Goal: Task Accomplishment & Management: Manage account settings

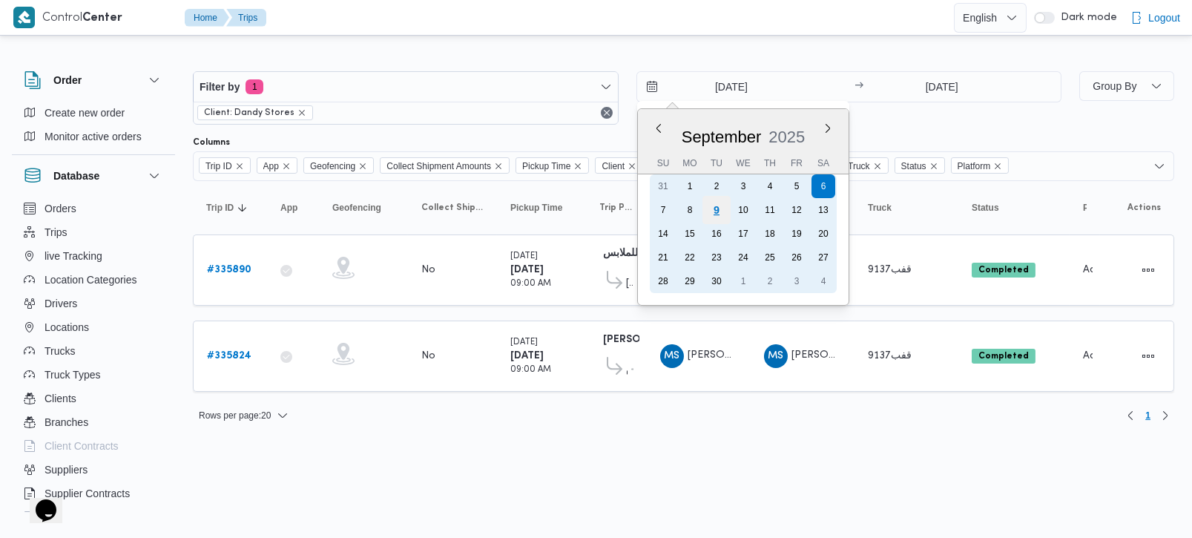
click at [715, 208] on div "9" at bounding box center [716, 210] width 28 height 28
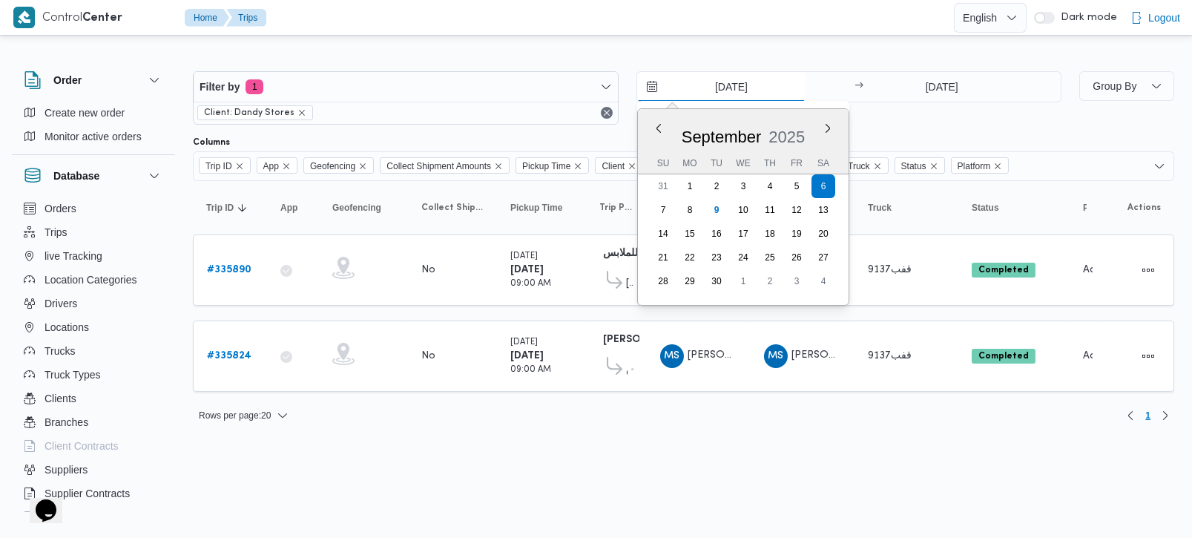
type input "9/9/2025"
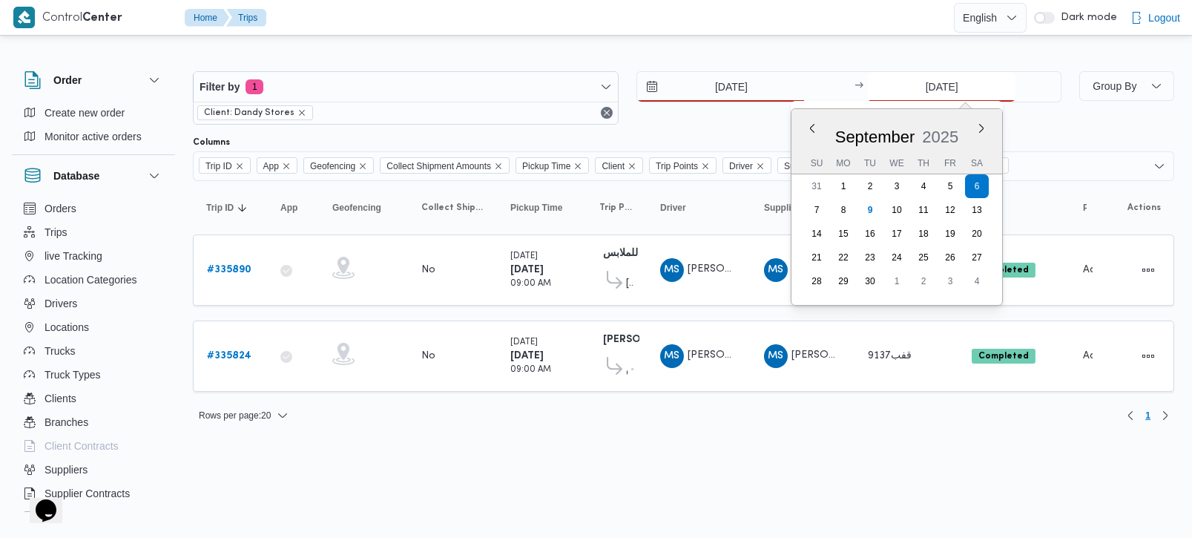
click at [950, 79] on input "6/9/2025" at bounding box center [942, 87] width 148 height 30
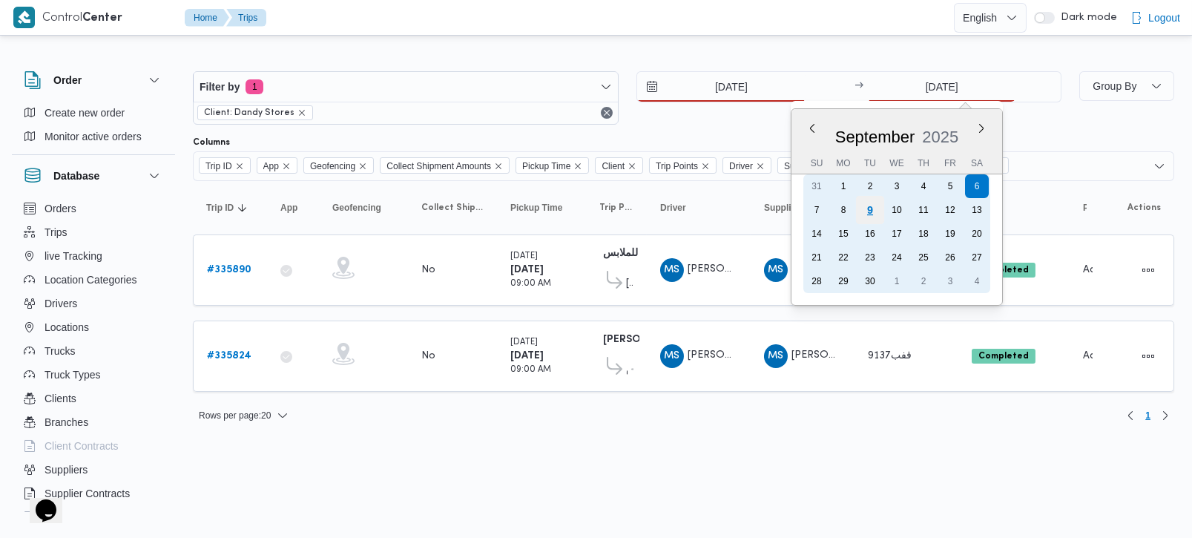
click at [878, 206] on div "9" at bounding box center [870, 210] width 28 height 28
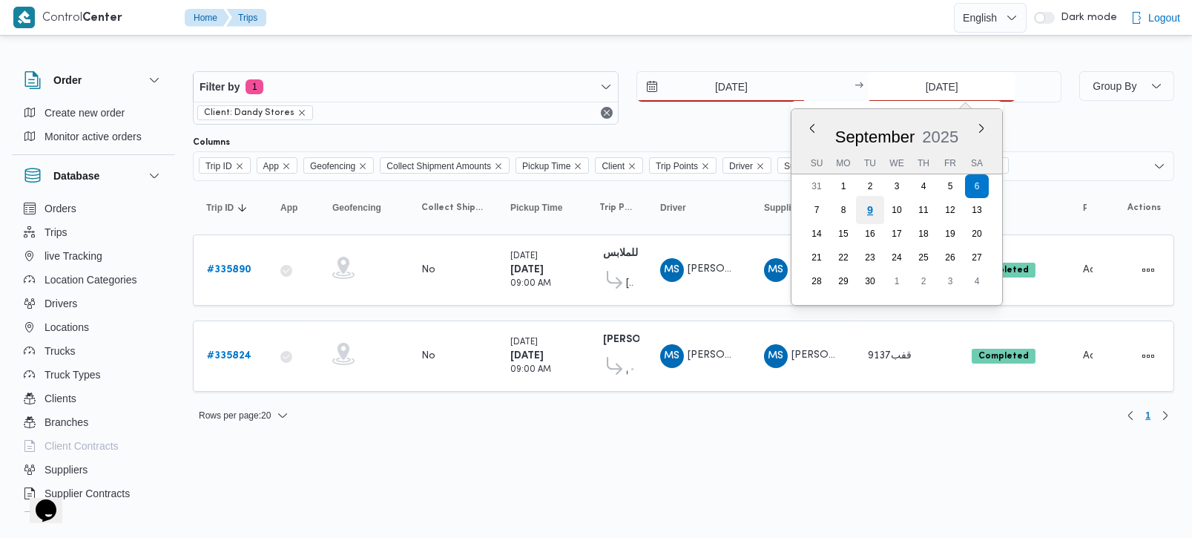
type input "[DATE]"
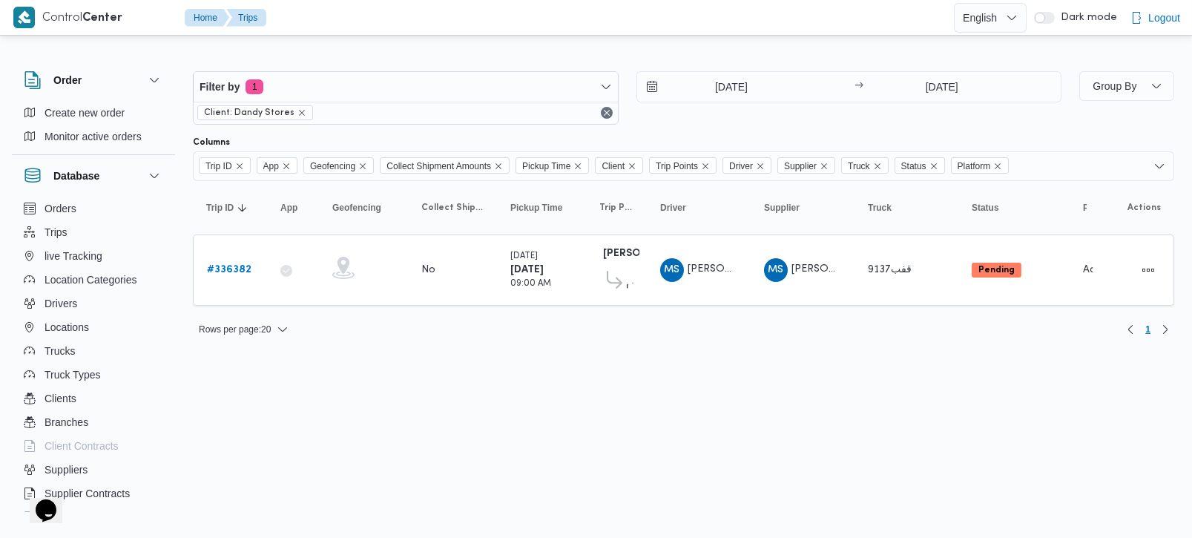
click at [522, 451] on html "Control Center Home Trips English عربي Dark mode Logout Order Create new order …" at bounding box center [596, 269] width 1192 height 538
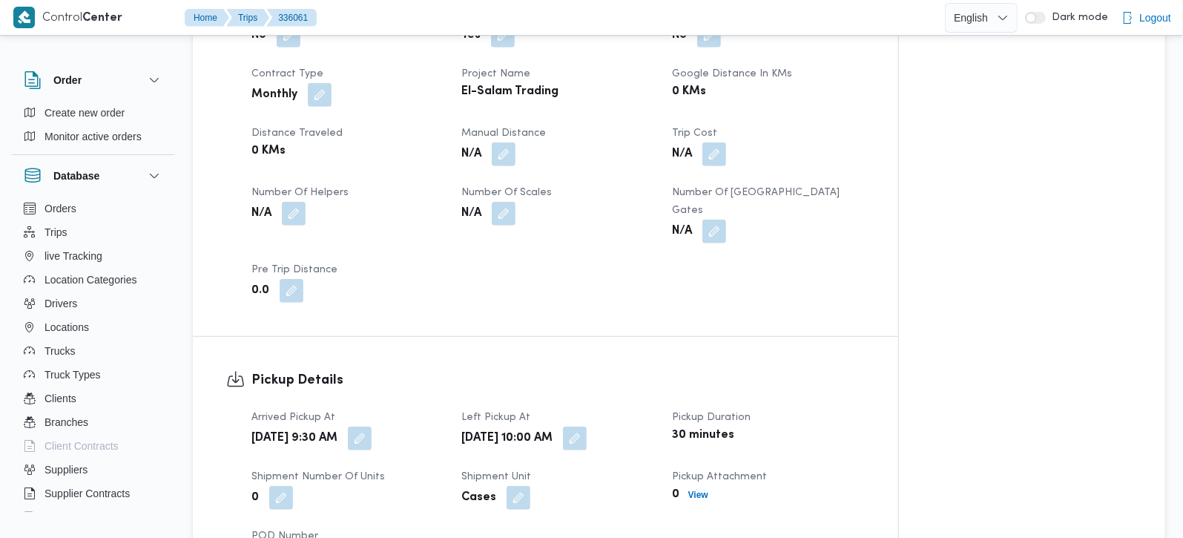
scroll to position [699, 0]
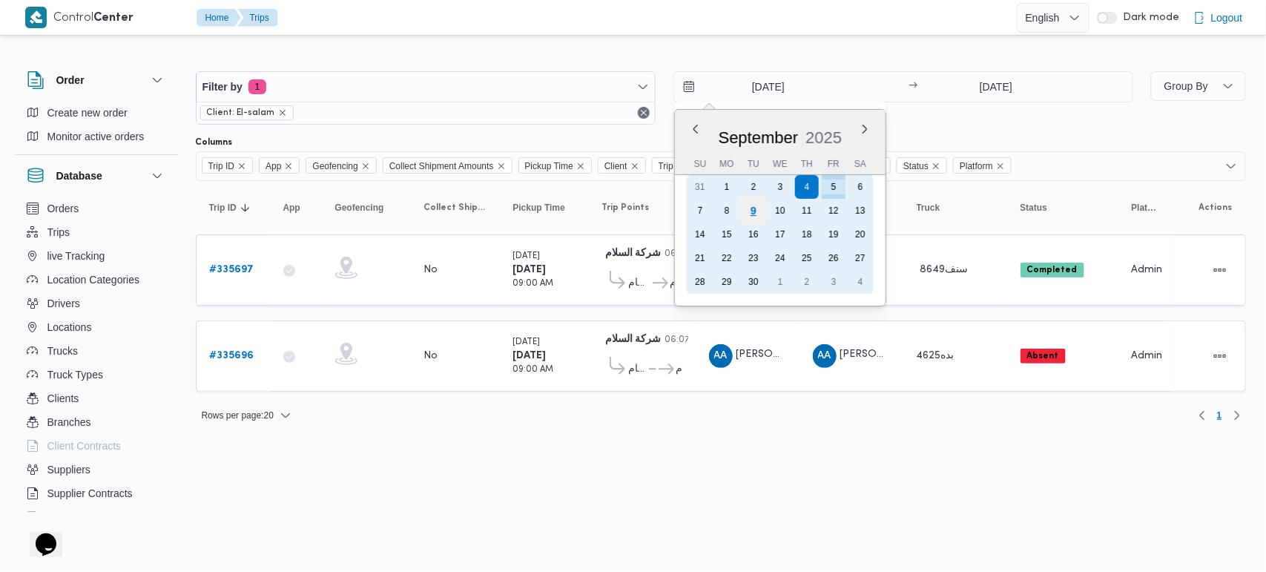
click at [765, 205] on div "9" at bounding box center [753, 211] width 28 height 28
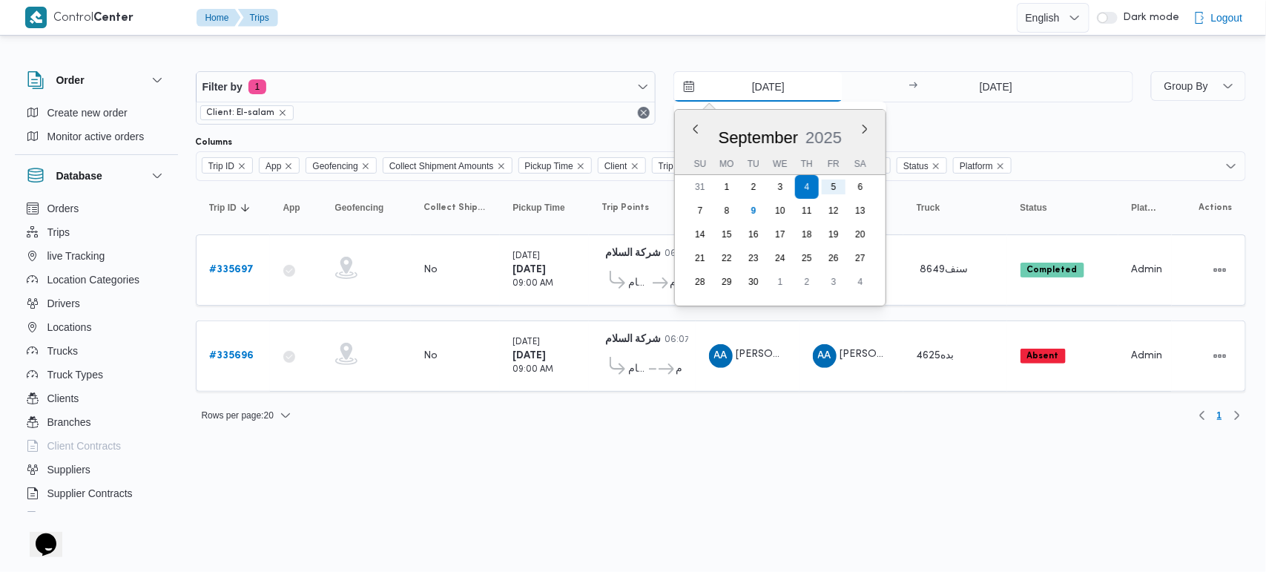
type input "9/9/2025"
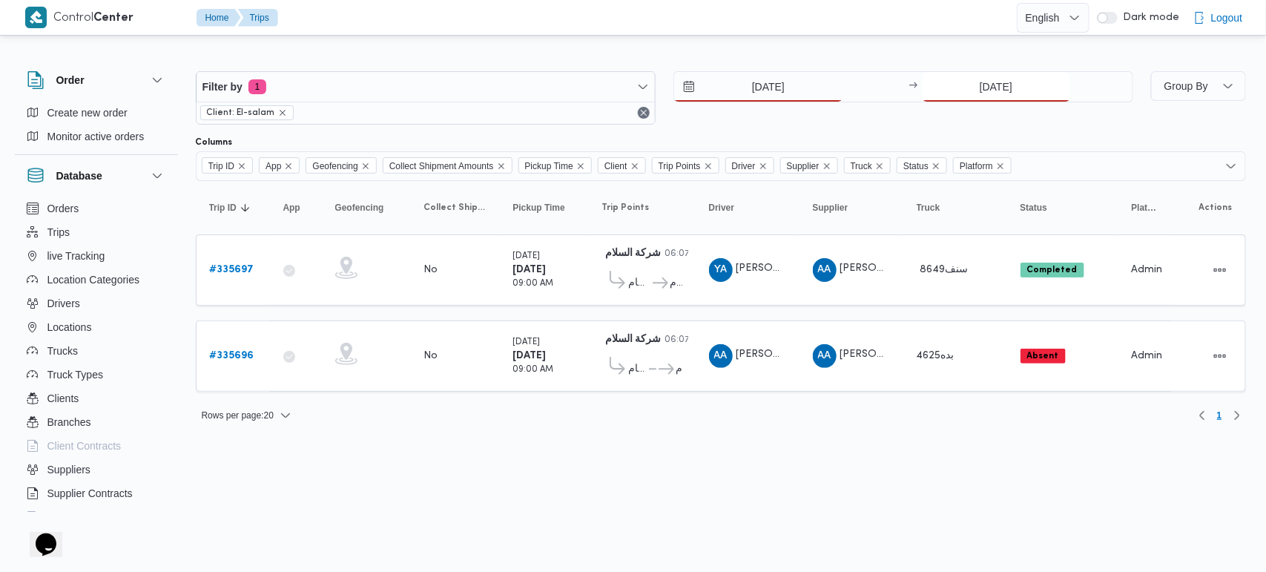
click at [972, 80] on input "5/9/2025" at bounding box center [997, 87] width 148 height 30
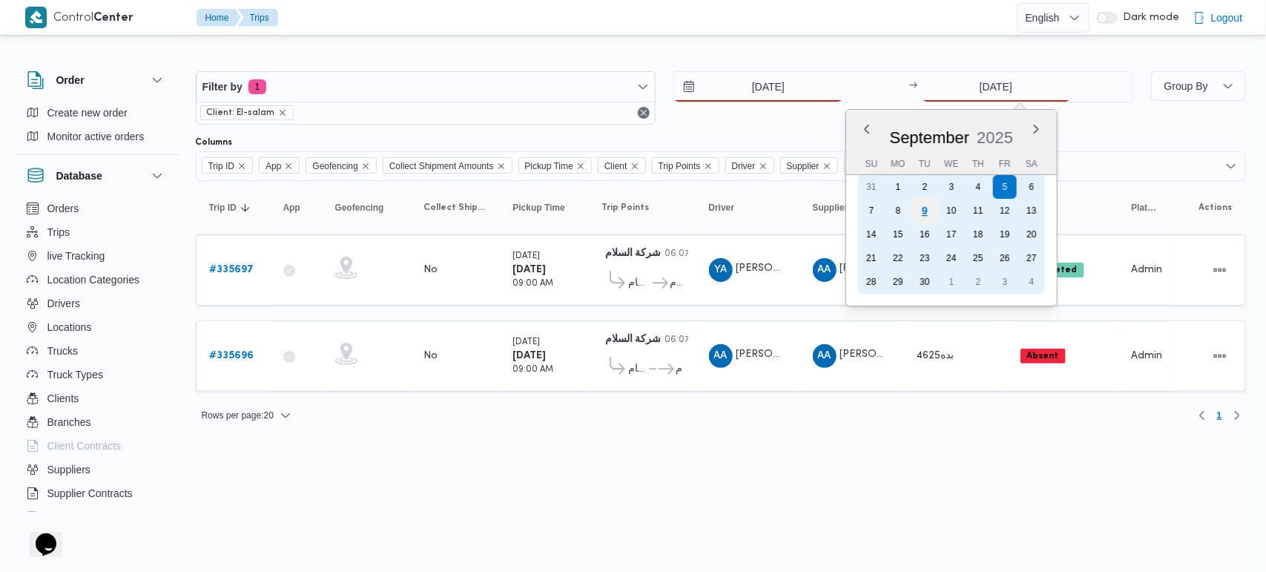
click at [925, 208] on div "9" at bounding box center [924, 211] width 28 height 28
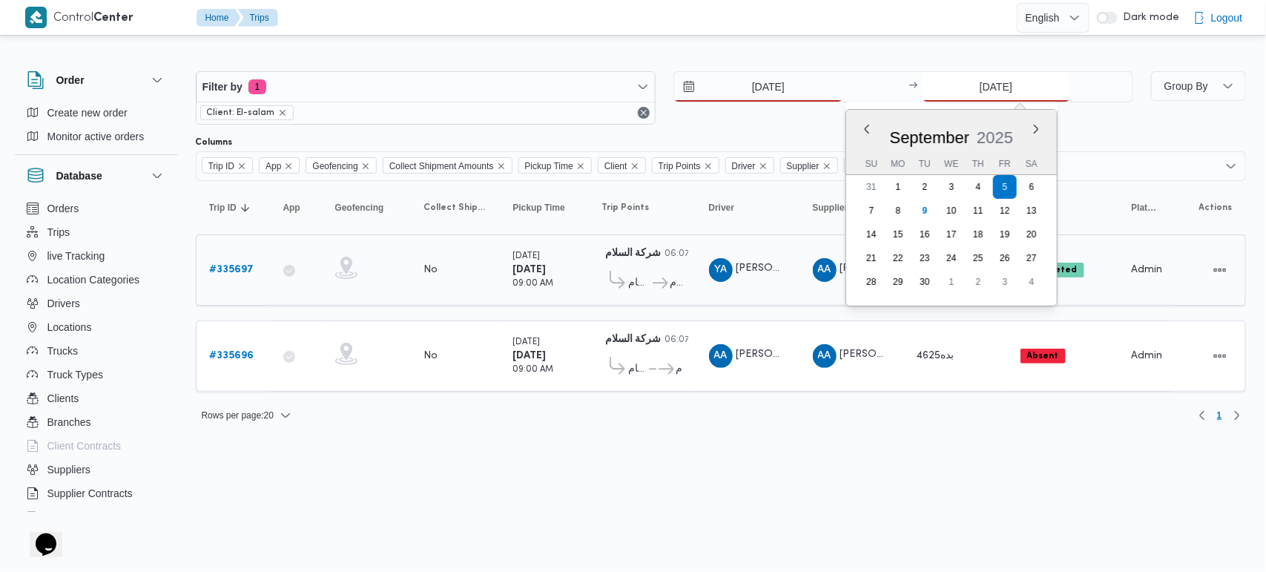
type input "9/9/2025"
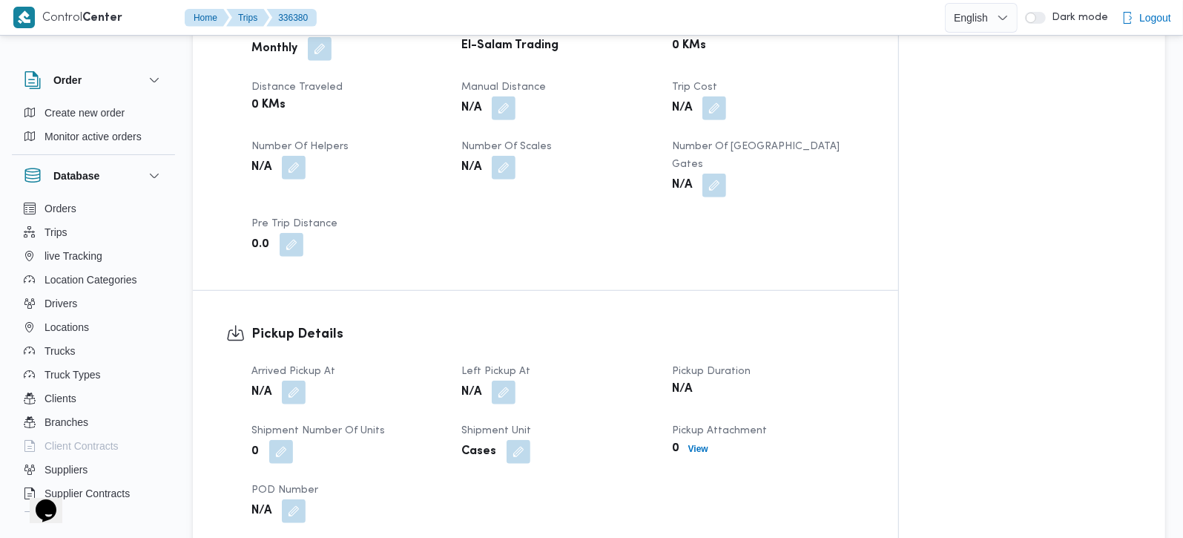
scroll to position [785, 0]
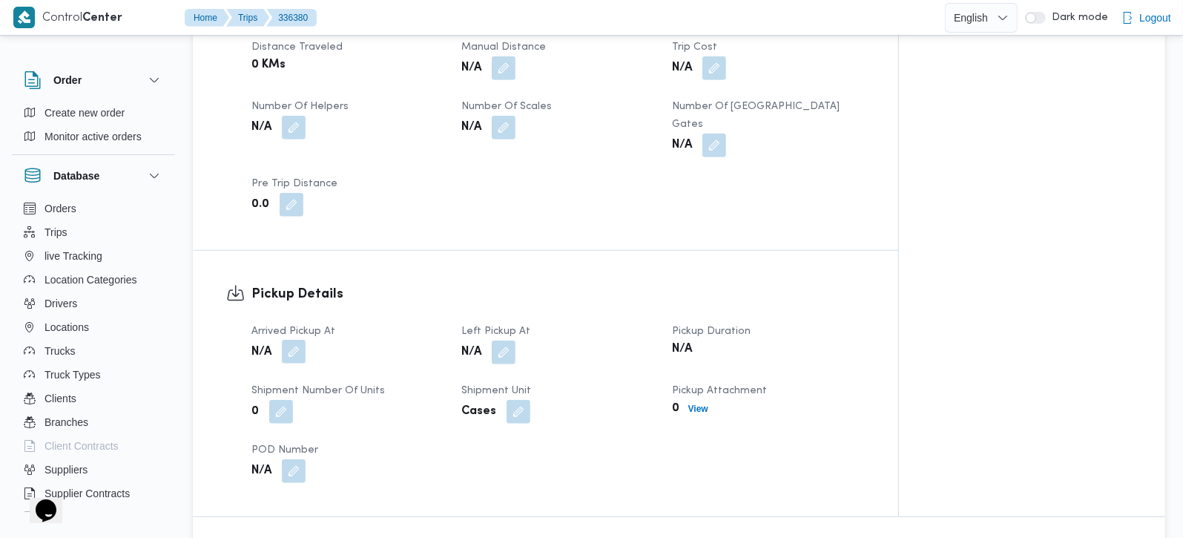
click at [296, 340] on button "button" at bounding box center [294, 352] width 24 height 24
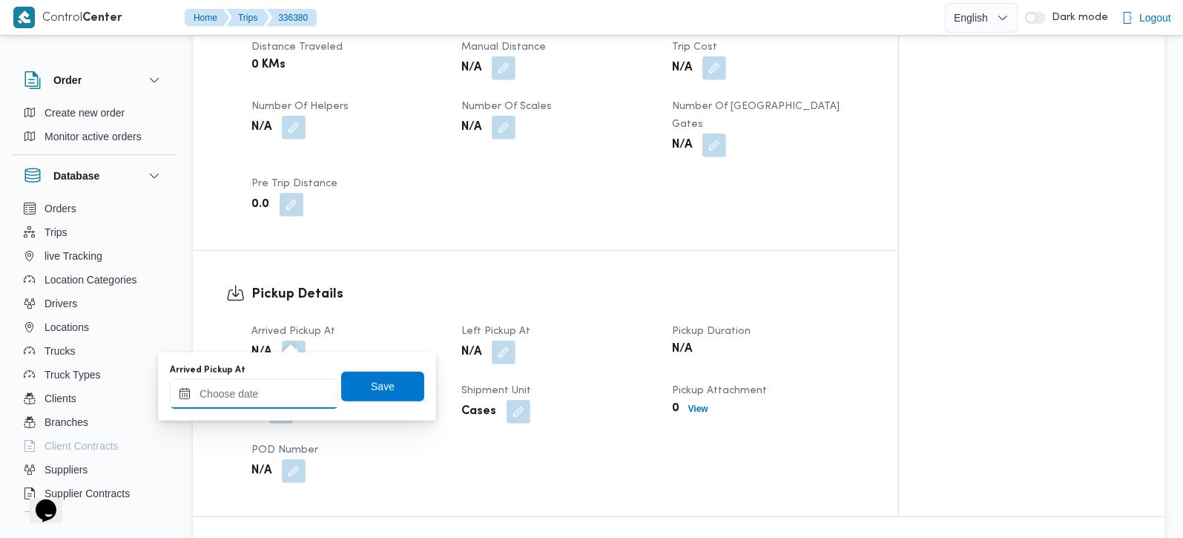
click at [276, 389] on input "Arrived Pickup At" at bounding box center [254, 394] width 168 height 30
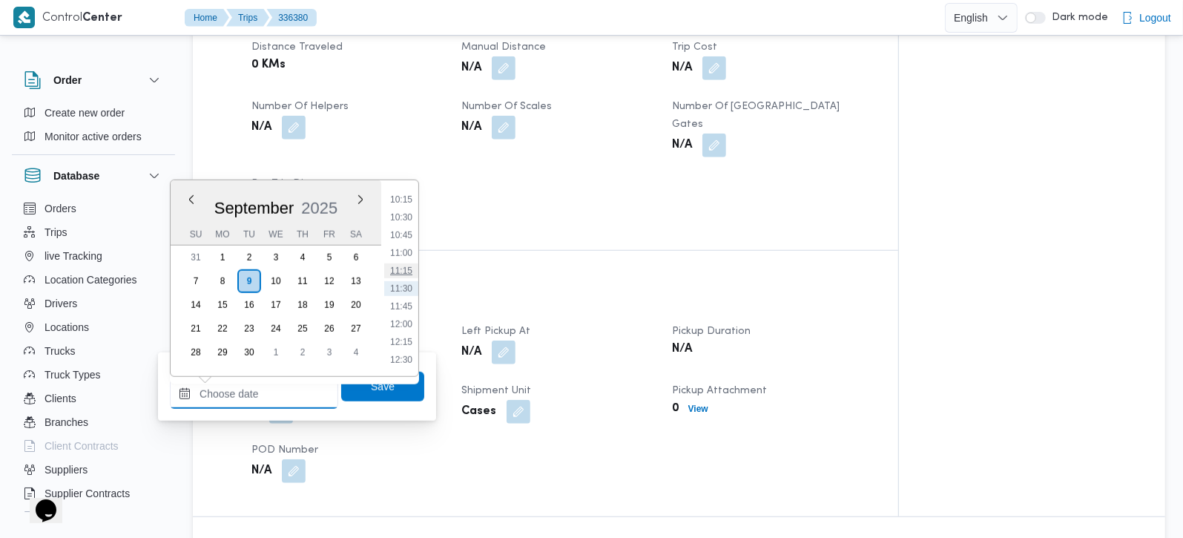
scroll to position [643, 0]
click at [406, 213] on li "09:15" at bounding box center [401, 215] width 34 height 15
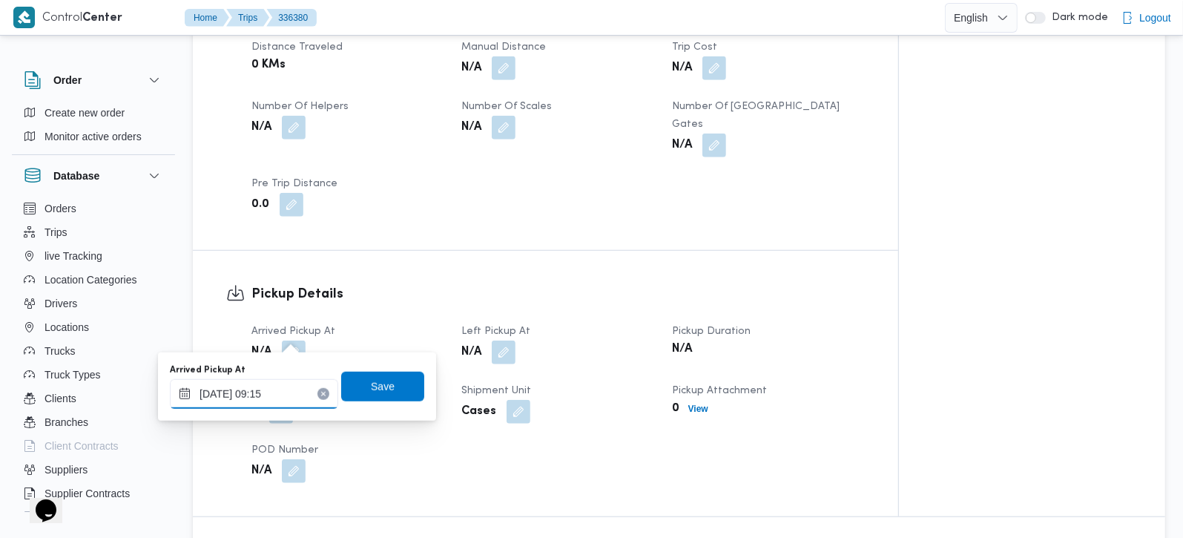
click at [246, 402] on input "09/09/2025 09:15" at bounding box center [254, 394] width 168 height 30
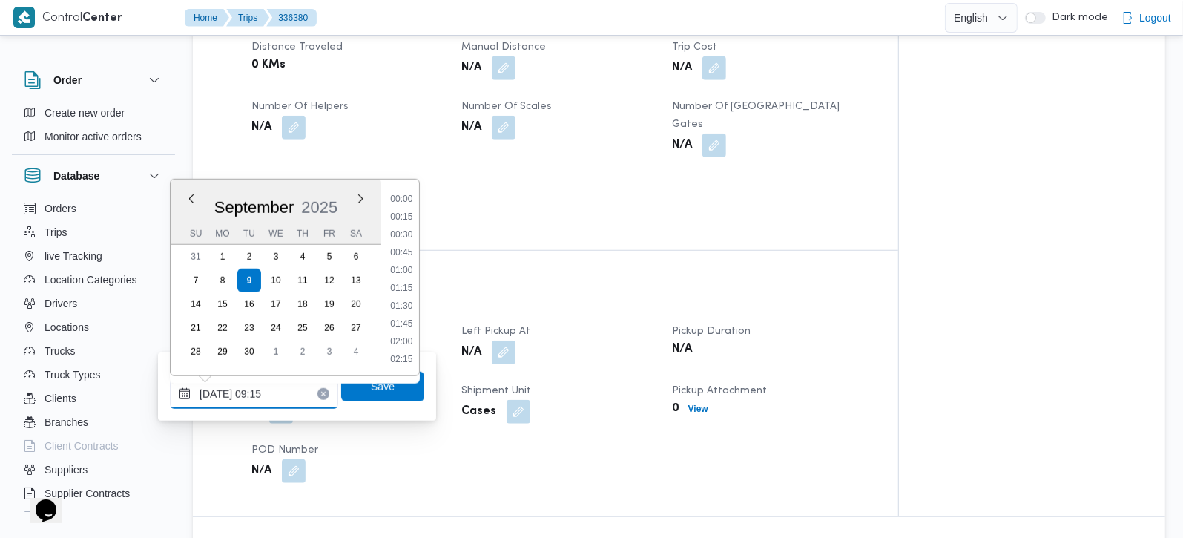
scroll to position [570, 0]
click at [408, 298] on li "09:30" at bounding box center [401, 305] width 34 height 15
type input "09/09/2025 09:30"
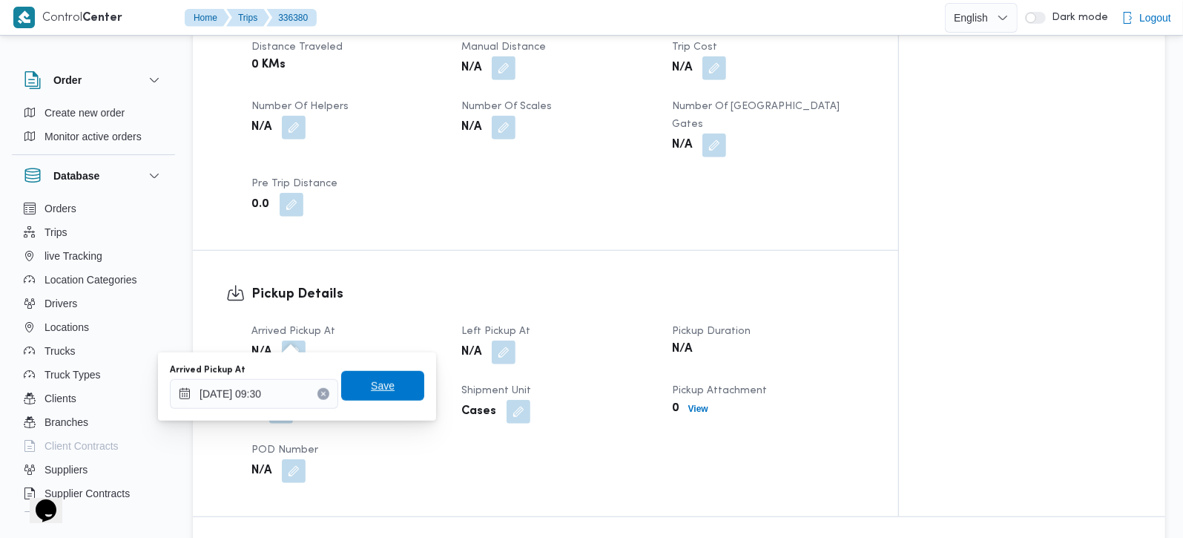
click at [374, 386] on span "Save" at bounding box center [383, 386] width 24 height 18
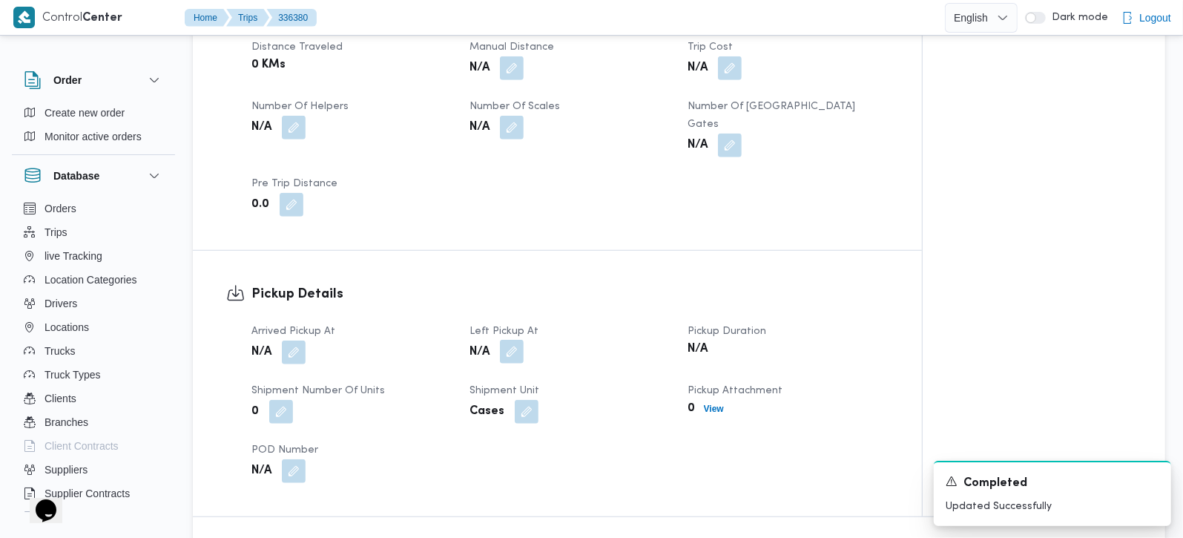
click at [512, 340] on button "button" at bounding box center [512, 352] width 24 height 24
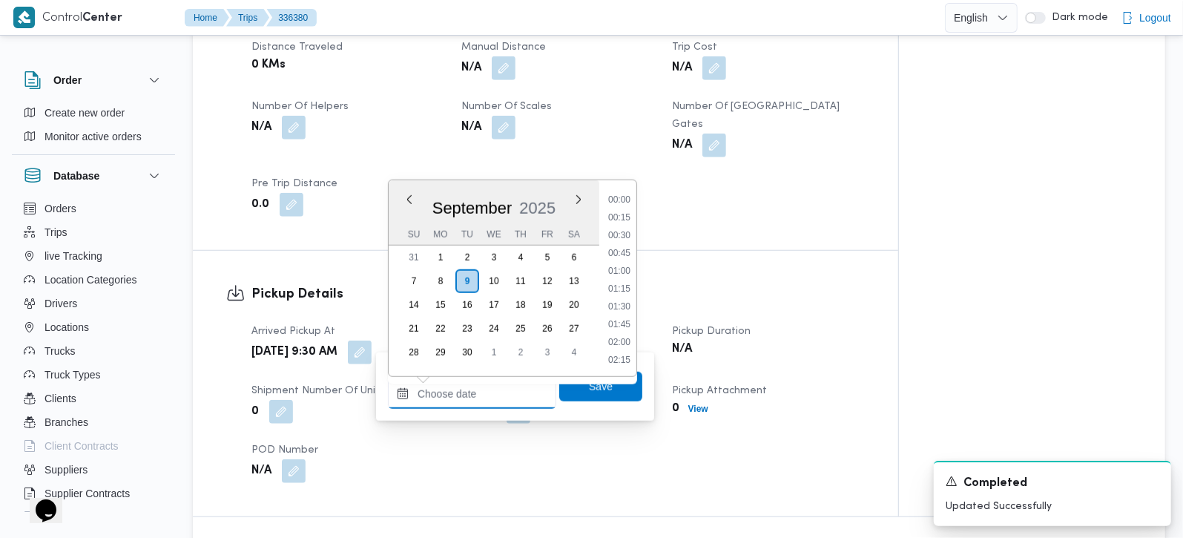
click at [495, 386] on input "Left Pickup At" at bounding box center [472, 394] width 168 height 30
click at [629, 198] on li "10:15" at bounding box center [619, 199] width 34 height 15
type input "09/09/2025 10:15"
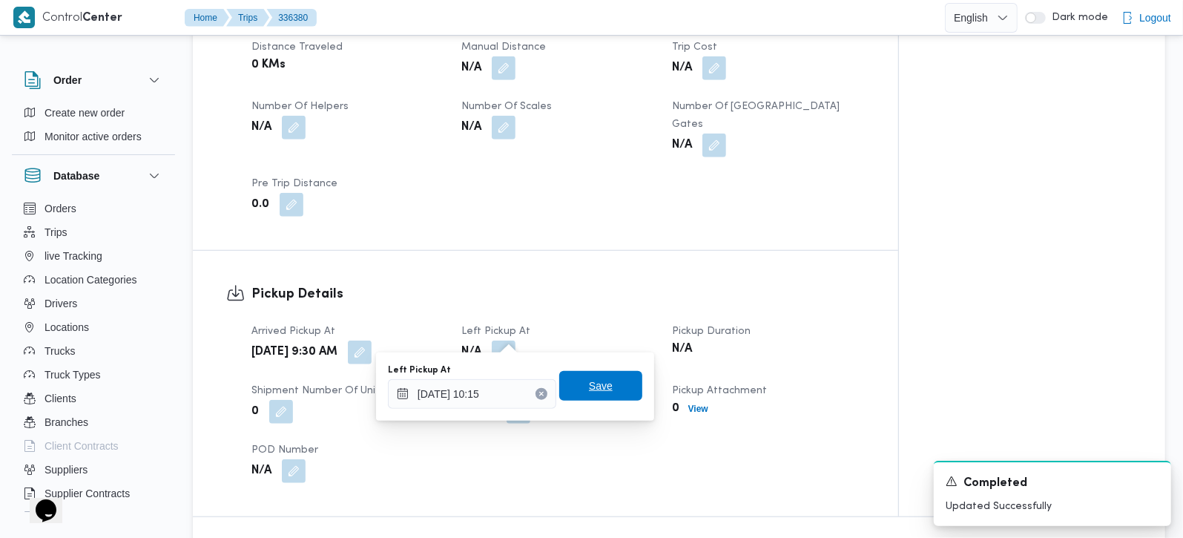
click at [589, 392] on span "Save" at bounding box center [601, 386] width 24 height 18
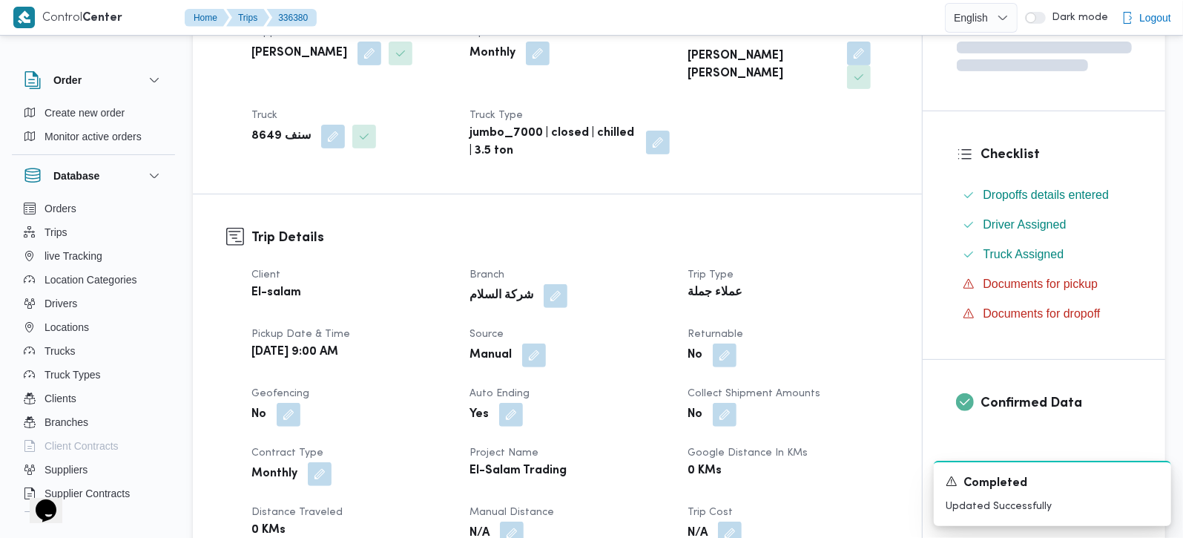
scroll to position [0, 0]
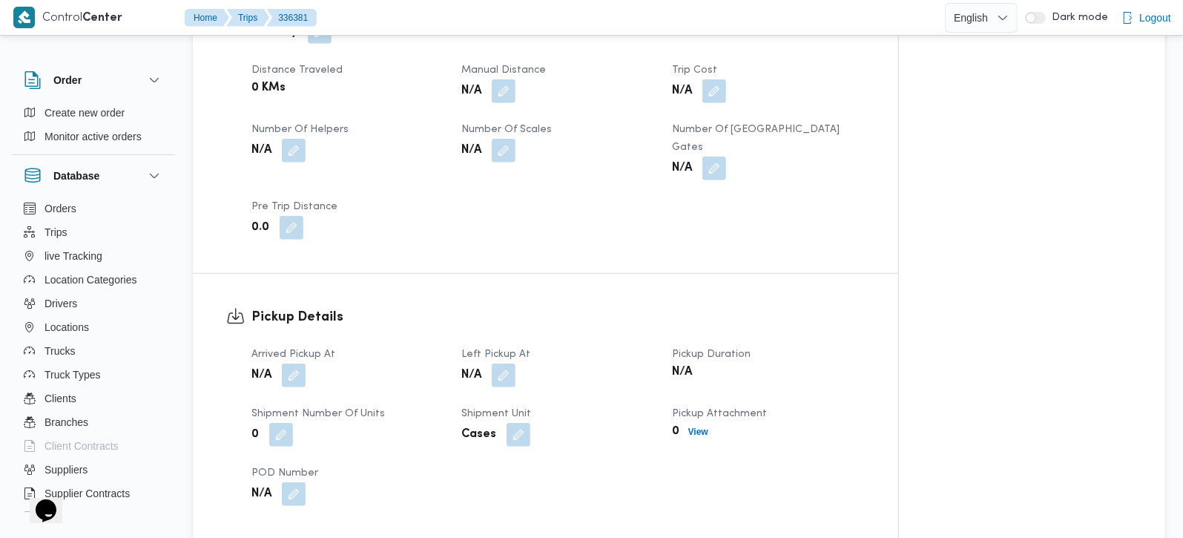
scroll to position [785, 0]
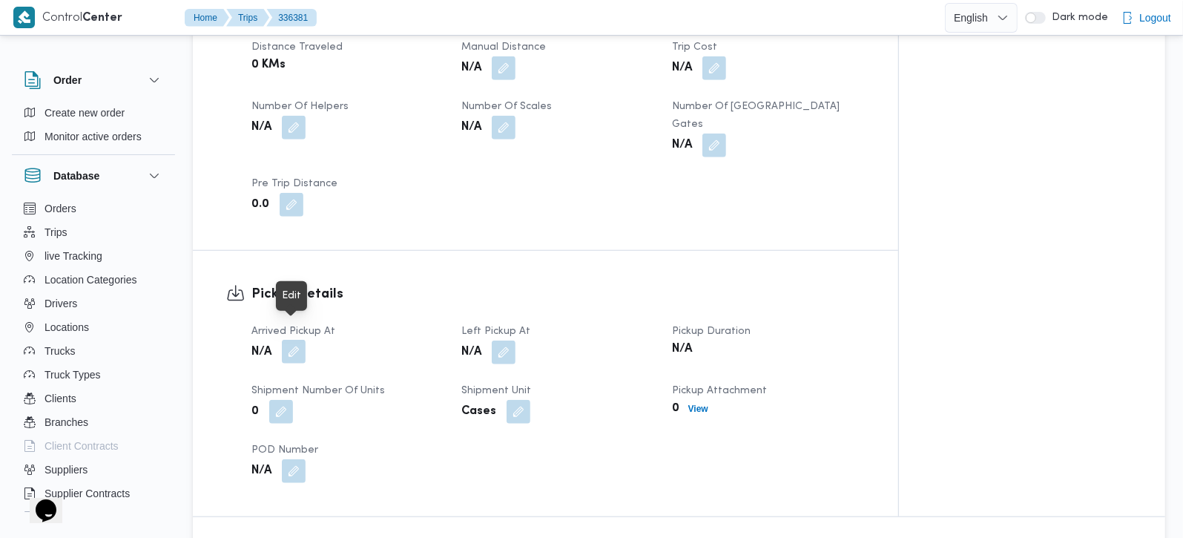
click at [297, 340] on button "button" at bounding box center [294, 352] width 24 height 24
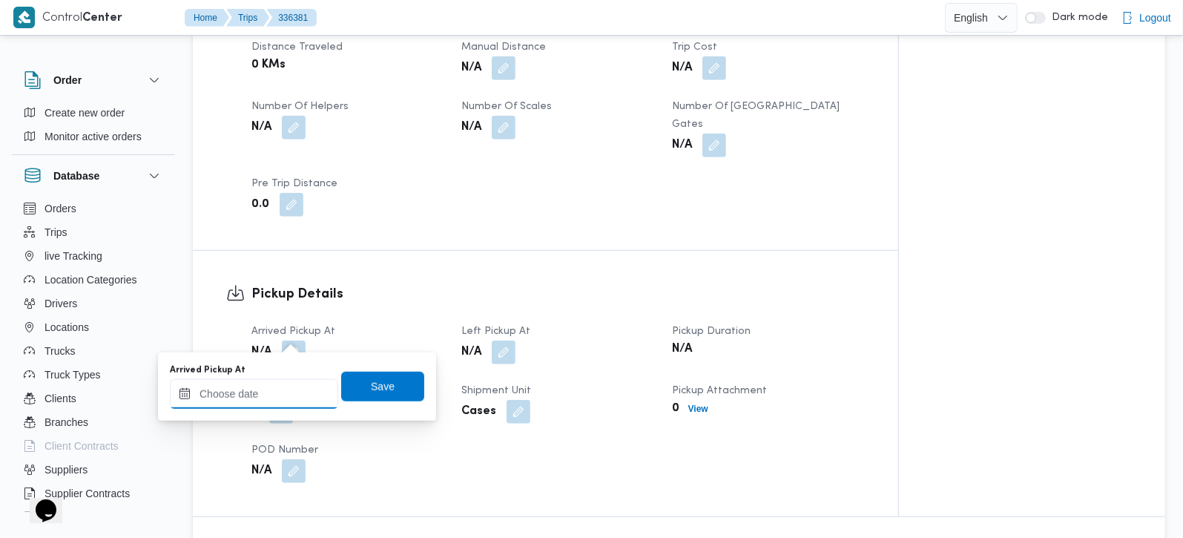
click at [280, 397] on input "Arrived Pickup At" at bounding box center [254, 394] width 168 height 30
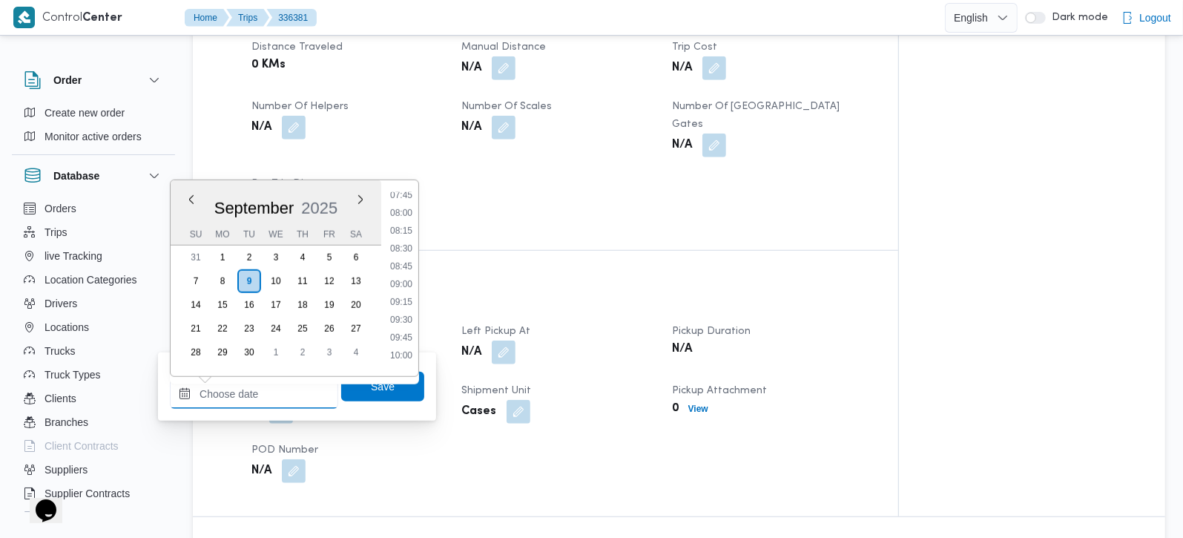
scroll to position [556, 0]
click at [406, 245] on li "08:30" at bounding box center [401, 249] width 34 height 15
type input "09/09/2025 08:30"
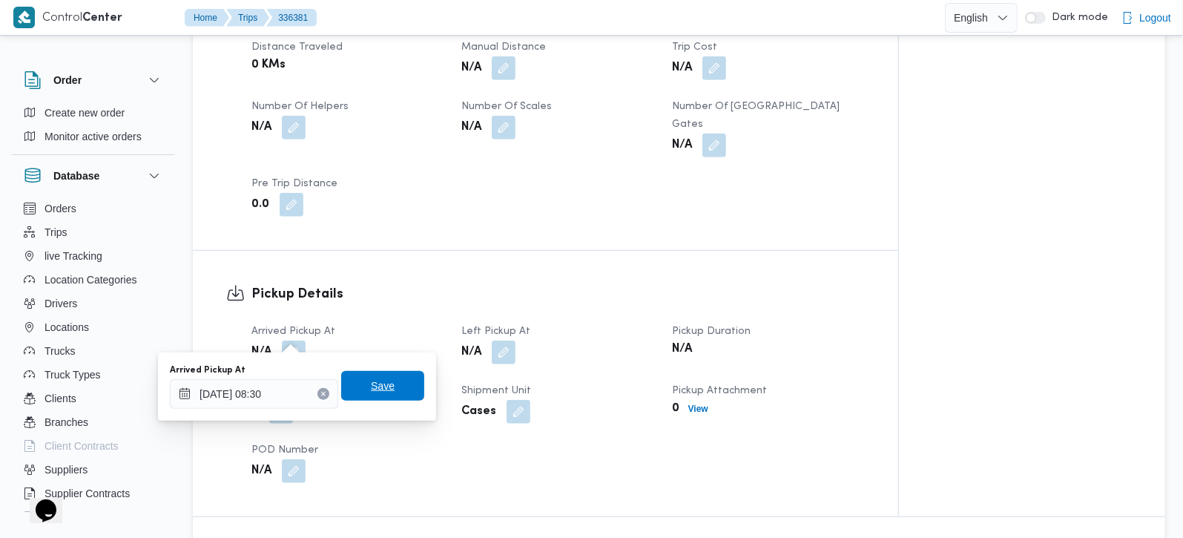
click at [371, 388] on span "Save" at bounding box center [383, 386] width 24 height 18
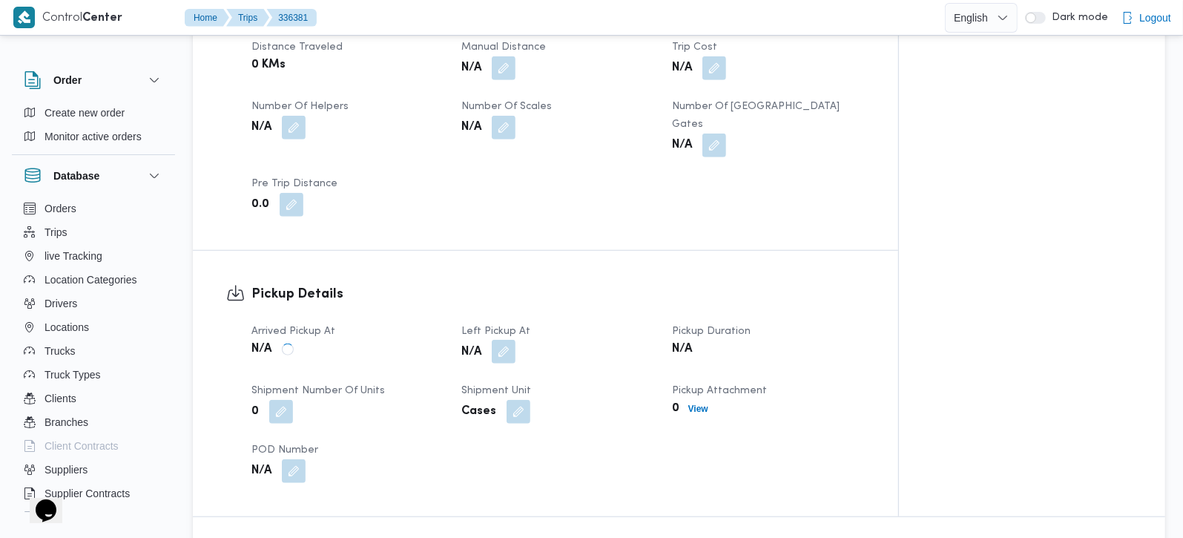
click at [515, 342] on button "button" at bounding box center [504, 352] width 24 height 24
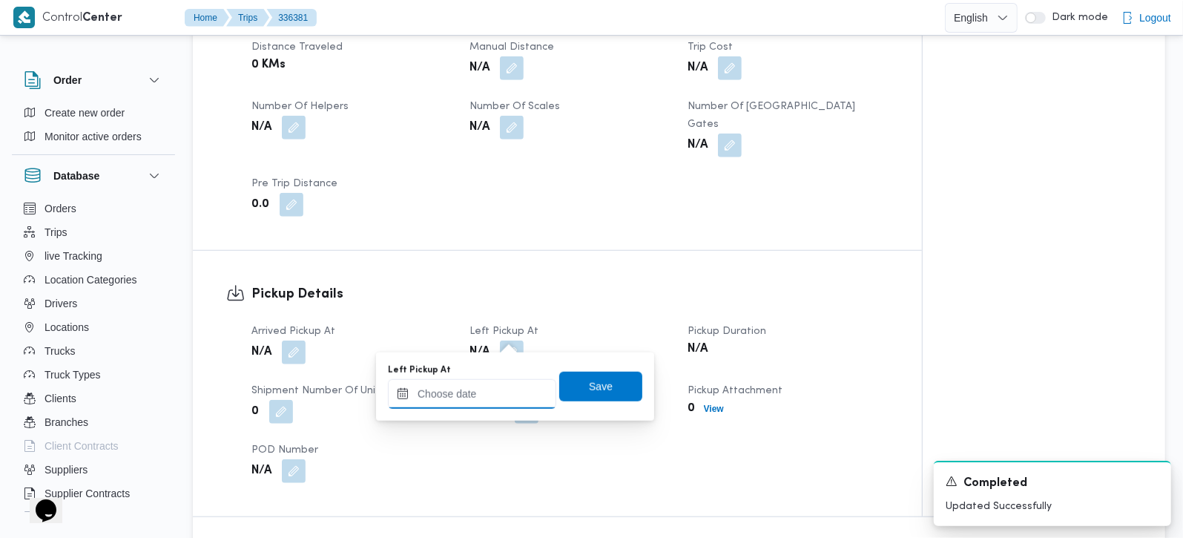
click at [501, 389] on input "Left Pickup At" at bounding box center [472, 394] width 168 height 30
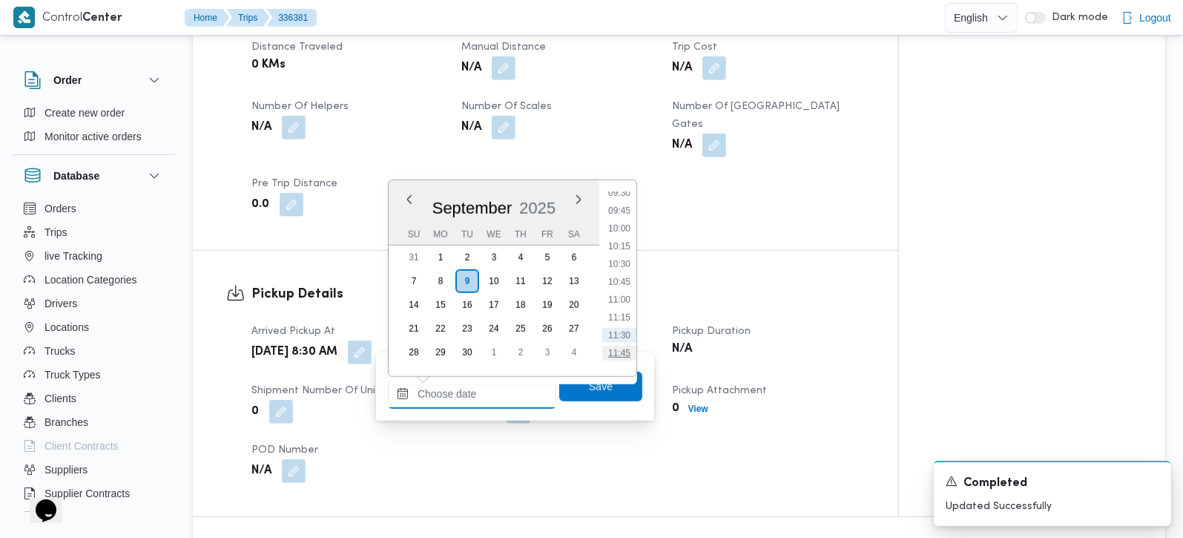
scroll to position [643, 0]
click at [622, 237] on li "09:30" at bounding box center [619, 232] width 34 height 15
type input "[DATE] 09:30"
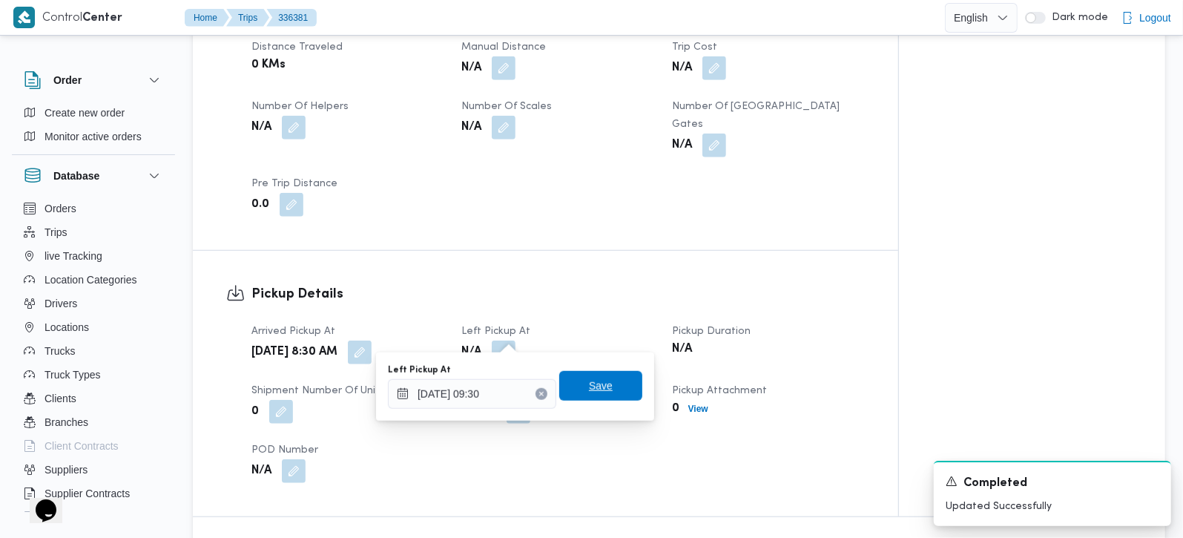
click at [590, 394] on span "Save" at bounding box center [600, 386] width 83 height 30
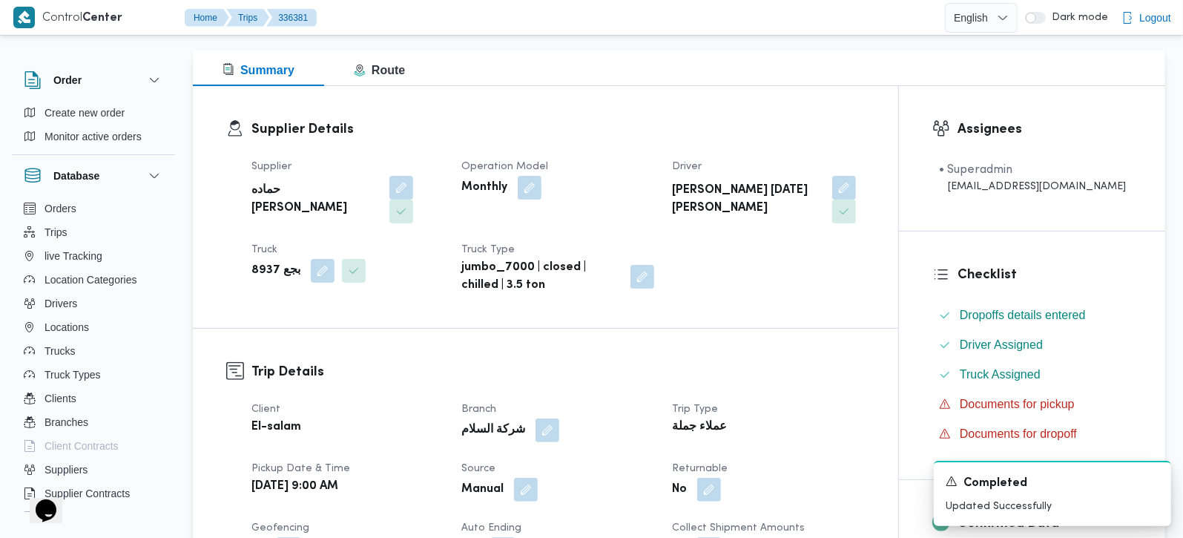
scroll to position [0, 0]
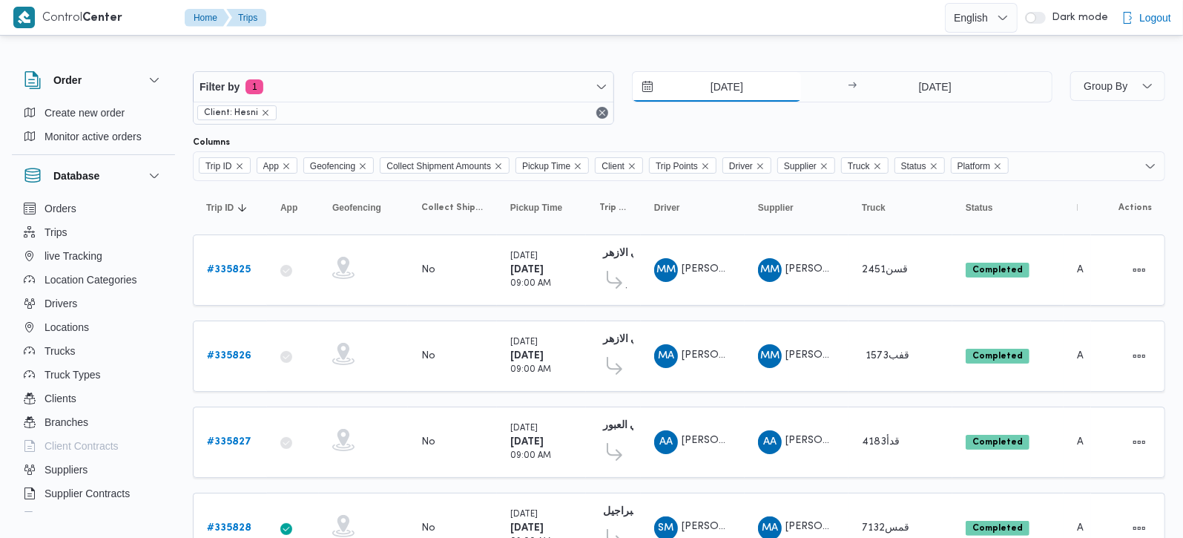
click at [725, 91] on input "[DATE]" at bounding box center [717, 87] width 168 height 30
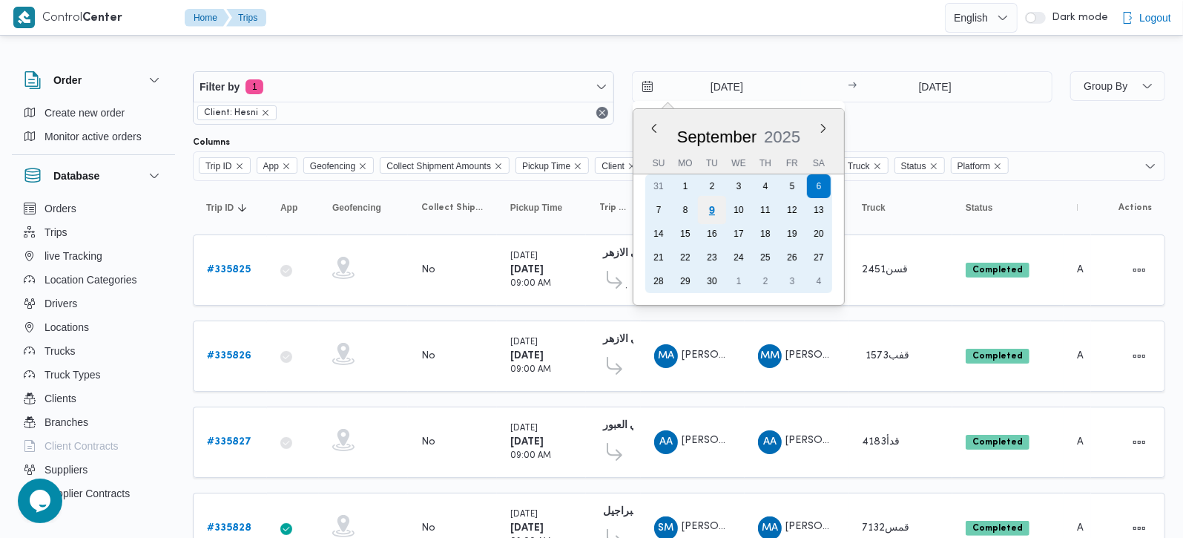
click at [719, 210] on div "9" at bounding box center [711, 210] width 28 height 28
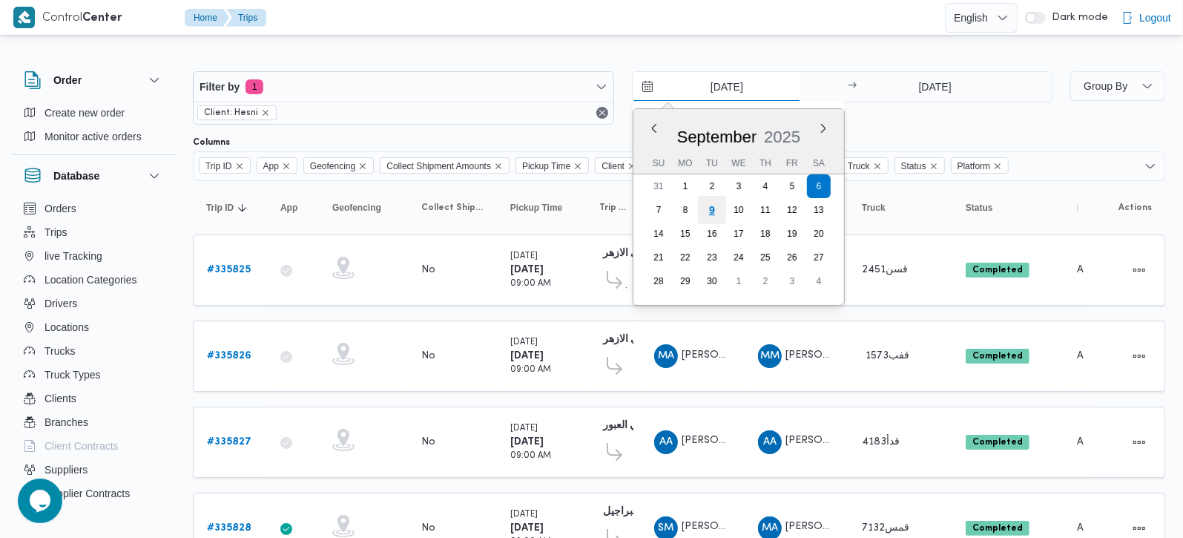
type input "9/9/2025"
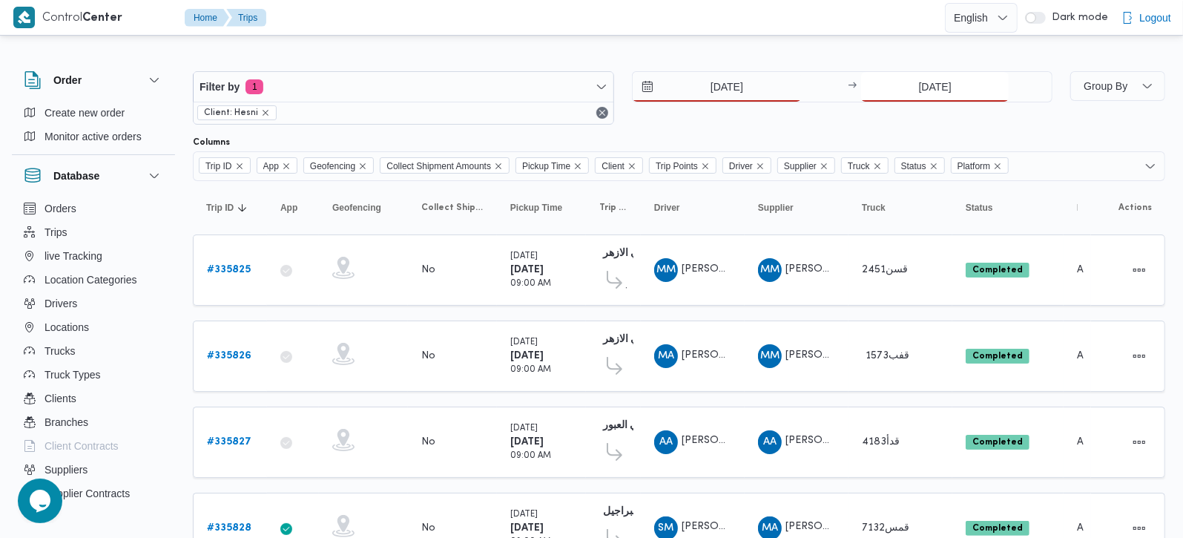
click at [918, 88] on input "6/9/2025" at bounding box center [935, 87] width 148 height 30
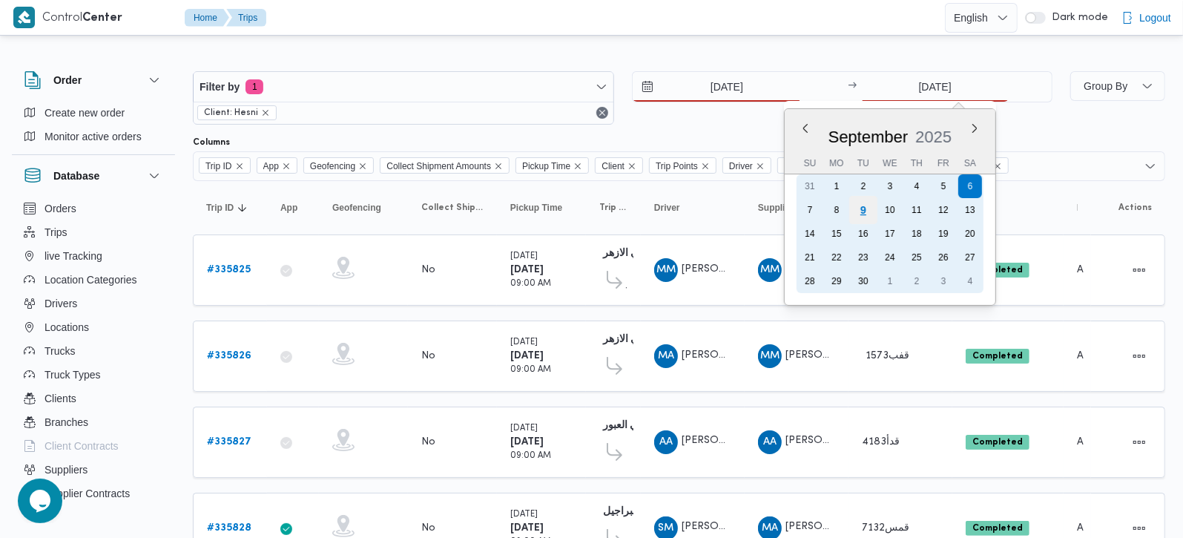
click at [857, 209] on div "9" at bounding box center [863, 210] width 28 height 28
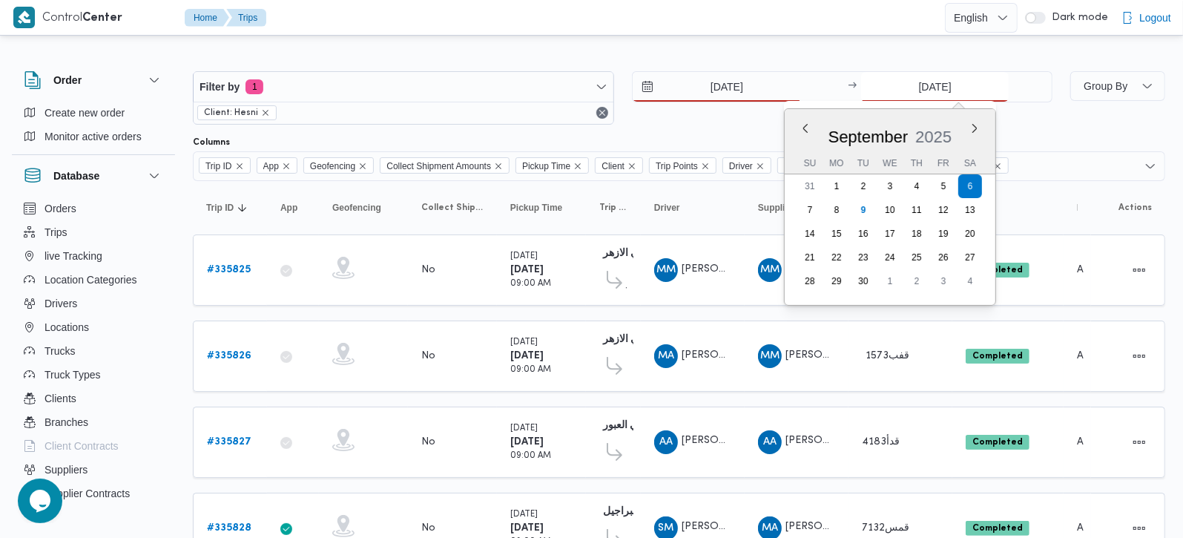
type input "9/9/2025"
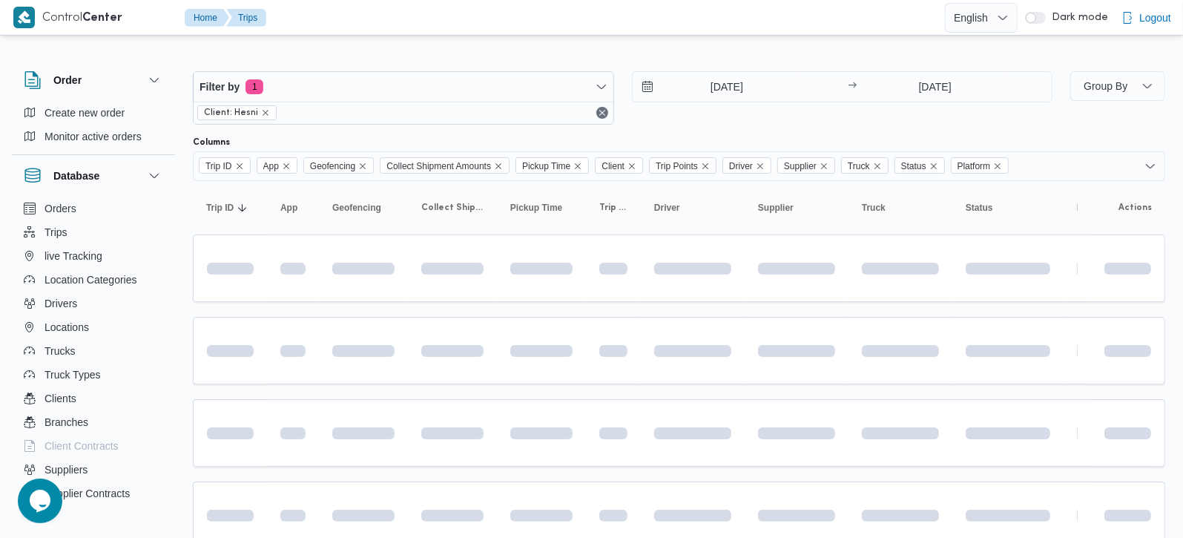
click at [732, 59] on div at bounding box center [679, 59] width 972 height 24
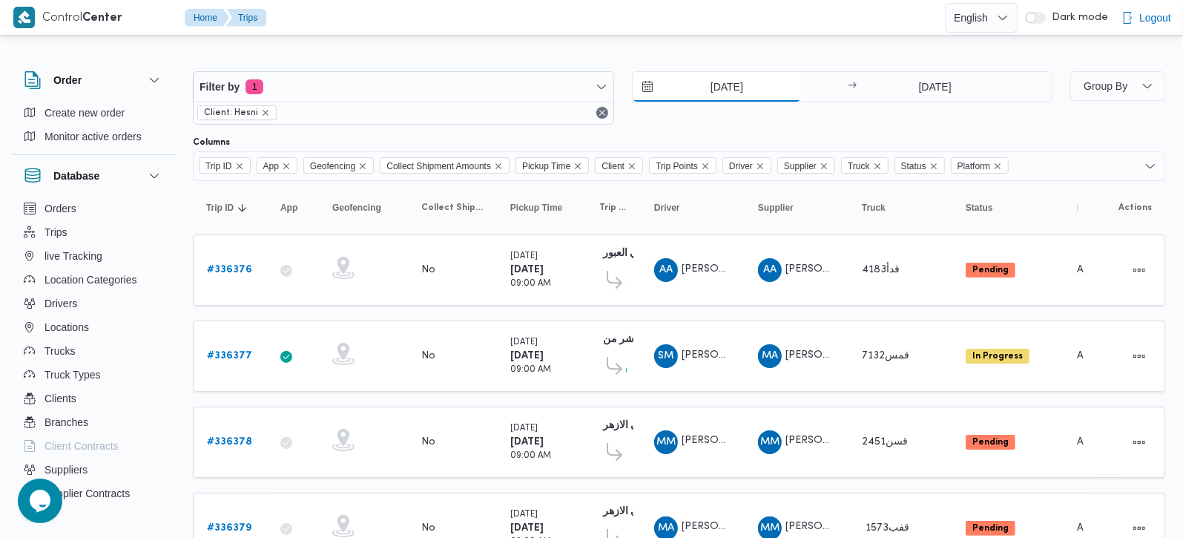
click at [731, 92] on input "9/9/2025" at bounding box center [717, 87] width 168 height 30
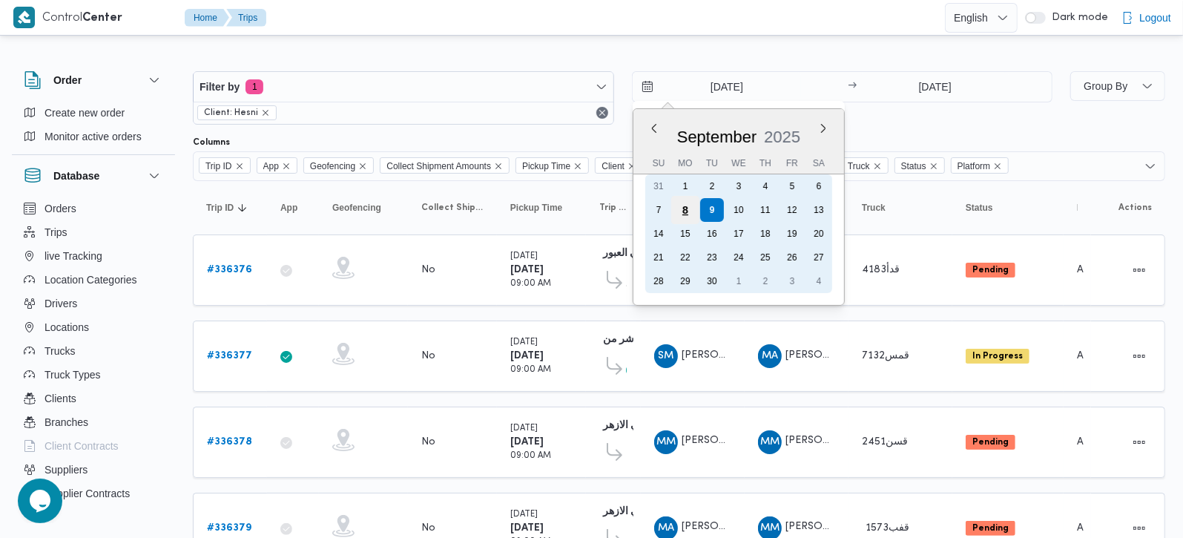
click at [688, 214] on div "8" at bounding box center [685, 210] width 28 height 28
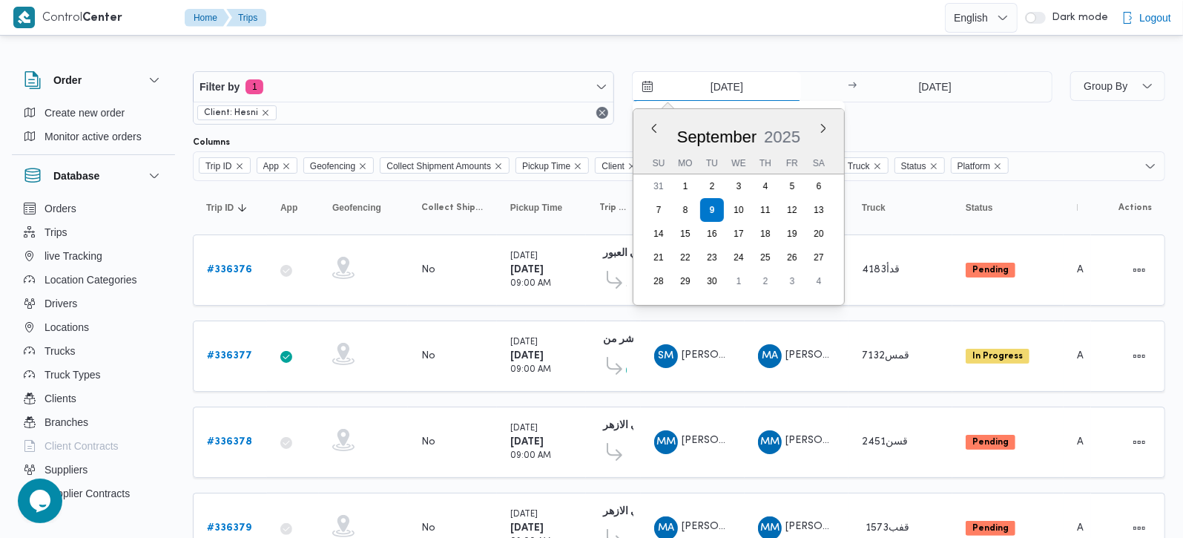
type input "8/9/2025"
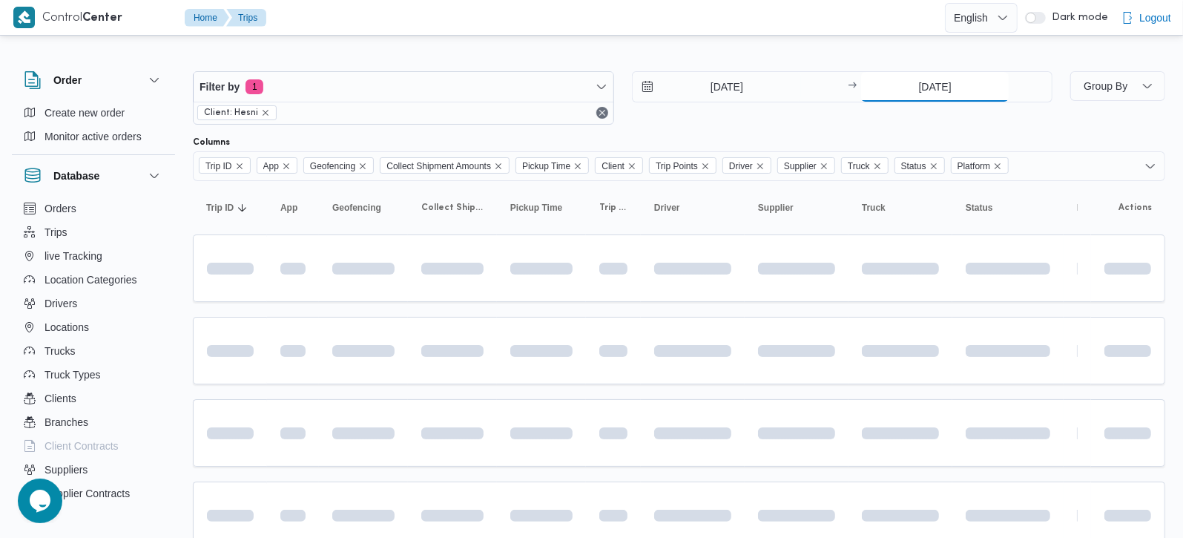
click at [934, 81] on input "9/9/2025" at bounding box center [935, 87] width 148 height 30
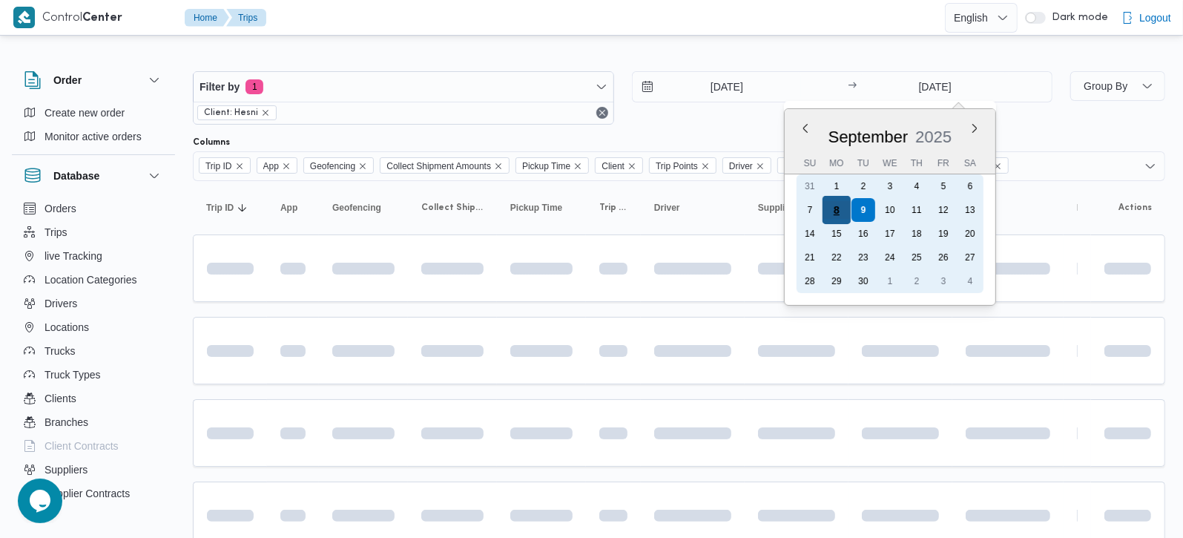
click at [837, 203] on div "8" at bounding box center [837, 210] width 28 height 28
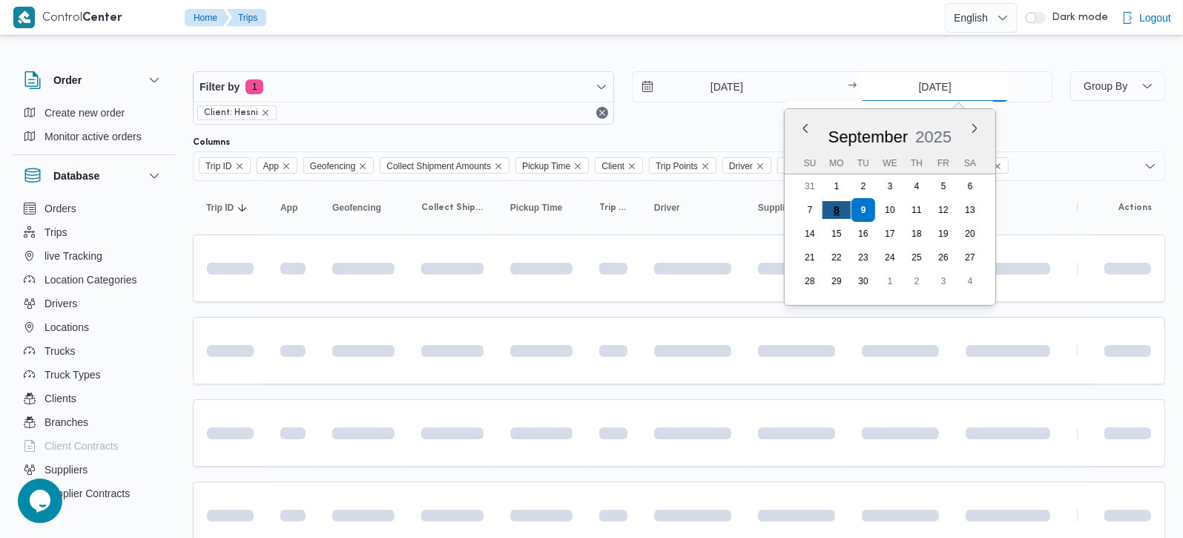
type input "8/9/2025"
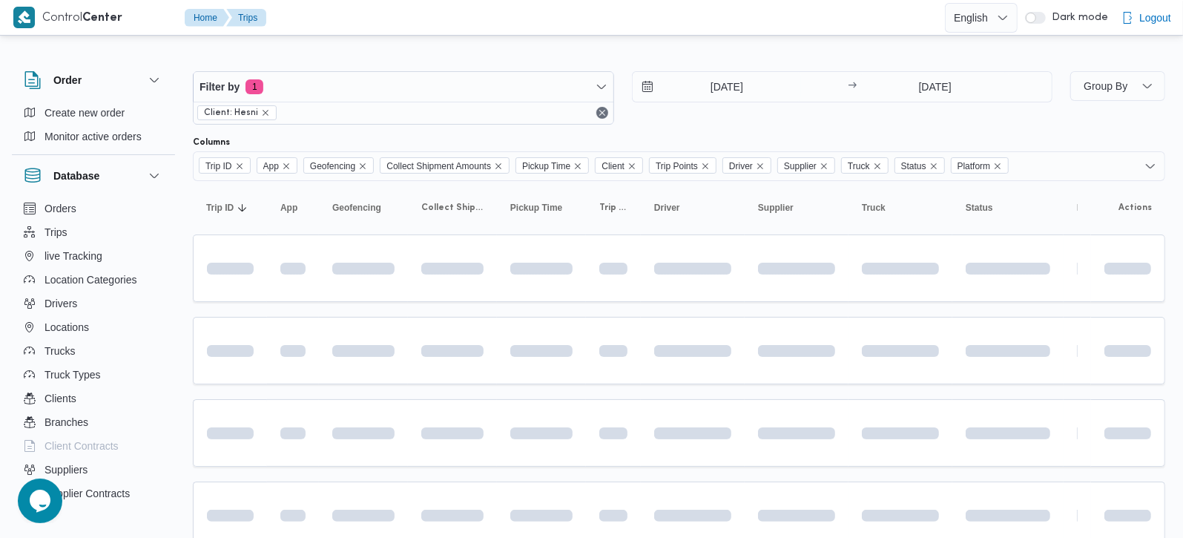
click at [688, 53] on div at bounding box center [679, 59] width 972 height 24
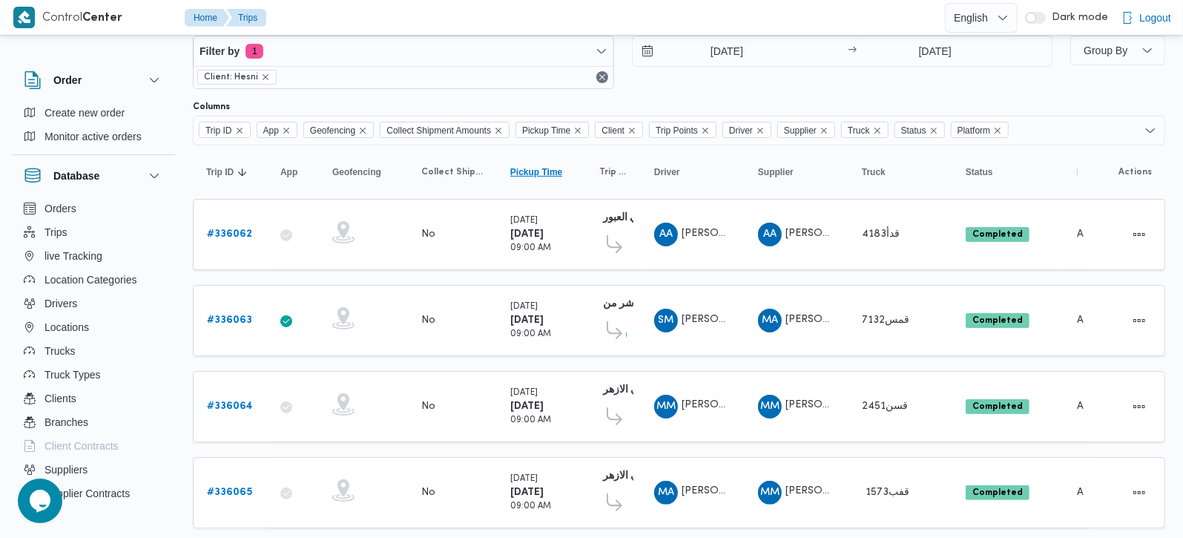
scroll to position [70, 0]
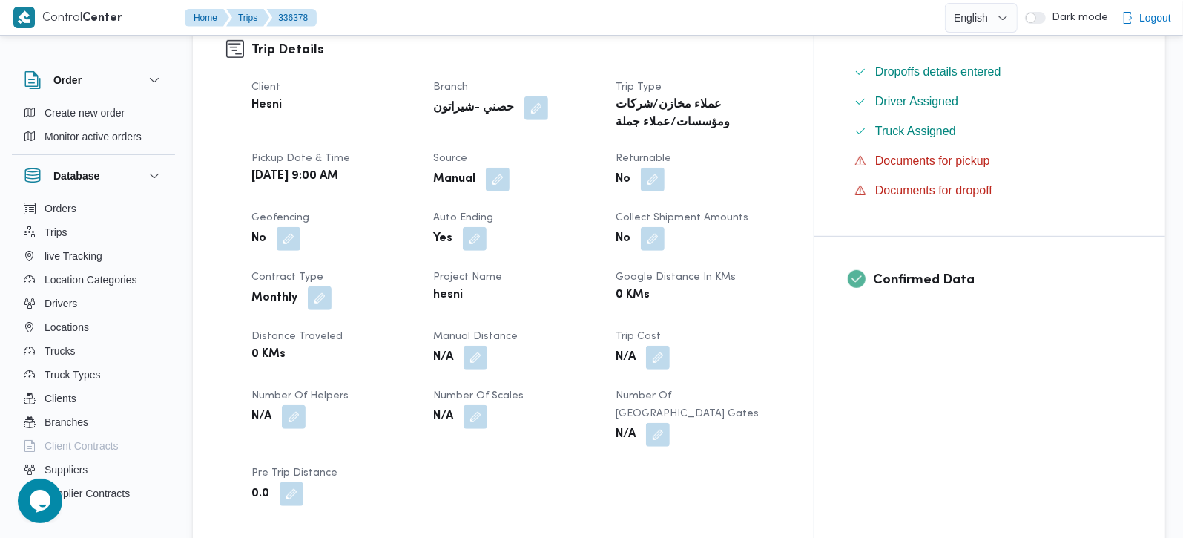
scroll to position [610, 0]
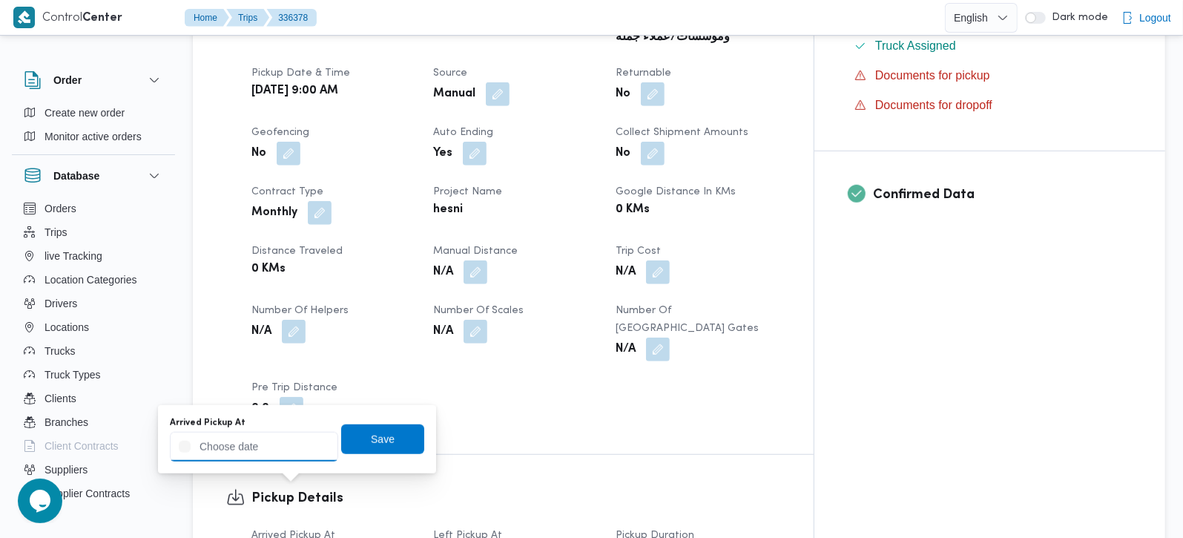
click at [286, 447] on input "Arrived Pickup At" at bounding box center [254, 447] width 168 height 30
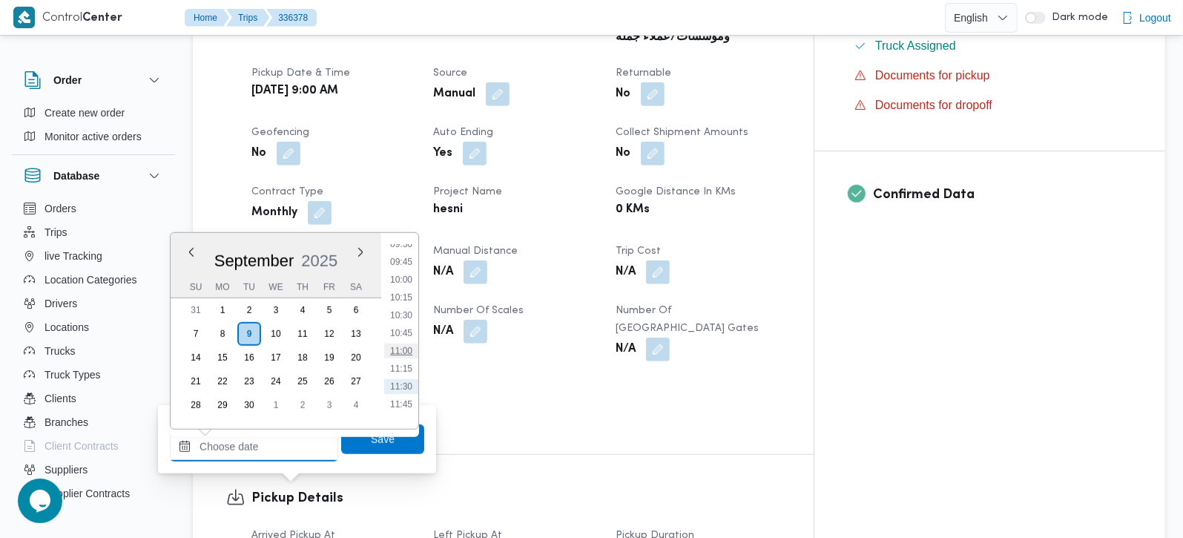
scroll to position [643, 0]
click at [409, 279] on li "09:30" at bounding box center [401, 285] width 34 height 15
type input "[DATE] 09:30"
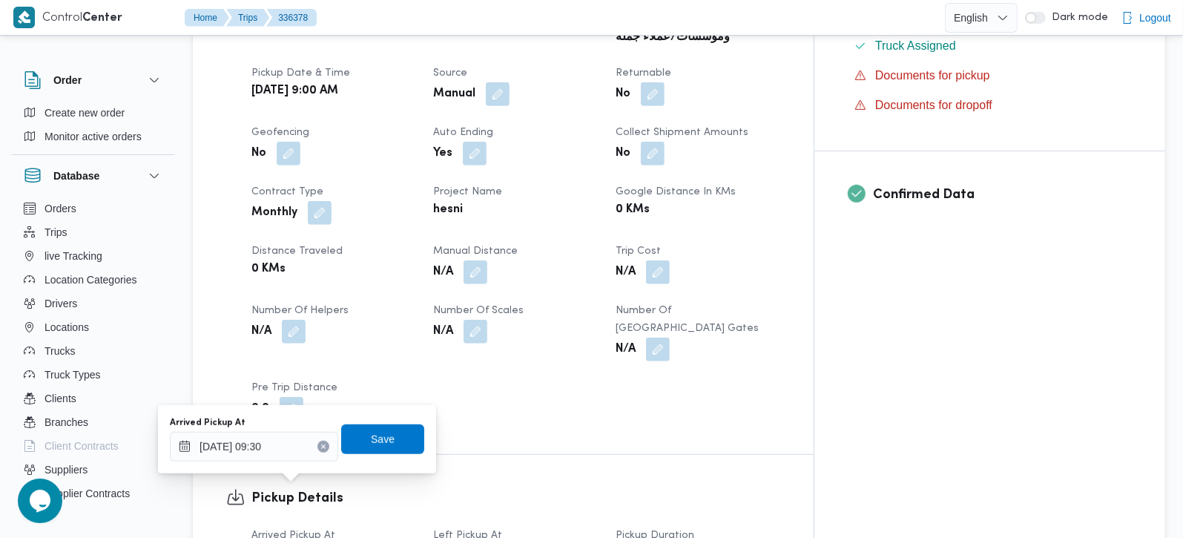
click at [398, 406] on div "You are in a dialog. To close this dialog, hit escape. Arrived Pickup At [DATE]…" at bounding box center [297, 439] width 278 height 68
click at [392, 436] on span "Save" at bounding box center [382, 439] width 83 height 30
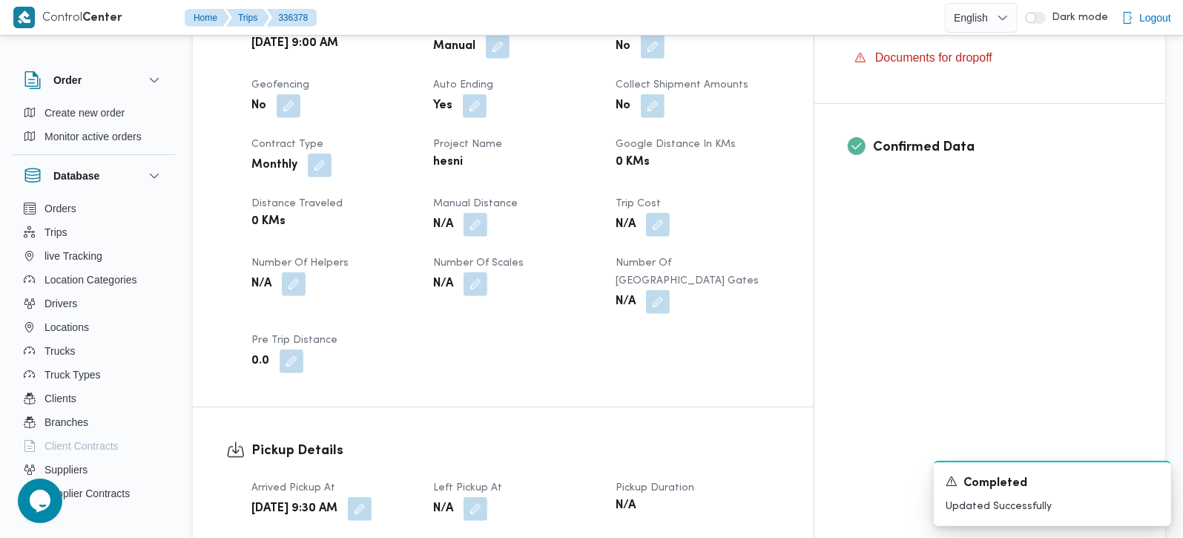
scroll to position [698, 0]
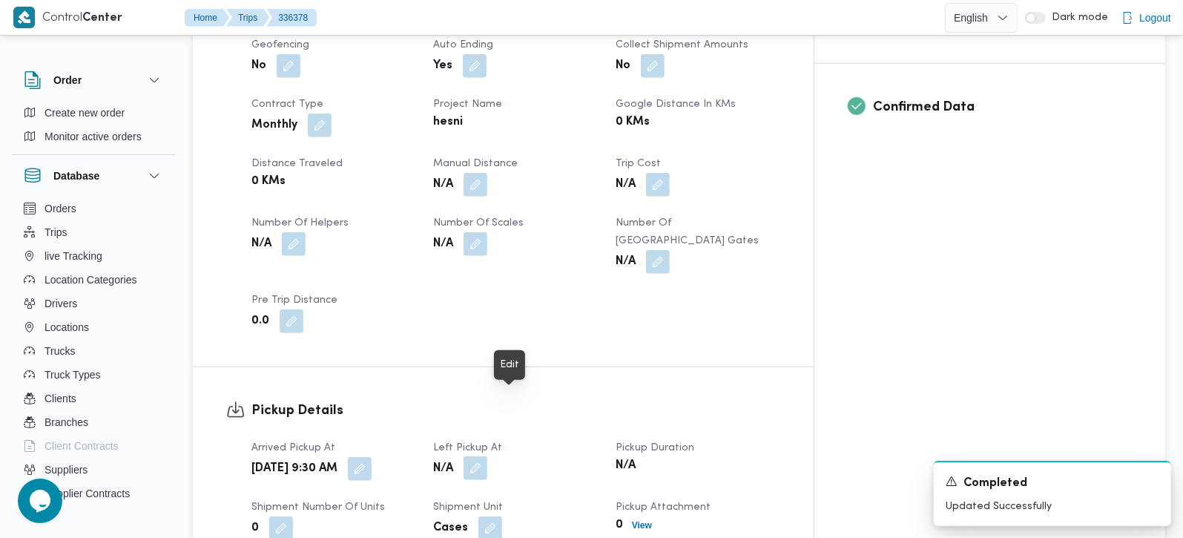
click at [487, 456] on button "button" at bounding box center [476, 468] width 24 height 24
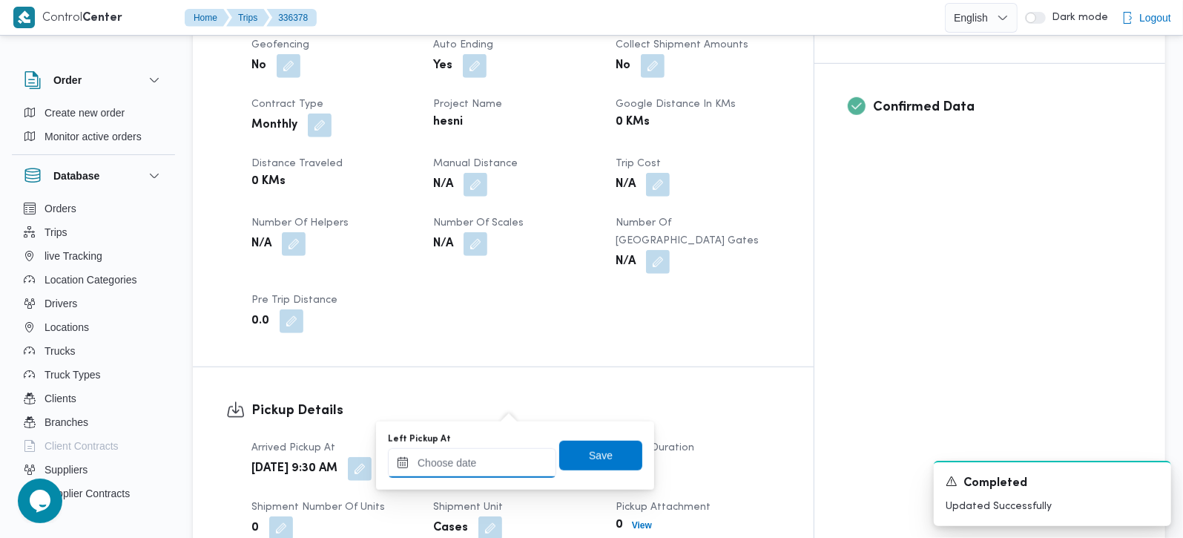
click at [484, 462] on input "Left Pickup At" at bounding box center [472, 463] width 168 height 30
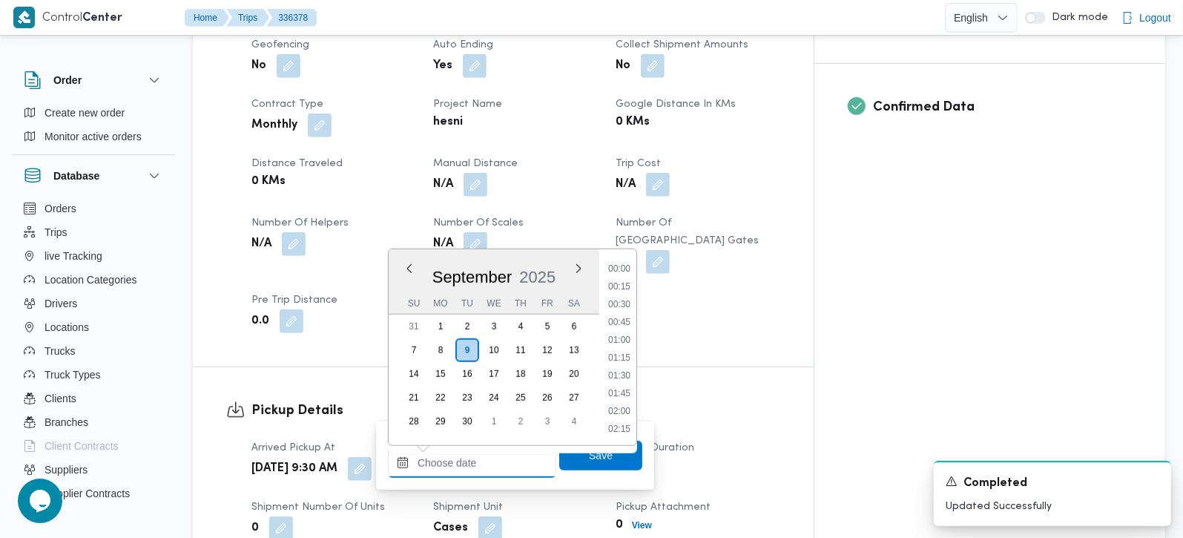
scroll to position [730, 0]
click at [625, 314] on li "11:00" at bounding box center [619, 321] width 34 height 15
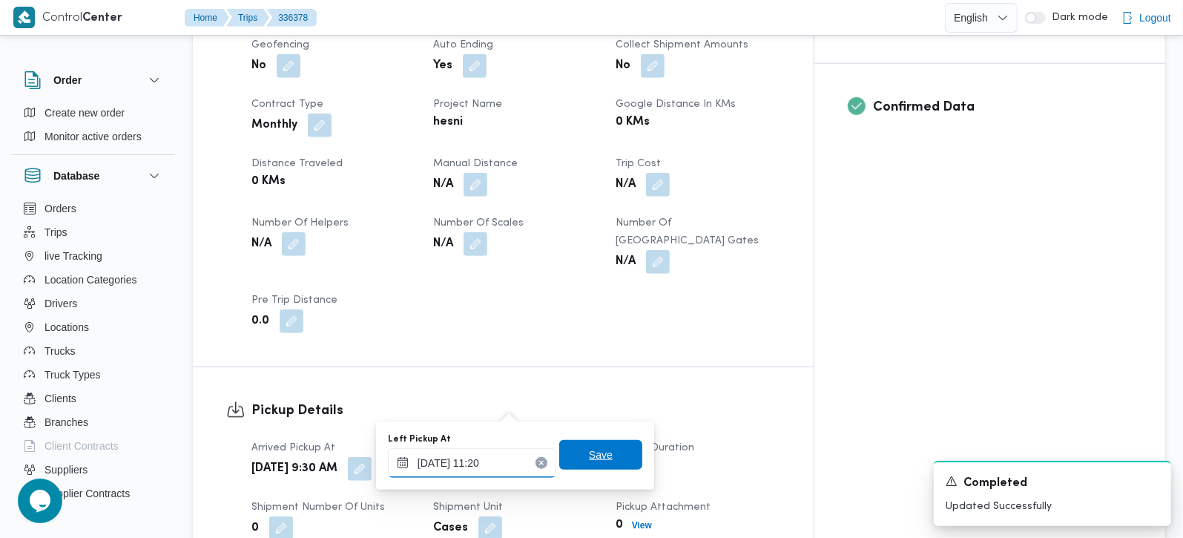
type input "[DATE] 11:20"
click at [610, 444] on span "Save" at bounding box center [600, 455] width 83 height 30
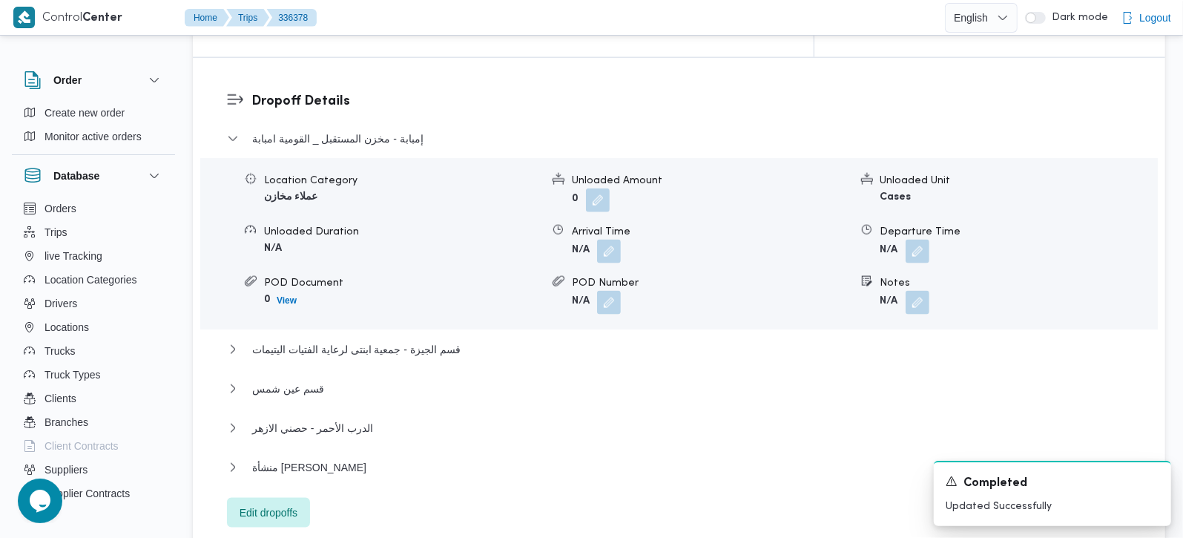
scroll to position [1396, 0]
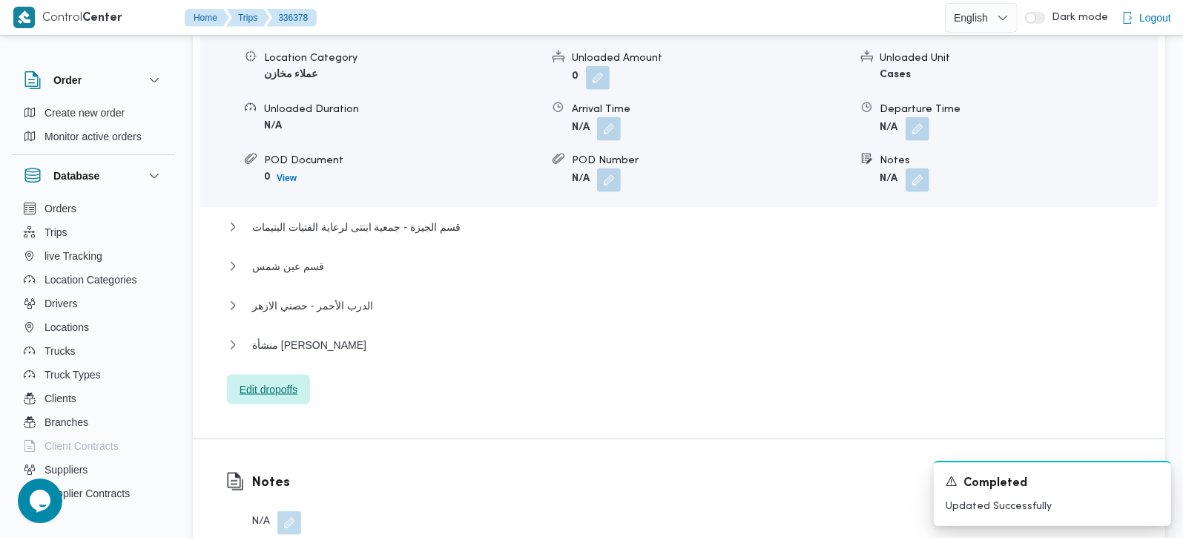
click at [281, 381] on span "Edit dropoffs" at bounding box center [269, 390] width 58 height 18
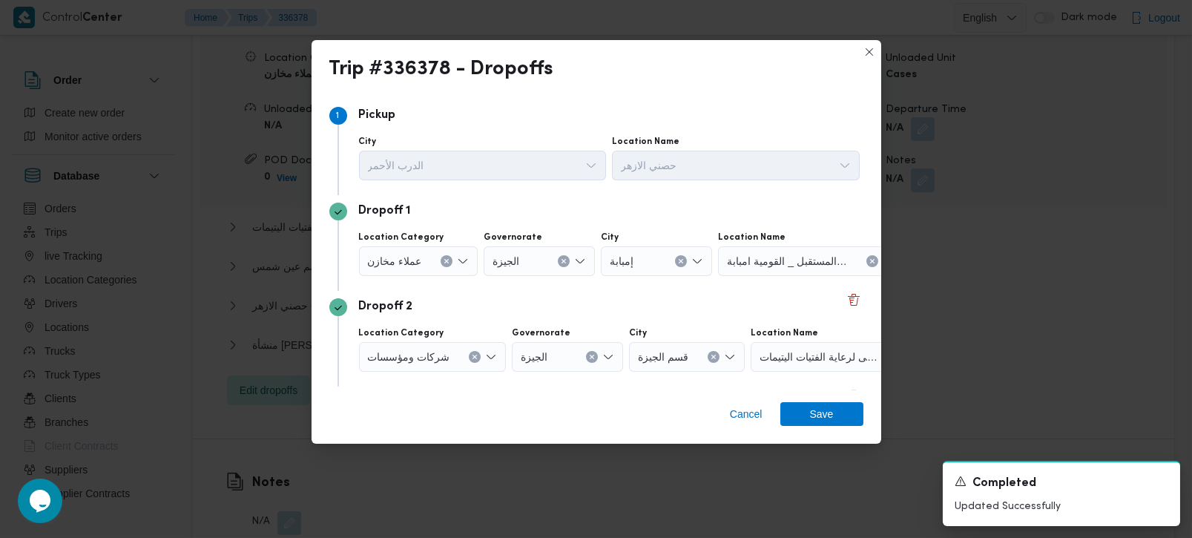
click at [444, 258] on icon "Clear input" at bounding box center [447, 261] width 6 height 6
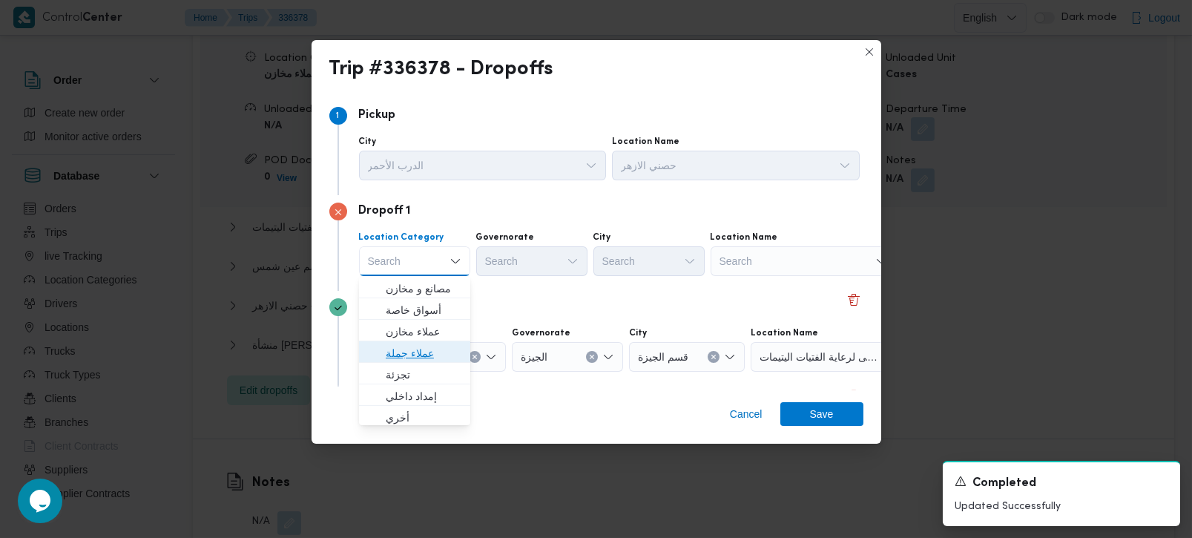
click at [421, 349] on span "عملاء جملة" at bounding box center [424, 353] width 76 height 18
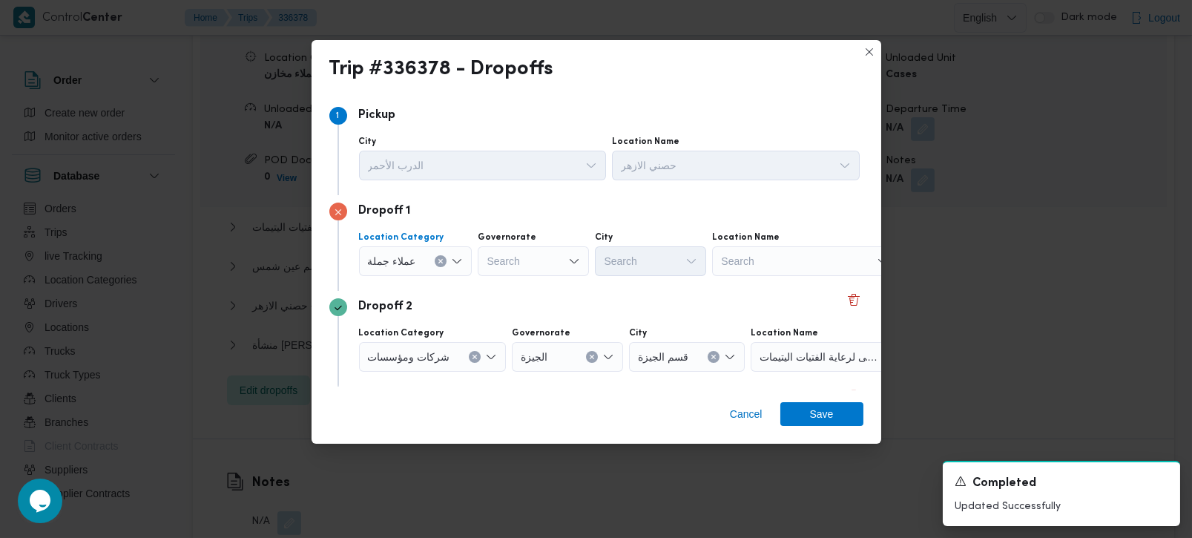
click at [505, 249] on div "Search" at bounding box center [533, 261] width 111 height 30
type input "زة"
click at [530, 286] on span "الجي زة" at bounding box center [541, 289] width 76 height 18
click at [616, 269] on div "Search" at bounding box center [650, 261] width 111 height 30
type input "رم"
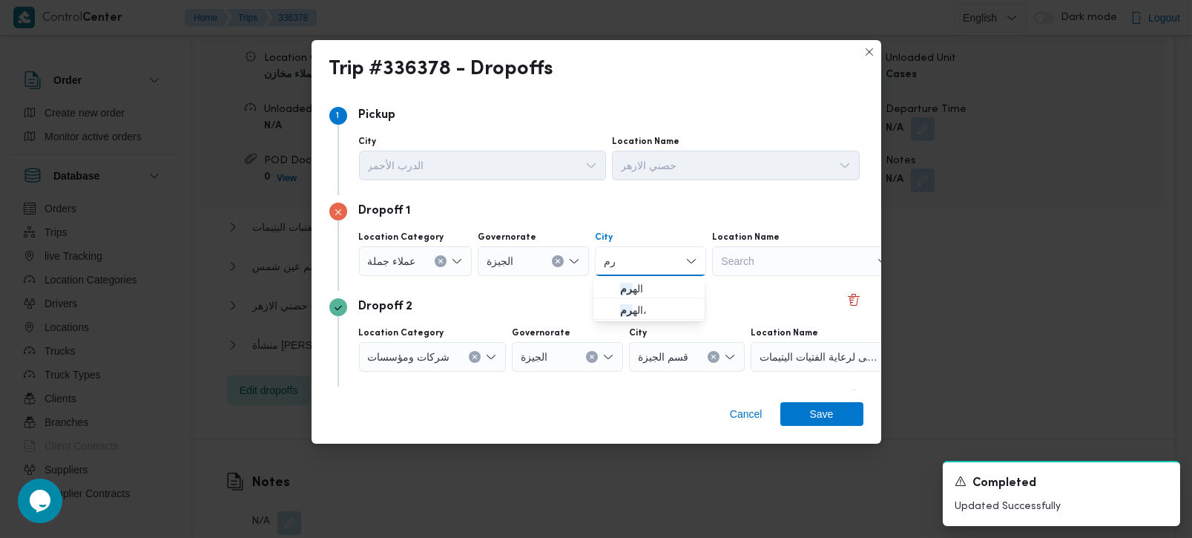
click at [740, 263] on div "Search" at bounding box center [804, 261] width 185 height 30
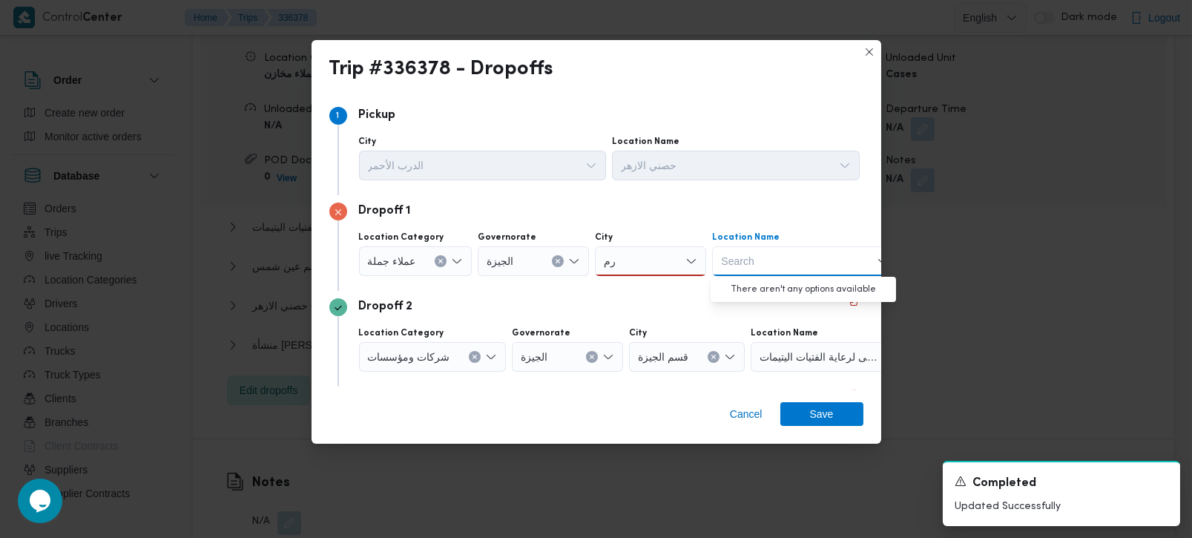
click at [427, 257] on div "عملاء جملة" at bounding box center [415, 261] width 113 height 30
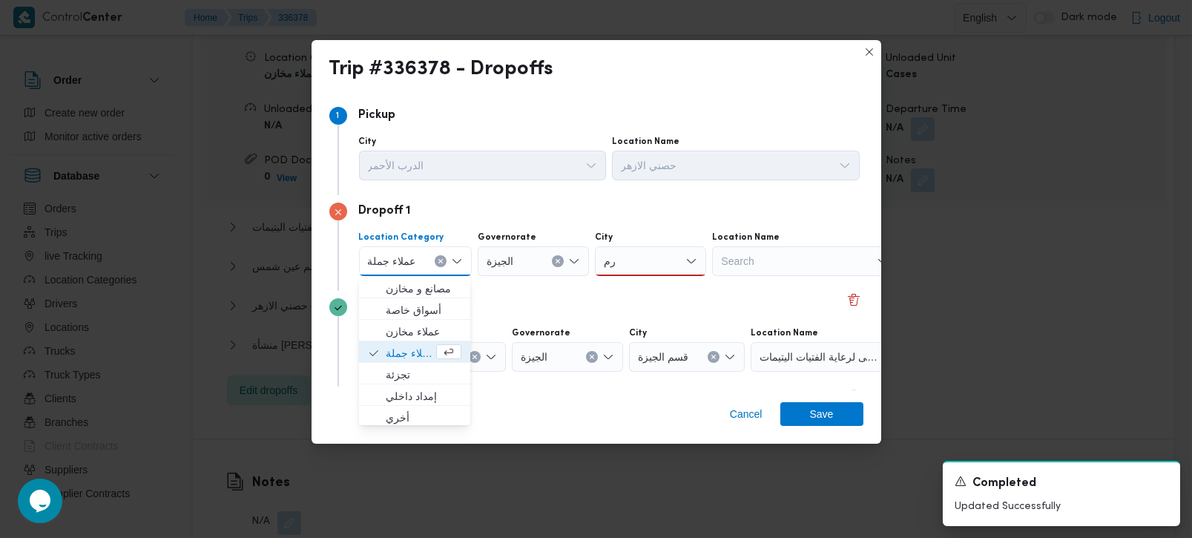
click at [438, 257] on button "Clear input" at bounding box center [441, 261] width 12 height 12
click at [719, 260] on input "Location Name" at bounding box center [719, 261] width 1 height 18
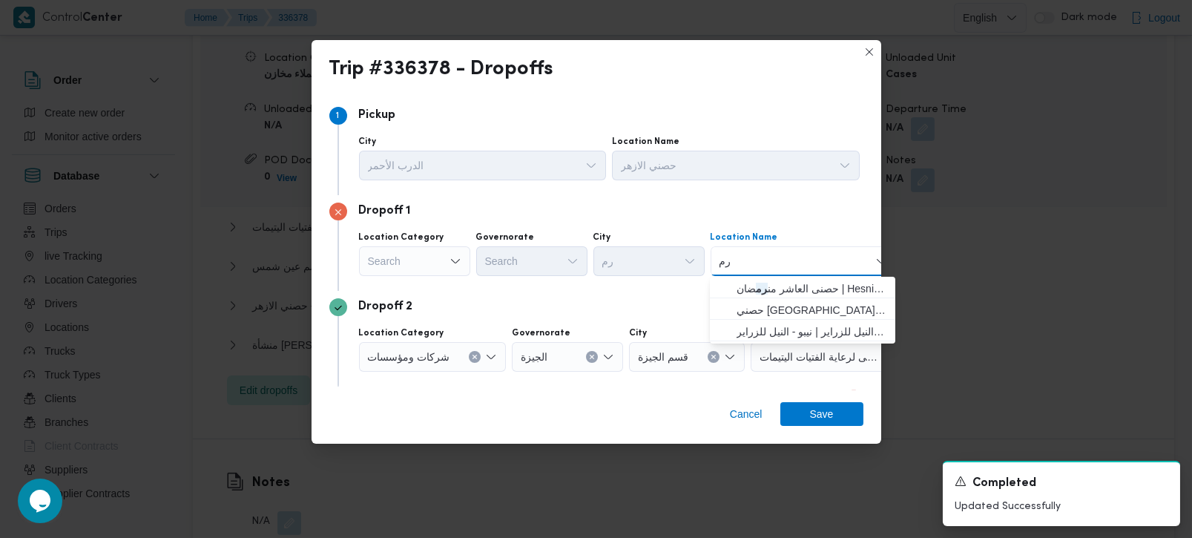
type input "رم"
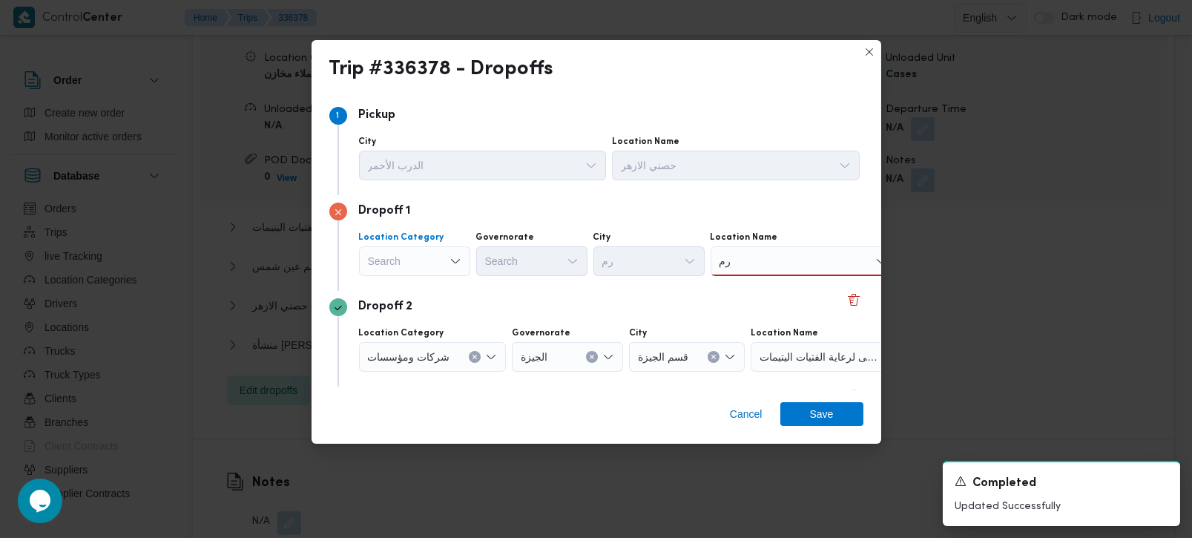
click at [456, 259] on icon "Open list of options" at bounding box center [455, 261] width 12 height 12
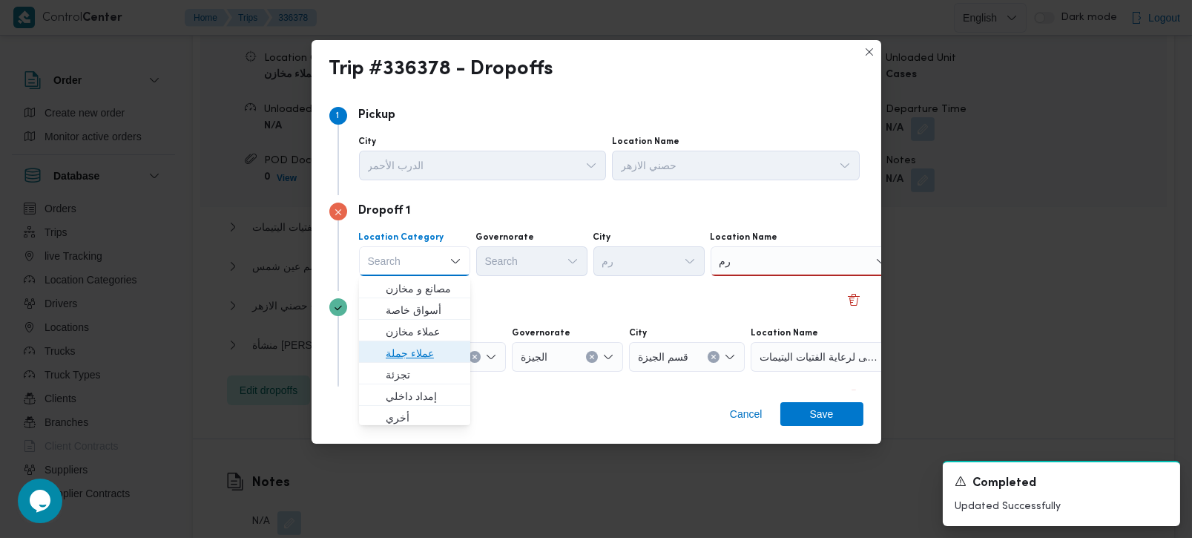
click at [416, 347] on span "عملاء جملة" at bounding box center [424, 353] width 76 height 18
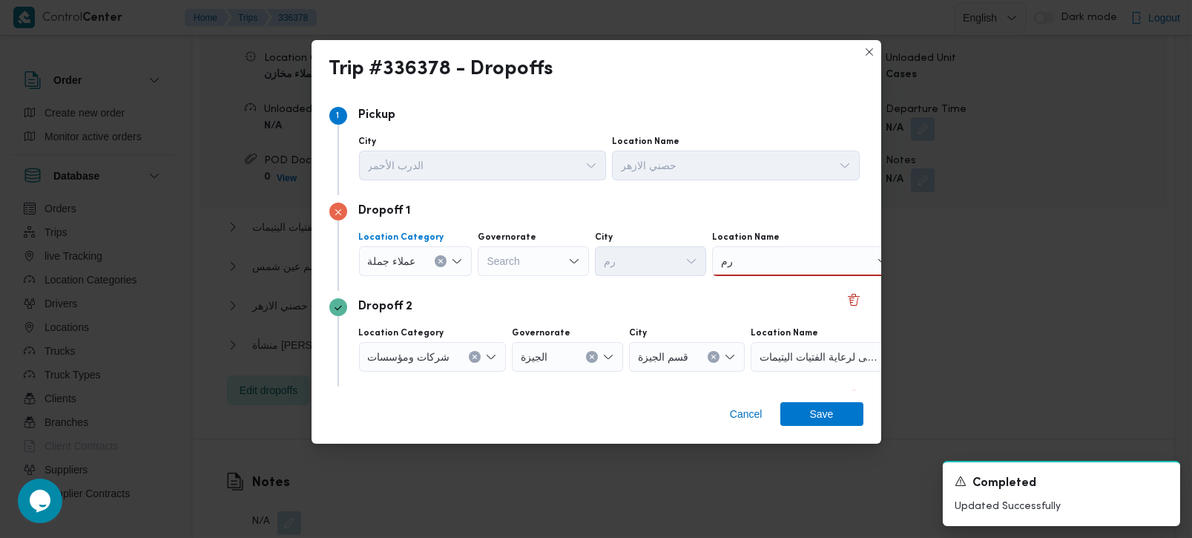
click at [508, 259] on div "Search" at bounding box center [533, 261] width 111 height 30
type input "زة"
click at [522, 287] on span "الجي زة" at bounding box center [541, 289] width 76 height 18
click at [625, 269] on div "رم رم" at bounding box center [650, 261] width 111 height 30
type input "رم"
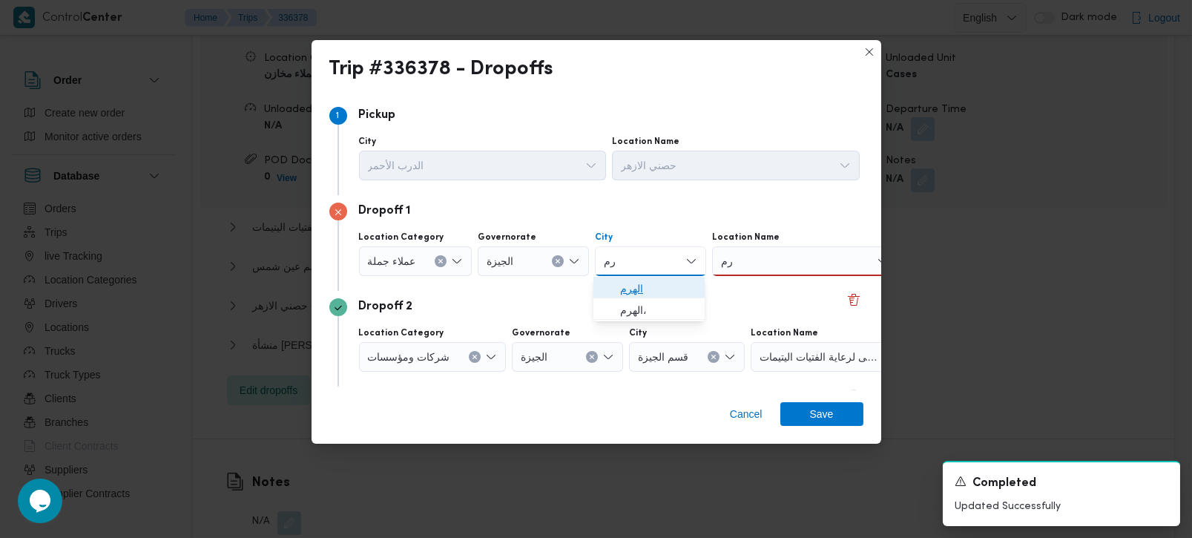
click at [639, 294] on span "الهرم" at bounding box center [658, 289] width 76 height 18
click at [725, 264] on input "رم" at bounding box center [726, 261] width 11 height 18
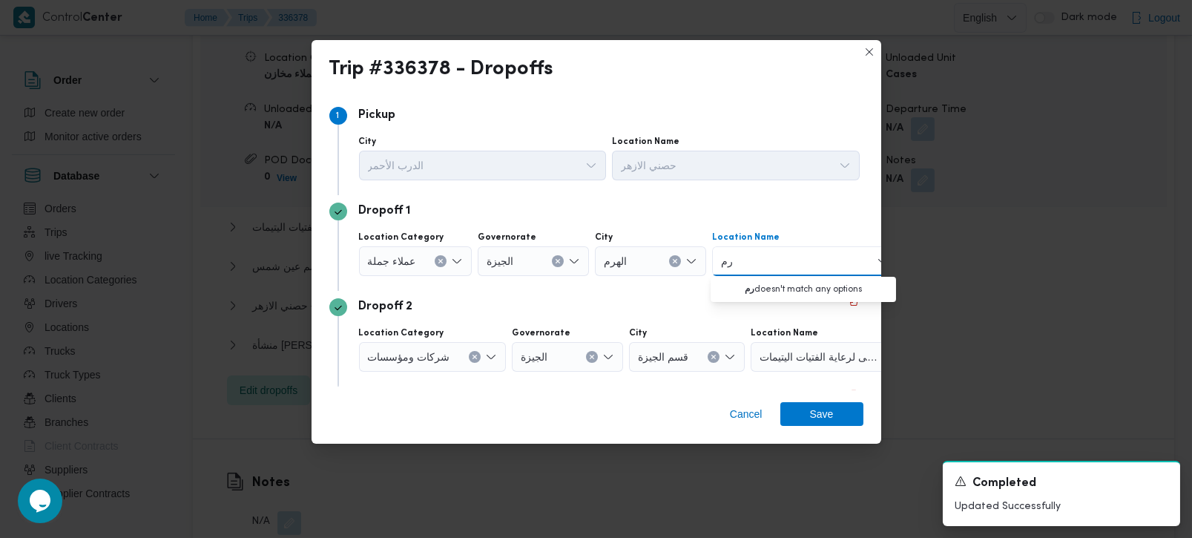
click at [725, 264] on input "رم" at bounding box center [726, 261] width 11 height 18
click at [688, 309] on div "Dropoff 2" at bounding box center [596, 307] width 534 height 18
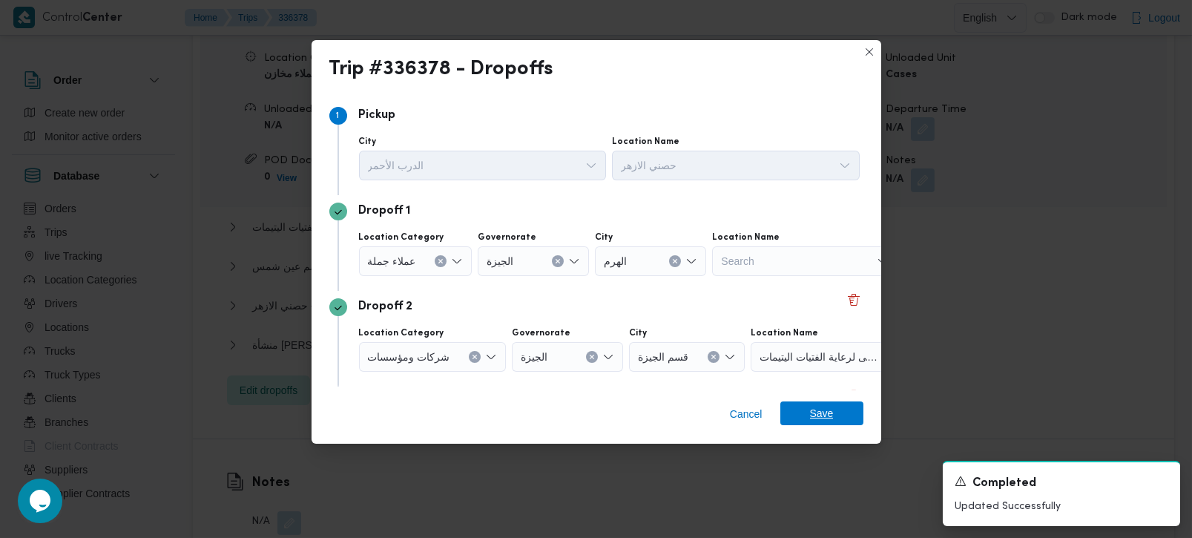
click at [853, 404] on span "Save" at bounding box center [821, 413] width 83 height 24
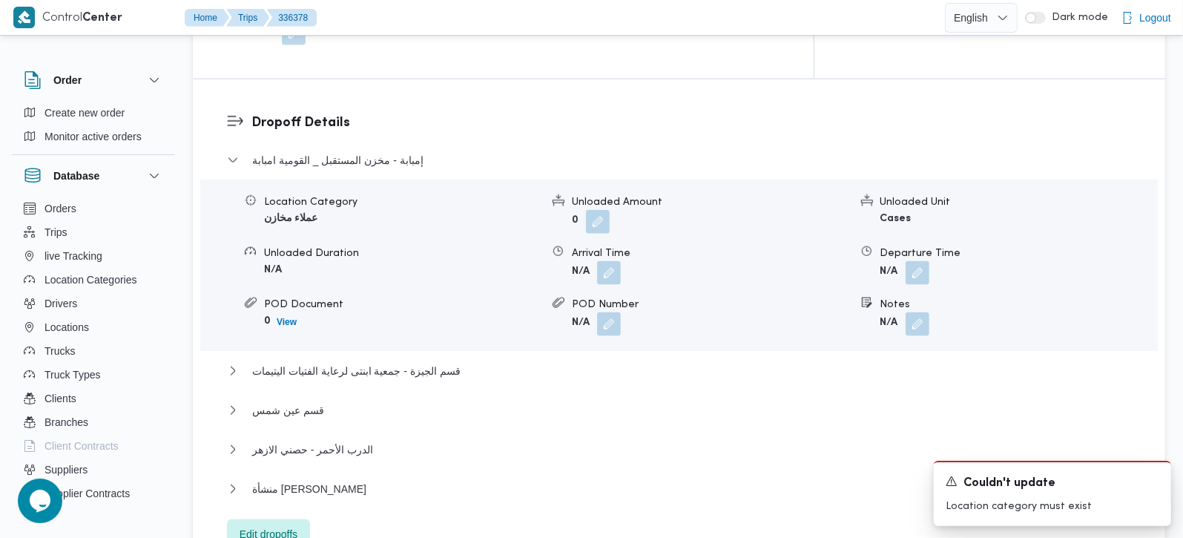
scroll to position [1222, 0]
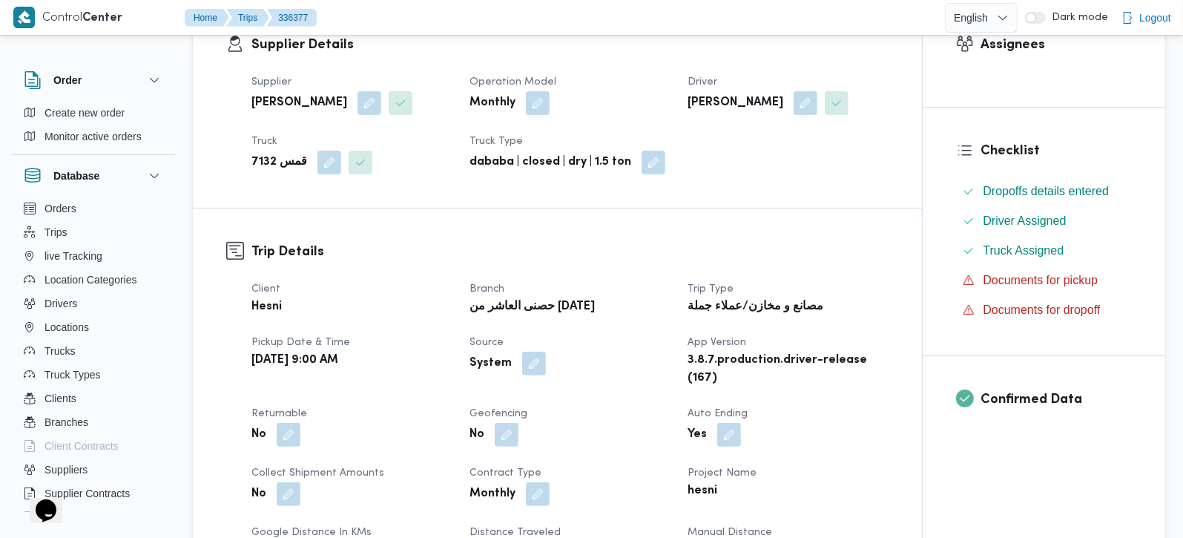
scroll to position [87, 0]
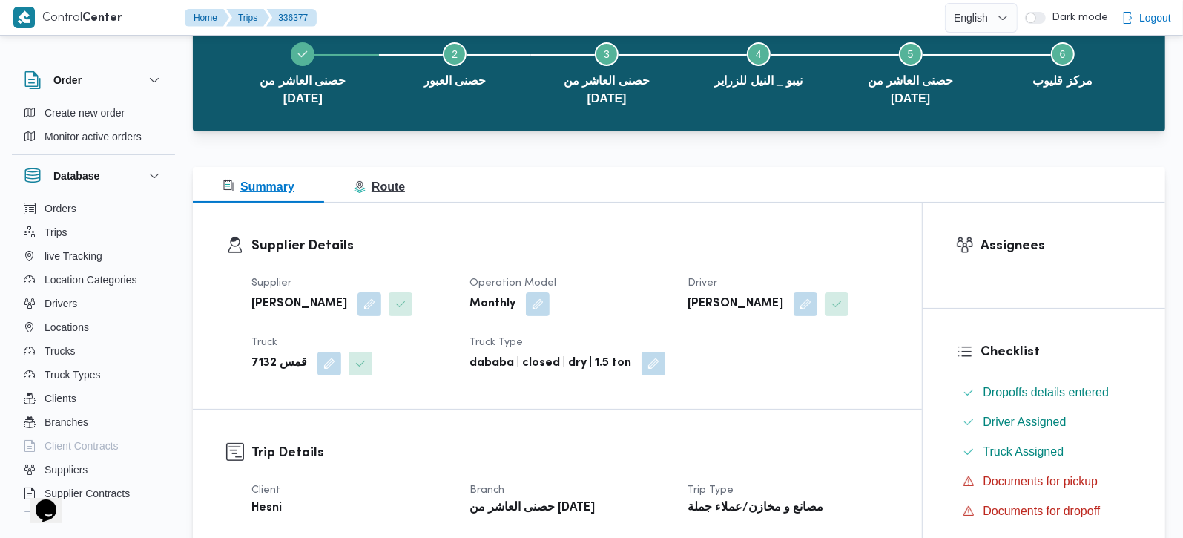
click at [381, 180] on span "Route" at bounding box center [379, 186] width 51 height 13
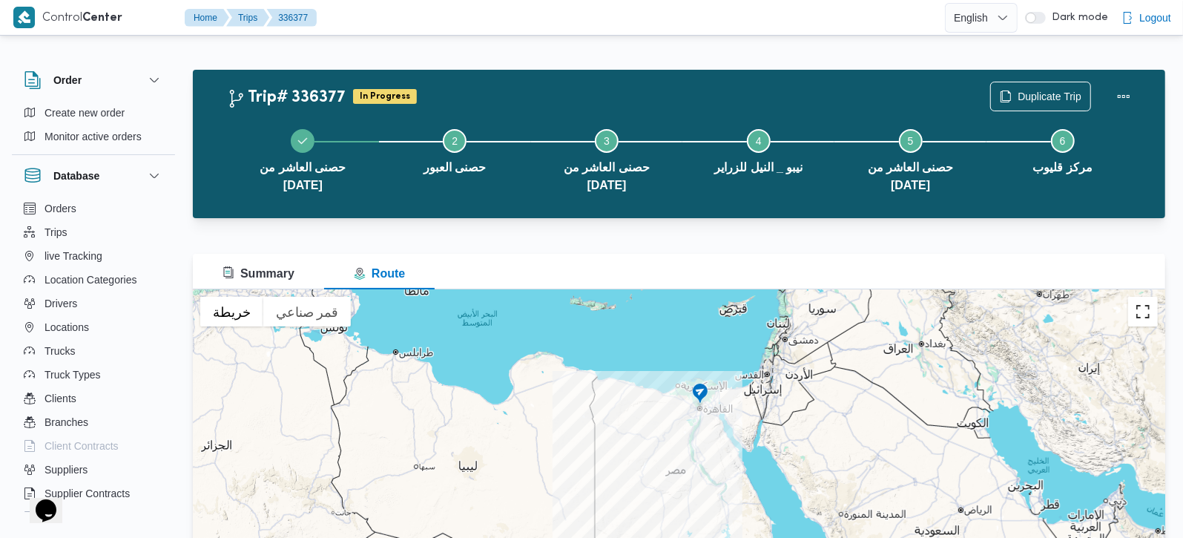
click at [1136, 297] on button "تبديل إلى العرض ملء الشاشة" at bounding box center [1143, 312] width 30 height 30
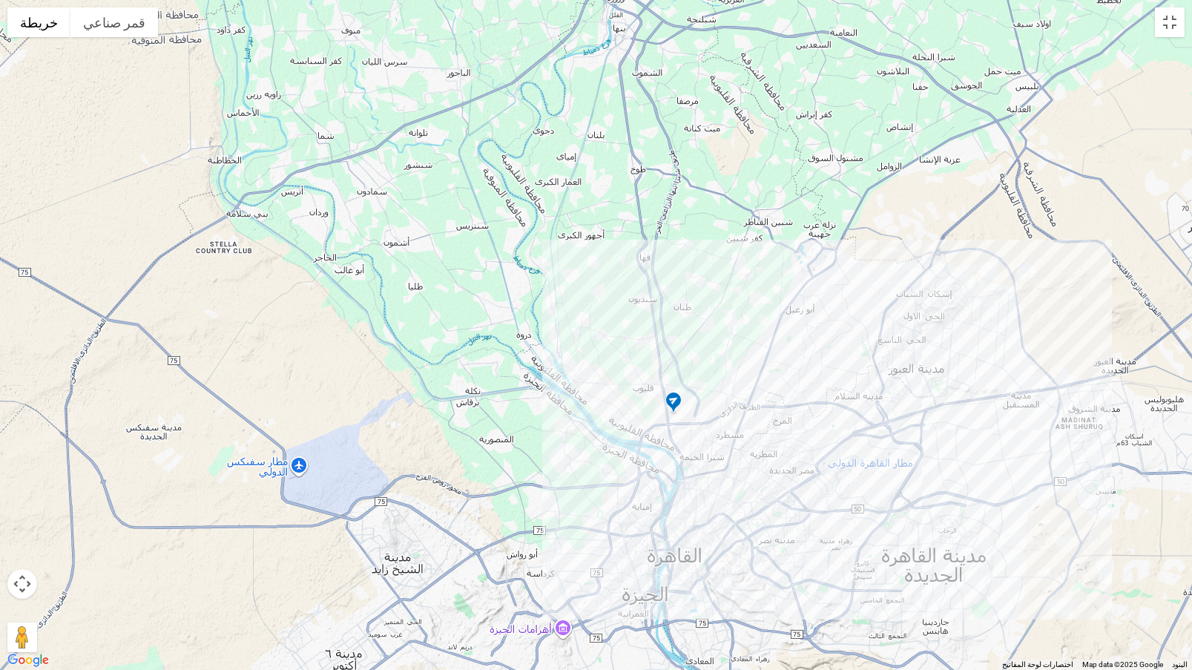
click at [673, 403] on img at bounding box center [674, 403] width 24 height 24
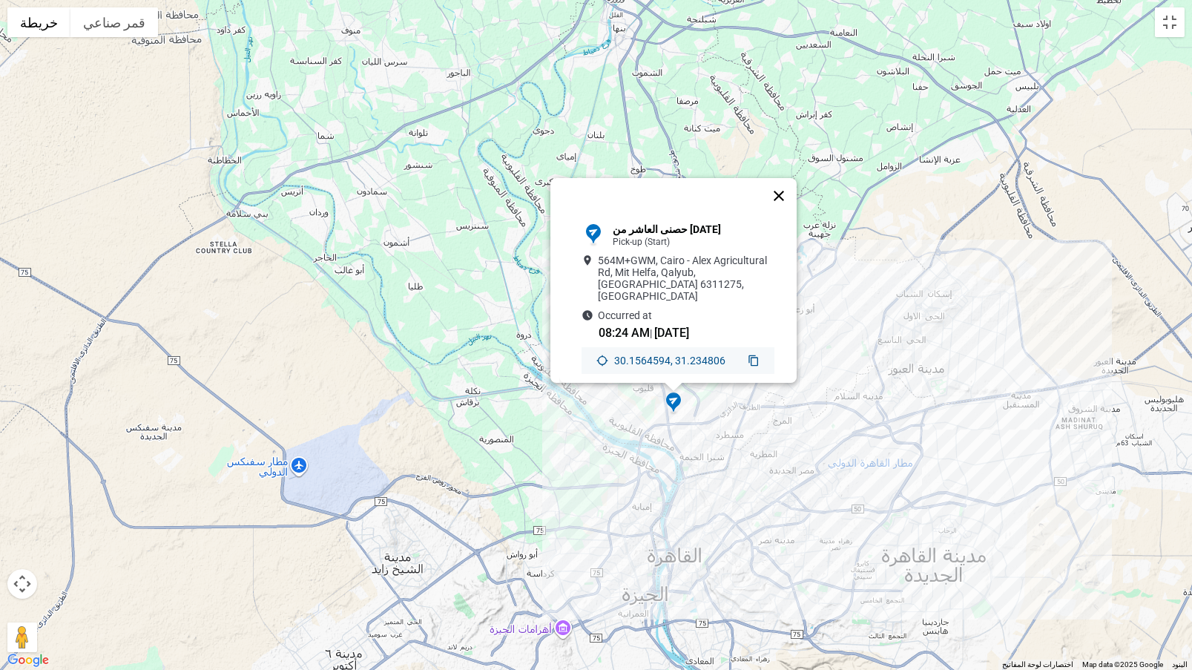
click at [788, 188] on button "إغلاق" at bounding box center [779, 196] width 36 height 36
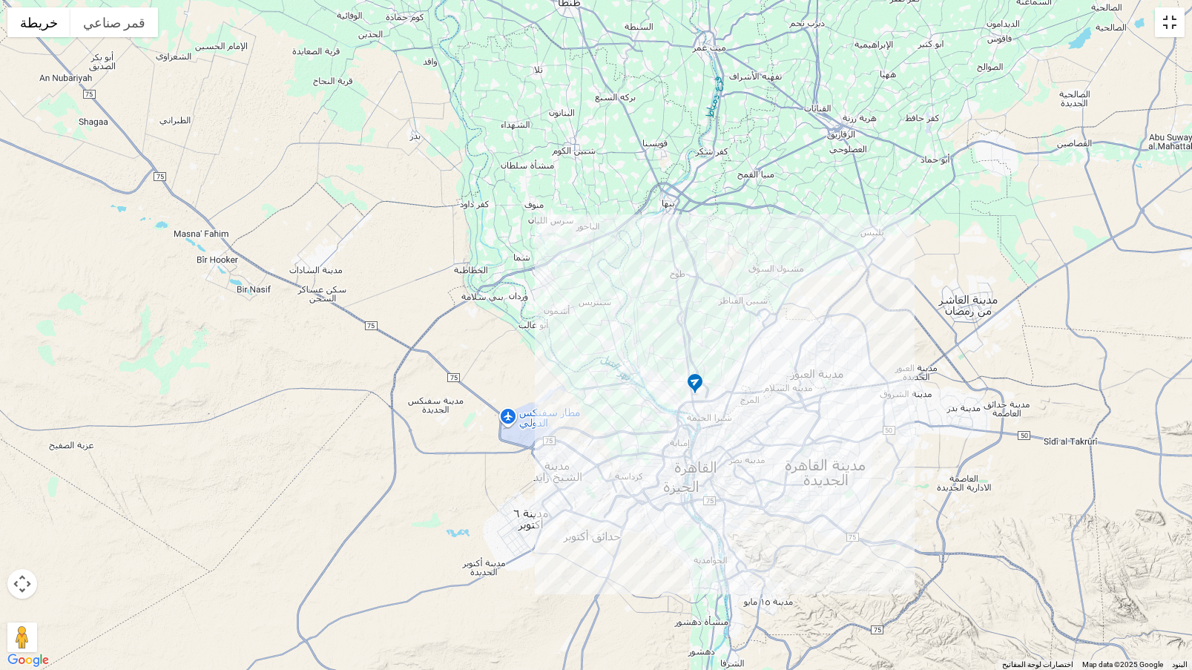
click at [1170, 23] on button "تبديل إلى العرض ملء الشاشة" at bounding box center [1170, 22] width 30 height 30
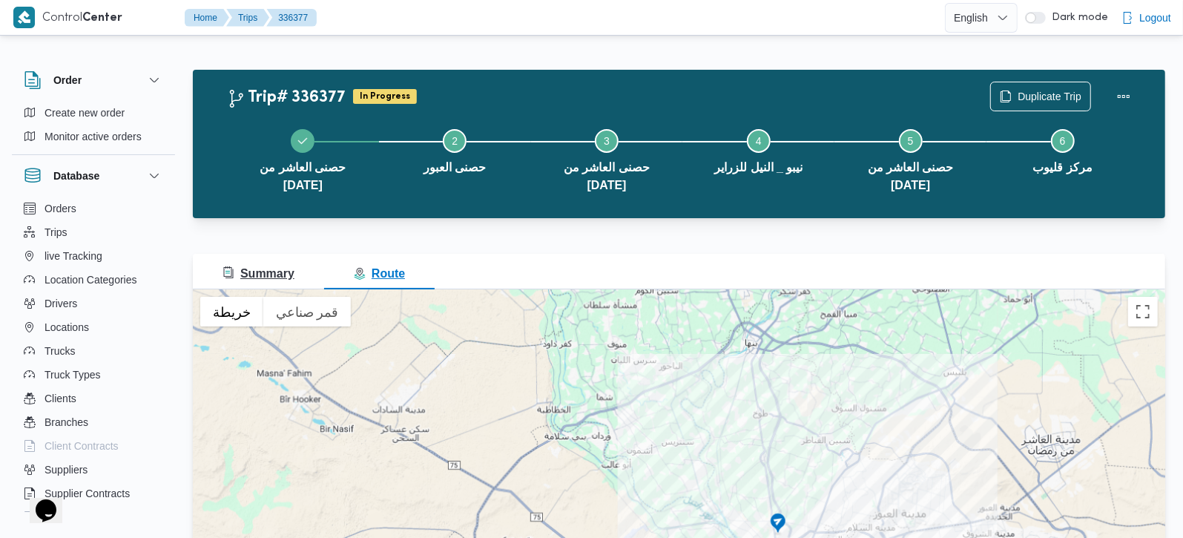
click at [263, 267] on span "Summary" at bounding box center [259, 273] width 72 height 13
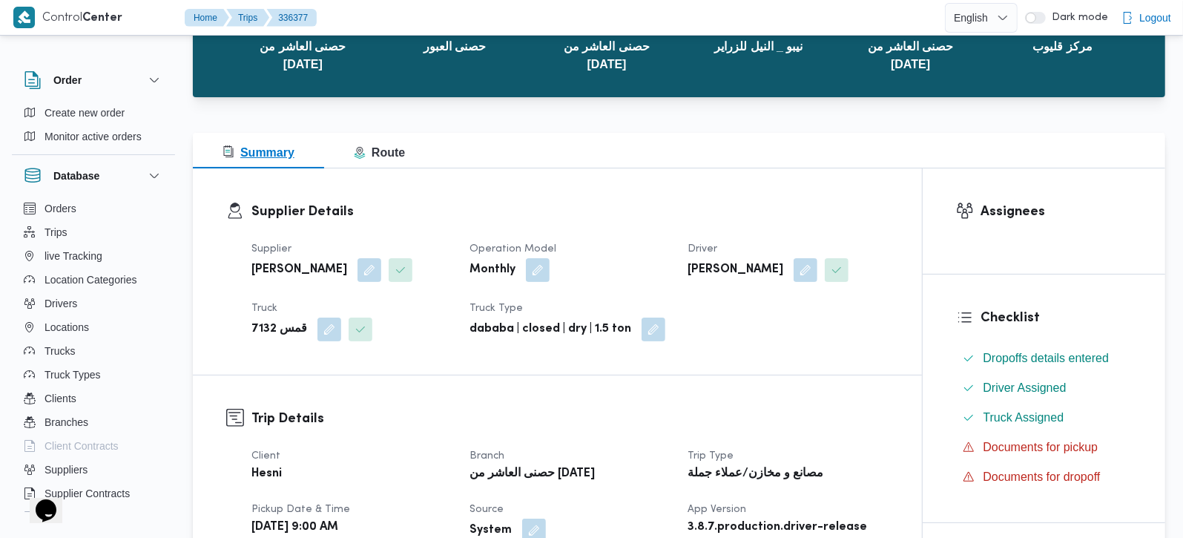
scroll to position [174, 0]
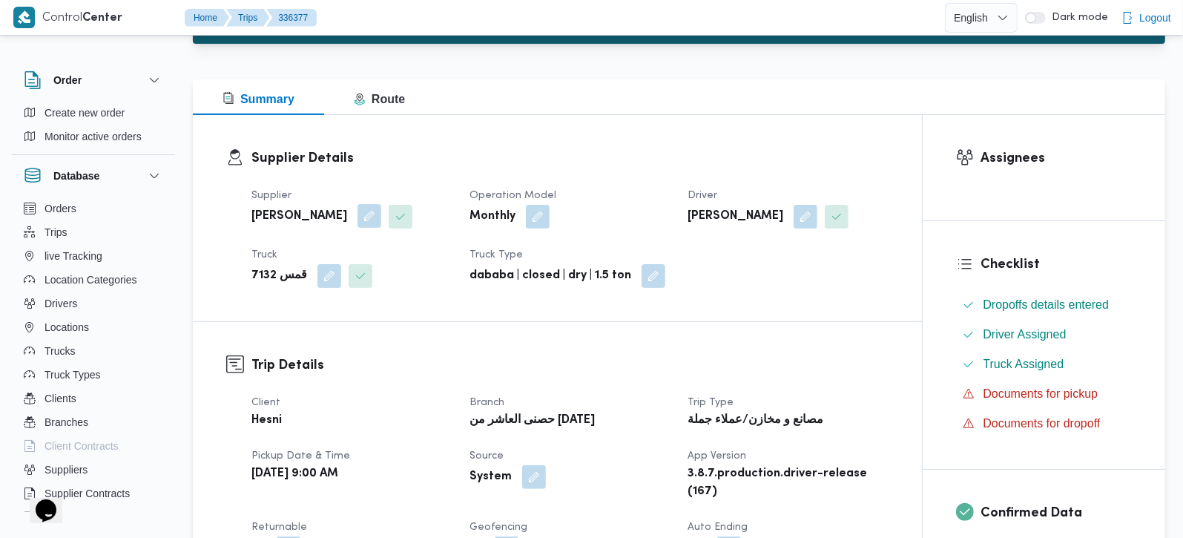
click at [381, 204] on button "button" at bounding box center [370, 216] width 24 height 24
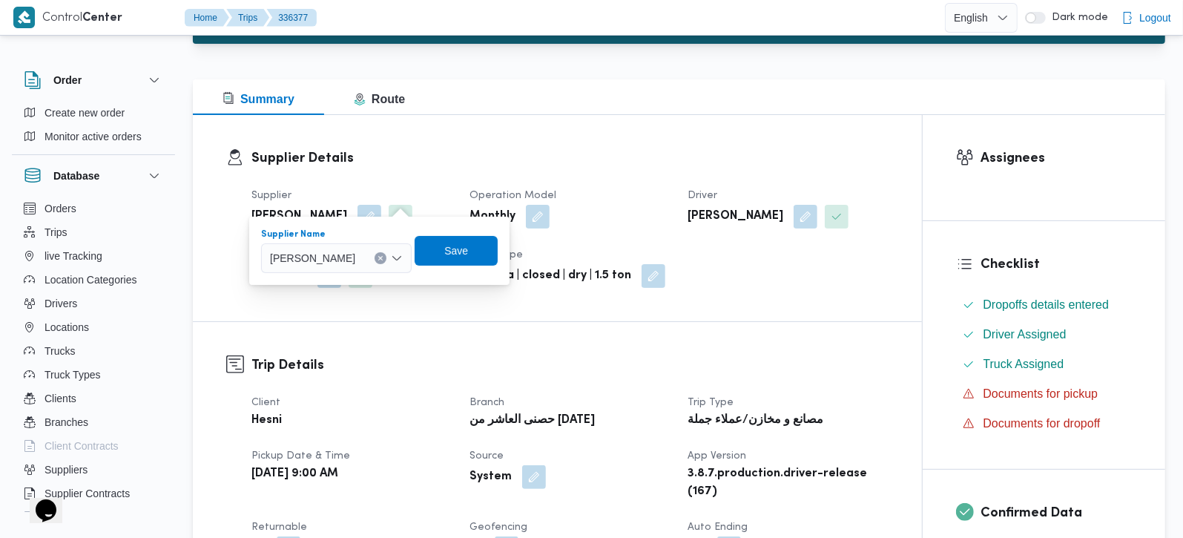
click at [386, 255] on button "Clear input" at bounding box center [381, 258] width 12 height 12
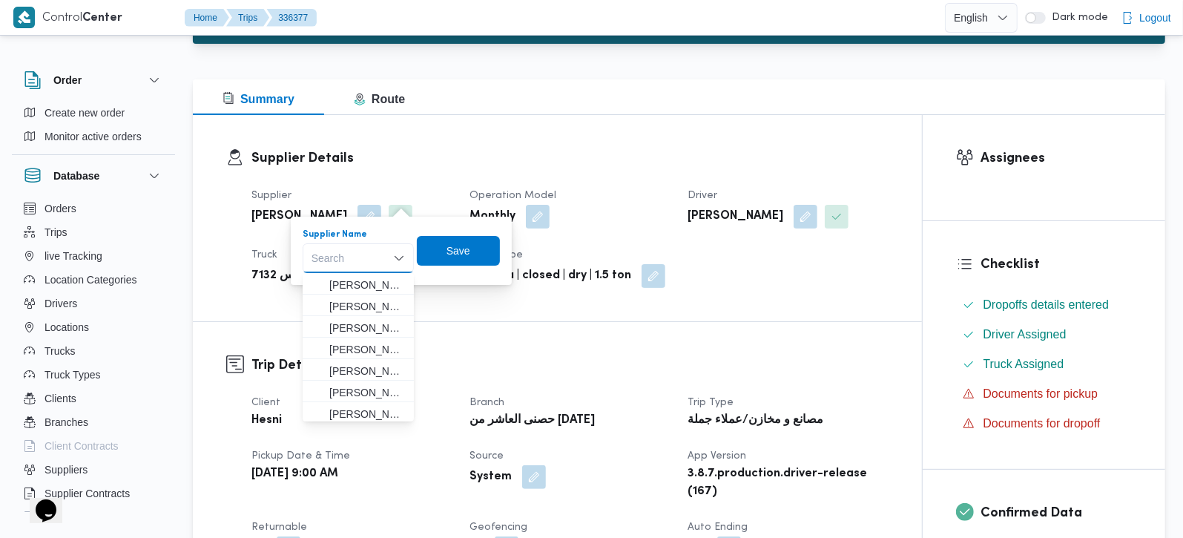
paste input "عبدالحافظ السيد عبد الحافظ السيد"
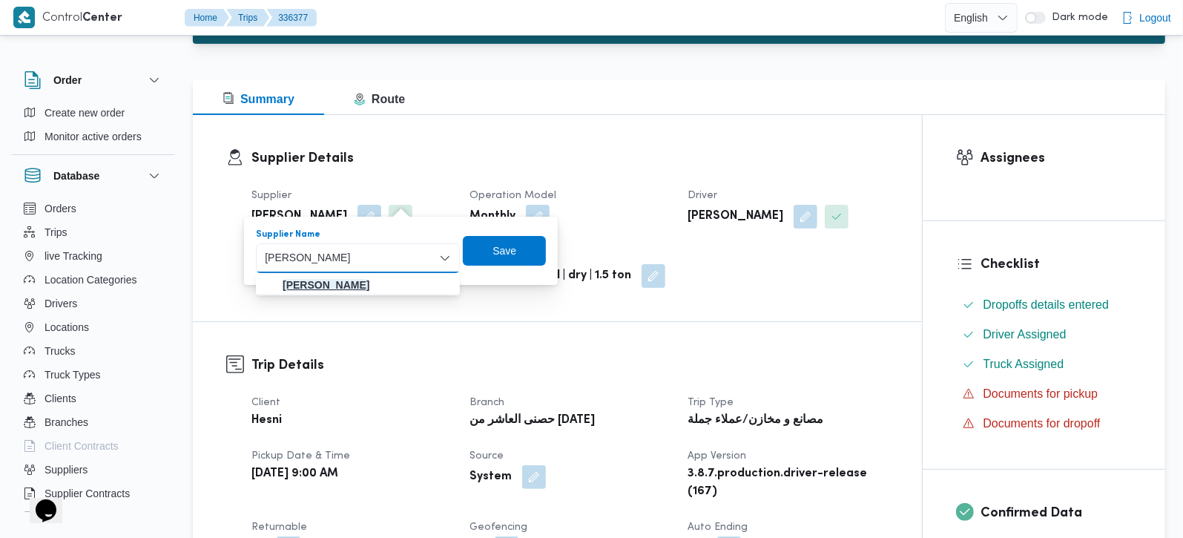
type input "عبدالحافظ السيد عبد الحافظ السيد"
click at [369, 279] on mark "عبدالحافظ السيد عبد الحافظ السيد" at bounding box center [326, 285] width 87 height 12
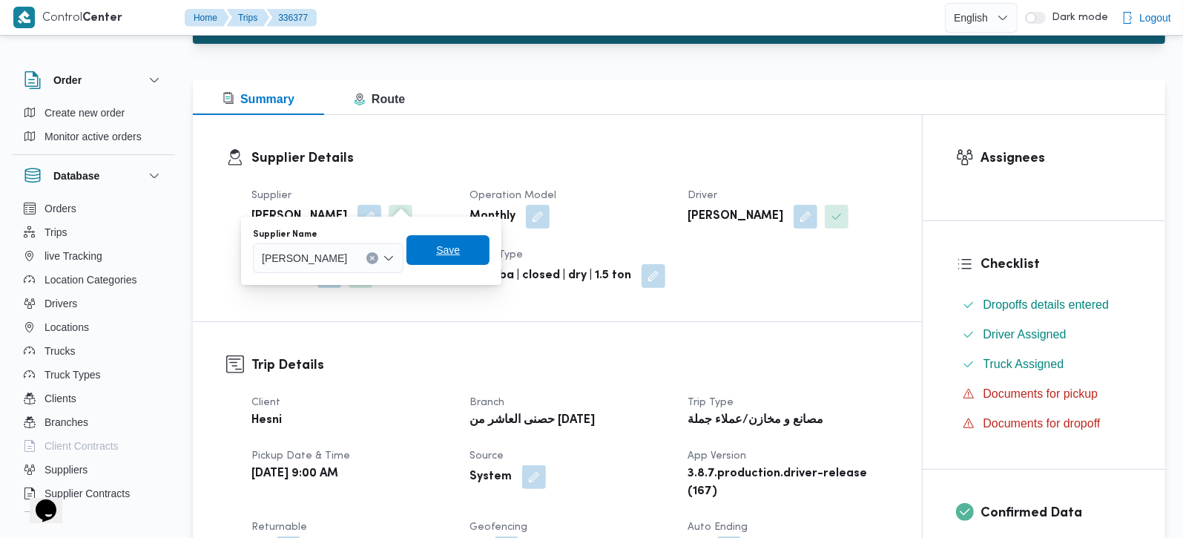
click at [490, 251] on span "Save" at bounding box center [447, 250] width 83 height 30
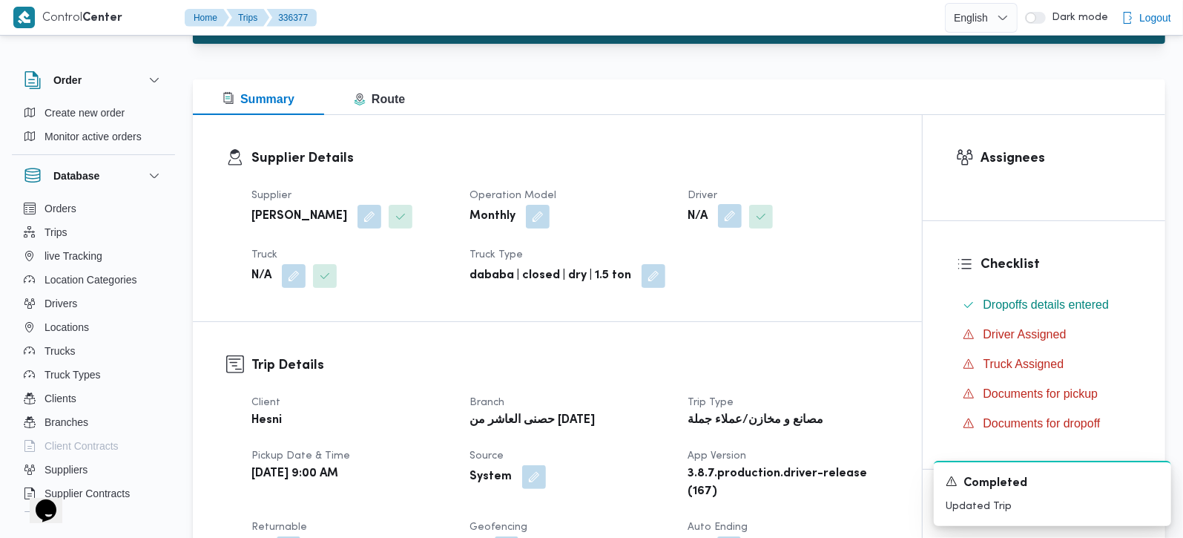
click at [728, 204] on button "button" at bounding box center [730, 216] width 24 height 24
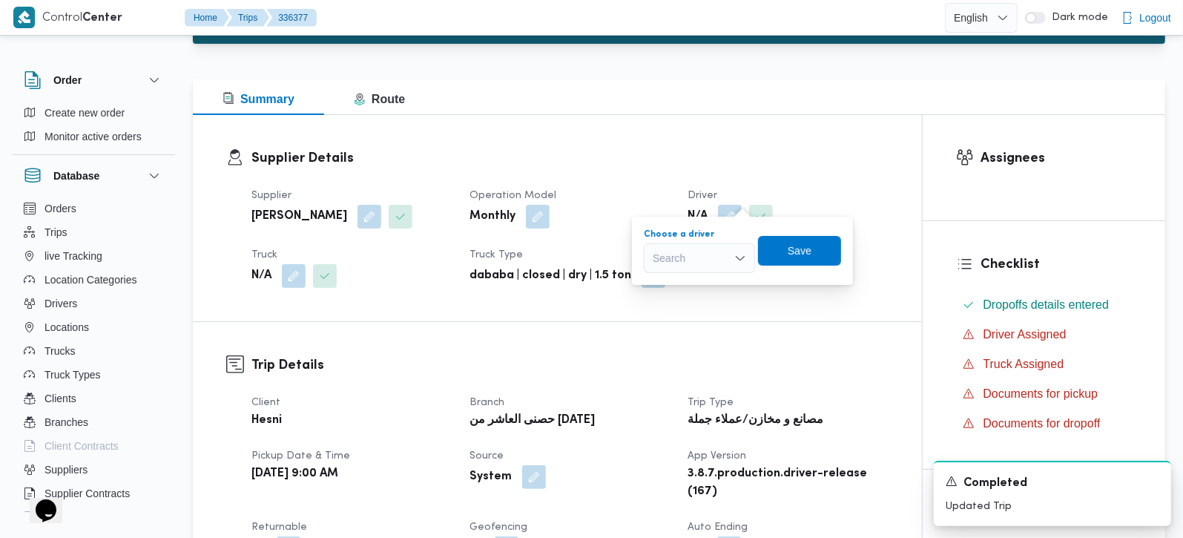
click at [694, 249] on div "Search" at bounding box center [699, 258] width 111 height 30
paste input "عبدالحافظ السيد عبد الحافظ السيد"
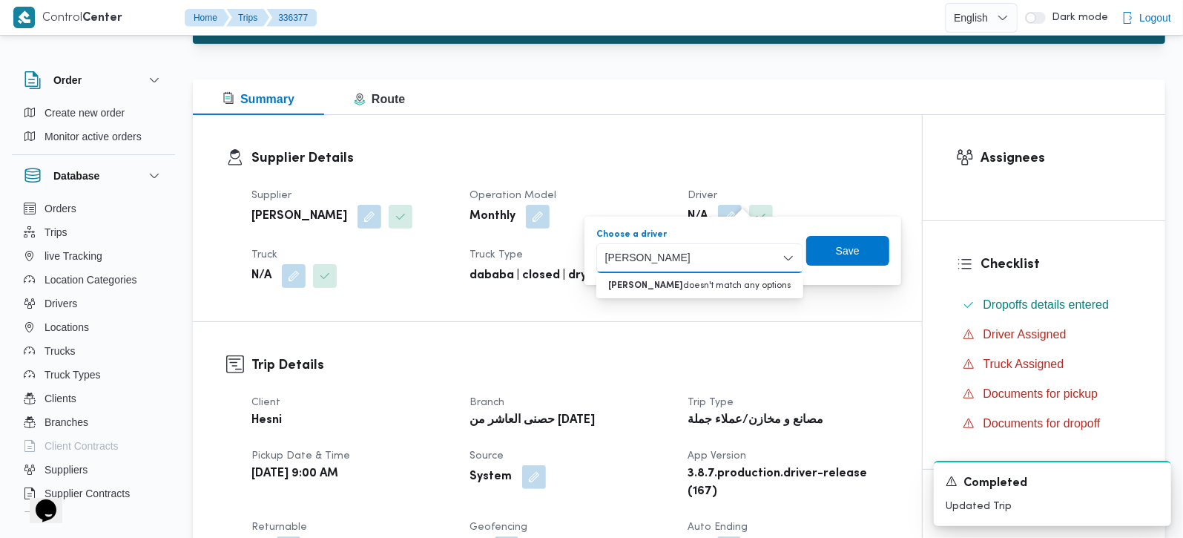
drag, startPoint x: 676, startPoint y: 254, endPoint x: 437, endPoint y: 243, distance: 239.8
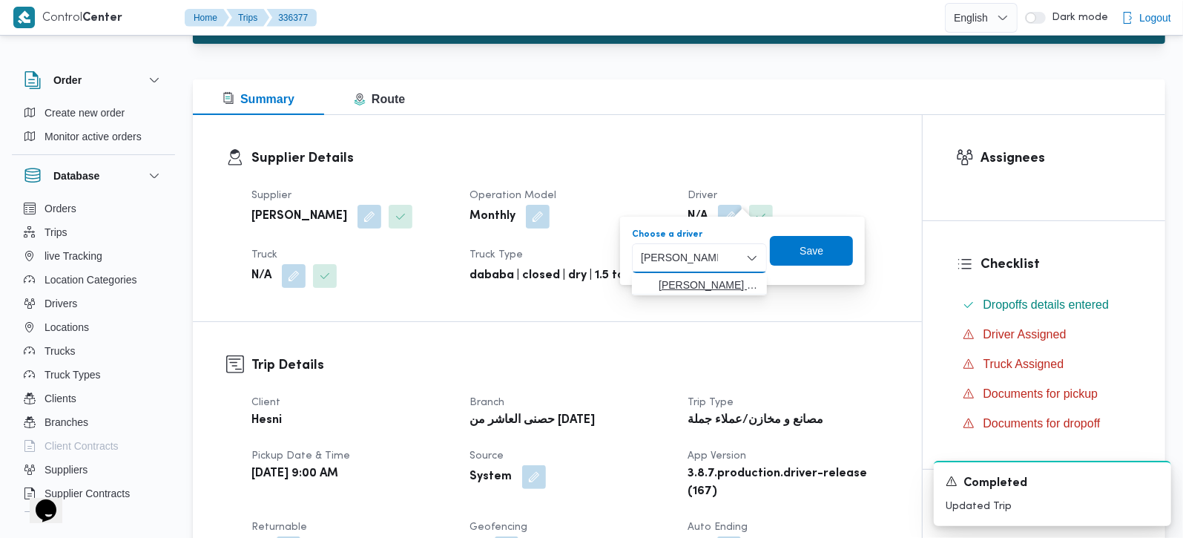
type input "عبدالحافظ السيد"
click at [721, 286] on span "عبد الحافظ السيد عبدالحافظ السيد" at bounding box center [708, 285] width 99 height 18
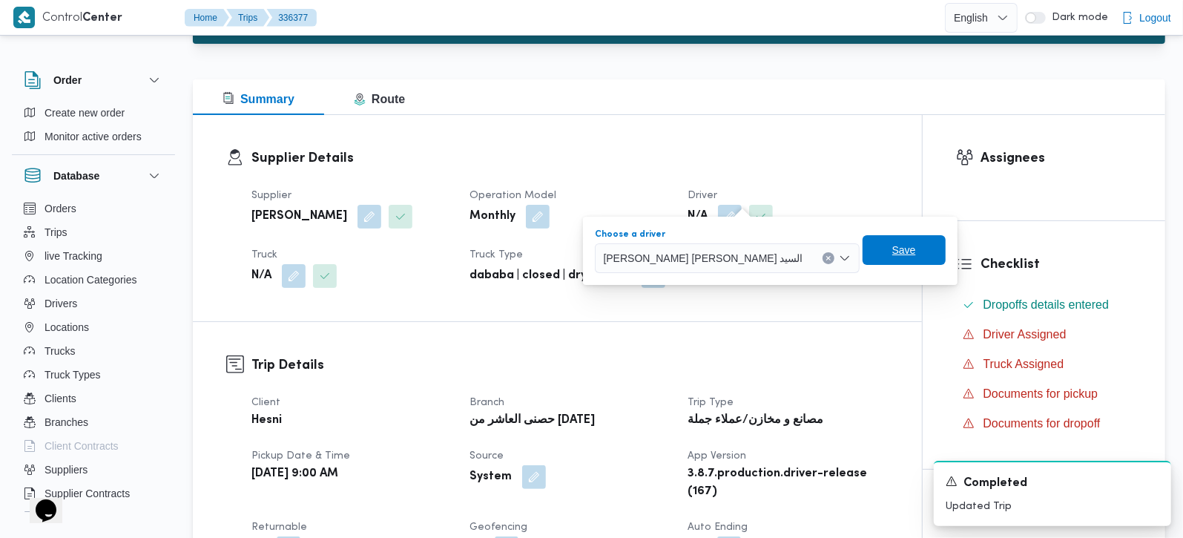
click at [863, 251] on span "Save" at bounding box center [904, 250] width 83 height 30
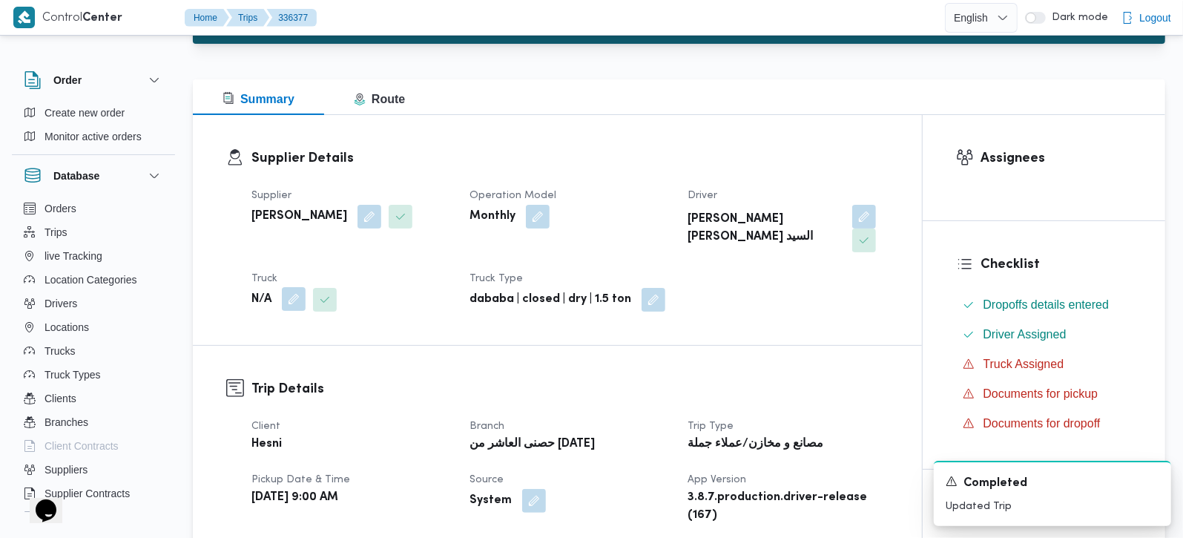
drag, startPoint x: 291, startPoint y: 249, endPoint x: 290, endPoint y: 263, distance: 14.1
click at [291, 287] on button "button" at bounding box center [294, 299] width 24 height 24
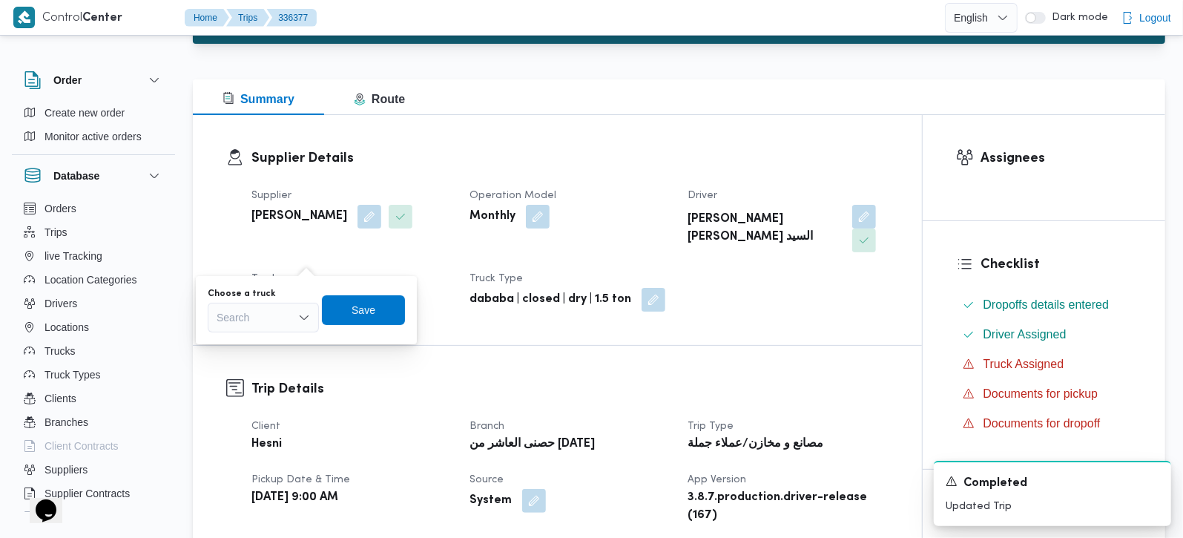
click at [251, 343] on div "You are in a dialog. To close this dialog, hit escape. Choose a truck Search Sa…" at bounding box center [306, 310] width 221 height 68
click at [251, 319] on div "Search" at bounding box center [263, 318] width 111 height 30
paste input "4183"
type input "4183"
click at [264, 342] on span "قدأ 4183 | TFR مقفول" at bounding box center [272, 344] width 76 height 18
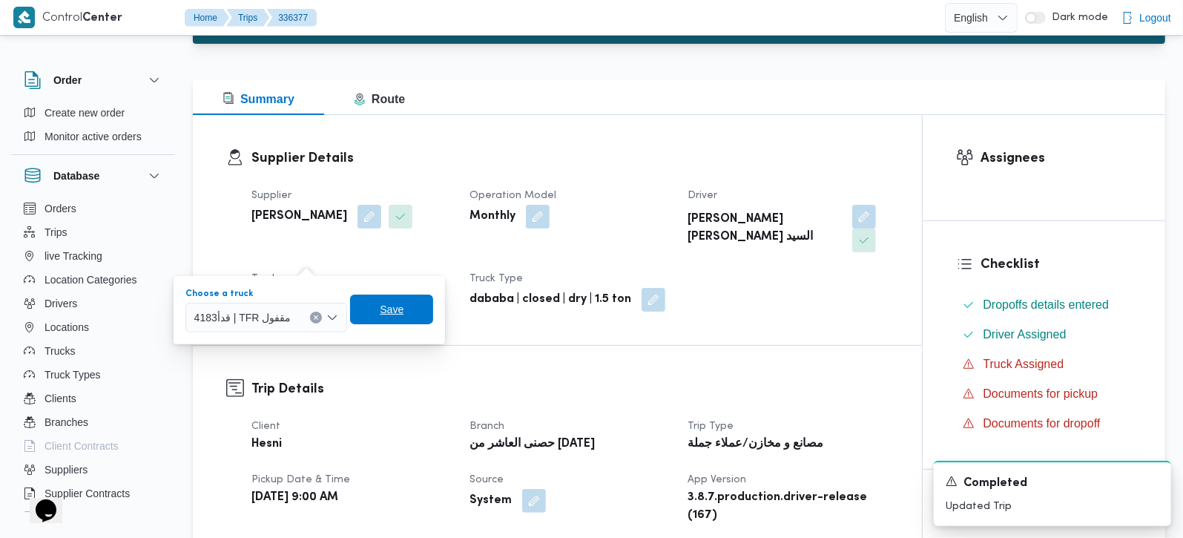
click at [398, 319] on span "Save" at bounding box center [391, 309] width 83 height 30
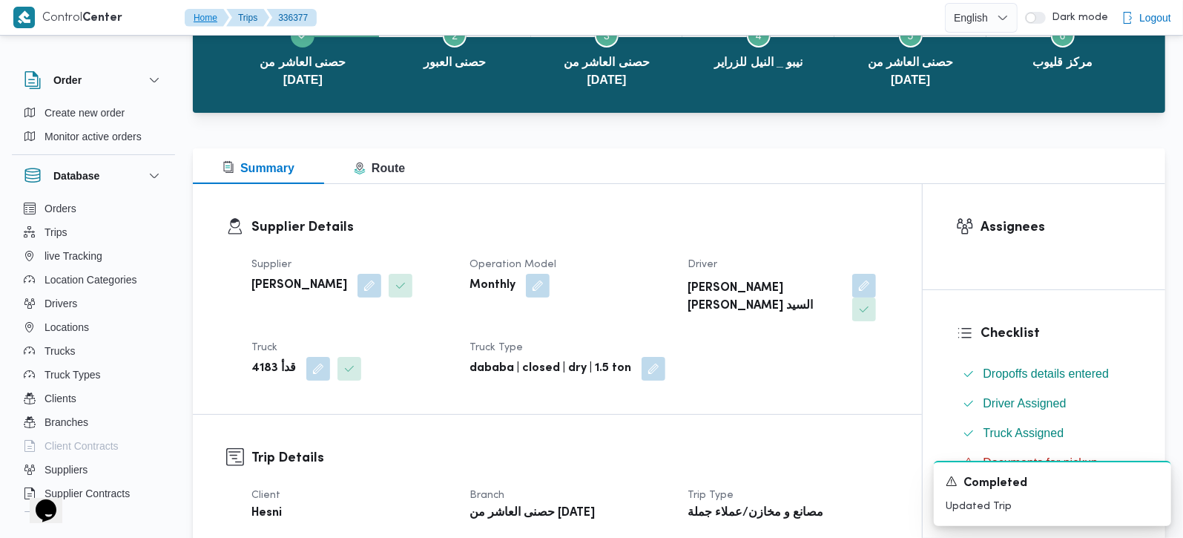
scroll to position [0, 0]
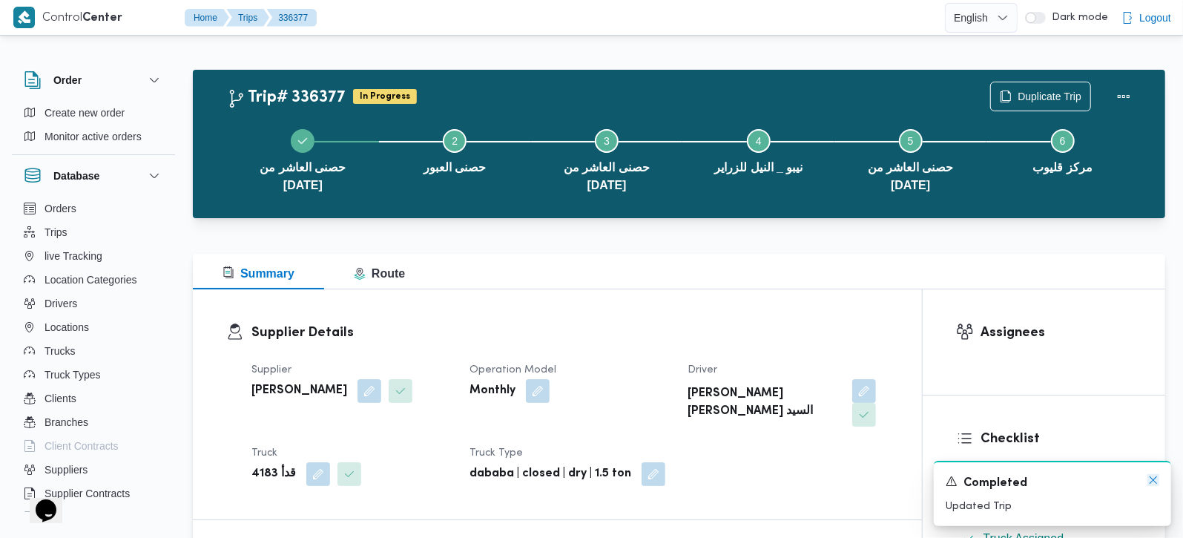
click at [1150, 477] on icon "Dismiss toast" at bounding box center [1153, 480] width 12 height 12
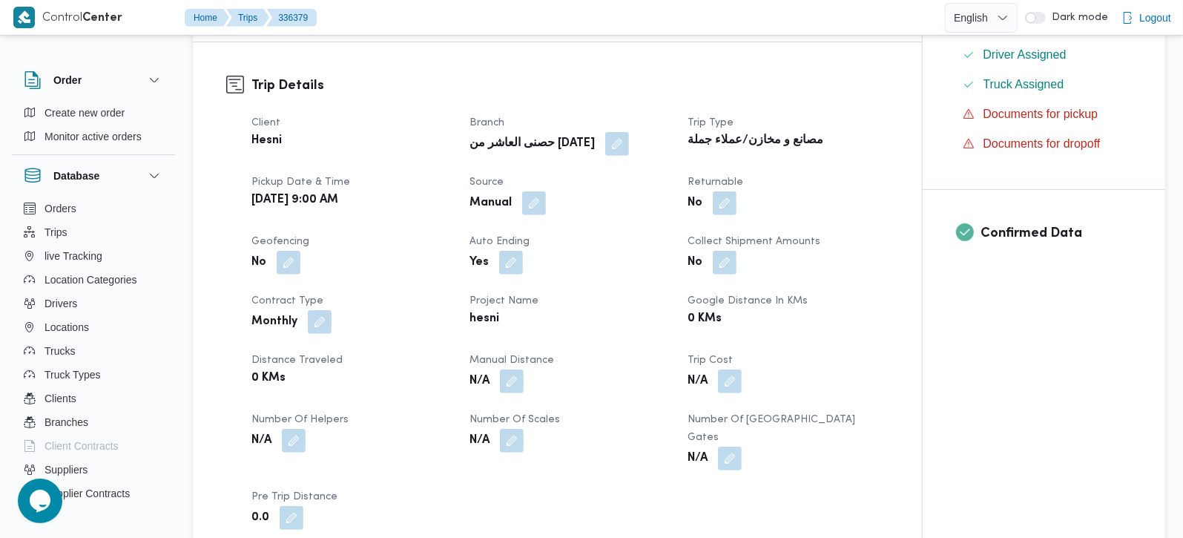
scroll to position [698, 0]
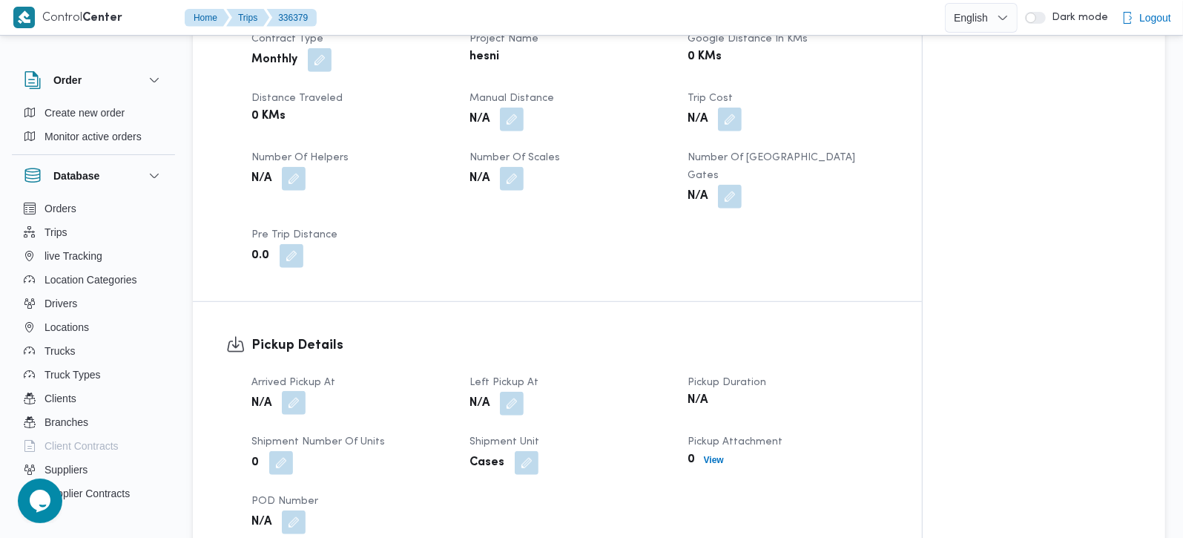
click at [291, 391] on button "button" at bounding box center [294, 403] width 24 height 24
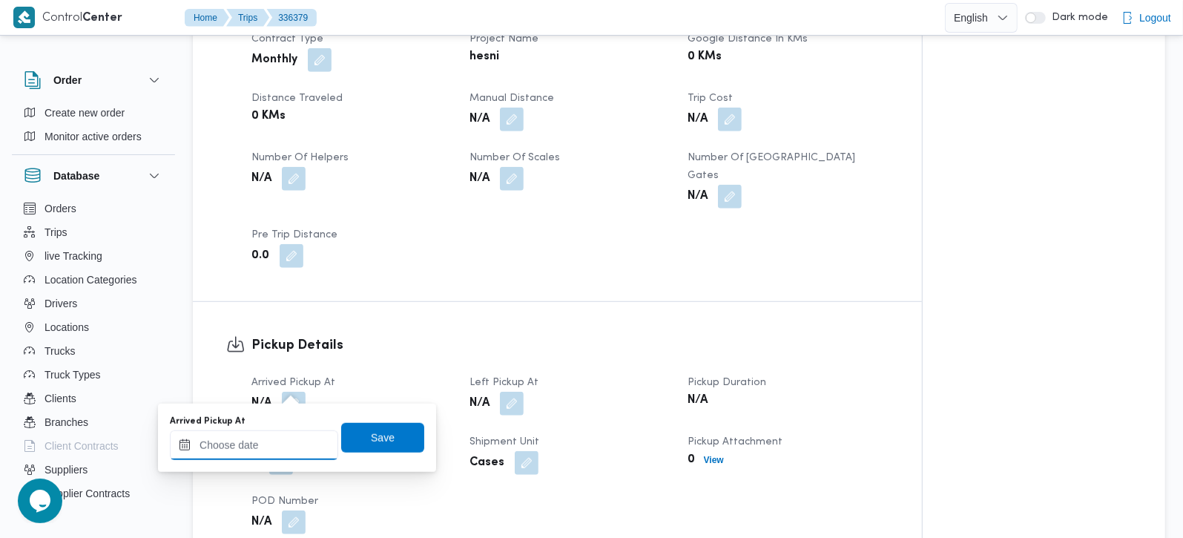
click at [278, 439] on input "Arrived Pickup At" at bounding box center [254, 445] width 168 height 30
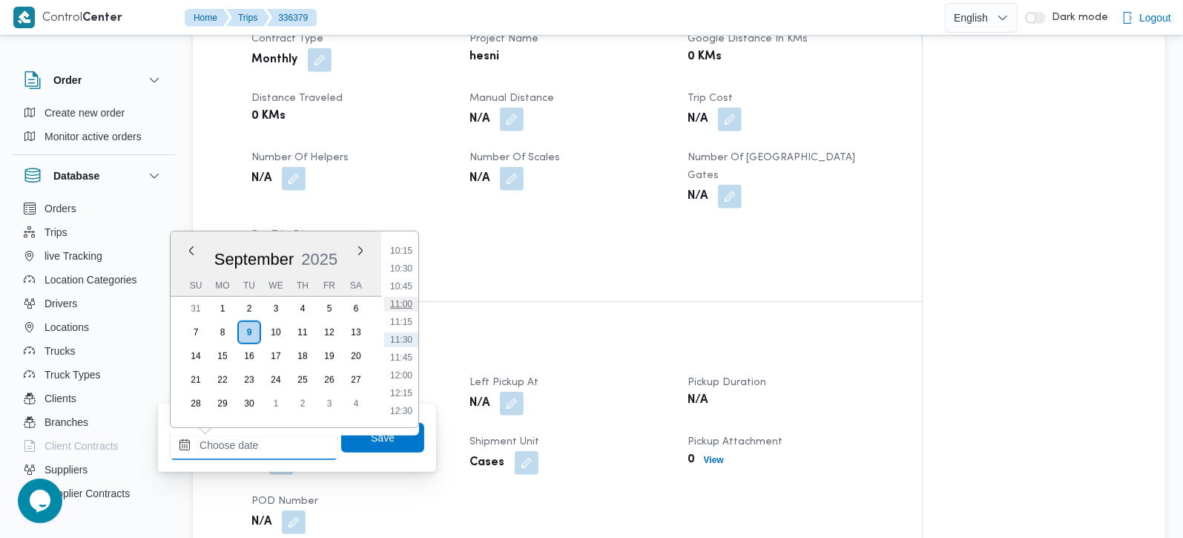
scroll to position [643, 0]
click at [413, 249] on li "09:00" at bounding box center [401, 248] width 34 height 15
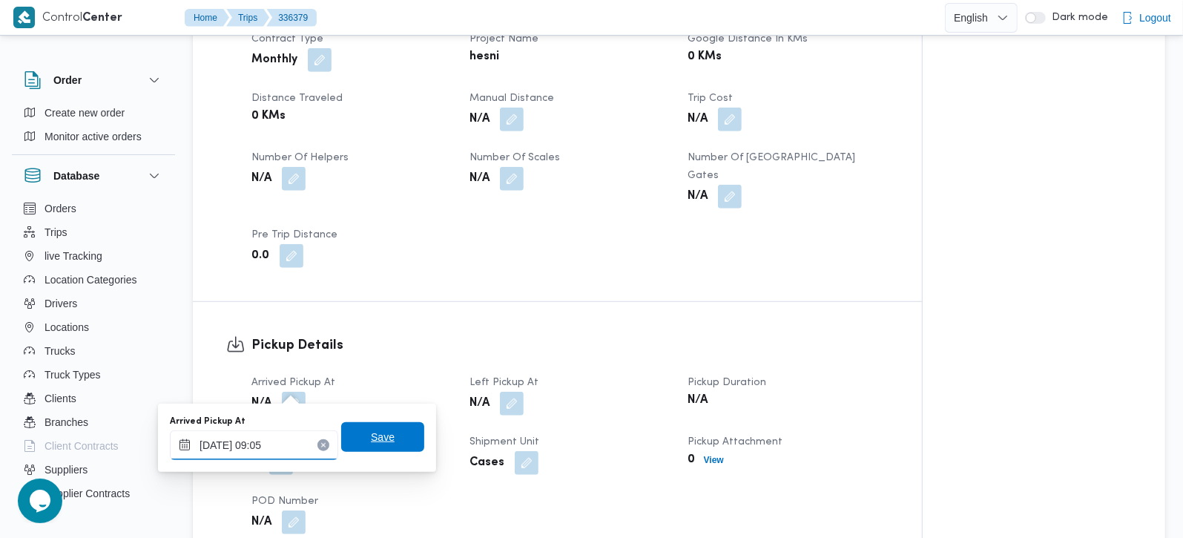
type input "[DATE] 09:05"
click at [372, 448] on span "Save" at bounding box center [382, 437] width 83 height 30
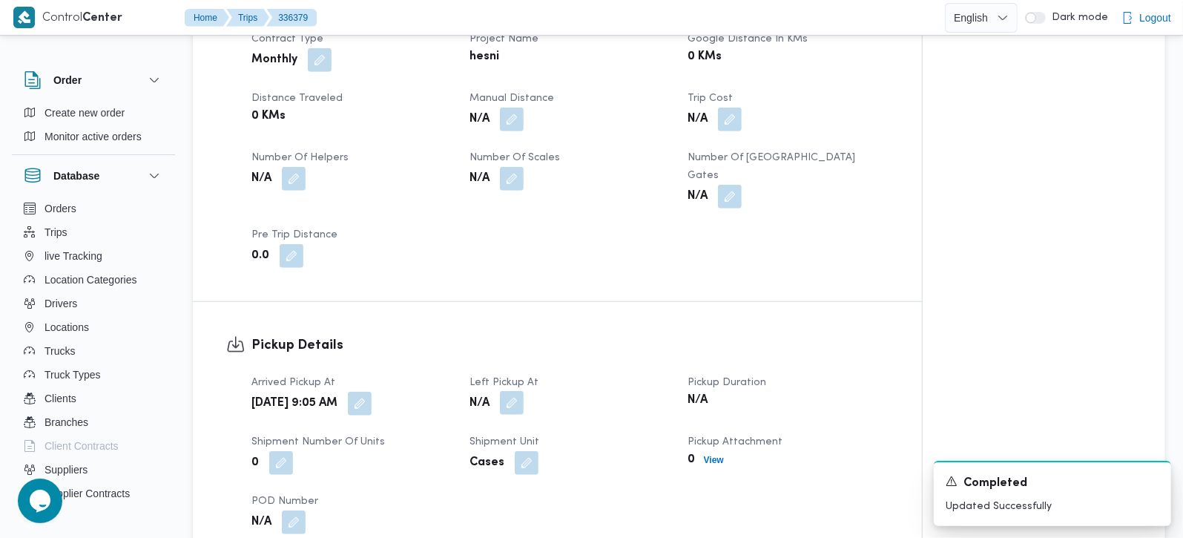
click at [507, 391] on button "button" at bounding box center [512, 403] width 24 height 24
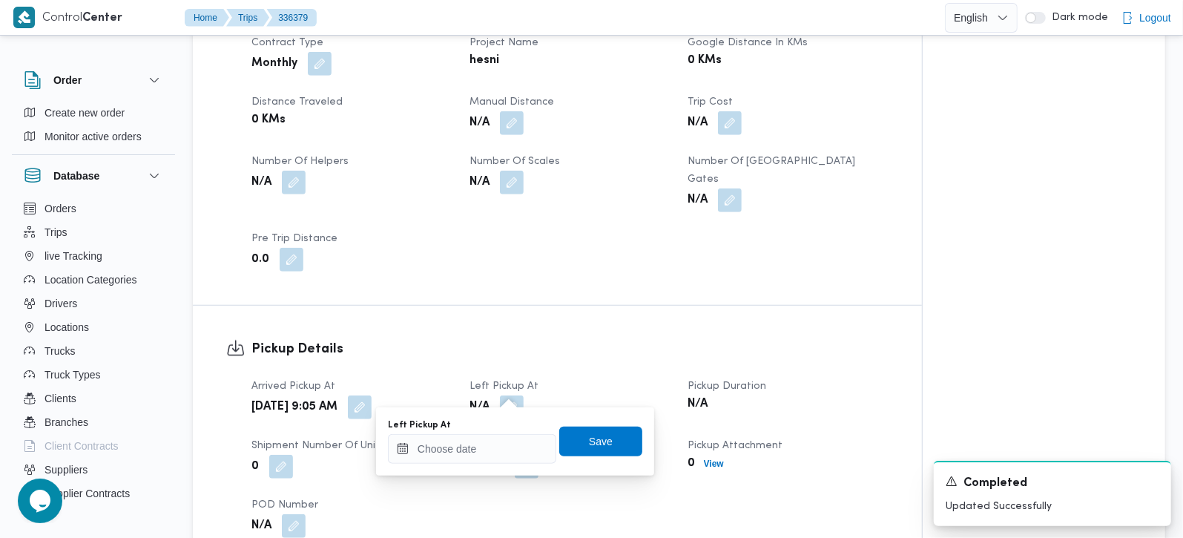
scroll to position [698, 0]
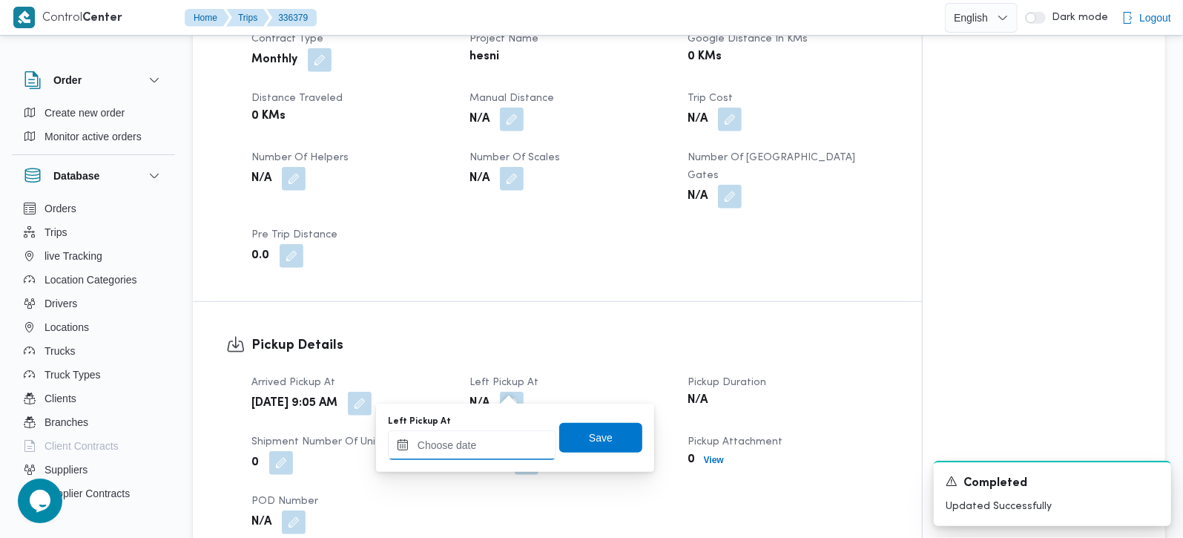
click at [507, 447] on input "Left Pickup At" at bounding box center [472, 445] width 168 height 30
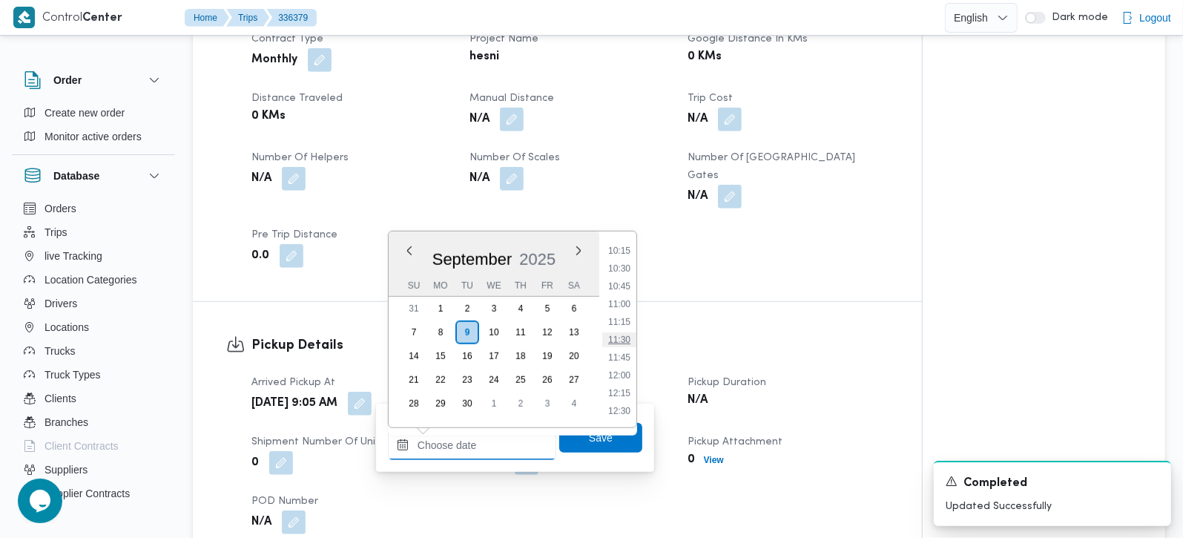
scroll to position [643, 0]
click at [627, 392] on li "11:00" at bounding box center [619, 390] width 34 height 15
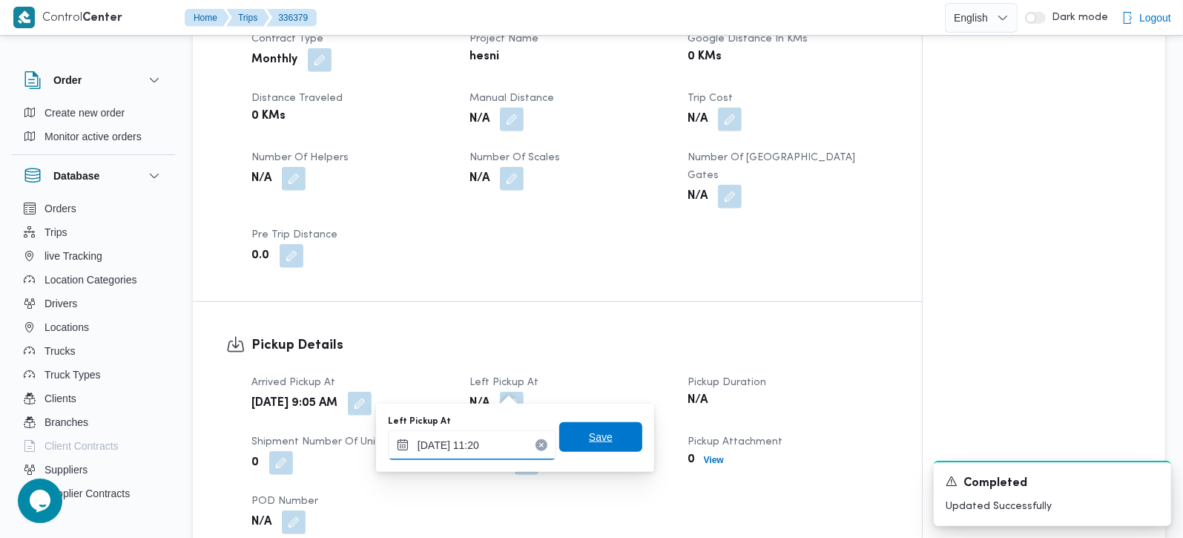
type input "09/09/2025 11:20"
click at [610, 428] on span "Save" at bounding box center [600, 437] width 83 height 30
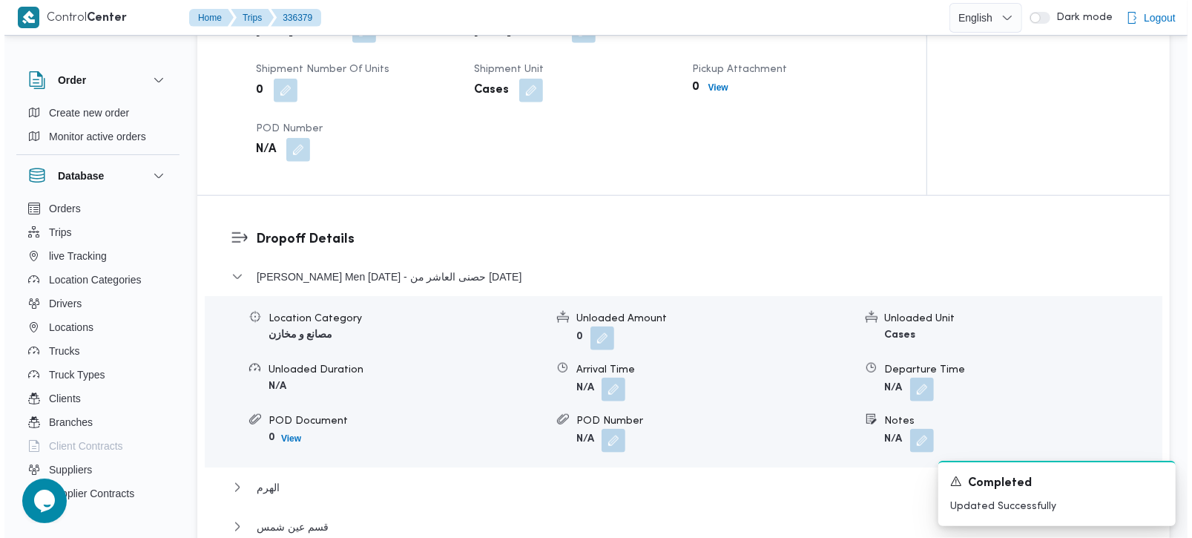
scroll to position [1222, 0]
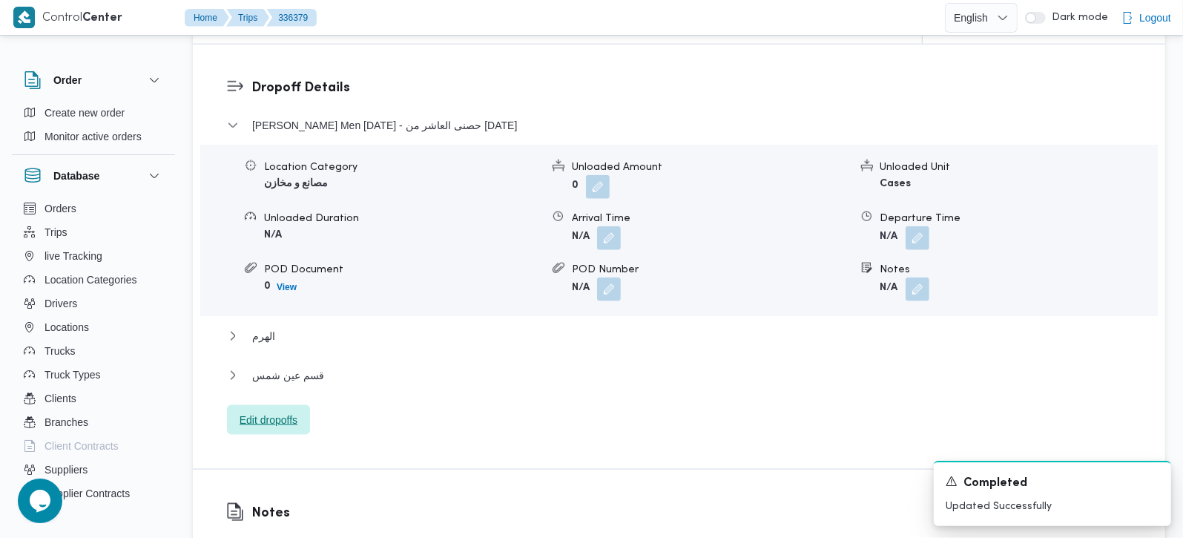
click at [276, 411] on span "Edit dropoffs" at bounding box center [269, 420] width 58 height 18
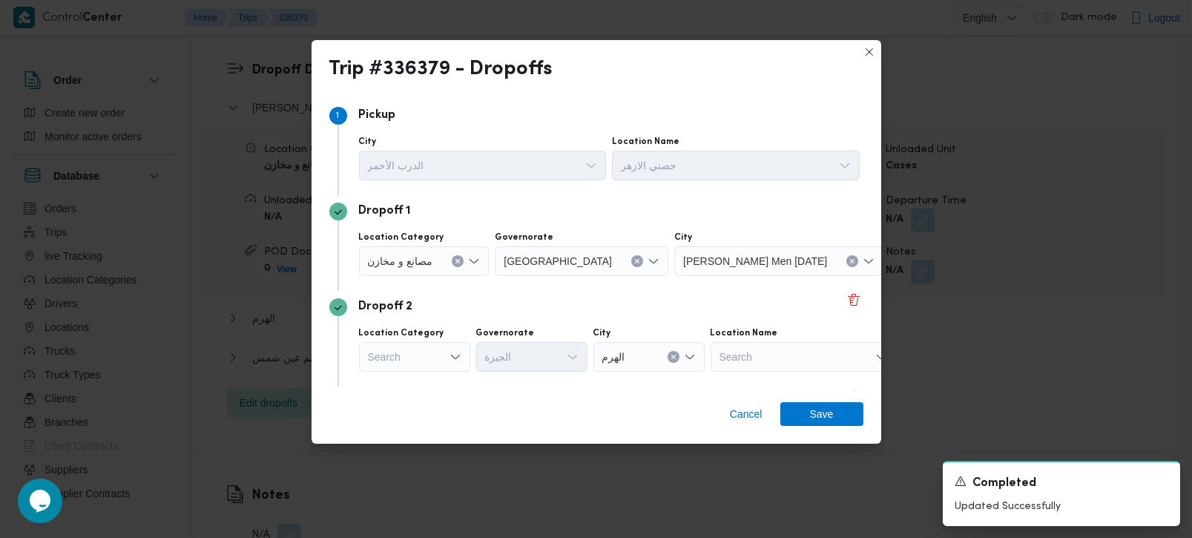
click at [455, 260] on icon "Clear input" at bounding box center [458, 261] width 6 height 6
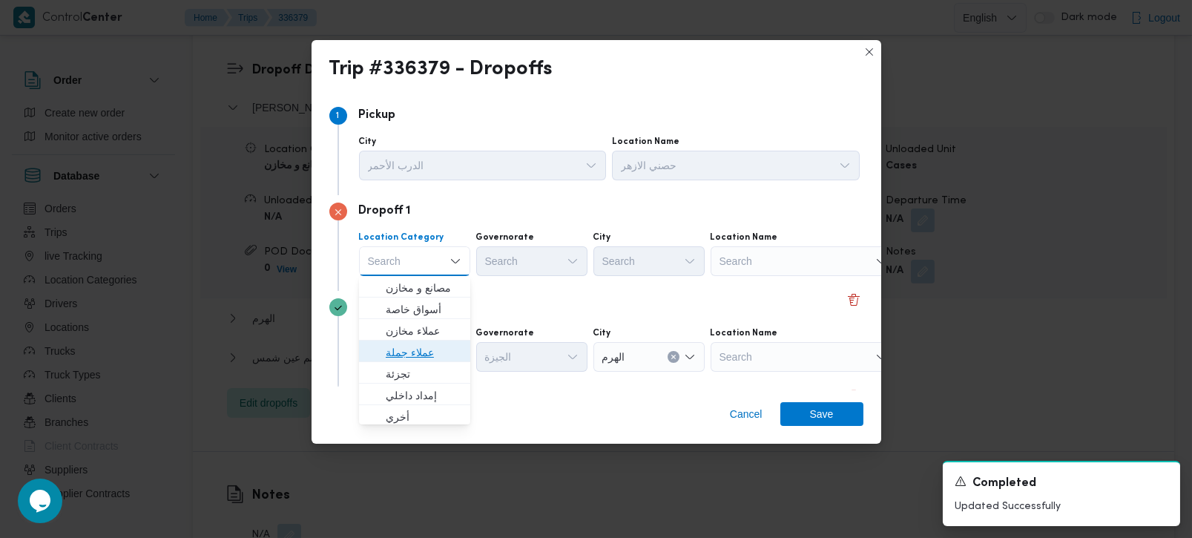
click at [413, 349] on span "عملاء جملة" at bounding box center [424, 352] width 76 height 18
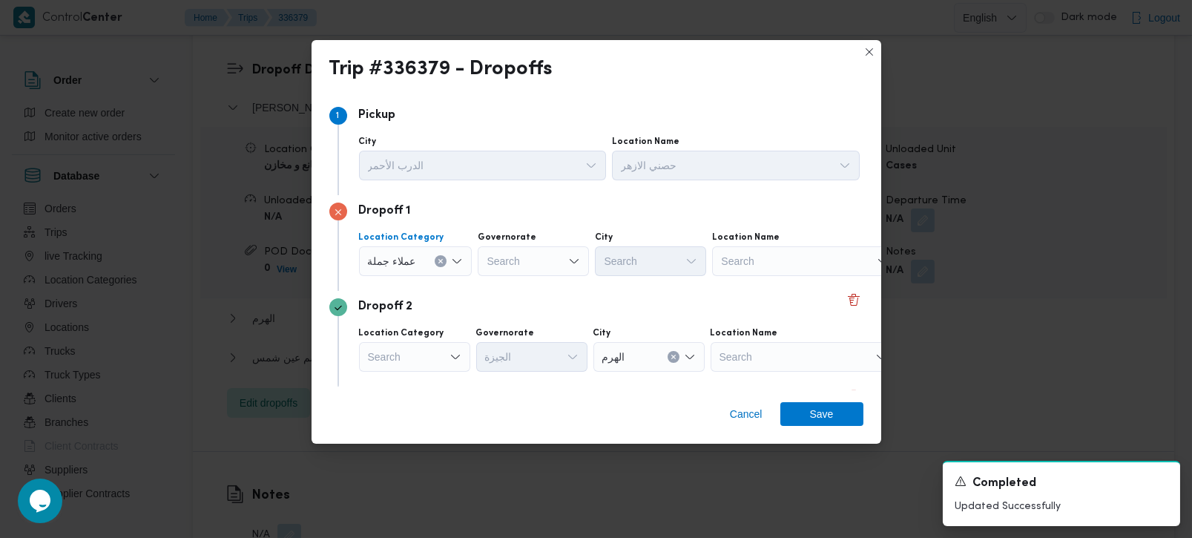
click at [496, 263] on div "Search" at bounding box center [533, 261] width 111 height 30
type input "رة"
click at [521, 309] on span "القاهرة" at bounding box center [541, 309] width 76 height 18
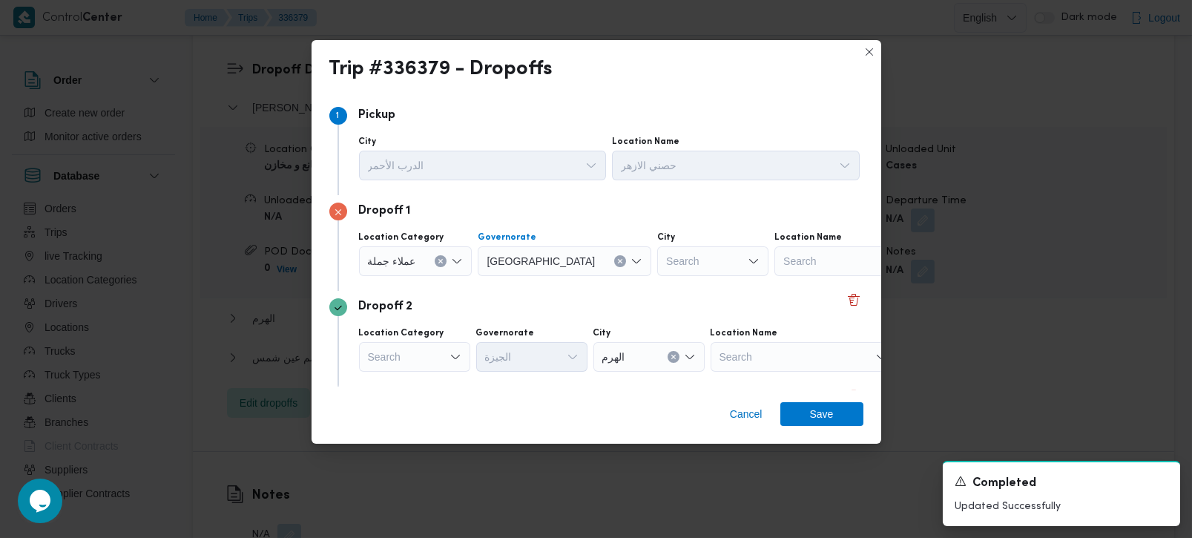
click at [657, 266] on div "Search" at bounding box center [712, 261] width 111 height 30
type input "شمس"
click at [669, 288] on span "قسم عين شمس" at bounding box center [658, 288] width 76 height 18
click at [643, 296] on div "Dropoff 2 Location Category Search Governorate الجيزة City الهرم Location Name …" at bounding box center [596, 339] width 534 height 96
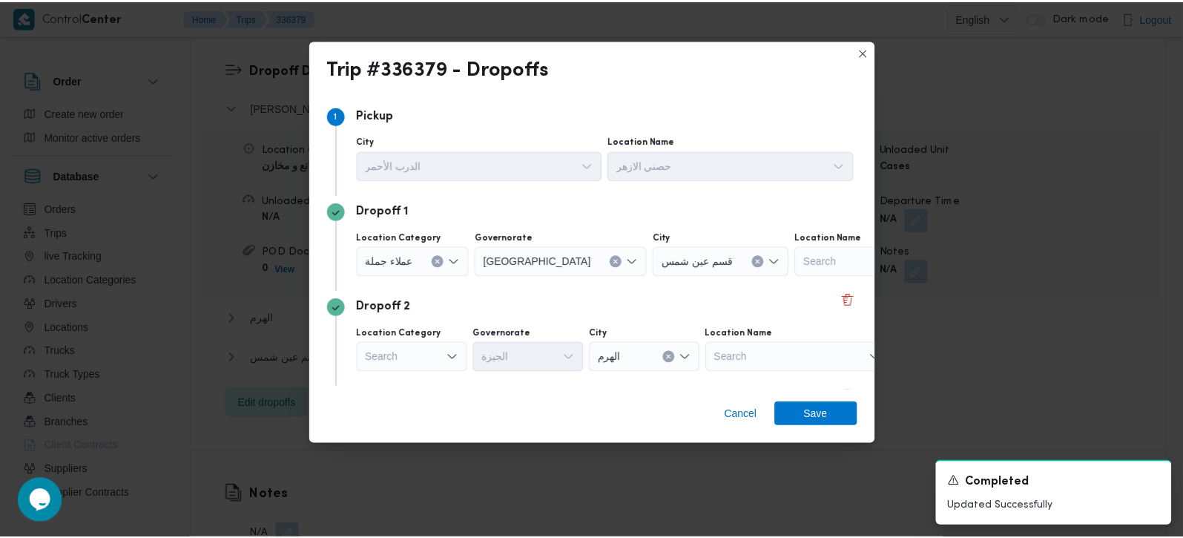
scroll to position [87, 0]
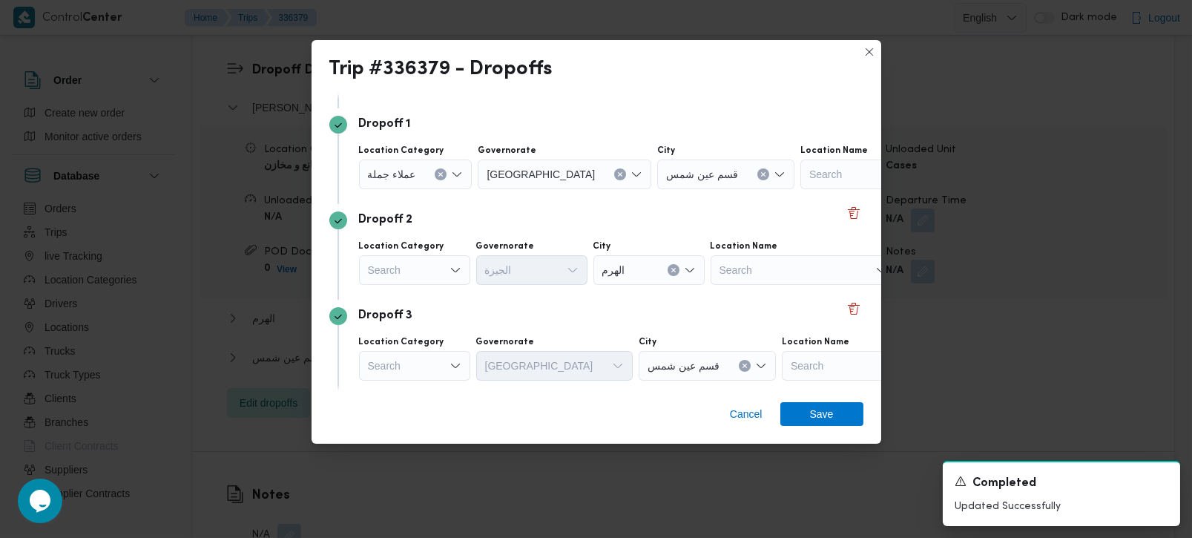
click at [455, 266] on icon "Open list of options" at bounding box center [455, 270] width 12 height 12
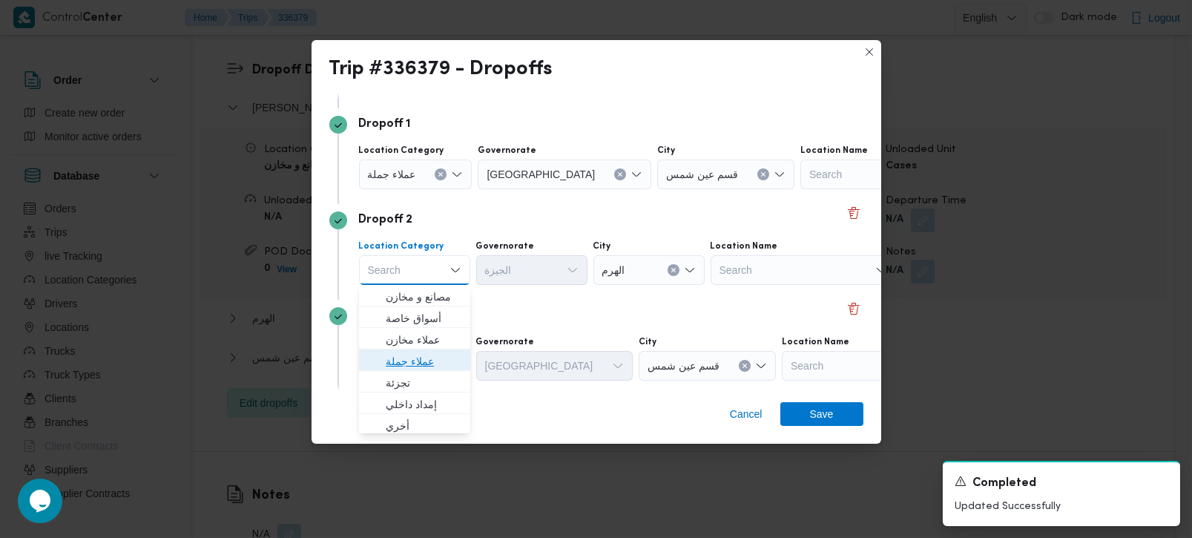
click at [409, 364] on span "عملاء جملة" at bounding box center [424, 361] width 76 height 18
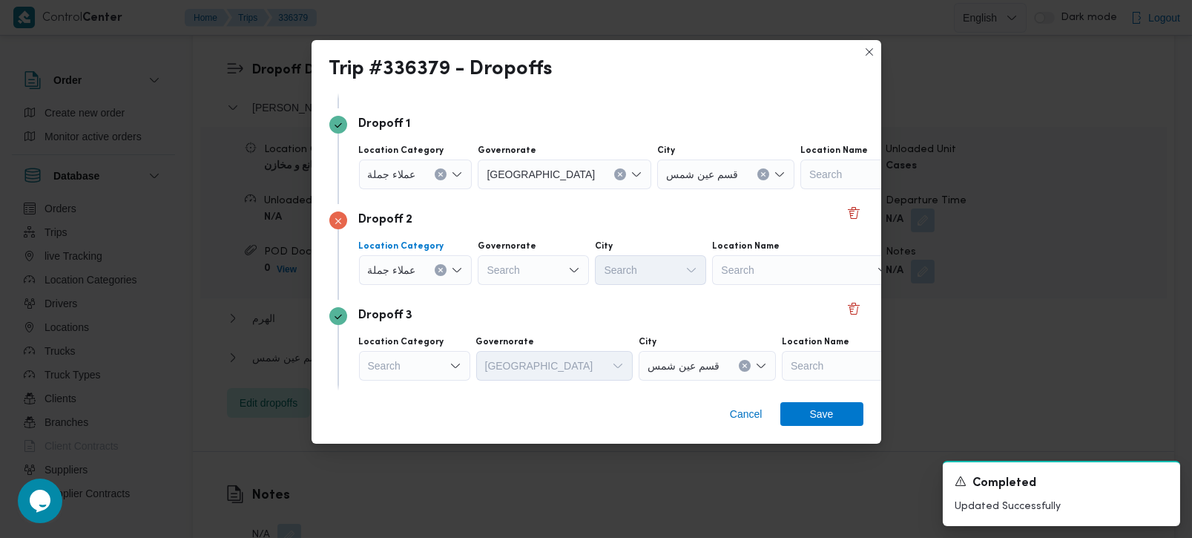
click at [501, 280] on div "Search" at bounding box center [533, 270] width 111 height 30
type input "رة"
click at [521, 319] on span "القاه رة" at bounding box center [541, 318] width 76 height 18
click at [663, 260] on div at bounding box center [666, 270] width 7 height 24
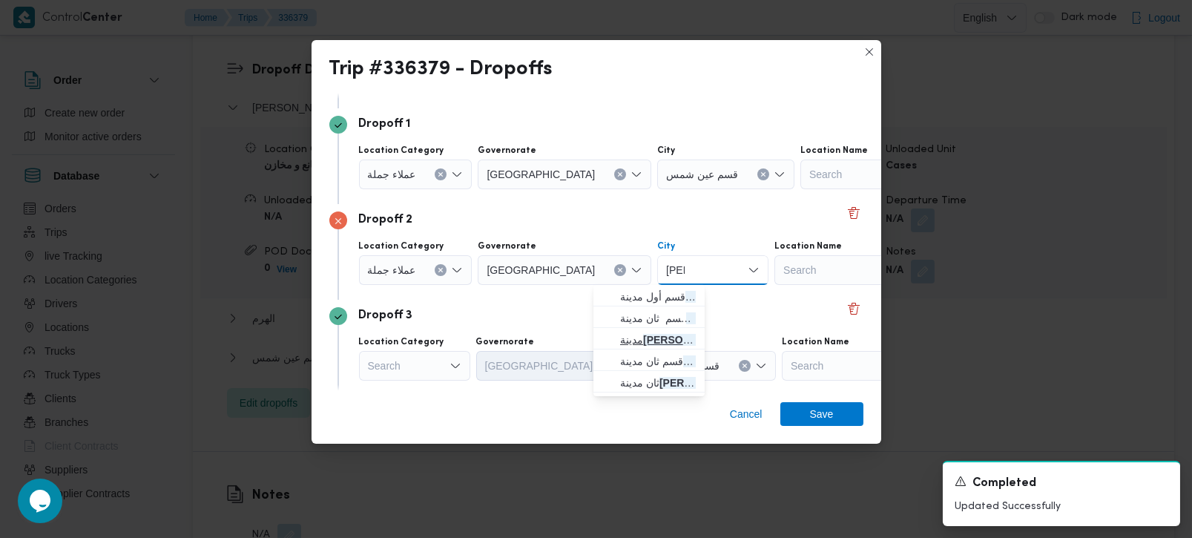
type input "نصر"
click at [644, 337] on span "مدينة نصر" at bounding box center [658, 340] width 76 height 18
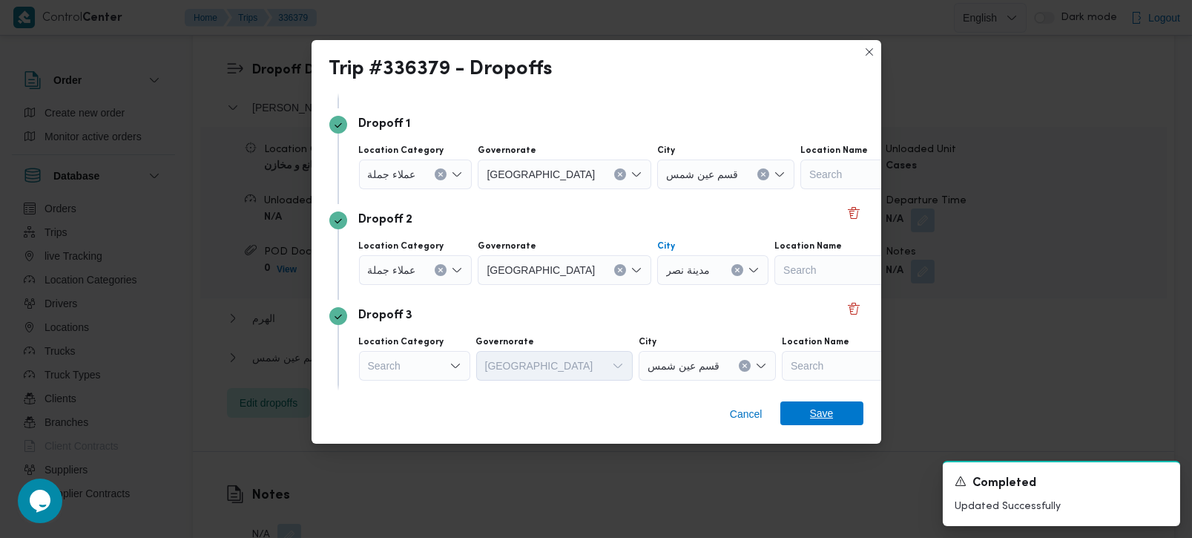
click at [797, 415] on span "Save" at bounding box center [821, 413] width 83 height 24
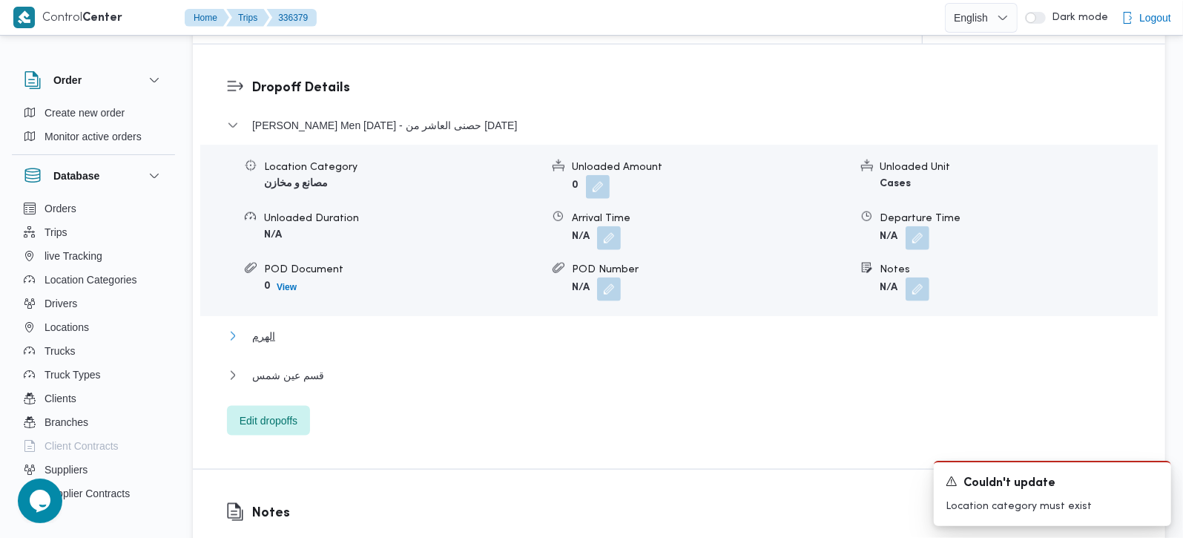
click at [266, 327] on span "الهرم" at bounding box center [263, 336] width 23 height 18
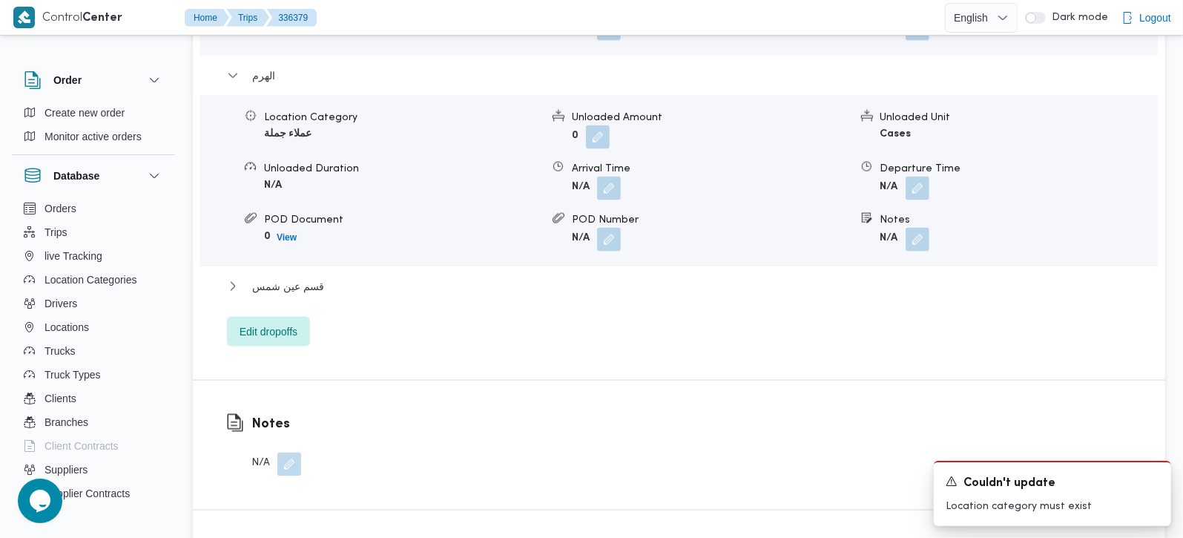
scroll to position [1483, 0]
click at [912, 225] on button "button" at bounding box center [918, 237] width 24 height 24
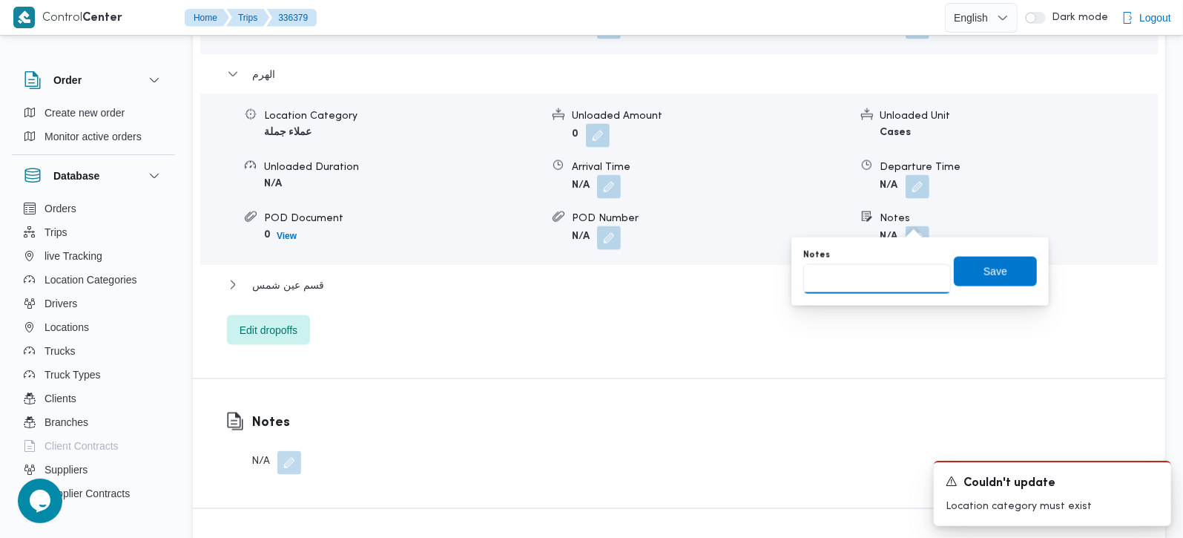
click at [883, 269] on input "Notes" at bounding box center [877, 279] width 148 height 30
paste input "جسر السويس"
type input "جسر السويس"
click at [961, 277] on span "Save" at bounding box center [995, 271] width 83 height 30
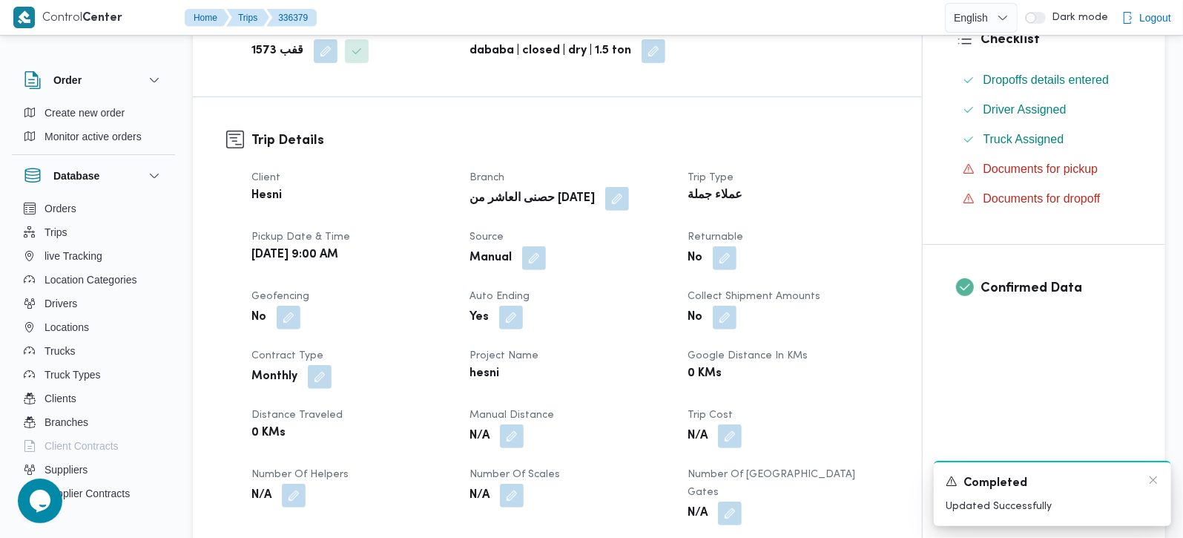
scroll to position [349, 0]
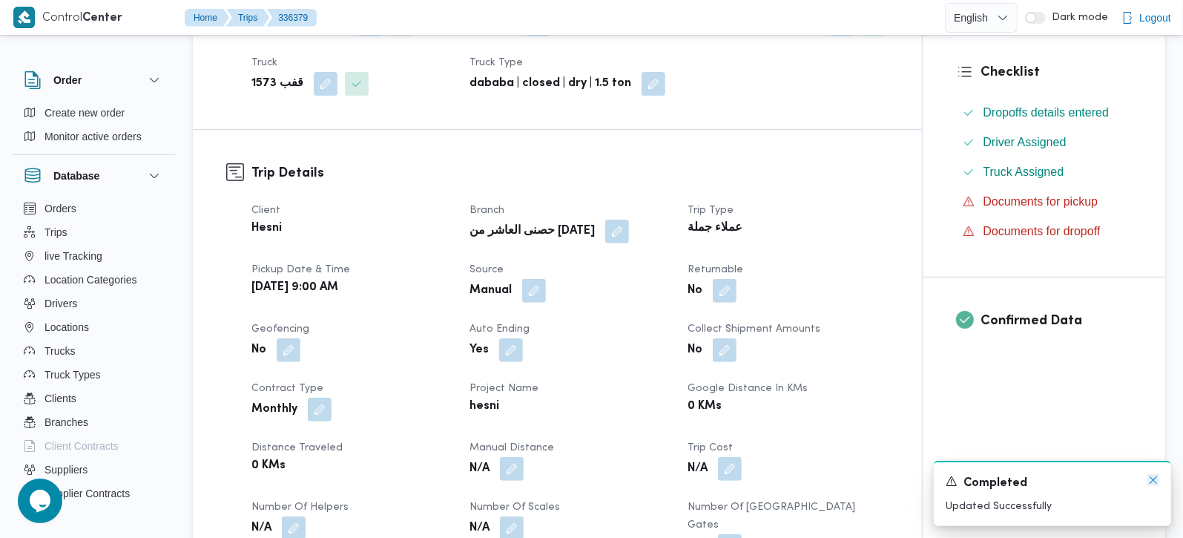
click at [1153, 484] on icon "Dismiss toast" at bounding box center [1153, 480] width 12 height 12
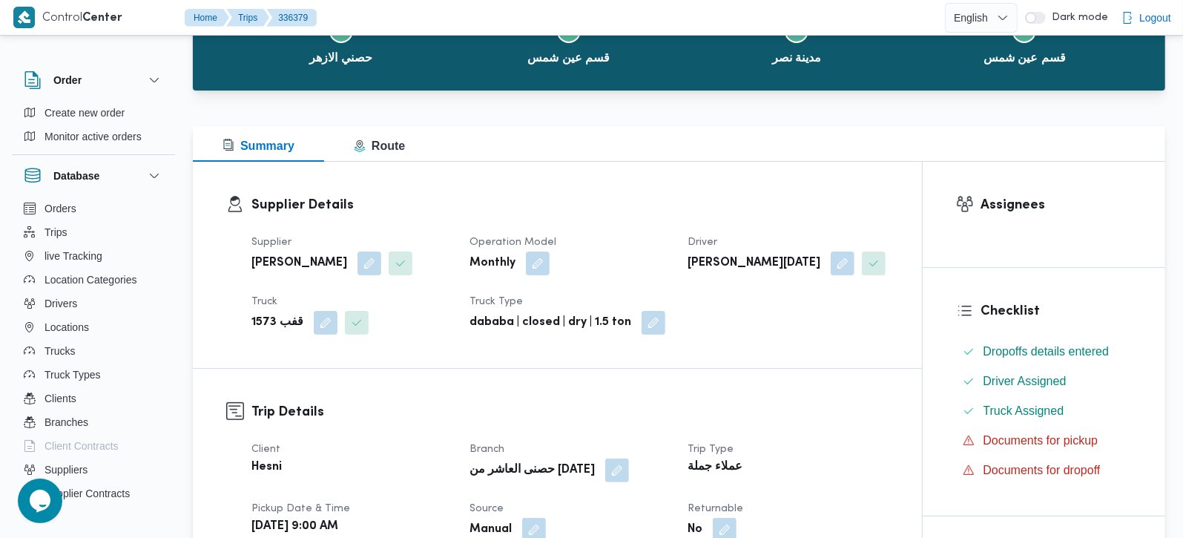
scroll to position [0, 0]
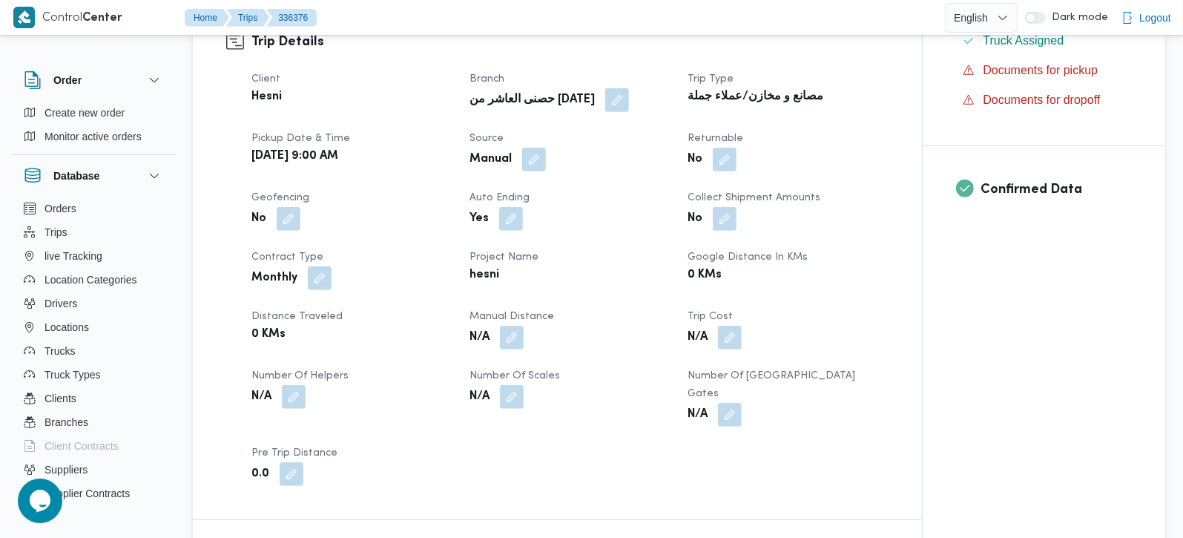
scroll to position [698, 0]
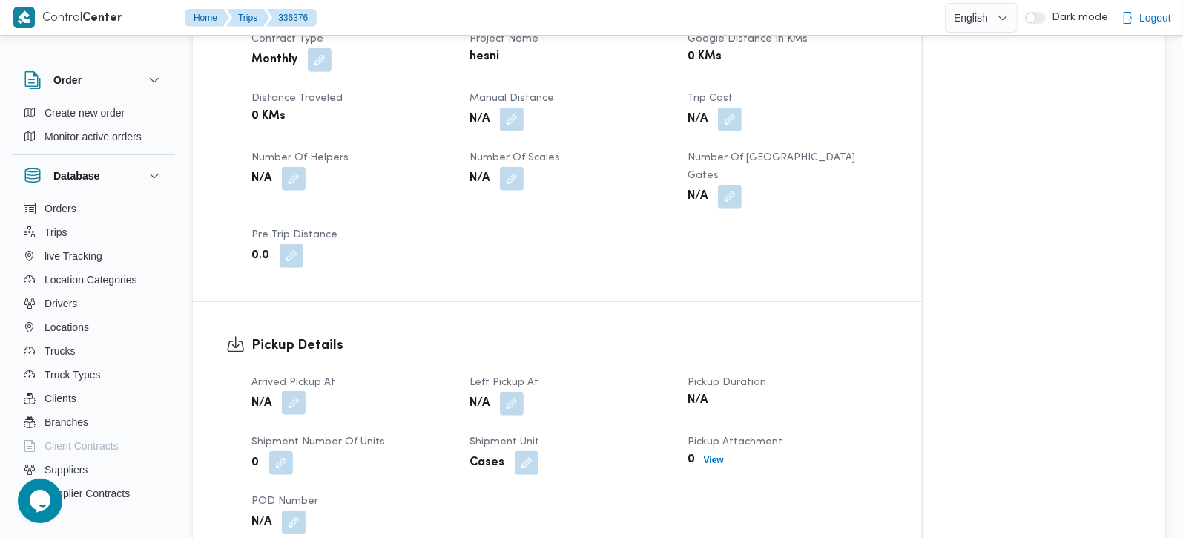
click at [289, 392] on button "button" at bounding box center [294, 403] width 24 height 24
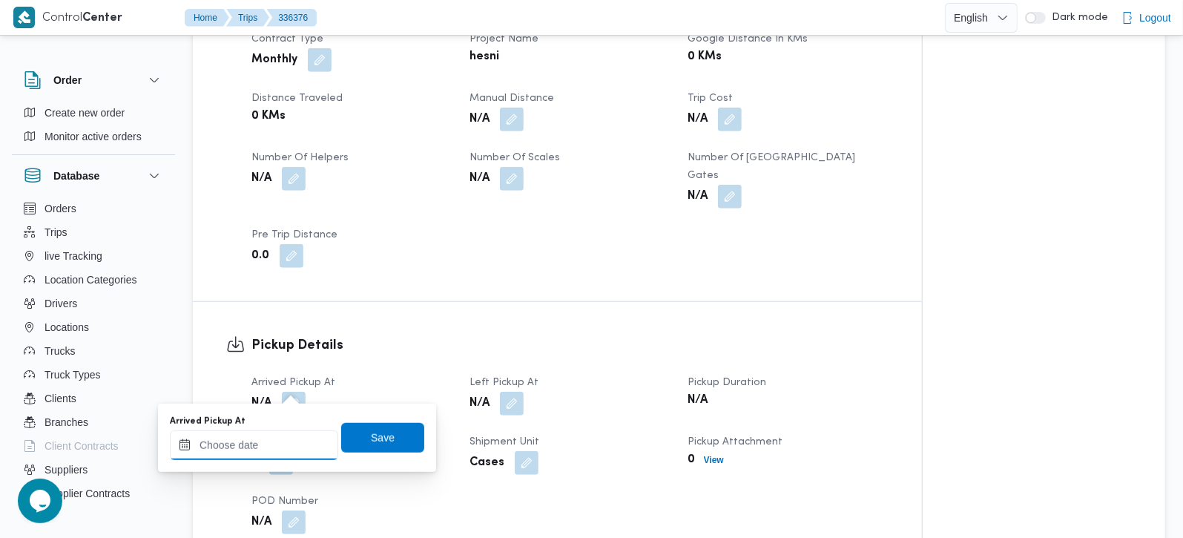
click at [259, 438] on input "Arrived Pickup At" at bounding box center [254, 445] width 168 height 30
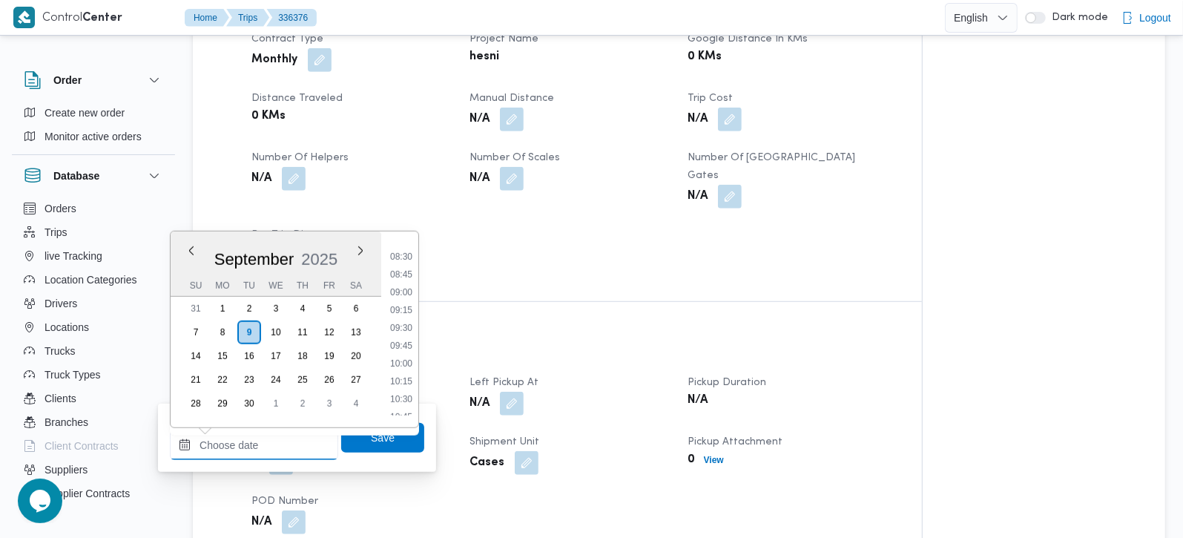
scroll to position [556, 0]
click at [411, 352] on li "09:15" at bounding box center [401, 353] width 34 height 15
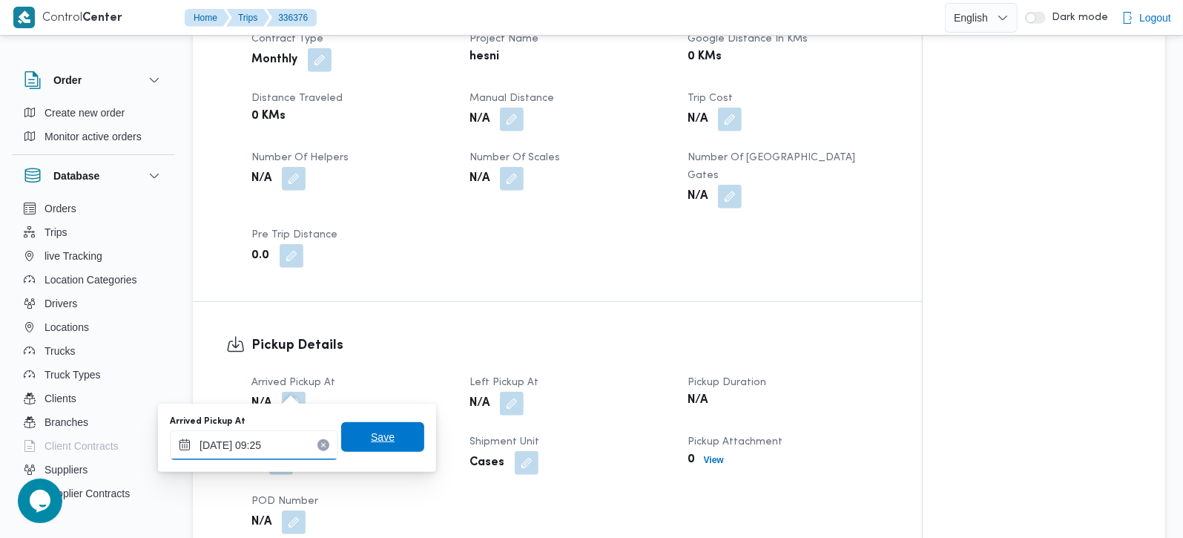
type input "[DATE] 09:25"
click at [371, 444] on span "Save" at bounding box center [383, 437] width 24 height 18
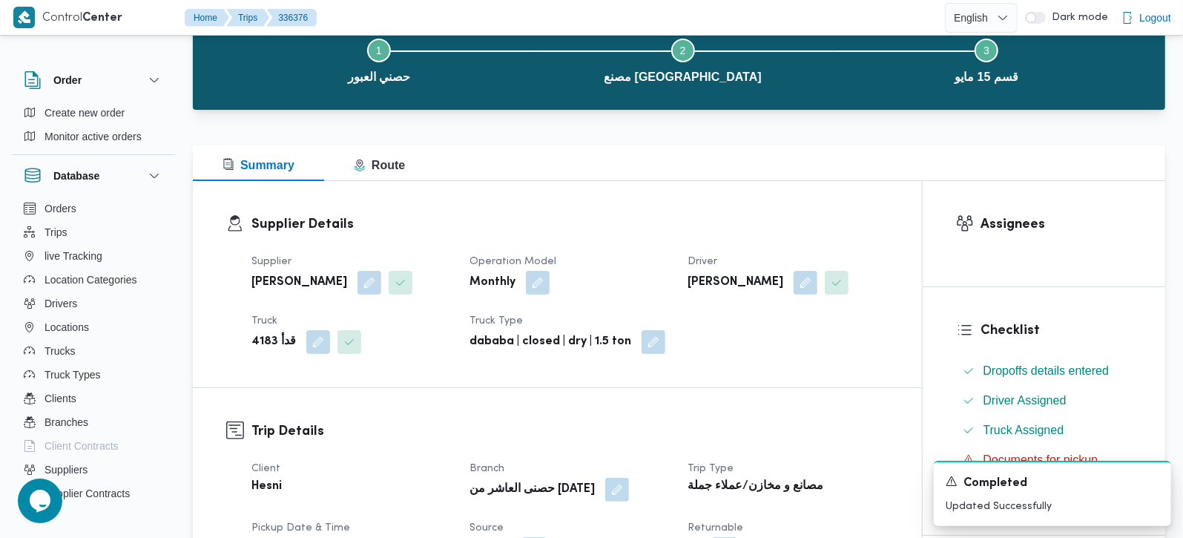
scroll to position [349, 0]
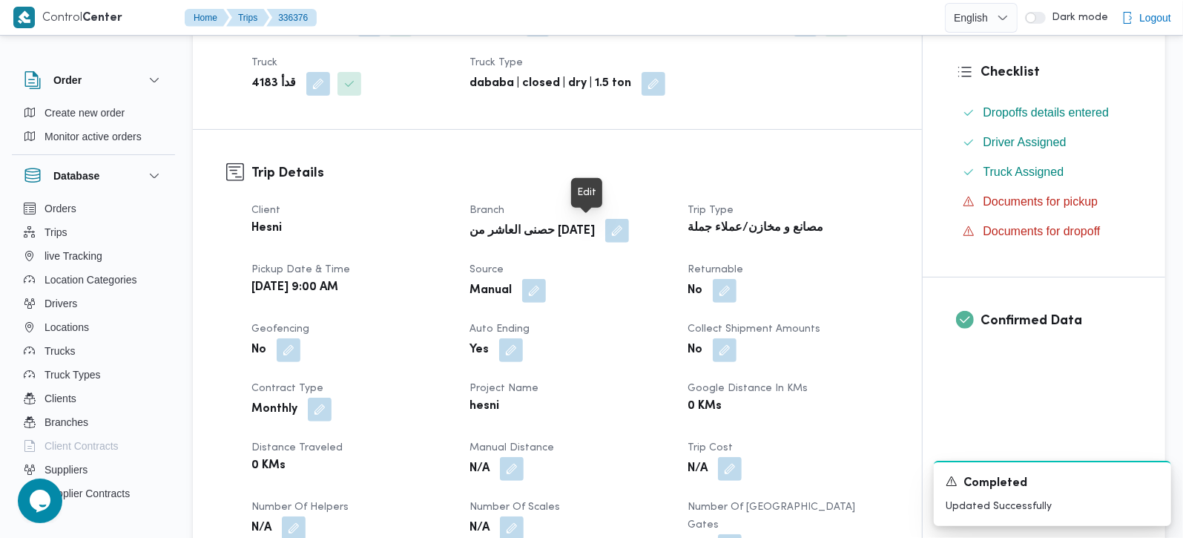
click at [605, 231] on button "button" at bounding box center [617, 231] width 24 height 24
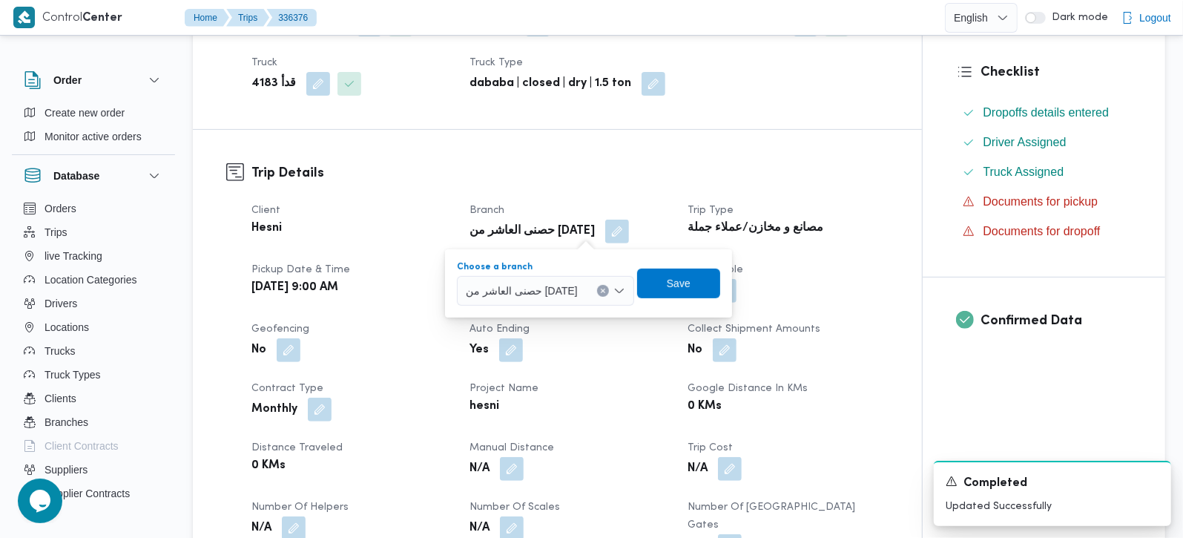
click at [600, 286] on button "Clear input" at bounding box center [603, 291] width 12 height 12
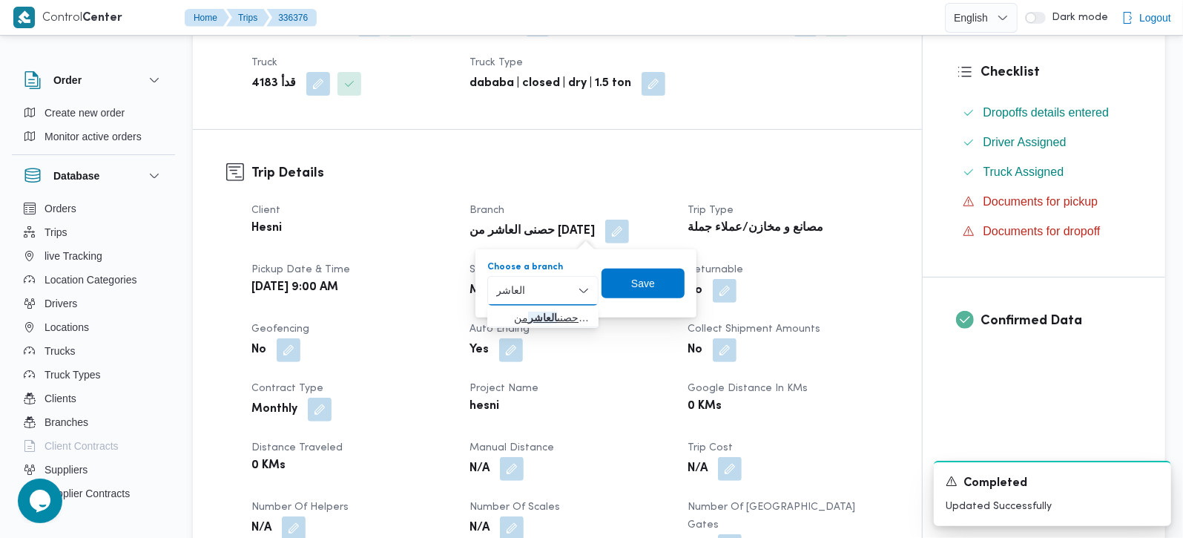
type input "العاشر"
click at [557, 317] on mark "العاشر" at bounding box center [542, 318] width 29 height 12
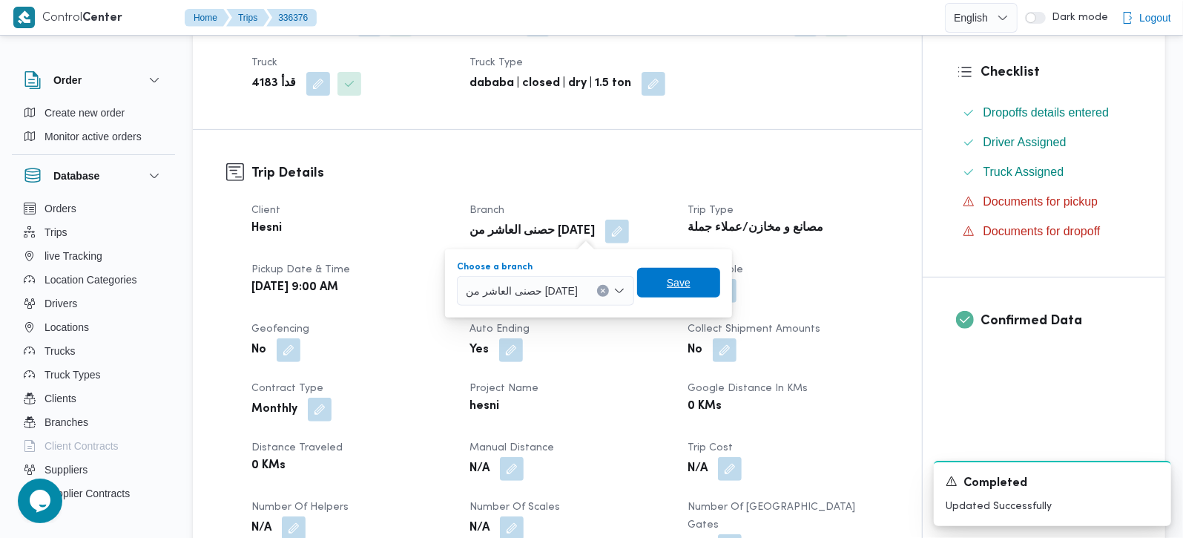
click at [667, 278] on span "Save" at bounding box center [679, 283] width 24 height 18
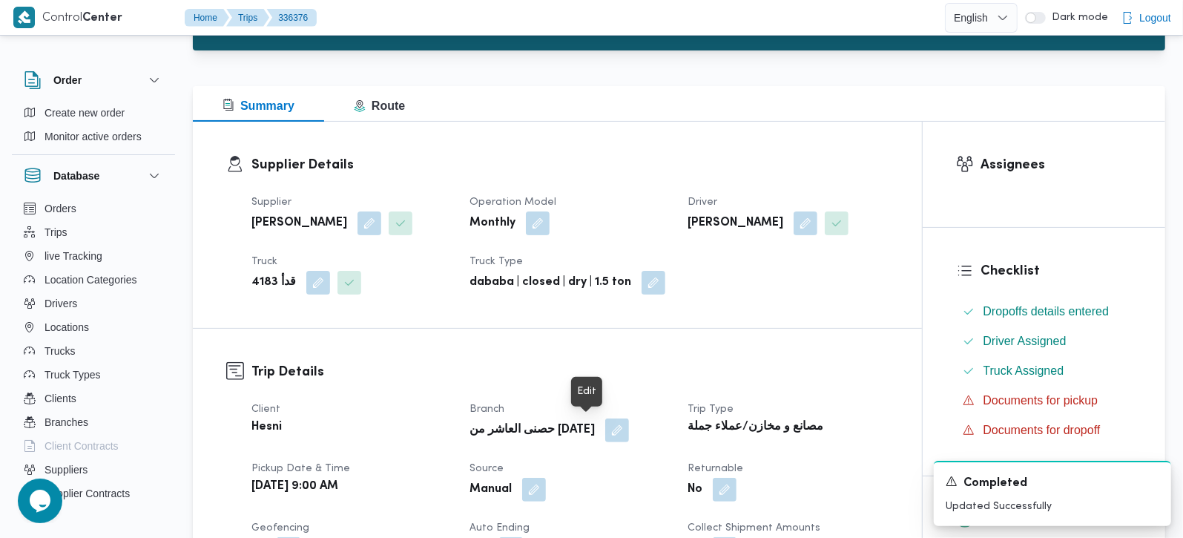
scroll to position [0, 0]
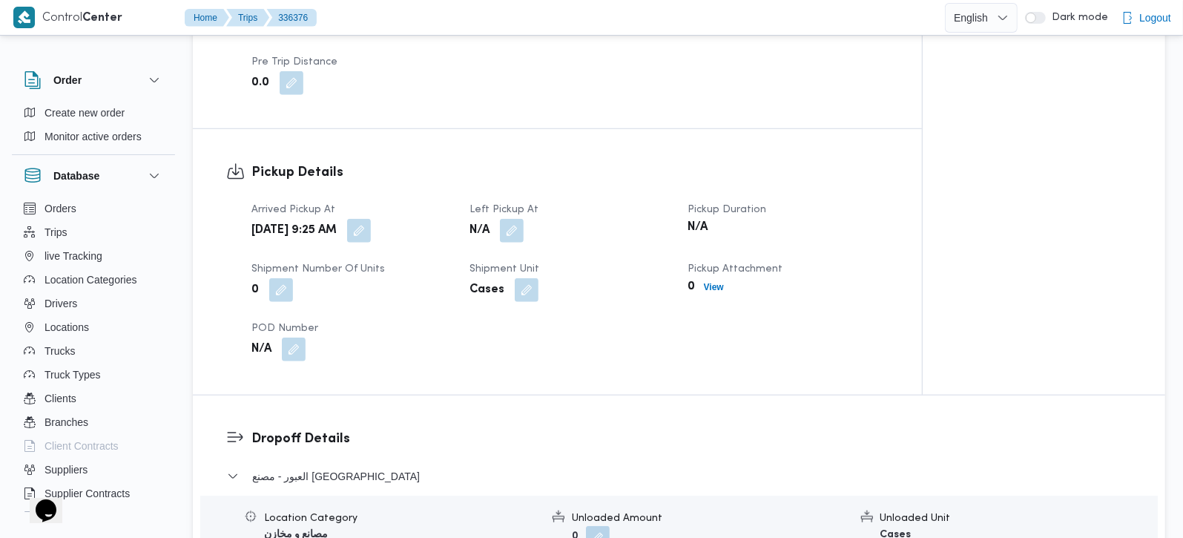
scroll to position [872, 0]
click at [511, 217] on button "button" at bounding box center [512, 229] width 24 height 24
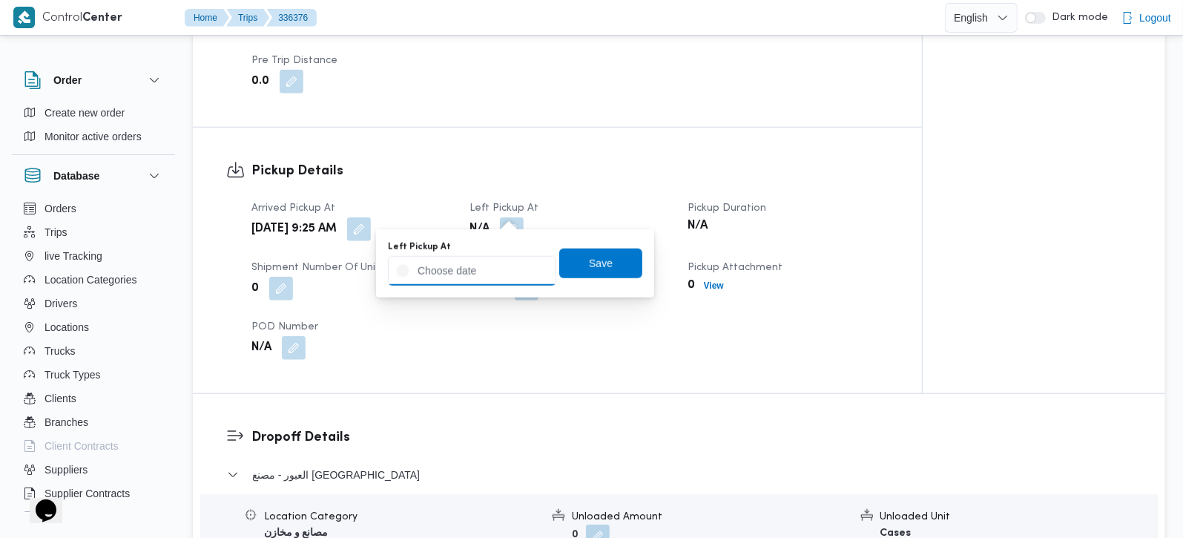
click at [478, 283] on div at bounding box center [472, 271] width 168 height 30
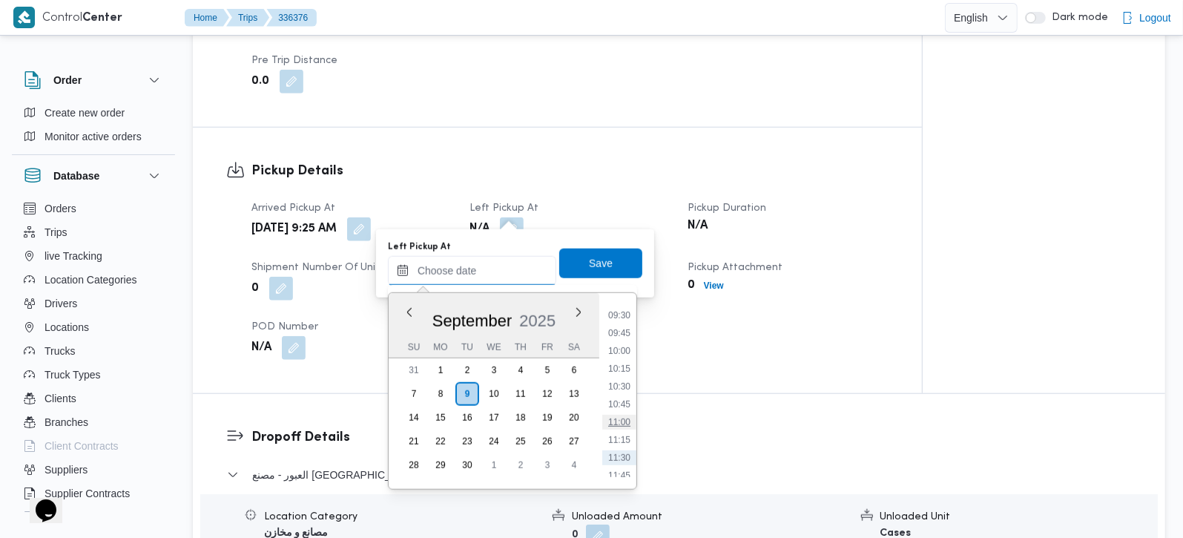
scroll to position [643, 0]
drag, startPoint x: 629, startPoint y: 396, endPoint x: 617, endPoint y: 369, distance: 29.2
click at [629, 396] on li "10:15" at bounding box center [619, 399] width 34 height 15
type input "[DATE] 10:15"
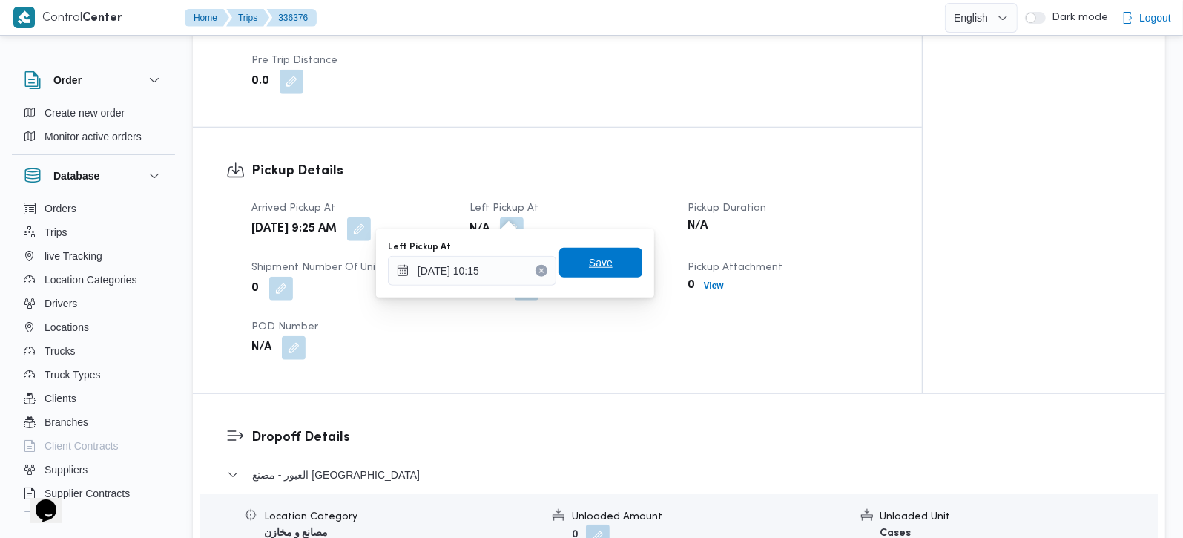
click at [589, 260] on span "Save" at bounding box center [601, 263] width 24 height 18
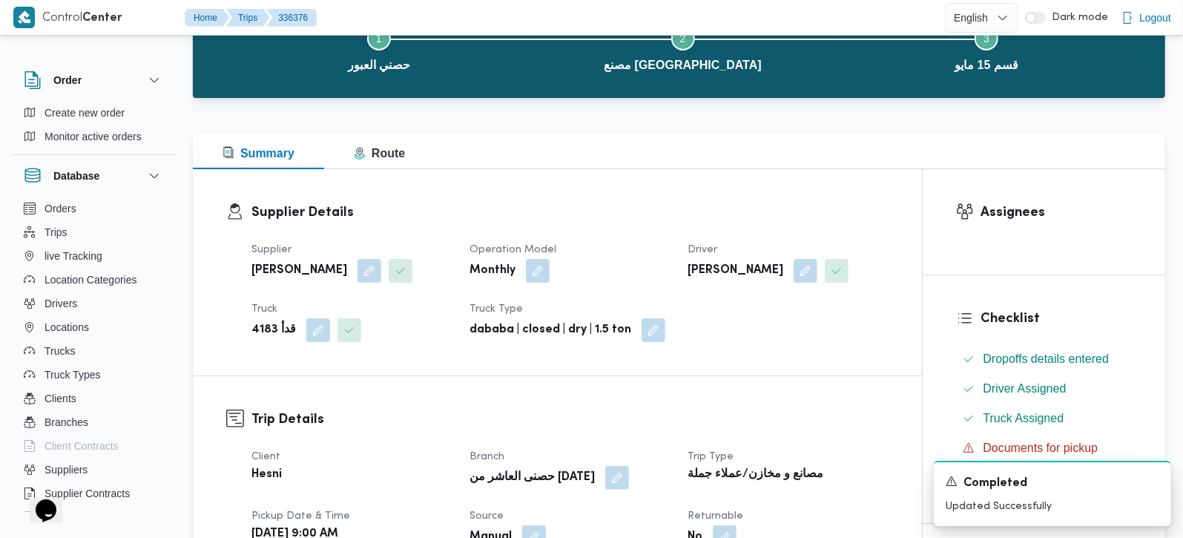
scroll to position [0, 0]
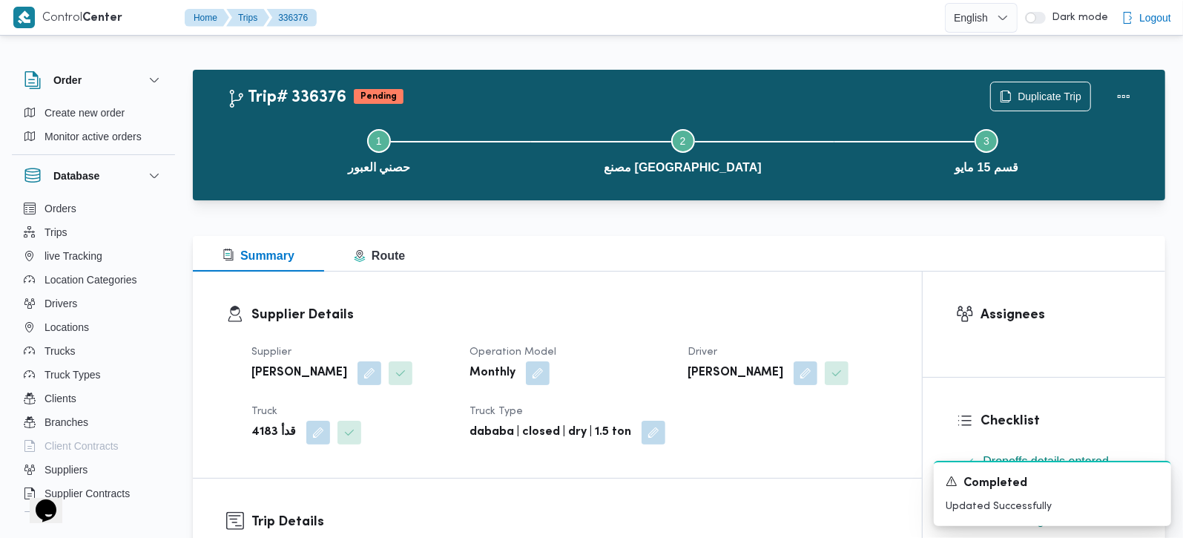
click at [323, 372] on b "عبدالحافظ السيد عبد الحافظ السيد" at bounding box center [299, 373] width 96 height 18
copy div "عبدالحافظ السيد عبد الحافظ السيد"
click at [739, 372] on b "عبد الحافظ السيد عبدالحافظ السيد" at bounding box center [736, 373] width 96 height 18
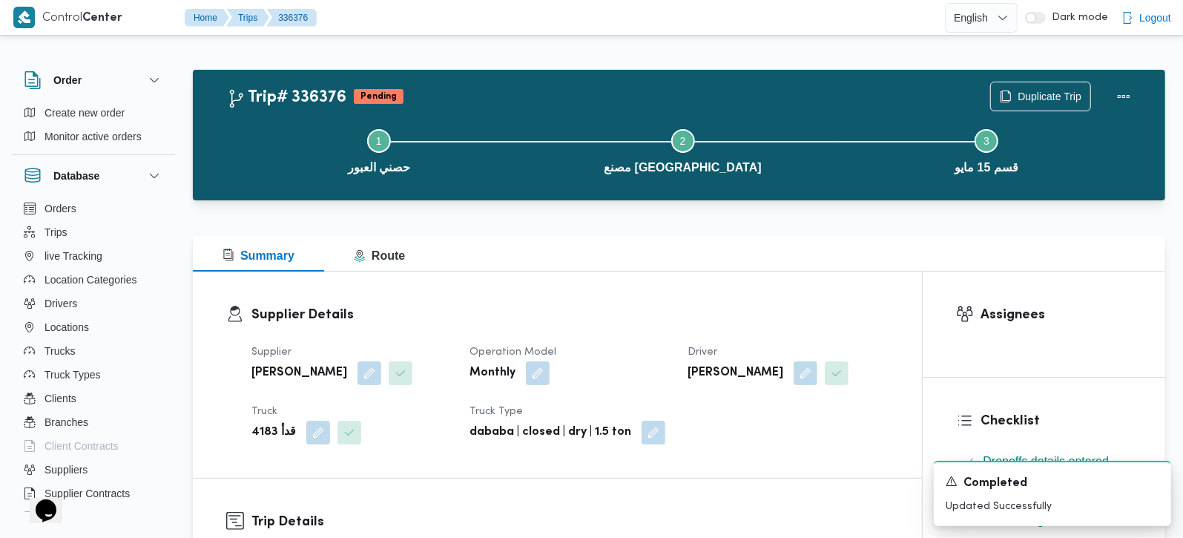
click at [739, 372] on b "عبد الحافظ السيد عبدالحافظ السيد" at bounding box center [736, 373] width 96 height 18
click at [265, 424] on b "قدأ 4183" at bounding box center [273, 433] width 45 height 18
copy b "4183"
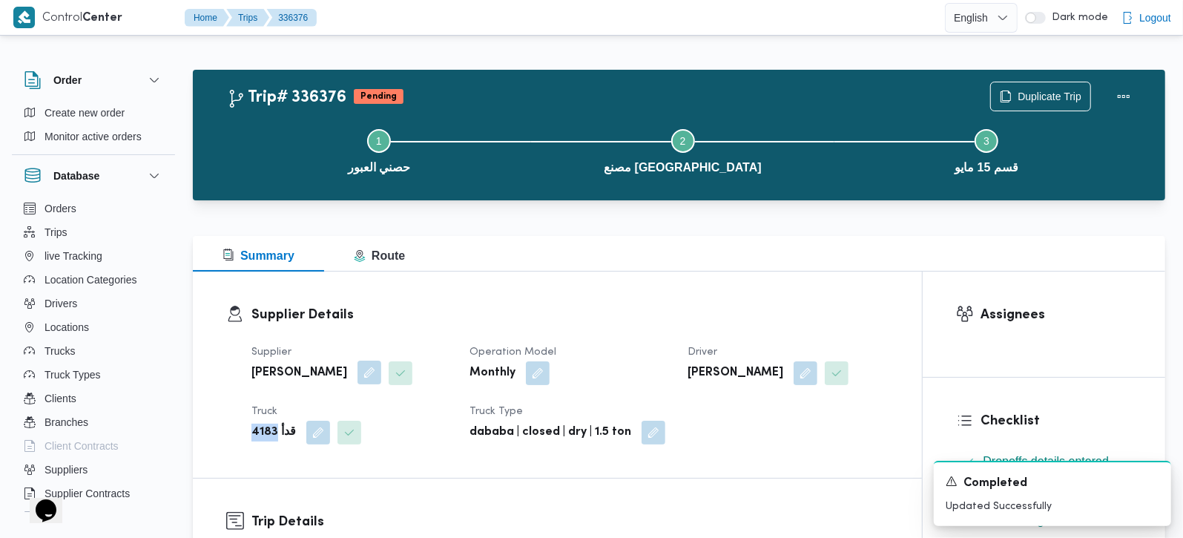
click at [381, 365] on button "button" at bounding box center [370, 372] width 24 height 24
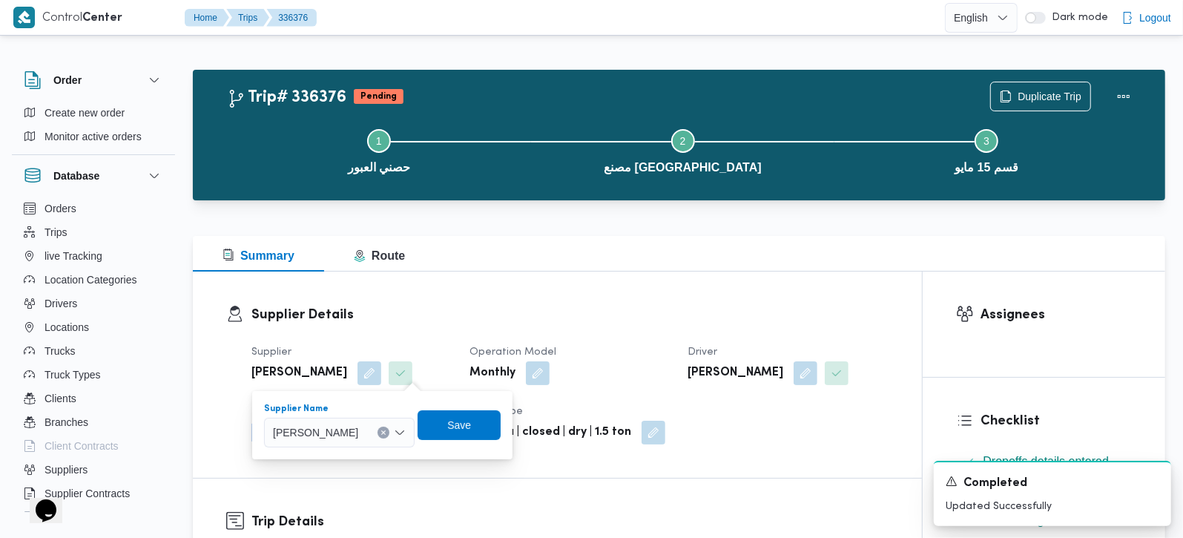
click at [386, 429] on icon "Clear input" at bounding box center [384, 432] width 6 height 6
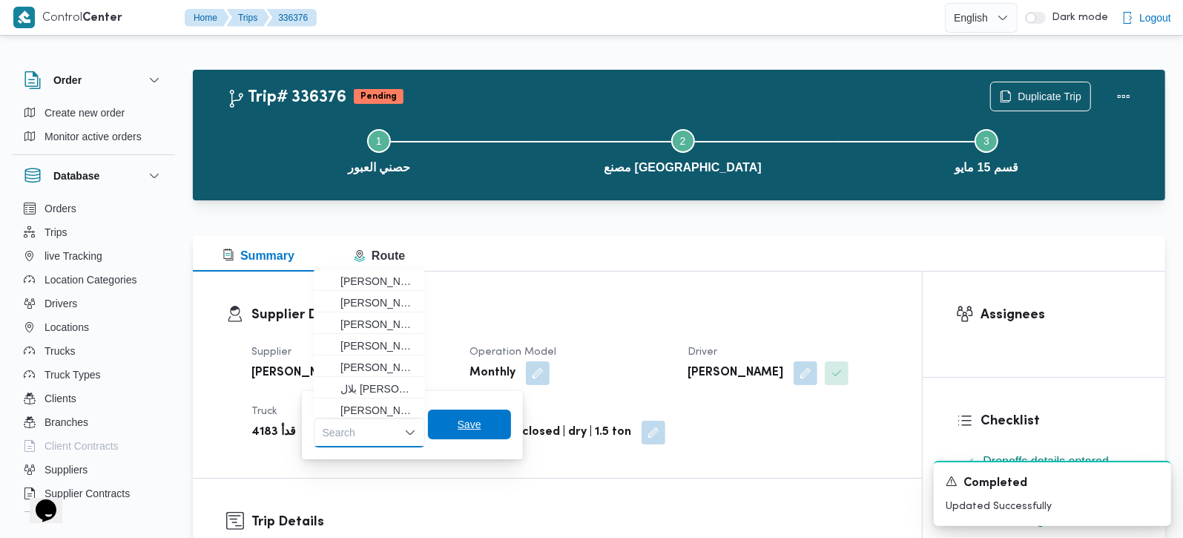
click at [492, 431] on span "Save" at bounding box center [469, 424] width 83 height 30
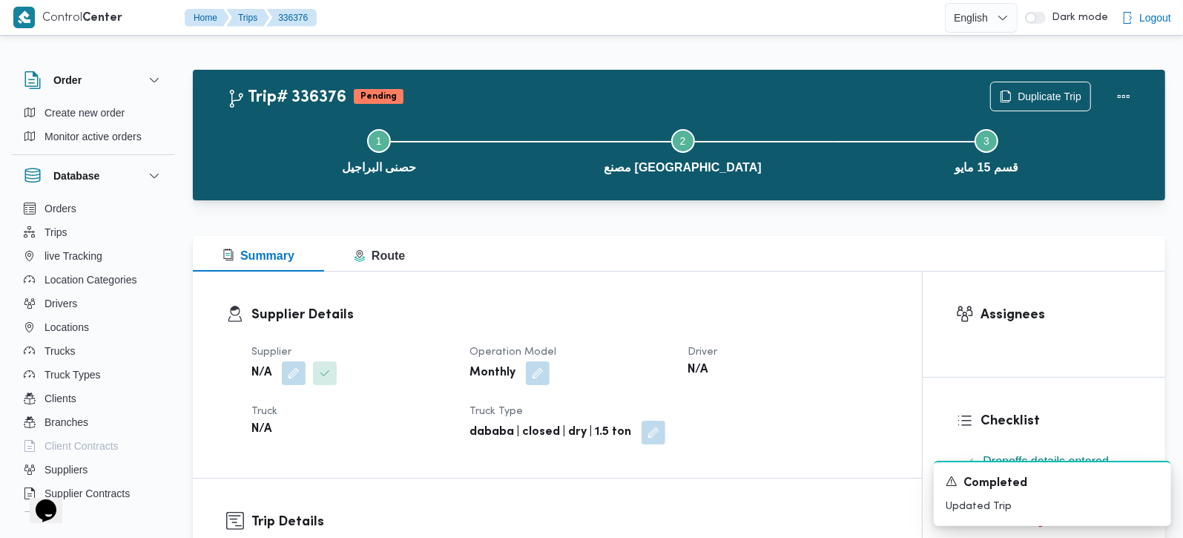
click at [530, 307] on h3 "Supplier Details" at bounding box center [569, 315] width 637 height 20
click at [296, 377] on button "button" at bounding box center [294, 372] width 24 height 24
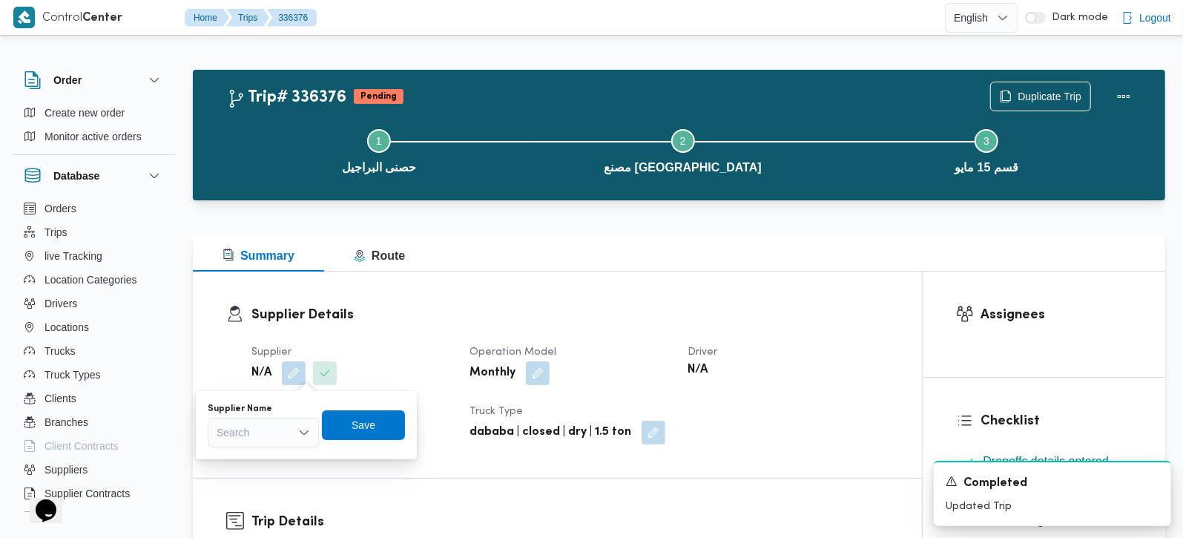
click at [269, 432] on div "Search" at bounding box center [263, 433] width 111 height 30
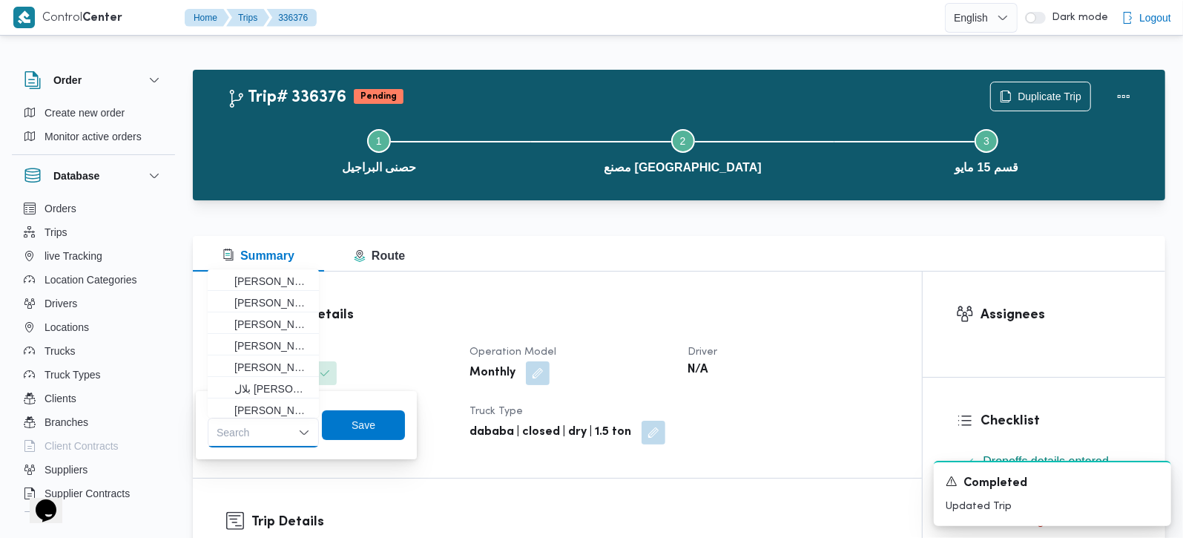
paste input "[PERSON_NAME]"
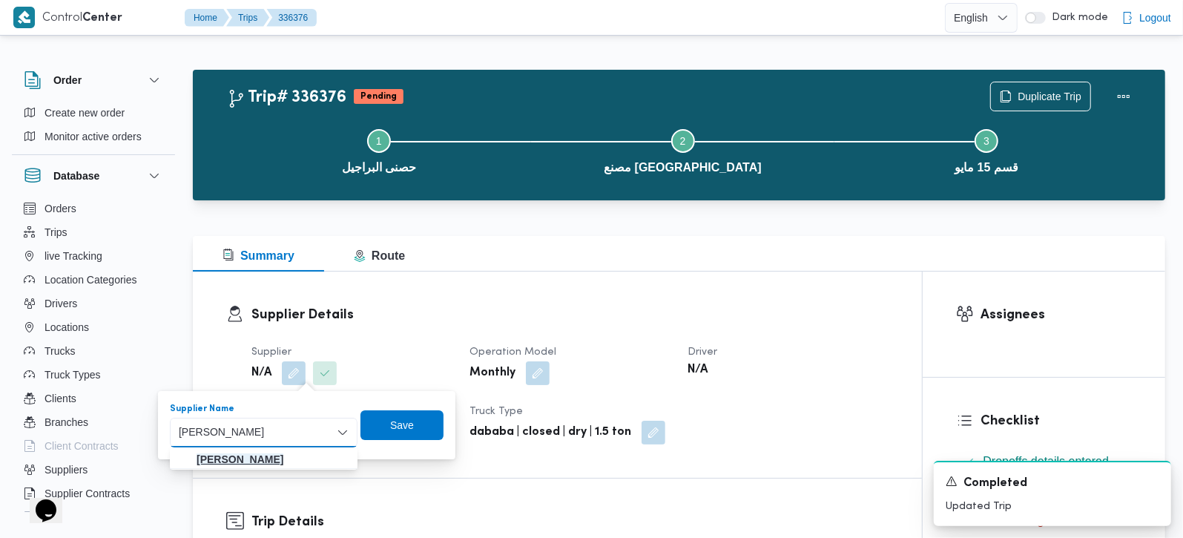
type input "[PERSON_NAME]"
click at [269, 453] on mark "[PERSON_NAME]" at bounding box center [240, 459] width 87 height 12
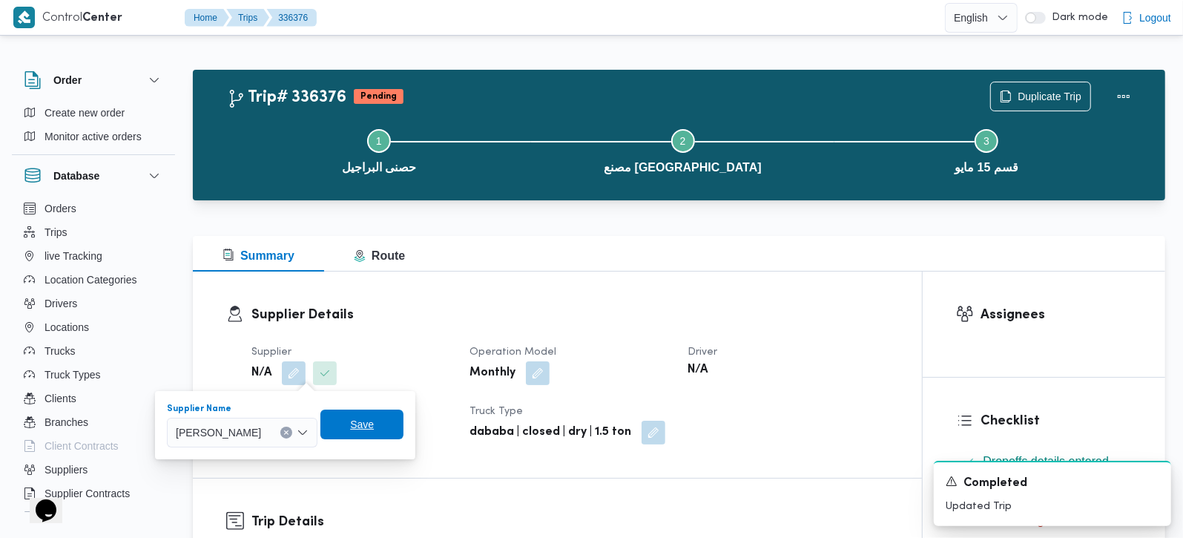
click at [379, 431] on span "Save" at bounding box center [361, 424] width 83 height 30
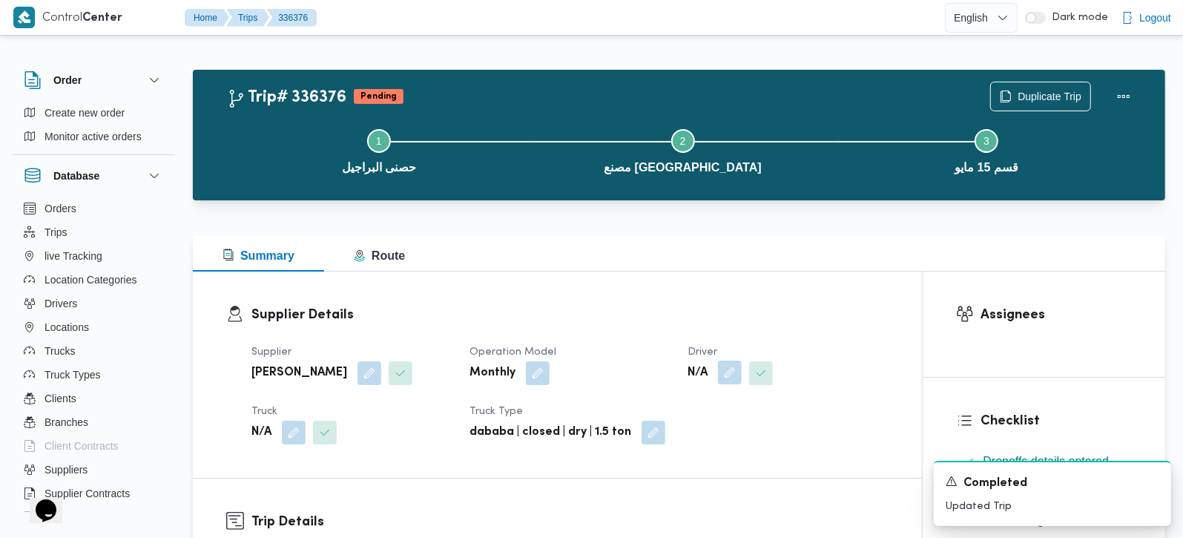
click at [725, 379] on button "button" at bounding box center [730, 372] width 24 height 24
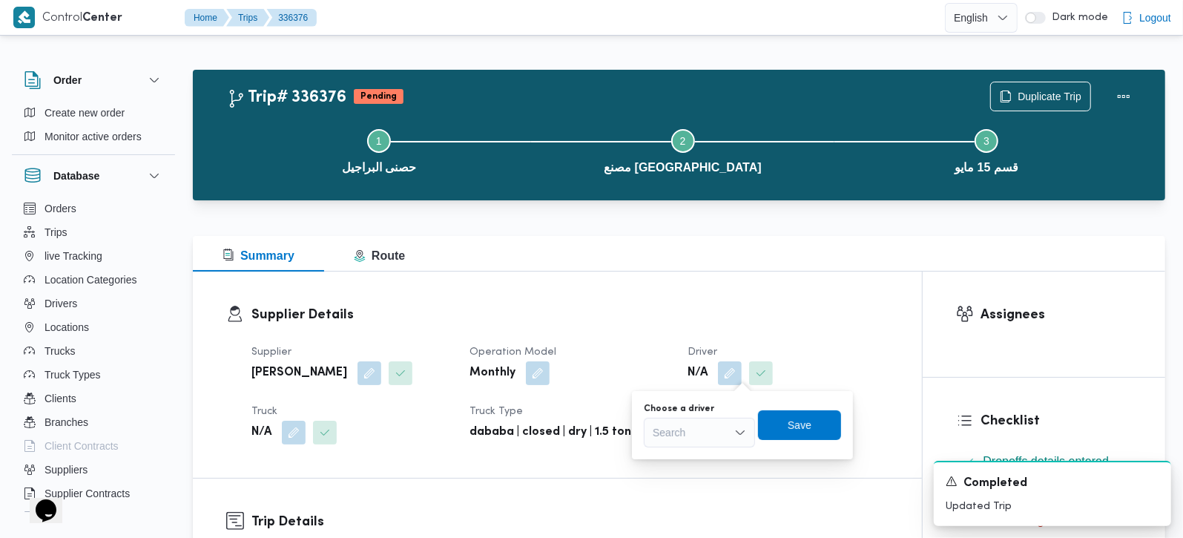
click at [682, 432] on div "Search" at bounding box center [699, 433] width 111 height 30
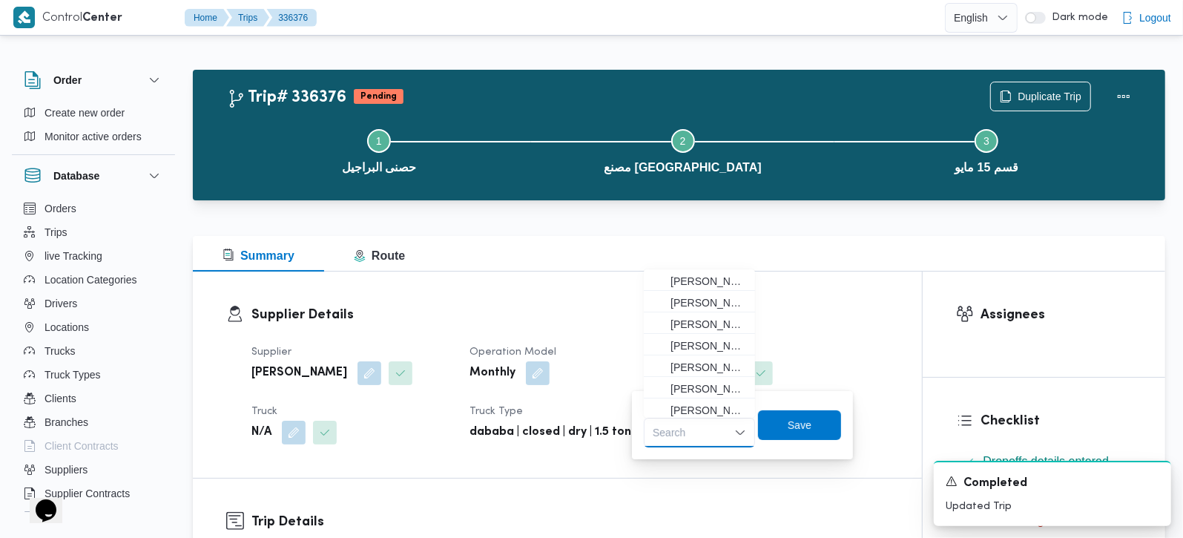
paste input "[PERSON_NAME]"
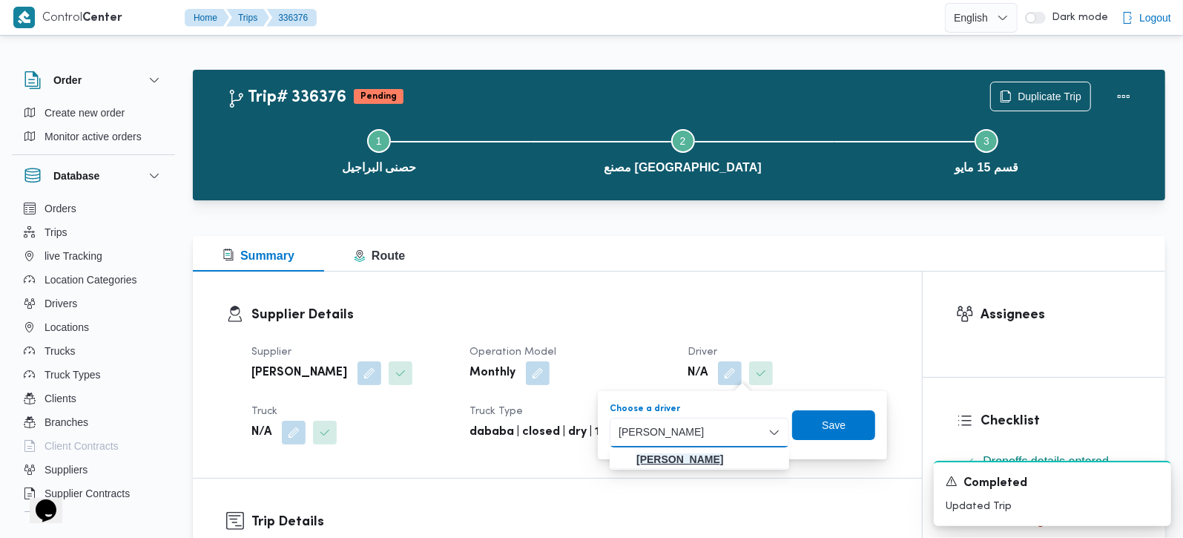
type input "سالم محمد عبداللطيف سالم"
click at [720, 453] on mark "سالم محمد عبداللطيف سالم" at bounding box center [679, 459] width 87 height 12
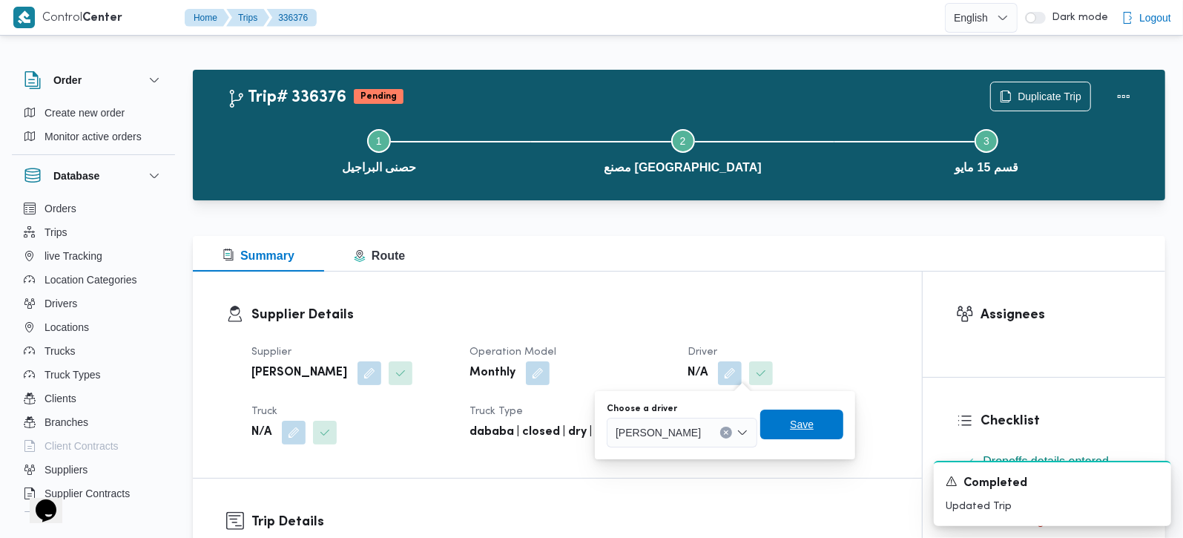
click at [841, 435] on span "Save" at bounding box center [801, 424] width 83 height 30
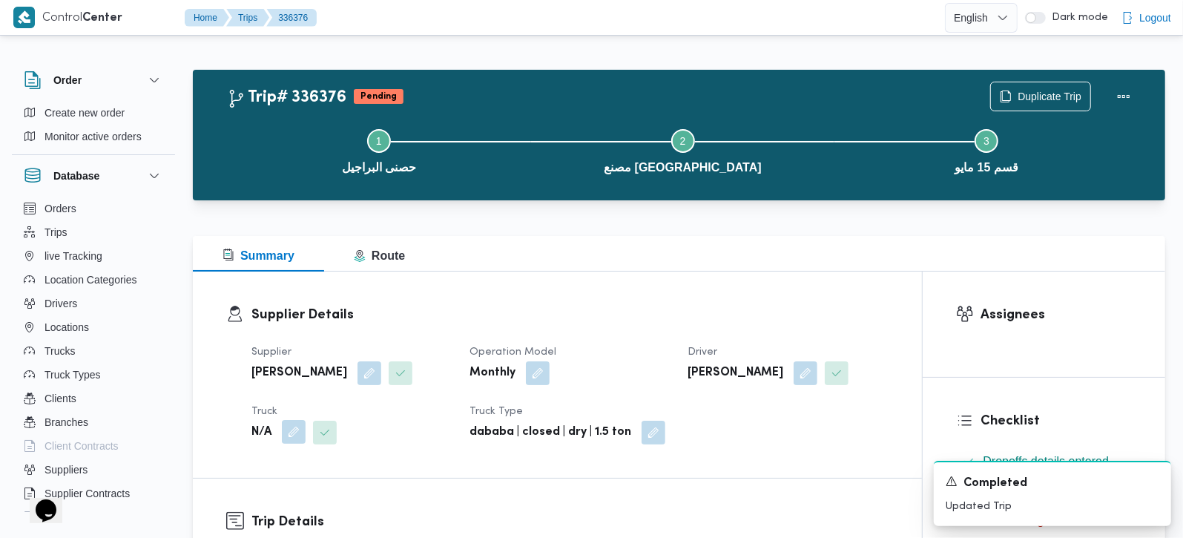
click at [283, 436] on button "button" at bounding box center [294, 432] width 24 height 24
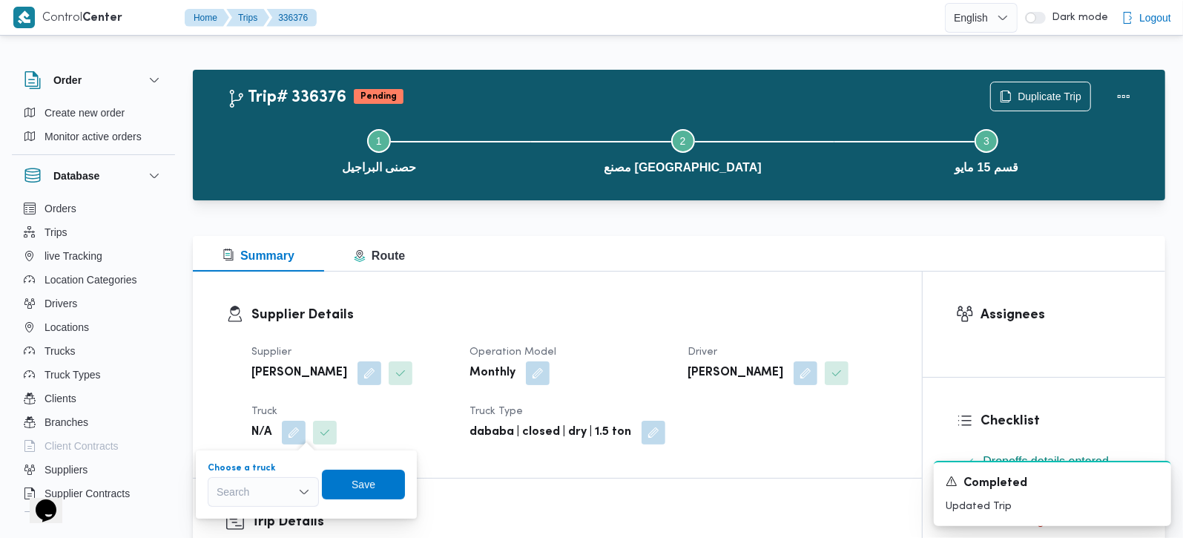
click at [246, 493] on div "Search" at bounding box center [263, 492] width 111 height 30
paste input "7132"
type input "7132"
click at [268, 466] on span "قمس 7132 |" at bounding box center [272, 467] width 76 height 18
click at [357, 480] on span "Save" at bounding box center [369, 484] width 24 height 18
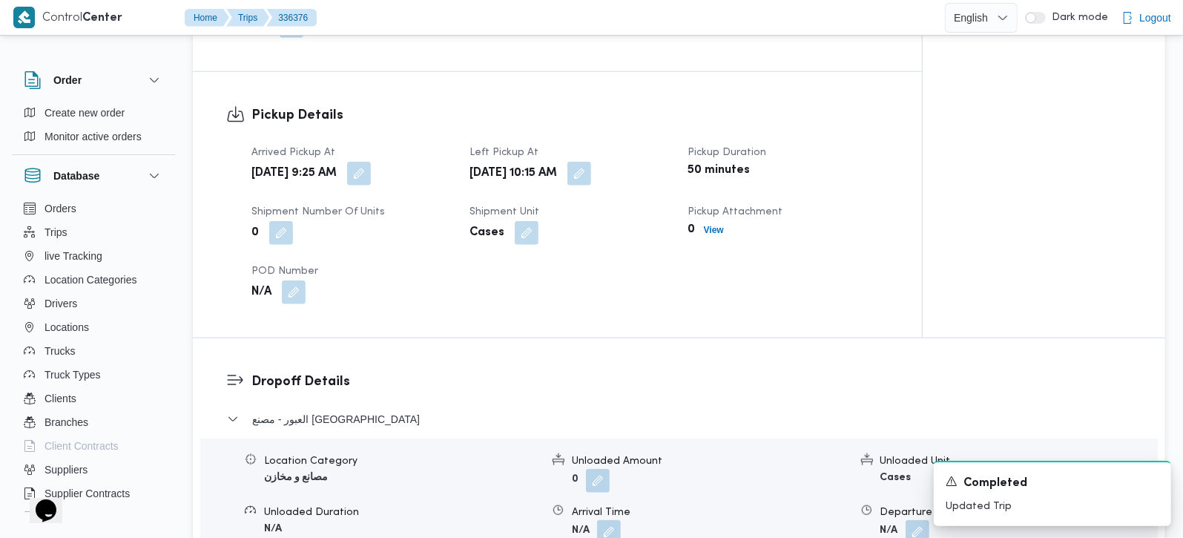
scroll to position [872, 0]
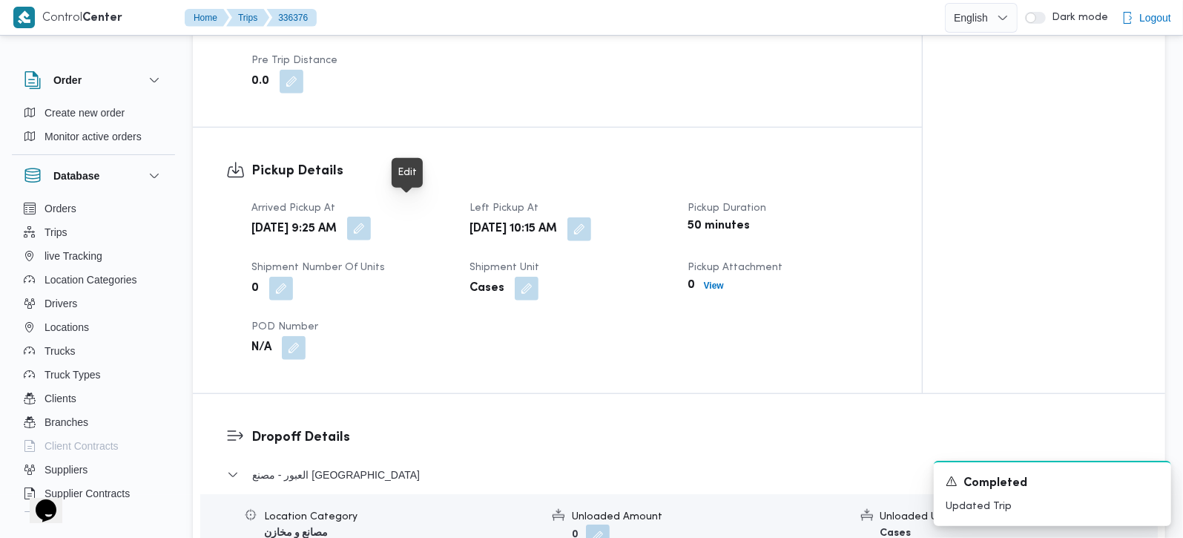
click at [371, 217] on button "button" at bounding box center [359, 229] width 24 height 24
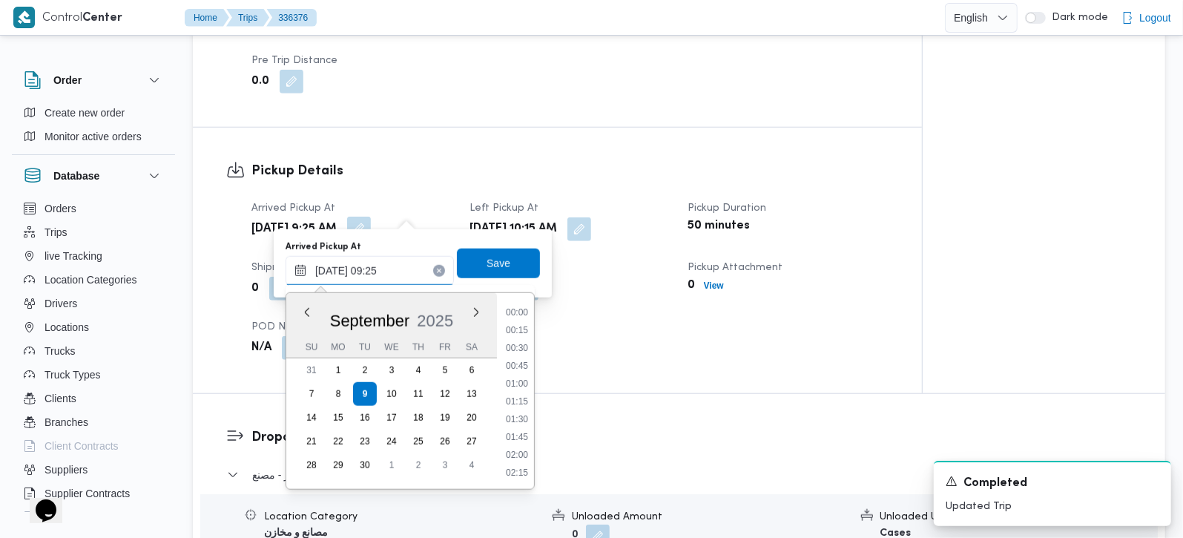
click at [383, 271] on input "09/09/2025 09:25" at bounding box center [370, 271] width 168 height 30
click at [524, 363] on li "08:45" at bounding box center [517, 365] width 34 height 15
type input "09/09/2025 08:45"
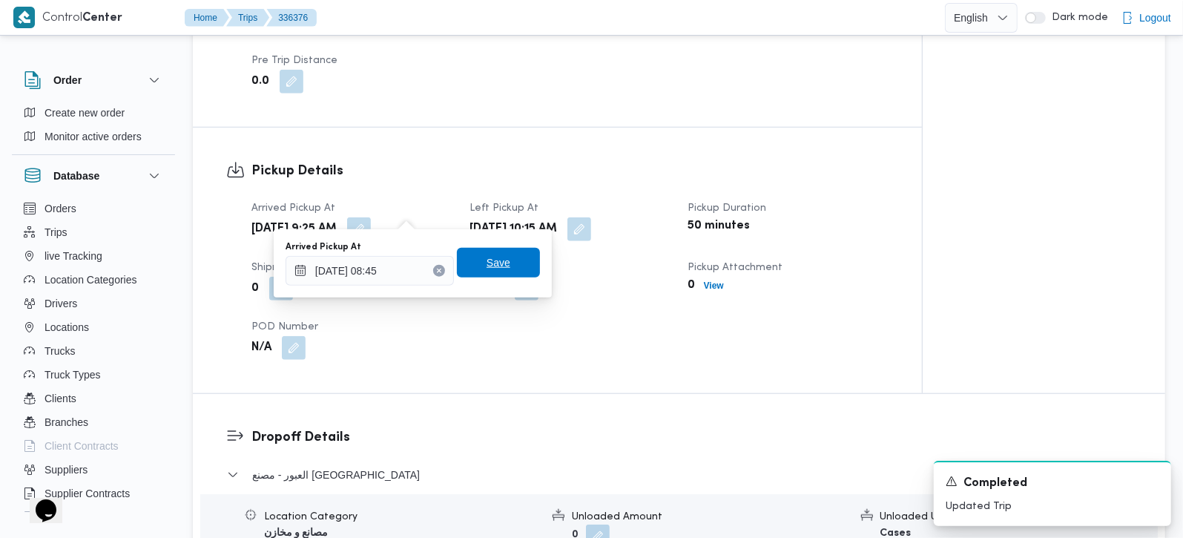
click at [488, 268] on span "Save" at bounding box center [499, 263] width 24 height 18
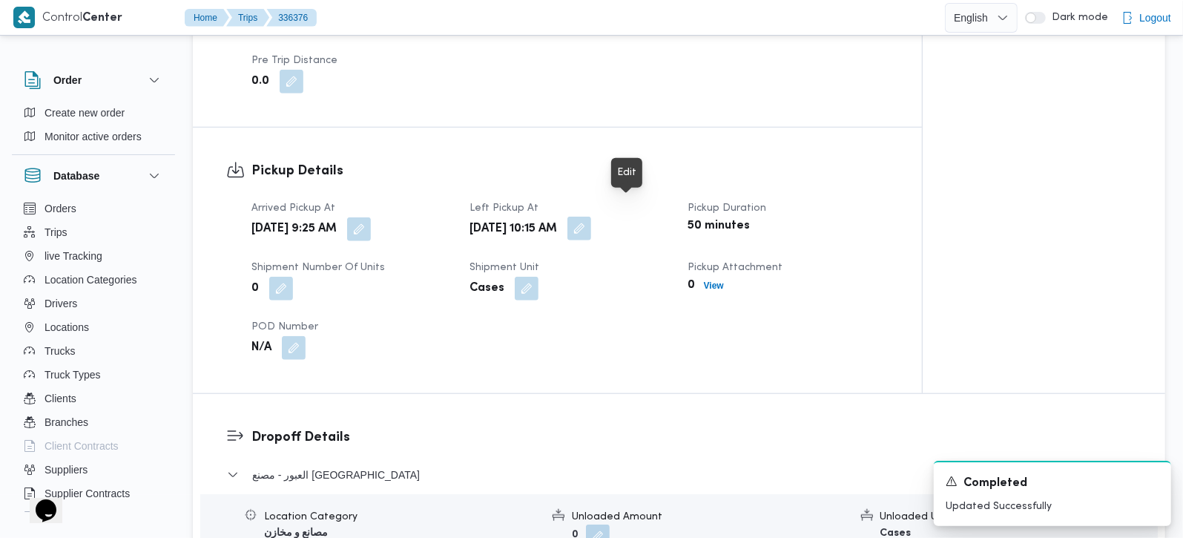
click at [591, 217] on button "button" at bounding box center [579, 229] width 24 height 24
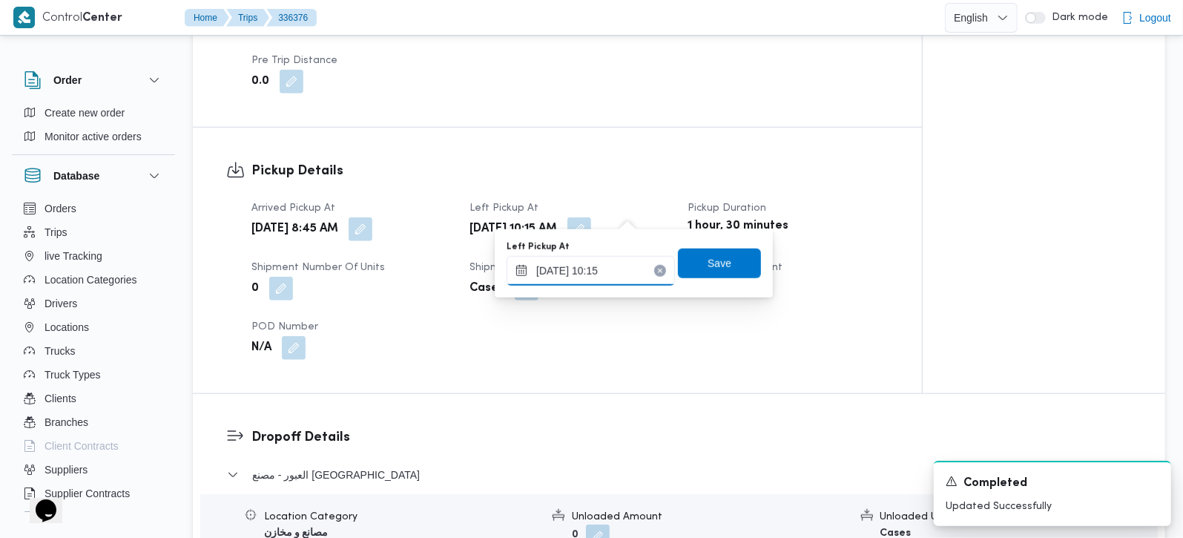
click at [602, 280] on input "09/09/2025 10:15" at bounding box center [591, 271] width 168 height 30
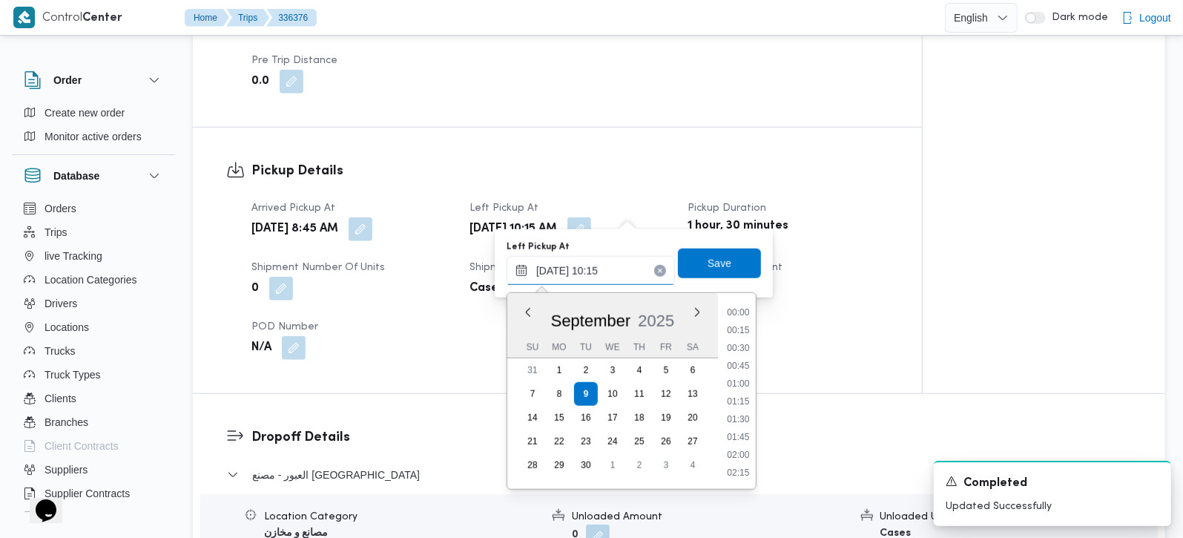
scroll to position [640, 0]
click at [739, 455] on li "11:00" at bounding box center [738, 455] width 34 height 15
type input "09/09/2025 10:15"
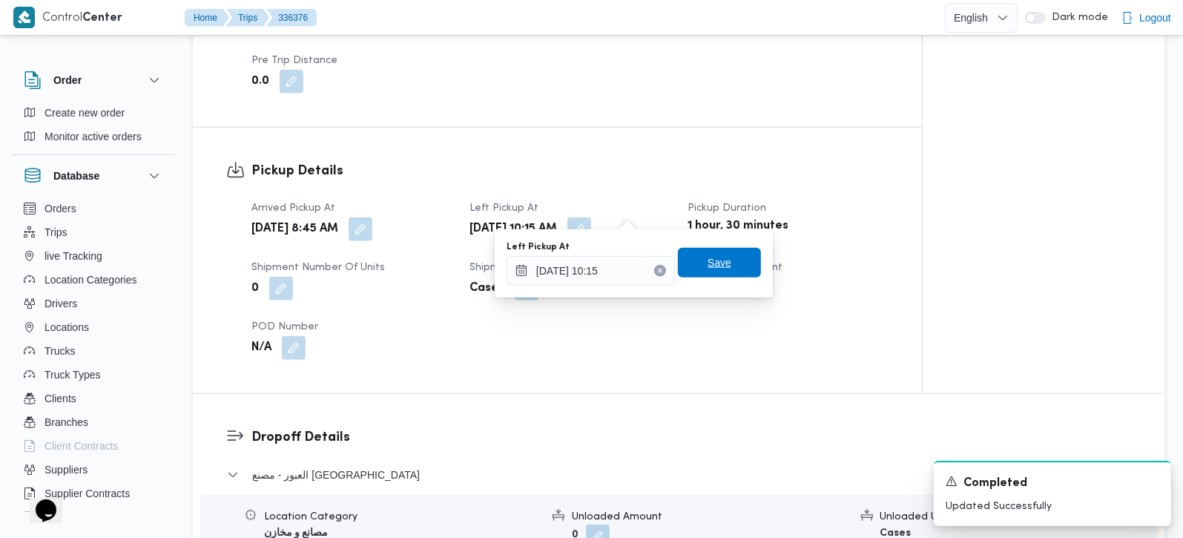
click at [725, 276] on span "Save" at bounding box center [719, 263] width 83 height 30
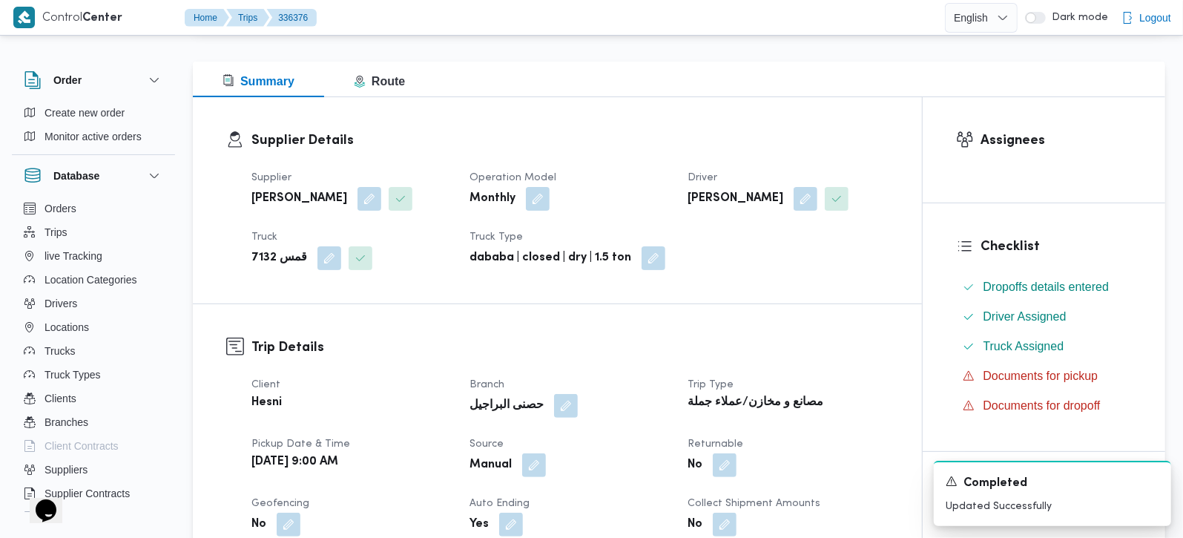
scroll to position [0, 0]
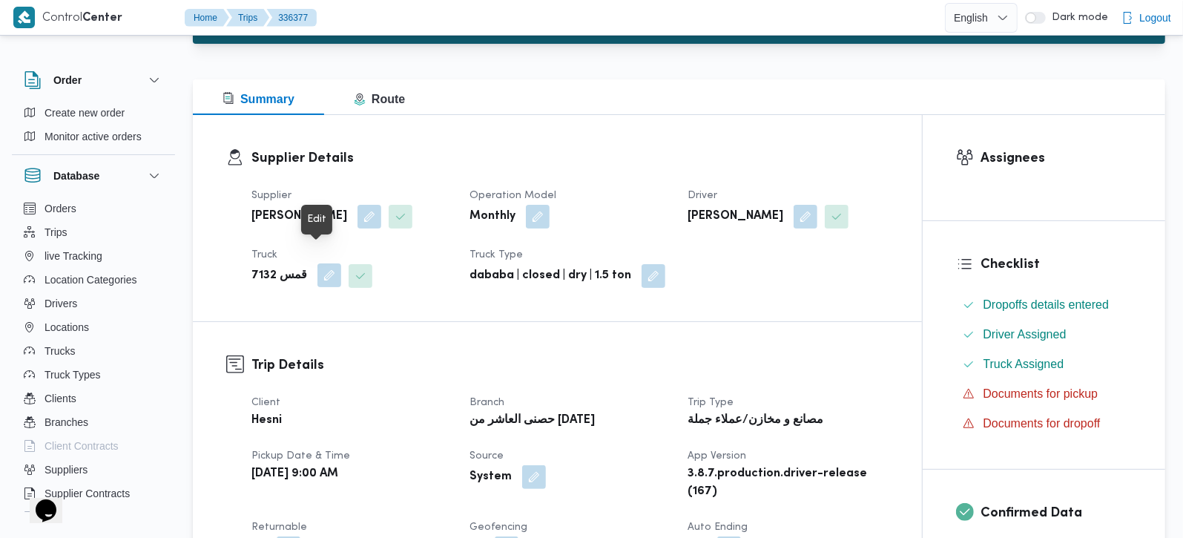
click at [323, 263] on button "button" at bounding box center [329, 275] width 24 height 24
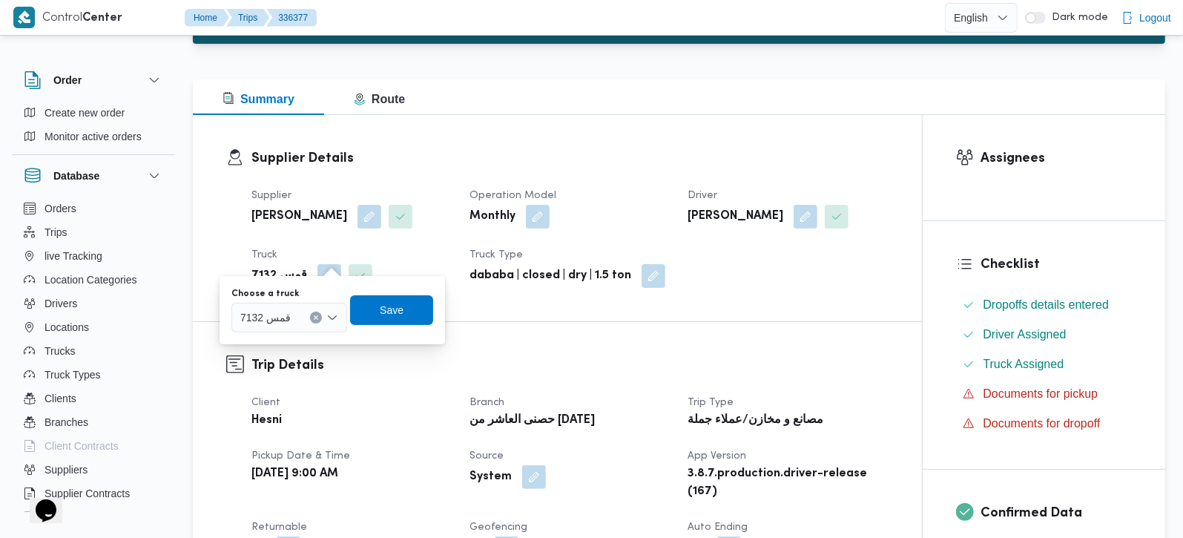
click at [317, 318] on button "Clear input" at bounding box center [316, 318] width 12 height 12
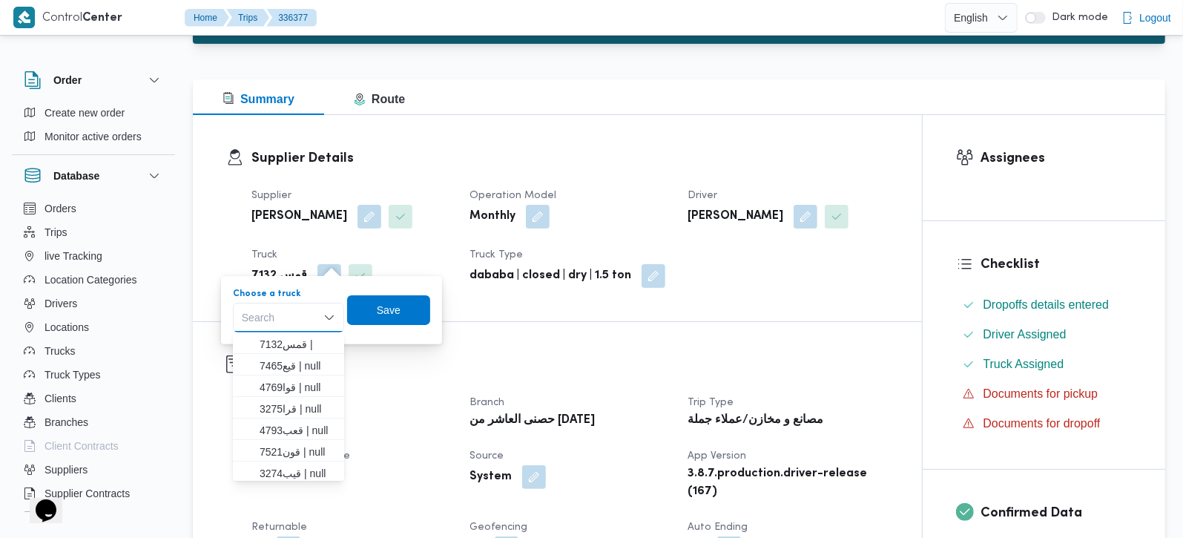
paste input "4183"
type input "4183"
click at [250, 322] on input "4183" at bounding box center [255, 318] width 27 height 18
click at [323, 208] on b "محمد على عبداللطيف الخروف" at bounding box center [299, 217] width 96 height 18
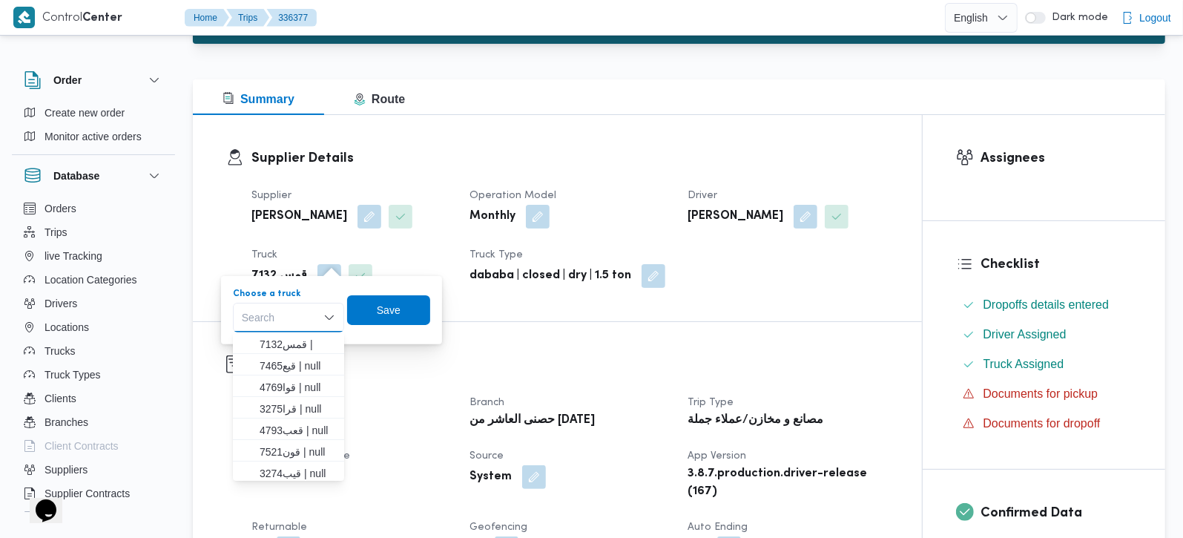
click at [323, 208] on b "محمد على عبداللطيف الخروف" at bounding box center [299, 217] width 96 height 18
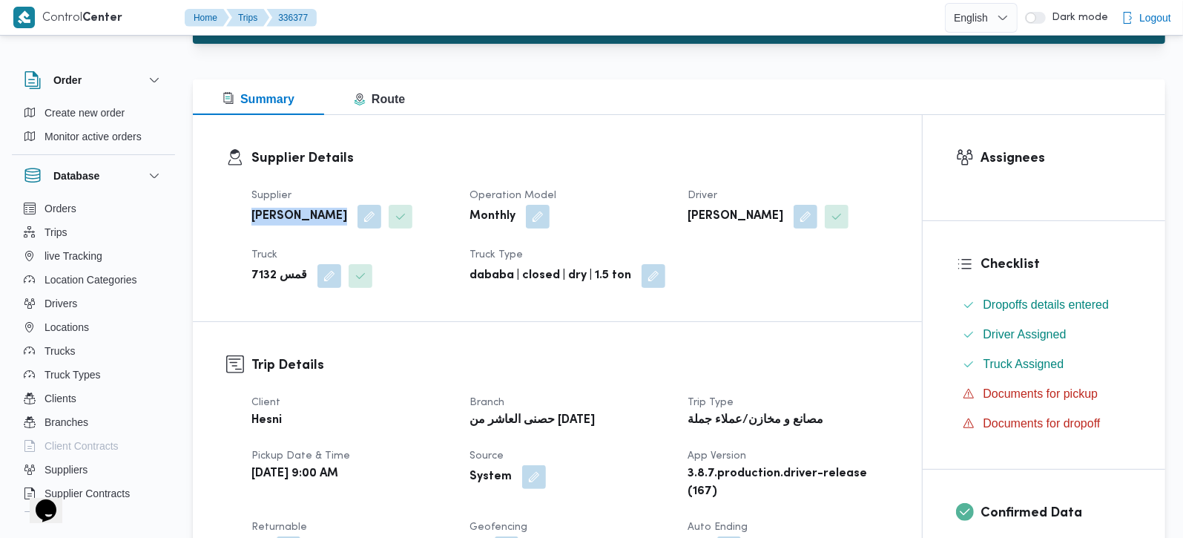
click at [323, 208] on b "محمد على عبداللطيف الخروف" at bounding box center [299, 217] width 96 height 18
copy div "محمد على عبداللطيف الخروف"
click at [730, 208] on b "سالم محمد عبداللطيف سالم" at bounding box center [736, 217] width 96 height 18
copy b "عبداللطيف"
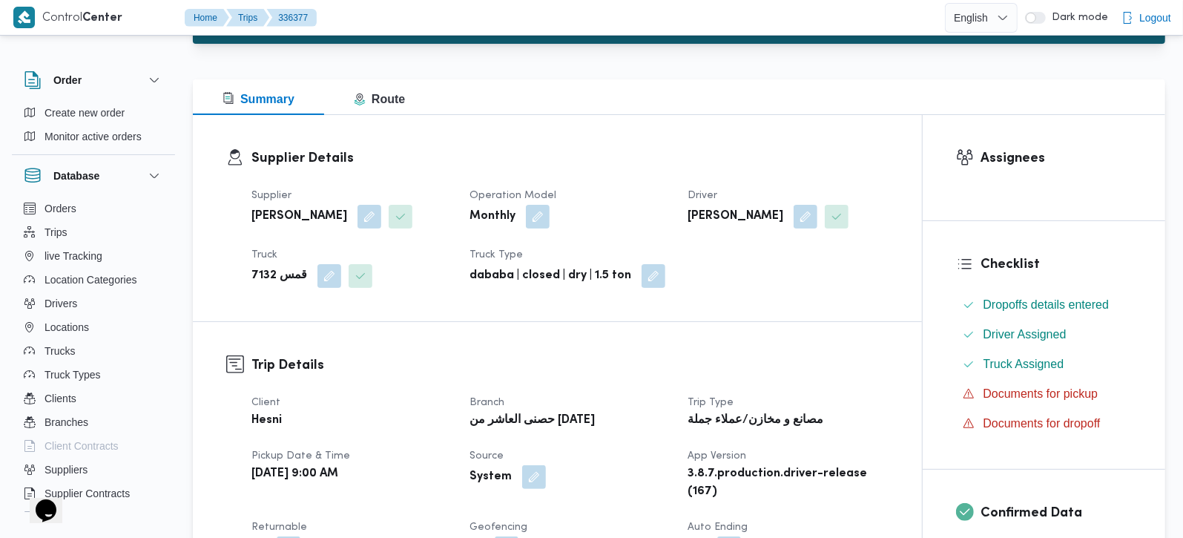
click at [754, 208] on b "سالم محمد عبداللطيف سالم" at bounding box center [736, 217] width 96 height 18
copy div "سالم محمد عبداللطيف سالم"
click at [263, 267] on b "قمس 7132" at bounding box center [279, 276] width 56 height 18
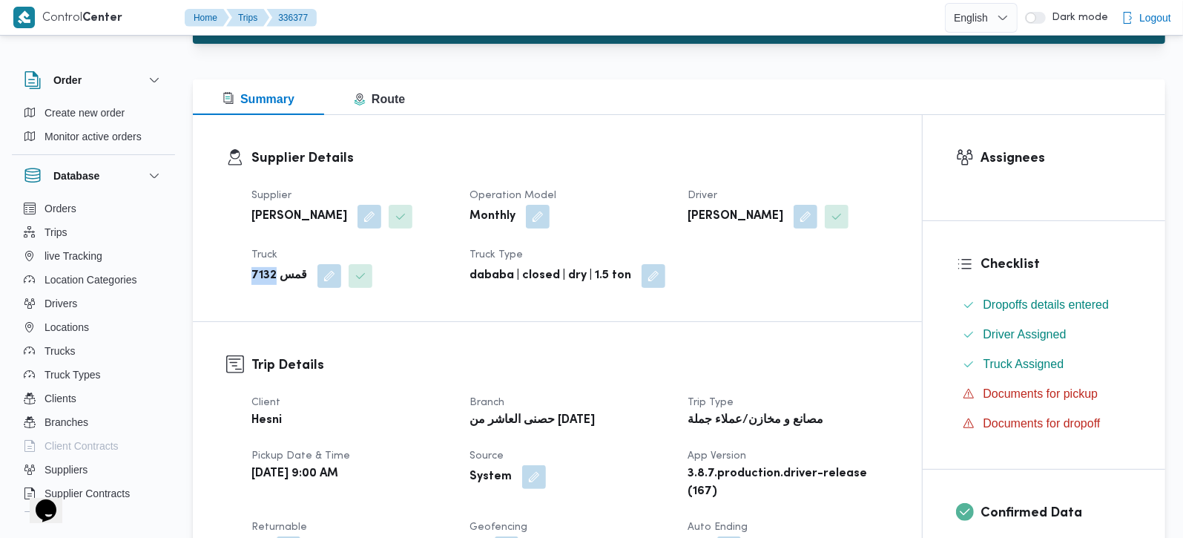
click at [263, 267] on b "قمس 7132" at bounding box center [279, 276] width 56 height 18
copy b "7132"
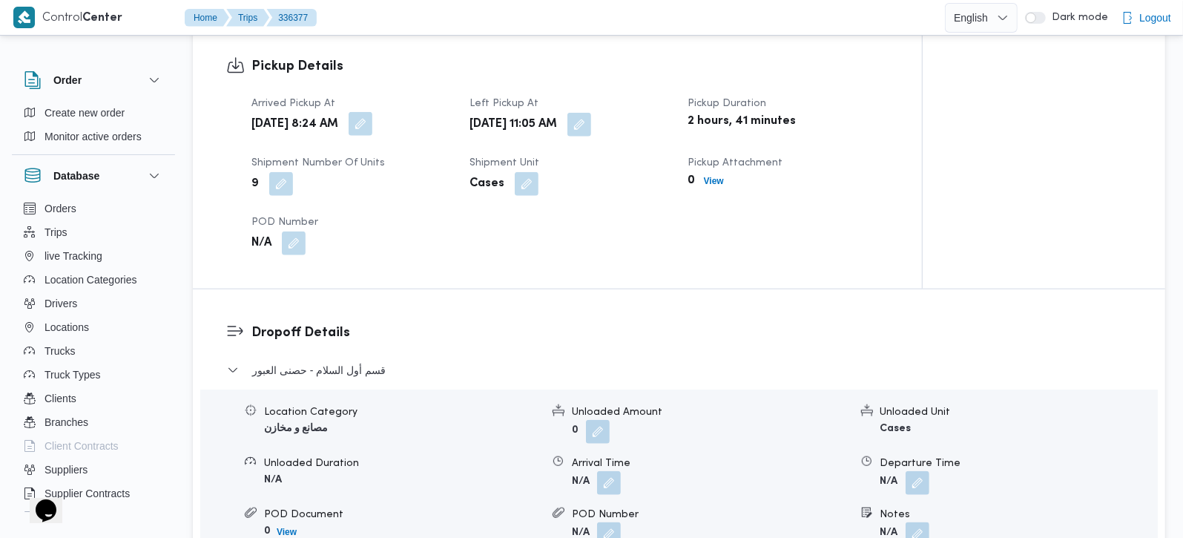
scroll to position [960, 0]
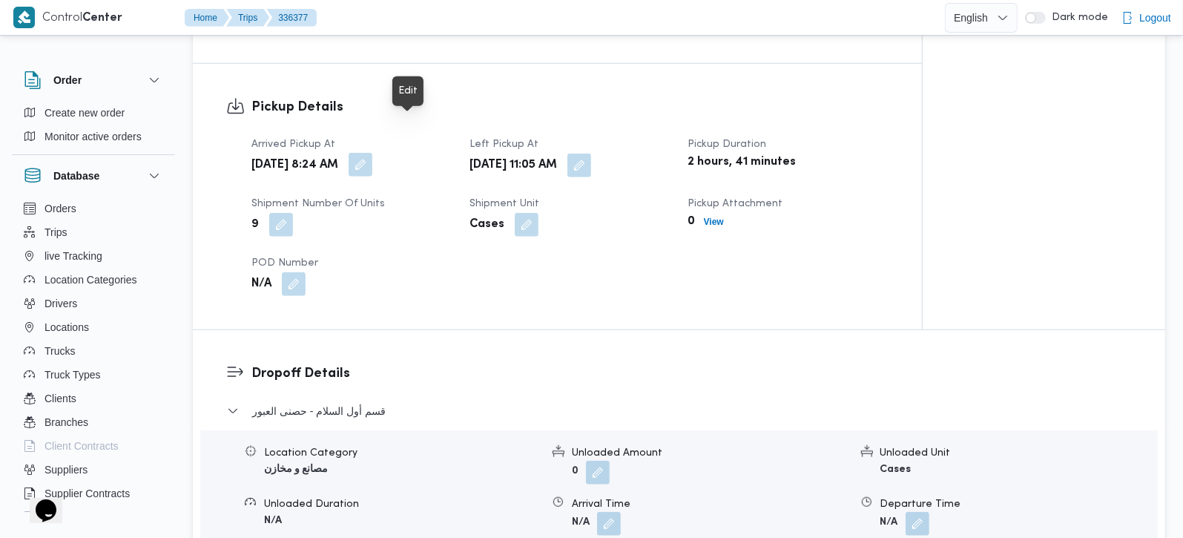
click at [372, 153] on button "button" at bounding box center [361, 165] width 24 height 24
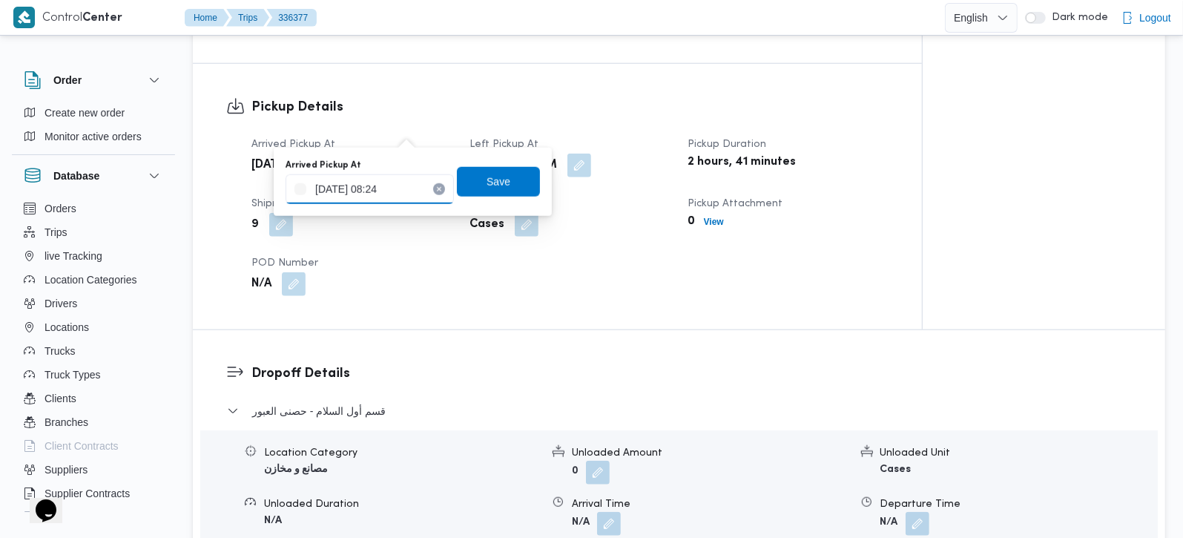
click at [355, 194] on input "09/09/2025 08:24" at bounding box center [370, 189] width 168 height 30
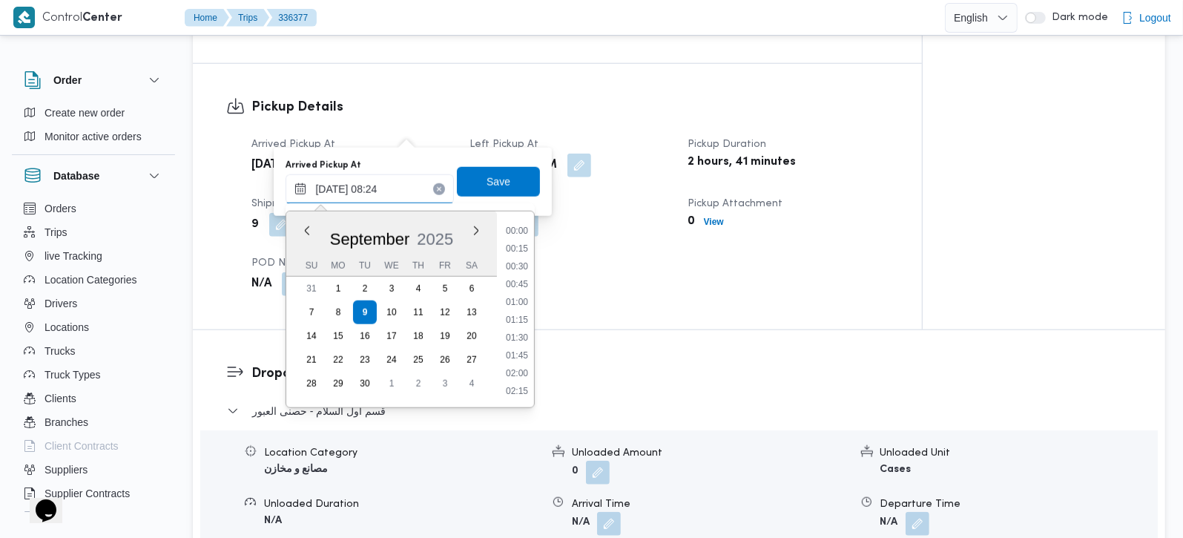
scroll to position [498, 0]
click at [522, 384] on li "09:15" at bounding box center [517, 391] width 34 height 15
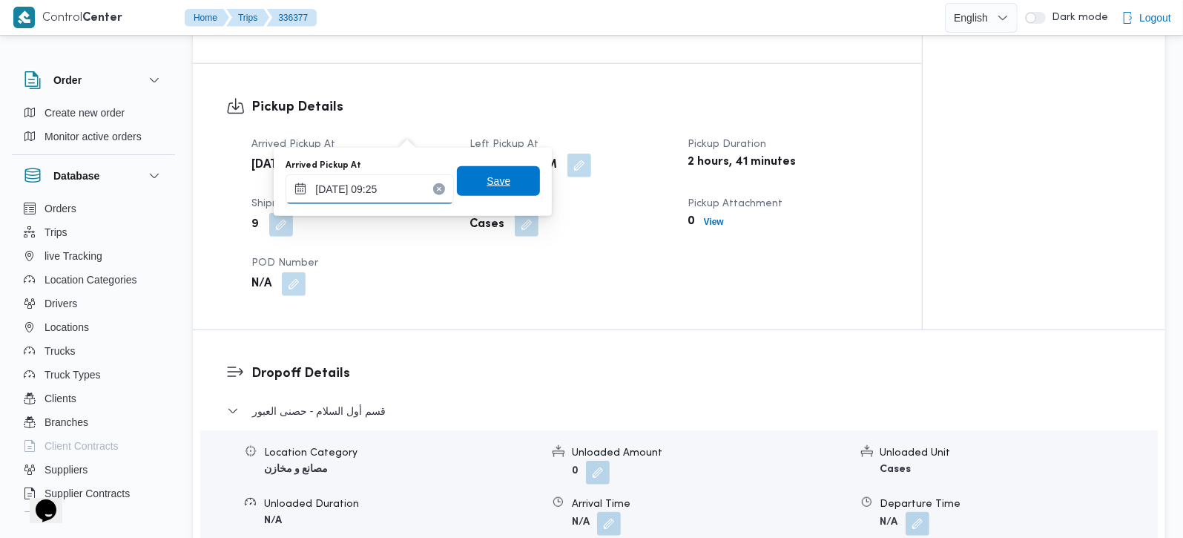
type input "09/09/2025 09:25"
click at [471, 171] on span "Save" at bounding box center [498, 181] width 83 height 30
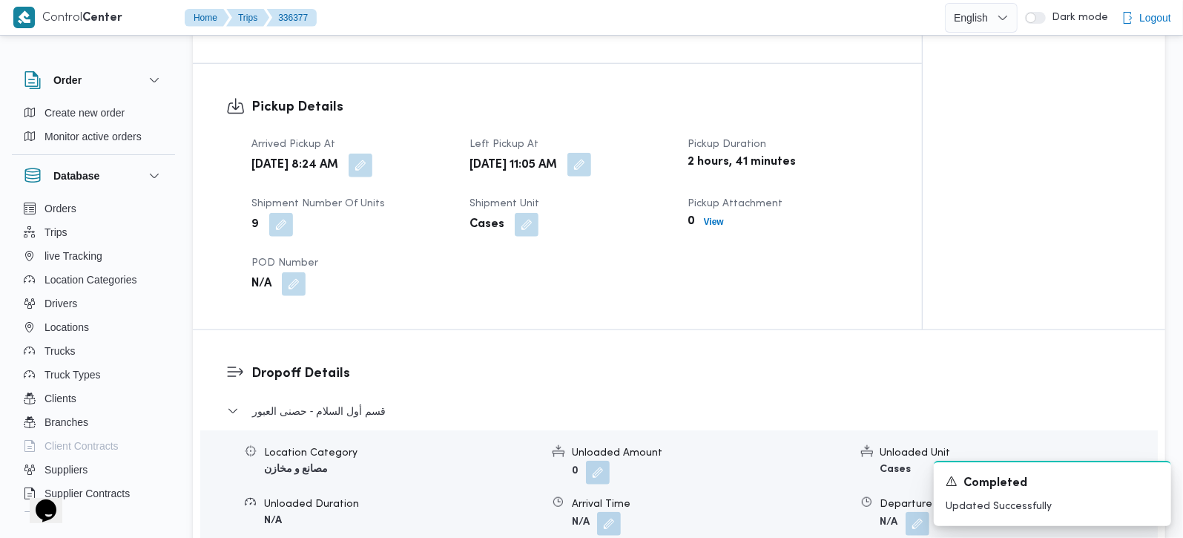
click at [591, 153] on button "button" at bounding box center [579, 165] width 24 height 24
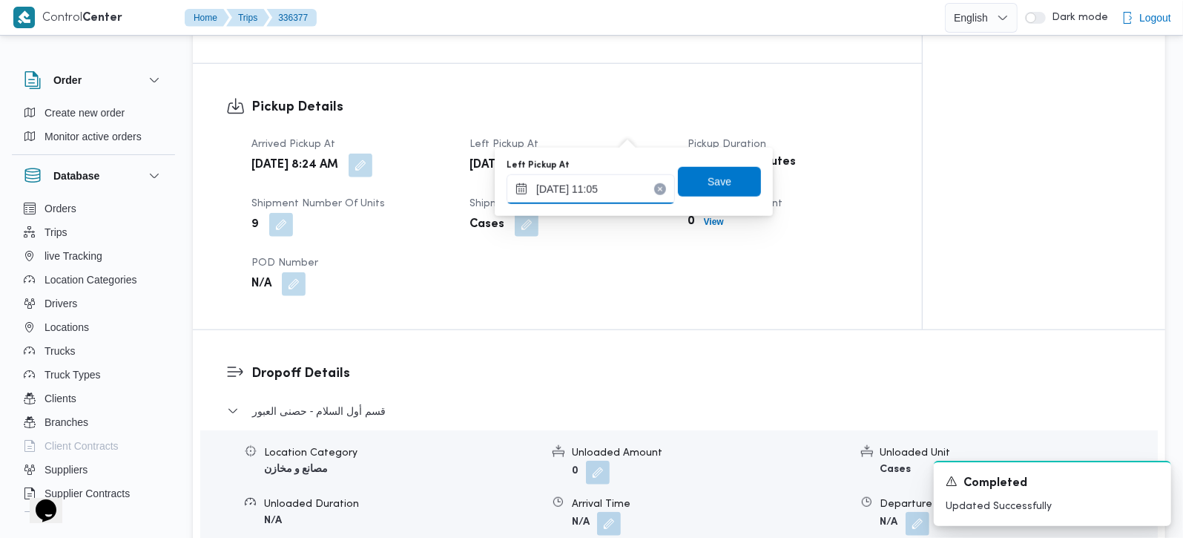
click at [617, 179] on input "09/09/2025 11:05" at bounding box center [591, 189] width 168 height 30
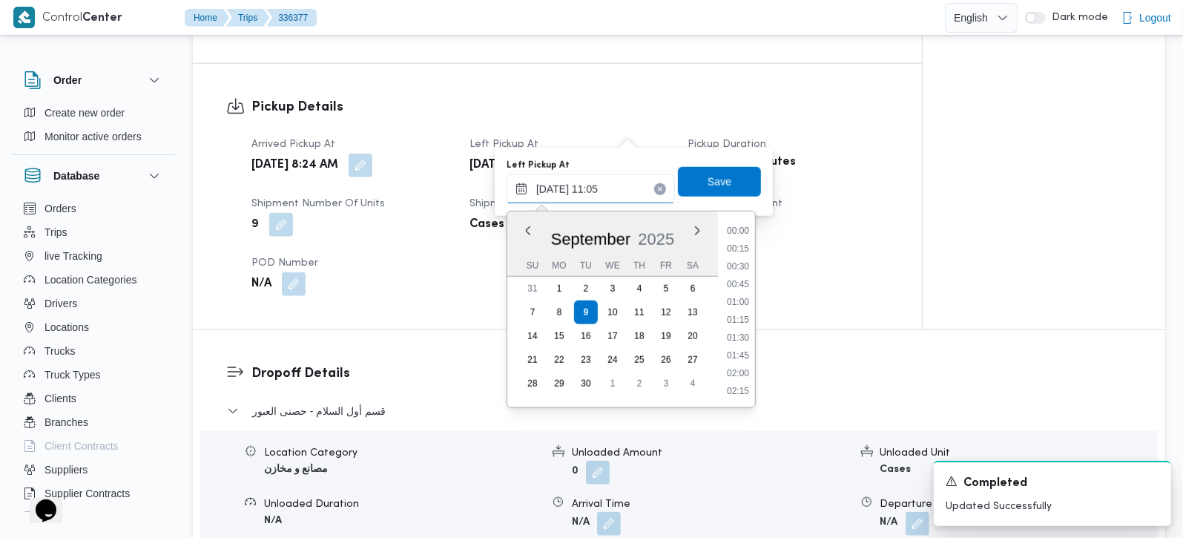
scroll to position [694, 0]
click at [745, 277] on li "10:30" at bounding box center [738, 284] width 34 height 15
type input "09/09/2025 10:30"
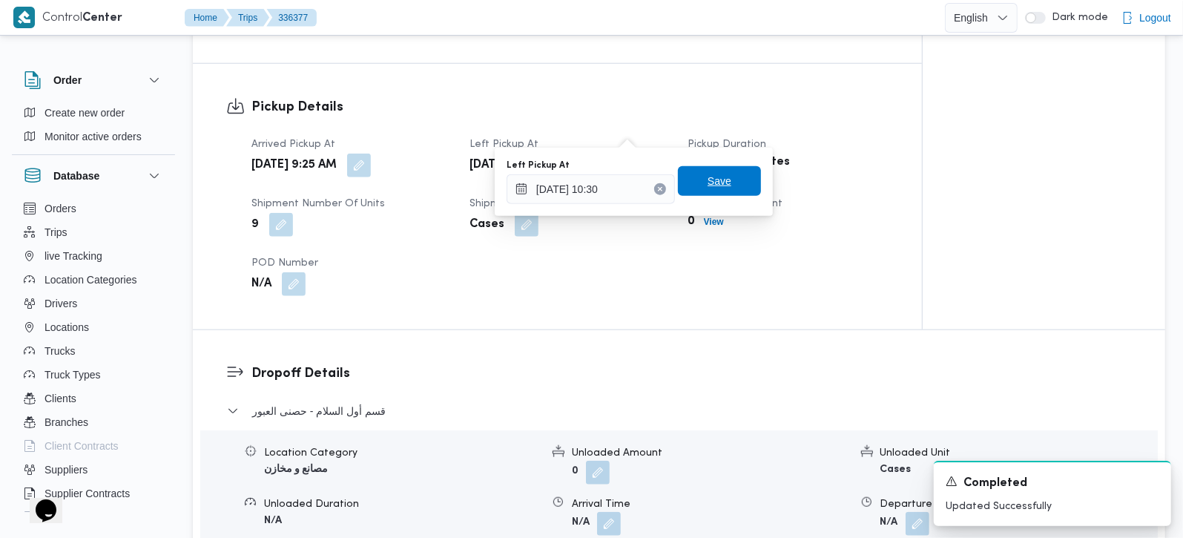
click at [733, 183] on span "Save" at bounding box center [719, 181] width 83 height 30
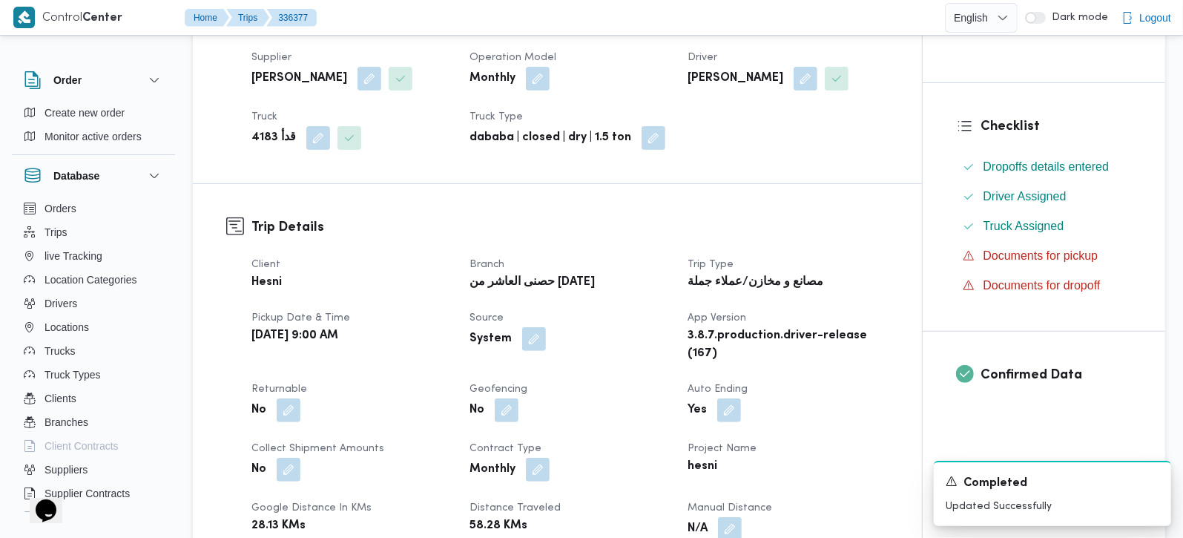
scroll to position [0, 0]
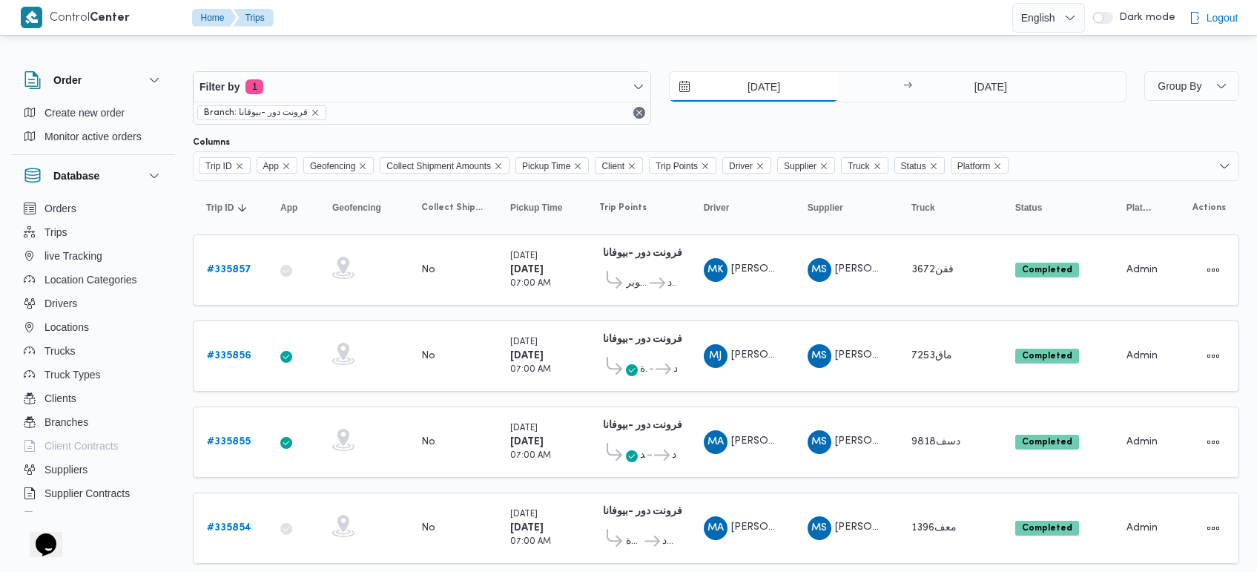
click at [737, 90] on input "[DATE]" at bounding box center [754, 87] width 168 height 30
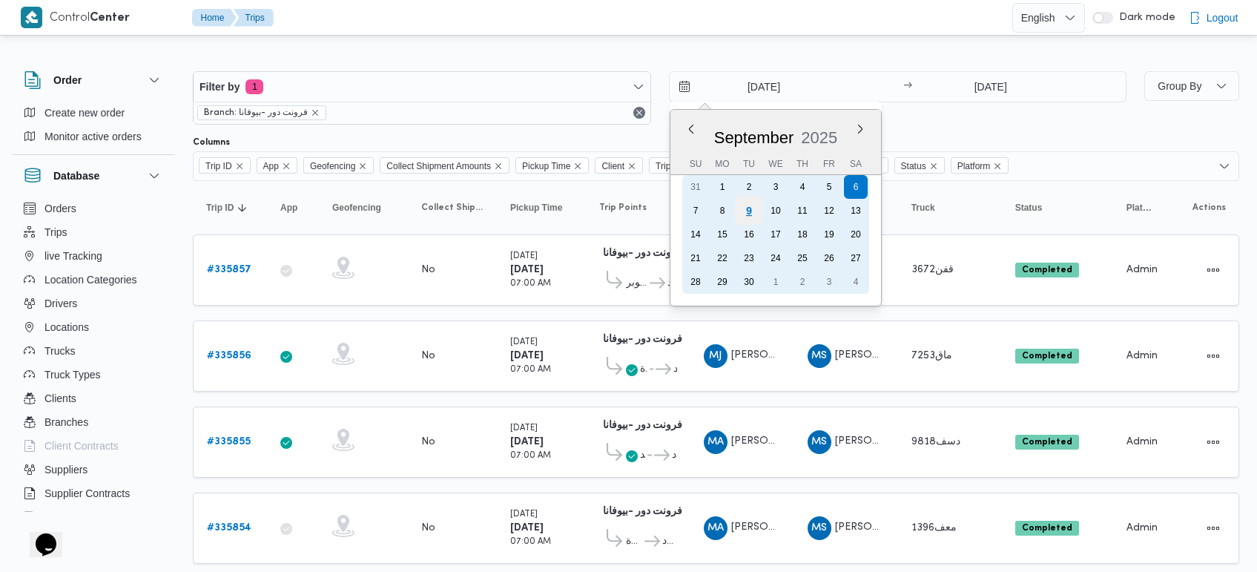
click at [745, 212] on div "9" at bounding box center [748, 211] width 28 height 28
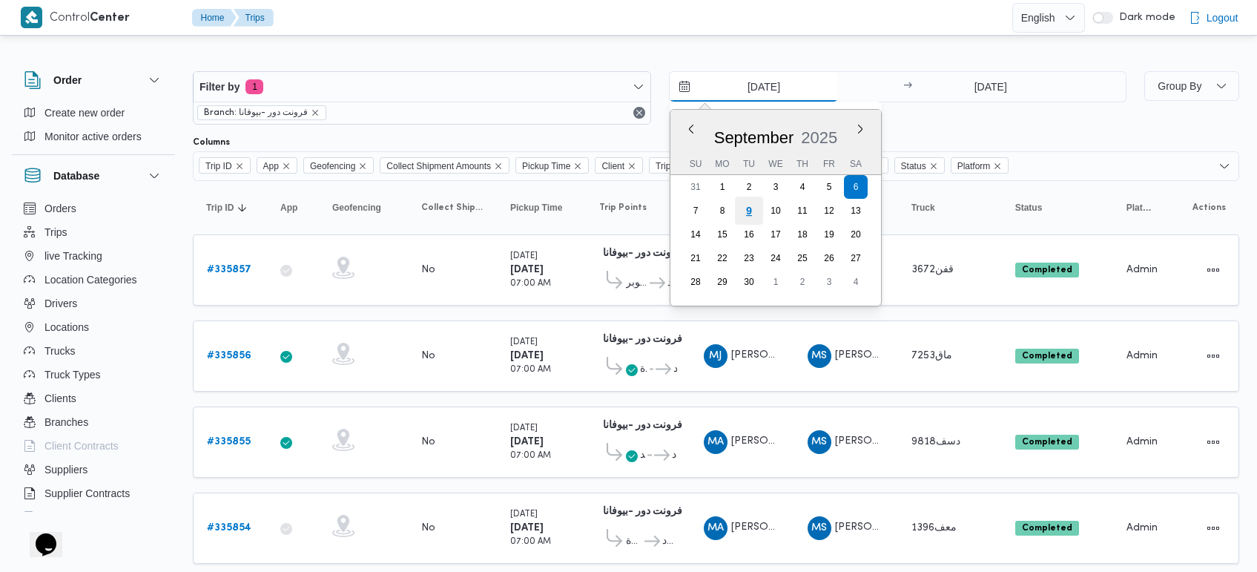
type input "[DATE]"
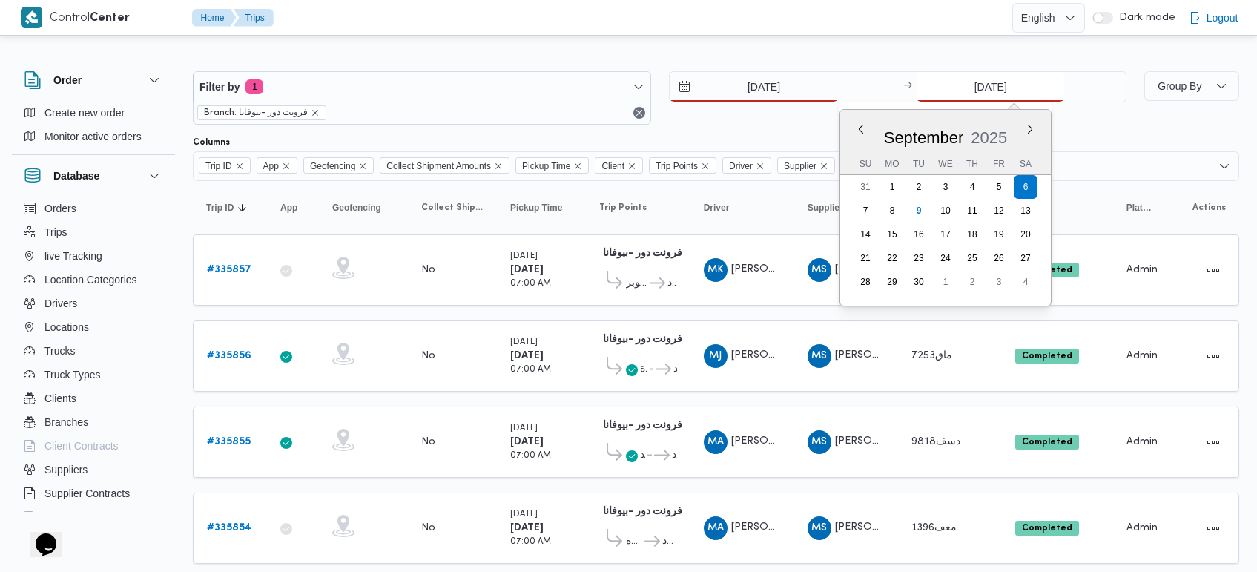
click at [984, 88] on input "[DATE]" at bounding box center [991, 87] width 148 height 30
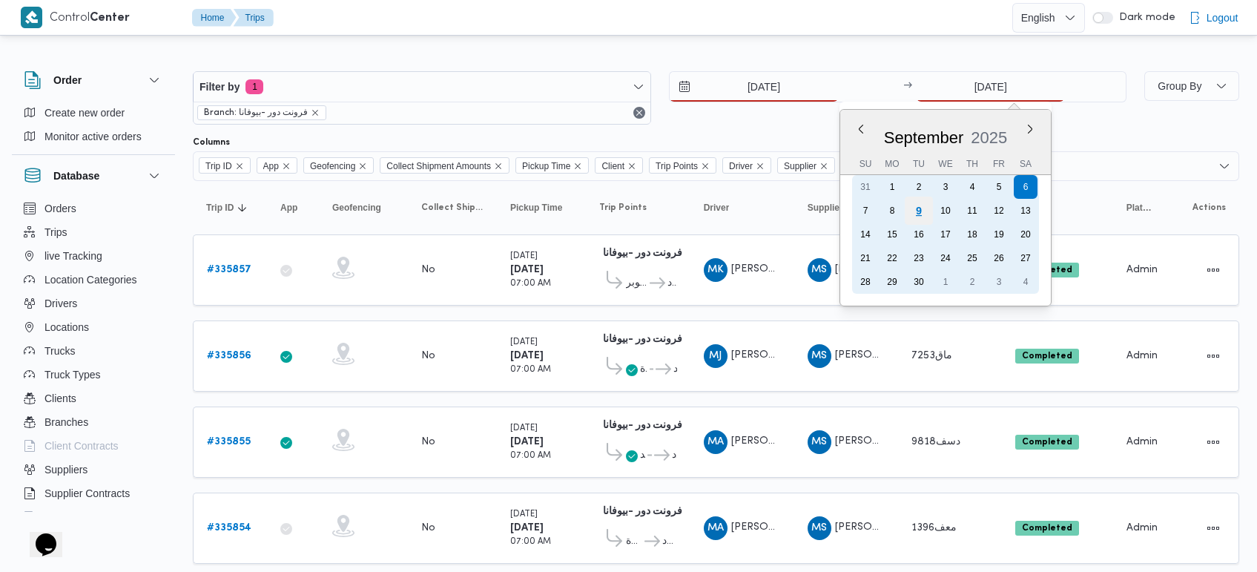
click at [920, 215] on div "9" at bounding box center [919, 211] width 28 height 28
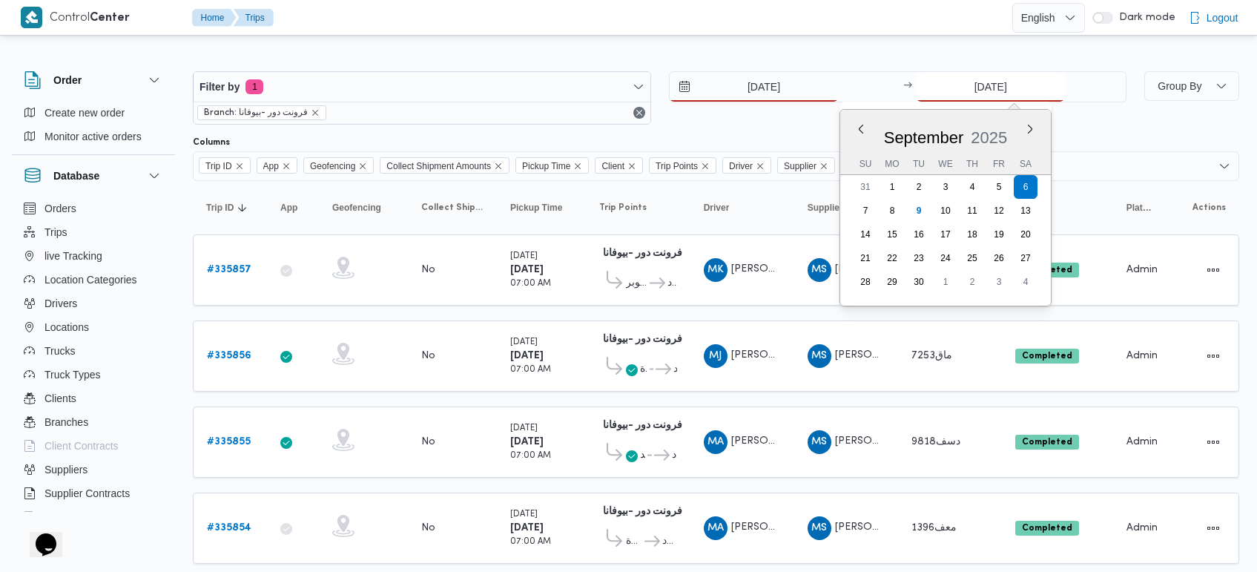
type input "[DATE]"
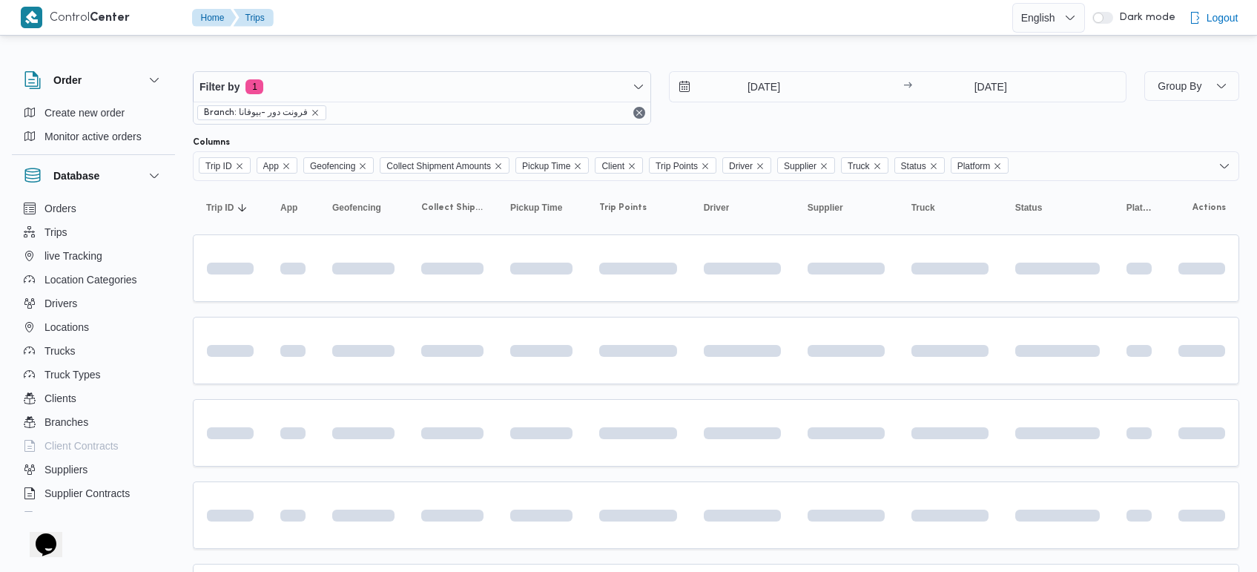
click at [720, 61] on div at bounding box center [716, 59] width 1047 height 24
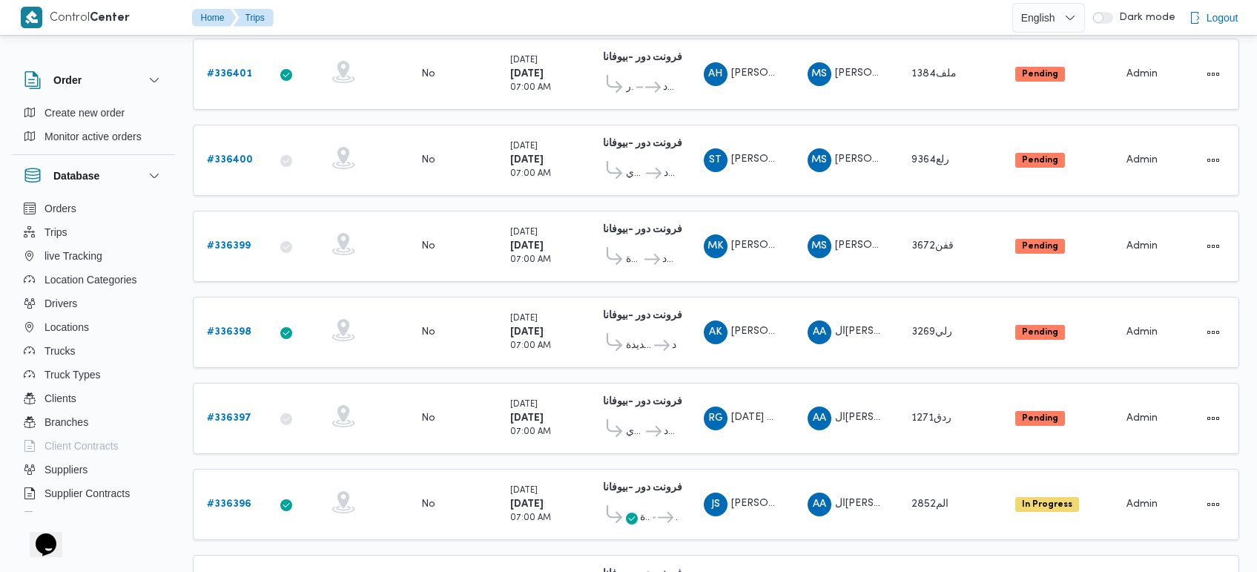
scroll to position [969, 0]
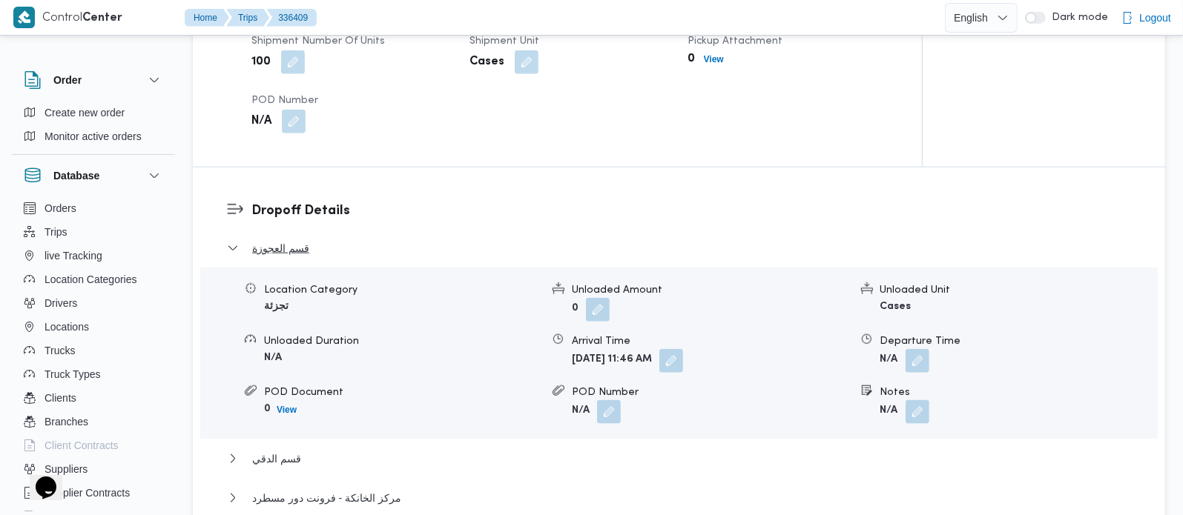
scroll to position [1222, 0]
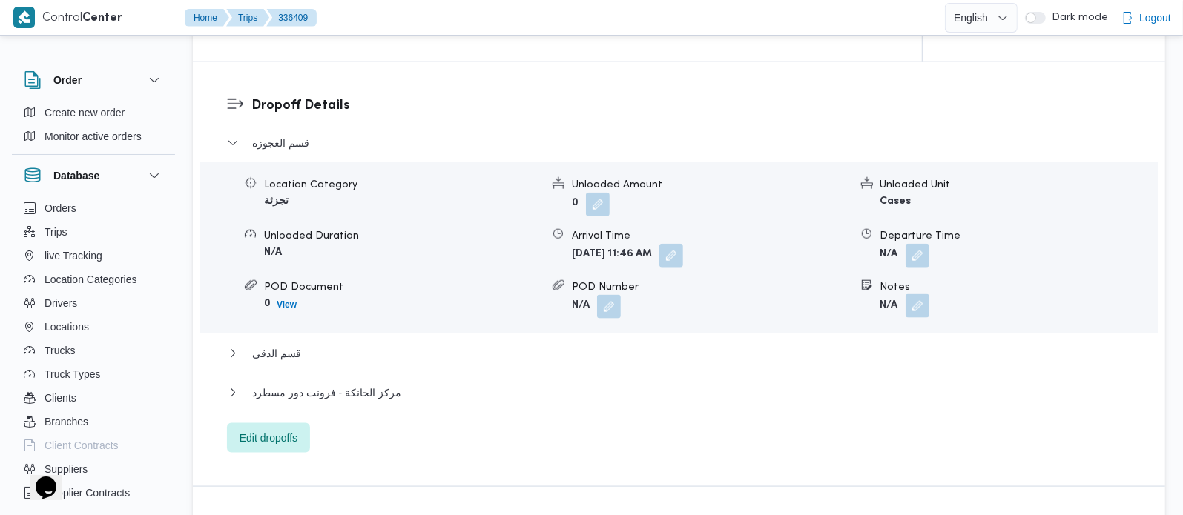
click at [908, 314] on button "button" at bounding box center [918, 306] width 24 height 24
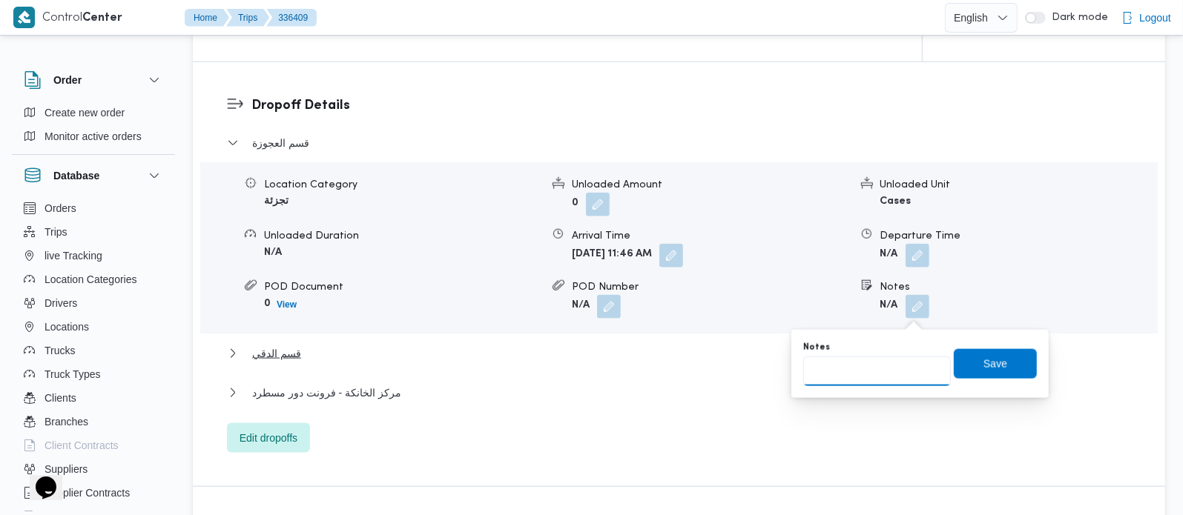
click at [899, 369] on input "Notes" at bounding box center [877, 372] width 148 height 30
paste input "المهندسين"
type input "المهندسين"
click at [970, 372] on span "Save" at bounding box center [995, 364] width 83 height 30
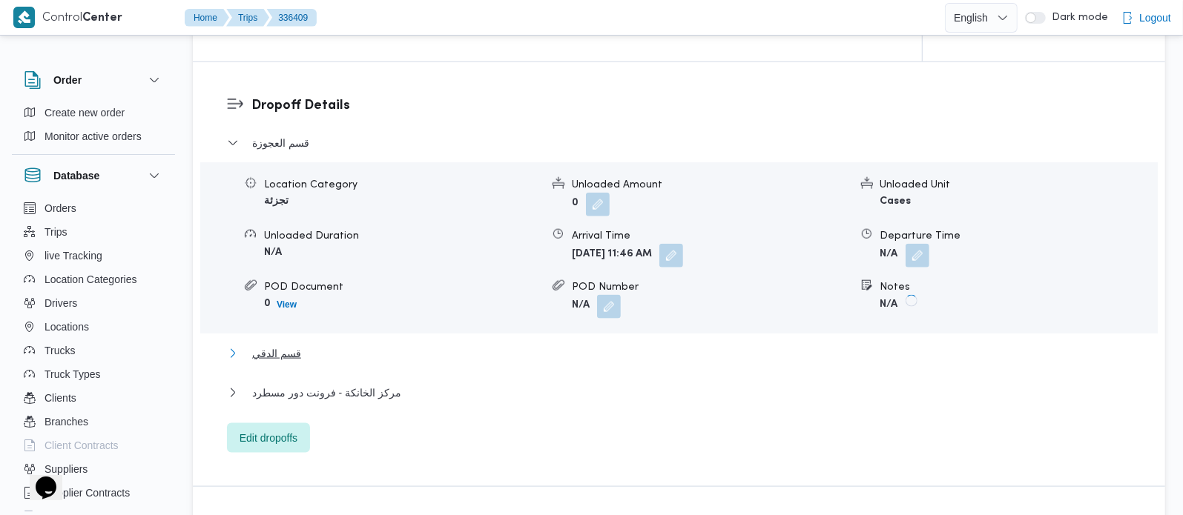
click at [289, 362] on span "قسم الدقي" at bounding box center [276, 354] width 49 height 18
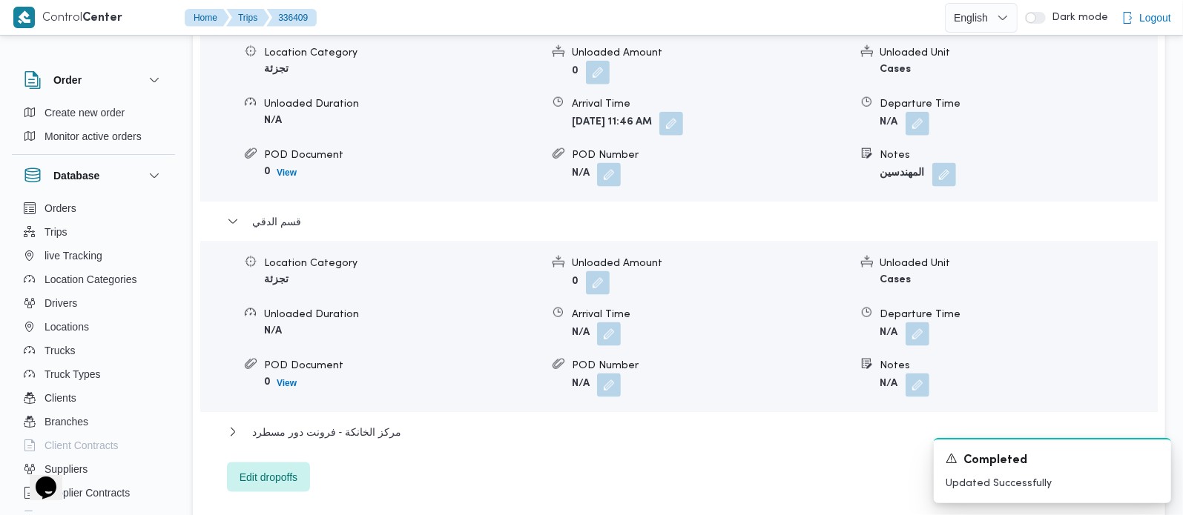
scroll to position [1396, 0]
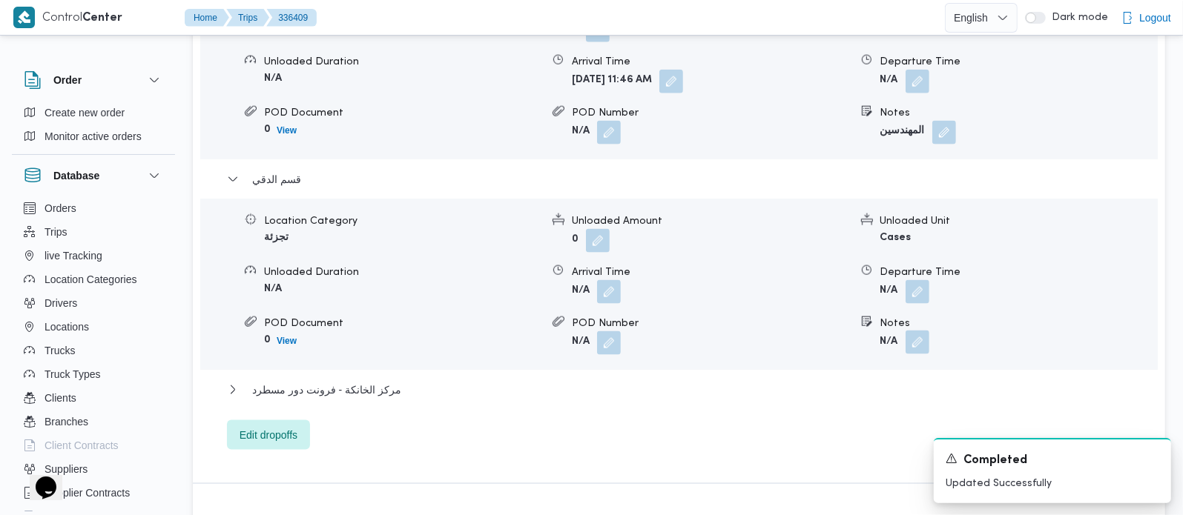
click at [922, 345] on button "button" at bounding box center [918, 343] width 24 height 24
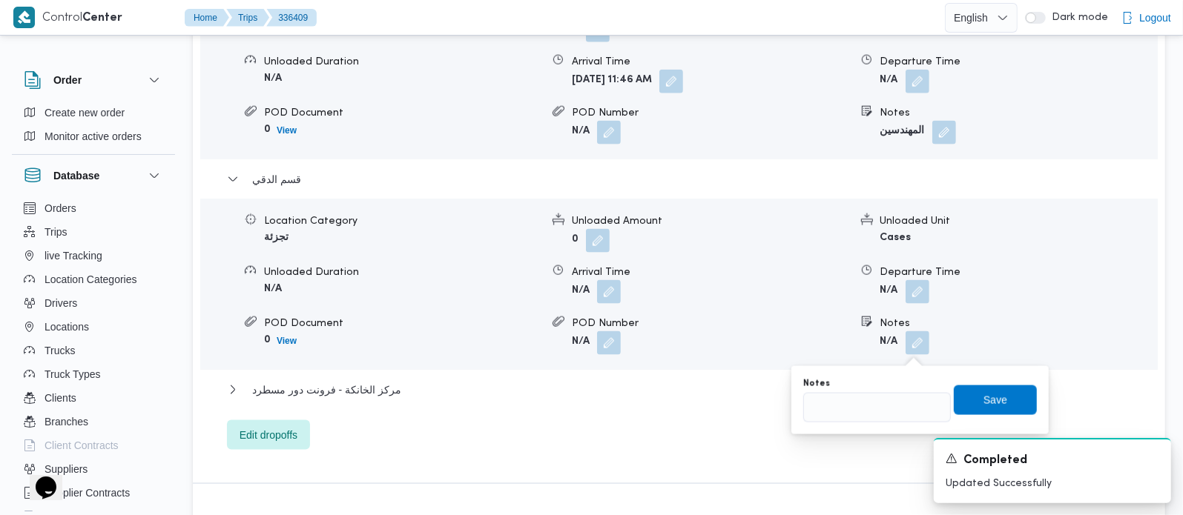
click at [869, 389] on div "Notes" at bounding box center [877, 400] width 148 height 45
click at [863, 414] on input "Notes" at bounding box center [877, 408] width 148 height 30
paste input "الدقي"
type input "الدقي"
click at [954, 412] on span "Save" at bounding box center [995, 400] width 83 height 30
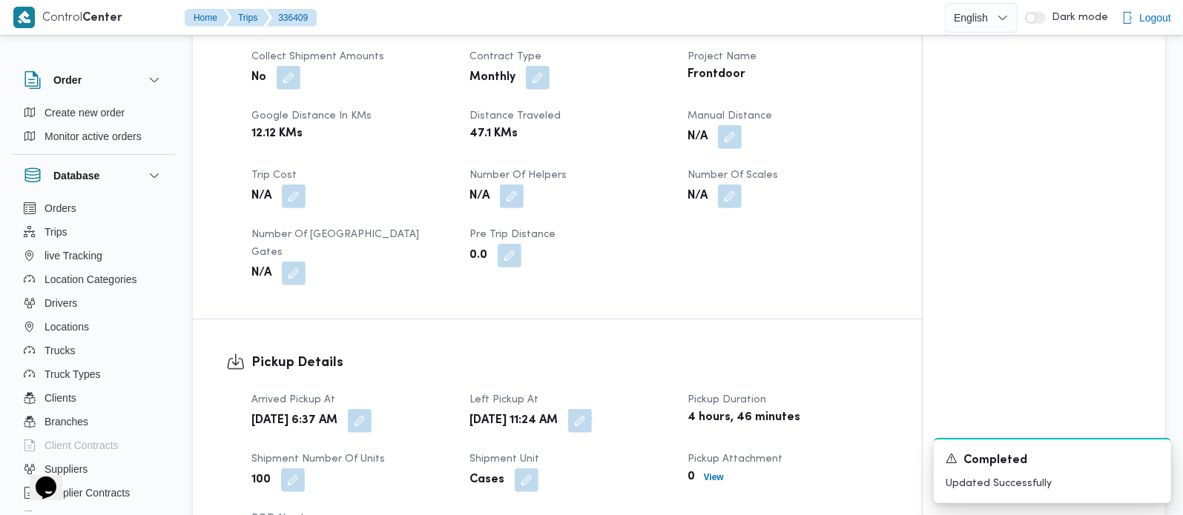
scroll to position [785, 0]
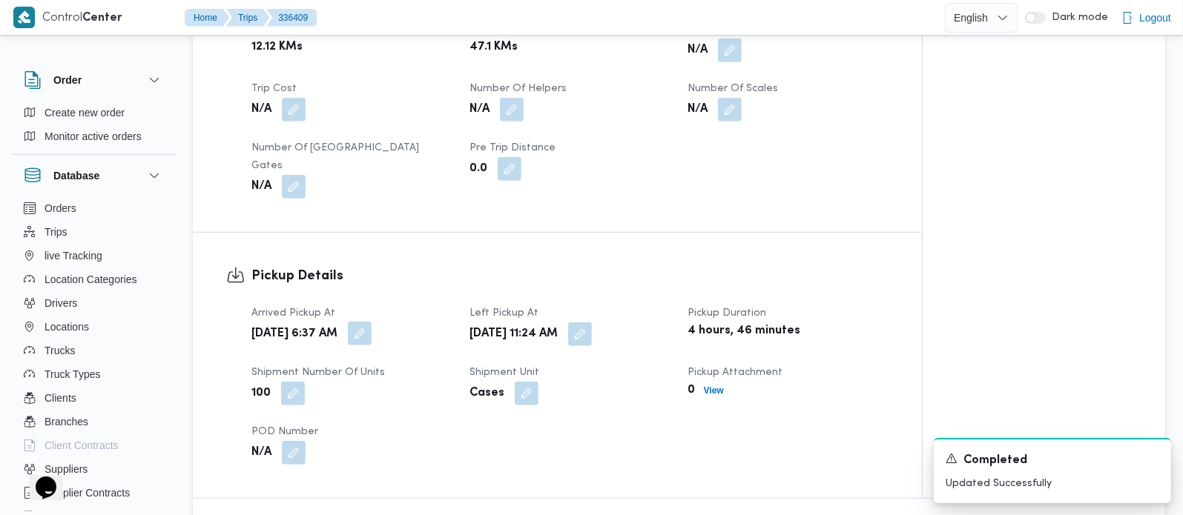
click at [372, 337] on button "button" at bounding box center [360, 334] width 24 height 24
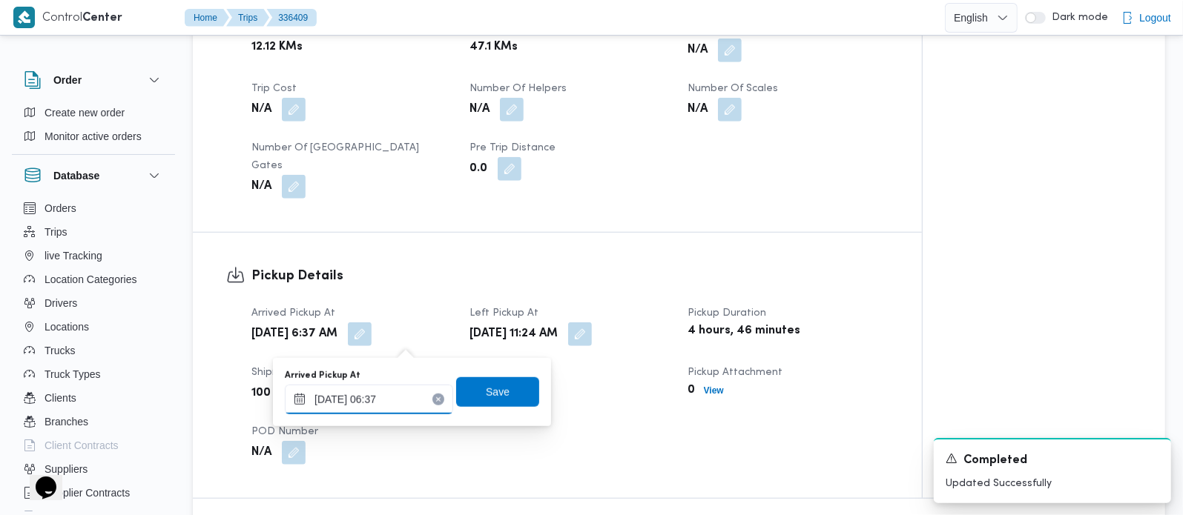
click at [376, 389] on div "09/09/2025 06:37" at bounding box center [369, 400] width 168 height 30
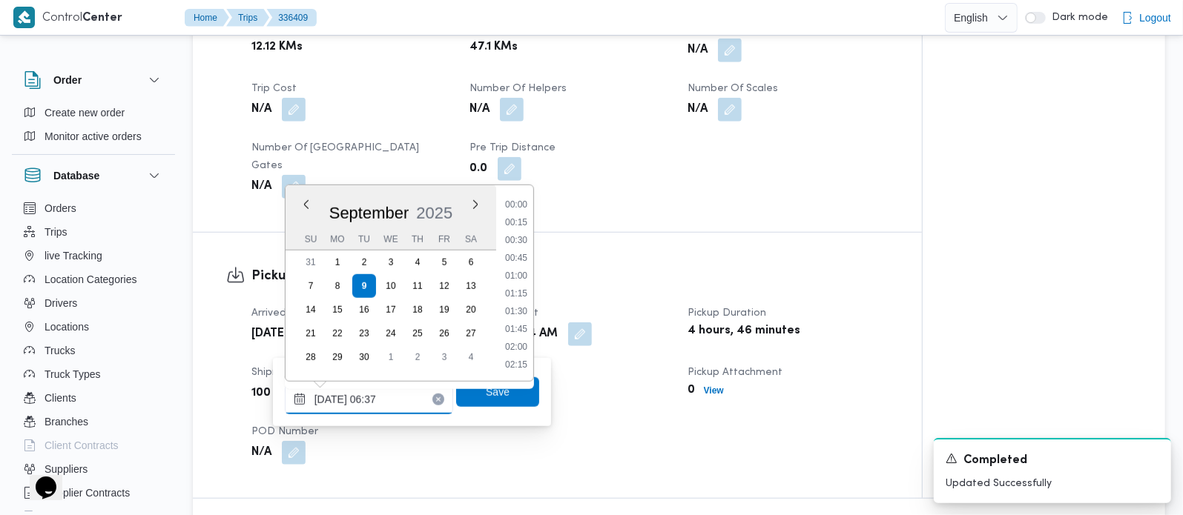
scroll to position [373, 0]
click at [518, 358] on li "07:30" at bounding box center [516, 365] width 34 height 15
type input "09/09/2025 07:30"
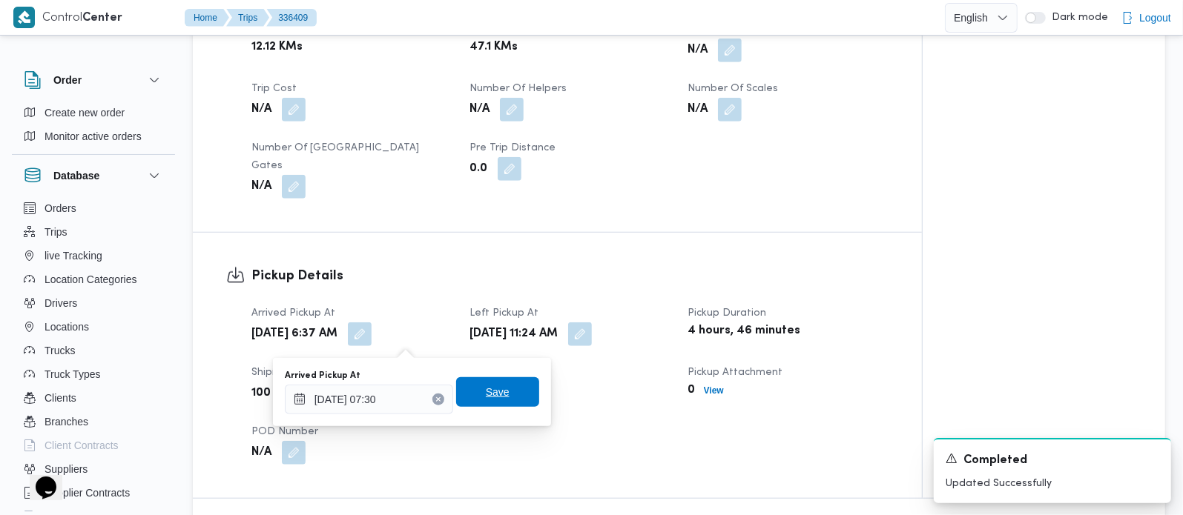
drag, startPoint x: 498, startPoint y: 392, endPoint x: 584, endPoint y: 459, distance: 108.3
click at [498, 392] on span "Save" at bounding box center [497, 393] width 83 height 30
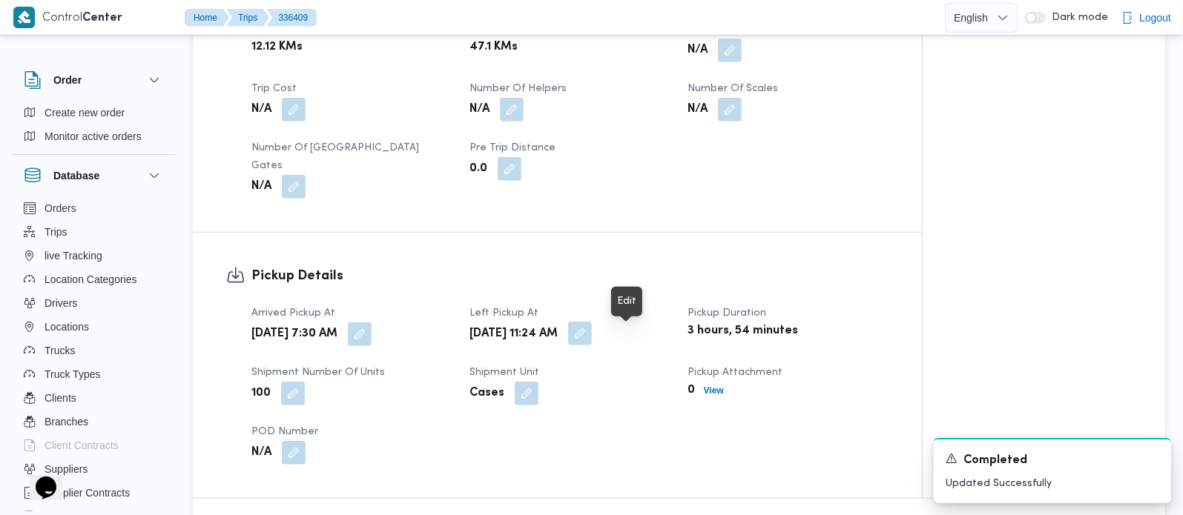
click at [592, 343] on button "button" at bounding box center [580, 334] width 24 height 24
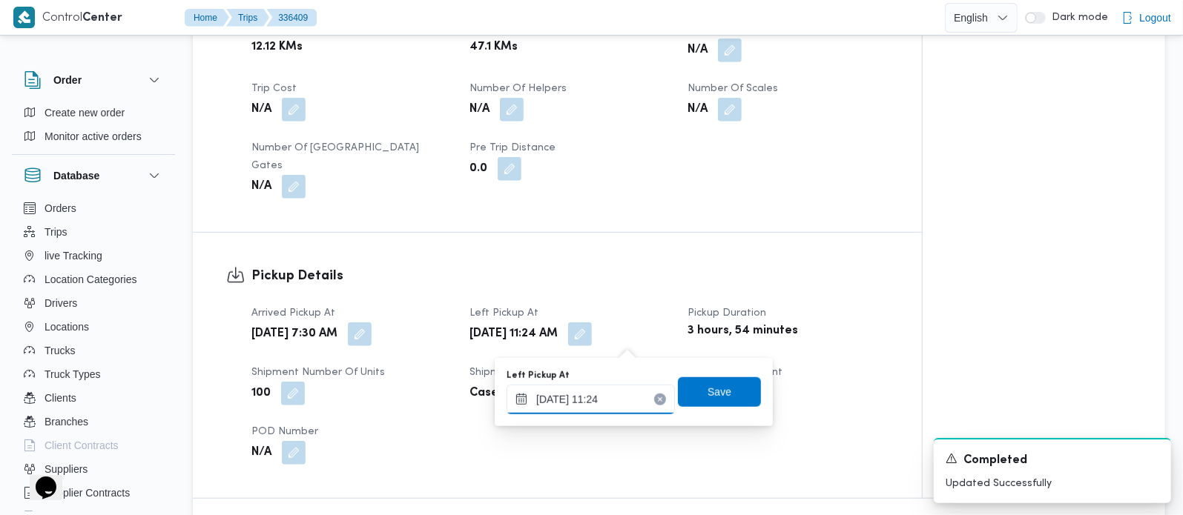
click at [610, 398] on input "09/09/2025 11:24" at bounding box center [591, 400] width 168 height 30
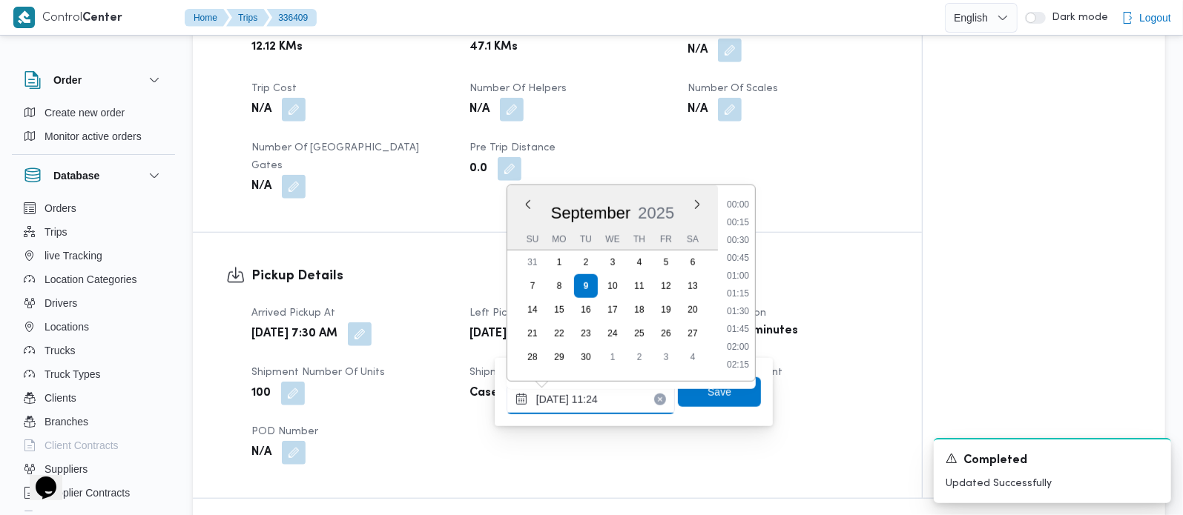
scroll to position [712, 0]
click at [740, 243] on li "10:30" at bounding box center [738, 240] width 34 height 15
type input "09/09/2025 10:30"
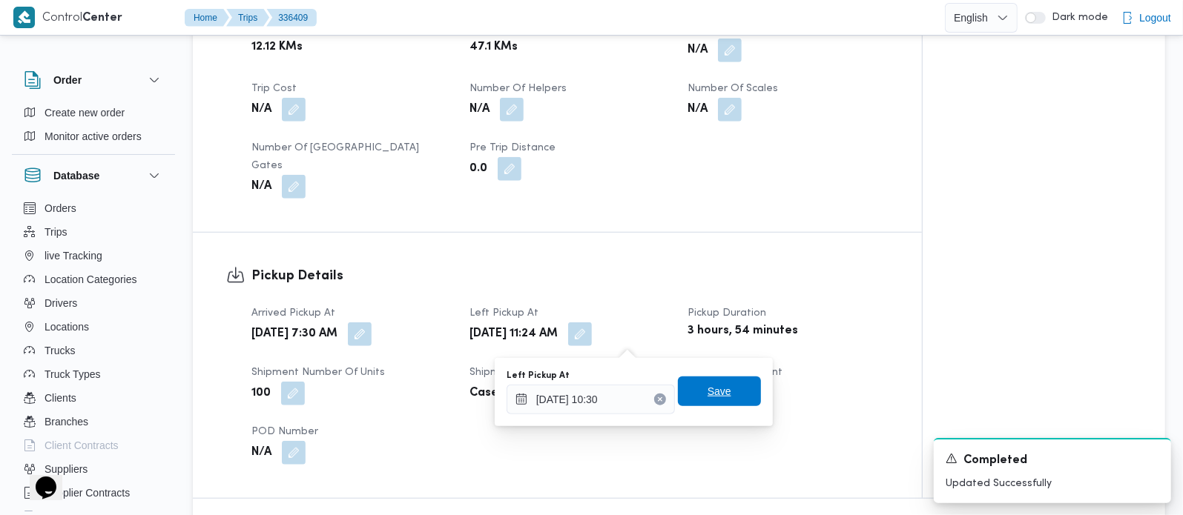
click at [708, 388] on span "Save" at bounding box center [720, 392] width 24 height 18
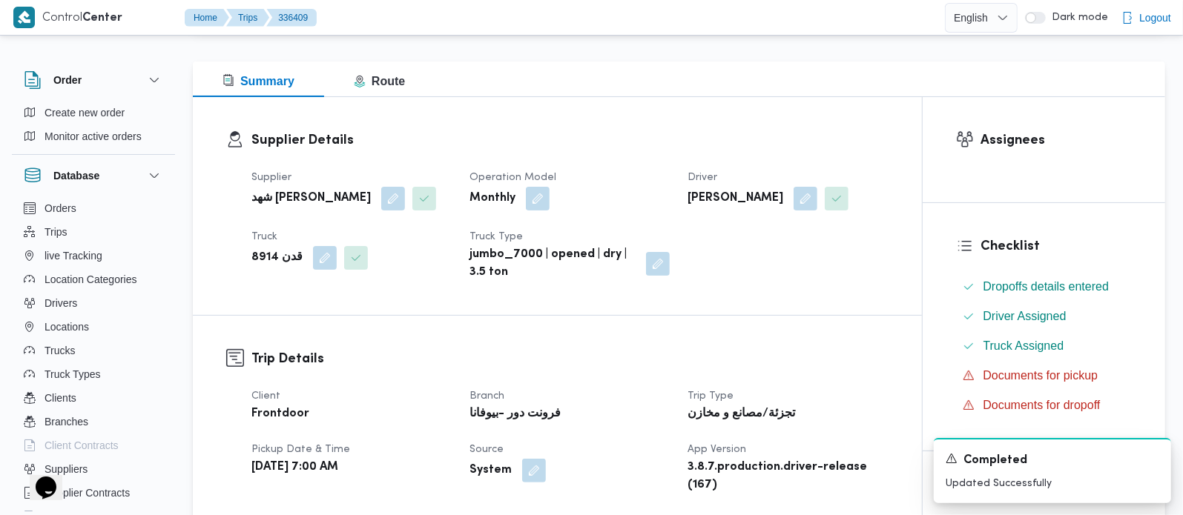
scroll to position [0, 0]
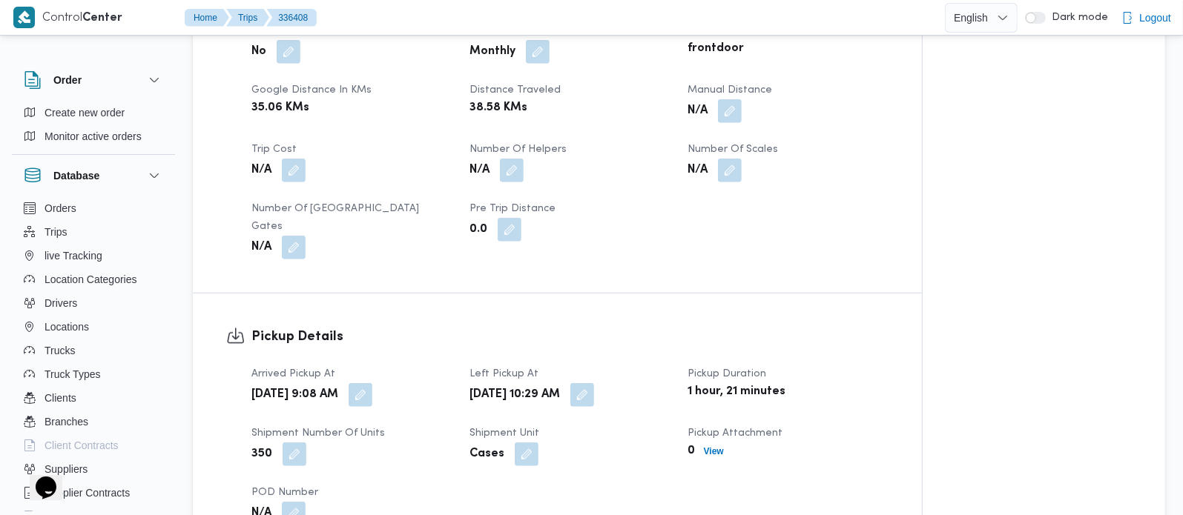
scroll to position [960, 0]
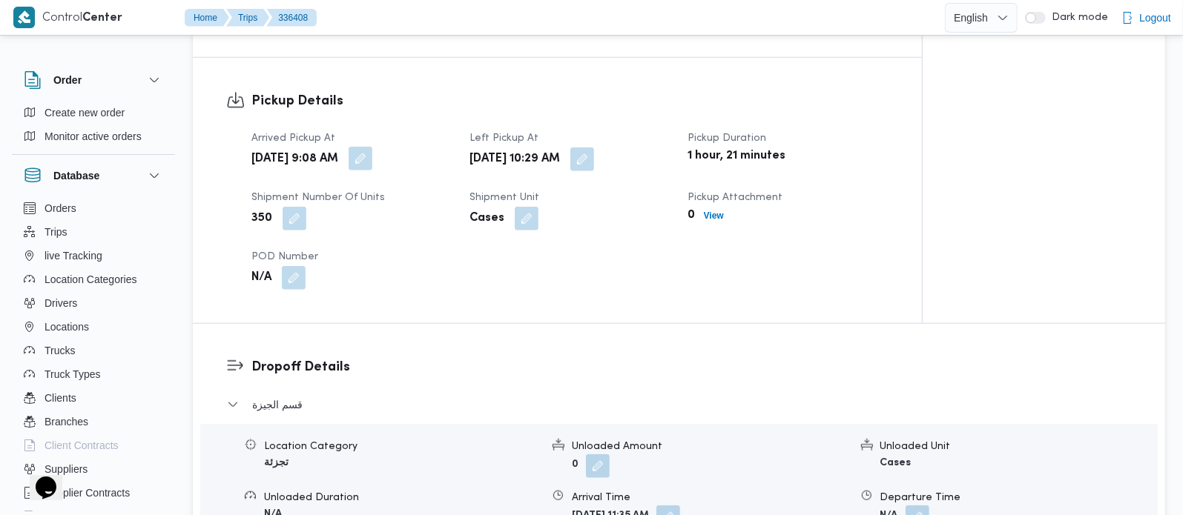
click at [372, 162] on button "button" at bounding box center [361, 159] width 24 height 24
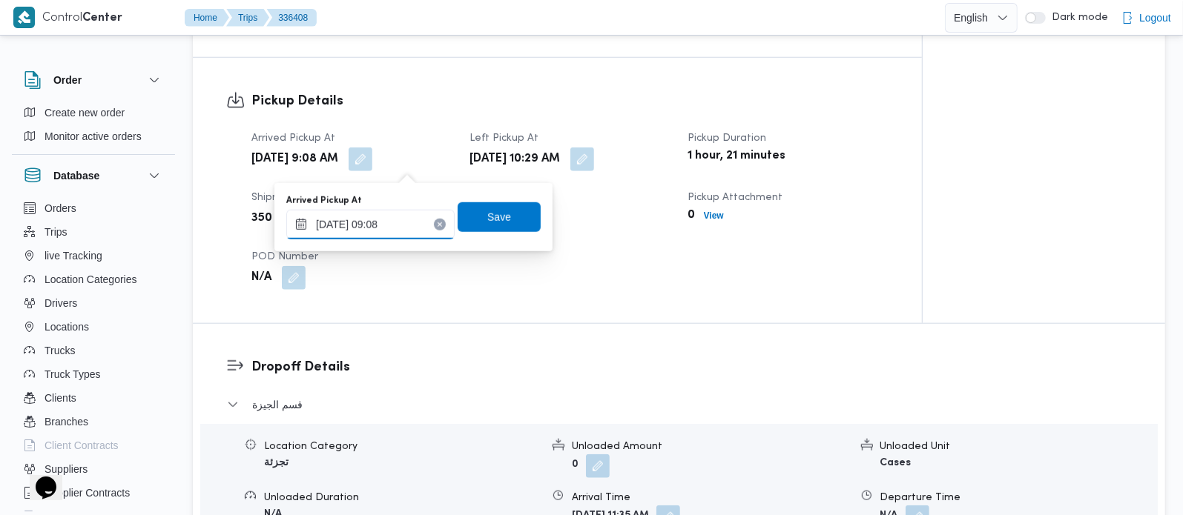
click at [373, 225] on input "[DATE] 09:08" at bounding box center [370, 225] width 168 height 30
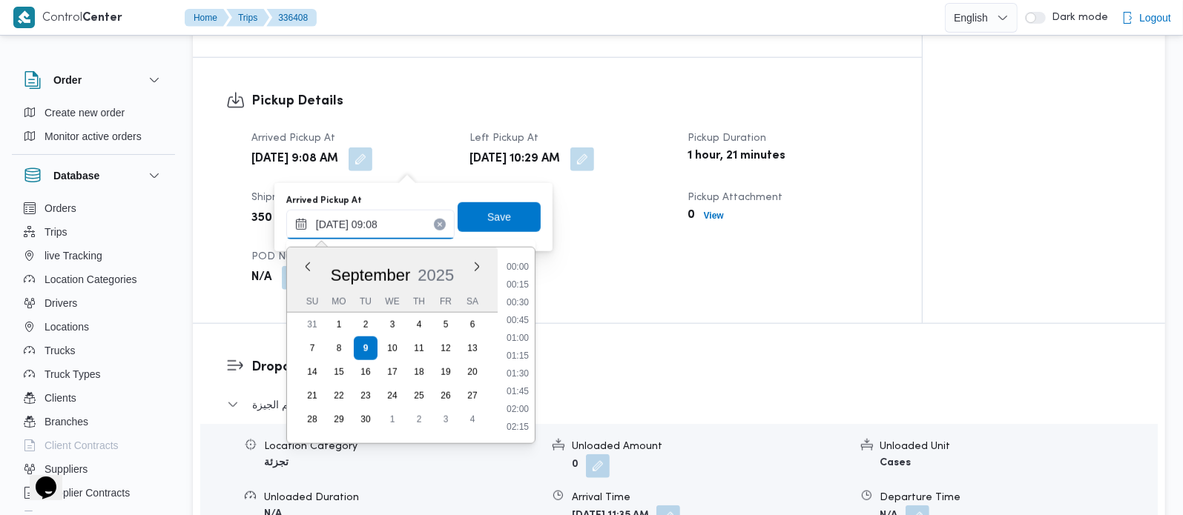
scroll to position [551, 0]
click at [513, 280] on li "08:00" at bounding box center [518, 285] width 34 height 15
type input "[DATE] 08:00"
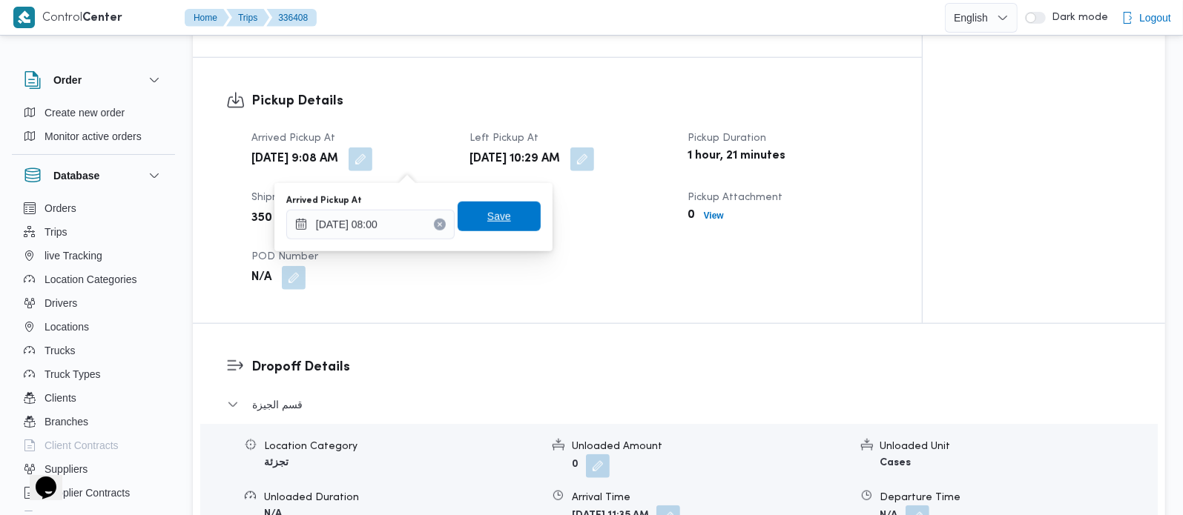
click at [490, 211] on span "Save" at bounding box center [499, 217] width 24 height 18
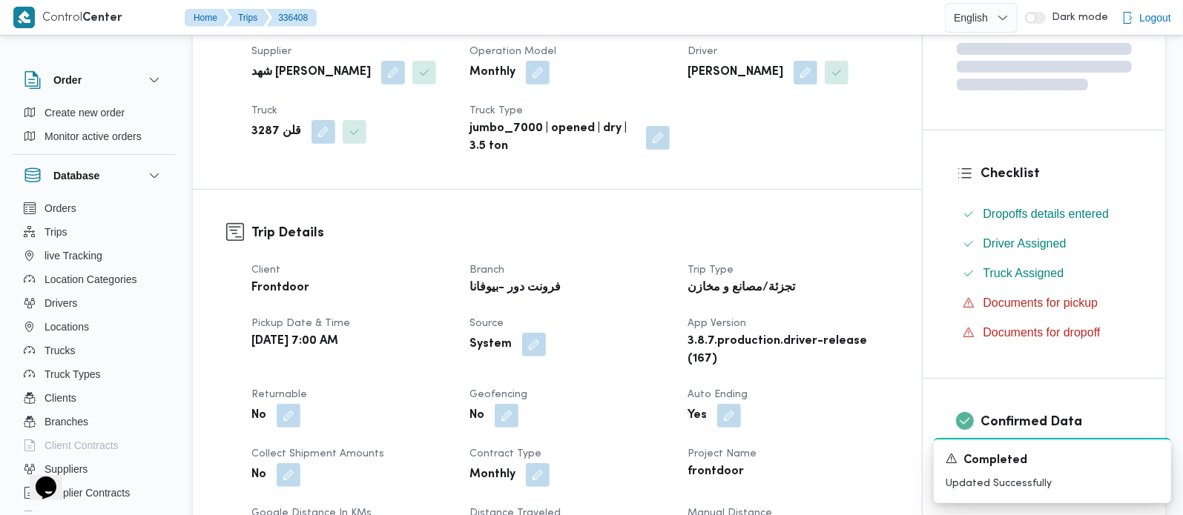
scroll to position [0, 0]
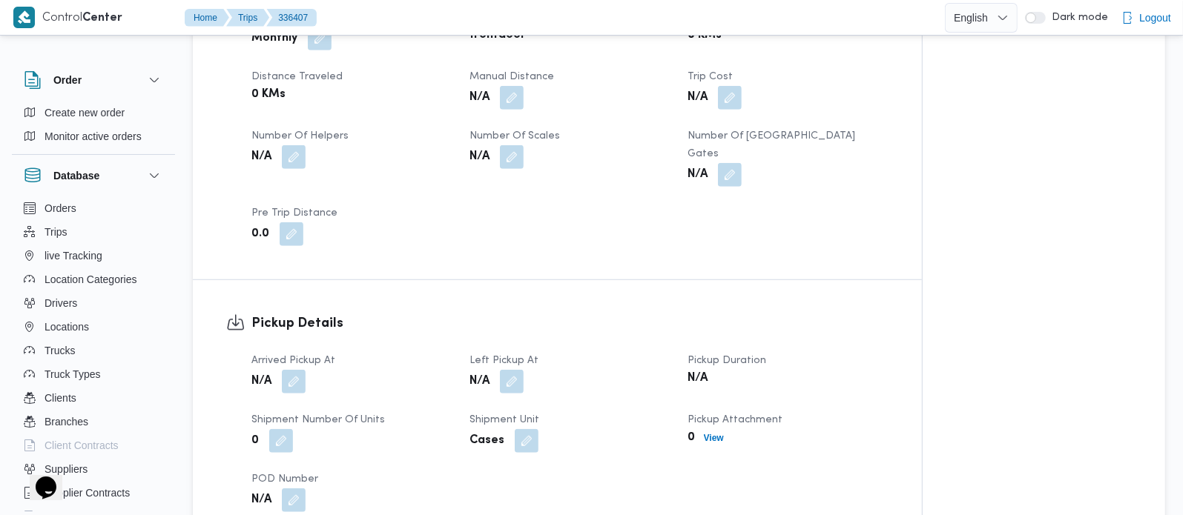
scroll to position [872, 0]
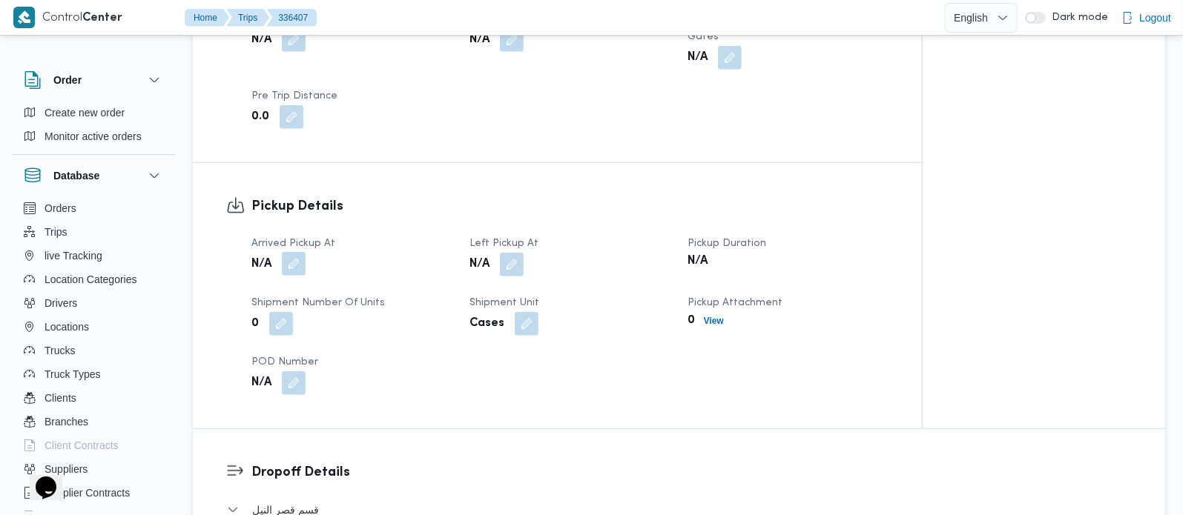
click at [289, 252] on button "button" at bounding box center [294, 264] width 24 height 24
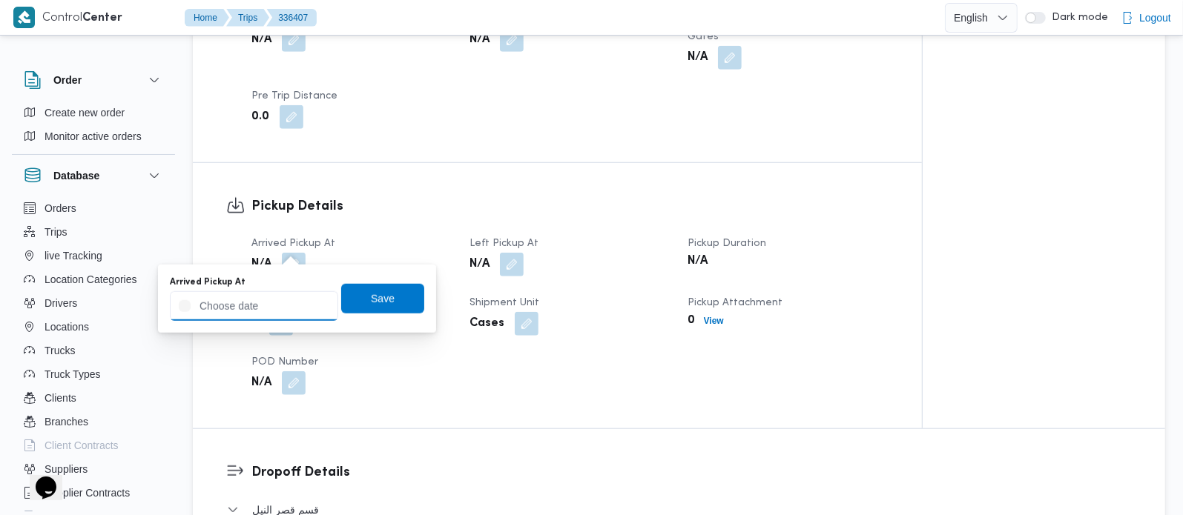
click at [272, 291] on input "Arrived Pickup At" at bounding box center [254, 306] width 168 height 30
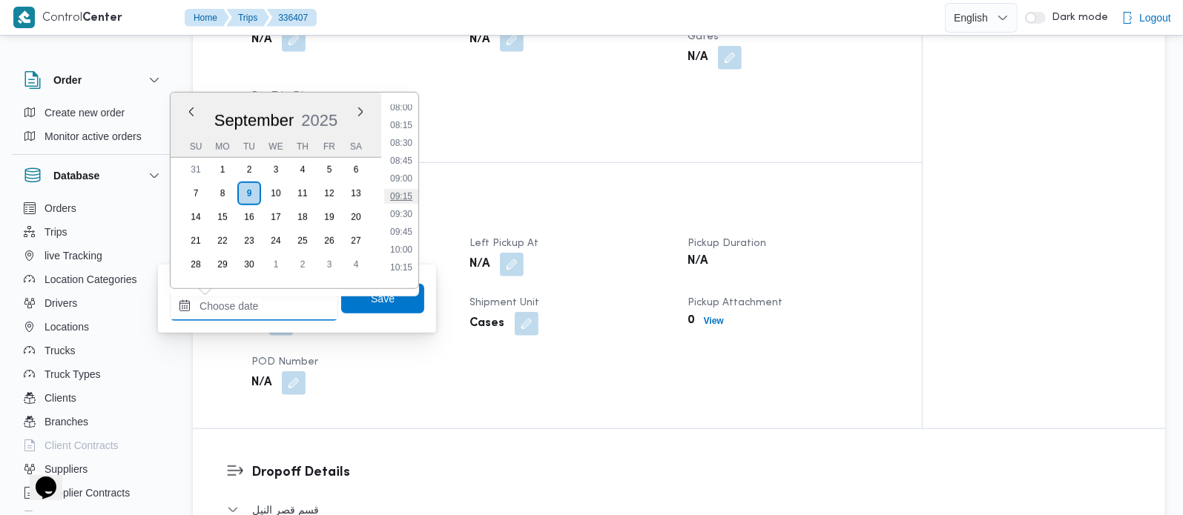
scroll to position [487, 0]
drag, startPoint x: 415, startPoint y: 197, endPoint x: 409, endPoint y: 239, distance: 42.7
click at [415, 197] on li "08:00" at bounding box center [401, 195] width 34 height 15
type input "[DATE] 08:00"
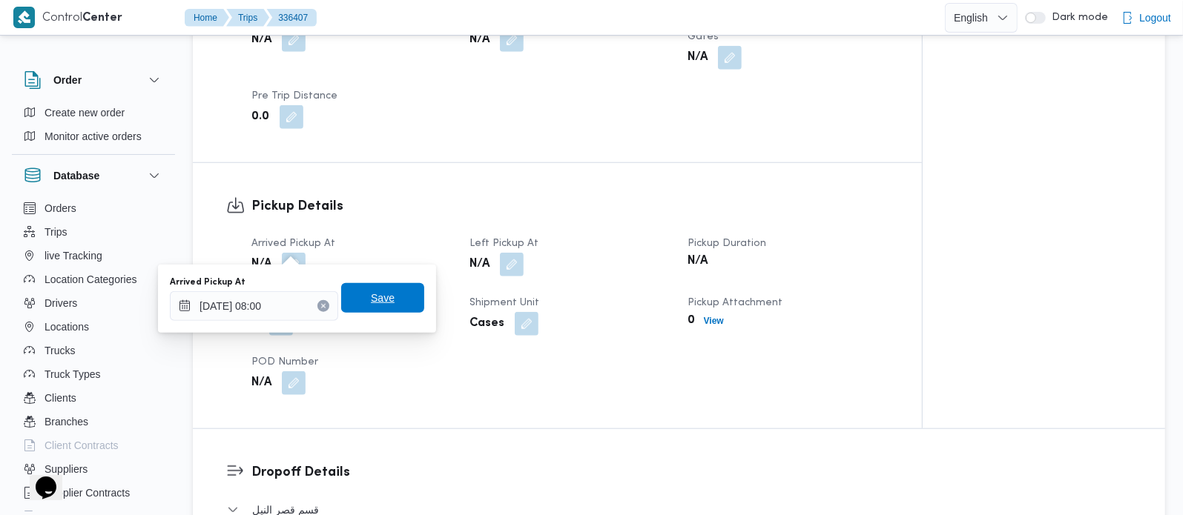
click at [378, 309] on span "Save" at bounding box center [382, 298] width 83 height 30
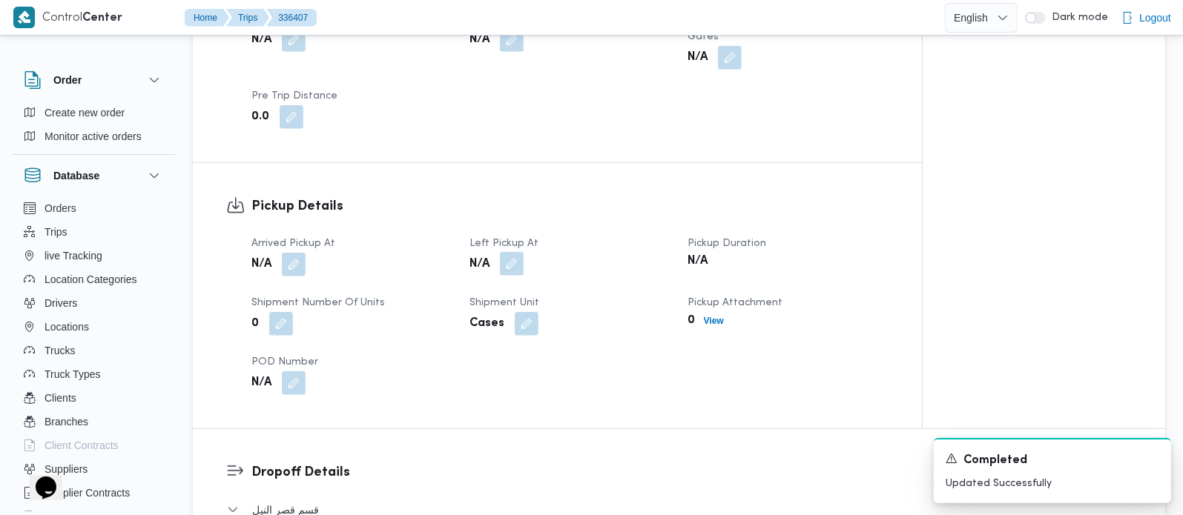
click at [508, 252] on button "button" at bounding box center [512, 264] width 24 height 24
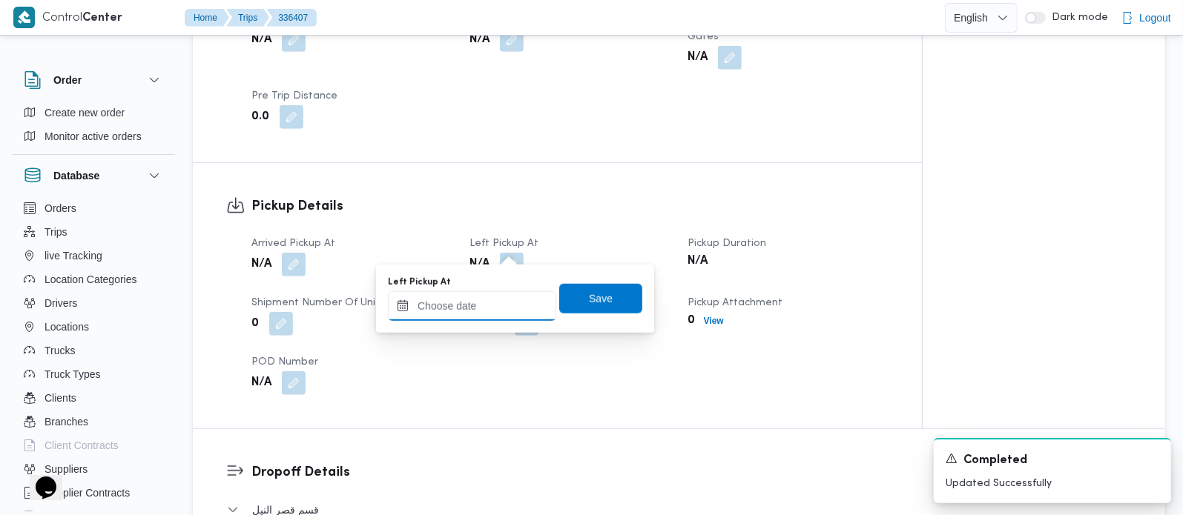
click at [487, 309] on input "Left Pickup At" at bounding box center [472, 306] width 168 height 30
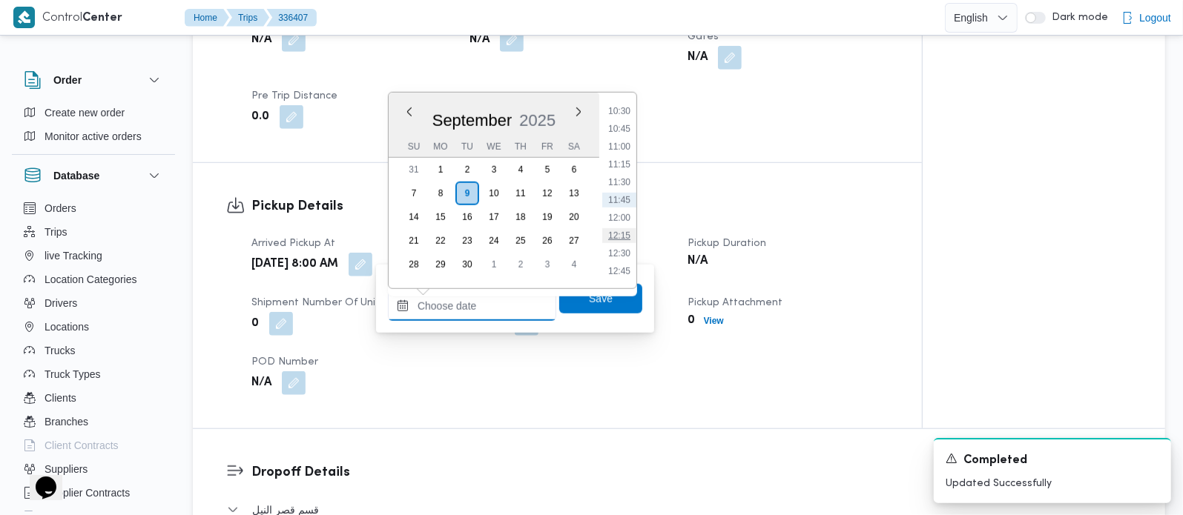
scroll to position [661, 0]
click at [621, 125] on li "09:30" at bounding box center [619, 127] width 34 height 15
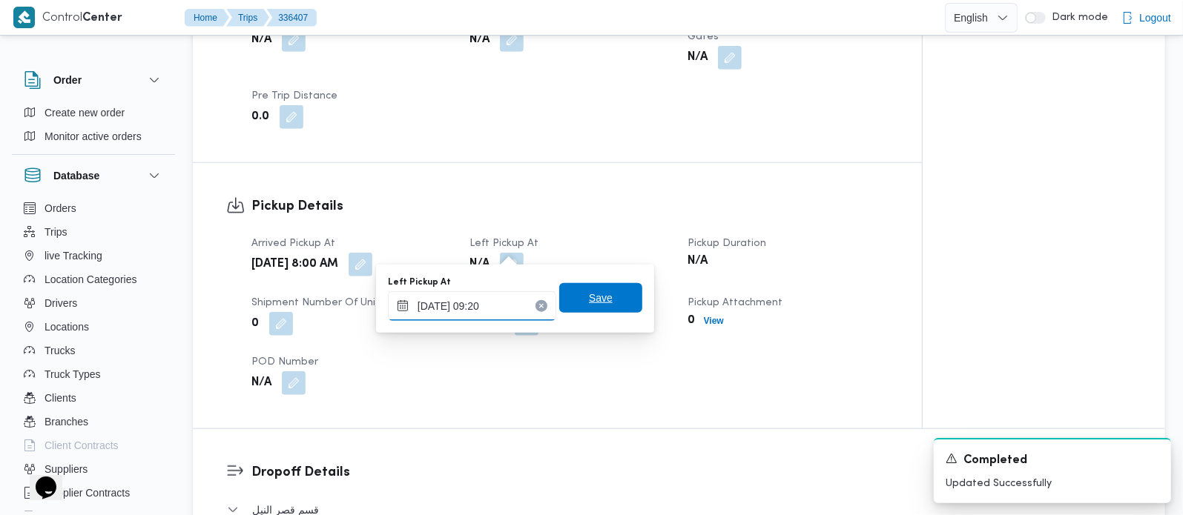
type input "[DATE] 09:20"
click at [589, 304] on span "Save" at bounding box center [601, 298] width 24 height 18
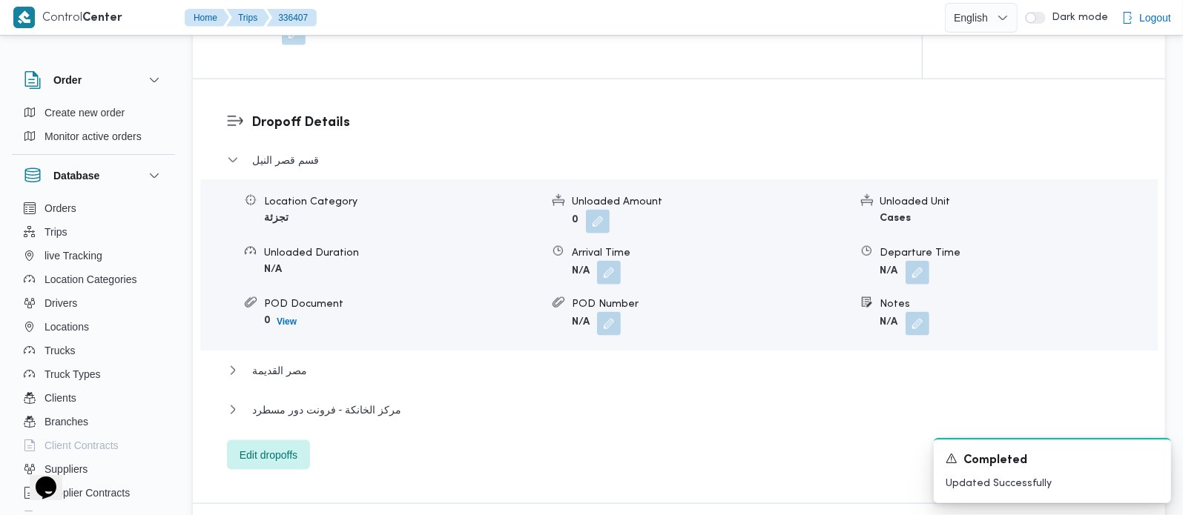
scroll to position [1396, 0]
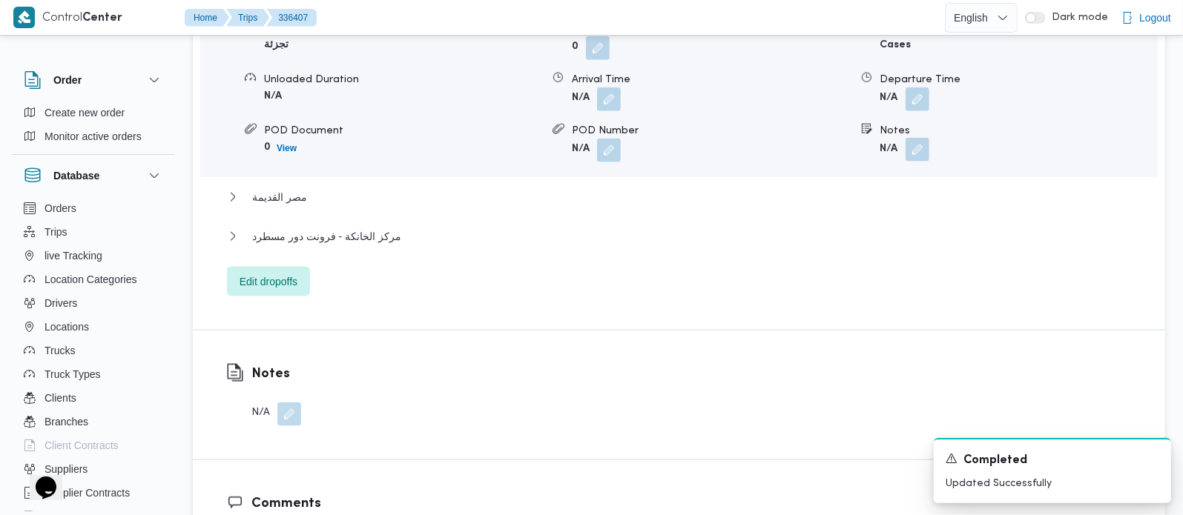
click at [913, 138] on button "button" at bounding box center [918, 150] width 24 height 24
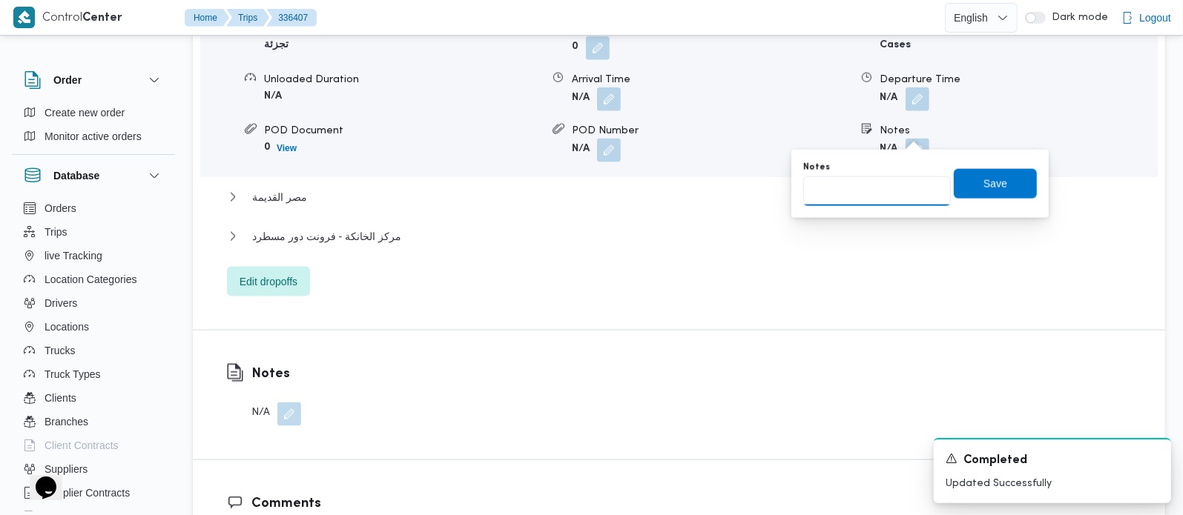
click at [886, 198] on input "Notes" at bounding box center [877, 192] width 148 height 30
drag, startPoint x: 902, startPoint y: 148, endPoint x: 886, endPoint y: 194, distance: 49.3
click at [886, 194] on input "وسط" at bounding box center [877, 192] width 148 height 30
click at [819, 187] on input "وسط ابلد" at bounding box center [877, 192] width 148 height 30
click at [823, 188] on input "وسط ابلد" at bounding box center [877, 192] width 148 height 30
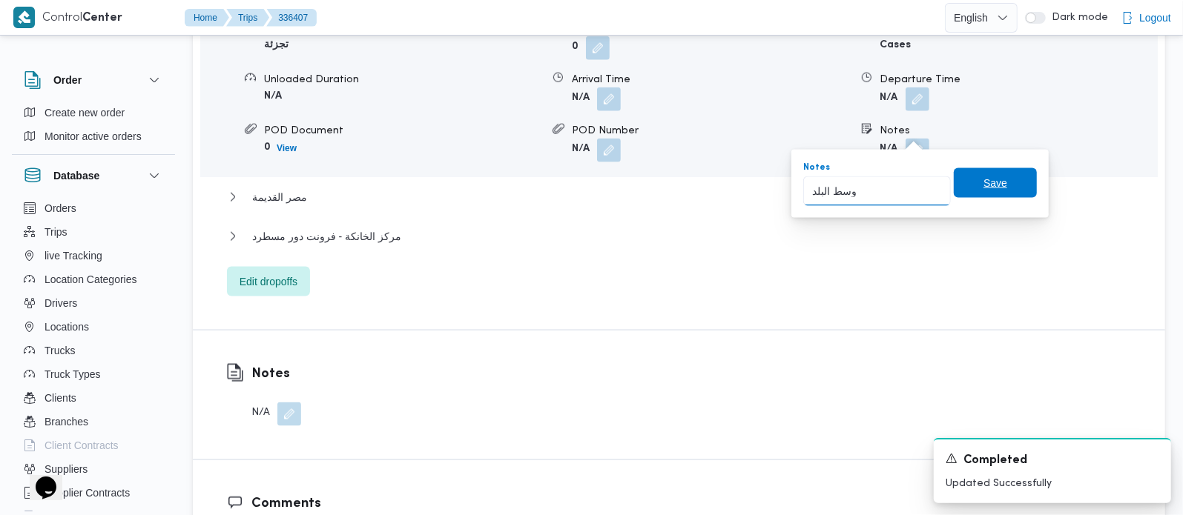
type input "وسط البلد"
click at [955, 180] on span "Save" at bounding box center [995, 183] width 83 height 30
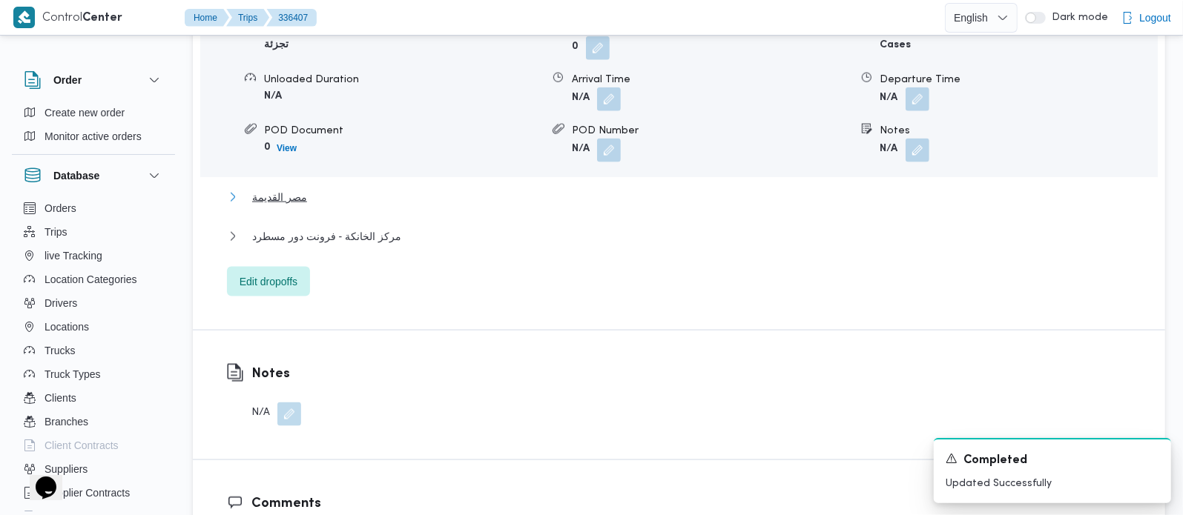
click at [297, 188] on span "مصر القديمة" at bounding box center [279, 197] width 55 height 18
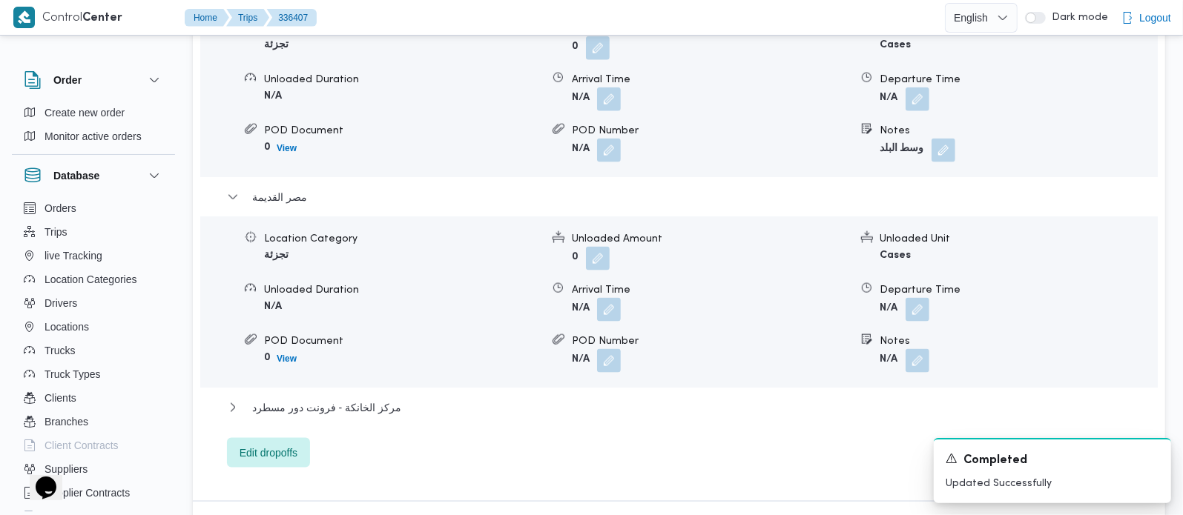
scroll to position [1658, 0]
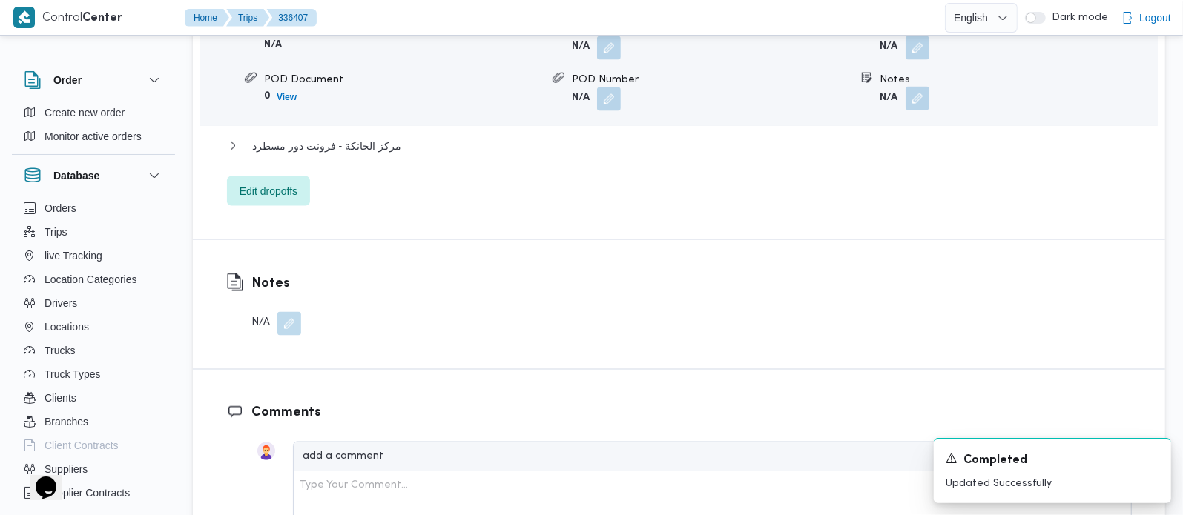
click at [912, 87] on button "button" at bounding box center [918, 99] width 24 height 24
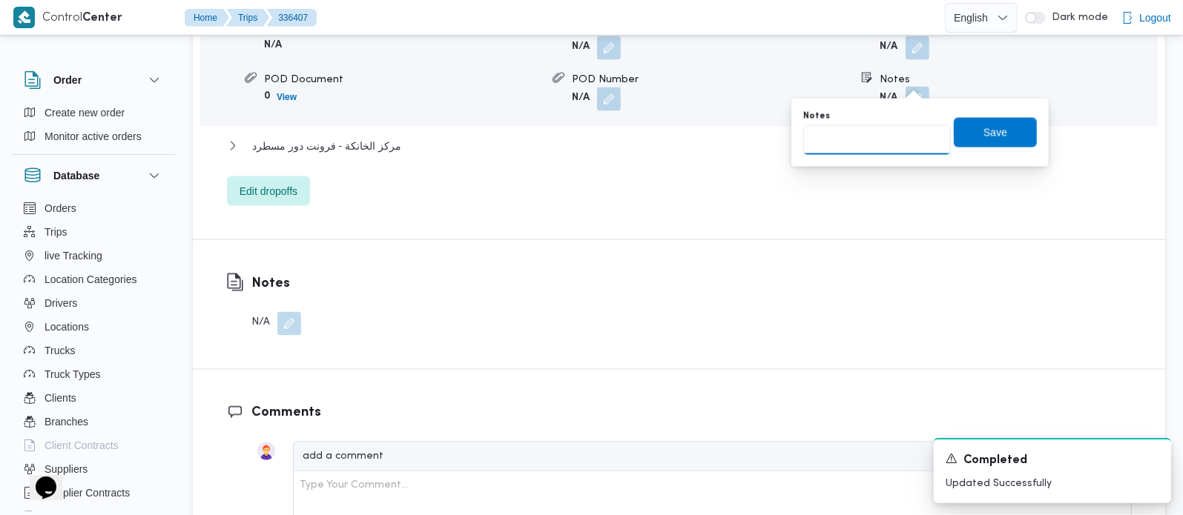
click at [894, 142] on input "Notes" at bounding box center [877, 140] width 148 height 30
type input "المنيل"
click at [965, 136] on span "Save" at bounding box center [995, 132] width 83 height 30
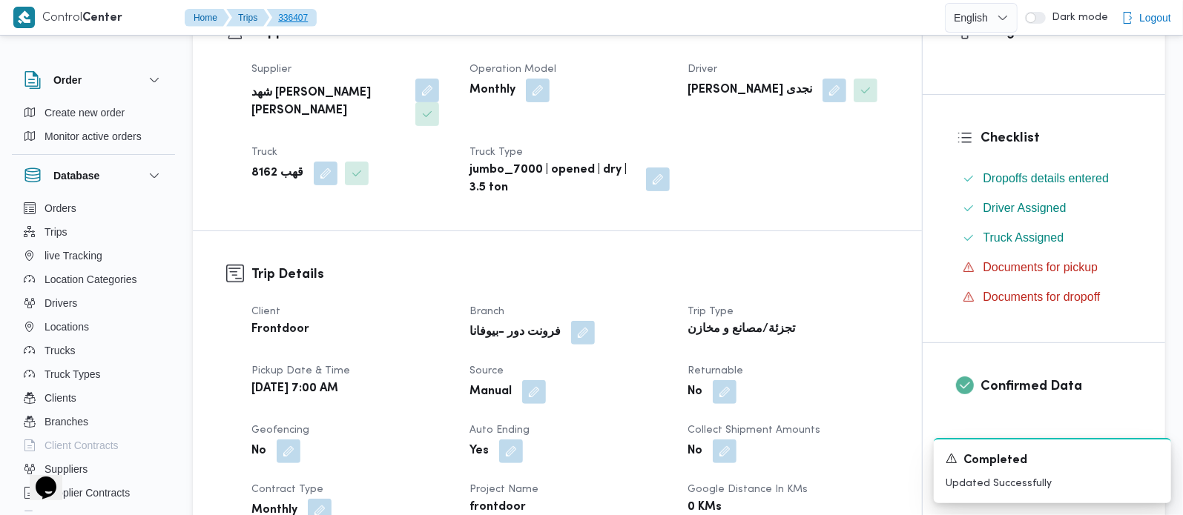
scroll to position [174, 0]
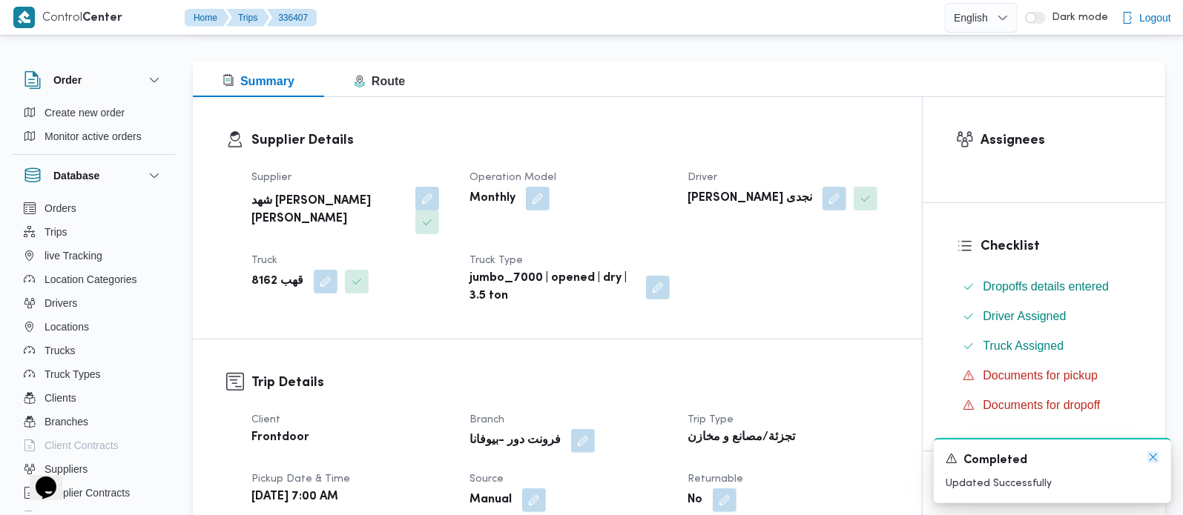
click at [1153, 461] on icon "Dismiss toast" at bounding box center [1153, 458] width 12 height 12
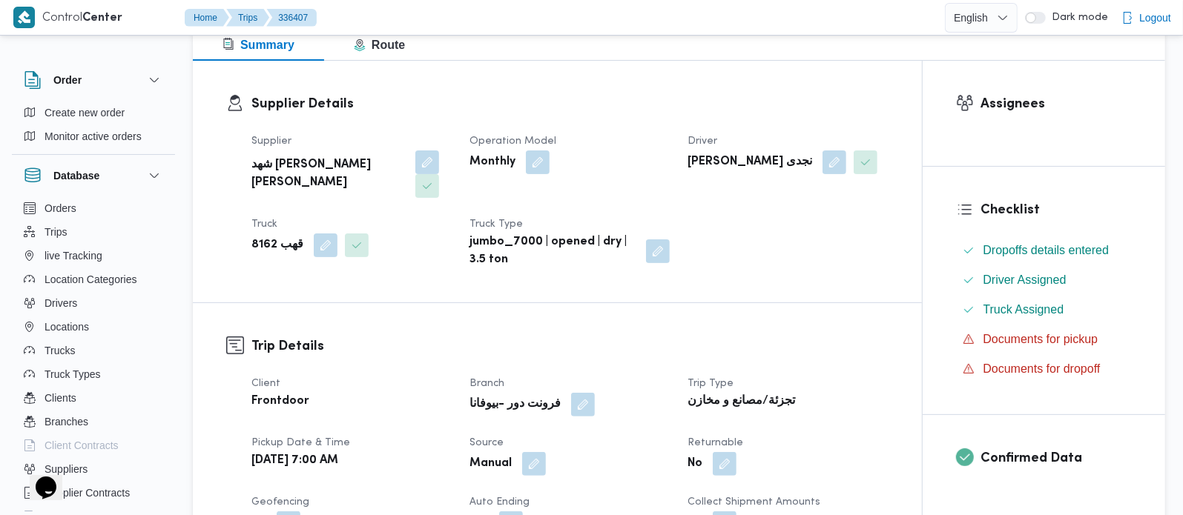
scroll to position [0, 0]
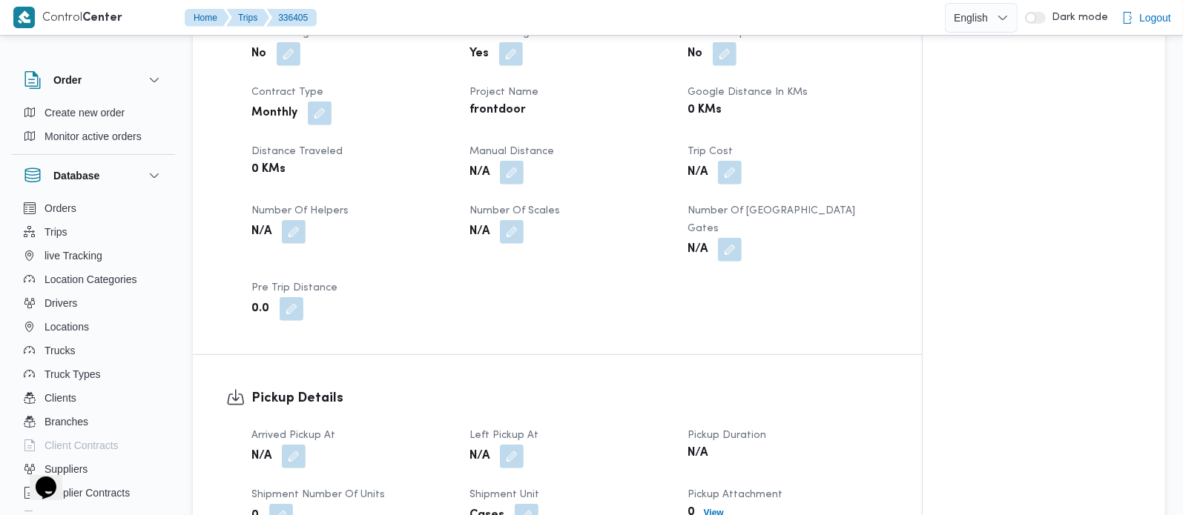
scroll to position [698, 0]
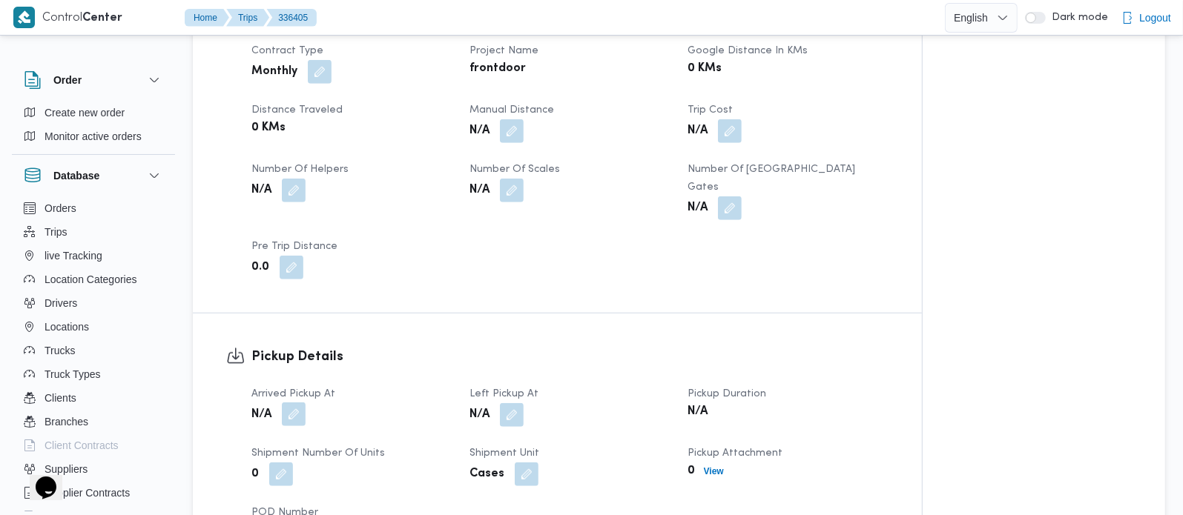
click at [289, 419] on button "button" at bounding box center [294, 415] width 24 height 24
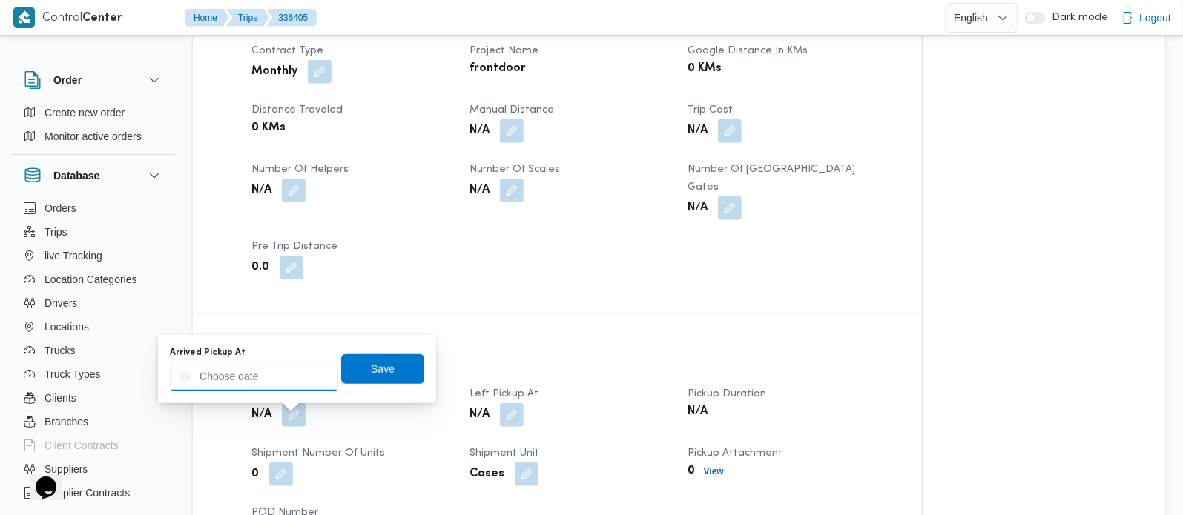
click at [272, 378] on input "Arrived Pickup At" at bounding box center [254, 377] width 168 height 30
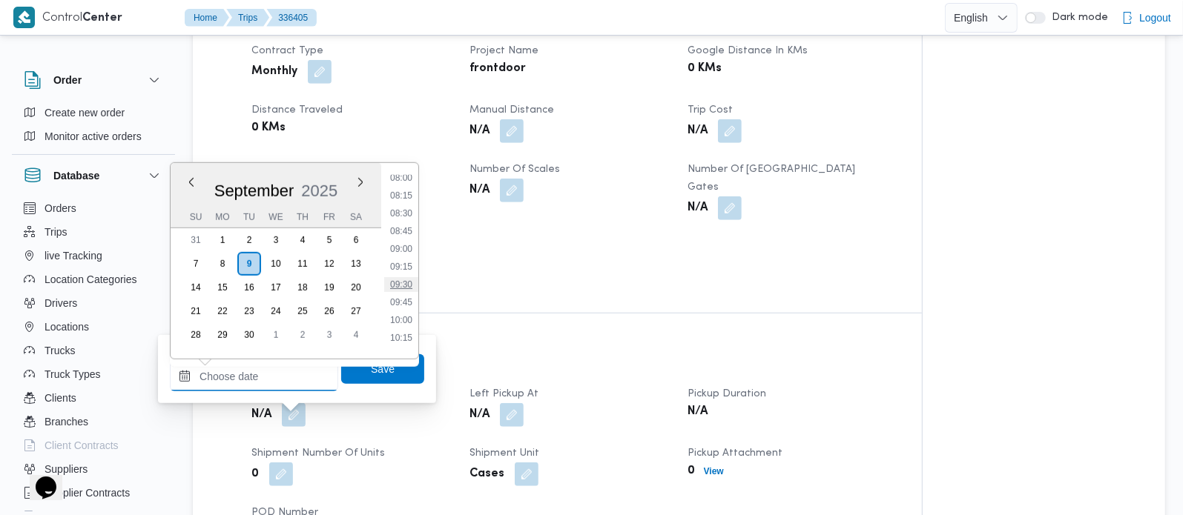
scroll to position [487, 0]
click at [406, 194] on li "07:00" at bounding box center [401, 194] width 34 height 15
type input "[DATE] 07:00"
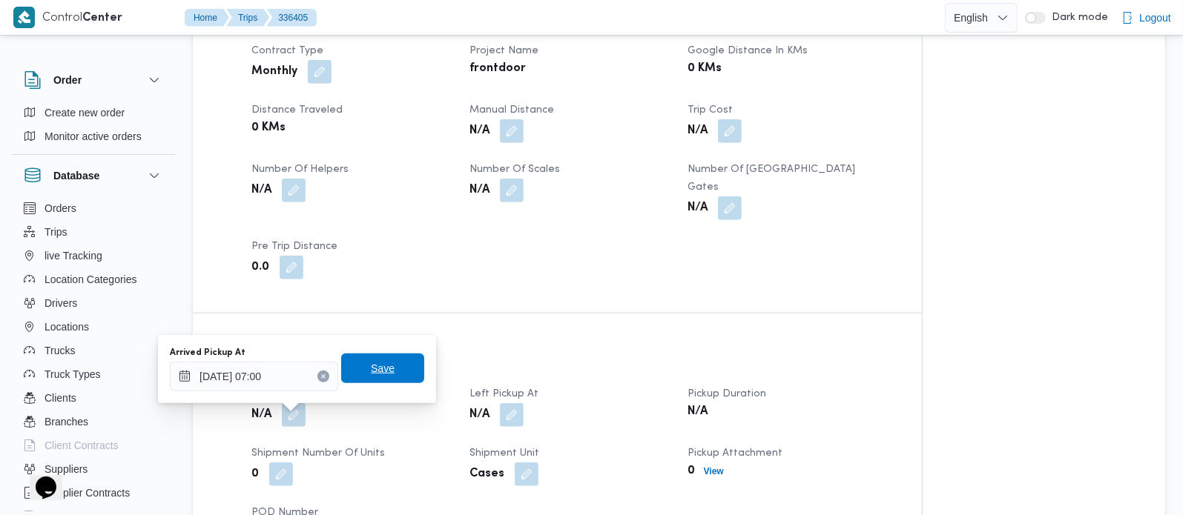
click at [396, 362] on span "Save" at bounding box center [382, 369] width 83 height 30
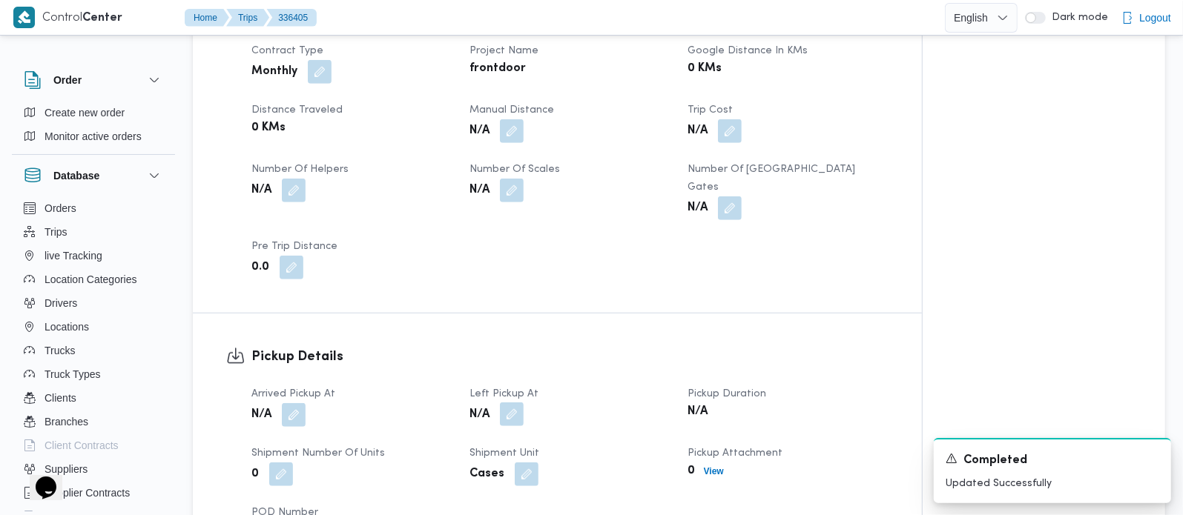
click at [517, 426] on button "button" at bounding box center [512, 415] width 24 height 24
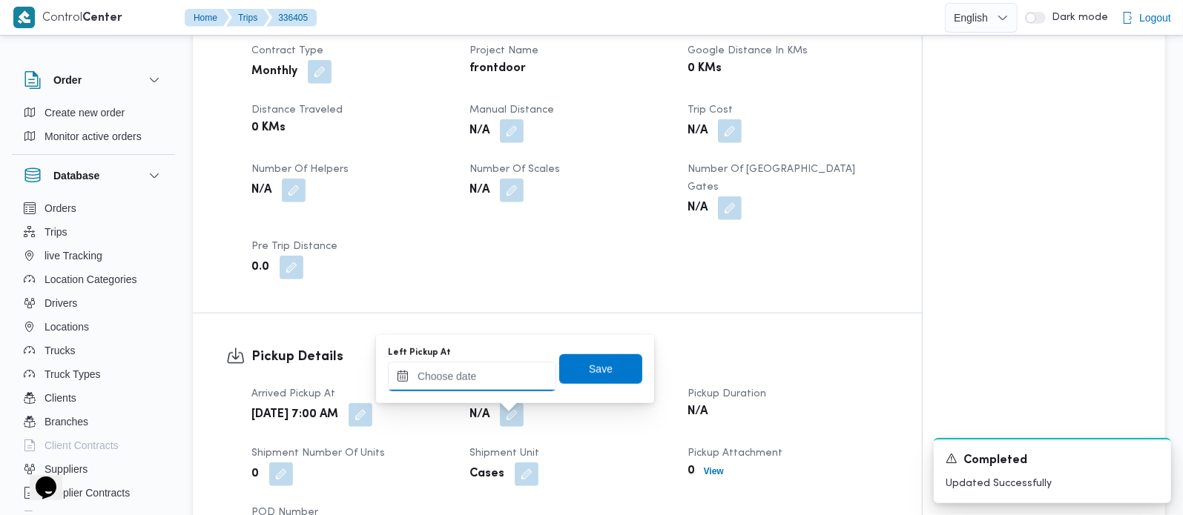
click at [498, 370] on input "Left Pickup At" at bounding box center [472, 377] width 168 height 30
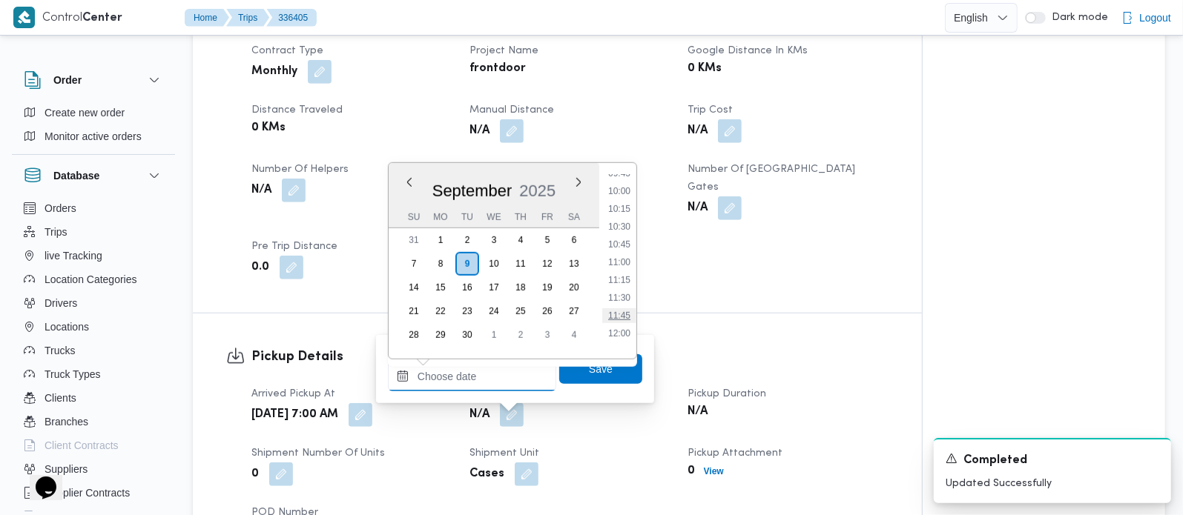
scroll to position [661, 0]
click at [625, 220] on li "09:45" at bounding box center [619, 215] width 34 height 15
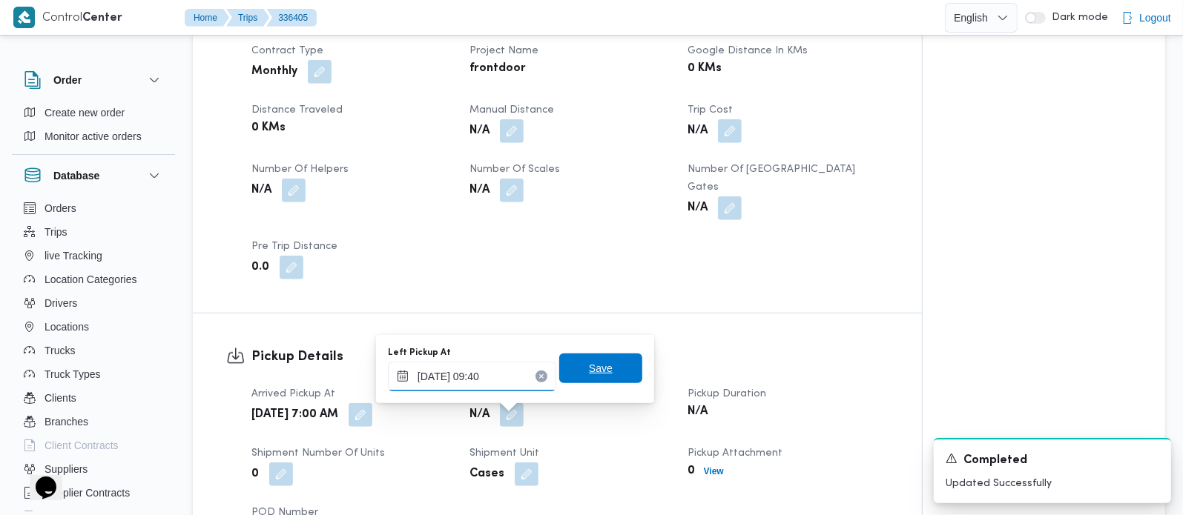
type input "[DATE] 09:40"
click at [596, 368] on span "Save" at bounding box center [601, 369] width 24 height 18
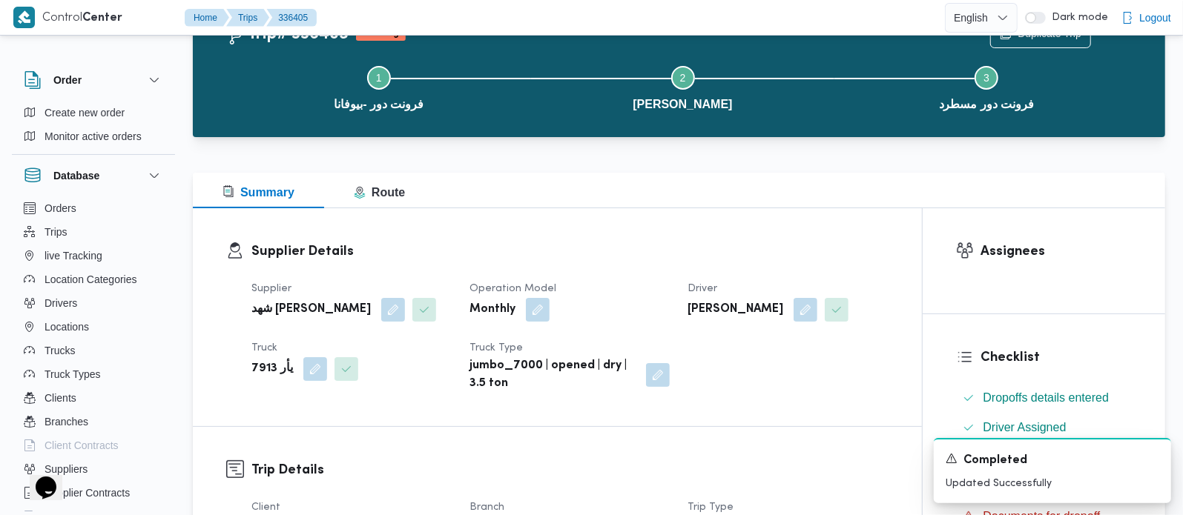
scroll to position [0, 0]
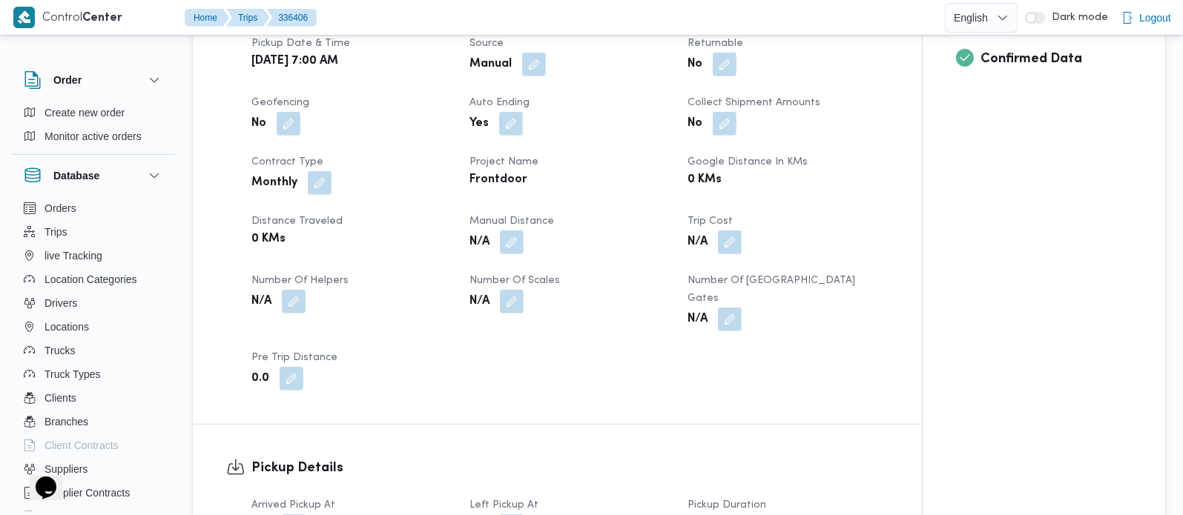
scroll to position [785, 0]
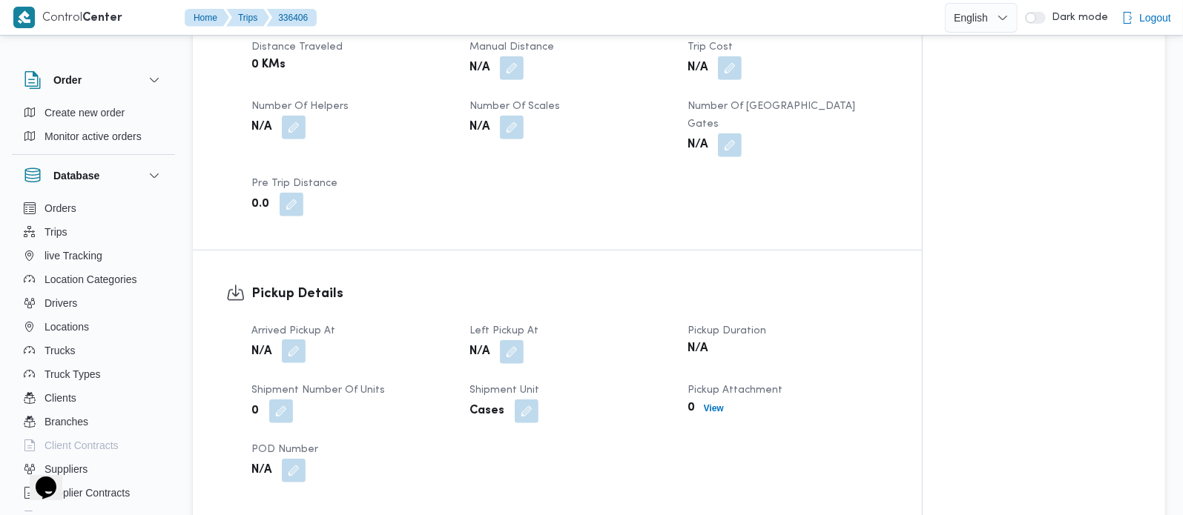
click at [305, 340] on button "button" at bounding box center [294, 352] width 24 height 24
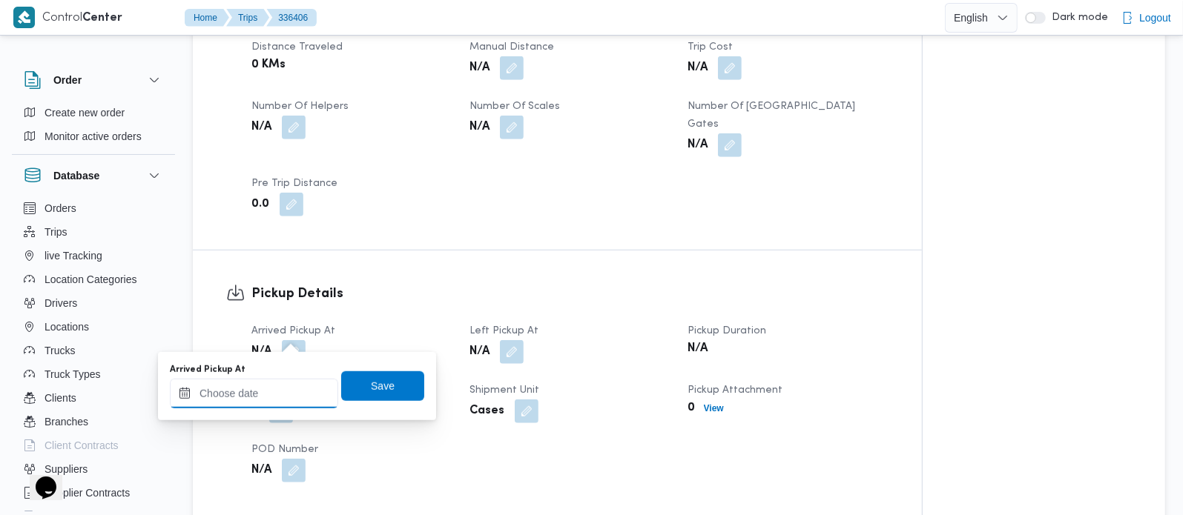
click at [289, 389] on input "Arrived Pickup At" at bounding box center [254, 394] width 168 height 30
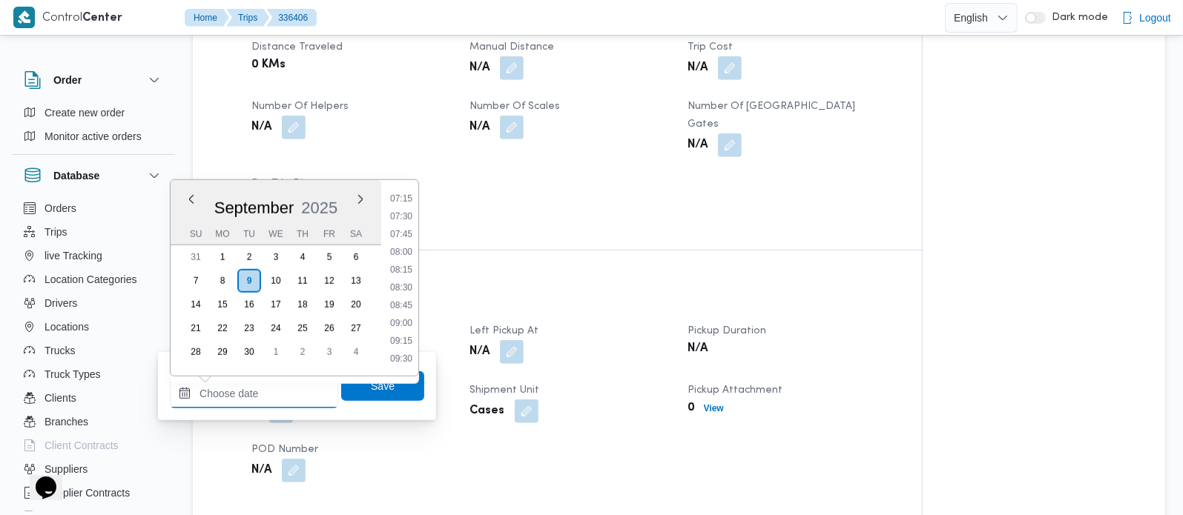
scroll to position [487, 0]
drag, startPoint x: 399, startPoint y: 214, endPoint x: 399, endPoint y: 236, distance: 22.3
click at [399, 214] on li "07:00" at bounding box center [401, 211] width 34 height 15
type input "[DATE] 07:00"
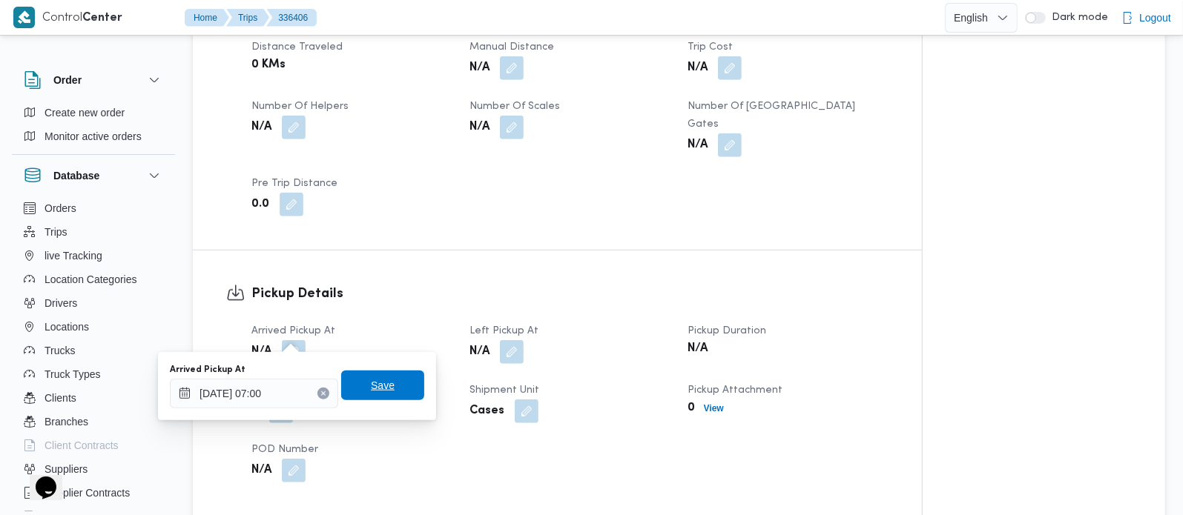
click at [386, 392] on span "Save" at bounding box center [382, 386] width 83 height 30
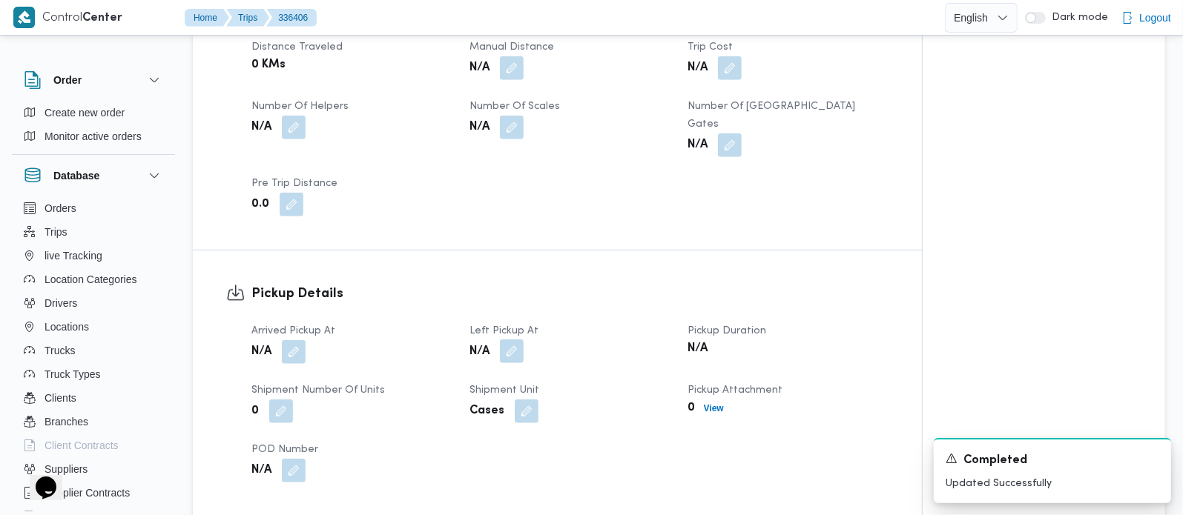
click at [507, 340] on button "button" at bounding box center [512, 352] width 24 height 24
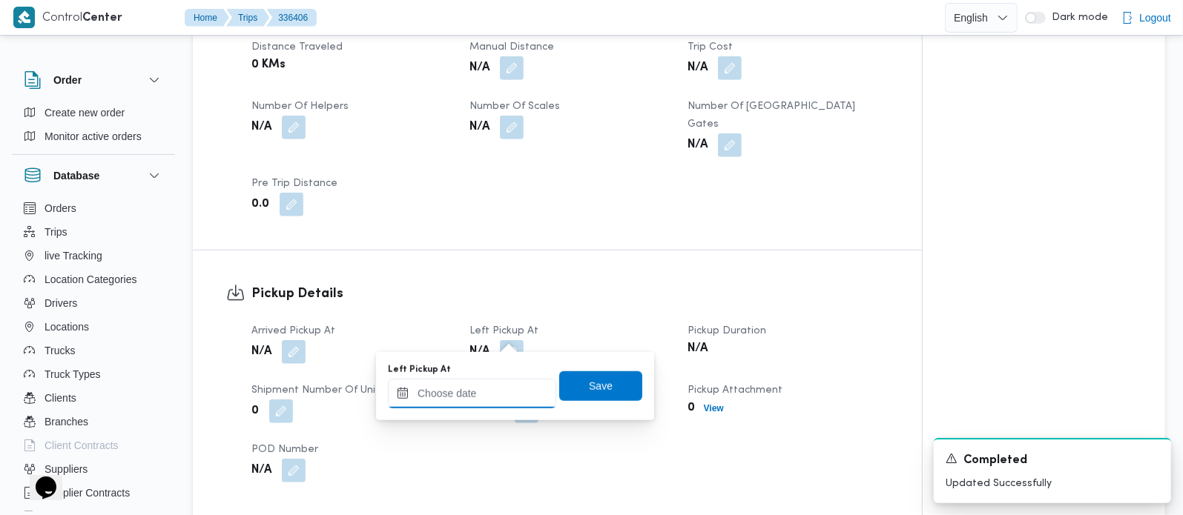
click at [501, 402] on input "Left Pickup At" at bounding box center [472, 394] width 168 height 30
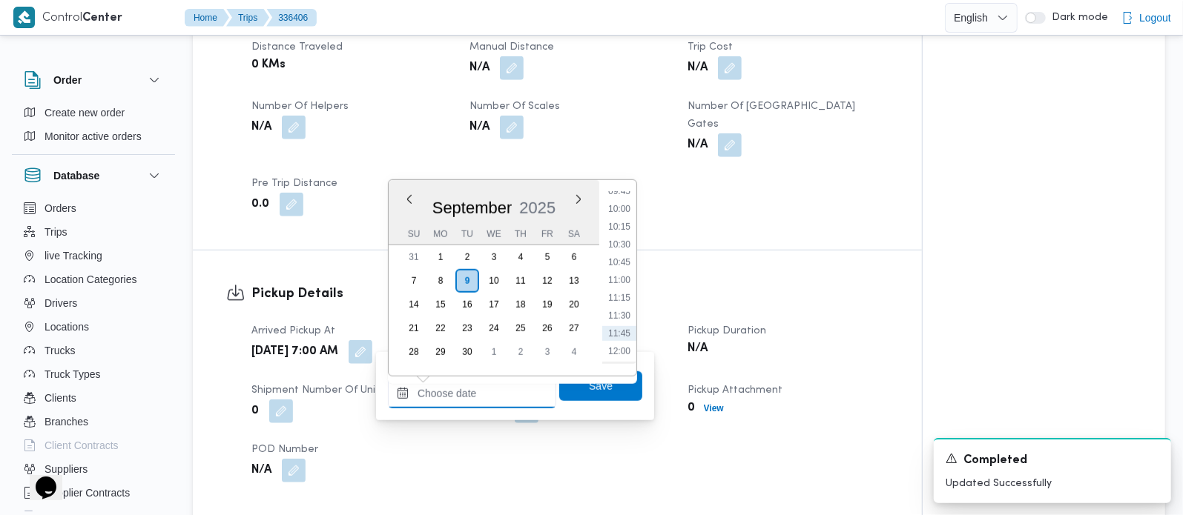
scroll to position [661, 0]
click at [619, 230] on li "09:45" at bounding box center [619, 232] width 34 height 15
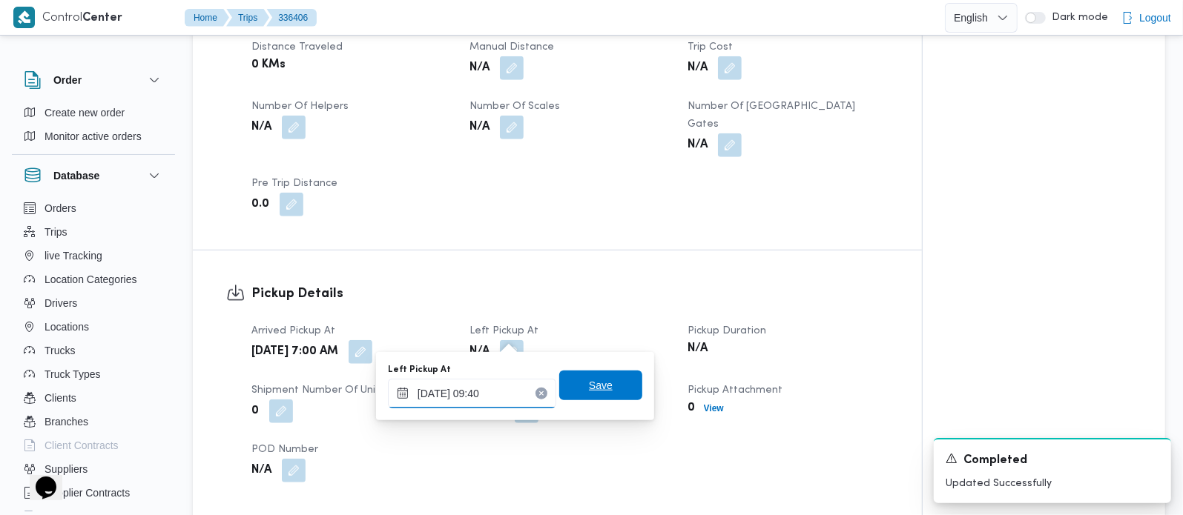
type input "[DATE] 09:40"
click at [607, 372] on span "Save" at bounding box center [600, 386] width 83 height 30
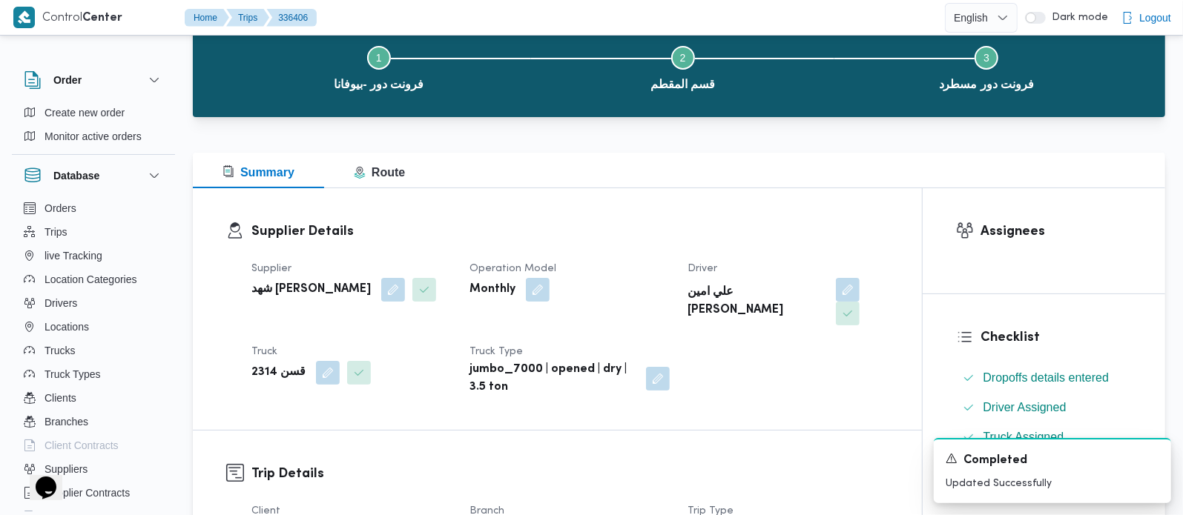
scroll to position [0, 0]
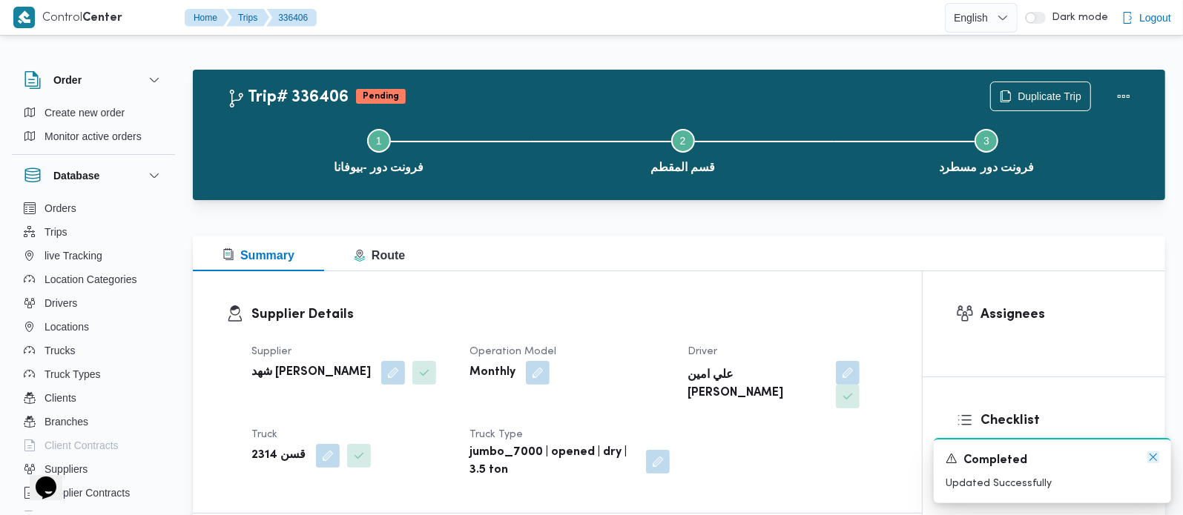
click at [1156, 462] on icon "Dismiss toast" at bounding box center [1153, 458] width 12 height 12
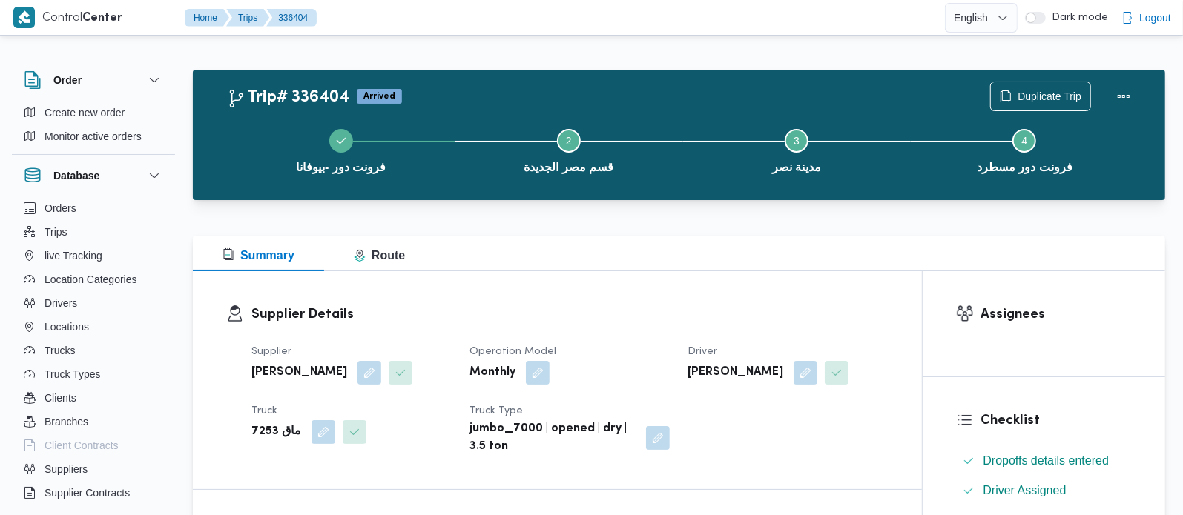
click at [653, 202] on div at bounding box center [679, 209] width 972 height 18
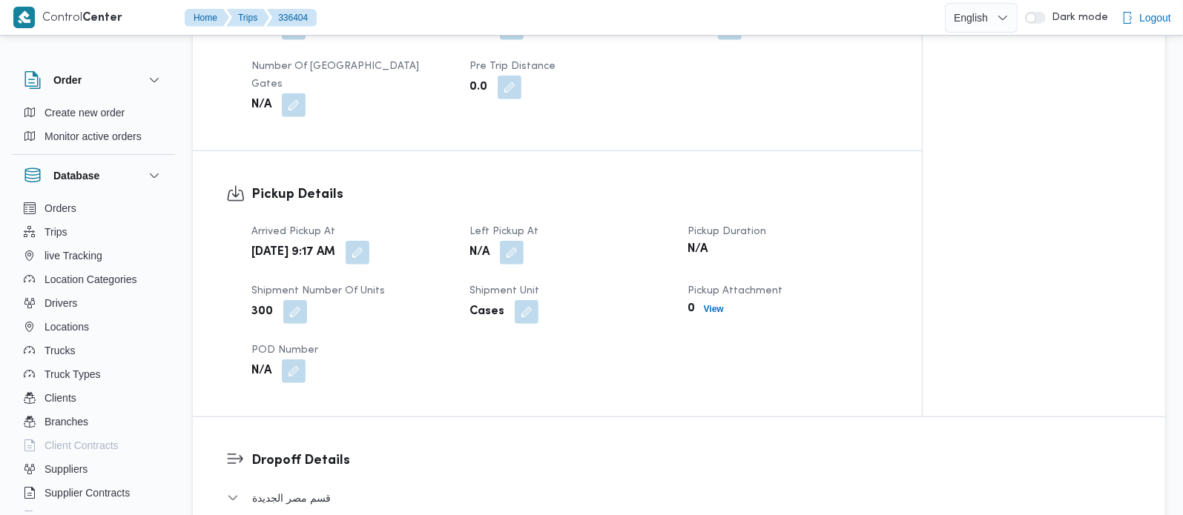
scroll to position [872, 0]
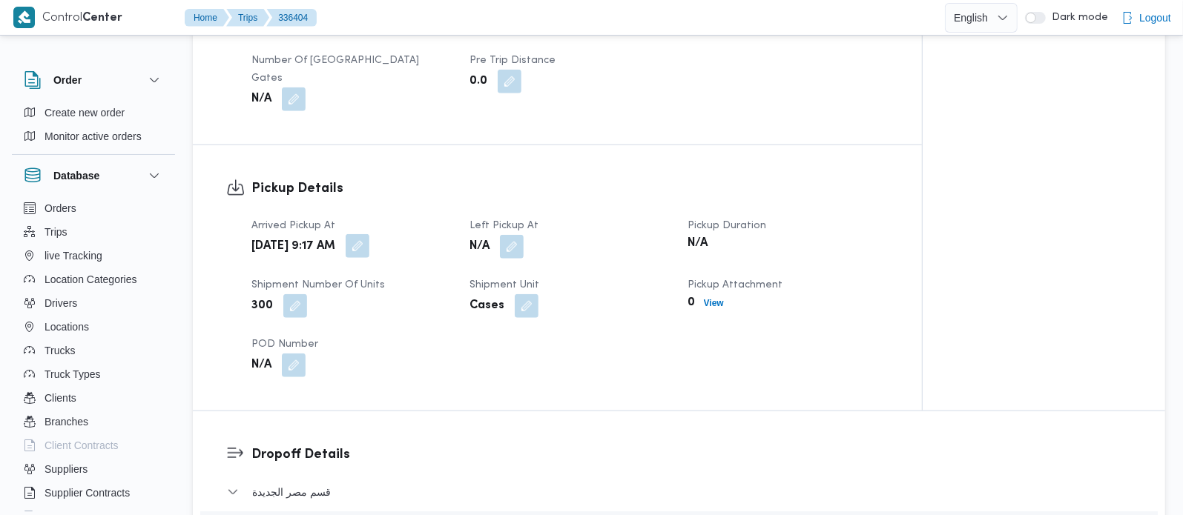
click at [369, 234] on button "button" at bounding box center [358, 246] width 24 height 24
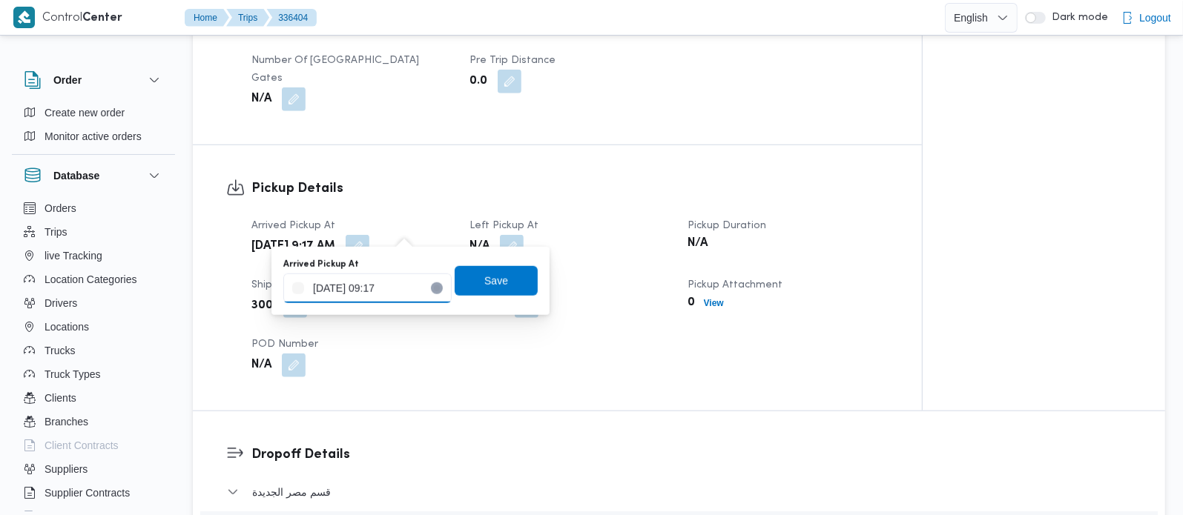
click at [379, 289] on input "09/09/2025 09:17" at bounding box center [367, 289] width 168 height 30
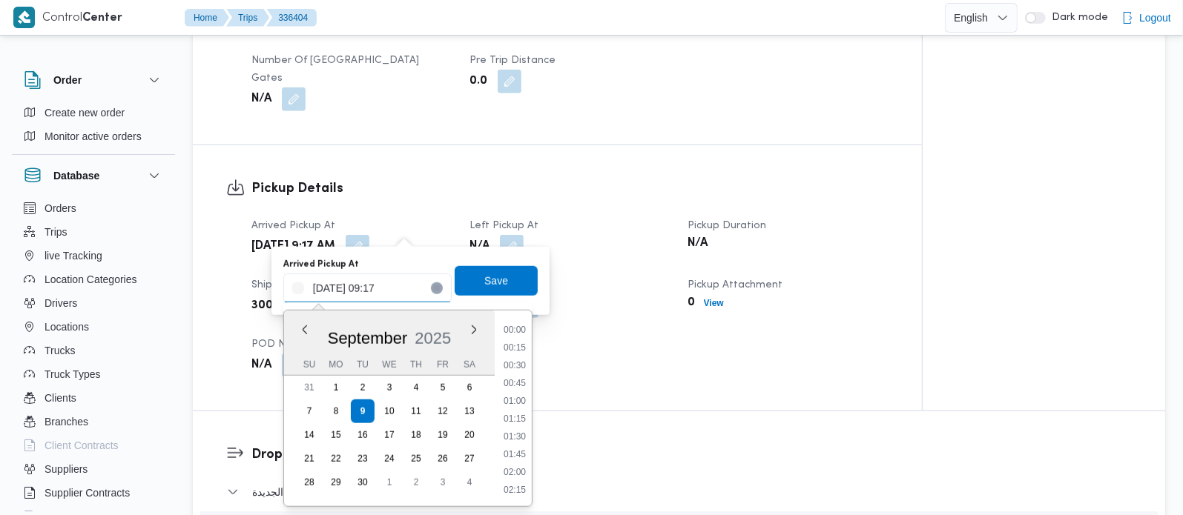
scroll to position [570, 0]
click at [521, 361] on li "08:30" at bounding box center [515, 365] width 34 height 15
type input "09/09/2025 08:30"
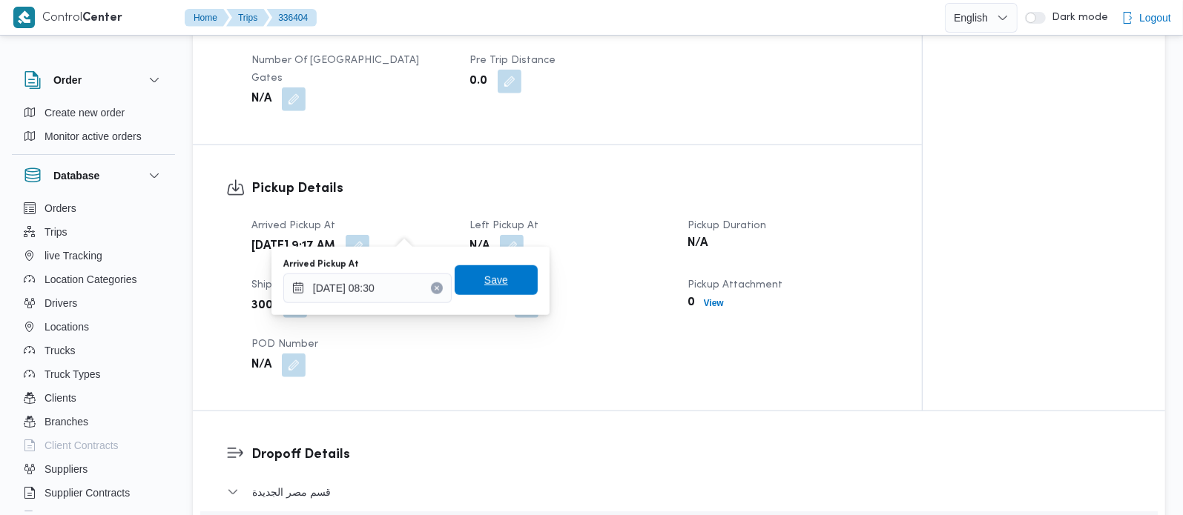
click at [508, 276] on span "Save" at bounding box center [496, 281] width 83 height 30
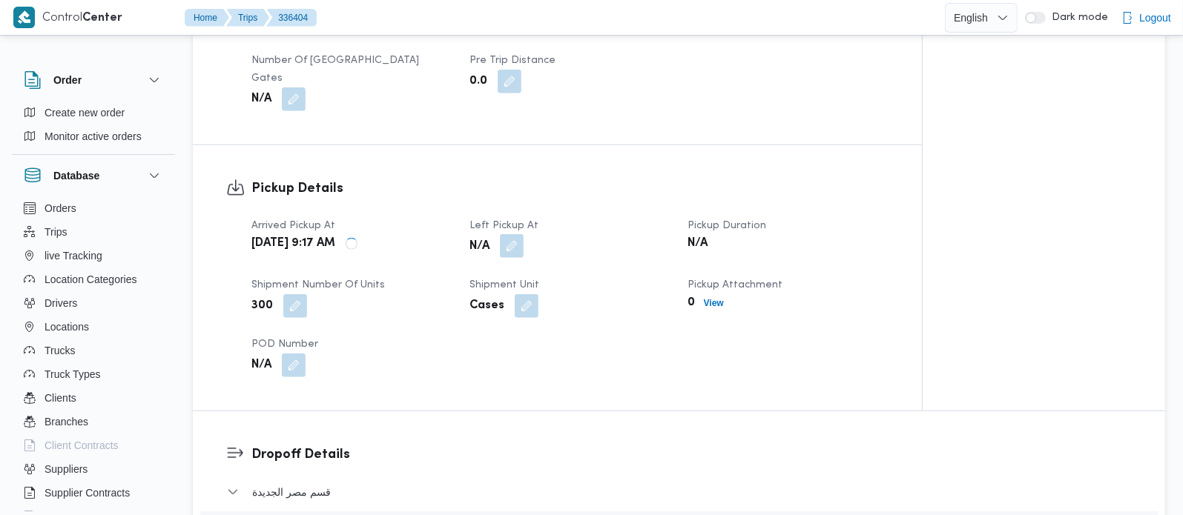
click at [515, 234] on button "button" at bounding box center [512, 246] width 24 height 24
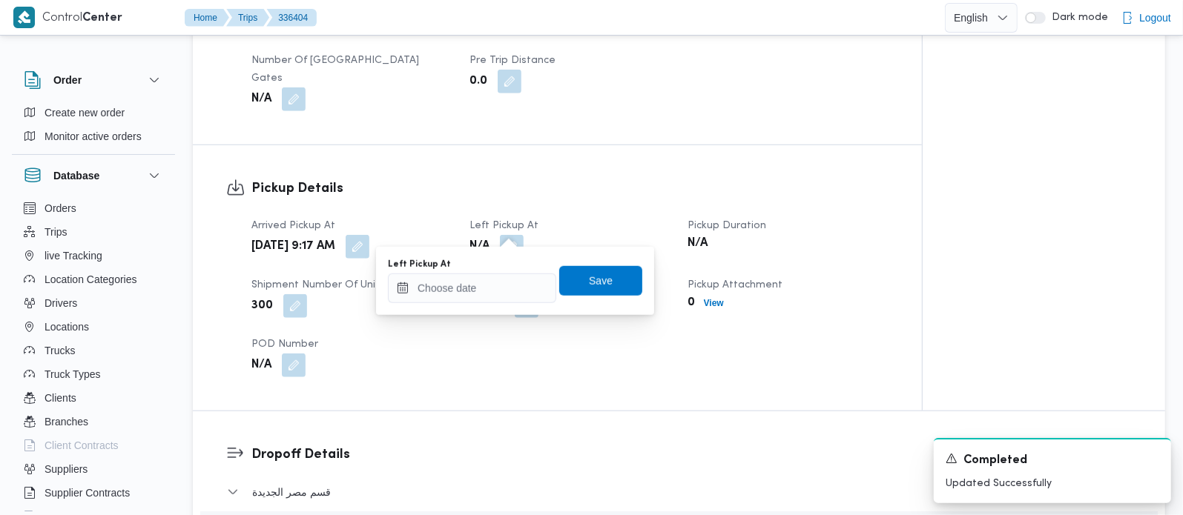
click at [502, 274] on div at bounding box center [472, 289] width 168 height 30
click at [476, 299] on input "Left Pickup At" at bounding box center [472, 289] width 168 height 30
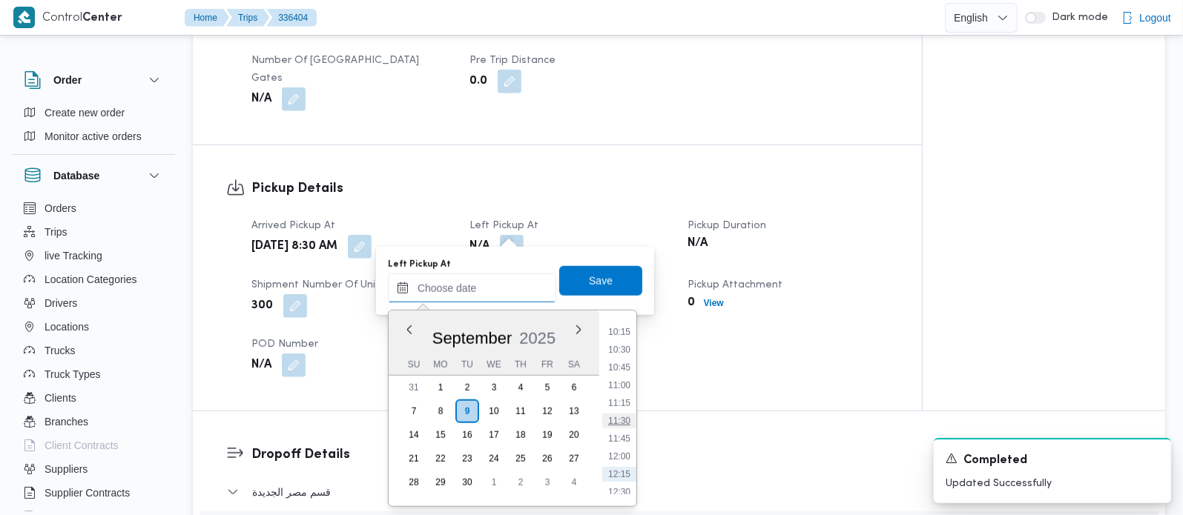
scroll to position [696, 0]
drag, startPoint x: 628, startPoint y: 358, endPoint x: 616, endPoint y: 314, distance: 45.3
click at [628, 358] on li "10:15" at bounding box center [619, 364] width 34 height 15
type input "09/09/2025 10:15"
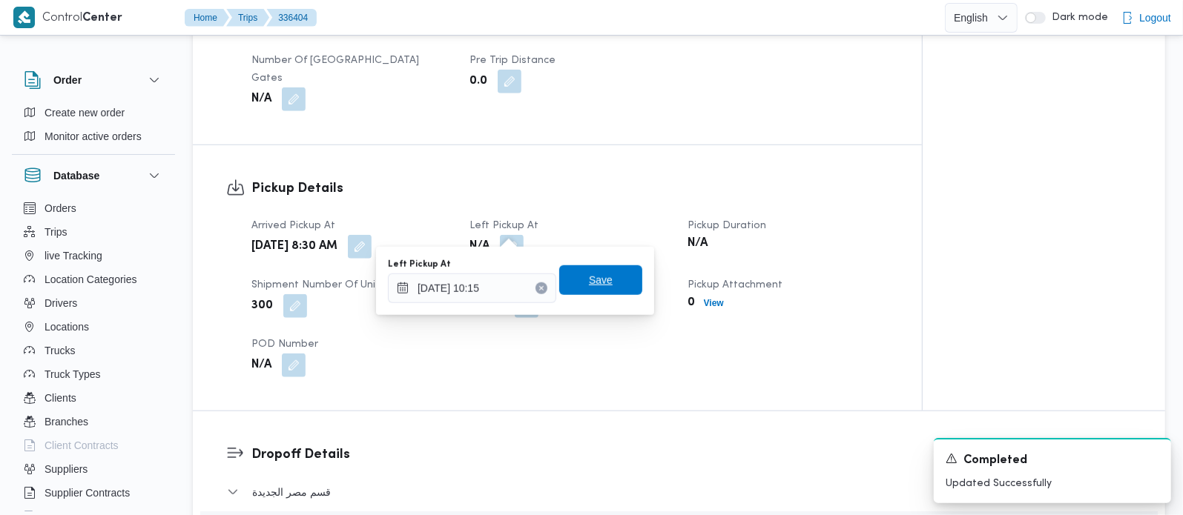
click at [610, 294] on span "Save" at bounding box center [600, 281] width 83 height 30
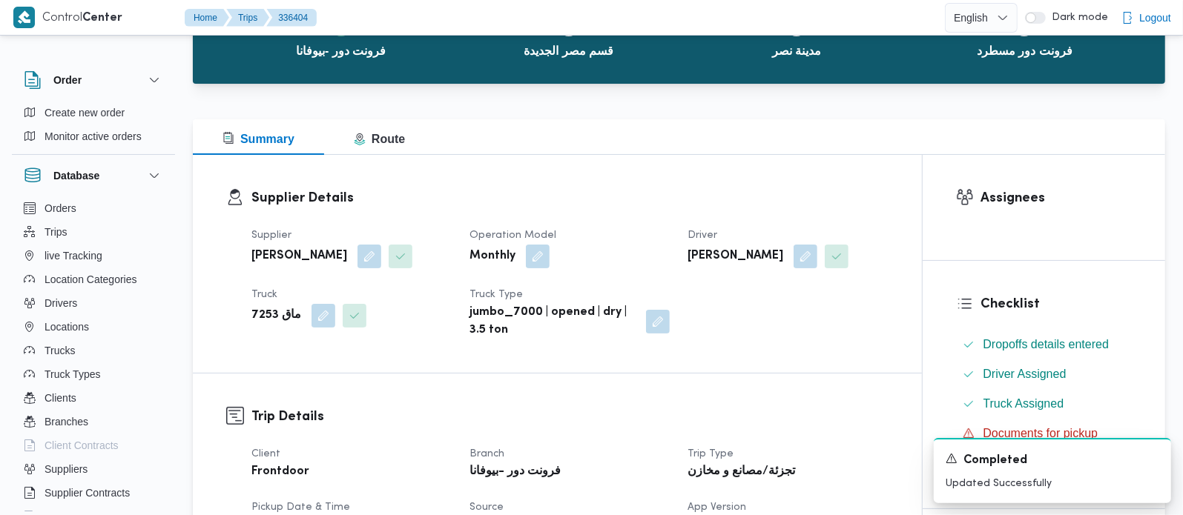
scroll to position [0, 0]
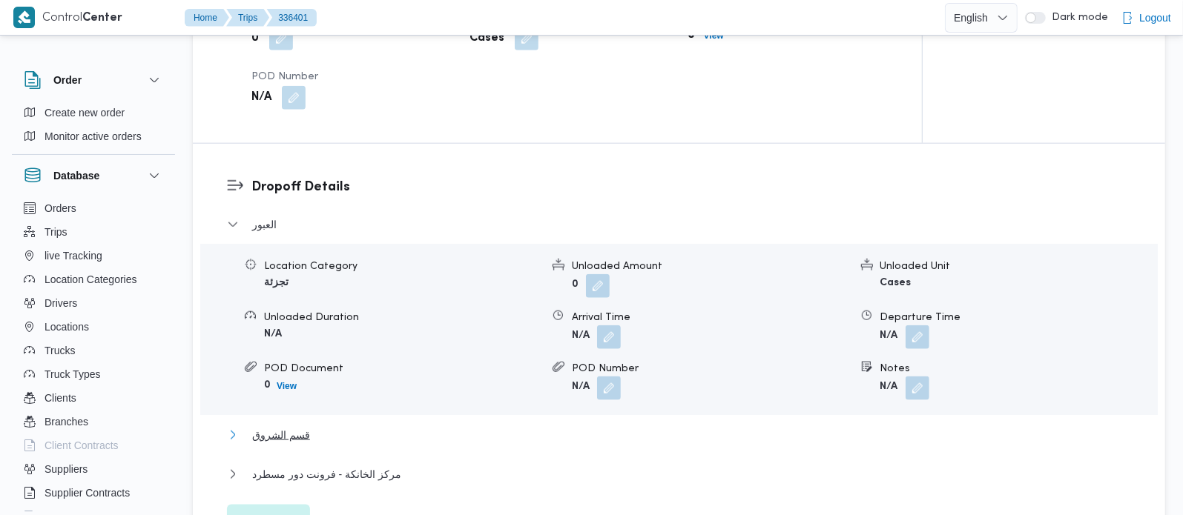
click at [269, 426] on span "قسم الشروق" at bounding box center [281, 435] width 58 height 18
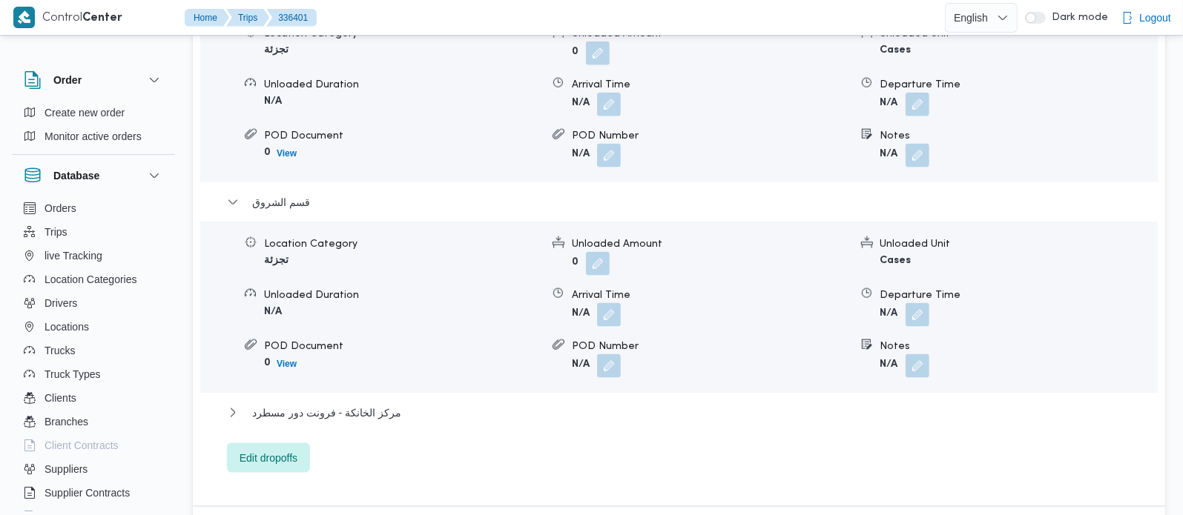
scroll to position [1396, 0]
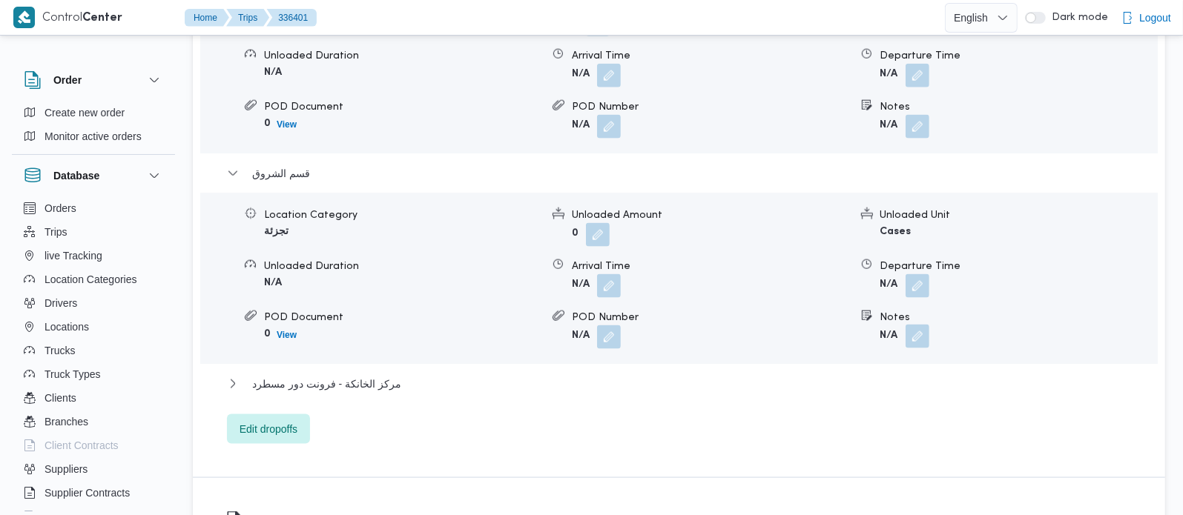
click at [911, 325] on button "button" at bounding box center [918, 337] width 24 height 24
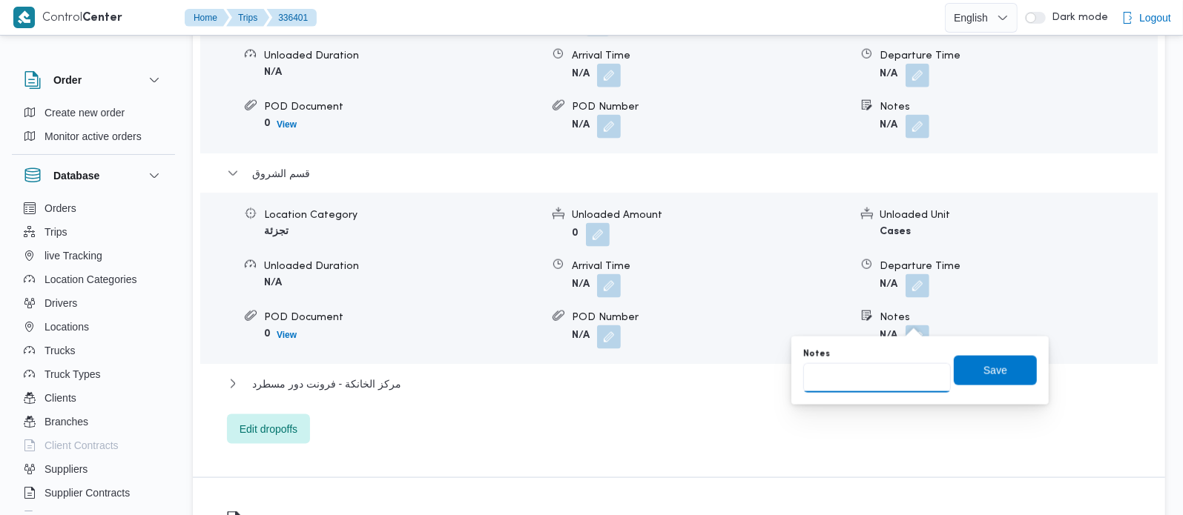
click at [906, 375] on input "Notes" at bounding box center [877, 378] width 148 height 30
paste input "المستقبل"
type input "المستقبل"
click at [1003, 367] on span "Save" at bounding box center [995, 370] width 83 height 30
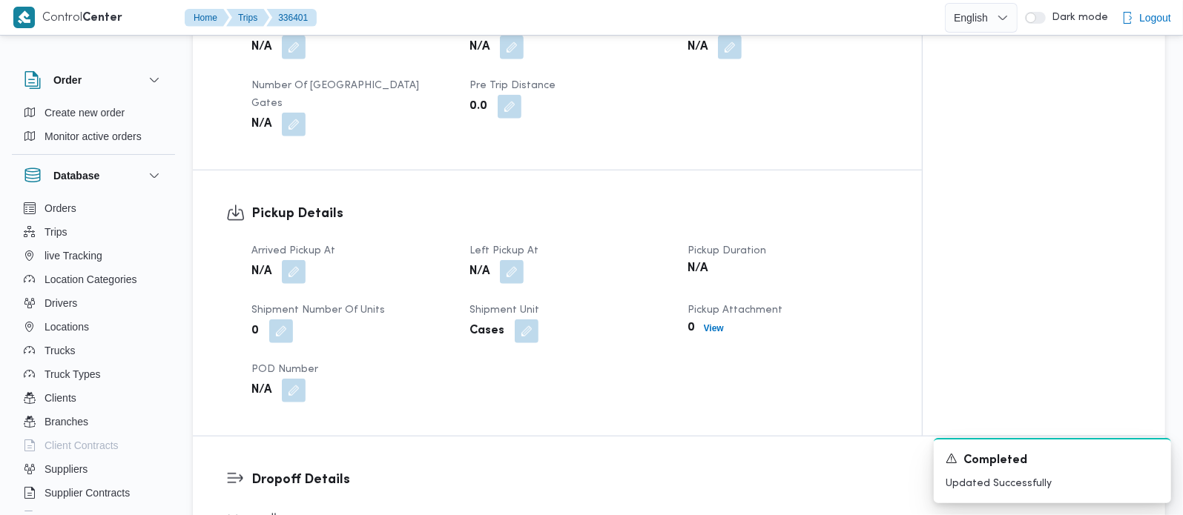
scroll to position [785, 0]
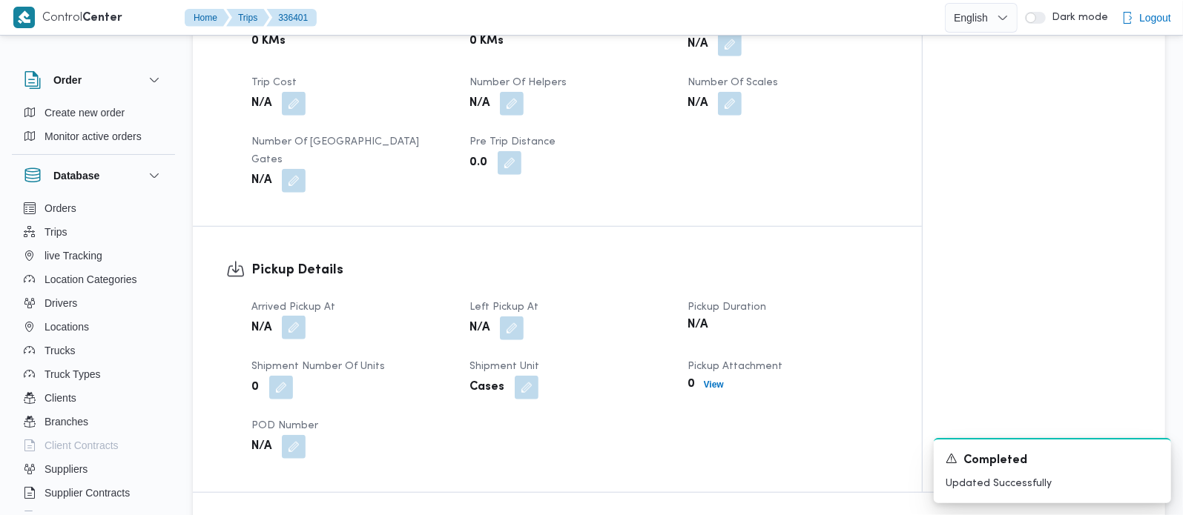
click at [294, 316] on button "button" at bounding box center [294, 328] width 24 height 24
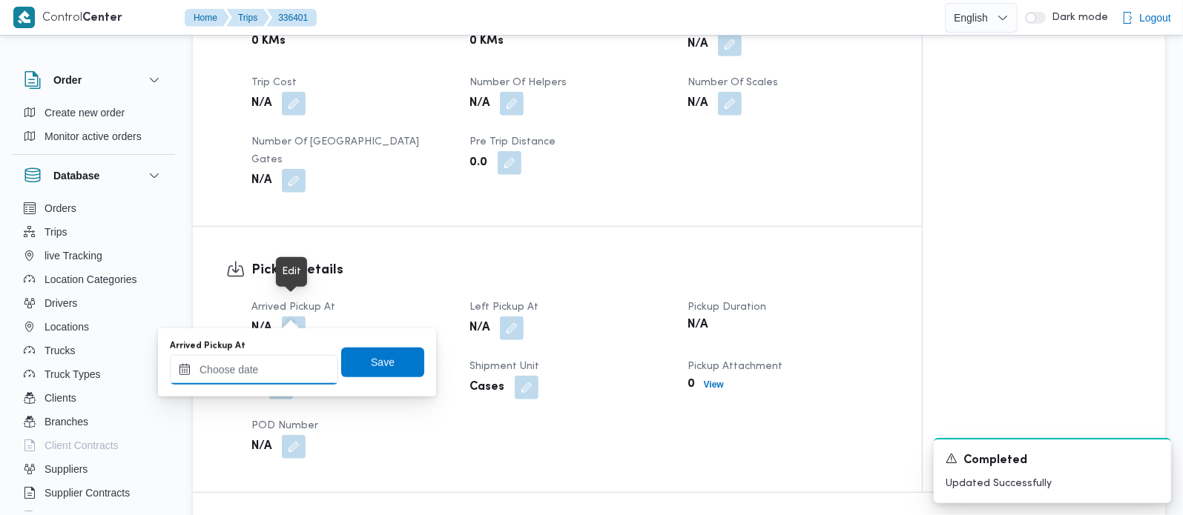
click at [285, 359] on input "Arrived Pickup At" at bounding box center [254, 370] width 168 height 30
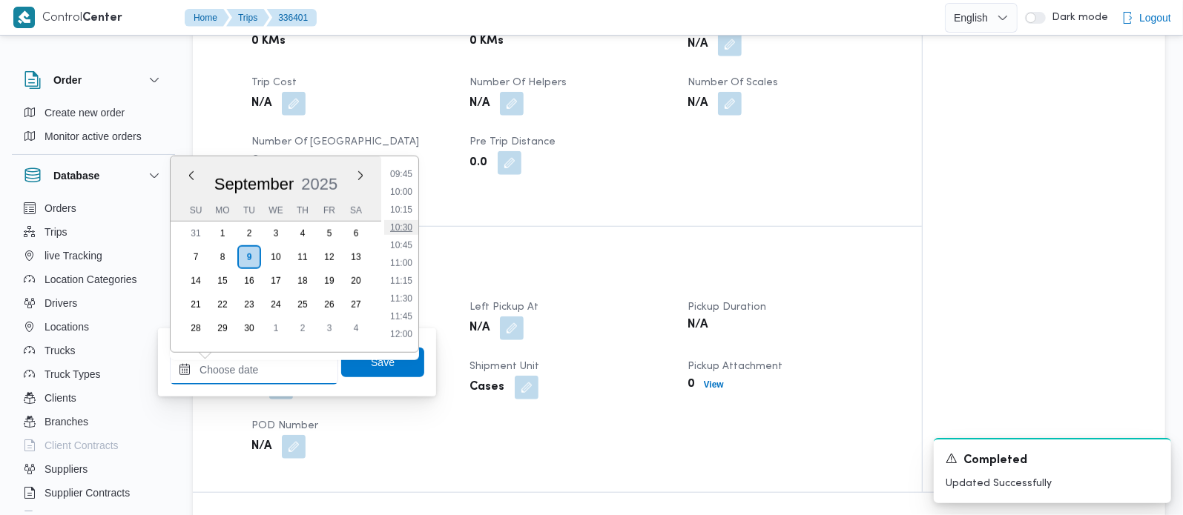
scroll to position [609, 0]
click at [400, 194] on li "08:45" at bounding box center [401, 189] width 34 height 15
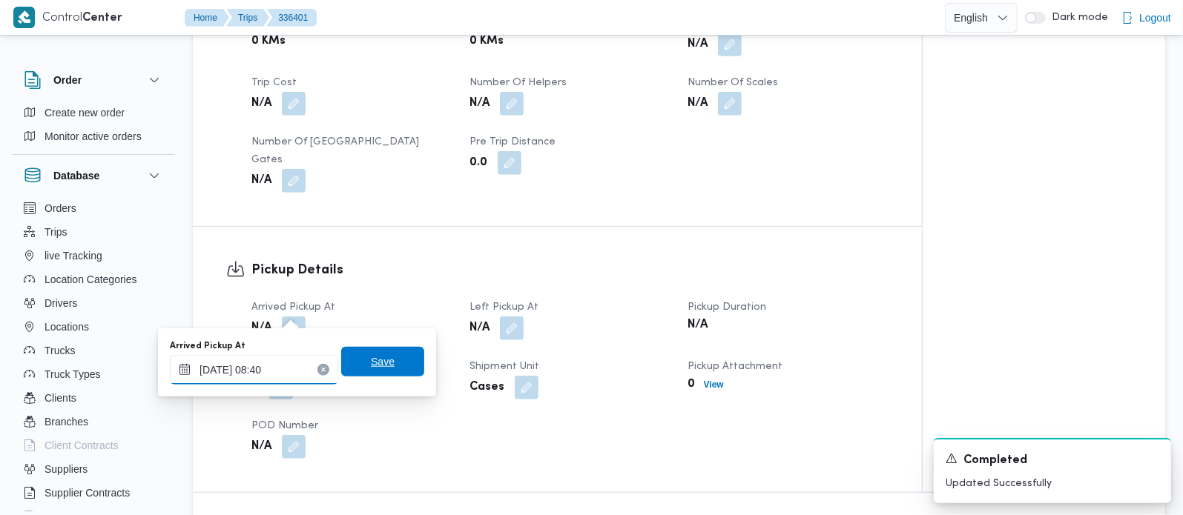
type input "09/09/2025 08:40"
click at [382, 361] on span "Save" at bounding box center [382, 362] width 83 height 30
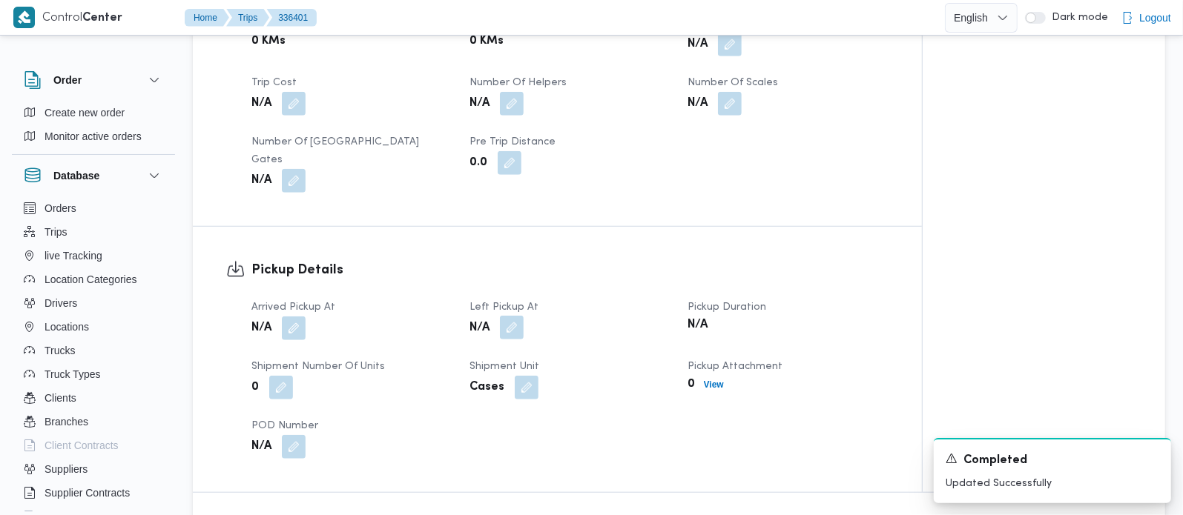
click at [516, 316] on button "button" at bounding box center [512, 328] width 24 height 24
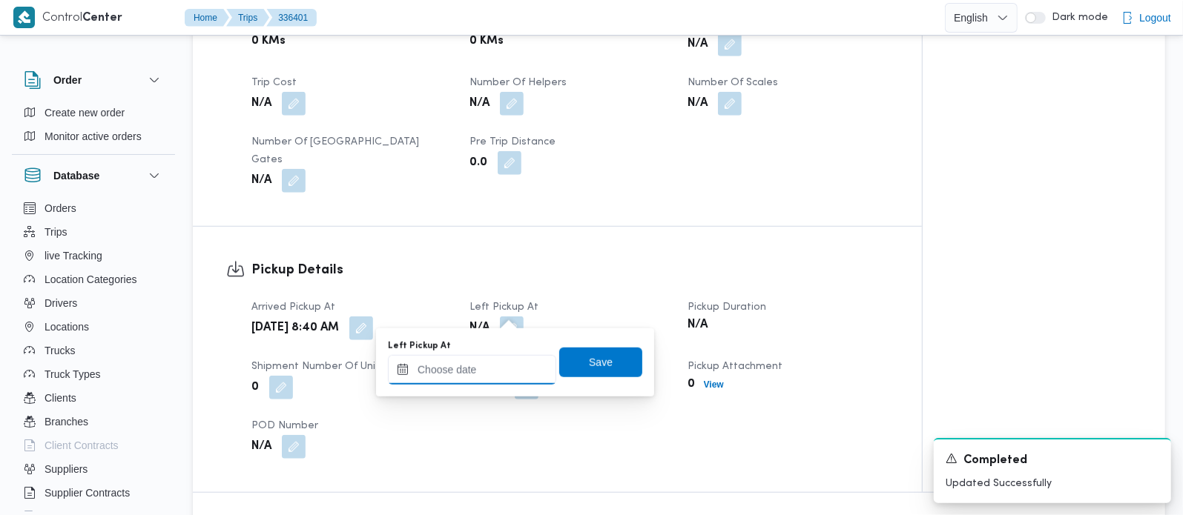
drag, startPoint x: 516, startPoint y: 309, endPoint x: 495, endPoint y: 381, distance: 75.8
click at [495, 381] on input "Left Pickup At" at bounding box center [472, 370] width 168 height 30
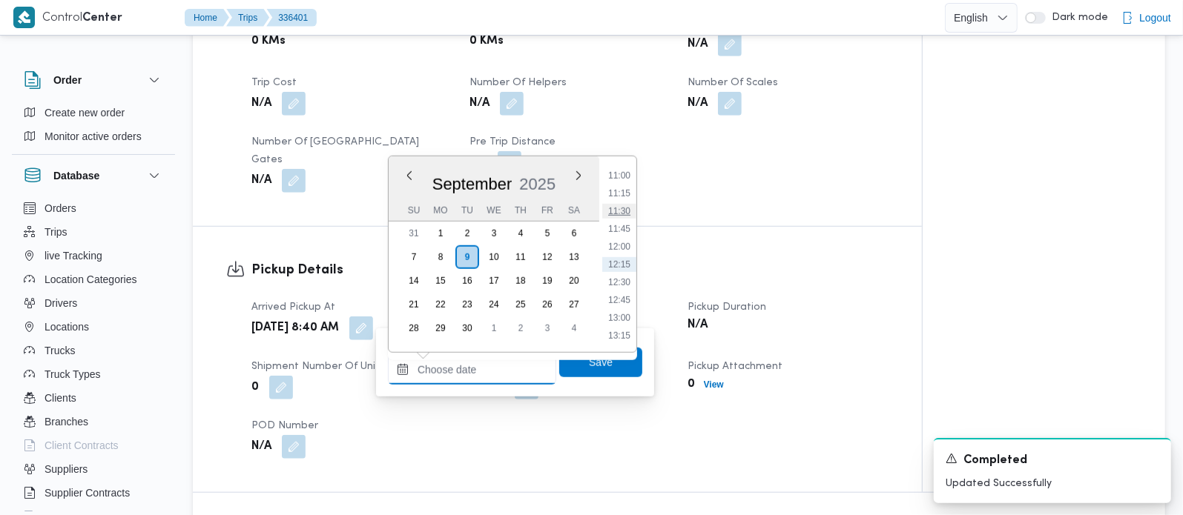
scroll to position [696, 0]
click at [619, 174] on li "09:45" at bounding box center [619, 174] width 34 height 15
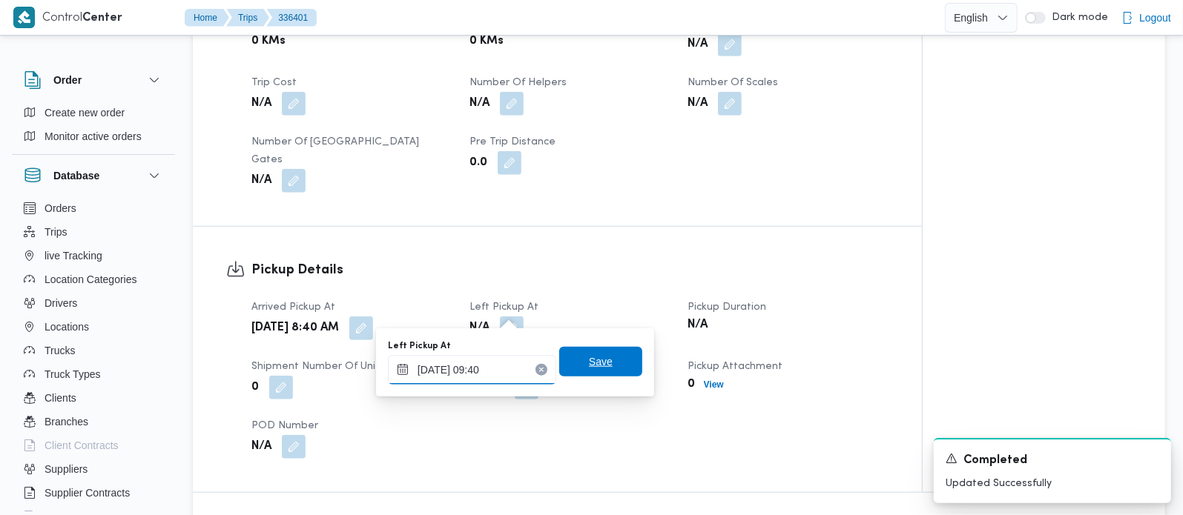
type input "09/09/2025 09:40"
click at [597, 353] on span "Save" at bounding box center [601, 362] width 24 height 18
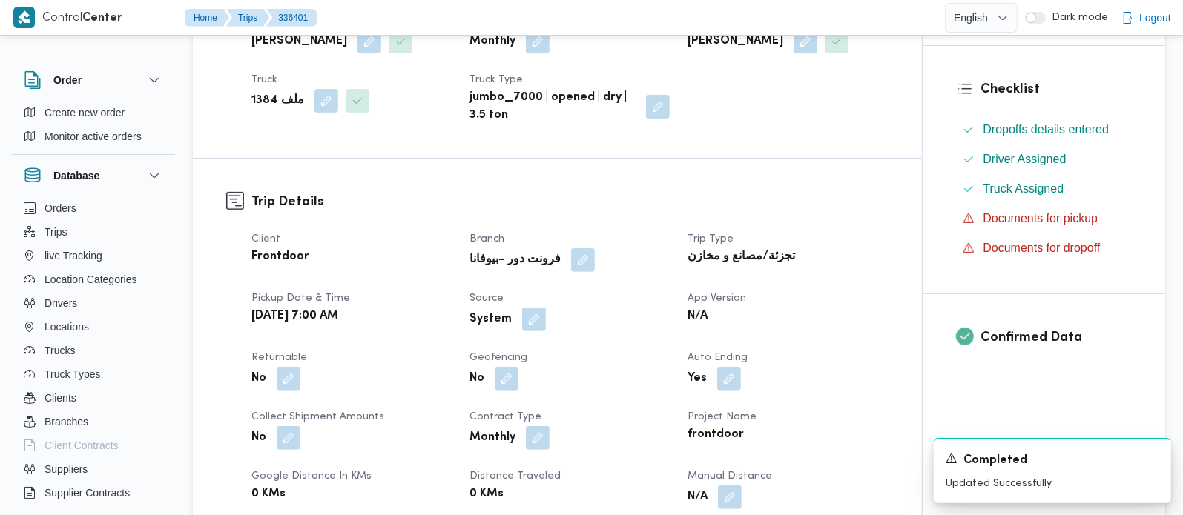
scroll to position [0, 0]
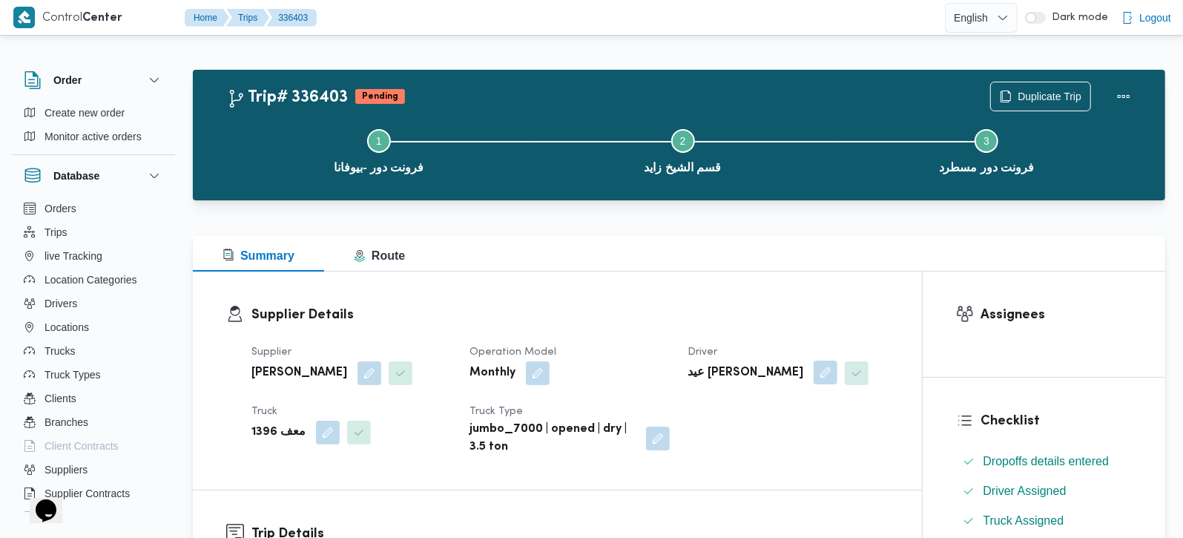
click at [814, 369] on button "button" at bounding box center [826, 372] width 24 height 24
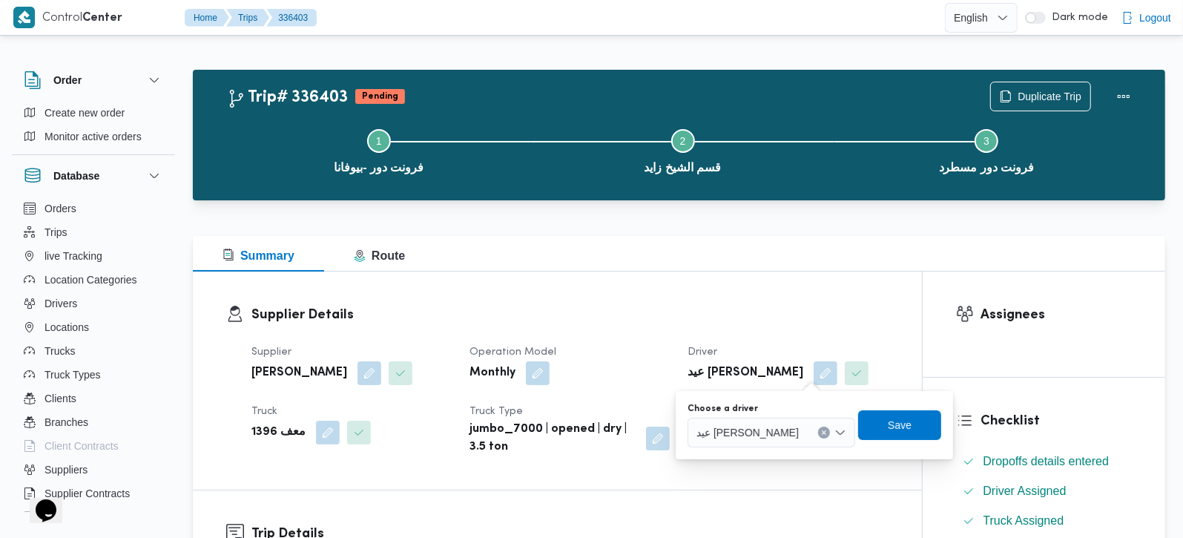
click at [818, 435] on button "Clear input" at bounding box center [824, 432] width 12 height 12
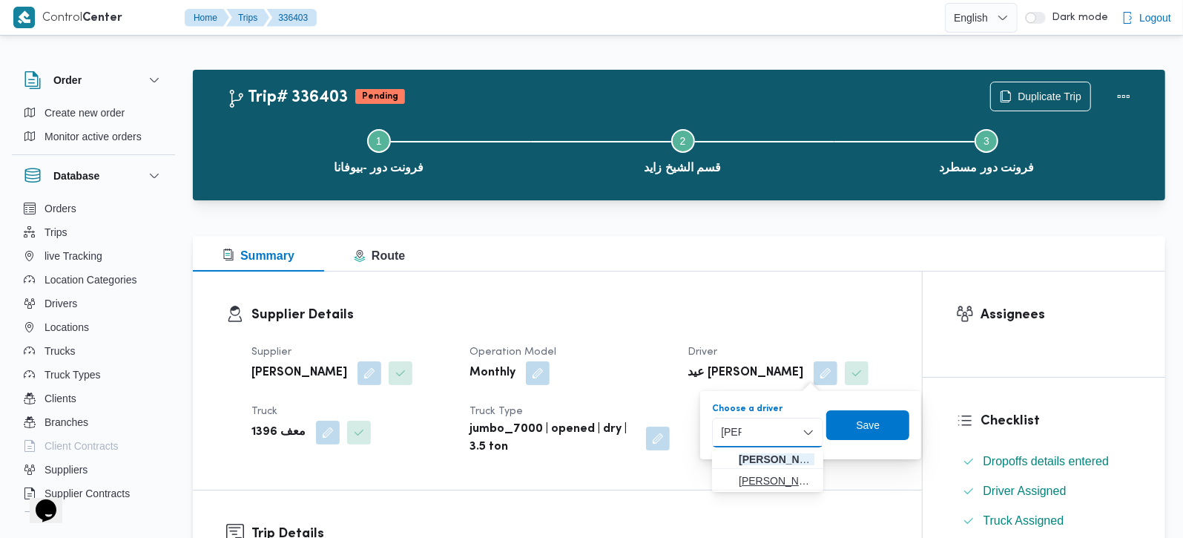
type input "[PERSON_NAME]"
click at [787, 486] on span "[PERSON_NAME] [PERSON_NAME]" at bounding box center [777, 481] width 76 height 18
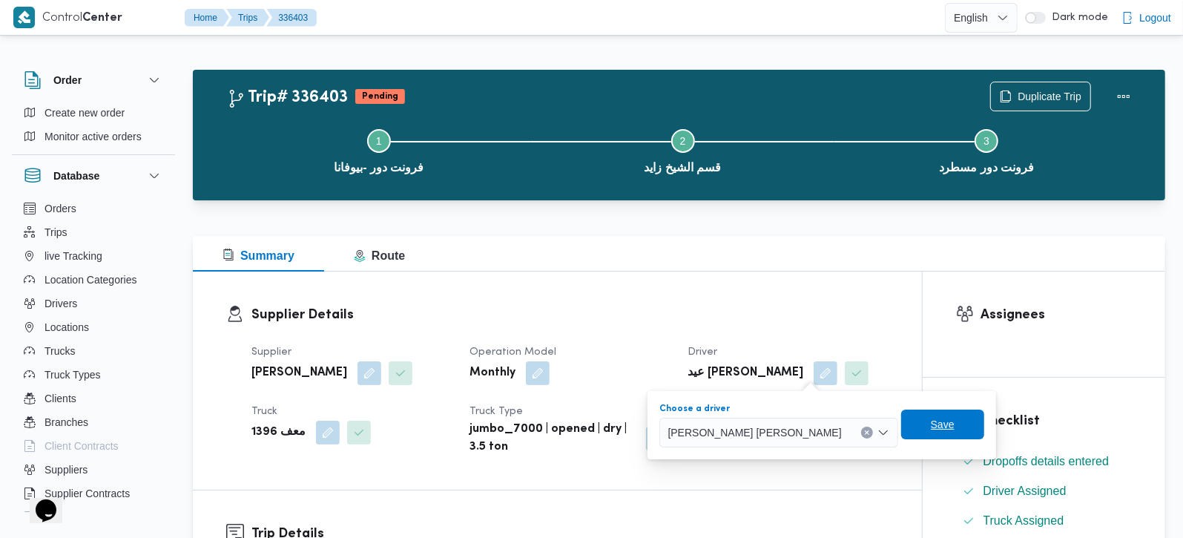
click at [909, 417] on span "Save" at bounding box center [942, 424] width 83 height 30
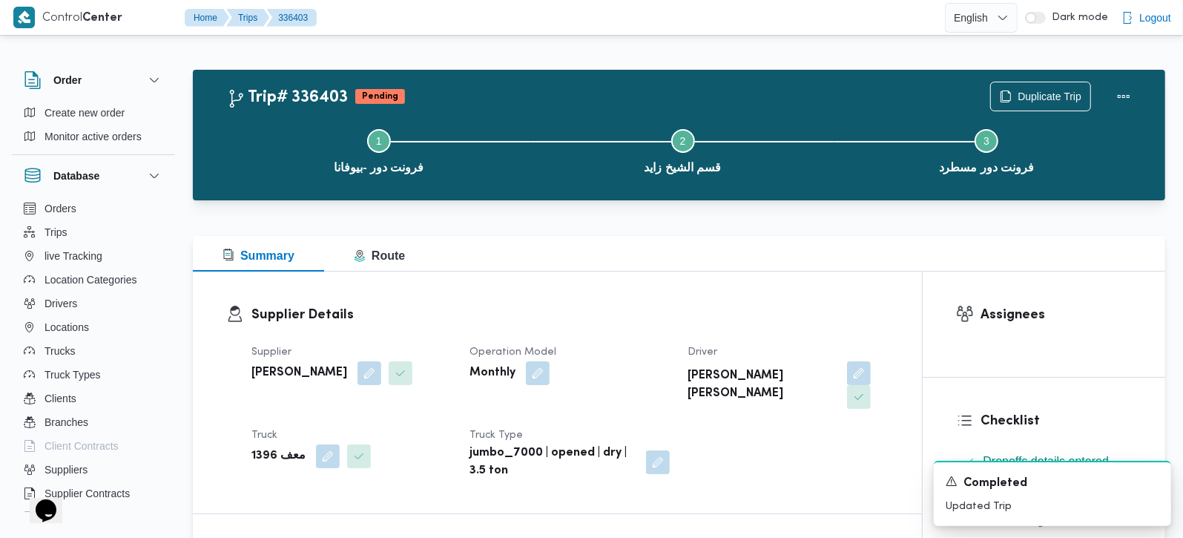
scroll to position [87, 0]
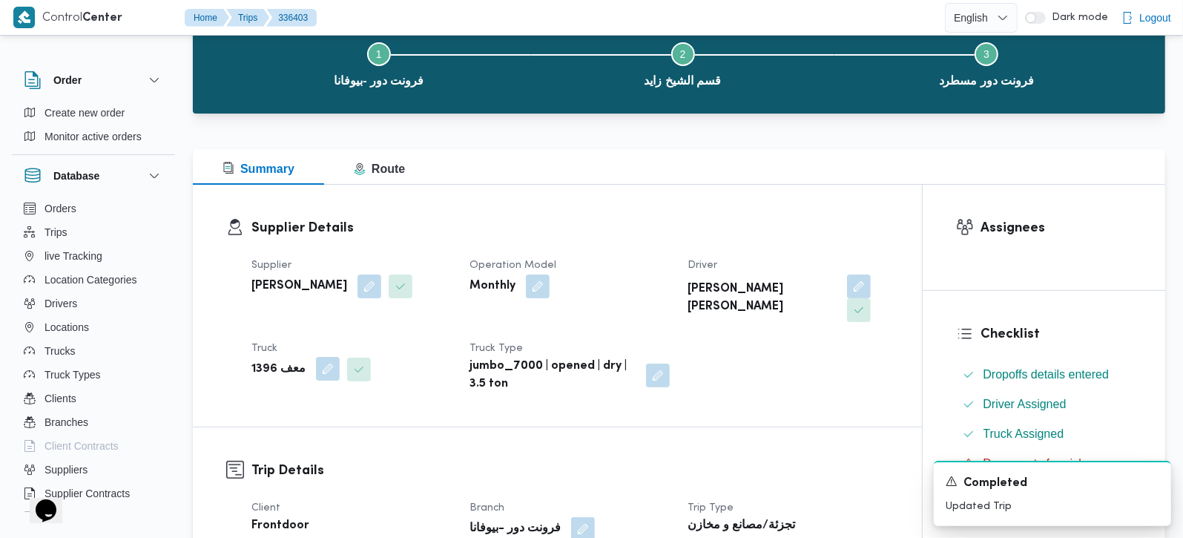
click at [316, 370] on button "button" at bounding box center [328, 369] width 24 height 24
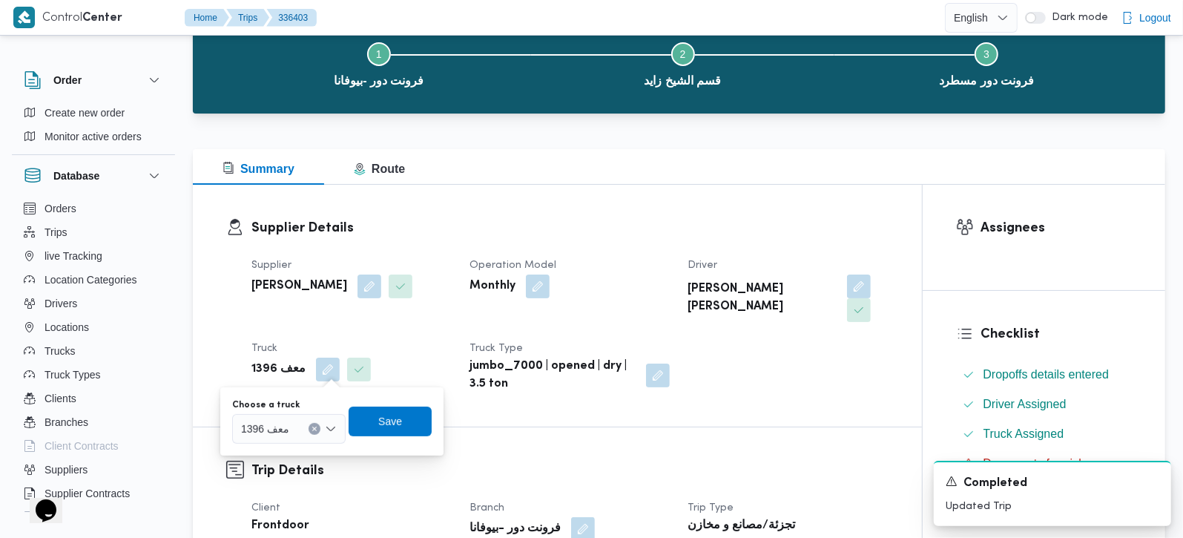
click at [314, 426] on icon "Clear input" at bounding box center [315, 428] width 4 height 4
type input "156"
click at [305, 452] on span "امب 156 7 | null" at bounding box center [298, 456] width 76 height 18
click at [373, 422] on span "Save" at bounding box center [400, 421] width 83 height 30
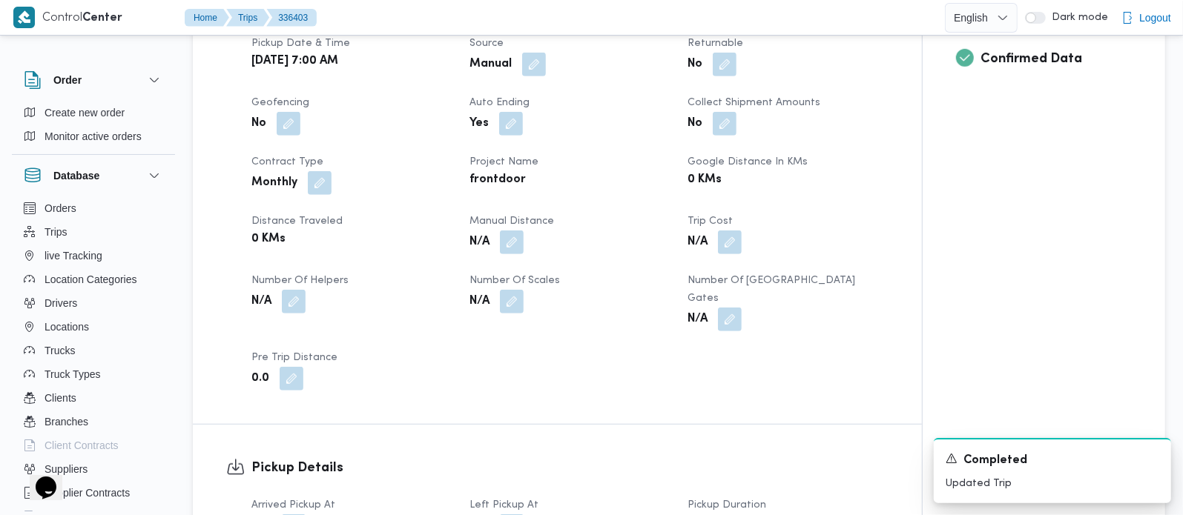
scroll to position [698, 0]
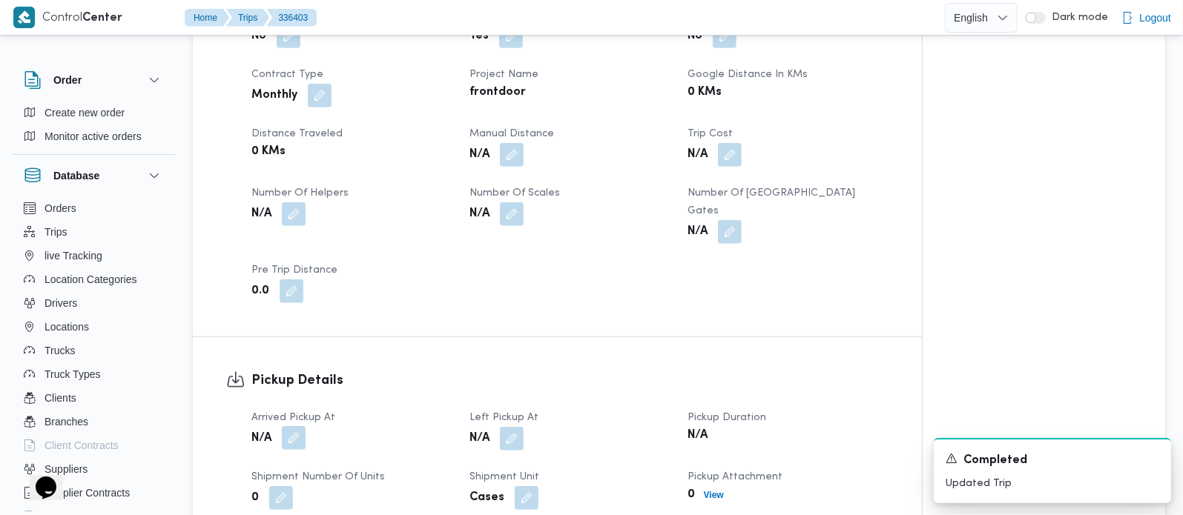
click at [303, 426] on button "button" at bounding box center [294, 438] width 24 height 24
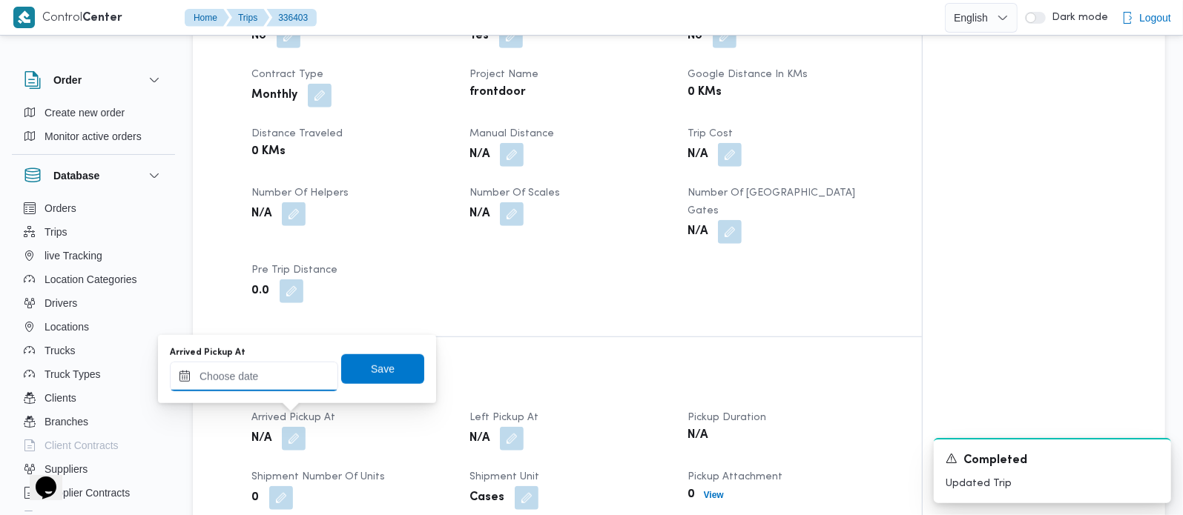
click at [287, 384] on input "Arrived Pickup At" at bounding box center [254, 377] width 168 height 30
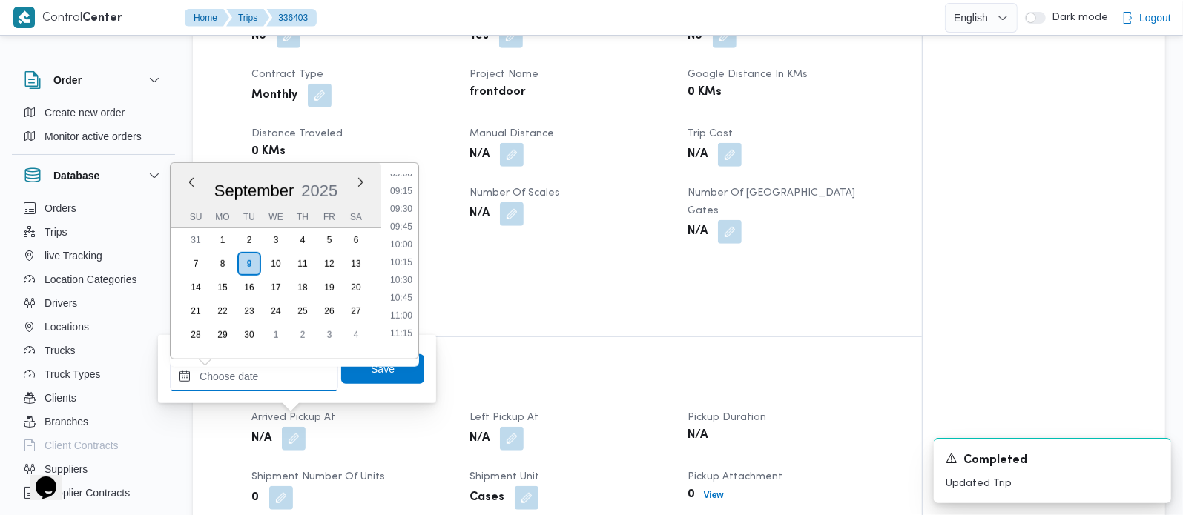
scroll to position [609, 0]
click at [406, 283] on li "10:00" at bounding box center [401, 285] width 34 height 15
type input "09/09/2025 10:00"
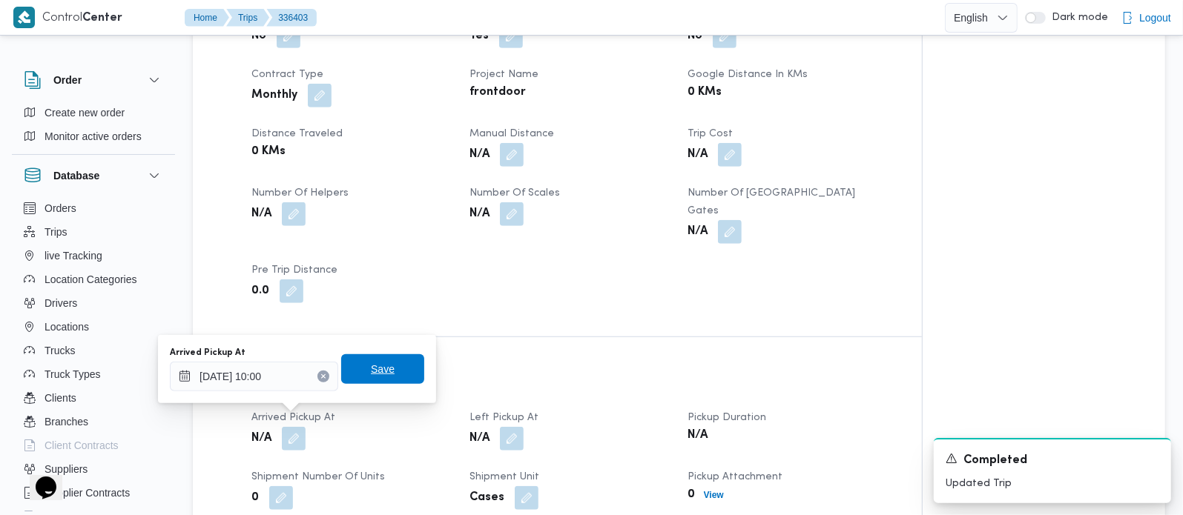
drag, startPoint x: 379, startPoint y: 376, endPoint x: 447, endPoint y: 401, distance: 72.1
click at [378, 375] on span "Save" at bounding box center [383, 369] width 24 height 18
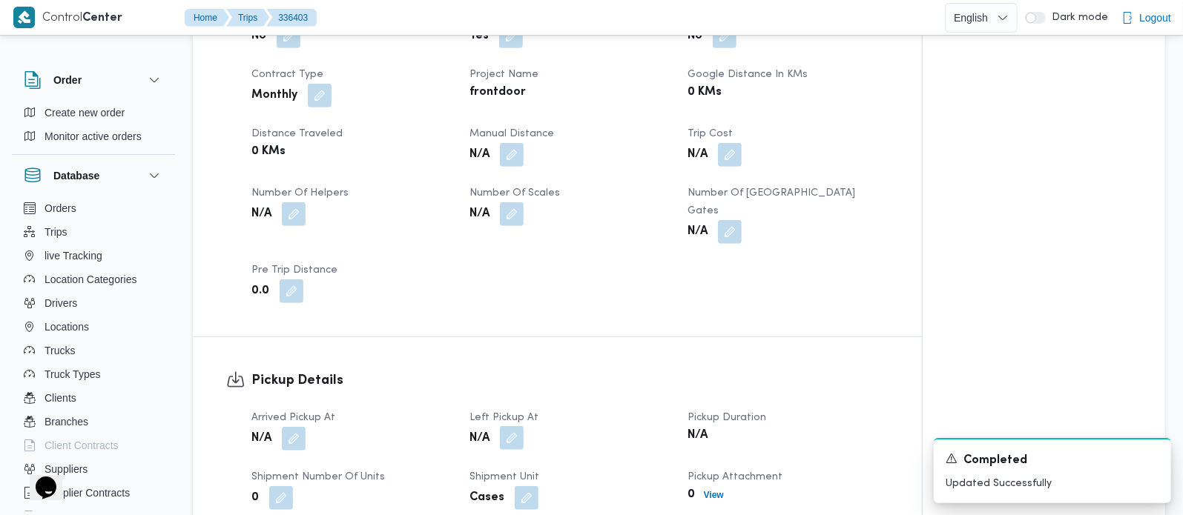
click at [513, 427] on button "button" at bounding box center [512, 438] width 24 height 24
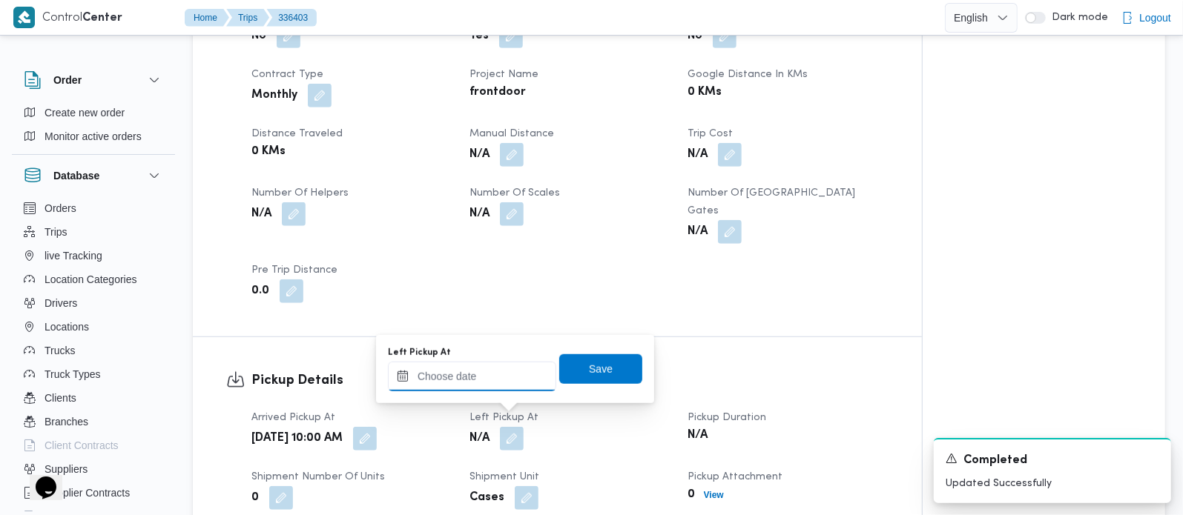
click at [475, 374] on input "Left Pickup At" at bounding box center [472, 377] width 168 height 30
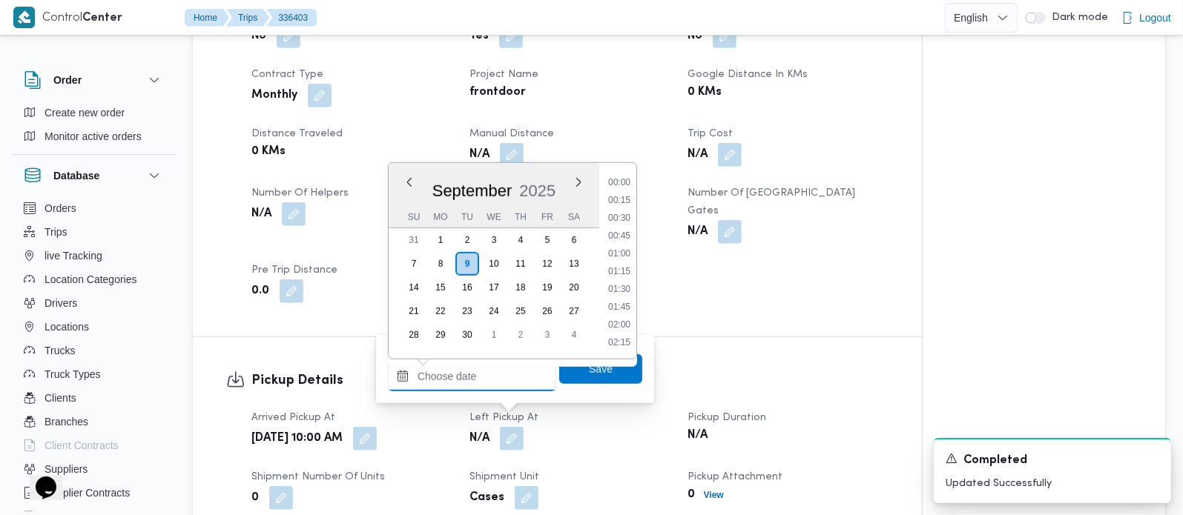
scroll to position [783, 0]
click at [616, 184] on li "11:00" at bounding box center [619, 182] width 34 height 15
type input "09/09/2025 11:00"
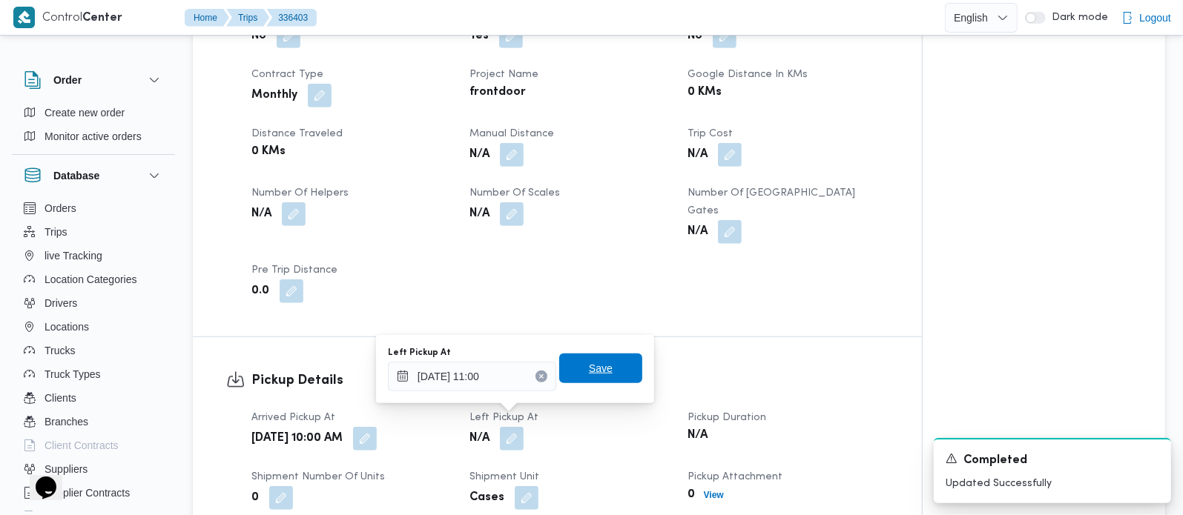
click at [593, 368] on span "Save" at bounding box center [601, 369] width 24 height 18
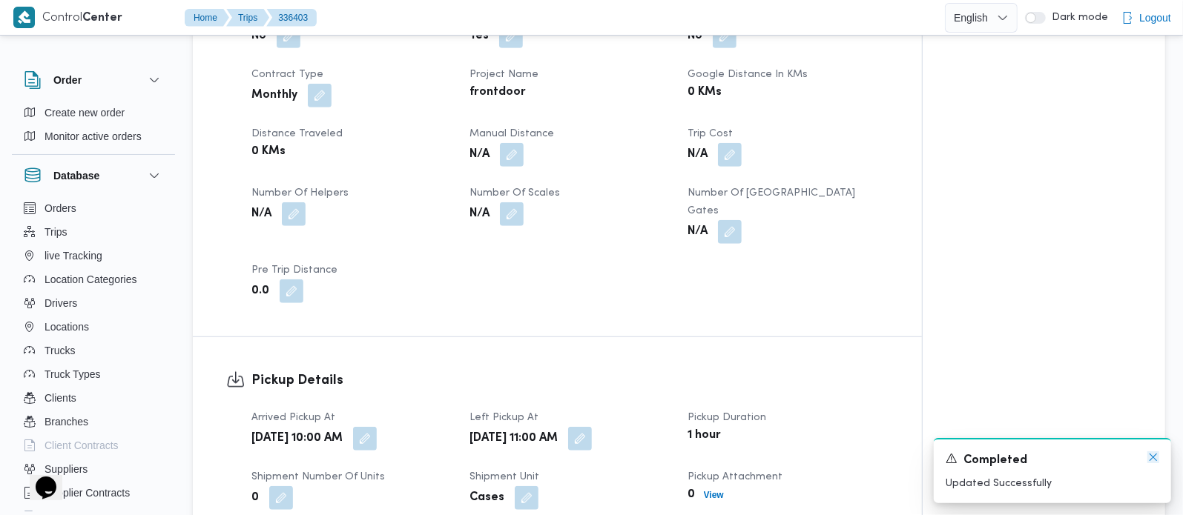
click at [1156, 456] on icon "Dismiss toast" at bounding box center [1153, 458] width 12 height 12
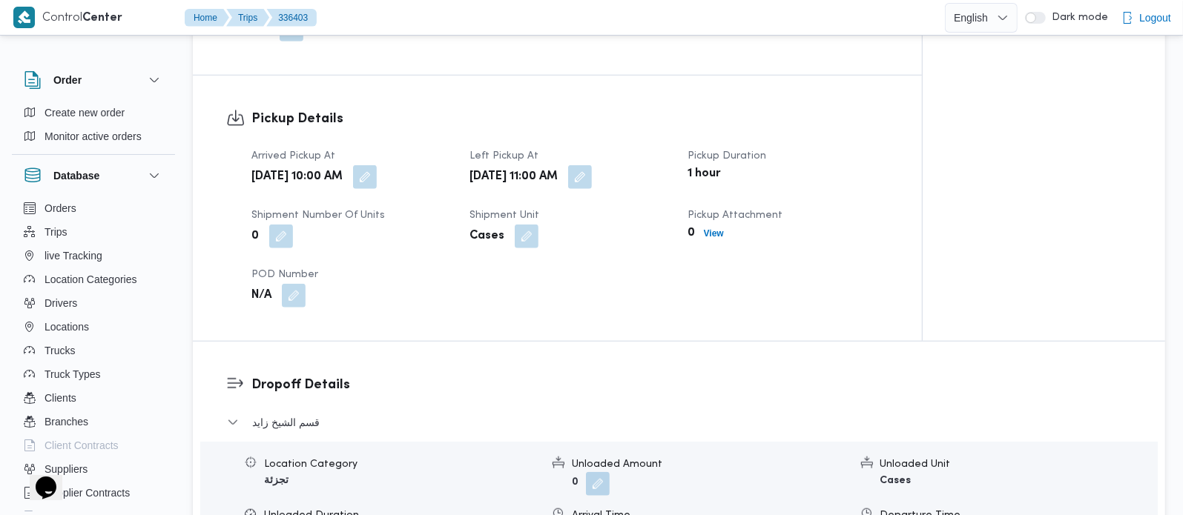
scroll to position [1134, 0]
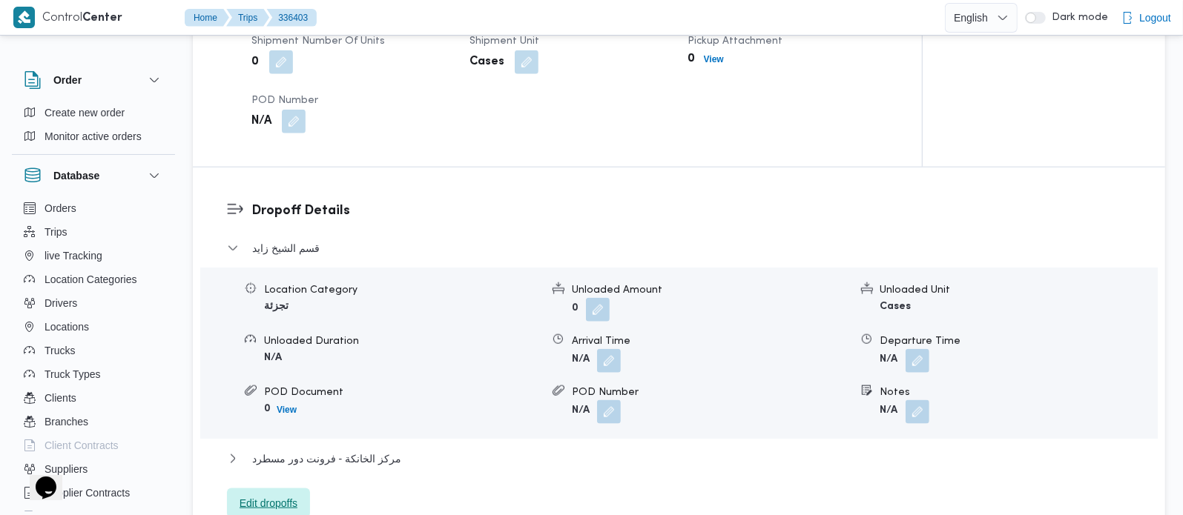
click at [279, 495] on span "Edit dropoffs" at bounding box center [269, 504] width 58 height 18
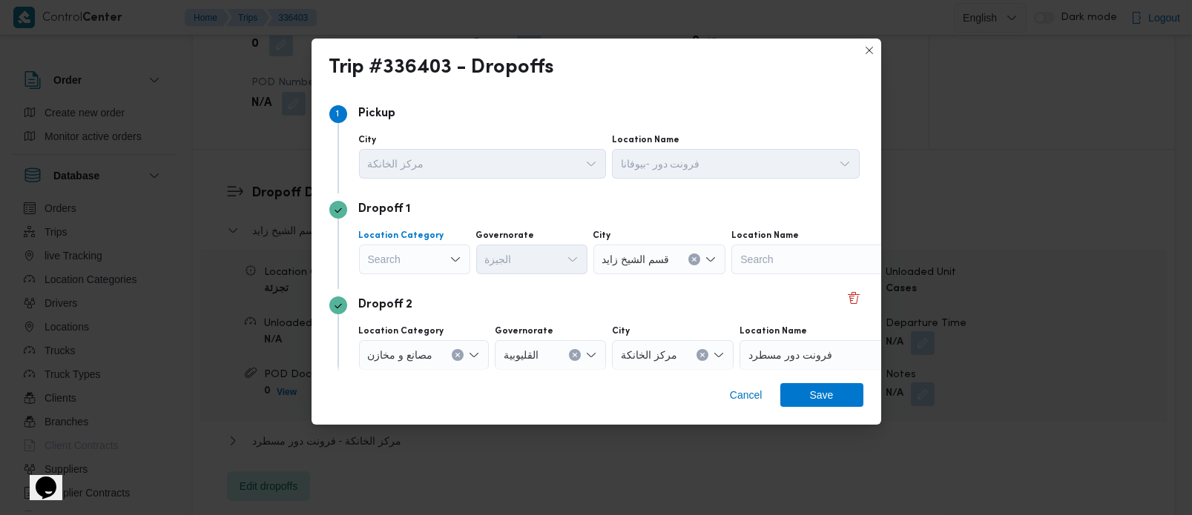
click at [422, 272] on div "Search" at bounding box center [414, 260] width 111 height 30
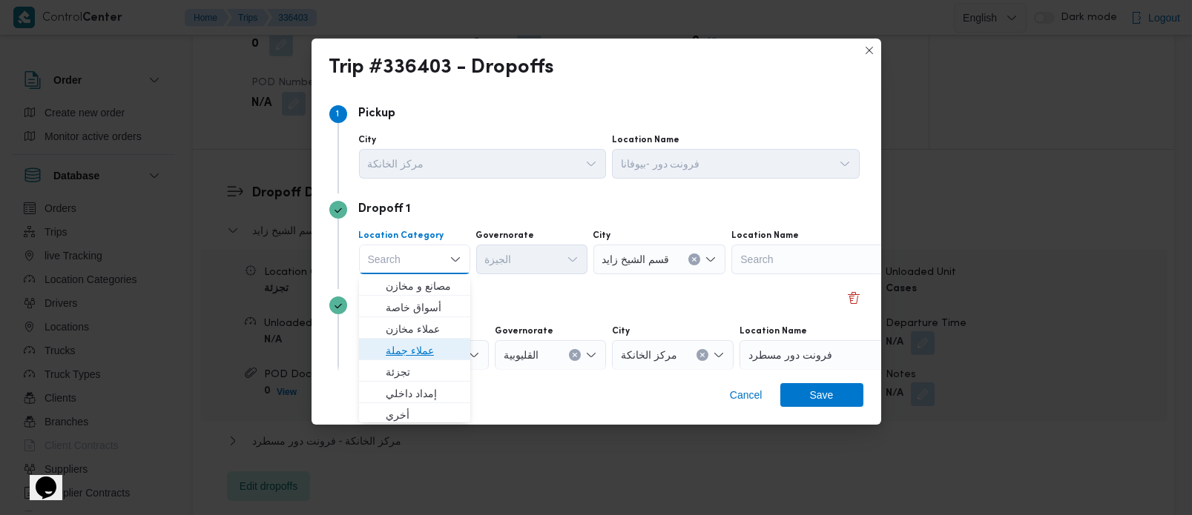
click at [409, 349] on span "عملاء جملة" at bounding box center [424, 351] width 76 height 18
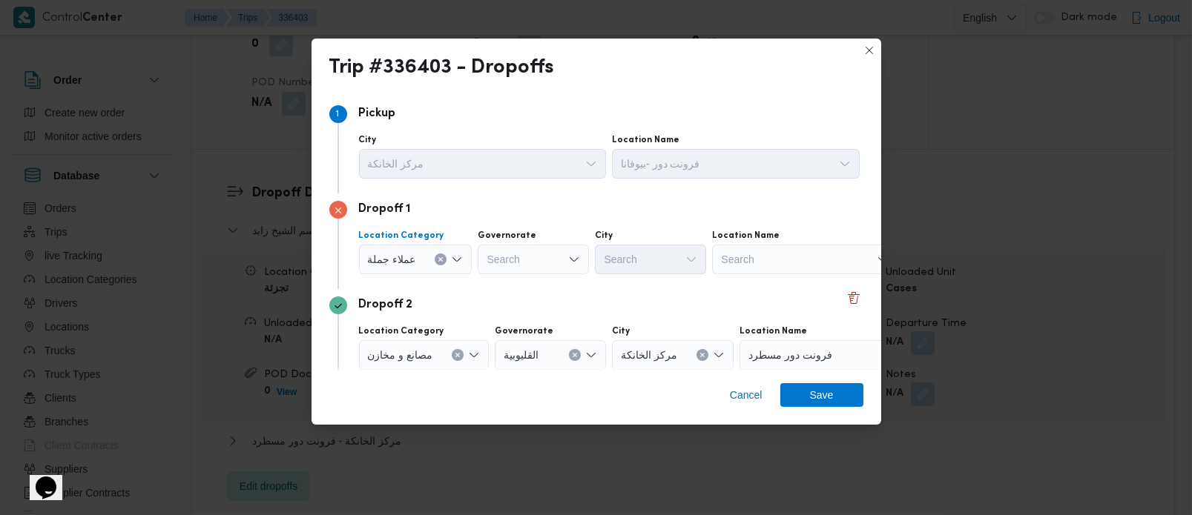
click at [527, 266] on div "Search" at bounding box center [533, 260] width 111 height 30
type input "."
type input "زة"
click at [530, 280] on span "الجي زة" at bounding box center [541, 286] width 76 height 18
click at [633, 255] on div "Search" at bounding box center [650, 260] width 111 height 30
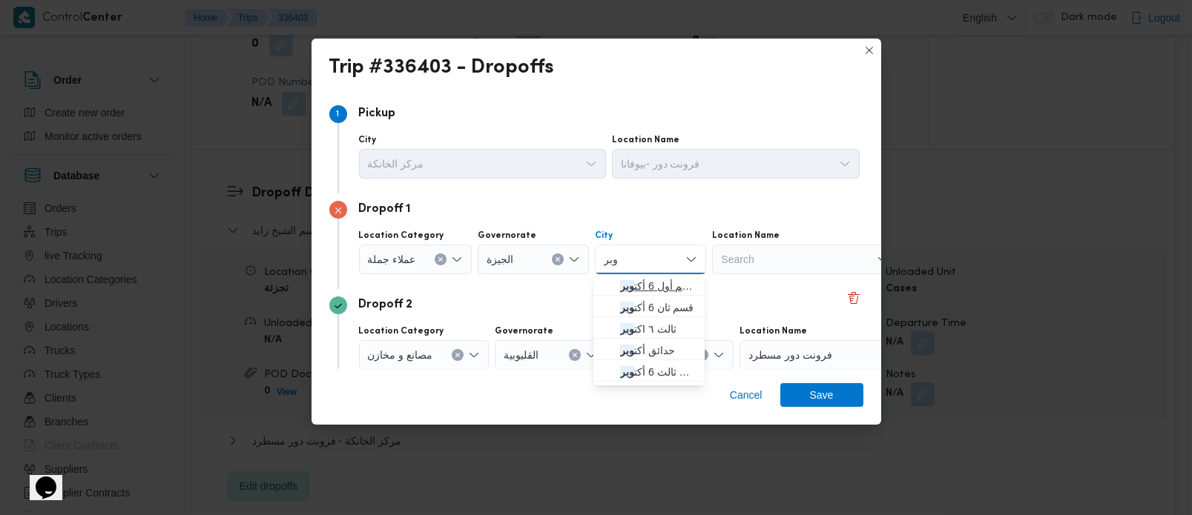
type input "وبر"
click at [670, 288] on span "قسم أول 6 أكت وبر" at bounding box center [658, 286] width 76 height 18
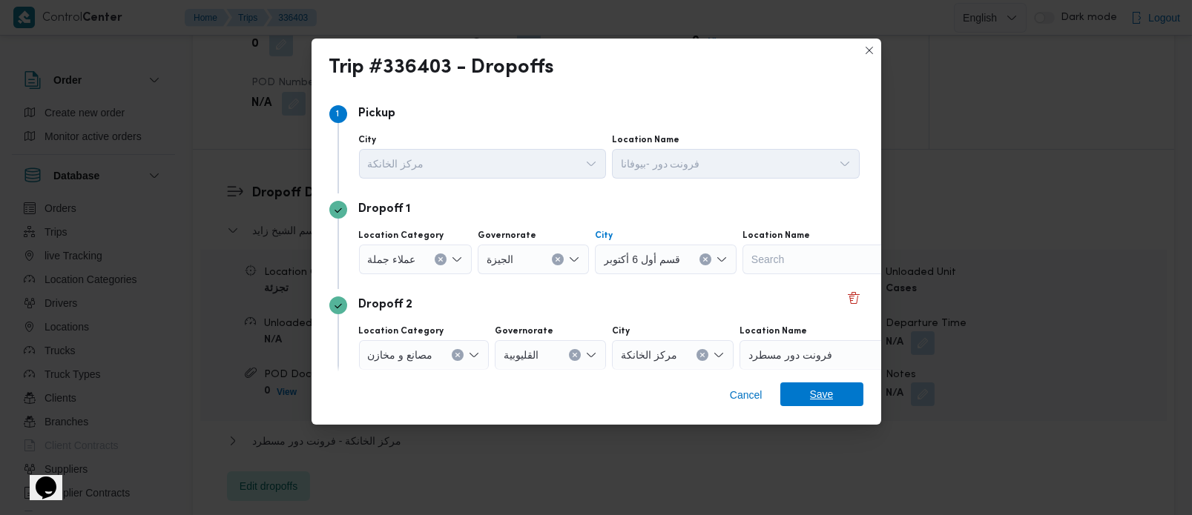
click at [821, 401] on span "Save" at bounding box center [822, 395] width 24 height 24
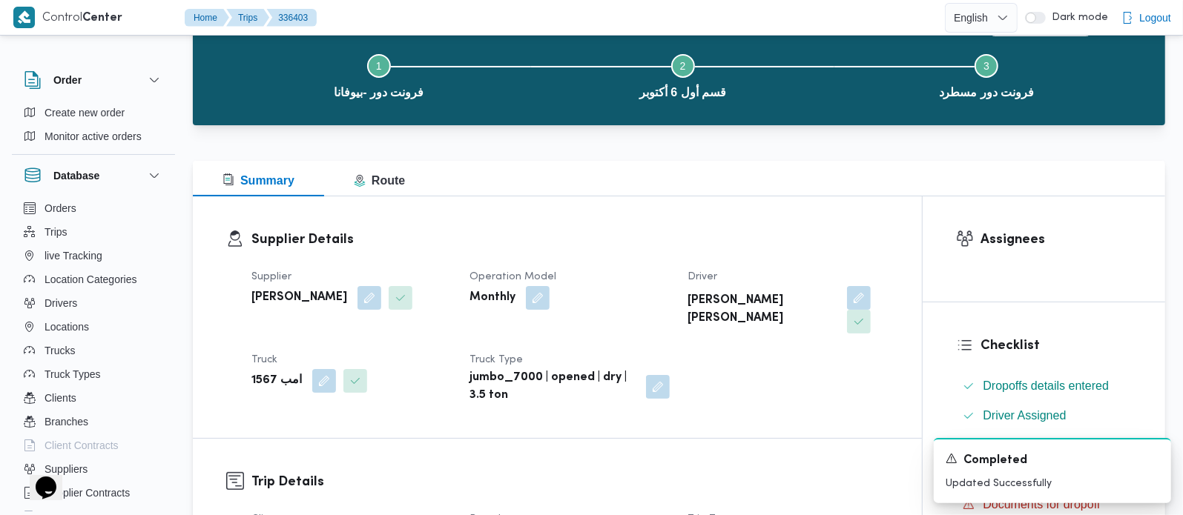
scroll to position [0, 0]
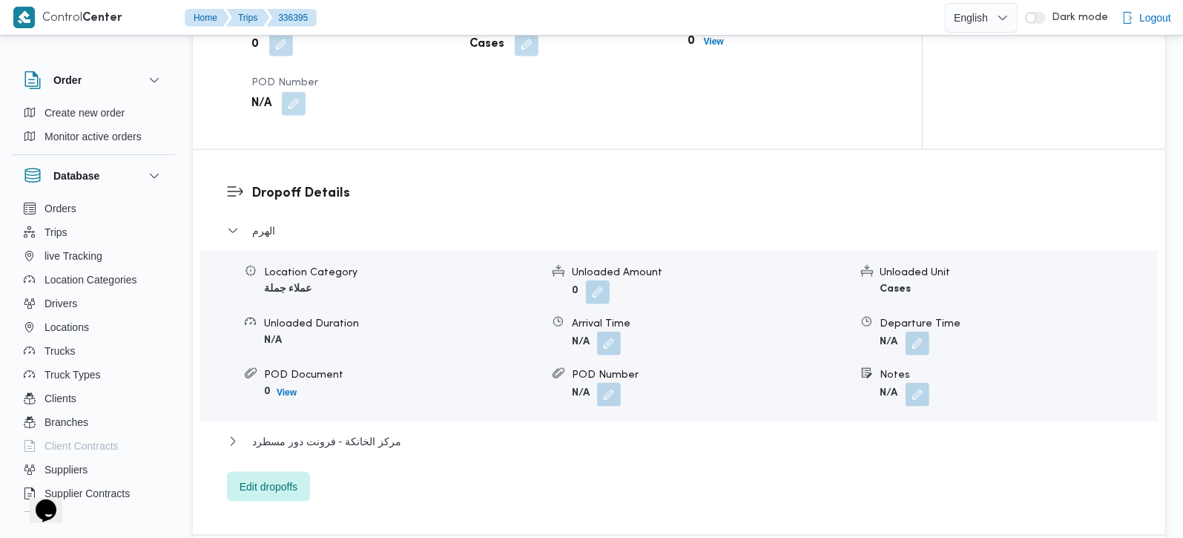
scroll to position [1134, 0]
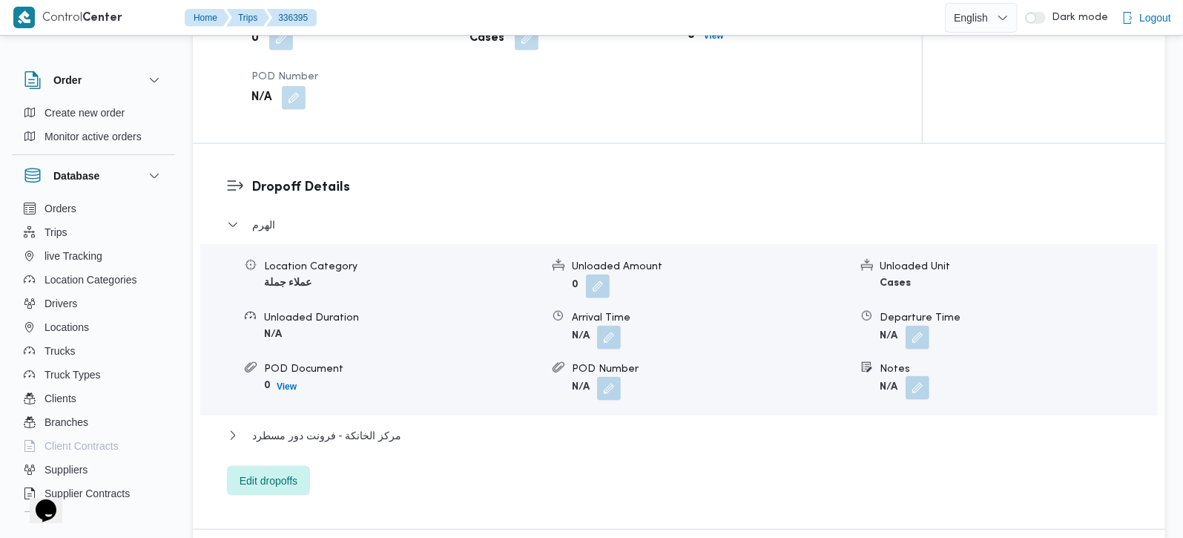
click at [927, 376] on button "button" at bounding box center [918, 388] width 24 height 24
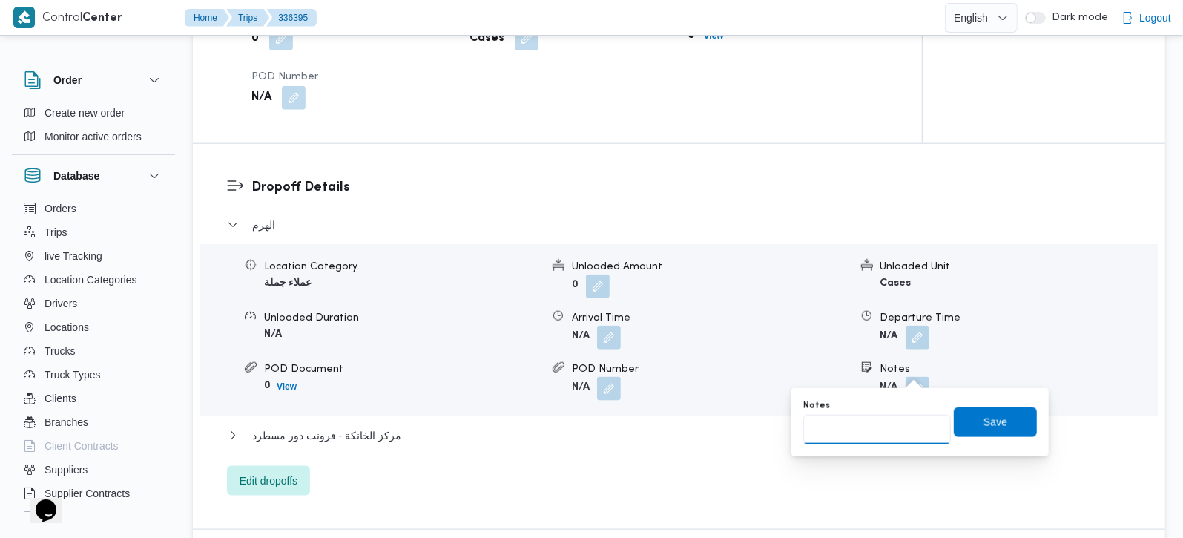
click at [889, 426] on input "Notes" at bounding box center [877, 430] width 148 height 30
paste input "حدائق الاهرام"
type input "حدائق الاهرام"
click at [984, 424] on span "Save" at bounding box center [996, 421] width 24 height 18
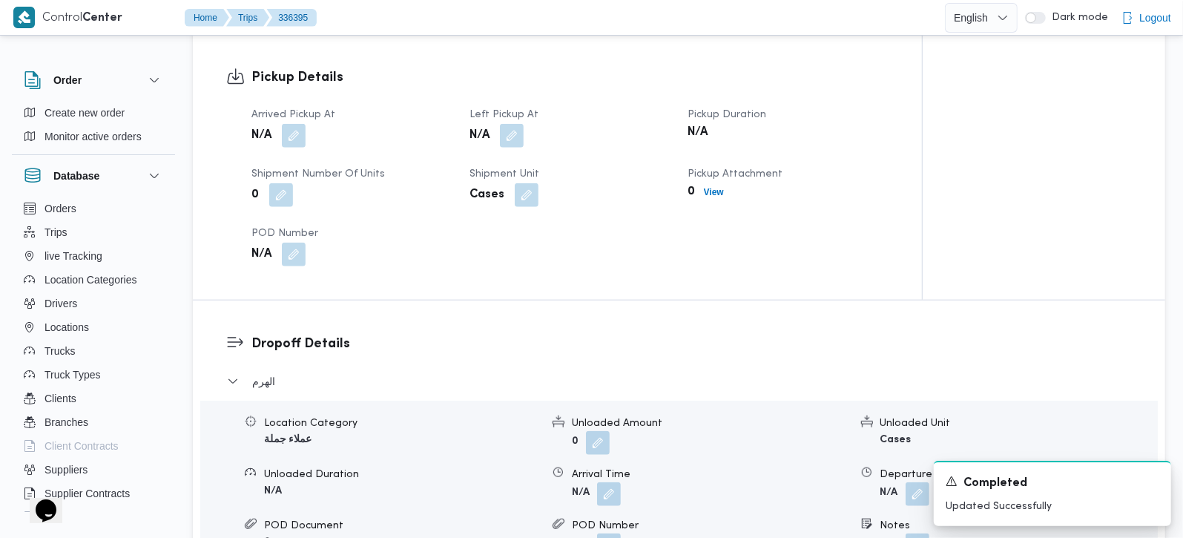
scroll to position [960, 0]
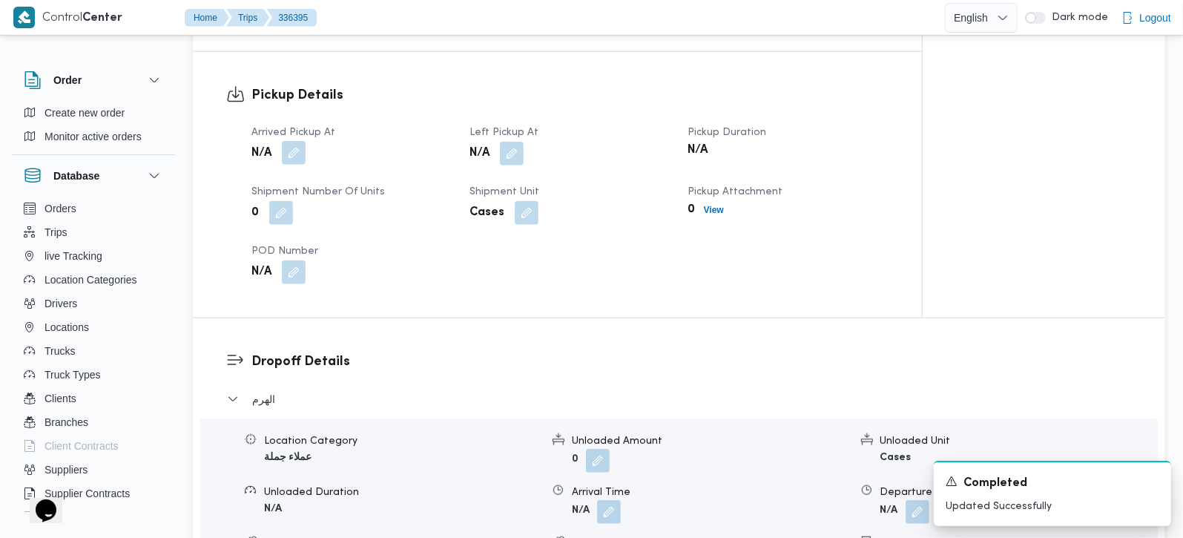
click at [290, 141] on button "button" at bounding box center [294, 153] width 24 height 24
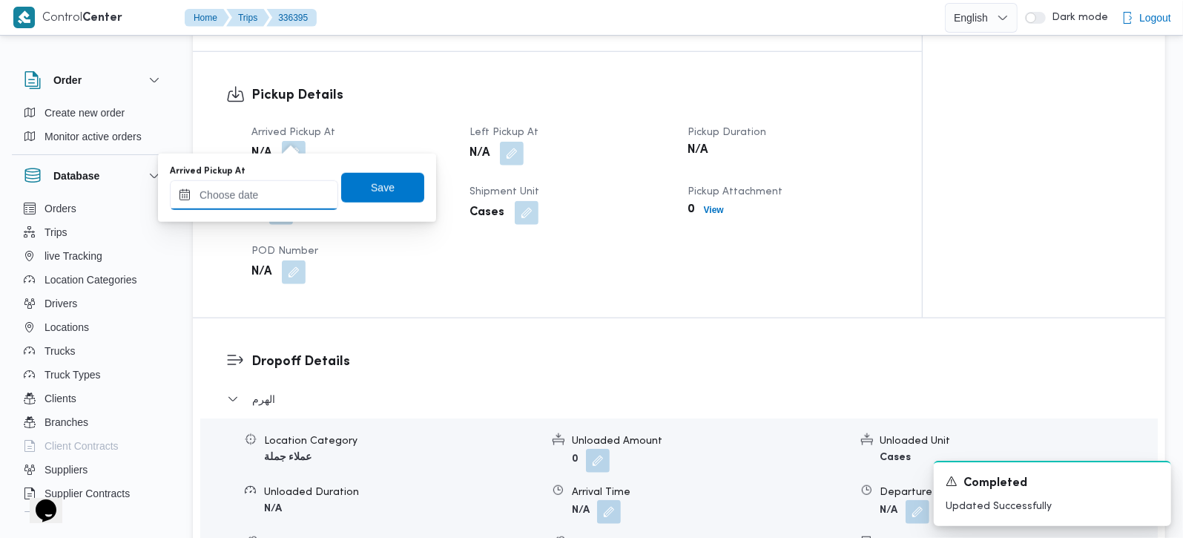
click at [279, 205] on input "Arrived Pickup At" at bounding box center [254, 195] width 168 height 30
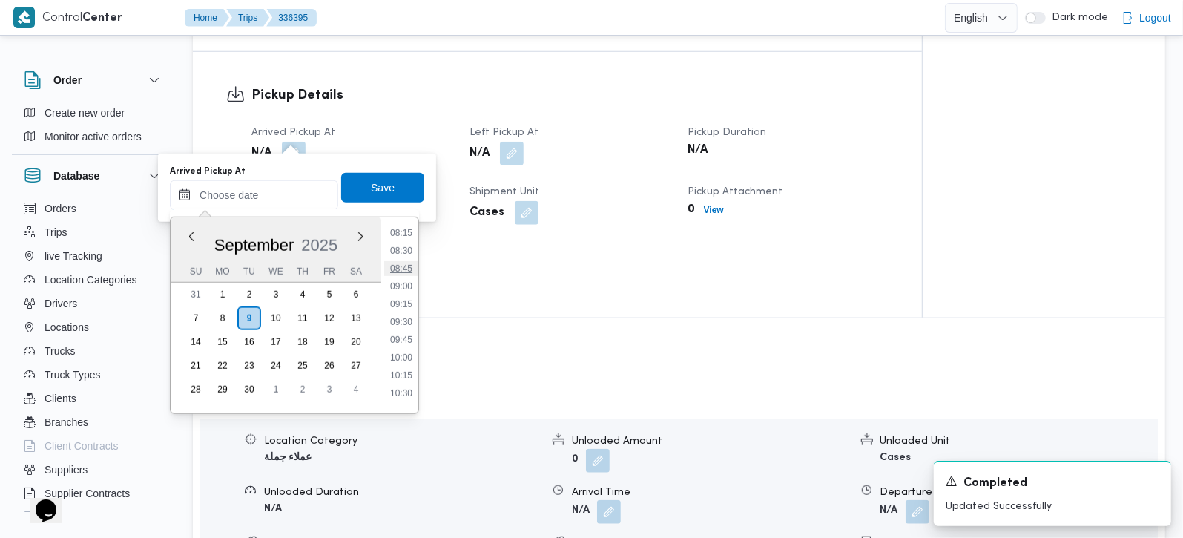
scroll to position [504, 0]
click at [407, 283] on li "07:45" at bounding box center [401, 284] width 34 height 15
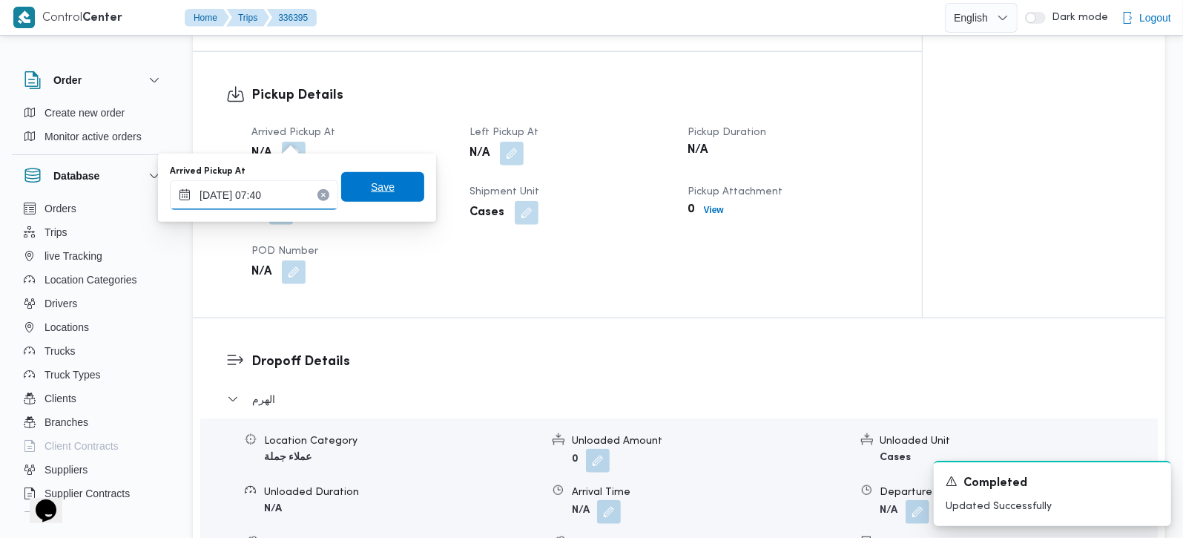
type input "09/09/2025 07:40"
click at [371, 187] on span "Save" at bounding box center [383, 187] width 24 height 18
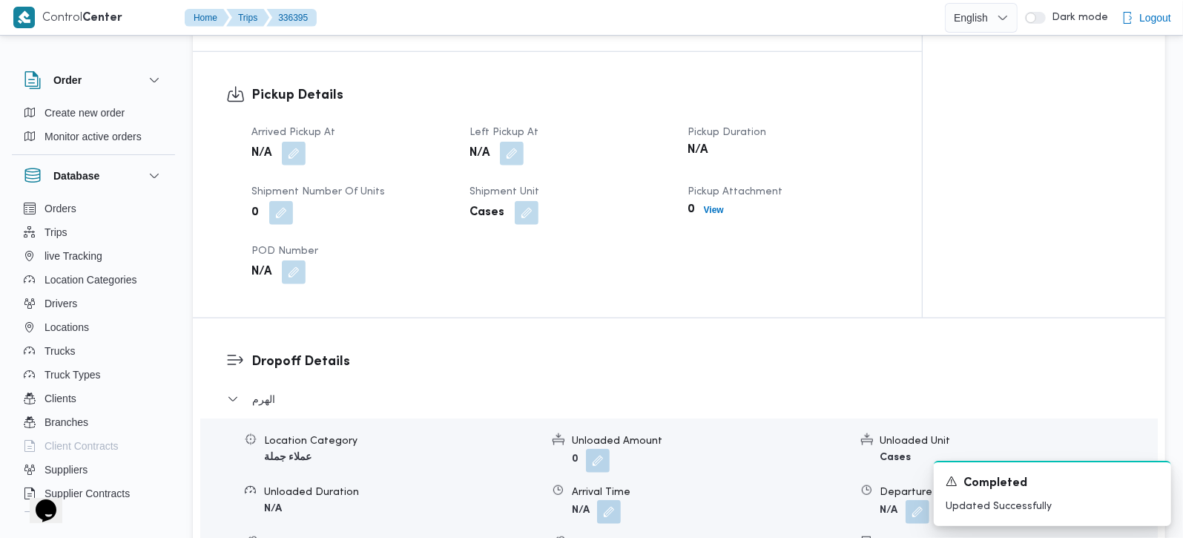
click at [500, 142] on span at bounding box center [508, 154] width 31 height 24
click at [505, 141] on button "button" at bounding box center [512, 153] width 24 height 24
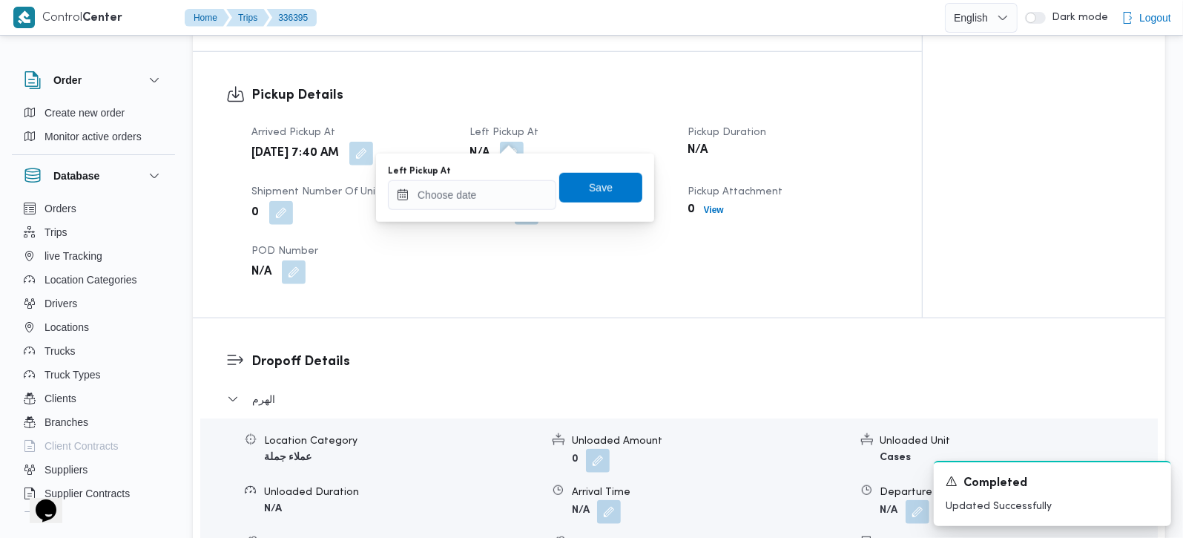
click at [498, 175] on div "Left Pickup At" at bounding box center [472, 171] width 168 height 12
click at [503, 191] on input "Left Pickup At" at bounding box center [472, 195] width 168 height 30
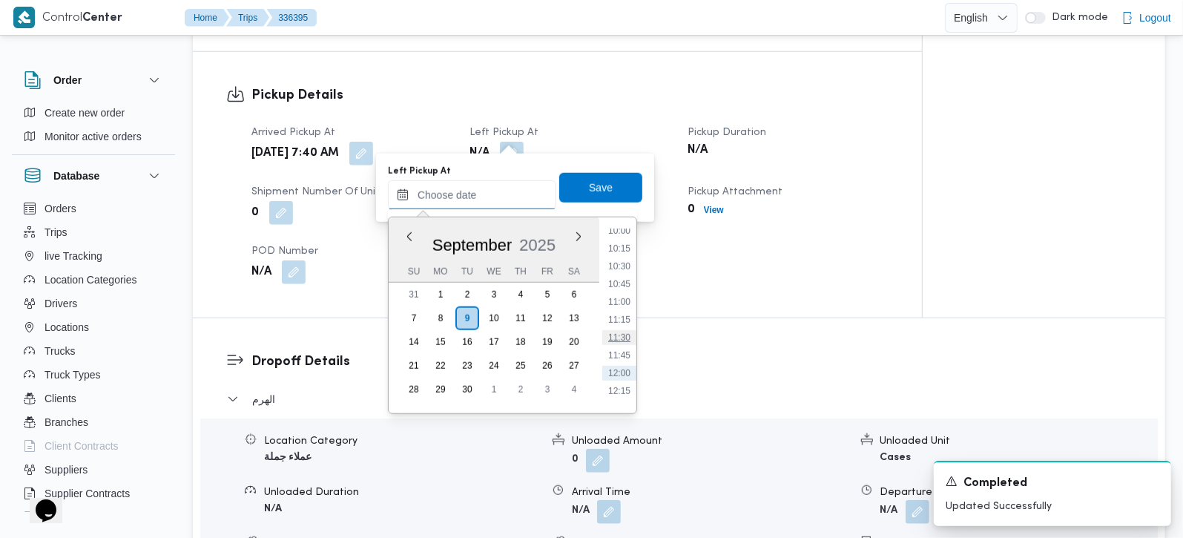
scroll to position [679, 0]
click at [632, 251] on li "09:45" at bounding box center [619, 252] width 34 height 15
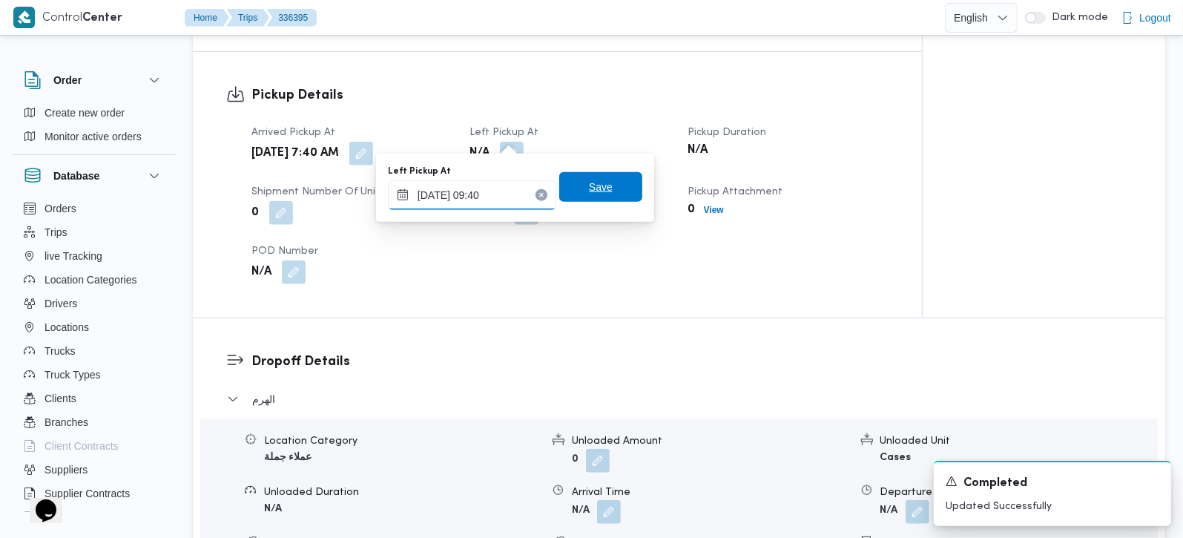
type input "09/09/2025 09:40"
click at [601, 179] on span "Save" at bounding box center [600, 187] width 83 height 30
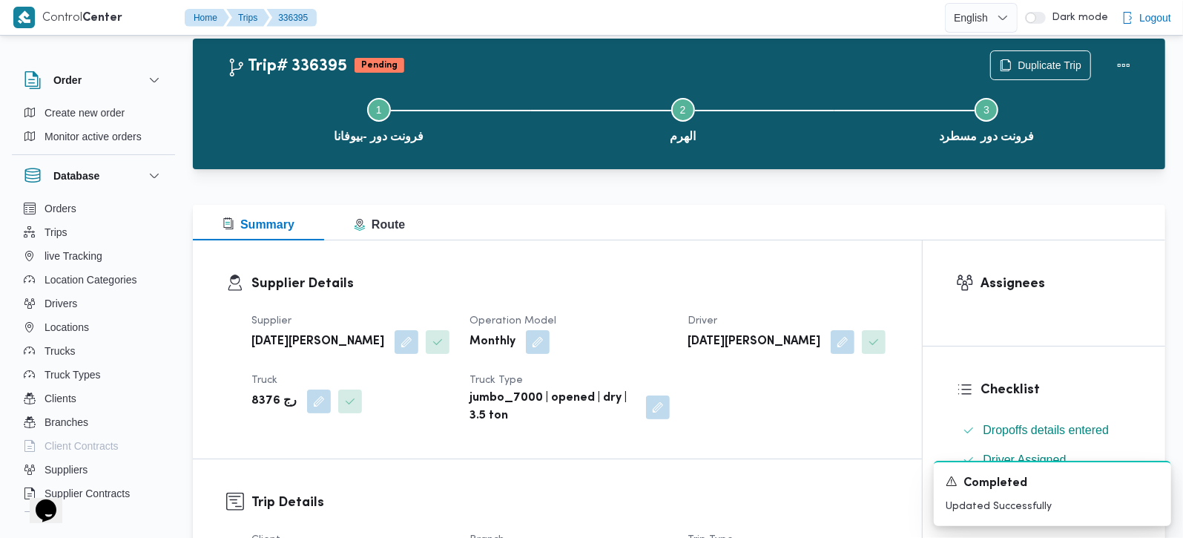
scroll to position [0, 0]
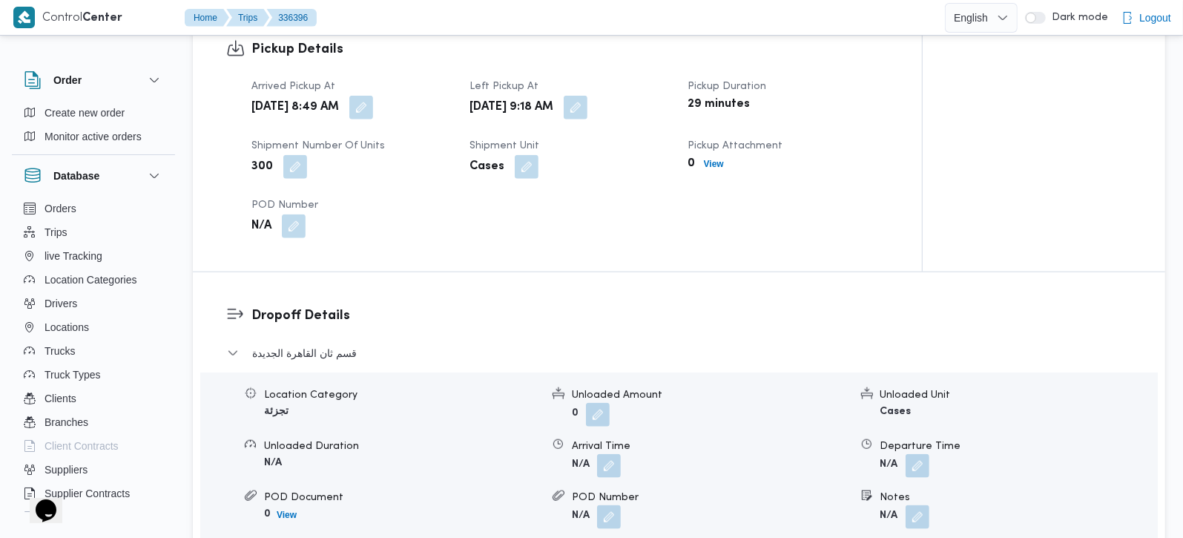
scroll to position [1134, 0]
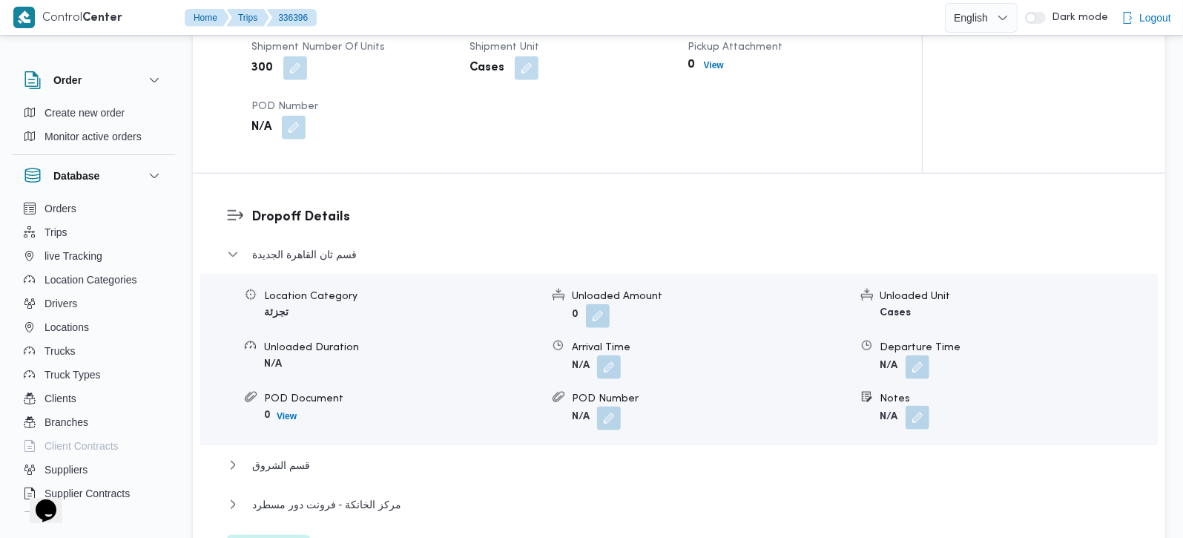
click at [925, 406] on button "button" at bounding box center [918, 418] width 24 height 24
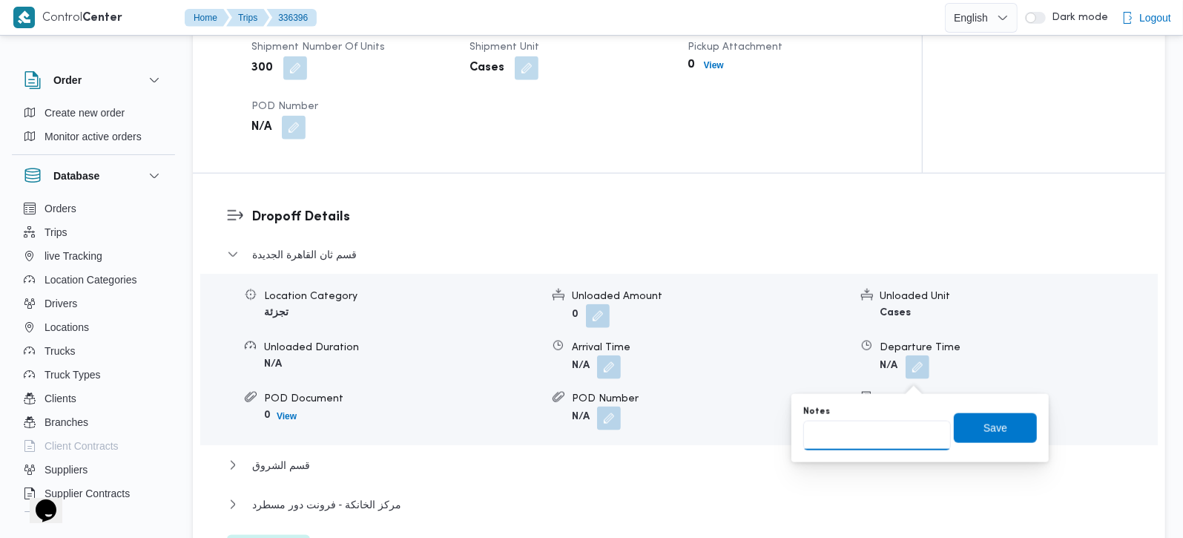
click at [893, 428] on input "Notes" at bounding box center [877, 436] width 148 height 30
paste input "مدينتي"
type input "مدينتي"
click at [975, 418] on span "Save" at bounding box center [995, 427] width 83 height 30
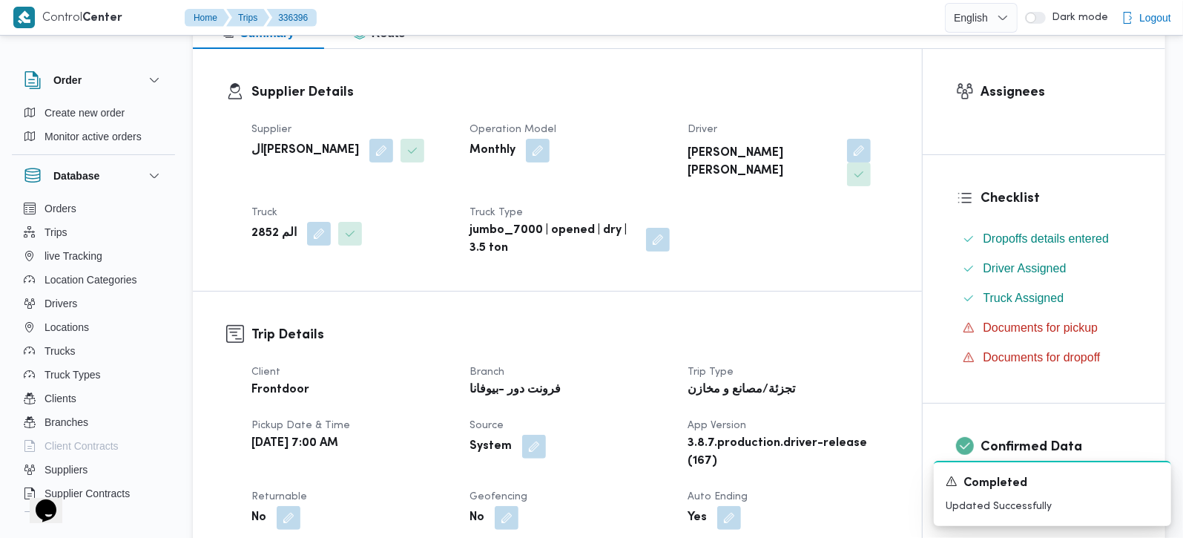
scroll to position [0, 0]
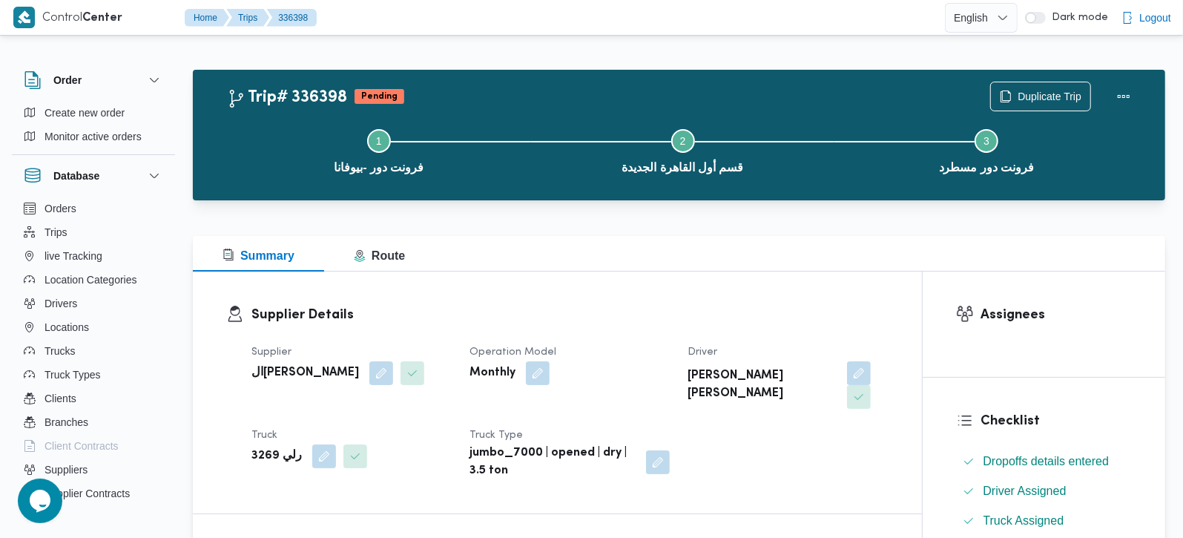
click at [847, 372] on button "button" at bounding box center [859, 373] width 24 height 24
click at [323, 369] on b "ال[PERSON_NAME]" at bounding box center [305, 373] width 108 height 18
copy div "ال[PERSON_NAME]"
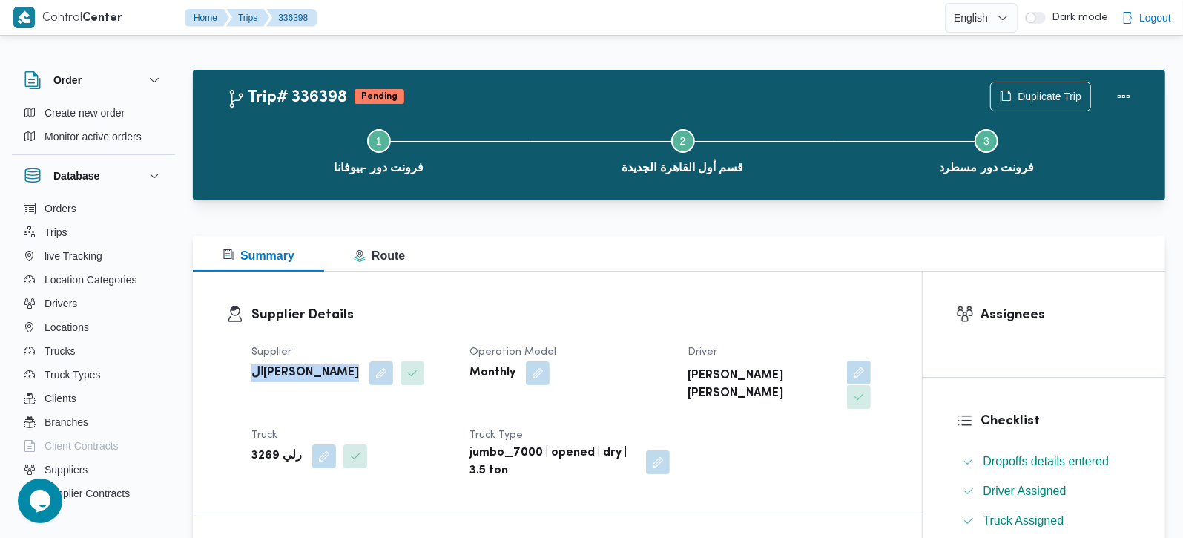
click at [847, 374] on button "button" at bounding box center [859, 372] width 24 height 24
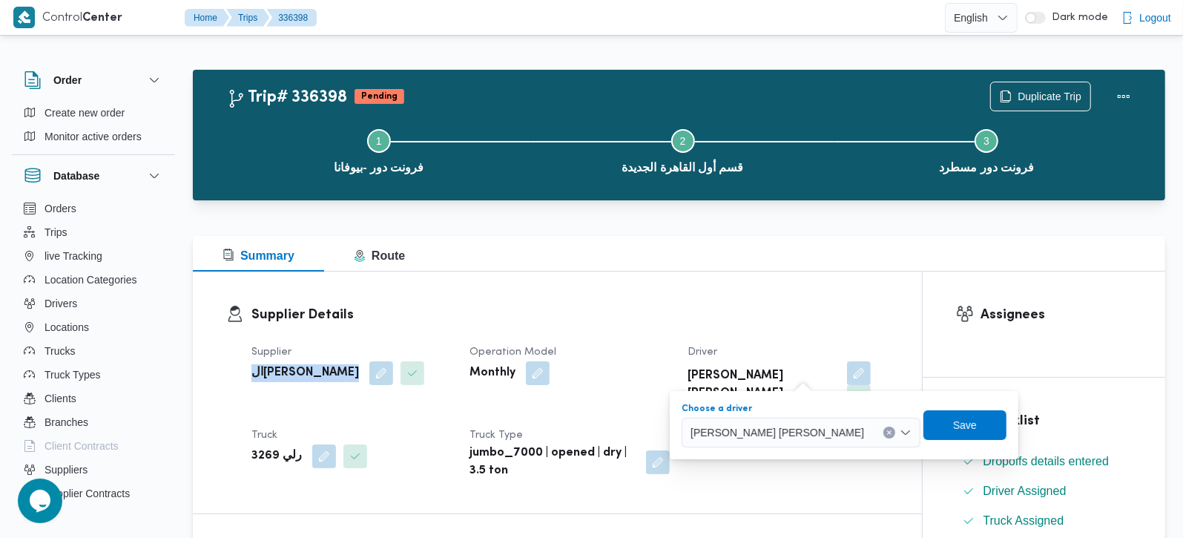
click at [883, 436] on button "Clear input" at bounding box center [889, 432] width 12 height 12
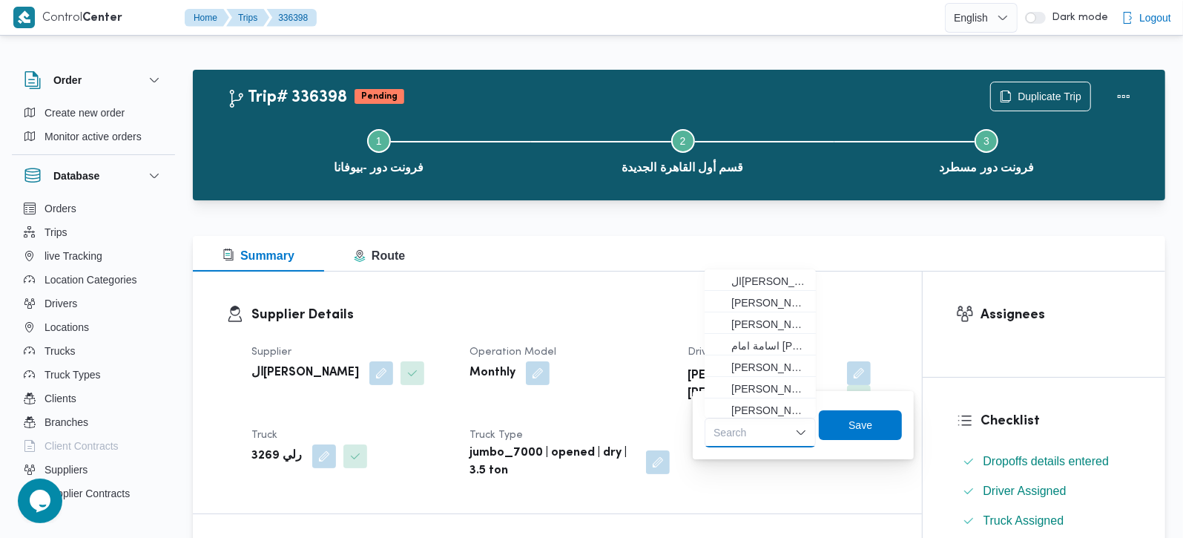
paste input "ال[PERSON_NAME]"
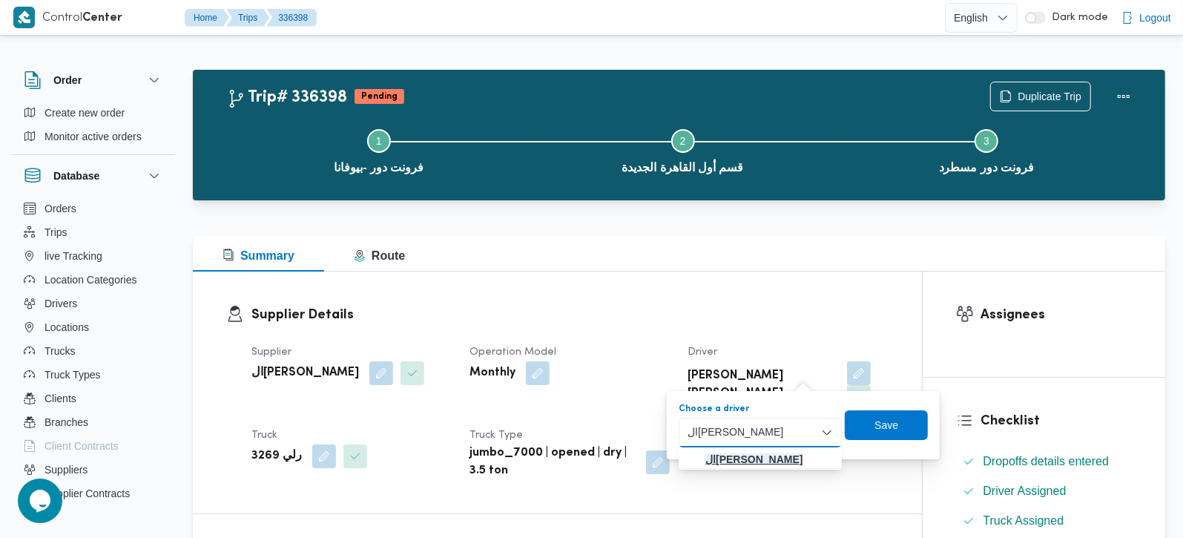
type input "ال[PERSON_NAME]"
drag, startPoint x: 775, startPoint y: 458, endPoint x: 782, endPoint y: 452, distance: 9.4
click at [774, 458] on mark "السيد احمد السيد ابراهيم" at bounding box center [753, 459] width 97 height 12
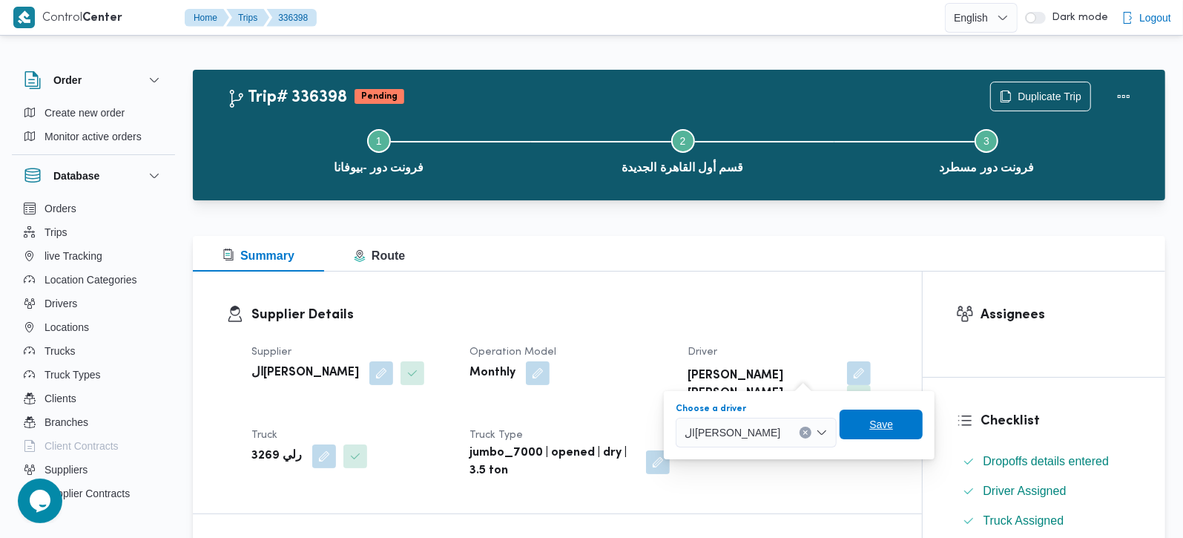
click at [882, 424] on span "Save" at bounding box center [881, 424] width 24 height 18
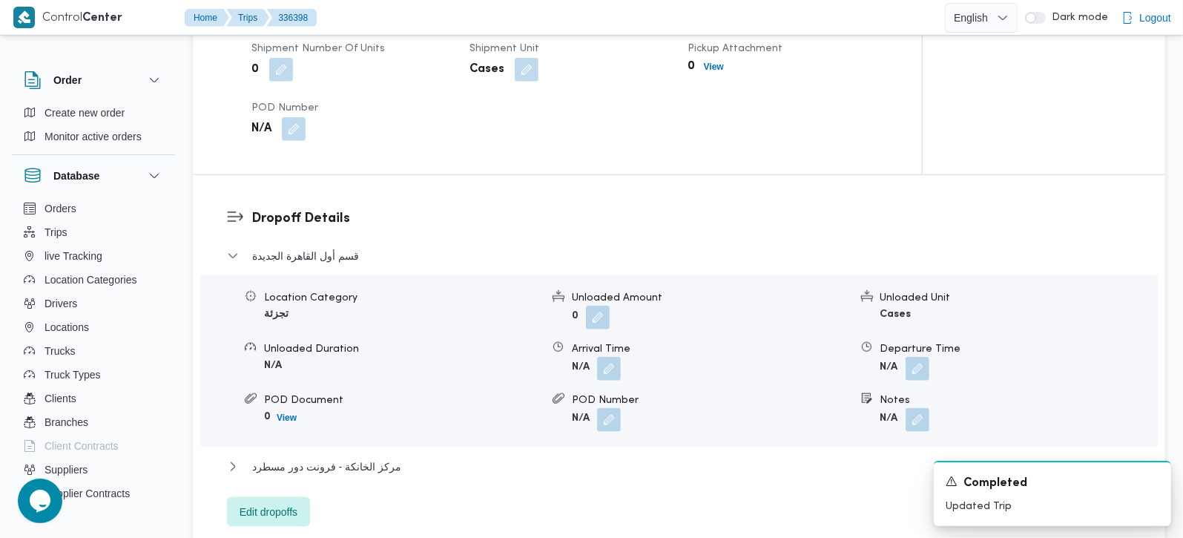
scroll to position [1134, 0]
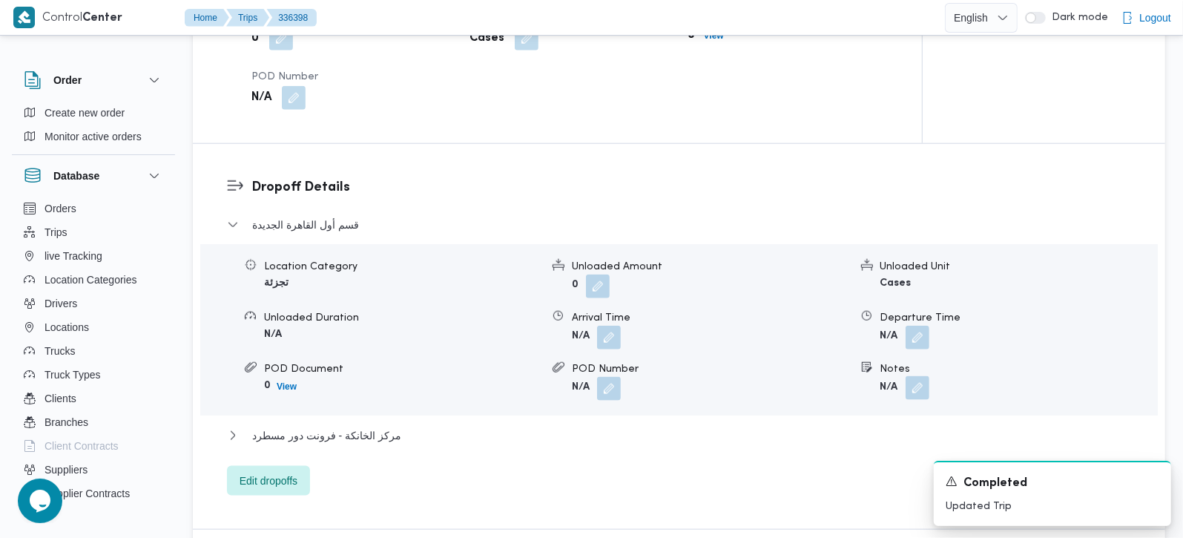
click at [913, 376] on button "button" at bounding box center [918, 388] width 24 height 24
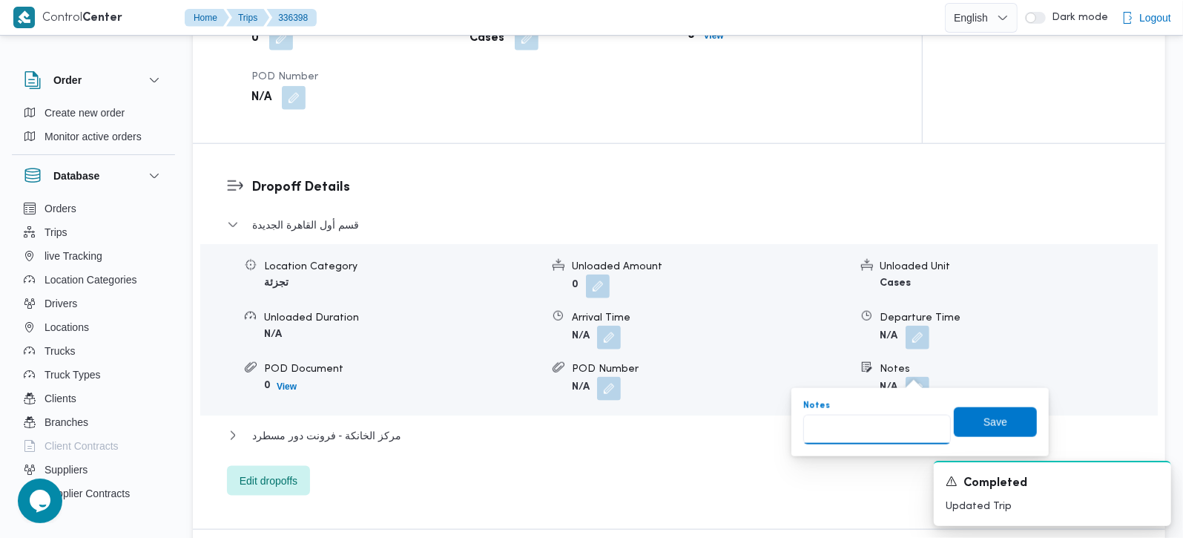
click at [896, 428] on input "Notes" at bounding box center [877, 430] width 148 height 30
paste input "التجمع الخامس"
type input "التجمع الخامس"
click at [960, 431] on span "Save" at bounding box center [995, 421] width 83 height 30
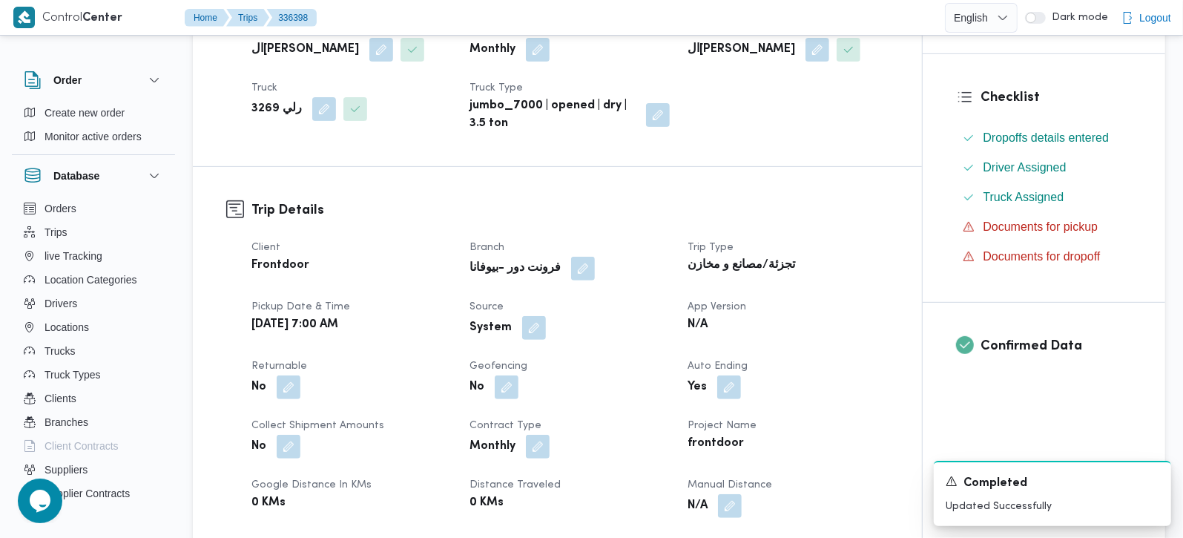
scroll to position [349, 0]
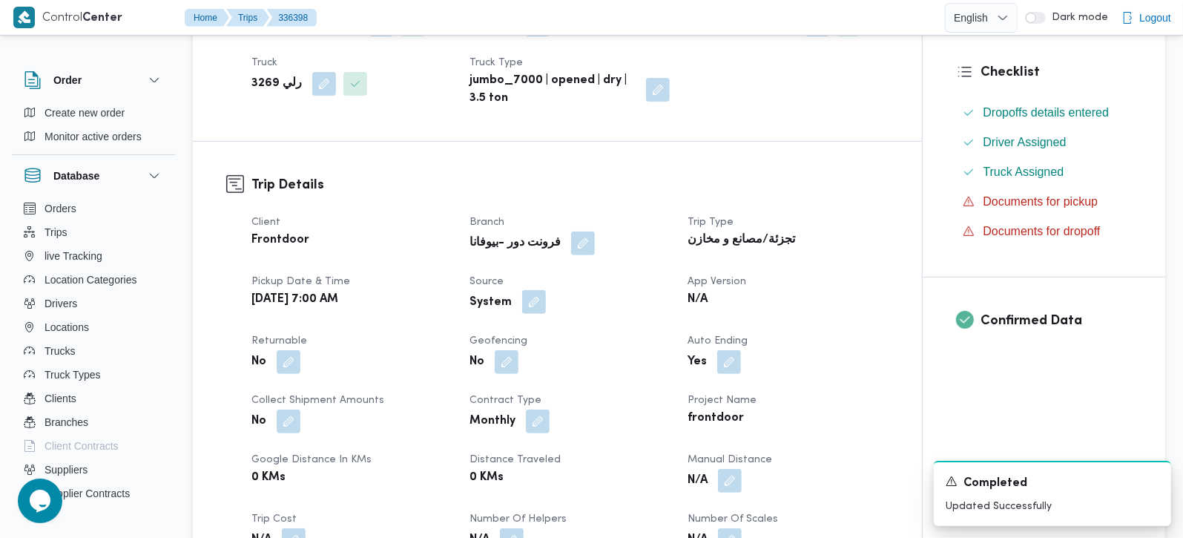
click at [535, 304] on button "button" at bounding box center [534, 302] width 24 height 24
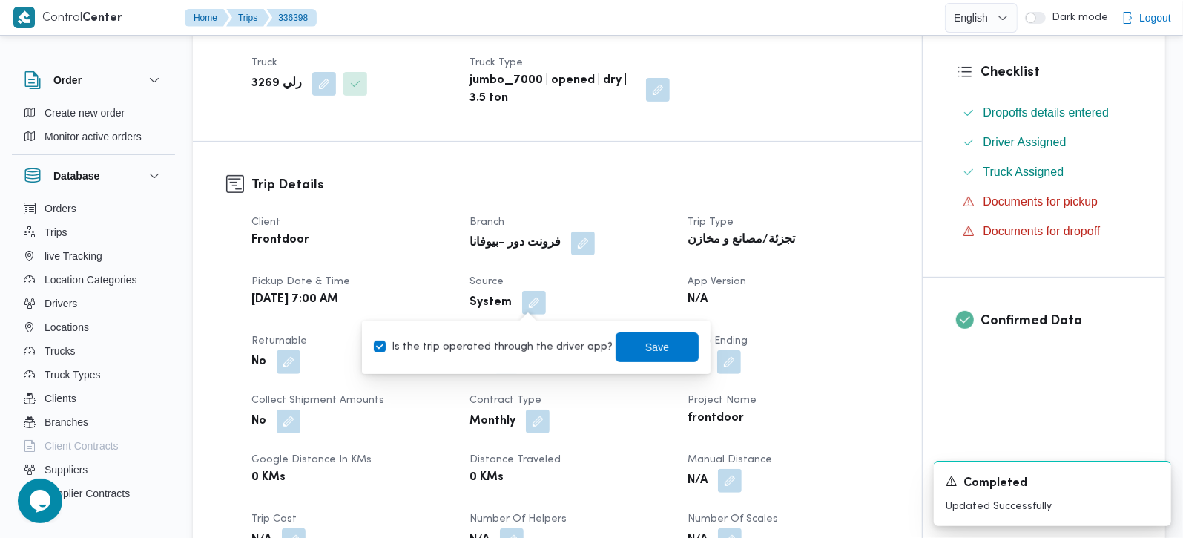
click at [527, 338] on label "Is the trip operated through the driver app?" at bounding box center [493, 347] width 239 height 18
checkbox input "false"
click at [645, 346] on span "Save" at bounding box center [657, 346] width 24 height 18
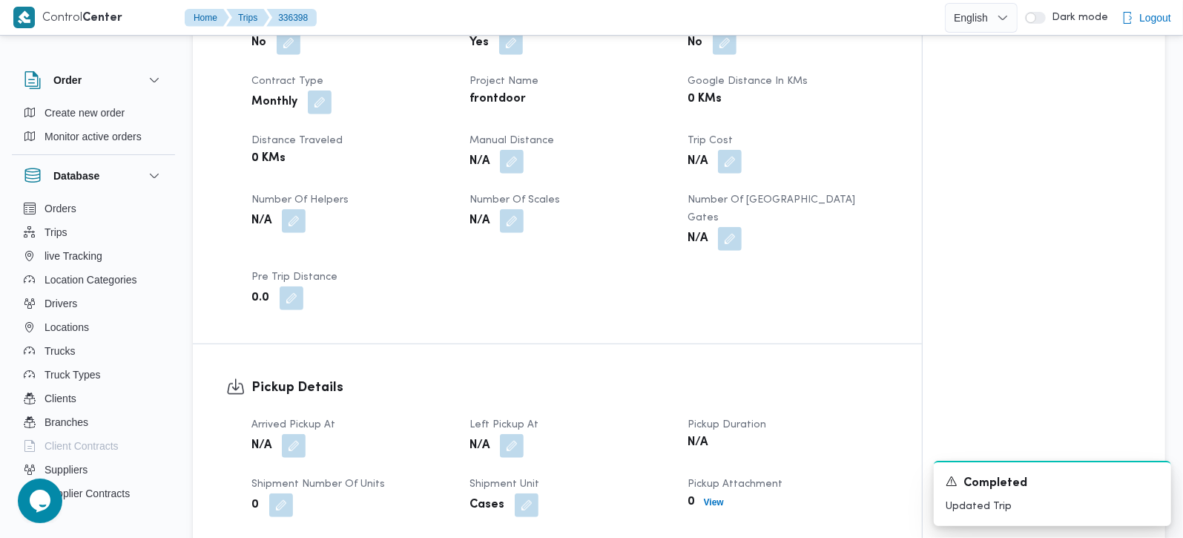
scroll to position [698, 0]
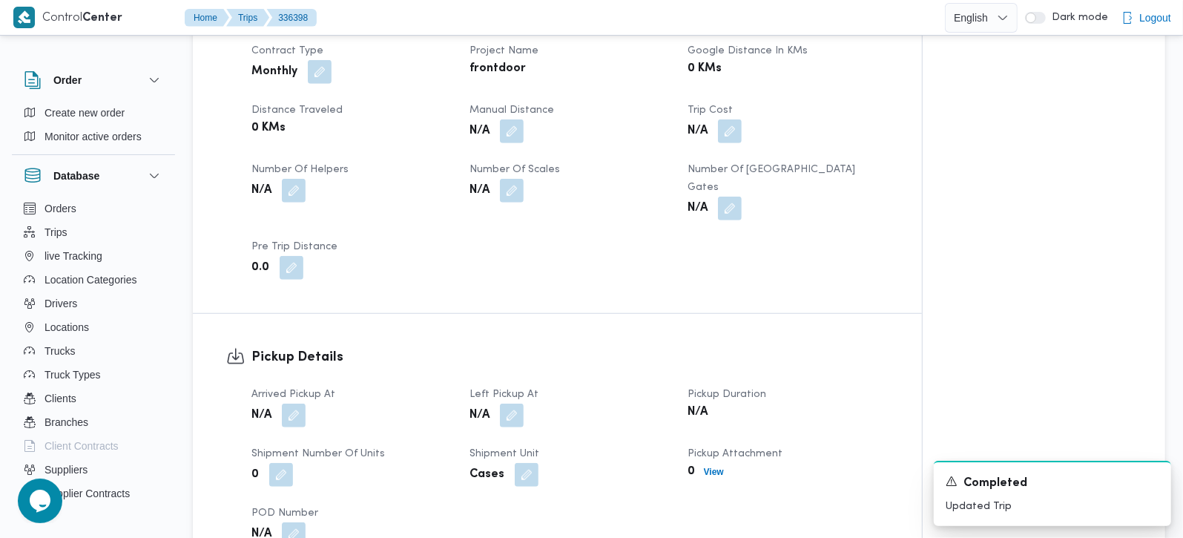
click at [291, 409] on div "N/A" at bounding box center [351, 415] width 203 height 27
click at [289, 403] on button "button" at bounding box center [294, 415] width 24 height 24
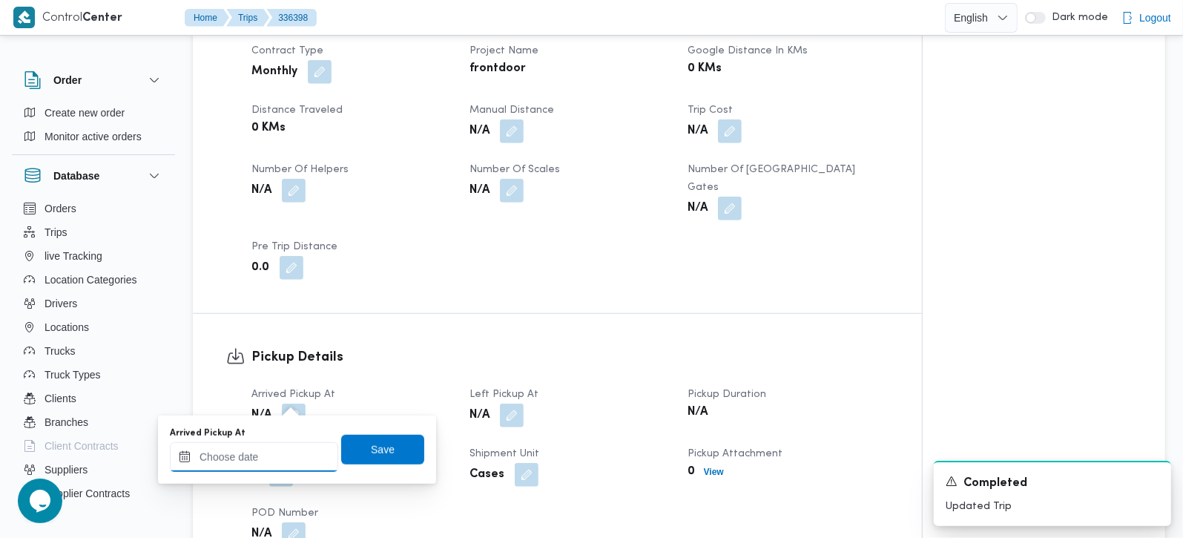
click at [274, 448] on input "Arrived Pickup At" at bounding box center [254, 457] width 168 height 30
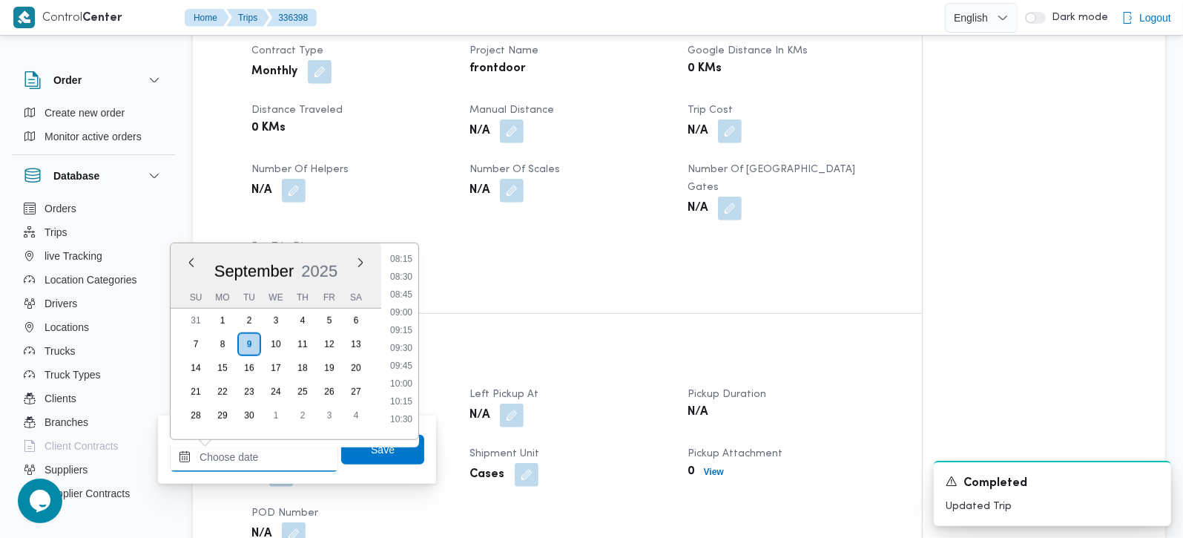
scroll to position [504, 0]
click at [408, 328] on li "08:00" at bounding box center [401, 327] width 34 height 15
type input "09/09/2025 08:00"
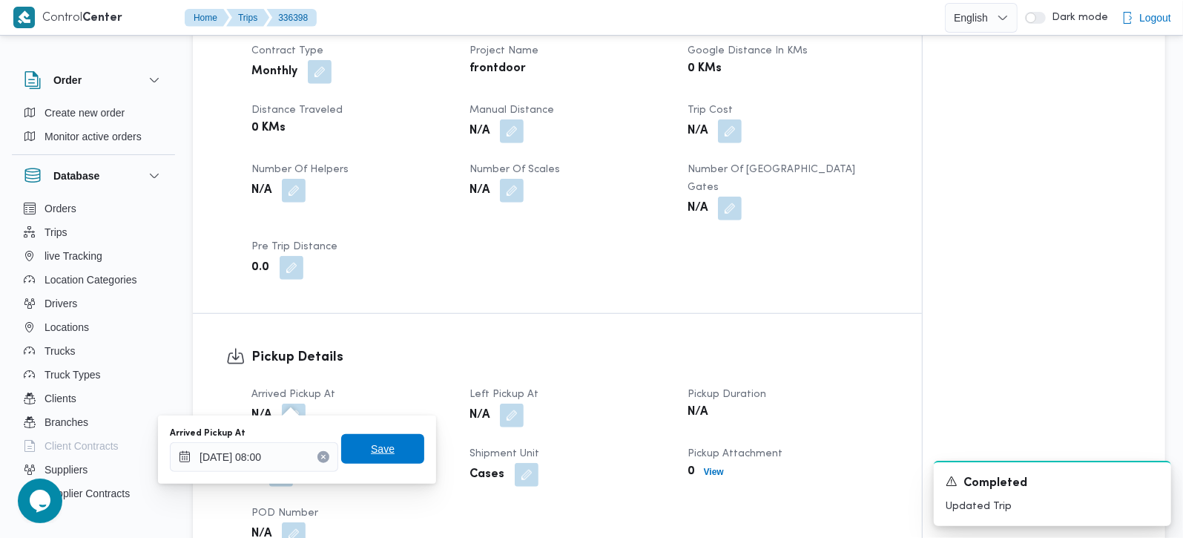
click at [373, 441] on span "Save" at bounding box center [383, 449] width 24 height 18
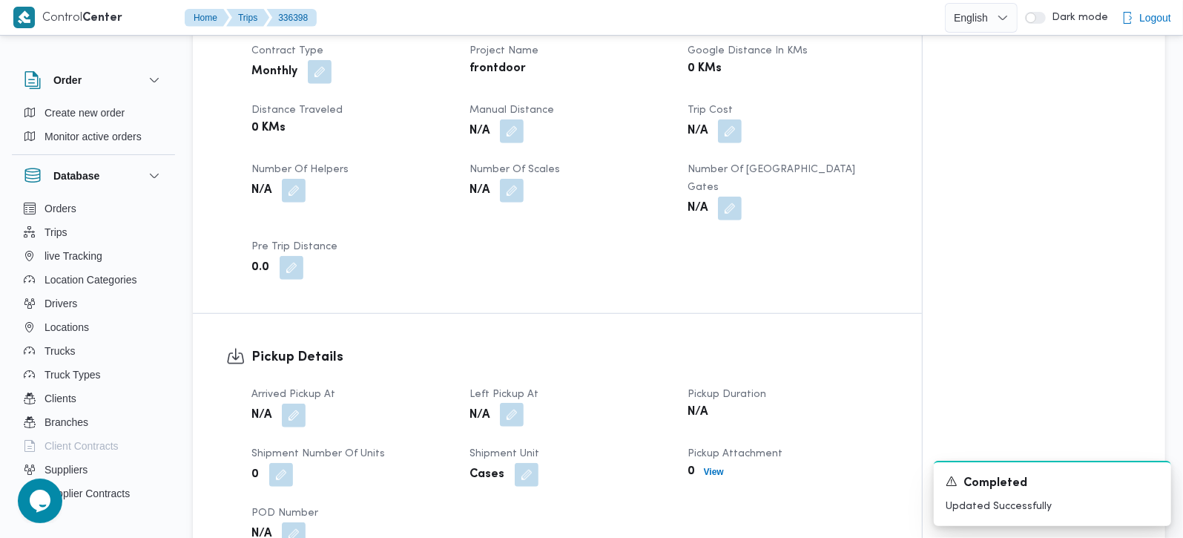
click at [501, 403] on button "button" at bounding box center [512, 415] width 24 height 24
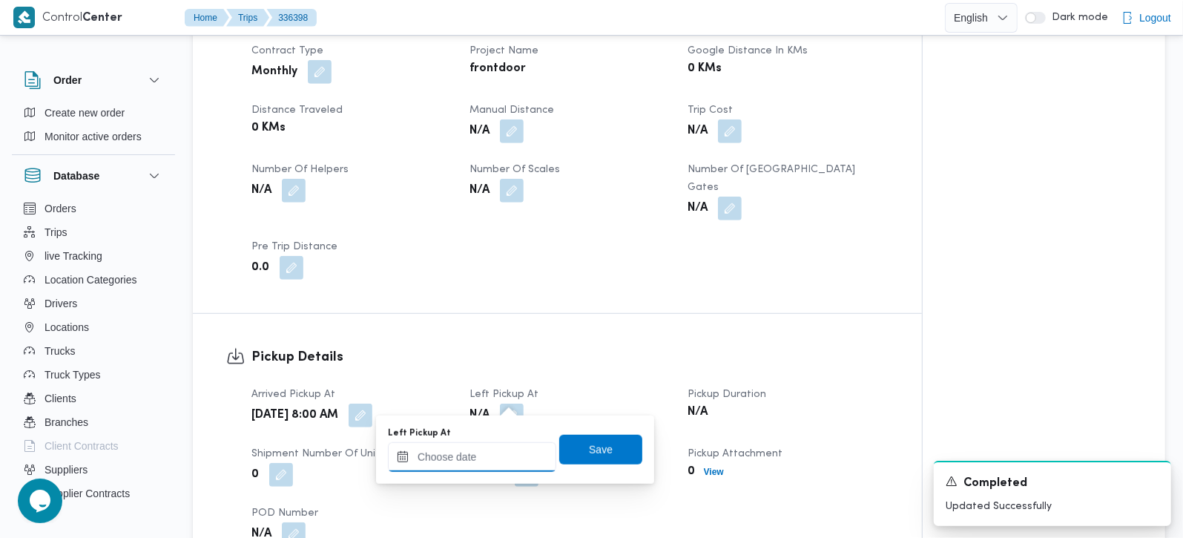
drag, startPoint x: 495, startPoint y: 449, endPoint x: 513, endPoint y: 444, distance: 18.5
click at [495, 449] on input "Left Pickup At" at bounding box center [472, 457] width 168 height 30
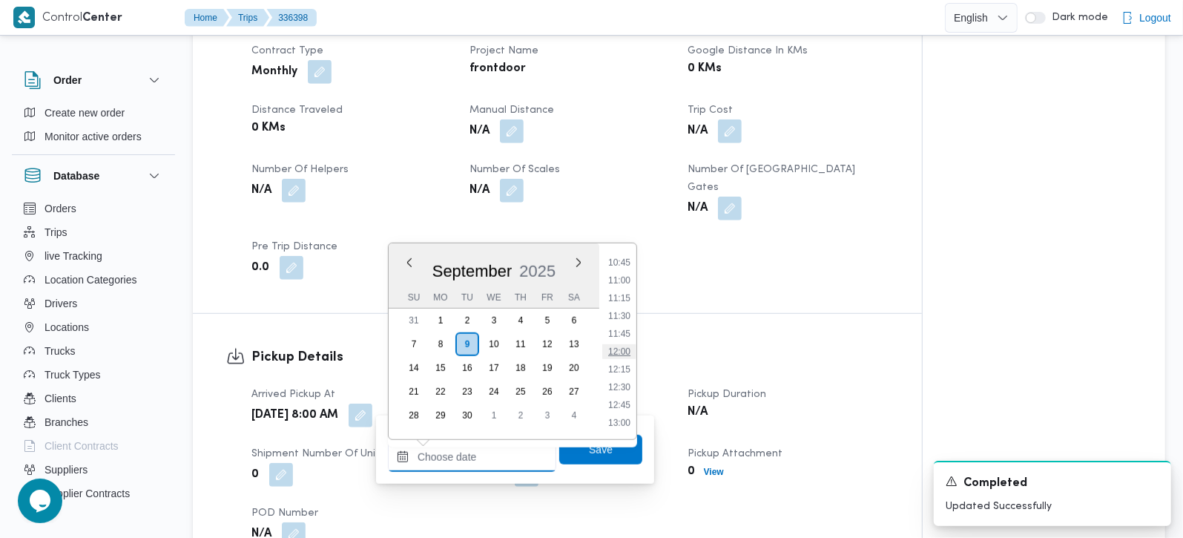
scroll to position [679, 0]
drag, startPoint x: 621, startPoint y: 279, endPoint x: 622, endPoint y: 319, distance: 40.1
click at [621, 279] on li "09:45" at bounding box center [619, 278] width 34 height 15
type input "[DATE] 09:45"
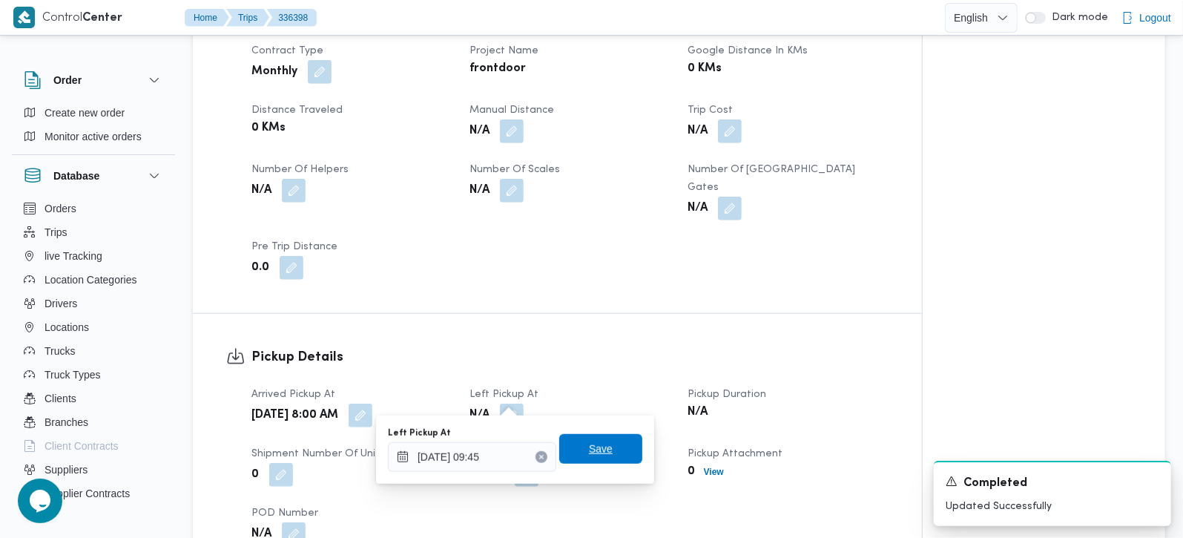
click at [609, 454] on span "Save" at bounding box center [600, 449] width 83 height 30
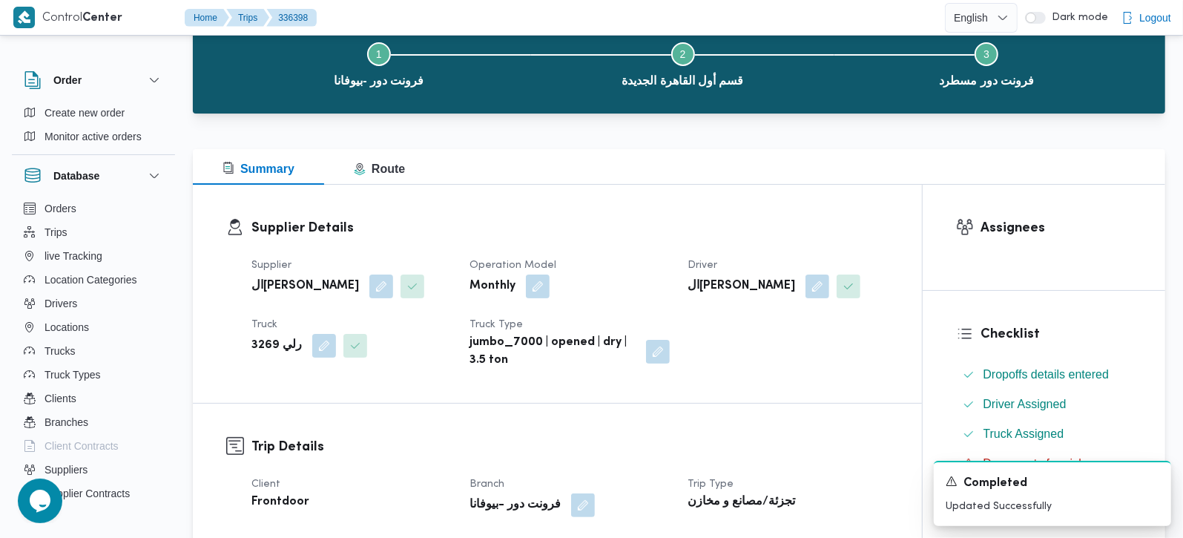
scroll to position [0, 0]
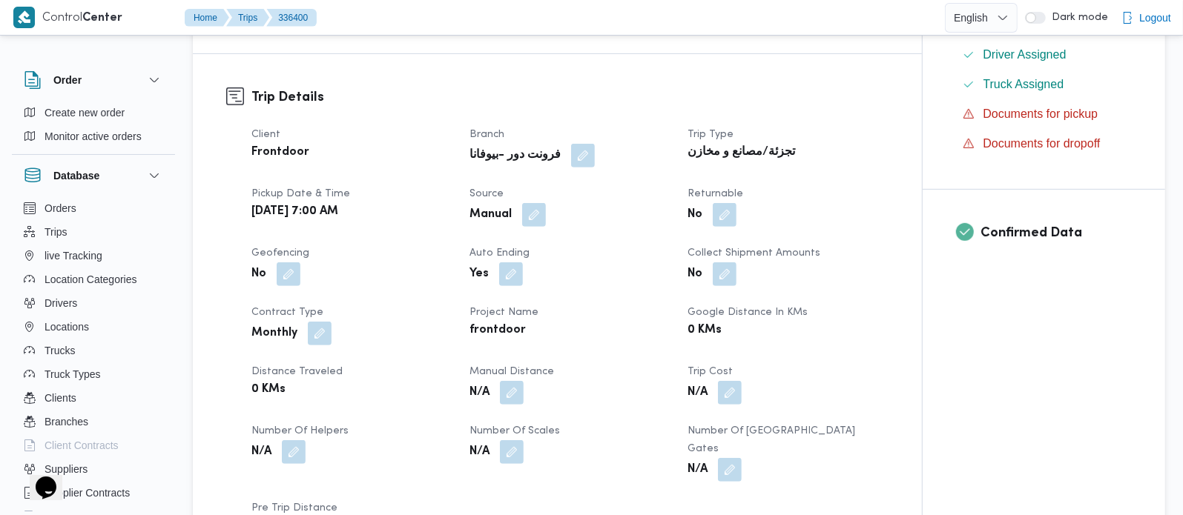
scroll to position [698, 0]
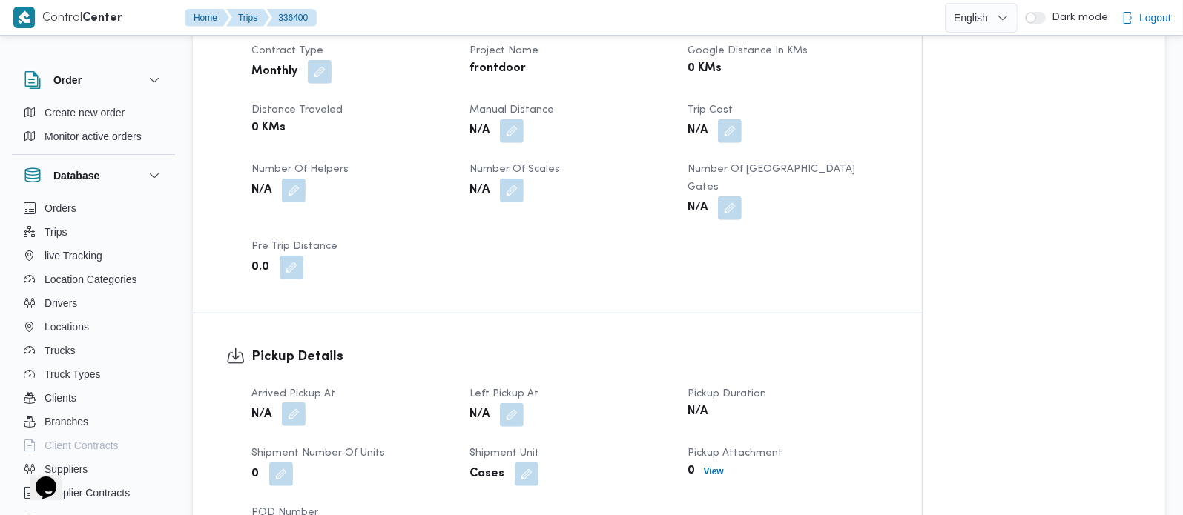
click at [298, 404] on button "button" at bounding box center [294, 415] width 24 height 24
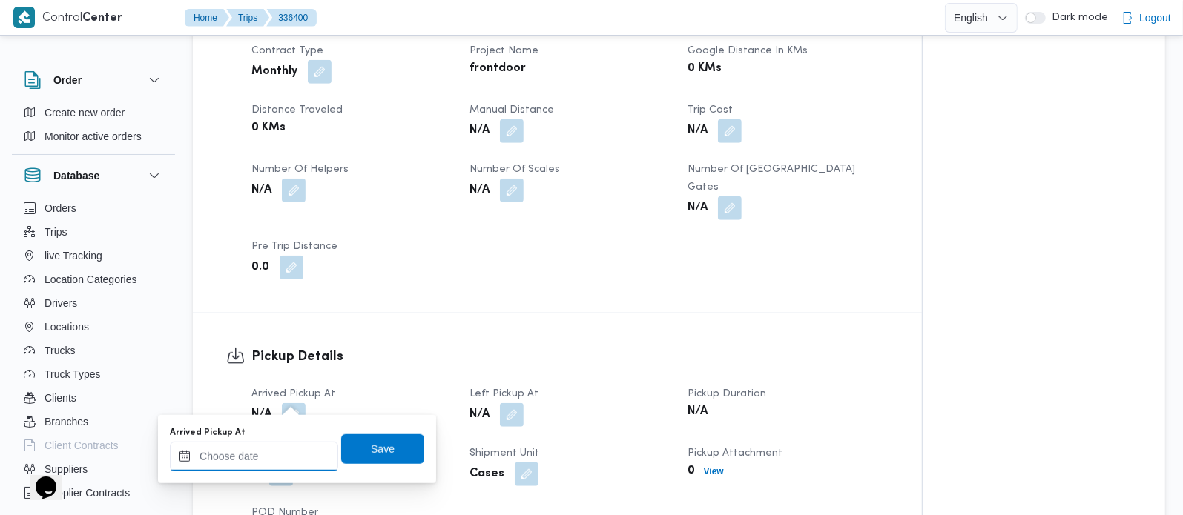
click at [280, 450] on input "Arrived Pickup At" at bounding box center [254, 457] width 168 height 30
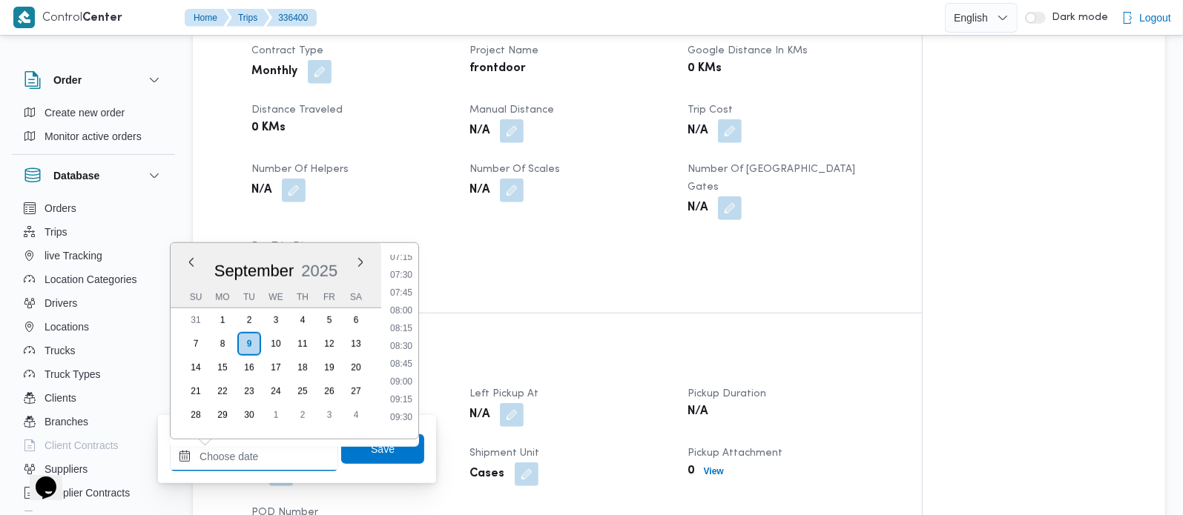
scroll to position [434, 0]
click at [409, 323] on li "07:00" at bounding box center [401, 327] width 34 height 15
type input "[DATE] 07:00"
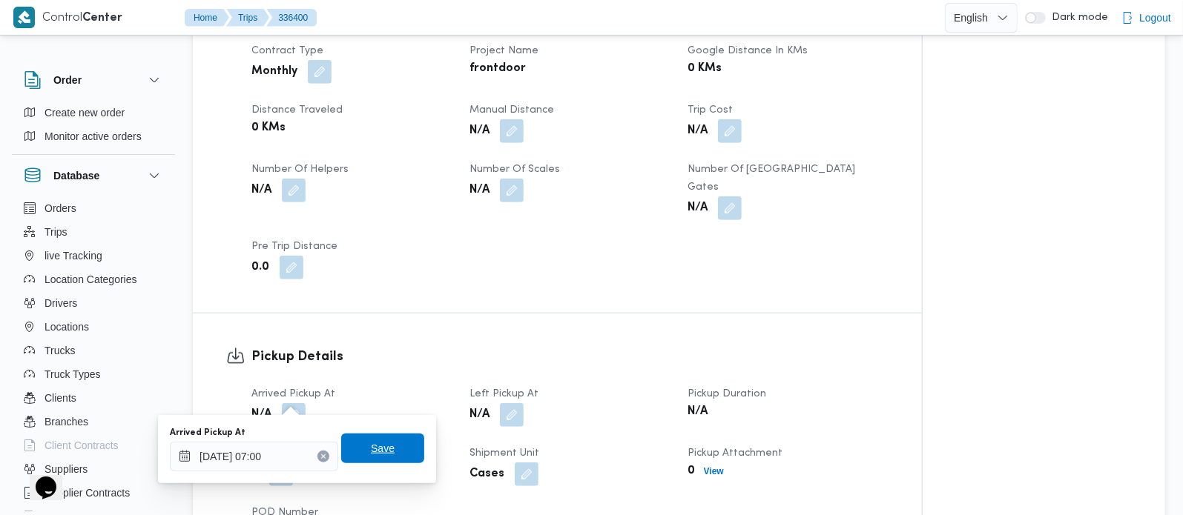
click at [388, 438] on span "Save" at bounding box center [382, 449] width 83 height 30
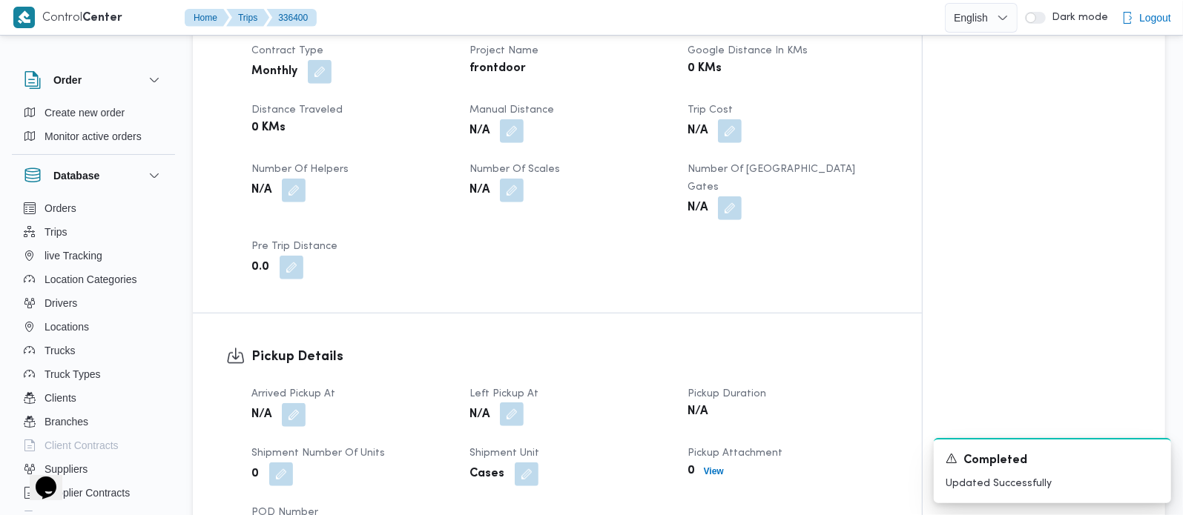
click at [513, 403] on button "button" at bounding box center [512, 415] width 24 height 24
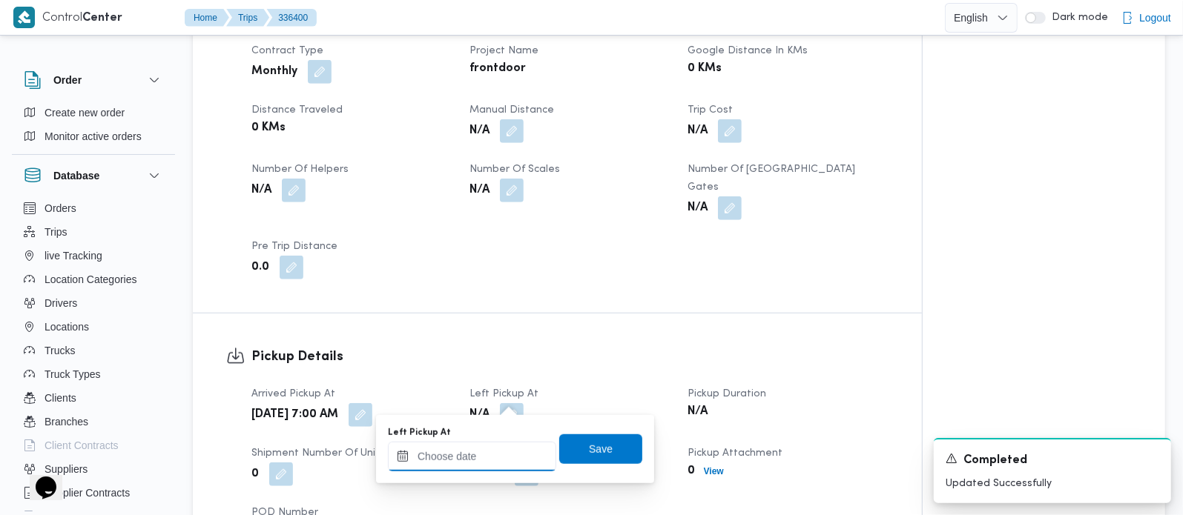
click at [492, 461] on input "Left Pickup At" at bounding box center [472, 457] width 168 height 30
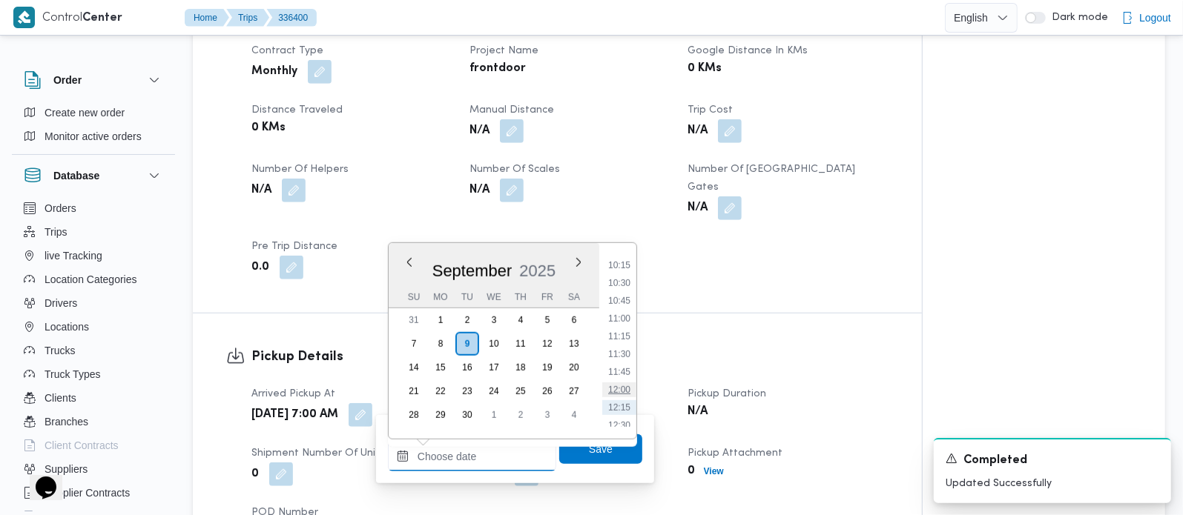
scroll to position [696, 0]
click at [624, 294] on li "10:15" at bounding box center [619, 296] width 34 height 15
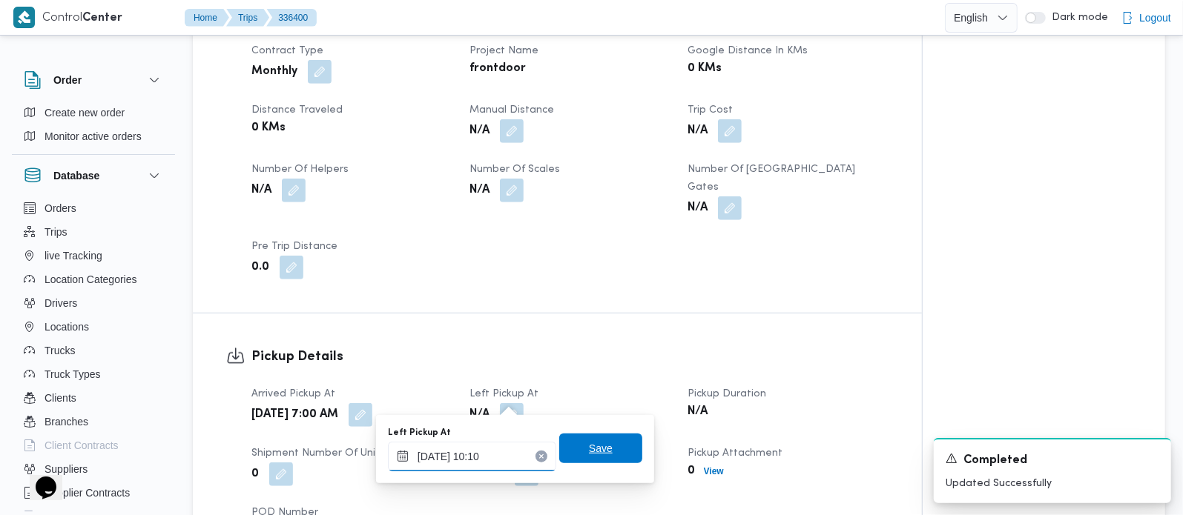
type input "[DATE] 10:10"
click at [595, 441] on span "Save" at bounding box center [601, 449] width 24 height 18
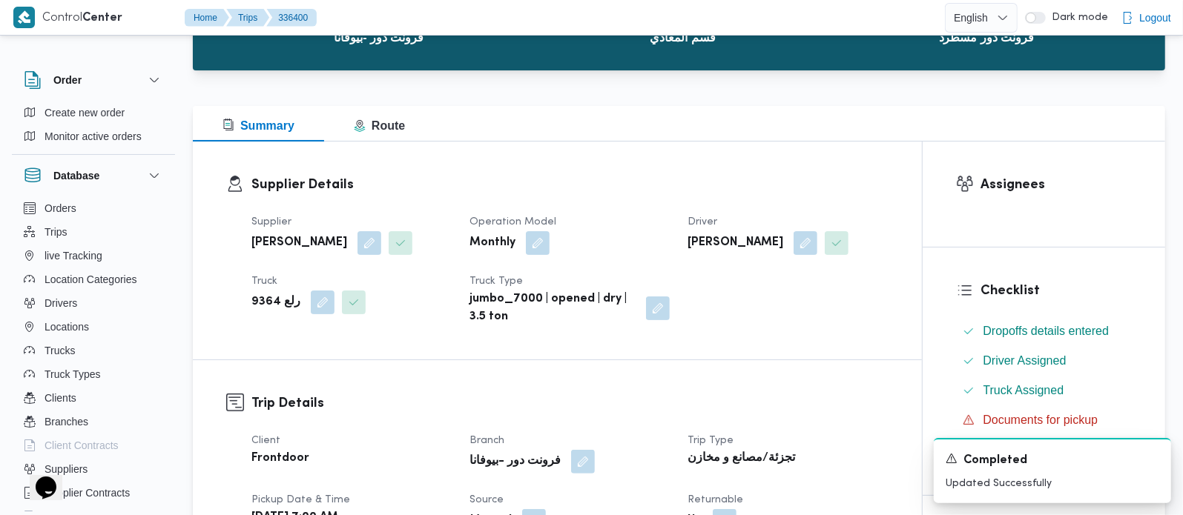
scroll to position [0, 0]
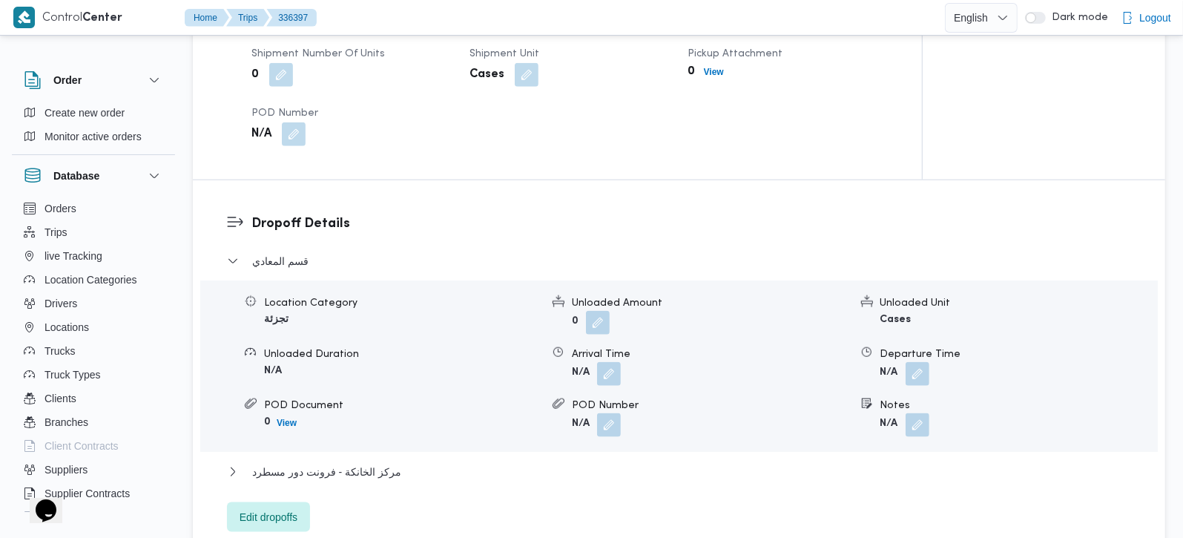
scroll to position [1222, 0]
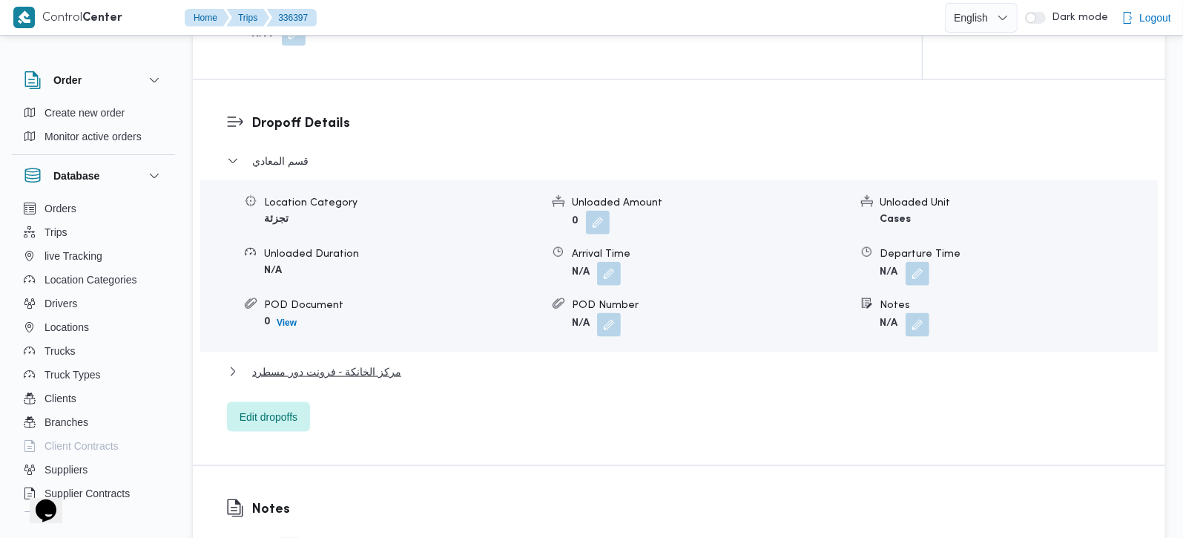
drag, startPoint x: 920, startPoint y: 285, endPoint x: 898, endPoint y: 320, distance: 41.4
click at [919, 313] on button "button" at bounding box center [918, 325] width 24 height 24
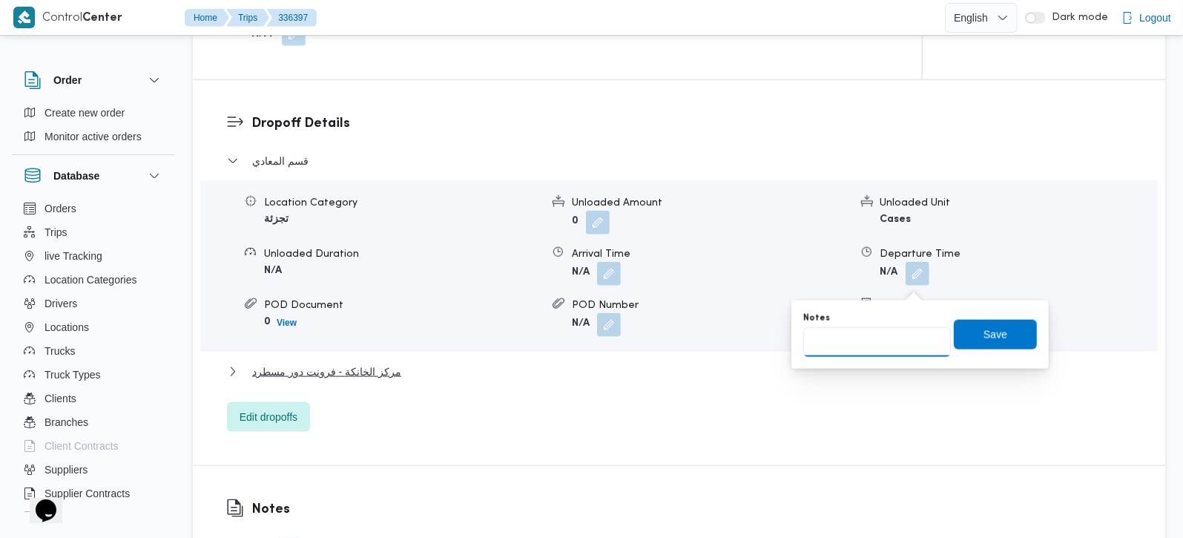
click at [883, 347] on input "Notes" at bounding box center [877, 342] width 148 height 30
paste input "زهراء"
type input "زهراء"
click at [963, 329] on span "Save" at bounding box center [995, 334] width 83 height 30
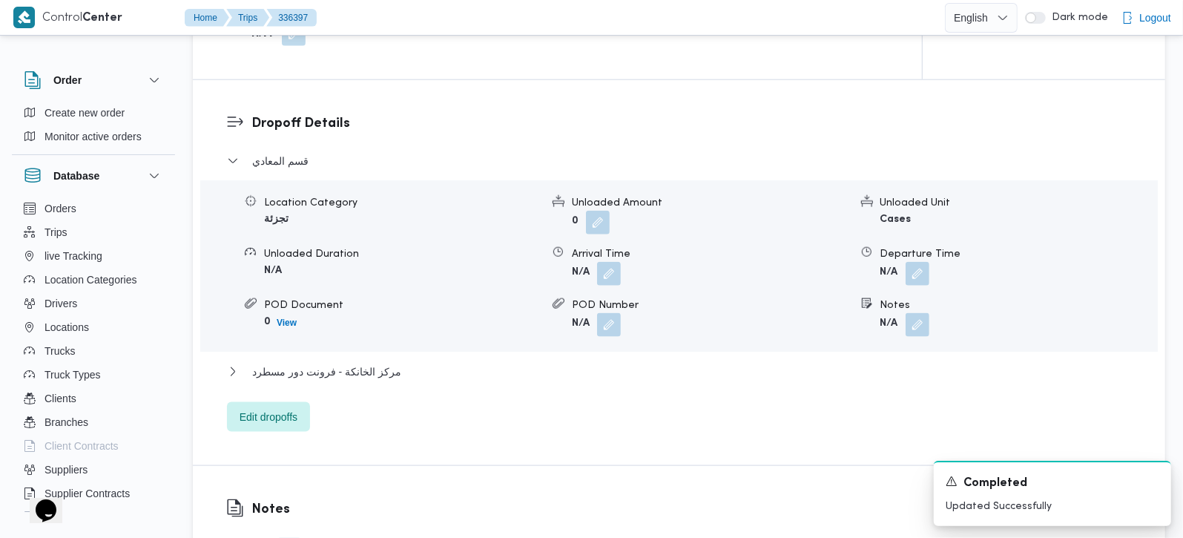
scroll to position [785, 0]
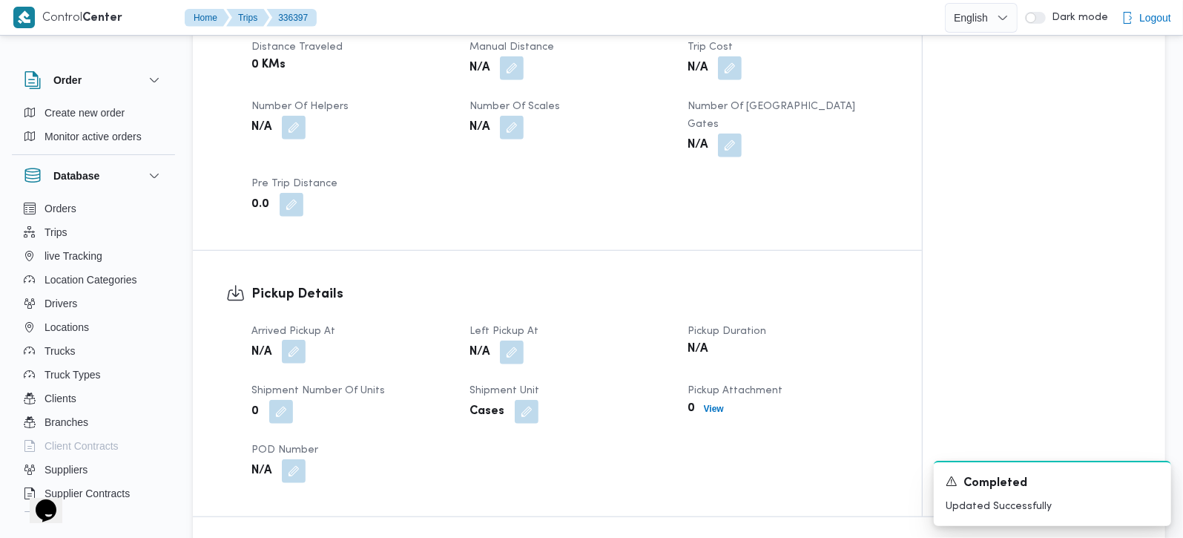
click at [294, 340] on button "button" at bounding box center [294, 352] width 24 height 24
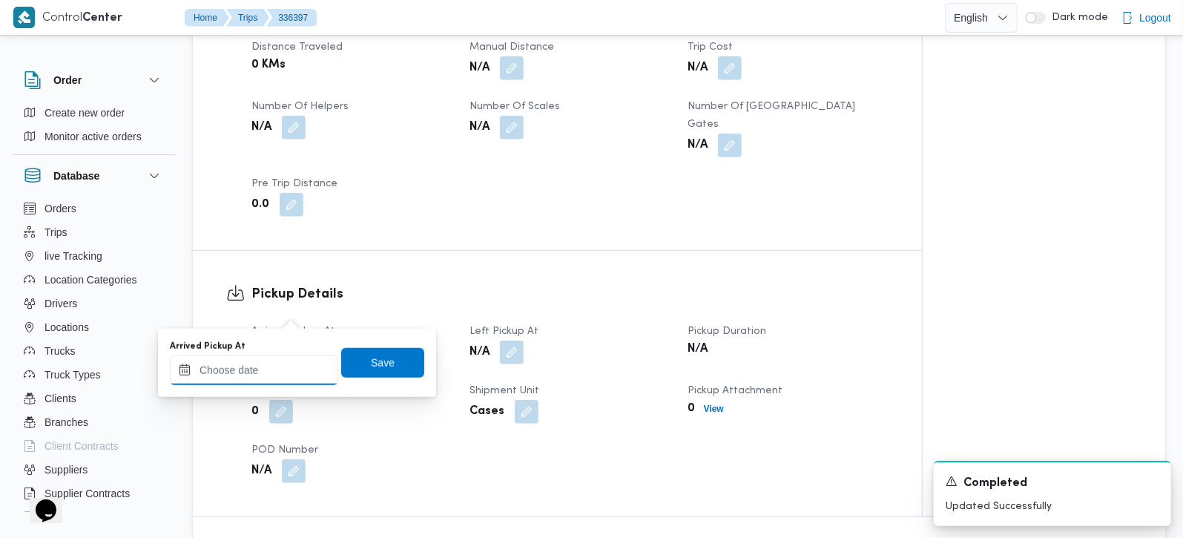
click at [276, 367] on input "Arrived Pickup At" at bounding box center [254, 370] width 168 height 30
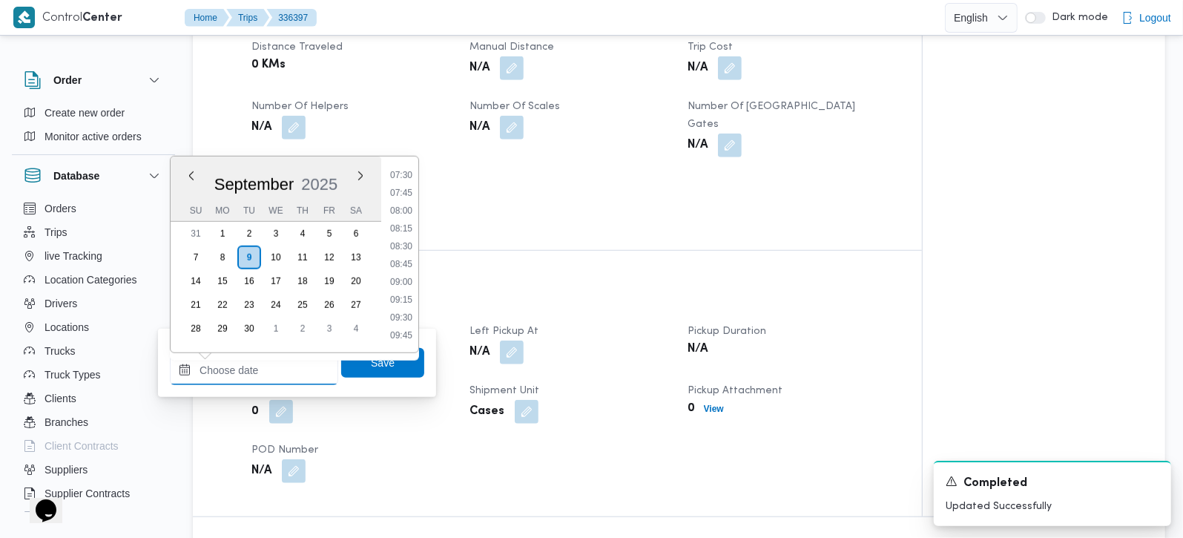
scroll to position [504, 0]
drag, startPoint x: 403, startPoint y: 245, endPoint x: 403, endPoint y: 292, distance: 47.5
click at [403, 245] on li "08:00" at bounding box center [401, 241] width 34 height 15
type input "09/09/2025 08:00"
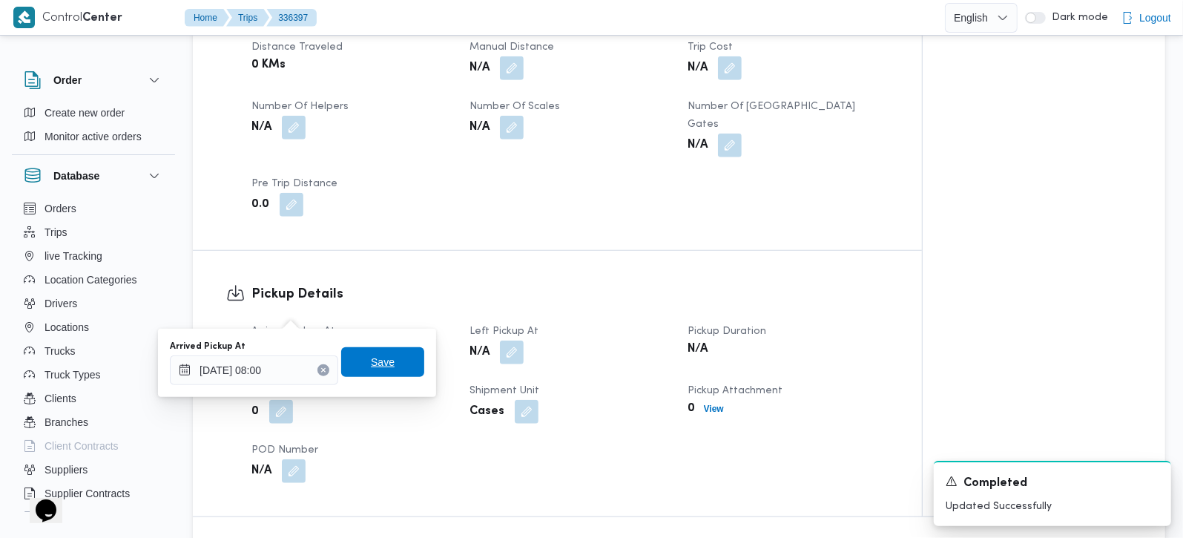
click at [389, 361] on span "Save" at bounding box center [382, 362] width 83 height 30
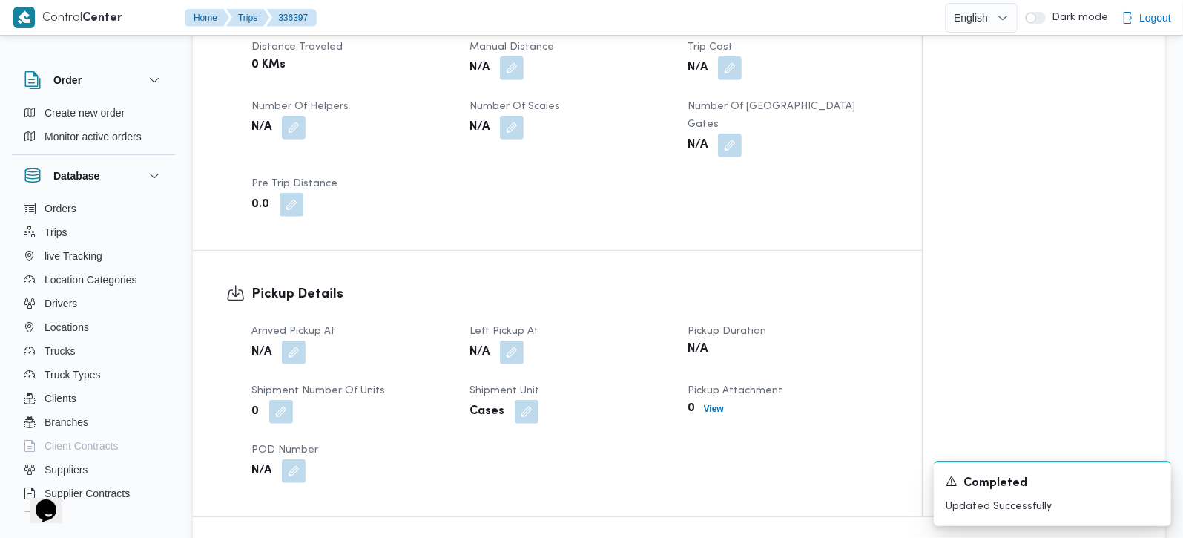
click at [512, 333] on div "Arrived Pickup At N/A Left Pickup At N/A Pickup Duration N/A Shipment Number of…" at bounding box center [570, 403] width 655 height 178
click at [511, 340] on button "button" at bounding box center [512, 352] width 24 height 24
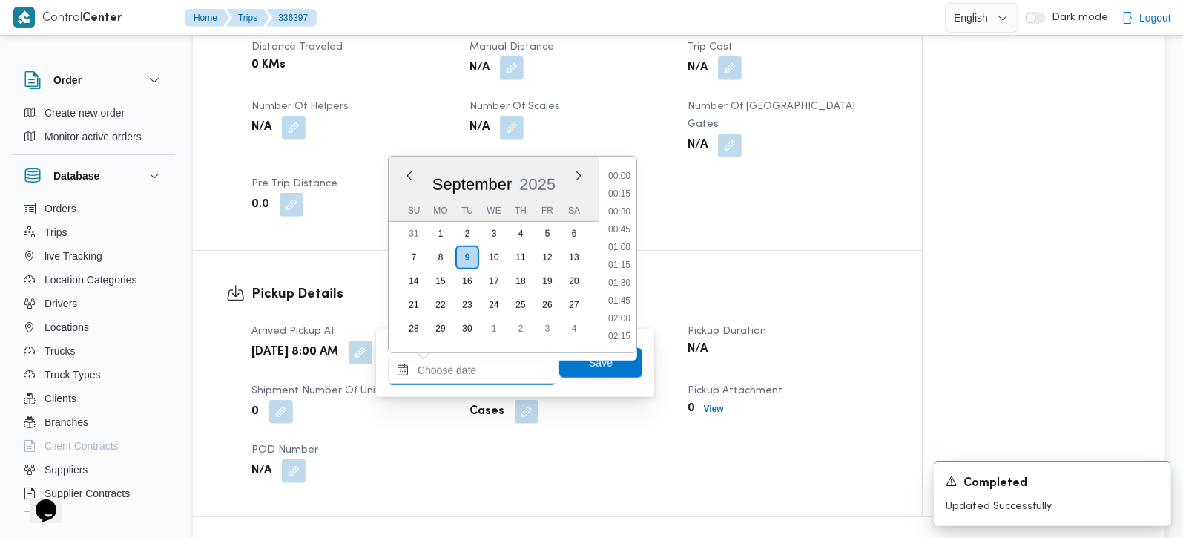
click at [498, 361] on input "Left Pickup At" at bounding box center [472, 370] width 168 height 30
click at [498, 368] on input "Left Pickup At" at bounding box center [472, 370] width 168 height 30
click at [622, 195] on li "09:45" at bounding box center [619, 191] width 34 height 15
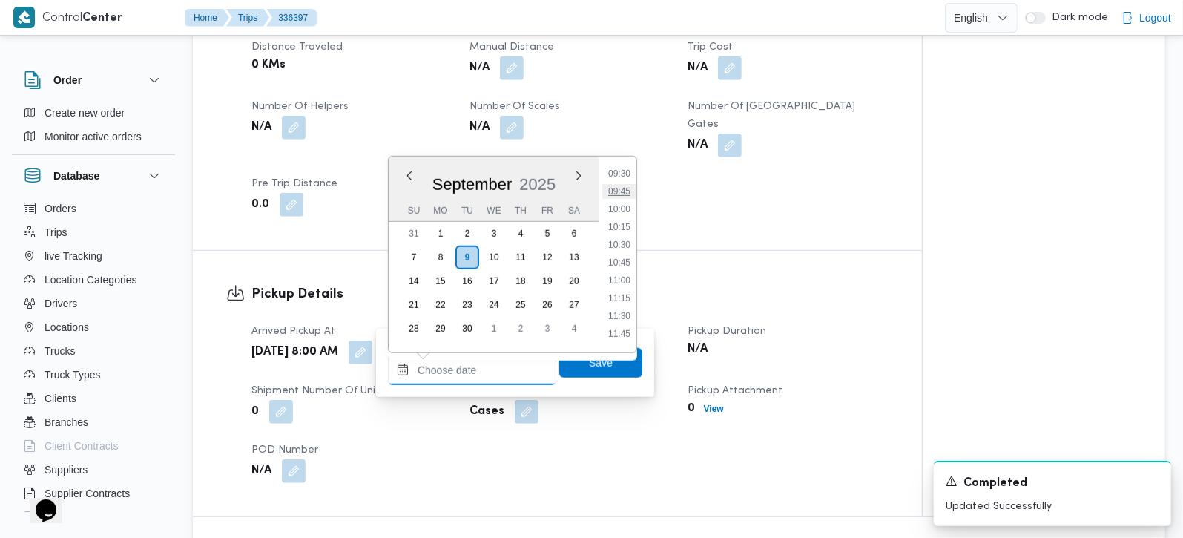
type input "09/09/2025 09:45"
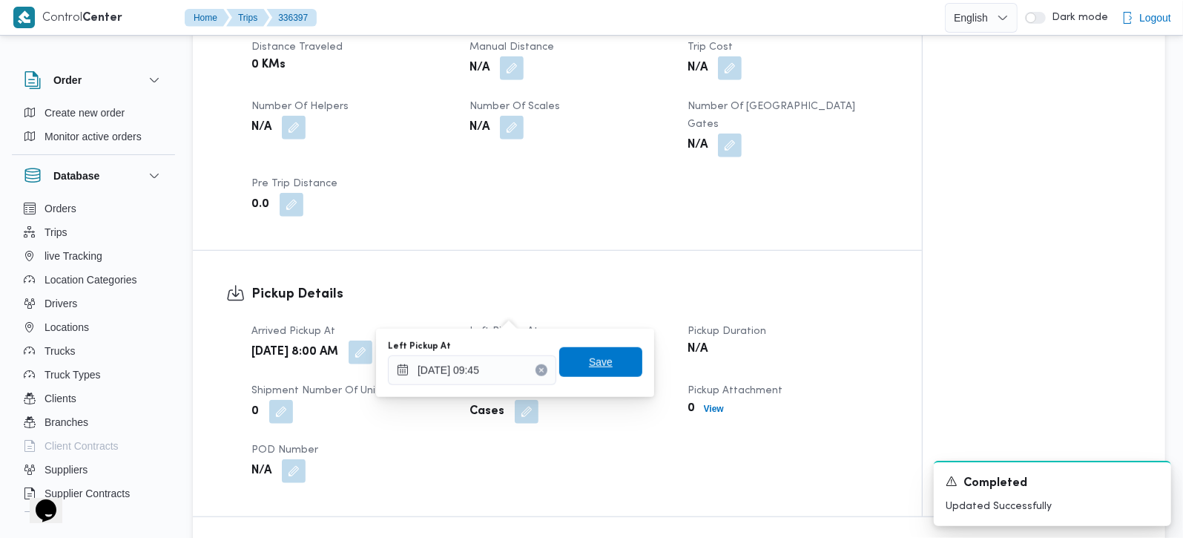
click at [597, 359] on span "Save" at bounding box center [601, 362] width 24 height 18
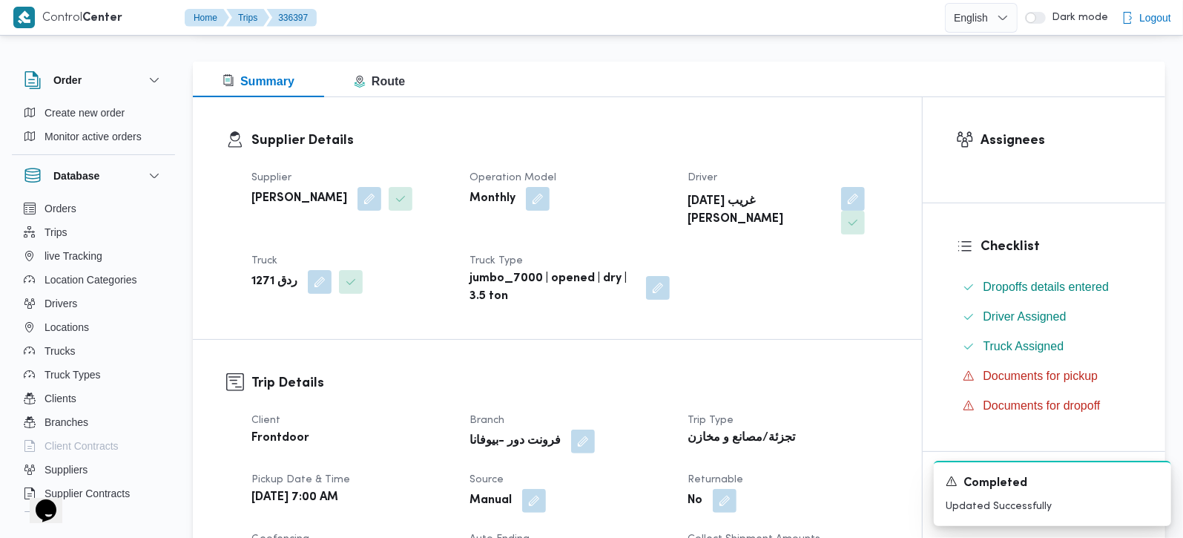
scroll to position [0, 0]
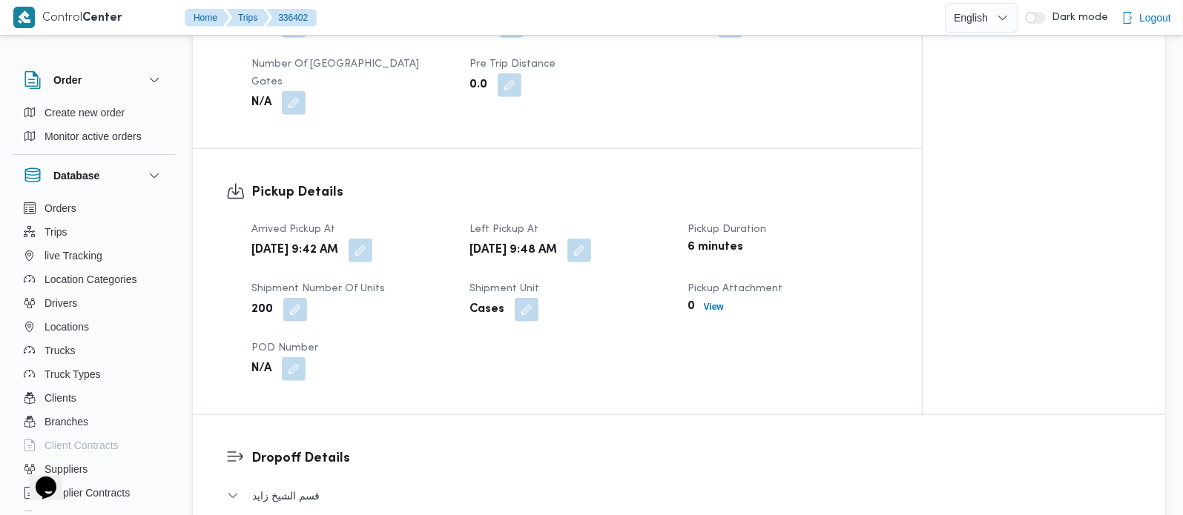
scroll to position [872, 0]
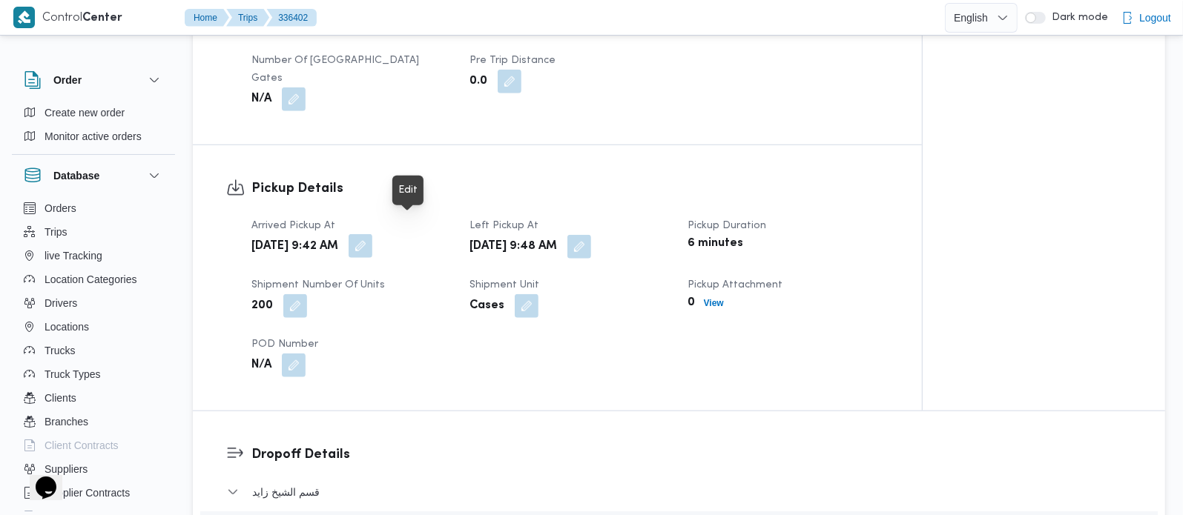
click at [372, 234] on button "button" at bounding box center [361, 246] width 24 height 24
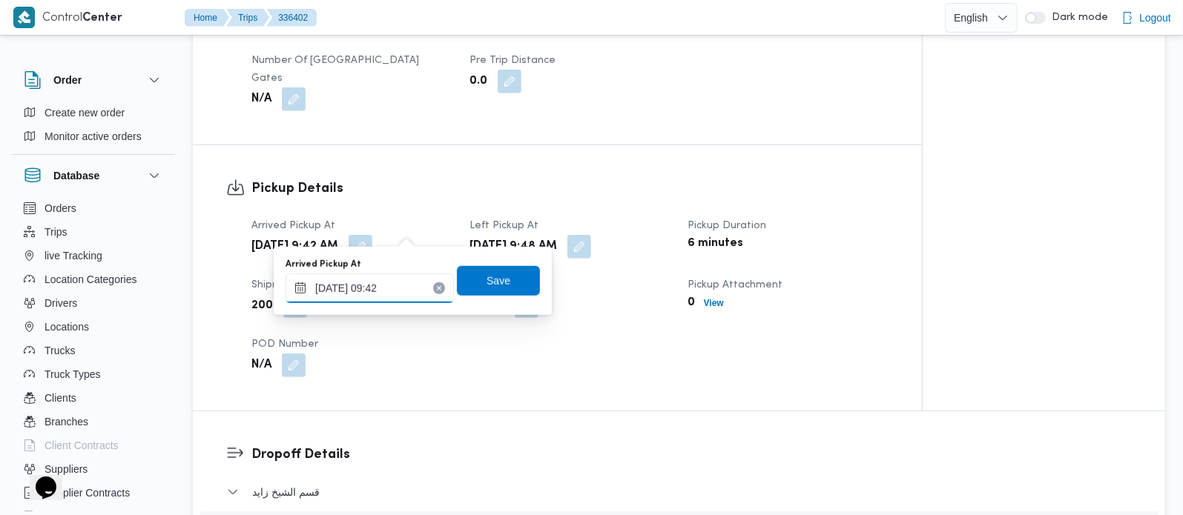
click at [386, 292] on input "09/09/2025 09:42" at bounding box center [370, 289] width 168 height 30
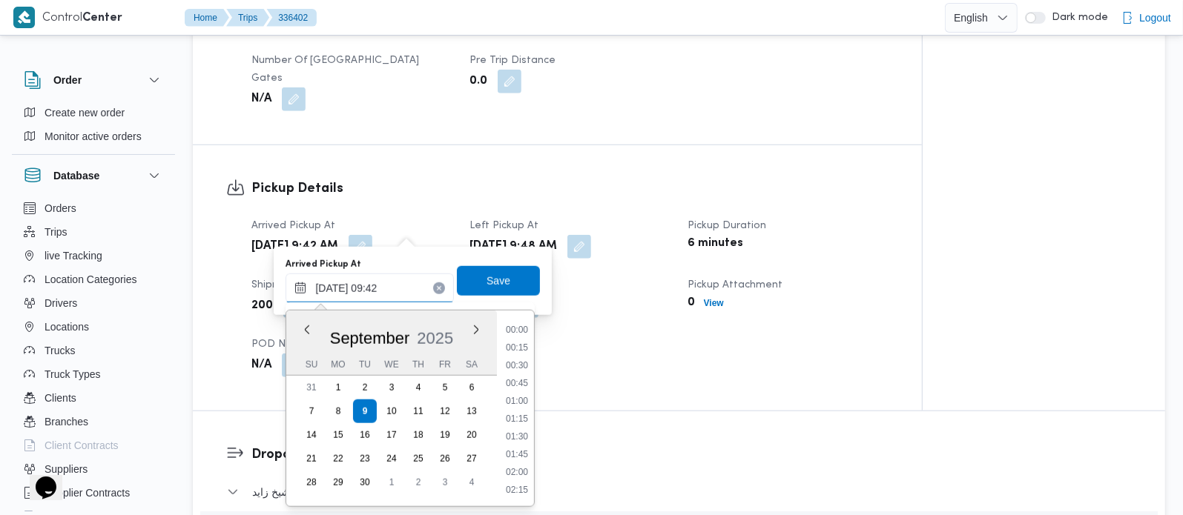
scroll to position [587, 0]
click at [380, 285] on input "09/09/2025 09:42" at bounding box center [370, 289] width 168 height 30
type input "09/09/2025 08:42"
click at [487, 280] on span "Save" at bounding box center [499, 280] width 24 height 18
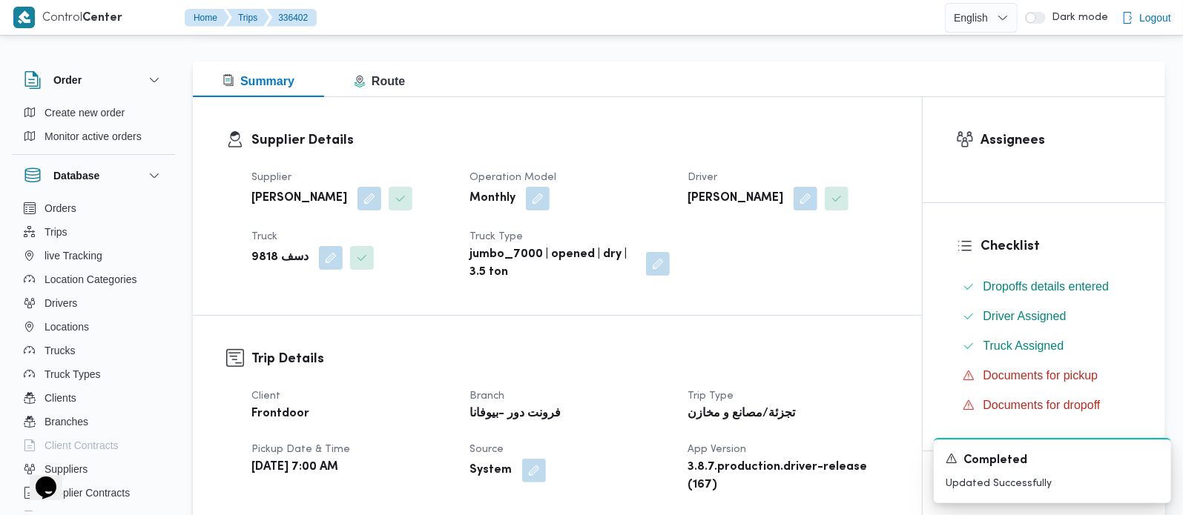
scroll to position [0, 0]
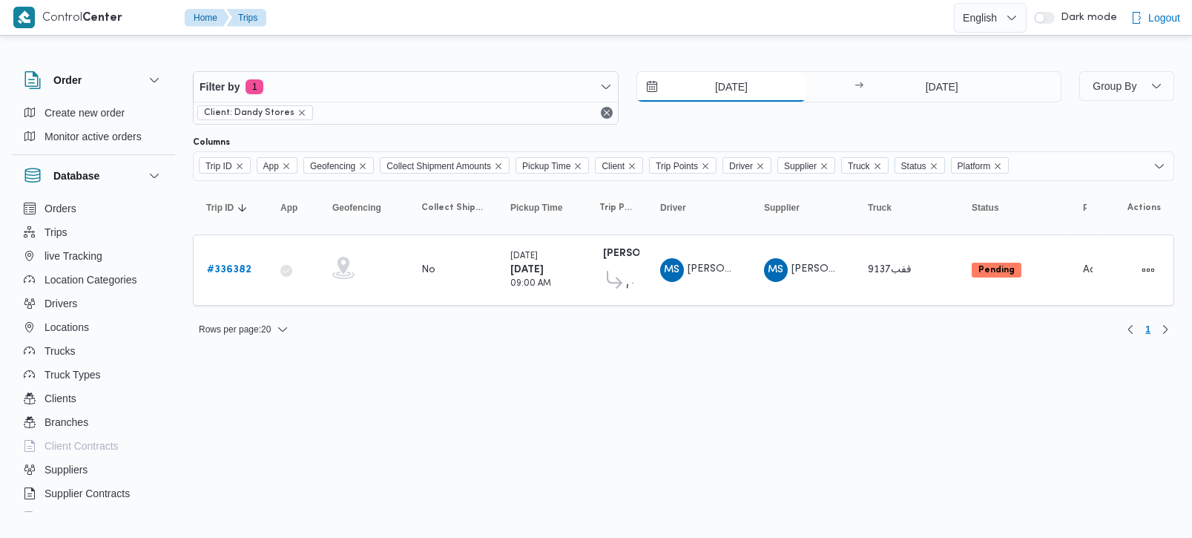
click at [739, 79] on input "[DATE]" at bounding box center [721, 87] width 168 height 30
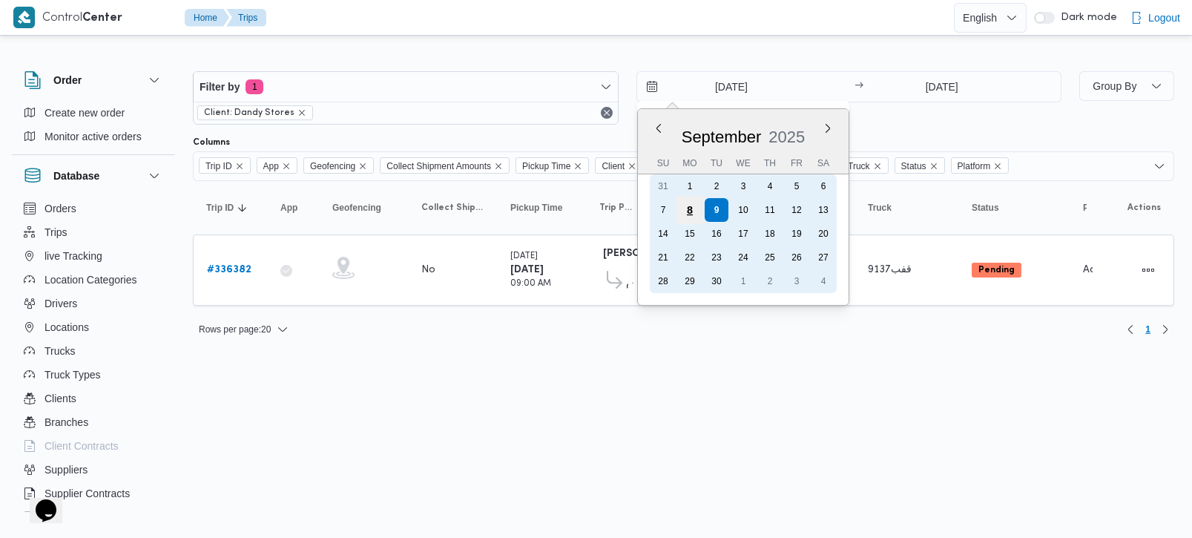
click at [684, 205] on div "8" at bounding box center [689, 210] width 28 height 28
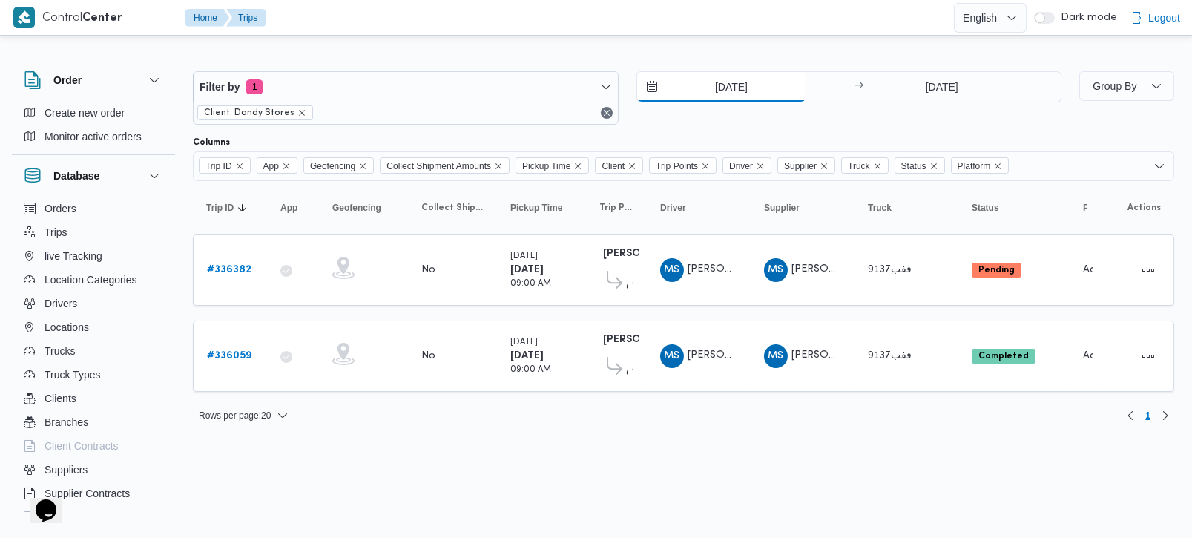
click at [700, 88] on input "[DATE]" at bounding box center [721, 87] width 168 height 30
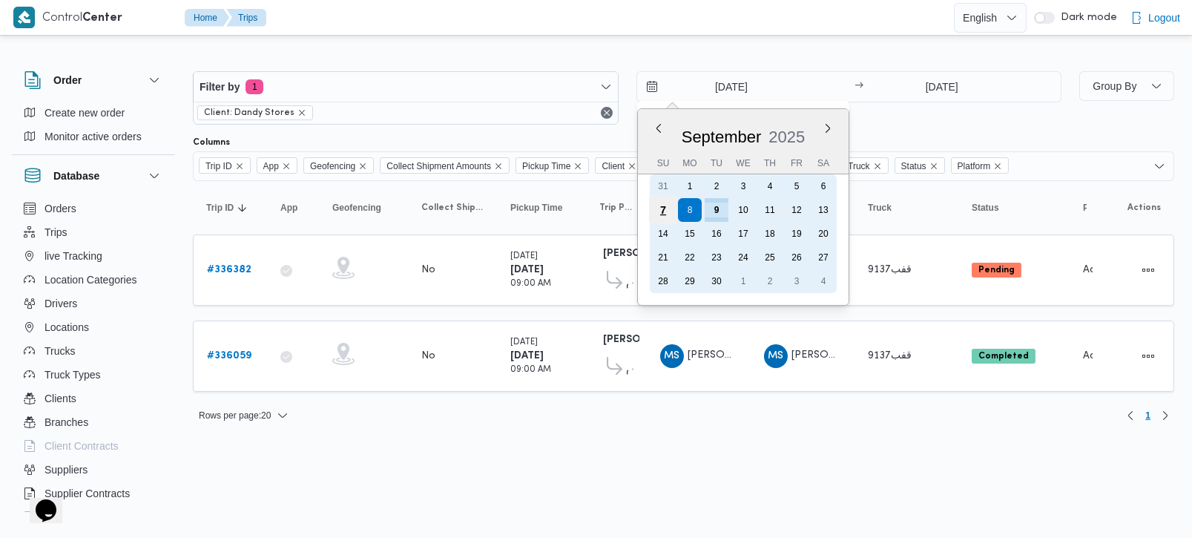
click at [662, 218] on div "7" at bounding box center [662, 210] width 28 height 28
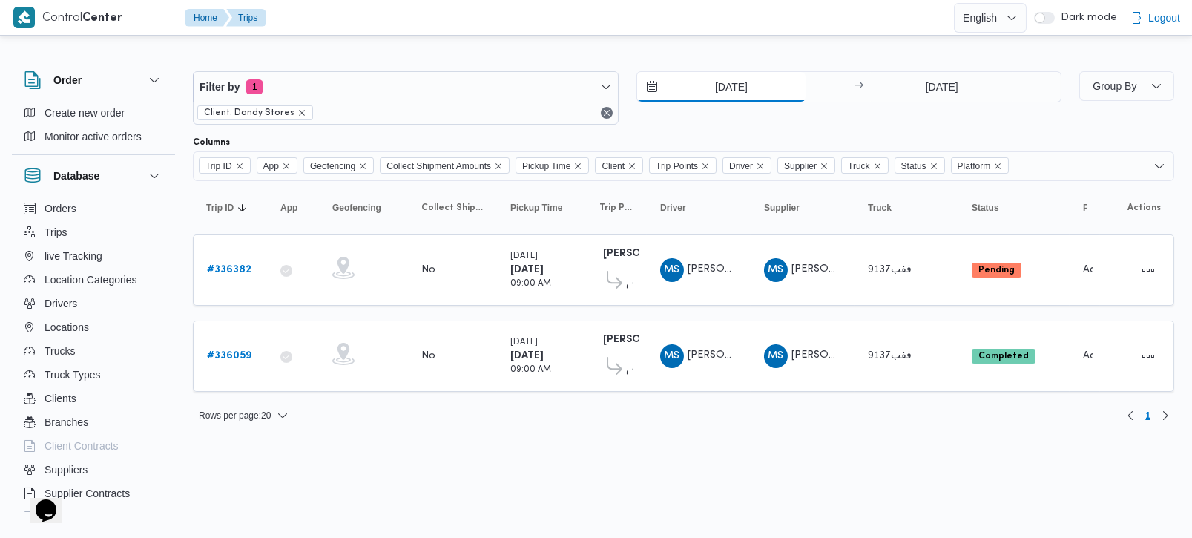
click at [733, 82] on input "[DATE]" at bounding box center [721, 87] width 168 height 30
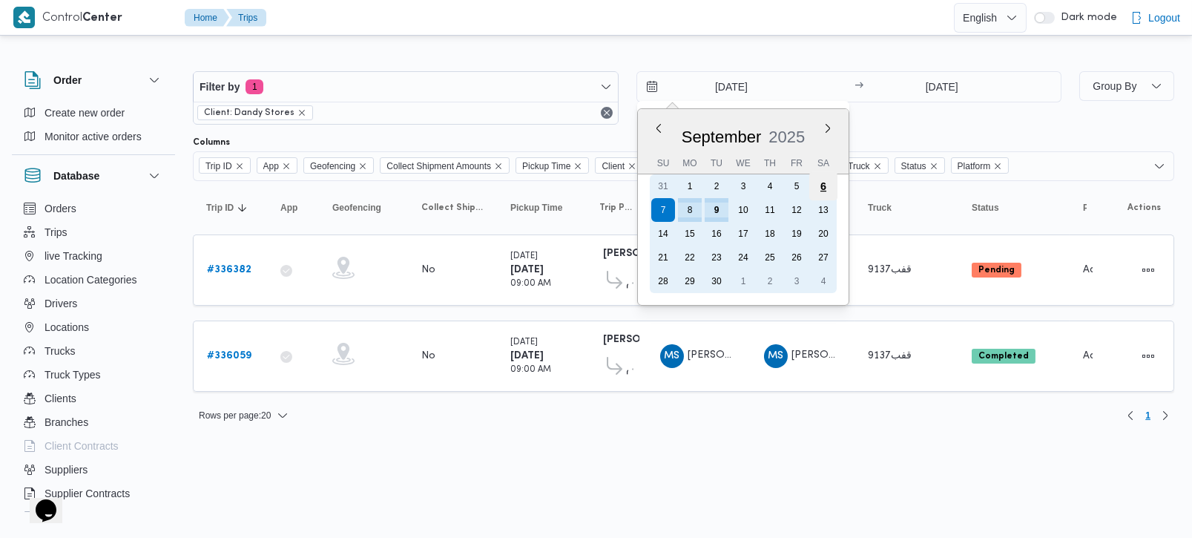
click at [830, 187] on div "6" at bounding box center [822, 186] width 28 height 28
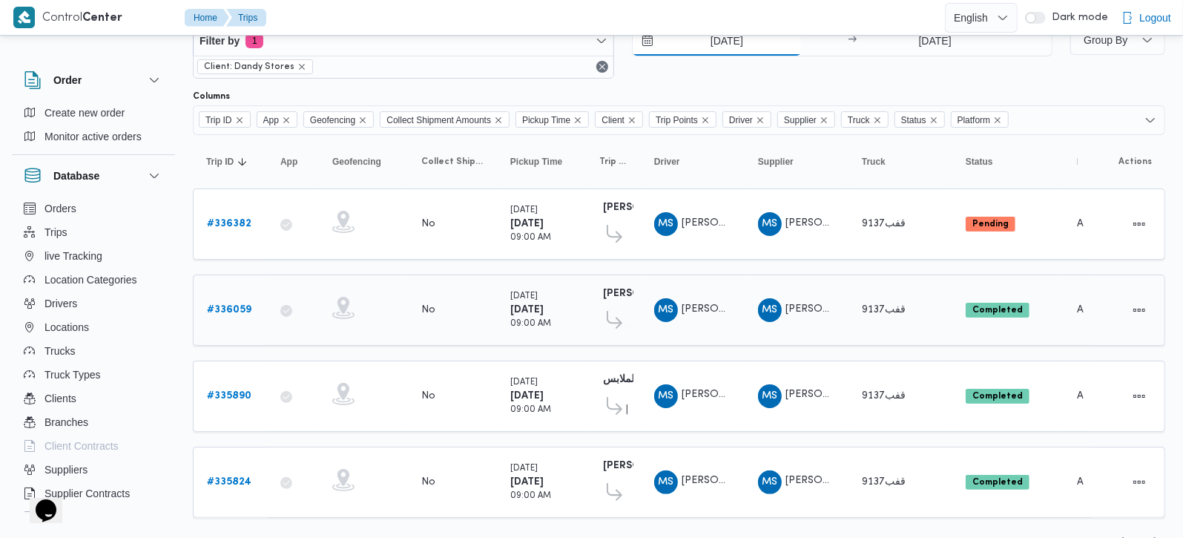
scroll to position [70, 0]
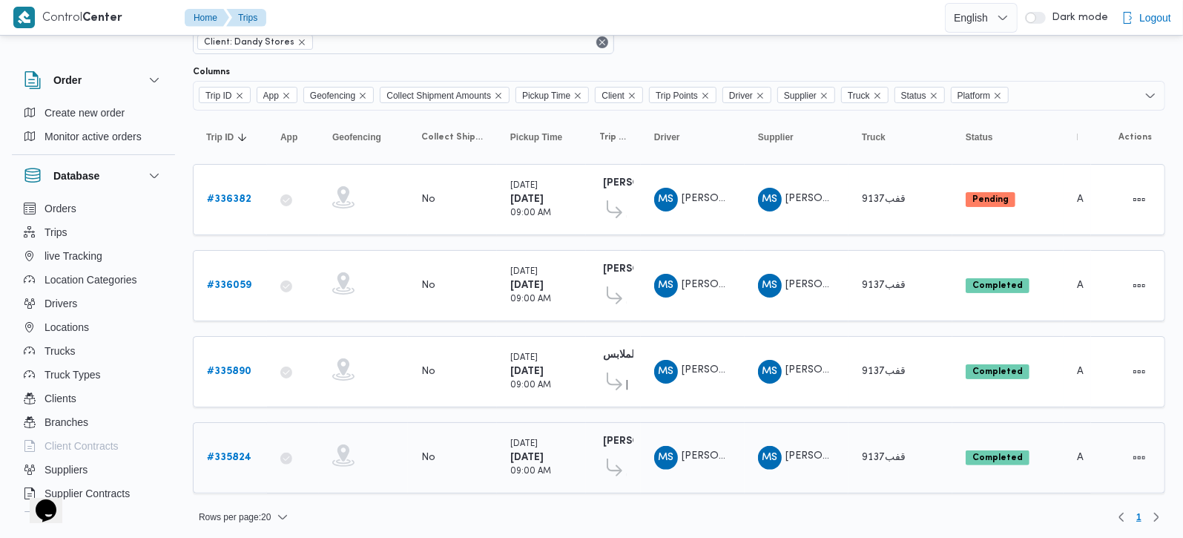
click at [614, 467] on icon at bounding box center [615, 467] width 16 height 18
click at [613, 467] on icon at bounding box center [615, 467] width 16 height 18
click at [625, 355] on b "مصنع كيمو دور للملابس" at bounding box center [652, 355] width 99 height 10
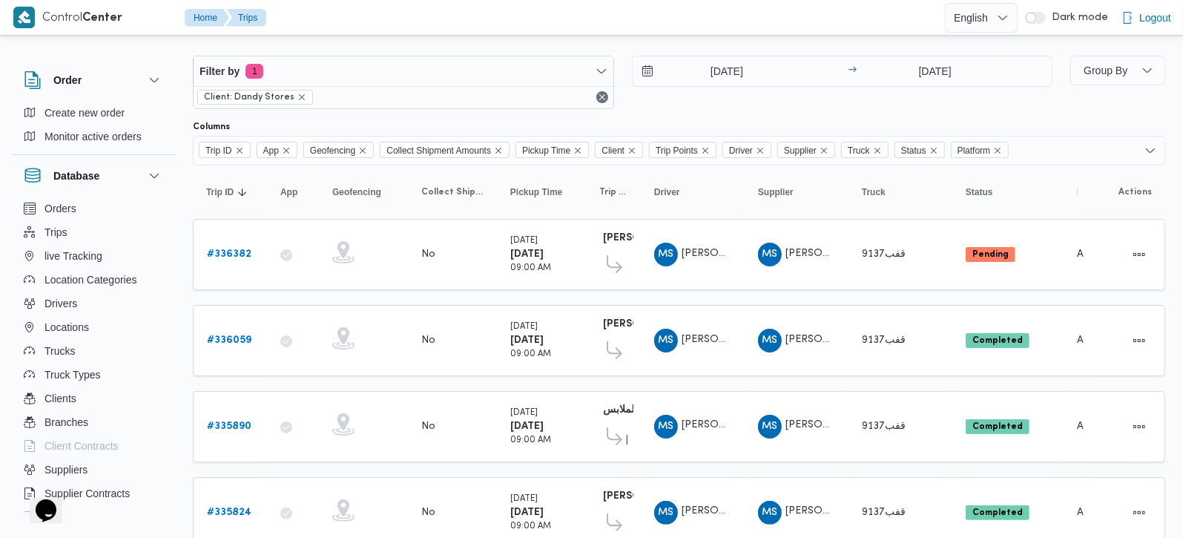
scroll to position [0, 0]
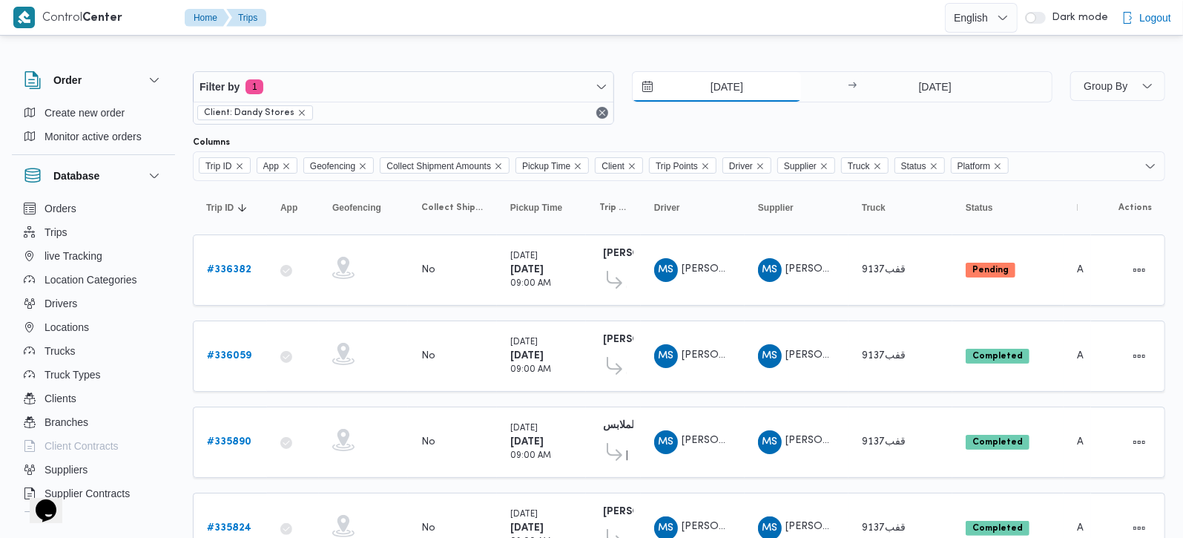
click at [734, 90] on input "[DATE]" at bounding box center [717, 87] width 168 height 30
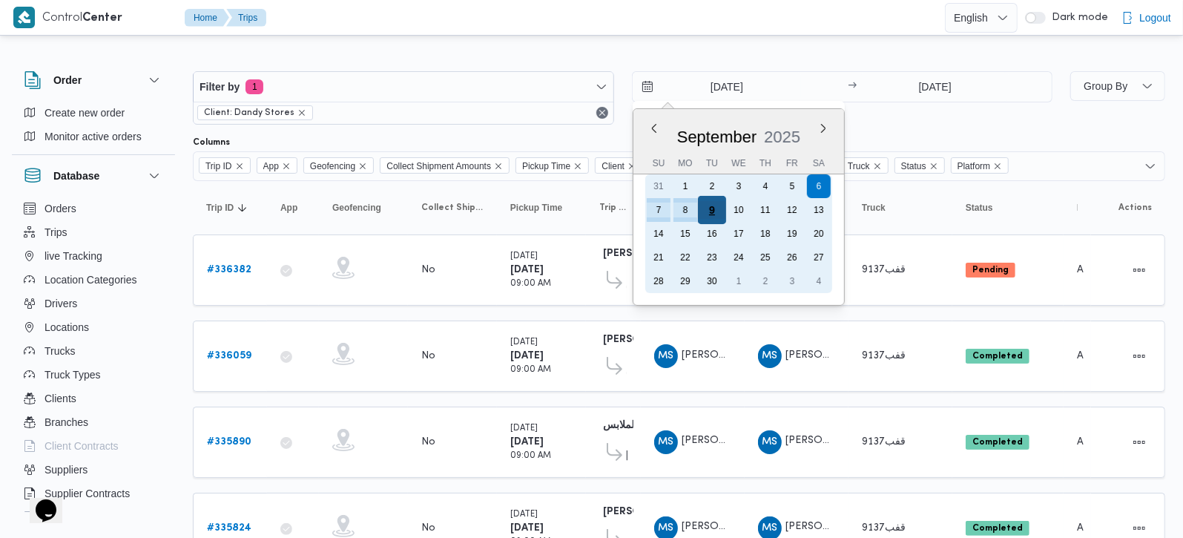
click at [713, 210] on div "9" at bounding box center [711, 210] width 28 height 28
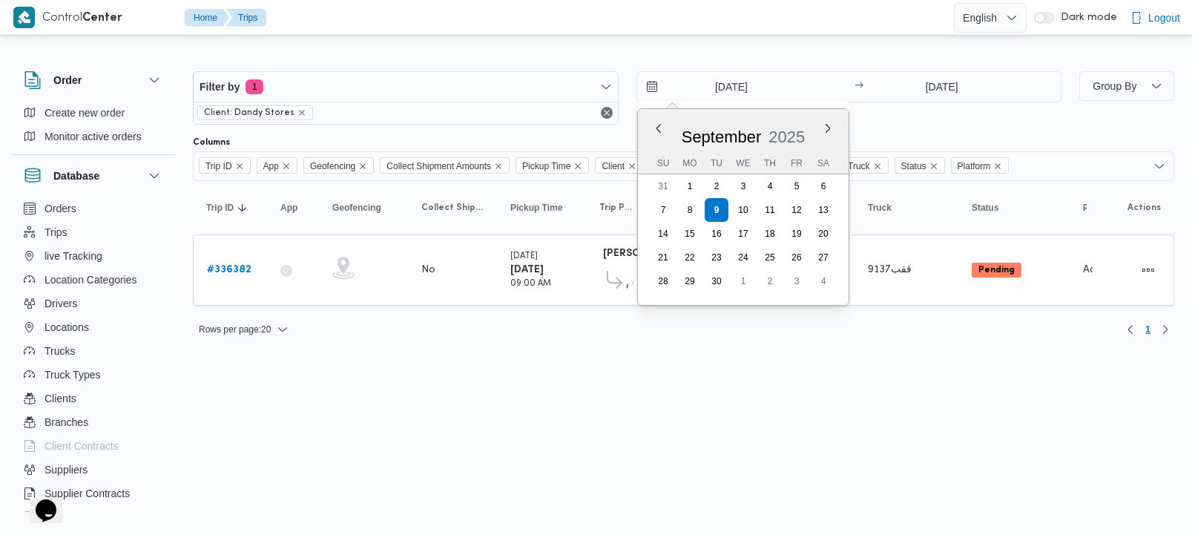
click at [502, 330] on div "Rows per page : 20 1" at bounding box center [683, 330] width 999 height 36
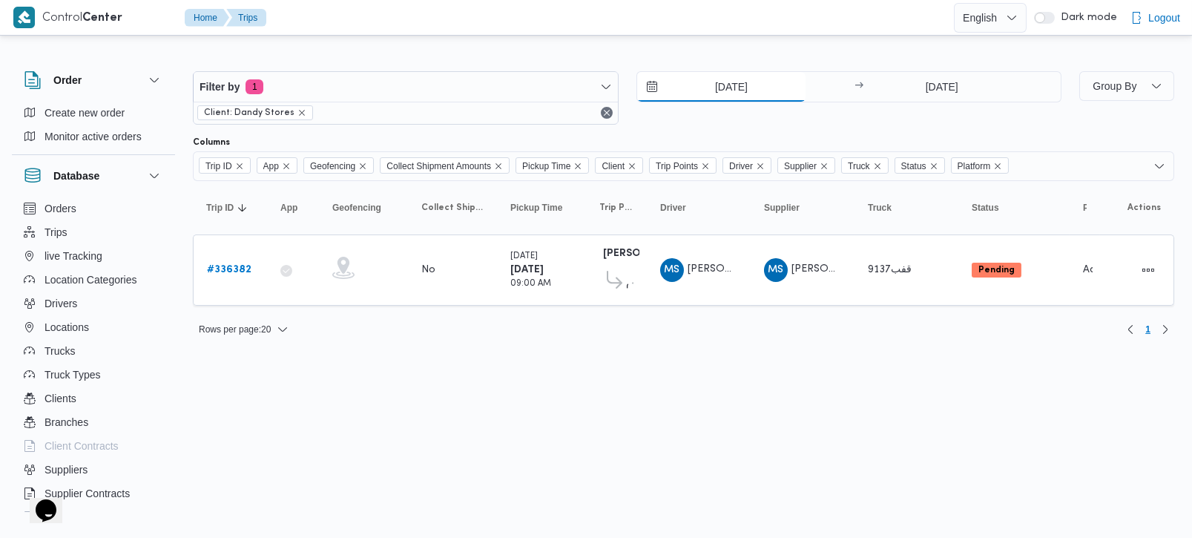
click at [715, 85] on input "[DATE]" at bounding box center [721, 87] width 168 height 30
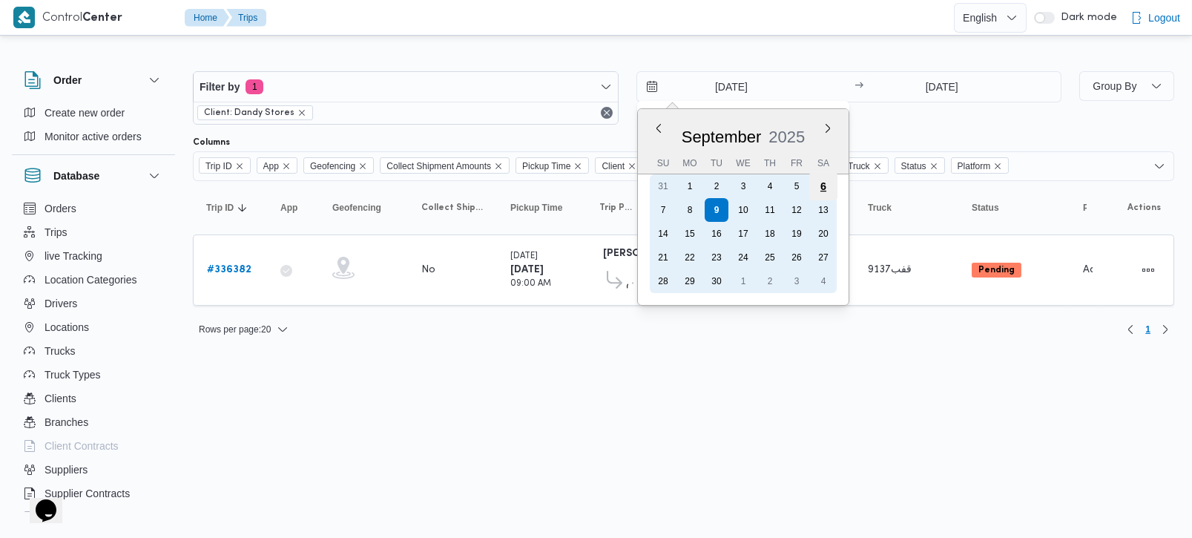
click at [821, 182] on div "6" at bounding box center [822, 186] width 28 height 28
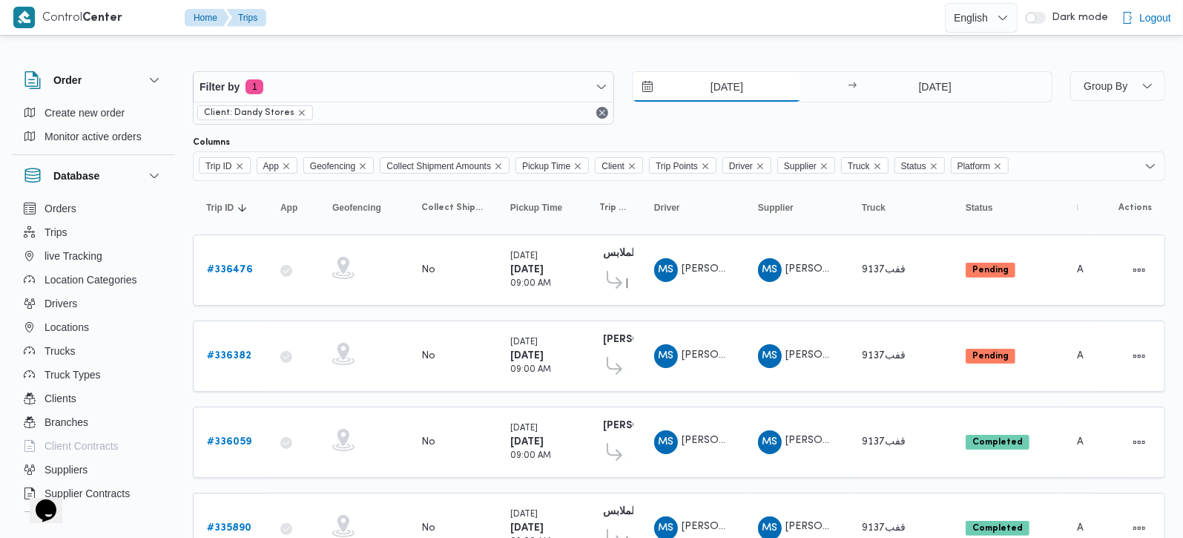
click at [726, 87] on input "[DATE]" at bounding box center [717, 87] width 168 height 30
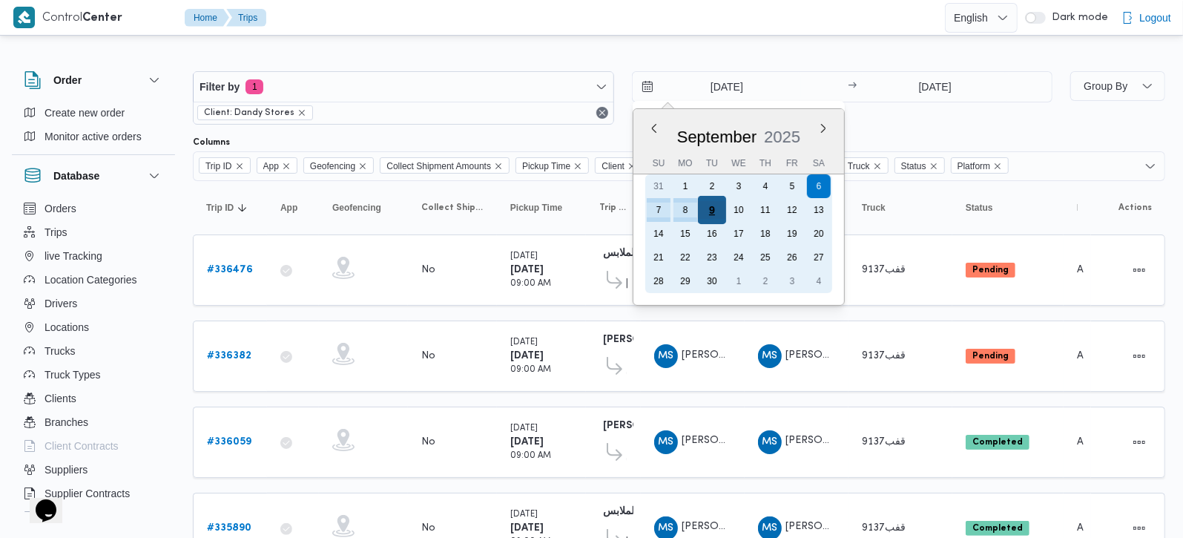
click at [711, 211] on div "9" at bounding box center [711, 210] width 28 height 28
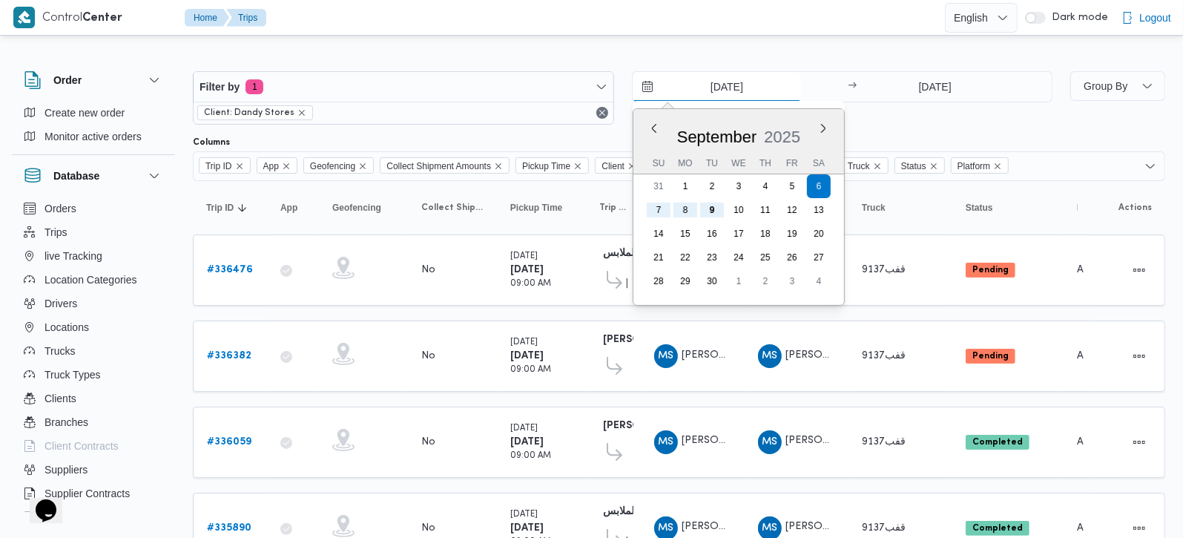
type input "[DATE]"
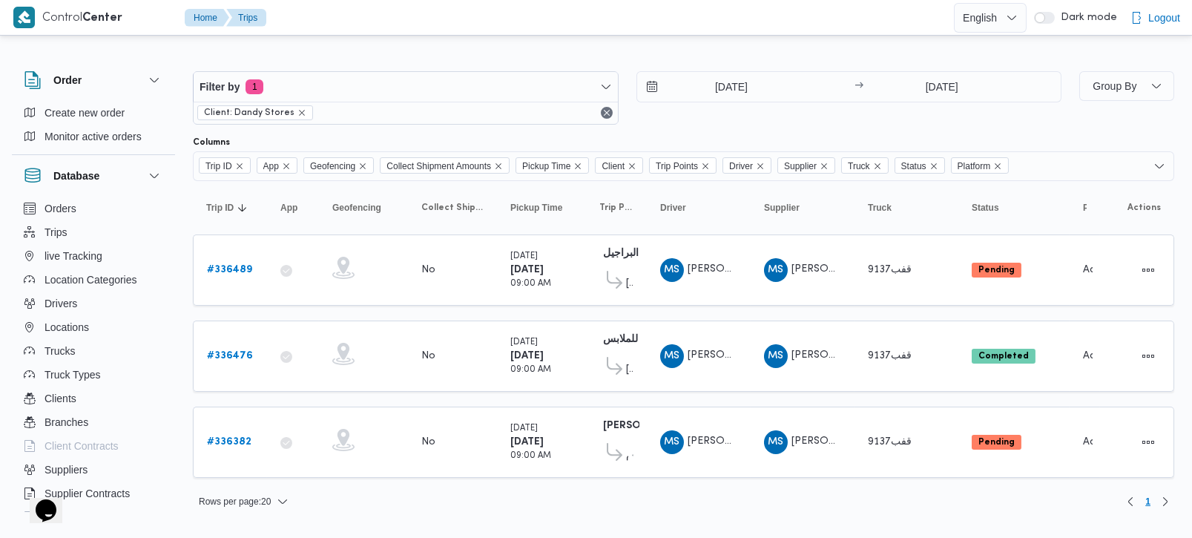
click at [720, 496] on div "Rows per page : 20 1" at bounding box center [683, 502] width 999 height 36
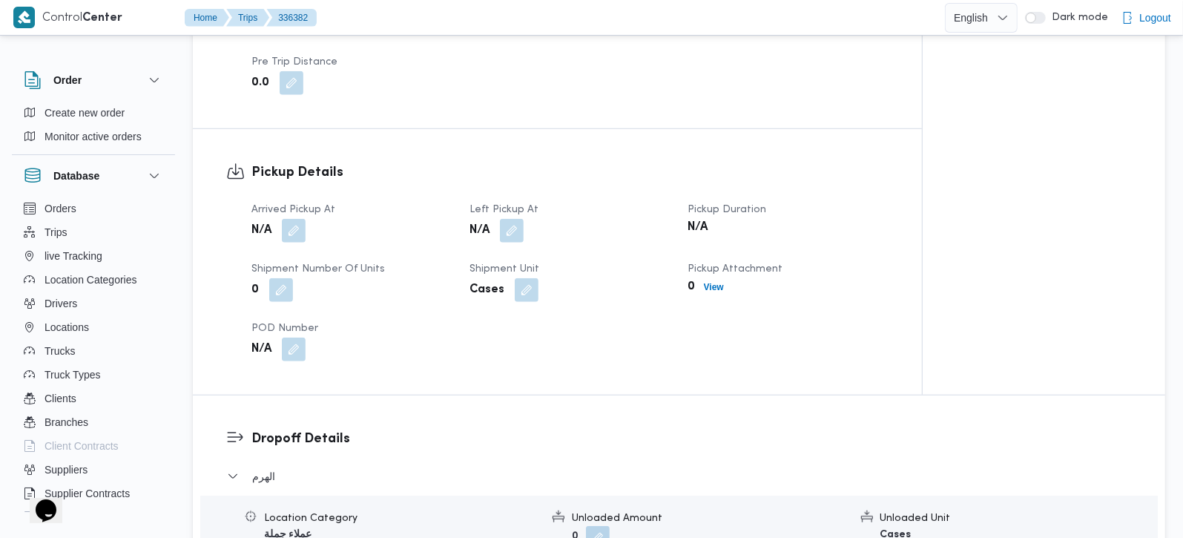
scroll to position [872, 0]
drag, startPoint x: 276, startPoint y: 210, endPoint x: 292, endPoint y: 209, distance: 16.3
click at [276, 217] on span at bounding box center [289, 229] width 31 height 24
click at [292, 217] on button "button" at bounding box center [294, 229] width 24 height 24
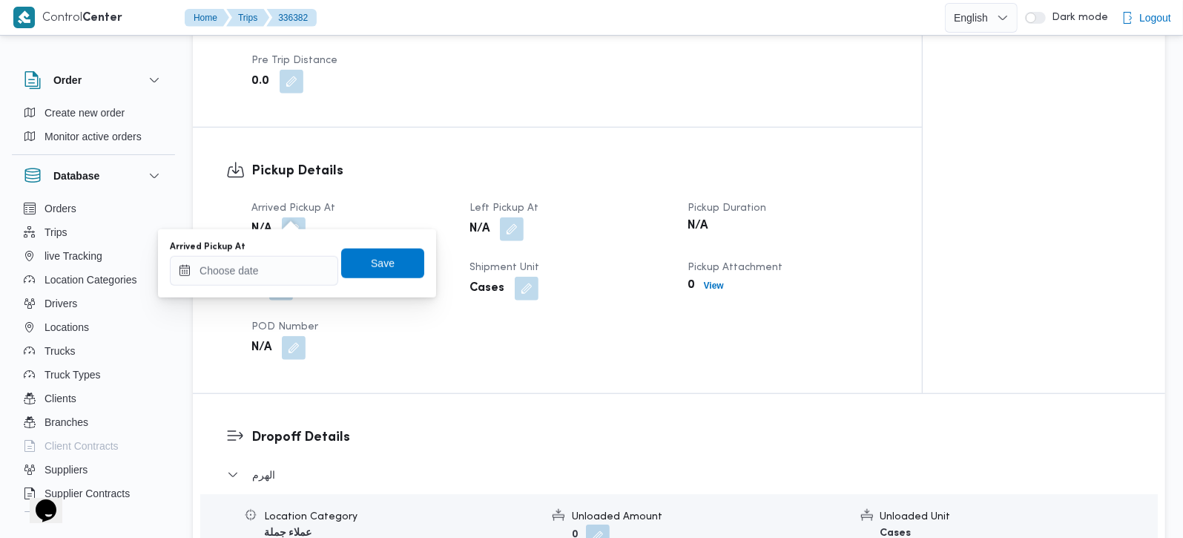
click at [544, 161] on h3 "Pickup Details" at bounding box center [569, 171] width 637 height 20
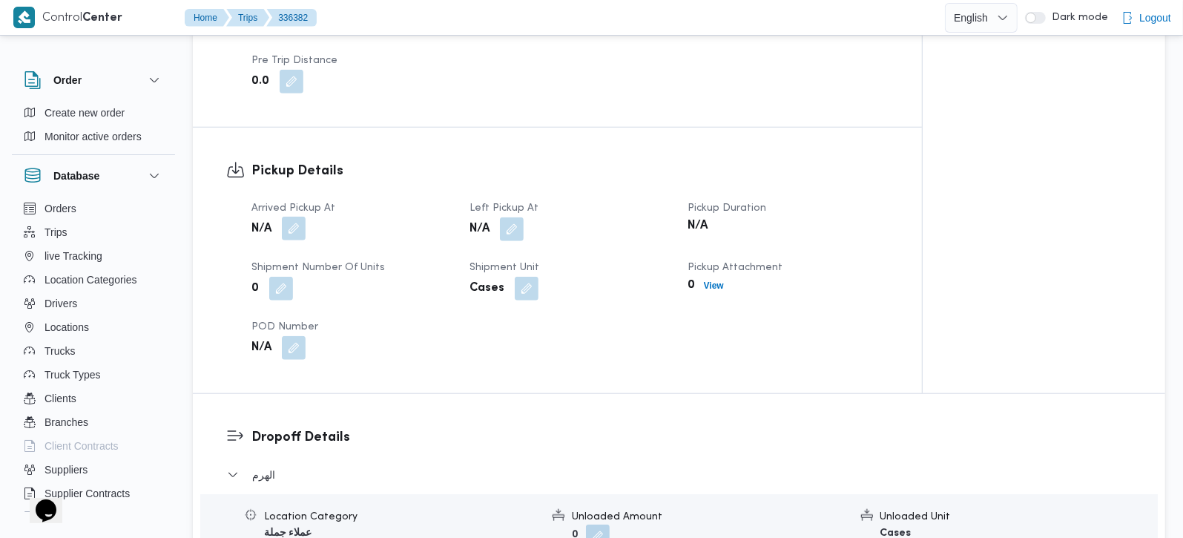
click at [303, 217] on button "button" at bounding box center [294, 229] width 24 height 24
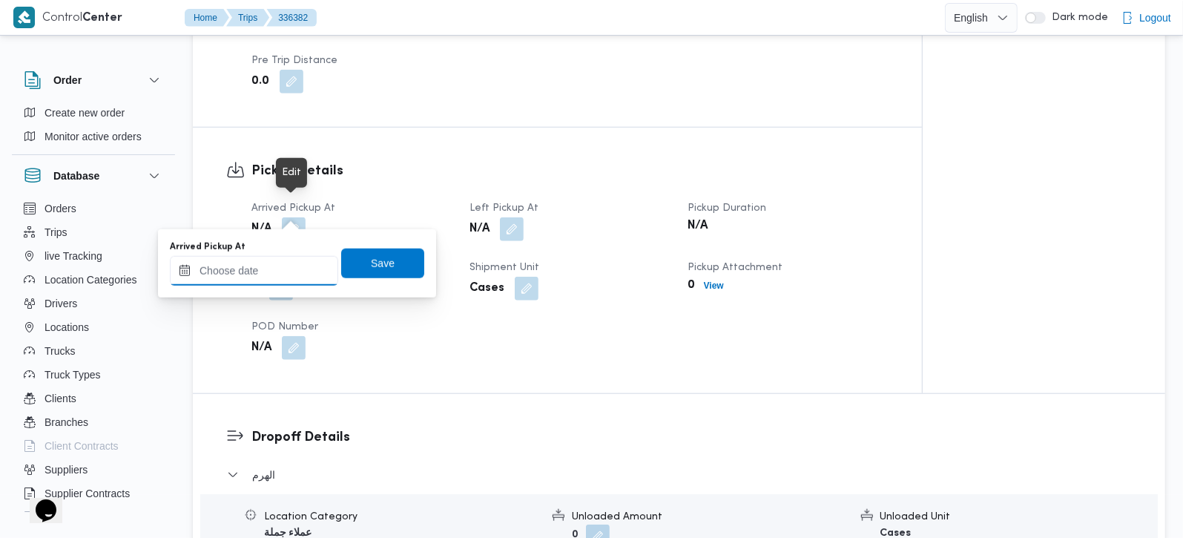
click at [274, 265] on input "Arrived Pickup At" at bounding box center [254, 271] width 168 height 30
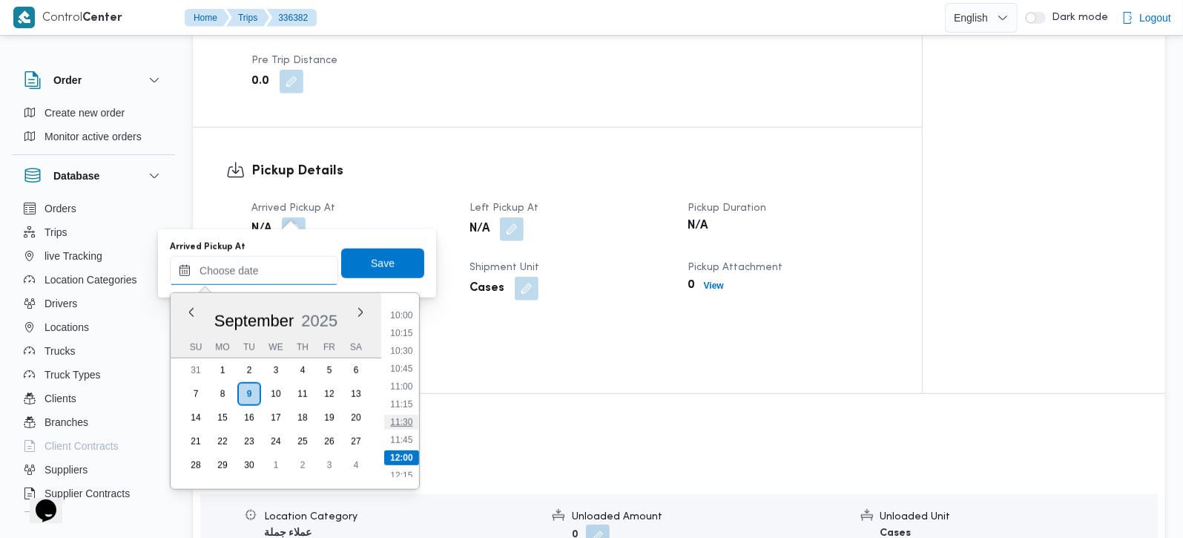
scroll to position [679, 0]
drag, startPoint x: 404, startPoint y: 406, endPoint x: 391, endPoint y: 363, distance: 45.8
click at [404, 409] on li "11:00" at bounding box center [401, 416] width 34 height 15
type input "[DATE] 11:00"
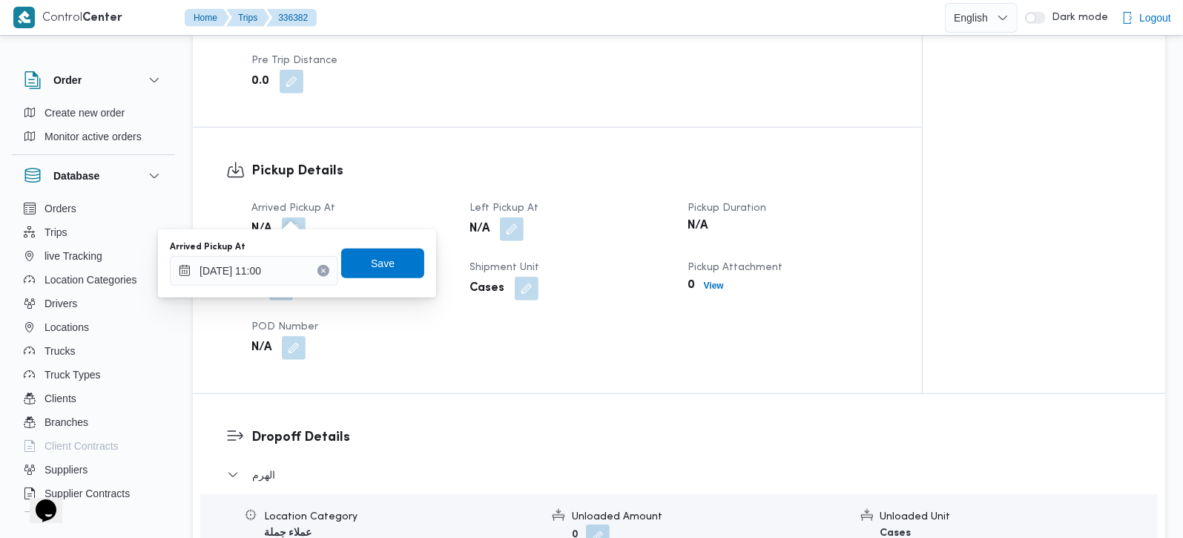
click at [369, 285] on div "Arrived Pickup At [DATE] 11:00 Save" at bounding box center [296, 263] width 257 height 47
click at [372, 274] on span "Save" at bounding box center [382, 263] width 83 height 30
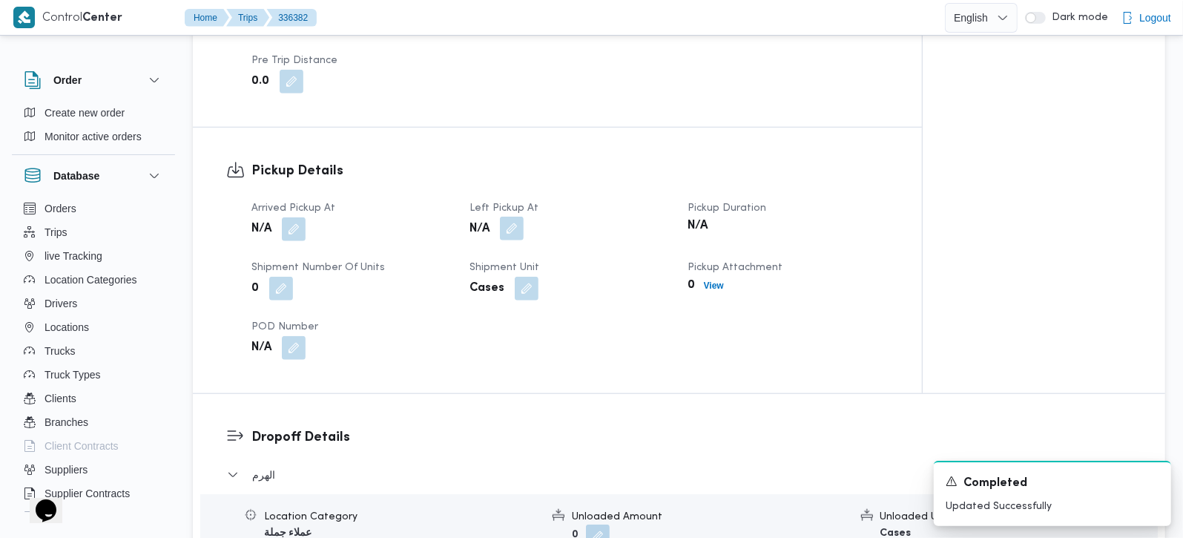
click at [510, 217] on button "button" at bounding box center [512, 229] width 24 height 24
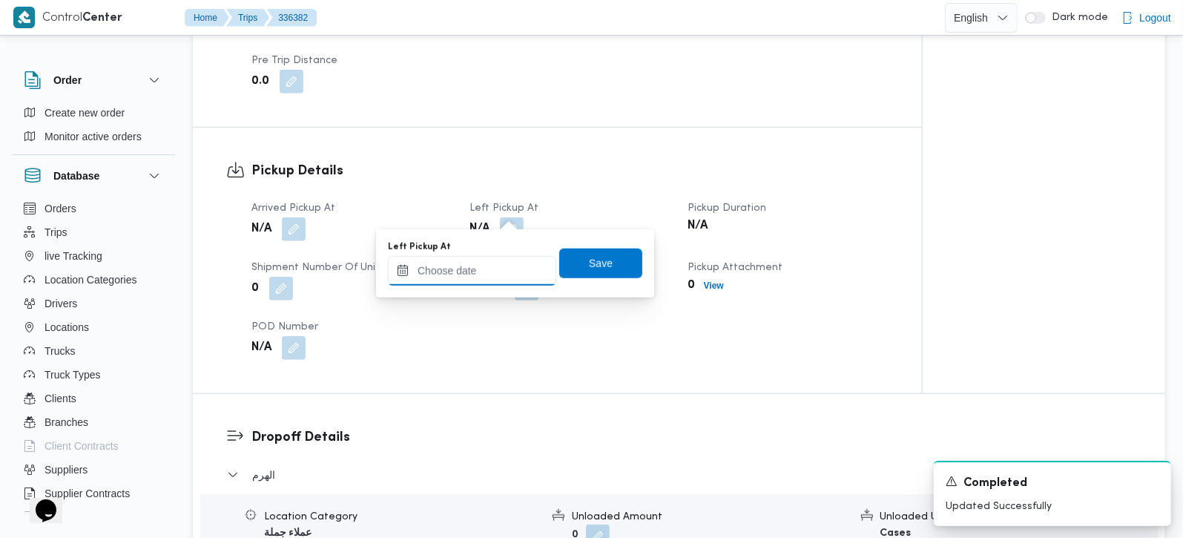
click at [493, 264] on input "Left Pickup At" at bounding box center [472, 271] width 168 height 30
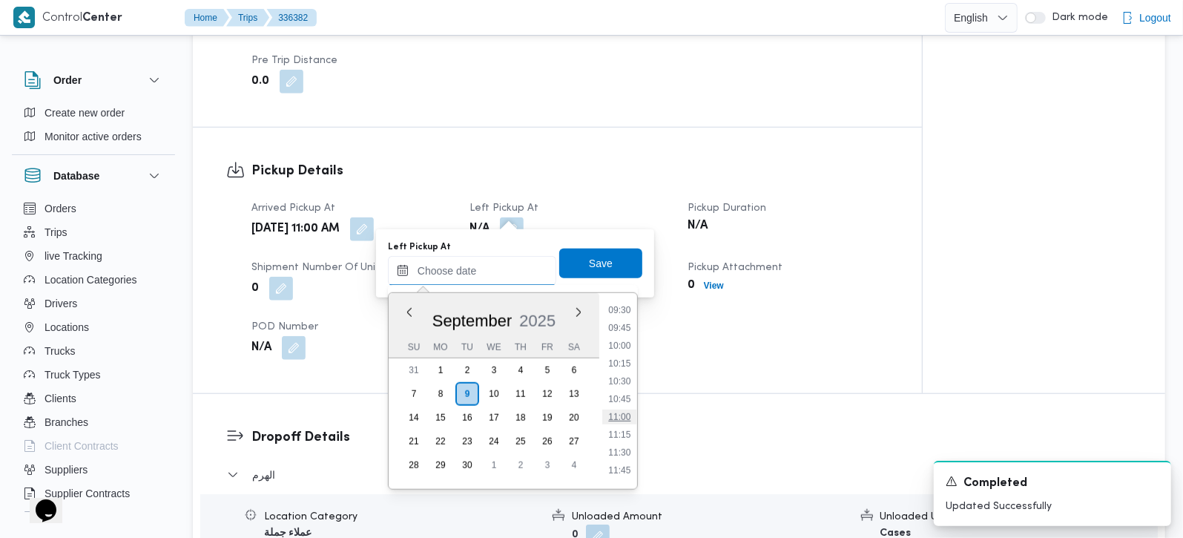
scroll to position [765, 0]
drag, startPoint x: 625, startPoint y: 382, endPoint x: 607, endPoint y: 295, distance: 88.6
click at [625, 382] on li "11:45" at bounding box center [619, 383] width 34 height 15
type input "[DATE] 11:45"
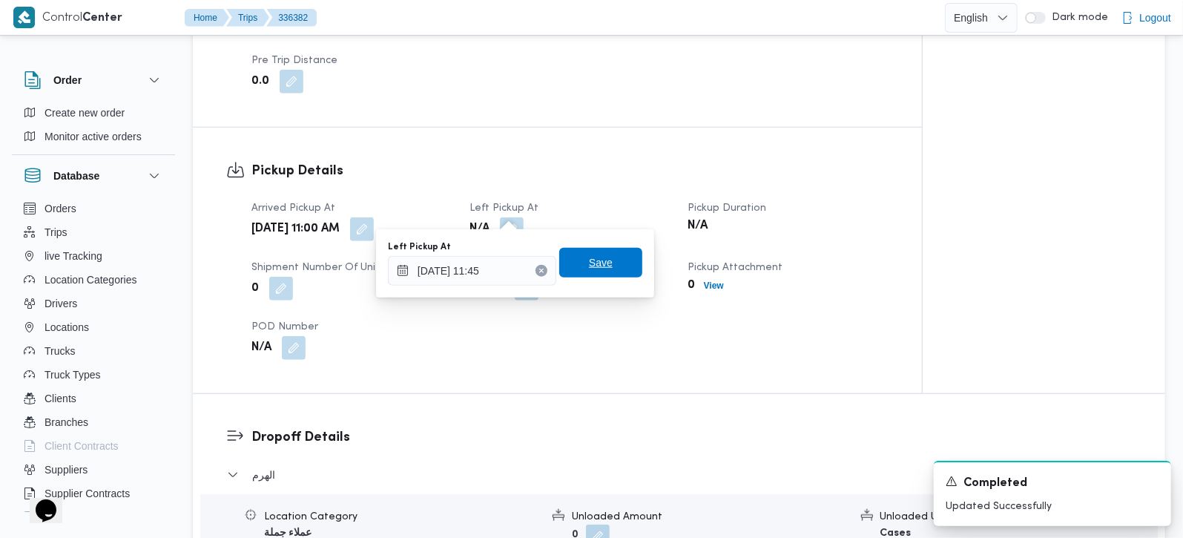
click at [596, 259] on span "Save" at bounding box center [601, 263] width 24 height 18
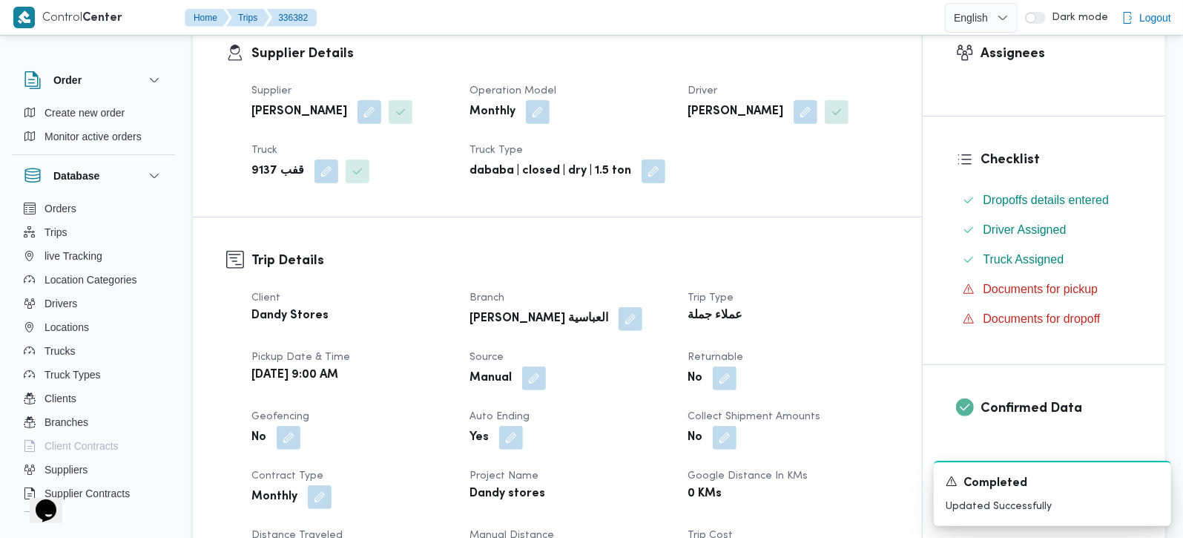
scroll to position [0, 0]
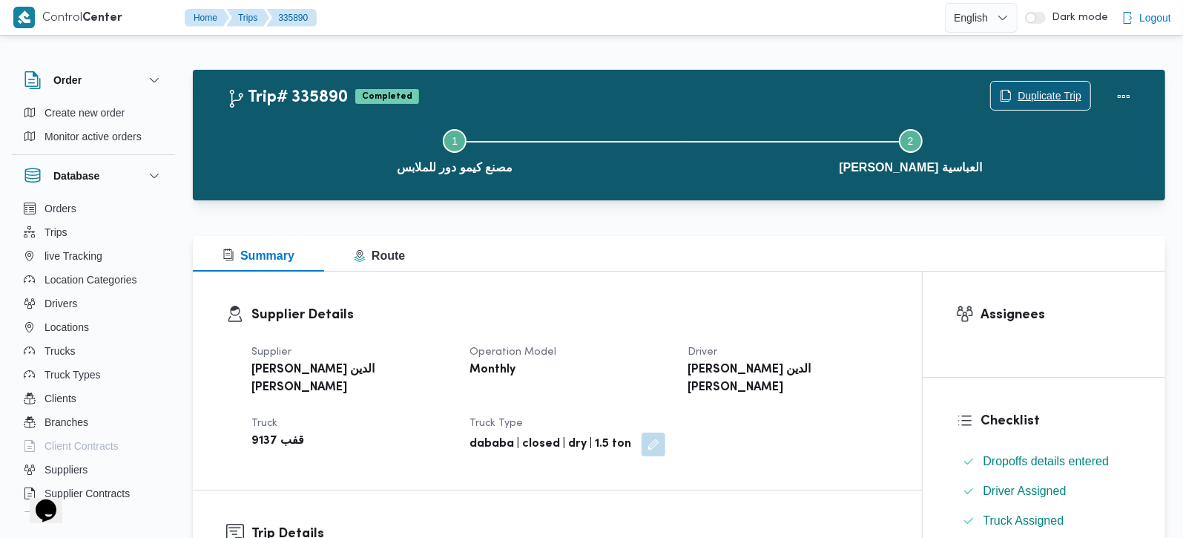
click at [1055, 85] on span "Duplicate Trip" at bounding box center [1040, 96] width 99 height 28
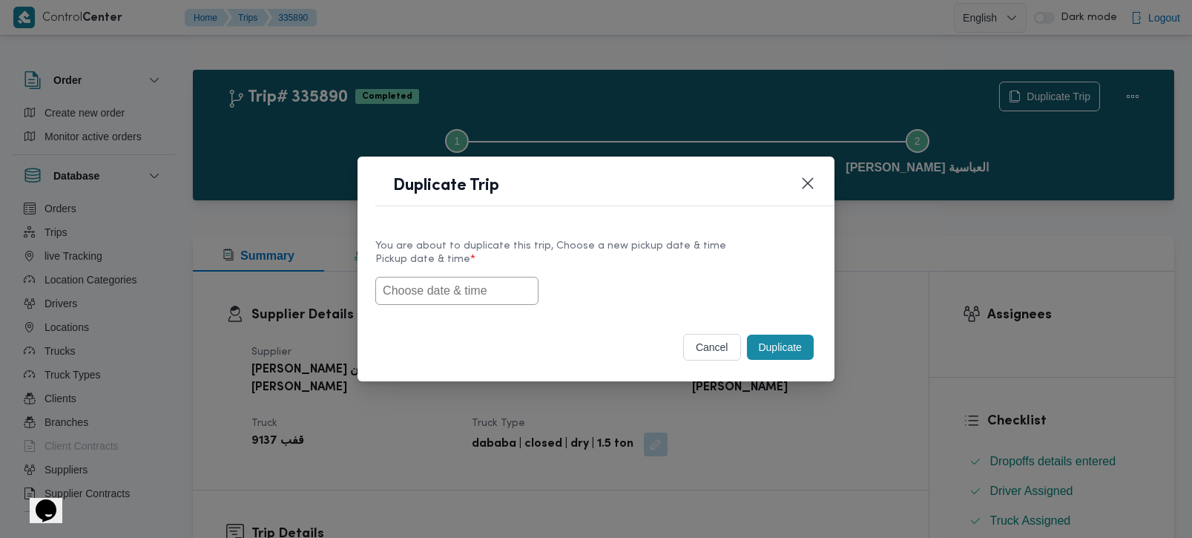
click at [435, 283] on input "text" at bounding box center [456, 291] width 163 height 28
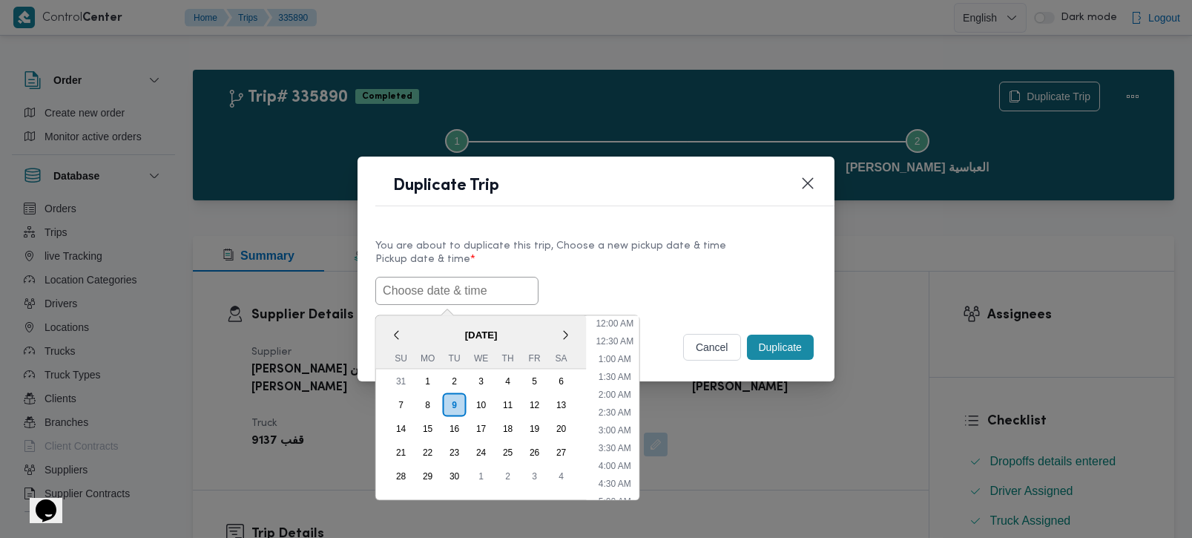
scroll to position [327, 0]
click at [411, 328] on span "[DATE]" at bounding box center [481, 334] width 211 height 26
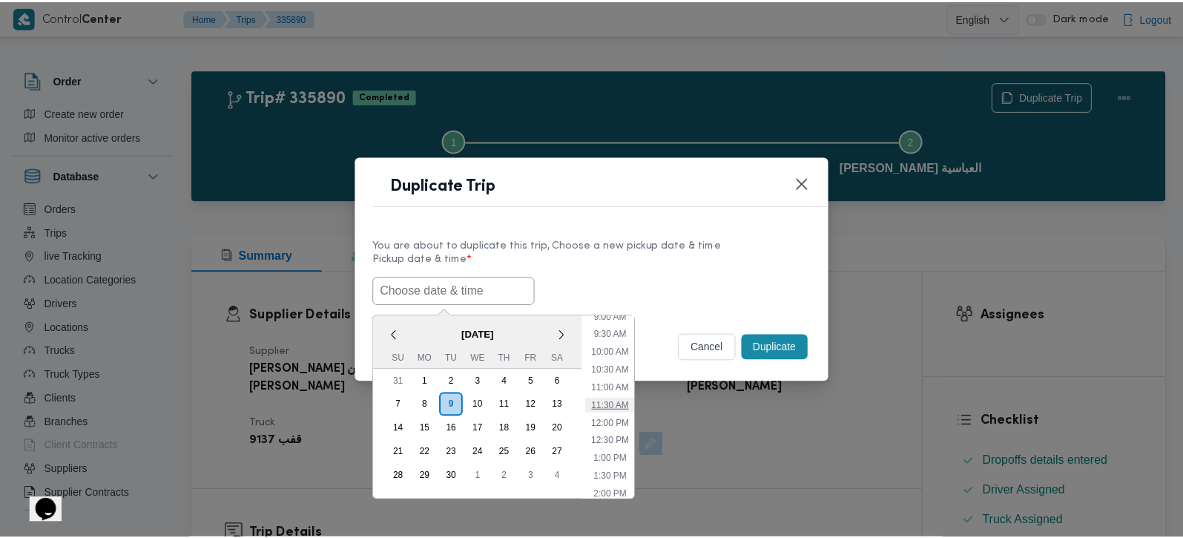
scroll to position [240, 0]
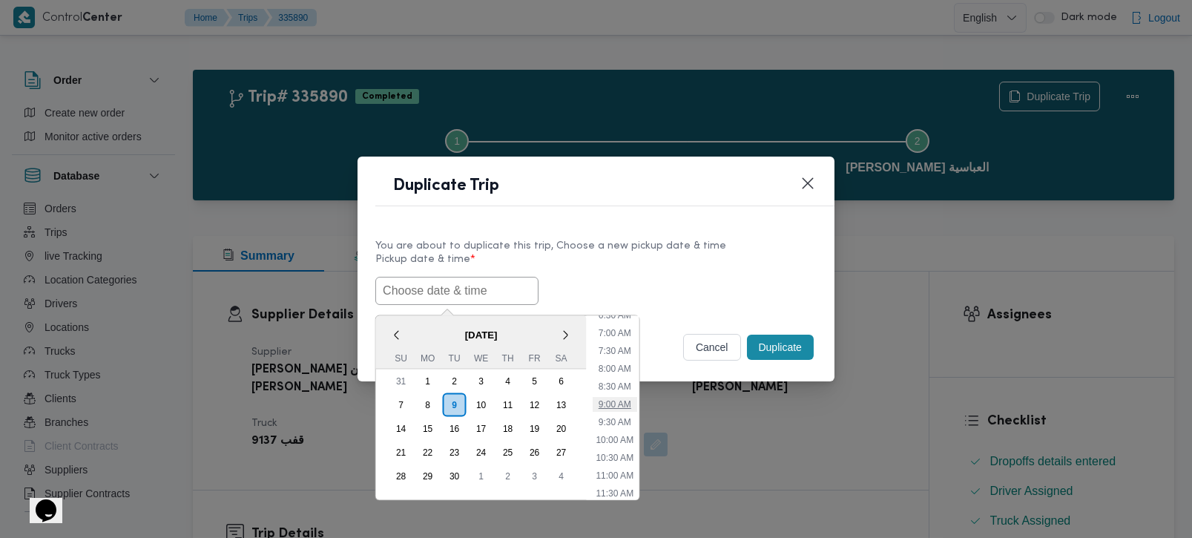
click at [616, 396] on li "9:00 AM" at bounding box center [614, 403] width 45 height 15
type input "[DATE] 9:00AM"
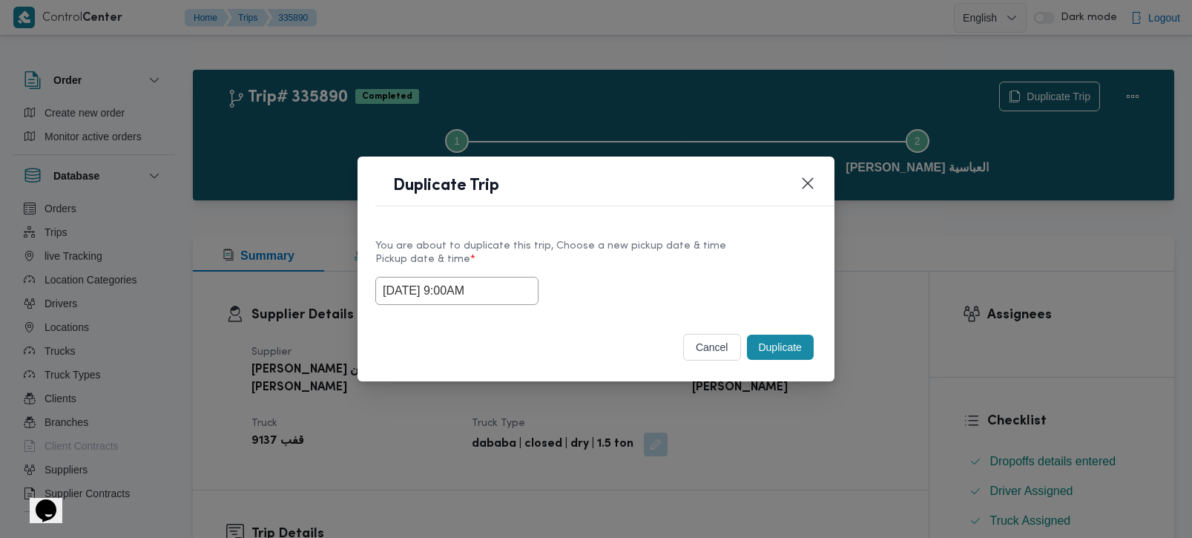
click at [775, 349] on button "Duplicate" at bounding box center [780, 347] width 67 height 25
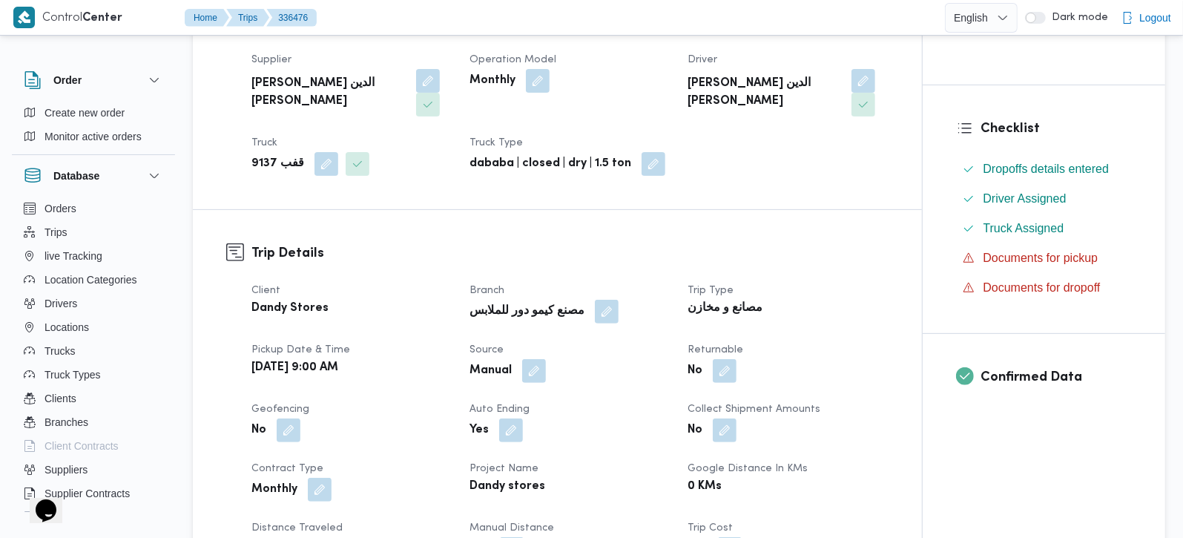
scroll to position [349, 0]
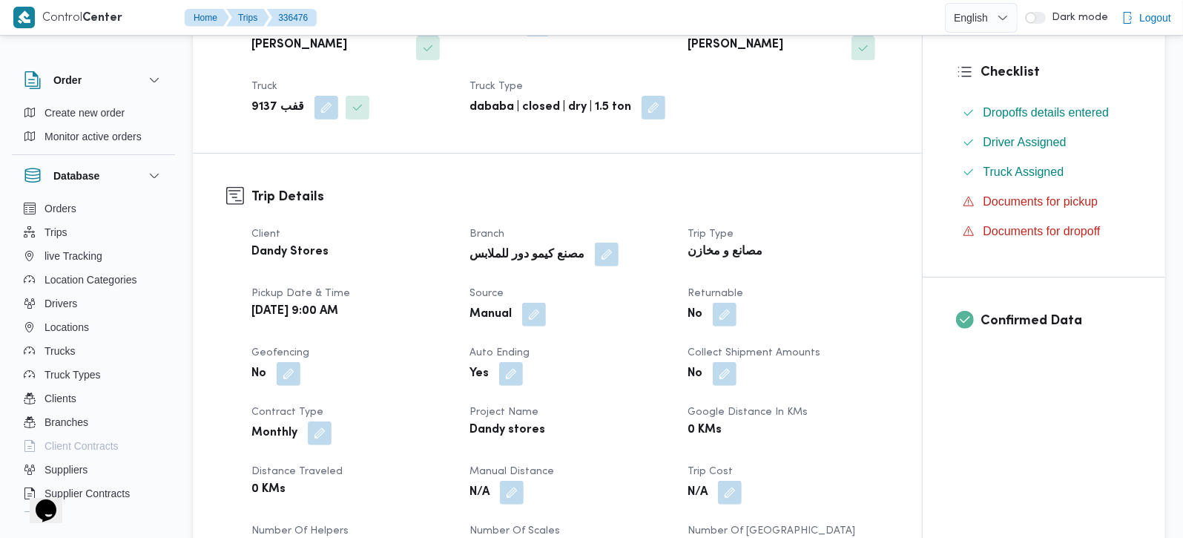
click at [595, 243] on button "button" at bounding box center [607, 255] width 24 height 24
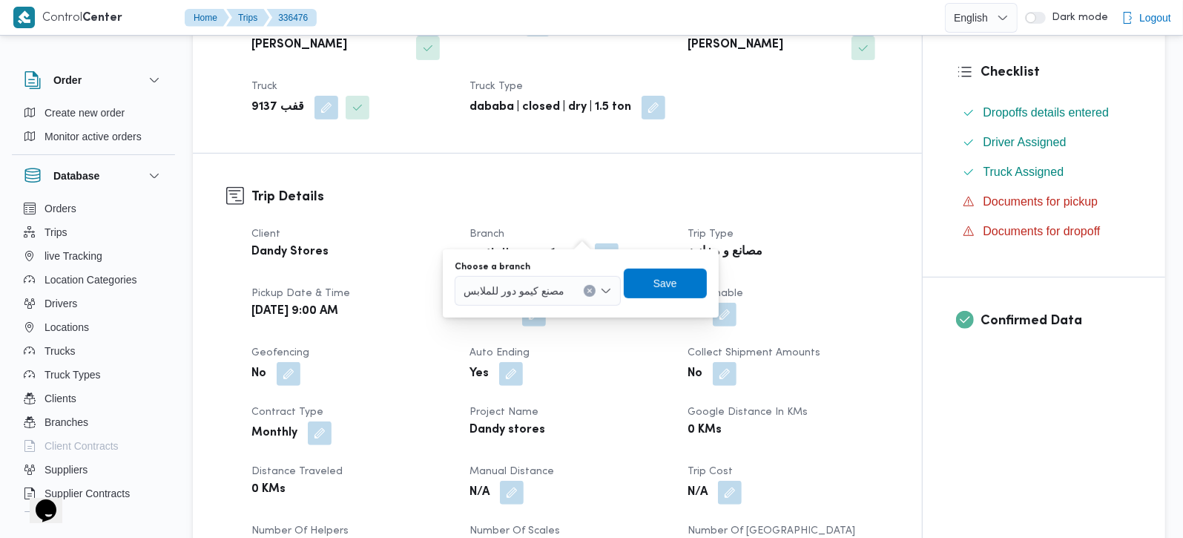
click at [592, 285] on button "Clear input" at bounding box center [590, 291] width 12 height 12
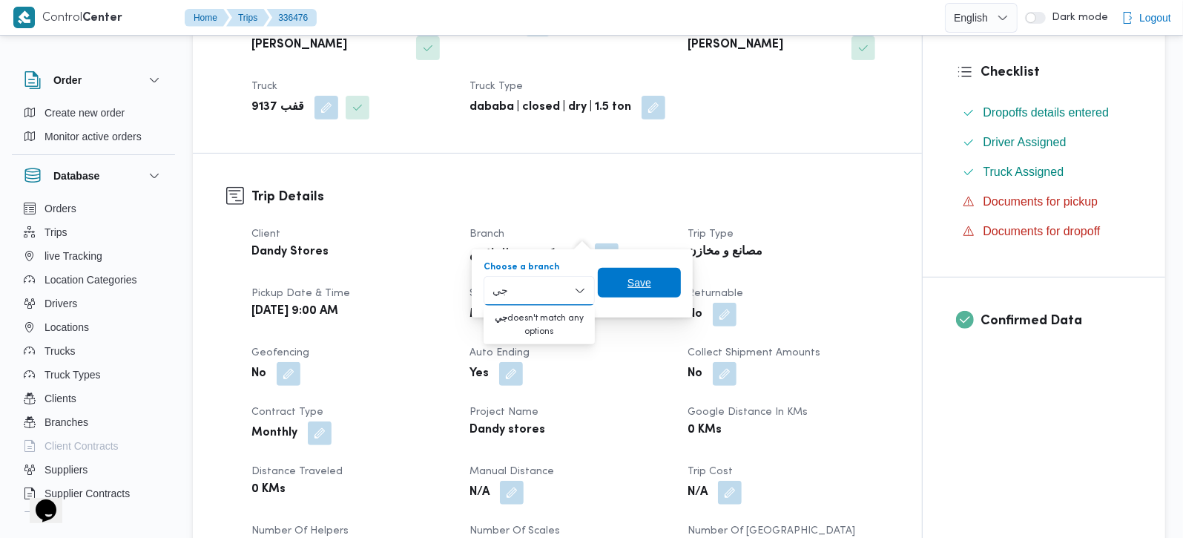
type input "ج"
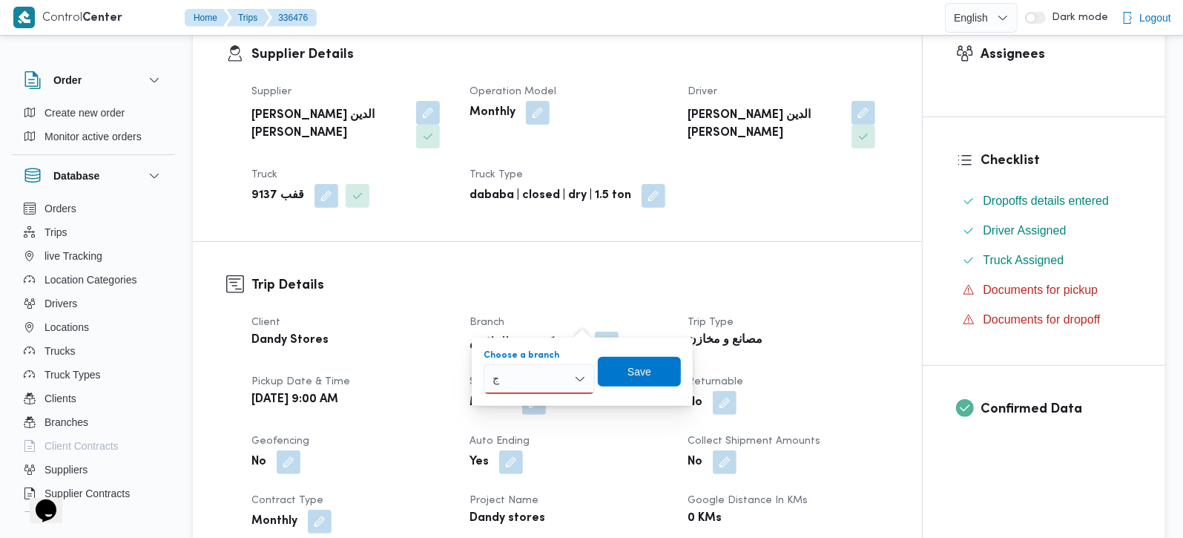
scroll to position [261, 0]
type input "س"
type input "s"
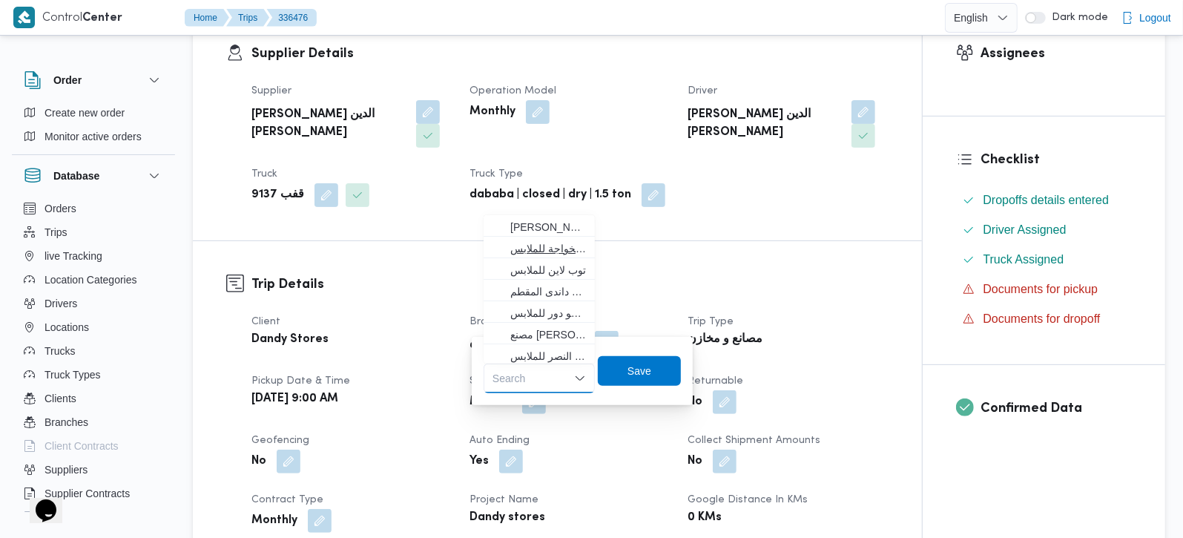
scroll to position [47, 0]
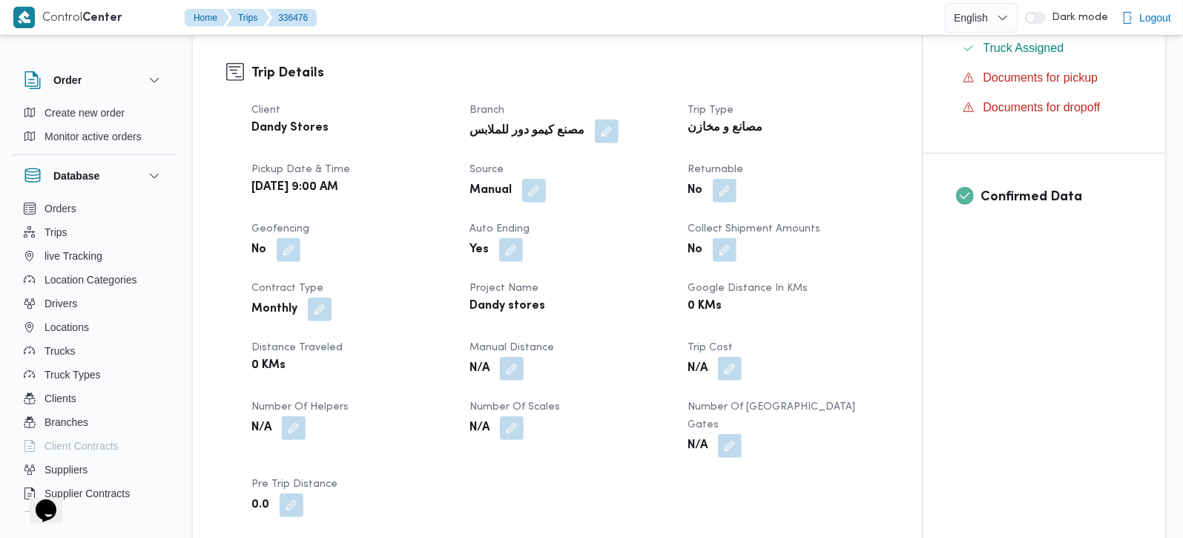
scroll to position [389, 0]
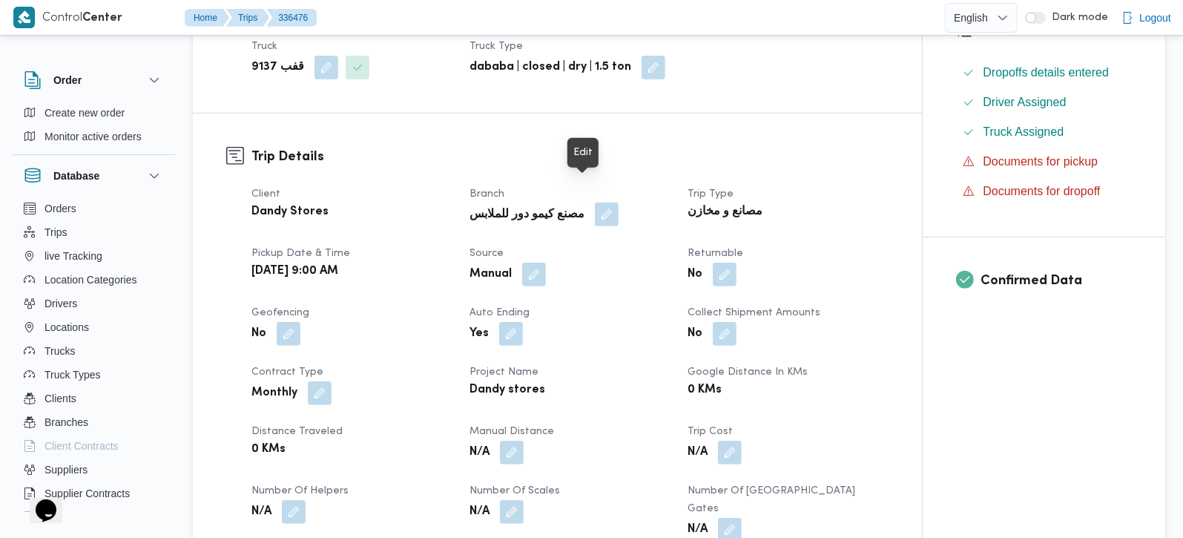
click at [595, 202] on button "button" at bounding box center [607, 214] width 24 height 24
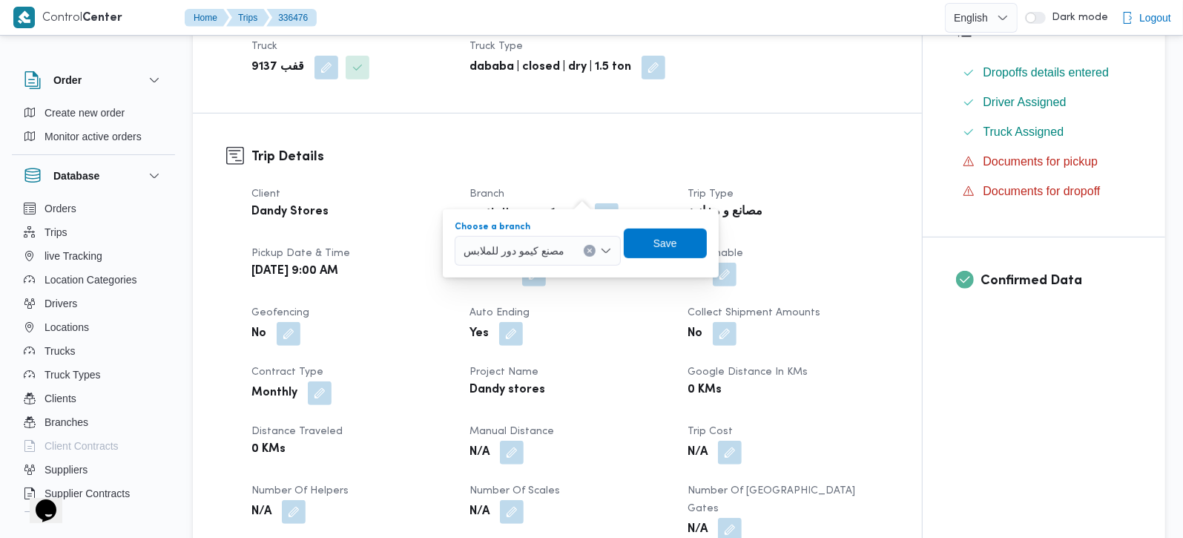
click at [596, 249] on button "Clear input" at bounding box center [590, 251] width 12 height 12
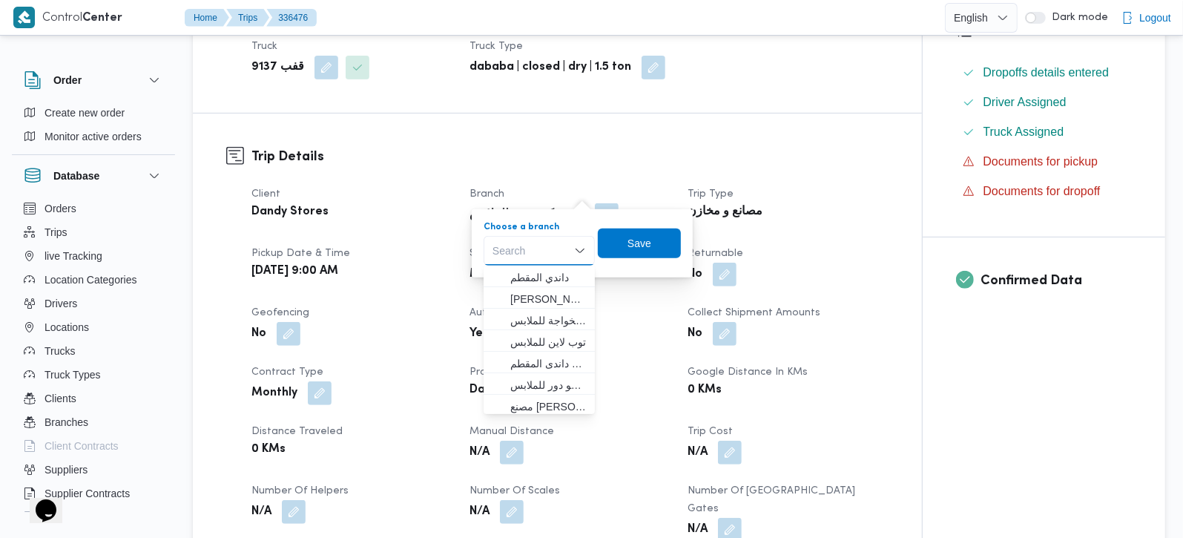
click at [644, 363] on dt "Project Name" at bounding box center [570, 372] width 200 height 18
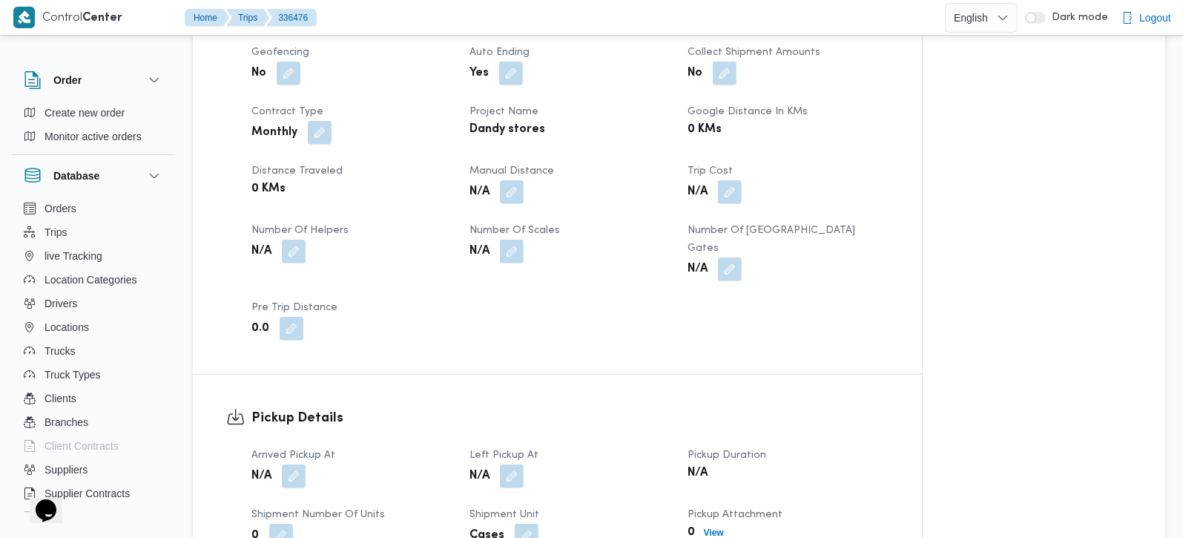
scroll to position [872, 0]
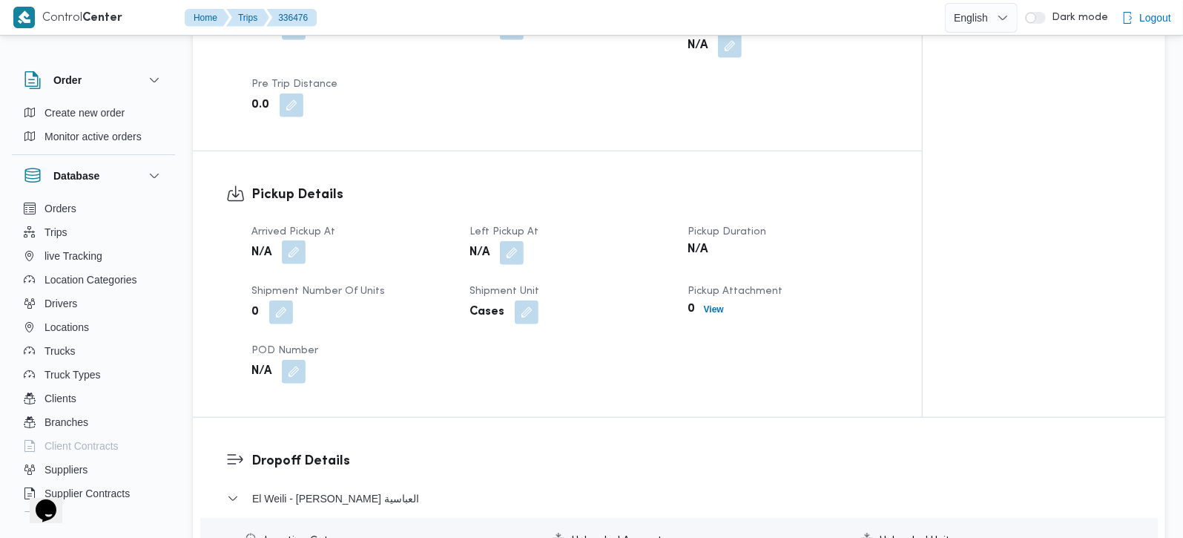
click at [291, 240] on button "button" at bounding box center [294, 252] width 24 height 24
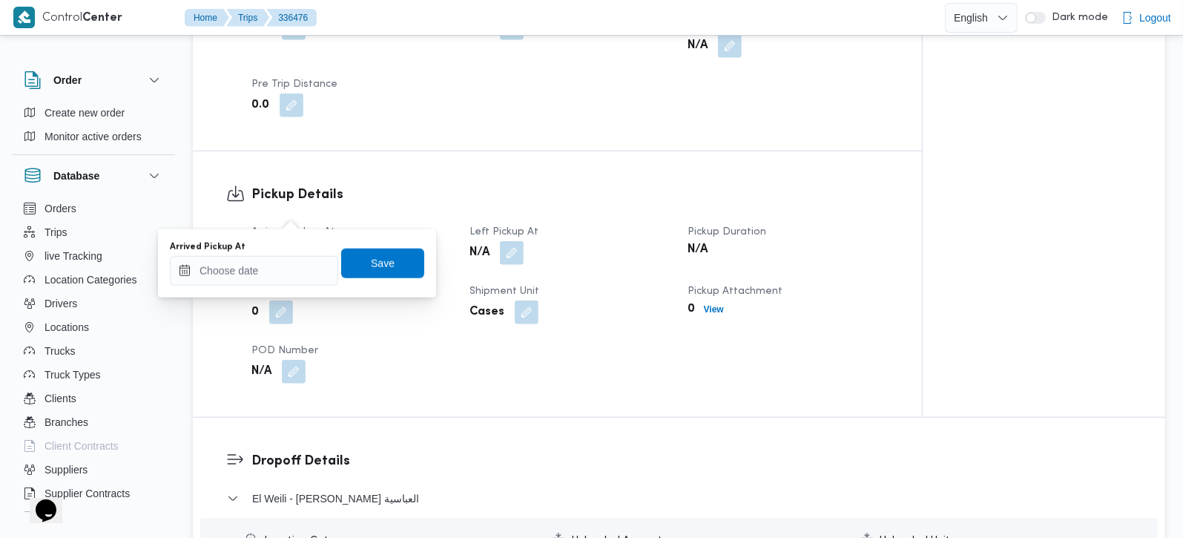
click at [272, 254] on div "Arrived Pickup At" at bounding box center [254, 263] width 168 height 45
click at [268, 256] on input "Arrived Pickup At" at bounding box center [254, 271] width 168 height 30
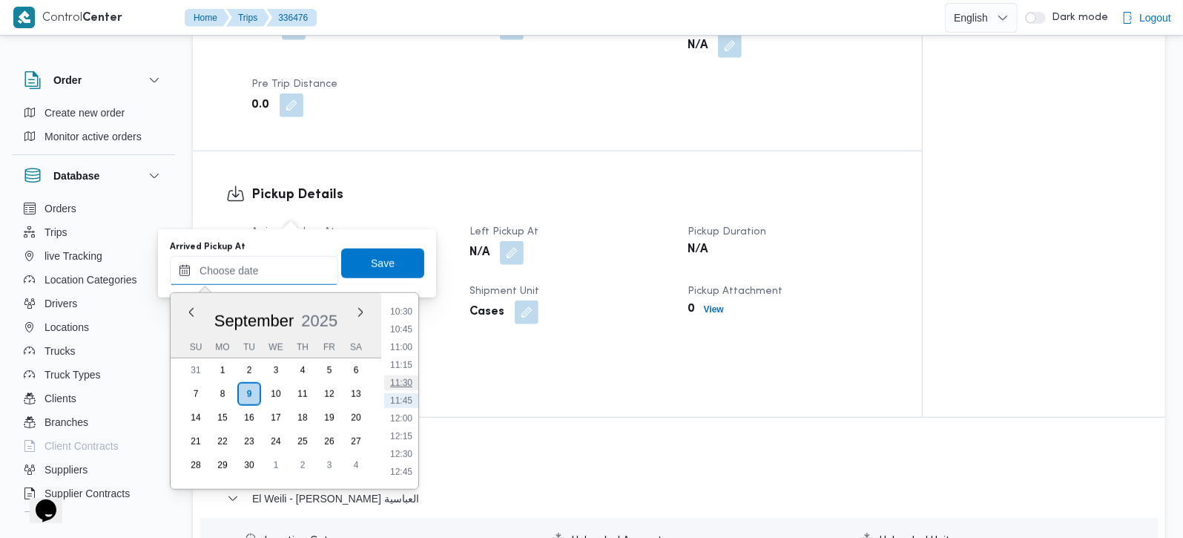
scroll to position [661, 0]
click at [403, 329] on li "09:30" at bounding box center [401, 327] width 34 height 15
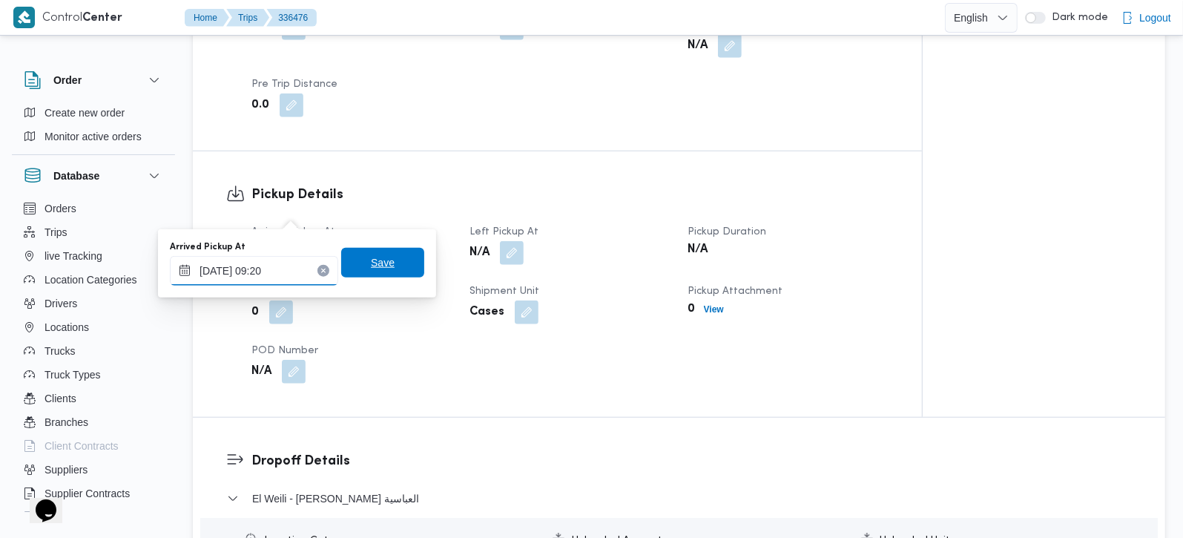
type input "[DATE] 09:20"
click at [388, 274] on span "Save" at bounding box center [382, 263] width 83 height 30
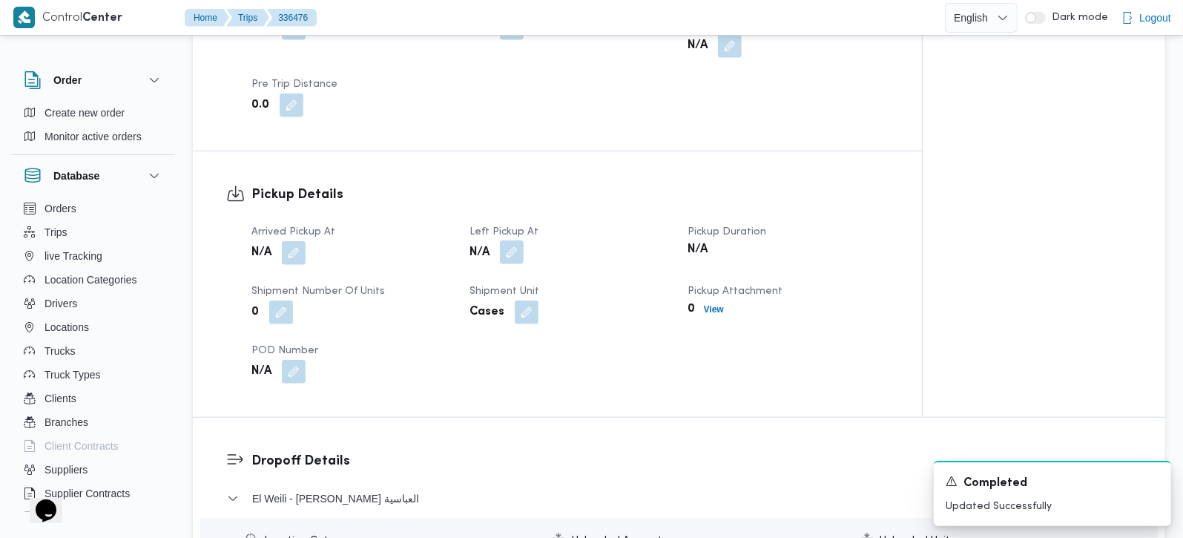
click at [518, 240] on button "button" at bounding box center [512, 252] width 24 height 24
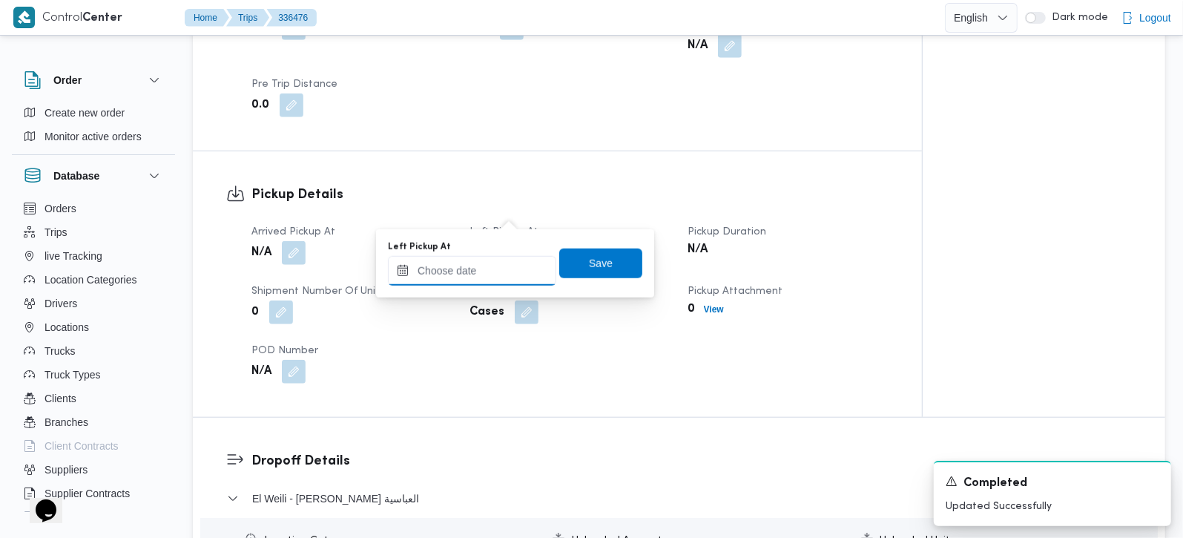
click at [487, 275] on input "Left Pickup At" at bounding box center [472, 271] width 168 height 30
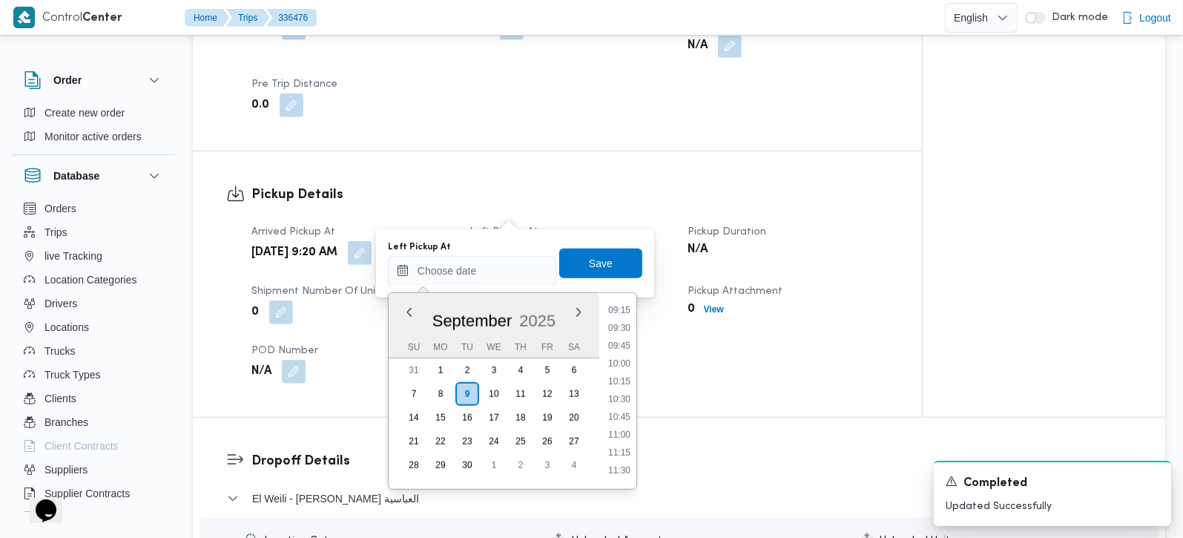
drag, startPoint x: 630, startPoint y: 360, endPoint x: 616, endPoint y: 328, distance: 34.9
click at [630, 360] on li "10:00" at bounding box center [619, 363] width 34 height 15
type input "09/09/2025 10:00"
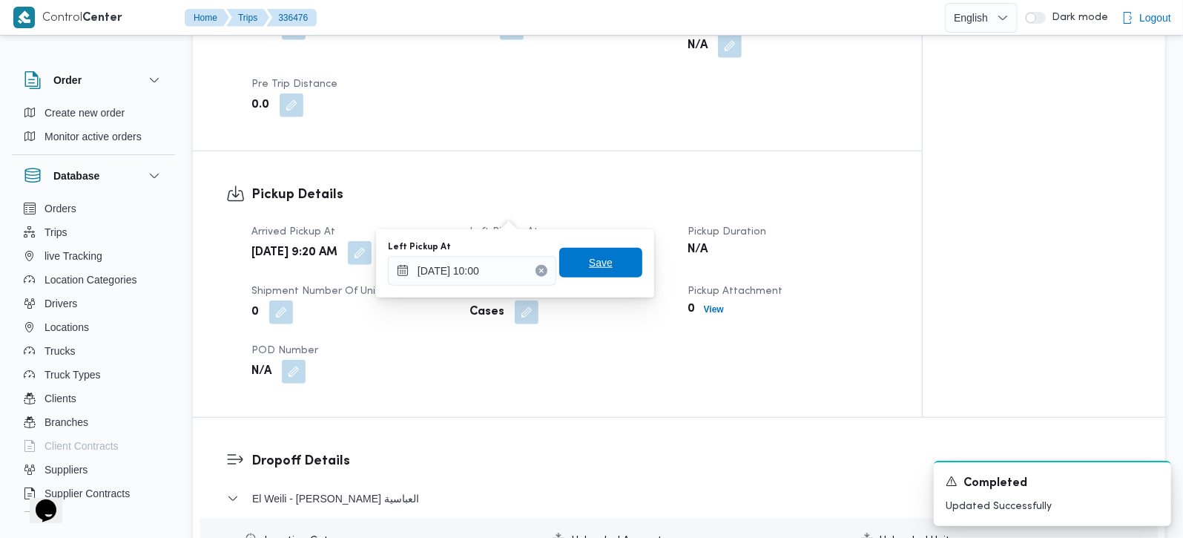
click at [592, 264] on span "Save" at bounding box center [601, 263] width 24 height 18
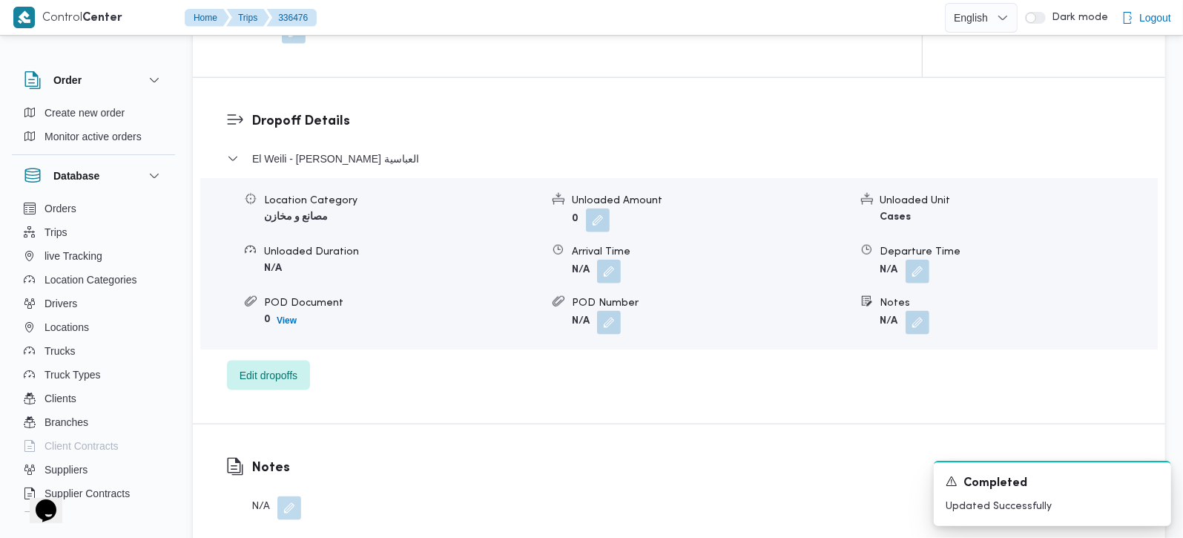
scroll to position [1222, 0]
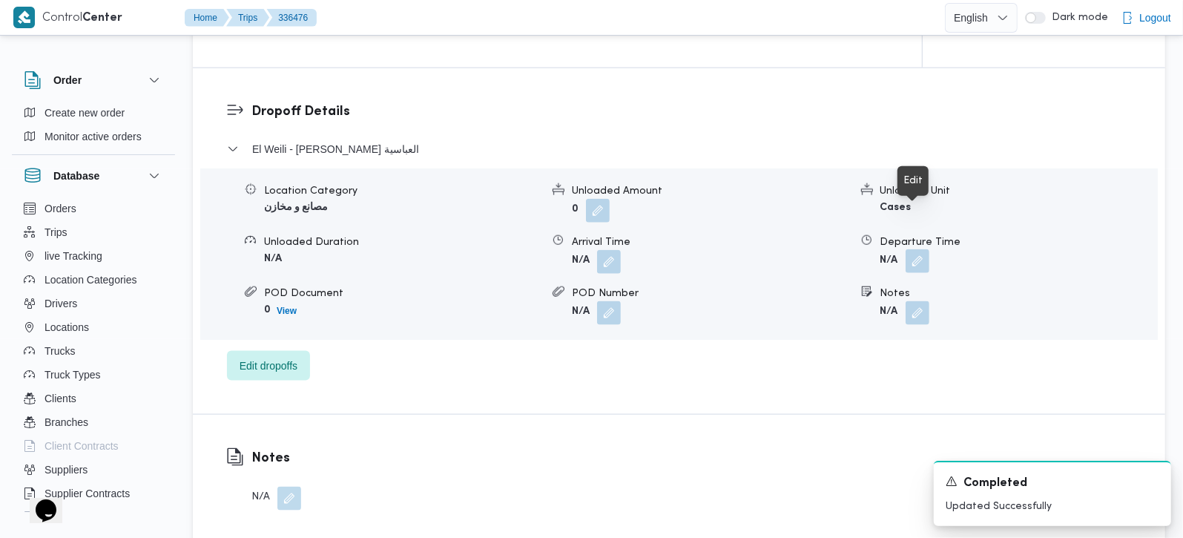
click at [923, 249] on button "button" at bounding box center [918, 261] width 24 height 24
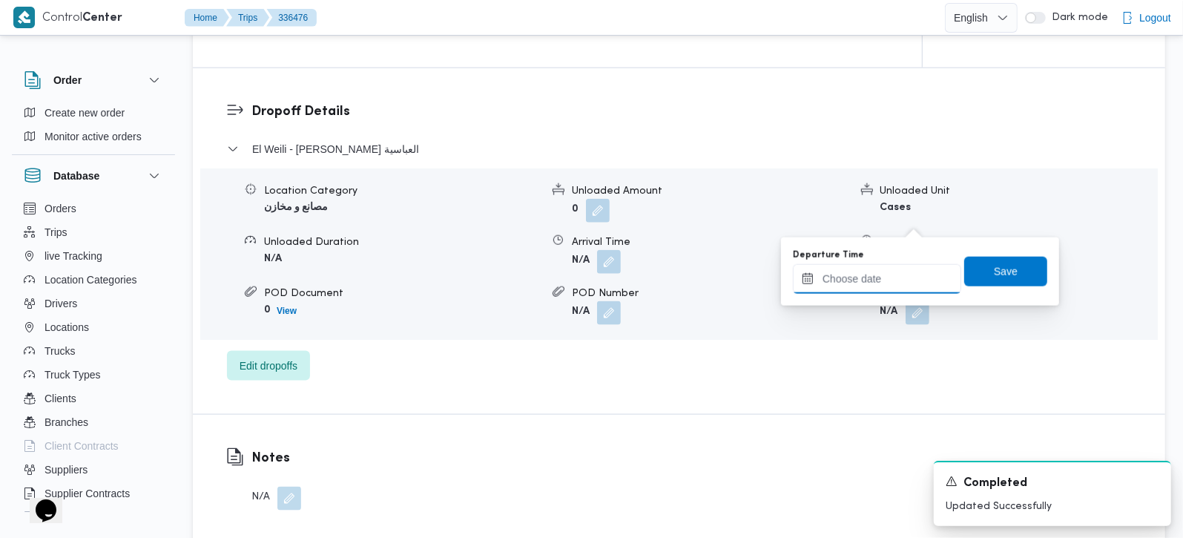
click at [889, 287] on input "Departure Time" at bounding box center [877, 279] width 168 height 30
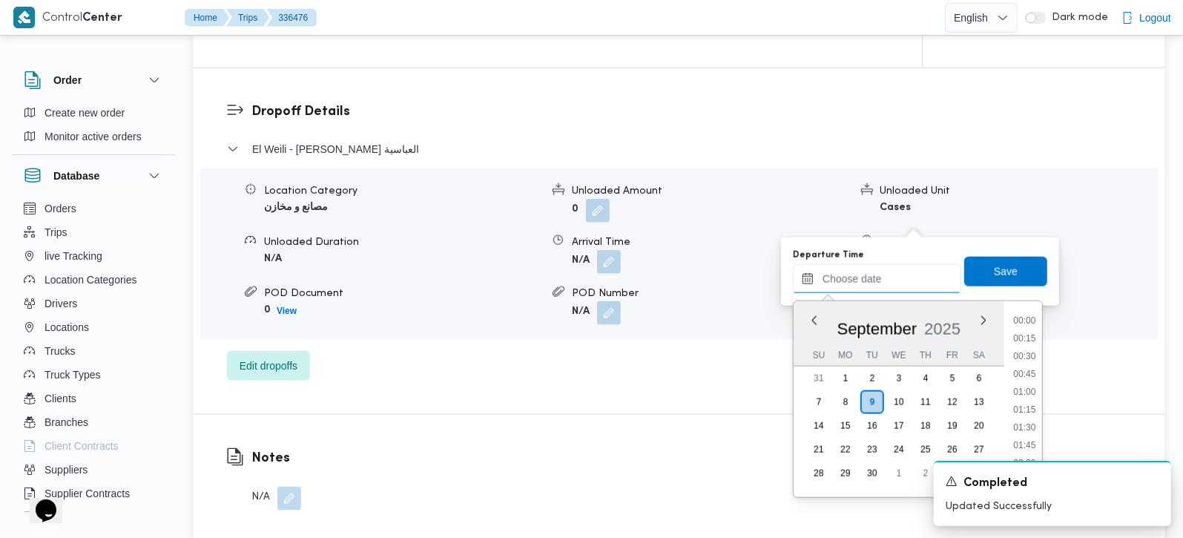
scroll to position [765, 0]
click at [665, 415] on div "Notes N/A" at bounding box center [679, 479] width 972 height 129
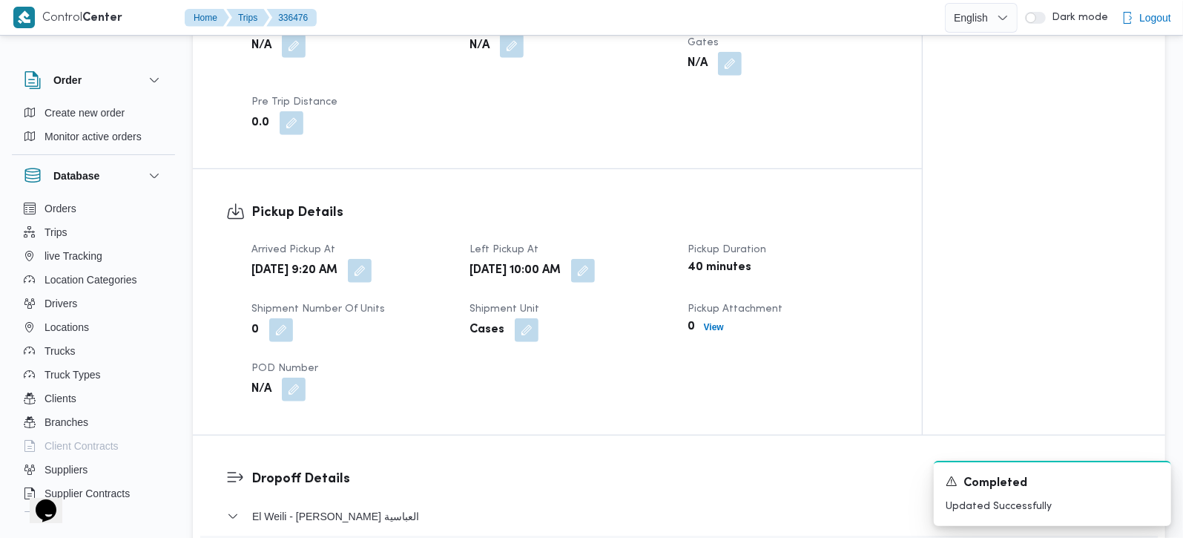
scroll to position [960, 0]
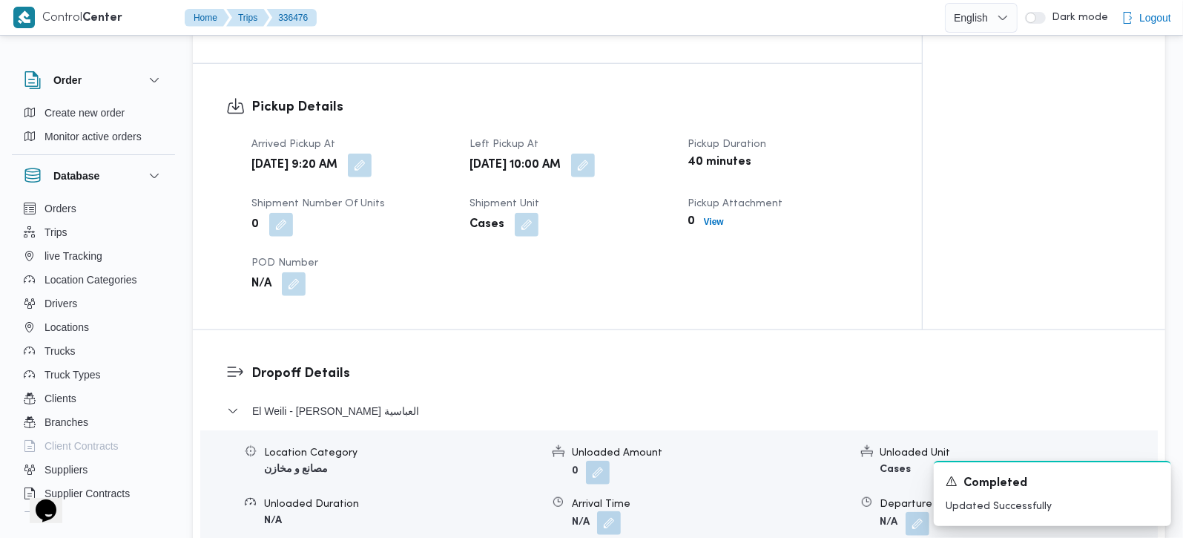
click at [616, 511] on button "button" at bounding box center [609, 523] width 24 height 24
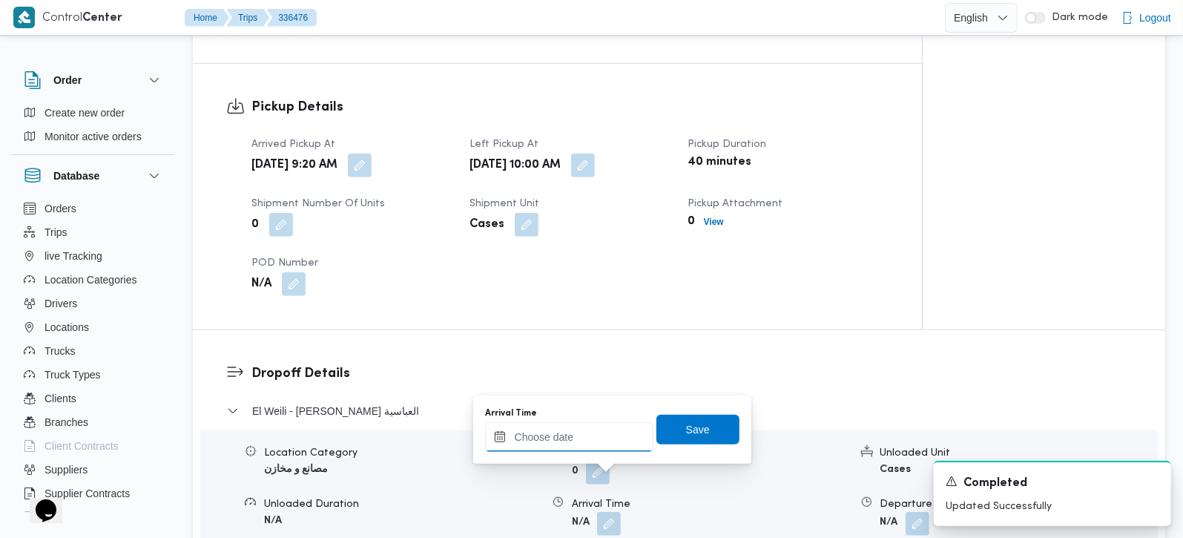
drag, startPoint x: 594, startPoint y: 441, endPoint x: 610, endPoint y: 424, distance: 24.1
click at [594, 441] on input "Arrival Time" at bounding box center [569, 437] width 168 height 30
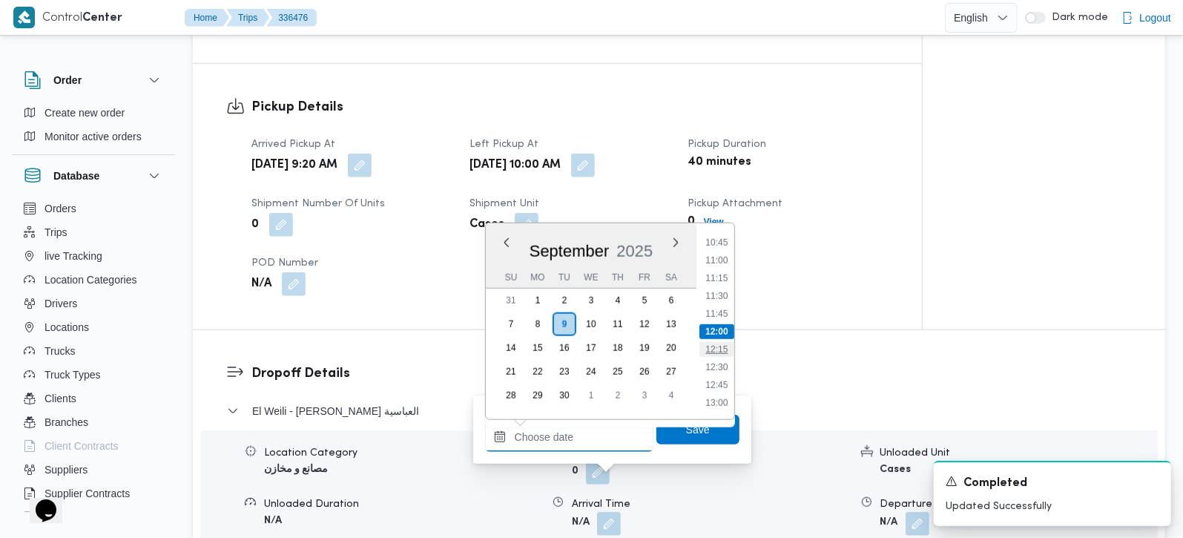
scroll to position [679, 0]
click at [722, 311] on li "10:30" at bounding box center [716, 311] width 34 height 15
type input "09/09/2025 10:30"
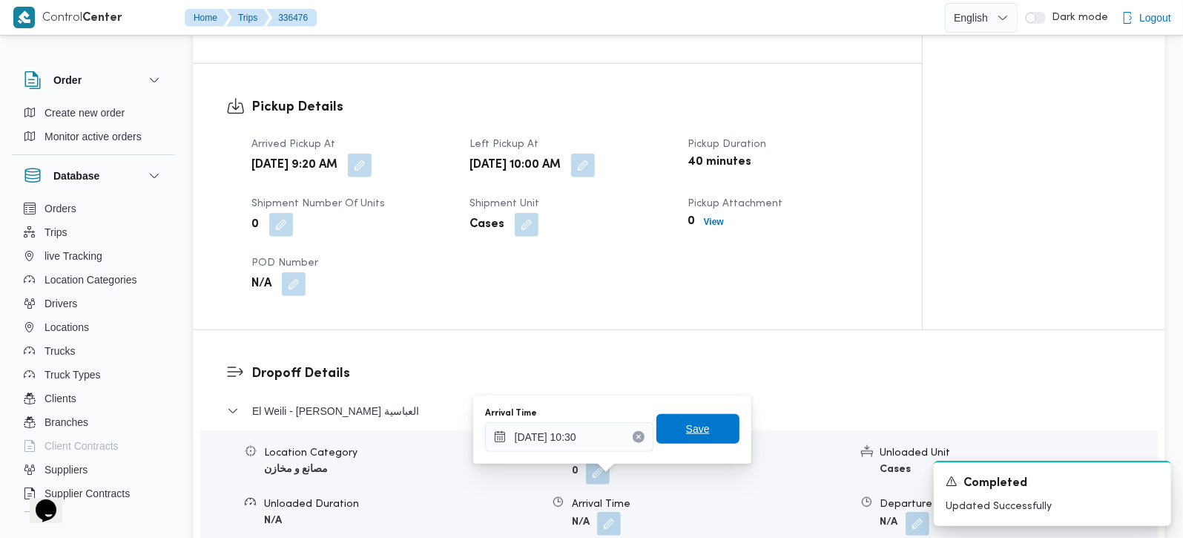
click at [688, 429] on span "Save" at bounding box center [698, 429] width 24 height 18
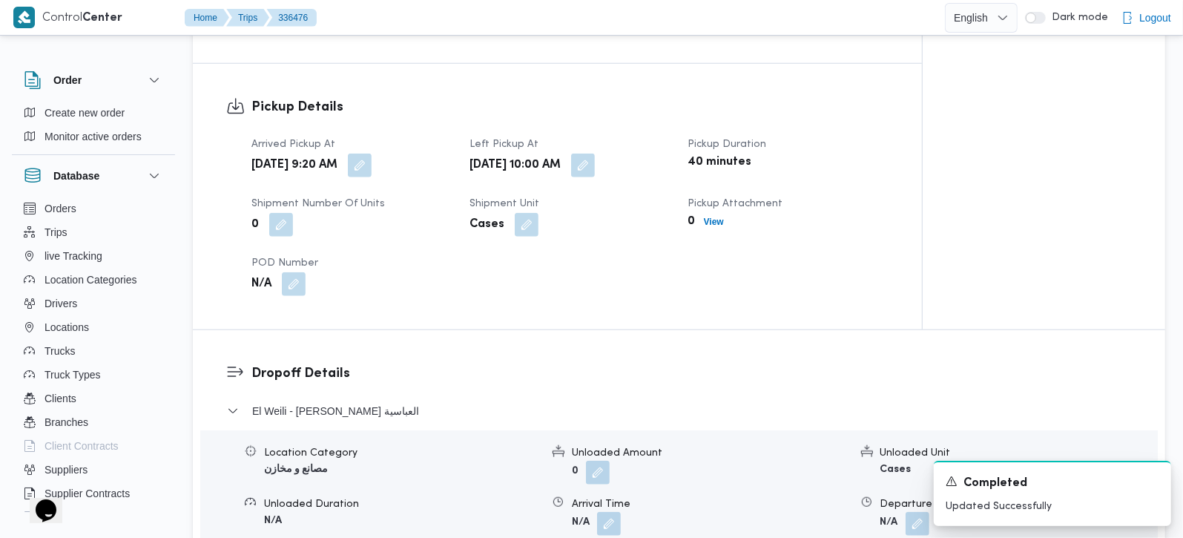
scroll to position [1222, 0]
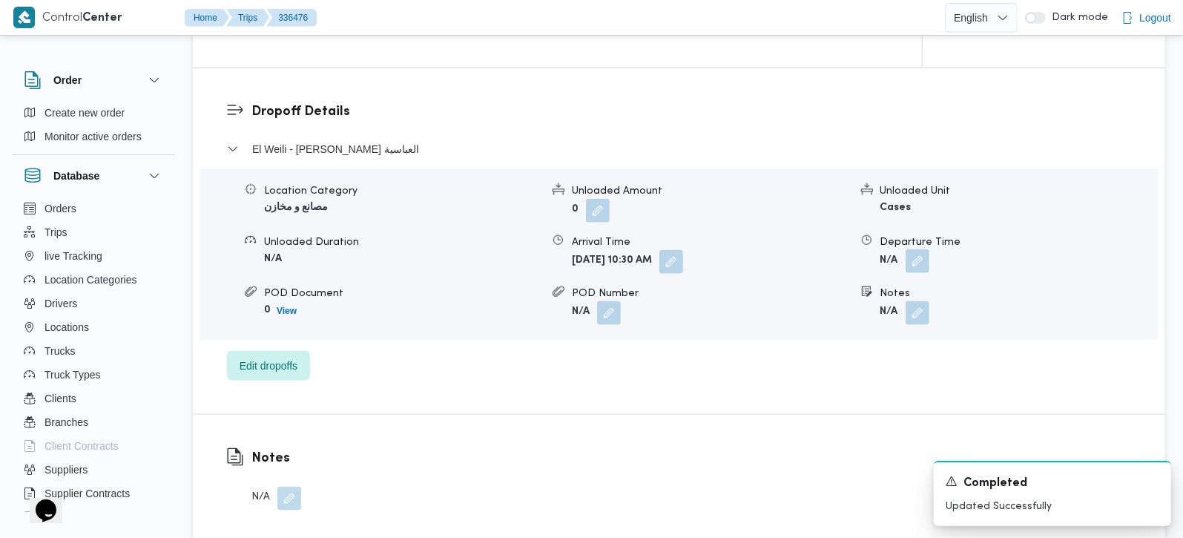
click at [916, 249] on button "button" at bounding box center [918, 261] width 24 height 24
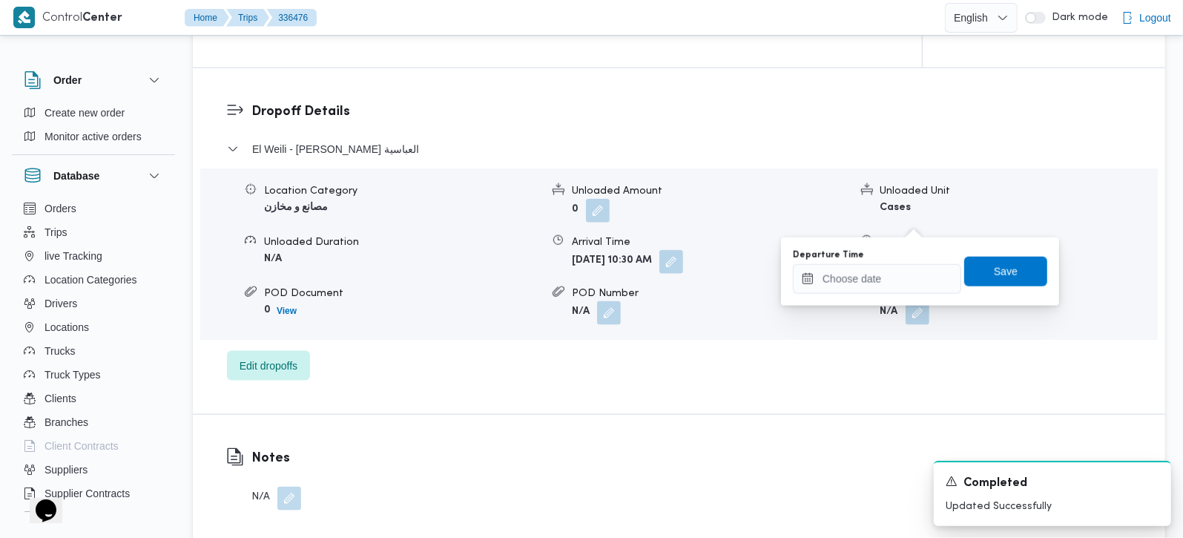
click at [877, 303] on div "You are in a dialog. To close this dialog, hit escape. Departure Time Save" at bounding box center [920, 271] width 278 height 68
click at [869, 281] on input "Departure Time" at bounding box center [877, 279] width 168 height 30
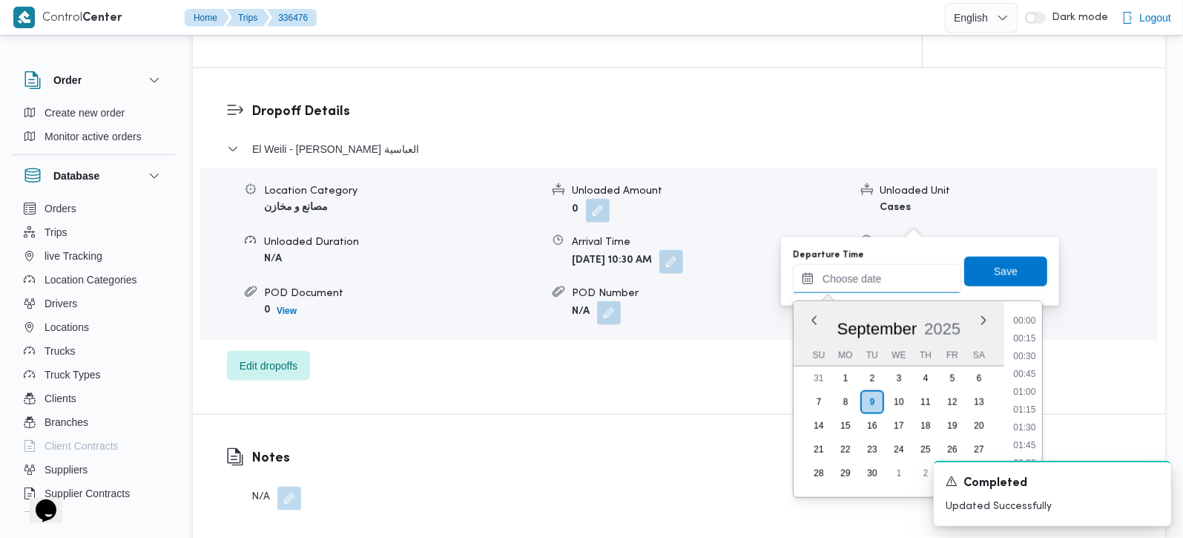
scroll to position [765, 0]
drag, startPoint x: 1027, startPoint y: 337, endPoint x: 1017, endPoint y: 299, distance: 39.2
click at [1027, 337] on li "11:00" at bounding box center [1024, 338] width 34 height 15
type input "09/09/2025 11:00"
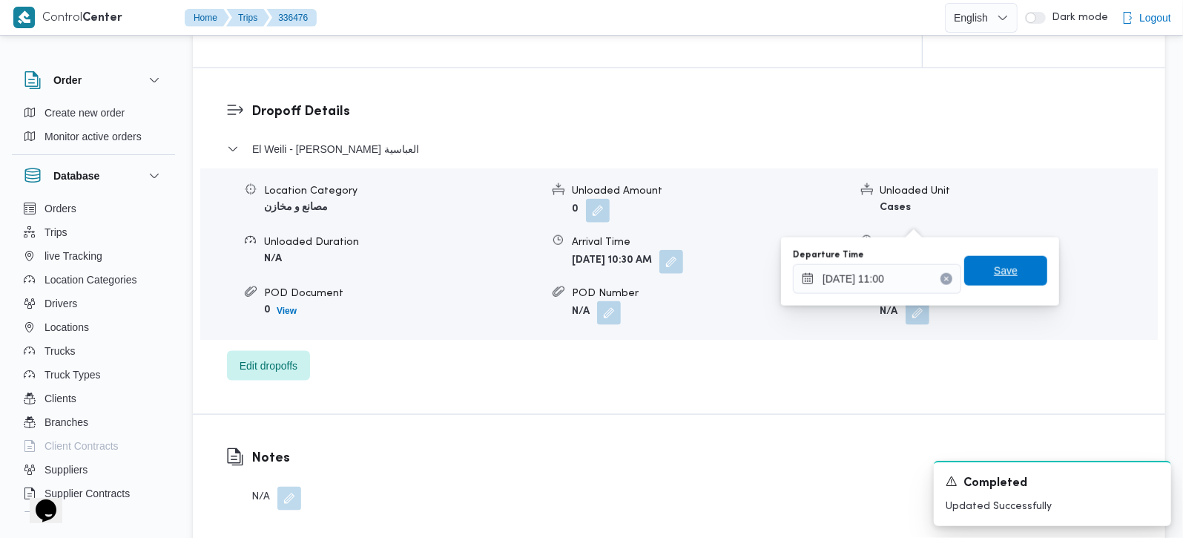
click at [1005, 273] on span "Save" at bounding box center [1005, 271] width 83 height 30
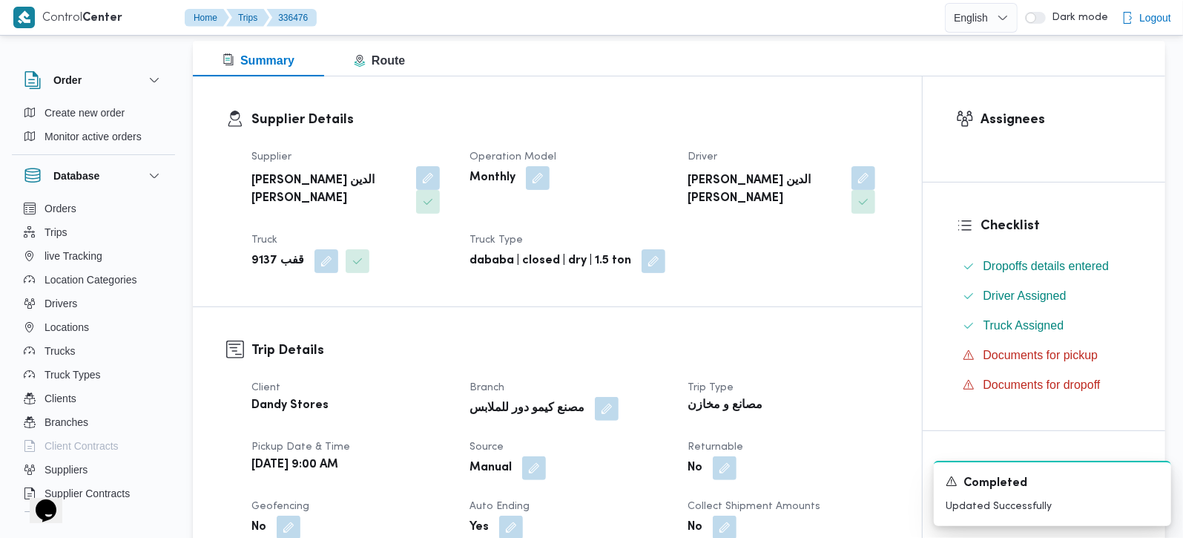
scroll to position [436, 0]
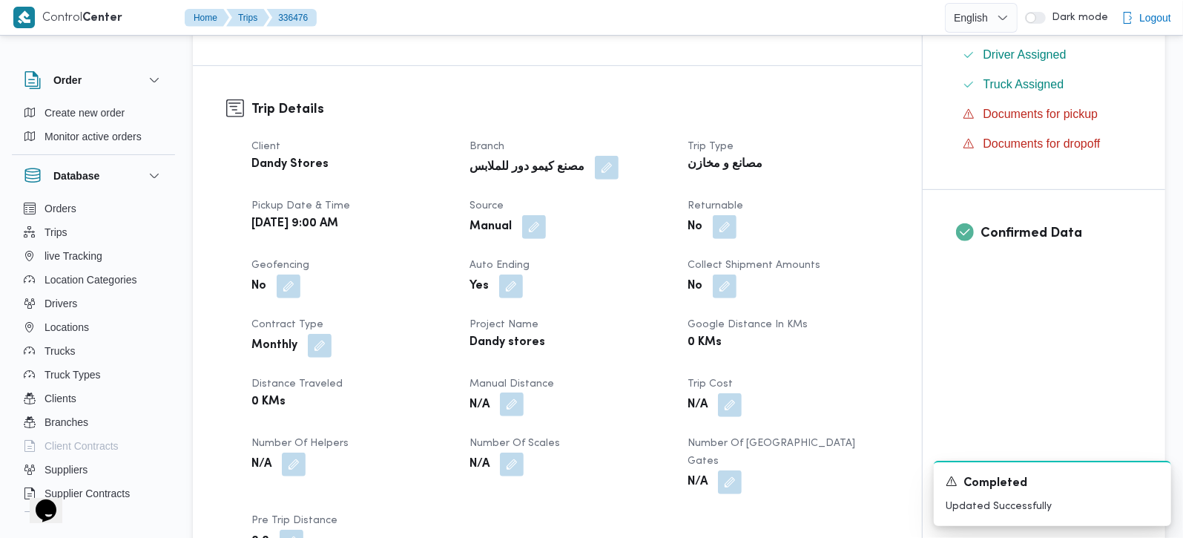
click at [510, 392] on button "button" at bounding box center [512, 404] width 24 height 24
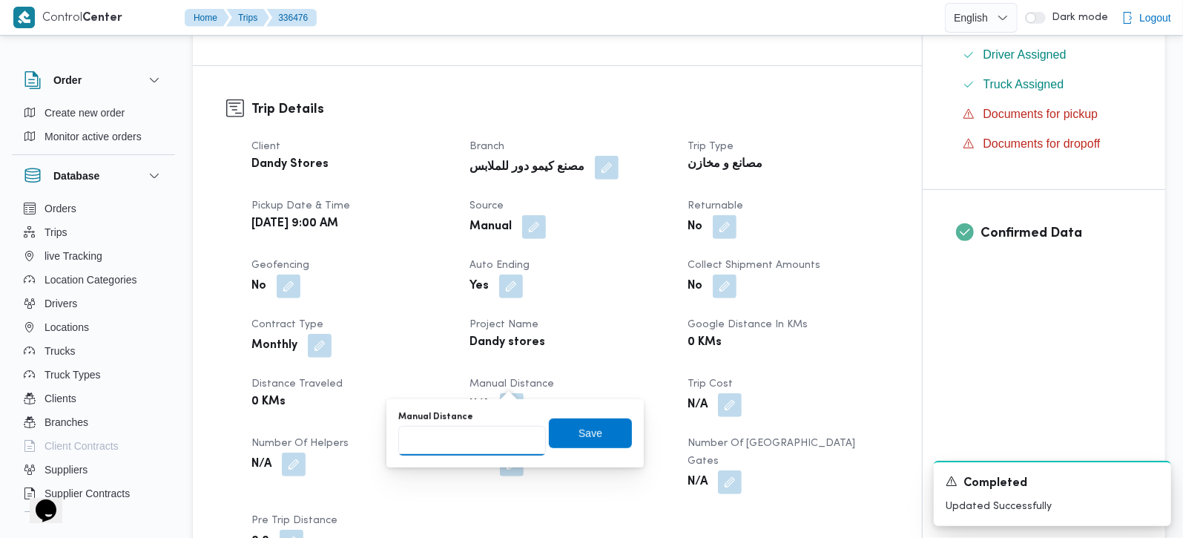
click at [482, 433] on input "Manual Distance" at bounding box center [472, 441] width 148 height 30
type input "21"
click at [566, 429] on span "Save" at bounding box center [590, 433] width 83 height 30
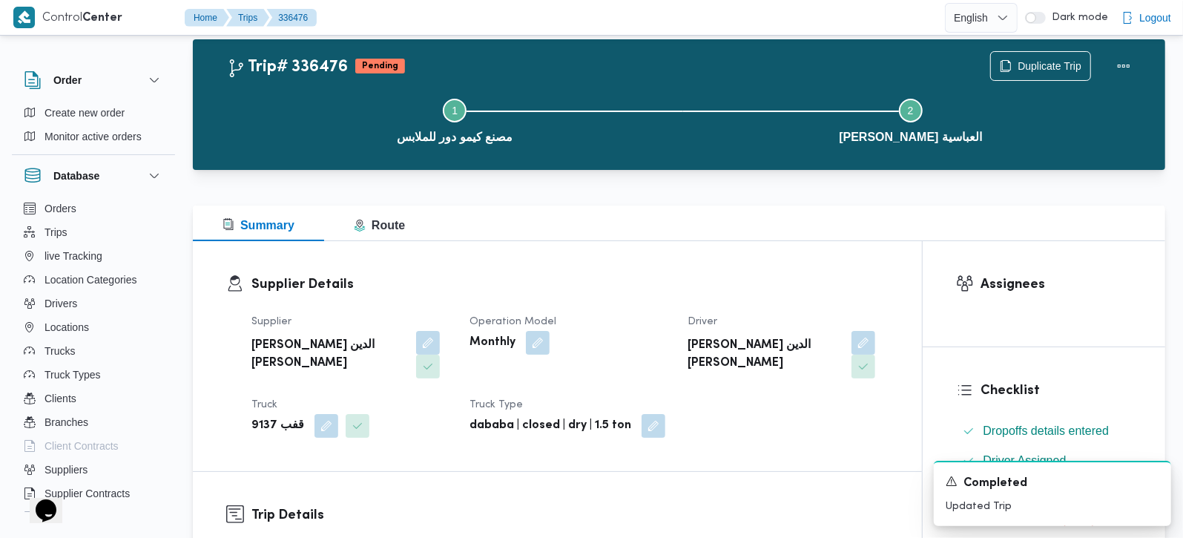
scroll to position [0, 0]
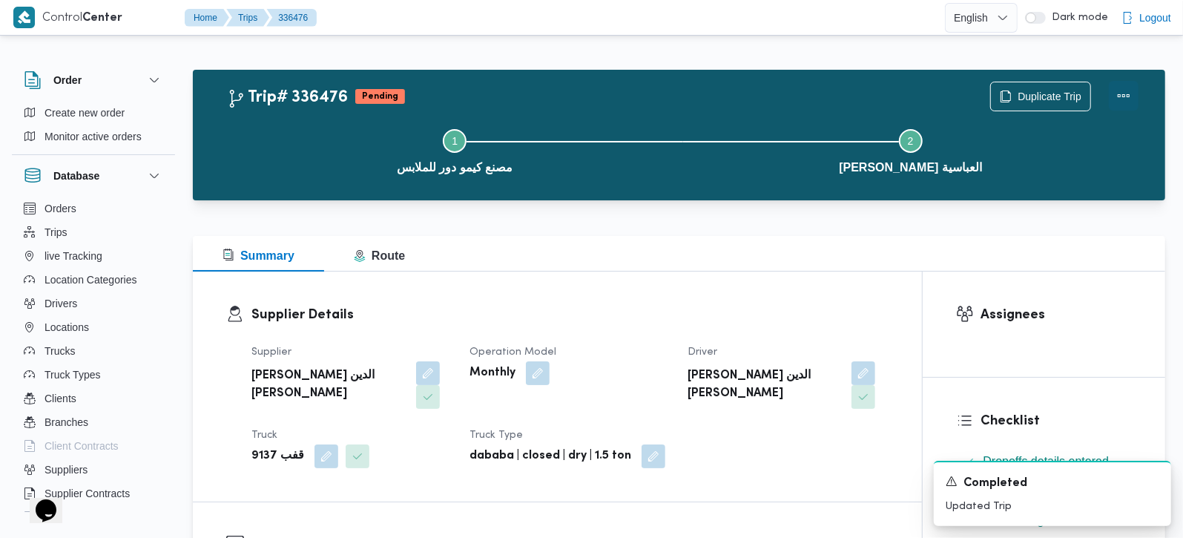
click at [1125, 96] on button "Actions" at bounding box center [1124, 96] width 30 height 30
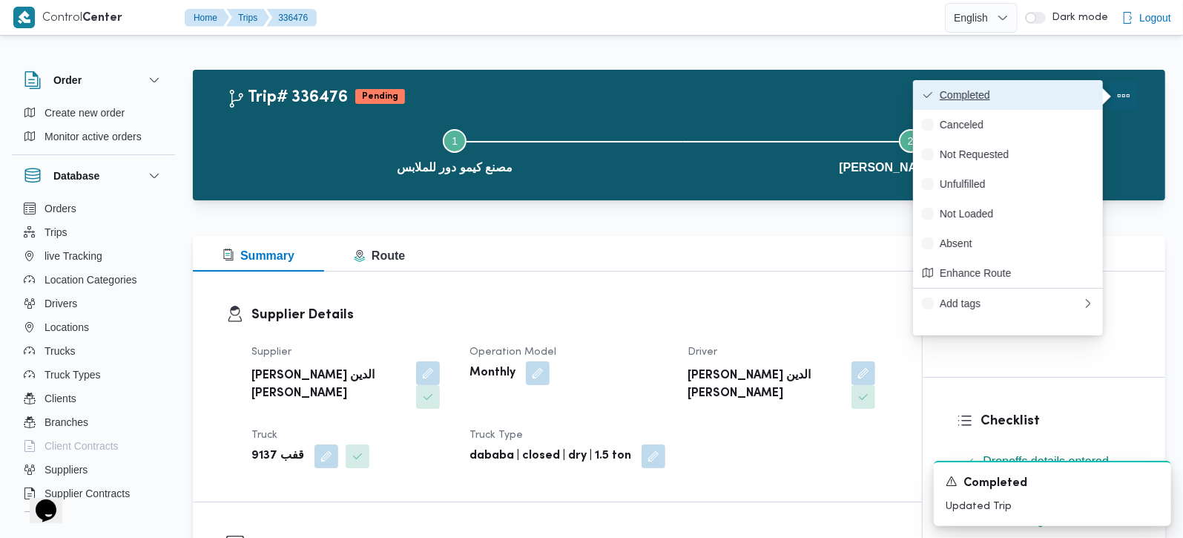
click at [1001, 97] on span "Completed" at bounding box center [1017, 95] width 154 height 12
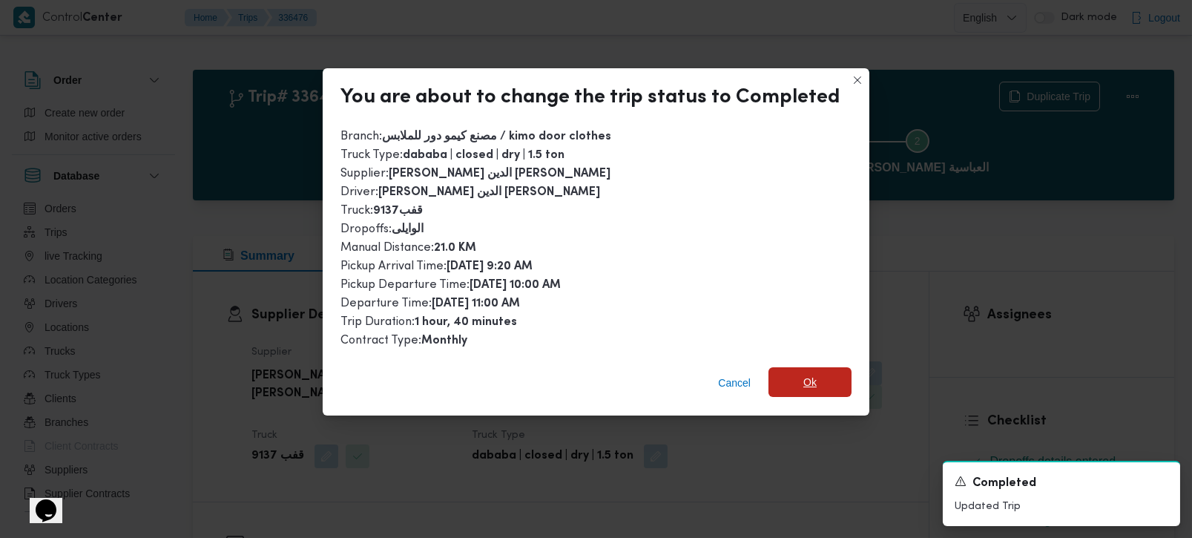
click at [813, 372] on span "Ok" at bounding box center [809, 382] width 83 height 30
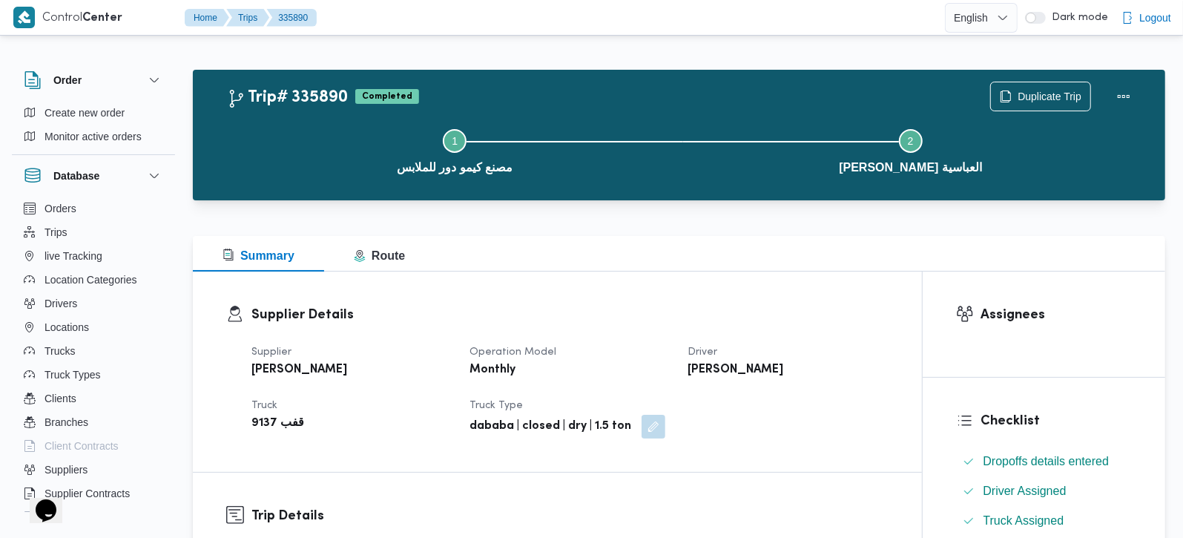
click at [593, 197] on div "Step 1 is incomplete 1 مصنع كيمو دور للملابس Step 2 is incomplete 2 داندى ستور …" at bounding box center [682, 149] width 929 height 95
click at [1124, 98] on button "Actions" at bounding box center [1124, 96] width 30 height 30
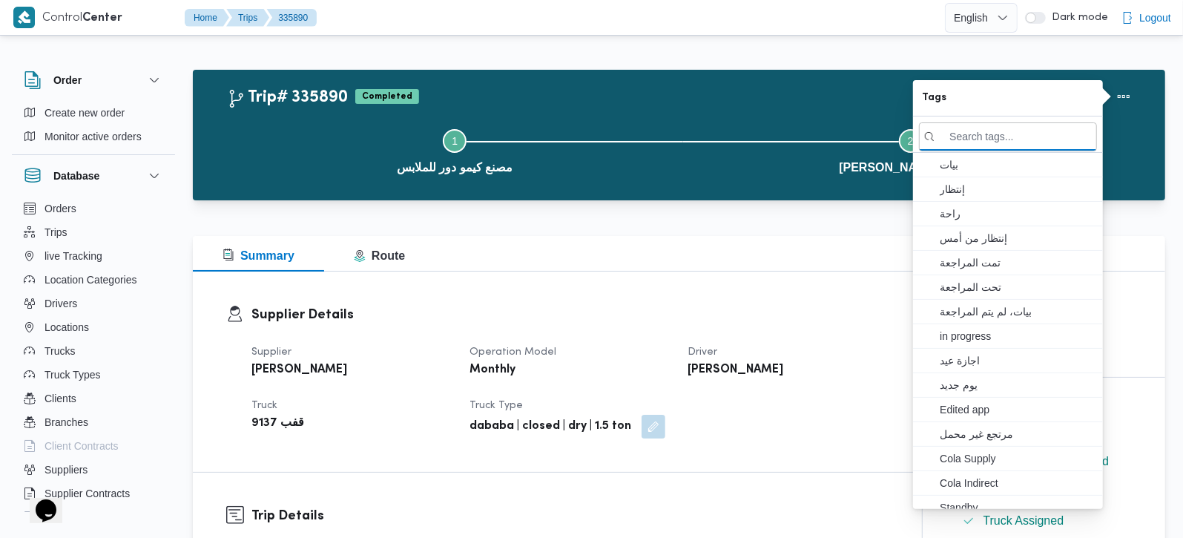
click at [800, 100] on div "Trip# 335890 Completed Duplicate Trip" at bounding box center [683, 97] width 912 height 30
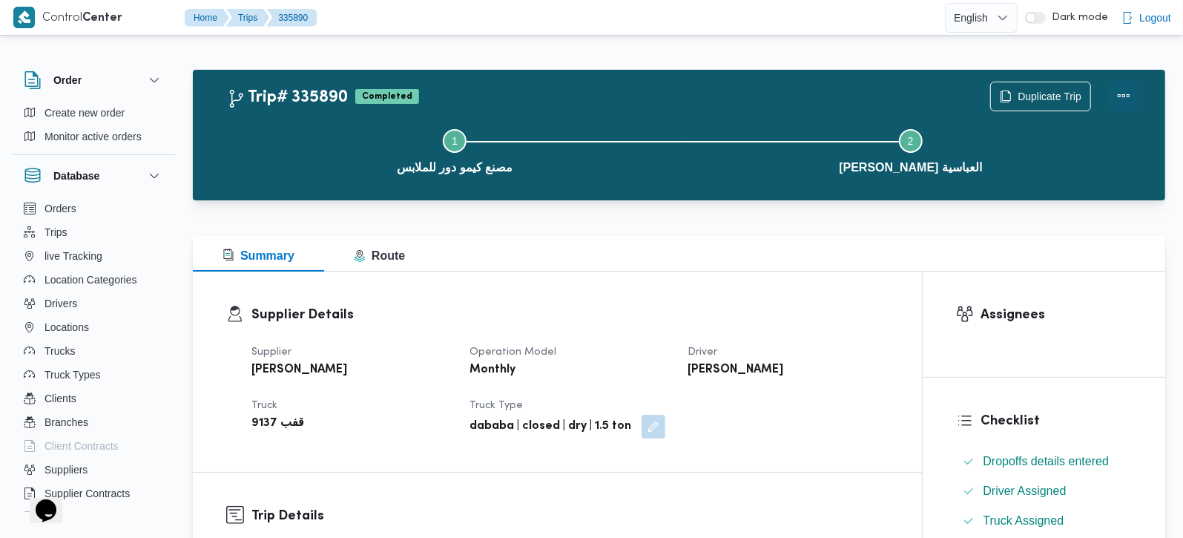
click at [1121, 90] on button "Actions" at bounding box center [1124, 96] width 30 height 30
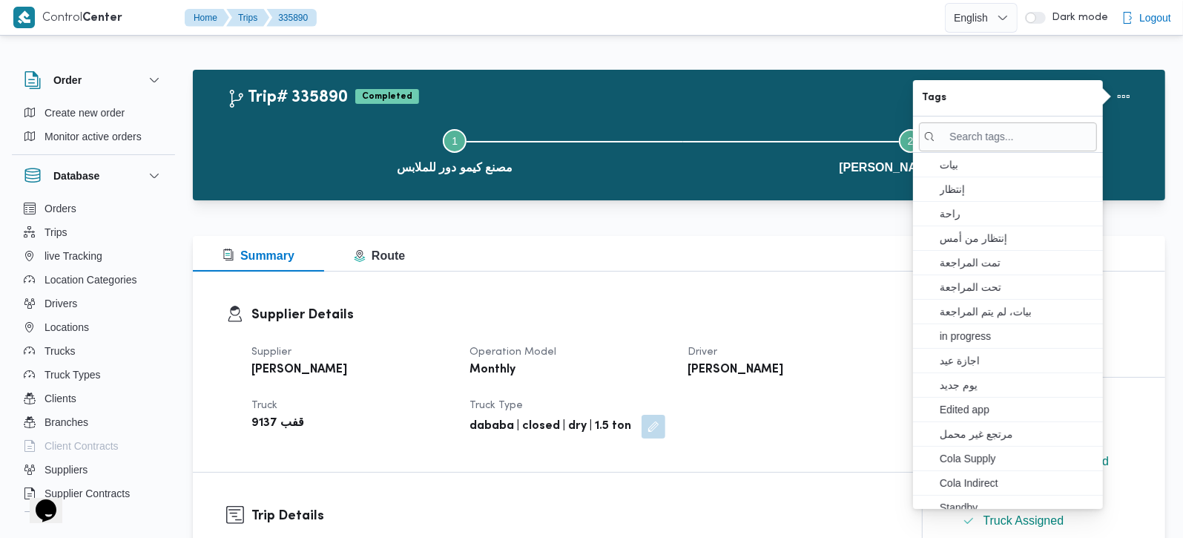
click at [764, 100] on div "Trip# 335890 Completed Duplicate Trip" at bounding box center [683, 97] width 912 height 30
click at [730, 293] on div "Supplier Details Supplier محمد صلاح الدين سيد محمد Operation Model Monthly Driv…" at bounding box center [557, 371] width 729 height 200
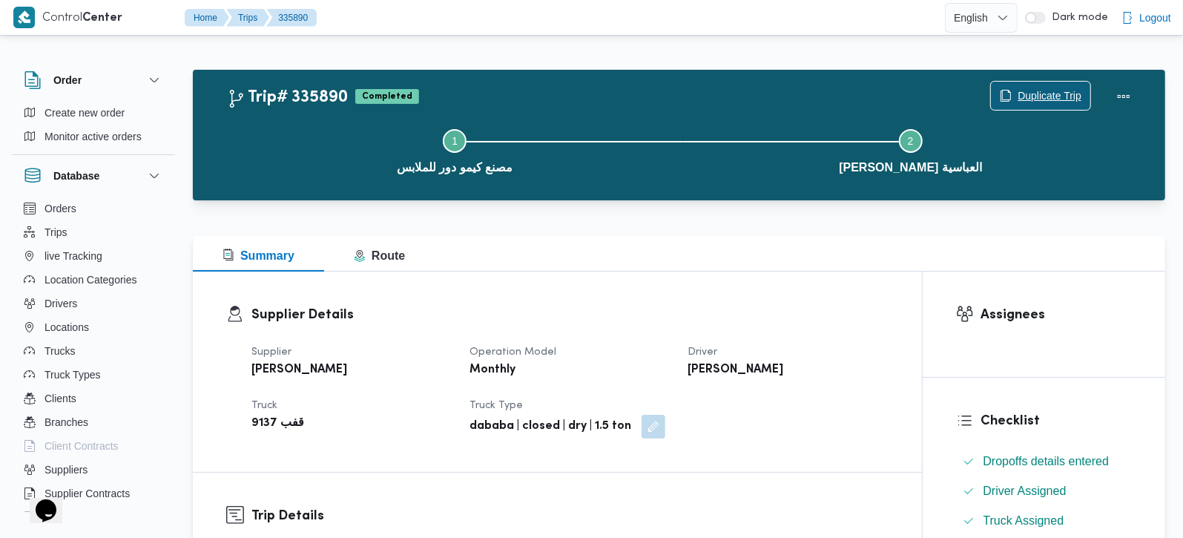
click at [1055, 82] on button "Duplicate Trip" at bounding box center [1040, 96] width 101 height 30
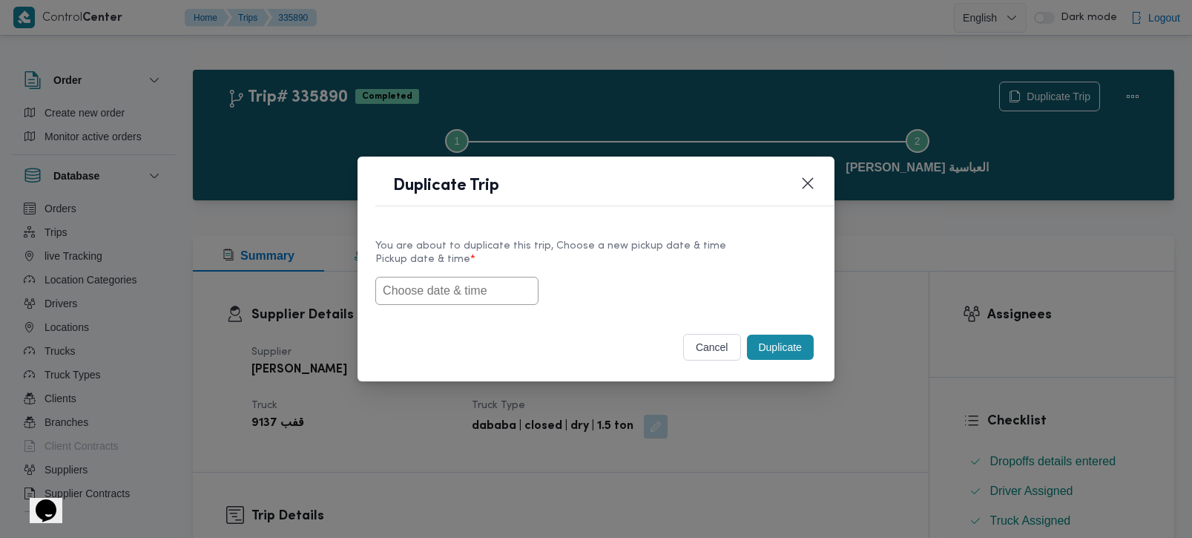
click at [495, 284] on input "text" at bounding box center [456, 291] width 163 height 28
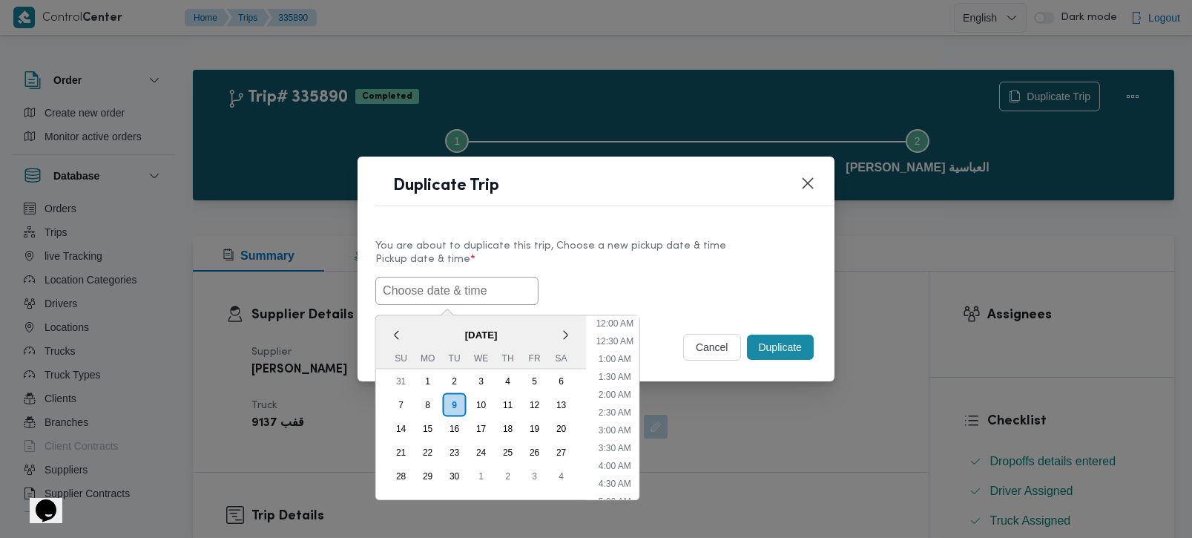
scroll to position [344, 0]
click at [412, 321] on span "[DATE]" at bounding box center [481, 334] width 211 height 26
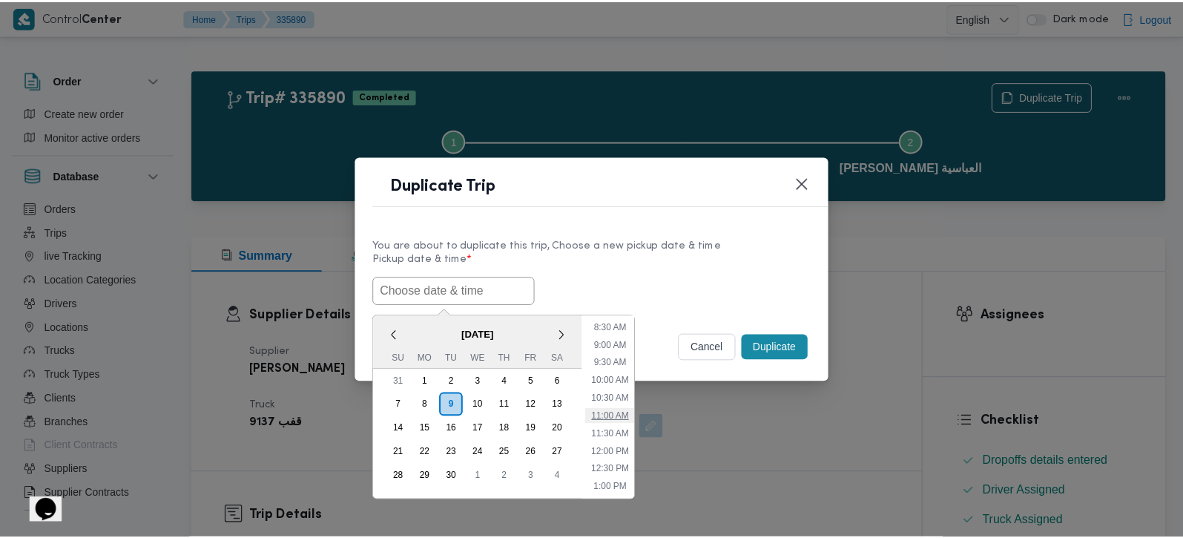
scroll to position [257, 0]
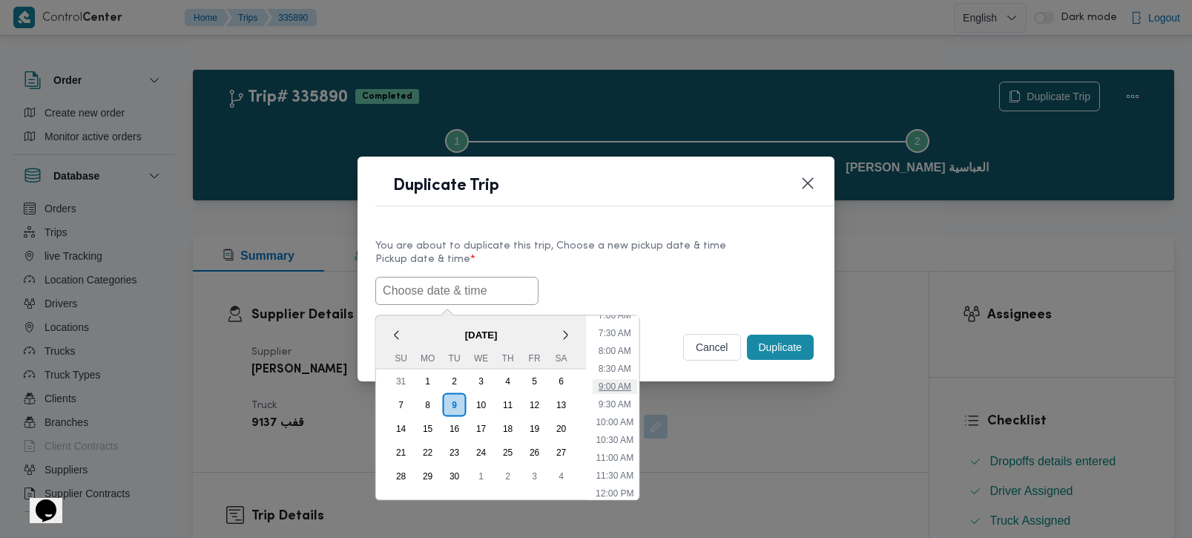
click at [622, 378] on li "9:00 AM" at bounding box center [614, 385] width 45 height 15
type input "09/09/2025 9:00AM"
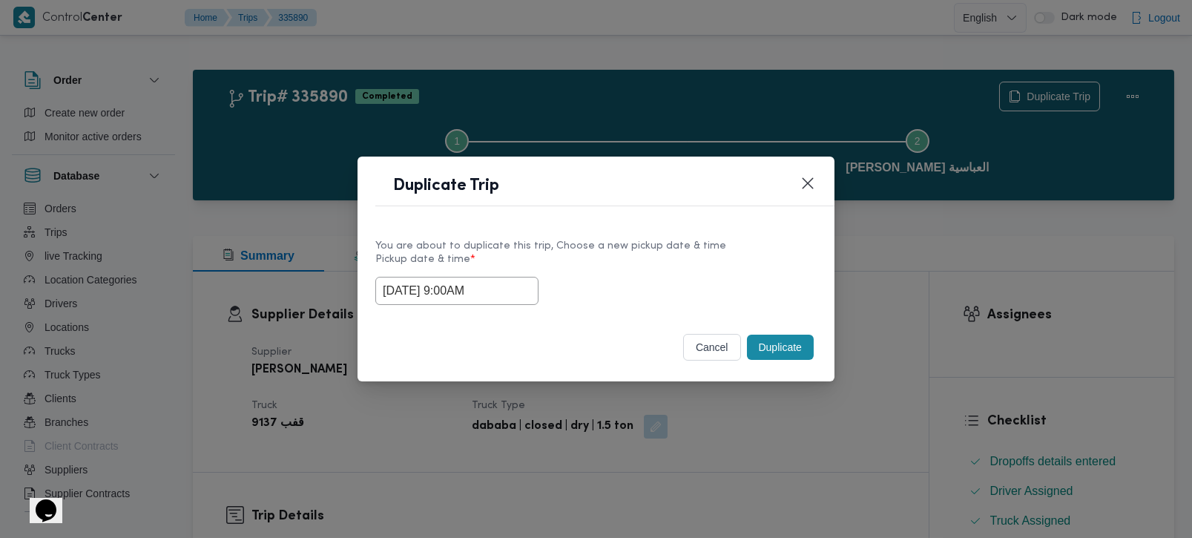
click at [758, 337] on button "Duplicate" at bounding box center [780, 347] width 67 height 25
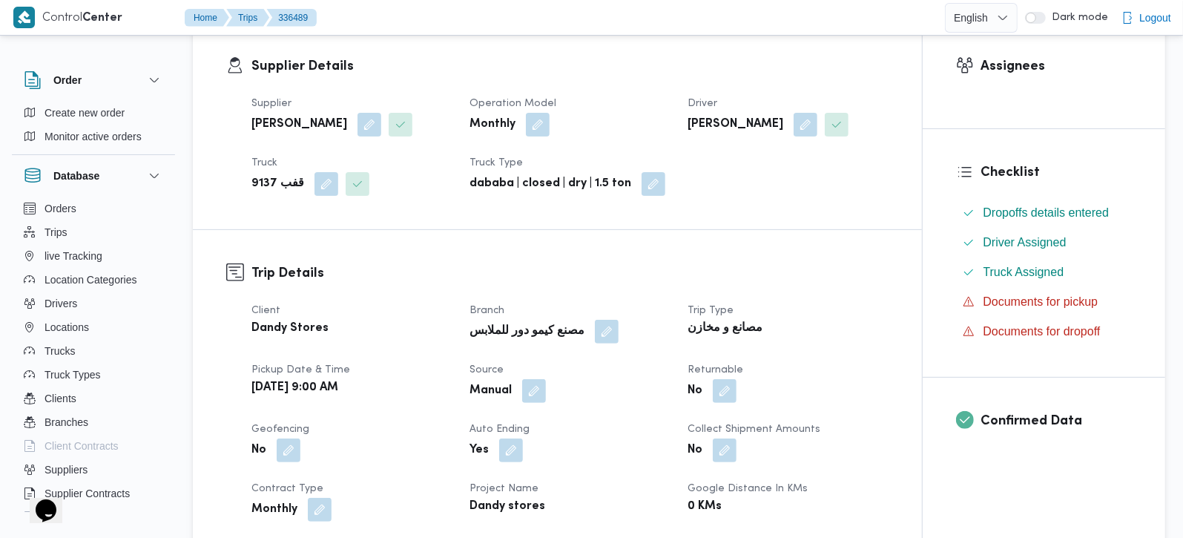
scroll to position [261, 0]
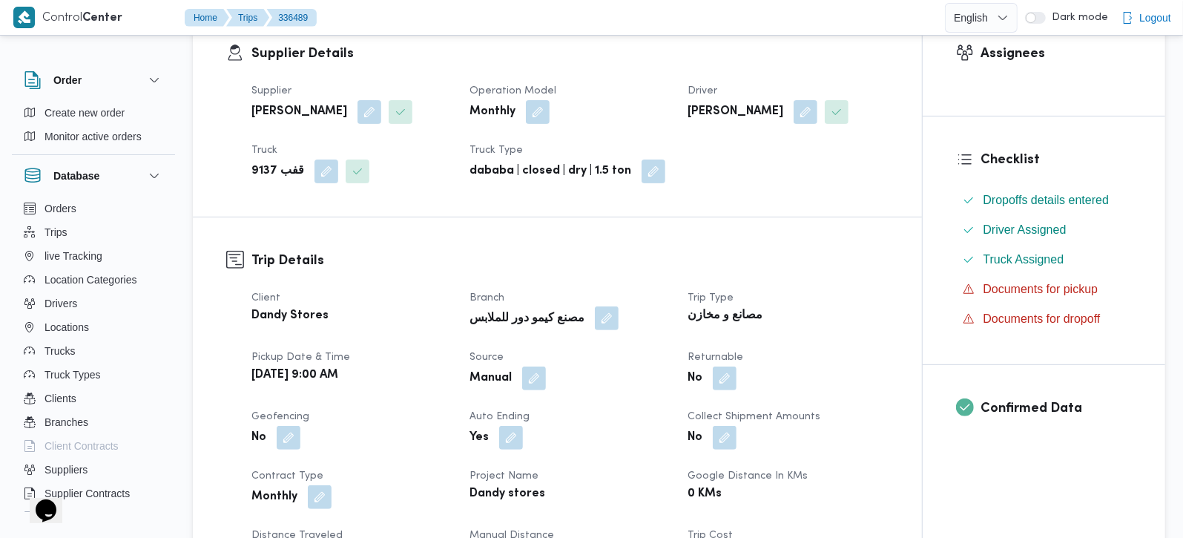
click at [595, 315] on button "button" at bounding box center [607, 318] width 24 height 24
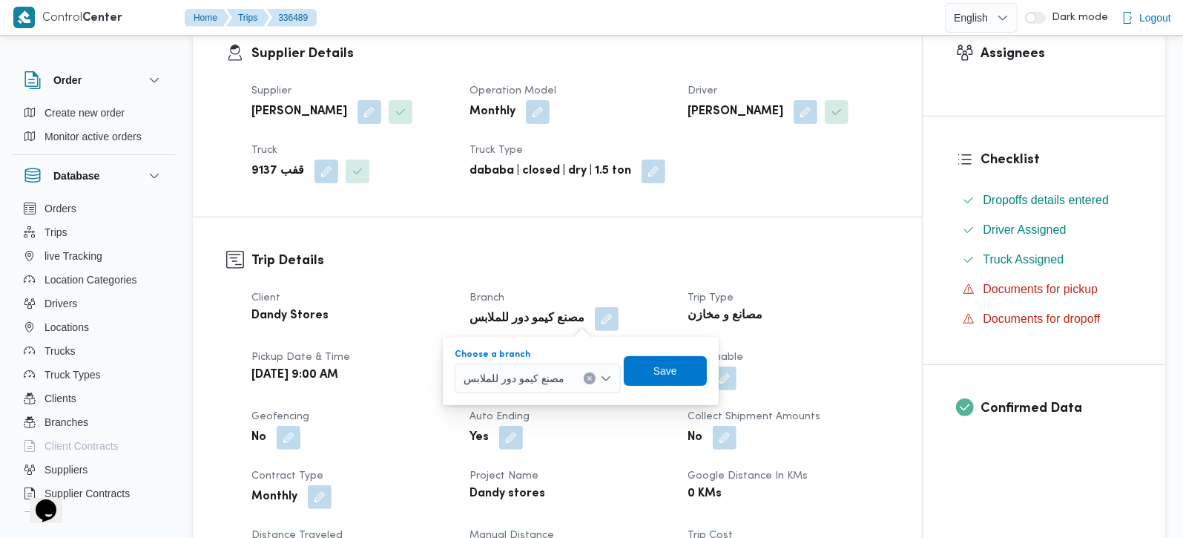
click at [584, 374] on div "مصنع كيمو دور للملابس" at bounding box center [538, 378] width 166 height 30
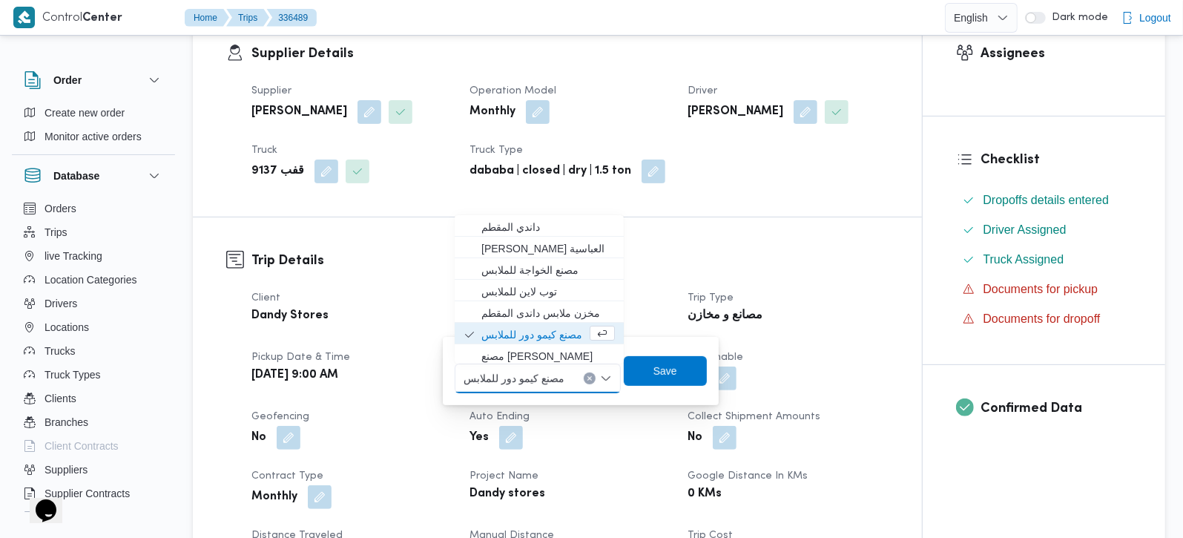
click at [590, 377] on icon "Clear input" at bounding box center [590, 378] width 6 height 6
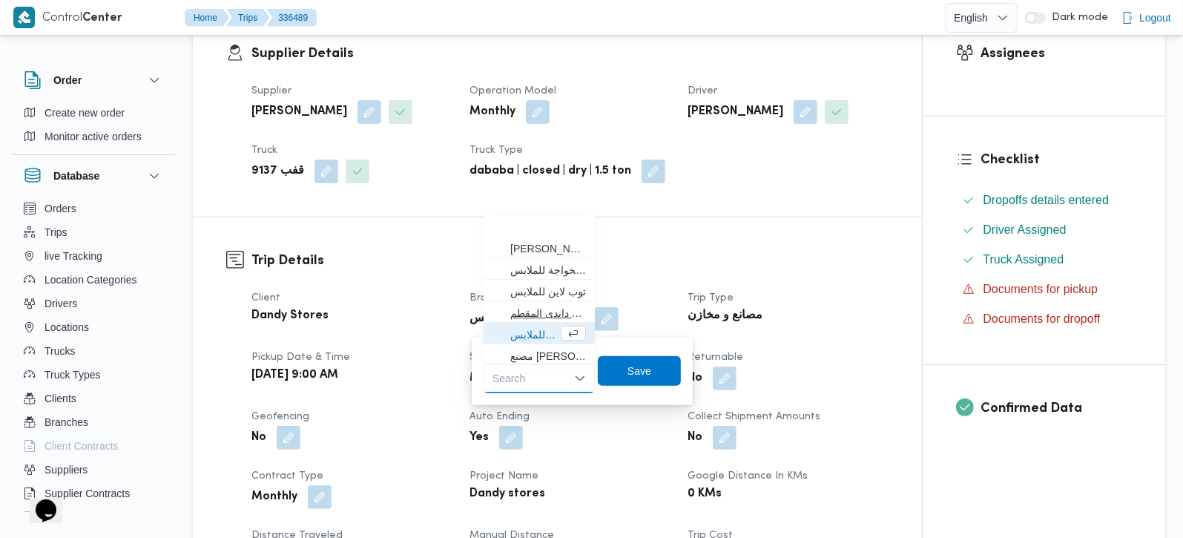
scroll to position [88, 0]
click at [552, 355] on span "جى ستار - البراجيل" at bounding box center [548, 355] width 76 height 18
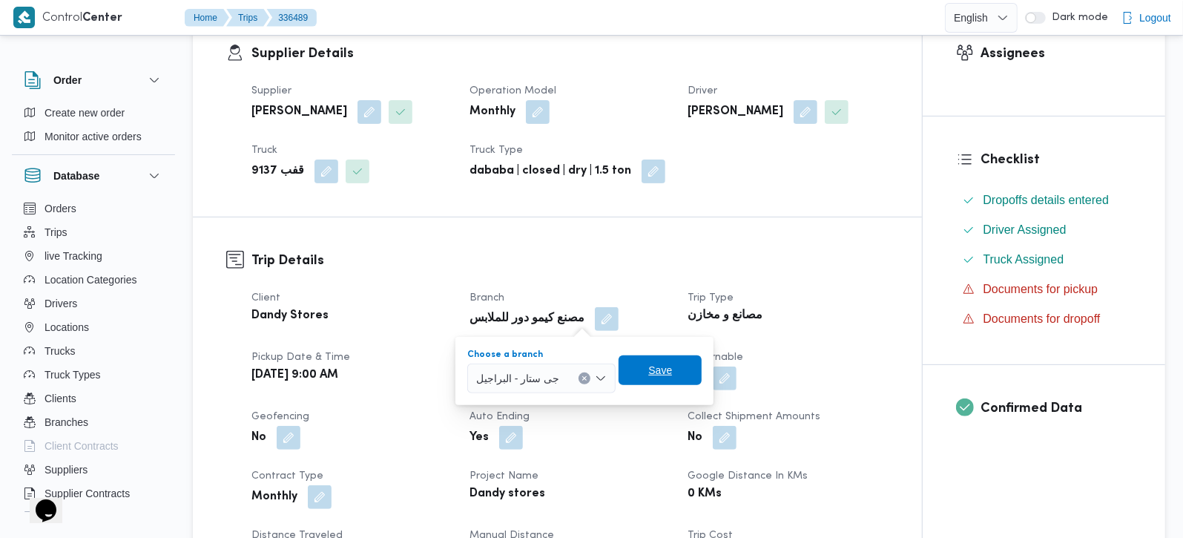
click at [628, 364] on span "Save" at bounding box center [660, 370] width 83 height 30
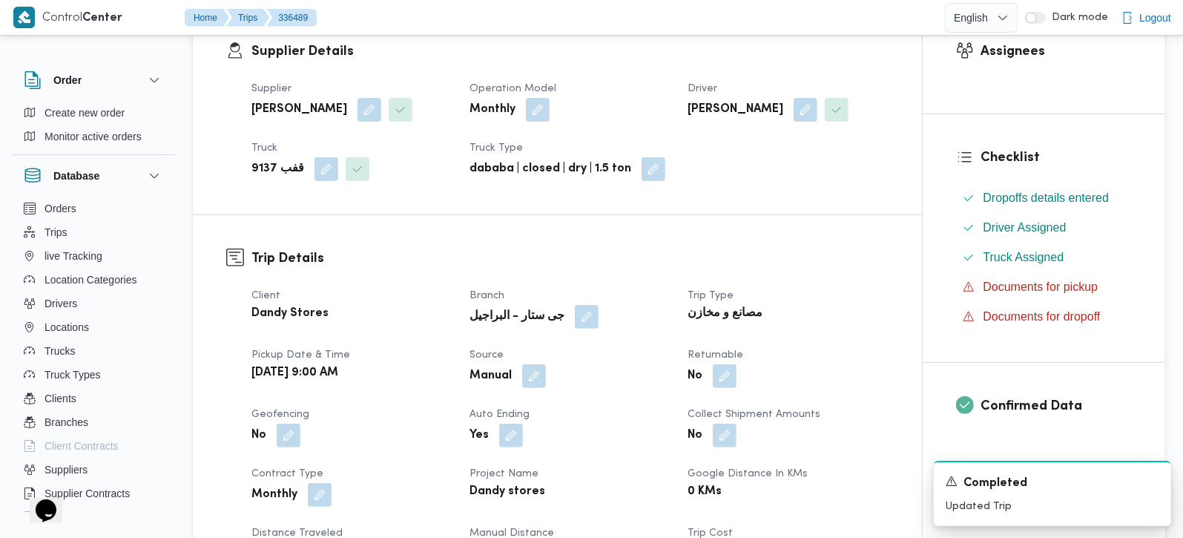
scroll to position [523, 0]
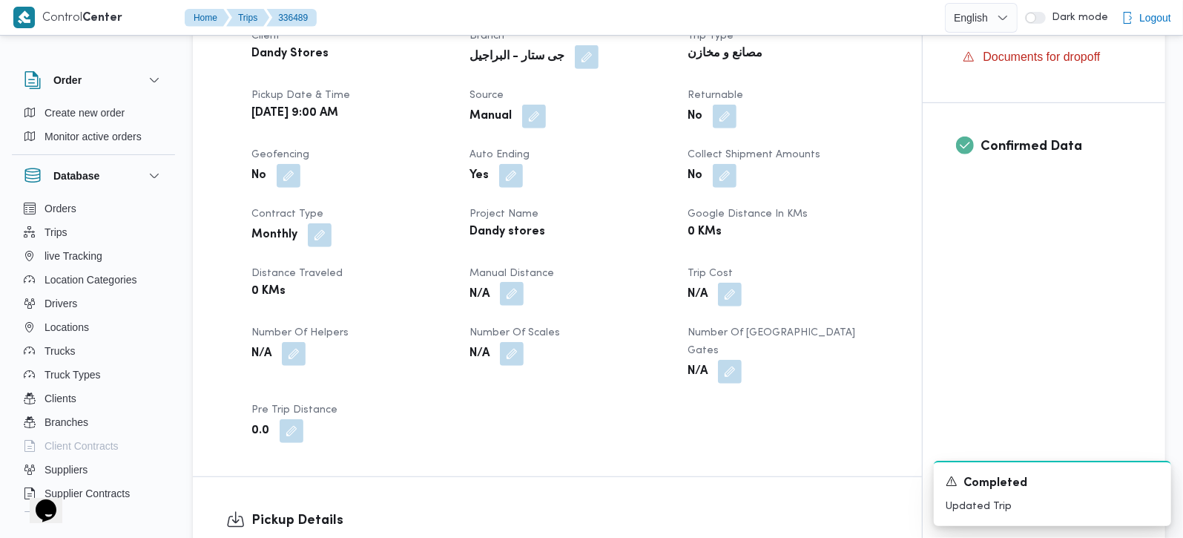
click at [506, 284] on button "button" at bounding box center [512, 294] width 24 height 24
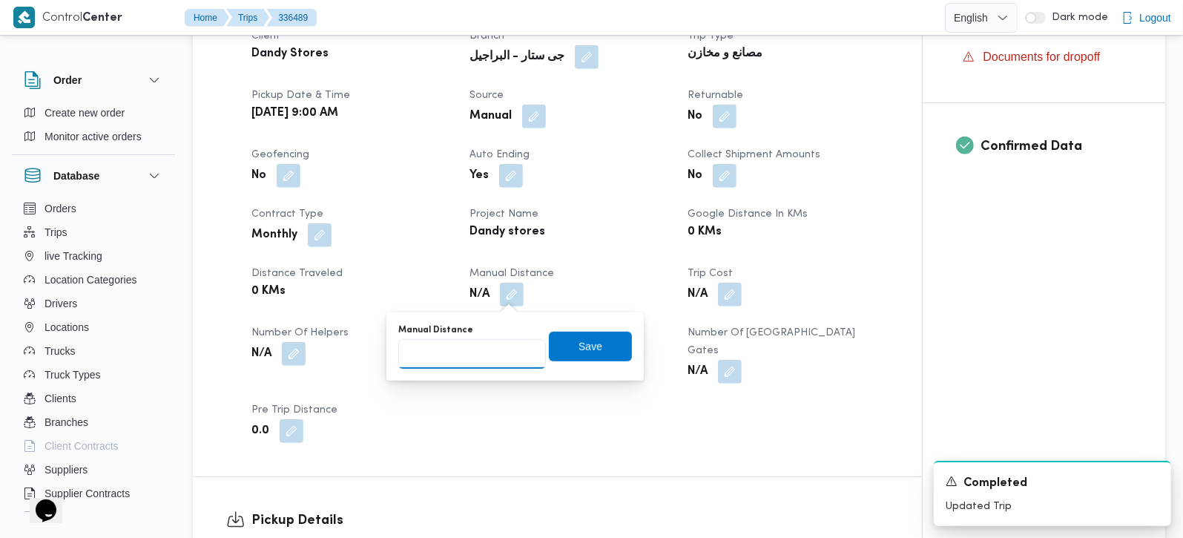
click at [486, 345] on input "Manual Distance" at bounding box center [472, 354] width 148 height 30
type input "21"
click at [584, 349] on span "Save" at bounding box center [591, 346] width 24 height 18
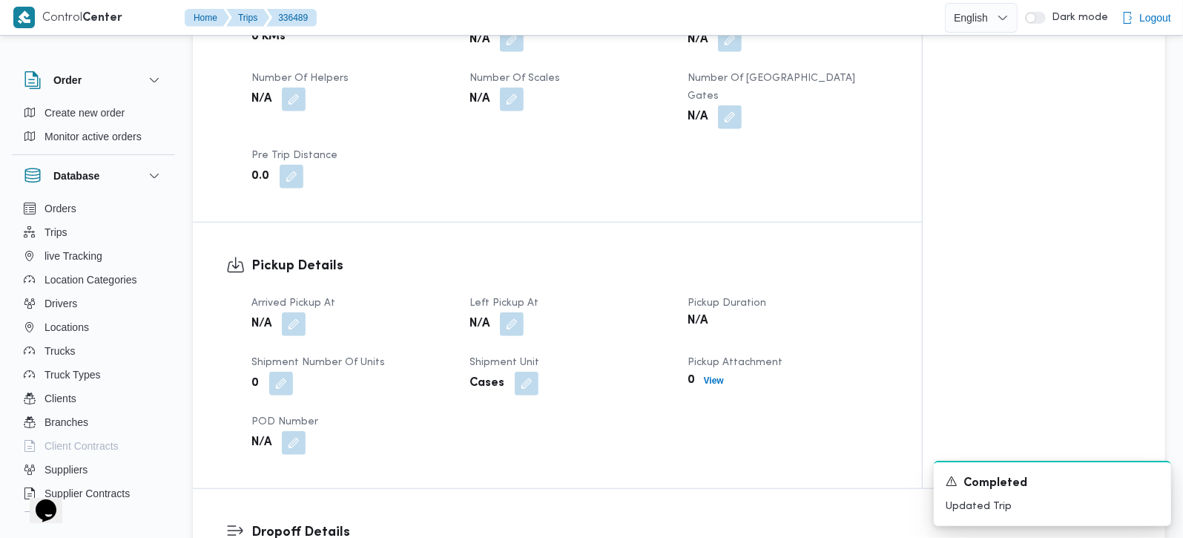
scroll to position [785, 0]
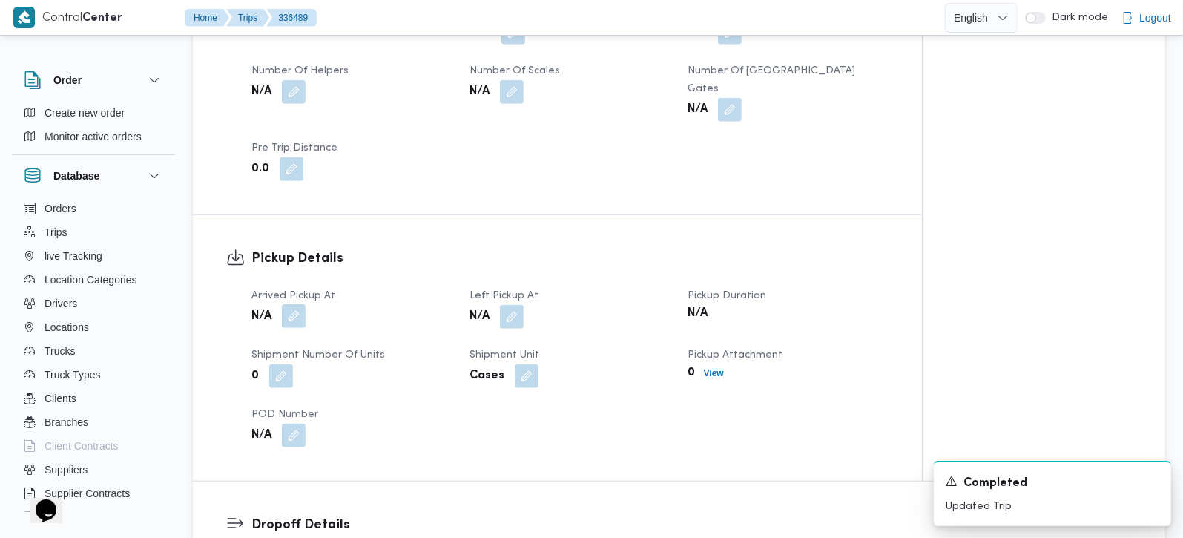
click at [297, 304] on button "button" at bounding box center [294, 316] width 24 height 24
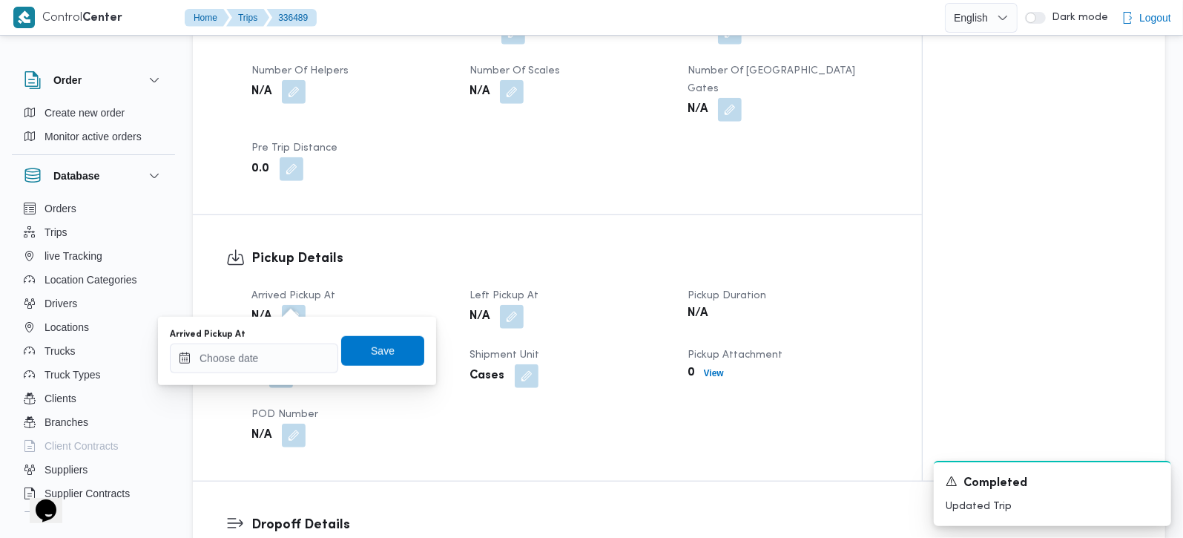
click at [281, 335] on div "Arrived Pickup At" at bounding box center [254, 335] width 168 height 12
click at [294, 370] on input "Arrived Pickup At" at bounding box center [254, 358] width 168 height 30
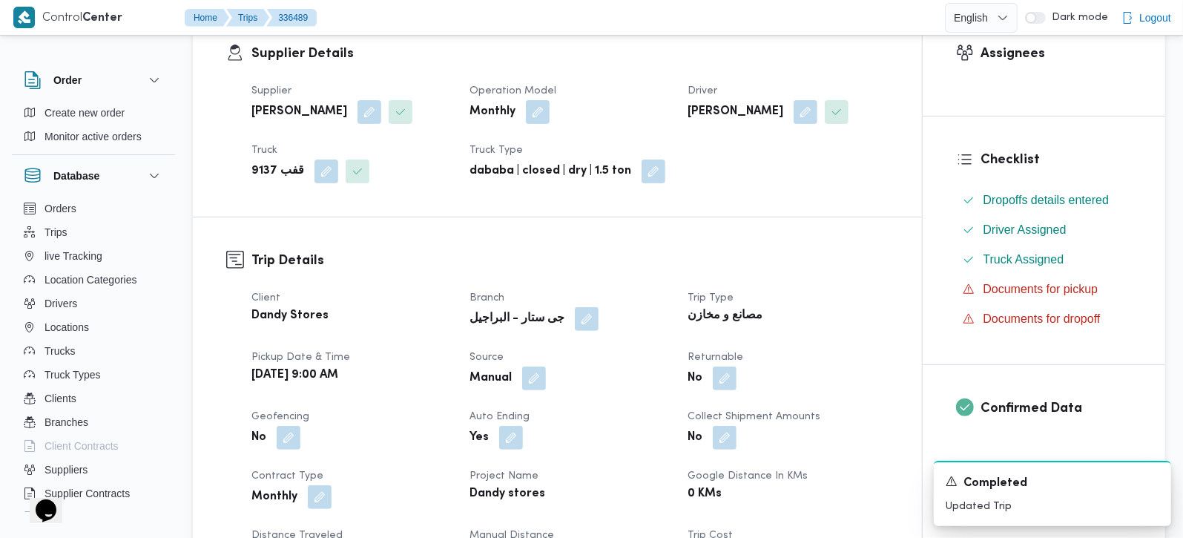
scroll to position [0, 0]
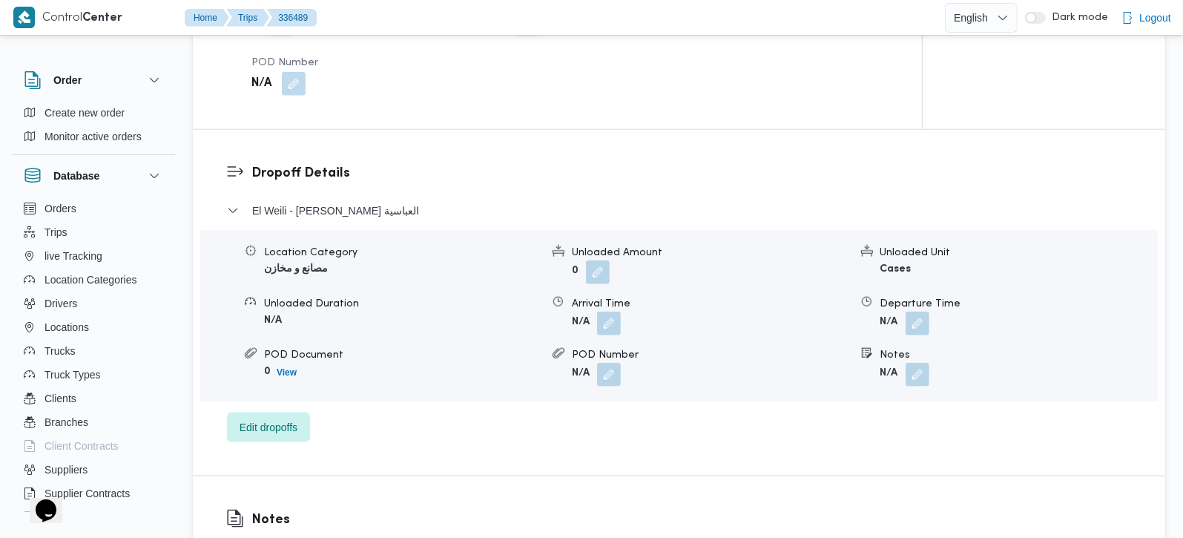
scroll to position [960, 0]
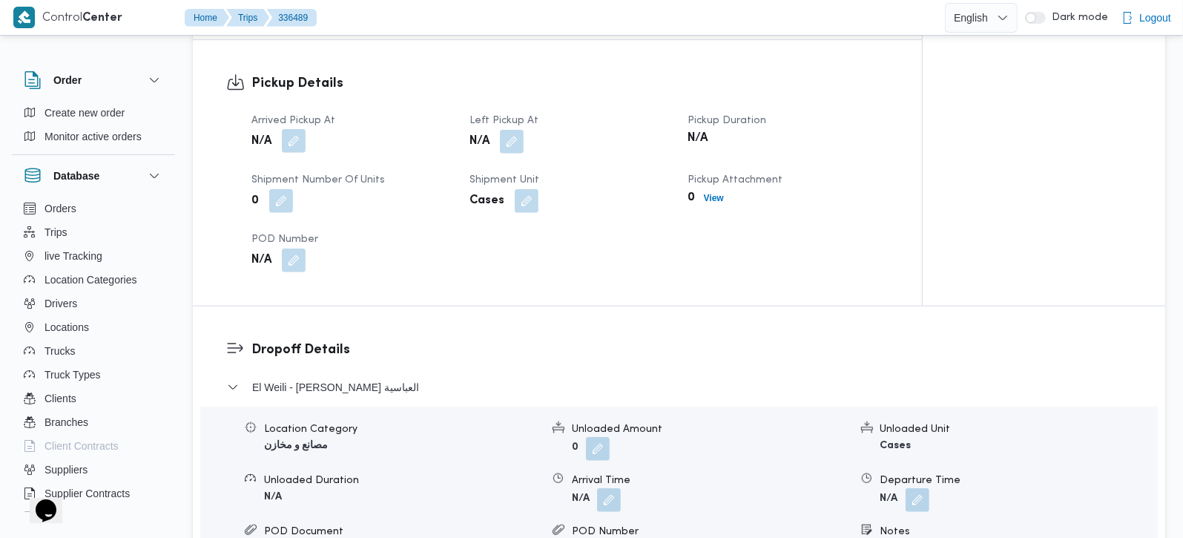
click at [289, 131] on button "button" at bounding box center [294, 141] width 24 height 24
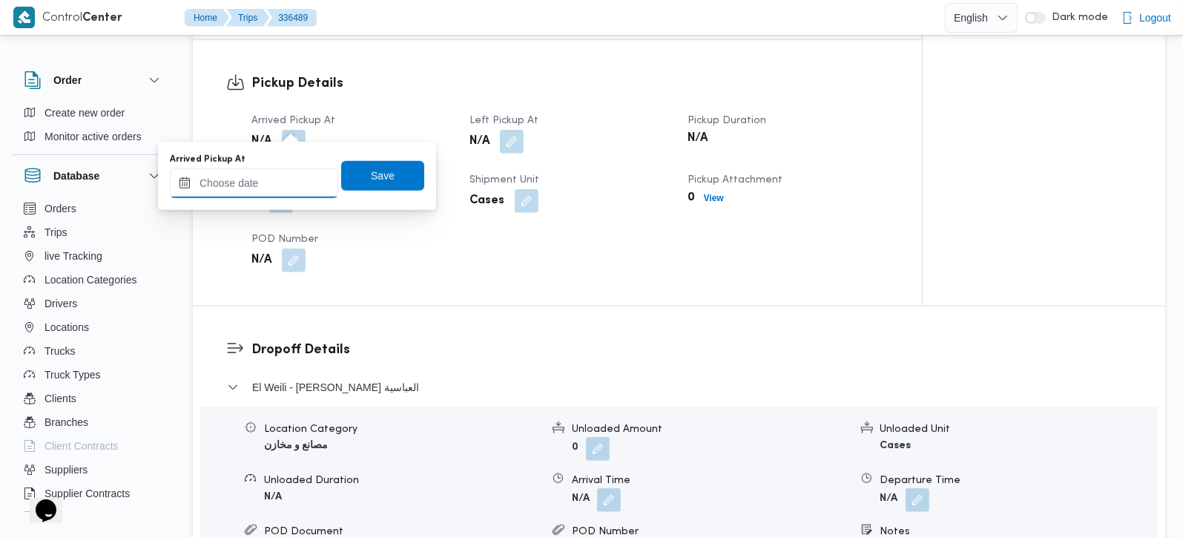
click at [281, 170] on input "Arrived Pickup At" at bounding box center [254, 183] width 168 height 30
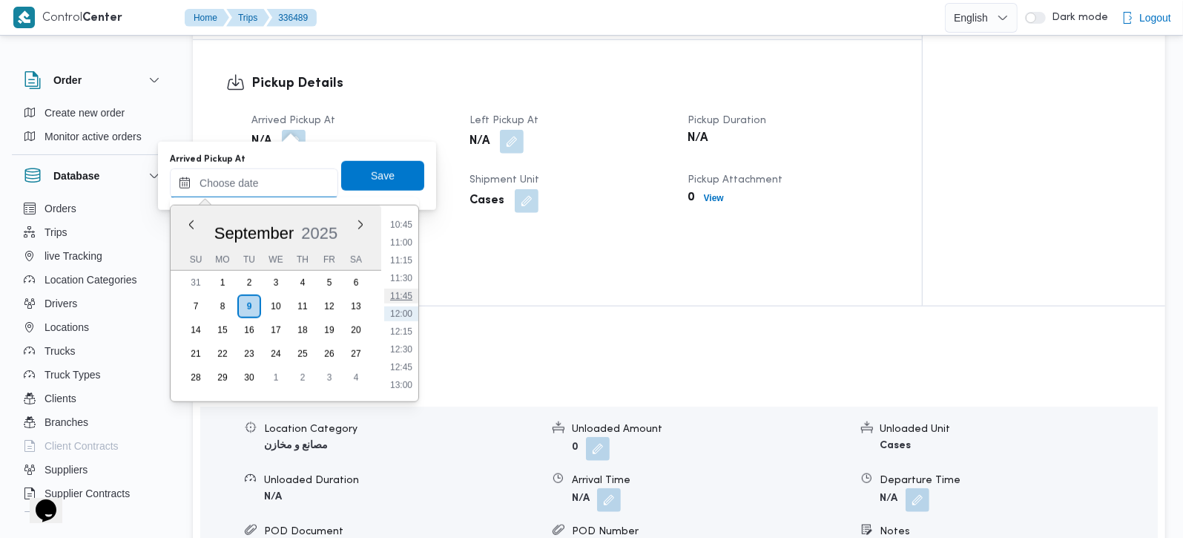
scroll to position [679, 0]
click at [404, 214] on div "Time 00:00 00:15 00:30 00:45 01:00 01:15 01:30 01:45 02:00 02:15 02:30 02:45 03…" at bounding box center [399, 303] width 37 height 196
click at [406, 220] on li "09:30" at bounding box center [401, 222] width 34 height 15
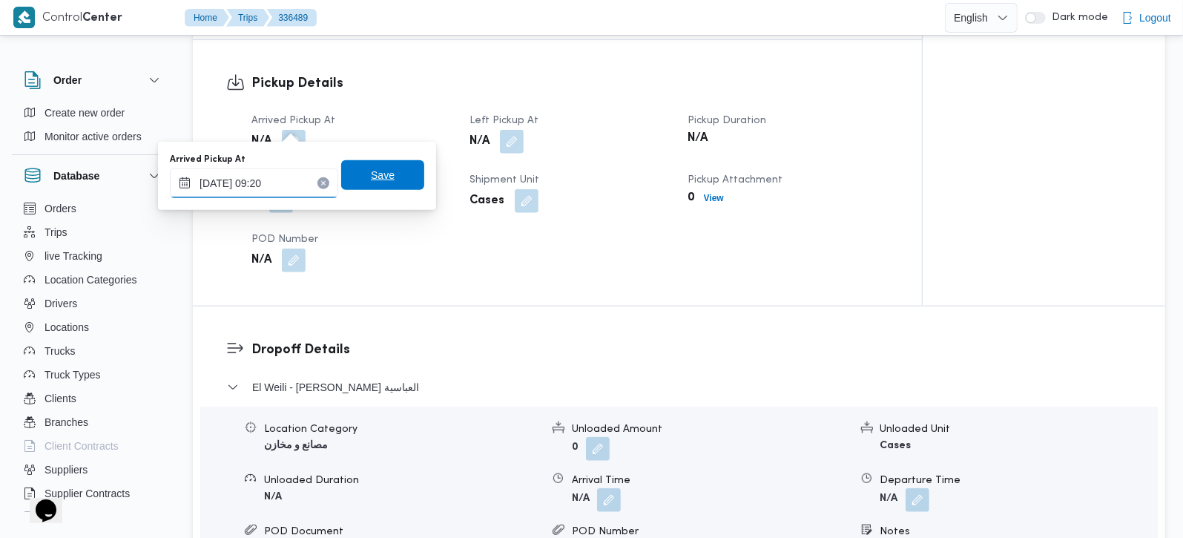
type input "09/09/2025 09:20"
click at [385, 172] on span "Save" at bounding box center [382, 175] width 83 height 30
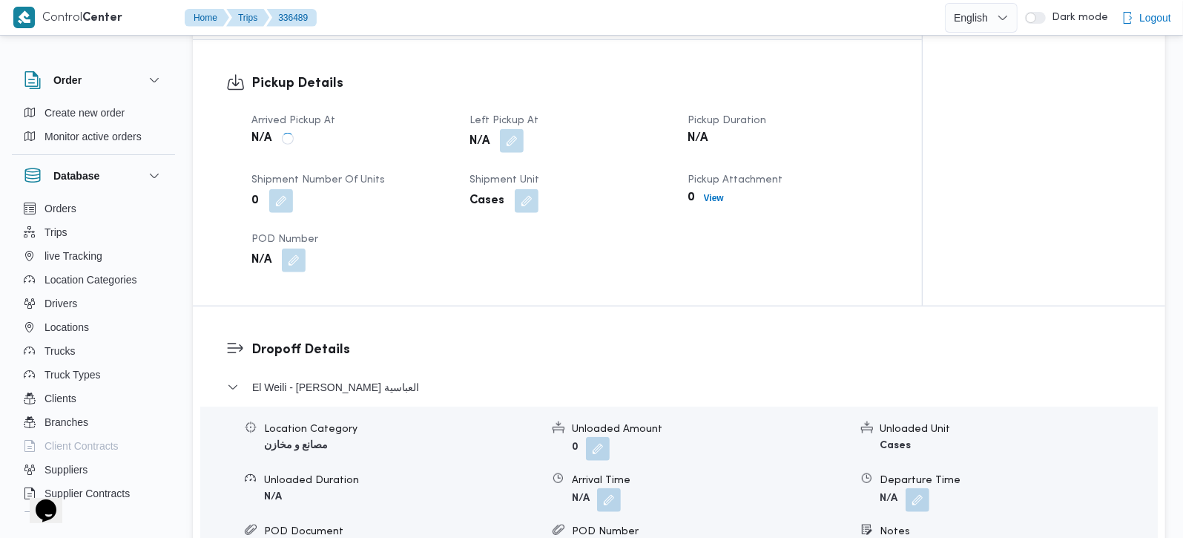
click at [510, 129] on button "button" at bounding box center [512, 141] width 24 height 24
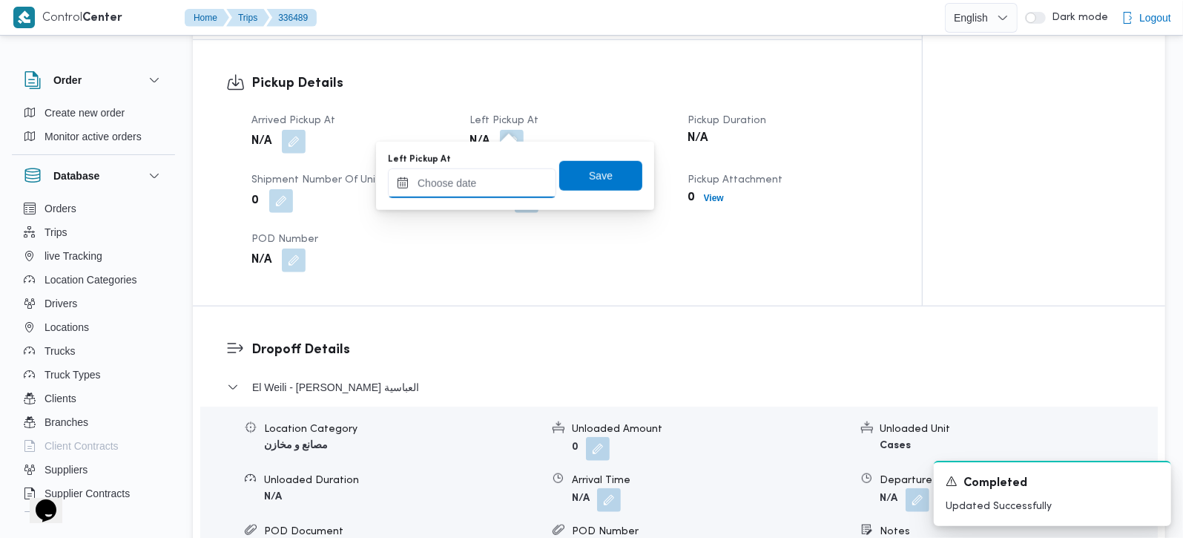
click at [486, 177] on input "Left Pickup At" at bounding box center [472, 183] width 168 height 30
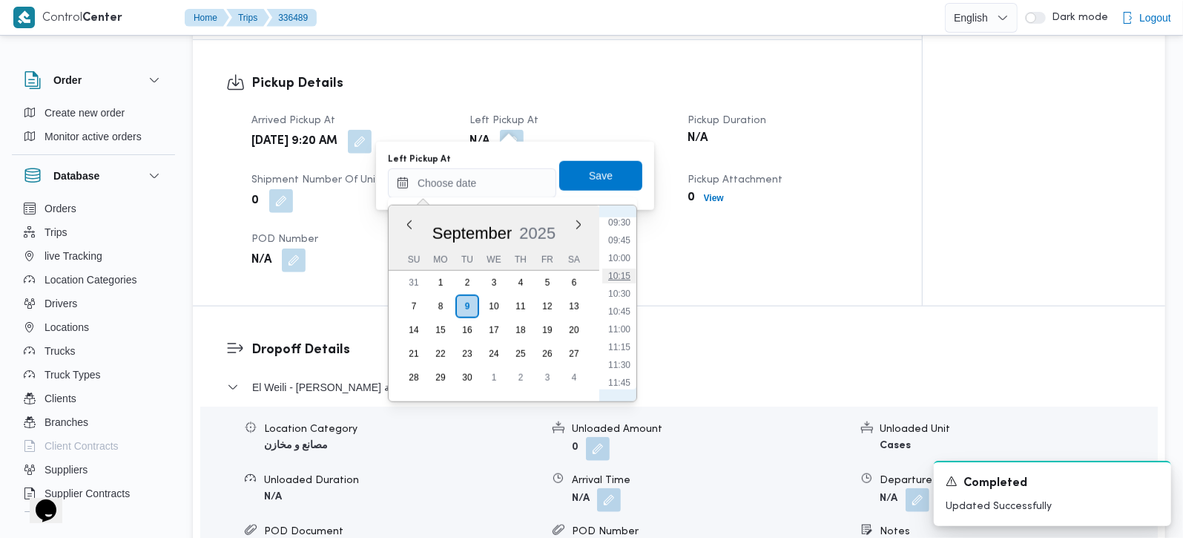
click at [624, 277] on li "10:15" at bounding box center [619, 276] width 34 height 15
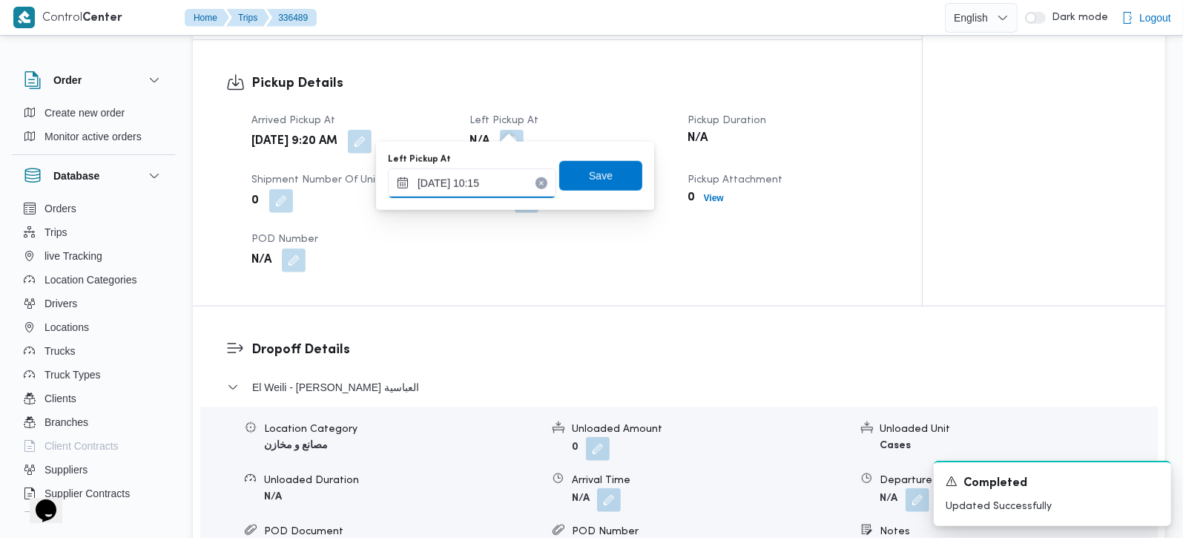
click at [487, 187] on input "09/09/2025 10:15" at bounding box center [472, 183] width 168 height 30
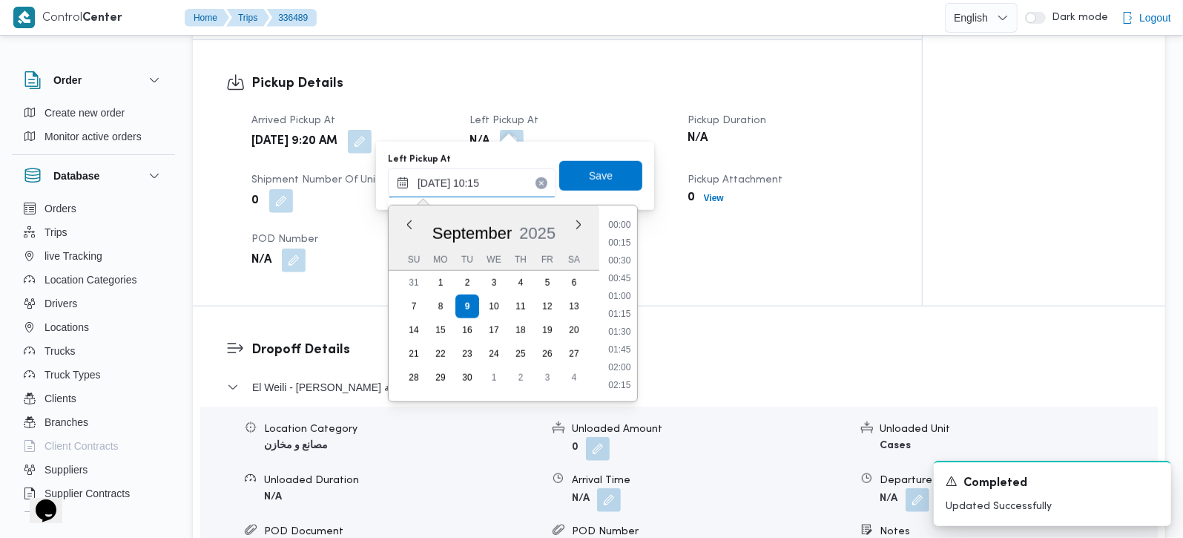
scroll to position [640, 0]
click at [622, 294] on li "10:00" at bounding box center [619, 296] width 34 height 15
type input "09/09/2025 10:00"
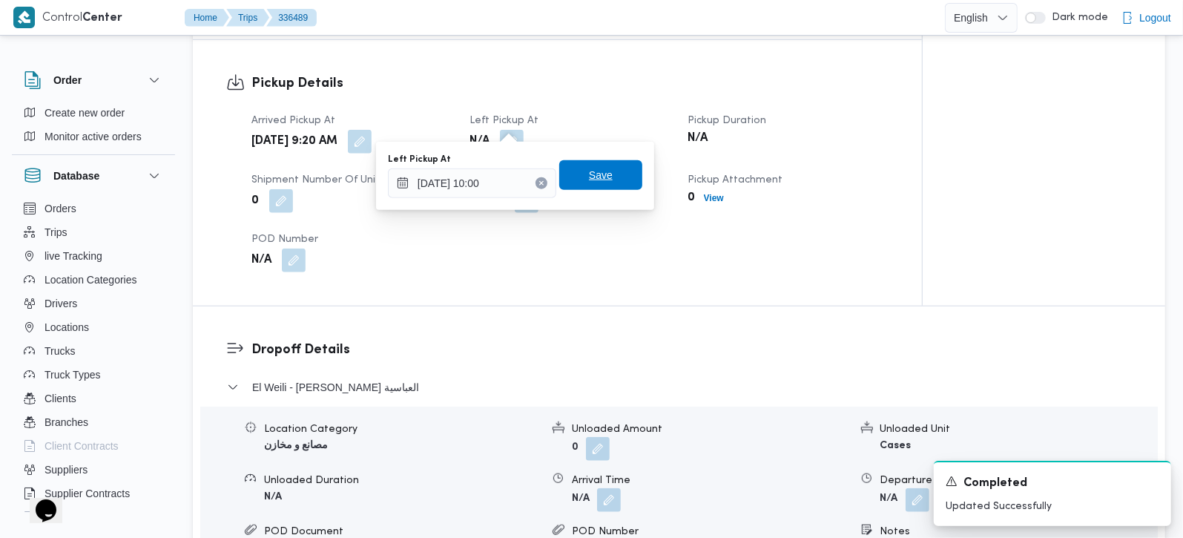
click at [587, 187] on span "Save" at bounding box center [600, 175] width 83 height 30
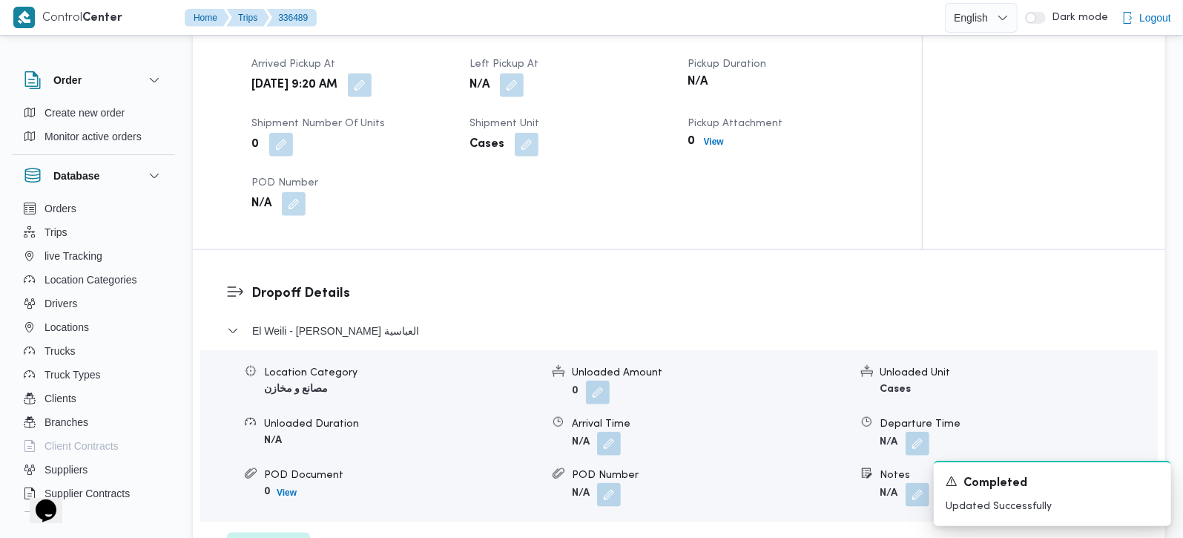
scroll to position [1047, 0]
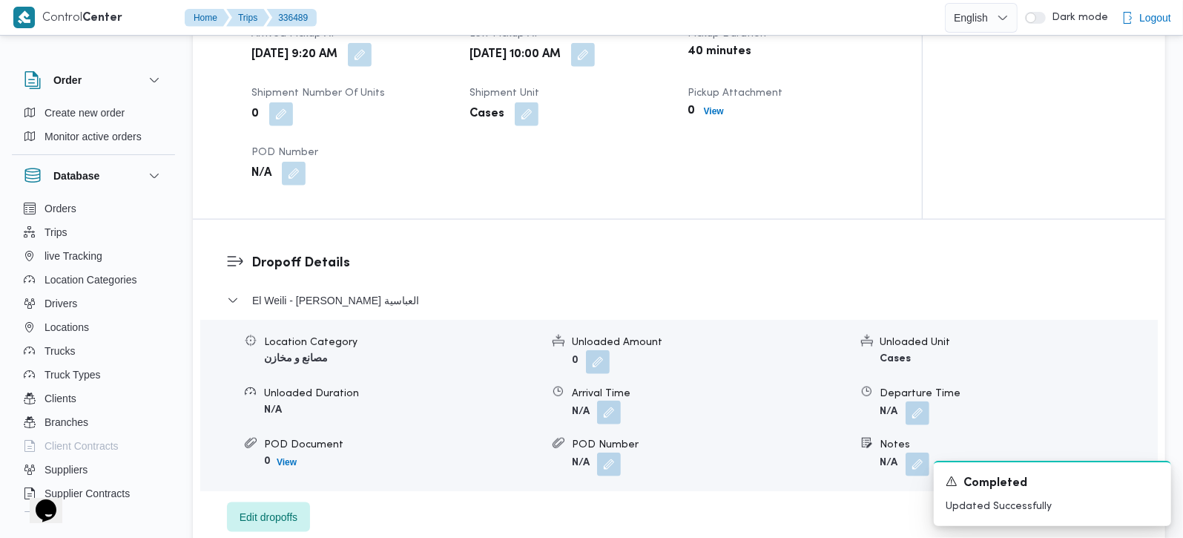
click at [610, 401] on button "button" at bounding box center [609, 413] width 24 height 24
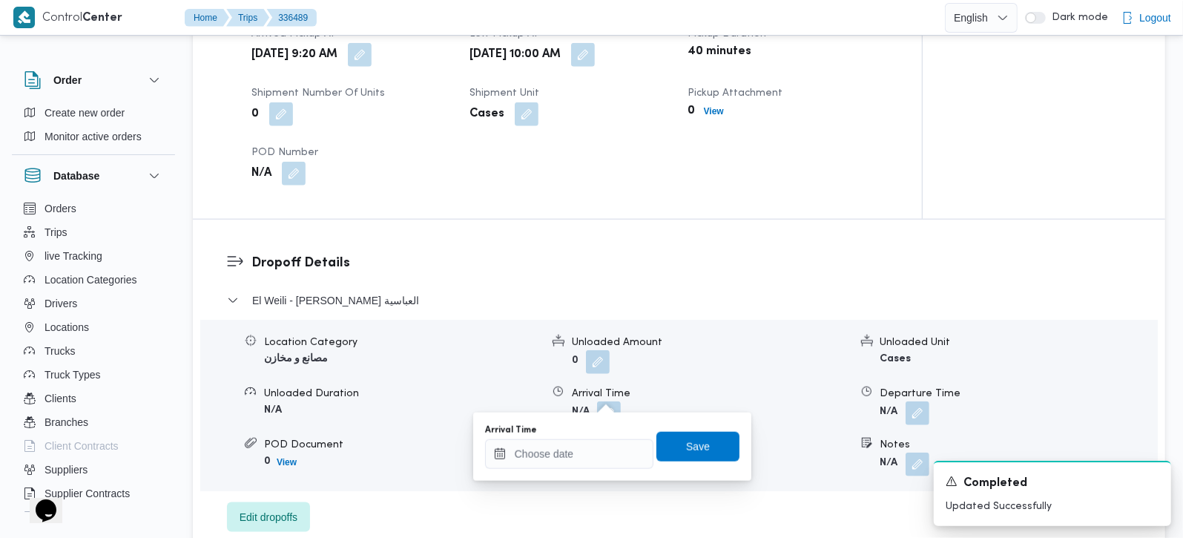
click at [585, 437] on div "Arrival Time" at bounding box center [569, 446] width 168 height 45
click at [605, 449] on input "Arrival Time" at bounding box center [569, 454] width 168 height 30
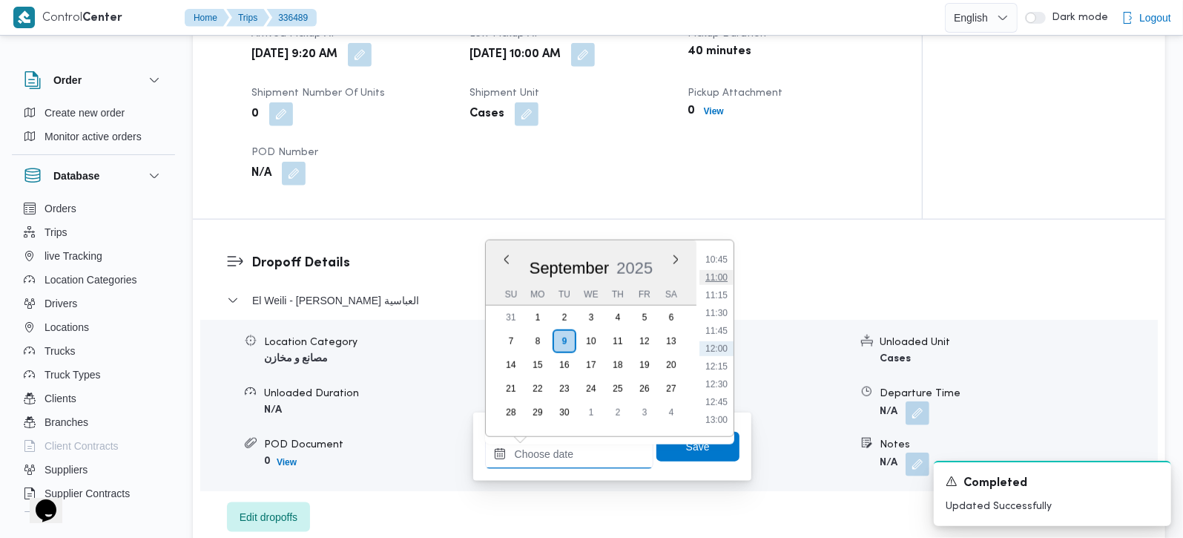
scroll to position [679, 0]
click at [722, 324] on li "10:30" at bounding box center [716, 328] width 34 height 15
type input "09/09/2025 10:30"
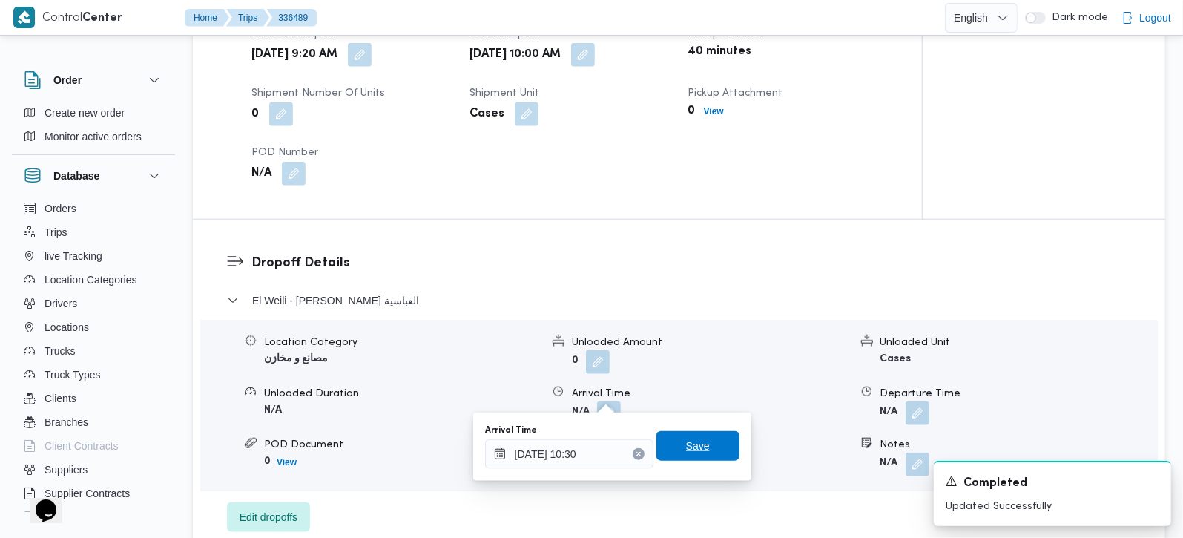
click at [662, 442] on span "Save" at bounding box center [697, 446] width 83 height 30
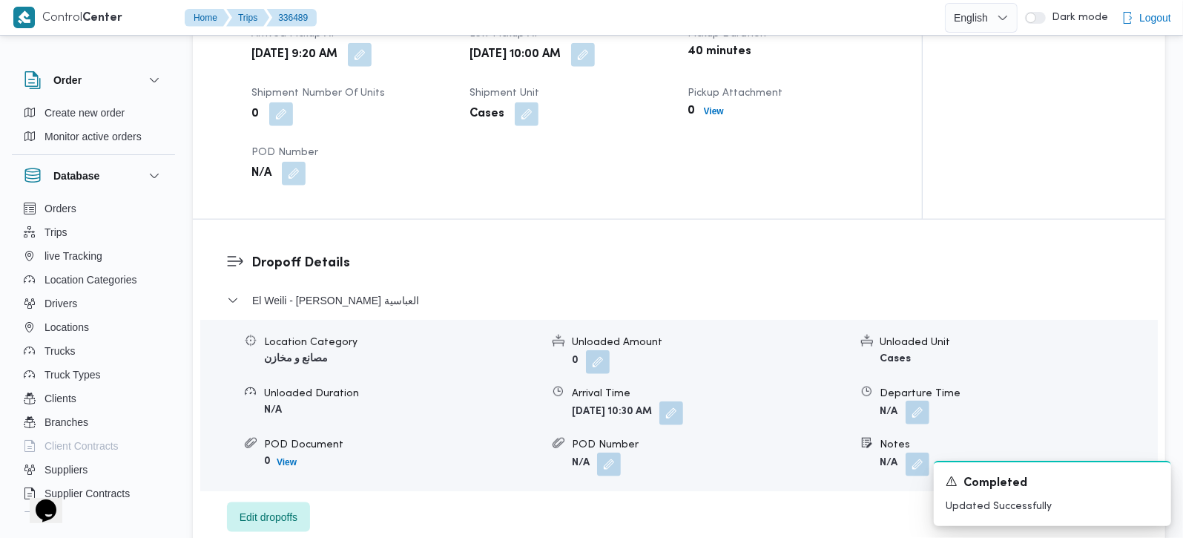
click at [923, 401] on button "button" at bounding box center [918, 413] width 24 height 24
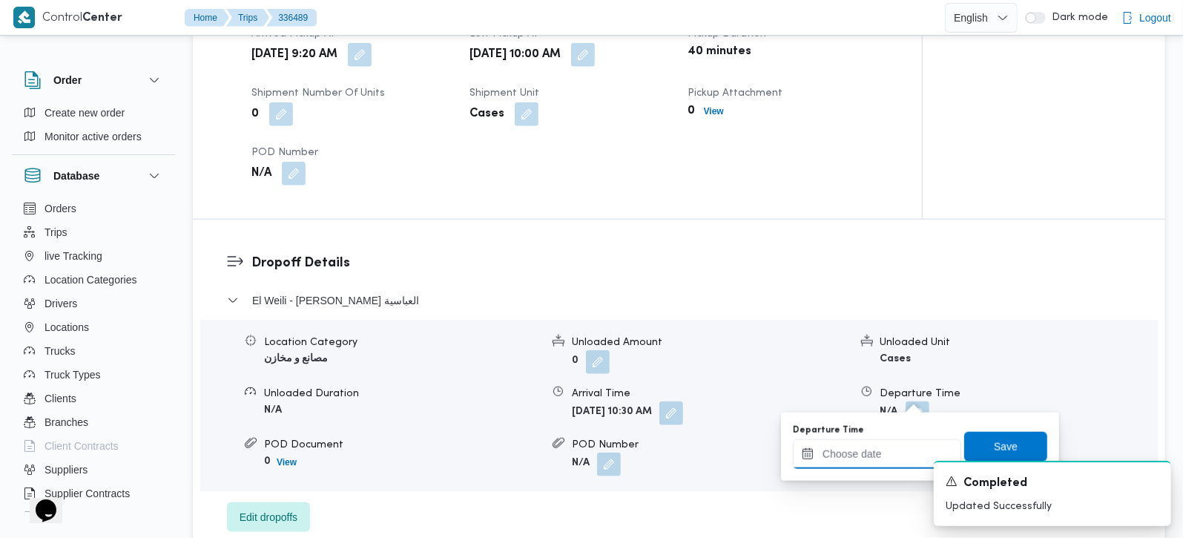
click at [892, 444] on input "Departure Time" at bounding box center [877, 454] width 168 height 30
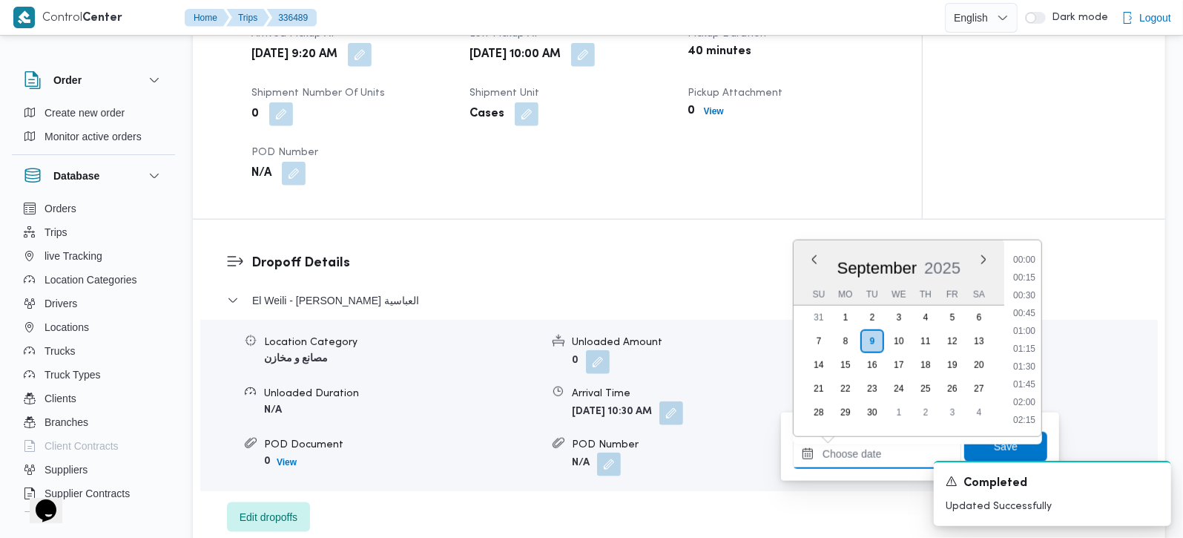
scroll to position [765, 0]
click at [1026, 272] on li "11:00" at bounding box center [1024, 277] width 34 height 15
type input "09/09/2025 11:00"
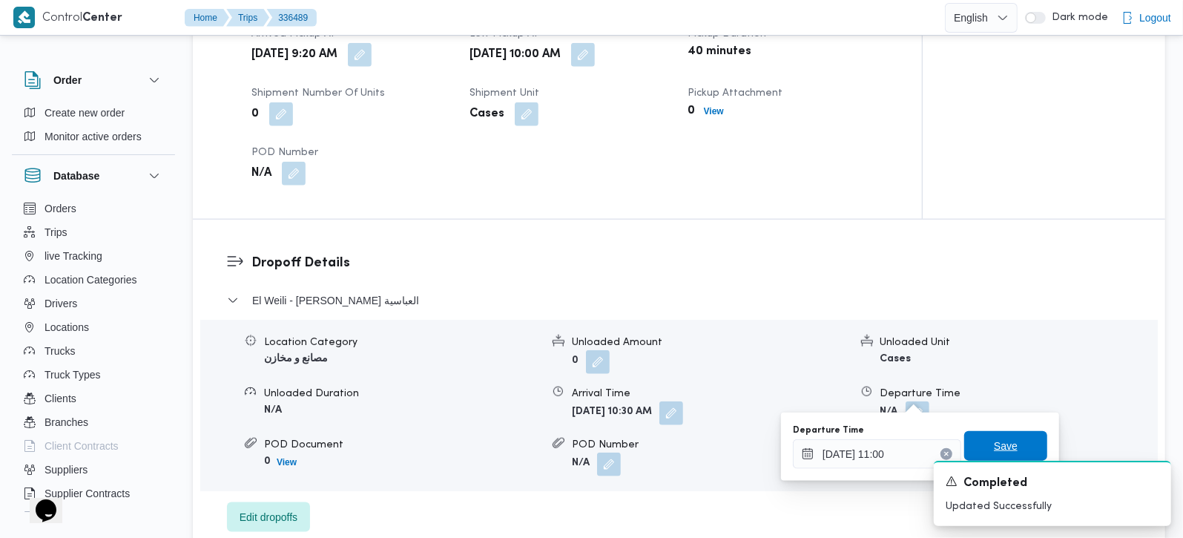
click at [1009, 432] on div "Save" at bounding box center [1005, 447] width 83 height 30
click at [1002, 442] on span "Save" at bounding box center [1006, 446] width 24 height 18
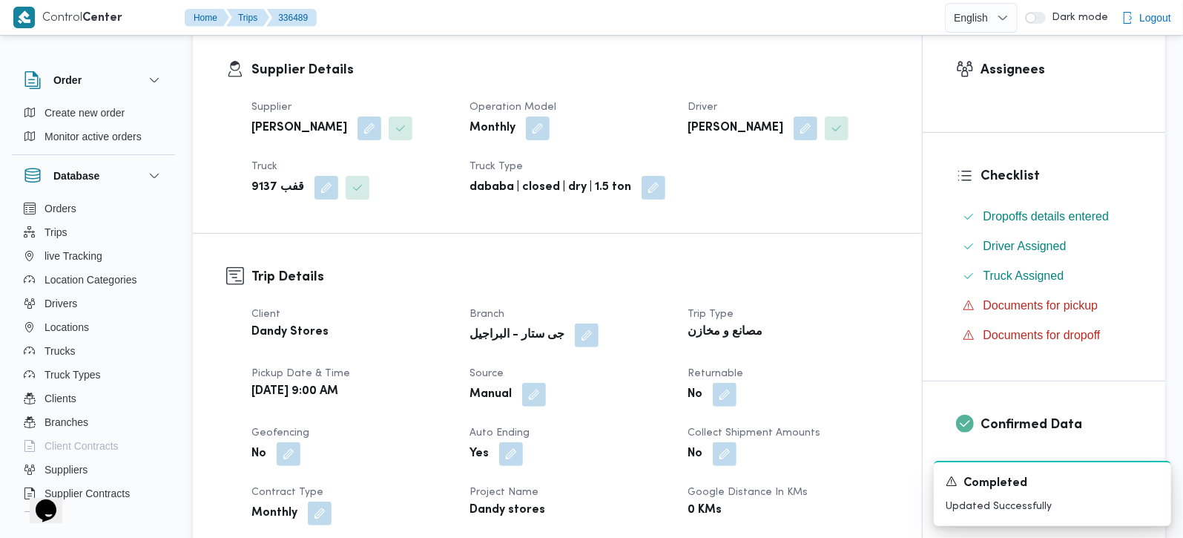
scroll to position [0, 0]
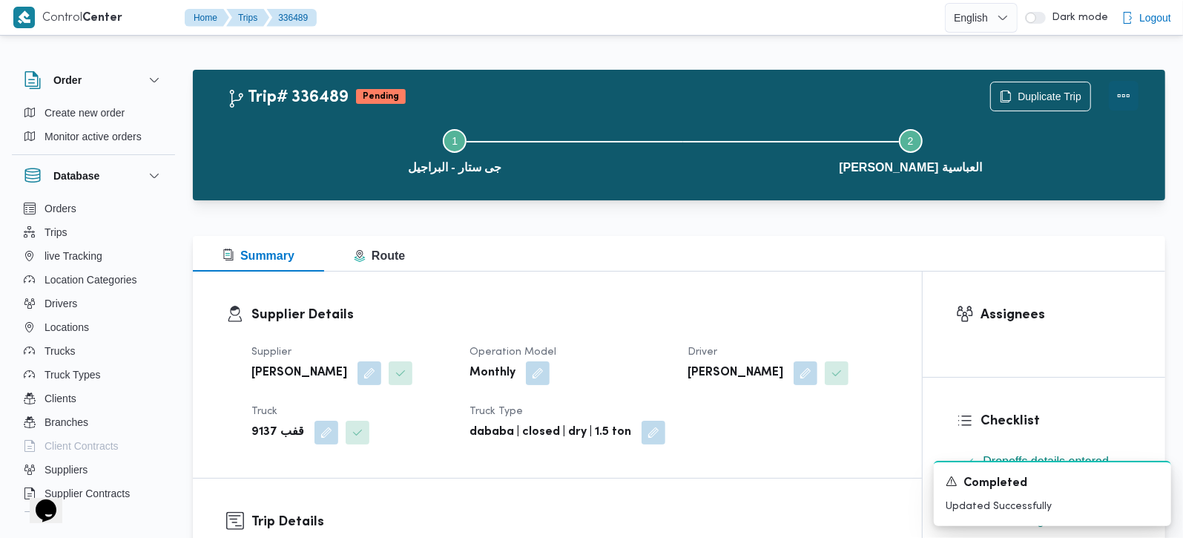
click at [1128, 90] on button "Actions" at bounding box center [1124, 96] width 30 height 30
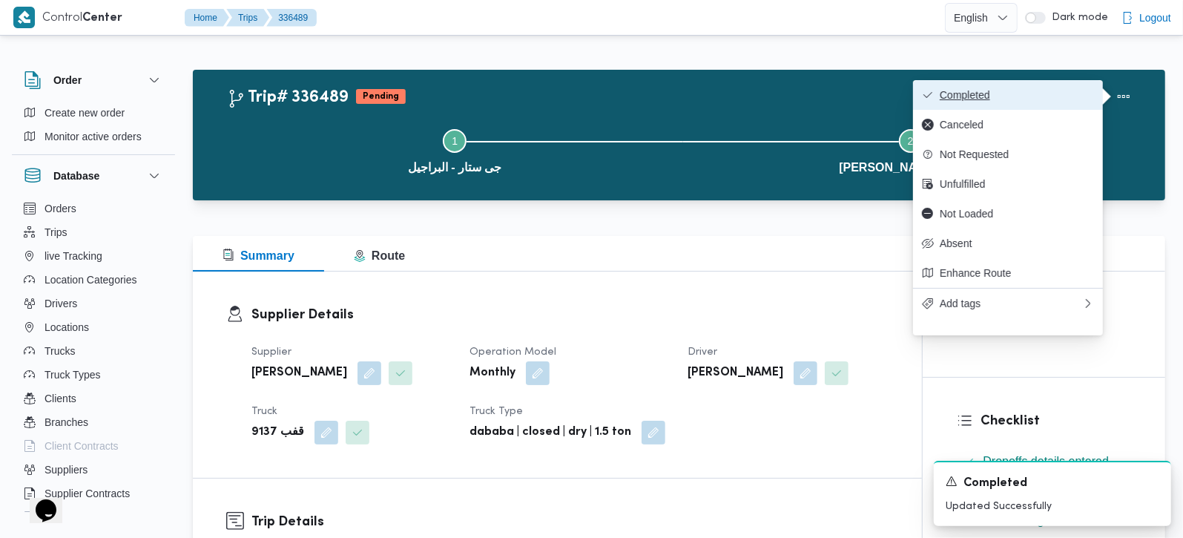
click at [1012, 92] on span "Completed" at bounding box center [1017, 95] width 154 height 12
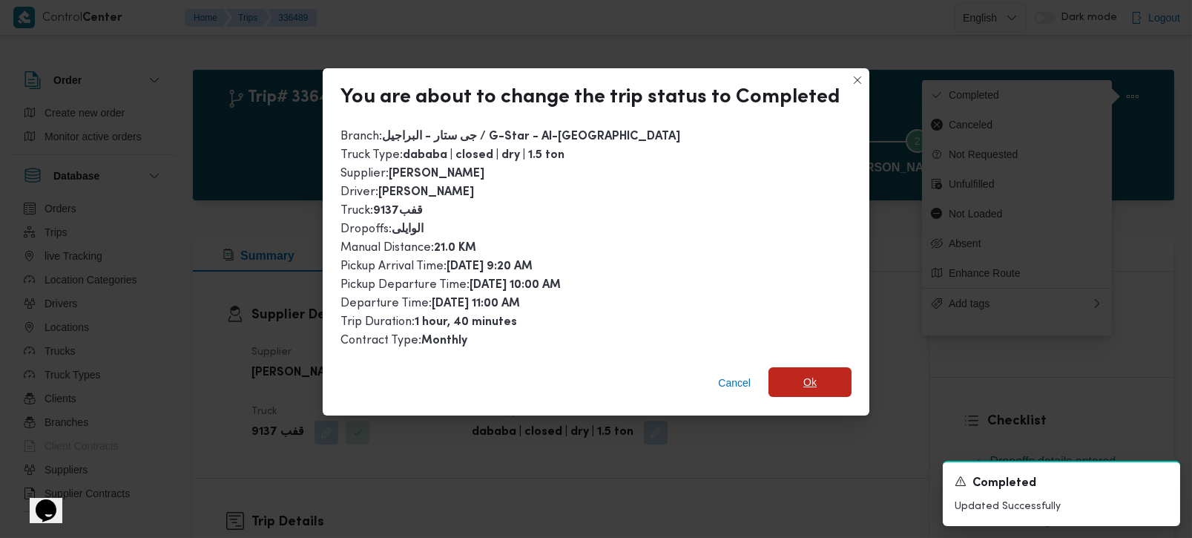
click at [807, 387] on span "Ok" at bounding box center [809, 382] width 83 height 30
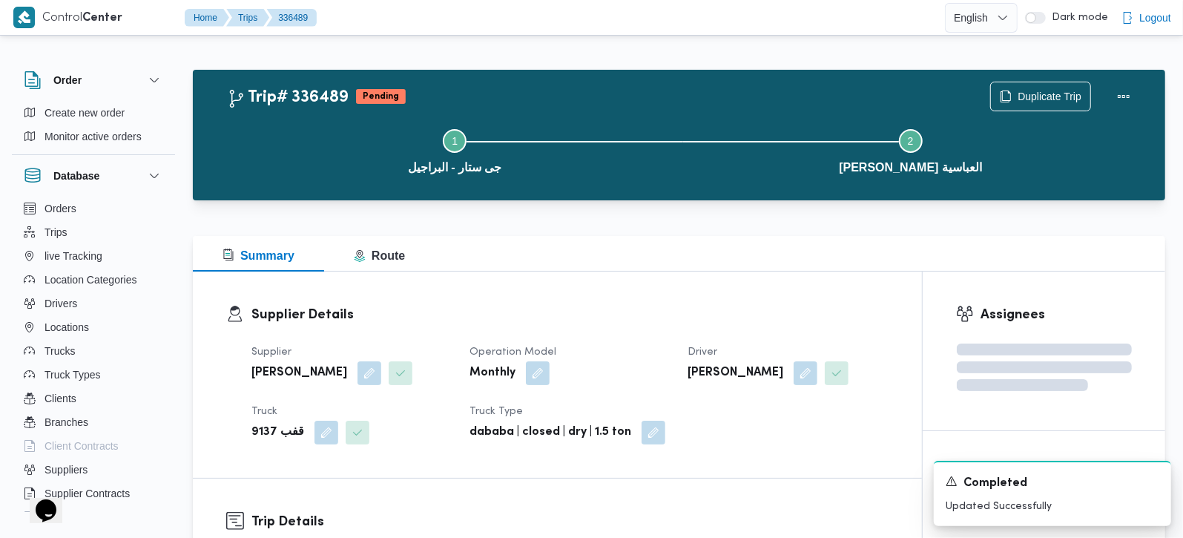
click at [770, 305] on h3 "Supplier Details" at bounding box center [569, 315] width 637 height 20
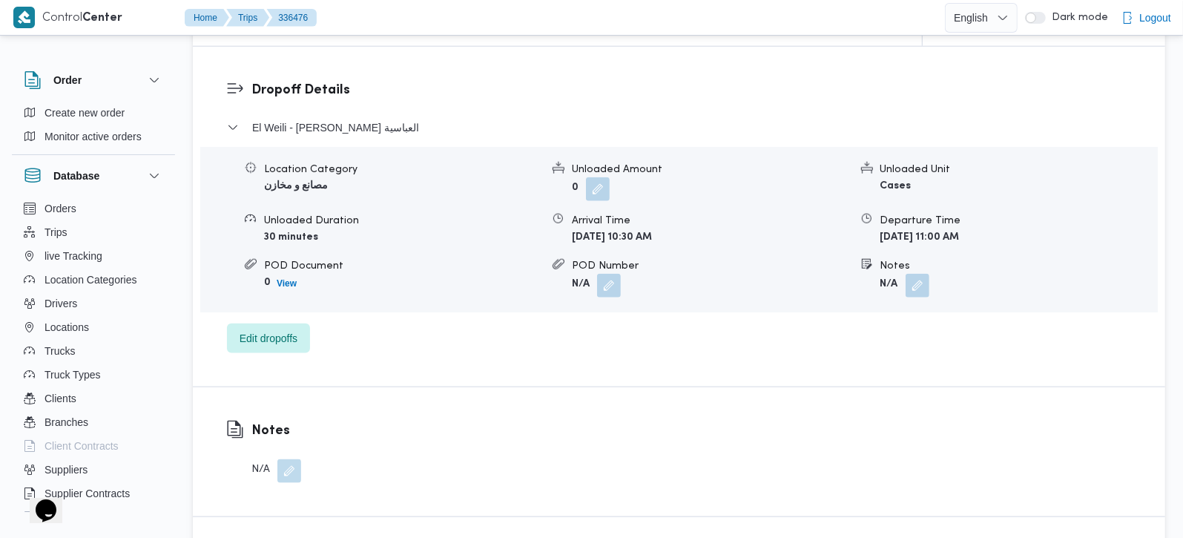
scroll to position [1222, 0]
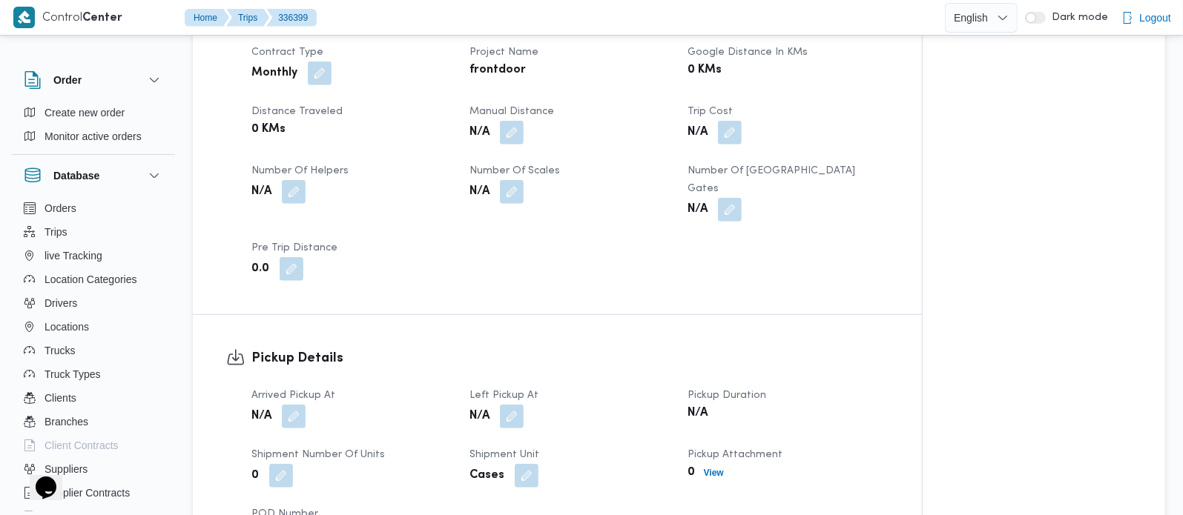
scroll to position [1047, 0]
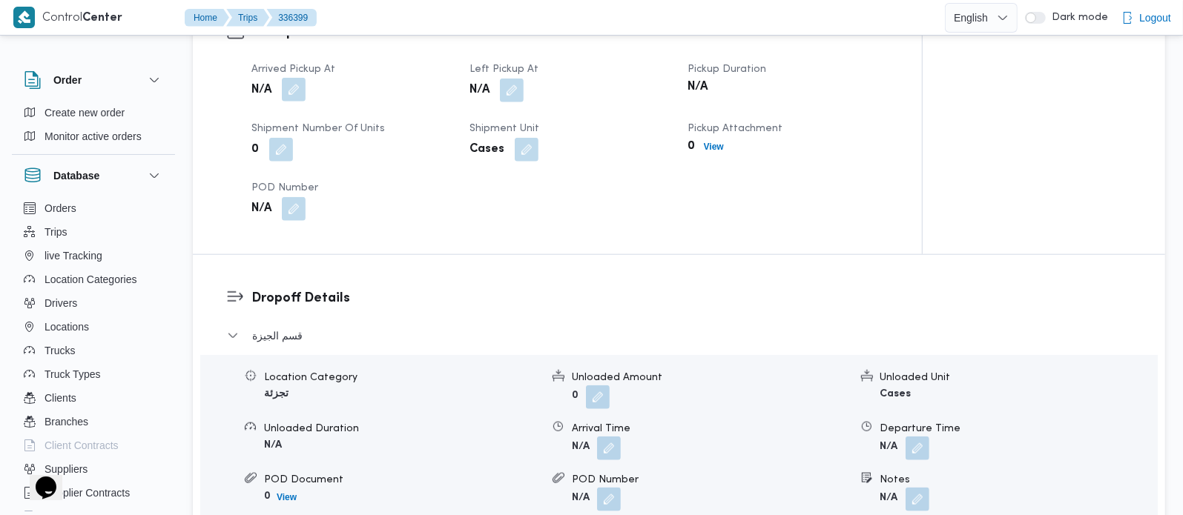
click at [293, 78] on button "button" at bounding box center [294, 90] width 24 height 24
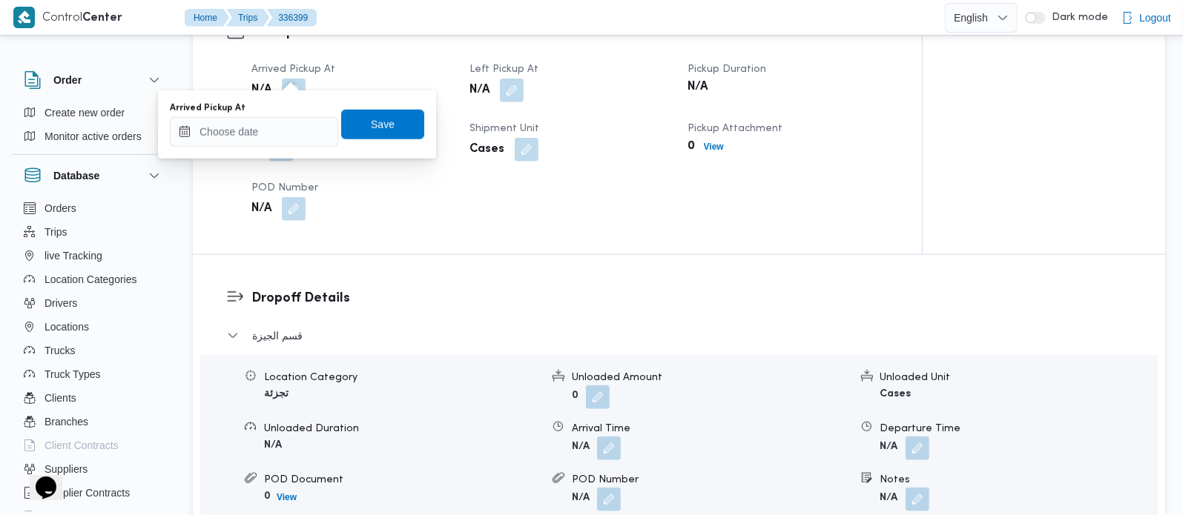
click at [266, 146] on div "You are in a dialog. To close this dialog, hit escape. Arrived Pickup At Save" at bounding box center [297, 124] width 278 height 68
click at [253, 140] on input "Arrived Pickup At" at bounding box center [254, 132] width 168 height 30
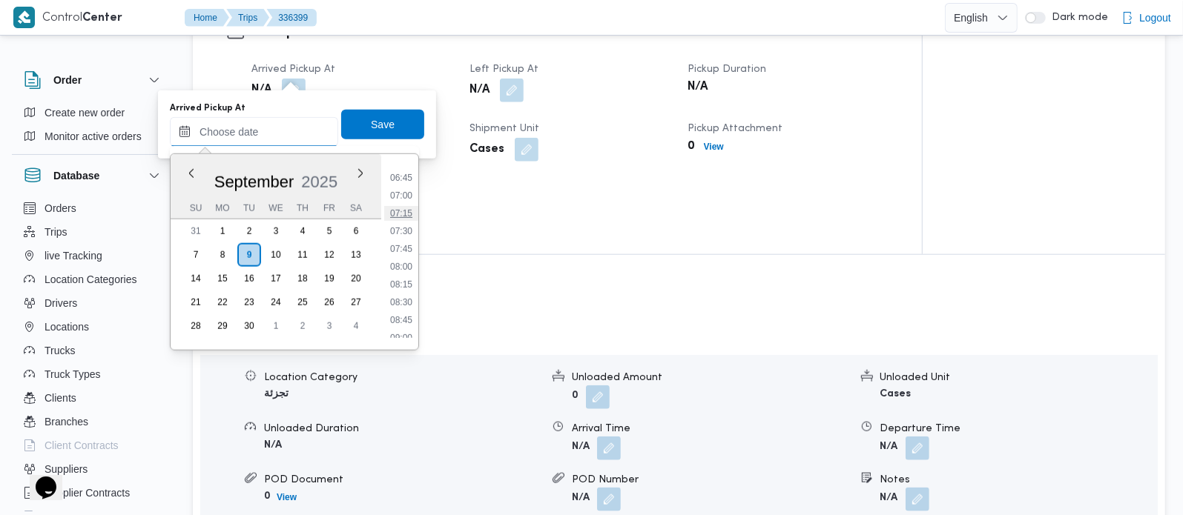
scroll to position [434, 0]
drag, startPoint x: 402, startPoint y: 237, endPoint x: 389, endPoint y: 171, distance: 66.6
click at [402, 237] on li "07:00" at bounding box center [401, 238] width 34 height 15
type input "09/09/2025 07:00"
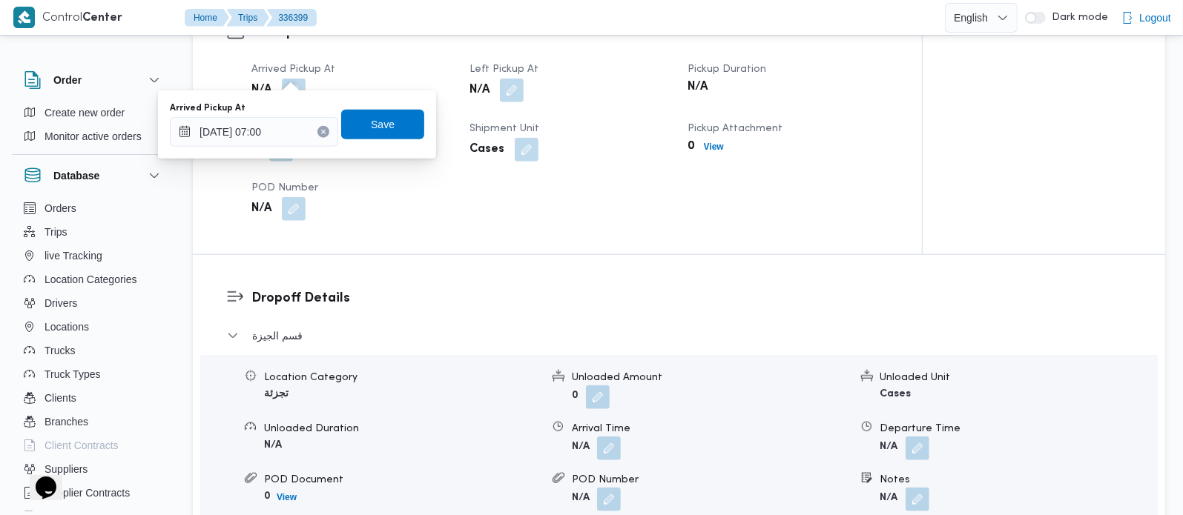
click at [380, 105] on div "Arrived Pickup At 09/09/2025 07:00 Save" at bounding box center [296, 124] width 257 height 47
click at [382, 116] on span "Save" at bounding box center [382, 124] width 83 height 30
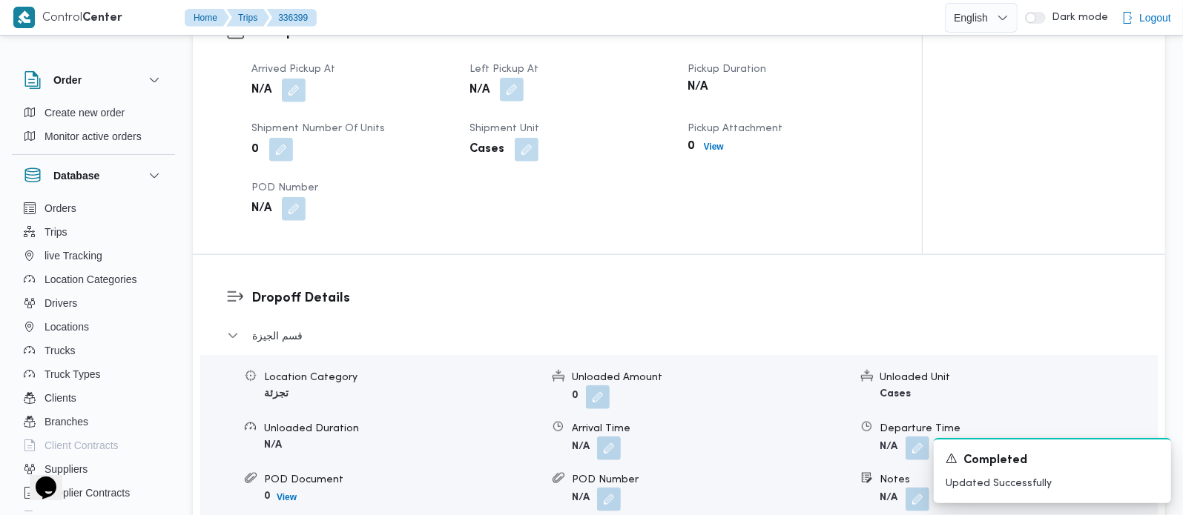
click at [518, 78] on button "button" at bounding box center [512, 90] width 24 height 24
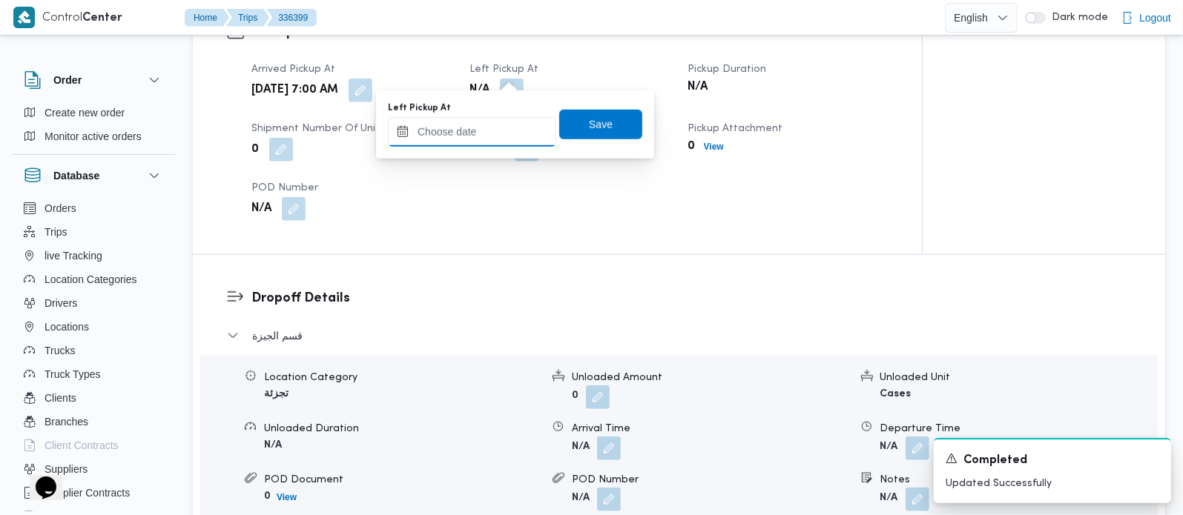
click at [485, 139] on input "Left Pickup At" at bounding box center [472, 132] width 168 height 30
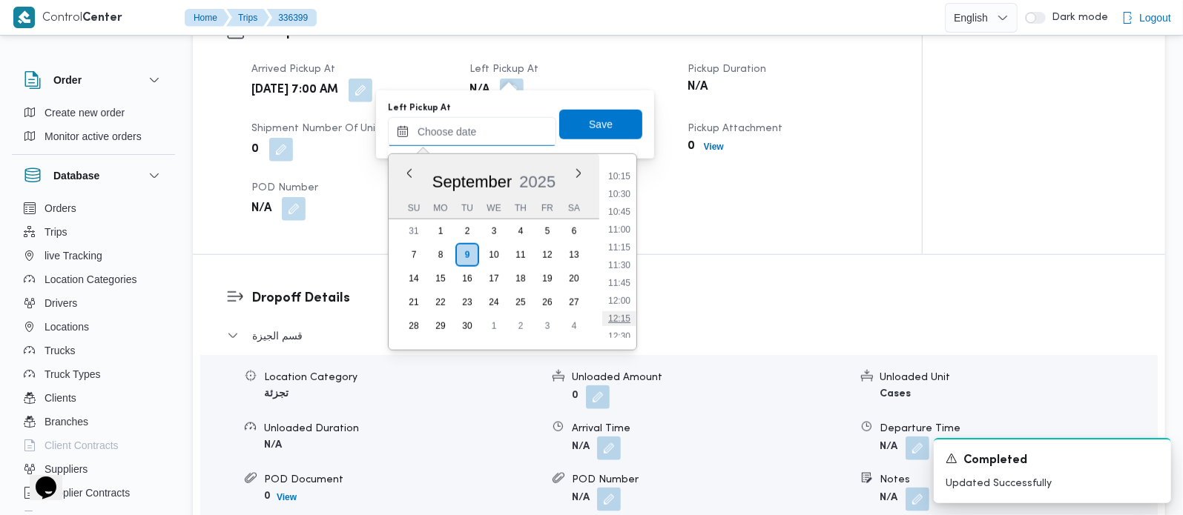
scroll to position [696, 0]
click at [619, 200] on li "10:15" at bounding box center [619, 207] width 34 height 15
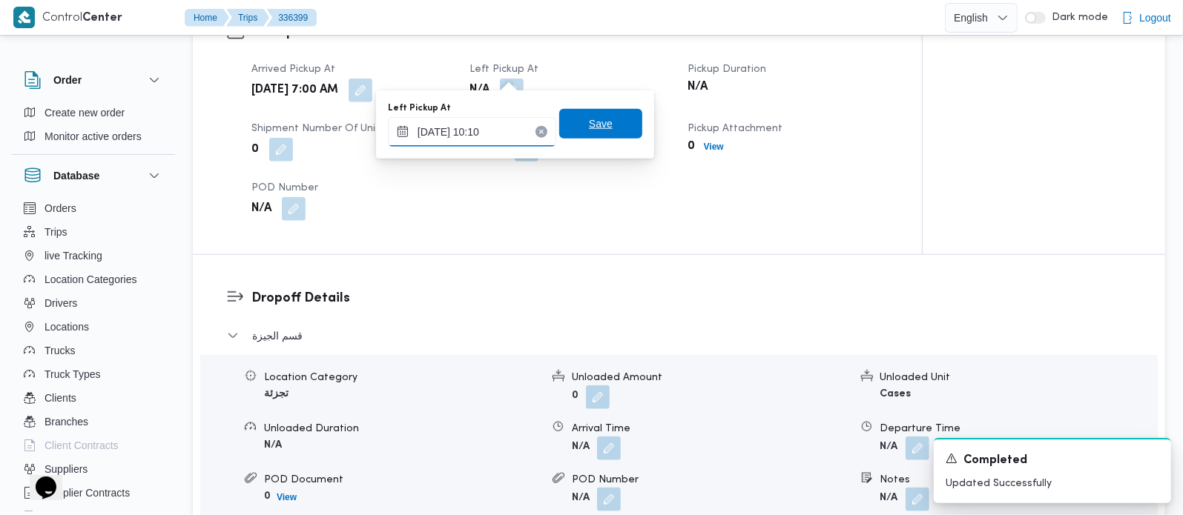
type input "09/09/2025 10:10"
click at [589, 133] on span "Save" at bounding box center [600, 124] width 83 height 30
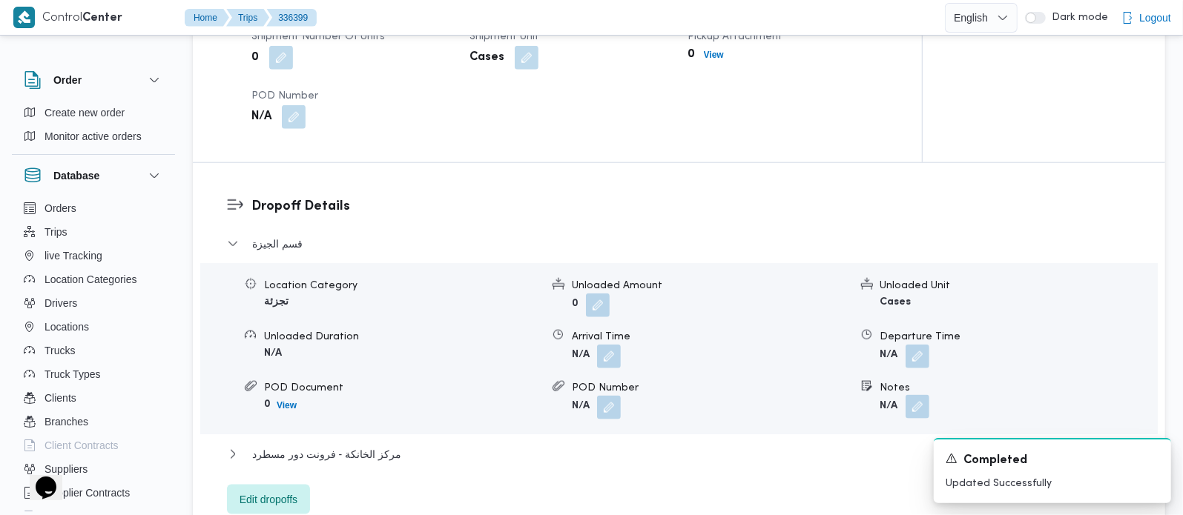
scroll to position [1222, 0]
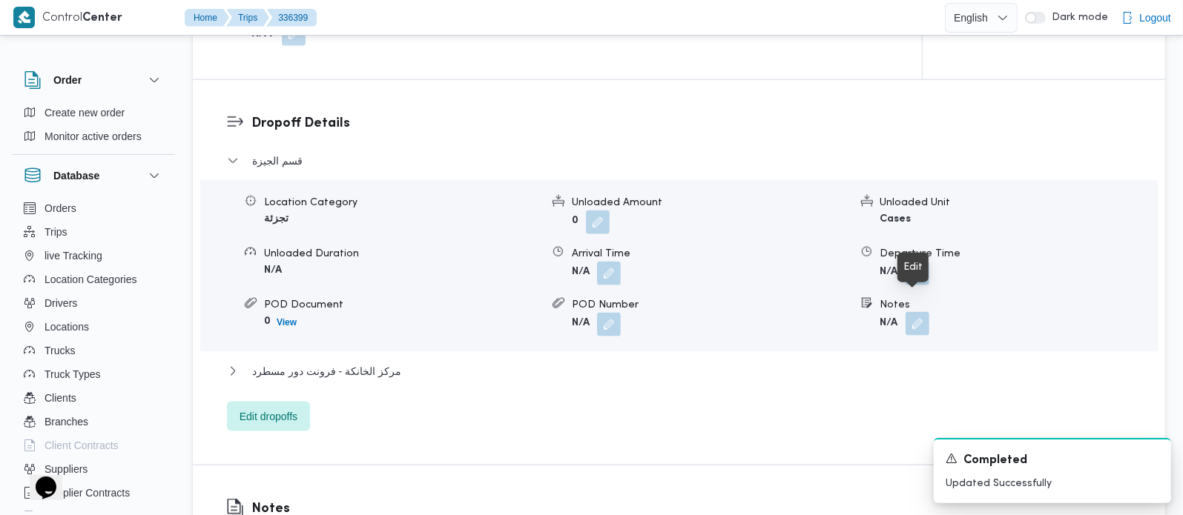
click at [925, 312] on button "button" at bounding box center [918, 324] width 24 height 24
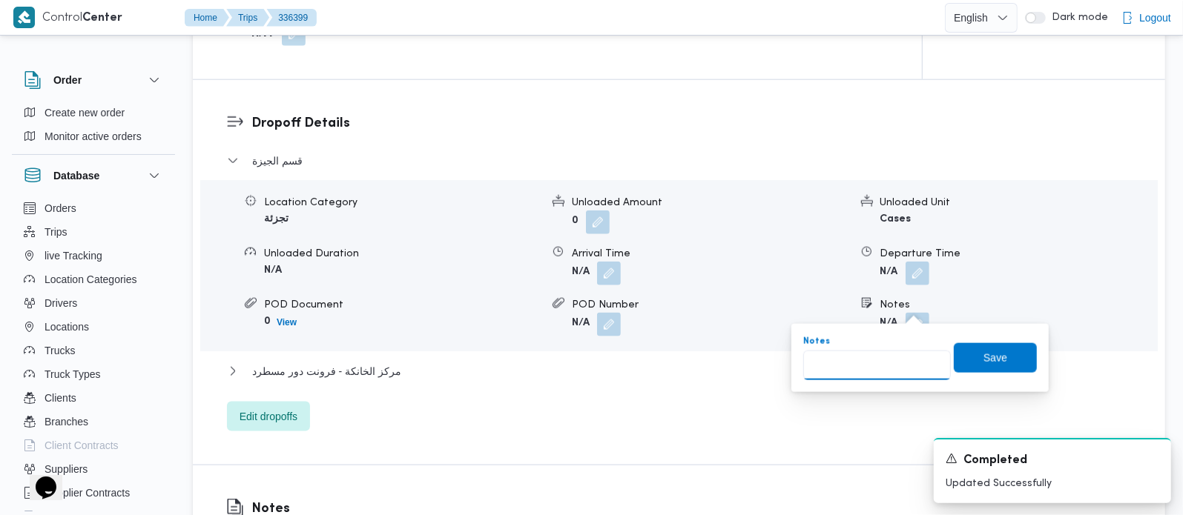
click at [889, 358] on input "Notes" at bounding box center [877, 366] width 148 height 30
paste input "البحر الاعظم"
type input "البحر الاعظم"
click at [984, 349] on span "Save" at bounding box center [996, 358] width 24 height 18
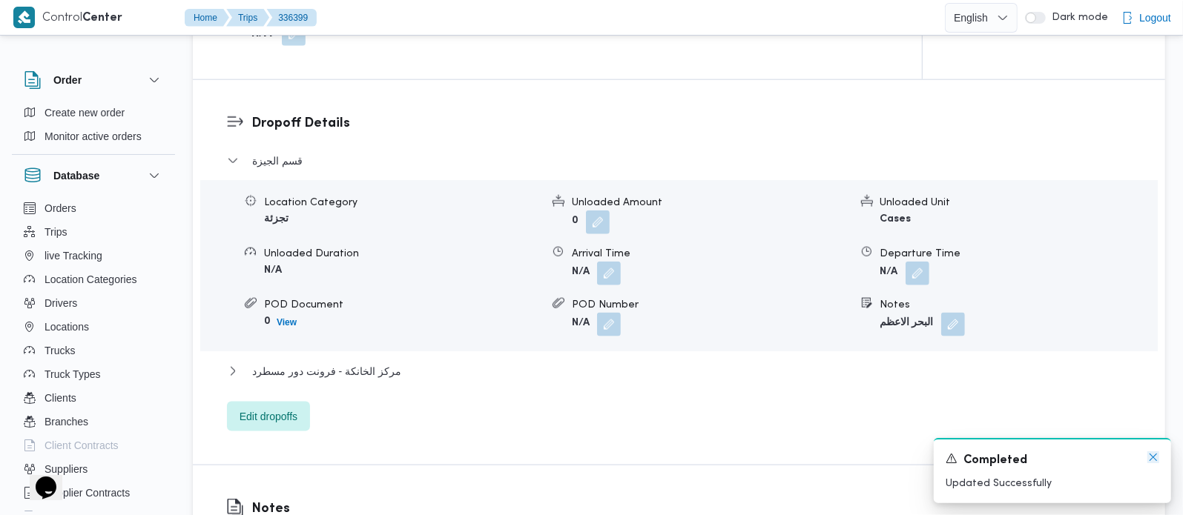
click at [1159, 461] on icon "Dismiss toast" at bounding box center [1153, 458] width 12 height 12
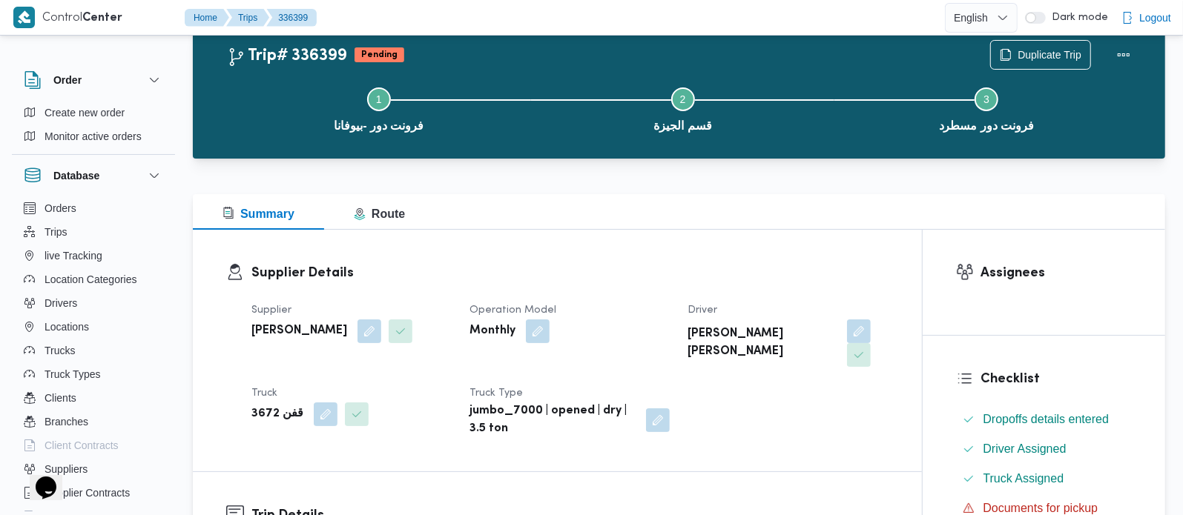
scroll to position [0, 0]
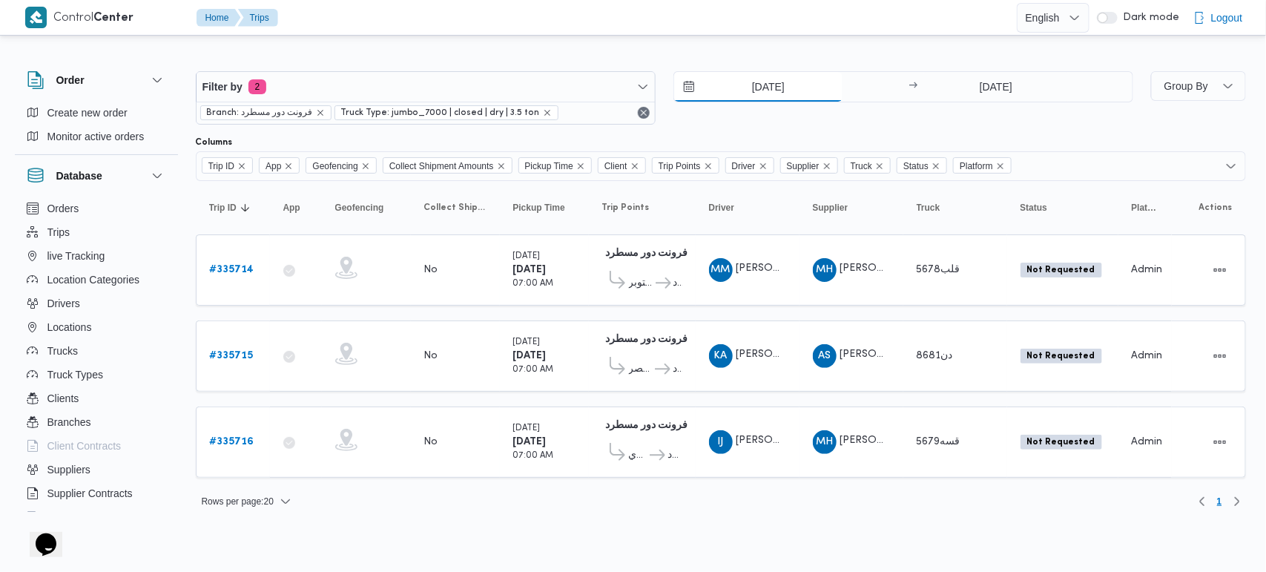
click at [744, 83] on input "[DATE]" at bounding box center [758, 87] width 168 height 30
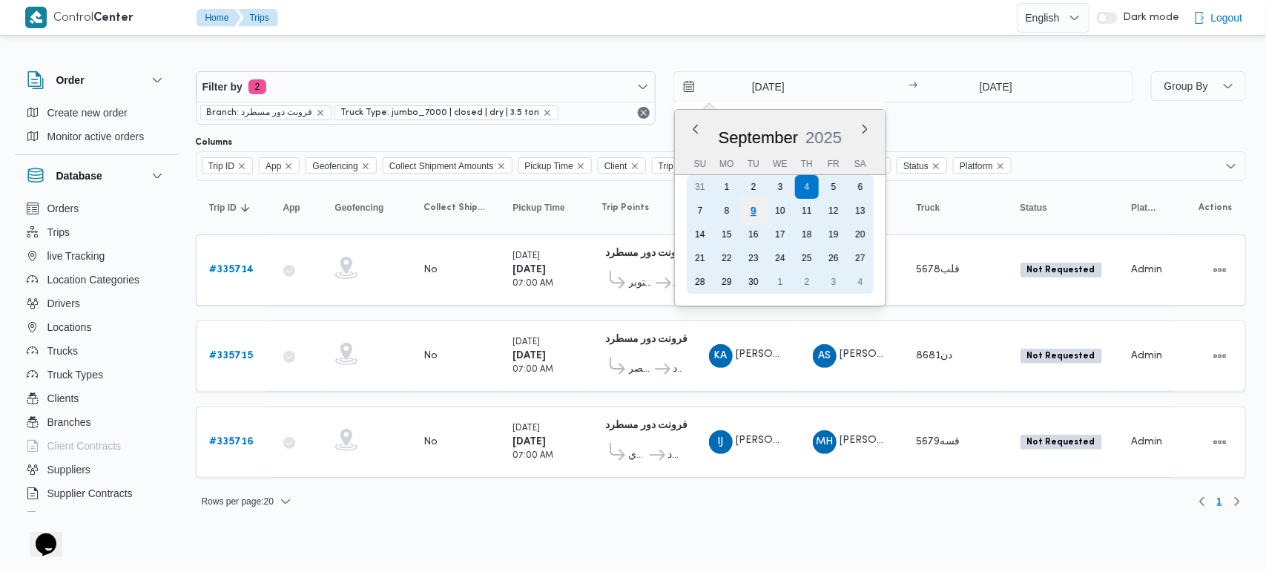
click at [743, 215] on div "9" at bounding box center [753, 211] width 28 height 28
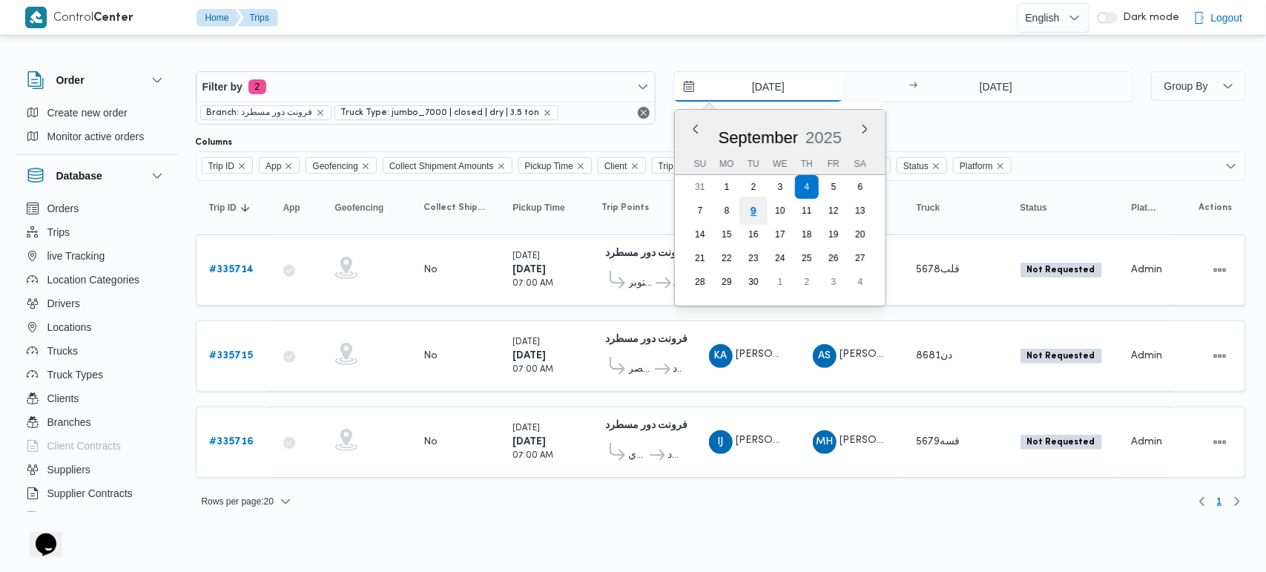
type input "[DATE]"
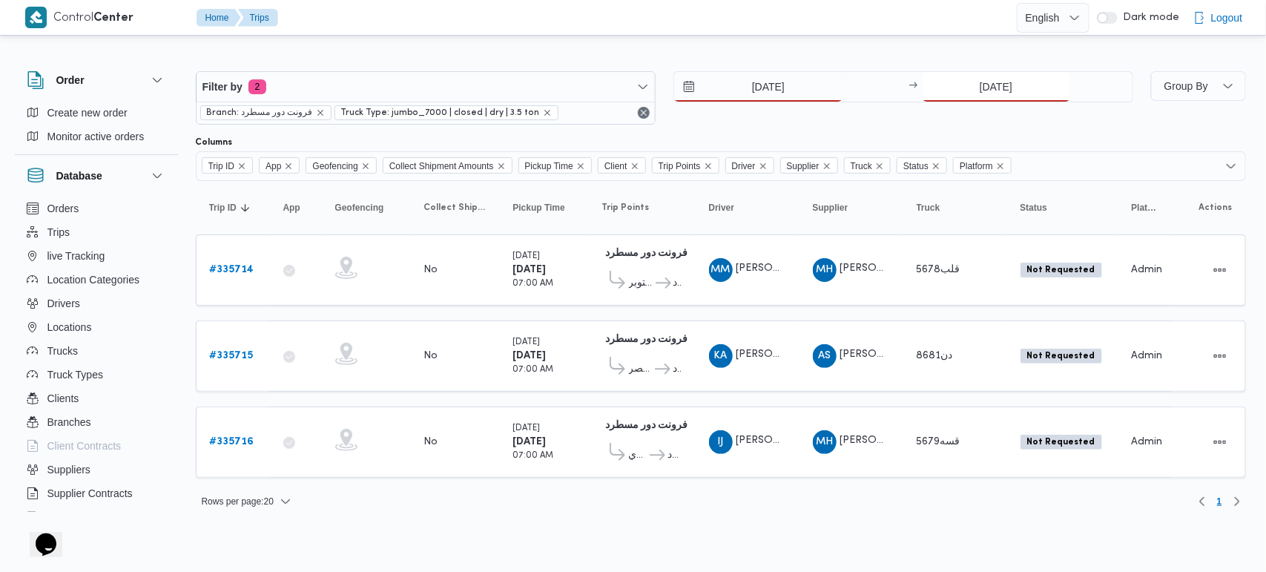
click at [998, 74] on input "[DATE]" at bounding box center [997, 87] width 148 height 30
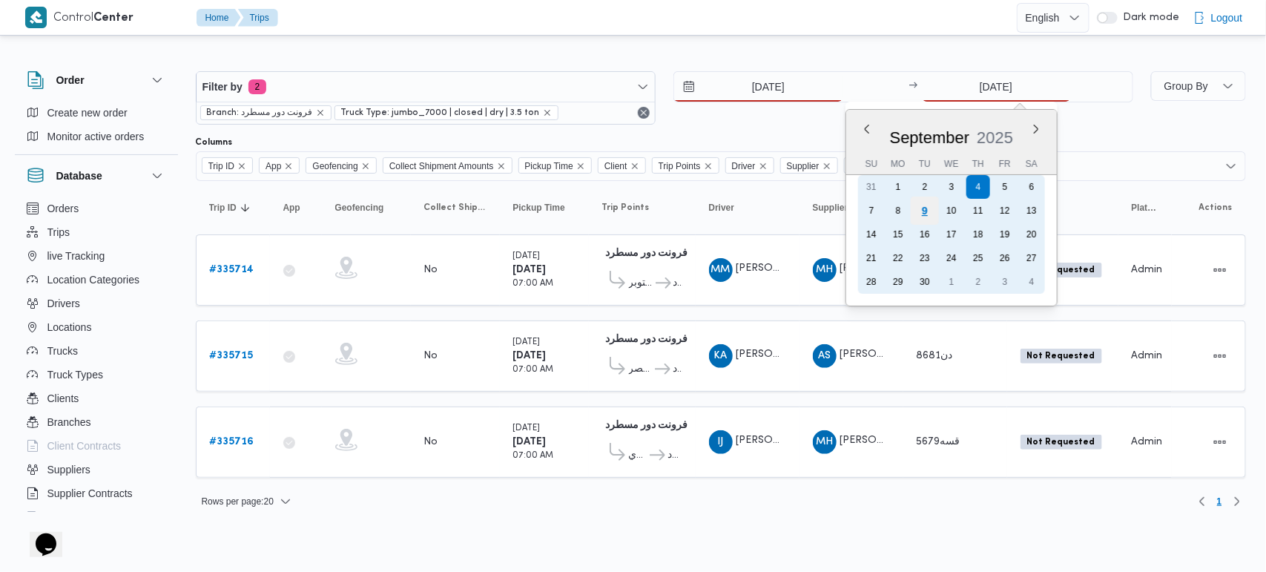
click at [925, 215] on div "9" at bounding box center [924, 211] width 28 height 28
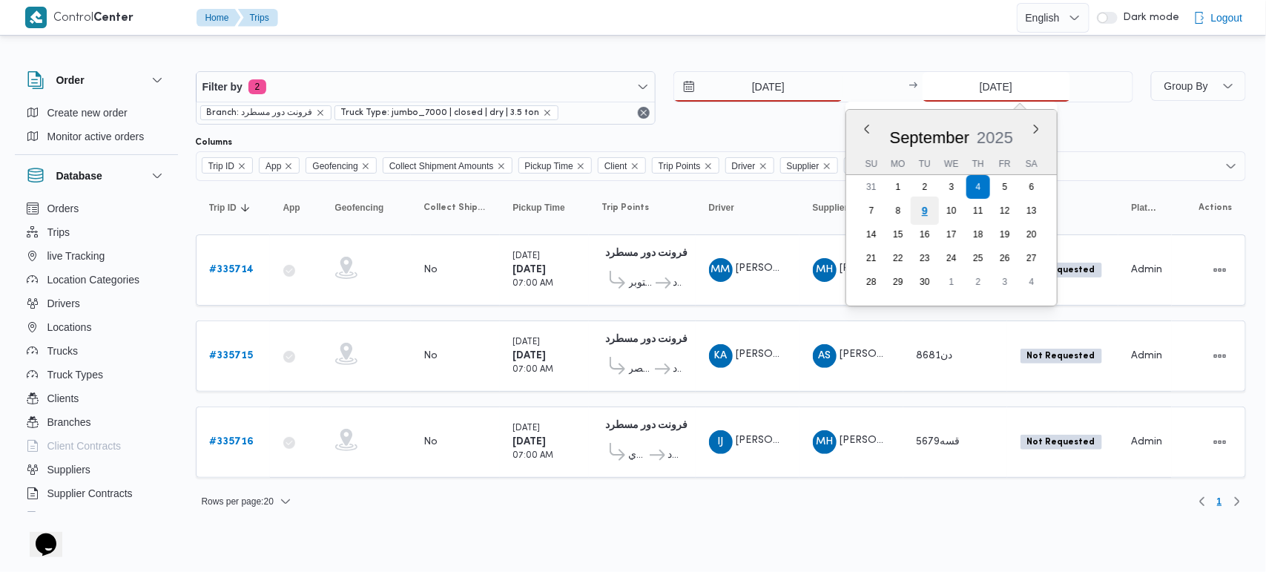
type input "[DATE]"
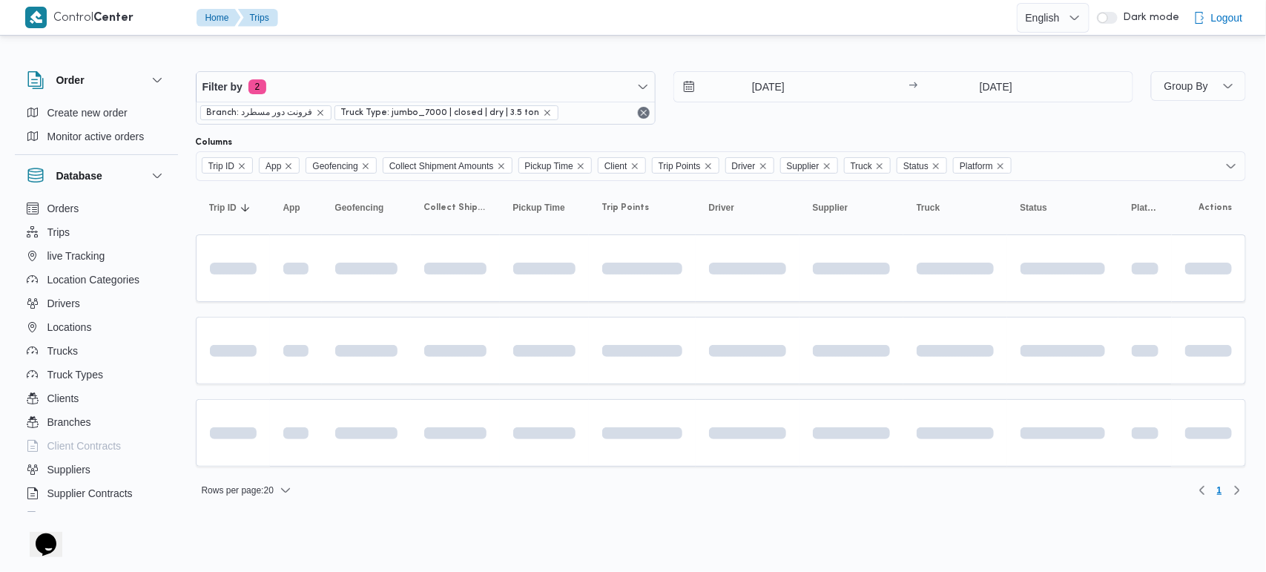
click at [718, 59] on div at bounding box center [721, 59] width 1050 height 24
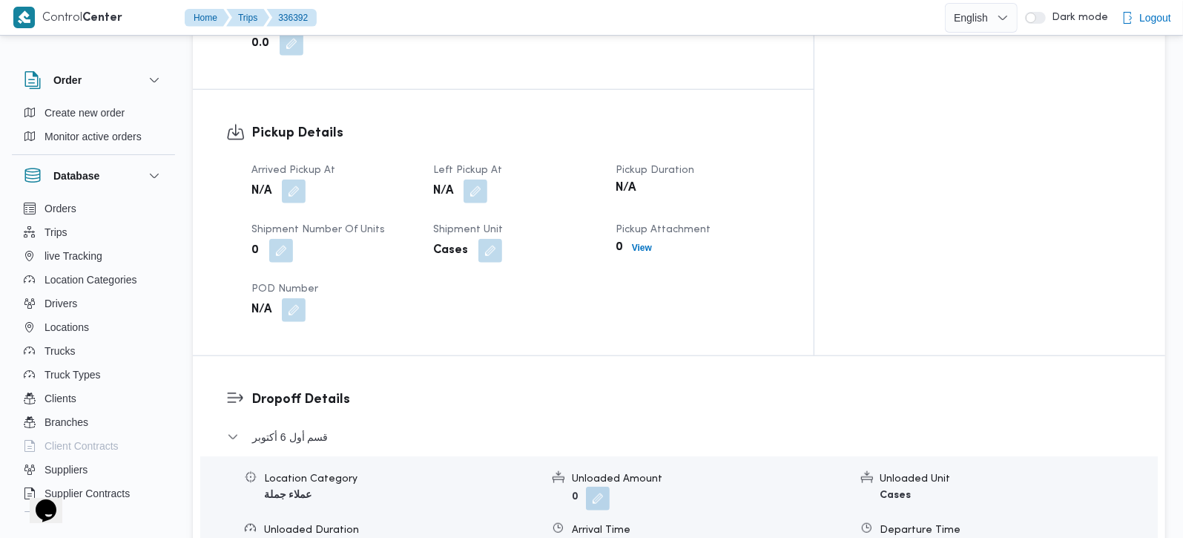
scroll to position [1134, 0]
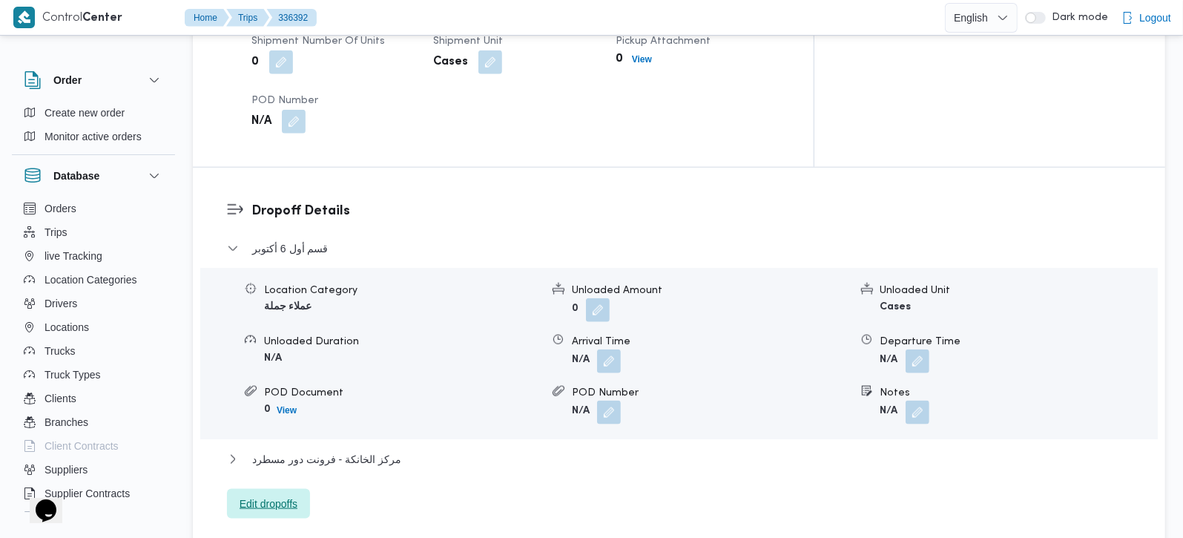
click at [291, 489] on span "Edit dropoffs" at bounding box center [268, 504] width 83 height 30
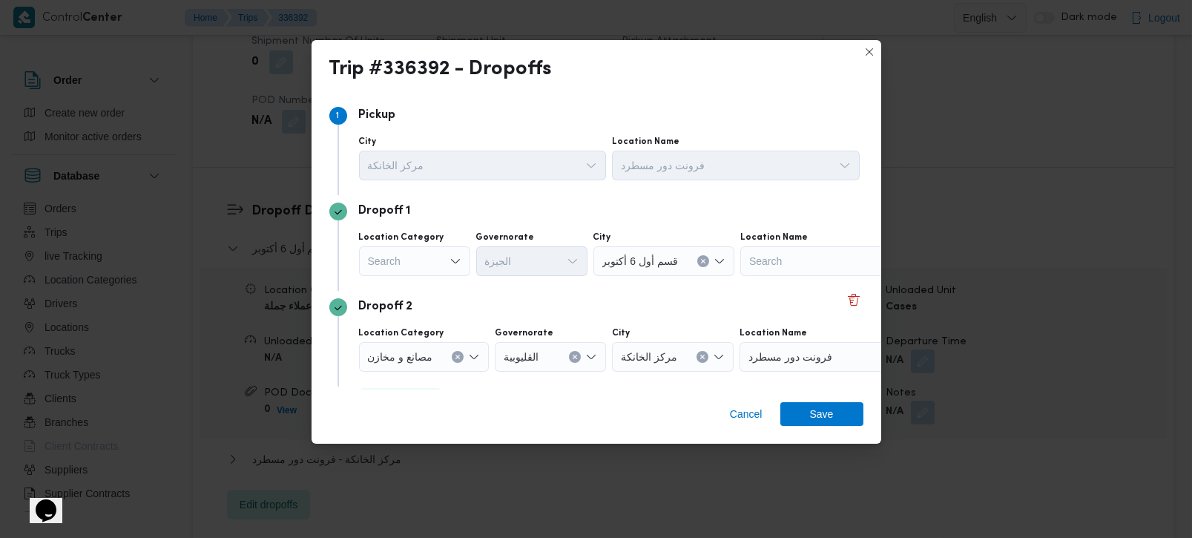
click at [443, 260] on div "Search" at bounding box center [414, 261] width 111 height 30
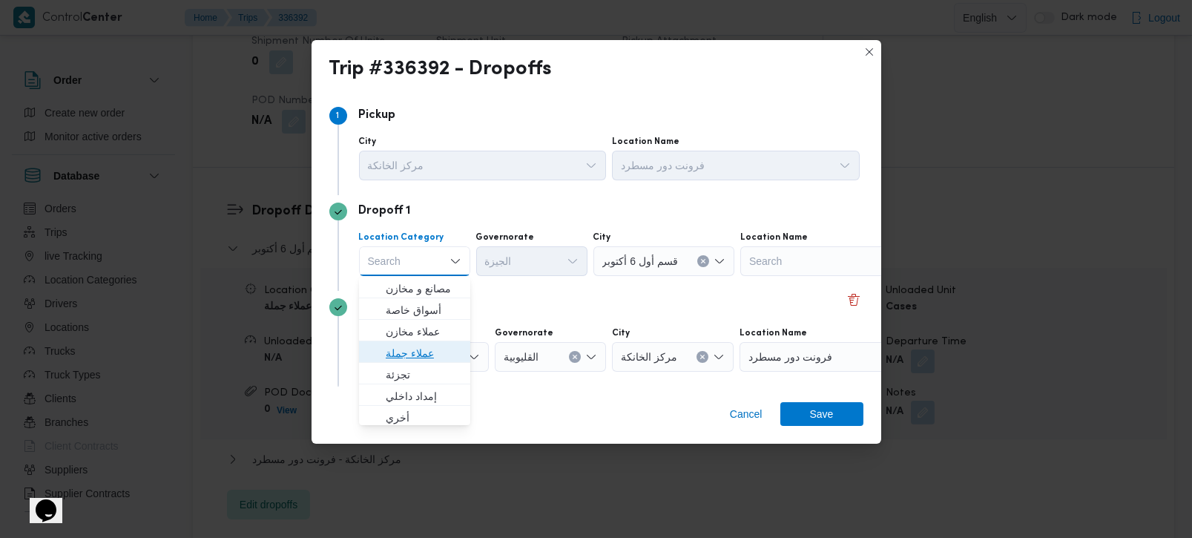
click at [407, 360] on span "عملاء جملة" at bounding box center [424, 353] width 76 height 18
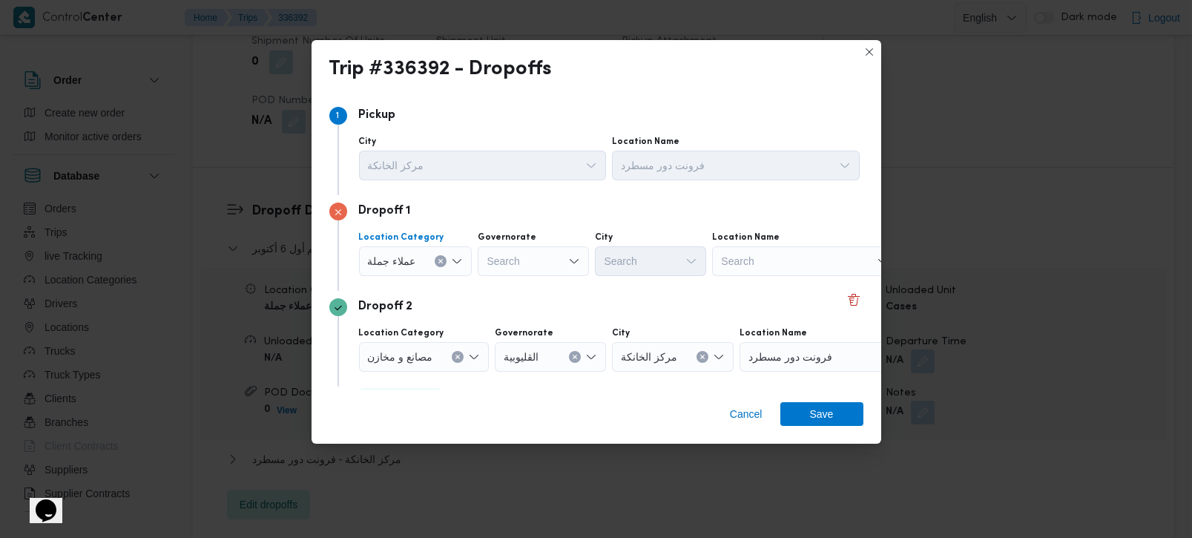
click at [504, 263] on div "Search" at bounding box center [533, 261] width 111 height 30
type input "رة"
click at [518, 309] on span "القاه رة" at bounding box center [541, 310] width 76 height 18
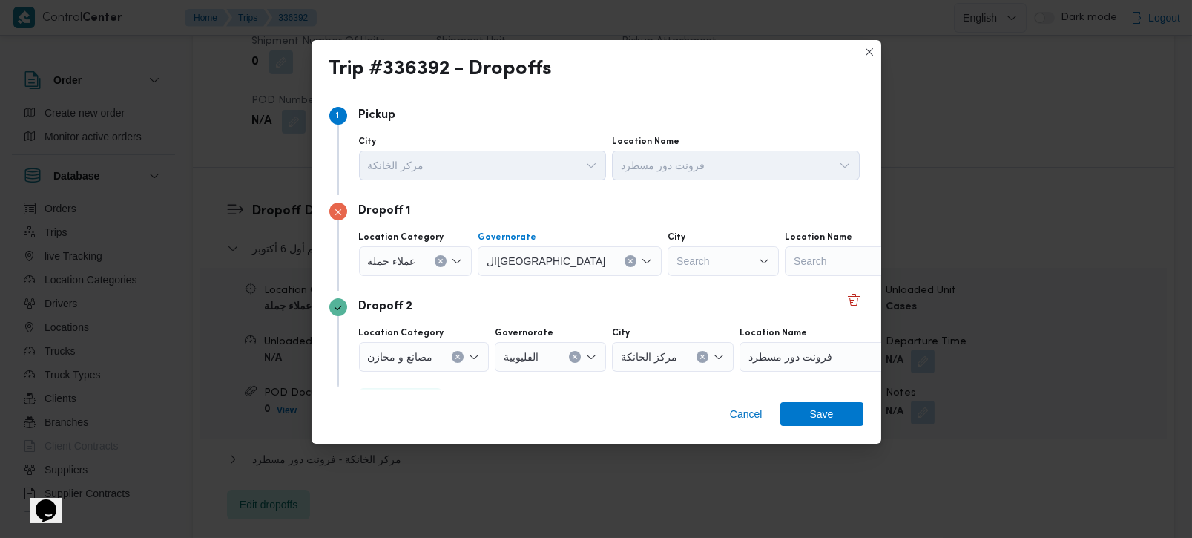
click at [668, 263] on div "Search" at bounding box center [723, 261] width 111 height 30
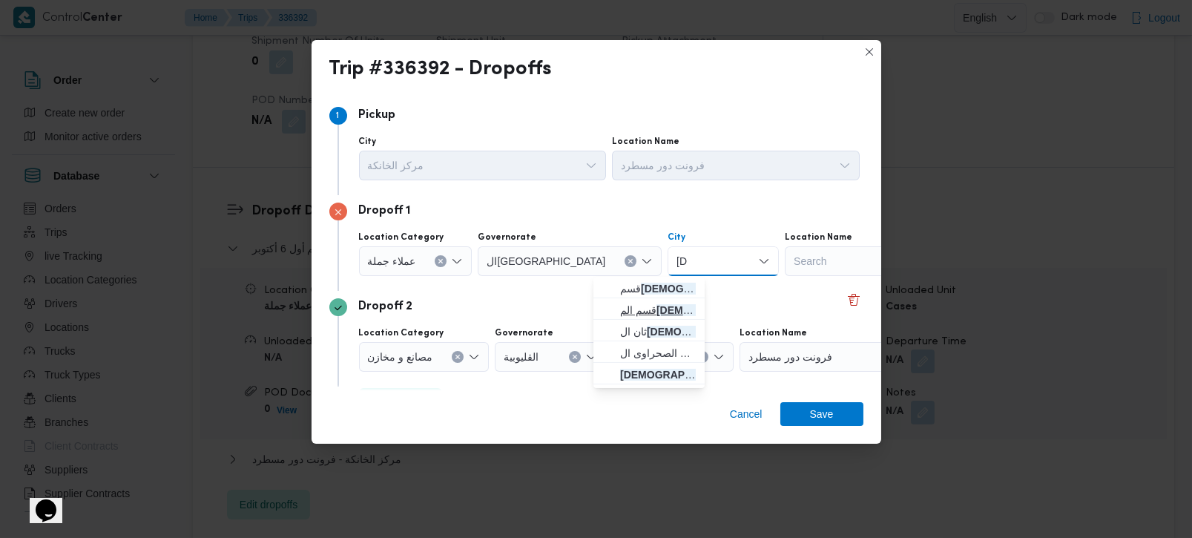
type input "[DEMOGRAPHIC_DATA]"
click at [656, 309] on mark "[DEMOGRAPHIC_DATA]" at bounding box center [715, 310] width 119 height 12
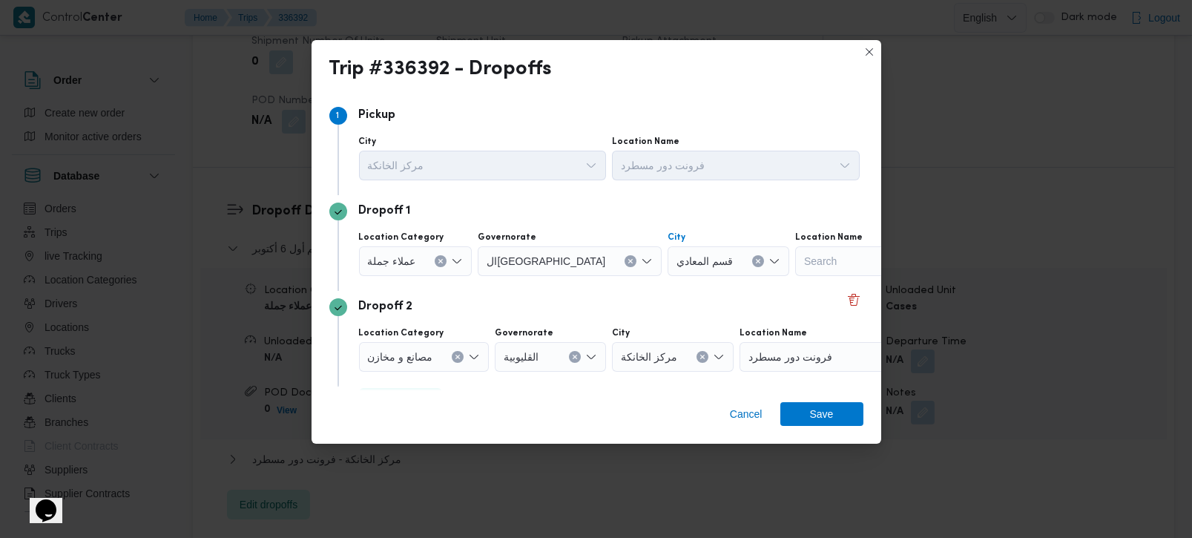
click at [832, 429] on div "Cancel Save" at bounding box center [597, 416] width 570 height 53
click at [830, 417] on span "Save" at bounding box center [822, 413] width 24 height 24
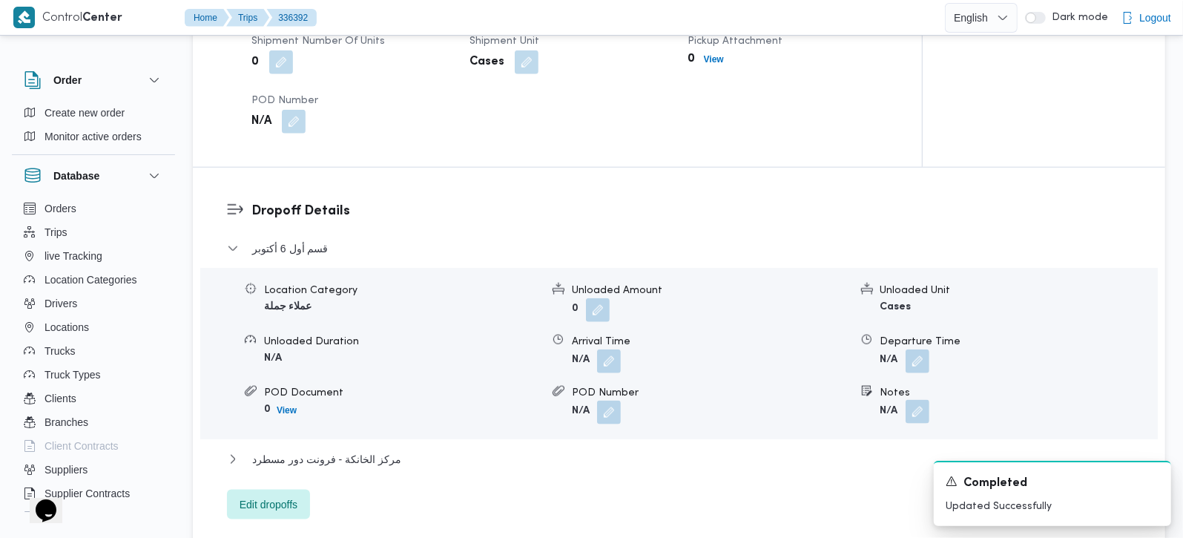
click at [918, 400] on button "button" at bounding box center [918, 412] width 24 height 24
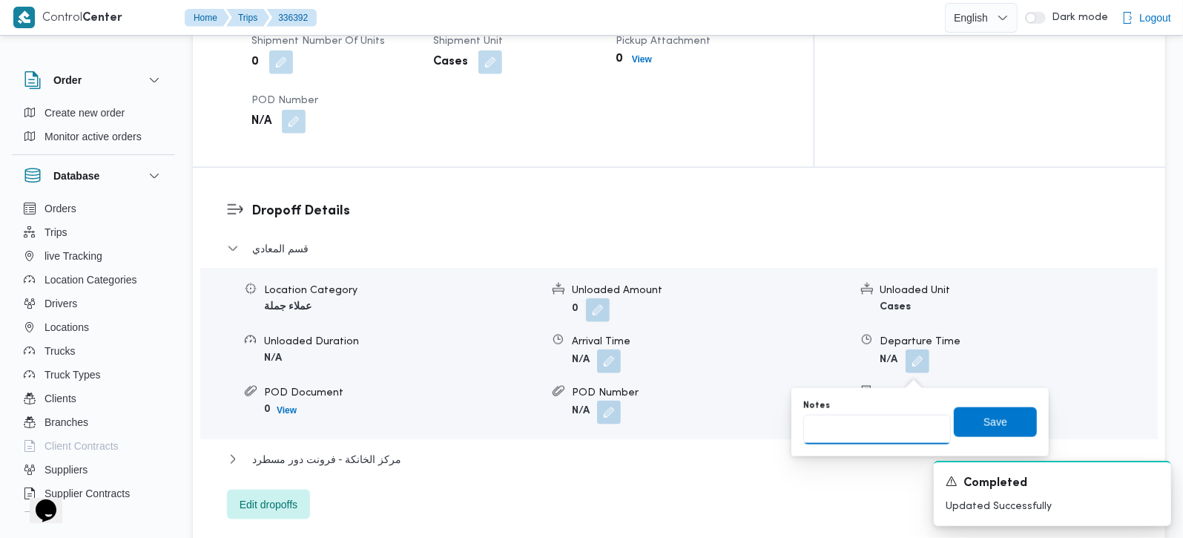
click at [878, 432] on input "Notes" at bounding box center [877, 430] width 148 height 30
type input "كارفور البارون و طلبات زهرا المعادي"
click at [984, 415] on span "Save" at bounding box center [996, 421] width 24 height 18
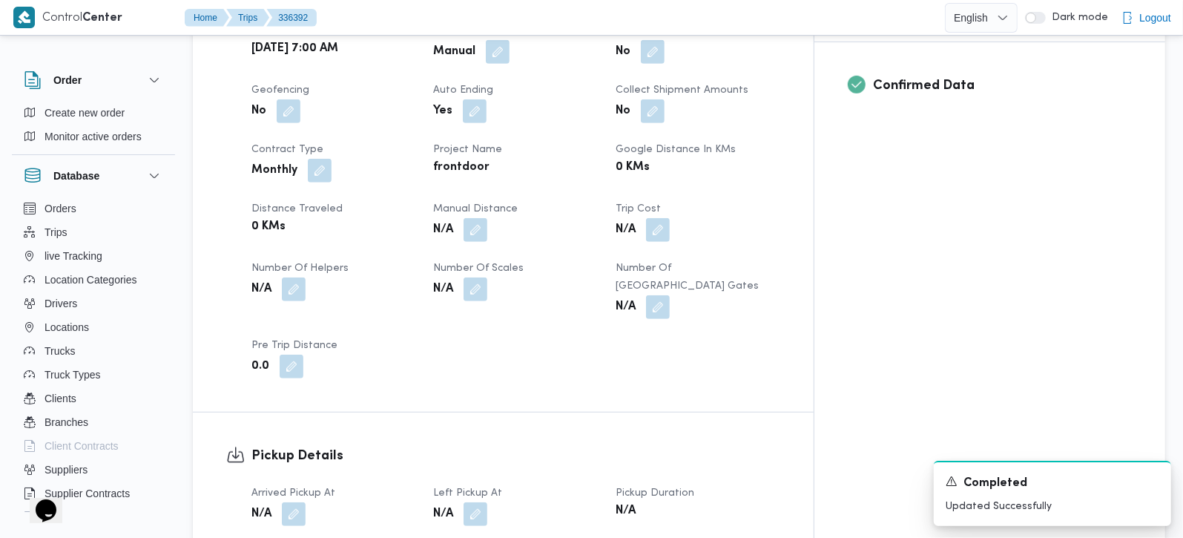
scroll to position [698, 0]
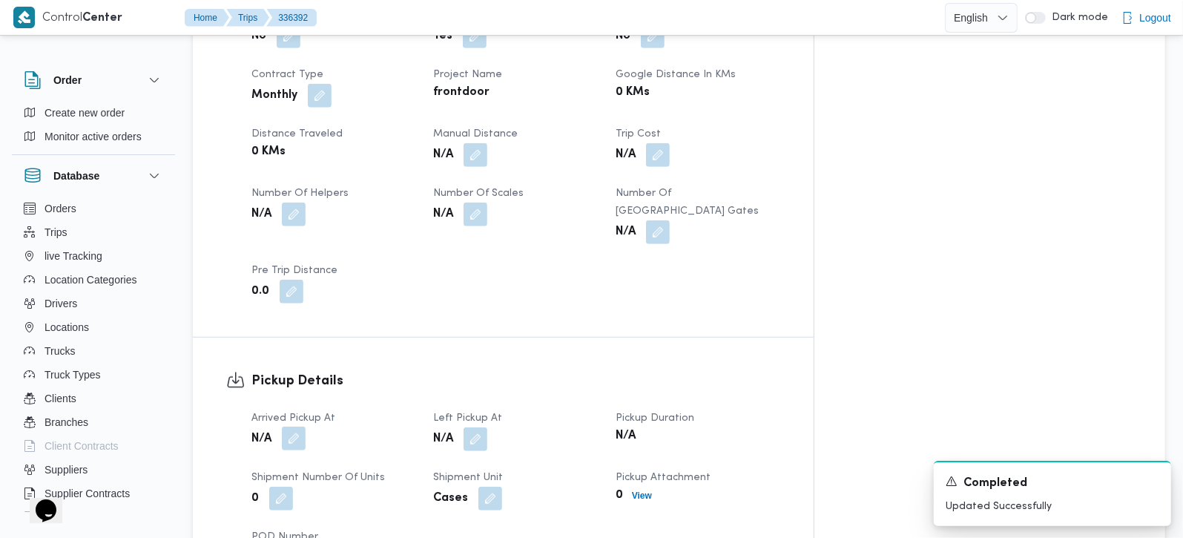
click at [303, 426] on button "button" at bounding box center [294, 438] width 24 height 24
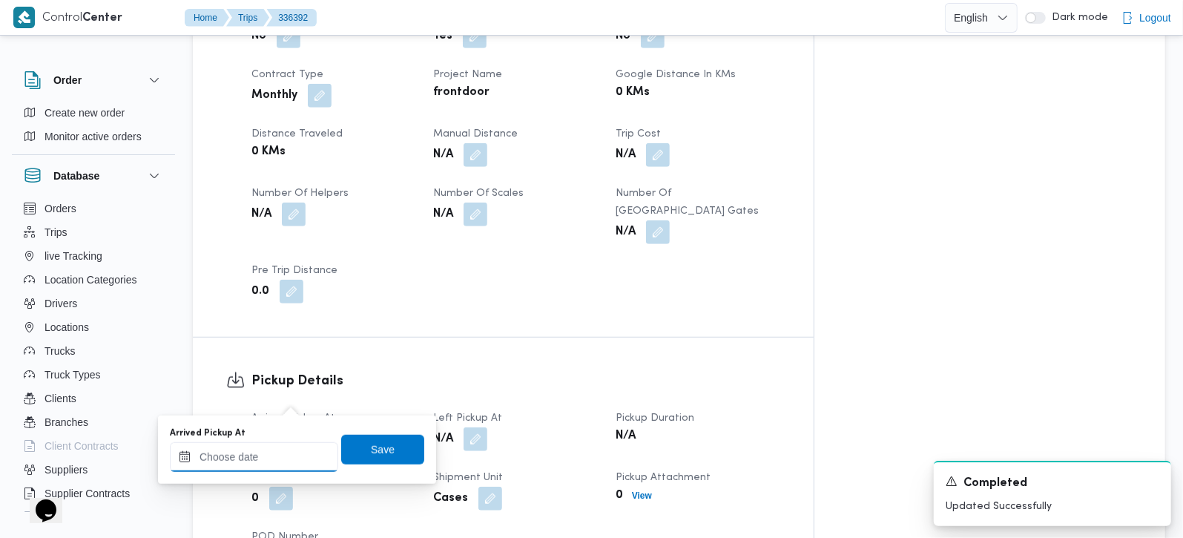
click at [268, 458] on input "Arrived Pickup At" at bounding box center [254, 457] width 168 height 30
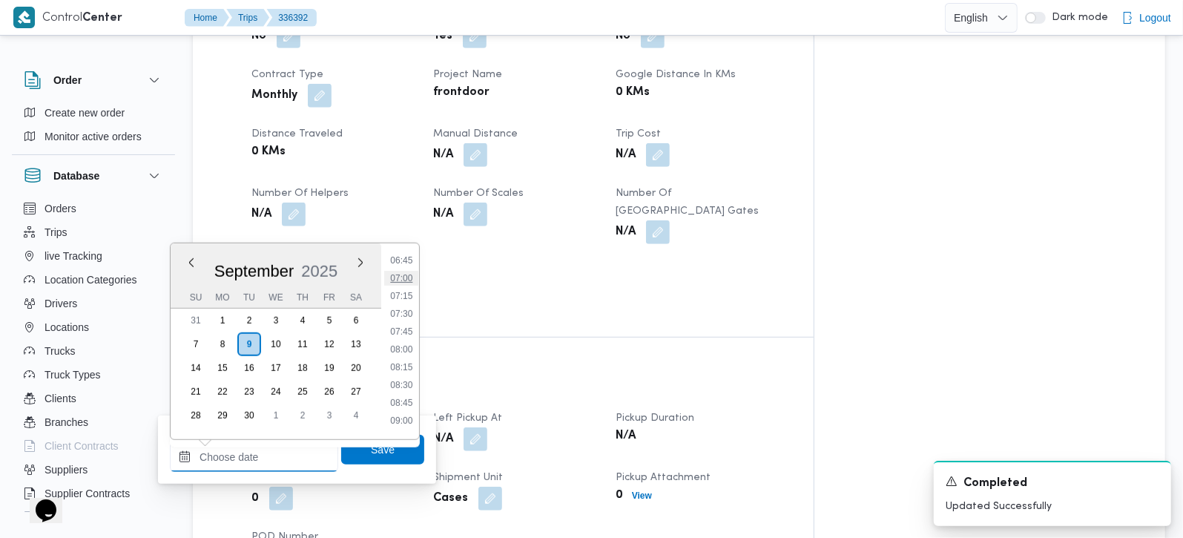
scroll to position [452, 0]
click at [408, 322] on li "07:15" at bounding box center [401, 326] width 34 height 15
type input "[DATE] 07:15"
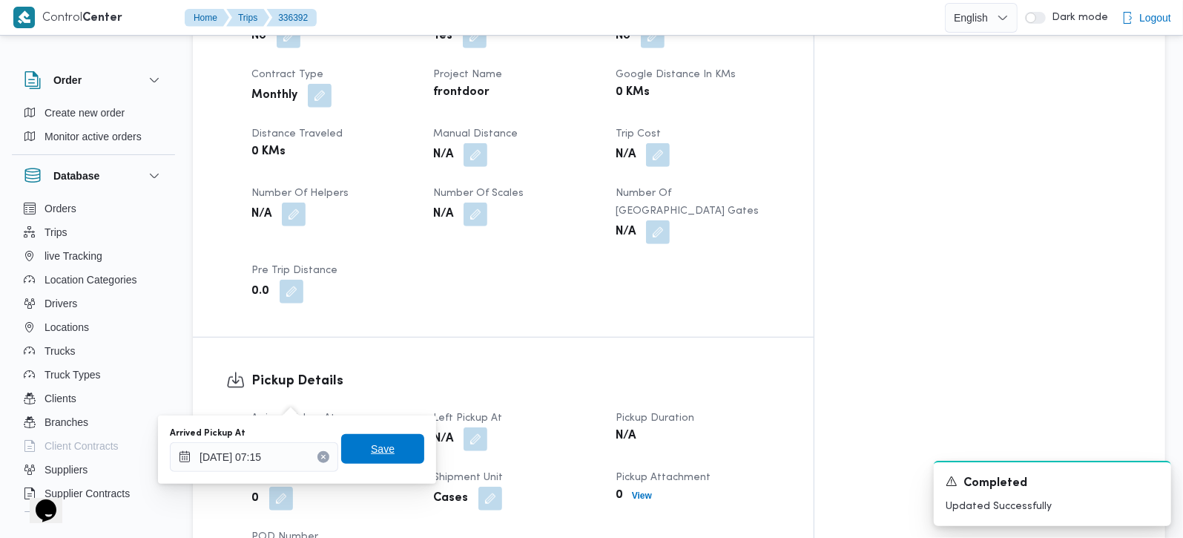
click at [382, 437] on span "Save" at bounding box center [382, 449] width 83 height 30
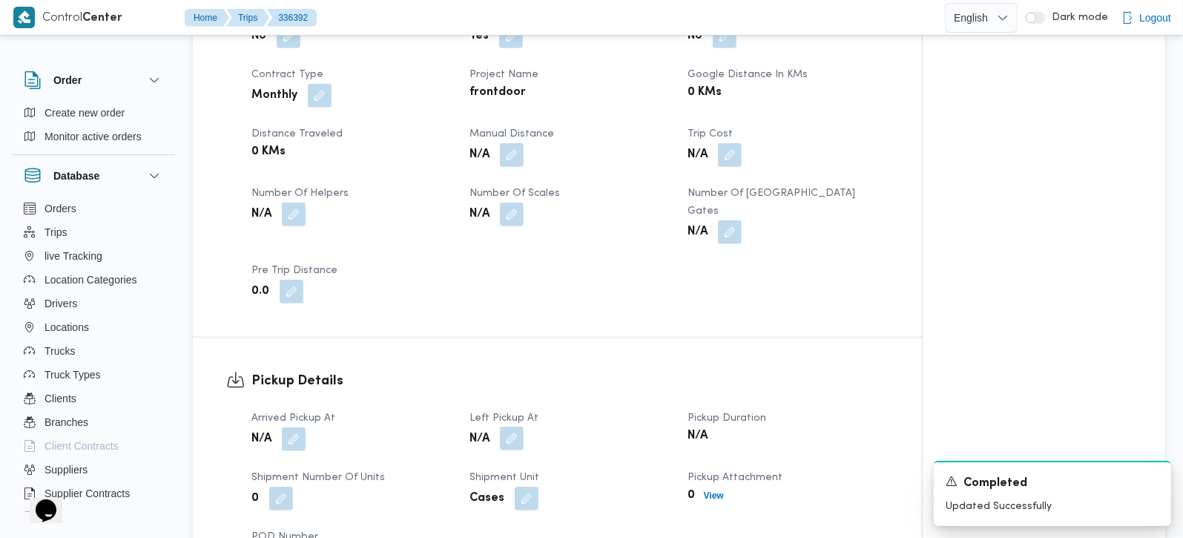
click at [515, 426] on button "button" at bounding box center [512, 438] width 24 height 24
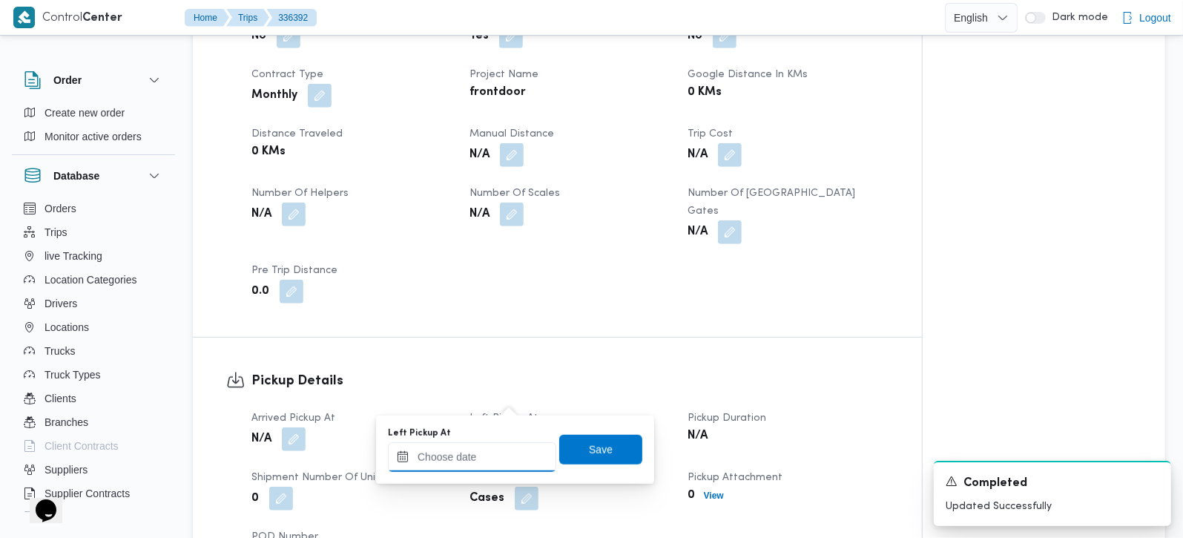
click at [504, 452] on input "Left Pickup At" at bounding box center [472, 457] width 168 height 30
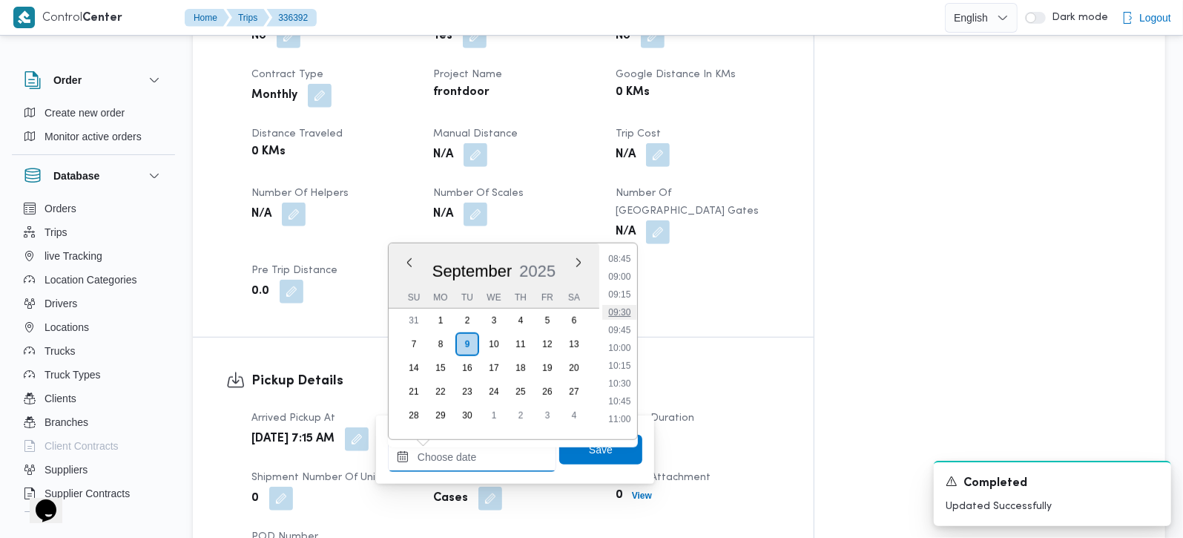
scroll to position [540, 0]
drag, startPoint x: 620, startPoint y: 309, endPoint x: 617, endPoint y: 368, distance: 59.4
click at [620, 309] on li "08:15" at bounding box center [619, 310] width 34 height 15
type input "[DATE] 08:15"
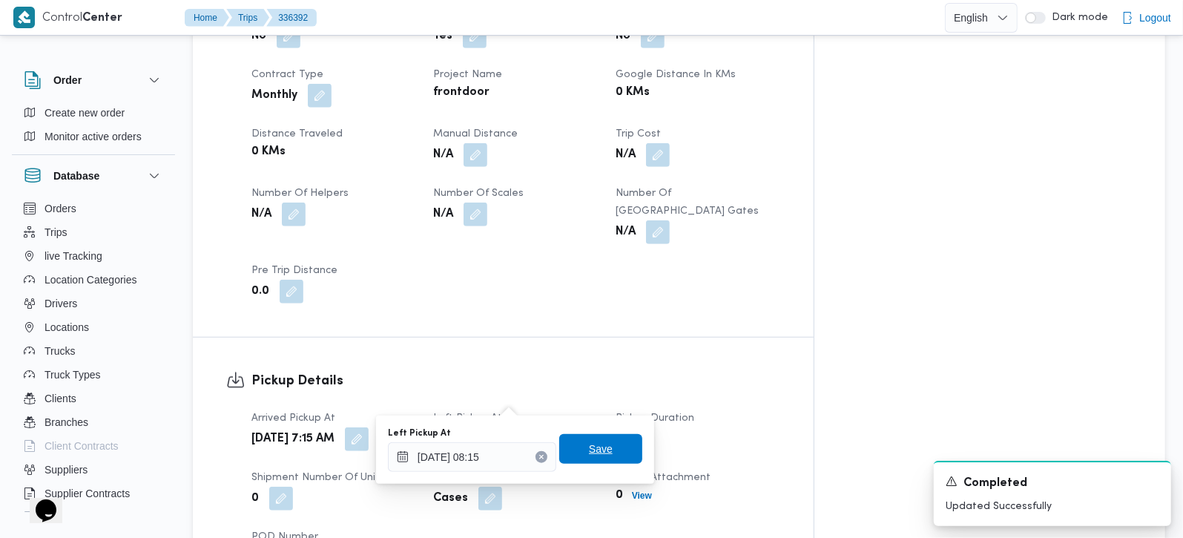
click at [593, 452] on span "Save" at bounding box center [601, 449] width 24 height 18
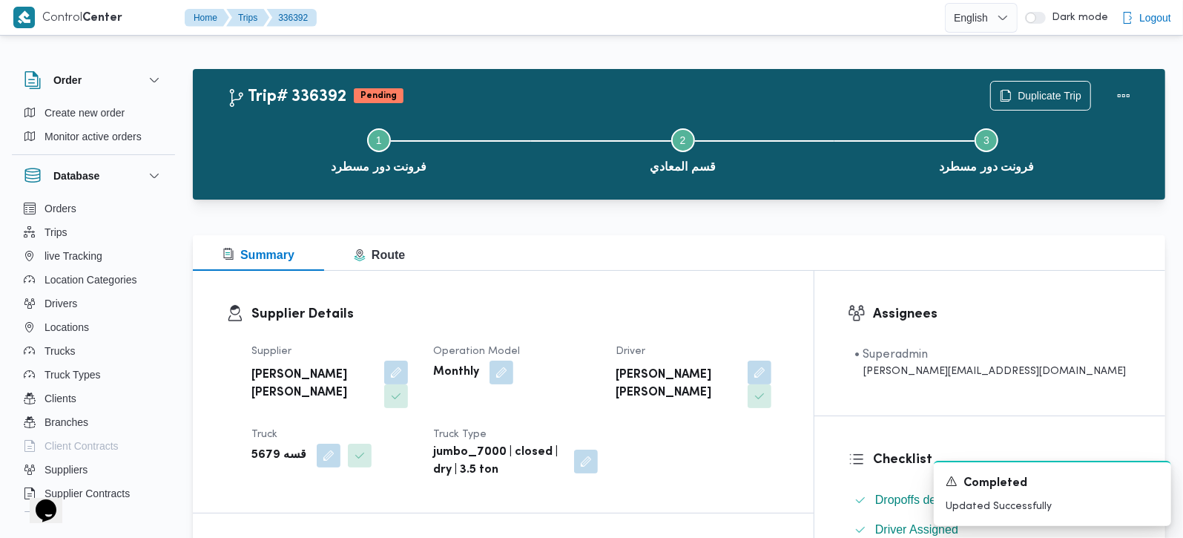
scroll to position [0, 0]
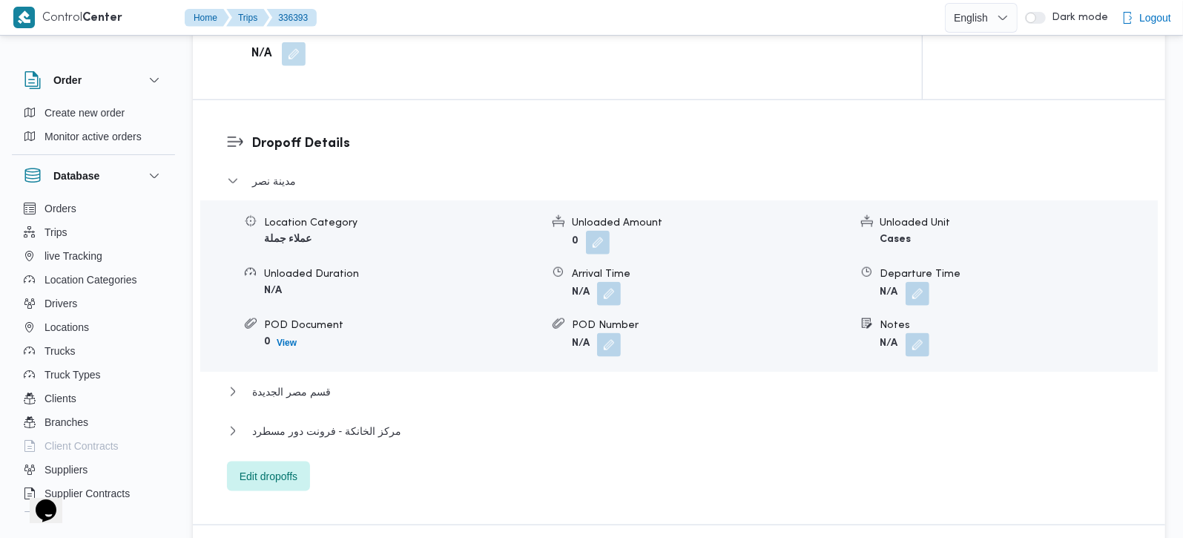
scroll to position [1222, 0]
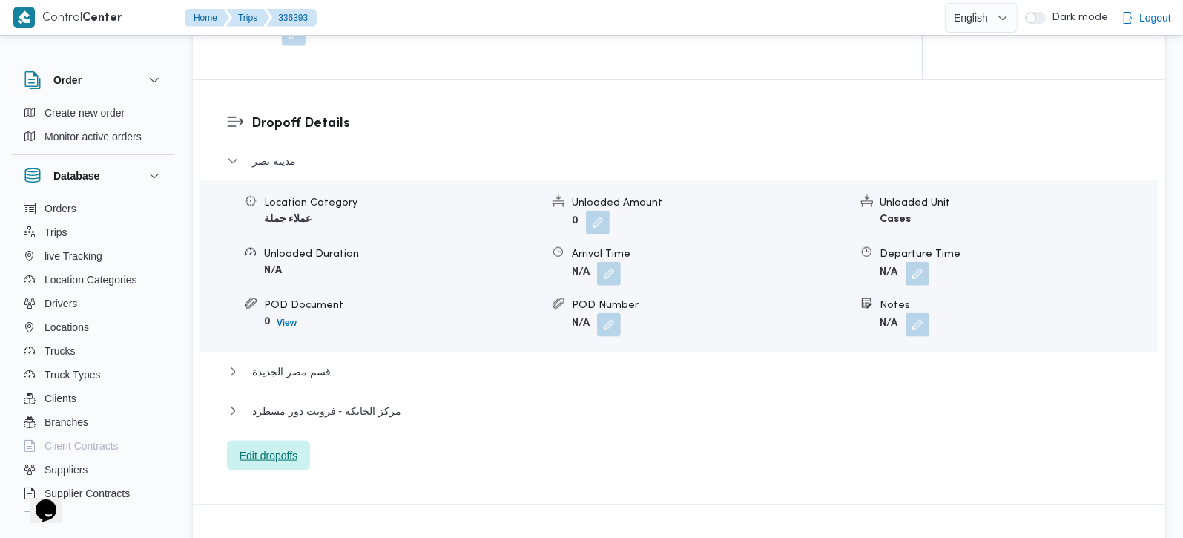
click at [280, 447] on span "Edit dropoffs" at bounding box center [269, 456] width 58 height 18
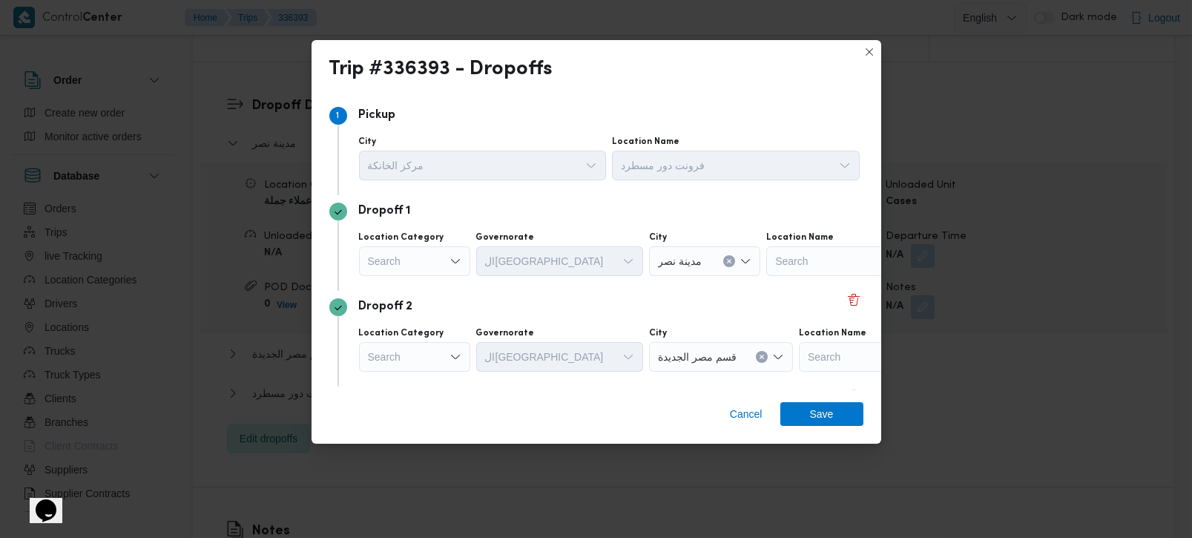
click at [418, 268] on div "Search" at bounding box center [414, 261] width 111 height 30
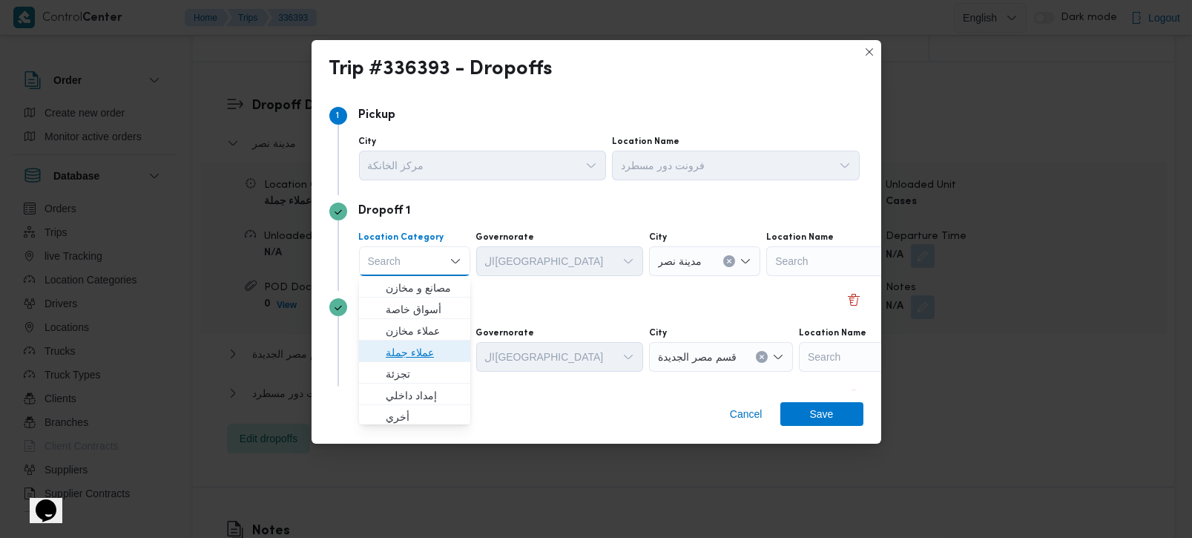
click at [412, 353] on span "عملاء جملة" at bounding box center [424, 352] width 76 height 18
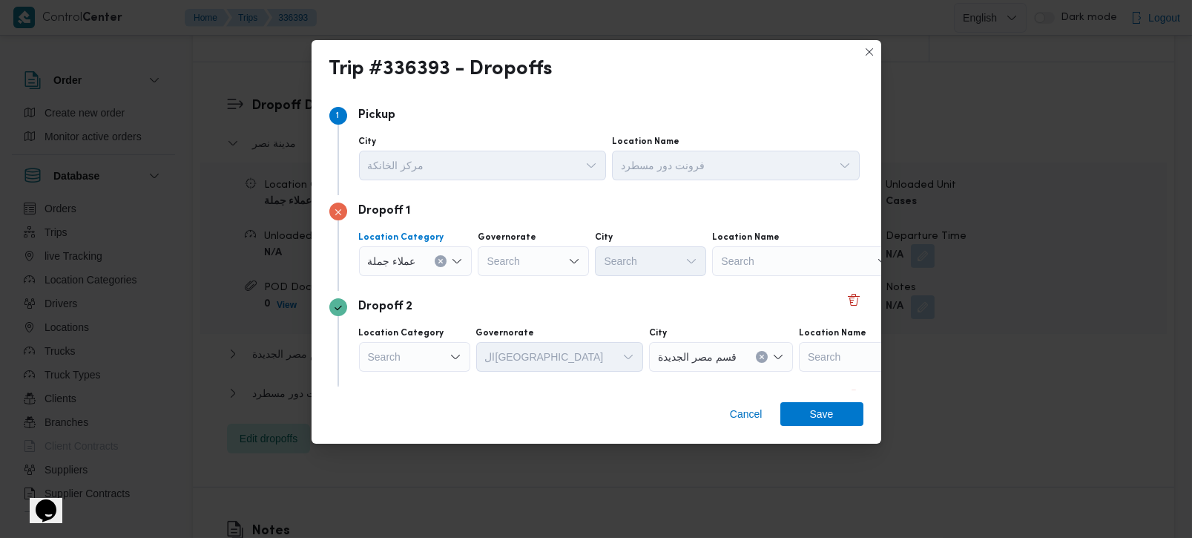
click at [536, 263] on div "Search" at bounding box center [533, 261] width 111 height 30
type input "رة"
click at [533, 304] on span "القاه رة" at bounding box center [541, 309] width 76 height 18
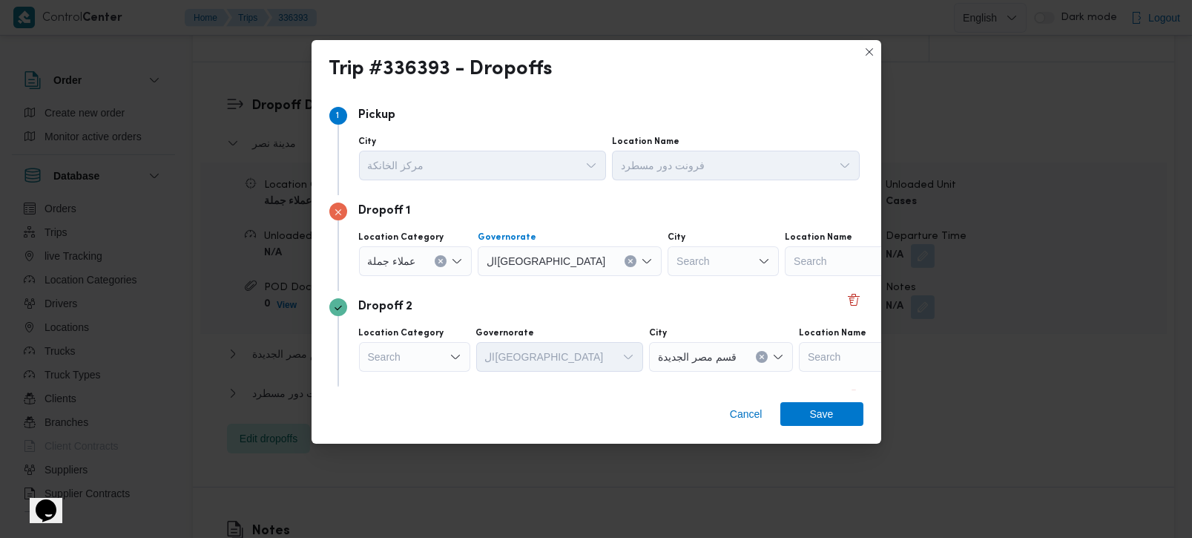
click at [668, 266] on div "Search" at bounding box center [723, 261] width 111 height 30
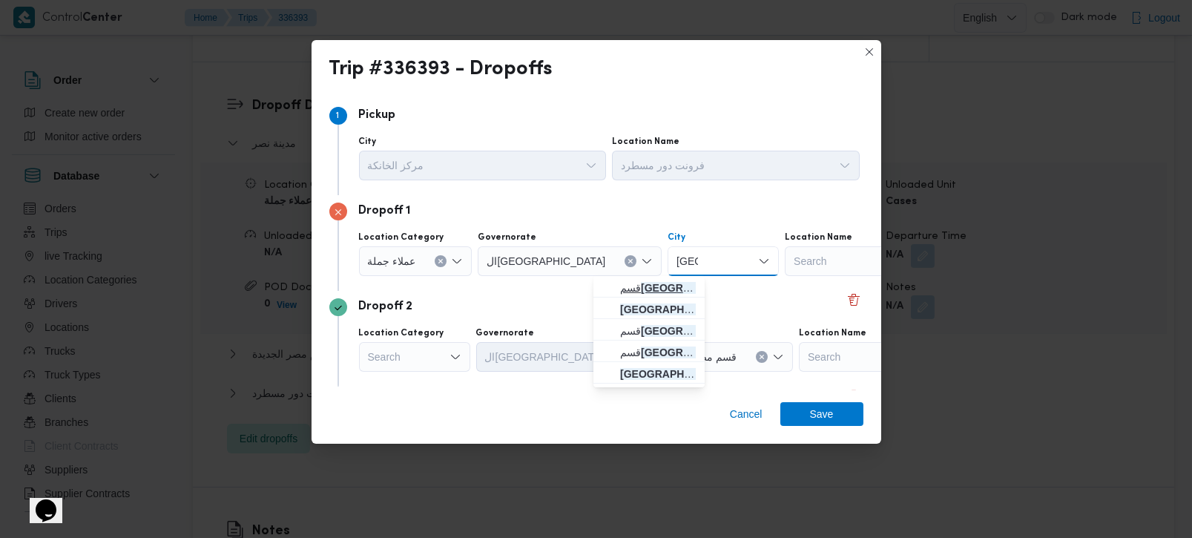
type input "[GEOGRAPHIC_DATA]"
click at [630, 289] on span "قسم مصر الجديدة" at bounding box center [658, 288] width 76 height 18
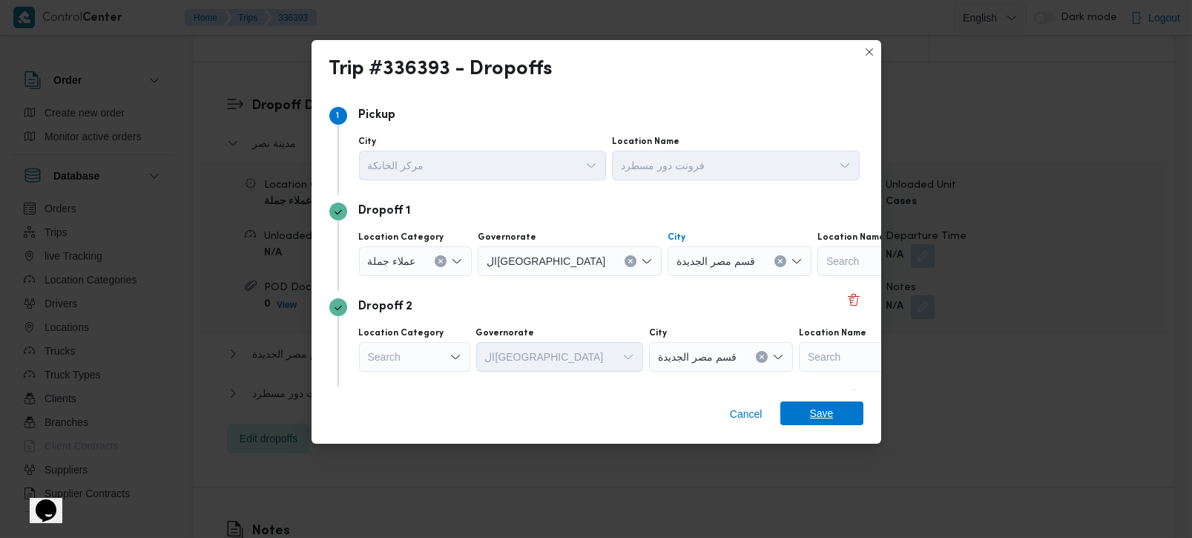
click at [798, 413] on span "Save" at bounding box center [821, 413] width 83 height 24
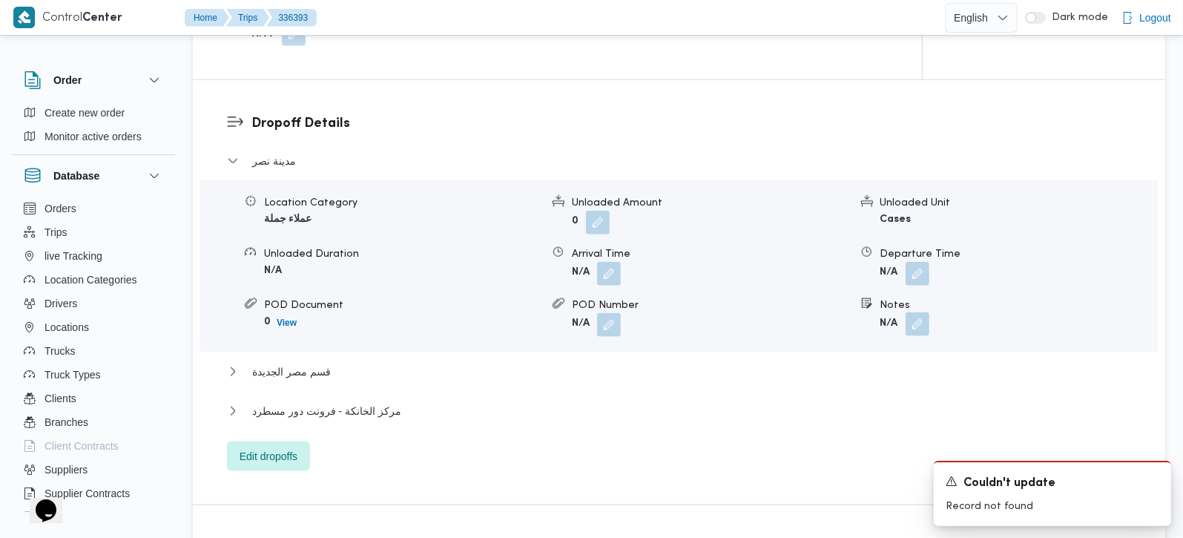
click at [918, 312] on button "button" at bounding box center [918, 324] width 24 height 24
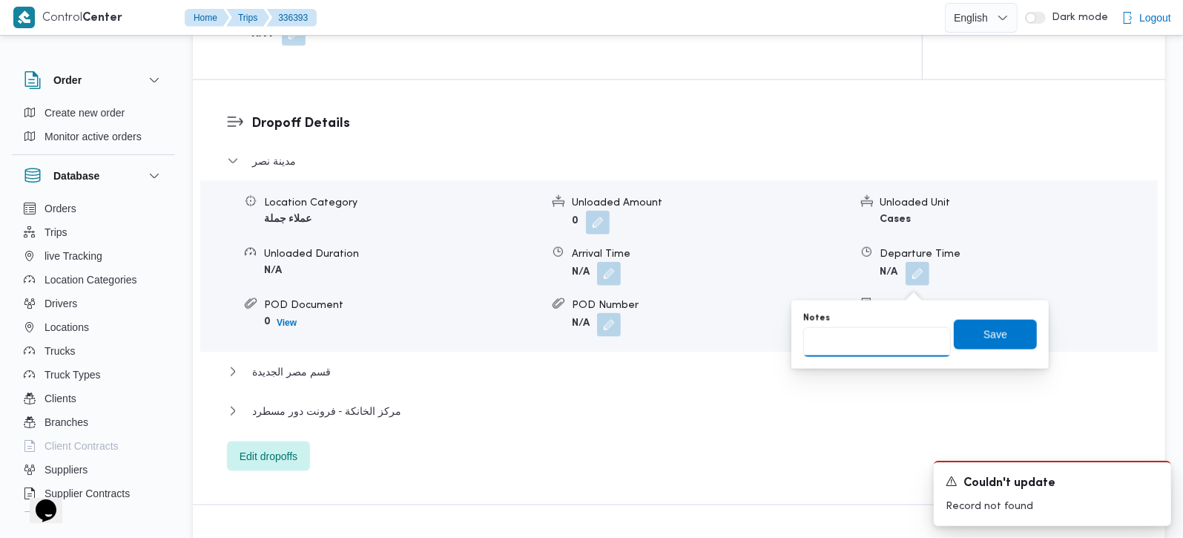
click at [883, 332] on input "Notes" at bounding box center [877, 342] width 148 height 30
type input "سبينس النزهة و كارفور الماظة وهليوبلي"
click at [984, 337] on span "Save" at bounding box center [996, 334] width 24 height 18
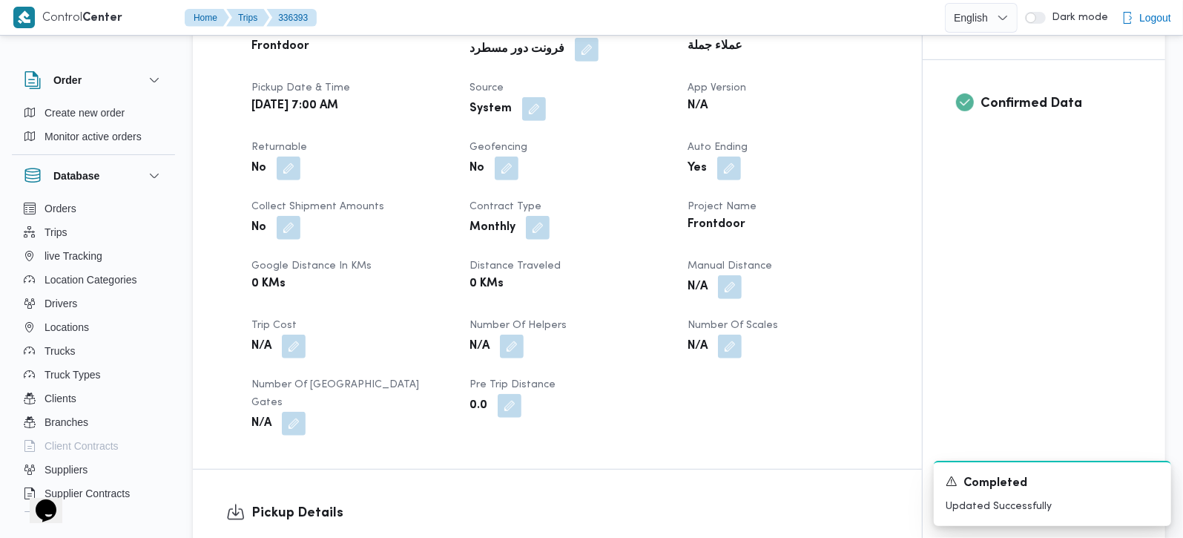
scroll to position [523, 0]
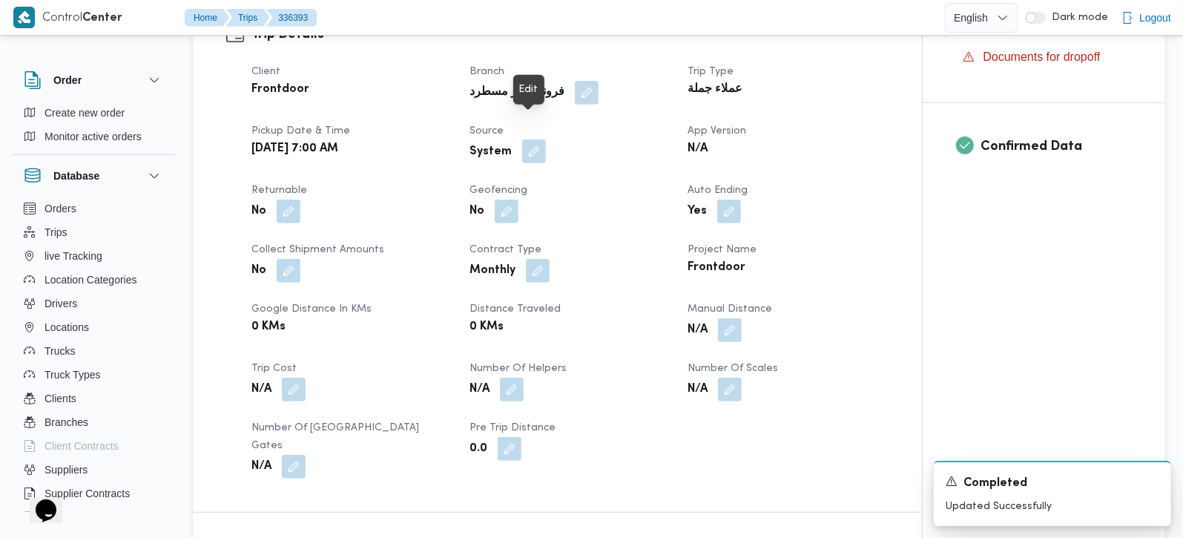
click at [523, 139] on button "button" at bounding box center [534, 151] width 24 height 24
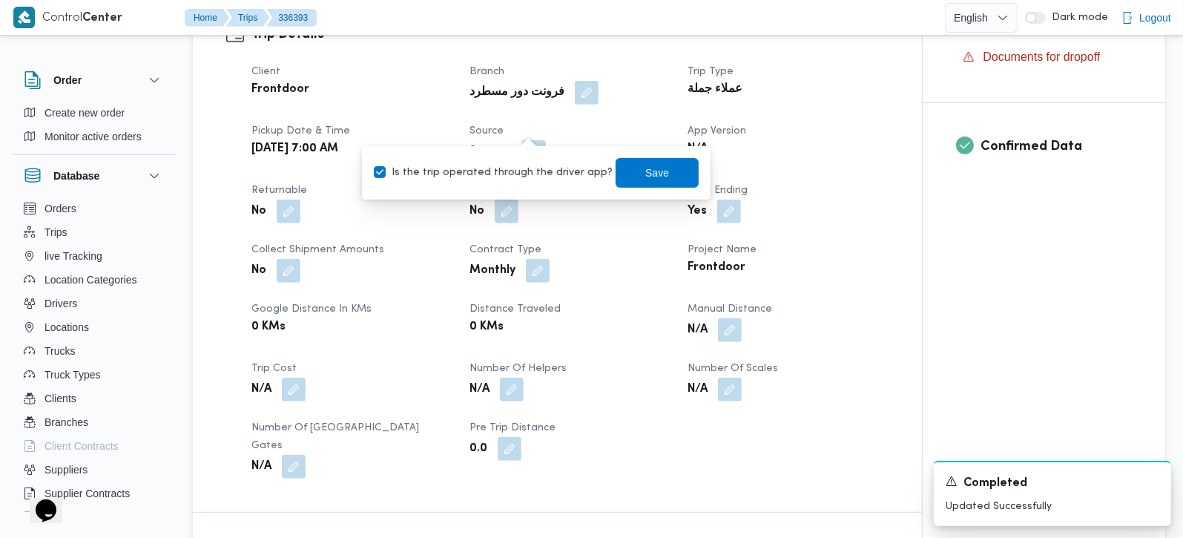
click at [503, 171] on label "Is the trip operated through the driver app?" at bounding box center [493, 173] width 239 height 18
checkbox input "false"
click at [625, 171] on span "Save" at bounding box center [657, 172] width 83 height 30
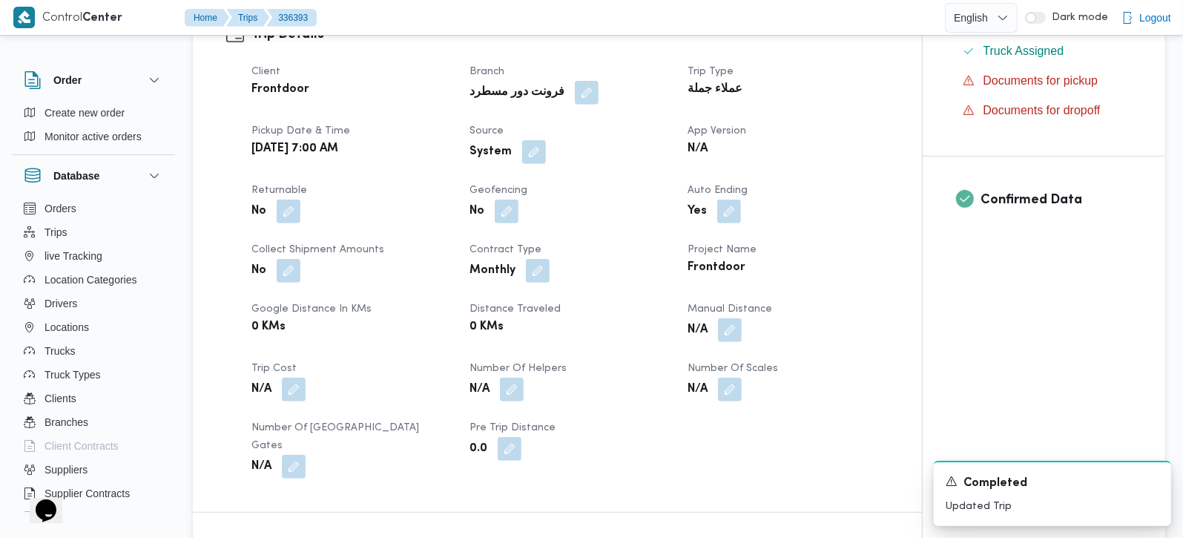
scroll to position [872, 0]
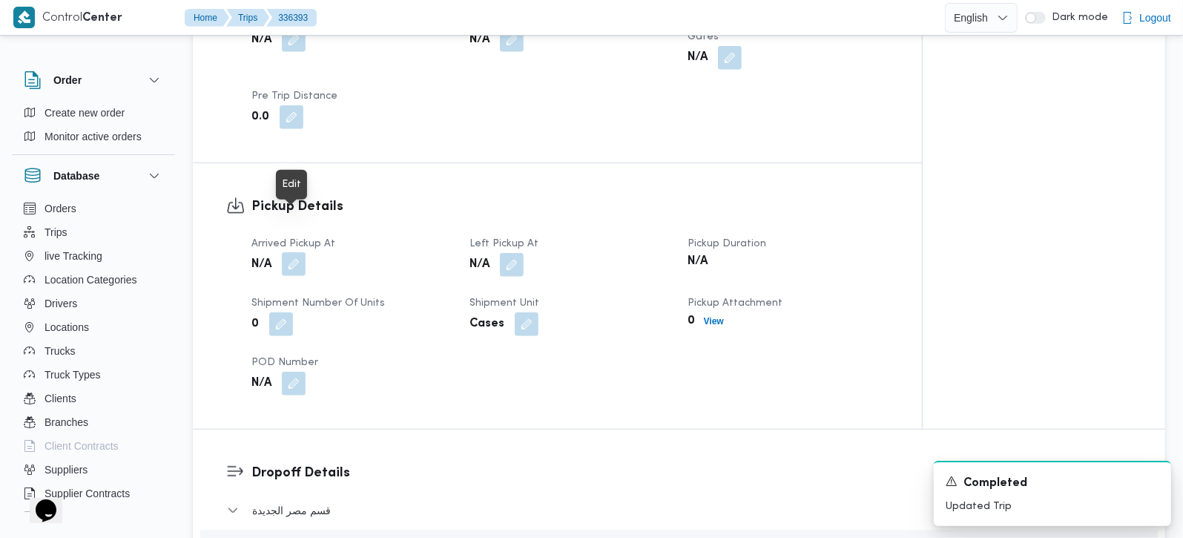
click at [291, 252] on button "button" at bounding box center [294, 264] width 24 height 24
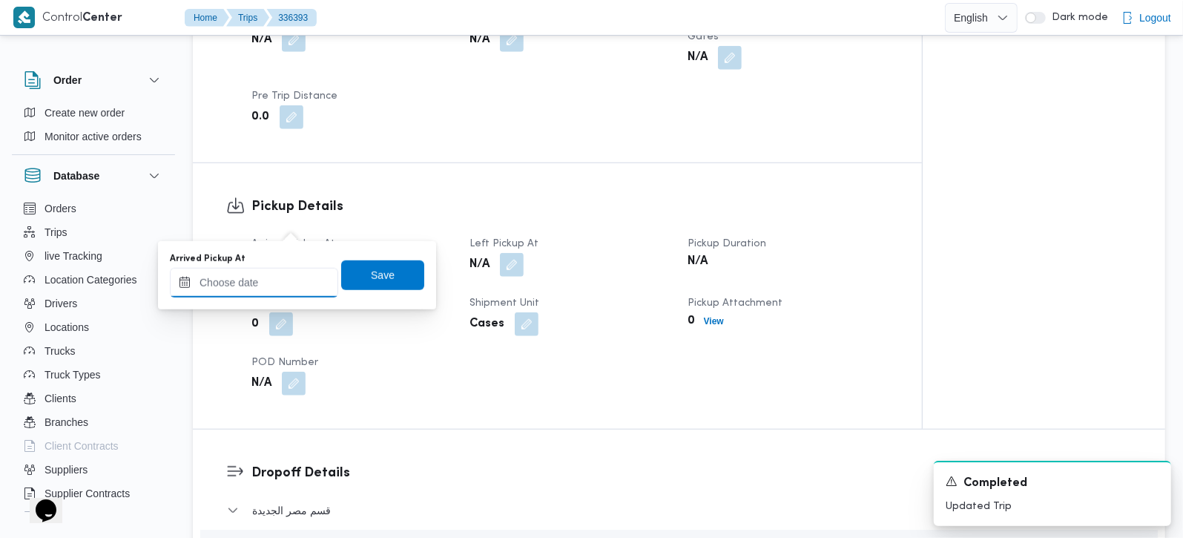
click at [273, 268] on div at bounding box center [254, 283] width 168 height 30
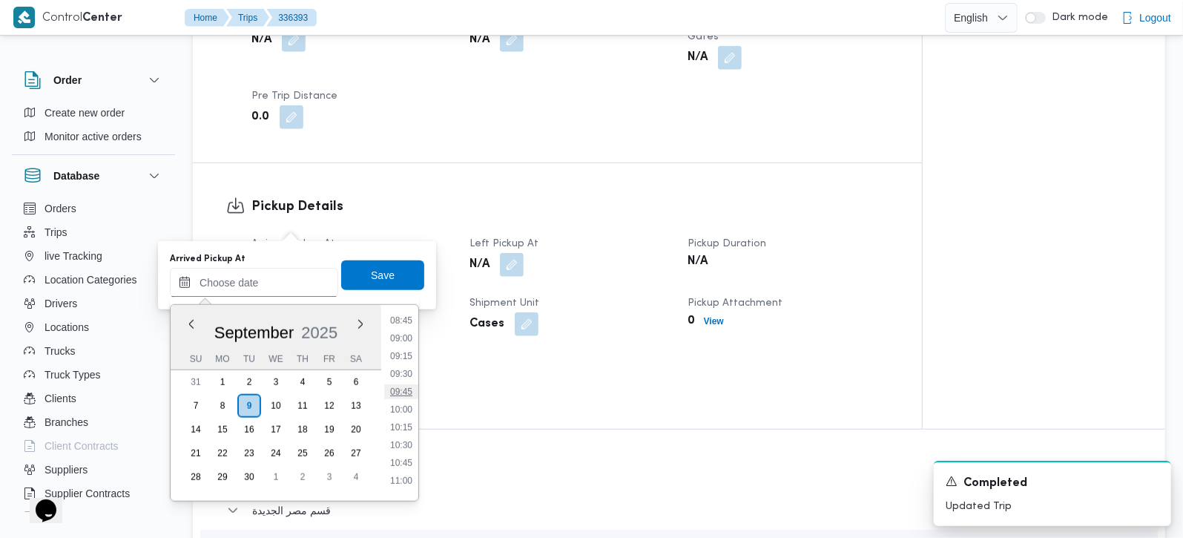
scroll to position [540, 0]
click at [407, 314] on div "Time 00:00 00:15 00:30 00:45 01:00 01:15 01:30 01:45 02:00 02:15 02:30 02:45 03…" at bounding box center [399, 403] width 37 height 196
click at [403, 317] on li "07:30" at bounding box center [401, 318] width 34 height 15
type input "[DATE] 07:30"
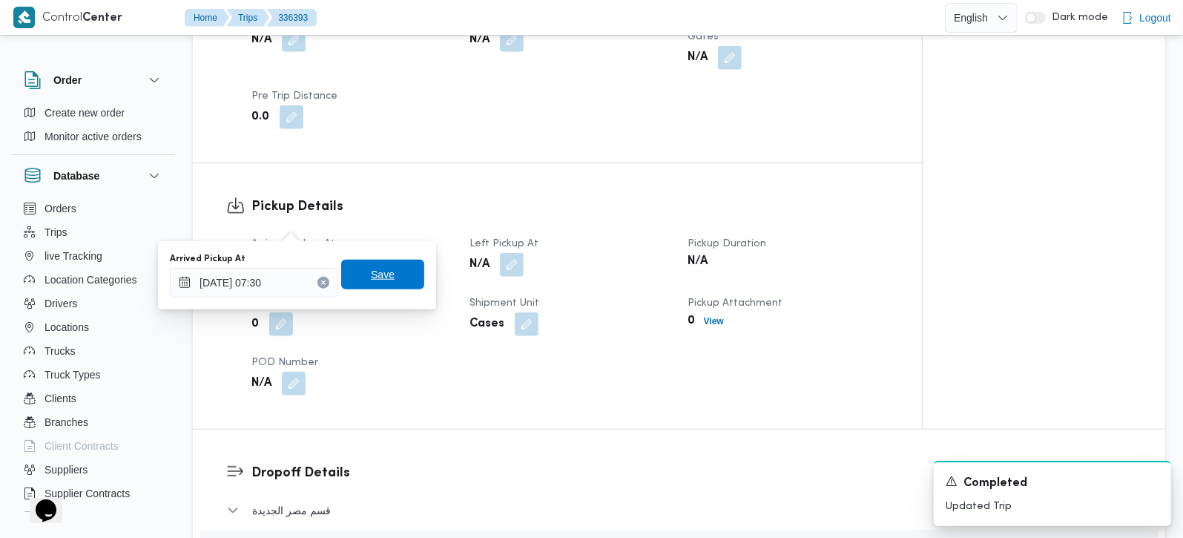
click at [388, 269] on span "Save" at bounding box center [382, 275] width 83 height 30
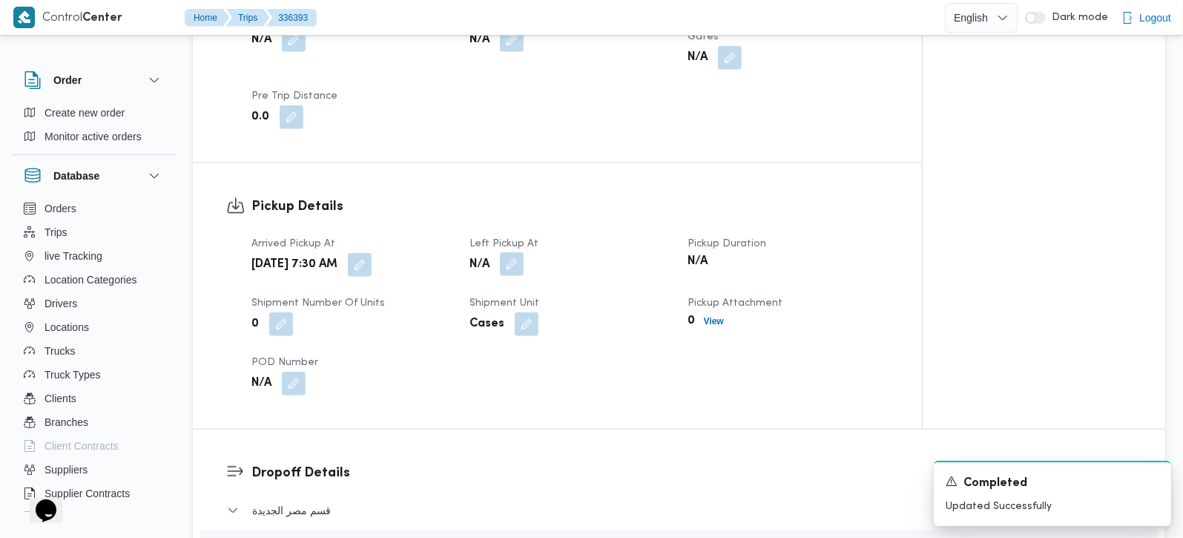
click at [506, 252] on button "button" at bounding box center [512, 264] width 24 height 24
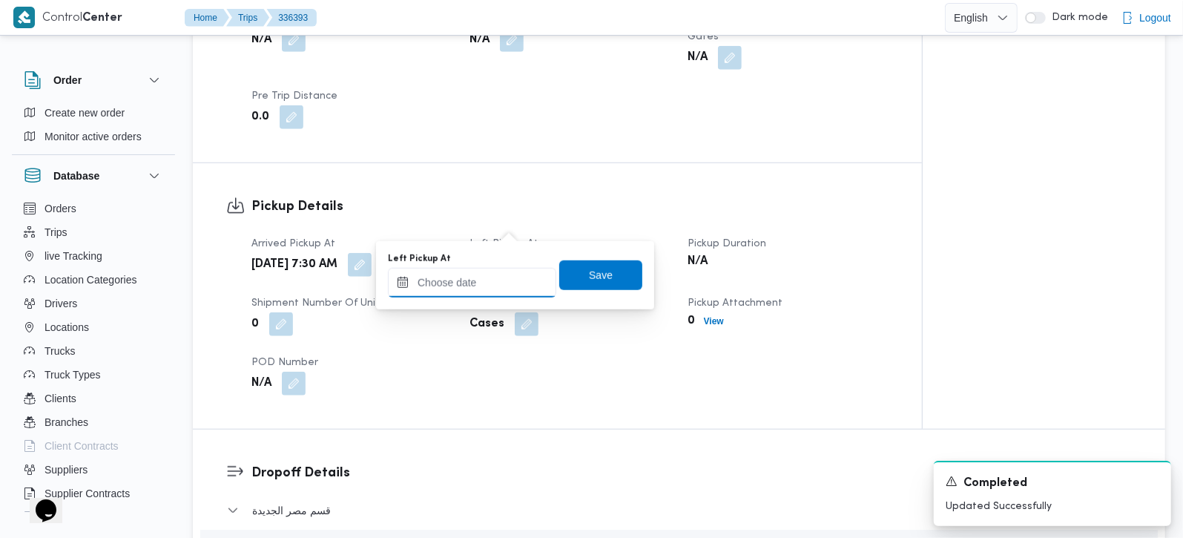
click at [454, 268] on div at bounding box center [472, 283] width 168 height 30
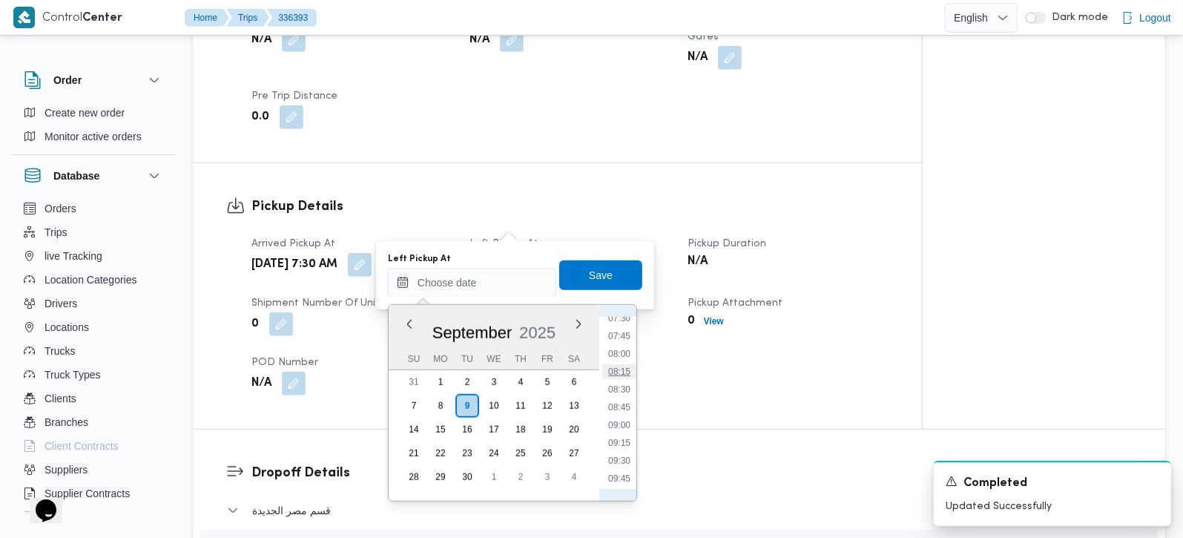
click at [628, 372] on li "08:15" at bounding box center [619, 371] width 34 height 15
type input "[DATE] 08:15"
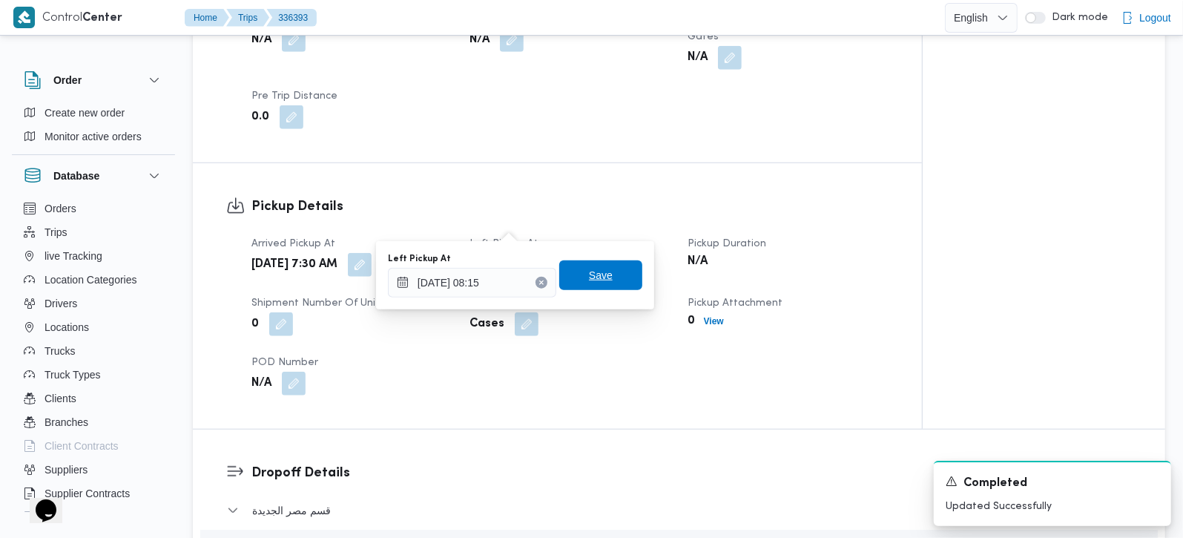
click at [622, 278] on span "Save" at bounding box center [600, 275] width 83 height 30
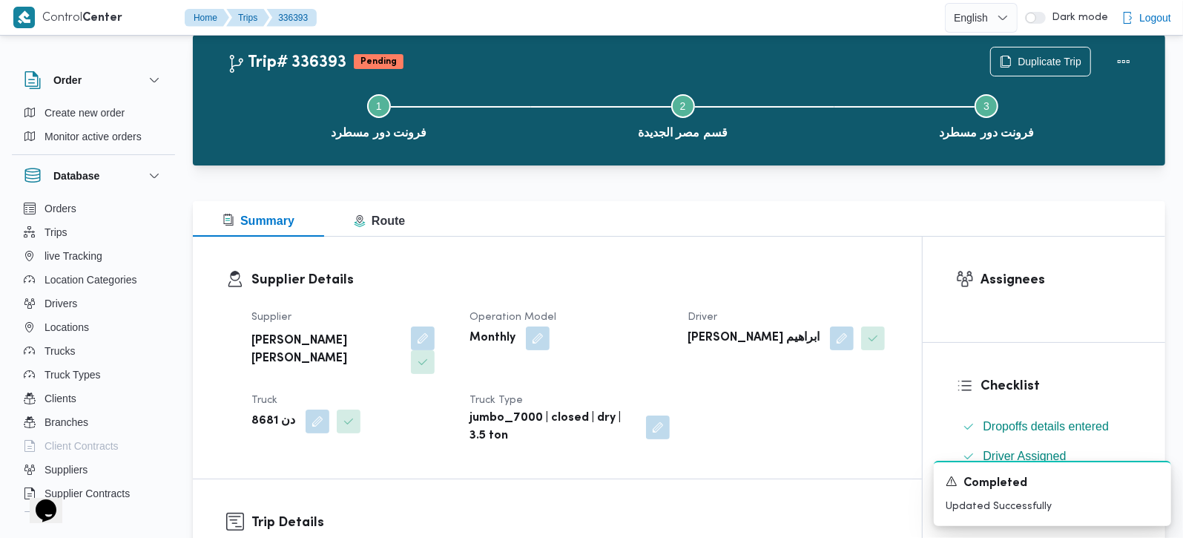
scroll to position [0, 0]
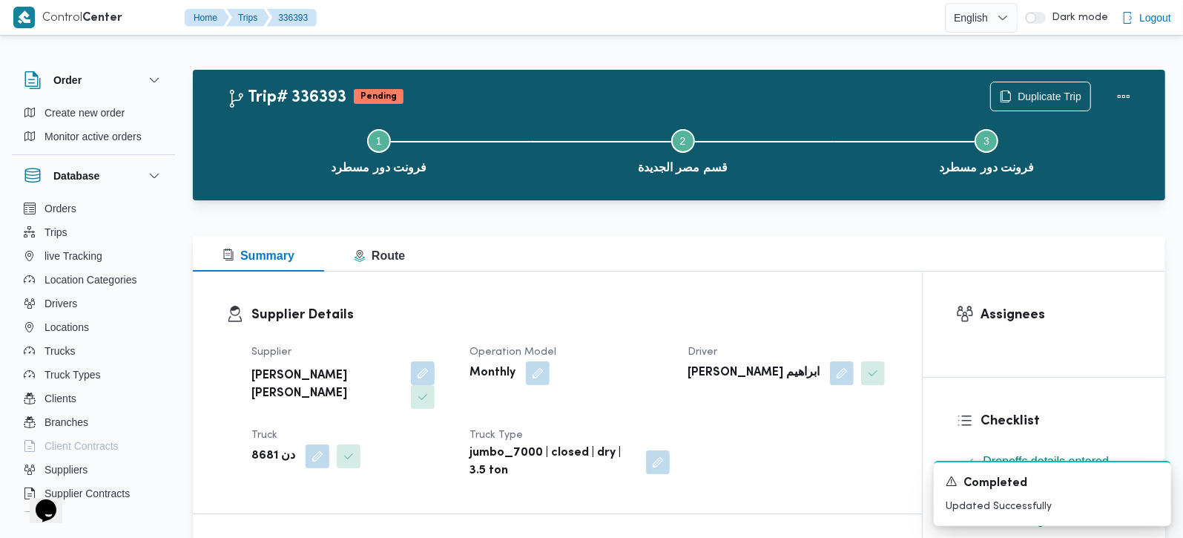
click at [260, 447] on b "دن 8681" at bounding box center [273, 456] width 44 height 18
copy div "دن 8681"
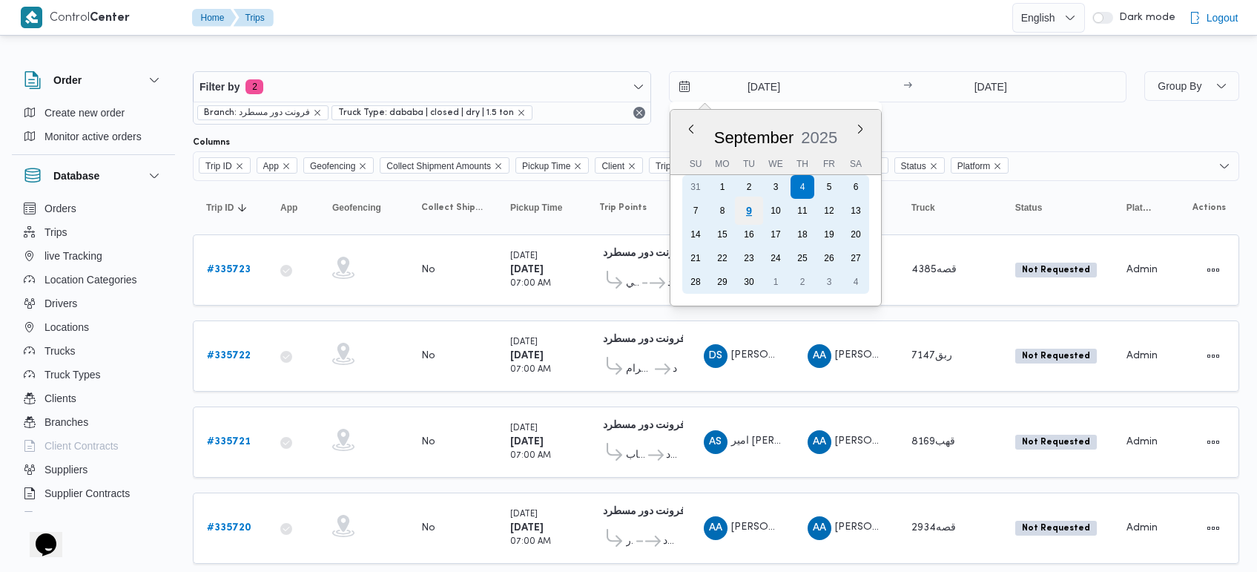
click at [754, 215] on div "9" at bounding box center [748, 211] width 28 height 28
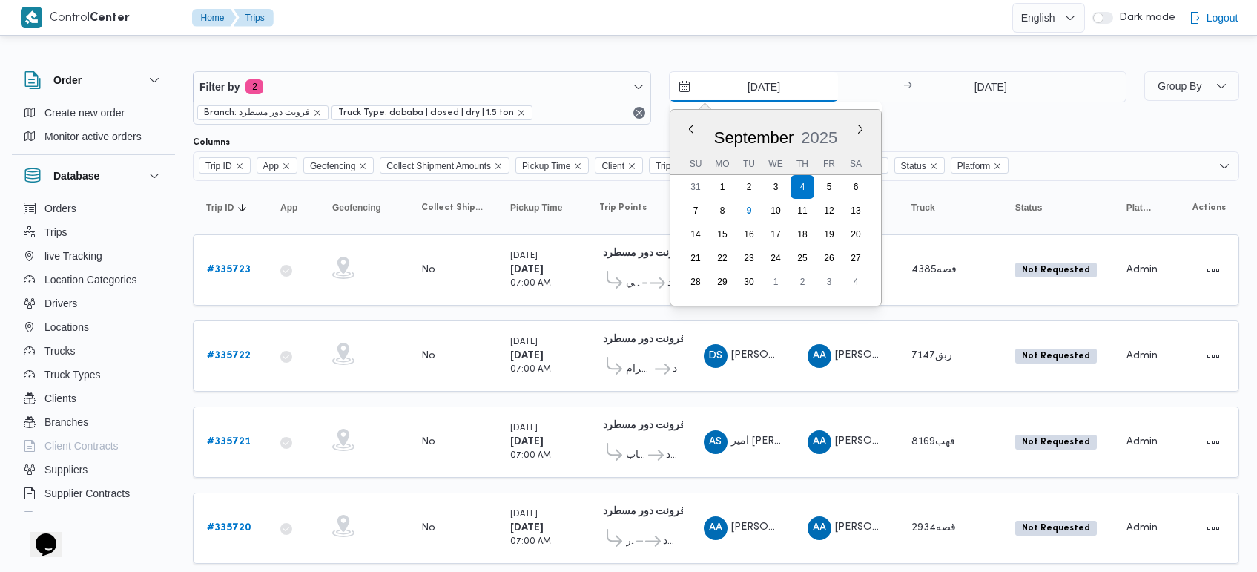
type input "9/9/2025"
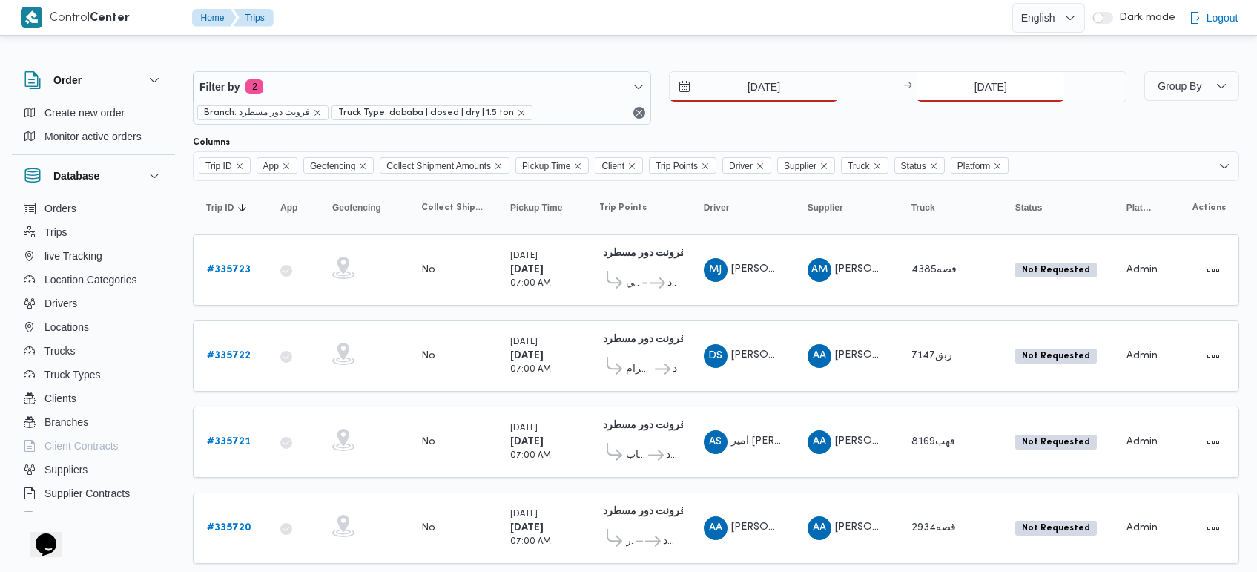
click at [999, 72] on input "4/9/2025" at bounding box center [991, 87] width 148 height 30
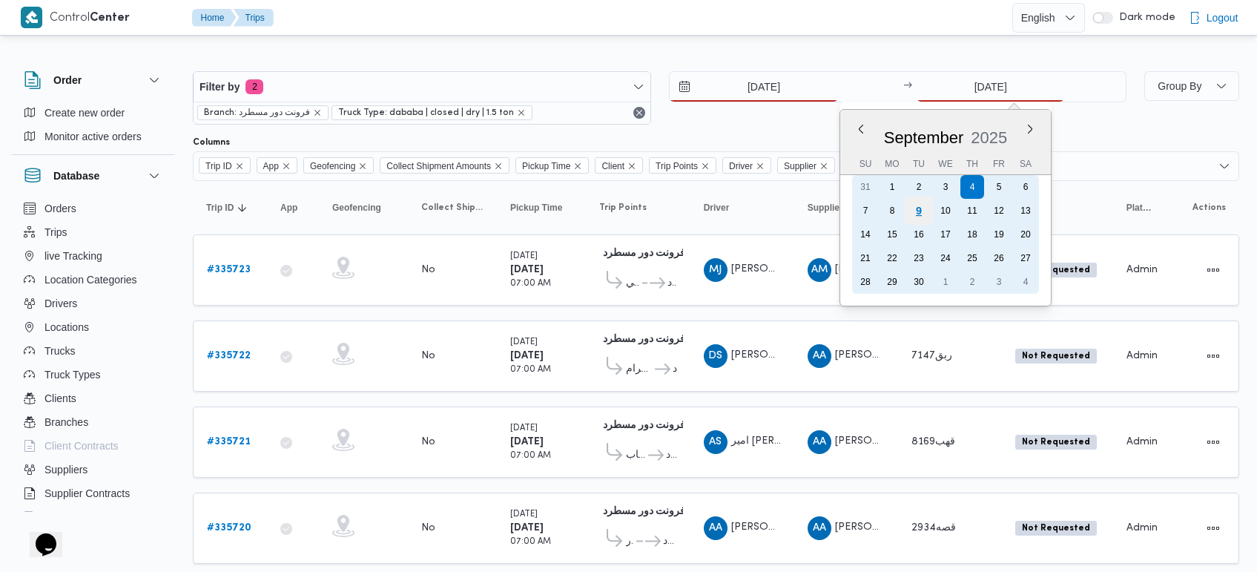
click at [918, 214] on div "9" at bounding box center [919, 211] width 28 height 28
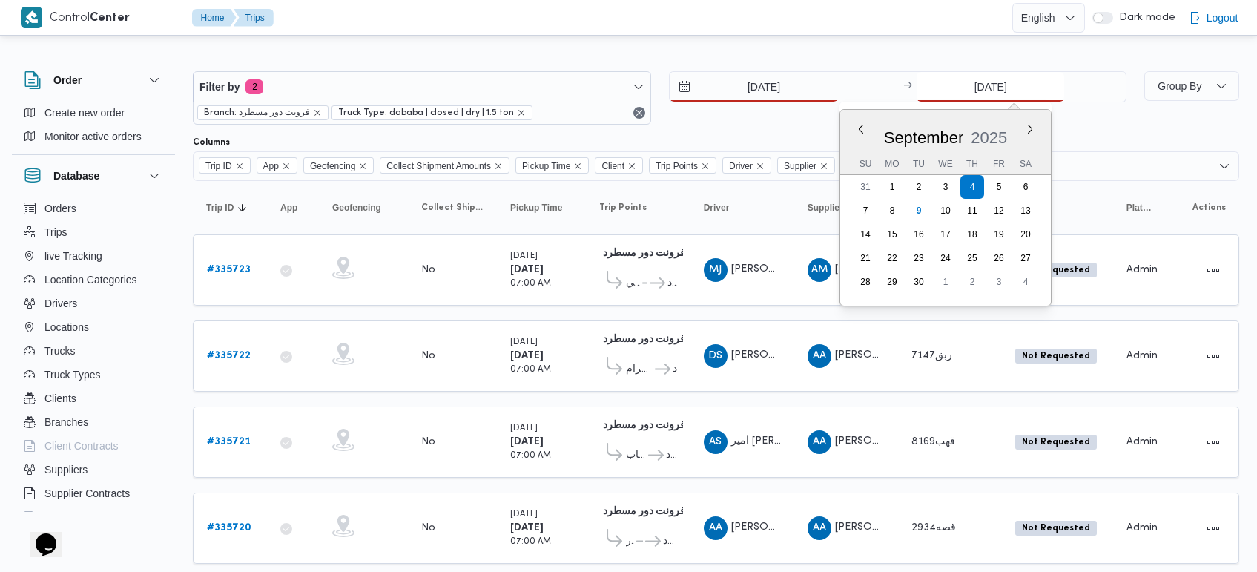
type input "9/9/2025"
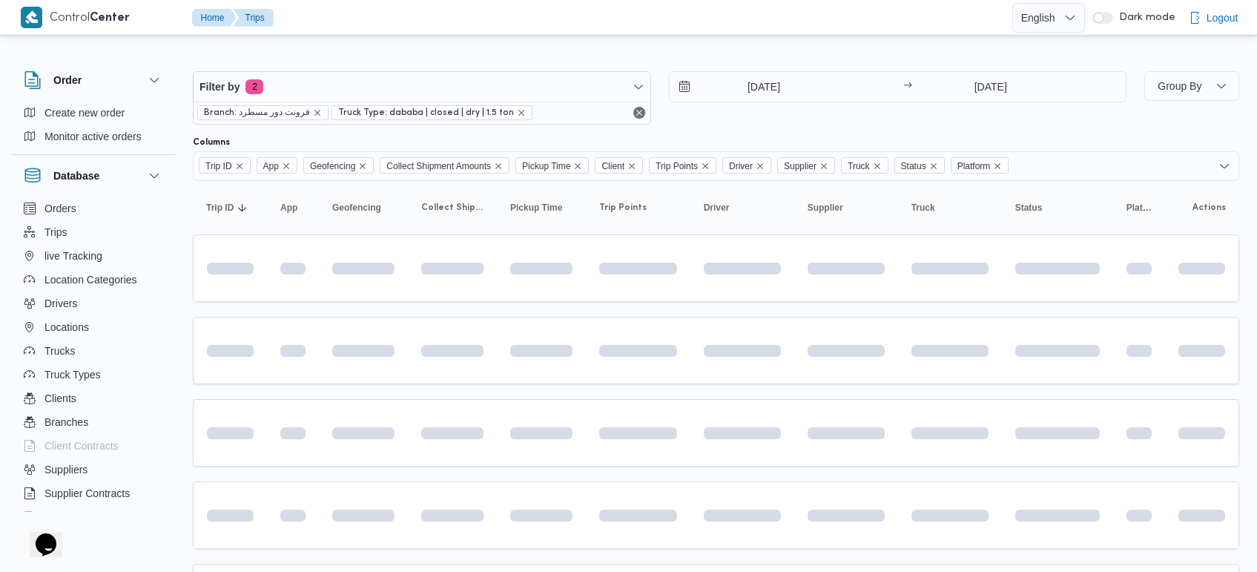
click at [747, 45] on div "Filter by 2 Branch: فرونت دور مسطرد Truck Type: dababa | closed | dry | 1.5 ton…" at bounding box center [619, 443] width 1257 height 808
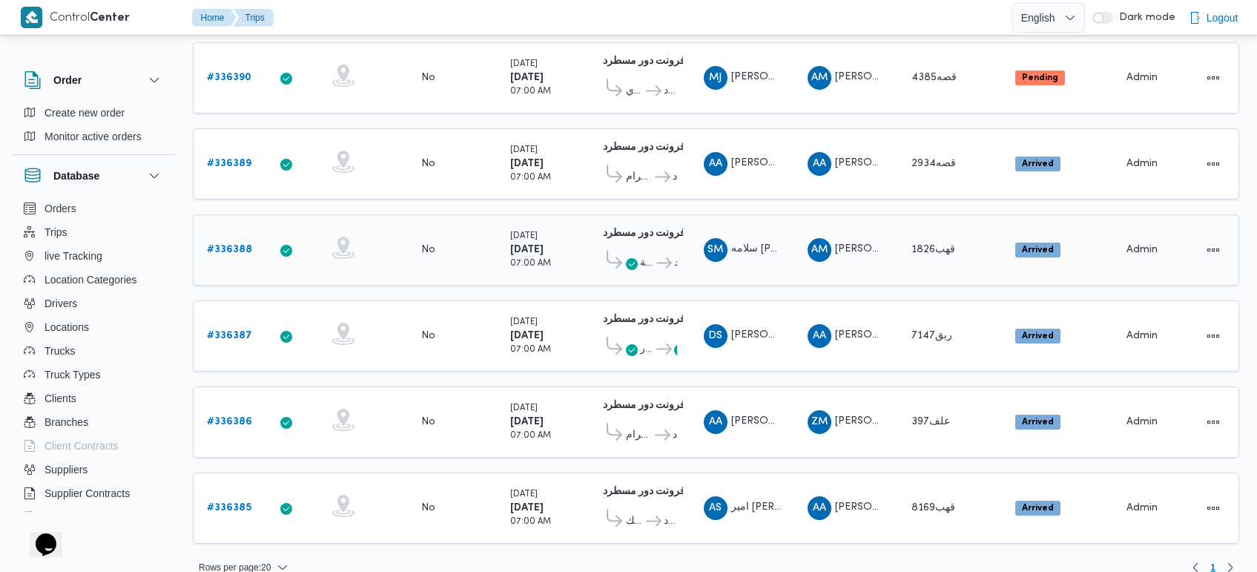
scroll to position [291, 0]
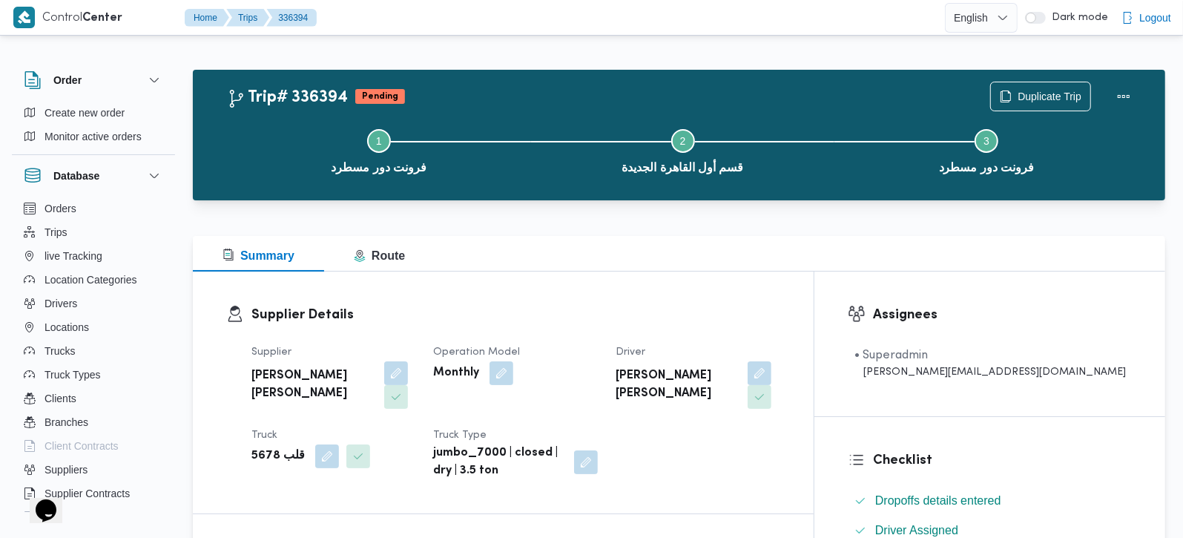
click at [253, 447] on b "قلب 5678" at bounding box center [277, 456] width 53 height 18
copy div "قلب 5678"
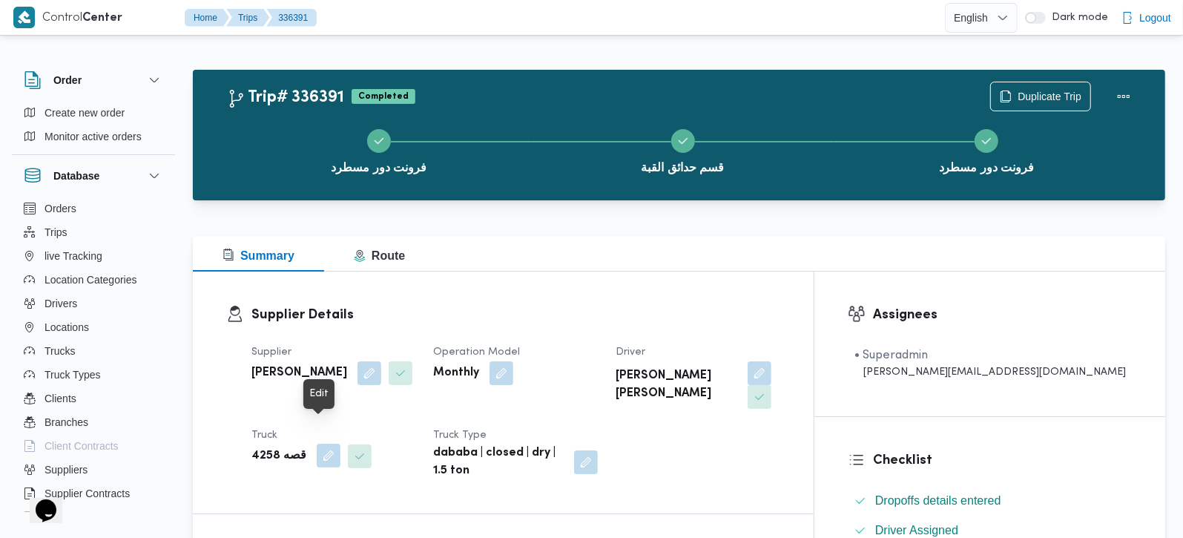
click at [322, 444] on button "button" at bounding box center [329, 456] width 24 height 24
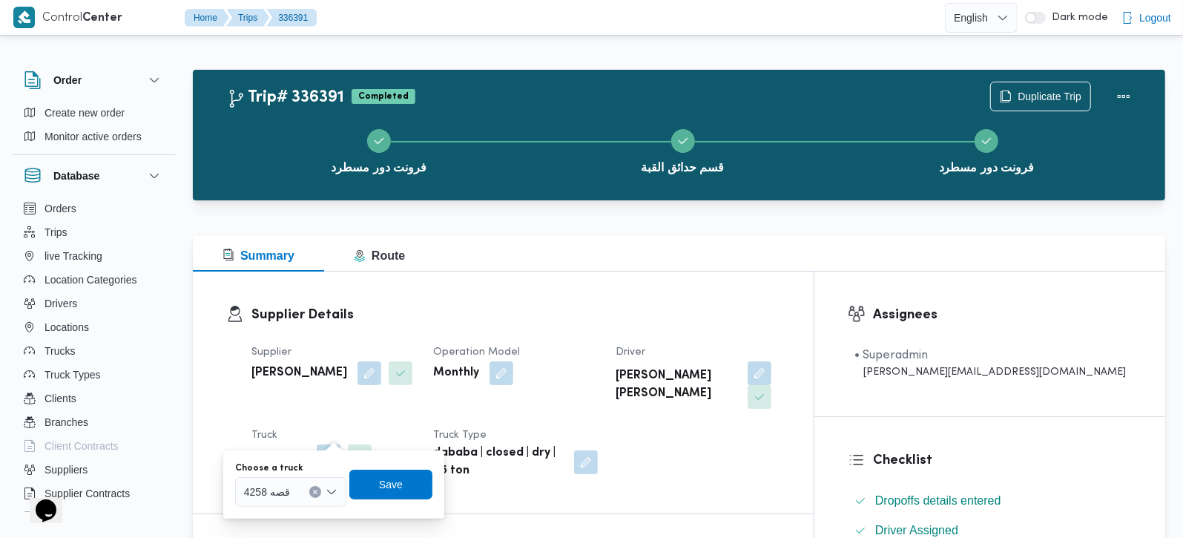
click at [483, 283] on div "Supplier Details Supplier [PERSON_NAME] Operation Model Monthly Driver [PERSON_…" at bounding box center [503, 392] width 621 height 242
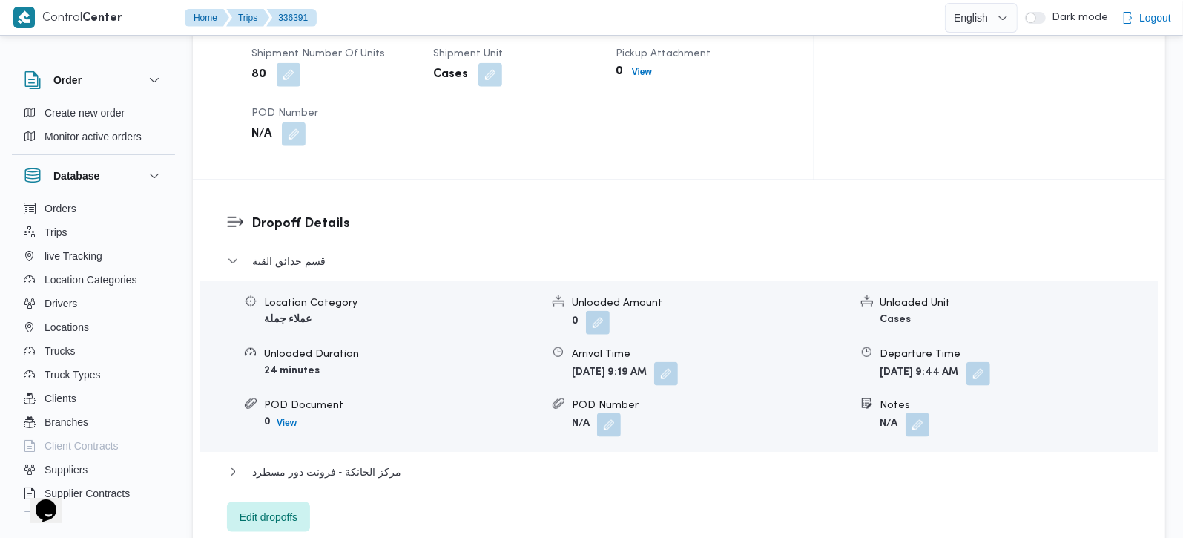
scroll to position [1134, 0]
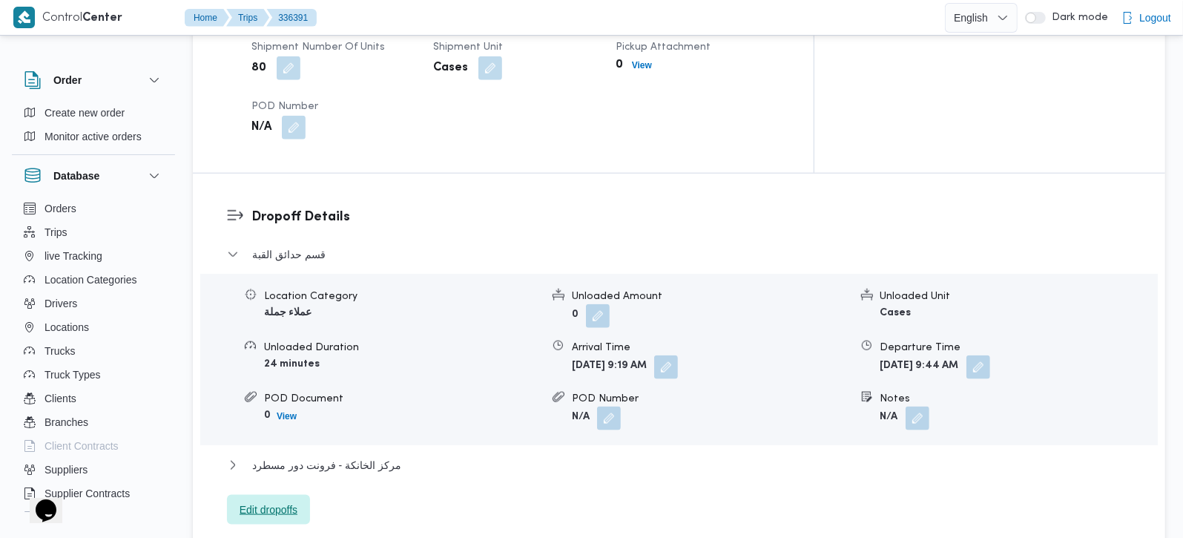
click at [257, 495] on span "Edit dropoffs" at bounding box center [268, 510] width 83 height 30
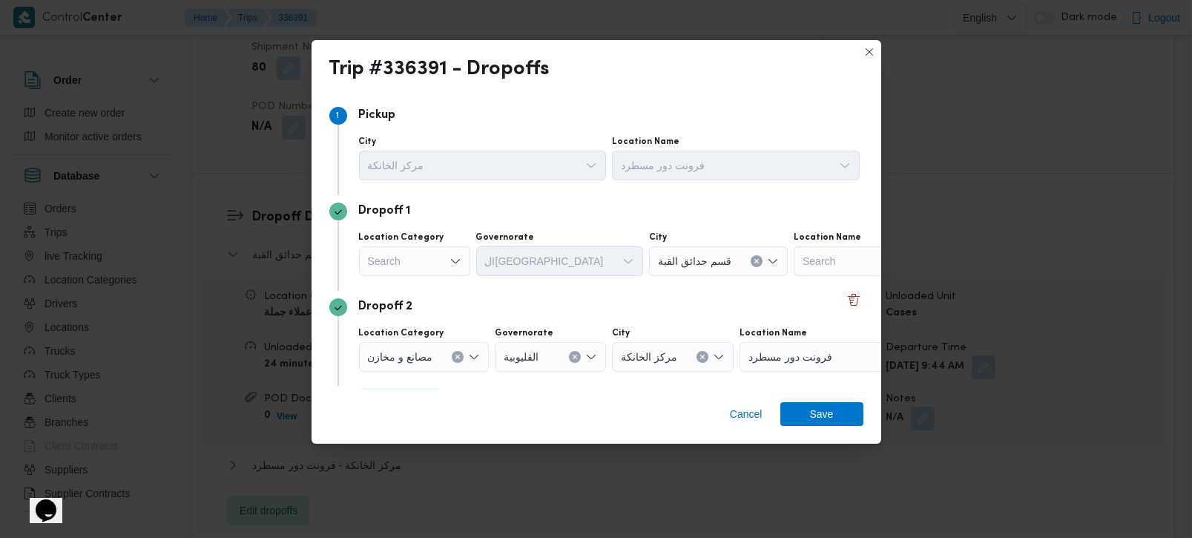
click at [447, 263] on div "Search" at bounding box center [414, 261] width 111 height 30
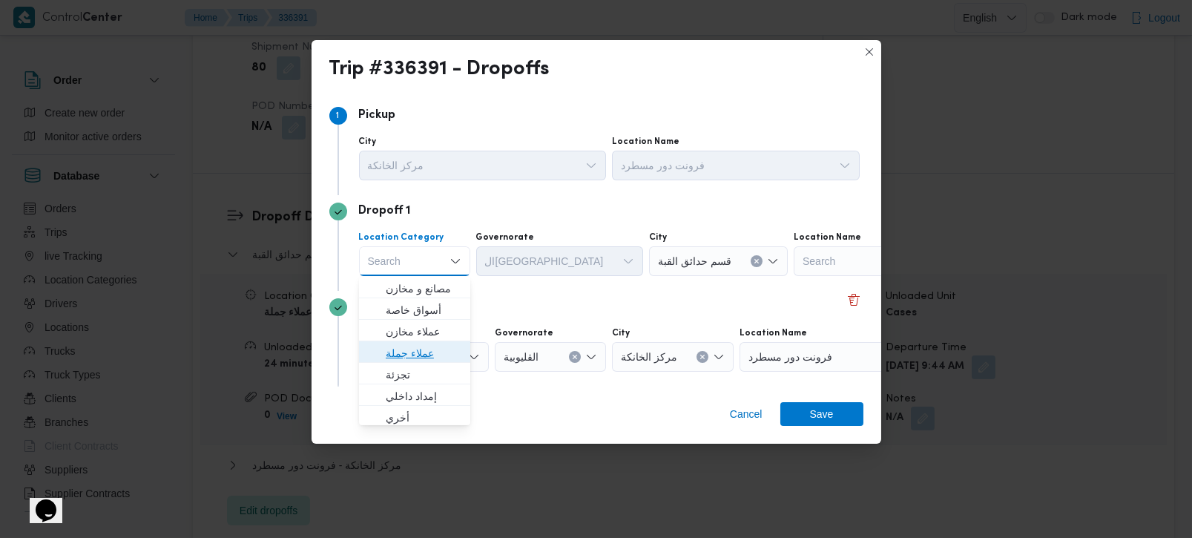
click at [418, 354] on span "عملاء جملة" at bounding box center [424, 353] width 76 height 18
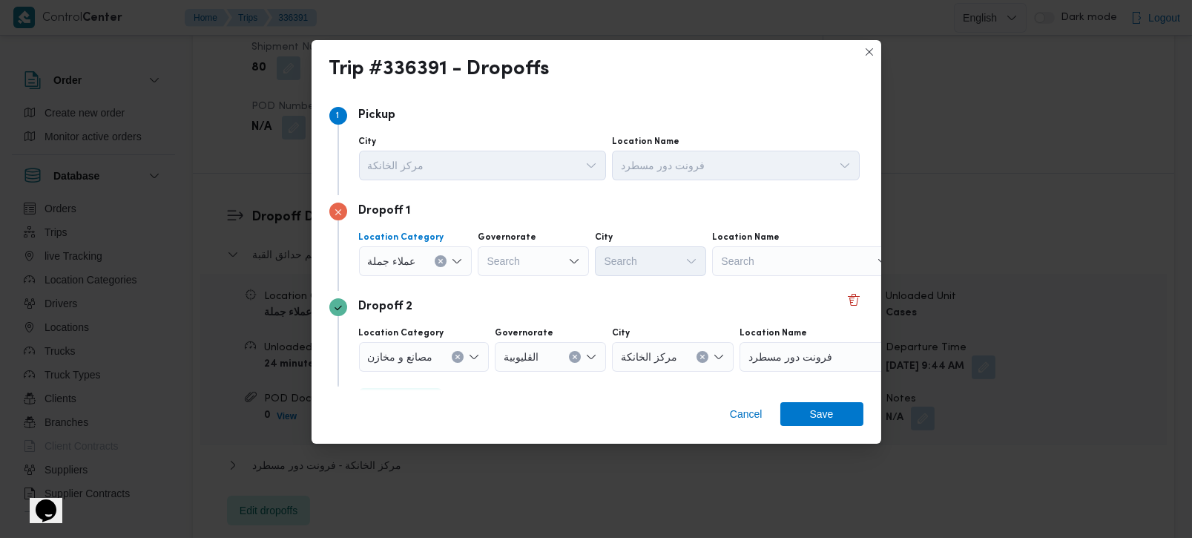
click at [497, 263] on div "Search" at bounding box center [533, 261] width 111 height 30
type input "زة"
click at [518, 281] on span "الجي زة" at bounding box center [541, 289] width 76 height 18
click at [622, 256] on div "Search" at bounding box center [650, 261] width 111 height 30
type input "رم"
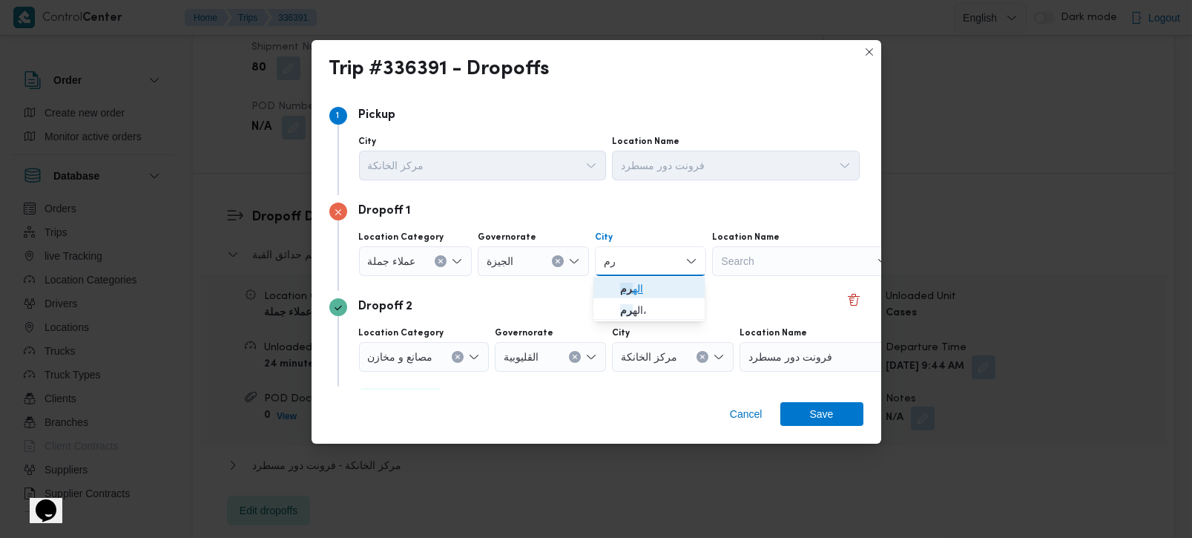
click at [650, 283] on span "اله رم" at bounding box center [658, 289] width 76 height 18
click at [800, 418] on span "Save" at bounding box center [821, 413] width 83 height 24
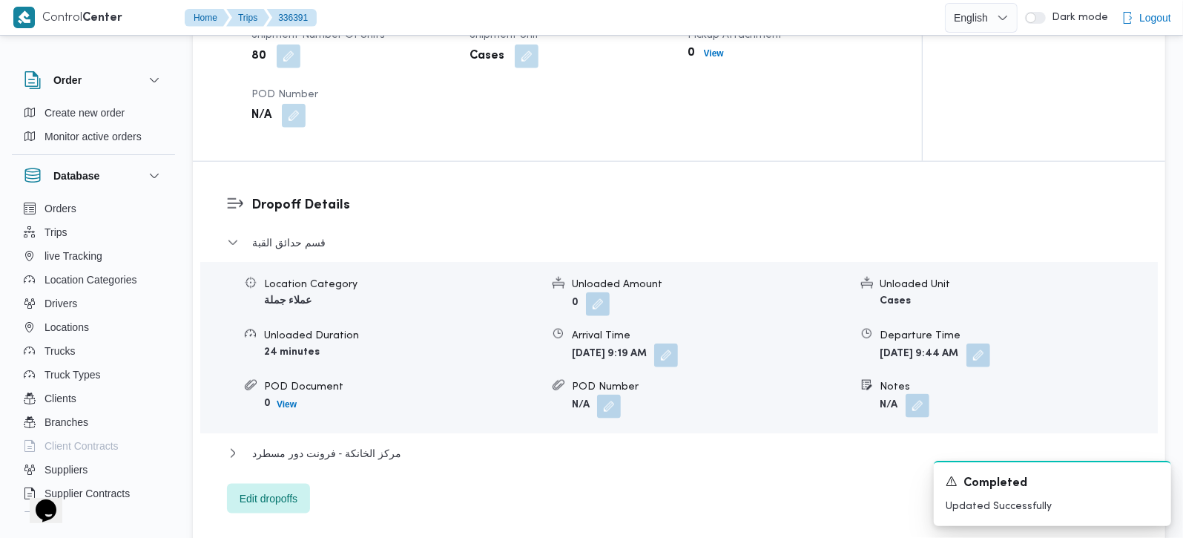
click at [923, 394] on button "button" at bounding box center [918, 406] width 24 height 24
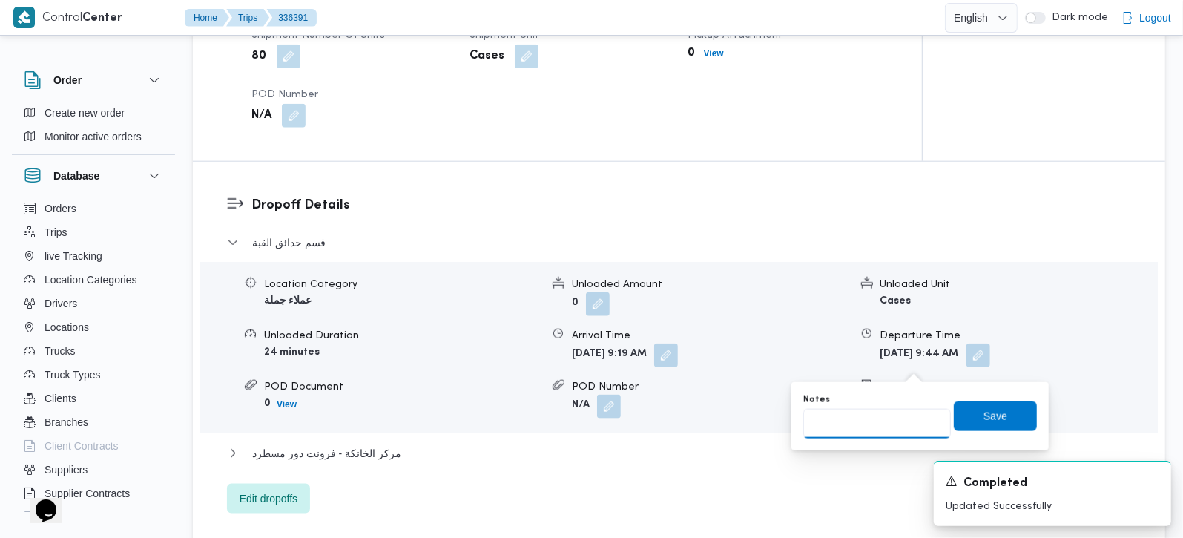
click at [897, 433] on input "Notes" at bounding box center [877, 424] width 148 height 30
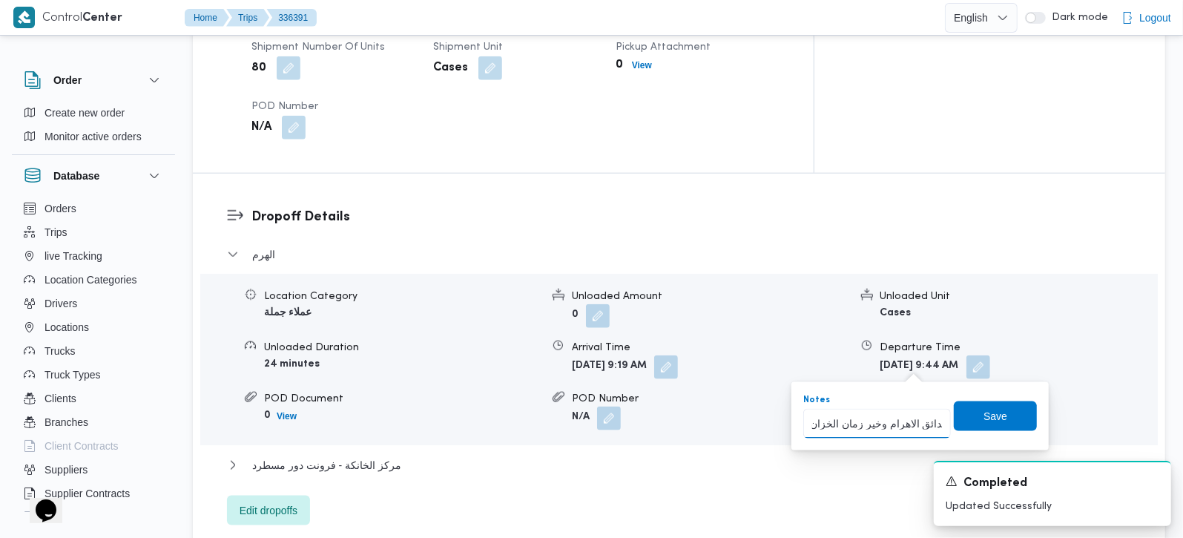
scroll to position [0, 9]
type input "حدائق الاهرام وخير زمان الخزان"
click at [971, 418] on span "Save" at bounding box center [995, 416] width 83 height 30
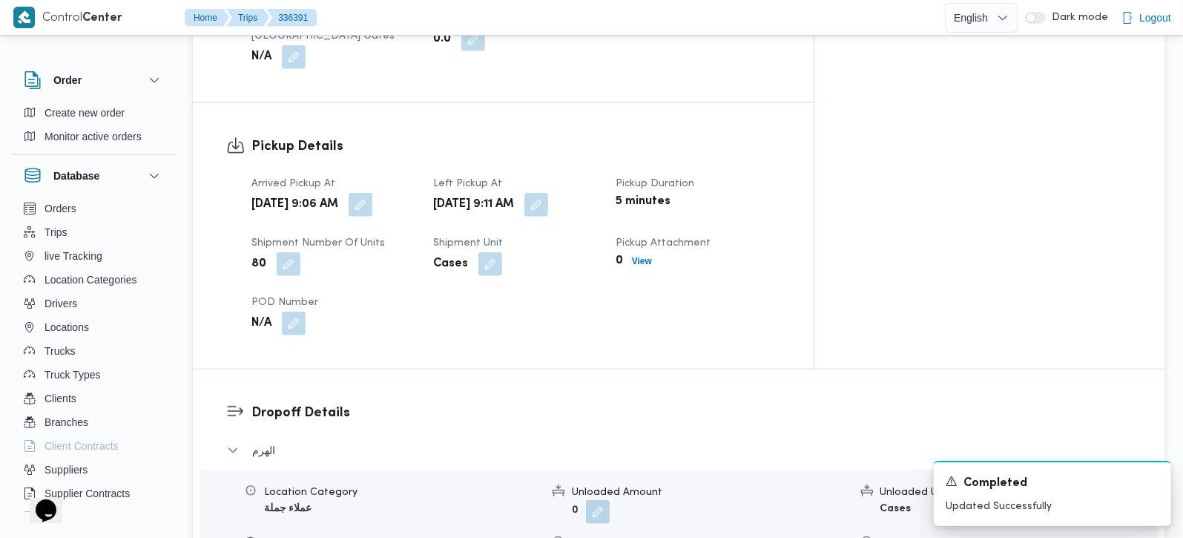
scroll to position [872, 0]
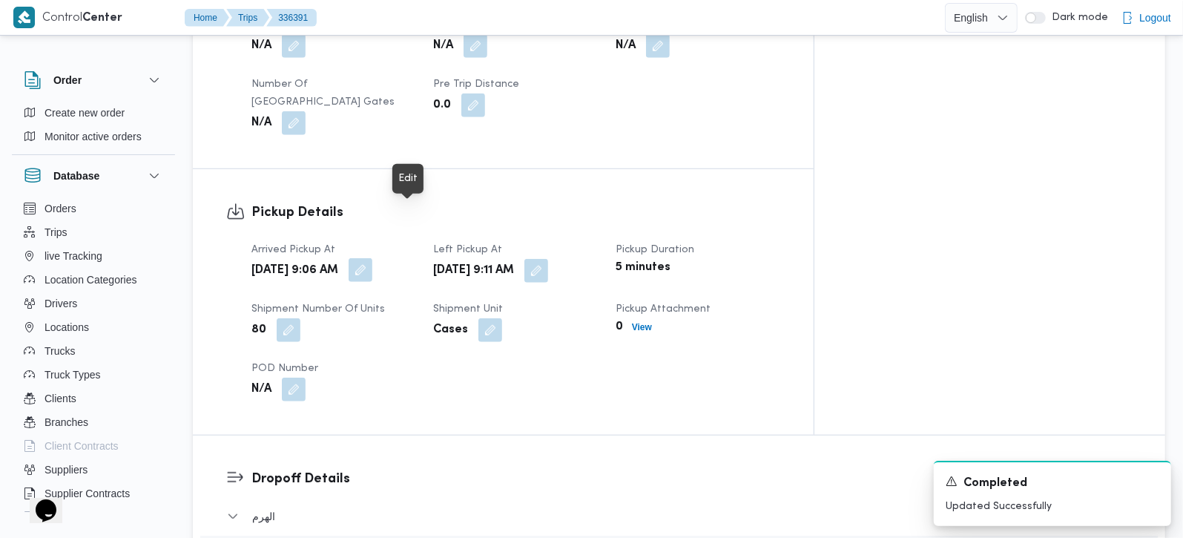
click at [372, 258] on button "button" at bounding box center [361, 270] width 24 height 24
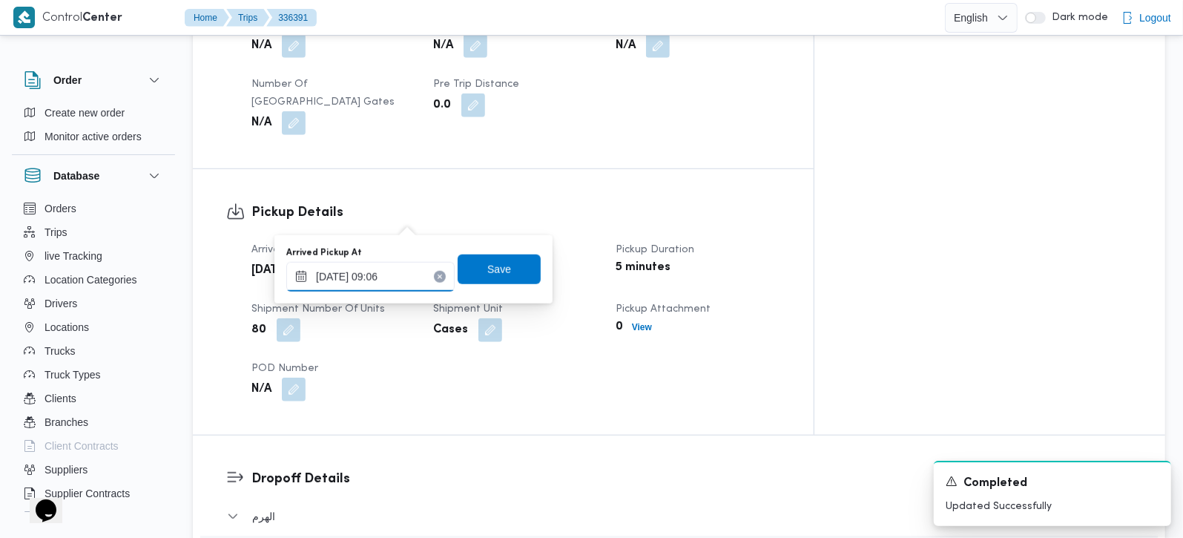
click at [377, 270] on input "09/09/2025 09:06" at bounding box center [370, 277] width 168 height 30
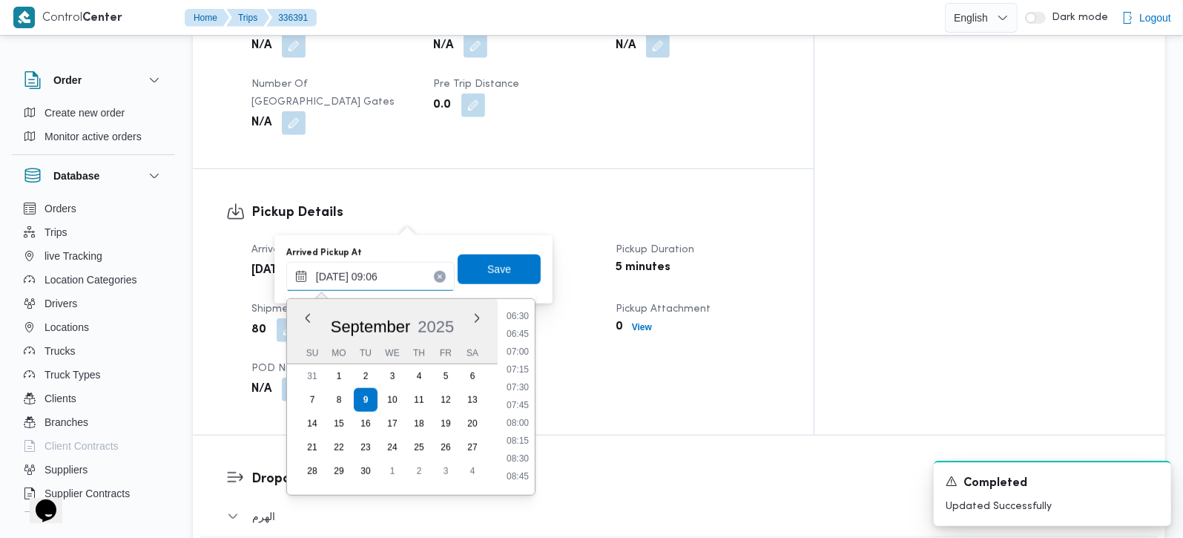
scroll to position [464, 0]
click at [521, 385] on li "07:30" at bounding box center [518, 388] width 34 height 15
type input "09/09/2025 07:30"
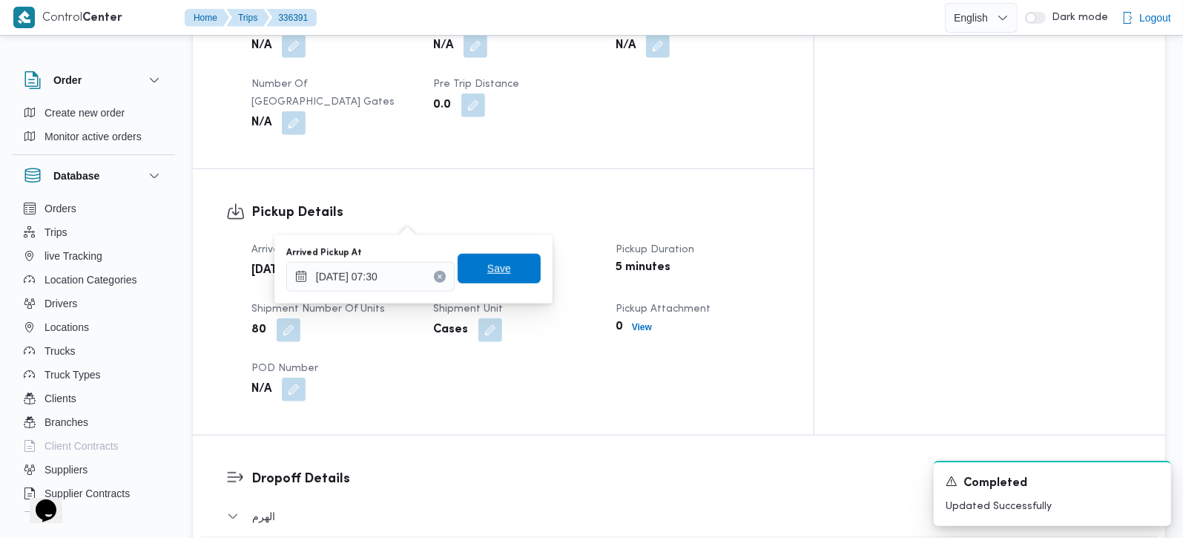
click at [487, 260] on span "Save" at bounding box center [499, 269] width 24 height 18
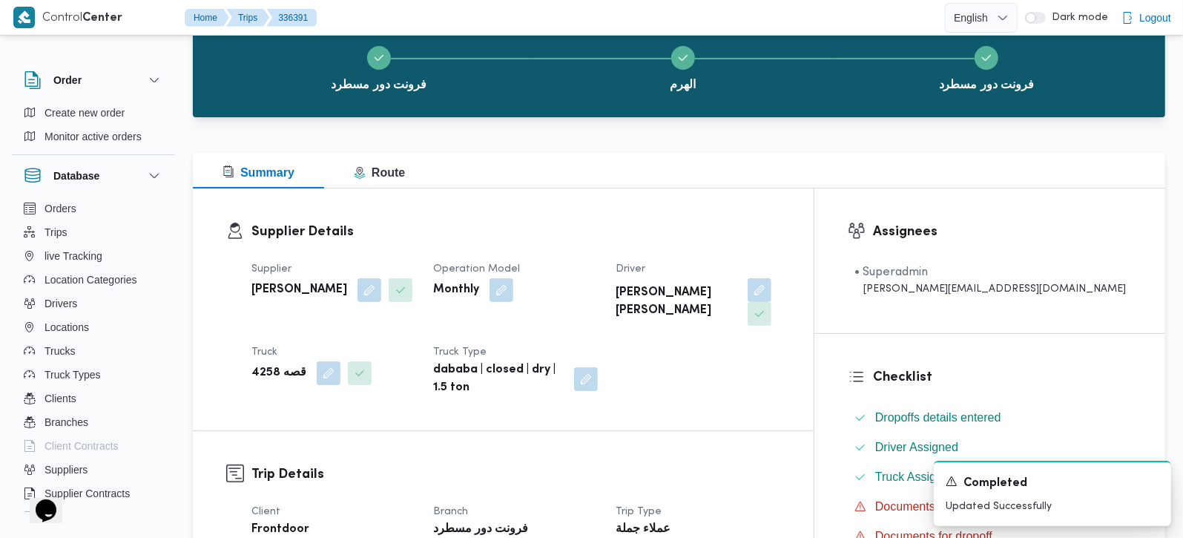
scroll to position [0, 0]
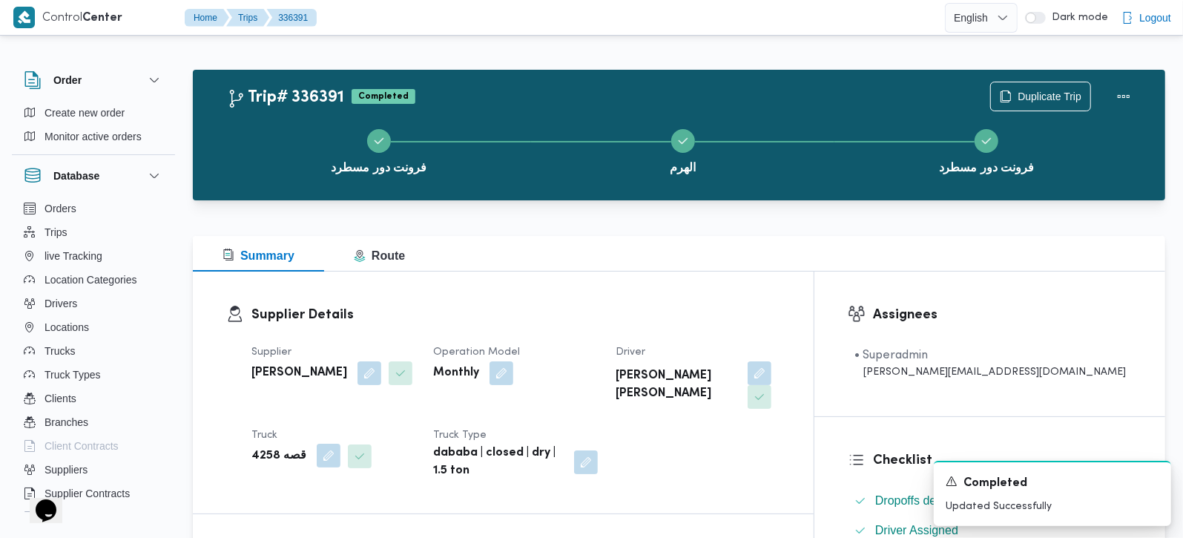
click at [317, 444] on button "button" at bounding box center [329, 456] width 24 height 24
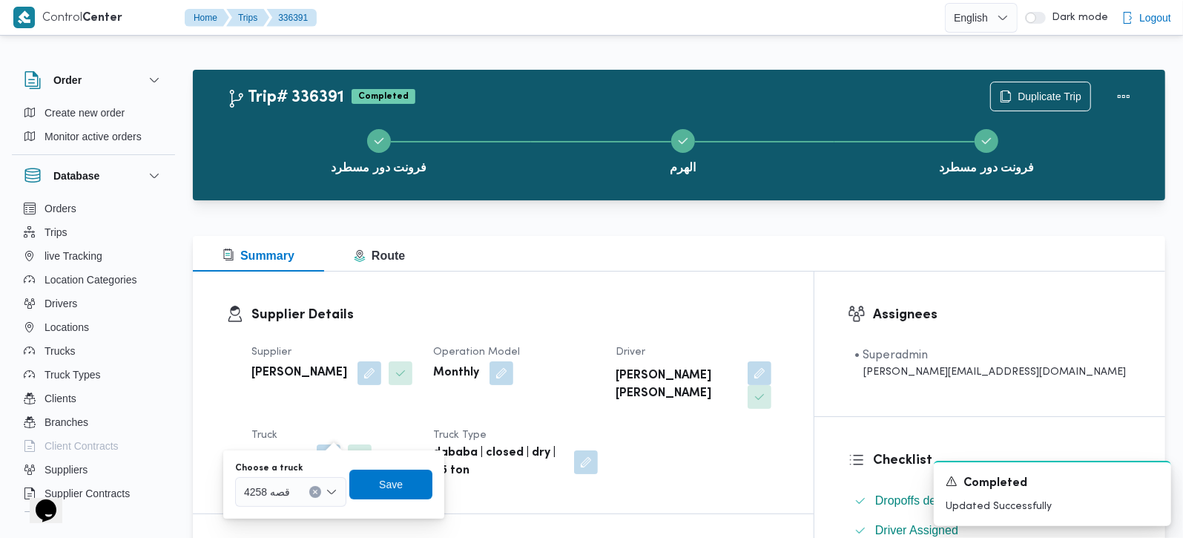
click at [314, 490] on icon "Clear input" at bounding box center [315, 492] width 4 height 4
type input "42"
click at [276, 469] on span "قصه 42 58 | null" at bounding box center [300, 467] width 76 height 18
click at [389, 485] on span "Save" at bounding box center [401, 484] width 83 height 30
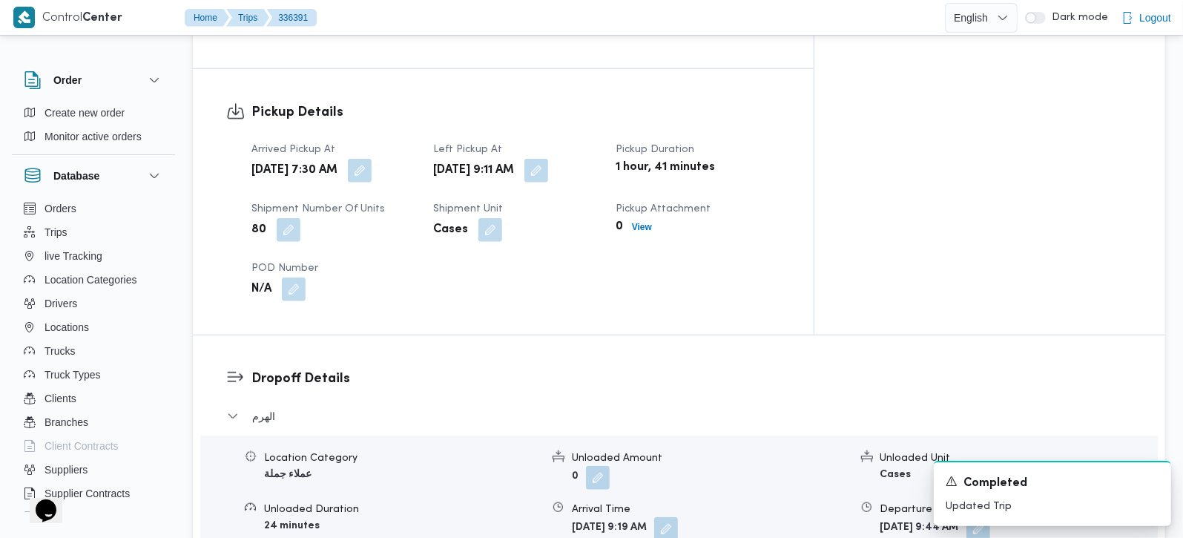
scroll to position [1222, 0]
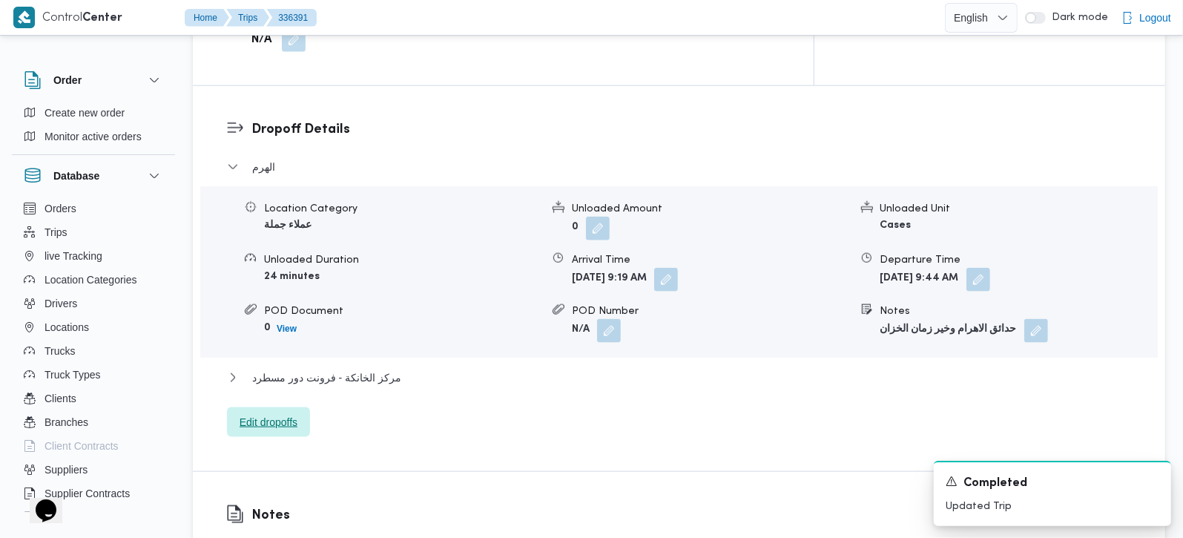
click at [292, 413] on span "Edit dropoffs" at bounding box center [269, 422] width 58 height 18
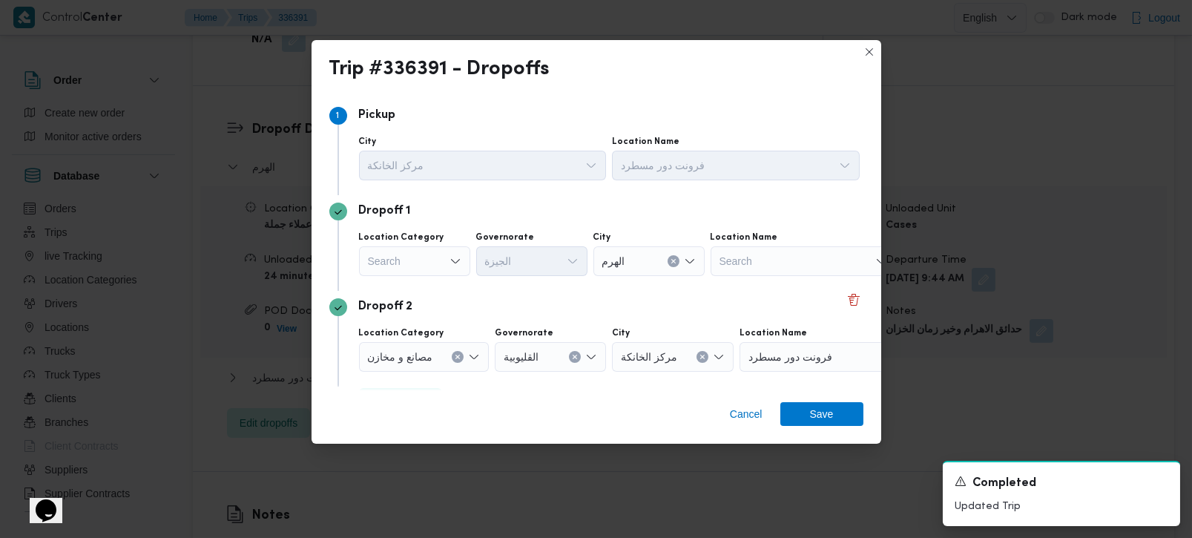
click at [444, 260] on div "Search" at bounding box center [414, 261] width 111 height 30
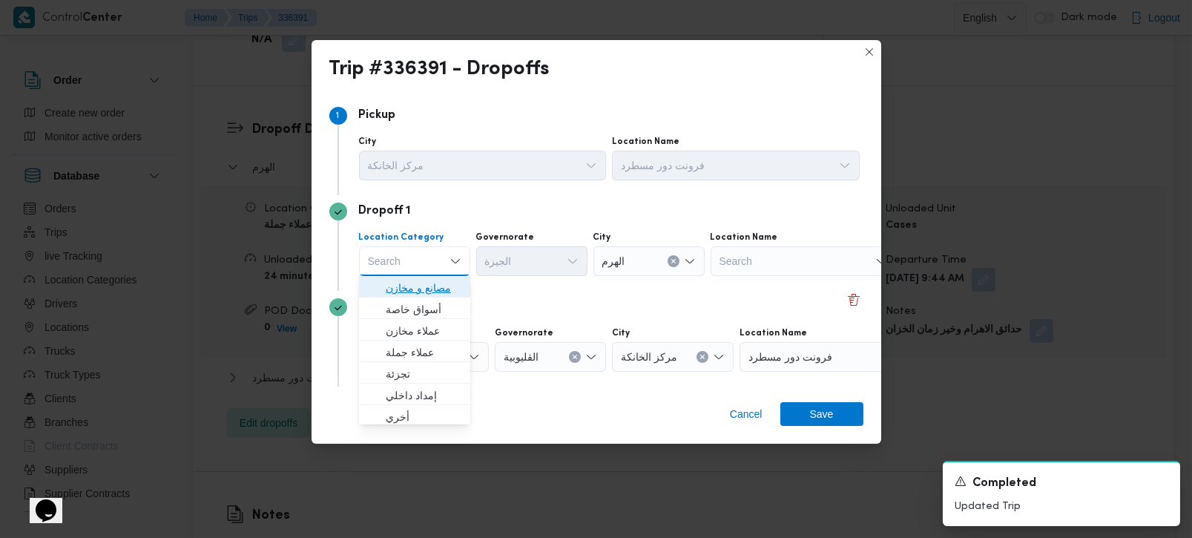
click at [446, 281] on span "مصانع و مخازن" at bounding box center [424, 288] width 76 height 18
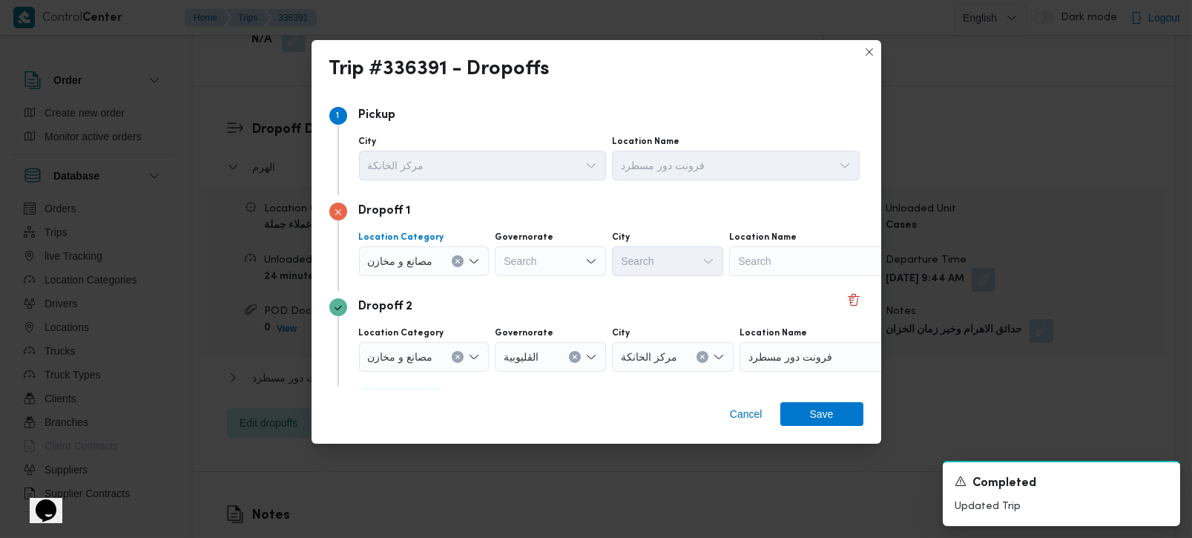
click at [452, 257] on div "مصانع و مخازن" at bounding box center [424, 261] width 131 height 30
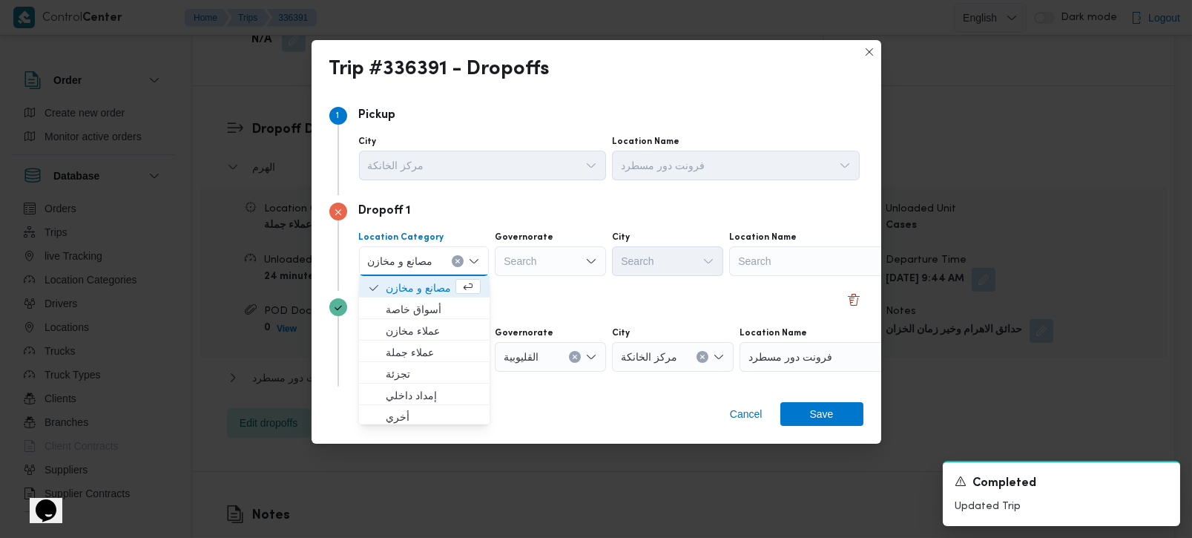
click at [456, 256] on button "Clear input" at bounding box center [458, 261] width 12 height 12
click at [755, 266] on div "Search" at bounding box center [803, 261] width 185 height 30
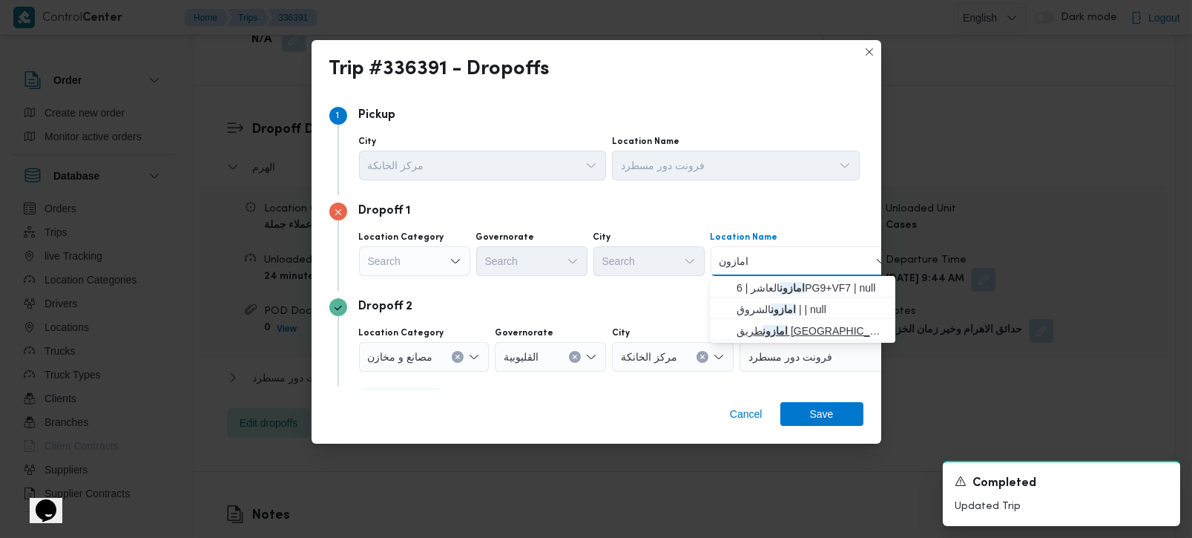
type input "امازون"
click at [799, 323] on span "امازون طريق السويس | طريق عين السخنة | المنطقة الصناعية" at bounding box center [812, 331] width 150 height 18
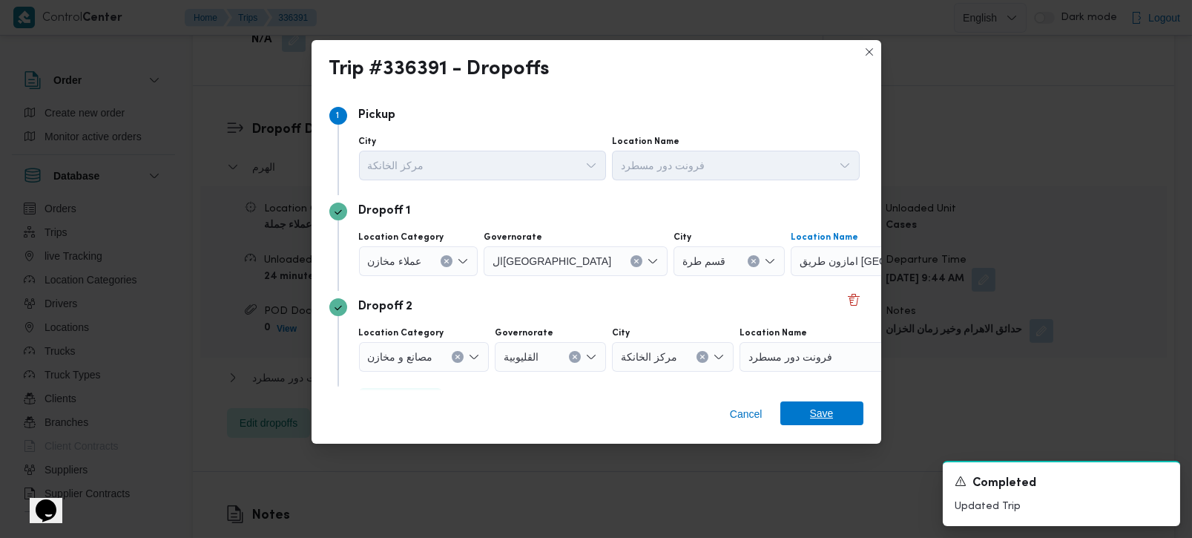
click at [800, 412] on span "Save" at bounding box center [821, 413] width 83 height 24
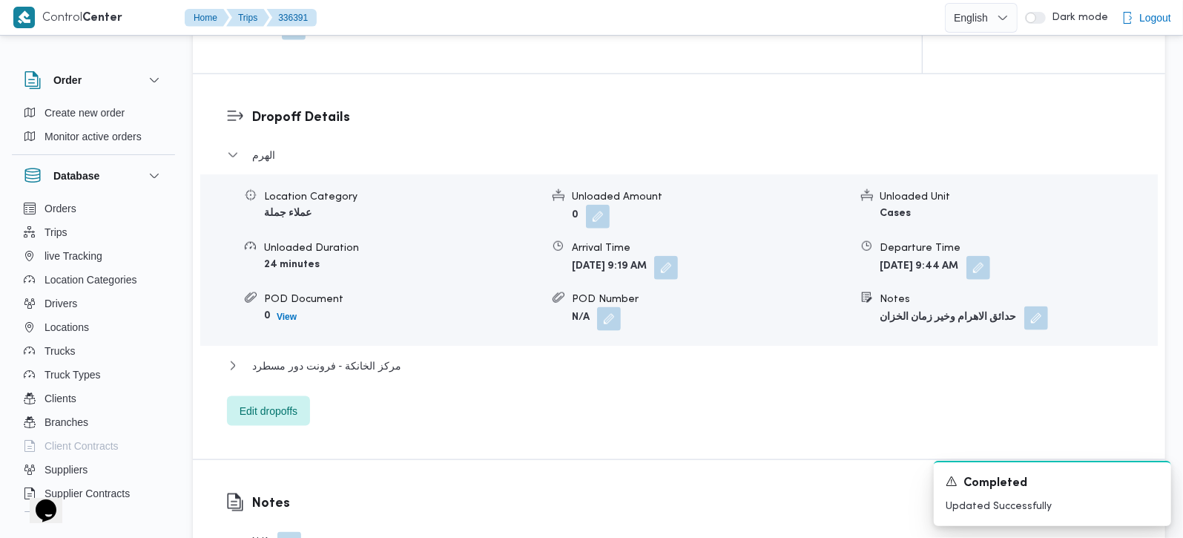
click at [1024, 306] on button "button" at bounding box center [1036, 318] width 24 height 24
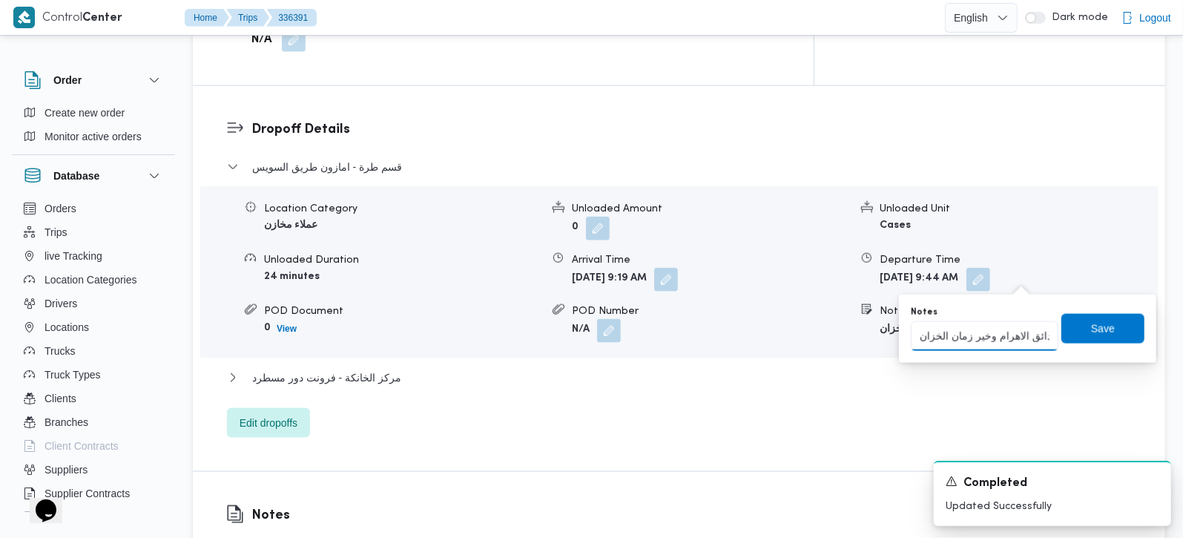
click at [976, 335] on input "حدائق الاهرام وخير زمان الخزان" at bounding box center [985, 336] width 148 height 30
click at [1119, 323] on span "Save" at bounding box center [1102, 328] width 83 height 30
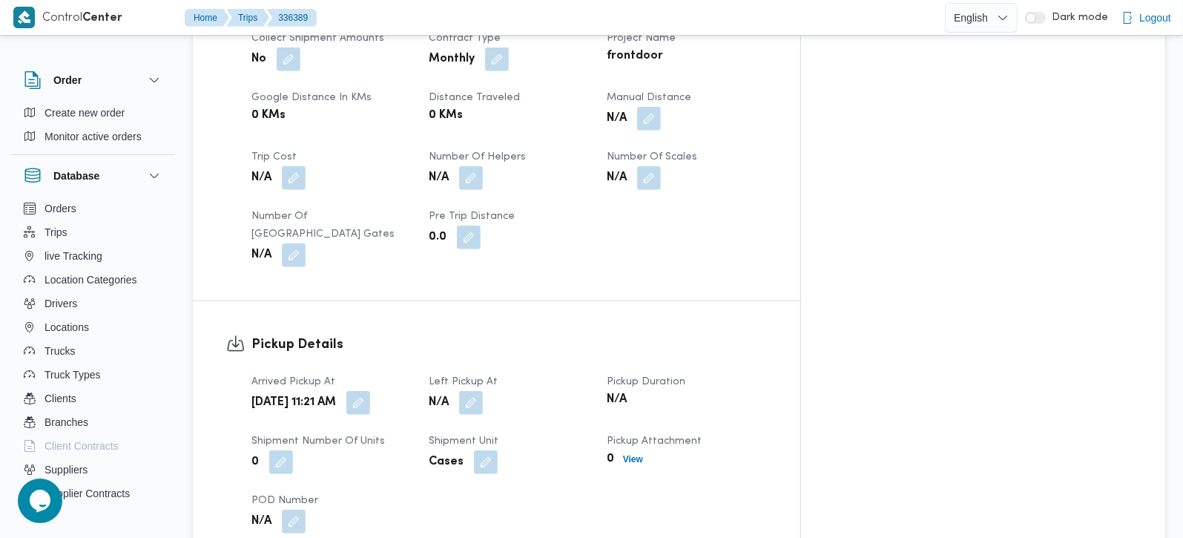
scroll to position [785, 0]
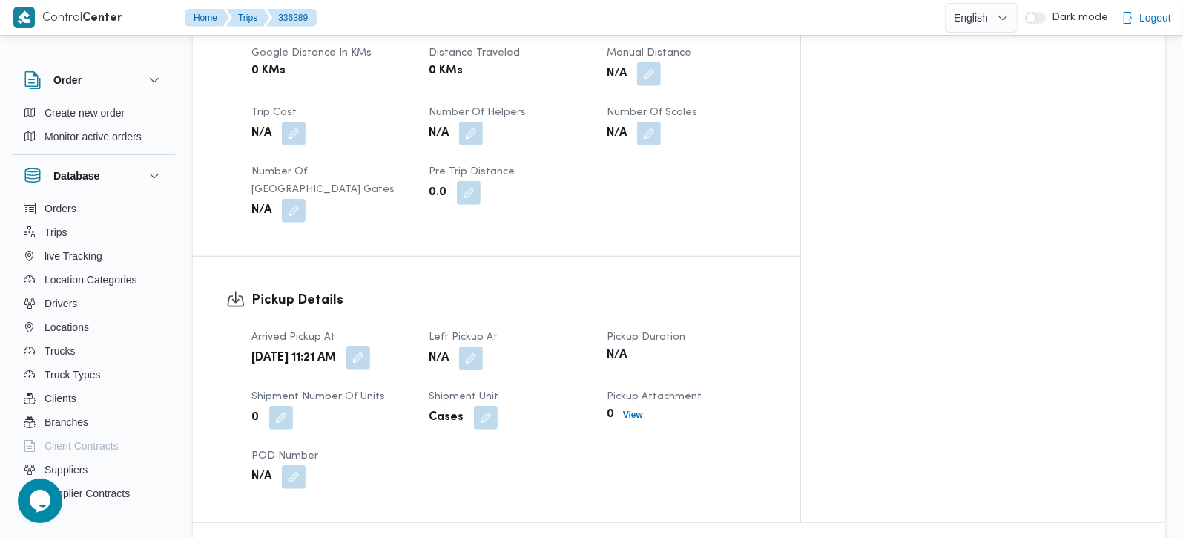
click at [370, 346] on button "button" at bounding box center [358, 358] width 24 height 24
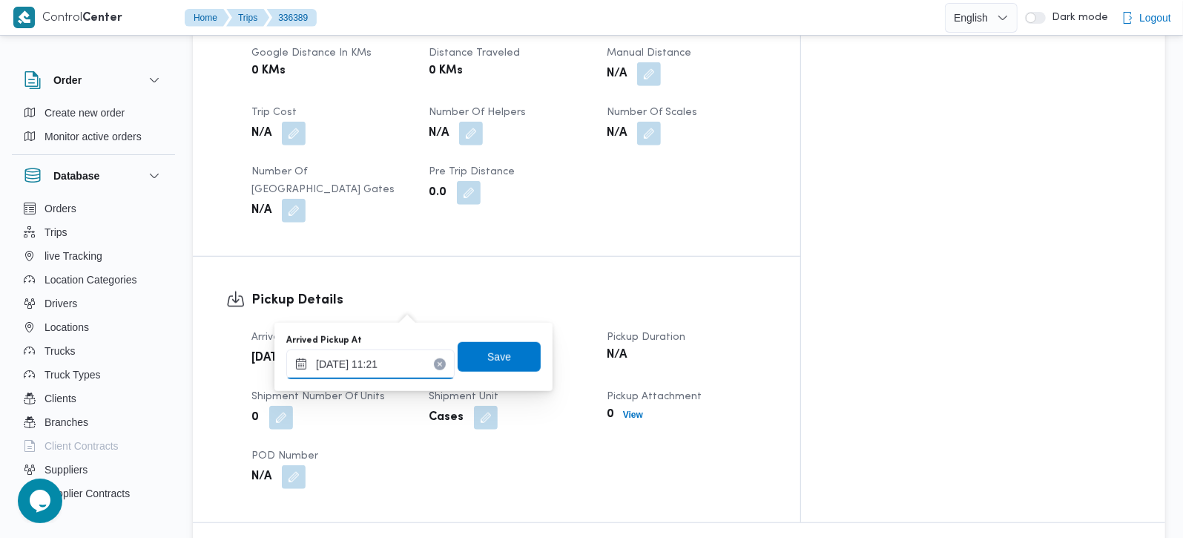
click at [387, 365] on input "[DATE] 11:21" at bounding box center [370, 364] width 168 height 30
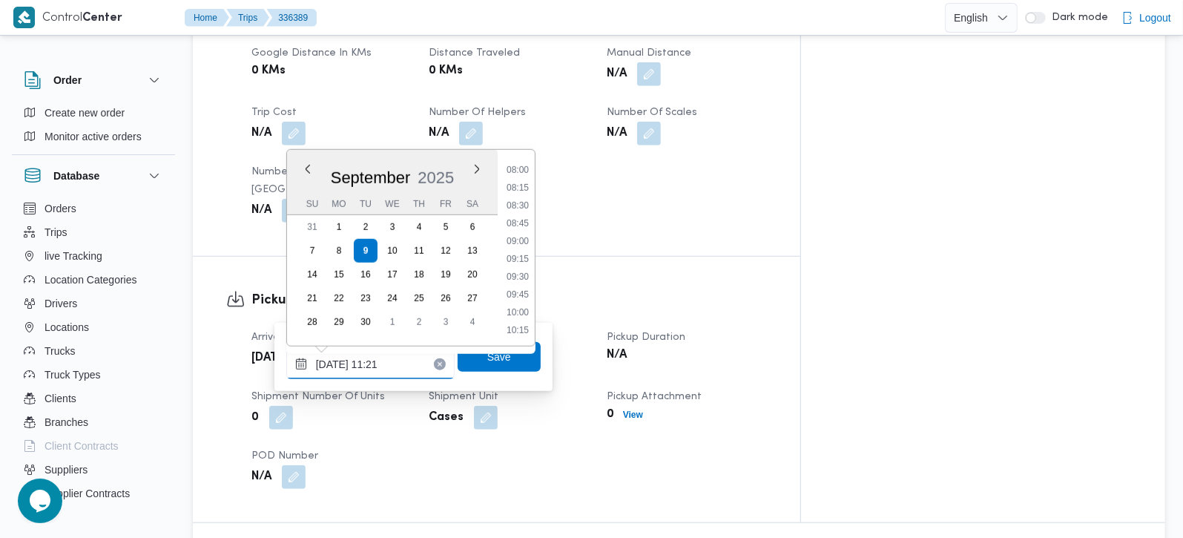
scroll to position [537, 0]
click at [523, 169] on li "07:30" at bounding box center [518, 166] width 34 height 15
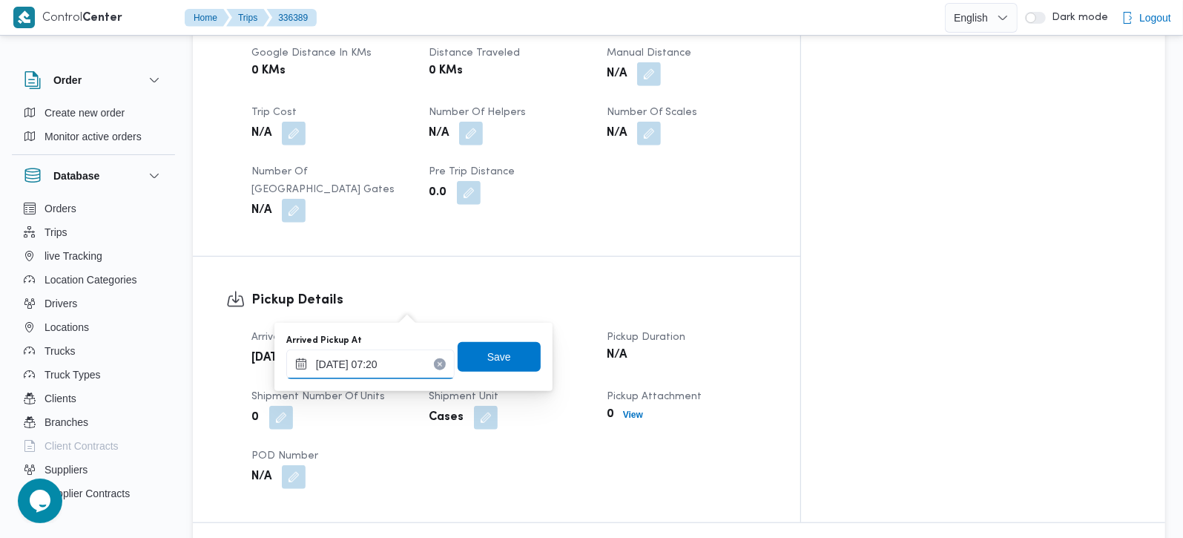
type input "[DATE] 07:20"
click at [489, 377] on div "Arrived Pickup At [DATE] 07:20 Save" at bounding box center [413, 356] width 257 height 47
click at [493, 353] on span "Save" at bounding box center [499, 356] width 24 height 18
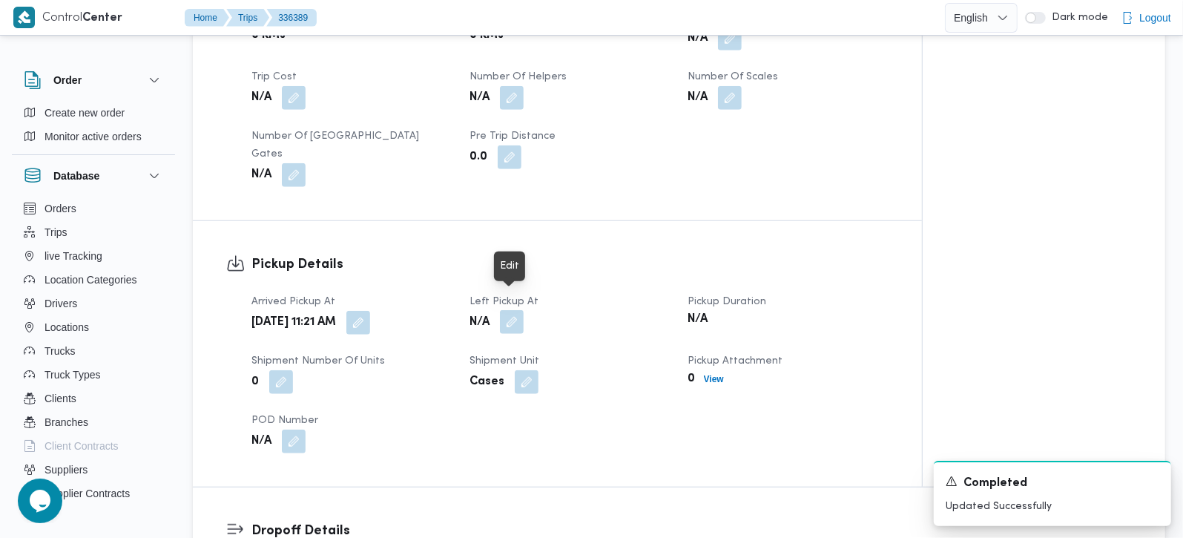
click at [510, 310] on button "button" at bounding box center [512, 322] width 24 height 24
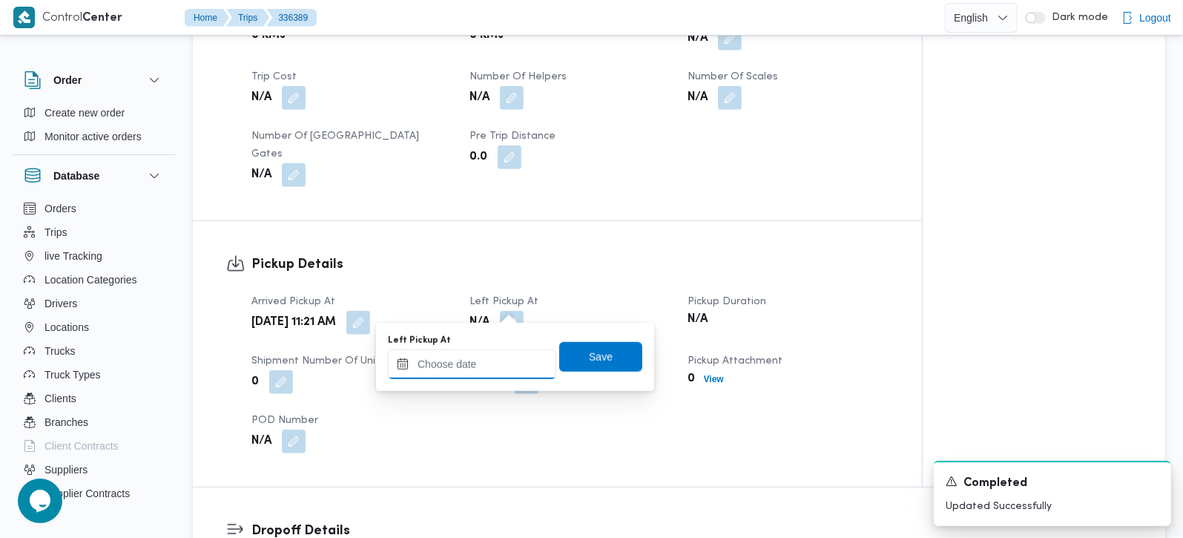
click at [478, 372] on input "Left Pickup At" at bounding box center [472, 364] width 168 height 30
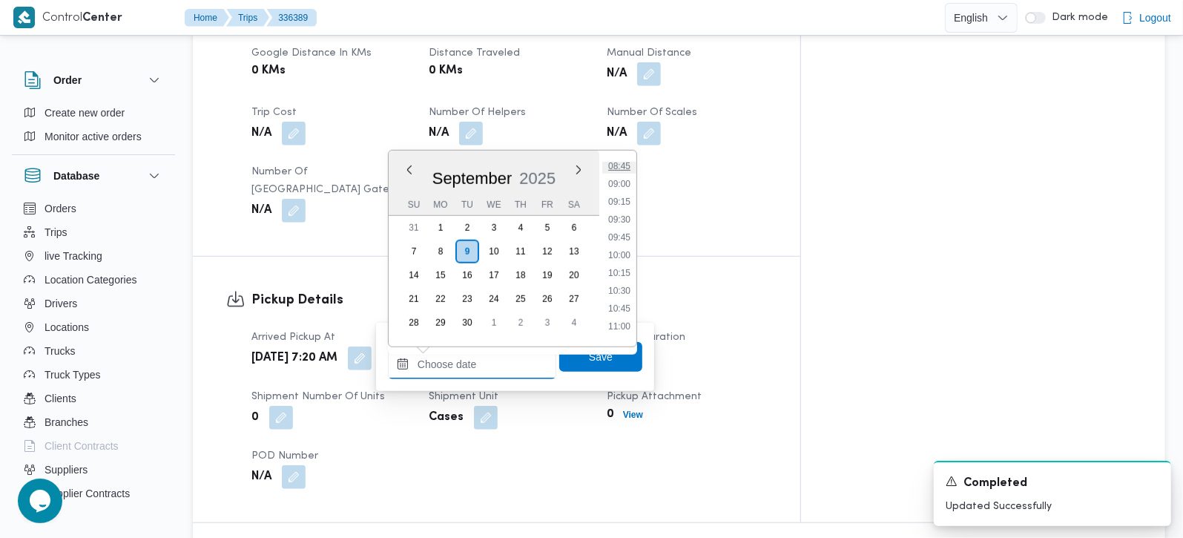
scroll to position [540, 0]
drag, startPoint x: 625, startPoint y: 230, endPoint x: 622, endPoint y: 244, distance: 14.3
click at [625, 230] on li "08:30" at bounding box center [619, 235] width 34 height 15
type input "[DATE] 08:30"
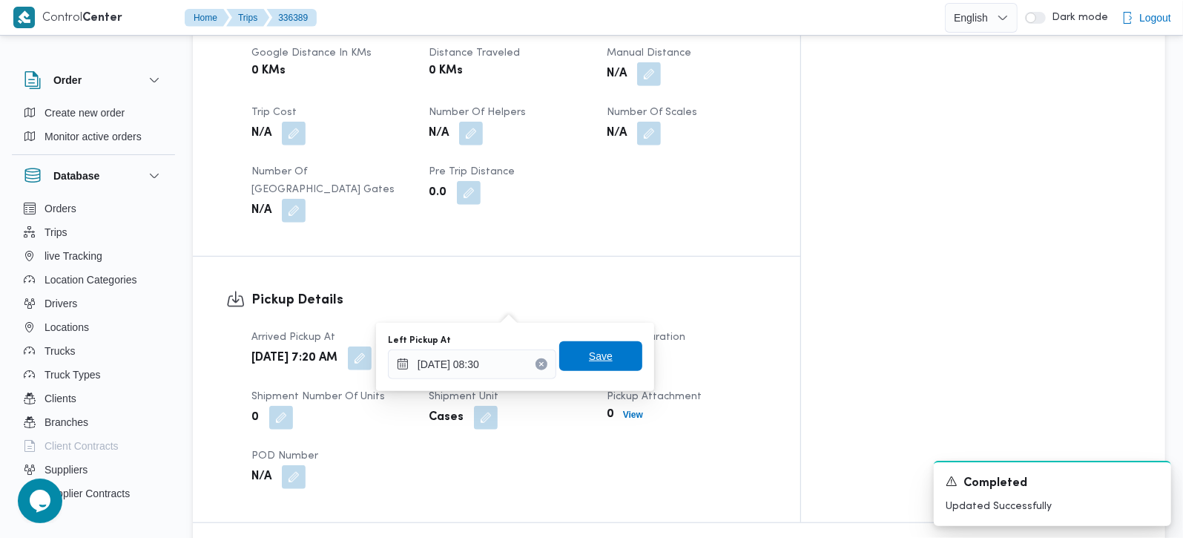
click at [597, 349] on span "Save" at bounding box center [601, 356] width 24 height 18
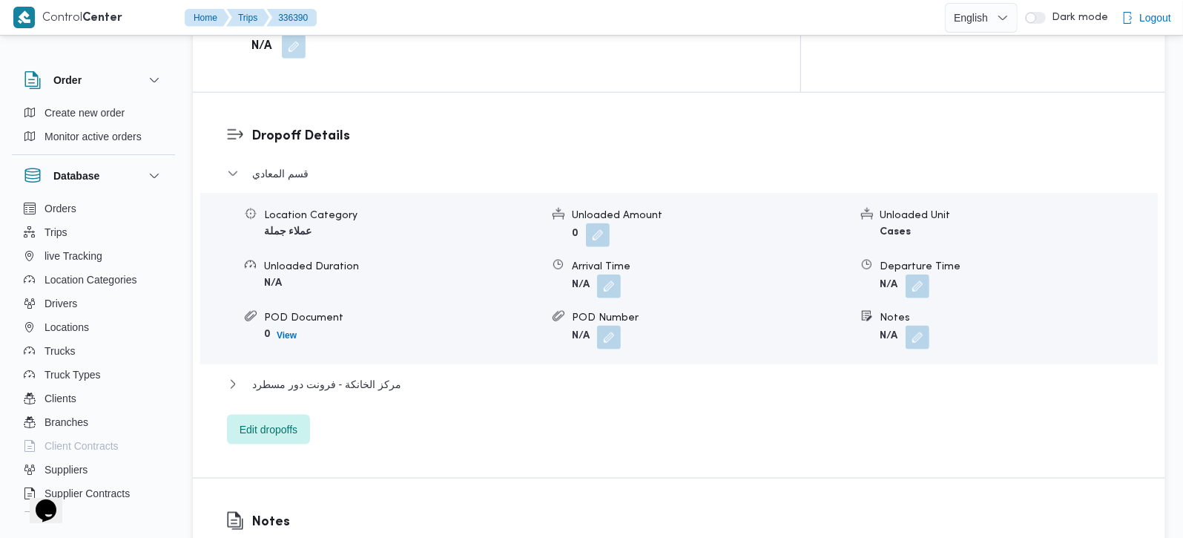
scroll to position [1222, 0]
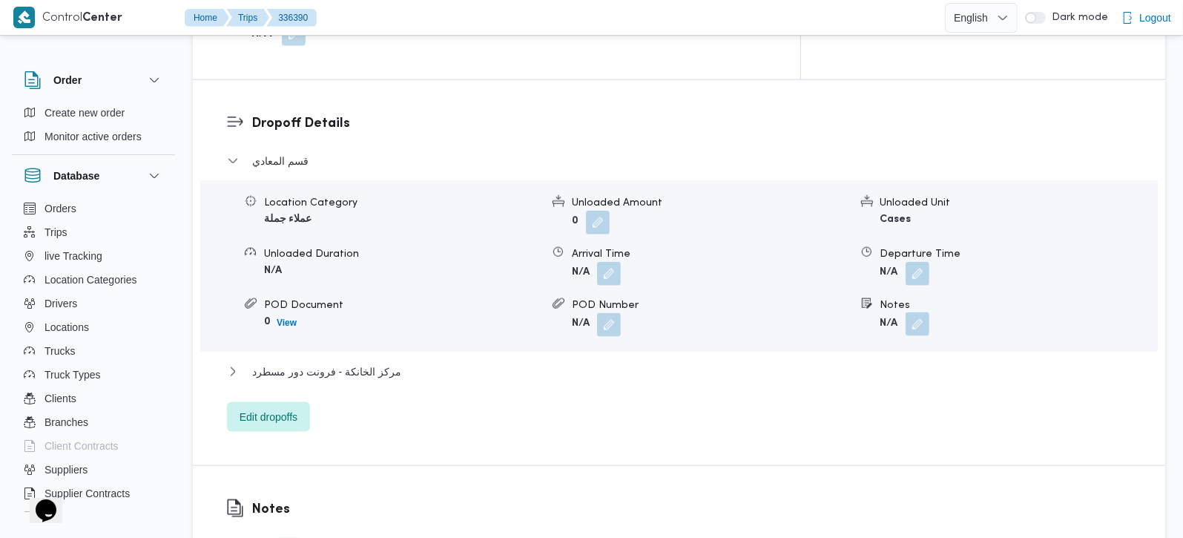
click at [917, 312] on button "button" at bounding box center [918, 324] width 24 height 24
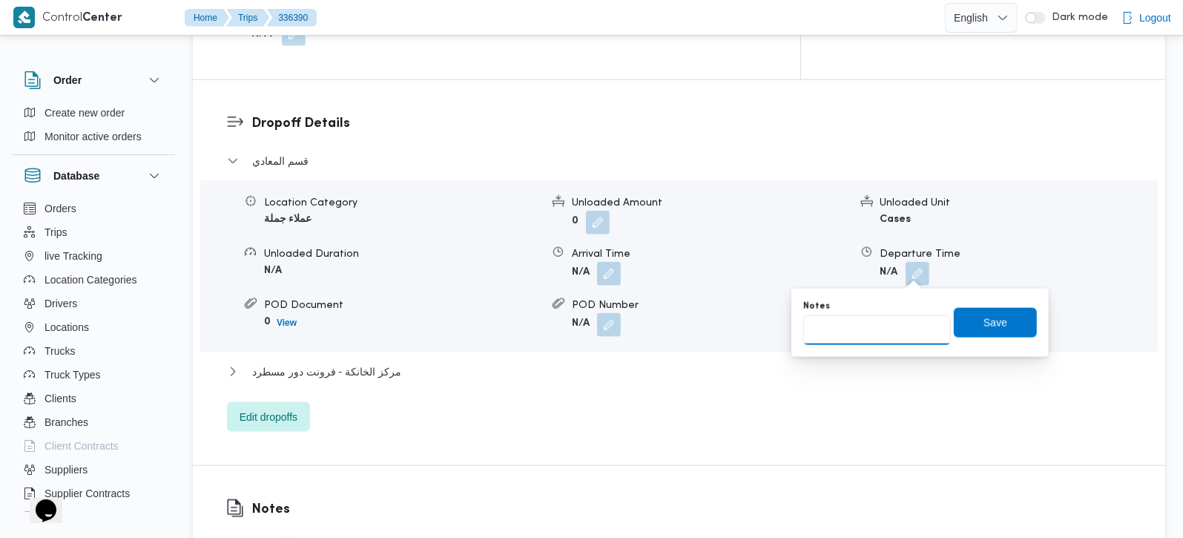
click at [877, 332] on input "Notes" at bounding box center [877, 330] width 148 height 30
paste input "حدائق الاهرام وخير زمان الخزان"
type input "حدائق الاهرام وخير زمان الخزان"
click at [984, 325] on span "Save" at bounding box center [996, 322] width 24 height 18
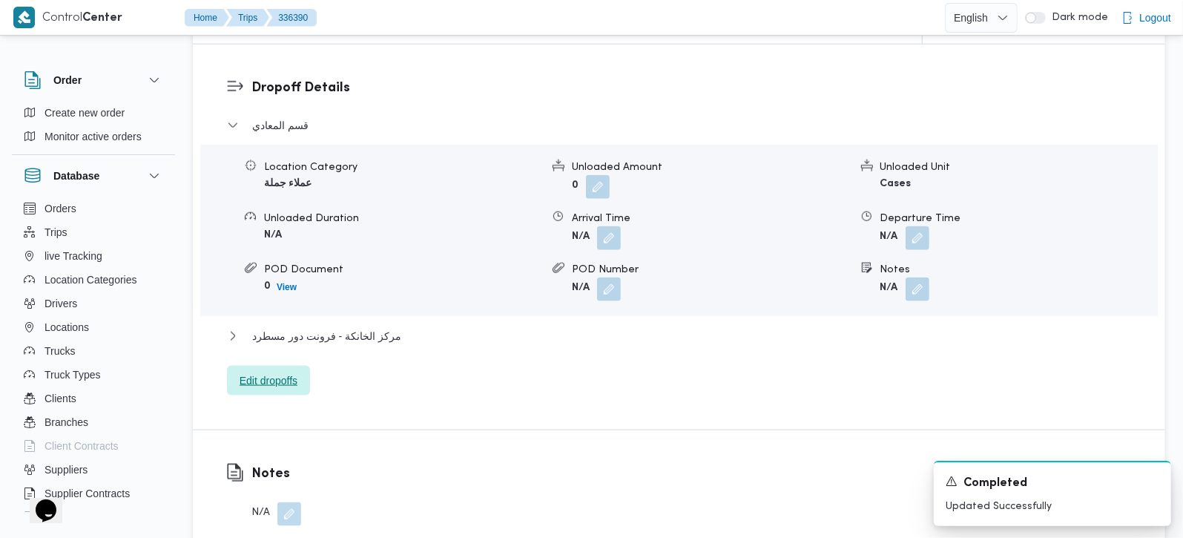
click at [283, 366] on span "Edit dropoffs" at bounding box center [268, 381] width 83 height 30
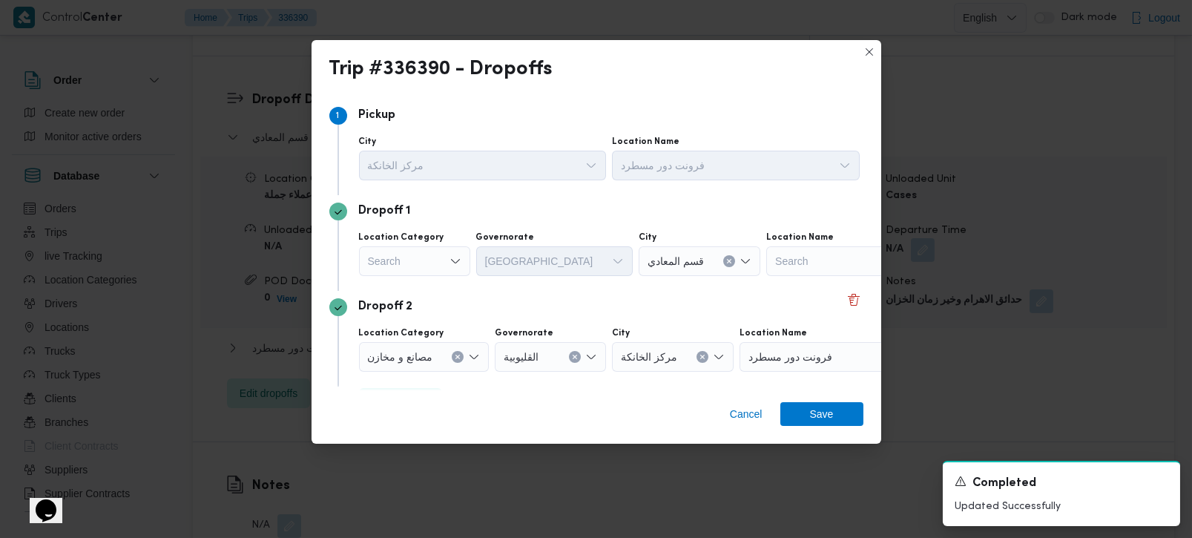
click at [438, 257] on div "Search" at bounding box center [414, 261] width 111 height 30
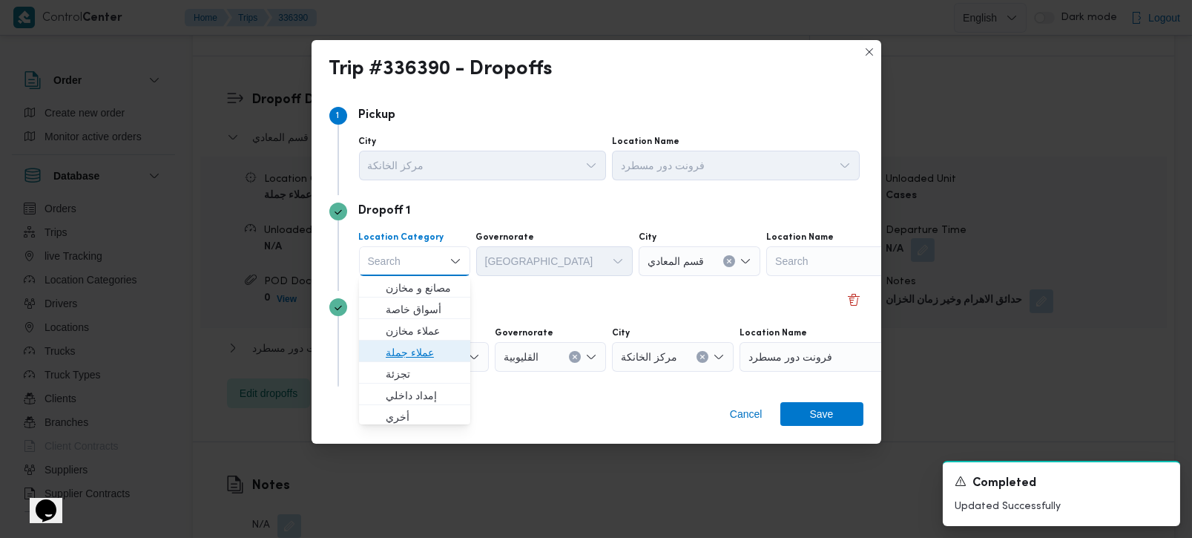
click at [422, 355] on span "عملاء جملة" at bounding box center [424, 352] width 76 height 18
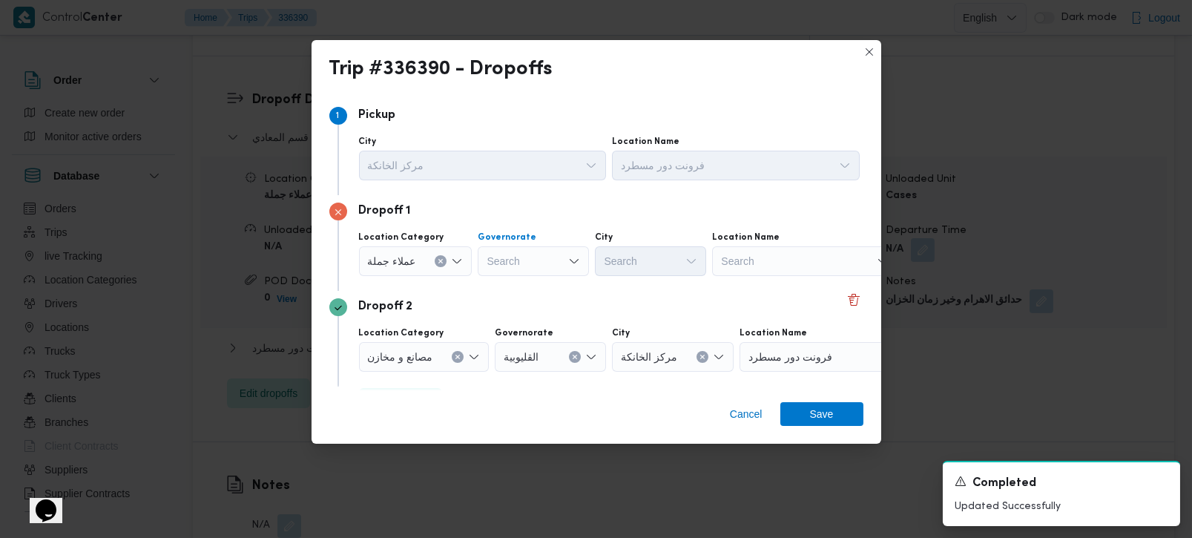
click at [520, 254] on div "Search" at bounding box center [533, 261] width 111 height 30
type input "[DEMOGRAPHIC_DATA]"
click at [516, 283] on span "الجي زة" at bounding box center [541, 288] width 76 height 18
click at [644, 263] on div "Search" at bounding box center [650, 261] width 111 height 30
type input "رم"
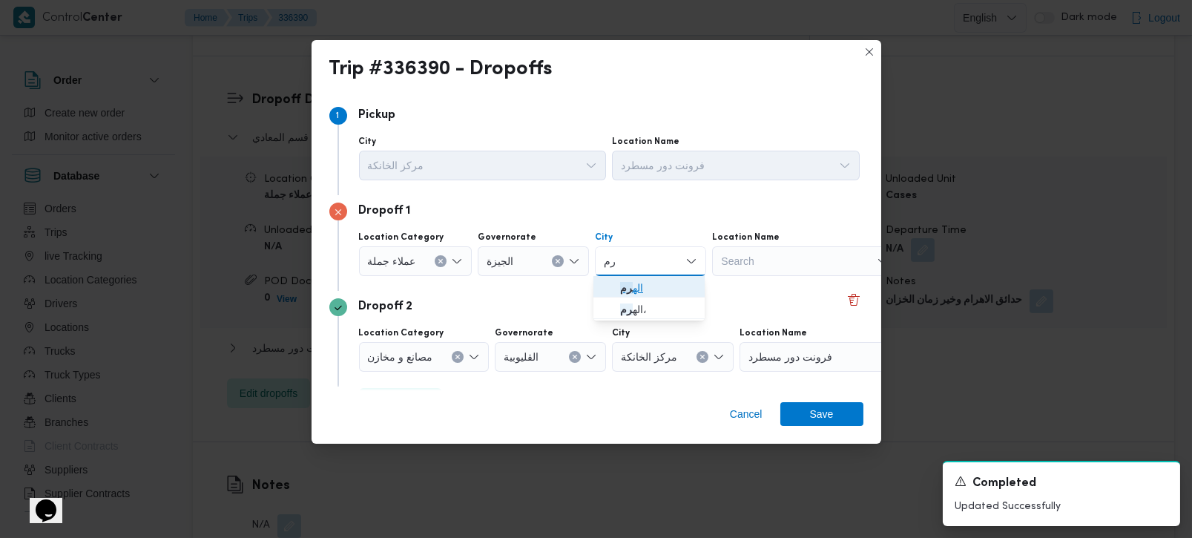
click at [643, 285] on span "اله رم" at bounding box center [658, 288] width 76 height 18
click at [804, 403] on span "Save" at bounding box center [821, 413] width 83 height 24
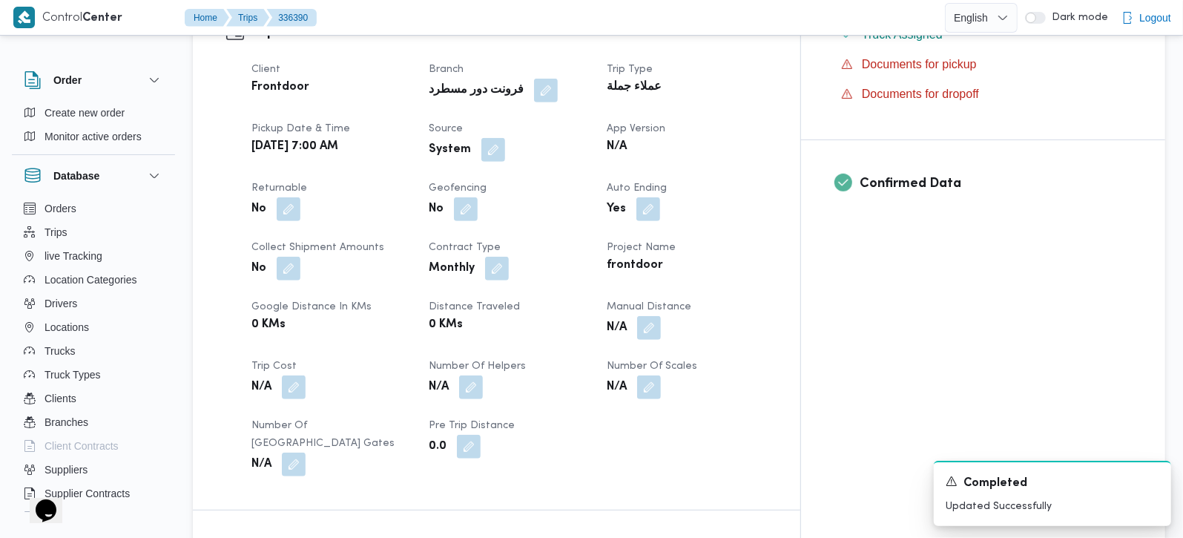
scroll to position [523, 0]
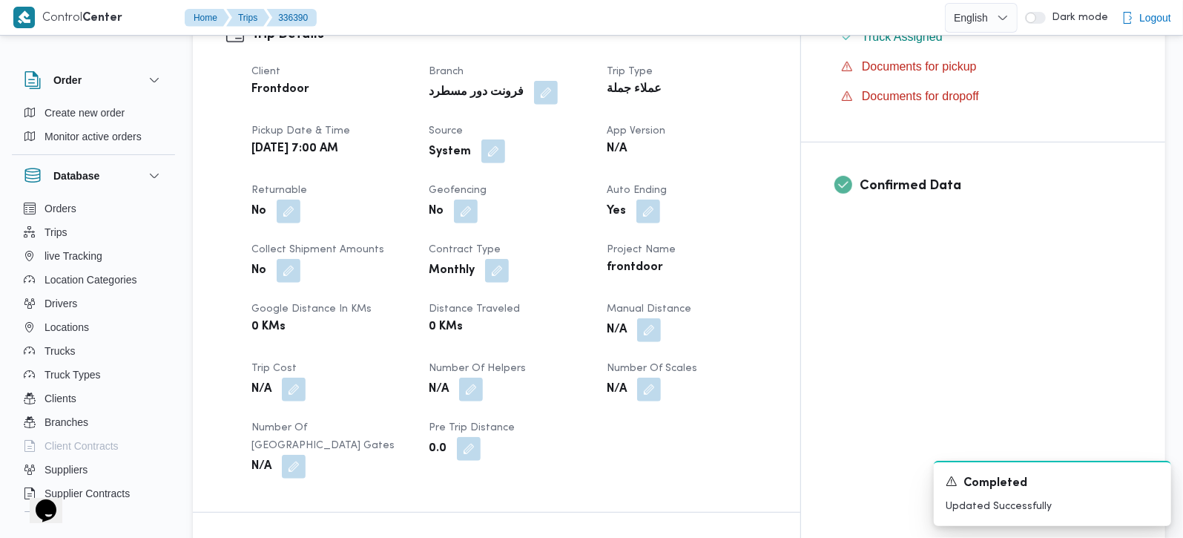
click at [505, 139] on button "button" at bounding box center [493, 151] width 24 height 24
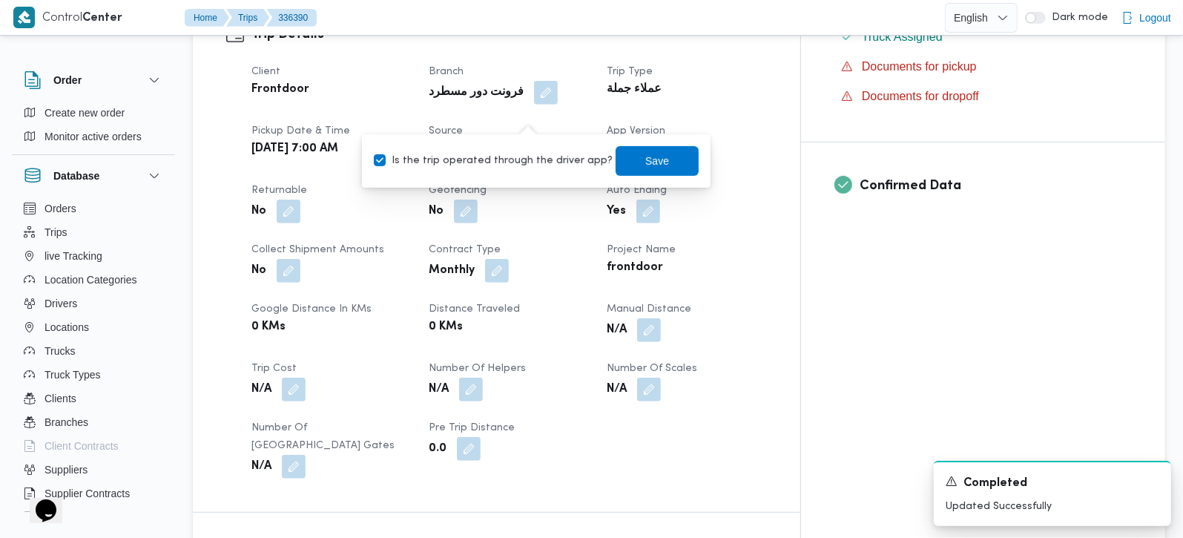
click at [504, 167] on label "Is the trip operated through the driver app?" at bounding box center [493, 161] width 239 height 18
checkbox input "false"
click at [645, 157] on span "Save" at bounding box center [657, 160] width 24 height 18
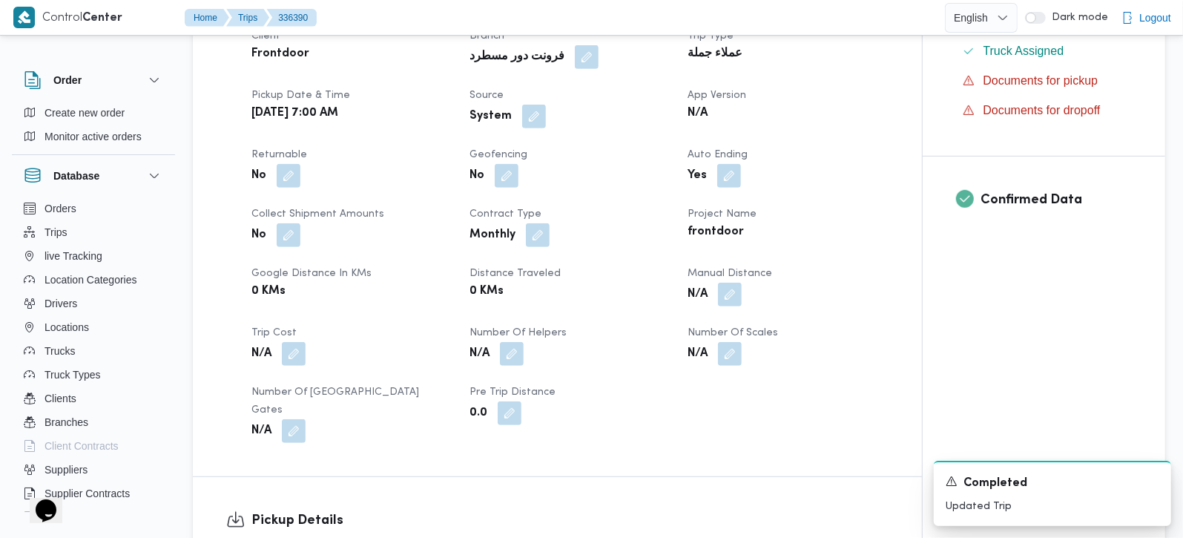
scroll to position [872, 0]
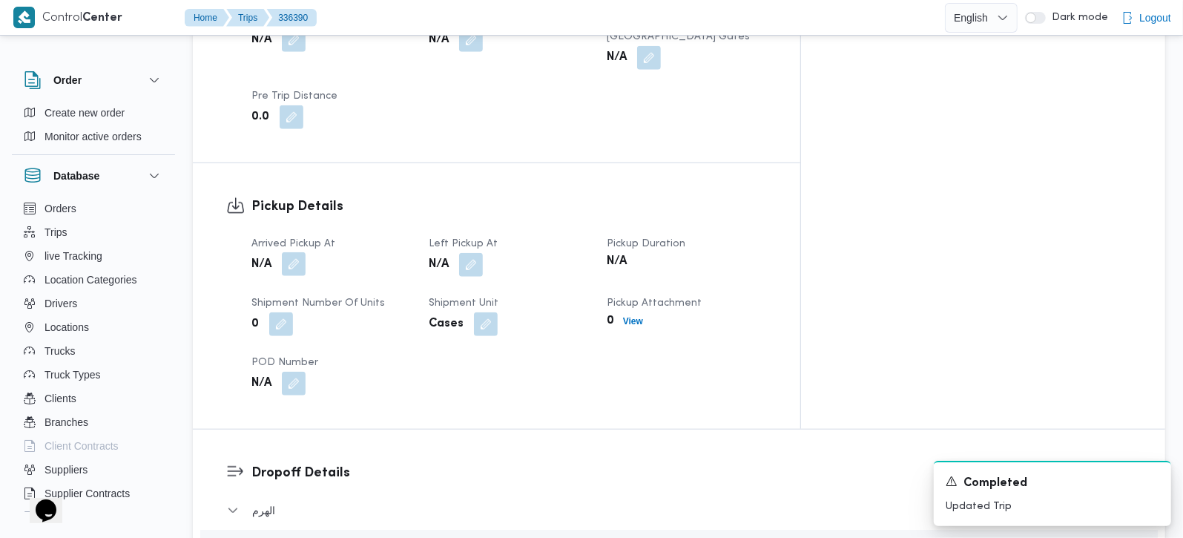
click at [303, 252] on button "button" at bounding box center [294, 264] width 24 height 24
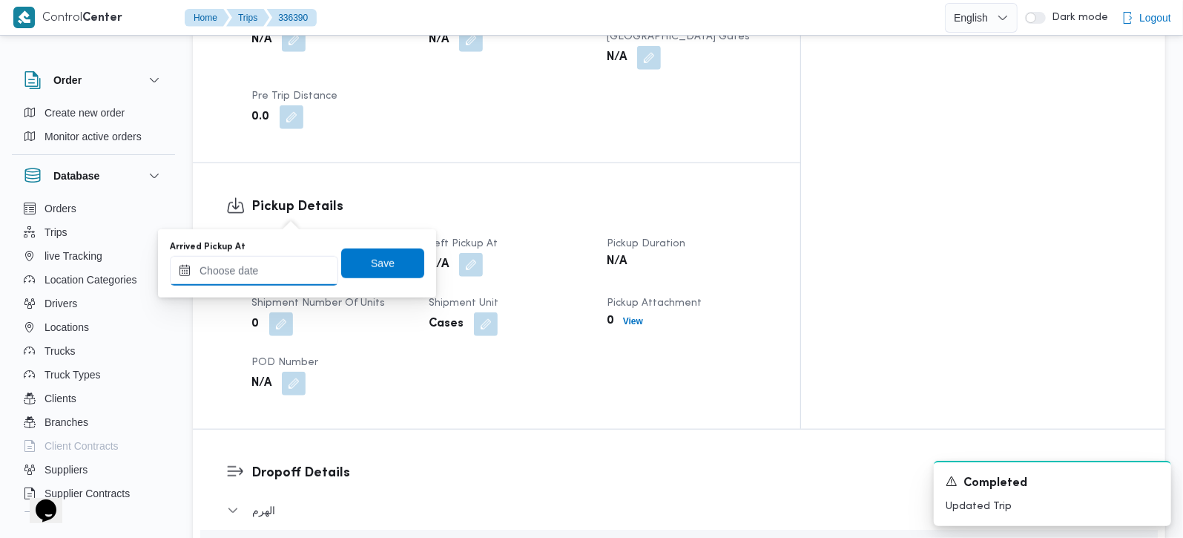
click at [263, 283] on input "Arrived Pickup At" at bounding box center [254, 271] width 168 height 30
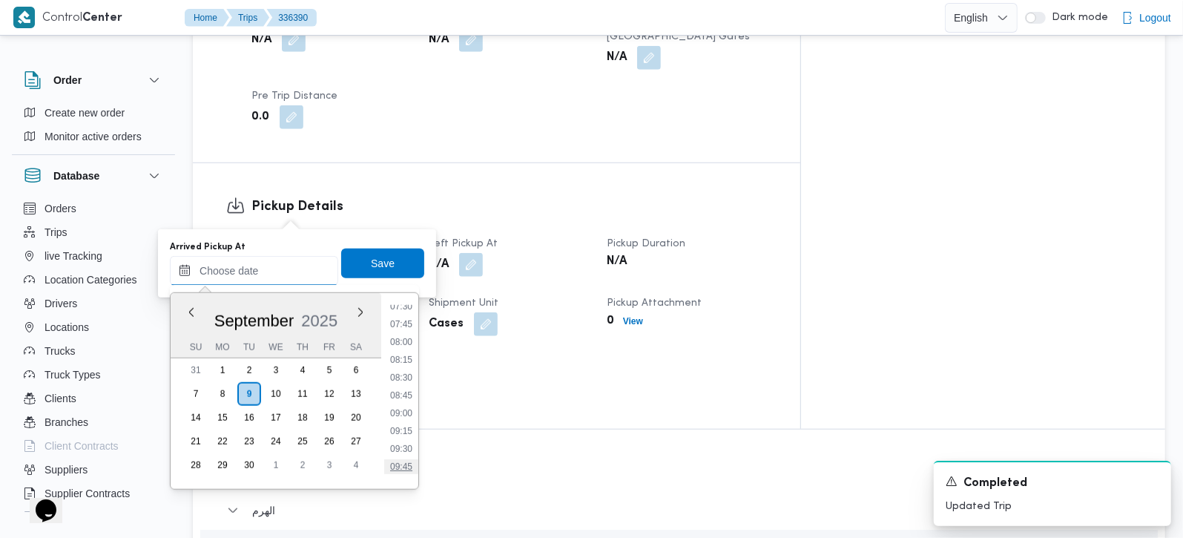
scroll to position [452, 0]
click at [404, 369] on li "07:15" at bounding box center [401, 376] width 34 height 15
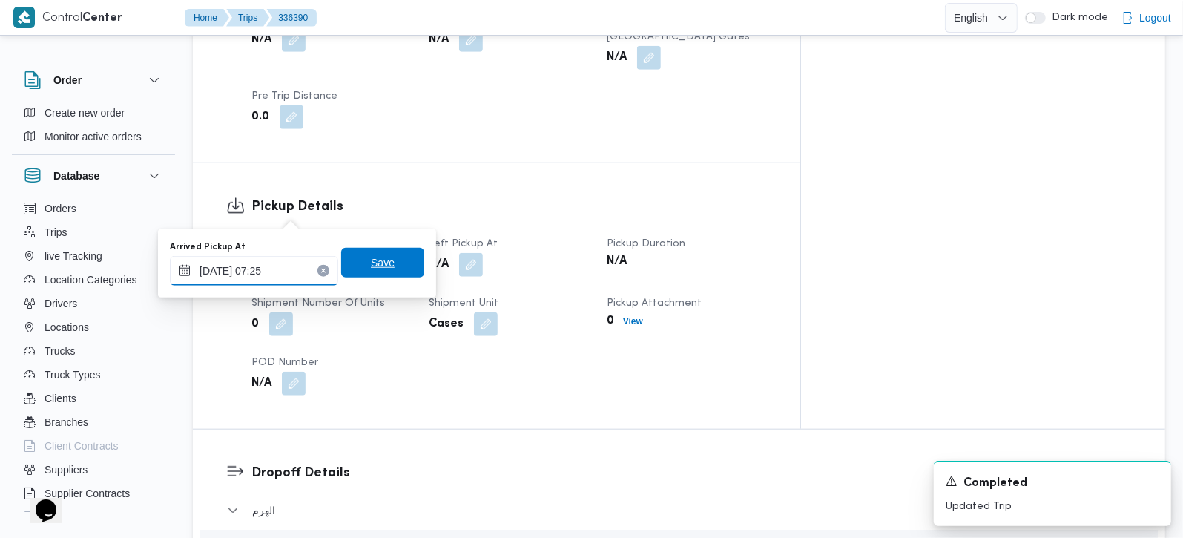
type input "[DATE] 07:25"
click at [349, 263] on span "Save" at bounding box center [382, 263] width 83 height 30
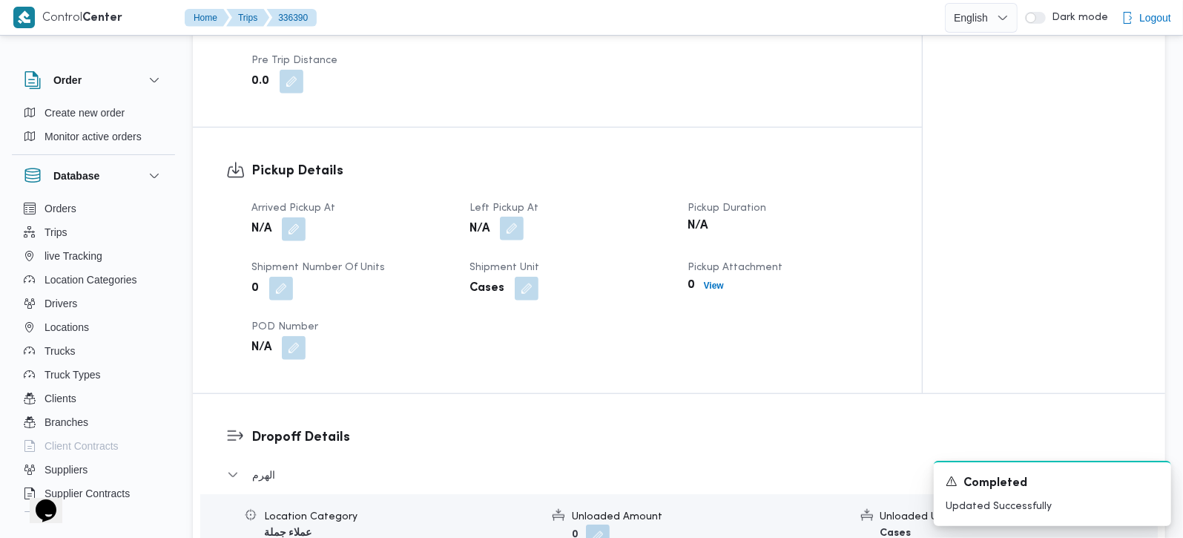
click at [501, 220] on button "button" at bounding box center [512, 229] width 24 height 24
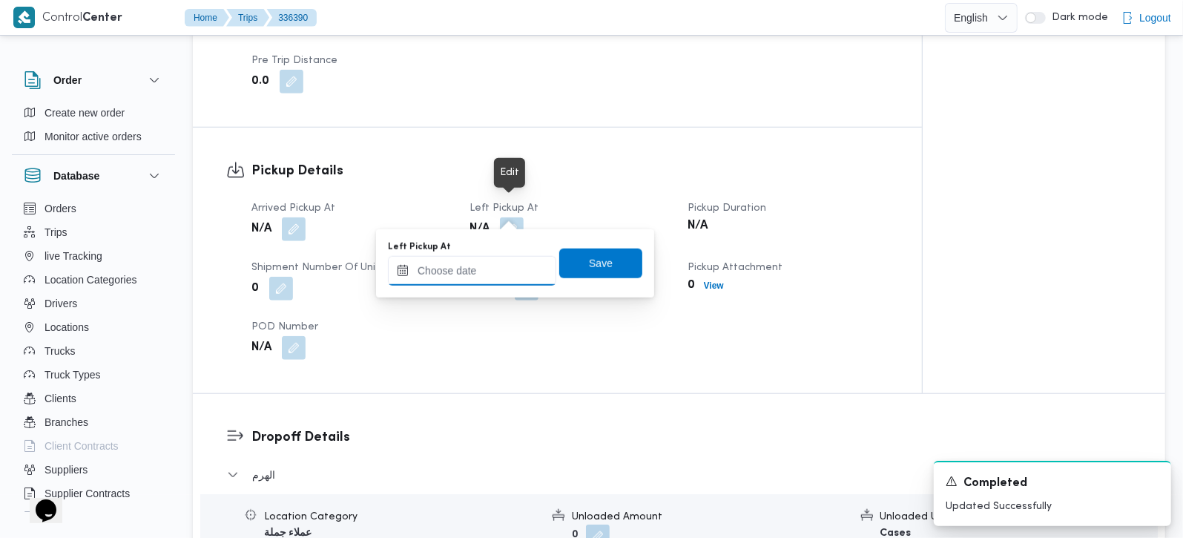
click at [492, 269] on input "Left Pickup At" at bounding box center [472, 271] width 168 height 30
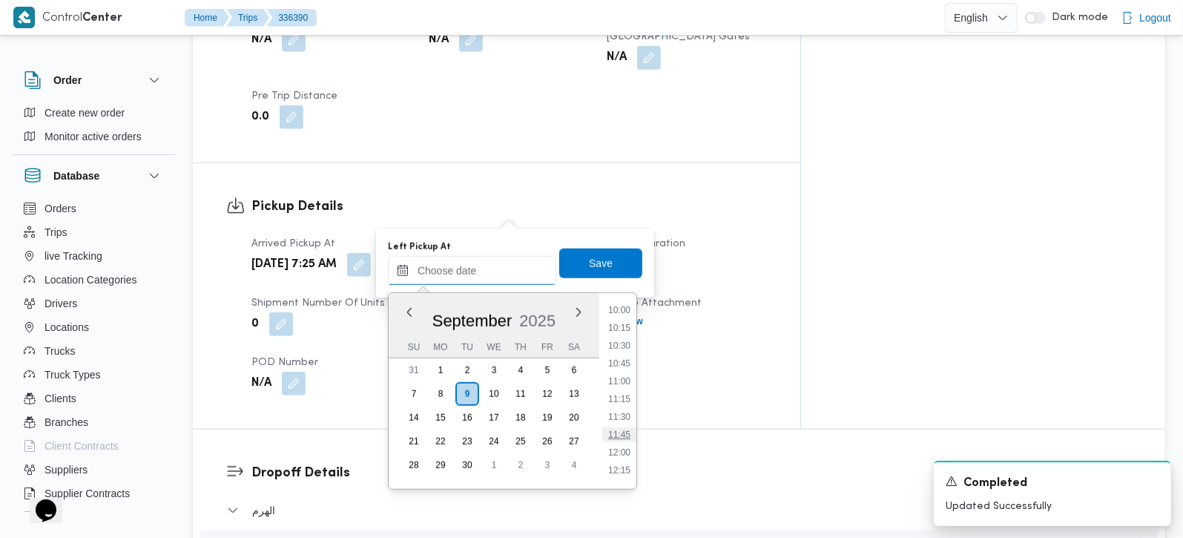
scroll to position [627, 0]
click at [624, 304] on li "08:45" at bounding box center [619, 308] width 34 height 15
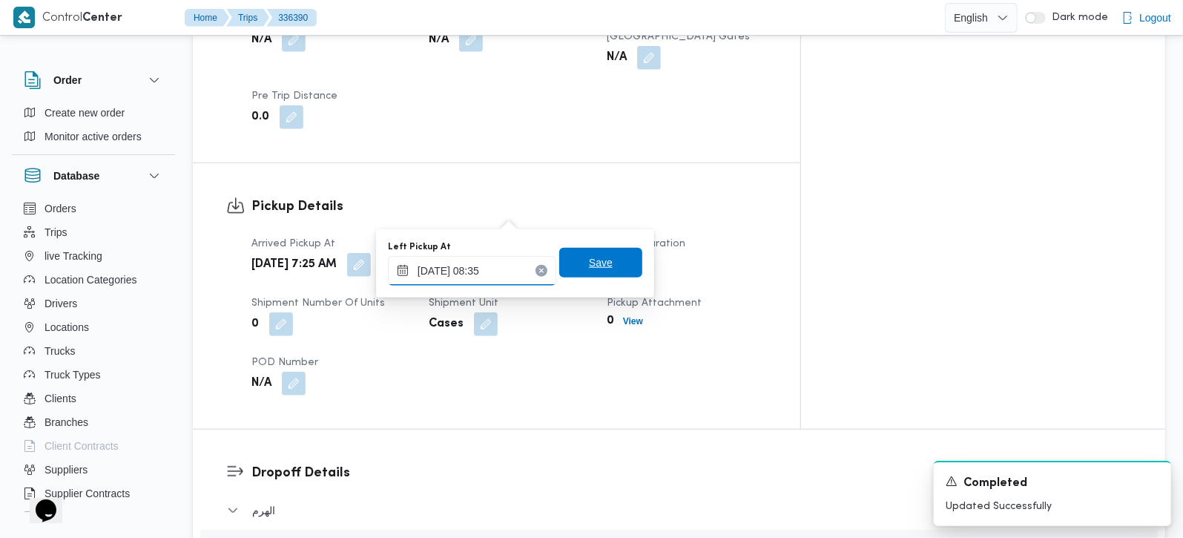
type input "[DATE] 08:35"
click at [589, 261] on span "Save" at bounding box center [601, 263] width 24 height 18
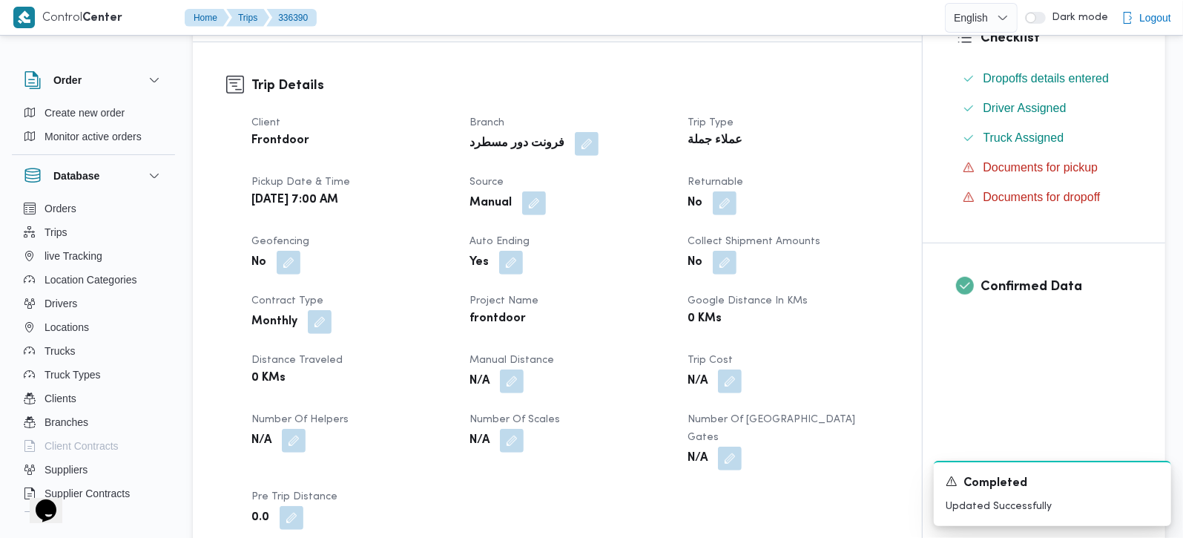
scroll to position [0, 0]
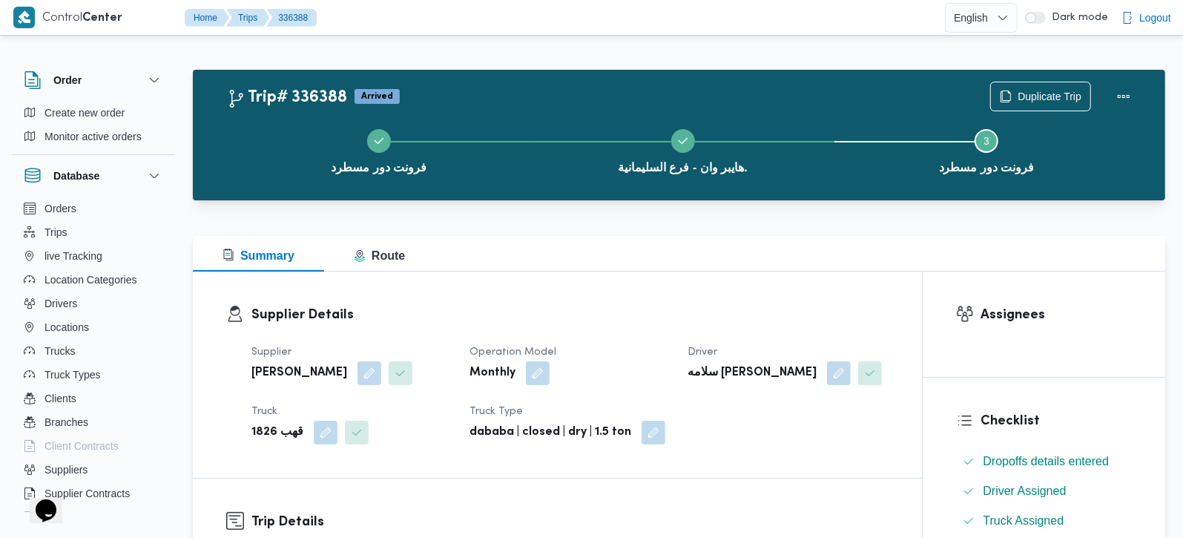
click at [263, 433] on b "قهب 1826" at bounding box center [277, 433] width 52 height 18
copy div "قهب 1826"
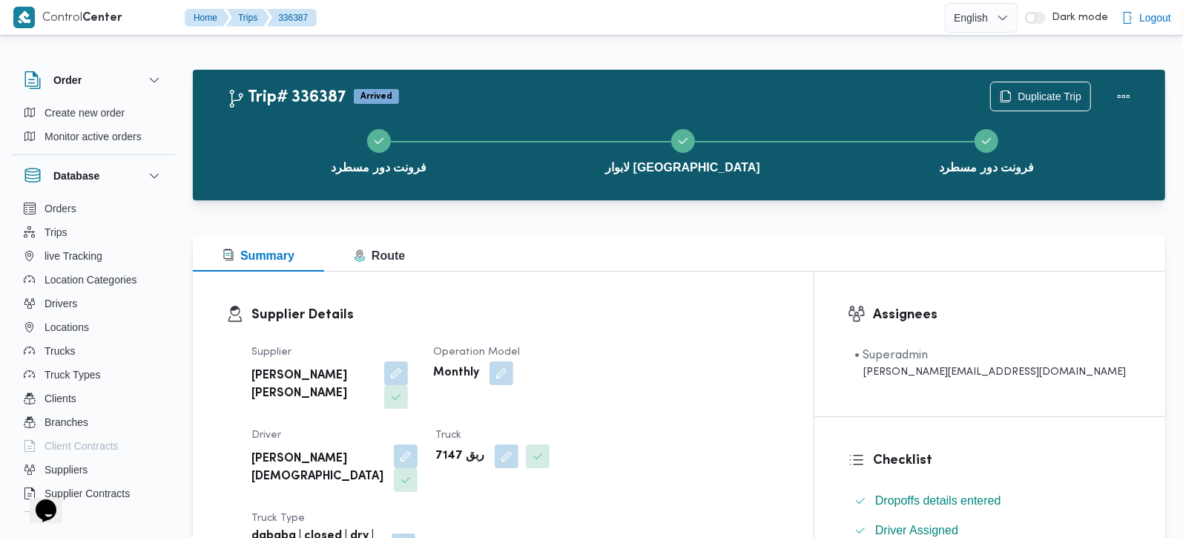
click at [435, 447] on b "ربق 7147" at bounding box center [459, 456] width 49 height 18
copy div "ربق 7147"
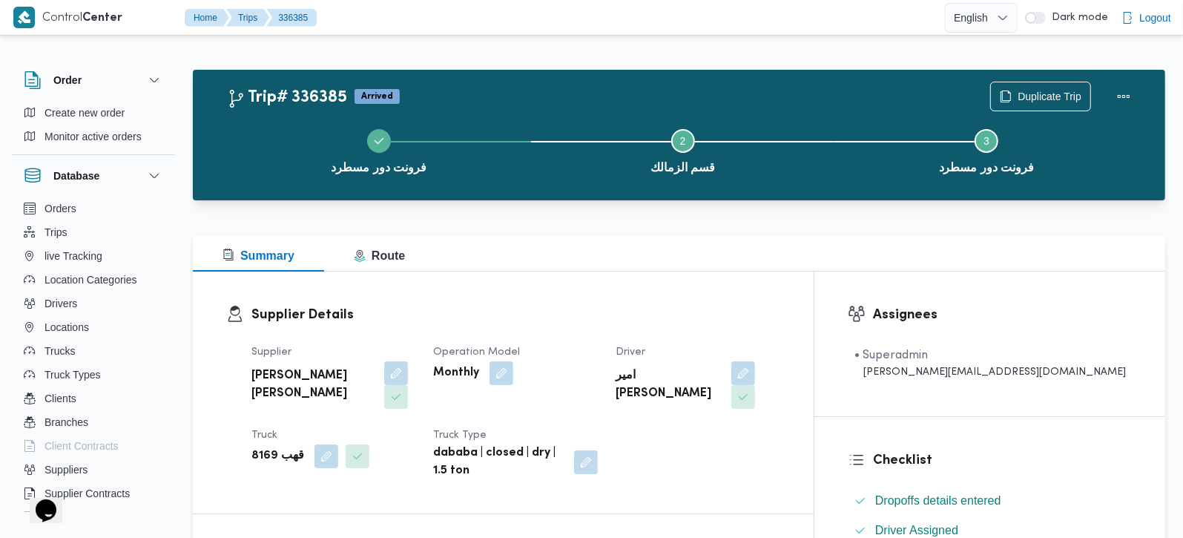
click at [275, 447] on b "قهب 8169" at bounding box center [277, 456] width 53 height 18
copy div "قهب 8169"
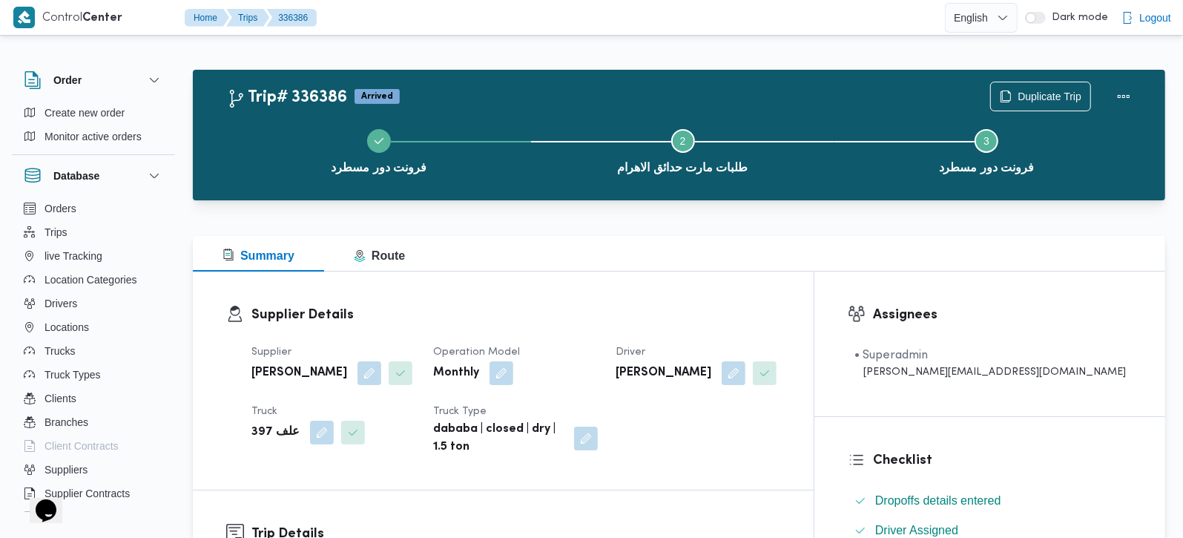
click at [258, 421] on div "علف 397" at bounding box center [333, 432] width 167 height 27
click at [259, 432] on b "علف 397" at bounding box center [275, 433] width 48 height 18
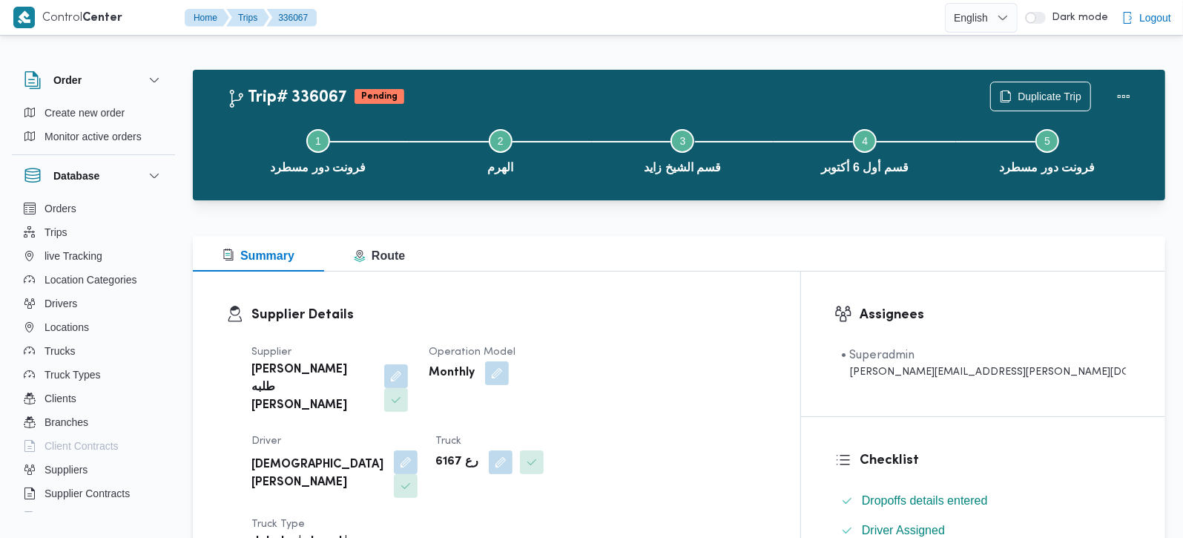
click at [435, 453] on b "رع 6167" at bounding box center [456, 462] width 43 height 18
copy div "رع 6167"
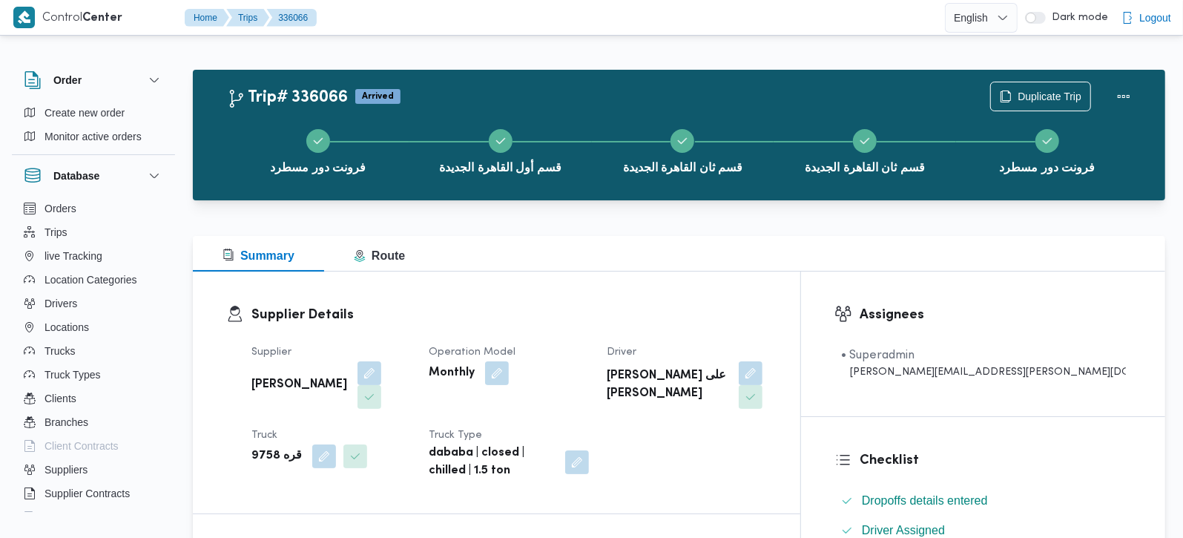
click at [260, 447] on b "قره 9758" at bounding box center [276, 456] width 50 height 18
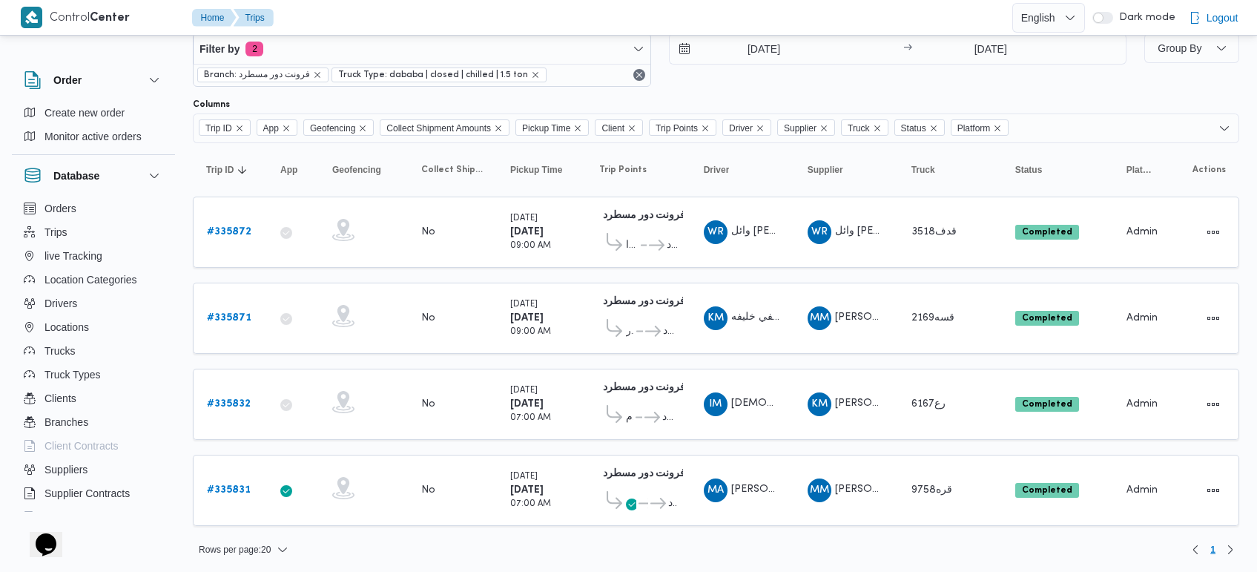
scroll to position [38, 0]
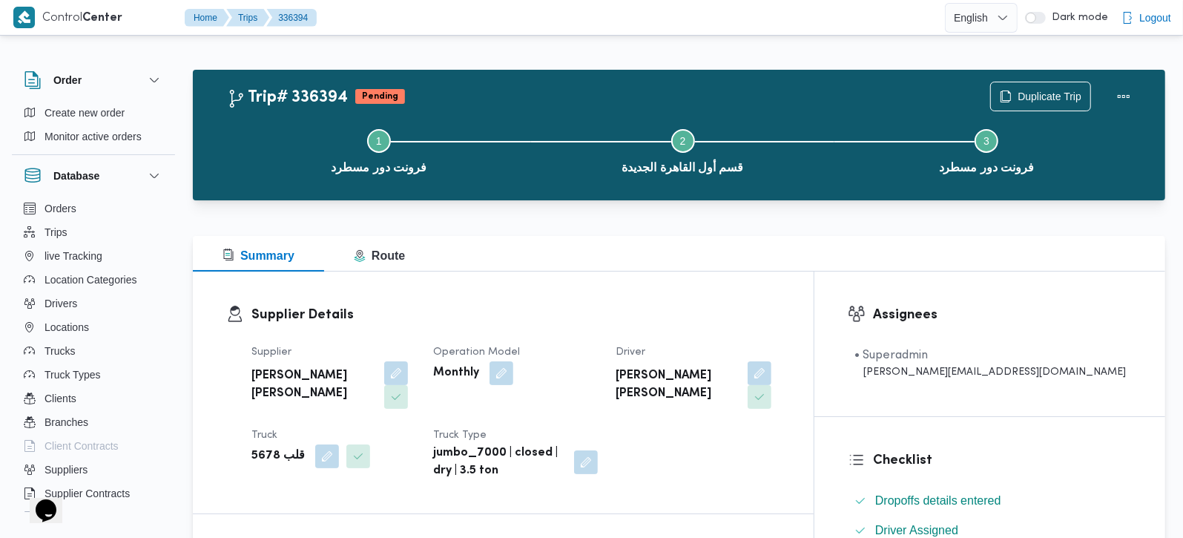
click at [645, 464] on div "Supplier محمد هاني محمد جوده محمود Operation Model Monthly Driver محمود محمد مح…" at bounding box center [516, 412] width 547 height 154
click at [315, 444] on button "button" at bounding box center [327, 456] width 24 height 24
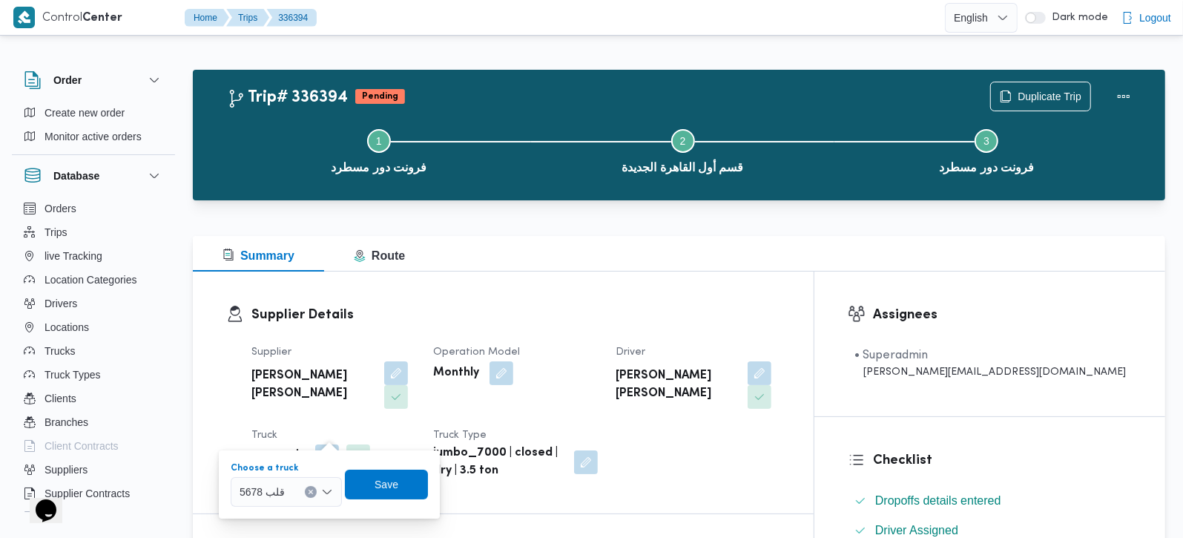
click at [314, 486] on div "قلب 5678" at bounding box center [286, 492] width 111 height 30
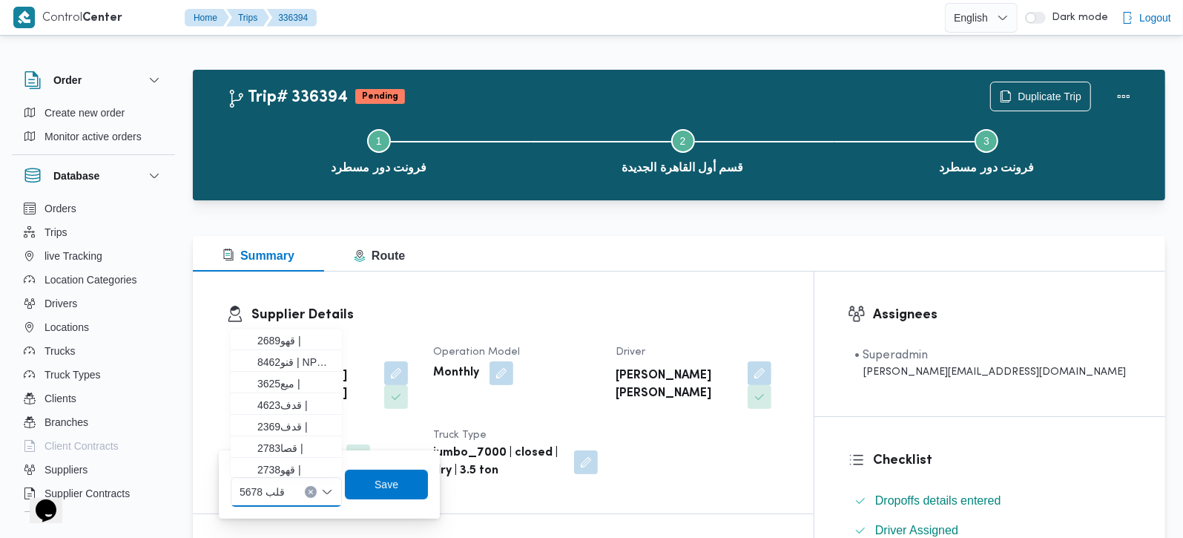
click at [312, 493] on icon "Clear input" at bounding box center [311, 492] width 4 height 4
type input "1613"
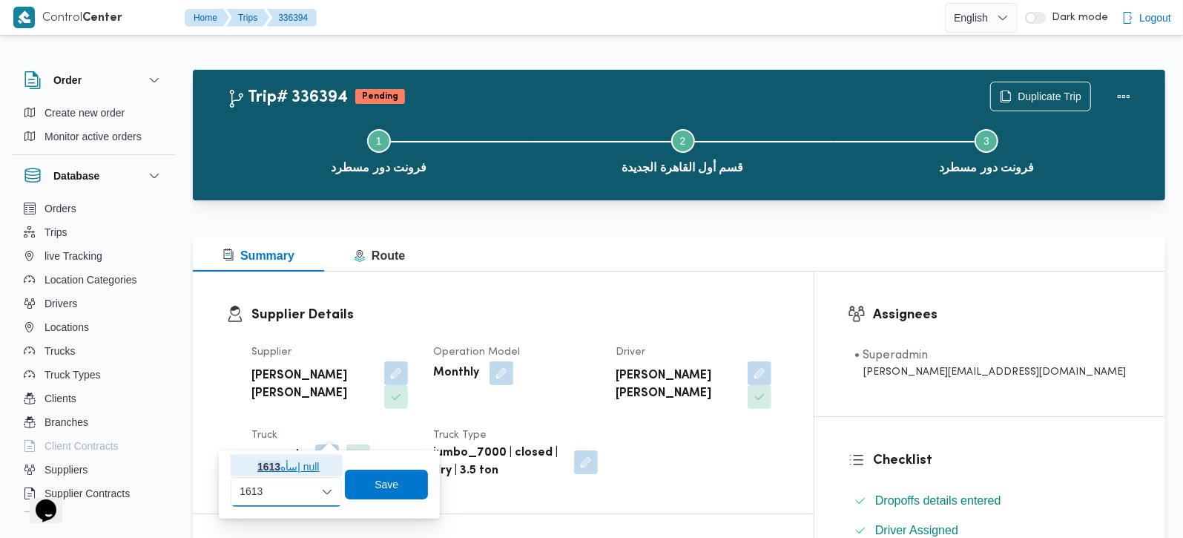
click at [297, 470] on span "سأه 1613 | null" at bounding box center [295, 467] width 76 height 18
click at [386, 493] on span "Save" at bounding box center [396, 484] width 83 height 30
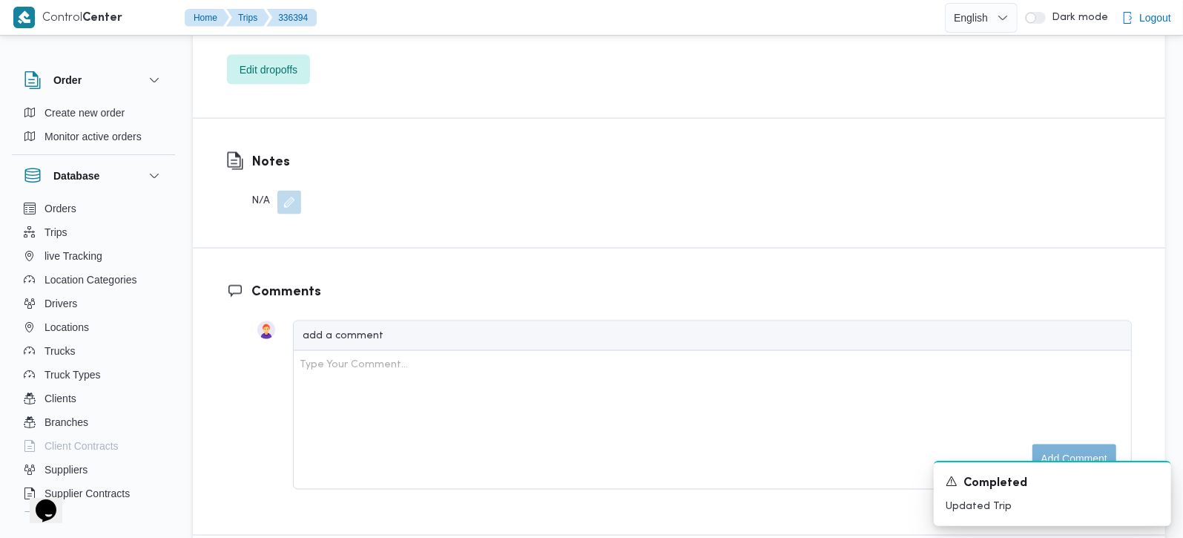
scroll to position [1483, 0]
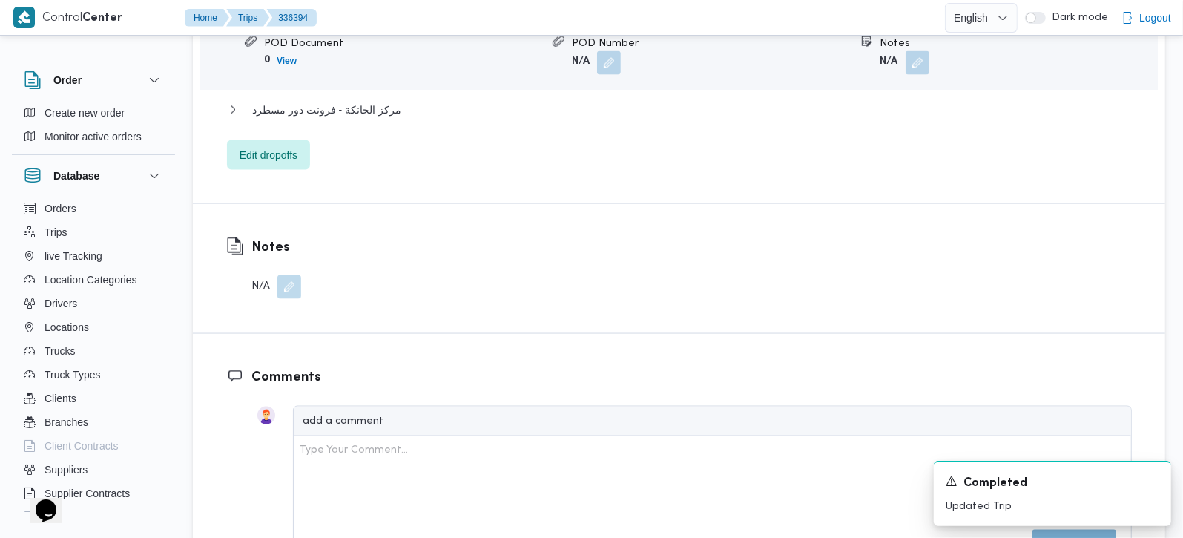
click at [289, 275] on button "button" at bounding box center [289, 287] width 24 height 24
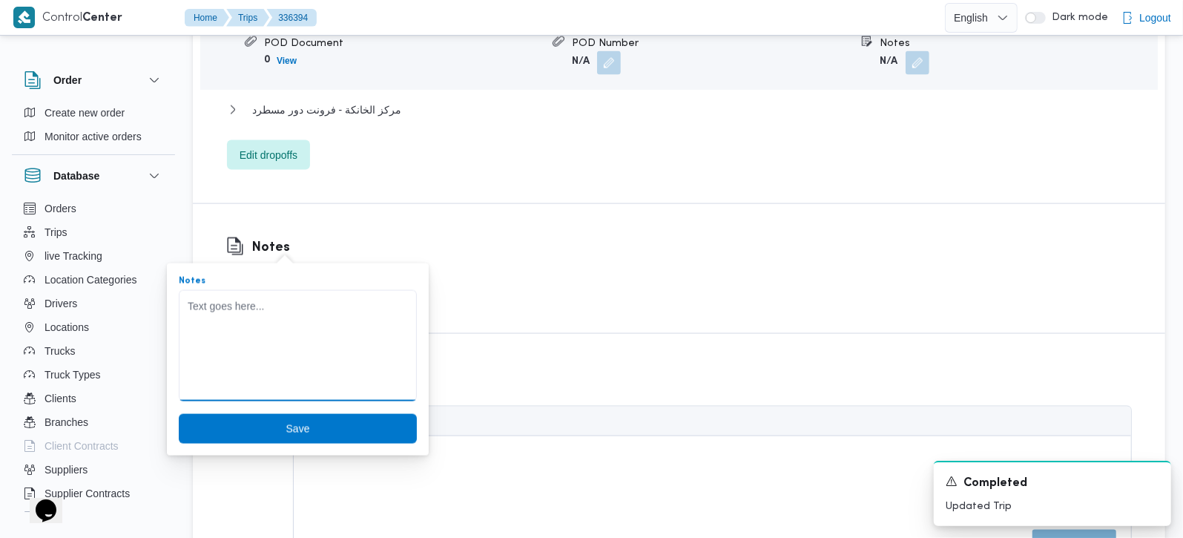
click at [269, 339] on textarea "Notes" at bounding box center [298, 345] width 238 height 111
paste textarea "مفتوح بدلا من مغلق"
type textarea "مفتوح بدلا من مغلق"
click at [293, 416] on span "Save" at bounding box center [298, 428] width 238 height 30
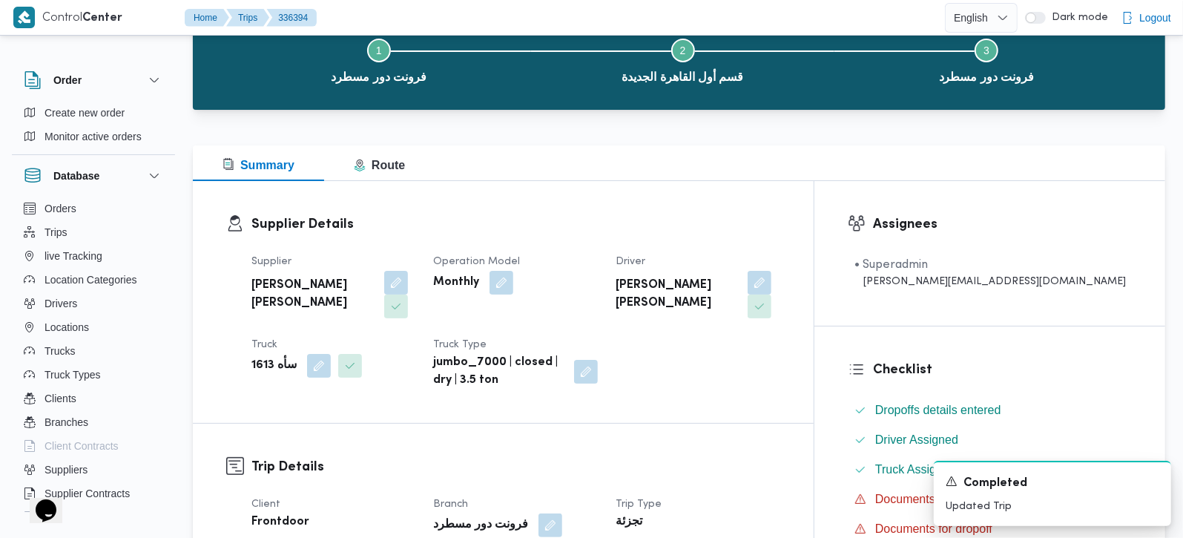
scroll to position [0, 0]
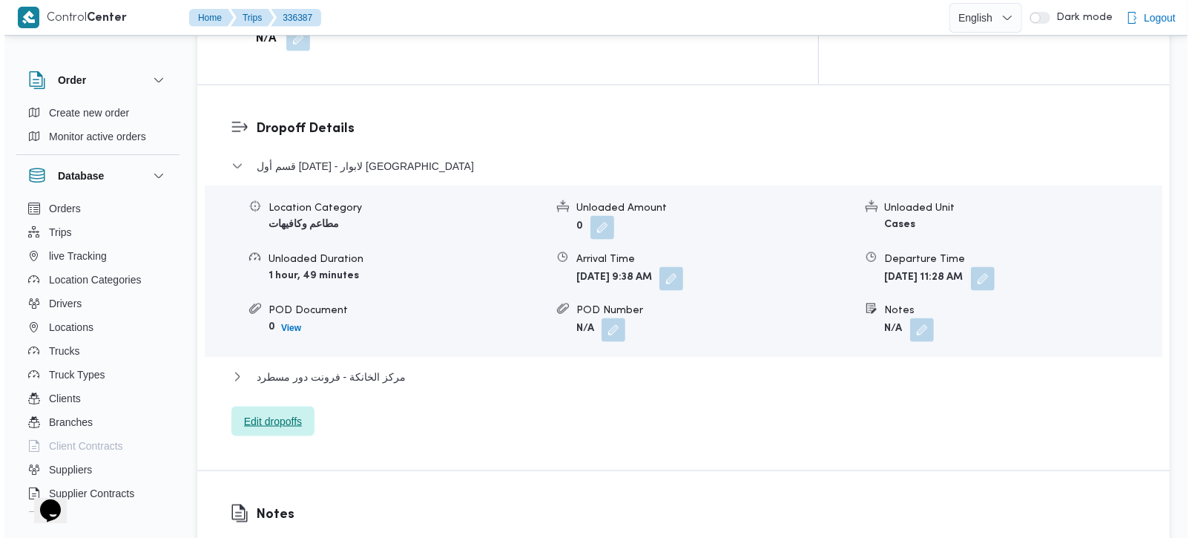
scroll to position [1308, 0]
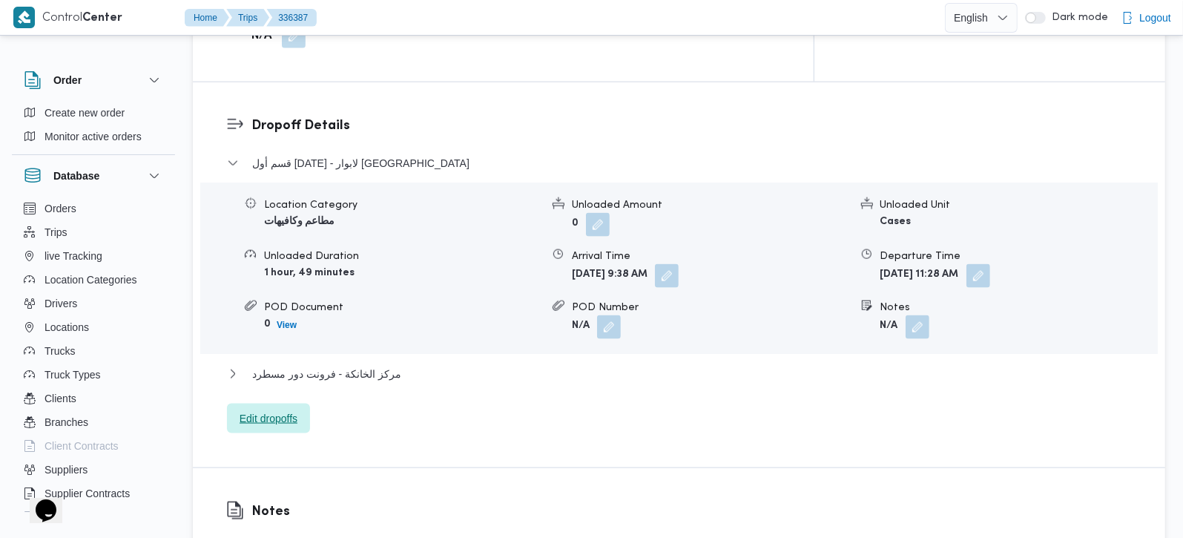
click at [261, 409] on span "Edit dropoffs" at bounding box center [269, 418] width 58 height 18
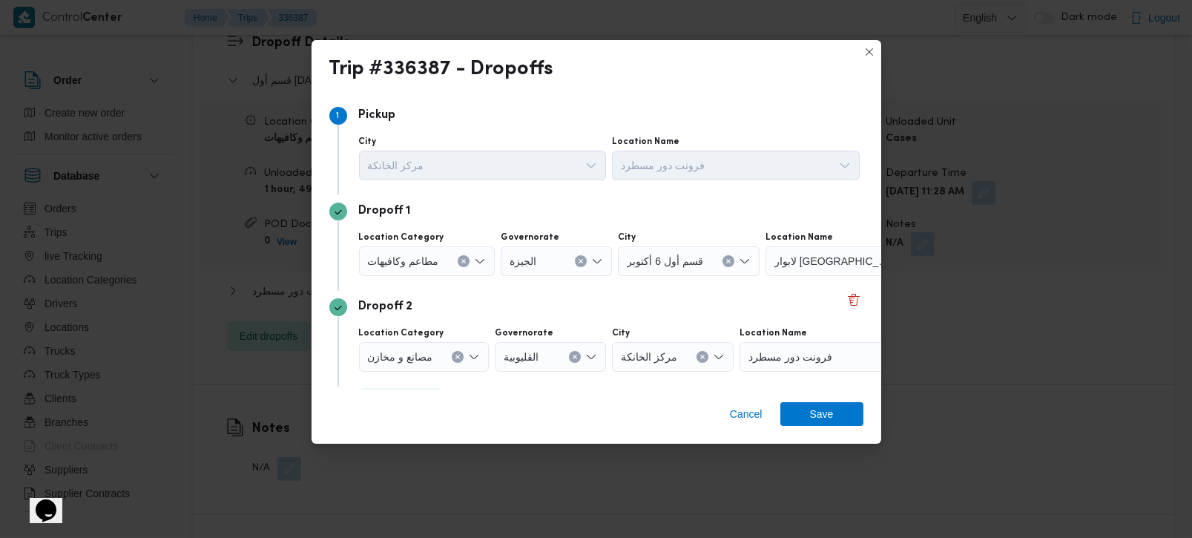
click at [461, 263] on icon "Clear input" at bounding box center [464, 261] width 6 height 6
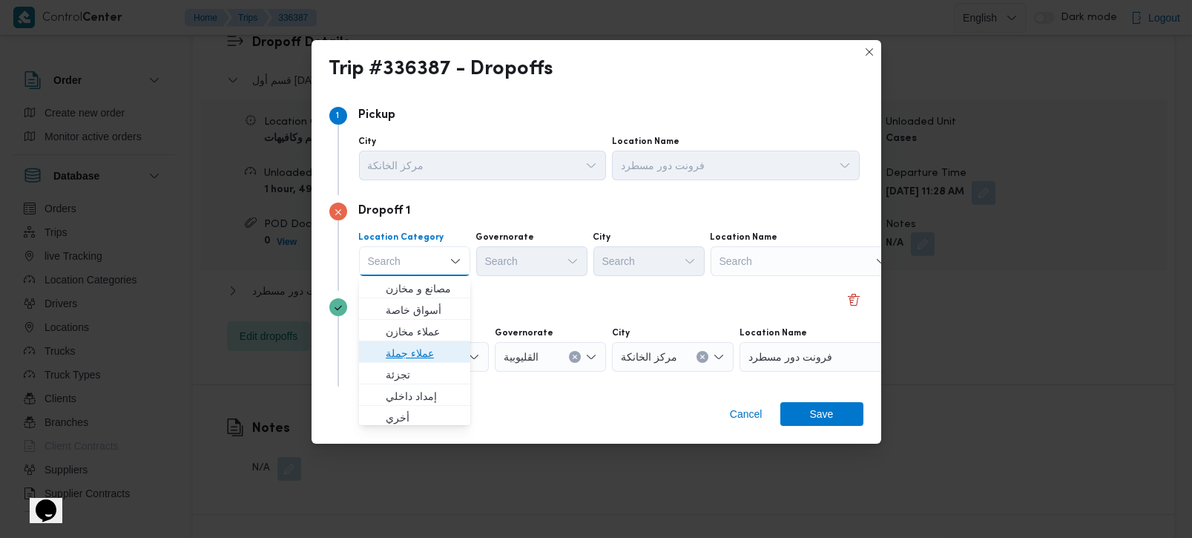
click at [412, 352] on span "عملاء جملة" at bounding box center [424, 353] width 76 height 18
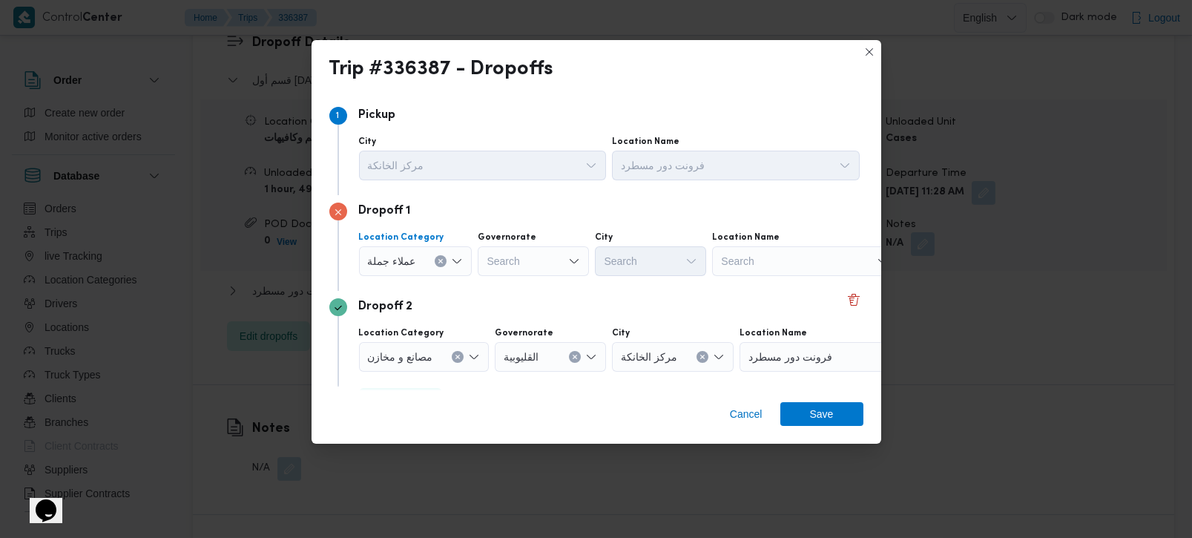
click at [504, 254] on div "Search" at bounding box center [533, 261] width 111 height 30
type input "زة"
drag, startPoint x: 524, startPoint y: 294, endPoint x: 574, endPoint y: 263, distance: 58.7
click at [524, 294] on span "الجي زة" at bounding box center [541, 289] width 76 height 18
click at [633, 256] on div "Search" at bounding box center [650, 261] width 111 height 30
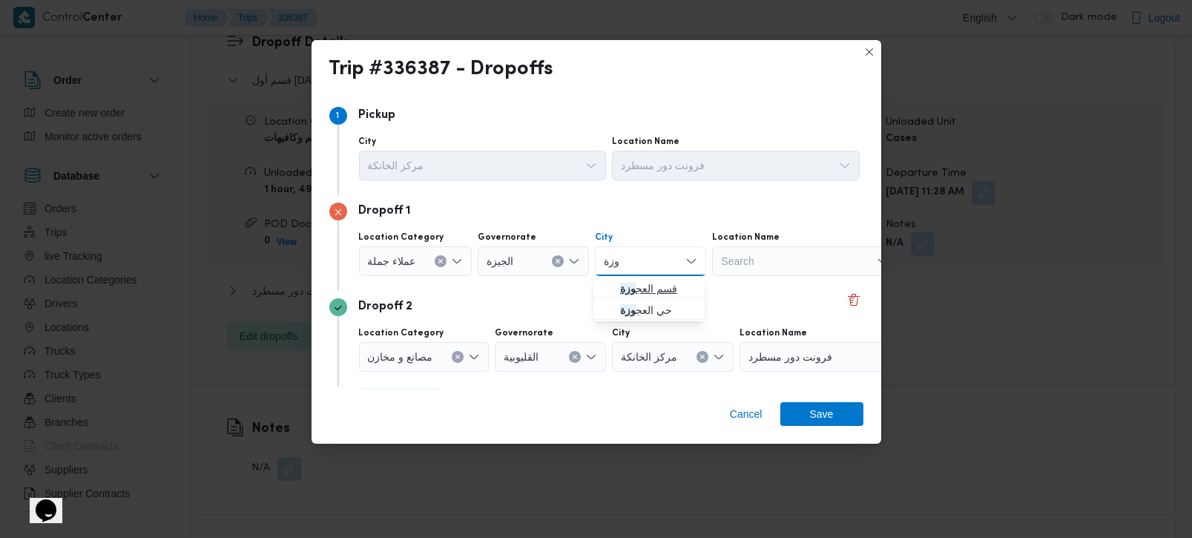
type input "وزة"
click at [630, 283] on mark "وزة" at bounding box center [628, 289] width 16 height 12
click at [578, 305] on div "Dropoff 2" at bounding box center [596, 307] width 534 height 18
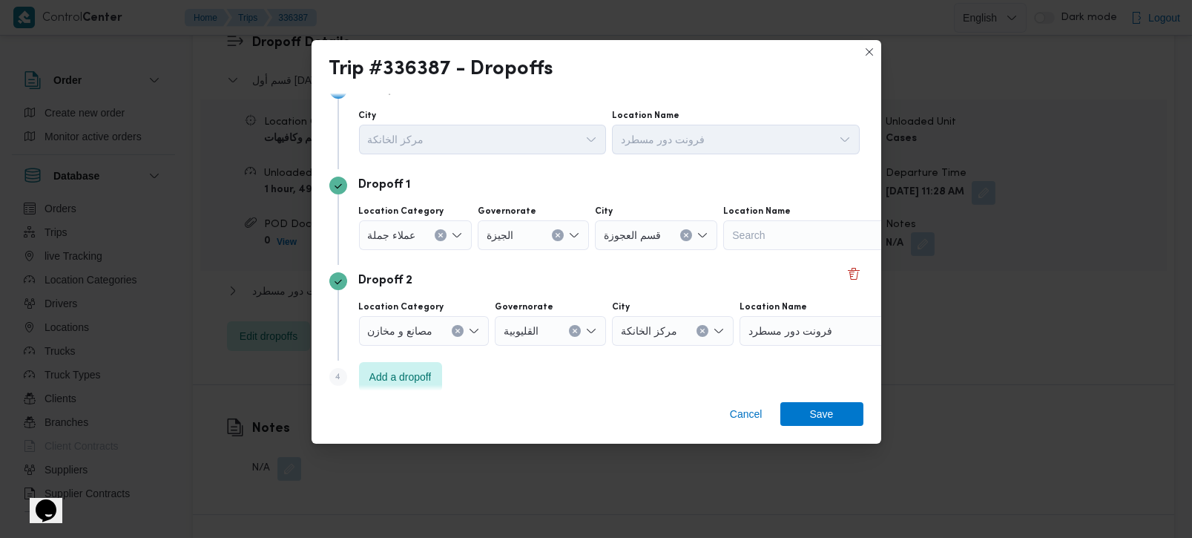
scroll to position [40, 0]
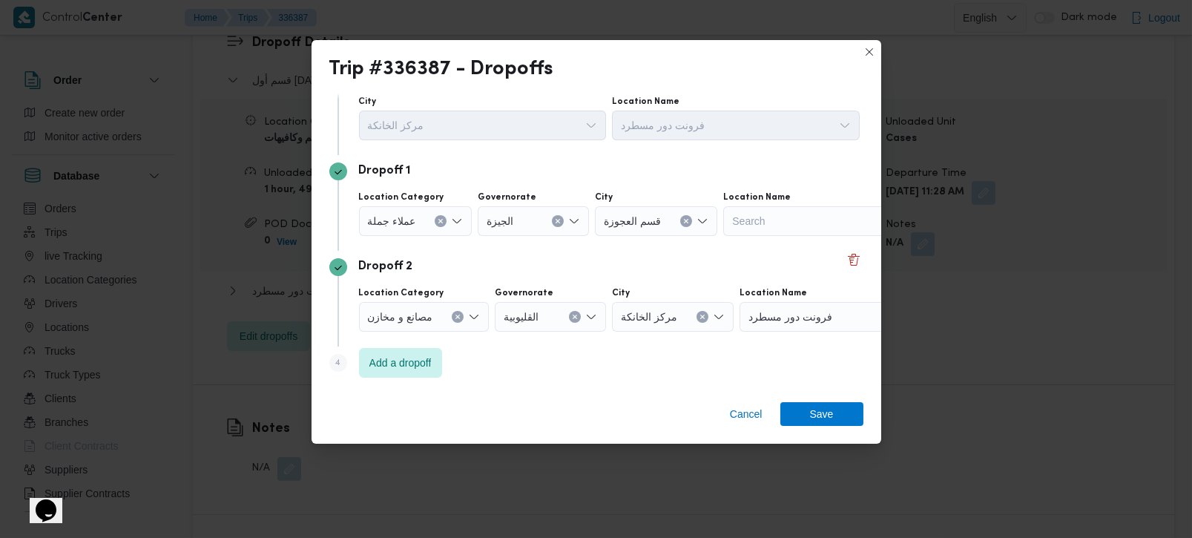
click at [459, 312] on button "Clear input" at bounding box center [458, 317] width 12 height 12
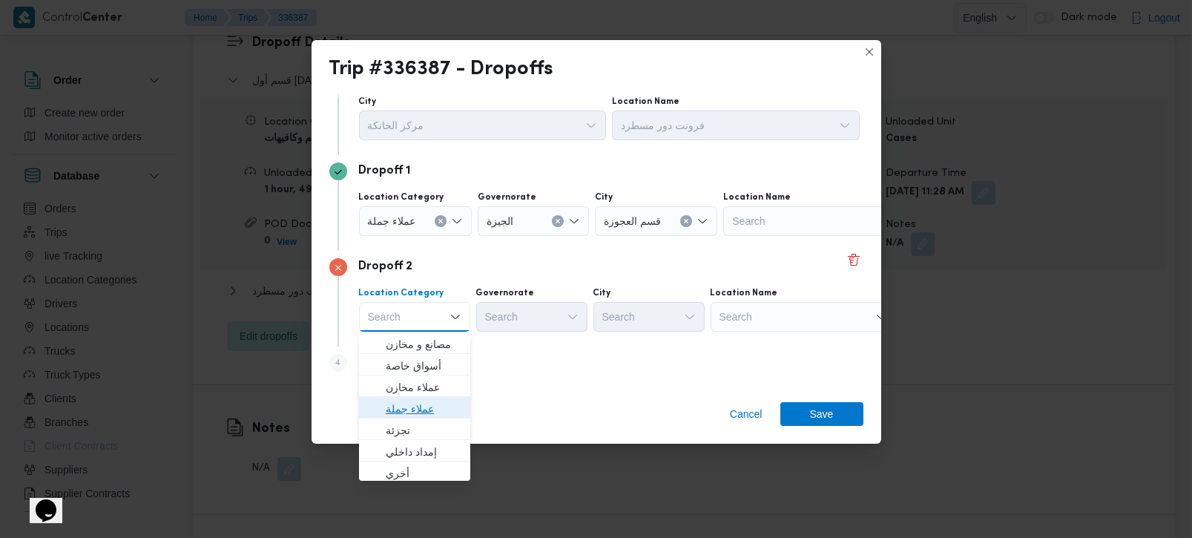
click at [394, 404] on span "عملاء جملة" at bounding box center [424, 409] width 76 height 18
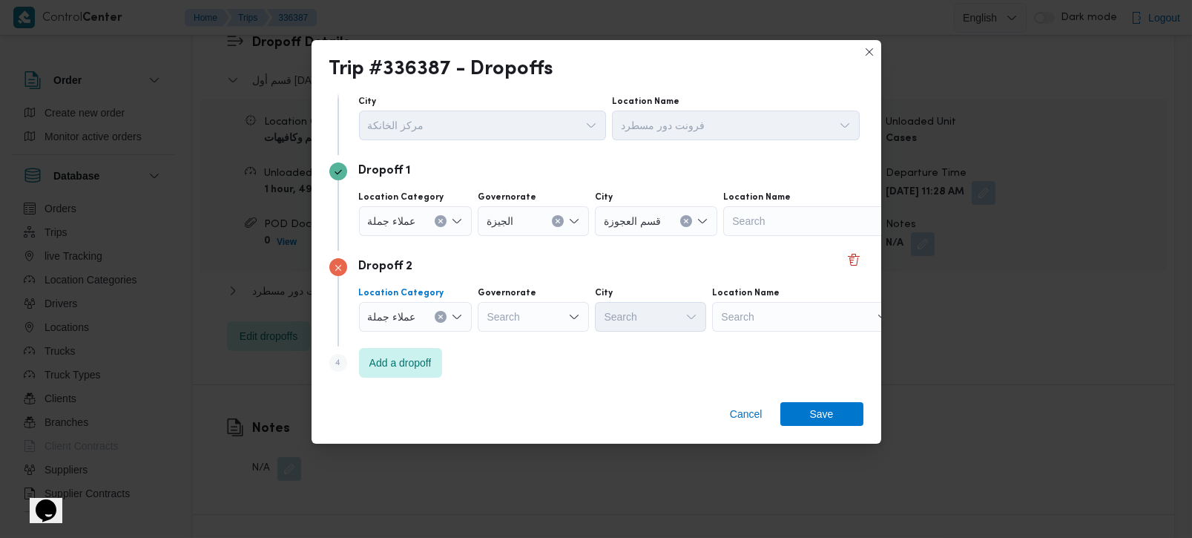
click at [535, 320] on div "Search" at bounding box center [533, 317] width 111 height 30
type input "زة"
click at [515, 350] on span "الجي زة" at bounding box center [541, 344] width 76 height 18
click at [631, 318] on div "Search" at bounding box center [650, 317] width 111 height 30
type input "زما"
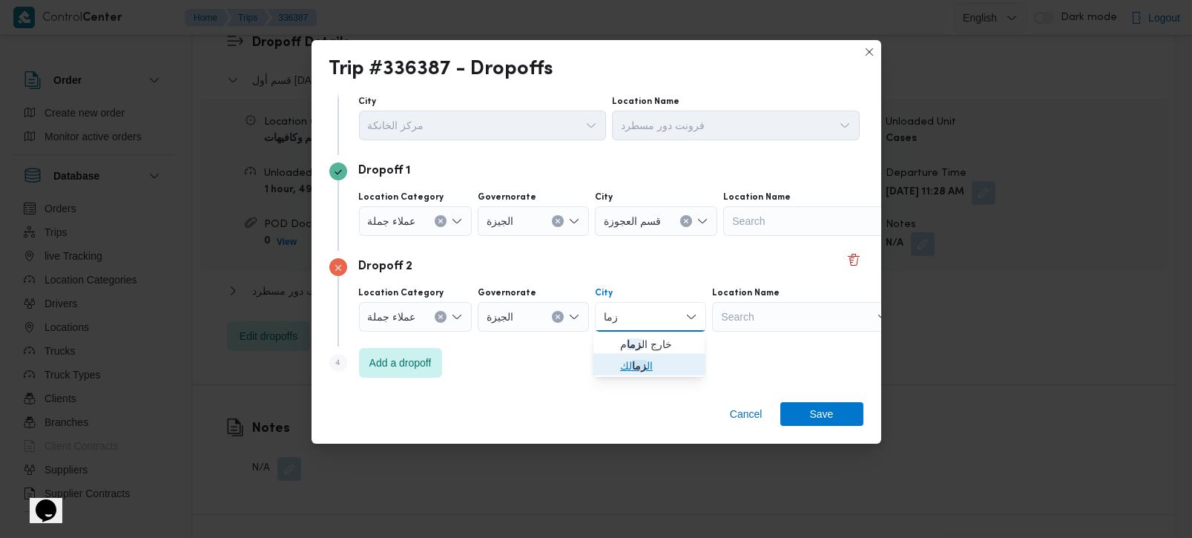
click at [624, 369] on span "ال زما لك" at bounding box center [658, 366] width 76 height 18
click at [406, 347] on div "Step 4 is disabled 4 Add a dropoff" at bounding box center [596, 365] width 534 height 39
click at [419, 355] on span "Add a dropoff" at bounding box center [400, 362] width 62 height 18
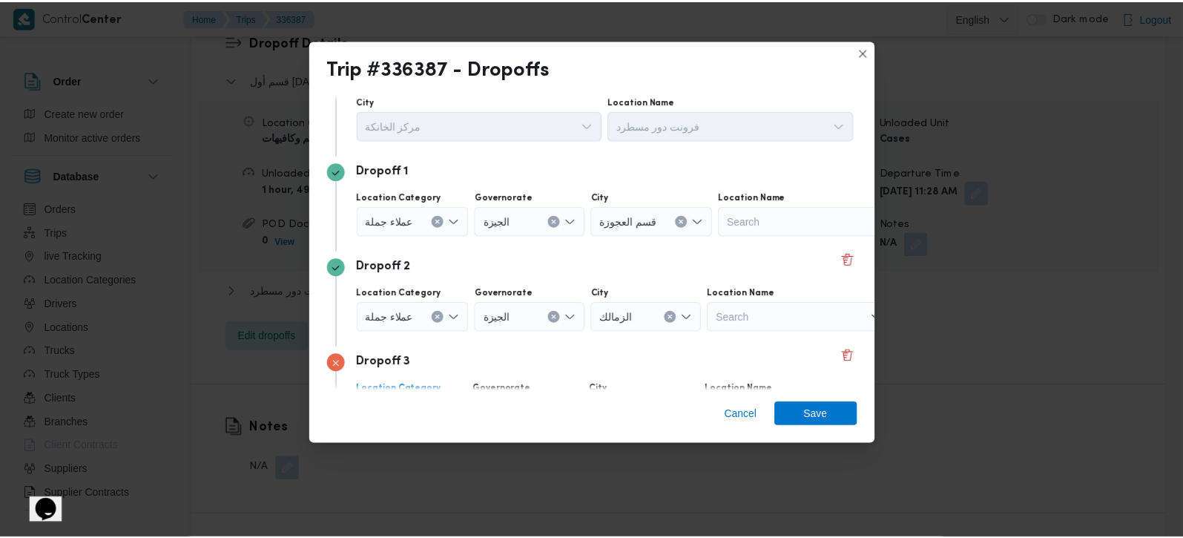
scroll to position [136, 0]
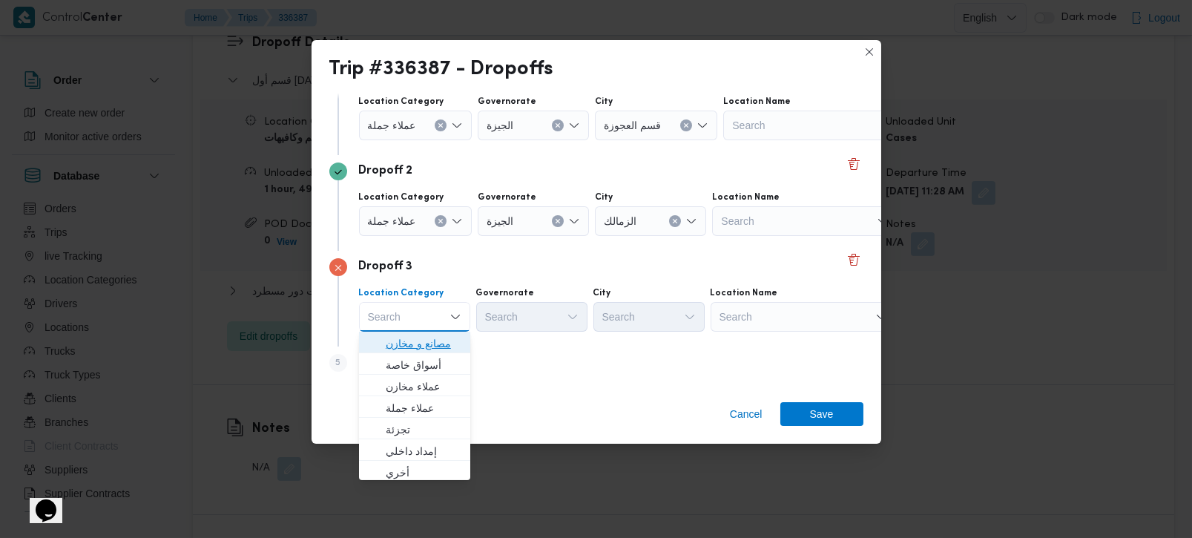
click at [438, 340] on span "مصانع و مخازن" at bounding box center [424, 344] width 76 height 18
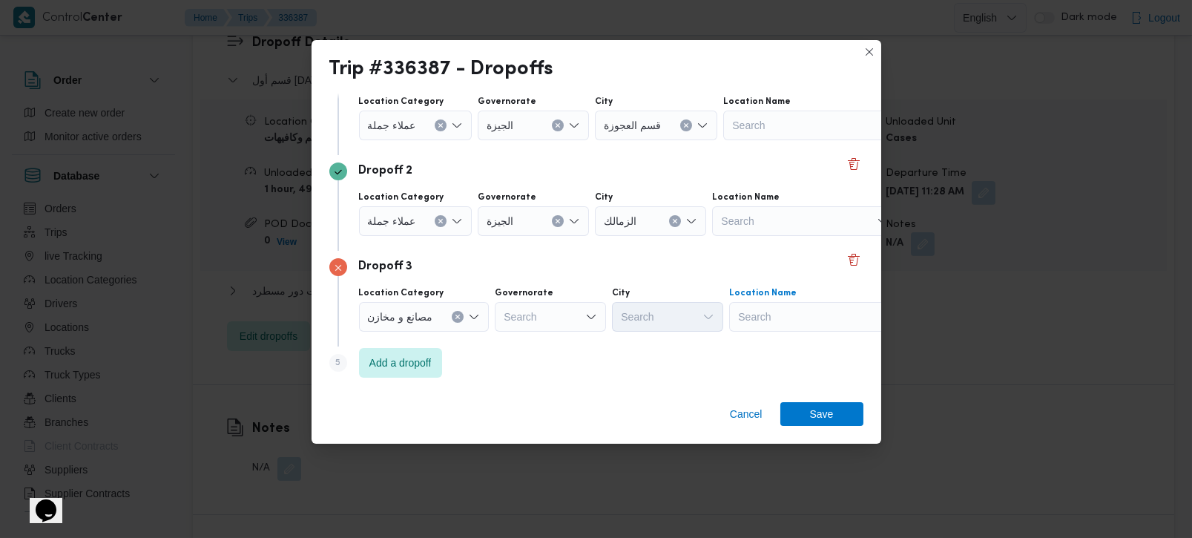
click at [744, 314] on div "Search" at bounding box center [821, 317] width 185 height 30
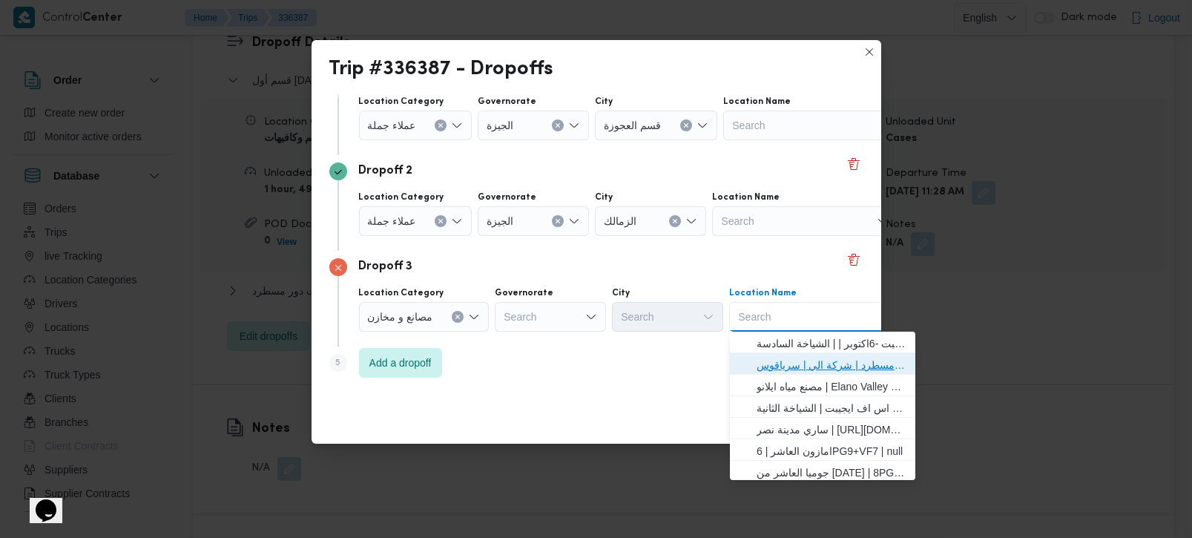
click at [762, 363] on span "فرونت دور مسطرد | شركة الي | سرياقوس" at bounding box center [832, 365] width 150 height 18
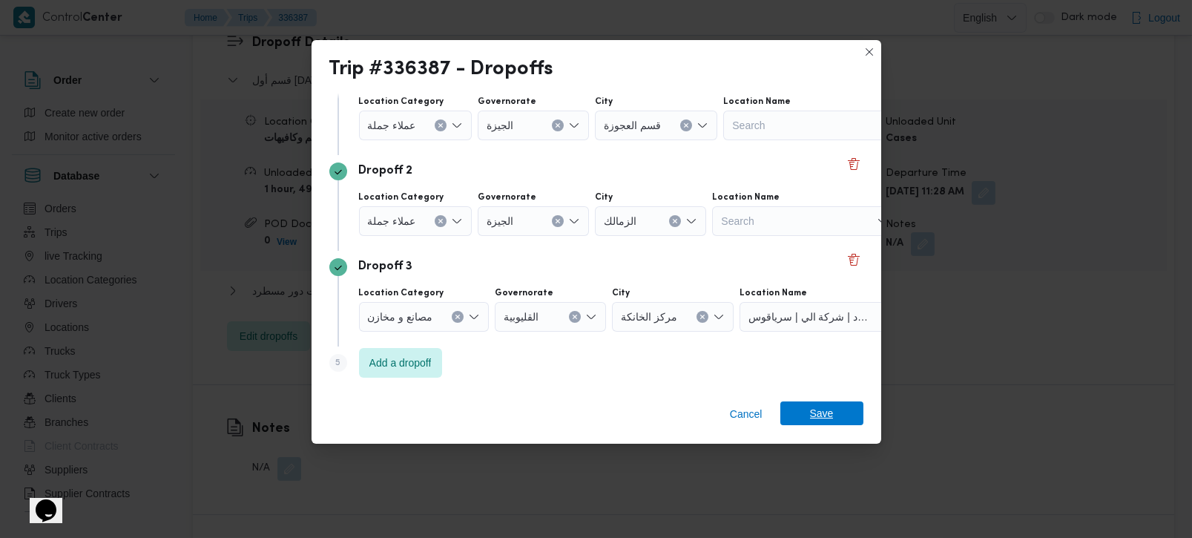
click at [803, 416] on span "Save" at bounding box center [821, 413] width 83 height 24
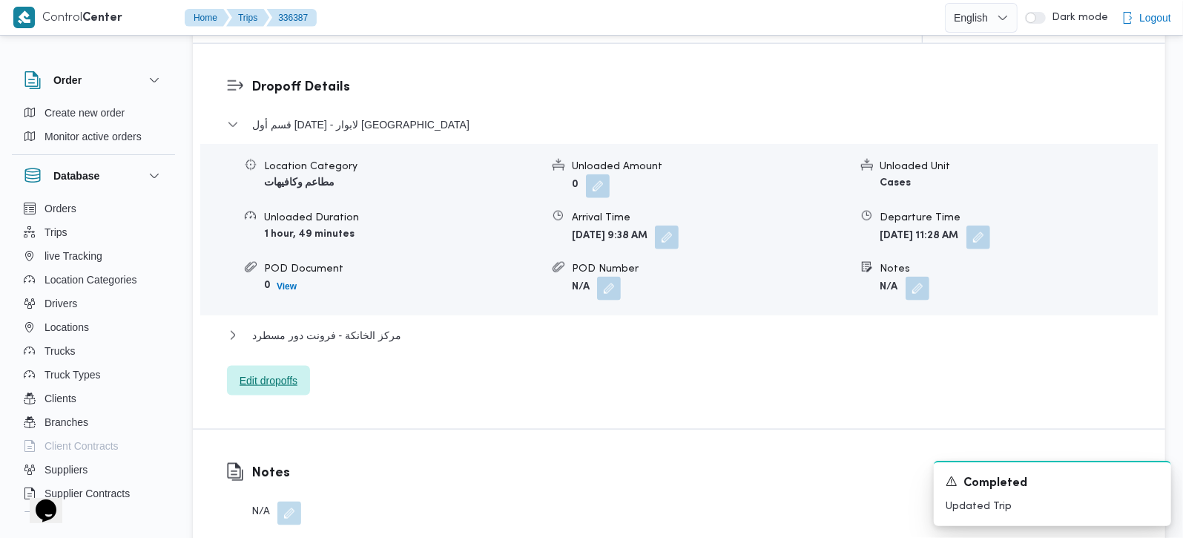
scroll to position [1222, 0]
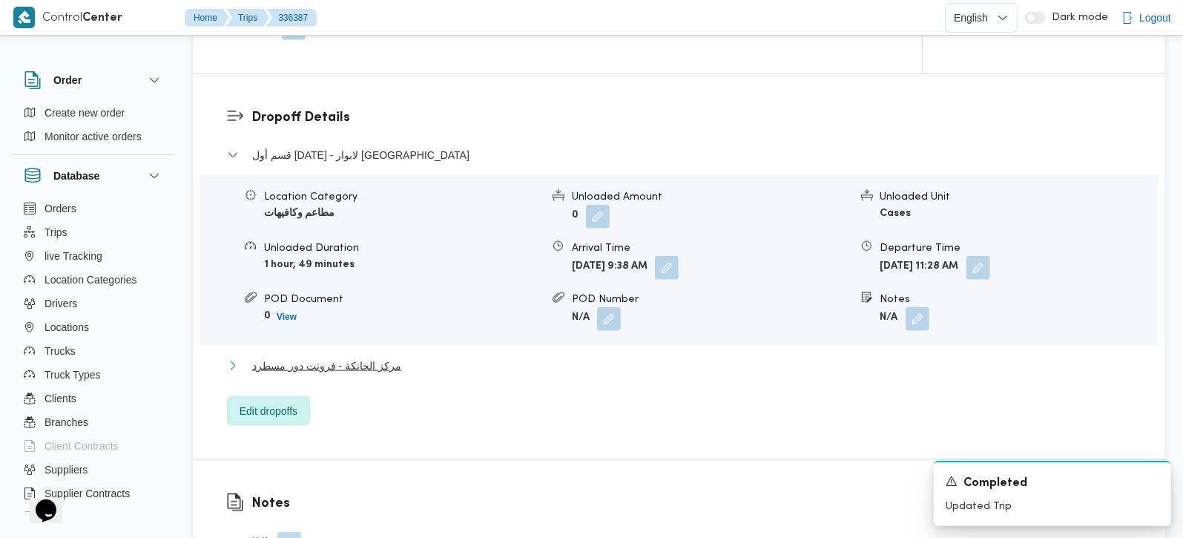
click at [368, 357] on span "مركز الخانكة - فرونت دور مسطرد" at bounding box center [326, 366] width 149 height 18
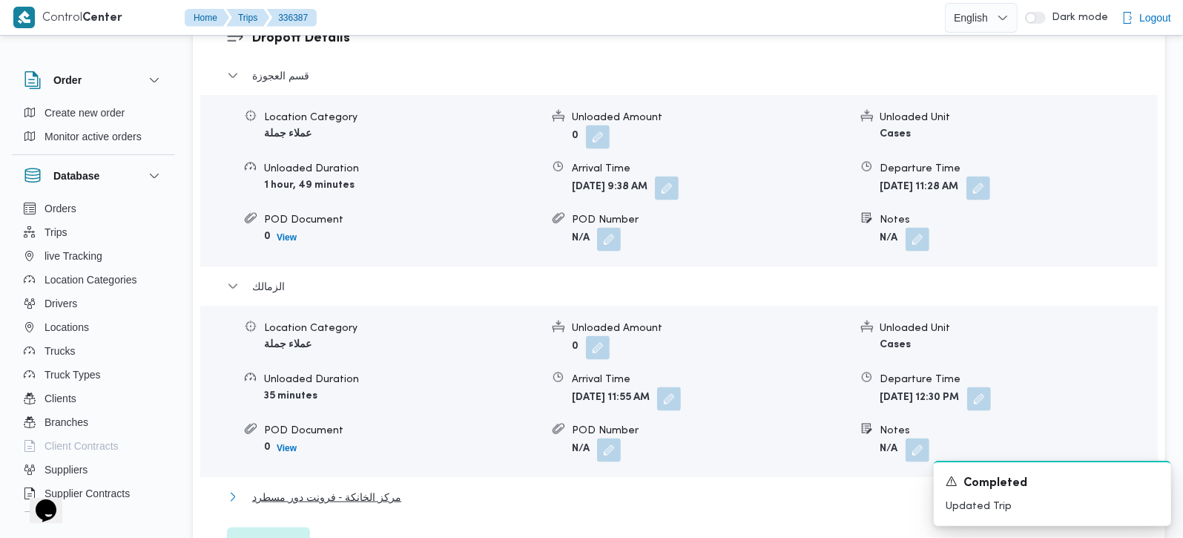
click at [312, 488] on span "مركز الخانكة - فرونت دور مسطرد" at bounding box center [326, 497] width 149 height 18
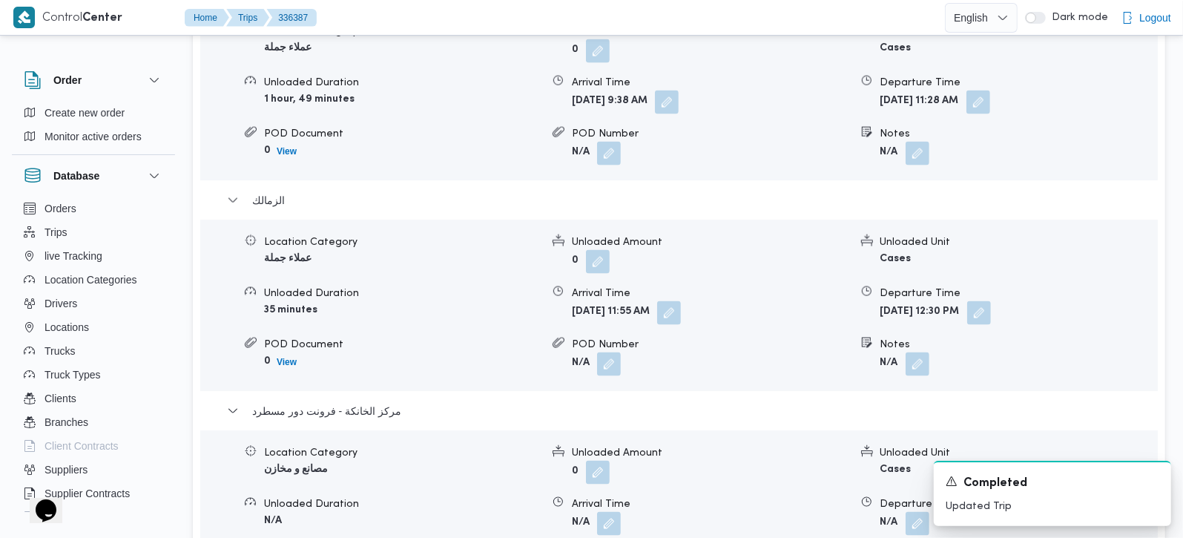
scroll to position [1483, 0]
click at [911, 350] on button "button" at bounding box center [918, 362] width 24 height 24
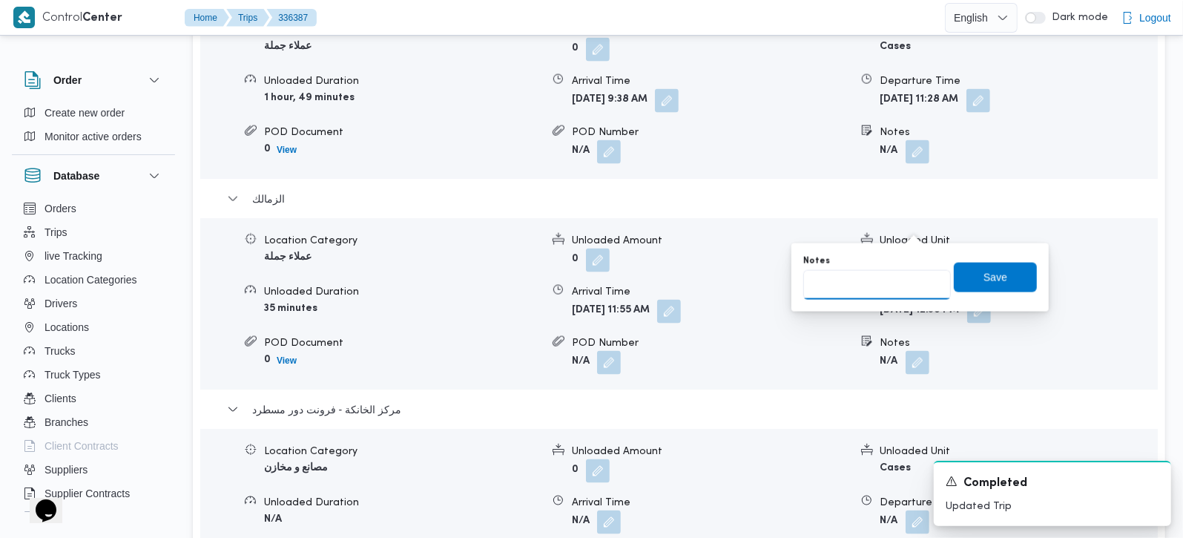
click at [877, 294] on input "Notes" at bounding box center [877, 285] width 148 height 30
type input "موبيل العجوزة"
click at [967, 272] on span "Save" at bounding box center [995, 277] width 83 height 30
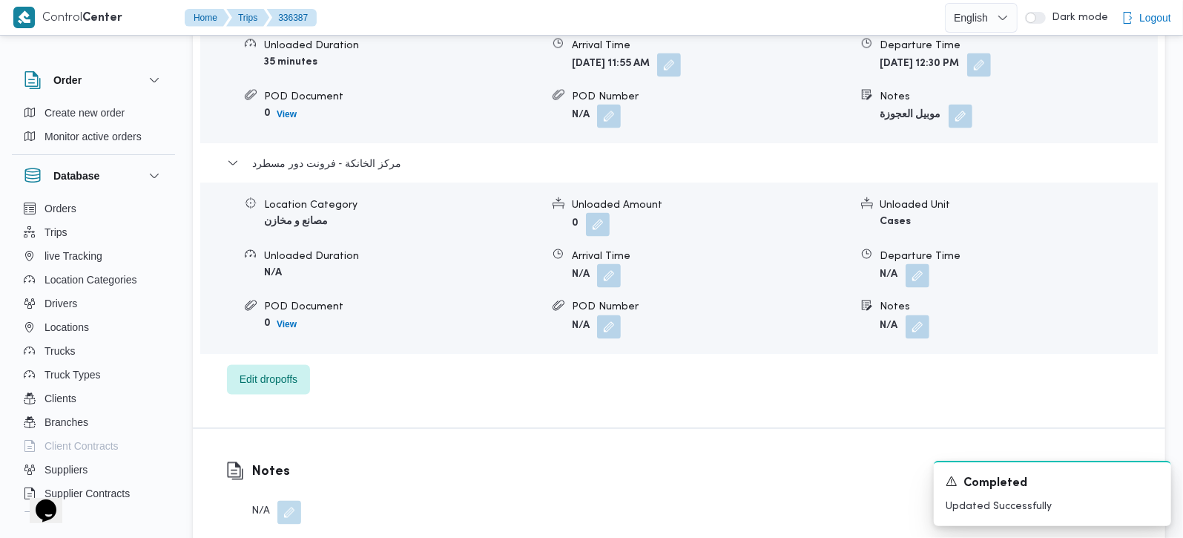
scroll to position [1745, 0]
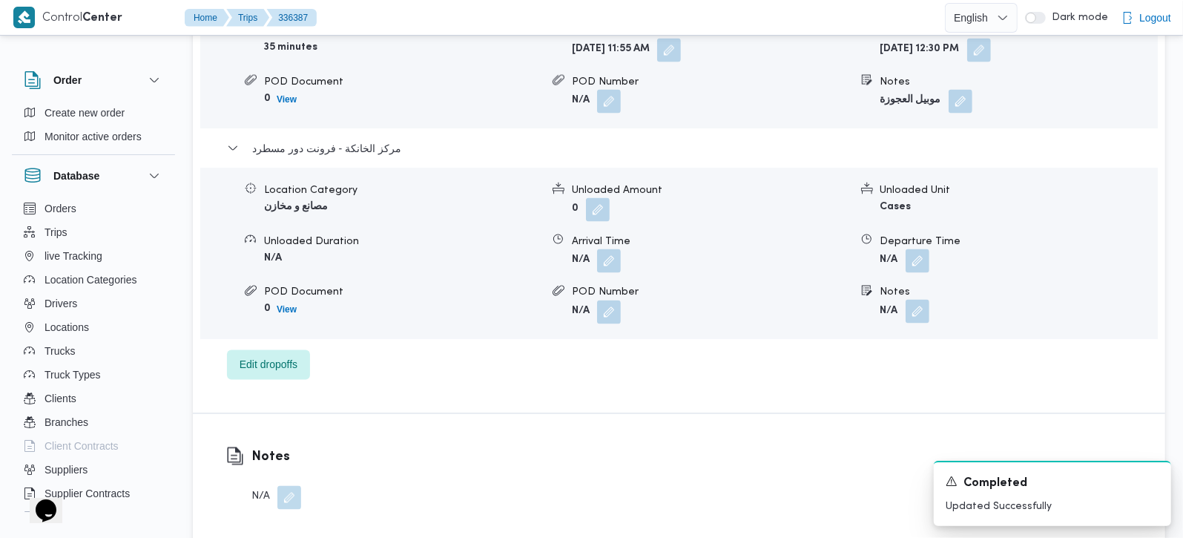
click at [926, 300] on button "button" at bounding box center [918, 312] width 24 height 24
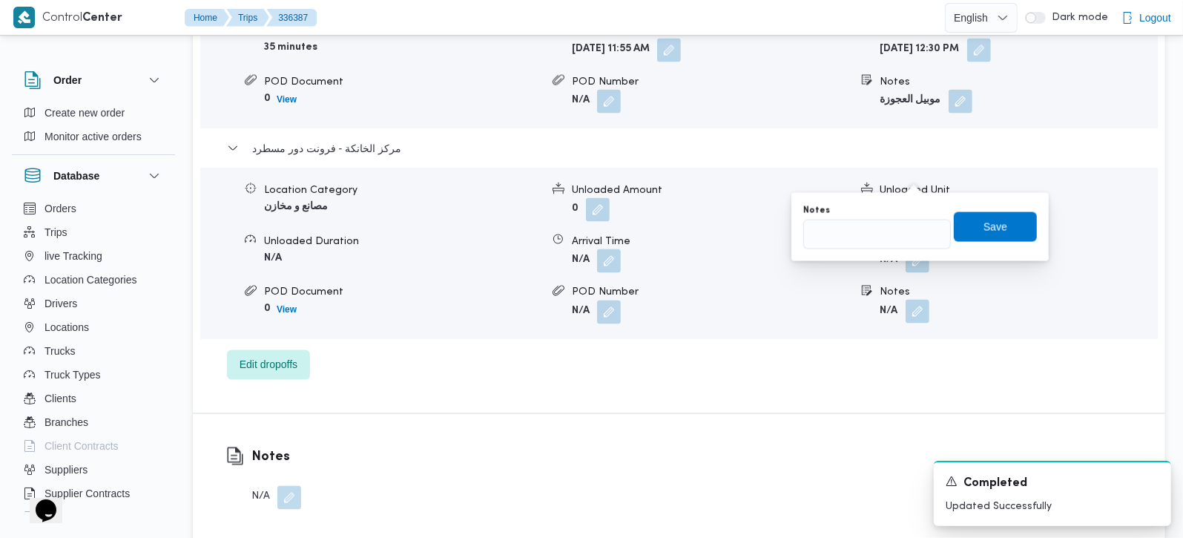
click at [863, 254] on div "You are in a dialog. To close this dialog, hit escape. Notes Save" at bounding box center [919, 227] width 257 height 68
click at [854, 235] on input "Notes" at bounding box center [877, 235] width 148 height 30
type input "جورميه و سيركل كيه"
click at [954, 231] on span "Save" at bounding box center [995, 226] width 83 height 30
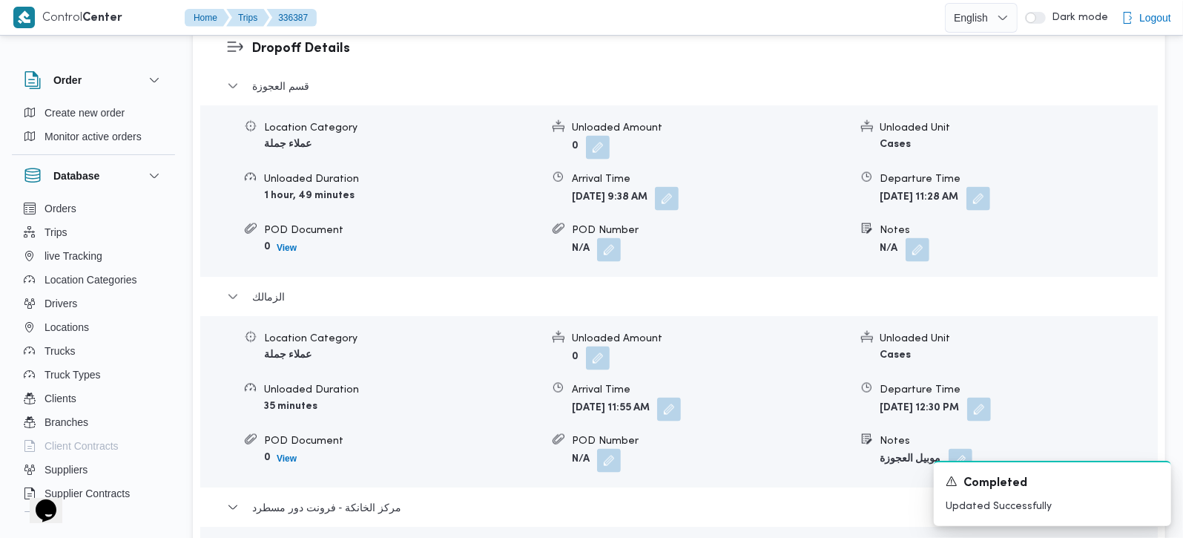
scroll to position [1483, 0]
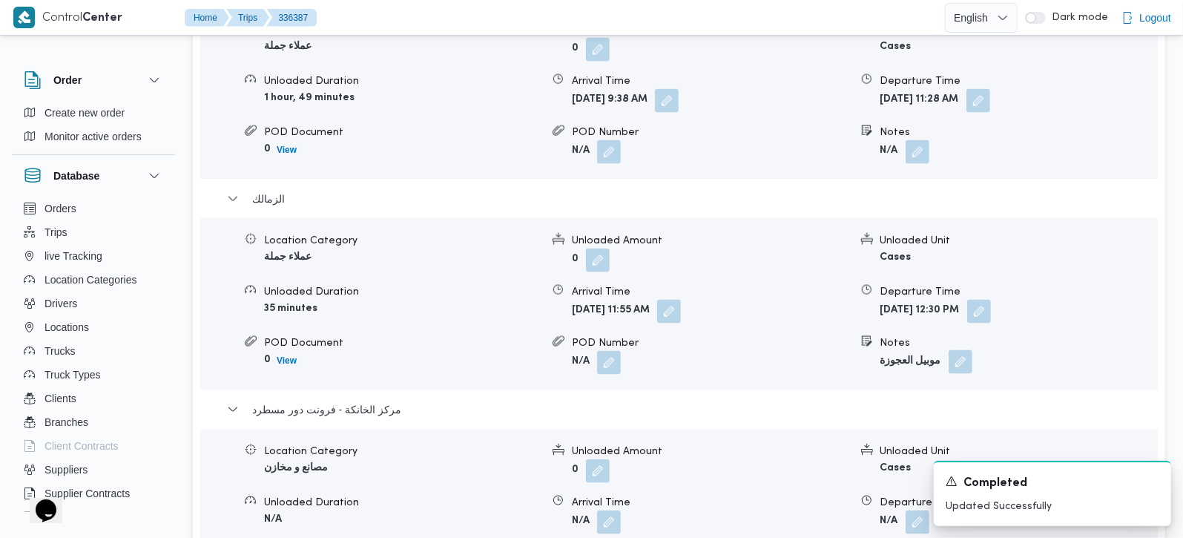
click at [961, 350] on button "button" at bounding box center [961, 362] width 24 height 24
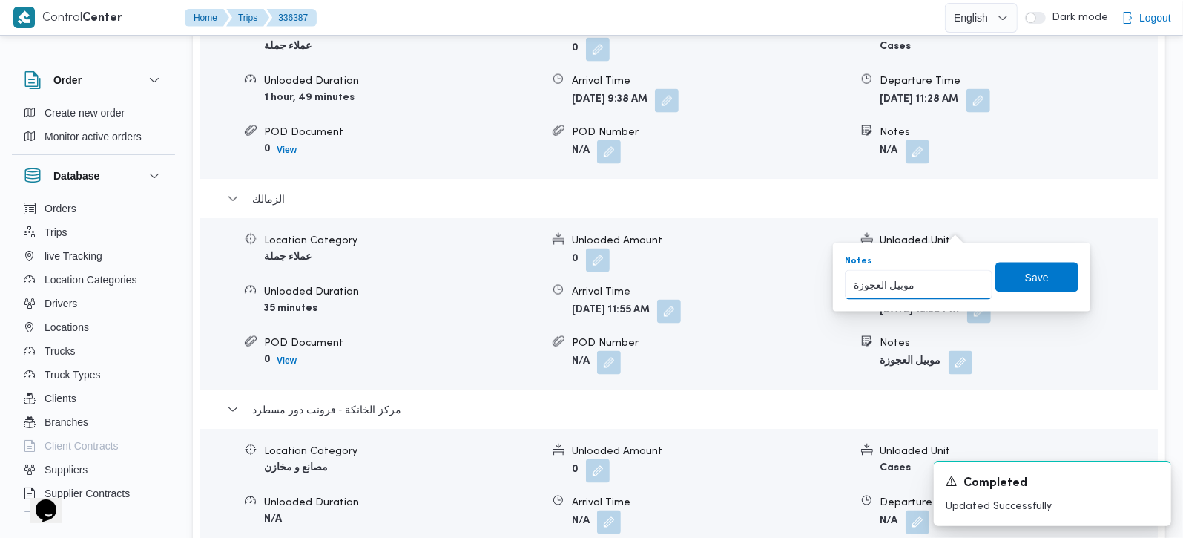
drag, startPoint x: 930, startPoint y: 283, endPoint x: 642, endPoint y: 312, distance: 290.0
click at [642, 312] on body "Control Center Home Trips 336387 English عربي Dark mode Logout Order Create new…" at bounding box center [591, 198] width 1183 height 3363
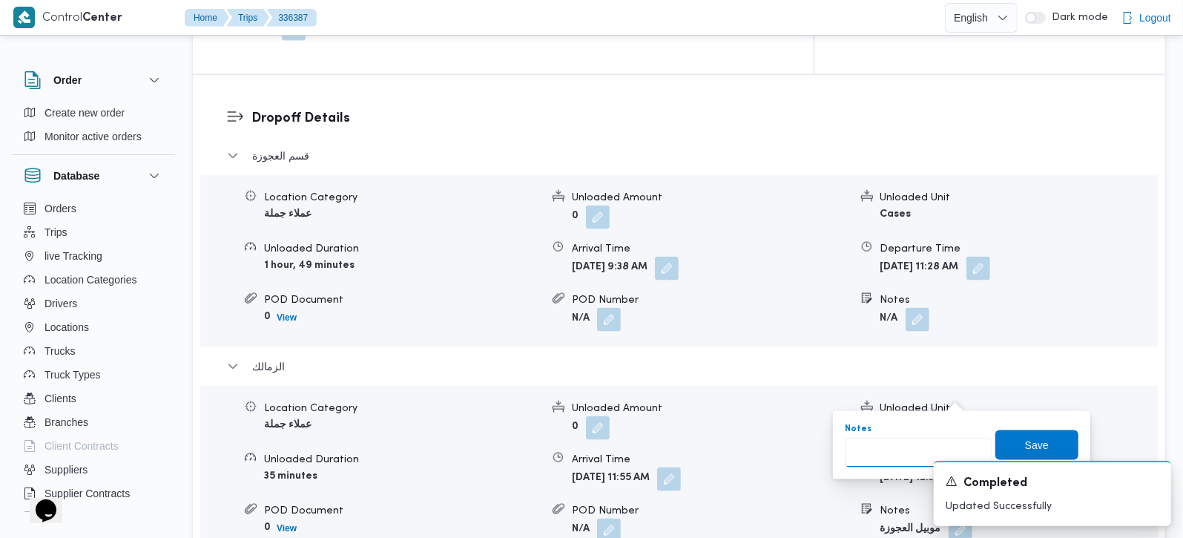
scroll to position [1308, 0]
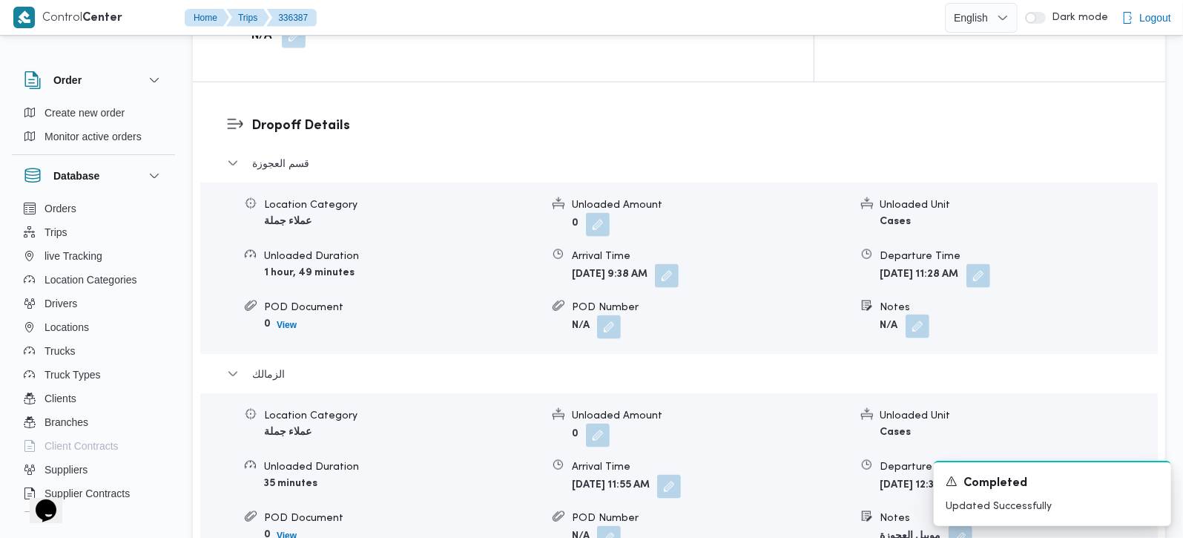
click at [919, 314] on button "button" at bounding box center [918, 326] width 24 height 24
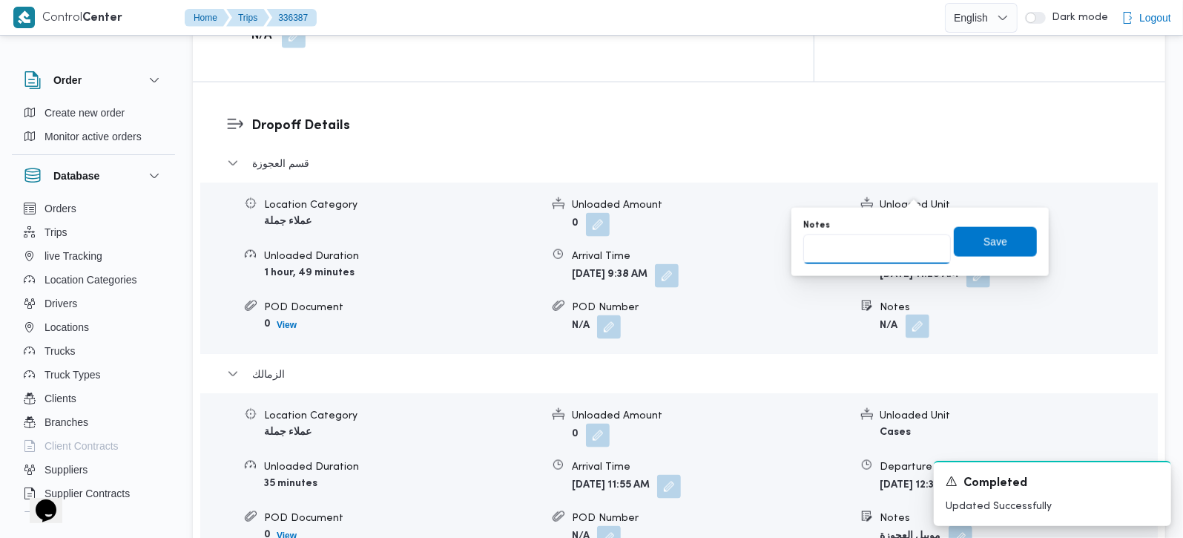
click at [886, 257] on input "Notes" at bounding box center [877, 249] width 148 height 30
paste input "موبيل العجوزة"
type input "موبيل العجوزة"
click at [992, 251] on span "Save" at bounding box center [995, 241] width 83 height 30
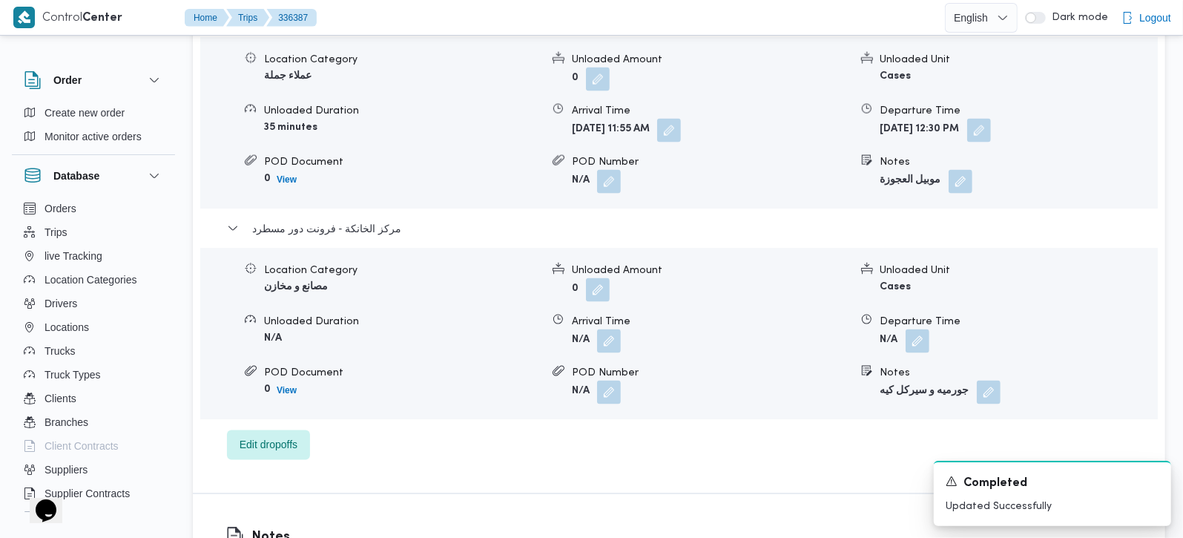
scroll to position [1570, 0]
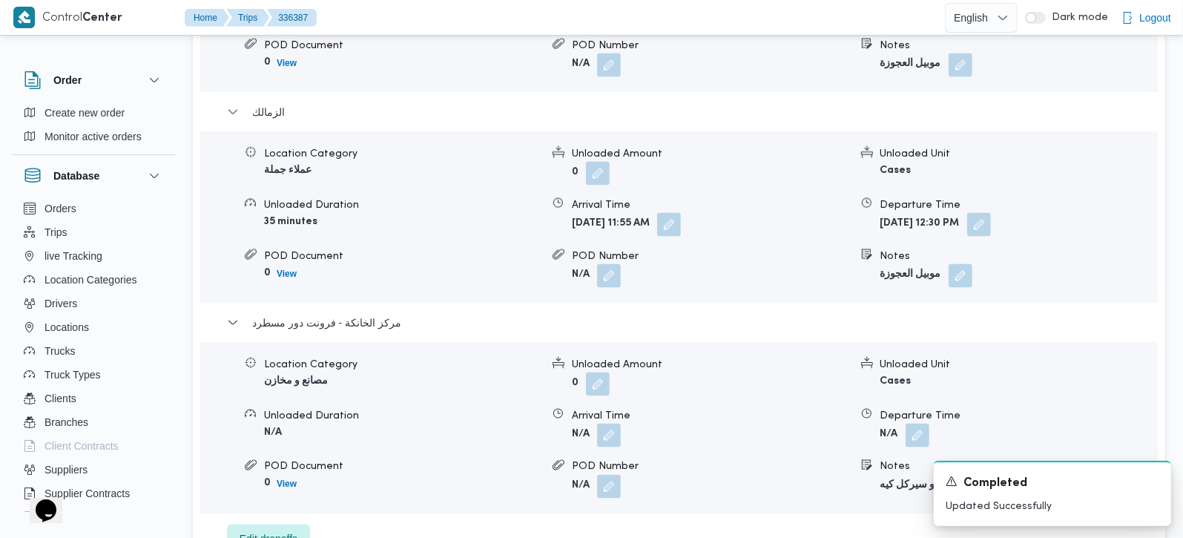
click at [985, 474] on button "button" at bounding box center [989, 486] width 24 height 24
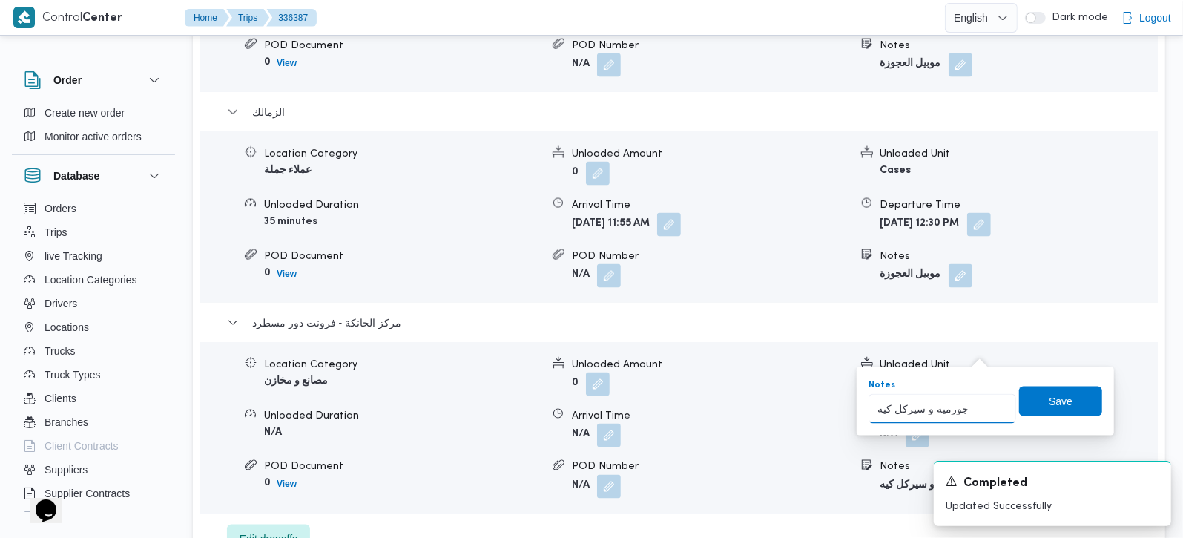
drag, startPoint x: 970, startPoint y: 412, endPoint x: 642, endPoint y: 446, distance: 330.3
click at [642, 446] on body "Control Center Home Trips 336387 English عربي Dark mode Logout Order Create new…" at bounding box center [591, 132] width 1183 height 3404
click at [1054, 393] on span "Save" at bounding box center [1061, 401] width 24 height 18
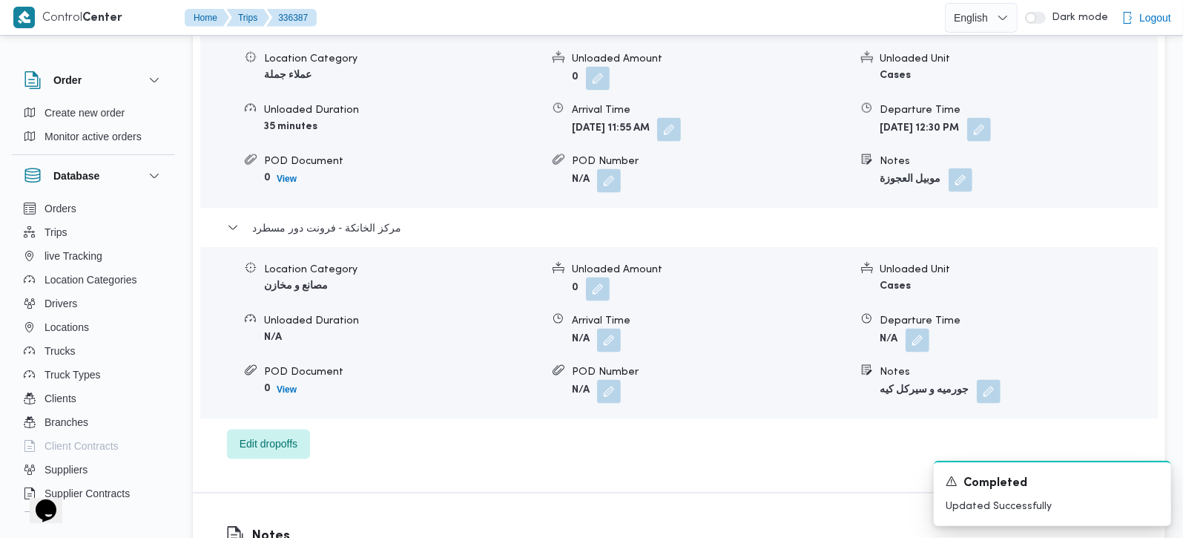
click at [955, 168] on button "button" at bounding box center [961, 180] width 24 height 24
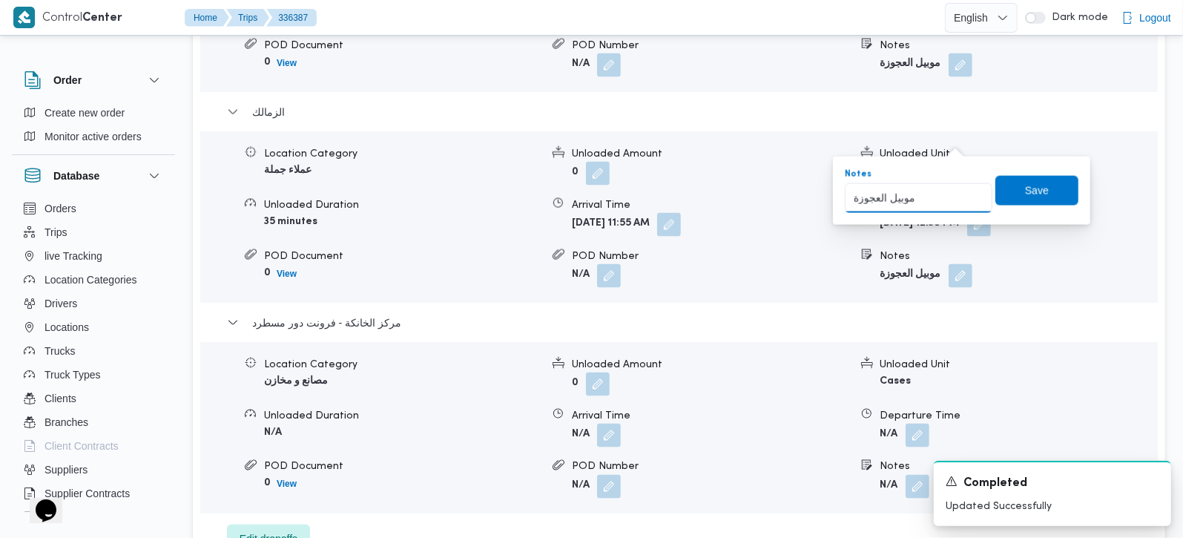
drag, startPoint x: 922, startPoint y: 207, endPoint x: 674, endPoint y: 220, distance: 248.1
click at [674, 220] on body "Control Center Home Trips 336387 English عربي Dark mode Logout Order Create new…" at bounding box center [591, 152] width 1183 height 3445
paste input "جورميه و سيركل كيه"
type input "جورميه و سيركل كيه"
click at [1025, 185] on span "Save" at bounding box center [1037, 190] width 24 height 18
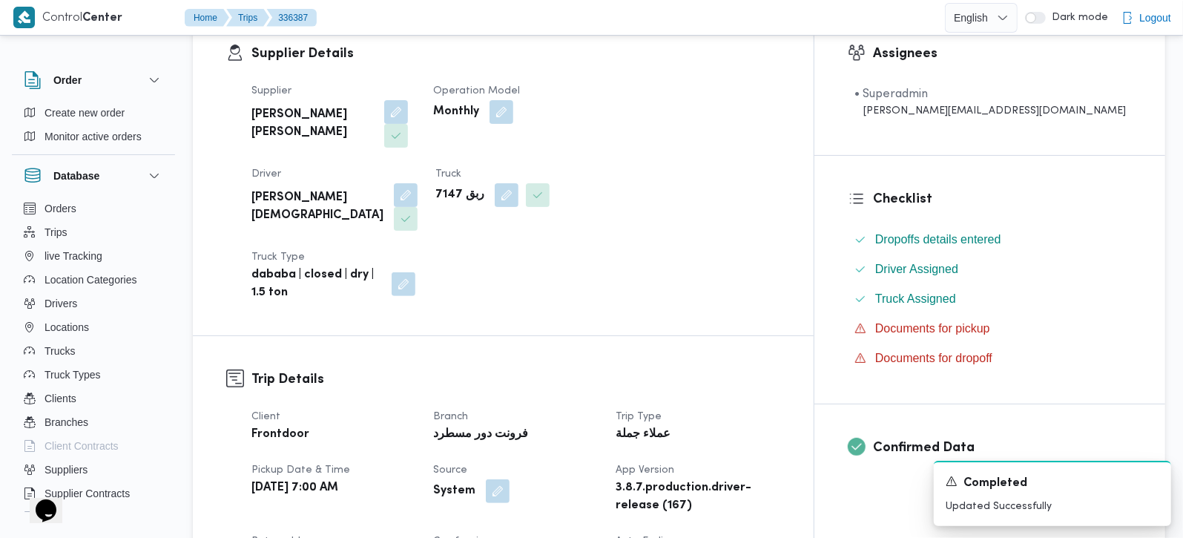
scroll to position [0, 0]
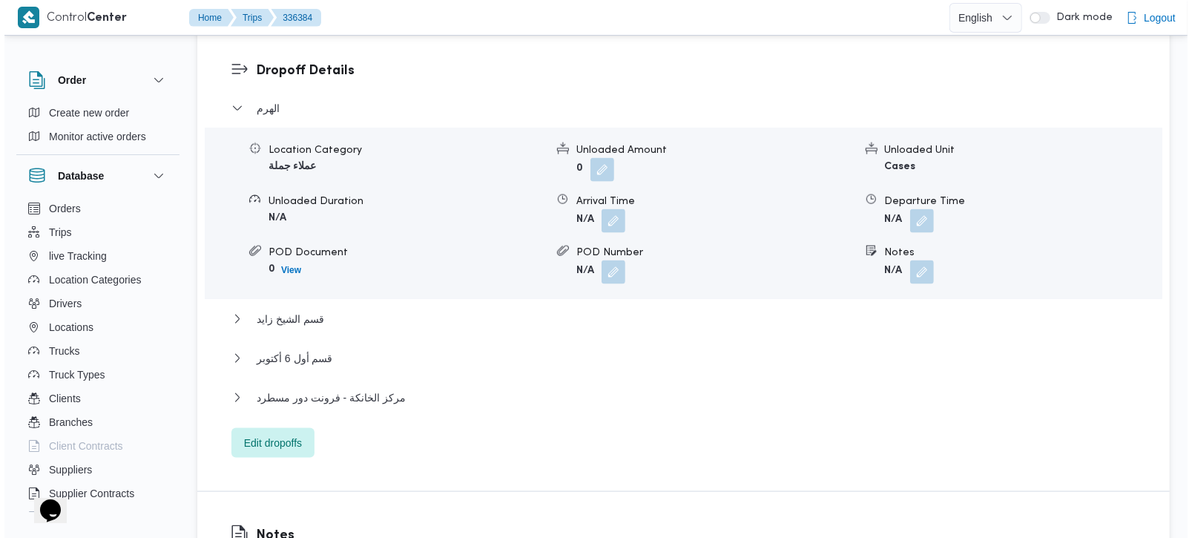
scroll to position [1396, 0]
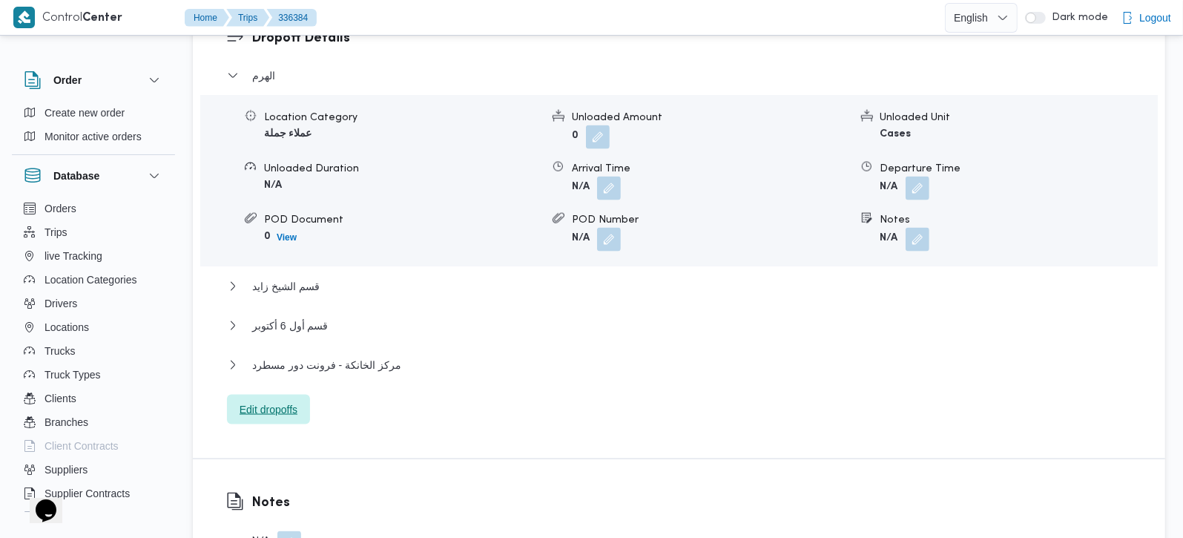
click at [285, 401] on span "Edit dropoffs" at bounding box center [269, 410] width 58 height 18
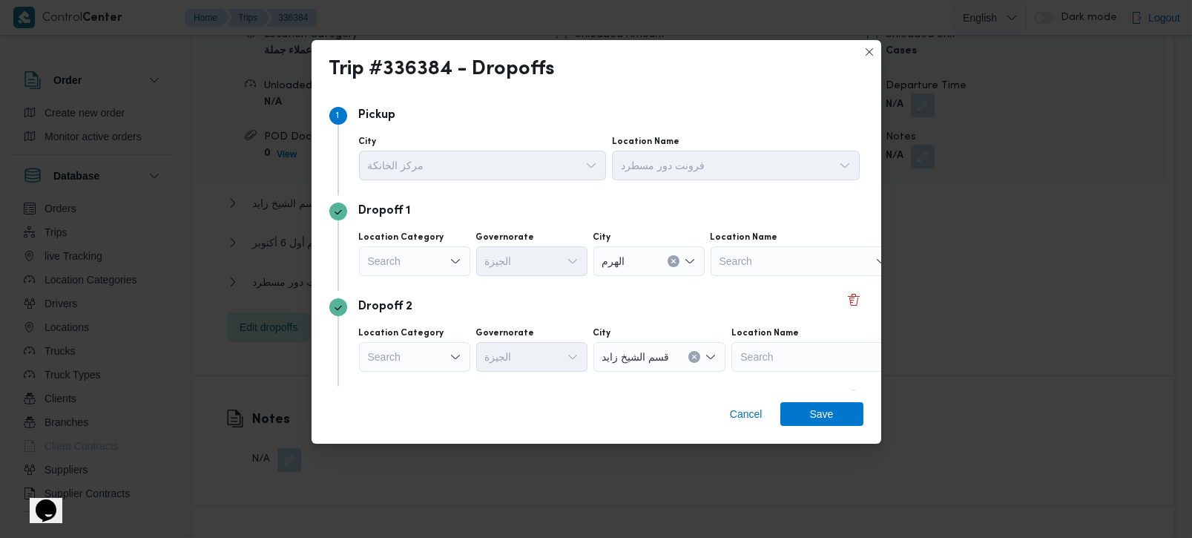
click at [452, 266] on icon "Open list of options" at bounding box center [455, 261] width 12 height 12
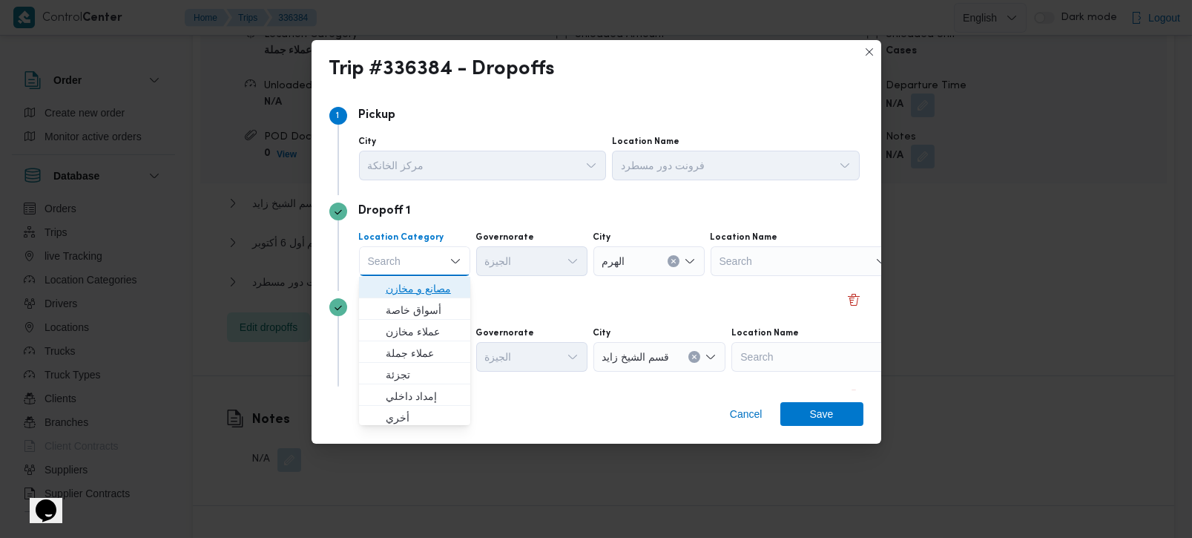
click at [441, 283] on span "مصانع و مخازن" at bounding box center [424, 289] width 76 height 18
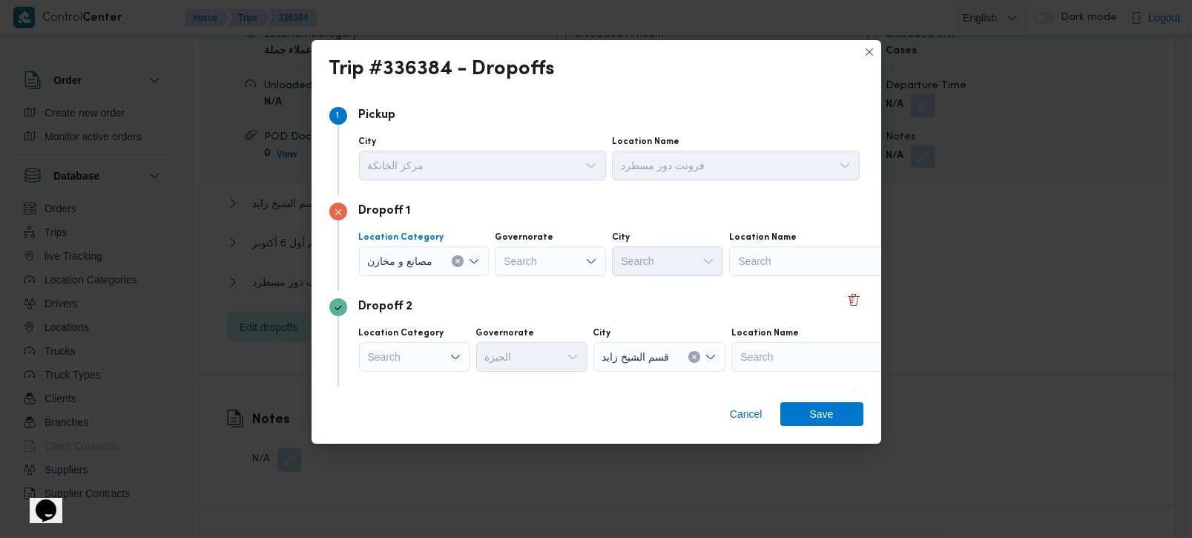
click at [458, 258] on icon "Clear input" at bounding box center [458, 261] width 6 height 6
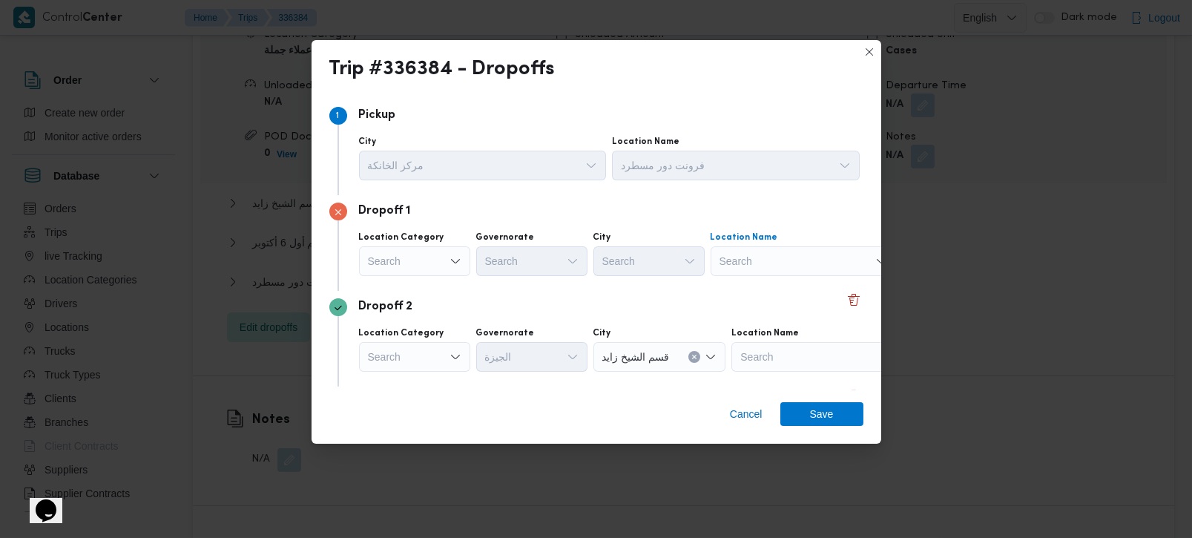
click at [769, 259] on div "Search" at bounding box center [803, 261] width 185 height 30
drag, startPoint x: 725, startPoint y: 261, endPoint x: 745, endPoint y: 263, distance: 19.3
click at [745, 263] on div "اها اها Combo box. Selected. اها. Selected. Combo box input. Search. Type some …" at bounding box center [803, 261] width 185 height 30
type input "أها"
click at [774, 292] on span "باندا أها | موقف اجهور الكبري | الحسانية" at bounding box center [812, 289] width 150 height 18
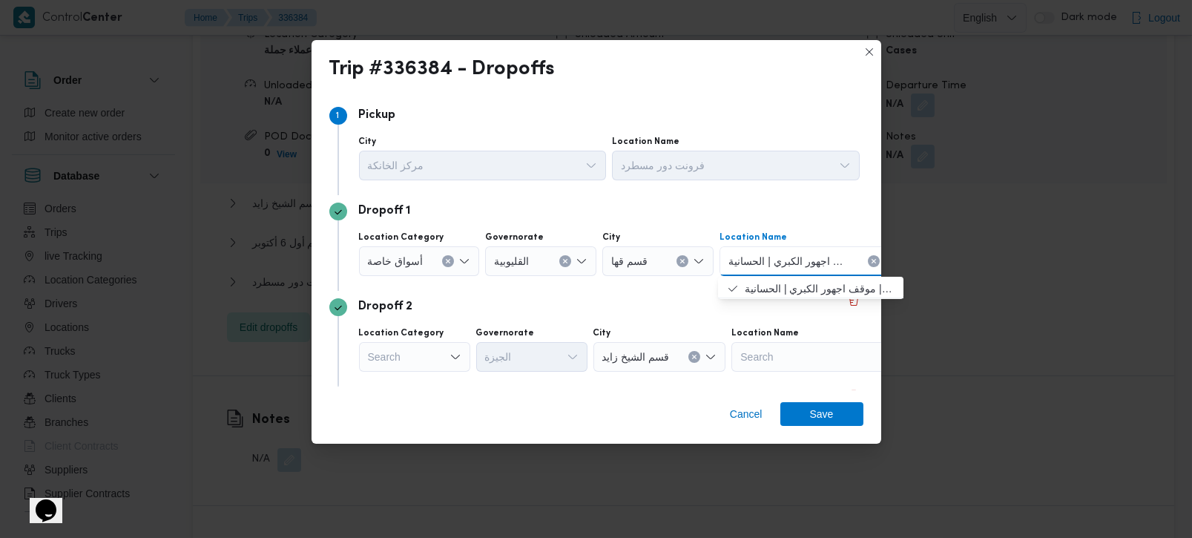
click at [535, 312] on div "Dropoff 2" at bounding box center [596, 307] width 534 height 18
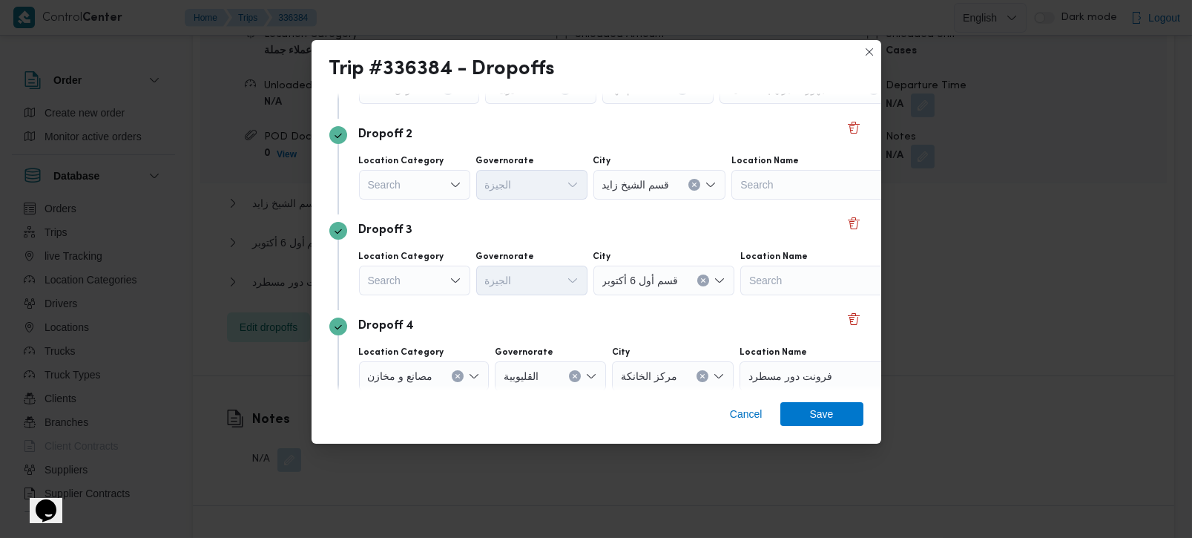
scroll to position [174, 0]
click at [452, 169] on div "Location Category Search" at bounding box center [414, 175] width 111 height 45
click at [451, 172] on div "Search" at bounding box center [414, 183] width 111 height 30
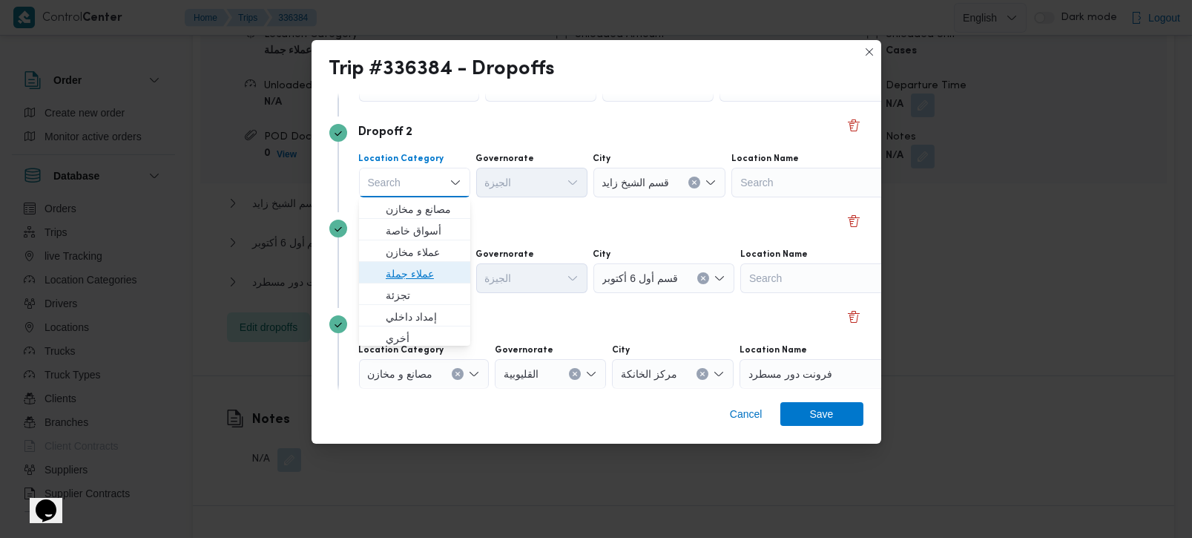
click at [414, 266] on span "عملاء جملة" at bounding box center [424, 274] width 76 height 18
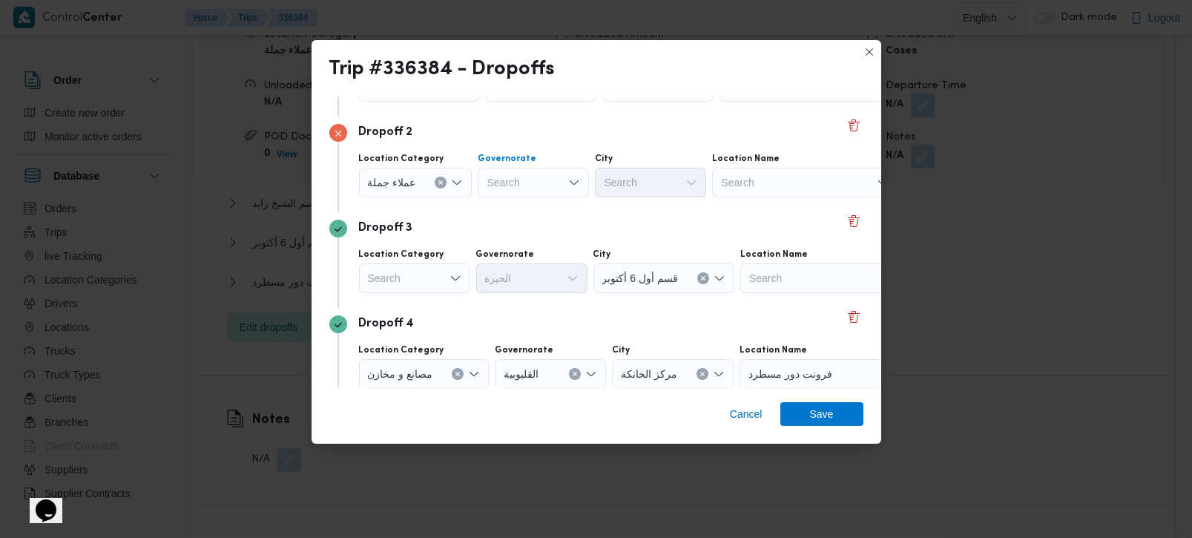
click at [507, 184] on div "Search" at bounding box center [533, 183] width 111 height 30
type input "رة"
click at [515, 204] on span "البحي رة" at bounding box center [541, 209] width 76 height 18
click at [556, 183] on icon "Clear input" at bounding box center [558, 183] width 4 height 4
type input "رة"
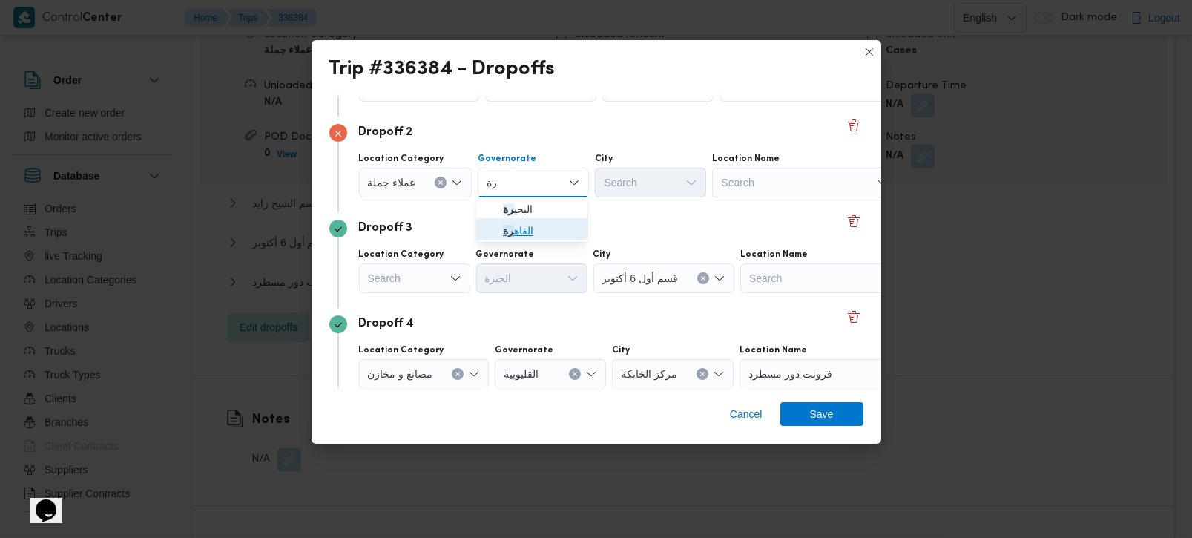
click at [533, 224] on span "القاه رة" at bounding box center [541, 231] width 76 height 18
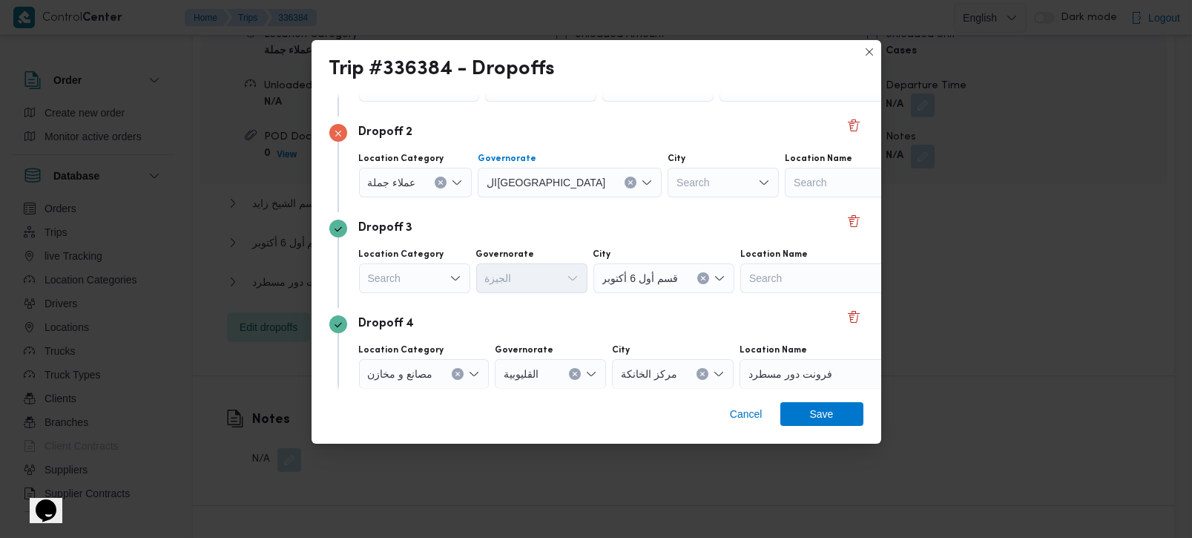
click at [668, 188] on div "Search" at bounding box center [723, 183] width 111 height 30
type input "برا"
click at [647, 239] on span "قسم ثان ش برا الخيمة" at bounding box center [658, 231] width 76 height 18
click at [586, 218] on div "Dropoff 3 Location Category Search Governorate [GEOGRAPHIC_DATA] قسم أول [DATE]…" at bounding box center [596, 260] width 534 height 96
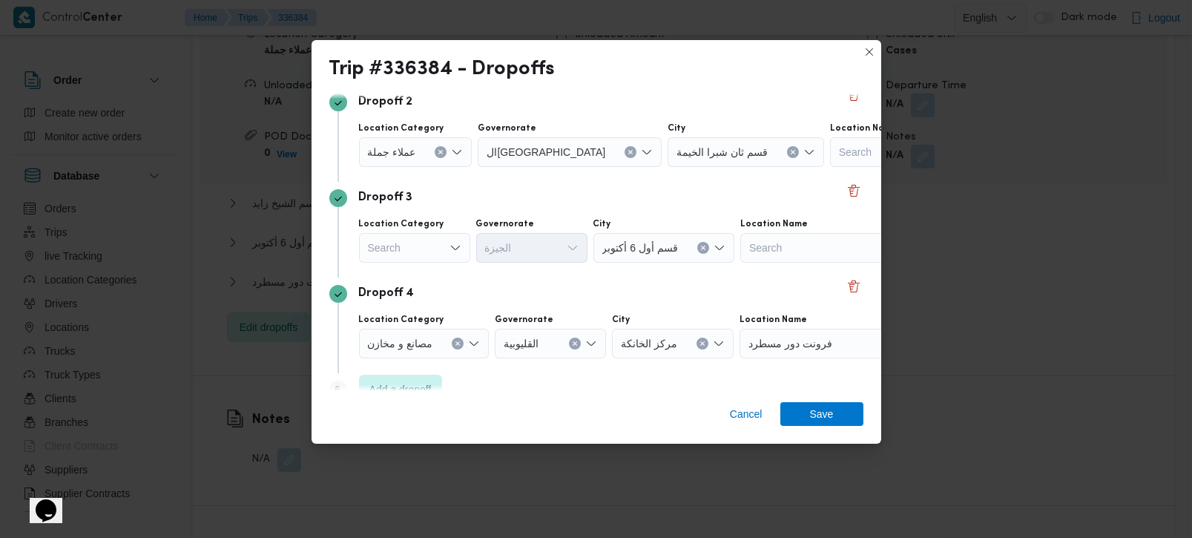
scroll to position [231, 0]
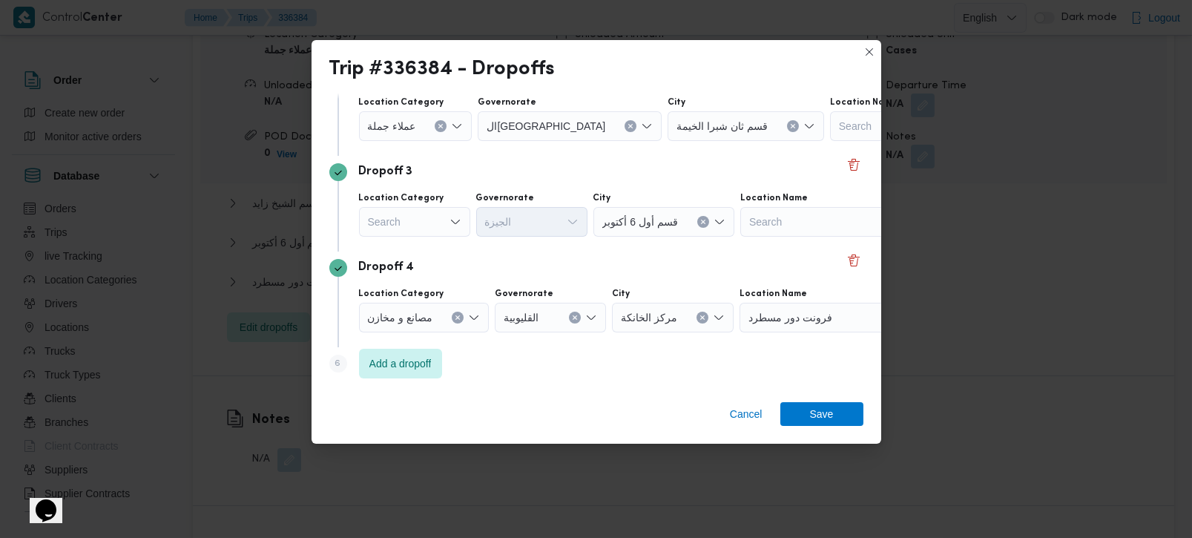
click at [442, 211] on div "Search" at bounding box center [414, 222] width 111 height 30
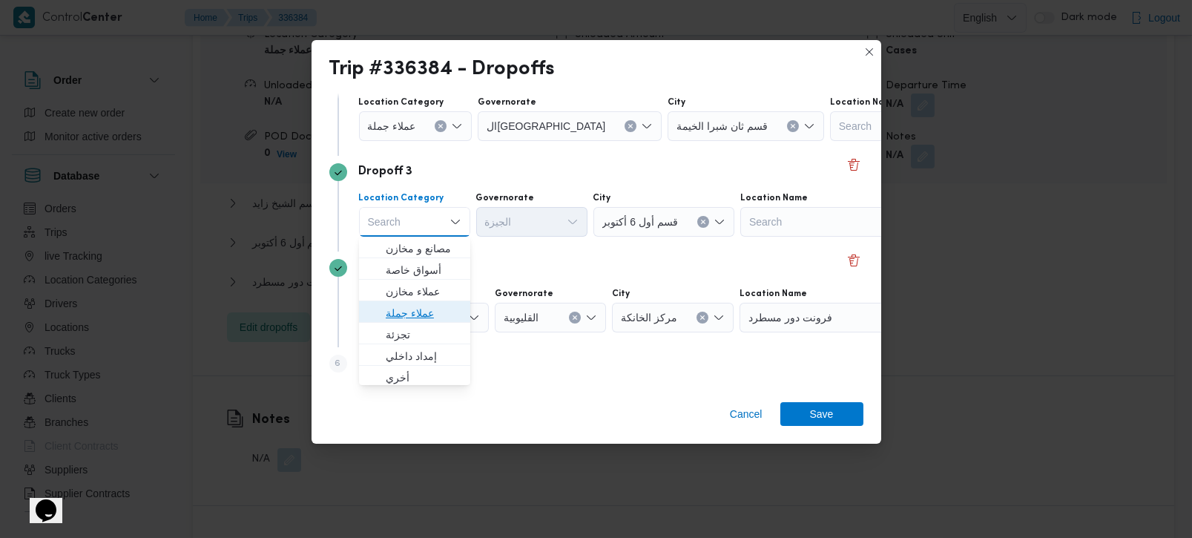
click at [413, 319] on span "عملاء جملة" at bounding box center [424, 313] width 76 height 18
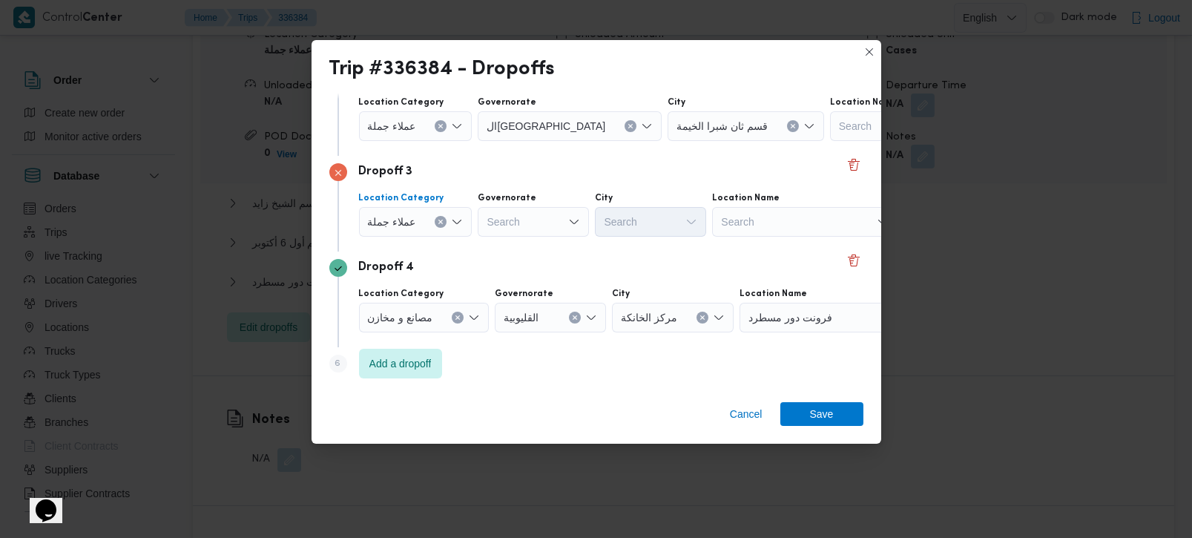
click at [515, 225] on div "Search" at bounding box center [533, 222] width 111 height 30
type input "ب"
type input "رة"
click at [555, 222] on icon "Clear input" at bounding box center [558, 222] width 6 height 6
type input "رة"
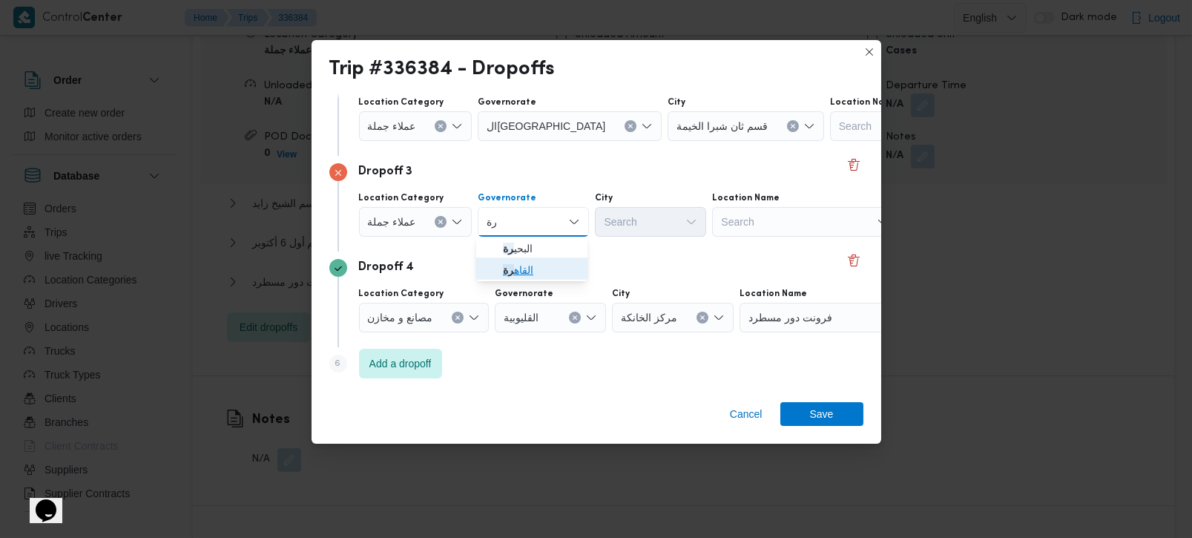
click at [527, 266] on span "القاه رة" at bounding box center [541, 270] width 76 height 18
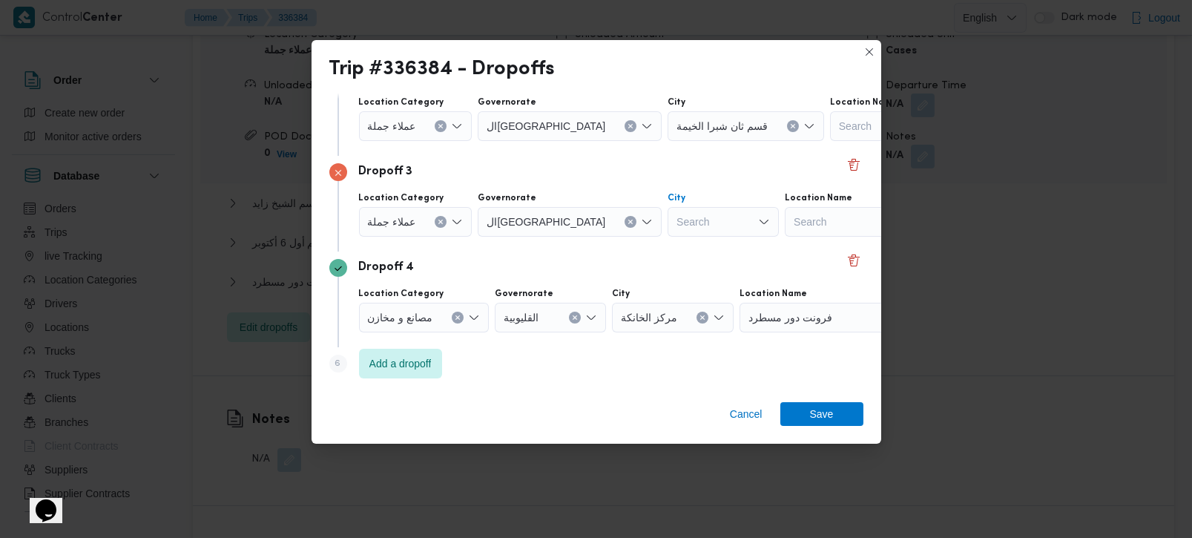
click at [668, 214] on div "Search" at bounding box center [723, 222] width 111 height 30
type input "برا"
click at [653, 248] on span "قسم ش برا" at bounding box center [658, 249] width 76 height 18
click at [512, 276] on div "Dropoff 4 Location Category مصانع و مخازن Governorate القليوبية City مركز الخان…" at bounding box center [596, 299] width 534 height 96
click at [458, 317] on icon "Clear input" at bounding box center [458, 318] width 4 height 4
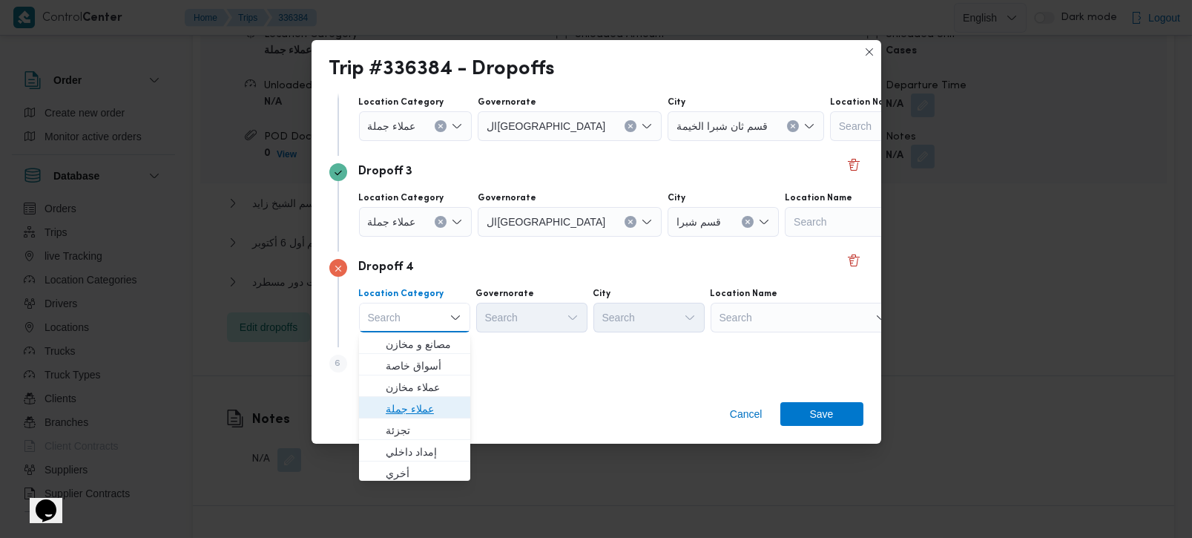
click at [423, 403] on span "عملاء جملة" at bounding box center [424, 409] width 76 height 18
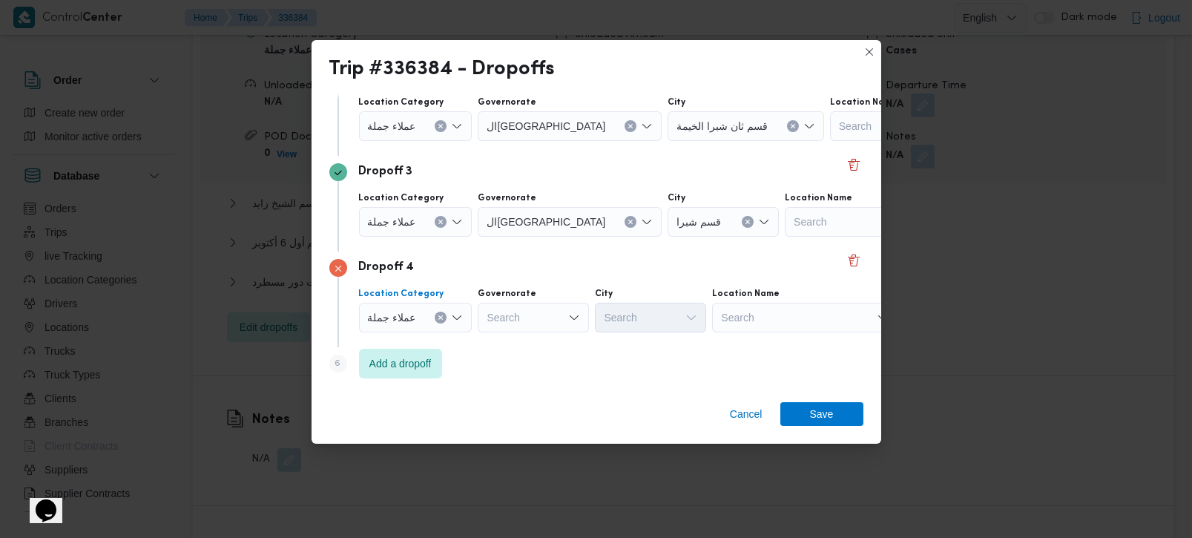
click at [538, 317] on div "Search" at bounding box center [533, 318] width 111 height 30
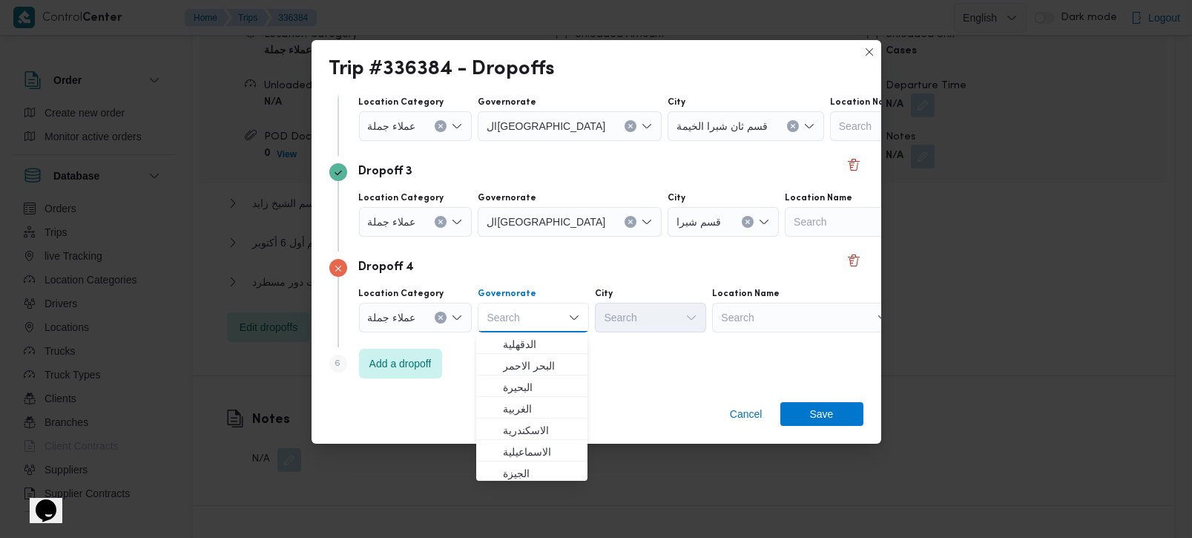
click at [438, 312] on button "Clear input" at bounding box center [441, 318] width 12 height 12
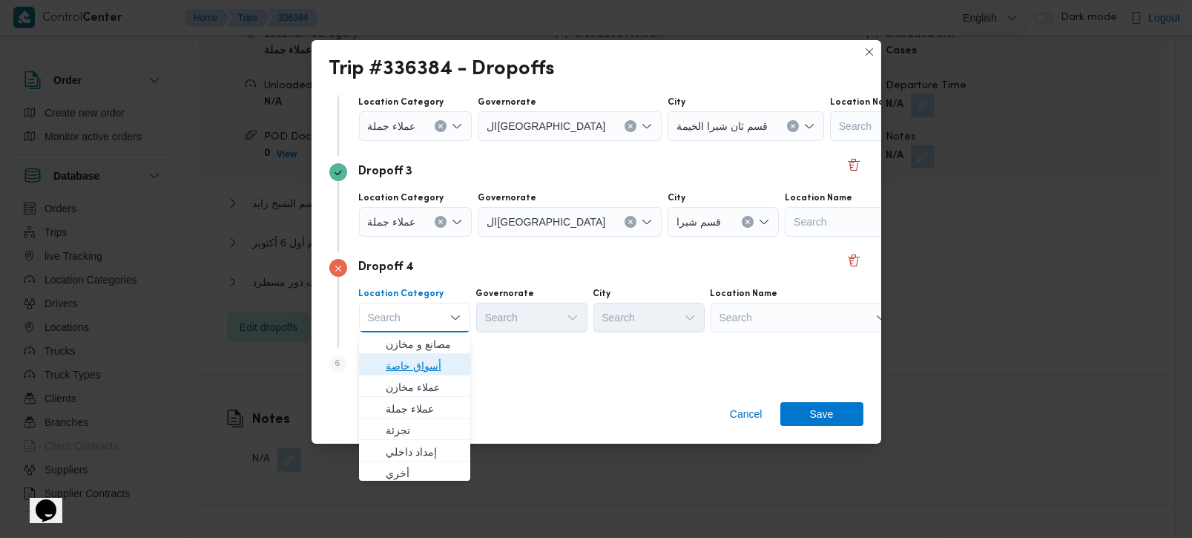
click at [423, 358] on span "أسواق خاصة" at bounding box center [424, 366] width 76 height 18
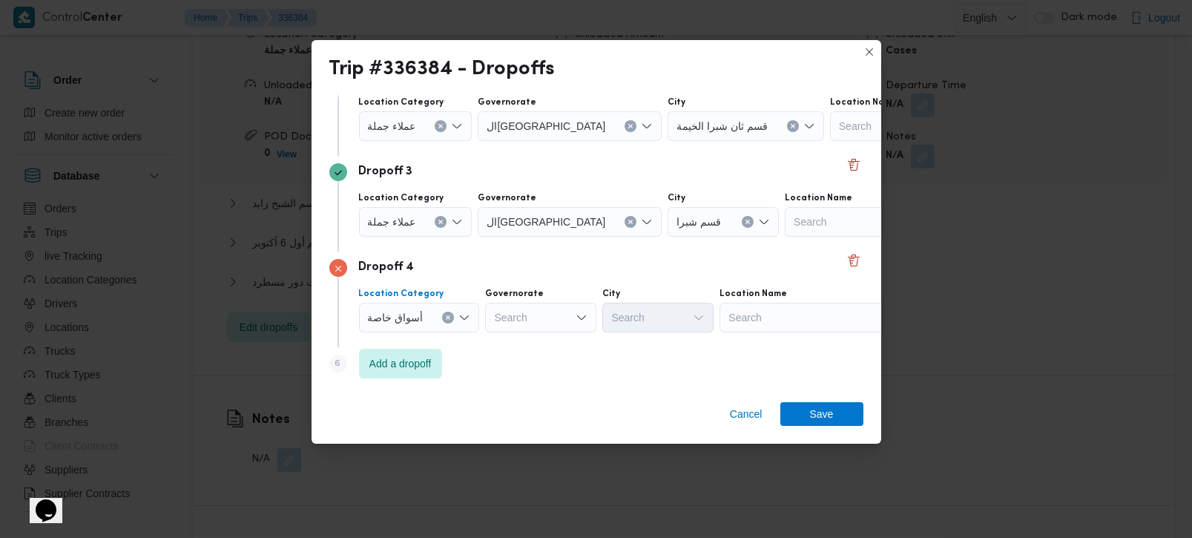
click at [783, 323] on div "Search" at bounding box center [811, 318] width 185 height 30
click at [740, 313] on input "روض" at bounding box center [741, 318] width 27 height 18
click at [733, 312] on input "الفرجاان" at bounding box center [746, 318] width 36 height 18
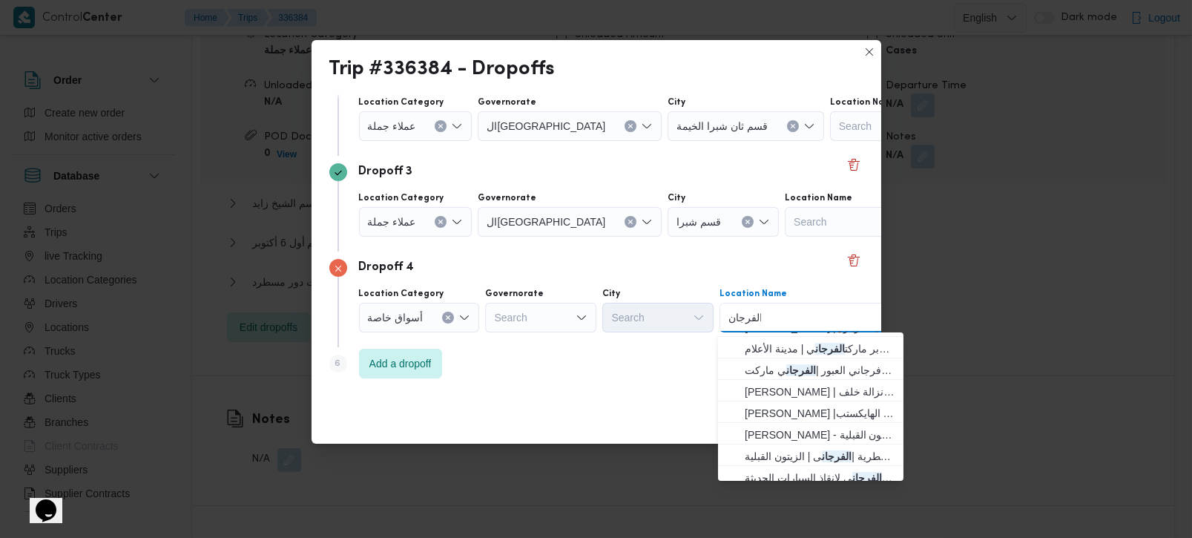
scroll to position [47, 0]
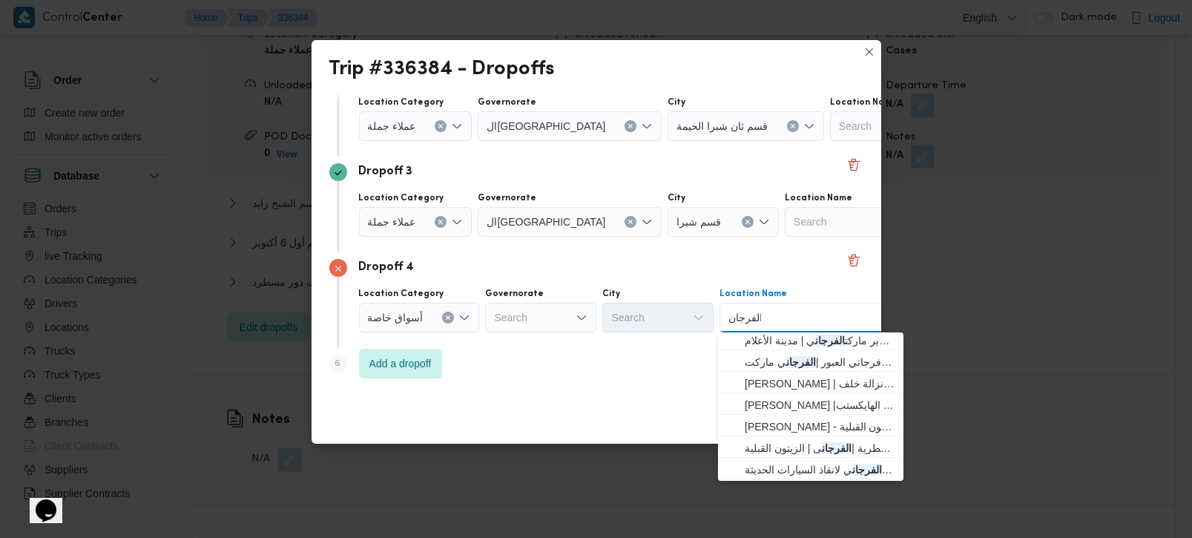
drag, startPoint x: 752, startPoint y: 314, endPoint x: 784, endPoint y: 319, distance: 32.2
click at [784, 319] on div "الفرجان الفرجان Combo box. Selected. الفرجان. Selected. Combo box input. Search…" at bounding box center [811, 318] width 185 height 30
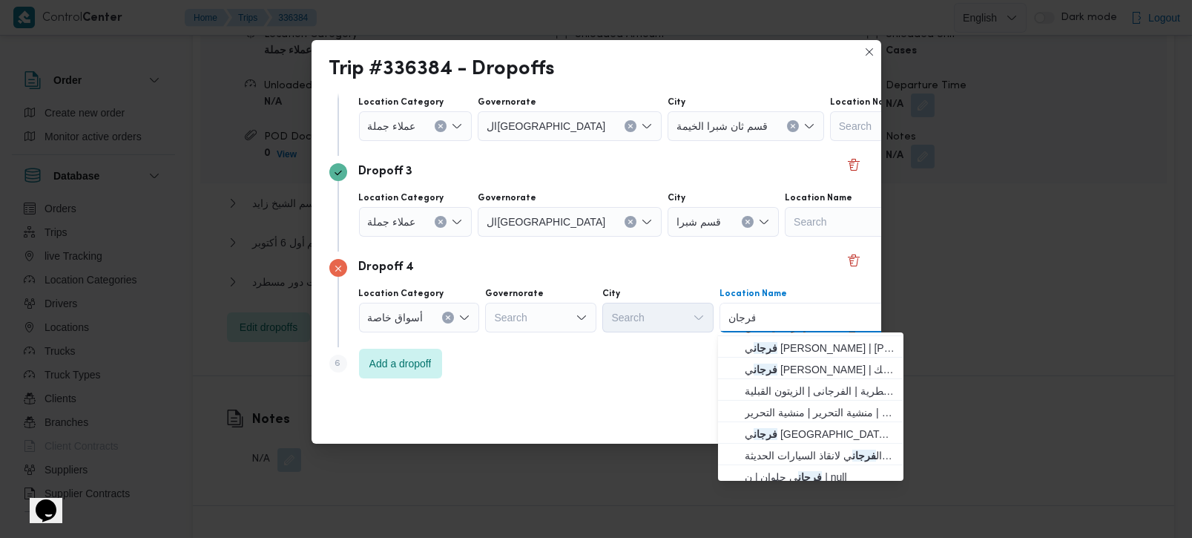
scroll to position [263, 0]
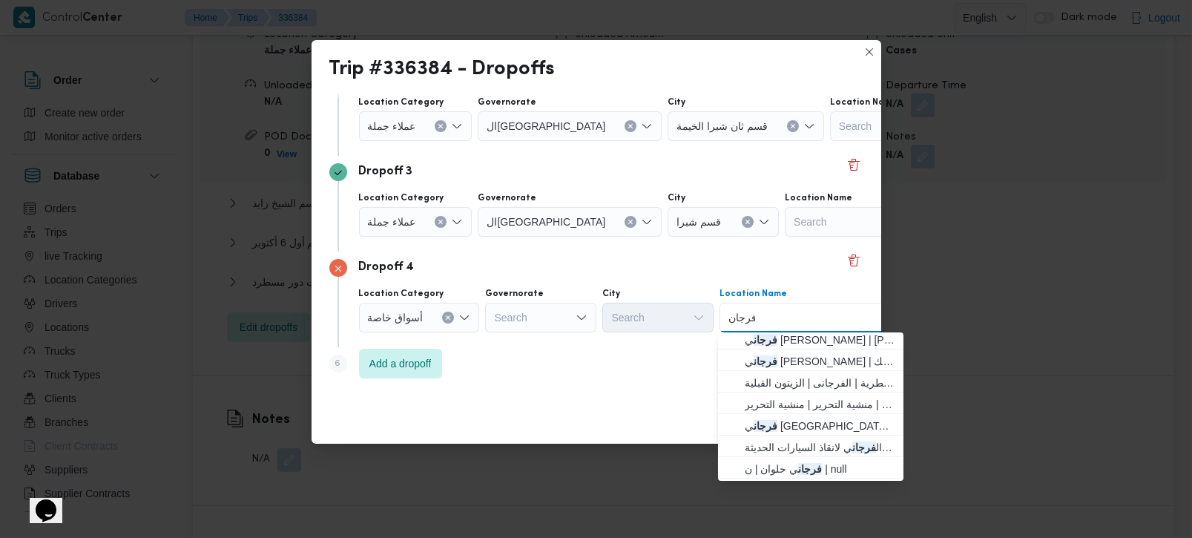
type input "فرجان"
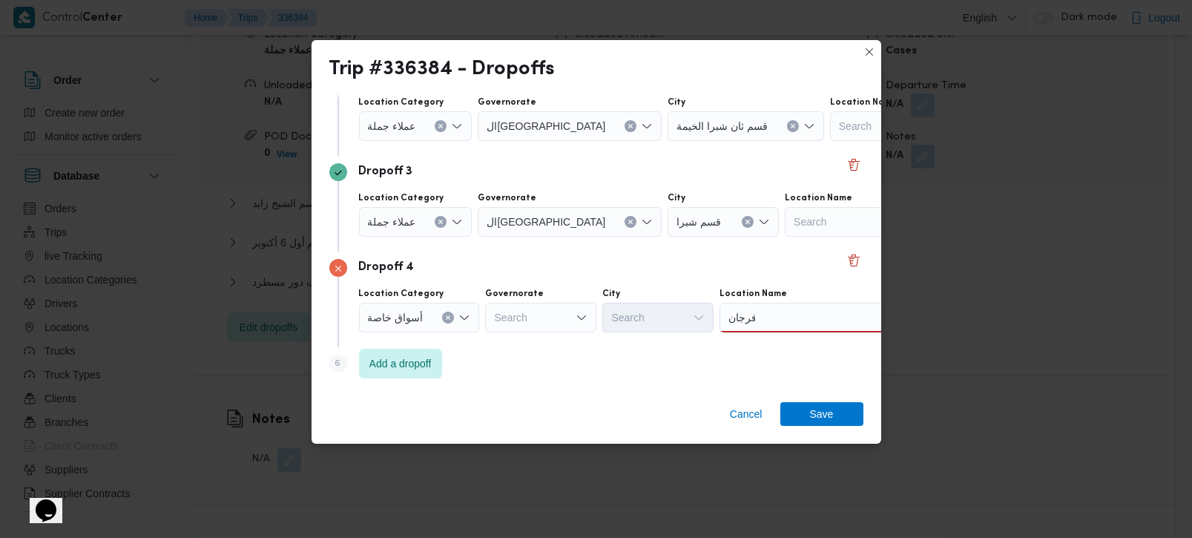
click at [515, 315] on div "Search" at bounding box center [540, 318] width 111 height 30
type input "رة"
click at [532, 361] on span "القاه رة" at bounding box center [548, 366] width 76 height 18
click at [675, 320] on div "Search" at bounding box center [730, 318] width 111 height 30
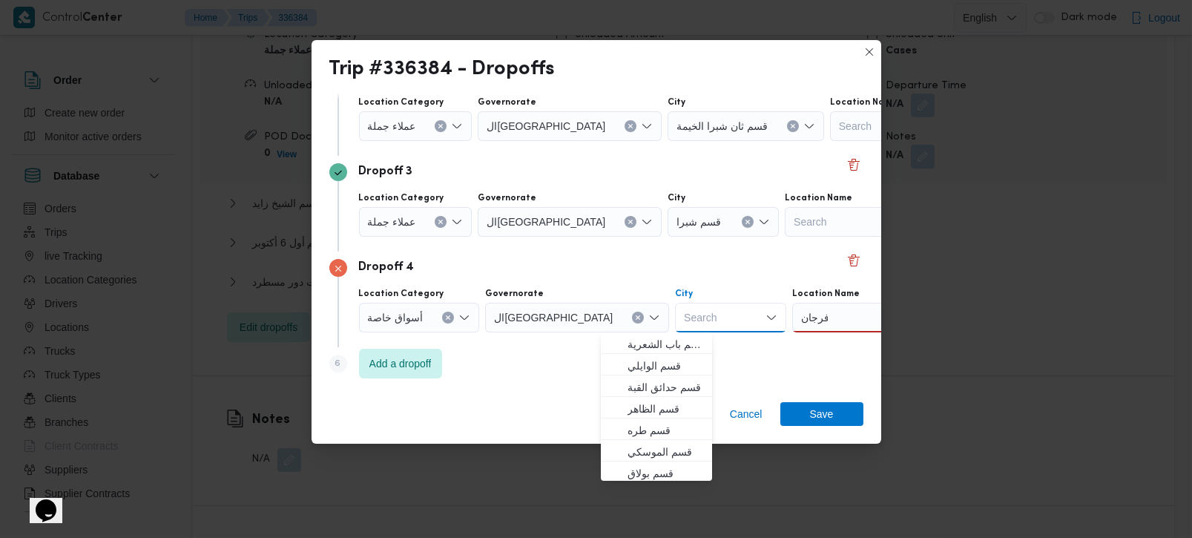
type input "ؤ"
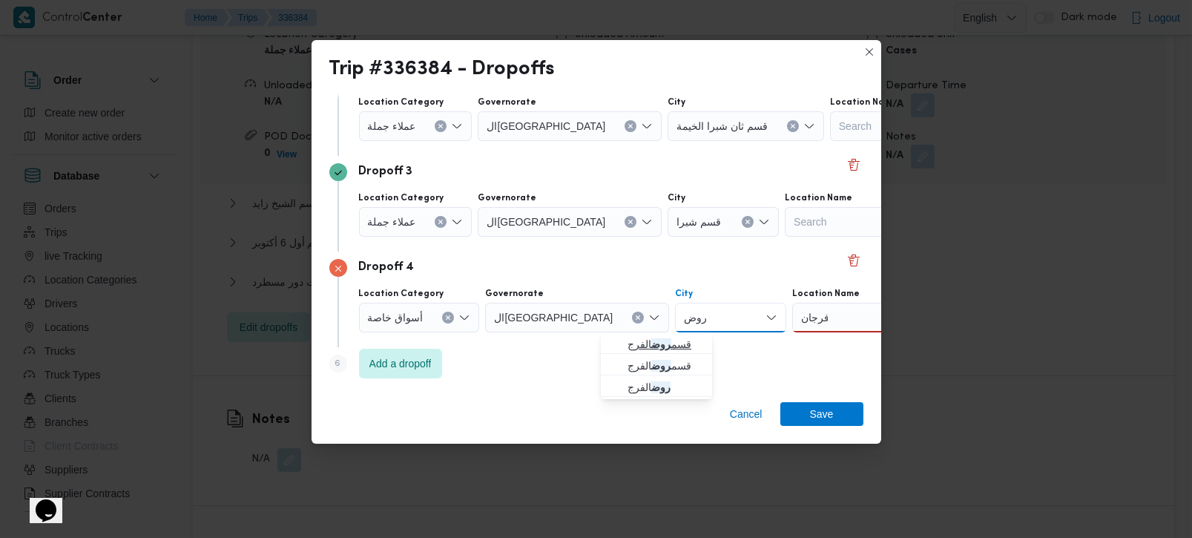
type input "روض"
drag, startPoint x: 673, startPoint y: 339, endPoint x: 770, endPoint y: 334, distance: 97.3
click at [671, 340] on mark "روض" at bounding box center [661, 344] width 20 height 12
click at [829, 318] on input "فرجان" at bounding box center [842, 318] width 27 height 18
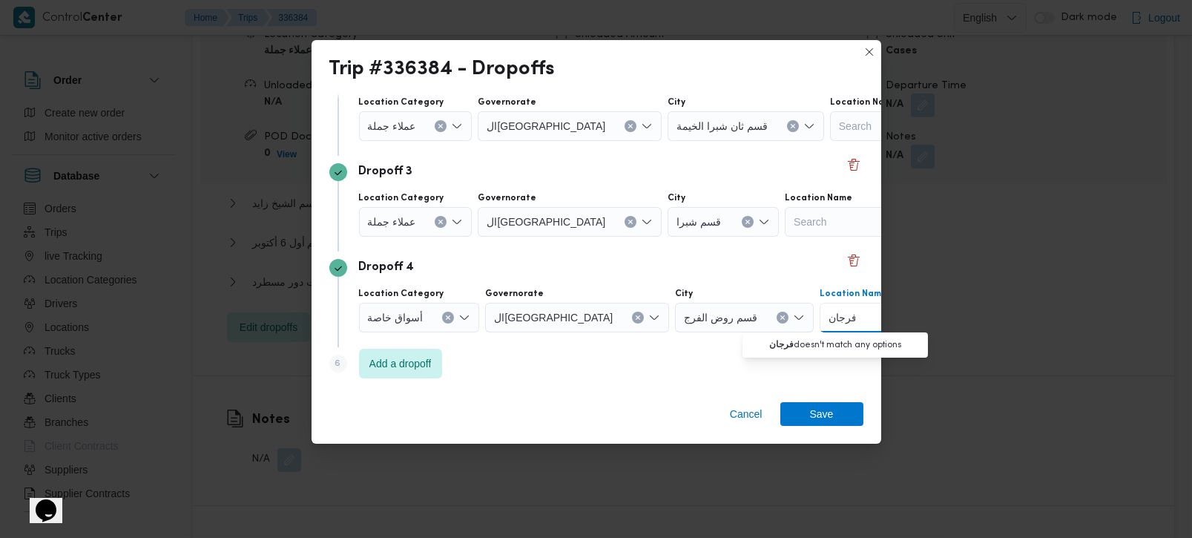
click at [829, 318] on input "فرجان" at bounding box center [842, 318] width 27 height 18
click at [447, 317] on icon "Clear input" at bounding box center [449, 318] width 4 height 4
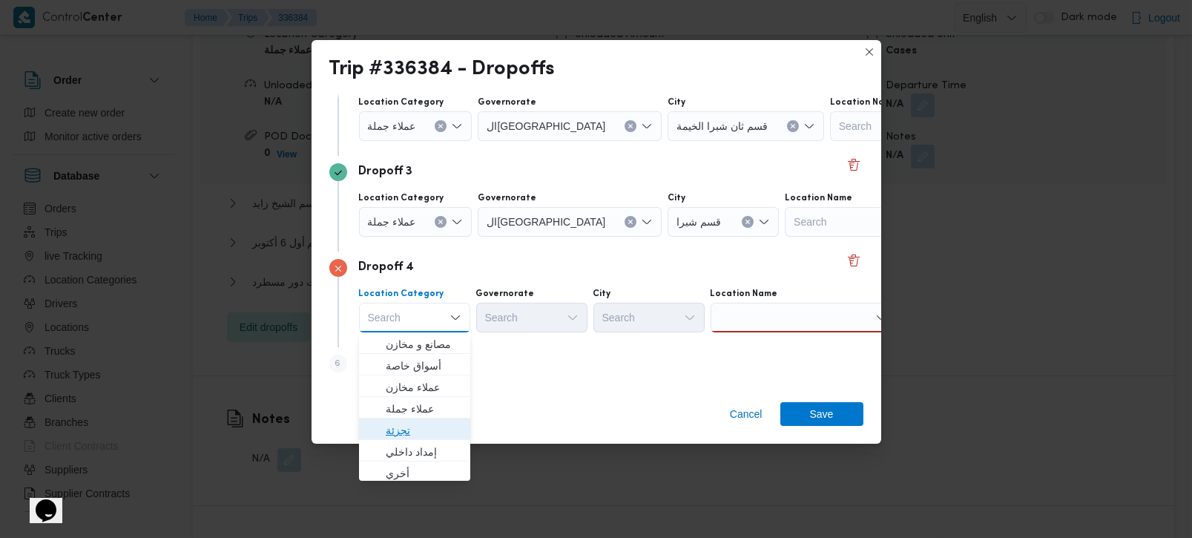
click at [409, 423] on span "تجزئة" at bounding box center [424, 430] width 76 height 18
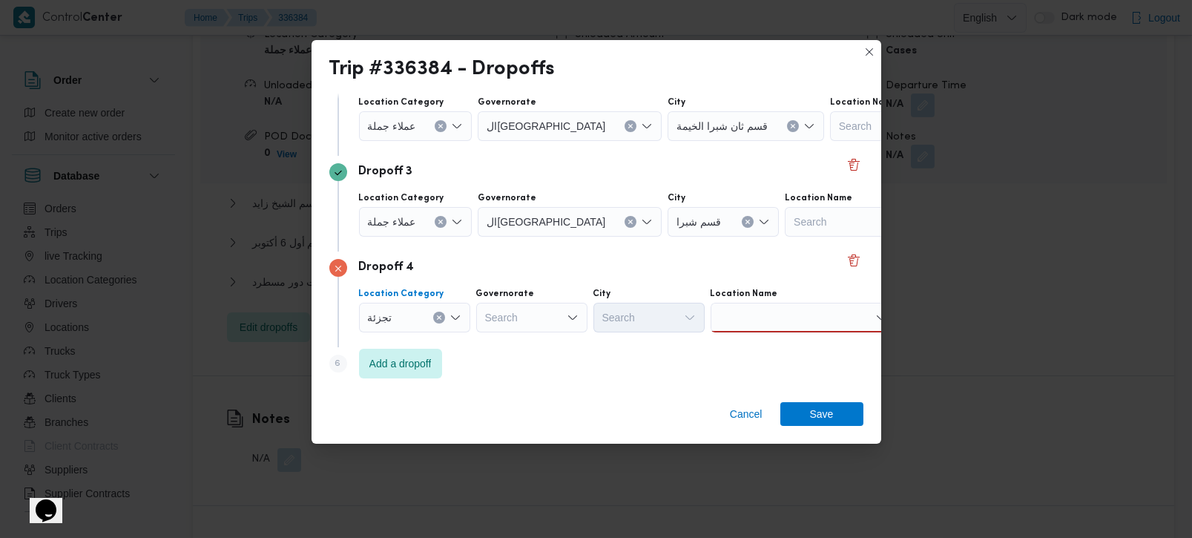
click at [438, 323] on div "تجزئة" at bounding box center [414, 318] width 111 height 30
click at [438, 322] on button "Clear input" at bounding box center [439, 318] width 12 height 12
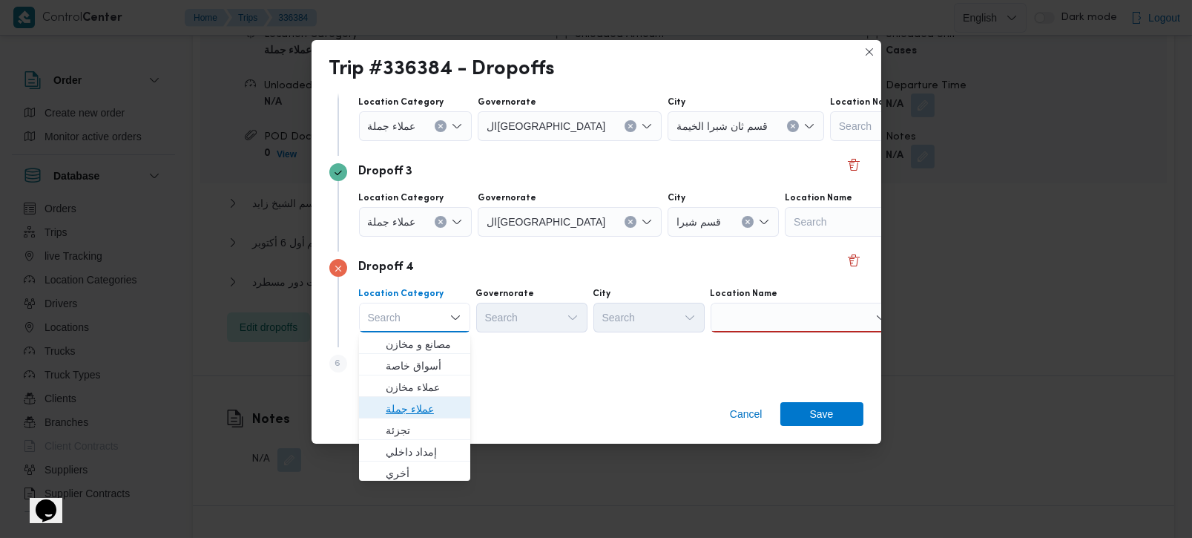
click at [399, 407] on span "عملاء جملة" at bounding box center [424, 409] width 76 height 18
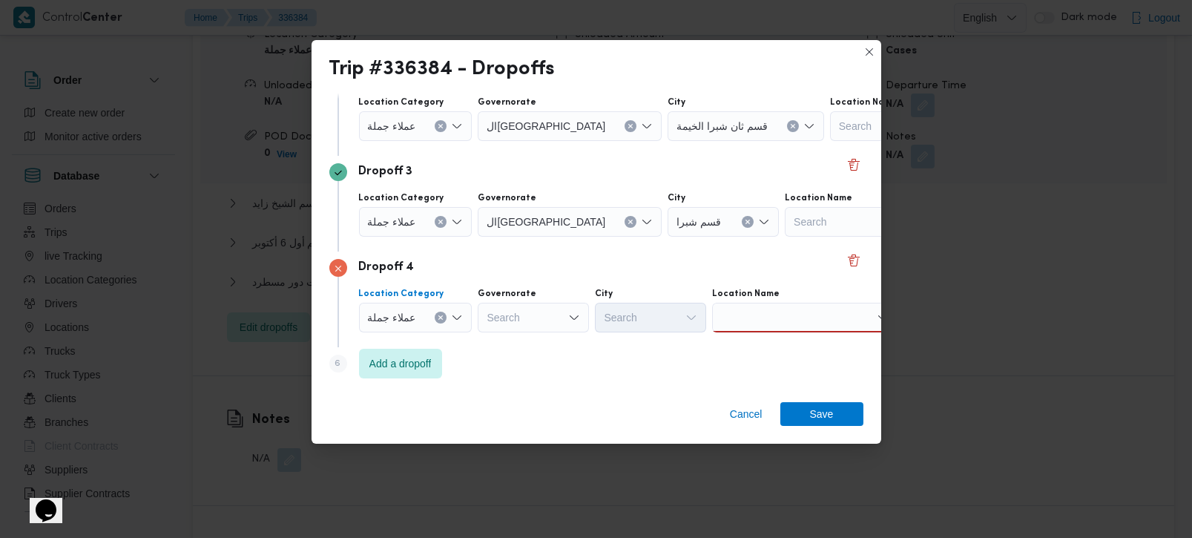
click at [510, 320] on div "Search" at bounding box center [533, 318] width 111 height 30
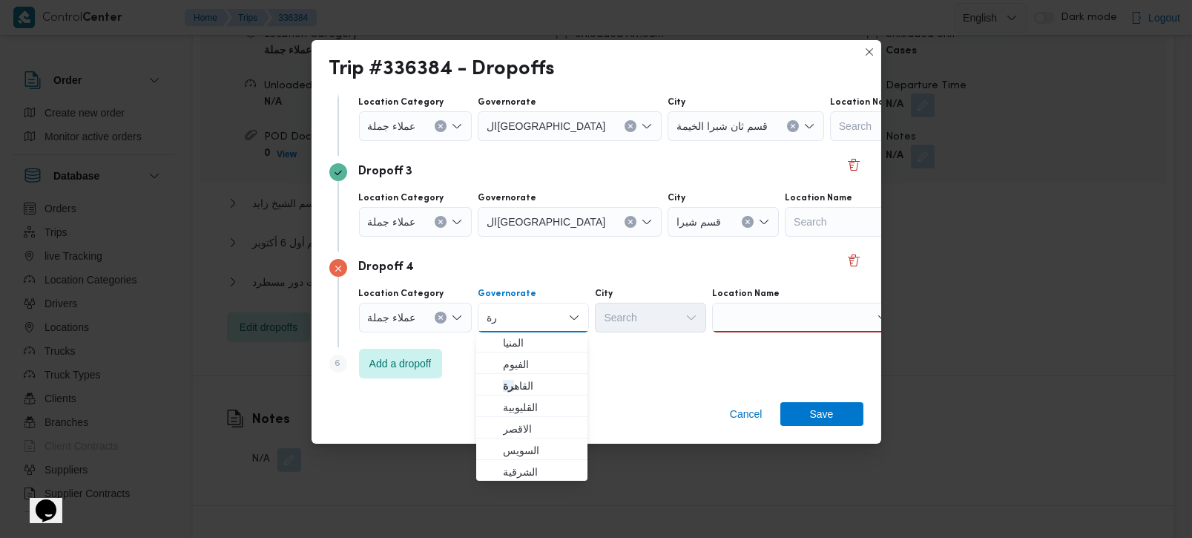
scroll to position [174, 0]
type input "رة"
click at [510, 383] on mark "رة" at bounding box center [508, 385] width 11 height 12
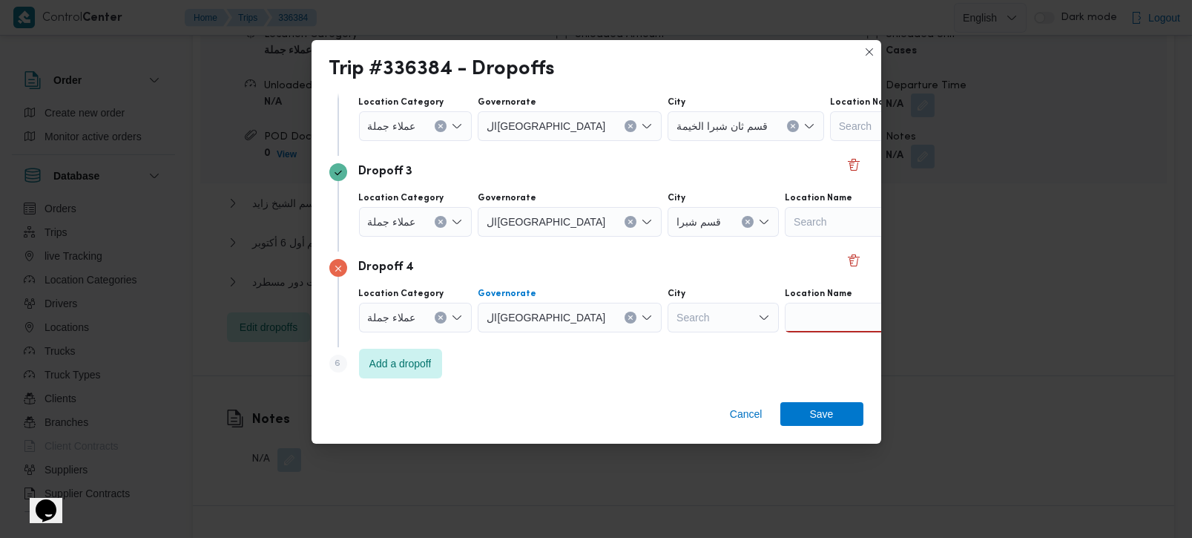
click at [668, 323] on div "Search" at bounding box center [723, 318] width 111 height 30
type input "روض"
click at [653, 342] on mark "روض" at bounding box center [654, 344] width 20 height 12
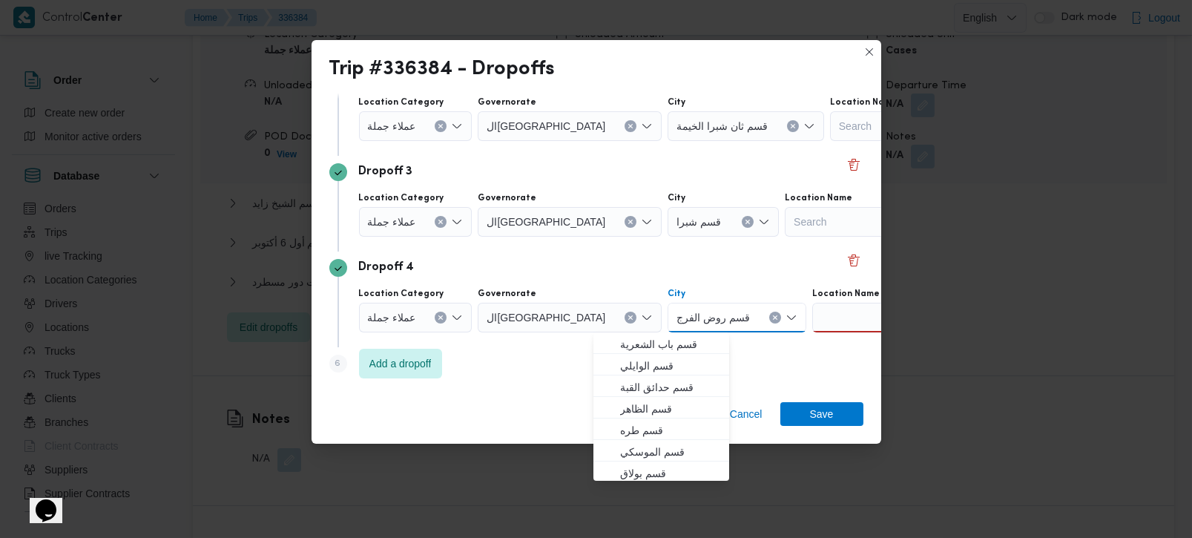
click at [510, 355] on div "Step 6 is disabled 6 Add a dropoff" at bounding box center [596, 366] width 534 height 39
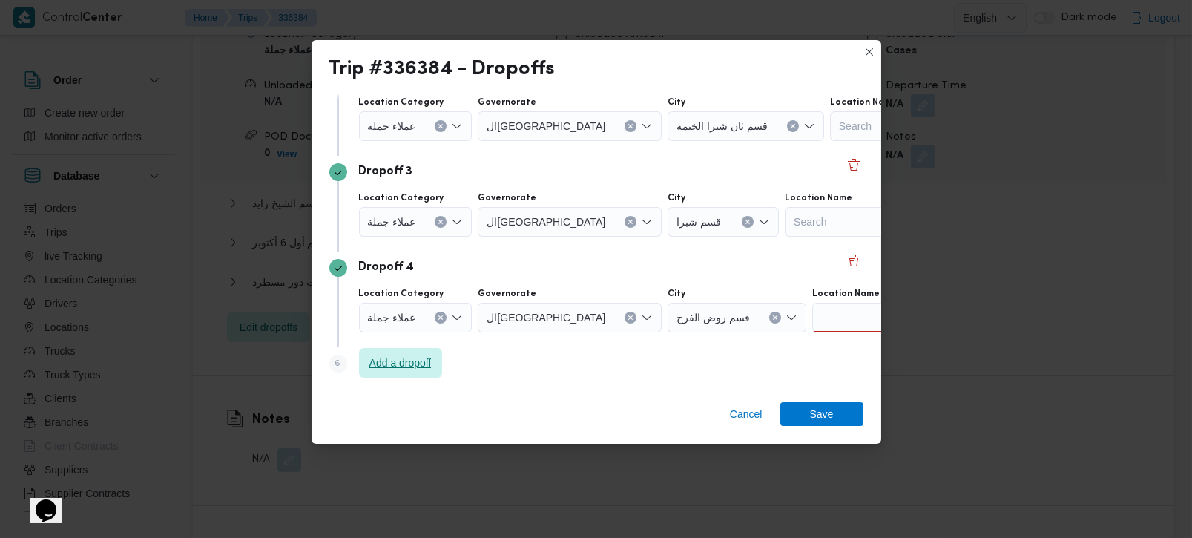
click at [426, 357] on span "Add a dropoff" at bounding box center [400, 363] width 62 height 18
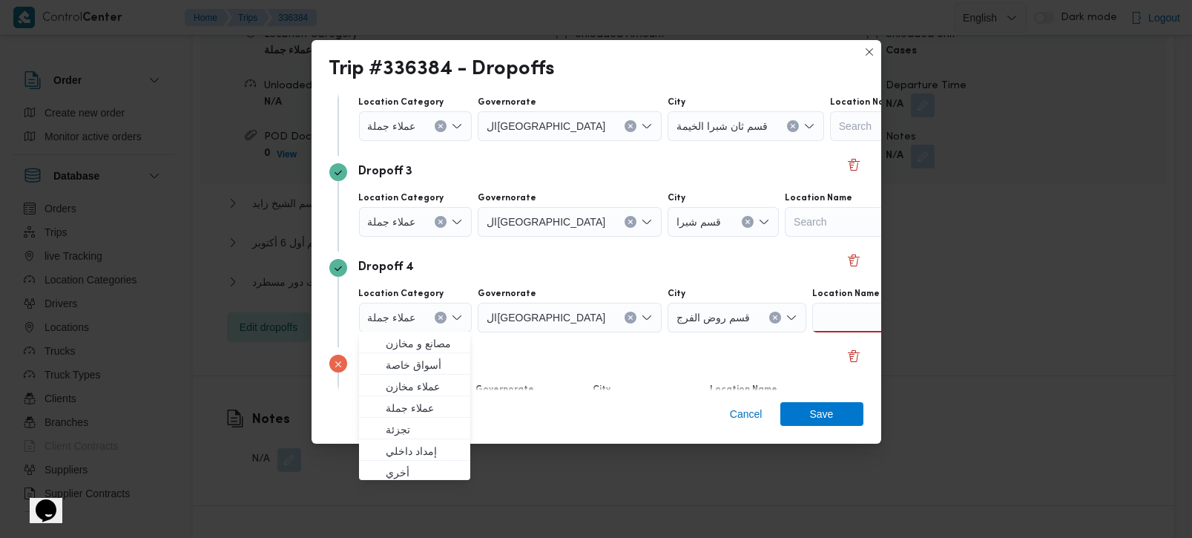
scroll to position [327, 0]
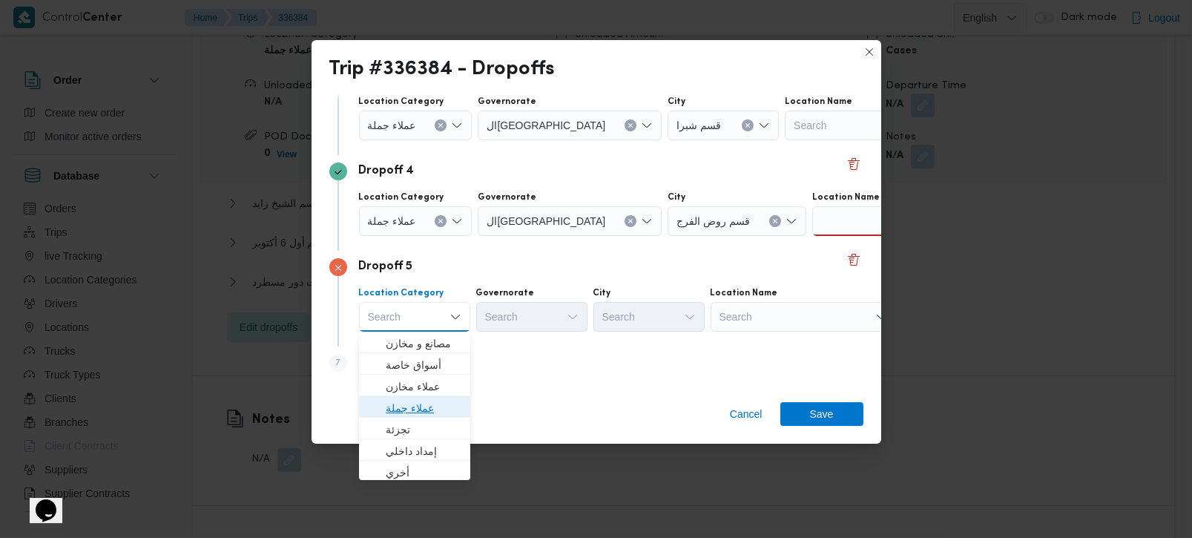
click at [423, 403] on span "عملاء جملة" at bounding box center [424, 408] width 76 height 18
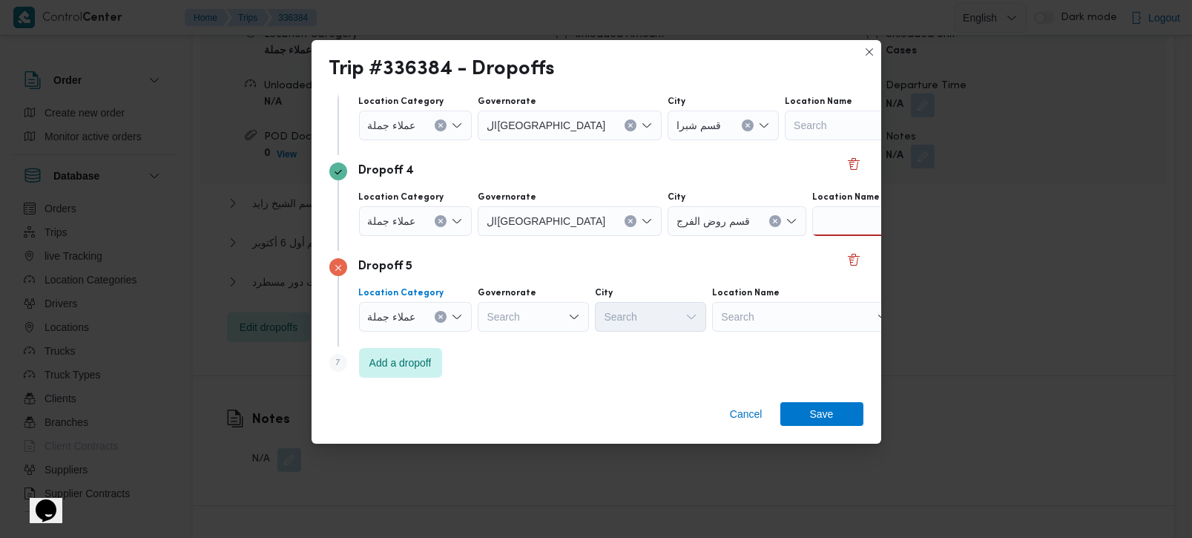
click at [507, 328] on div "Search" at bounding box center [533, 317] width 111 height 30
type input "رة"
drag, startPoint x: 510, startPoint y: 362, endPoint x: 605, endPoint y: 330, distance: 99.5
click at [511, 363] on span "القاه رة" at bounding box center [541, 365] width 76 height 18
click at [668, 320] on div "Search" at bounding box center [723, 317] width 111 height 30
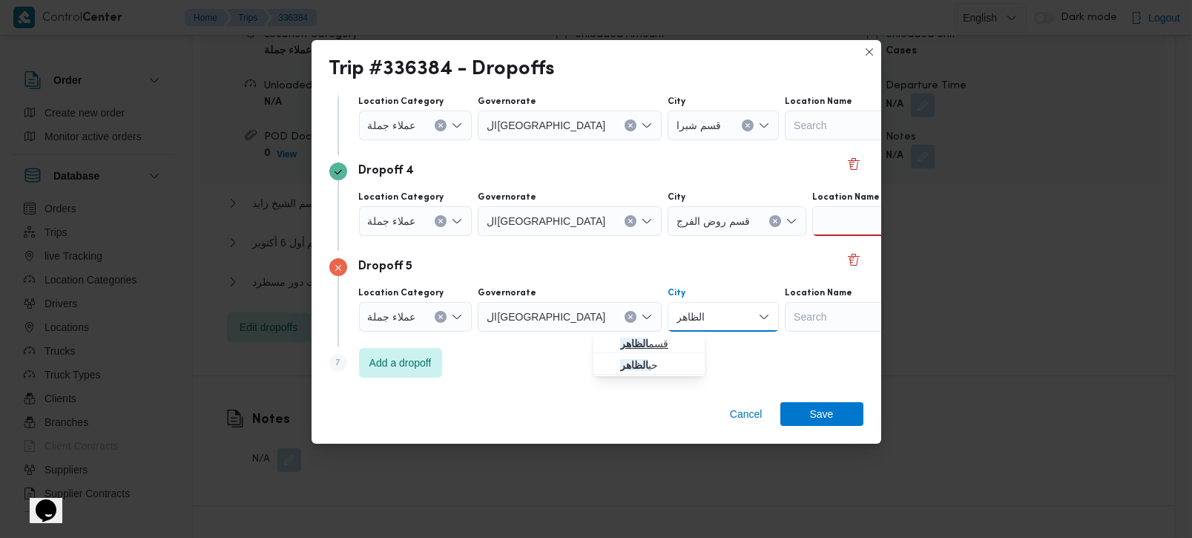
type input "الظاهر"
click at [654, 337] on span "قسم الظاهر" at bounding box center [658, 344] width 76 height 18
click at [409, 363] on span "Add a dropoff" at bounding box center [400, 362] width 62 height 18
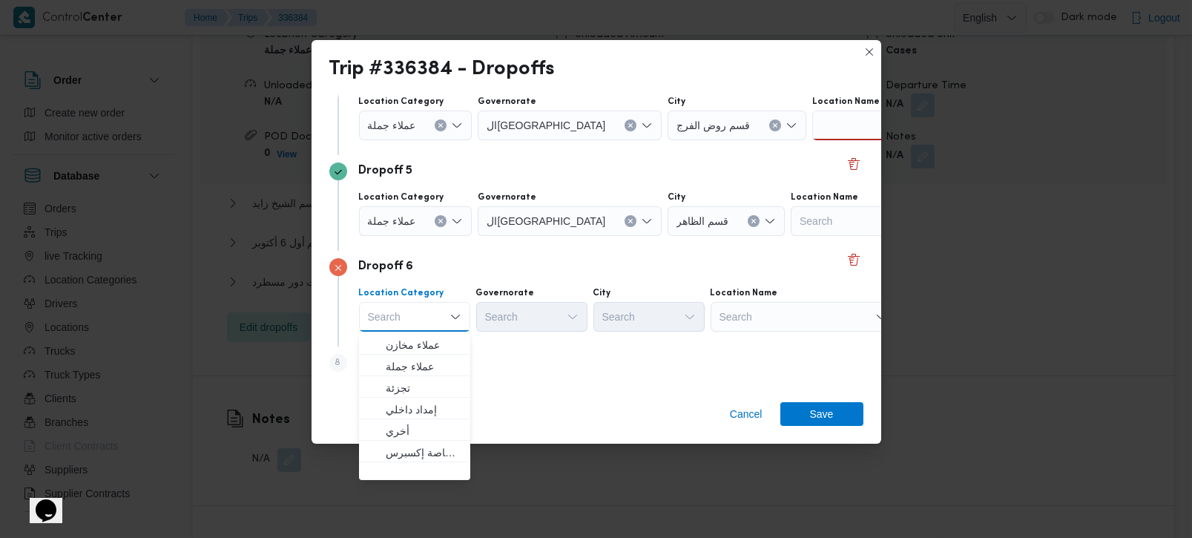
scroll to position [0, 0]
click at [751, 313] on div "Search" at bounding box center [803, 317] width 185 height 30
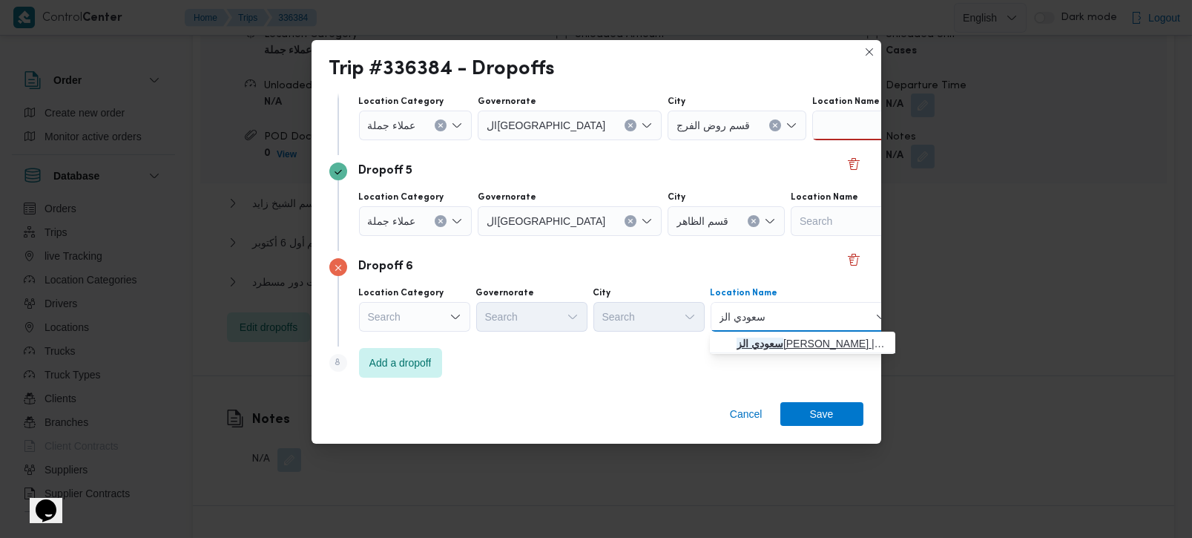
type input "سعودي الز"
click at [785, 337] on span "سعودي الز مالك | شارع محمد مرعشلي | محمد مظهر" at bounding box center [812, 344] width 150 height 18
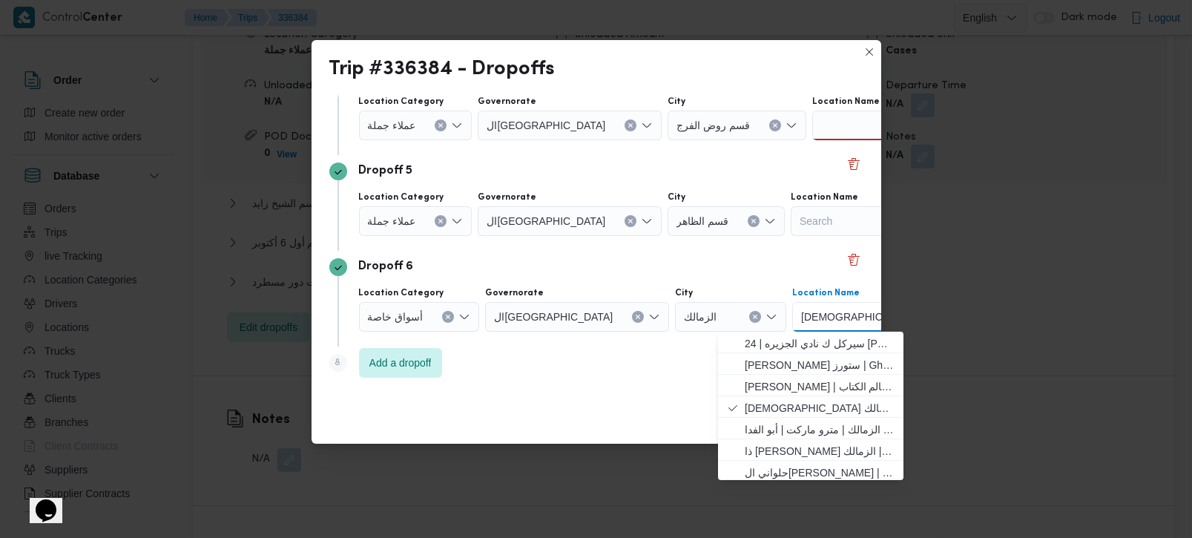
click at [508, 363] on div "Step 8 is disabled 8 Add a dropoff" at bounding box center [596, 365] width 534 height 39
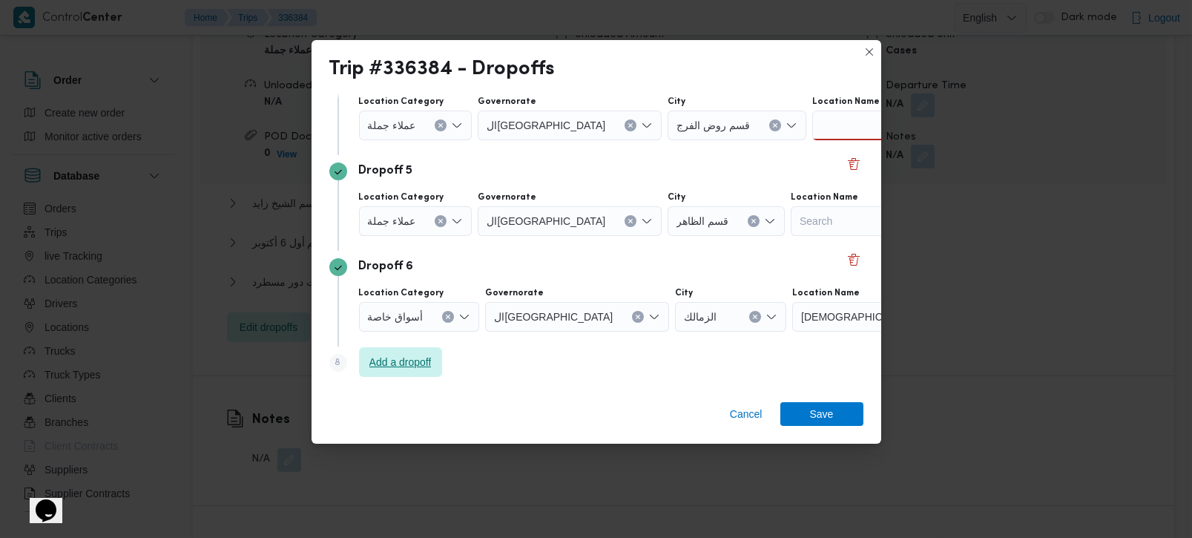
click at [419, 372] on span "Add a dropoff" at bounding box center [400, 362] width 83 height 30
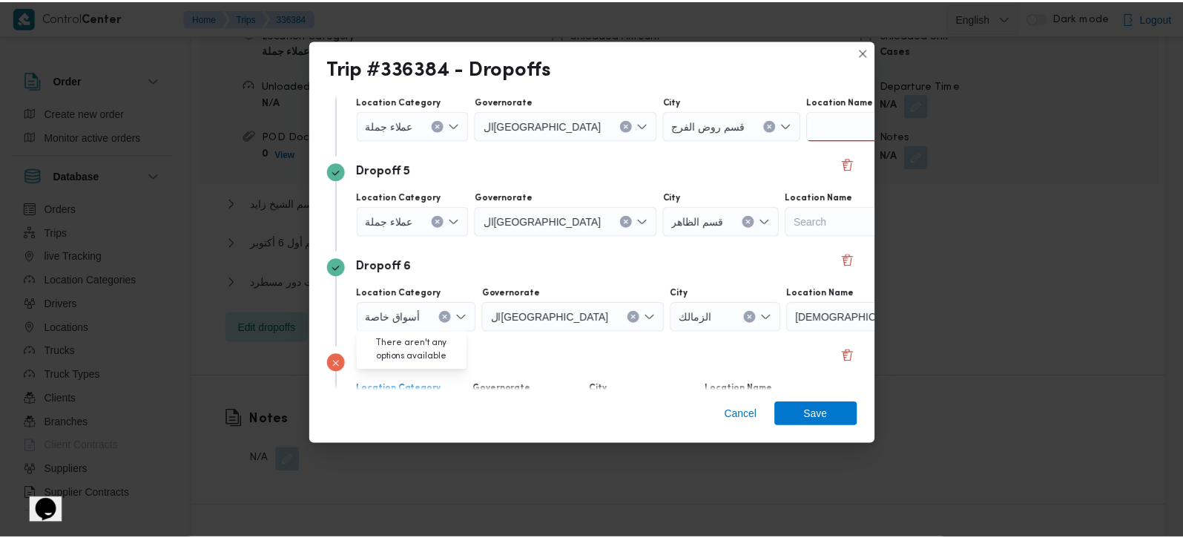
scroll to position [519, 0]
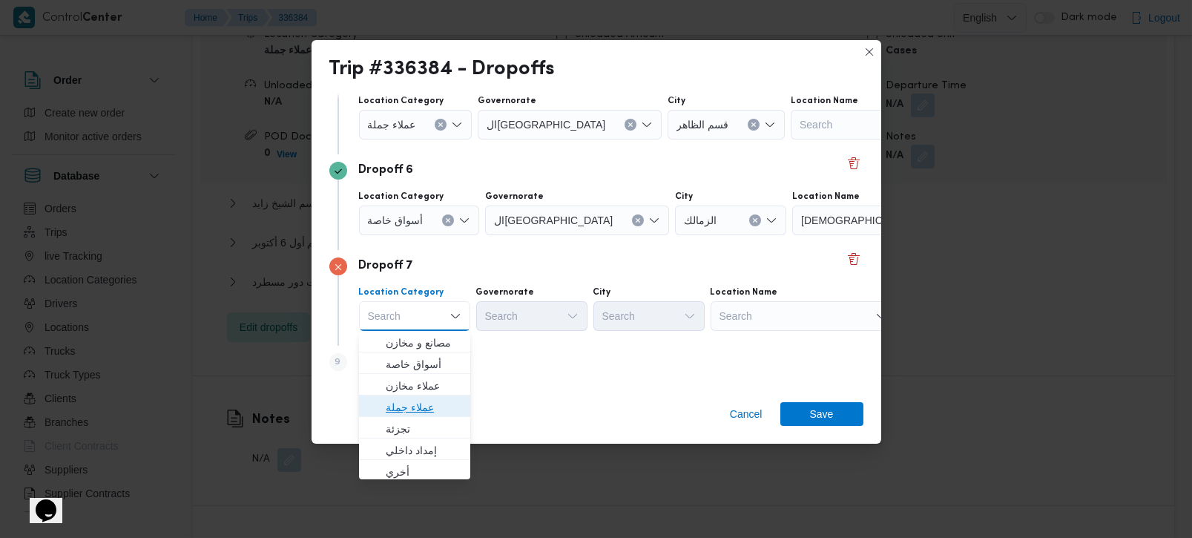
click at [421, 401] on span "عملاء جملة" at bounding box center [424, 407] width 76 height 18
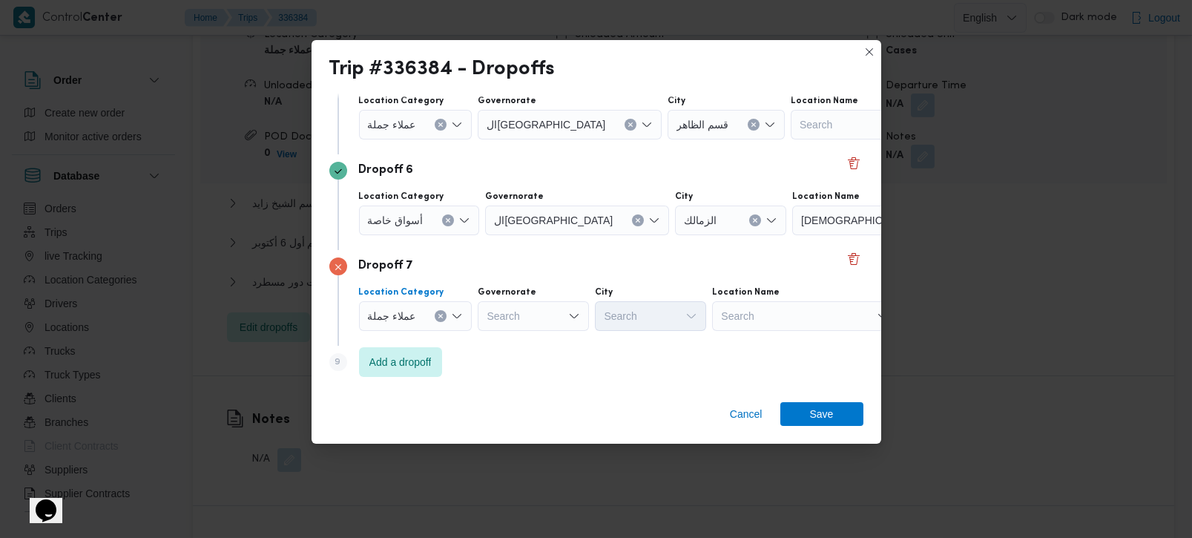
click at [518, 323] on div "Search" at bounding box center [533, 316] width 111 height 30
type input "رة"
click at [525, 361] on span "القاه رة" at bounding box center [541, 364] width 76 height 18
click at [668, 325] on div "Search" at bounding box center [723, 316] width 111 height 30
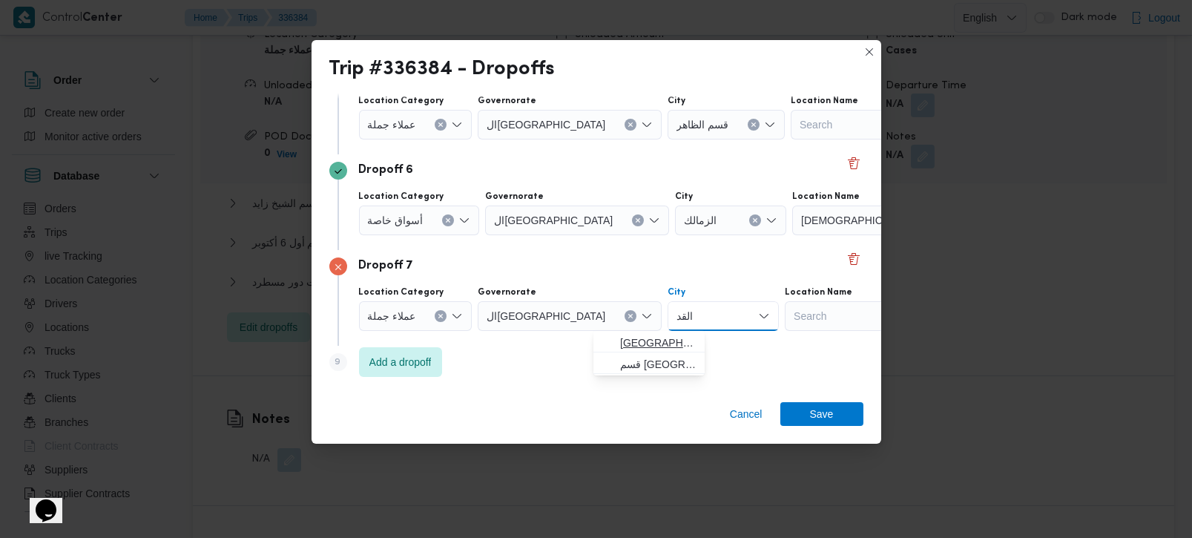
type input "القد"
click at [742, 339] on mark "القد" at bounding box center [750, 343] width 16 height 12
click at [622, 357] on div "Step 9 is disabled 9 Add a dropoff" at bounding box center [596, 365] width 534 height 39
click at [828, 415] on span "Save" at bounding box center [822, 413] width 24 height 24
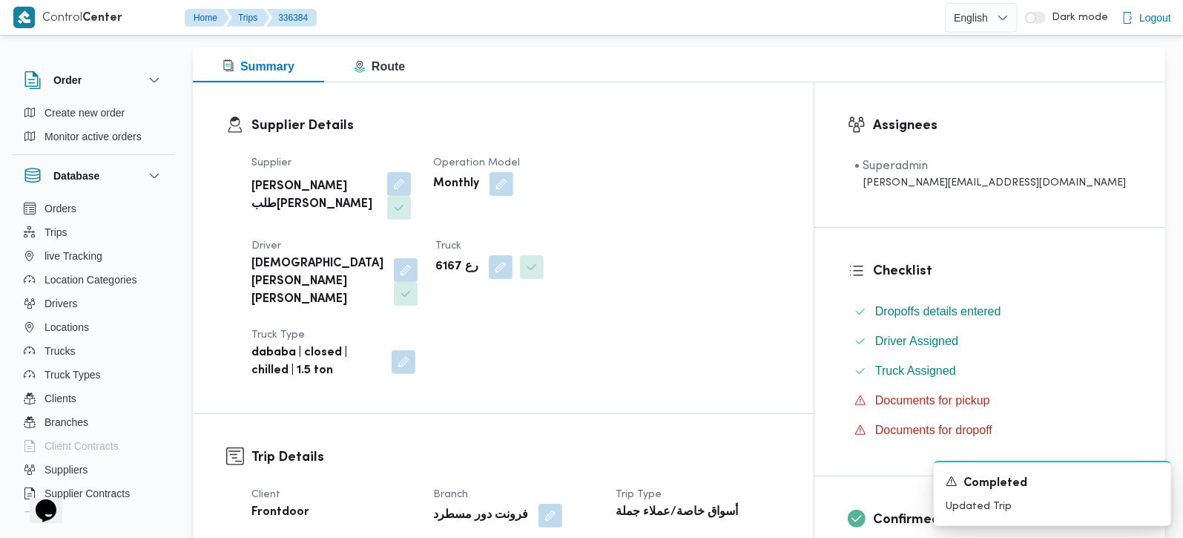
scroll to position [436, 0]
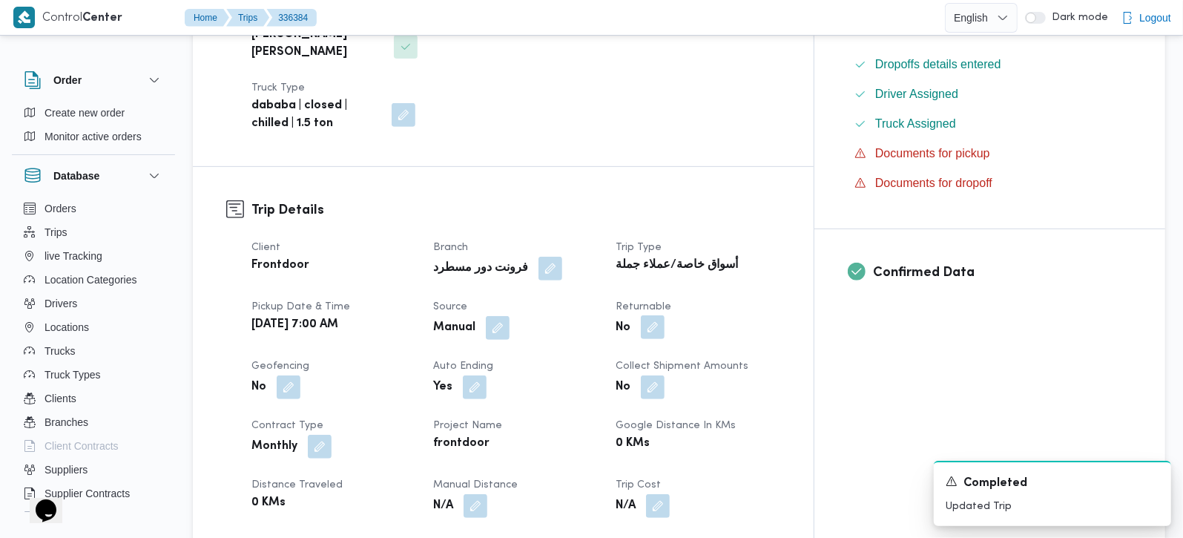
click at [665, 315] on button "button" at bounding box center [653, 327] width 24 height 24
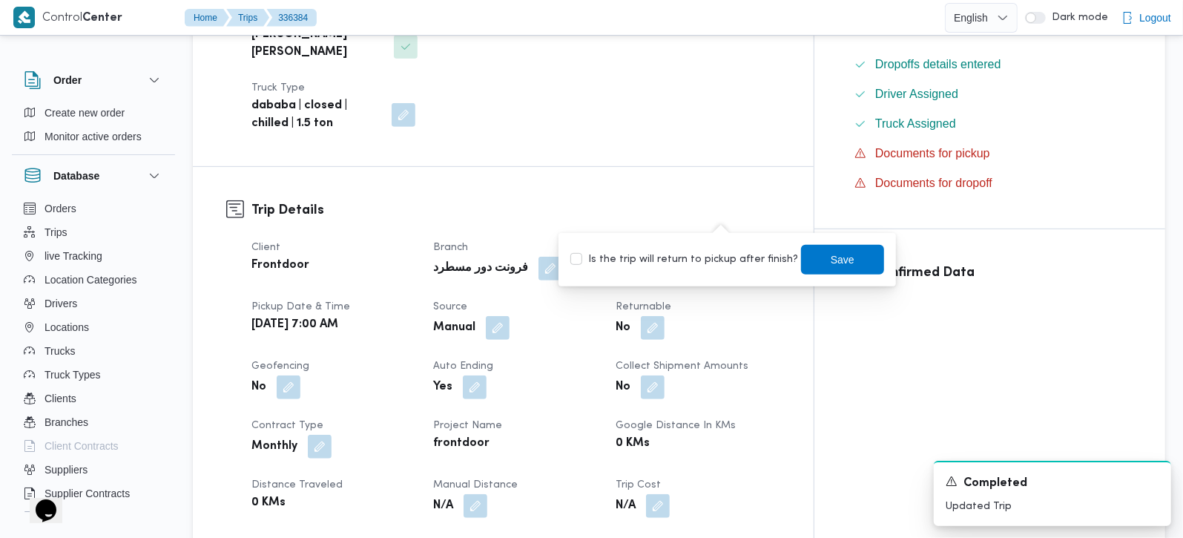
click at [721, 254] on label "Is the trip will return to pickup after finish?" at bounding box center [684, 260] width 228 height 18
checkbox input "true"
click at [842, 254] on span "Save" at bounding box center [842, 259] width 83 height 30
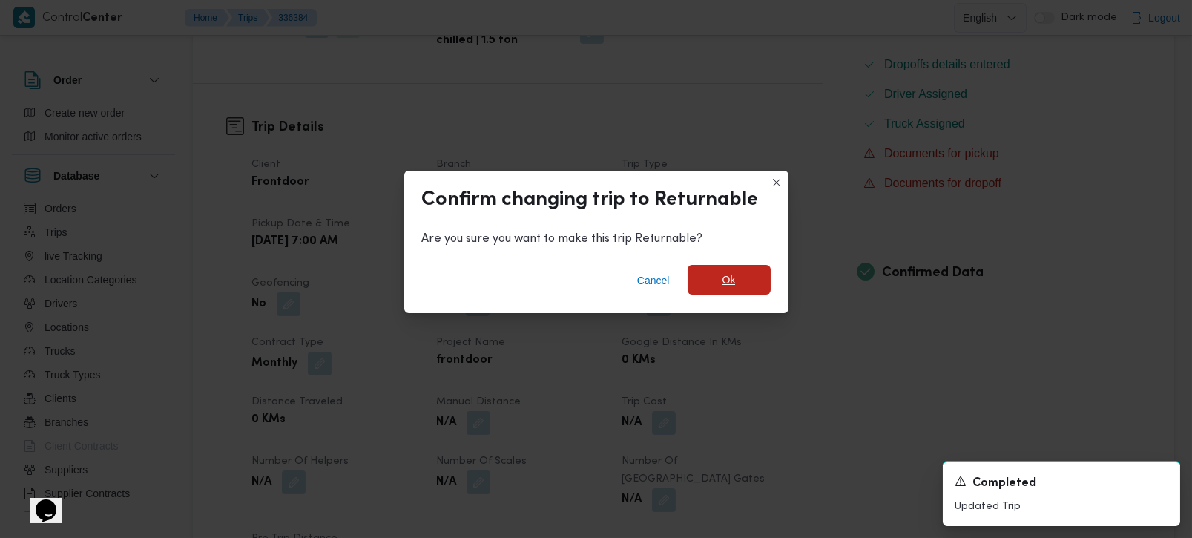
click at [739, 283] on span "Ok" at bounding box center [729, 280] width 83 height 30
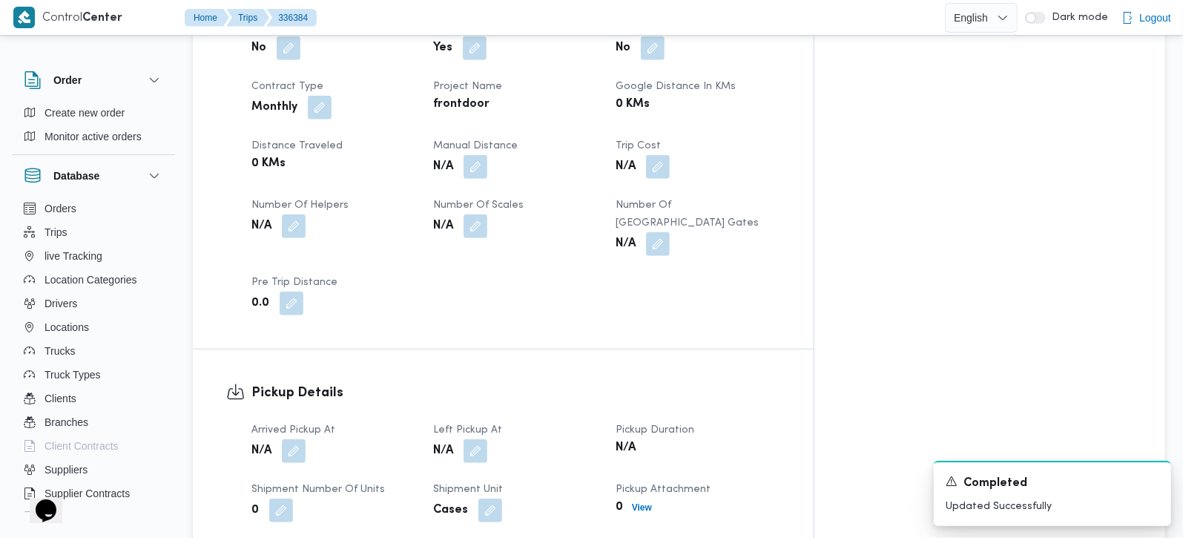
scroll to position [785, 0]
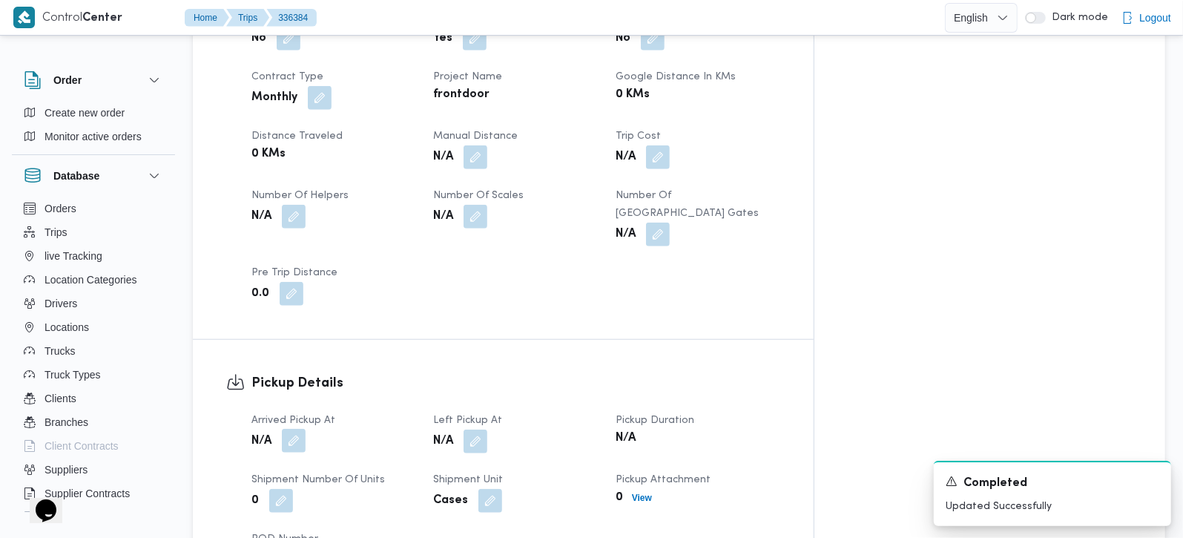
click at [299, 429] on button "button" at bounding box center [294, 441] width 24 height 24
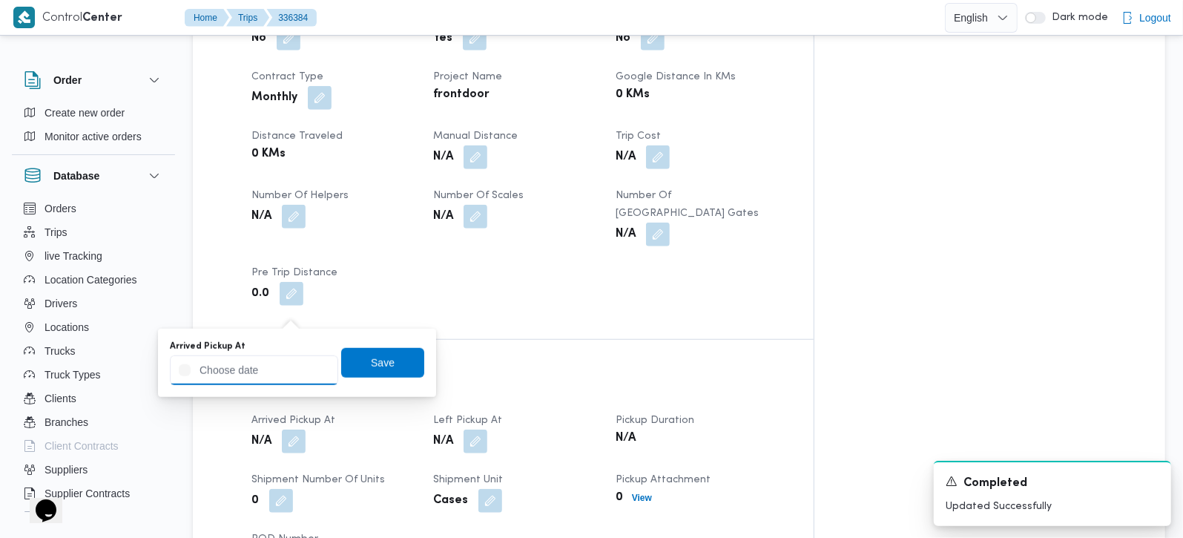
click at [268, 366] on input "Arrived Pickup At" at bounding box center [254, 370] width 168 height 30
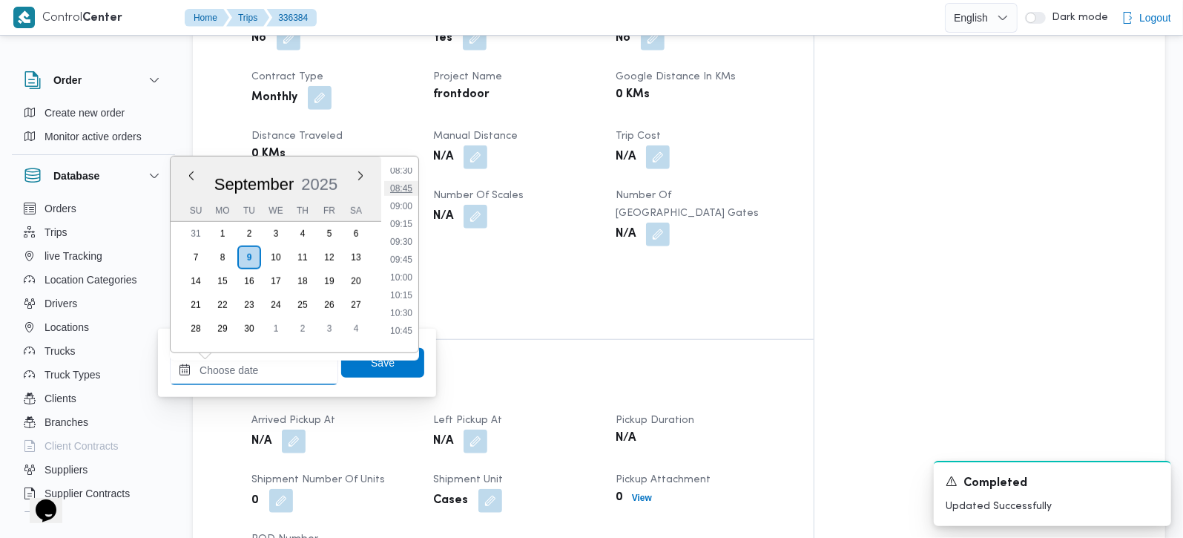
scroll to position [523, 0]
click at [406, 203] on li "07:45" at bounding box center [401, 204] width 34 height 15
type input "09/09/2025 07:45"
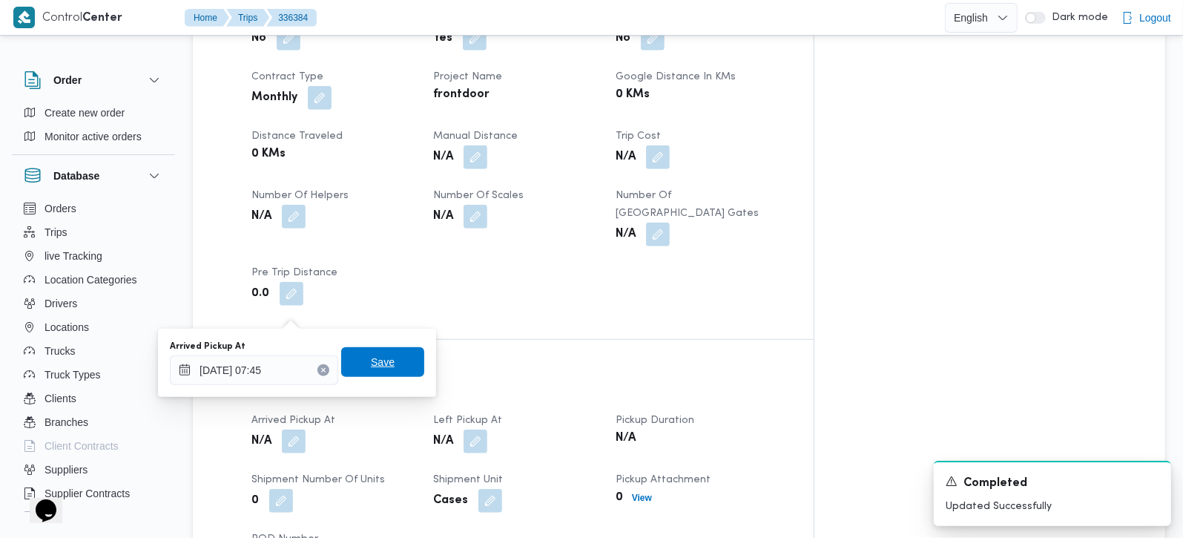
click at [376, 352] on span "Save" at bounding box center [382, 362] width 83 height 30
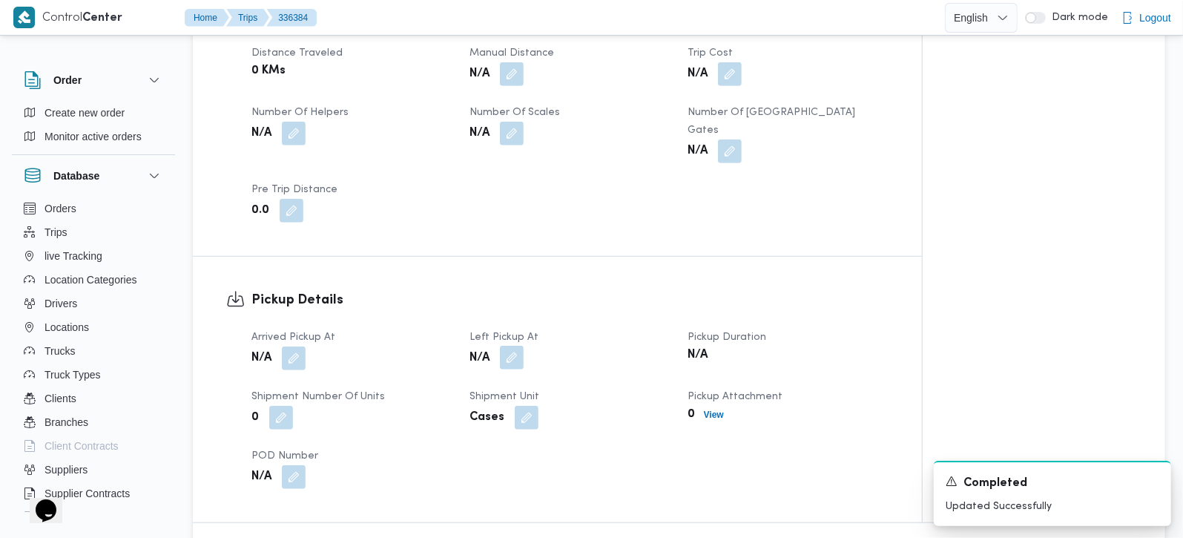
drag, startPoint x: 511, startPoint y: 309, endPoint x: 507, endPoint y: 322, distance: 13.4
click at [512, 346] on button "button" at bounding box center [512, 358] width 24 height 24
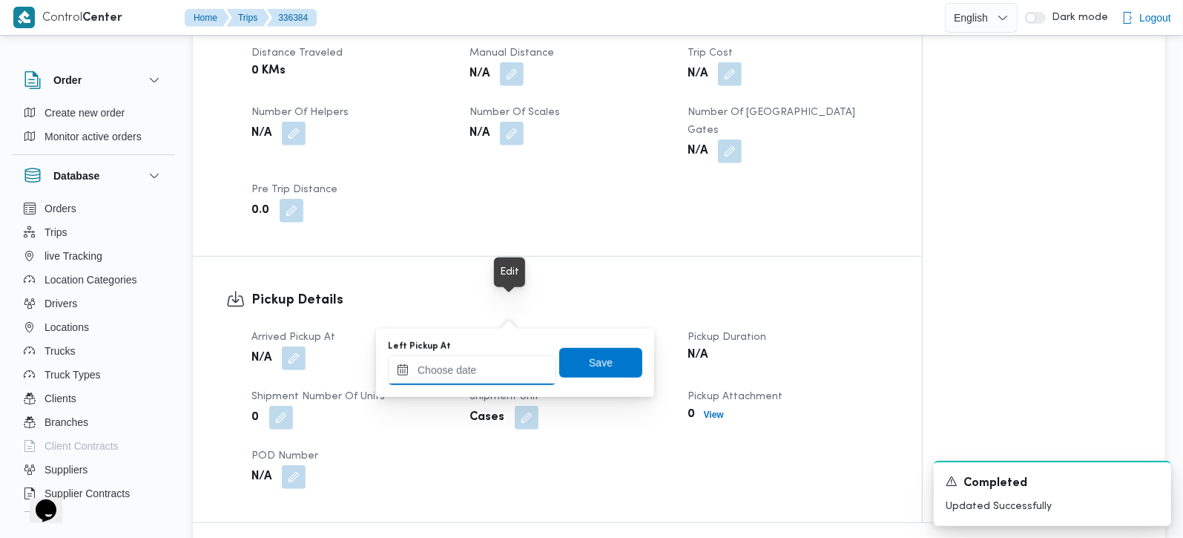
click at [492, 363] on input "Left Pickup At" at bounding box center [472, 370] width 168 height 30
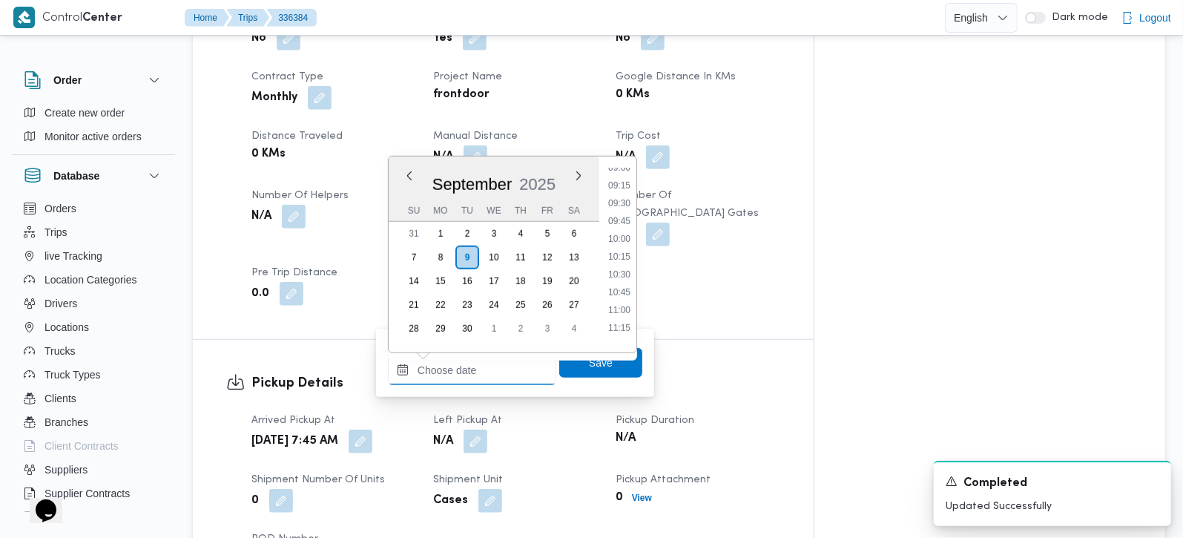
scroll to position [610, 0]
drag, startPoint x: 625, startPoint y: 183, endPoint x: 625, endPoint y: 219, distance: 35.6
click at [625, 183] on li "08:45" at bounding box center [619, 188] width 34 height 15
type input "09/09/2025 08:45"
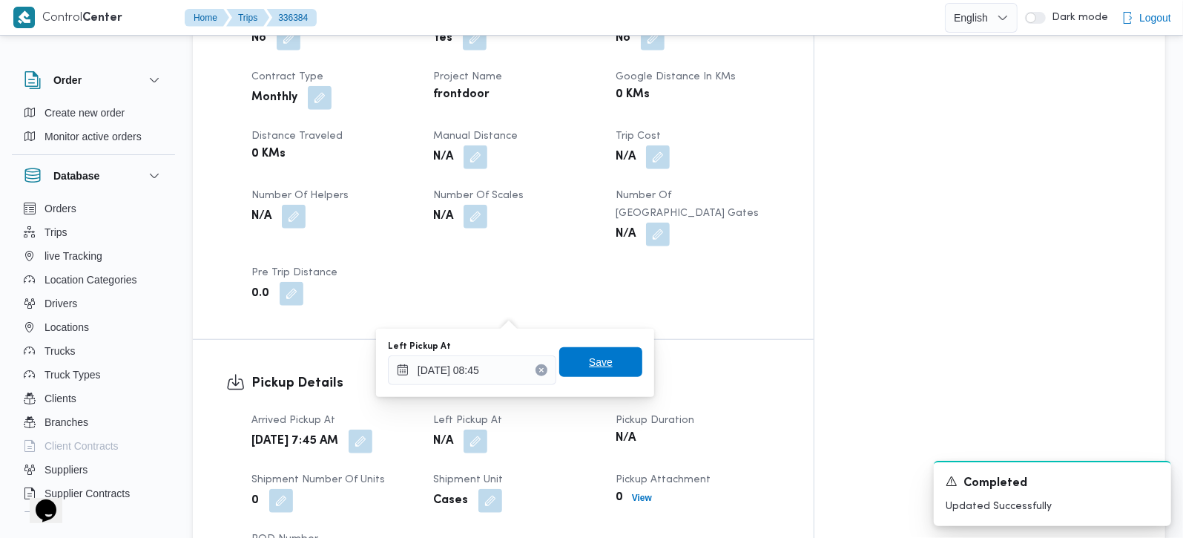
click at [595, 362] on span "Save" at bounding box center [601, 362] width 24 height 18
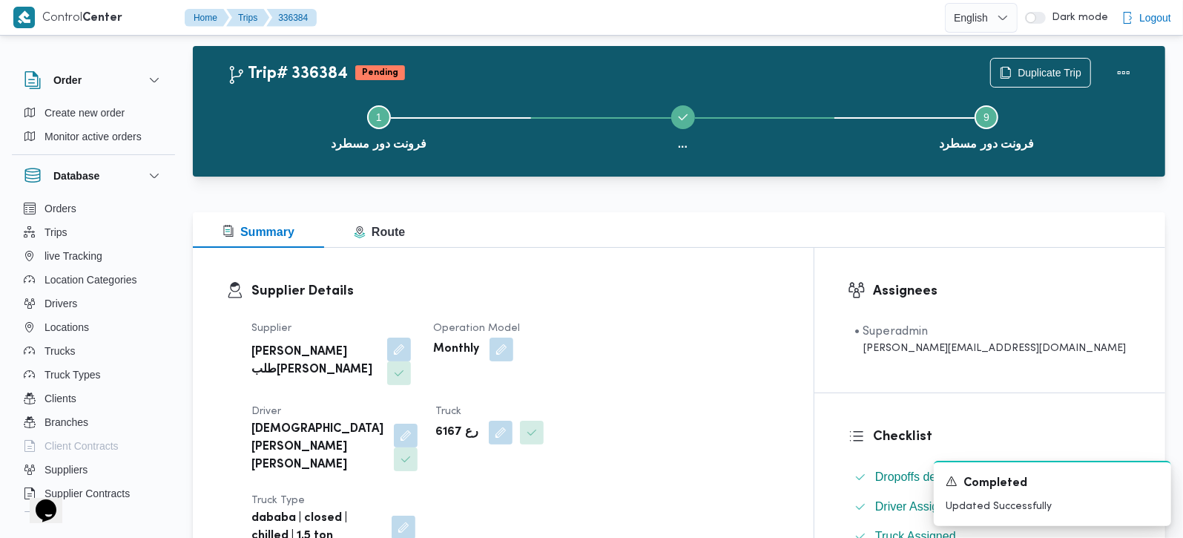
scroll to position [0, 0]
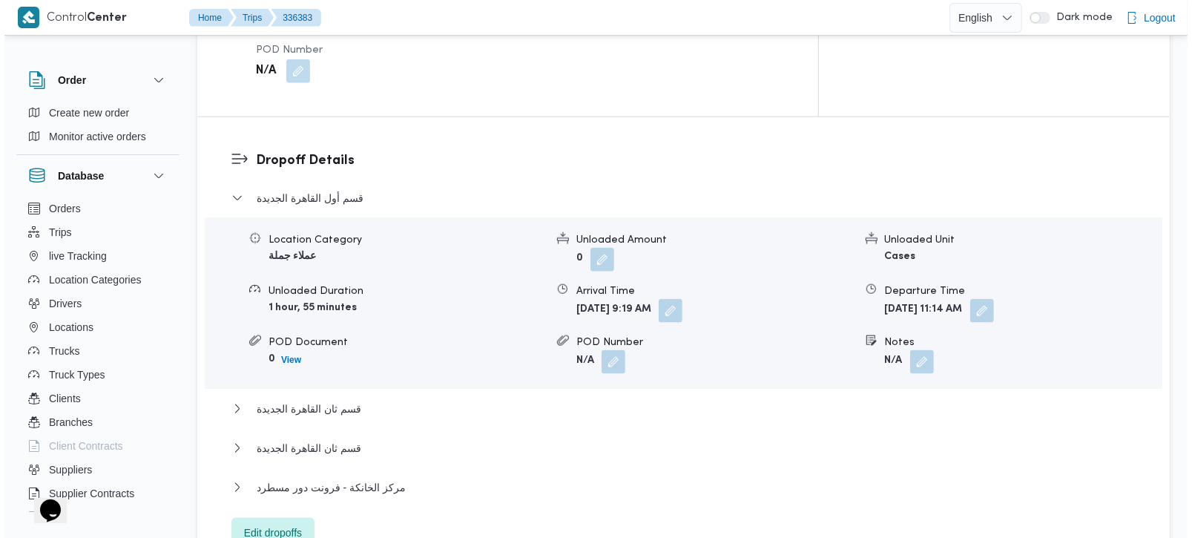
scroll to position [1222, 0]
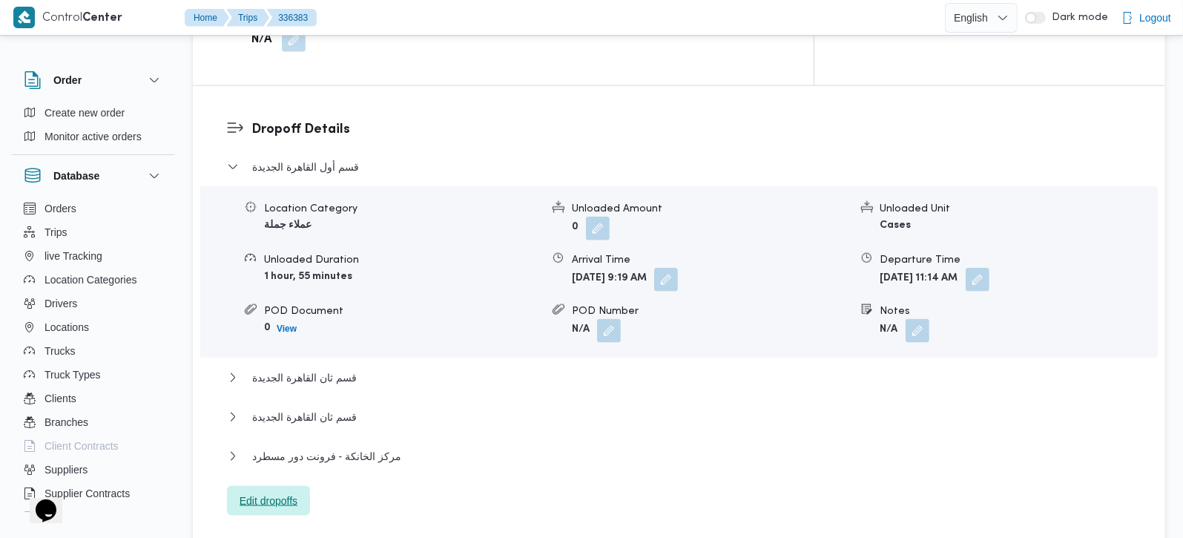
click at [289, 492] on span "Edit dropoffs" at bounding box center [269, 501] width 58 height 18
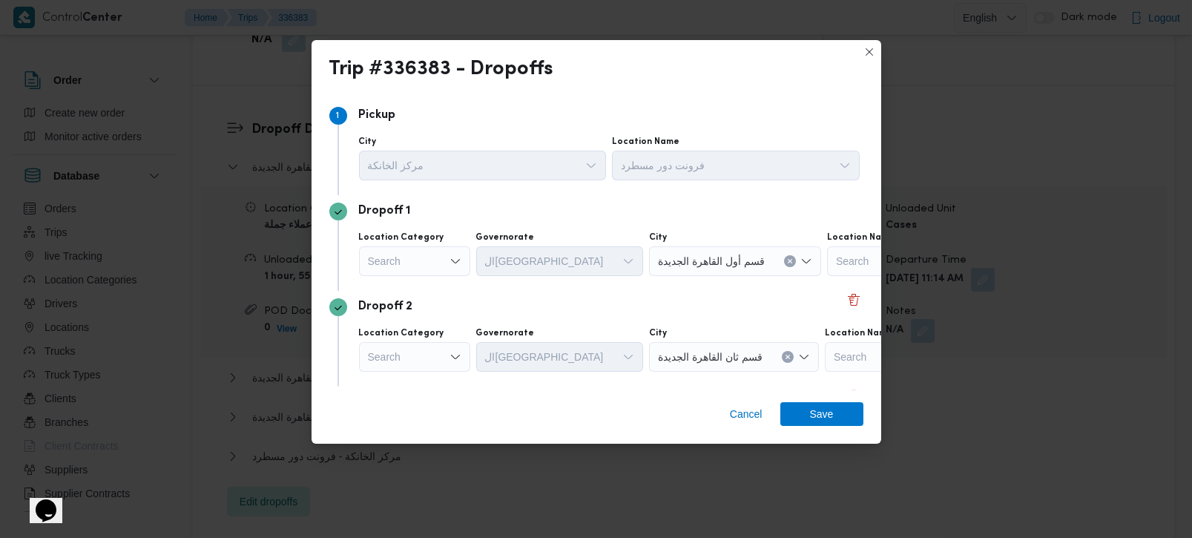
click at [399, 250] on div "Search" at bounding box center [414, 261] width 111 height 30
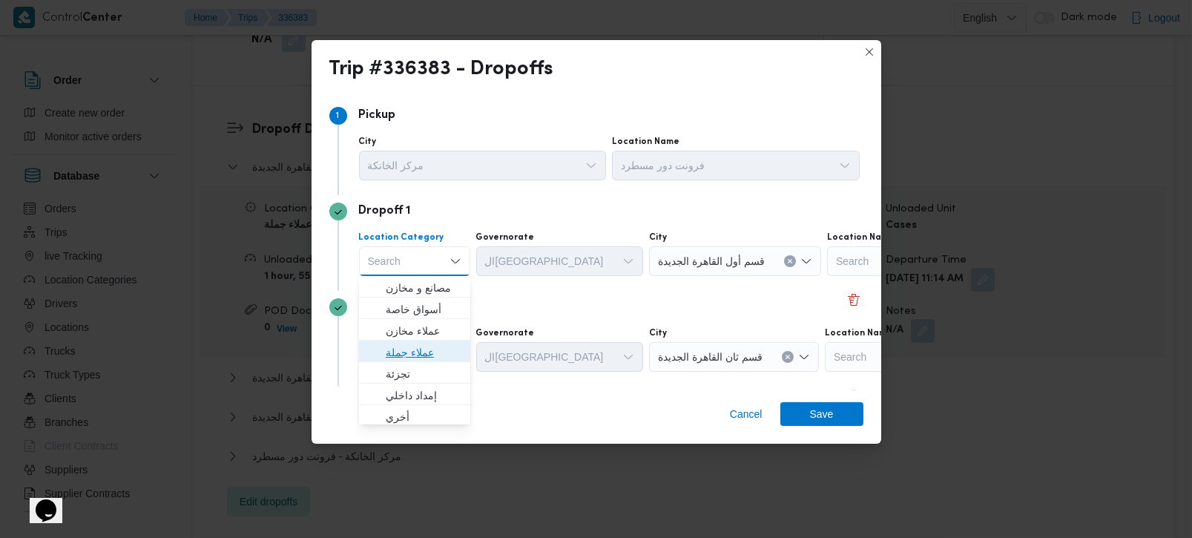
click at [403, 349] on span "عملاء جملة" at bounding box center [424, 352] width 76 height 18
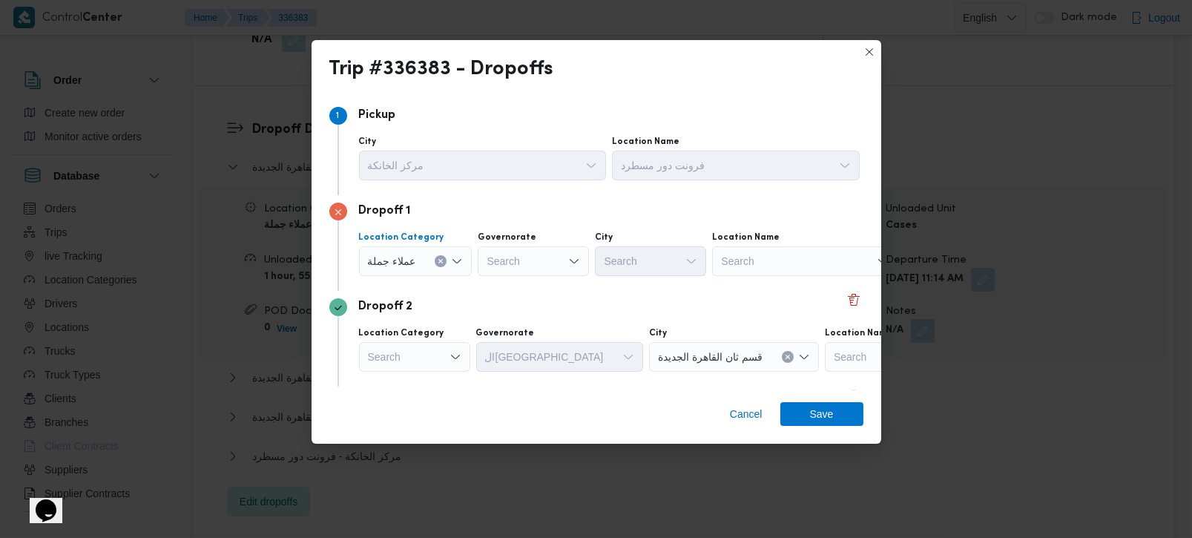
click at [521, 266] on div "Search" at bounding box center [533, 261] width 111 height 30
type input "رة"
click at [515, 303] on span "القاه رة" at bounding box center [541, 309] width 76 height 18
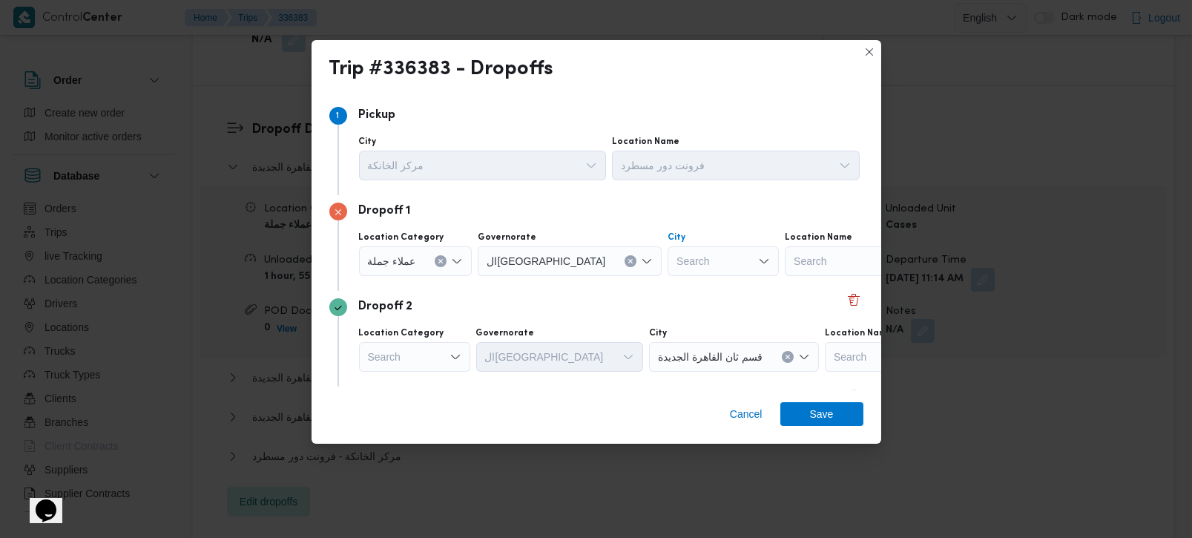
click at [668, 269] on div "Search" at bounding box center [723, 261] width 111 height 30
type input "شمس"
click at [651, 280] on span "قسم عين شمس" at bounding box center [658, 288] width 76 height 18
click at [515, 305] on div "Dropoff 2" at bounding box center [596, 307] width 534 height 18
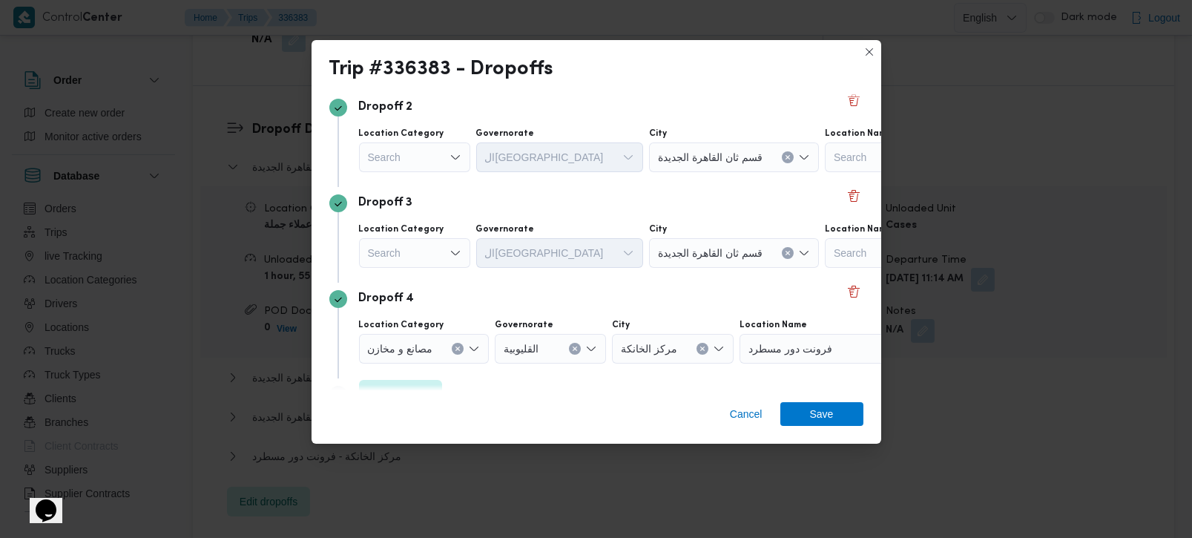
scroll to position [231, 0]
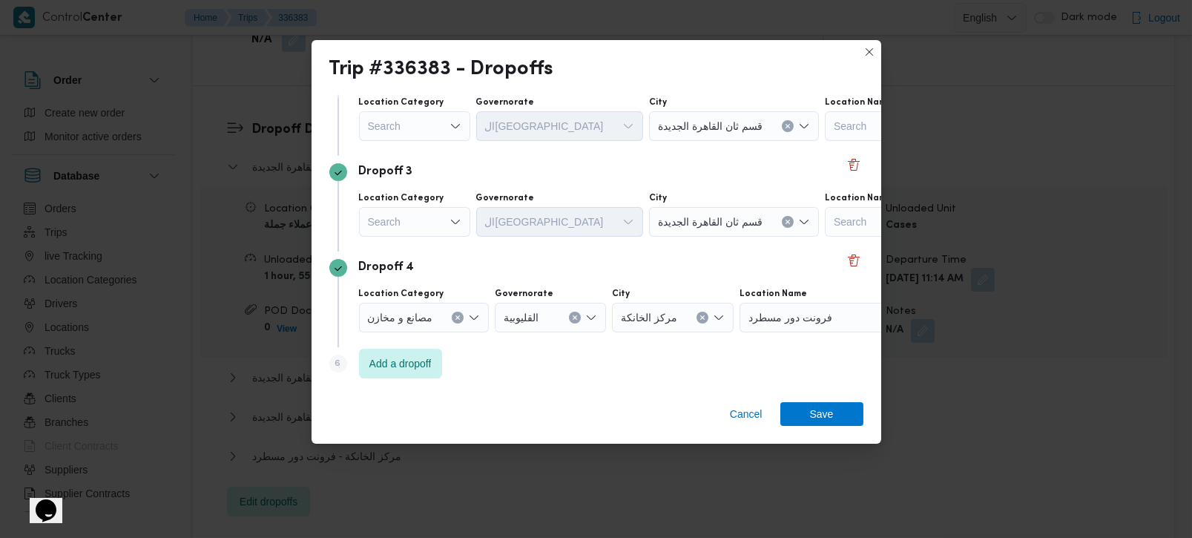
click at [432, 131] on div "Search" at bounding box center [414, 126] width 111 height 30
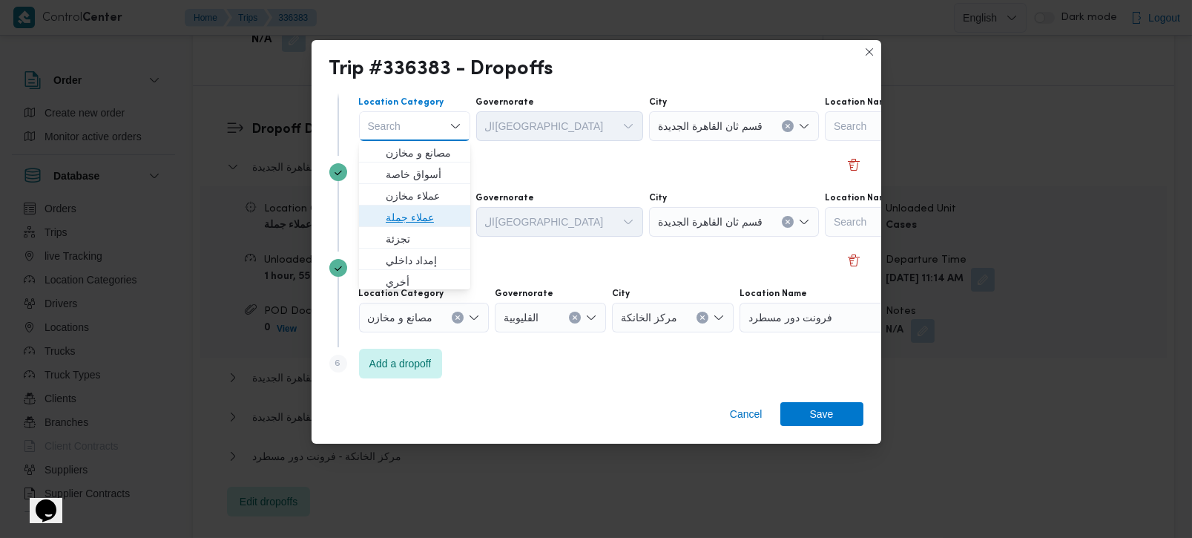
click at [414, 215] on span "عملاء جملة" at bounding box center [424, 217] width 76 height 18
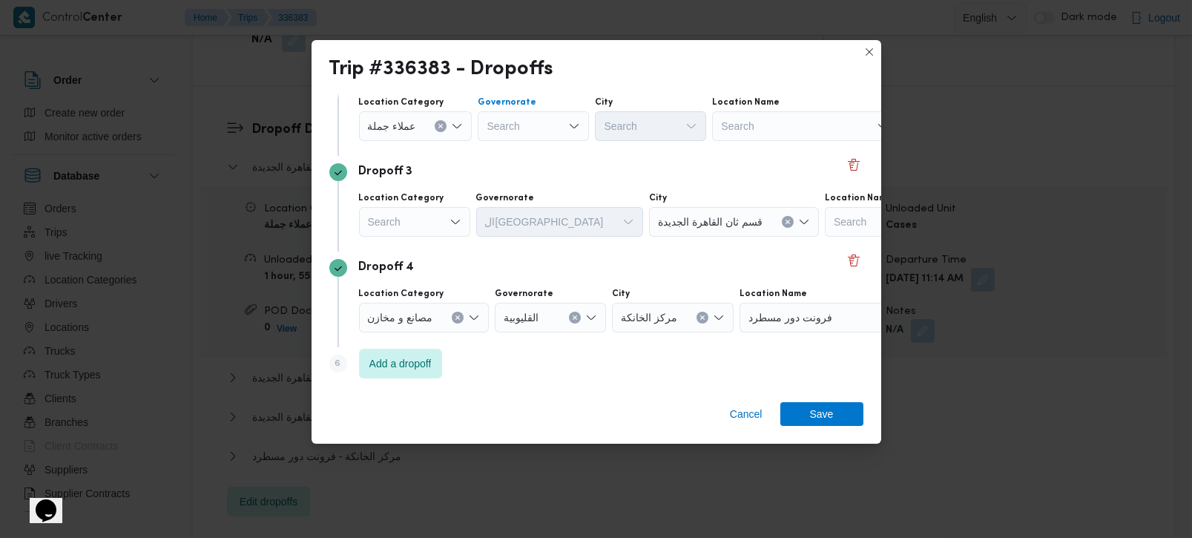
click at [513, 121] on div "Search" at bounding box center [533, 126] width 111 height 30
type input "رة"
click at [518, 169] on span "القاه رة" at bounding box center [541, 174] width 76 height 18
click at [668, 120] on div "Search" at bounding box center [723, 126] width 111 height 30
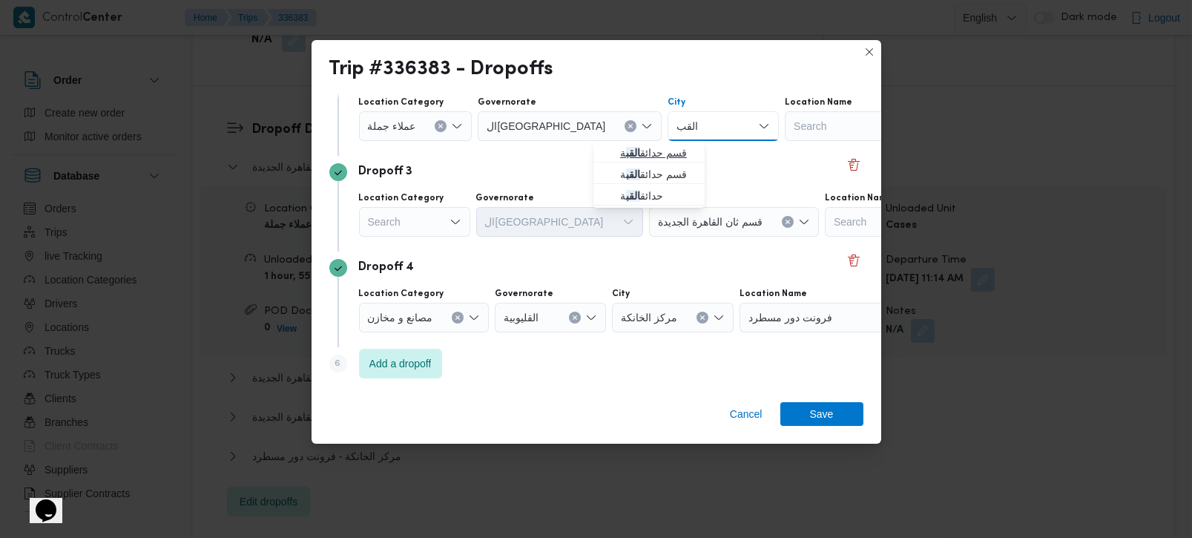
type input "القب"
click at [645, 150] on span "قسم حدائق القب ة" at bounding box center [658, 153] width 76 height 18
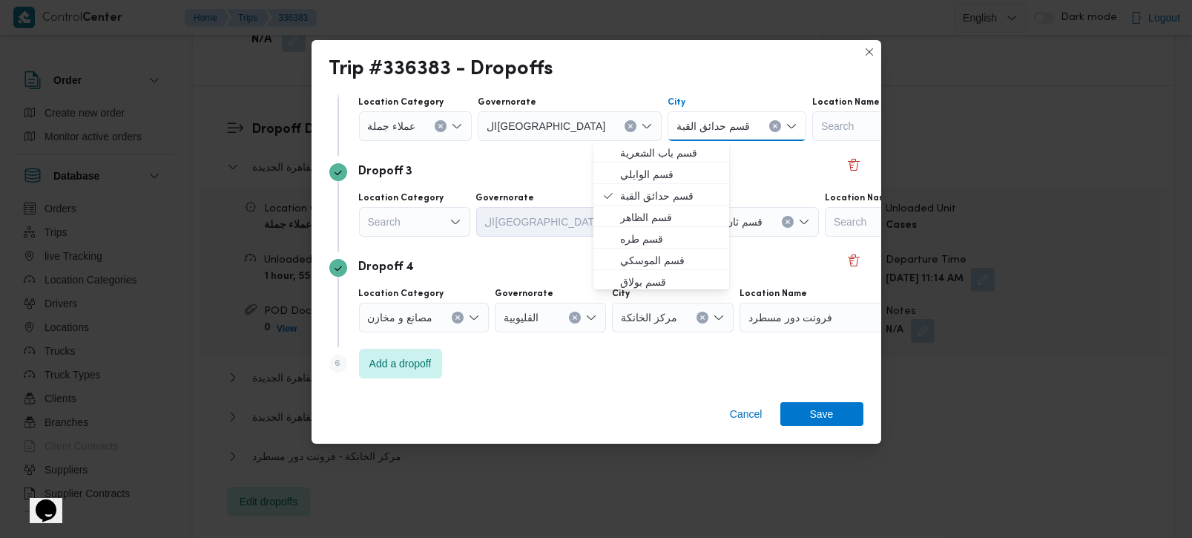
click at [493, 263] on div "Dropoff 4" at bounding box center [596, 268] width 534 height 18
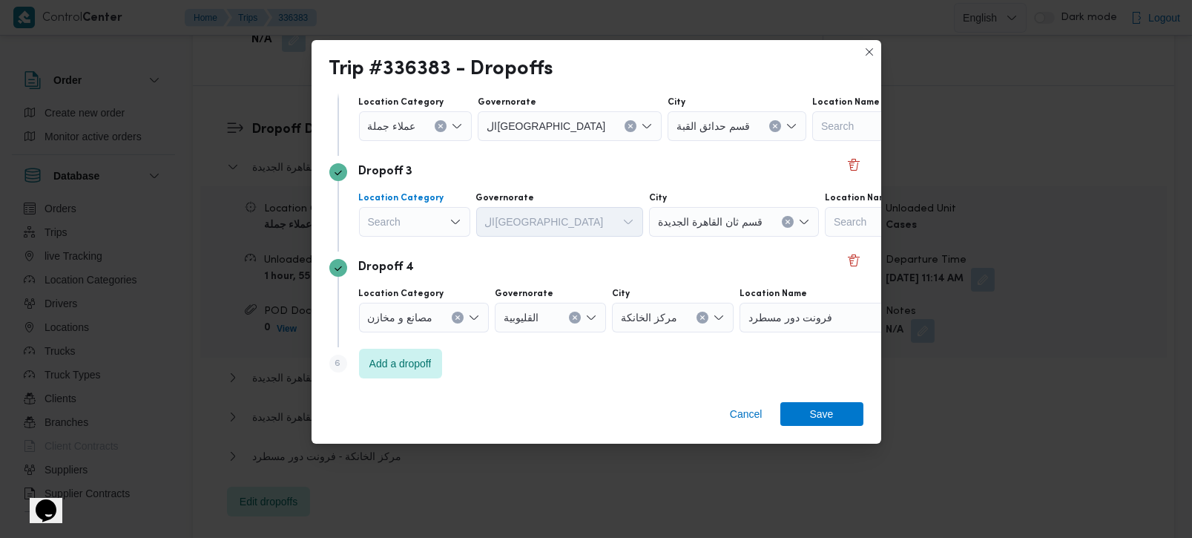
click at [418, 210] on div "Search" at bounding box center [414, 222] width 111 height 30
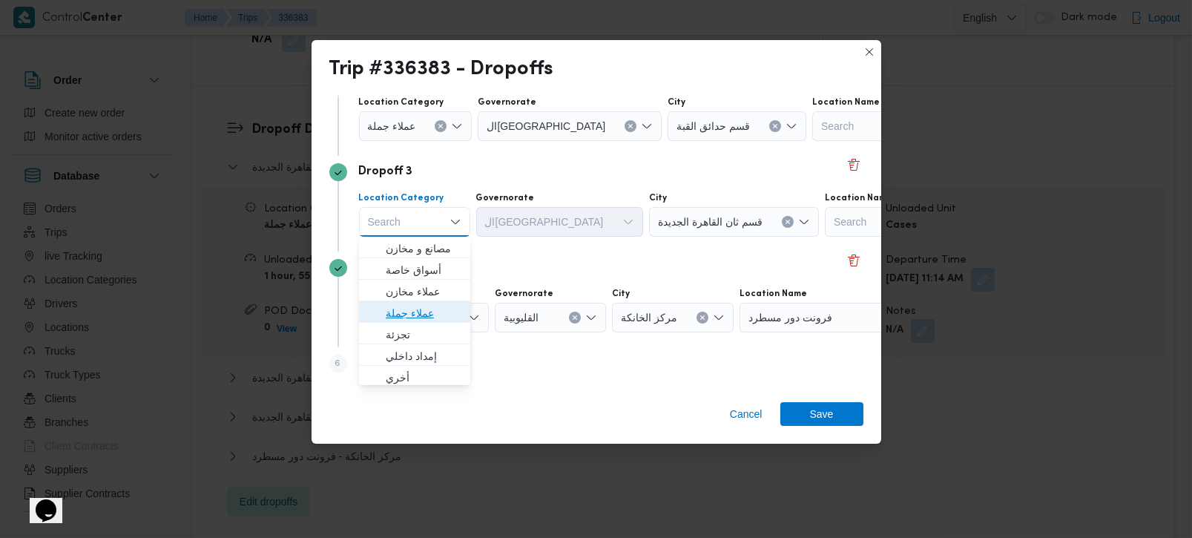
click at [424, 309] on span "عملاء جملة" at bounding box center [424, 313] width 76 height 18
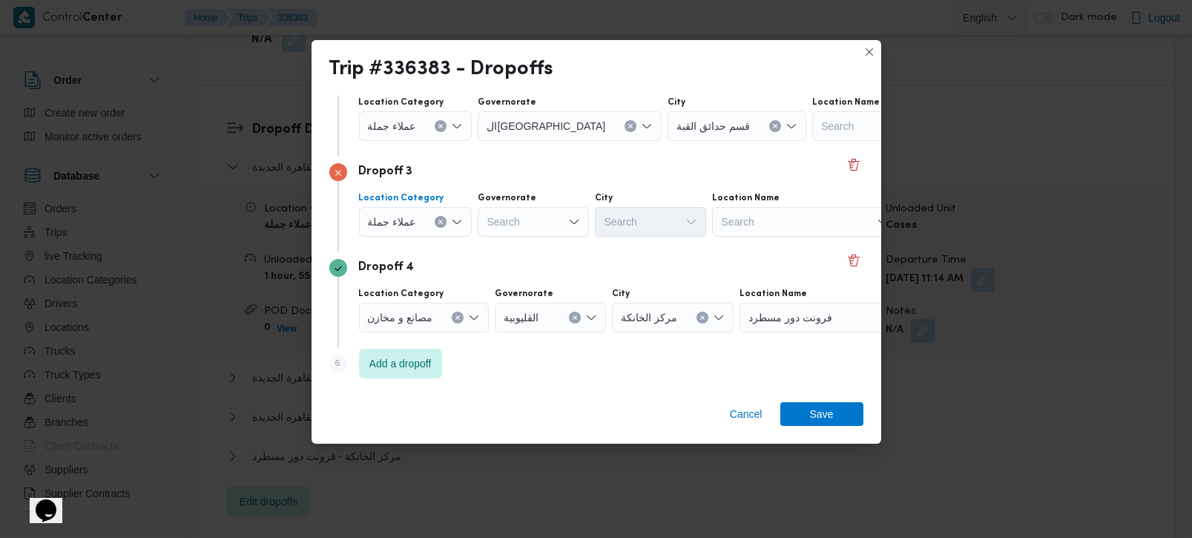
click at [515, 222] on div "Search" at bounding box center [533, 222] width 111 height 30
type input "رة"
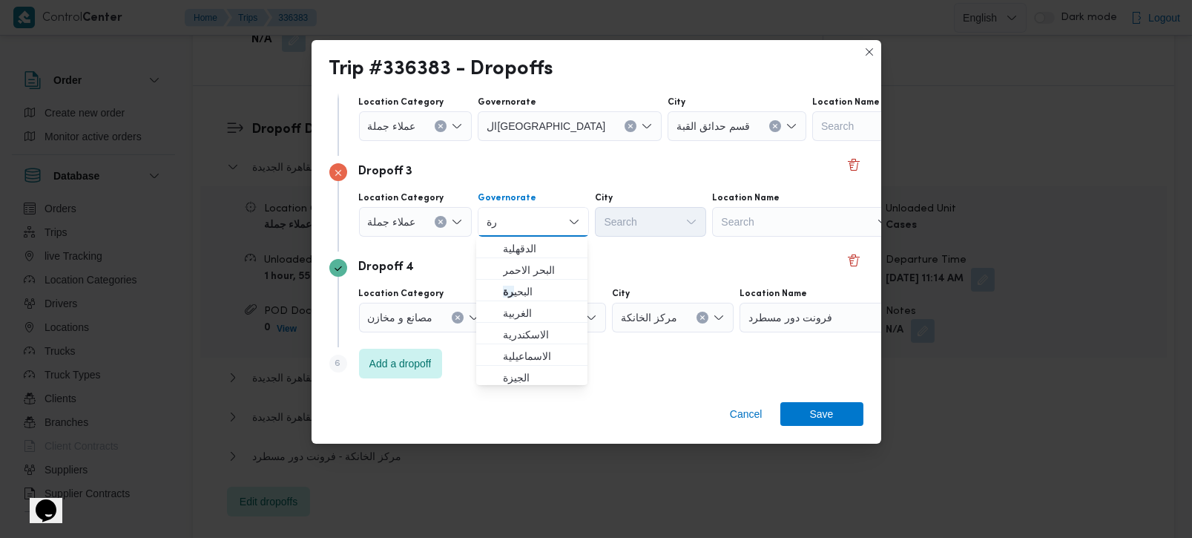
click at [520, 270] on span "البحر الاحمر" at bounding box center [541, 270] width 76 height 18
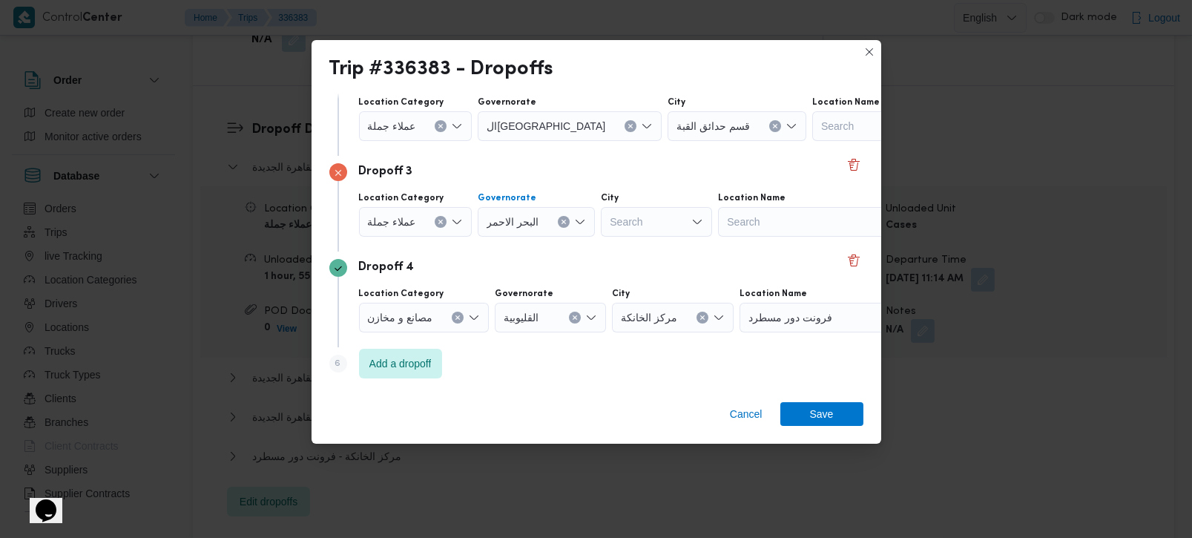
click at [561, 224] on icon "Clear input" at bounding box center [564, 222] width 6 height 6
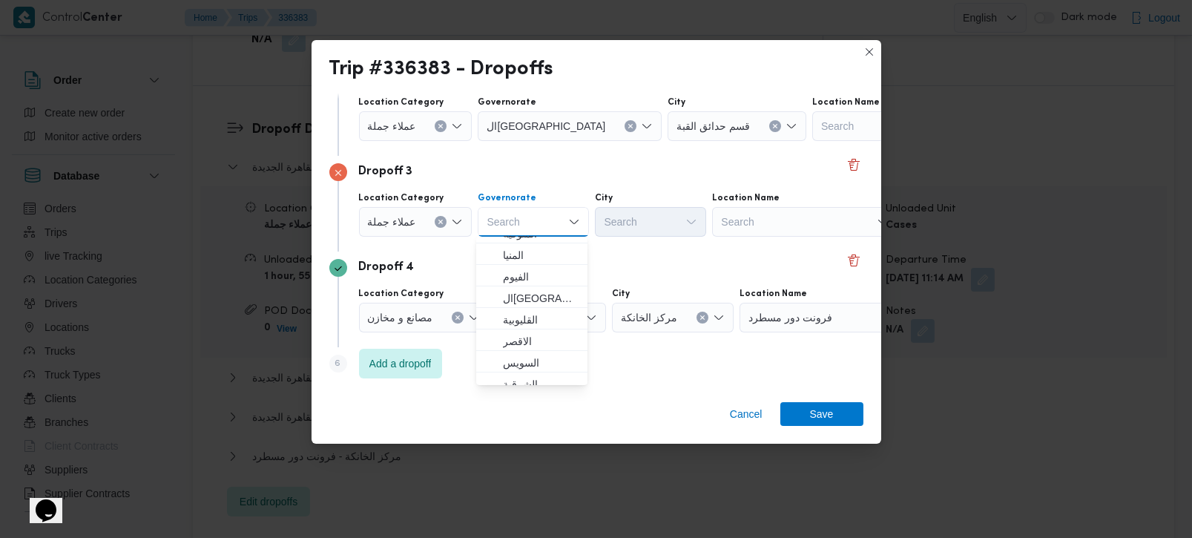
scroll to position [174, 0]
click at [533, 289] on span "ال[GEOGRAPHIC_DATA]" at bounding box center [541, 289] width 76 height 18
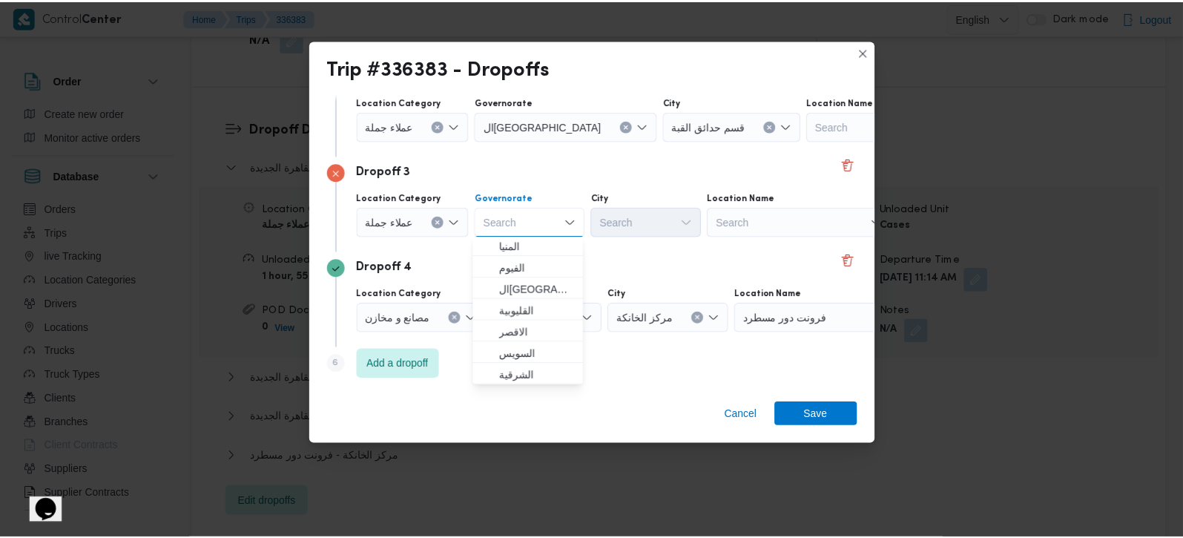
scroll to position [0, 0]
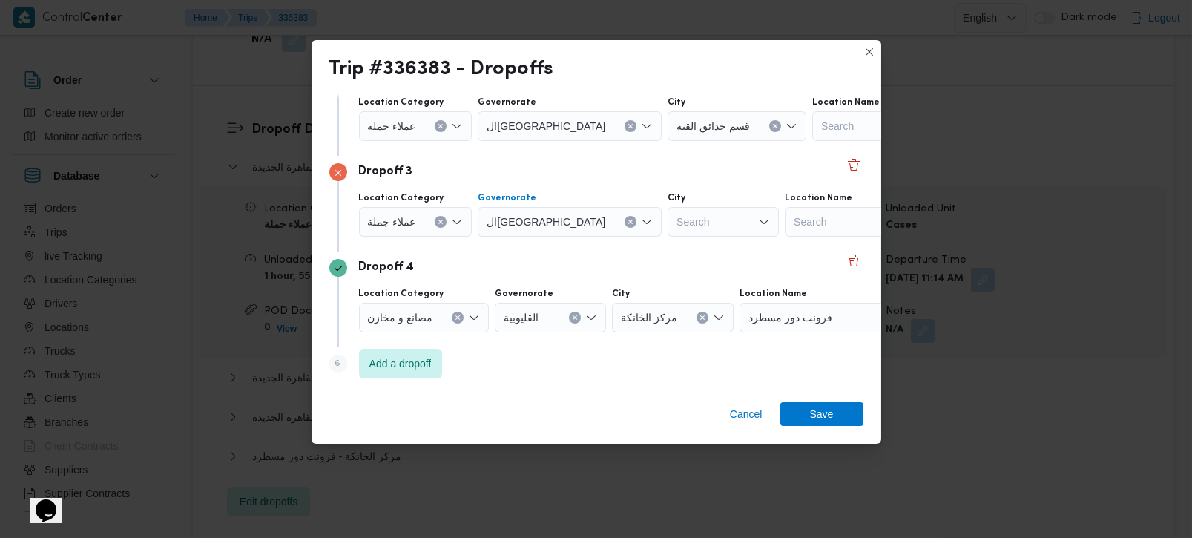
click at [668, 234] on div "Search" at bounding box center [723, 222] width 111 height 30
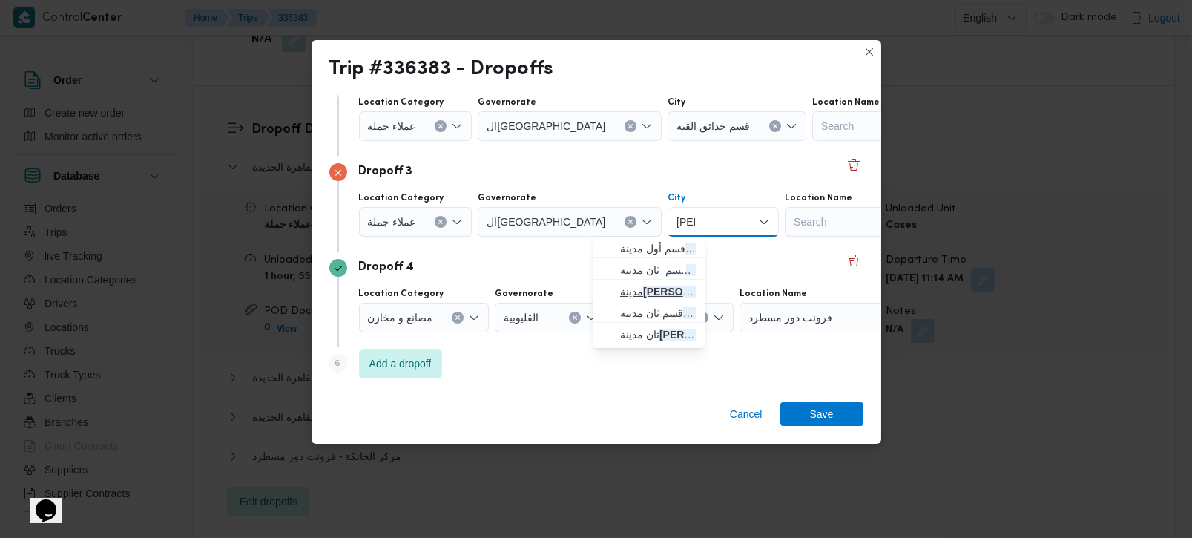
type input "[PERSON_NAME]"
click at [660, 289] on span "مدينة نصر" at bounding box center [658, 292] width 76 height 18
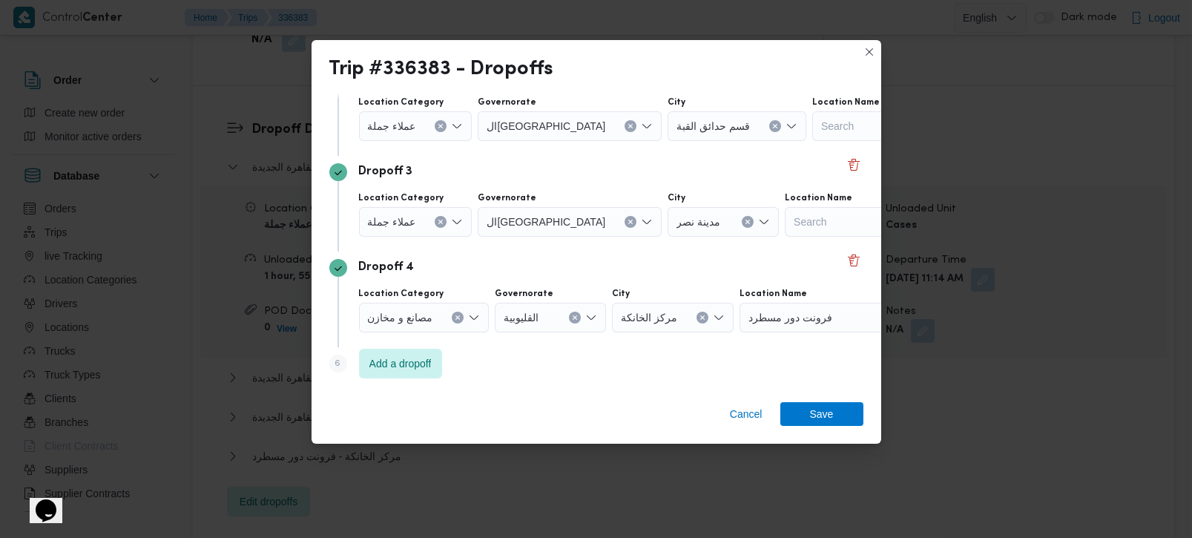
click at [524, 270] on div "Dropoff 4" at bounding box center [596, 268] width 534 height 18
click at [459, 316] on icon "Clear input" at bounding box center [458, 318] width 4 height 4
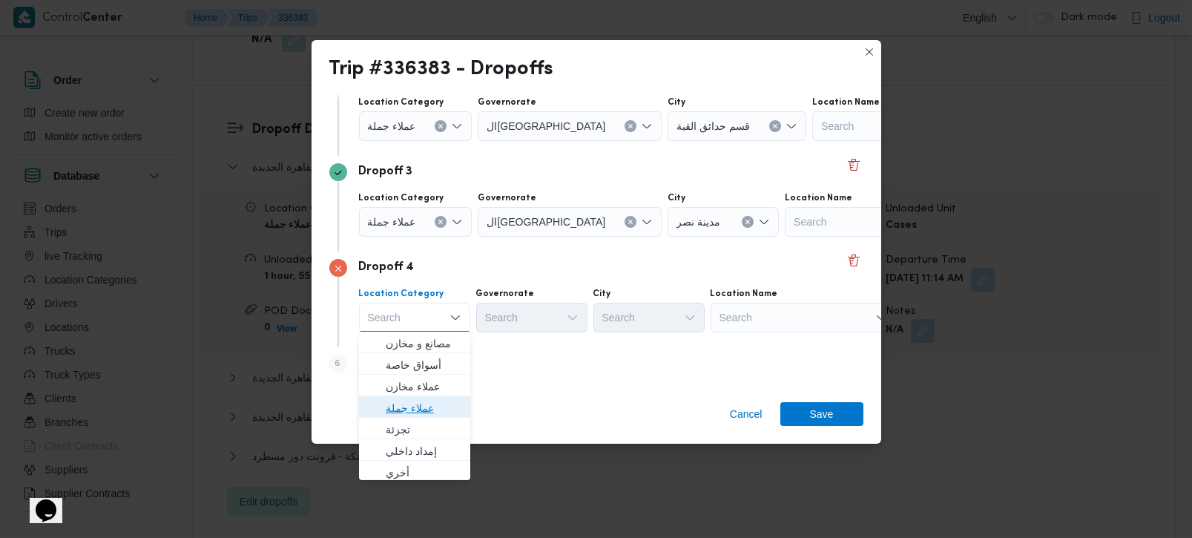
click at [421, 411] on span "عملاء جملة" at bounding box center [424, 408] width 76 height 18
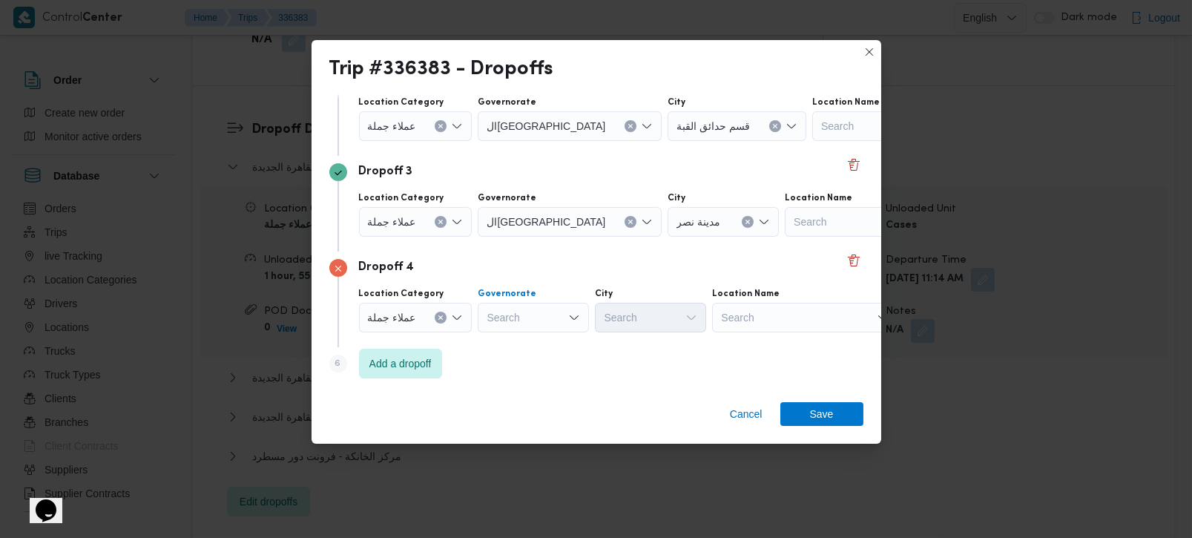
click at [502, 320] on div "Search" at bounding box center [533, 318] width 111 height 30
type input "رة"
click at [536, 369] on span "القاه رة" at bounding box center [541, 365] width 76 height 18
click at [668, 325] on div "Search" at bounding box center [723, 318] width 111 height 30
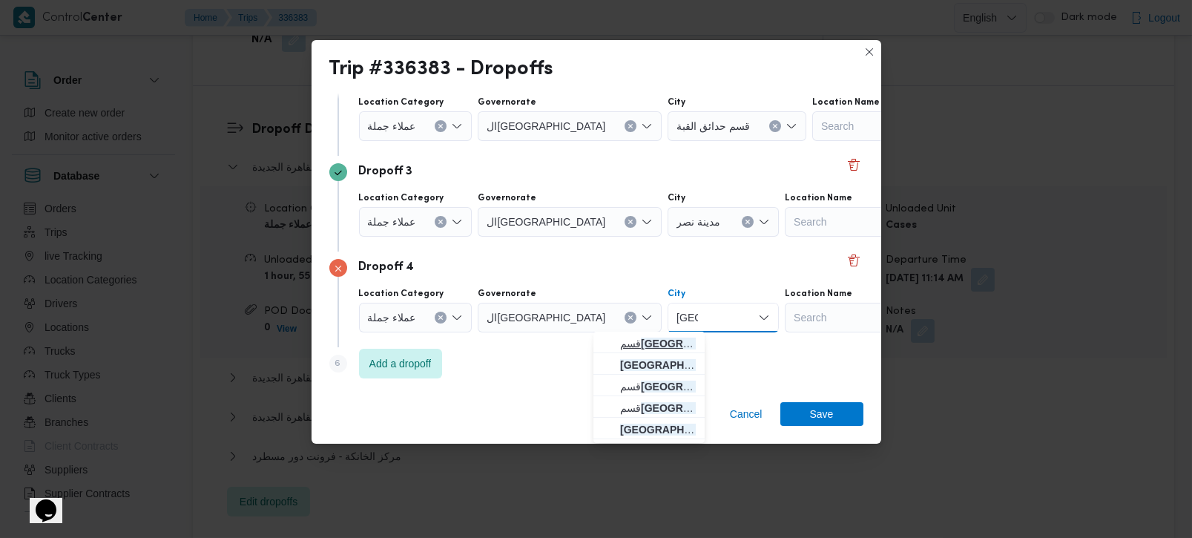
type input "[GEOGRAPHIC_DATA]"
click at [646, 343] on span "قسم مصر الجديدة" at bounding box center [658, 344] width 76 height 18
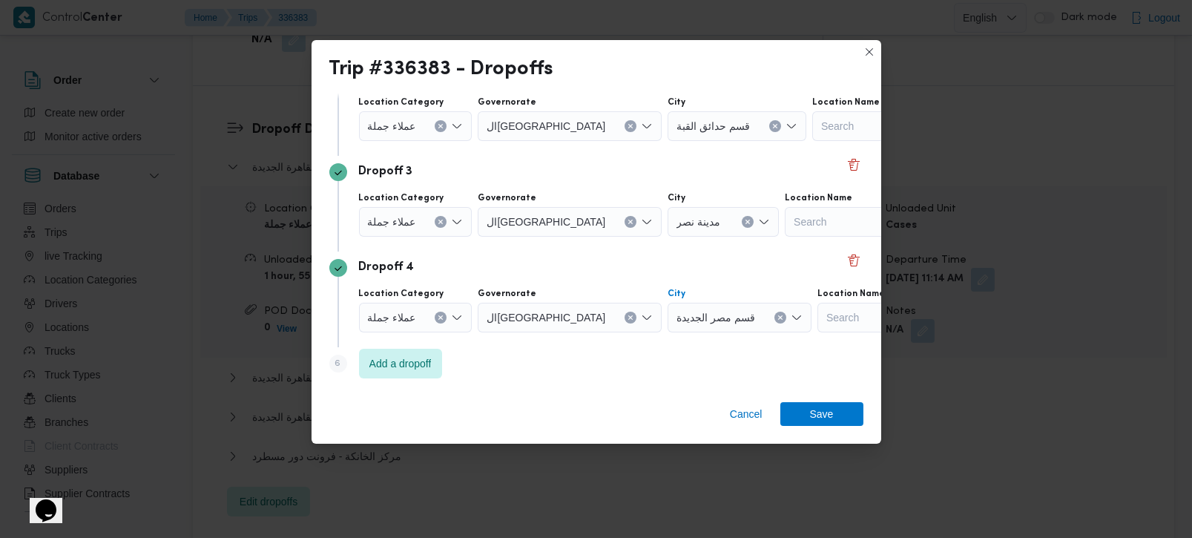
click at [798, 400] on div "Cancel Save" at bounding box center [597, 416] width 570 height 53
click at [802, 415] on span "Save" at bounding box center [821, 413] width 83 height 24
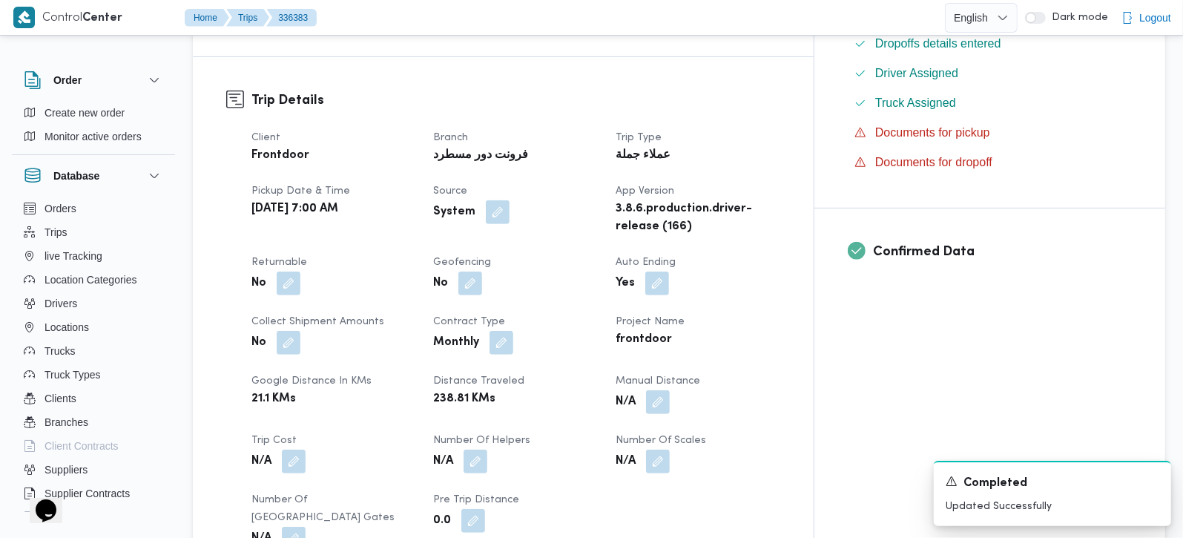
scroll to position [436, 0]
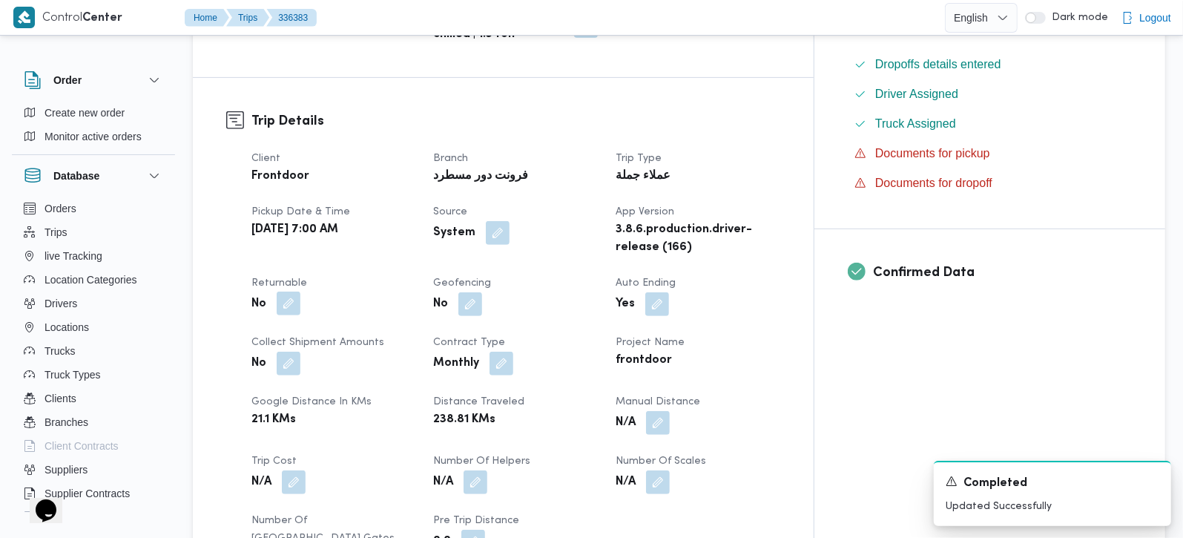
click at [286, 291] on button "button" at bounding box center [289, 303] width 24 height 24
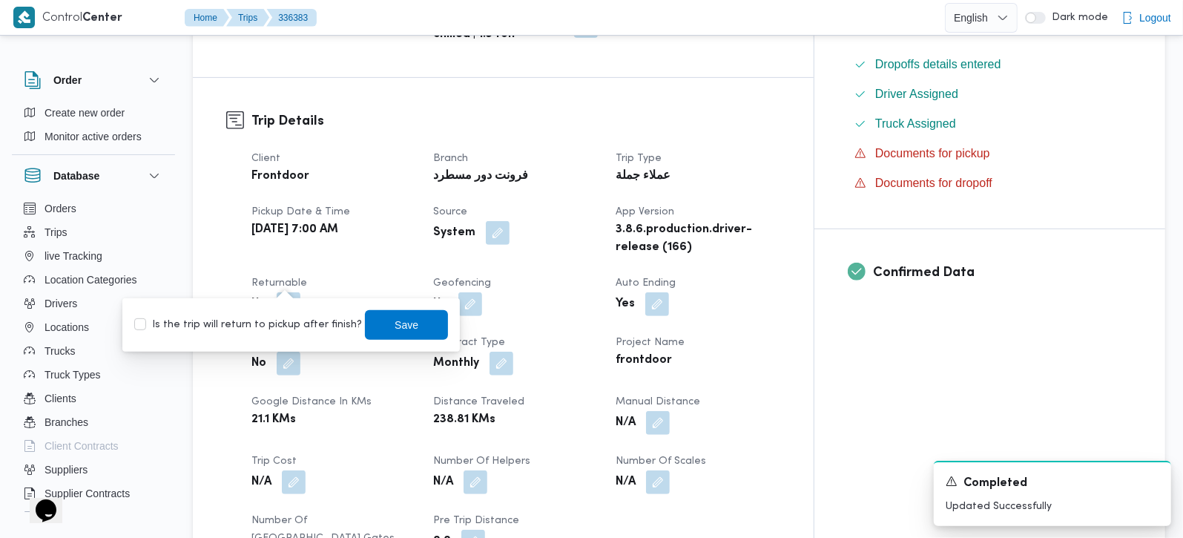
click at [265, 323] on label "Is the trip will return to pickup after finish?" at bounding box center [248, 325] width 228 height 18
checkbox input "true"
click at [395, 320] on span "Save" at bounding box center [407, 324] width 24 height 18
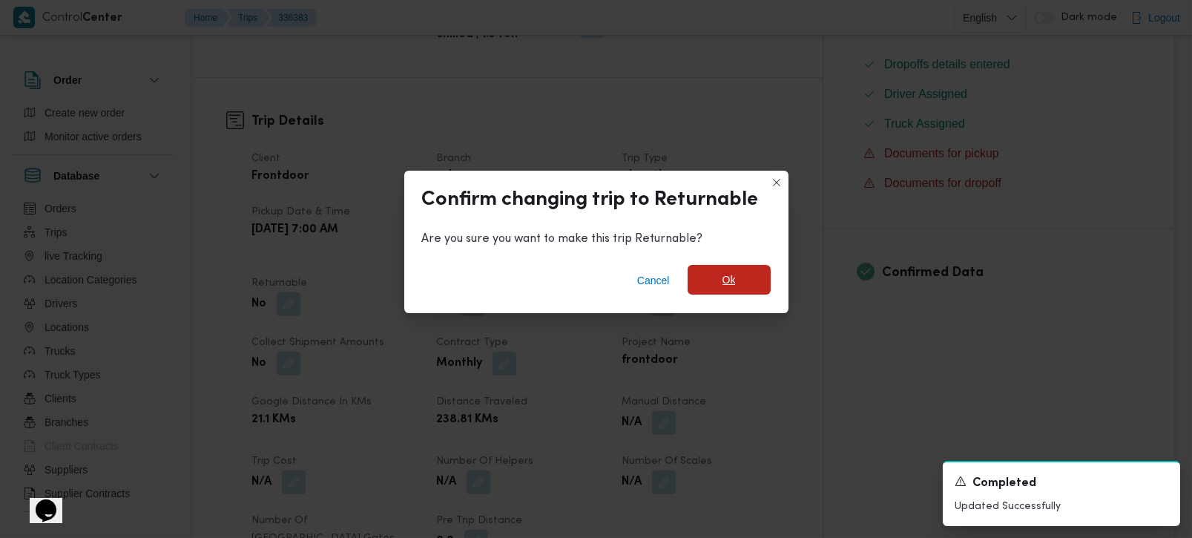
click at [752, 274] on span "Ok" at bounding box center [729, 280] width 83 height 30
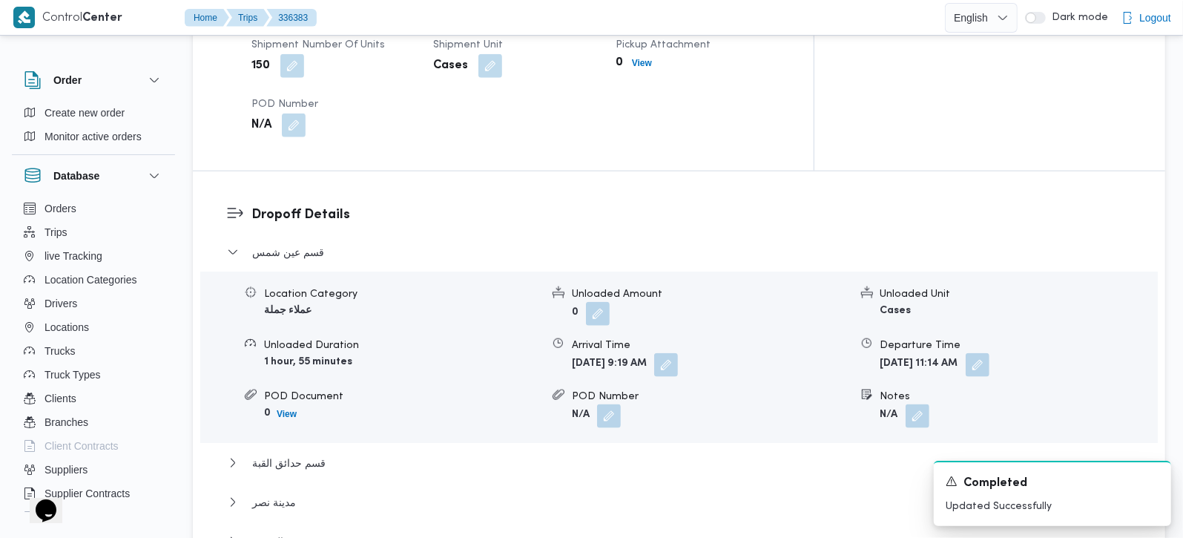
scroll to position [1222, 0]
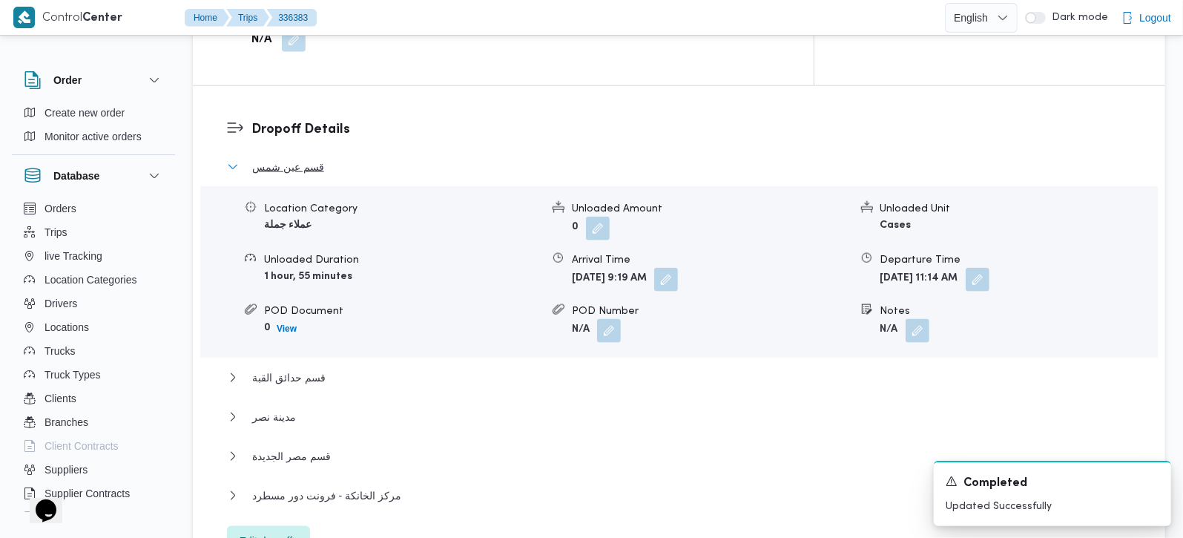
click at [297, 158] on span "قسم عين شمس" at bounding box center [288, 167] width 72 height 18
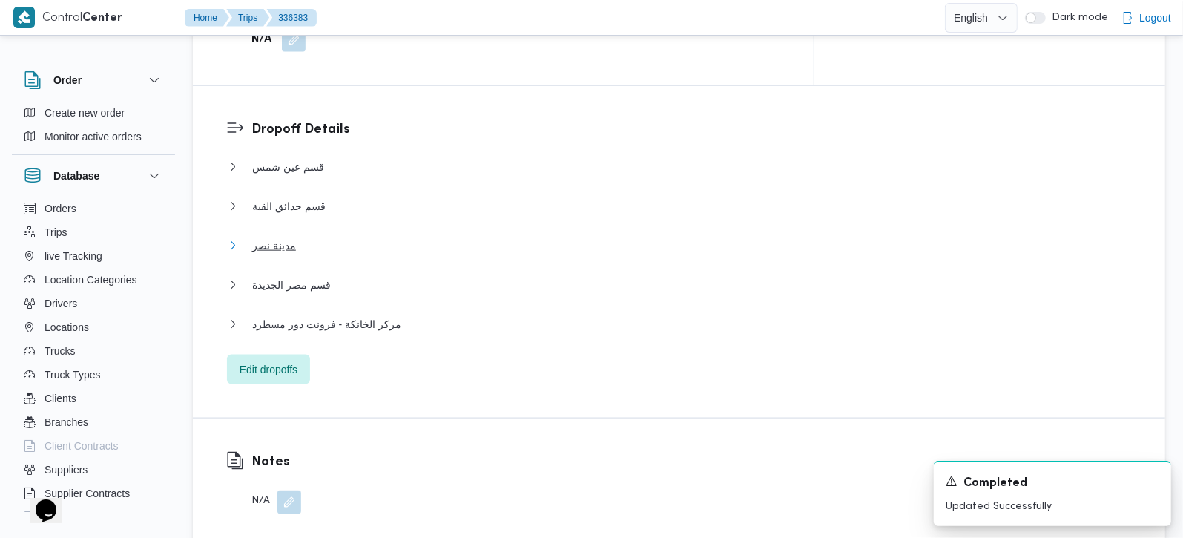
click at [283, 237] on span "مدينة نصر" at bounding box center [274, 246] width 44 height 18
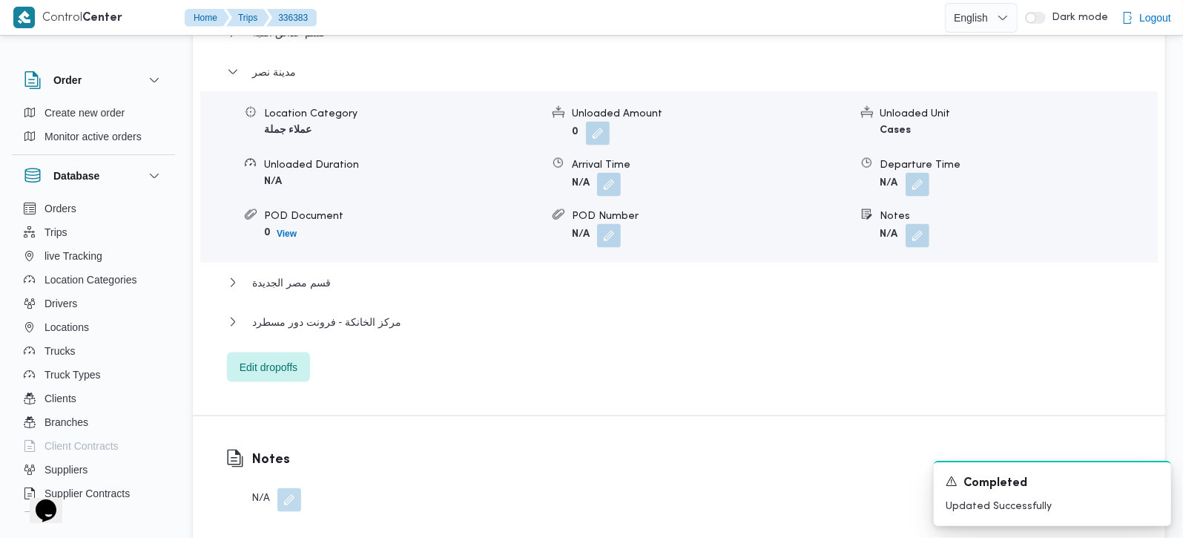
scroll to position [1396, 0]
click at [918, 223] on button "button" at bounding box center [918, 235] width 24 height 24
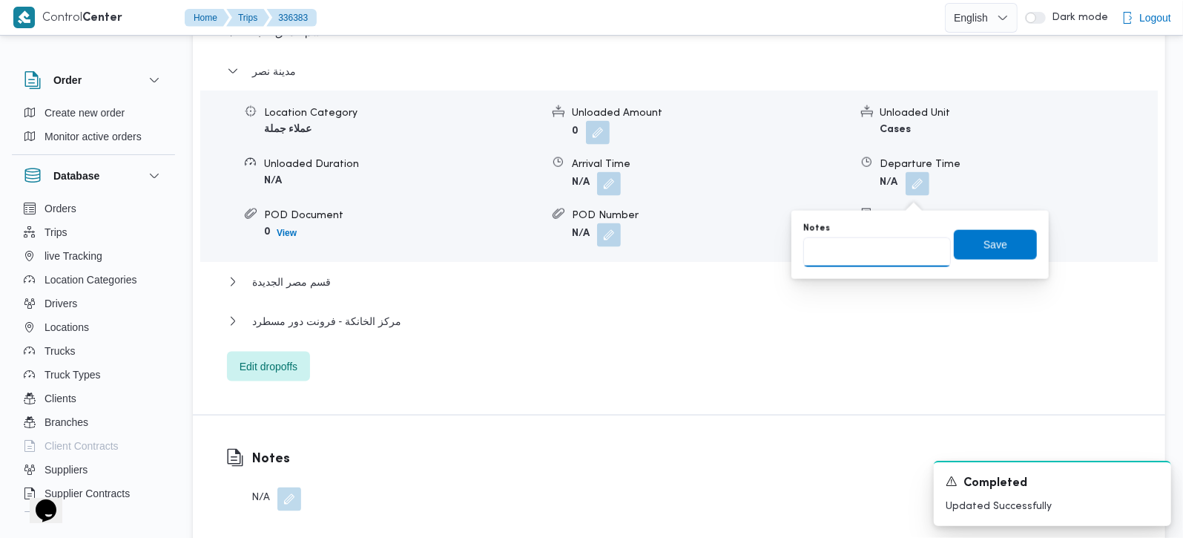
click at [867, 248] on input "Notes" at bounding box center [877, 252] width 148 height 30
type input "سيتي ستارز و طلبات"
click at [984, 241] on span "Save" at bounding box center [996, 244] width 24 height 18
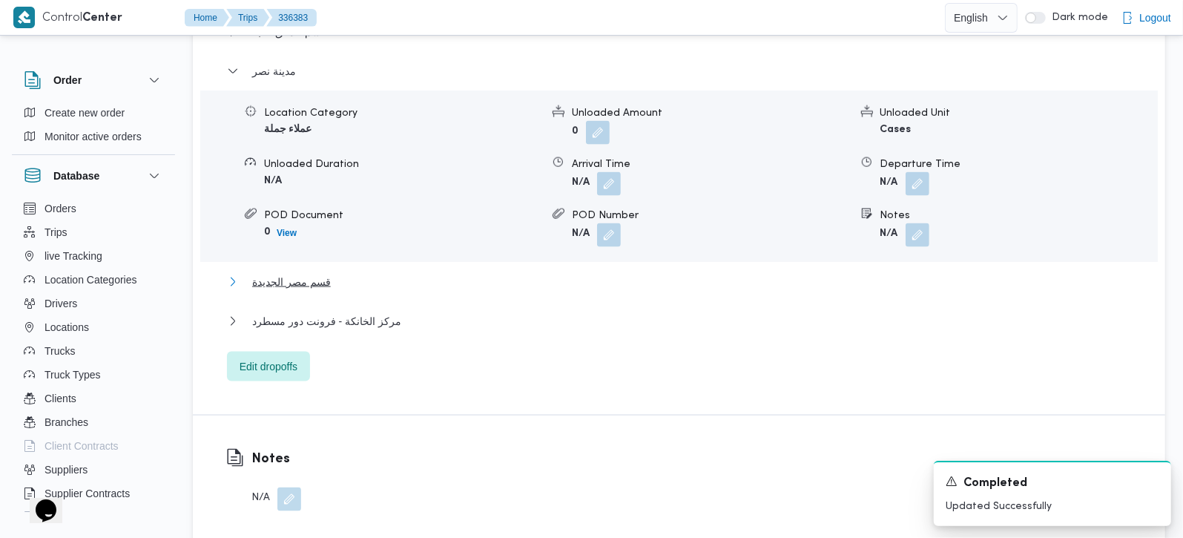
click at [303, 273] on span "قسم مصر الجديدة" at bounding box center [291, 282] width 79 height 18
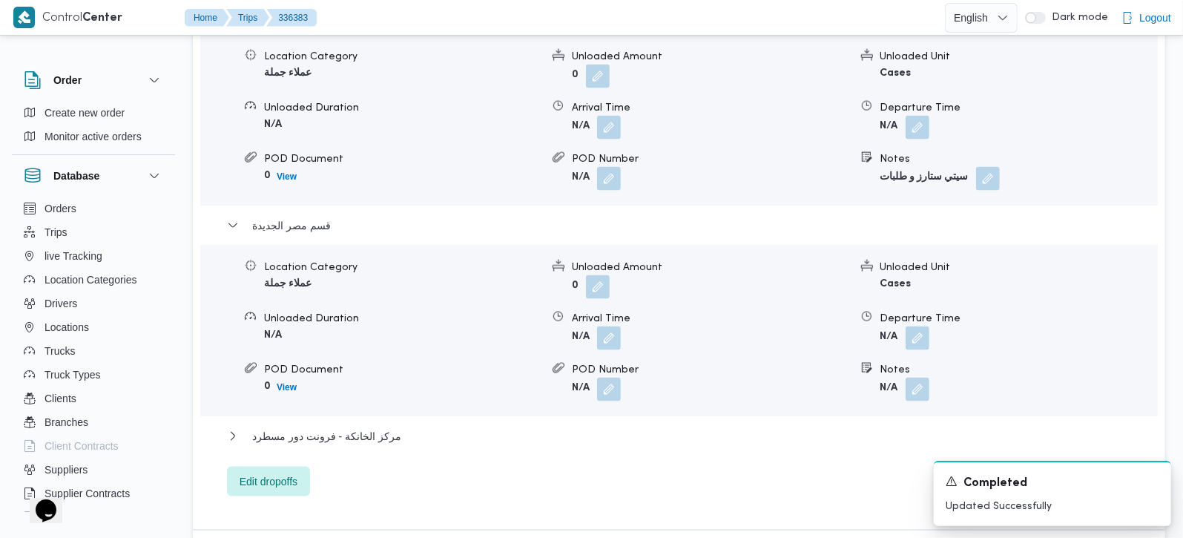
scroll to position [1570, 0]
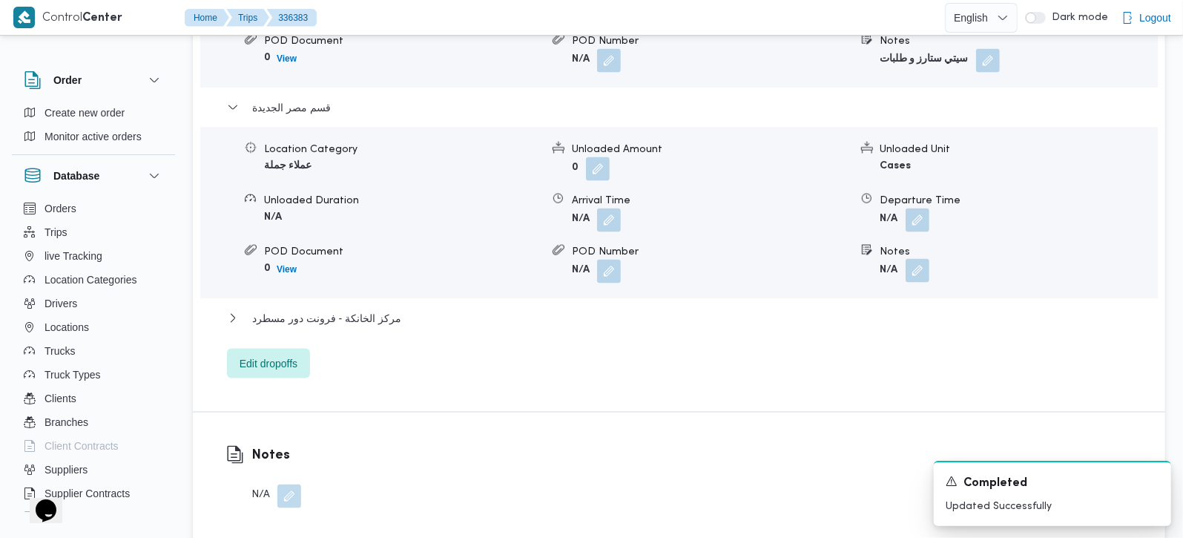
click at [917, 259] on button "button" at bounding box center [918, 271] width 24 height 24
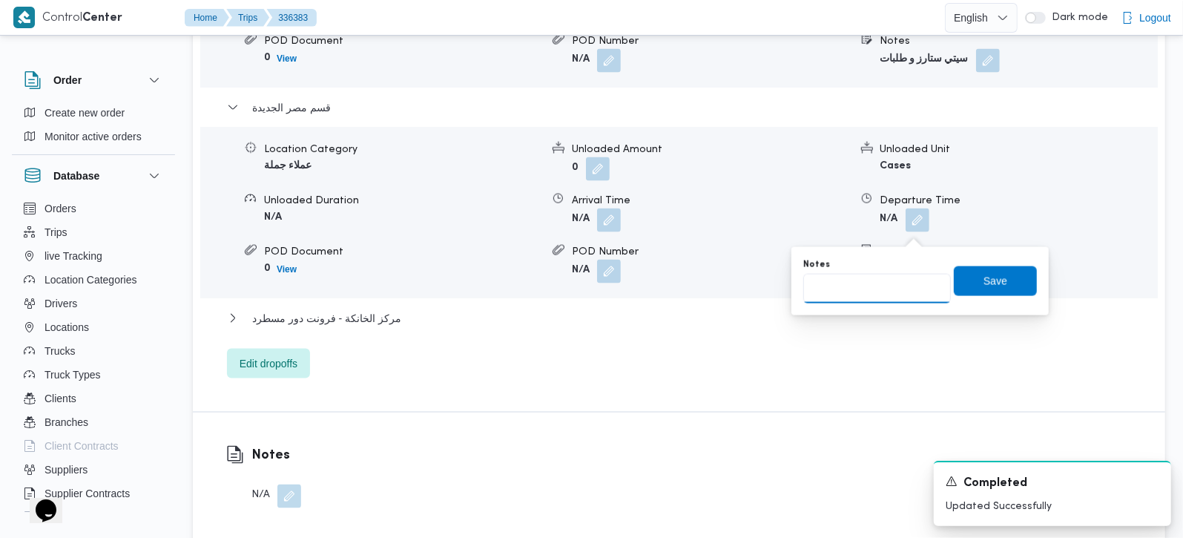
click at [889, 290] on input "Notes" at bounding box center [877, 289] width 148 height 30
paste input "EG_Heliopolis_Sheraton_DS_52 Hegaz (2) هيليوبليس شيراتون"
drag, startPoint x: 846, startPoint y: 286, endPoint x: 709, endPoint y: 287, distance: 137.2
click at [709, 287] on body "Control Center Home Trips 336383 English عربي Dark mode Logout Order Create new…" at bounding box center [591, 23] width 1183 height 3187
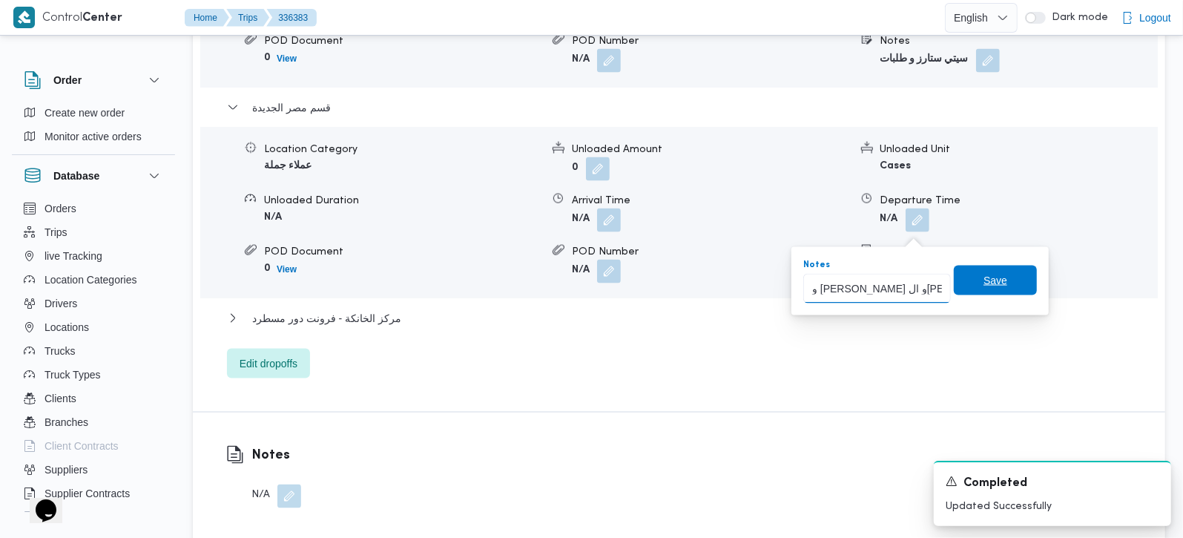
type input "و محمود الفار شيراتون و الفرجاني يريومف و طلبات شيراتون هيليوبليس شيراتون"
click at [1006, 285] on span "Save" at bounding box center [995, 281] width 83 height 30
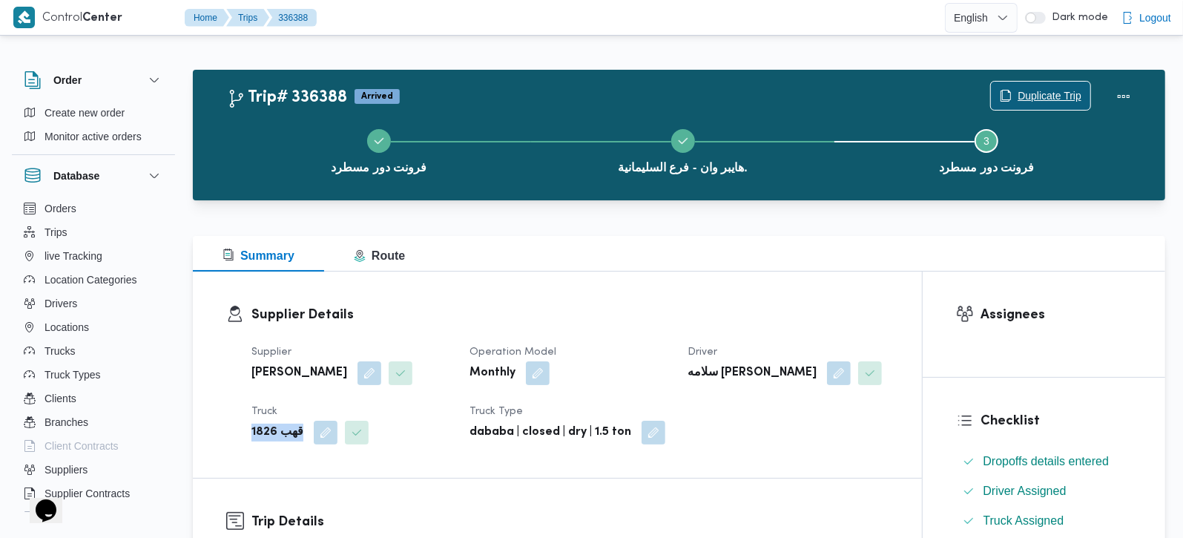
click at [1021, 93] on span "Duplicate Trip" at bounding box center [1050, 96] width 64 height 18
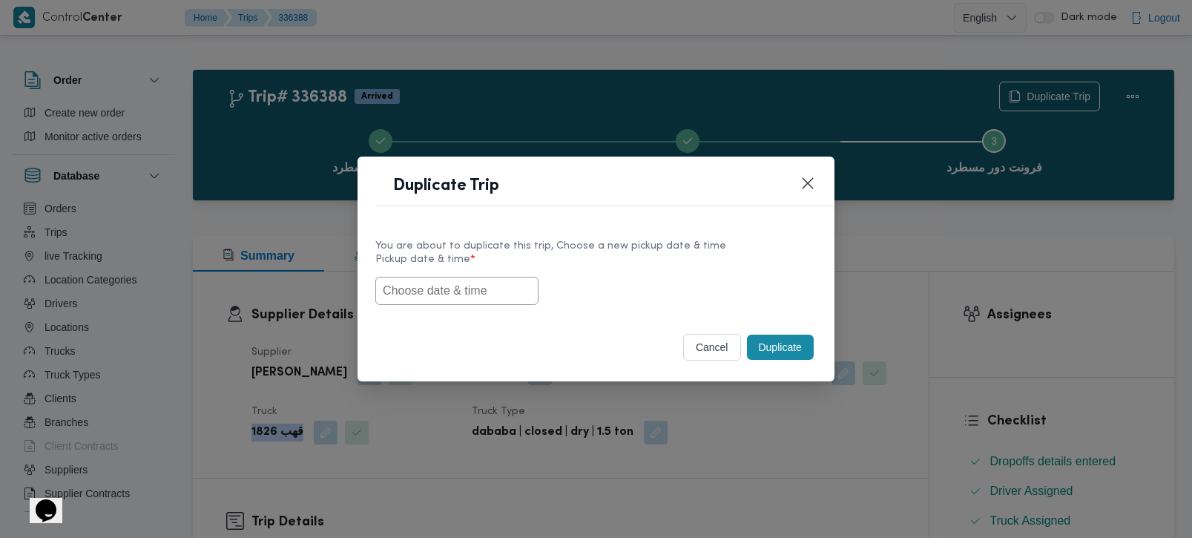
click at [461, 289] on input "text" at bounding box center [456, 291] width 163 height 28
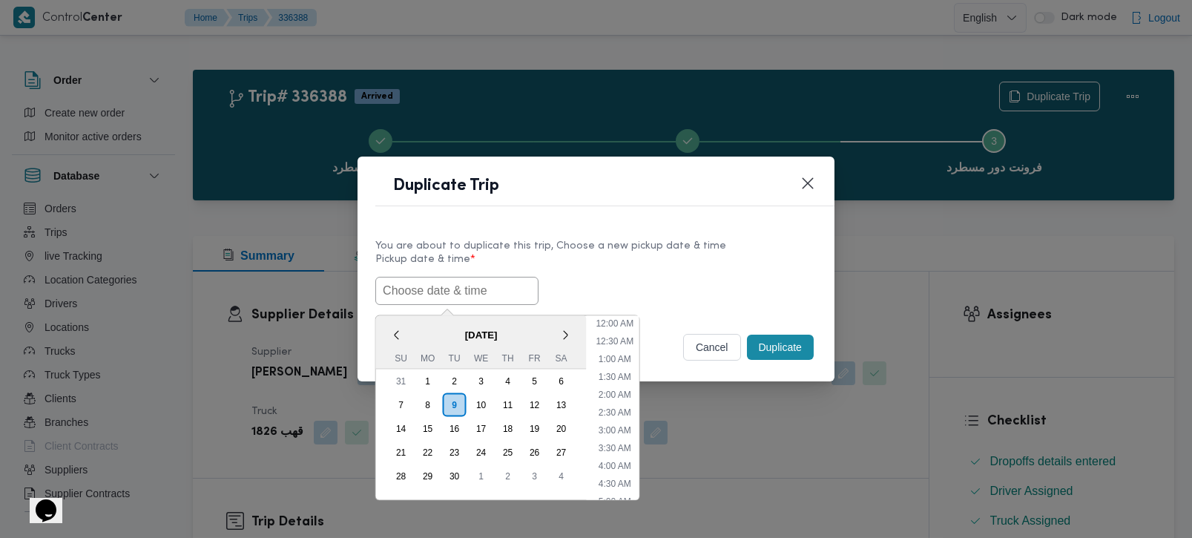
paste input "10/09/2025 7:00AM"
type input "10/09/2025 7:00AM"
click at [596, 260] on label "Pickup date & time *" at bounding box center [595, 265] width 441 height 23
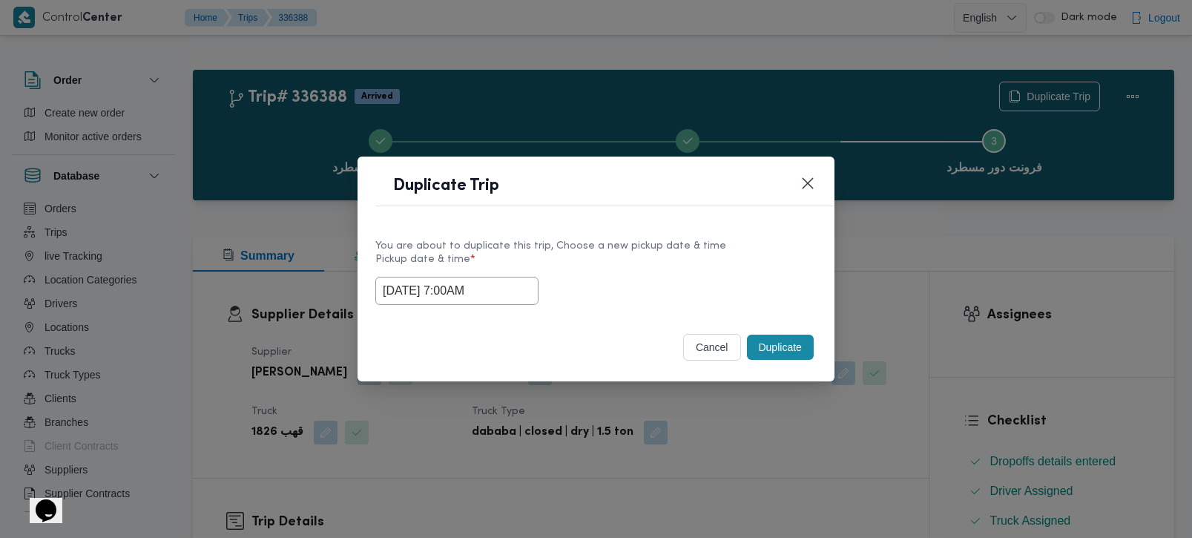
click at [765, 345] on button "Duplicate" at bounding box center [780, 347] width 67 height 25
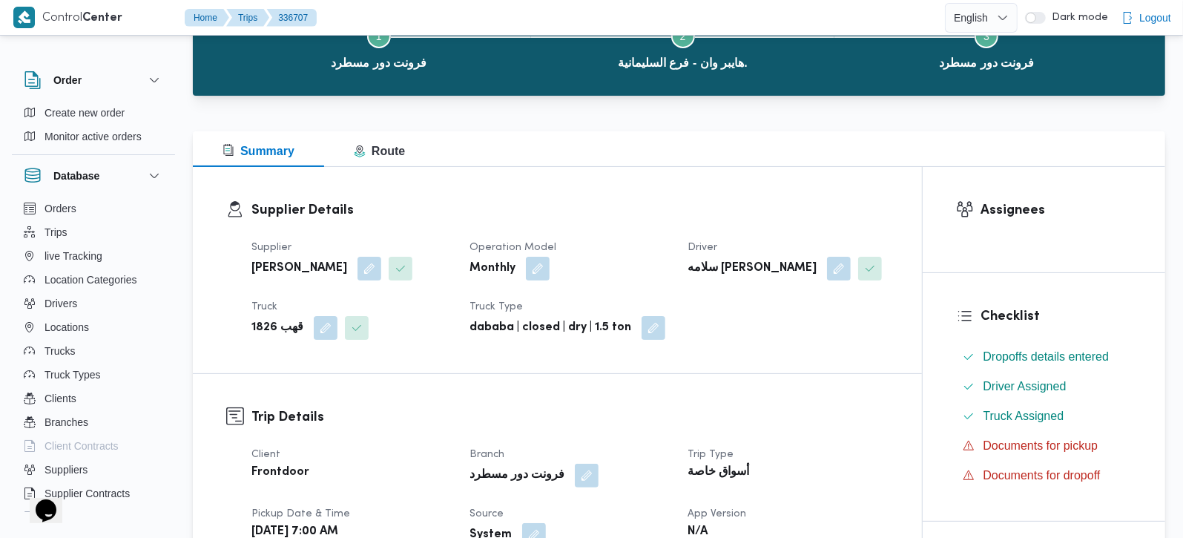
scroll to position [261, 0]
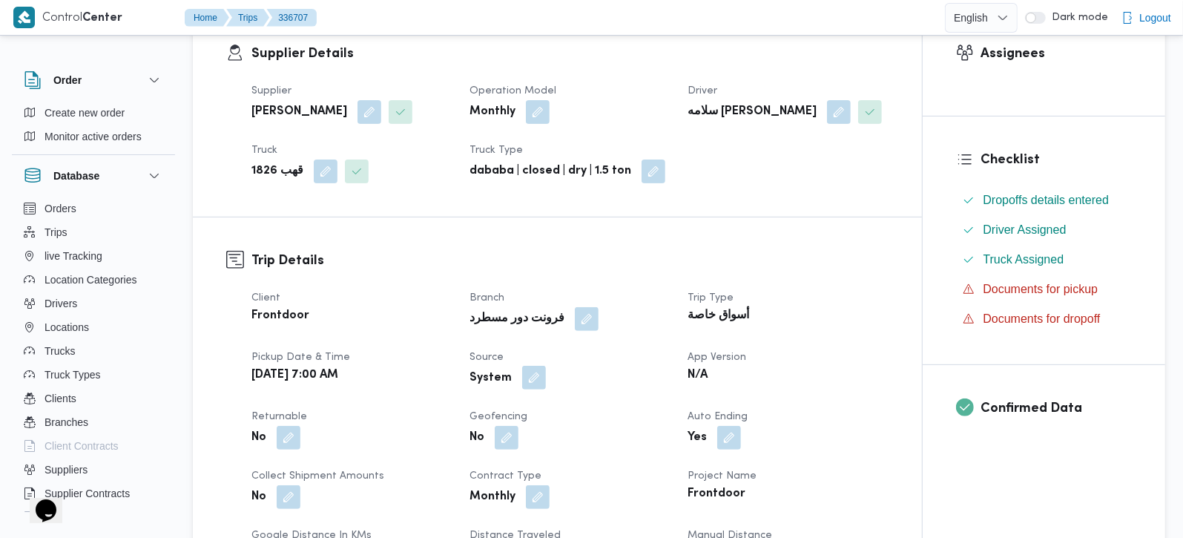
click at [535, 377] on button "button" at bounding box center [534, 378] width 24 height 24
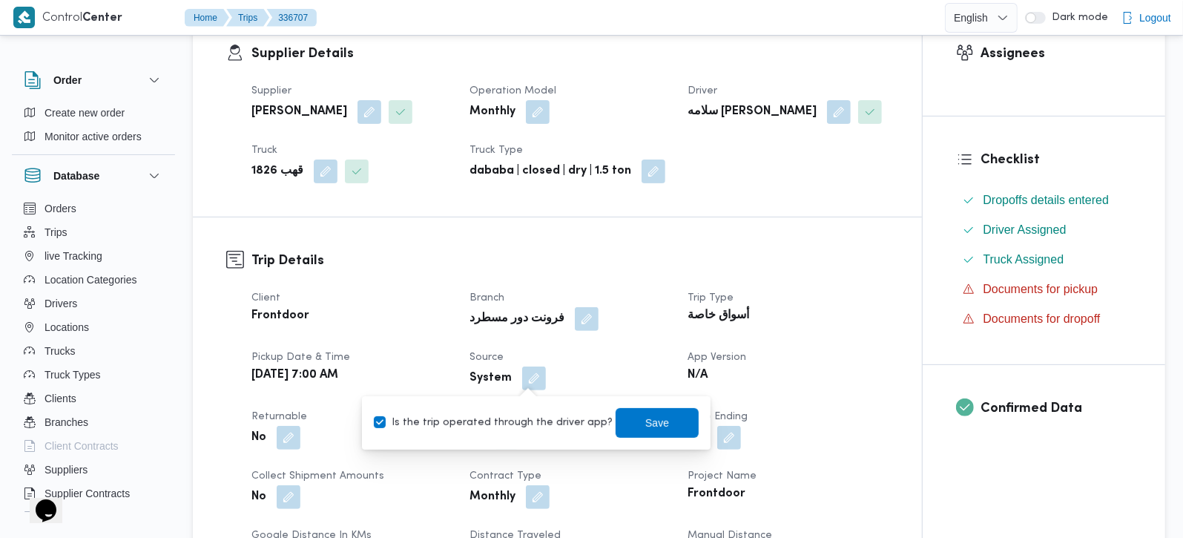
click at [523, 422] on label "Is the trip operated through the driver app?" at bounding box center [493, 423] width 239 height 18
checkbox input "false"
click at [628, 427] on span "Save" at bounding box center [657, 422] width 83 height 30
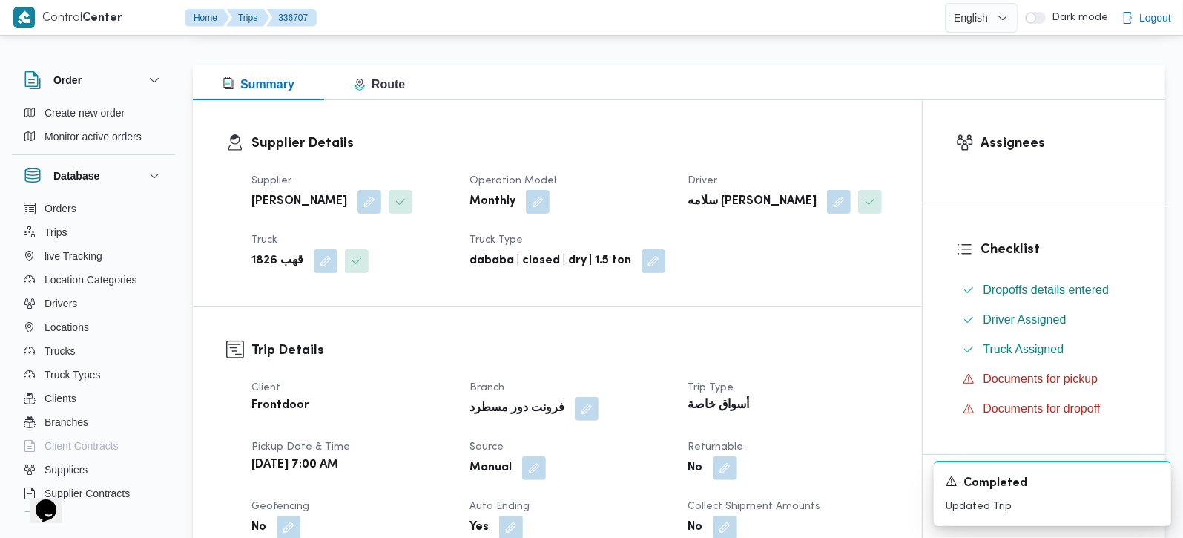
scroll to position [0, 0]
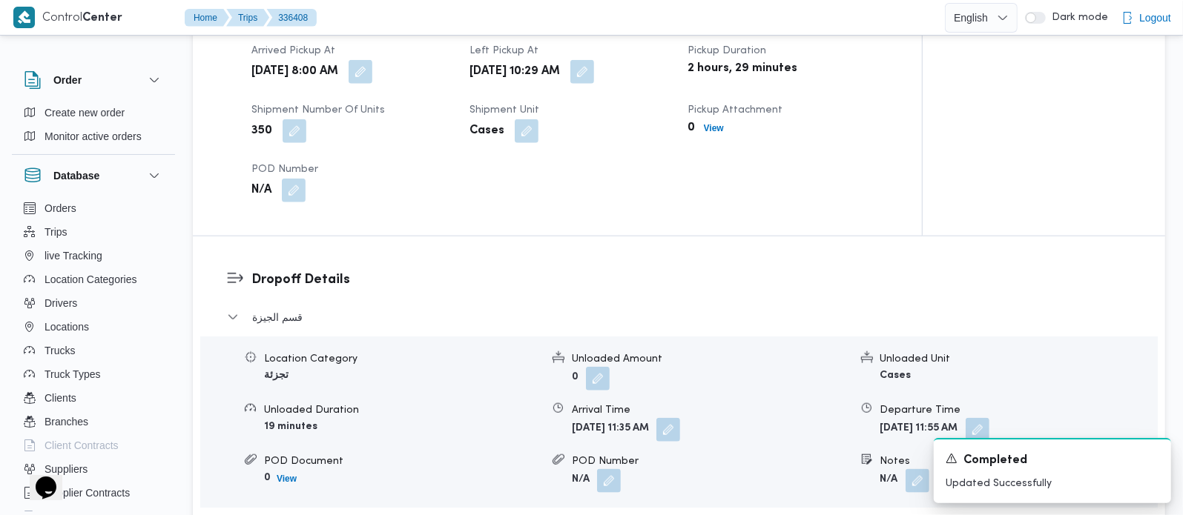
scroll to position [1308, 0]
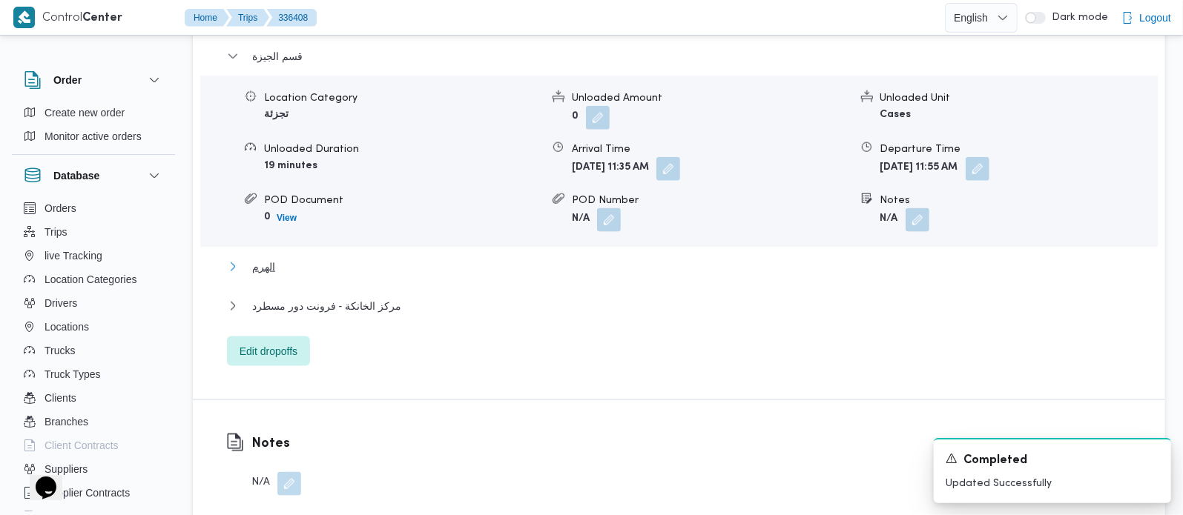
click at [281, 273] on button "الهرم" at bounding box center [679, 267] width 905 height 18
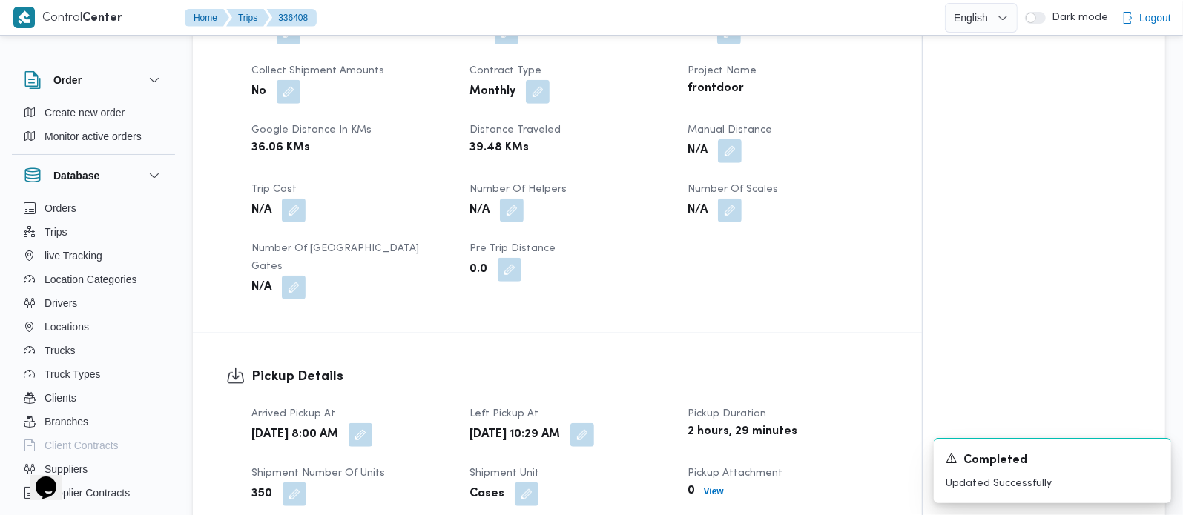
scroll to position [0, 0]
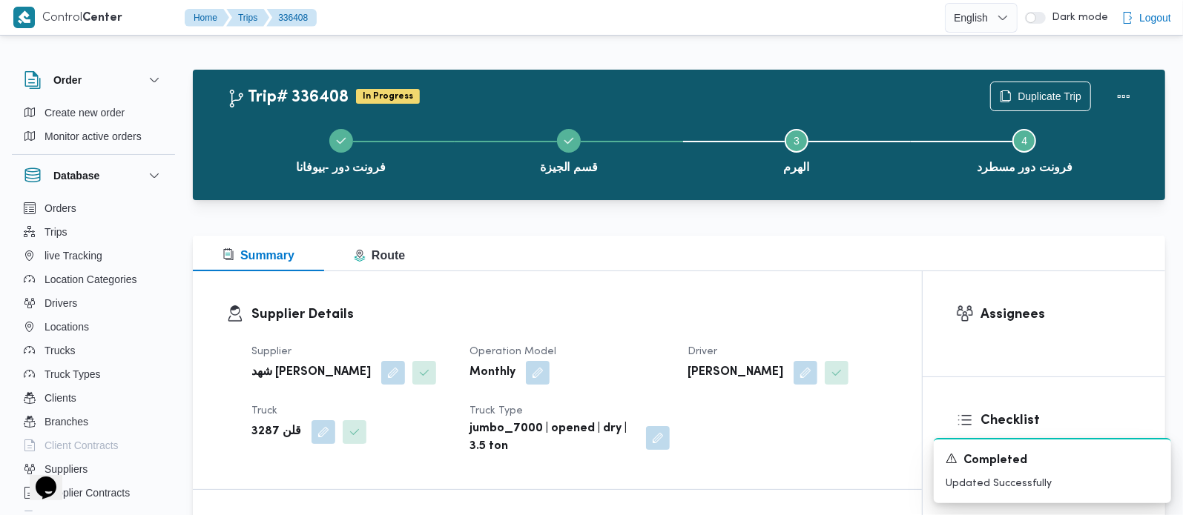
click at [732, 375] on b "[PERSON_NAME] [PERSON_NAME]" at bounding box center [736, 373] width 96 height 18
click at [732, 375] on b "احمد جمال محمد محمود الجيزاوي" at bounding box center [736, 373] width 96 height 18
click at [732, 375] on b "[PERSON_NAME]" at bounding box center [736, 373] width 96 height 18
copy div "[PERSON_NAME]"
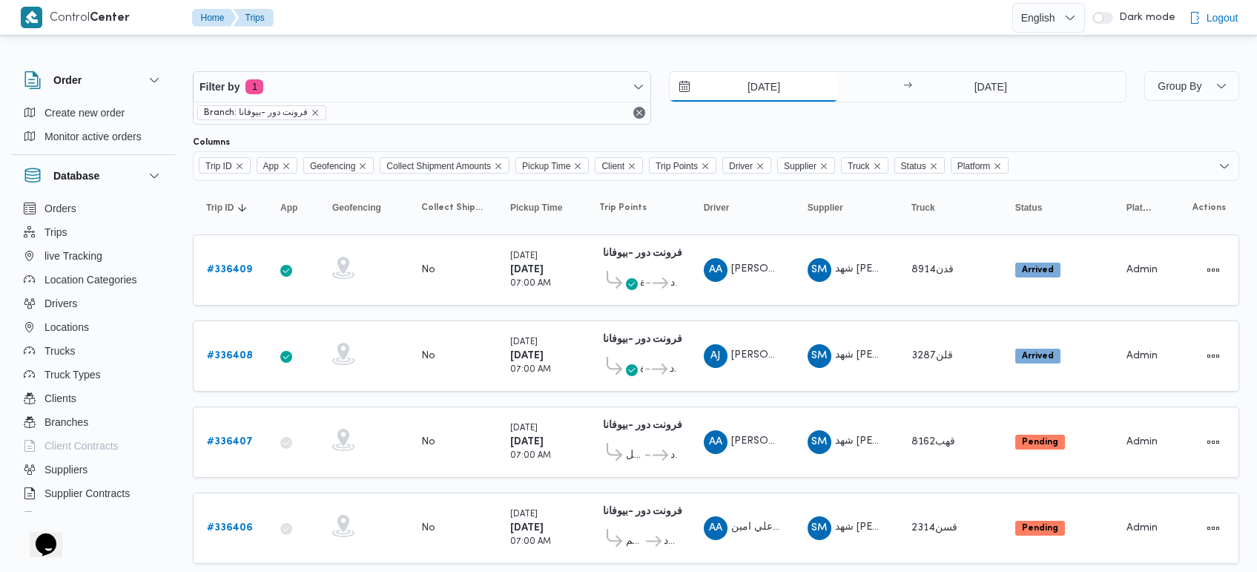
click at [757, 93] on input "[DATE]" at bounding box center [754, 87] width 168 height 30
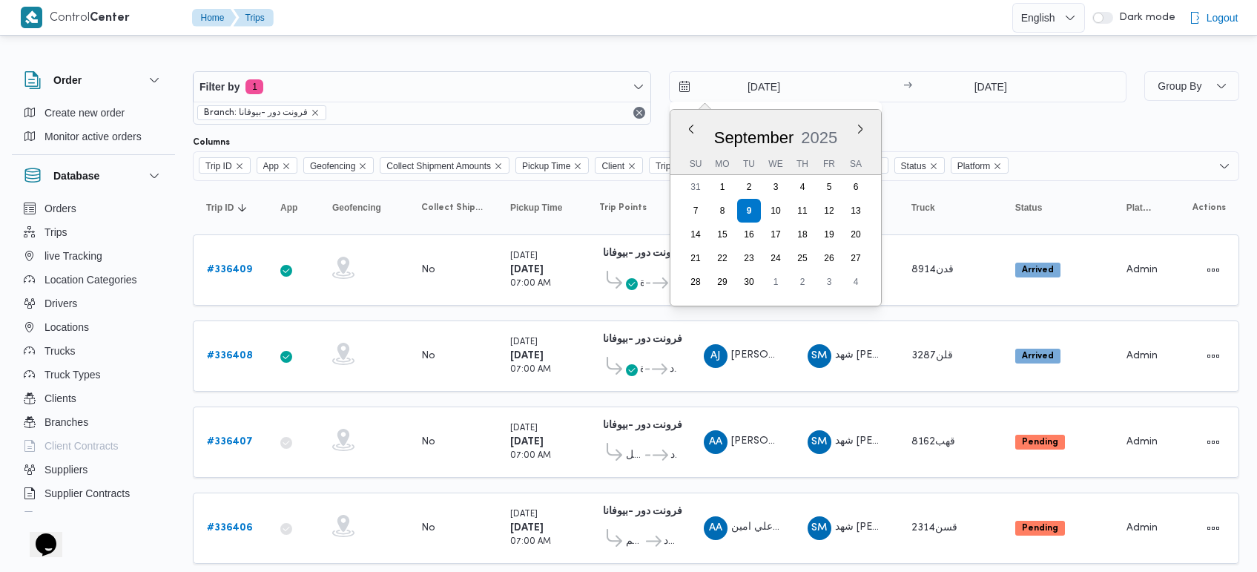
click at [760, 48] on div at bounding box center [716, 59] width 1047 height 24
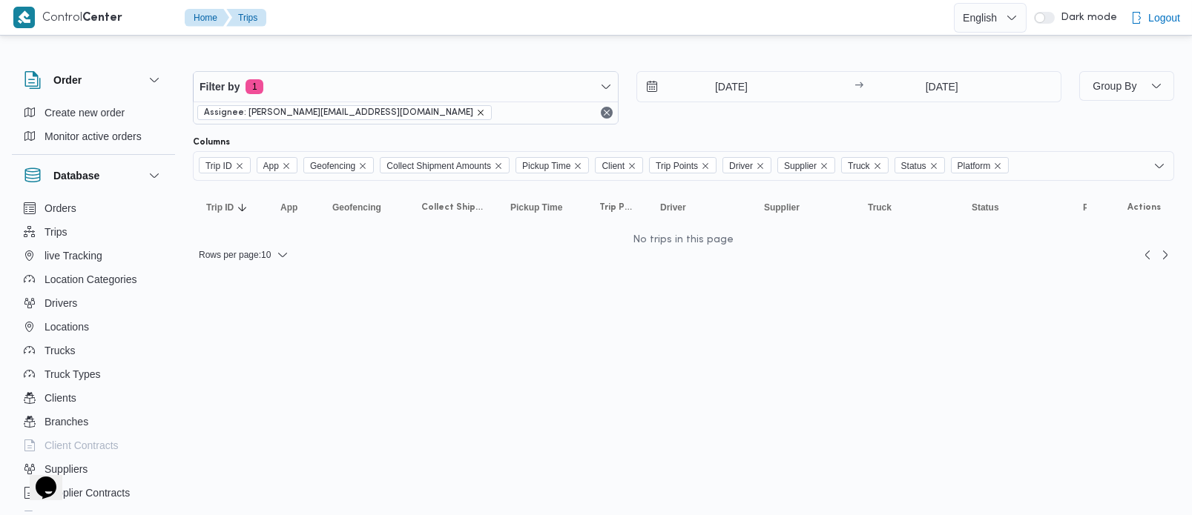
click at [476, 113] on icon "remove selected entity" at bounding box center [480, 112] width 9 height 9
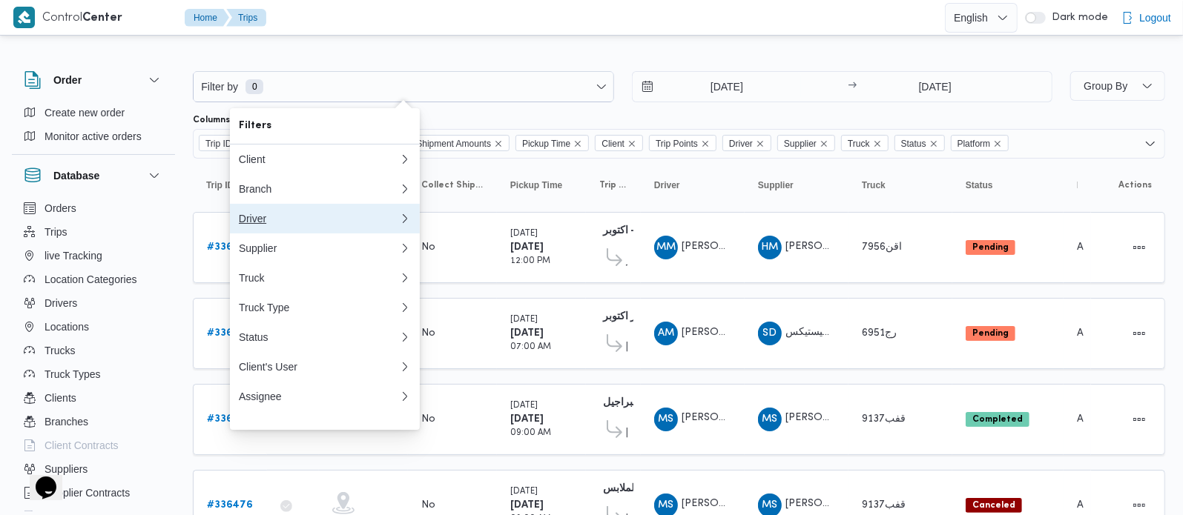
click at [270, 225] on div "Driver" at bounding box center [319, 219] width 160 height 12
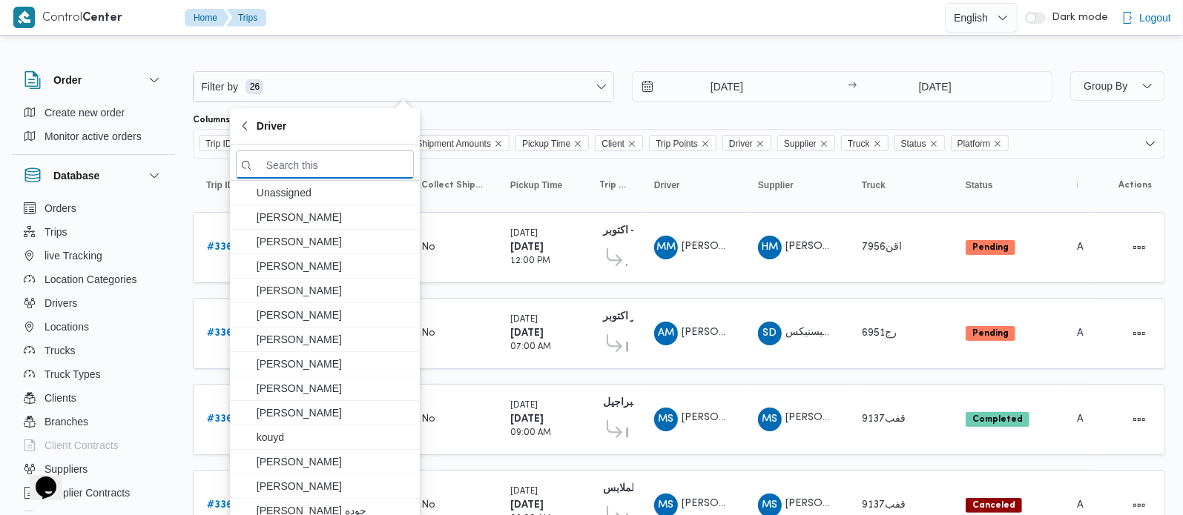
paste input "[PERSON_NAME] [PERSON_NAME]"
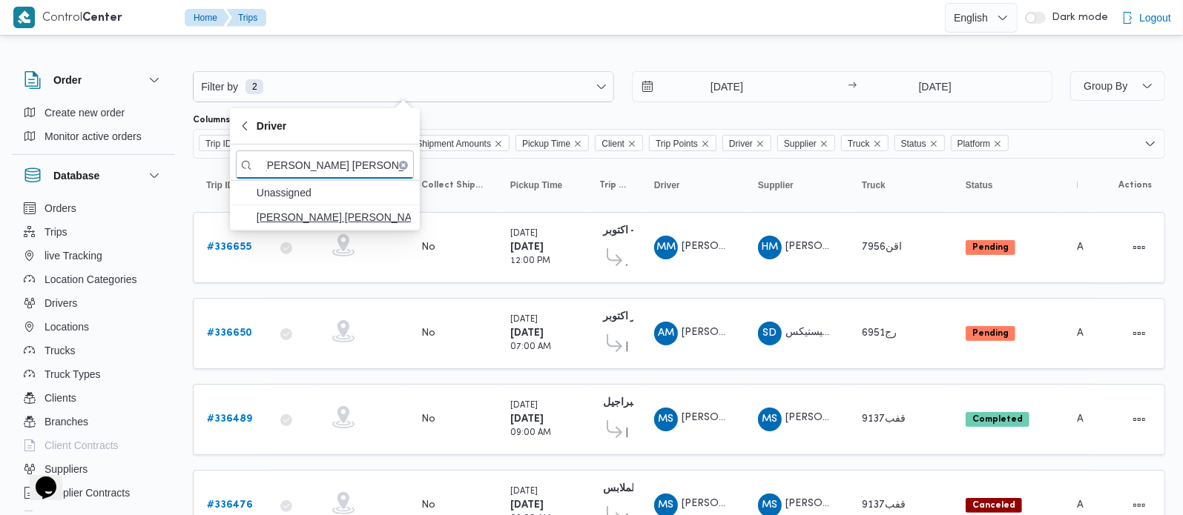
type input "[PERSON_NAME] [PERSON_NAME]"
click at [299, 228] on span "[PERSON_NAME] [PERSON_NAME]" at bounding box center [325, 217] width 178 height 24
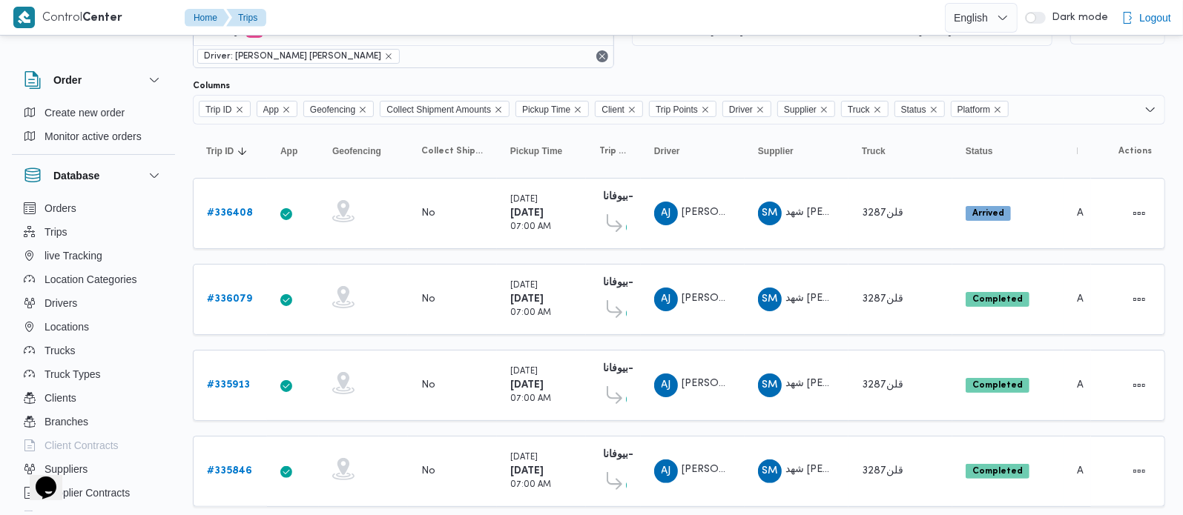
scroll to position [87, 0]
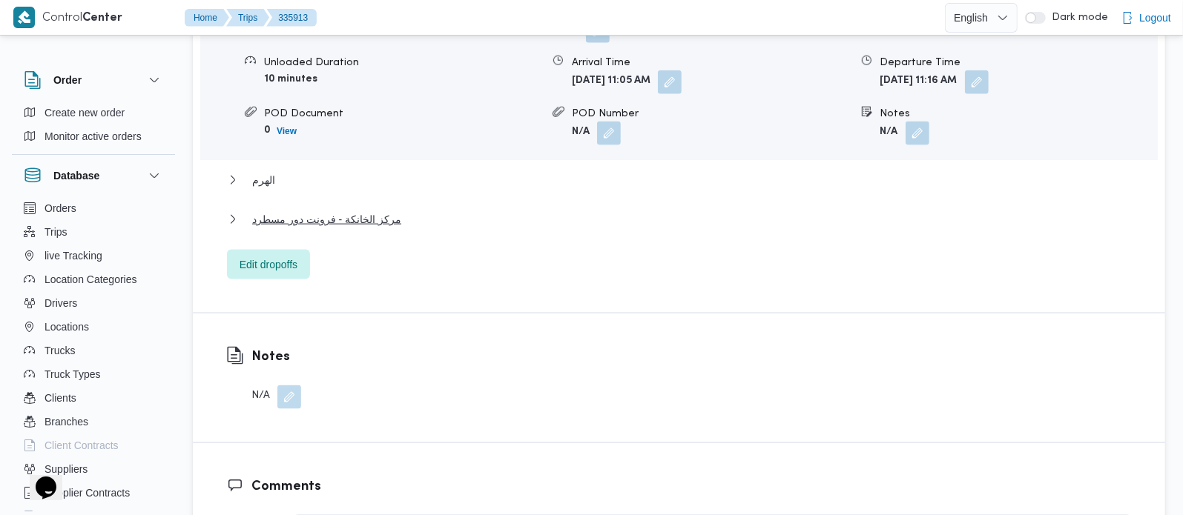
scroll to position [1396, 0]
click at [266, 188] on span "الهرم" at bounding box center [263, 180] width 23 height 18
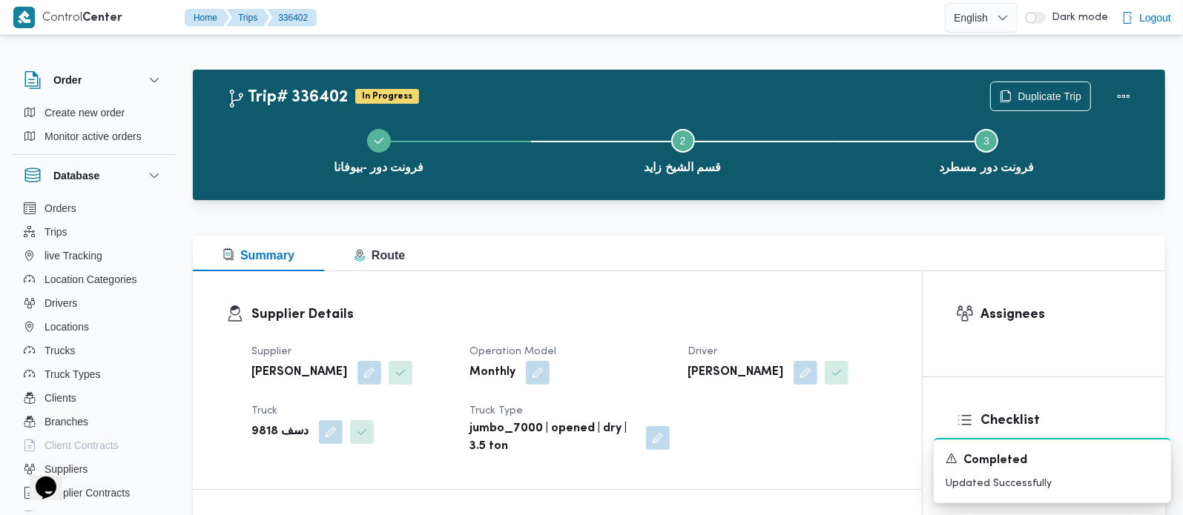
click at [742, 372] on b "[PERSON_NAME]" at bounding box center [736, 373] width 96 height 18
click at [742, 372] on b "محمد احمد عبدالفتاح محمد" at bounding box center [736, 373] width 96 height 18
copy div "محمد احمد عبدالفتاح محمد"
click at [1061, 94] on span "Duplicate Trip" at bounding box center [1050, 96] width 64 height 18
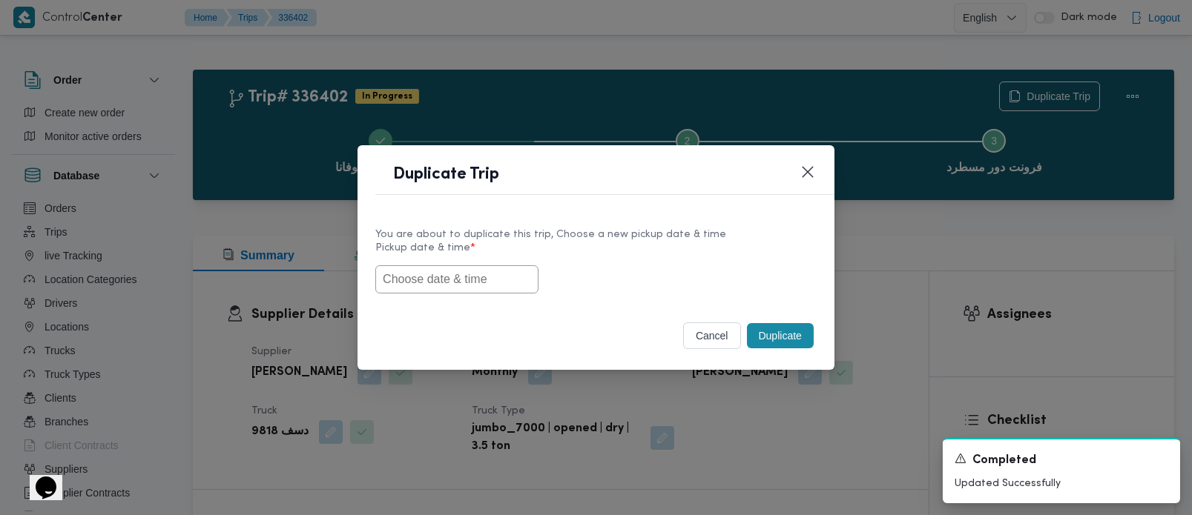
click at [486, 258] on label "Pickup date & time *" at bounding box center [595, 254] width 441 height 23
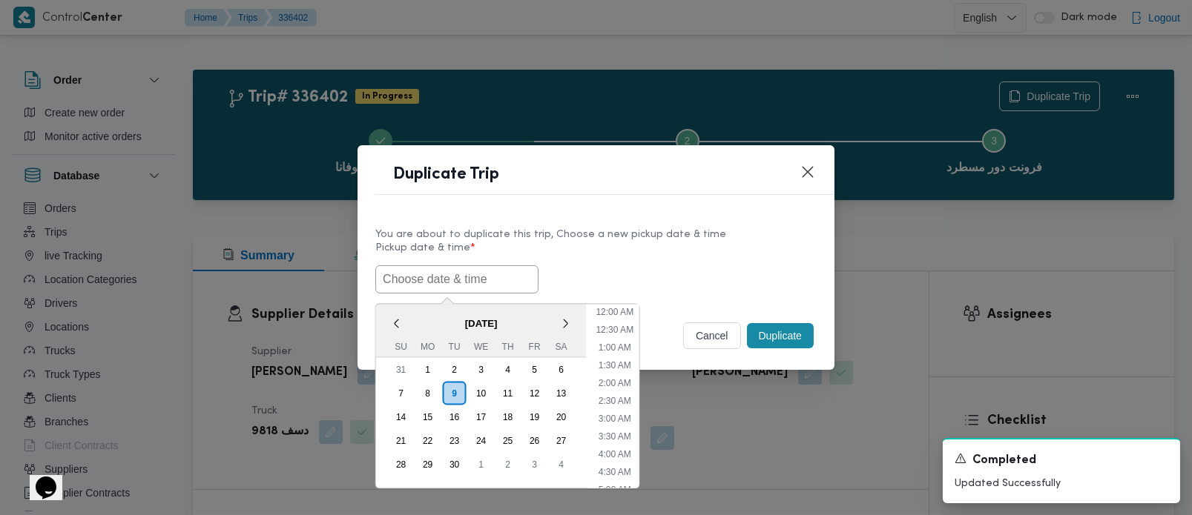
click at [484, 274] on input "text" at bounding box center [456, 280] width 163 height 28
paste input "10/09/2025 7:00AM"
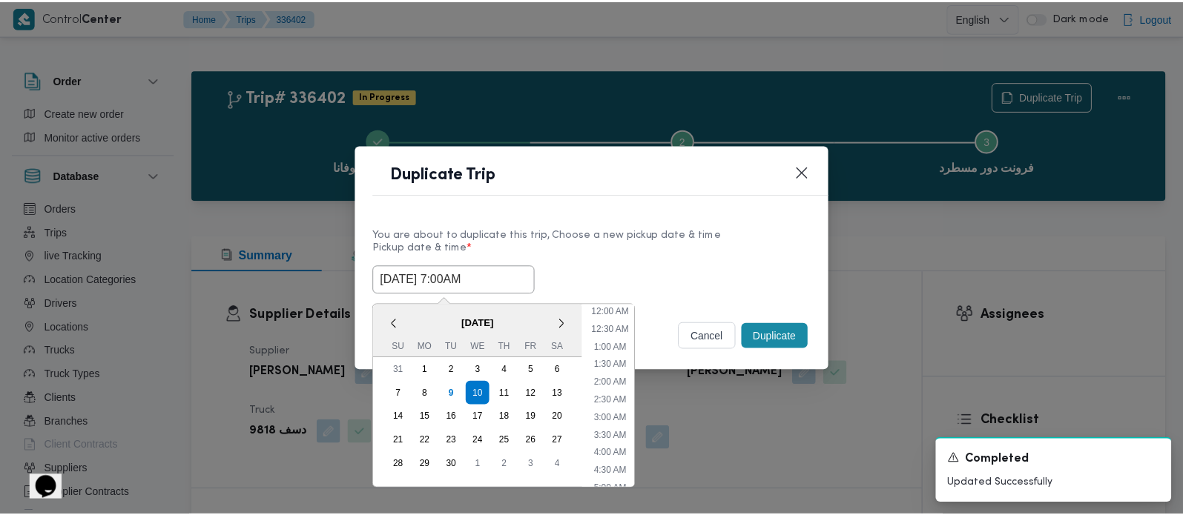
scroll to position [433, 0]
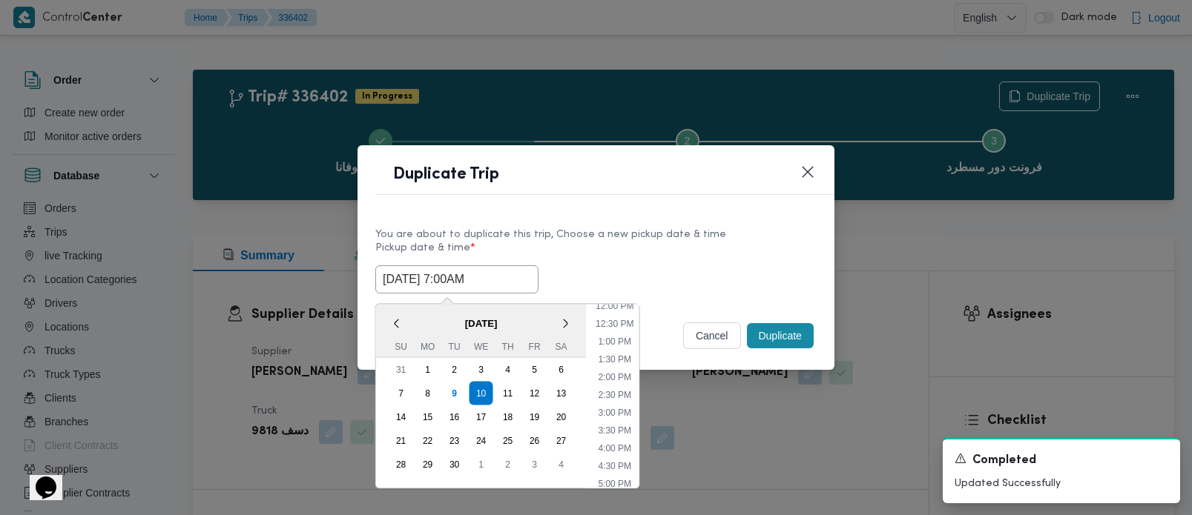
type input "10/09/2025 7:00AM"
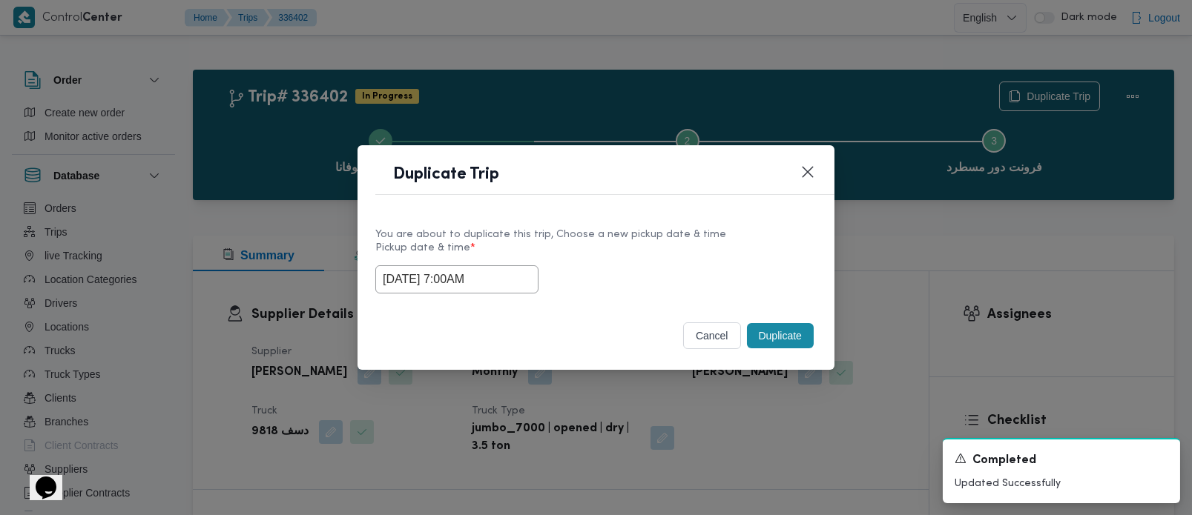
click at [622, 249] on label "Pickup date & time *" at bounding box center [595, 254] width 441 height 23
click at [770, 349] on button "Duplicate" at bounding box center [780, 335] width 67 height 25
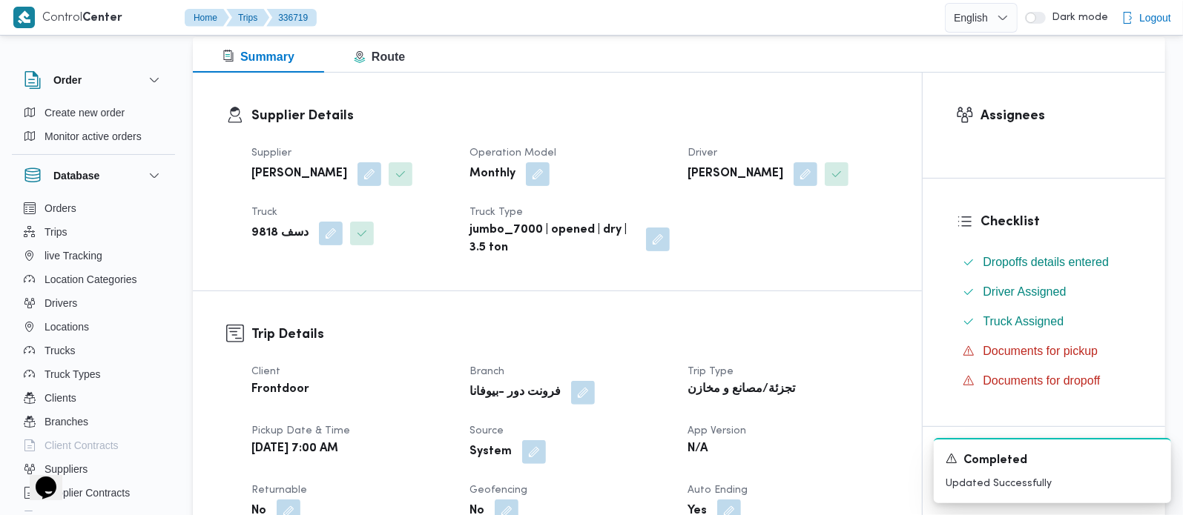
scroll to position [261, 0]
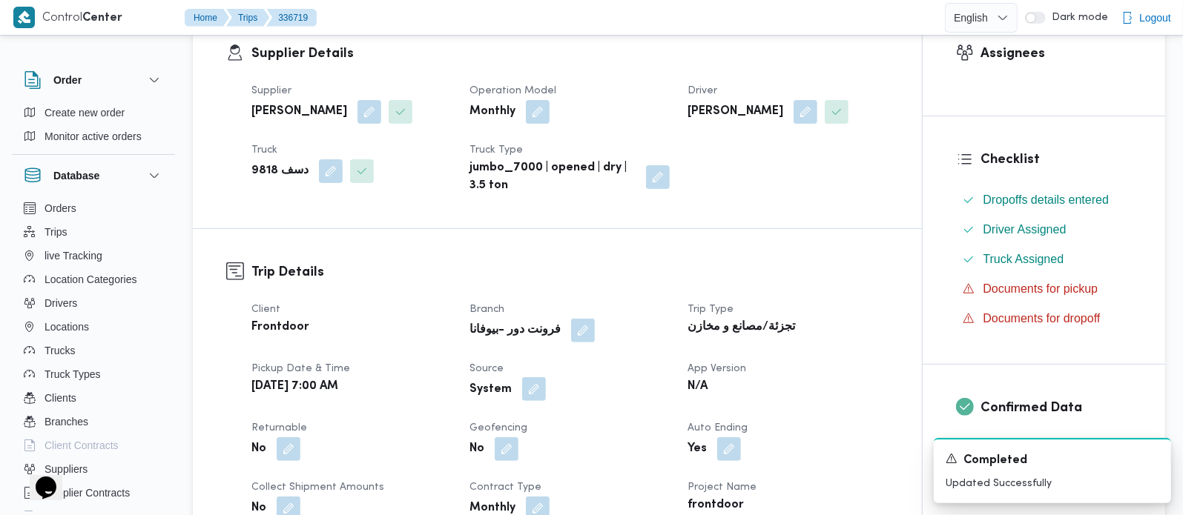
click at [532, 395] on button "button" at bounding box center [534, 390] width 24 height 24
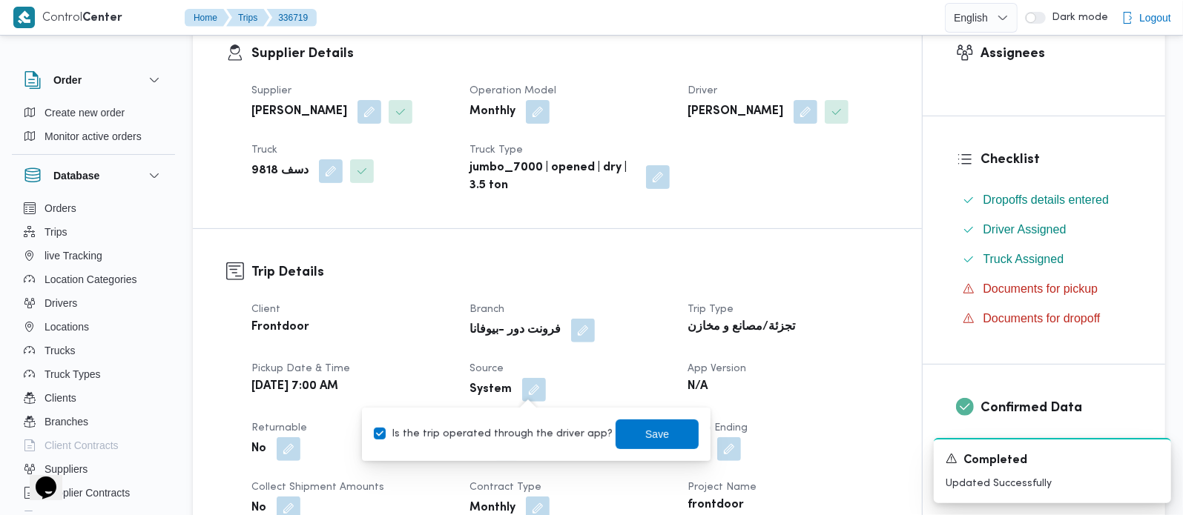
click at [521, 438] on label "Is the trip operated through the driver app?" at bounding box center [493, 435] width 239 height 18
checkbox input "false"
click at [628, 437] on span "Save" at bounding box center [657, 434] width 83 height 30
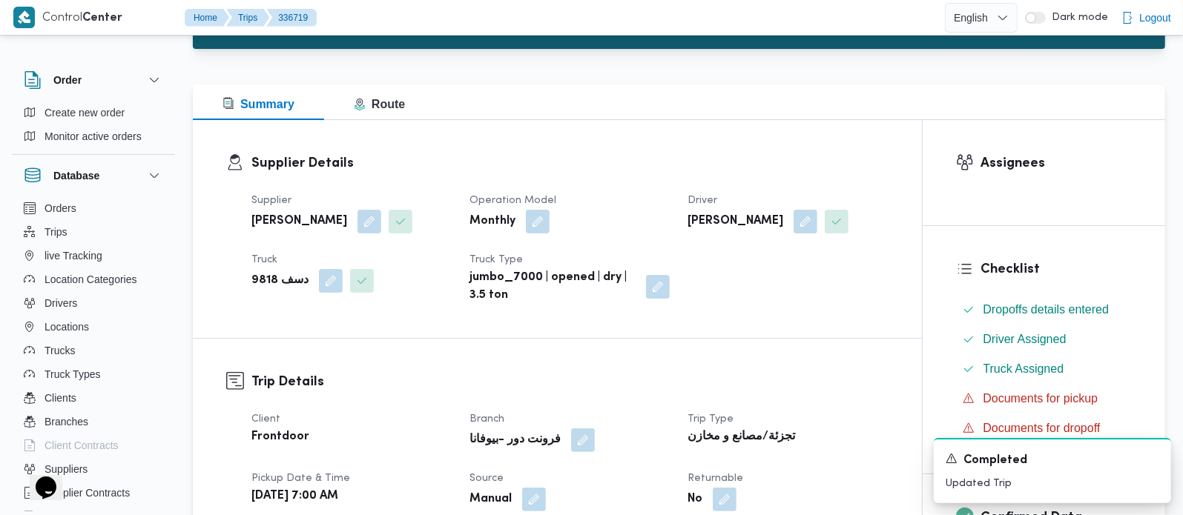
scroll to position [0, 0]
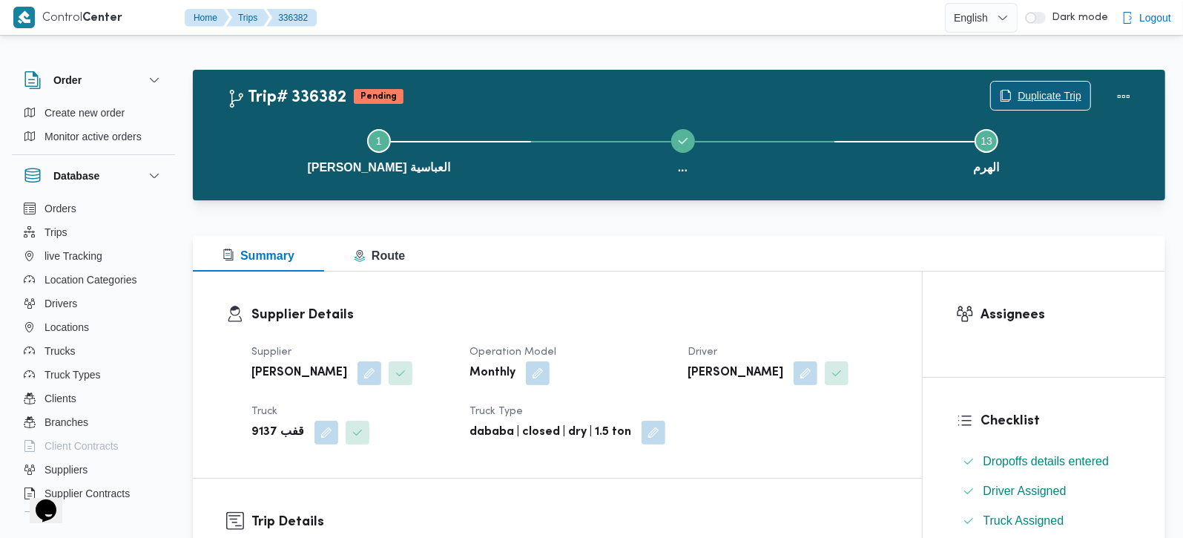
click at [1041, 96] on span "Duplicate Trip" at bounding box center [1050, 96] width 64 height 18
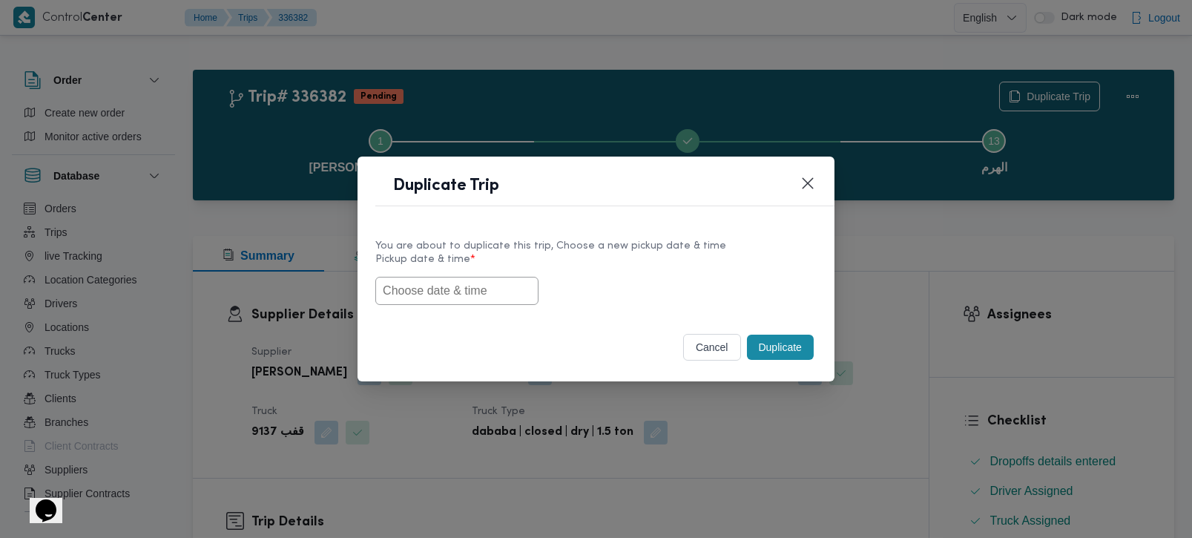
click at [426, 289] on input "text" at bounding box center [456, 291] width 163 height 28
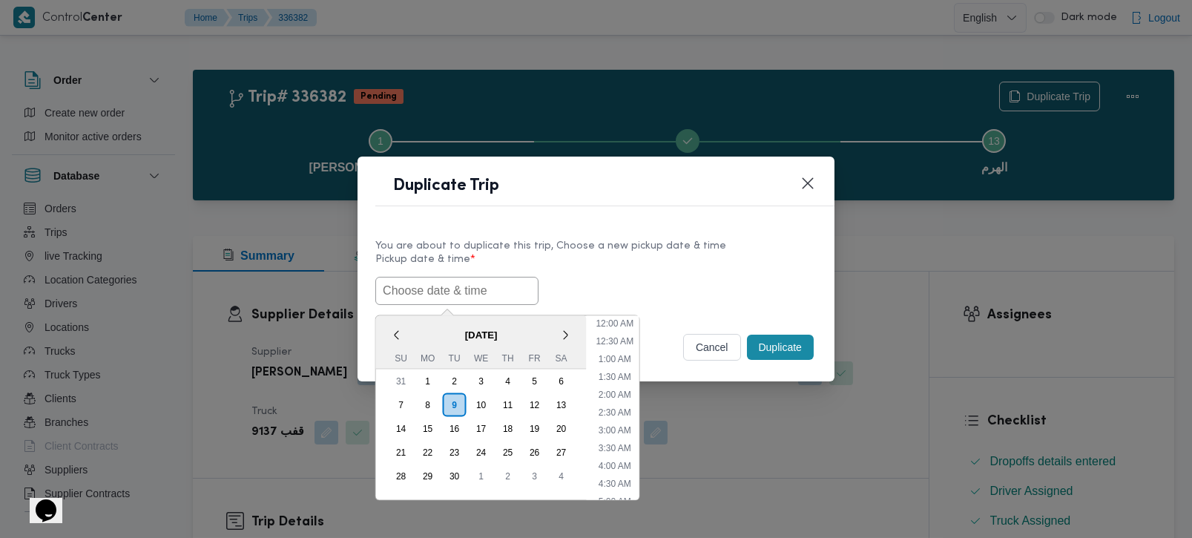
scroll to position [433, 0]
click at [413, 323] on span "[DATE]" at bounding box center [481, 334] width 211 height 26
click at [478, 399] on div "10" at bounding box center [481, 404] width 28 height 28
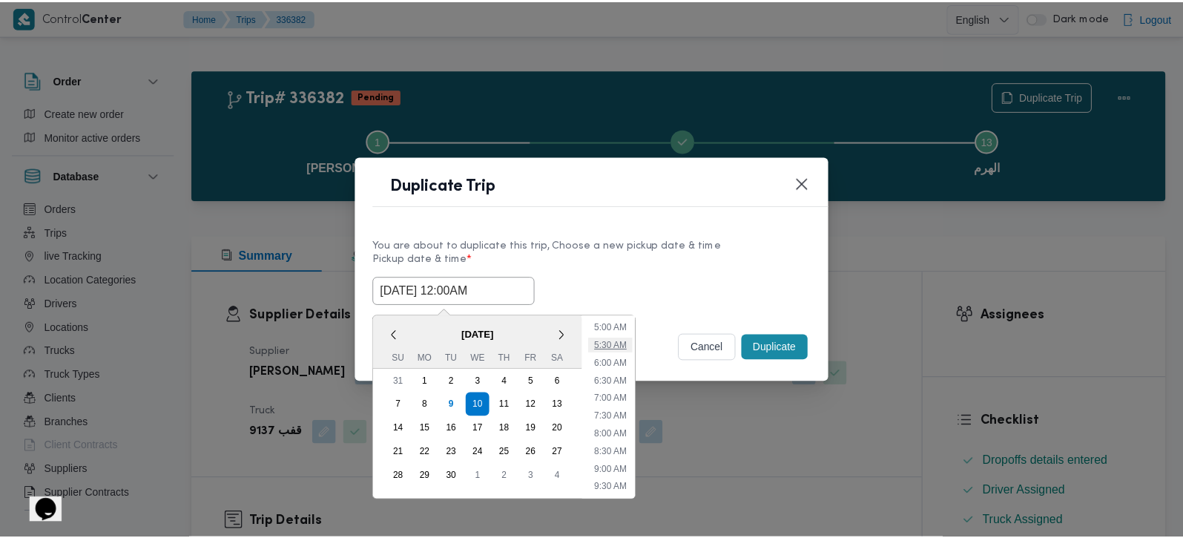
scroll to position [174, 0]
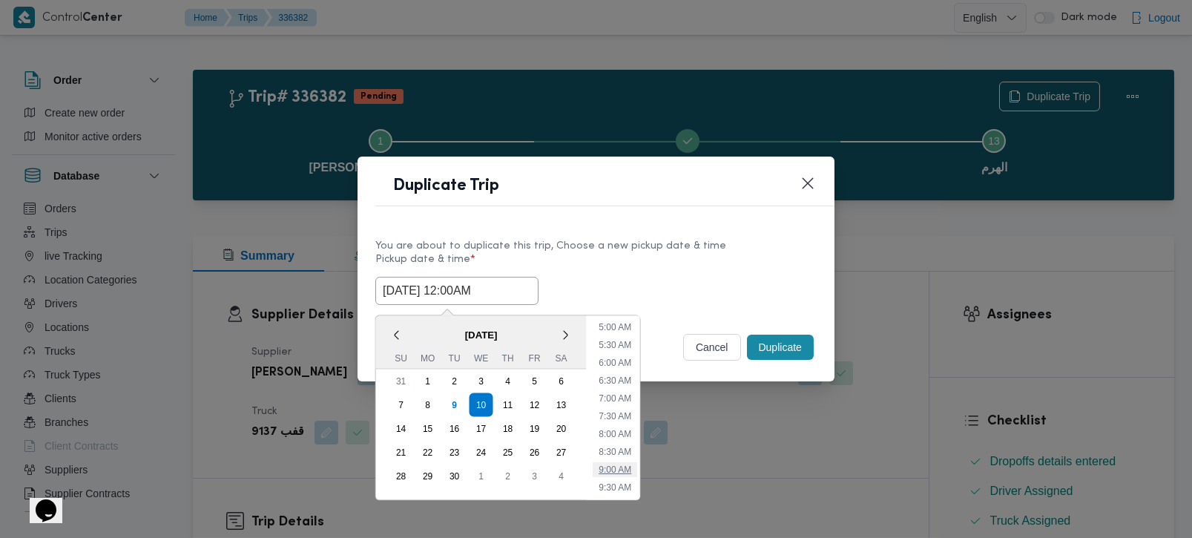
click at [620, 461] on li "9:00 AM" at bounding box center [615, 468] width 45 height 15
type input "[DATE] 9:00AM"
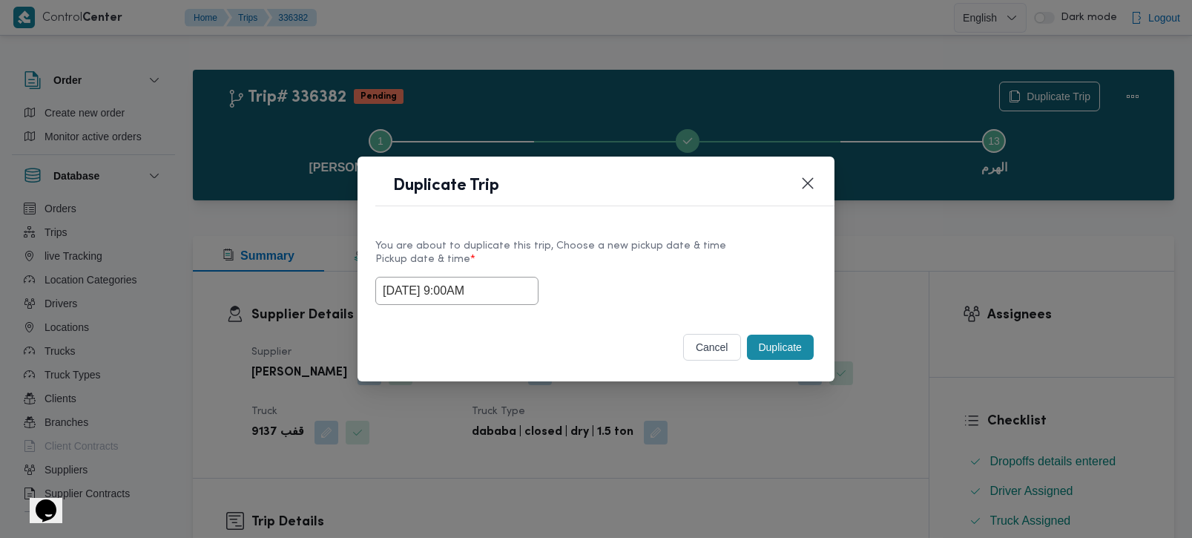
drag, startPoint x: 493, startPoint y: 289, endPoint x: 258, endPoint y: 326, distance: 238.0
click at [273, 323] on div "Duplicate Trip You are about to duplicate this trip, Choose a new pickup date &…" at bounding box center [596, 269] width 1192 height 538
click at [693, 259] on label "Pickup date & time *" at bounding box center [595, 265] width 441 height 23
click at [765, 340] on button "Duplicate" at bounding box center [780, 347] width 67 height 25
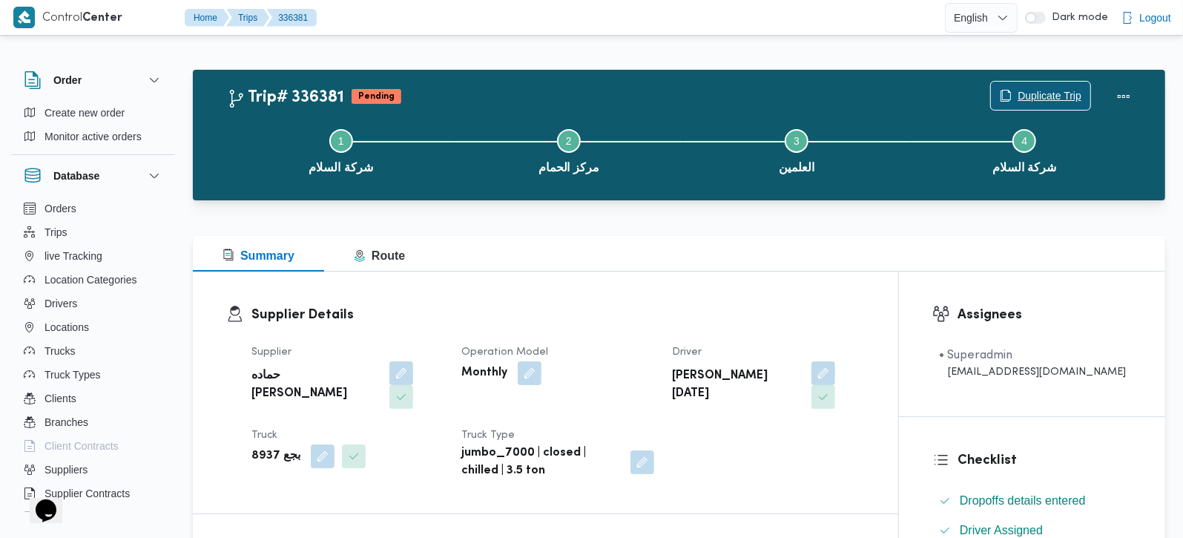
click at [1026, 88] on span "Duplicate Trip" at bounding box center [1050, 96] width 64 height 18
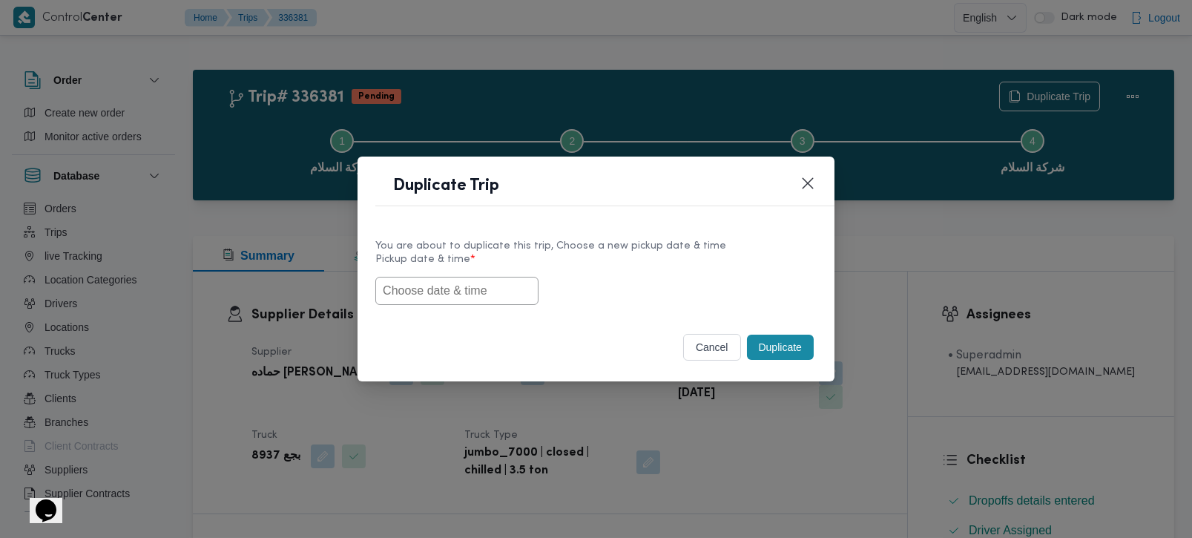
click at [446, 303] on input "text" at bounding box center [456, 291] width 163 height 28
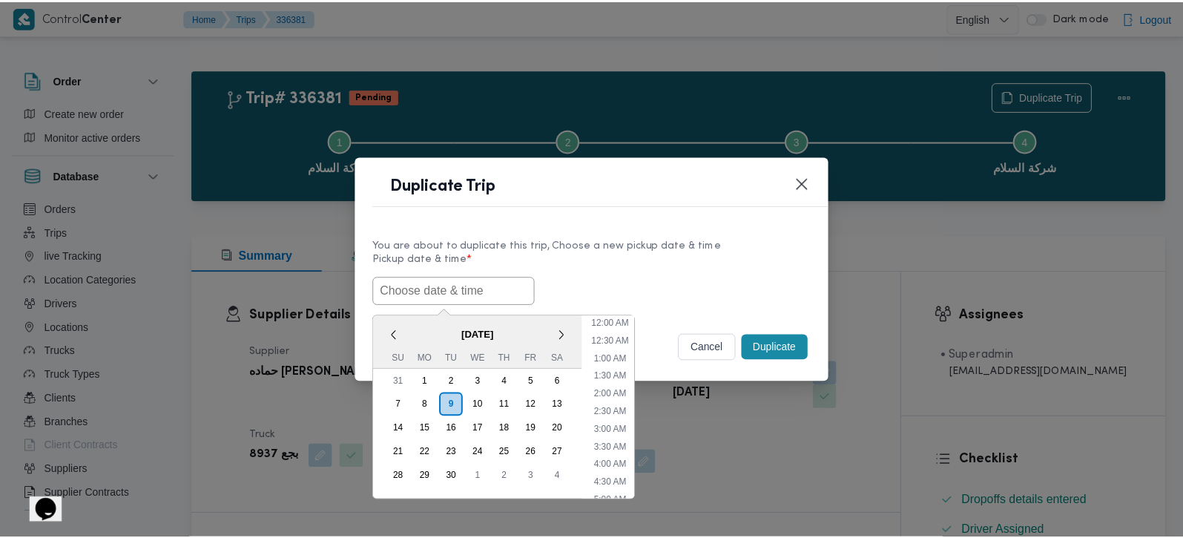
scroll to position [433, 0]
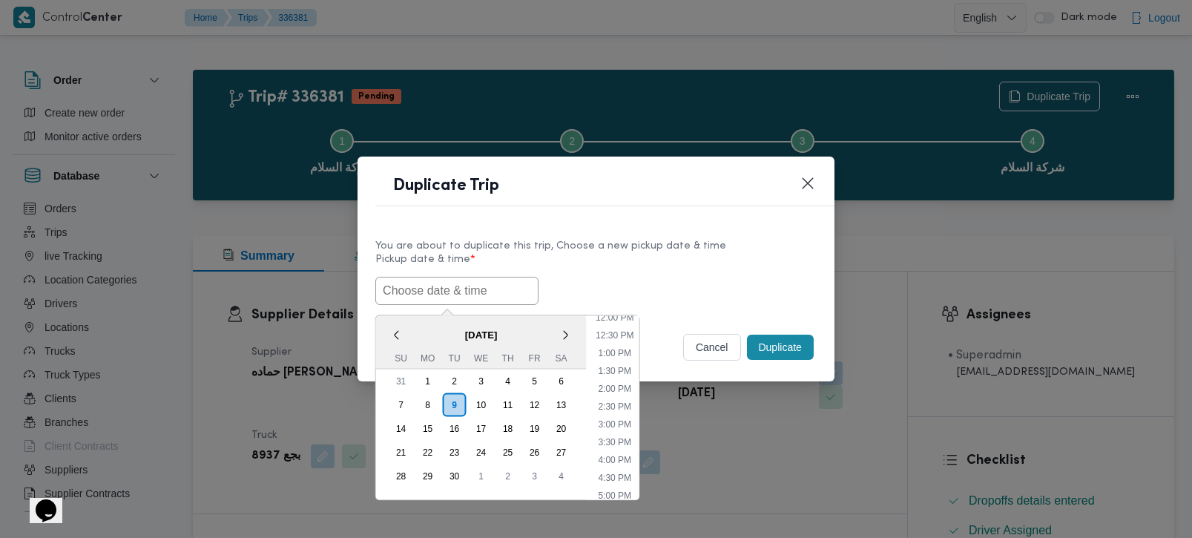
paste input "[DATE] 9:00AM"
type input "[DATE] 9:00AM"
click at [647, 277] on div "10/09/2025 9:00AM < September 2025 > Su Mo Tu We Th Fr Sa 31 1 2 3 4 5 6 7 8 9 …" at bounding box center [595, 291] width 441 height 28
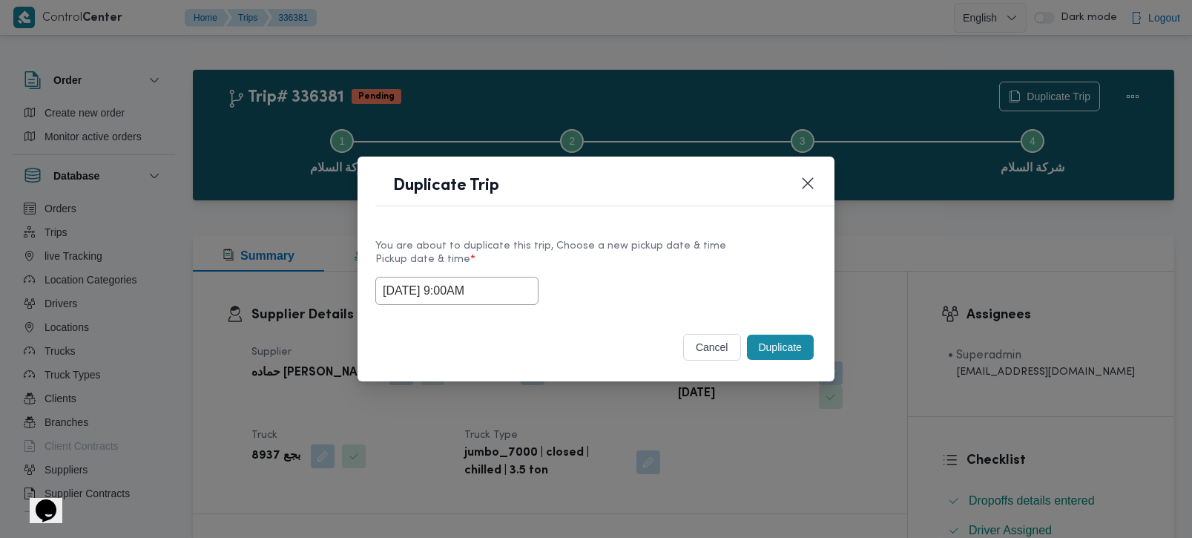
click at [788, 352] on button "Duplicate" at bounding box center [780, 347] width 67 height 25
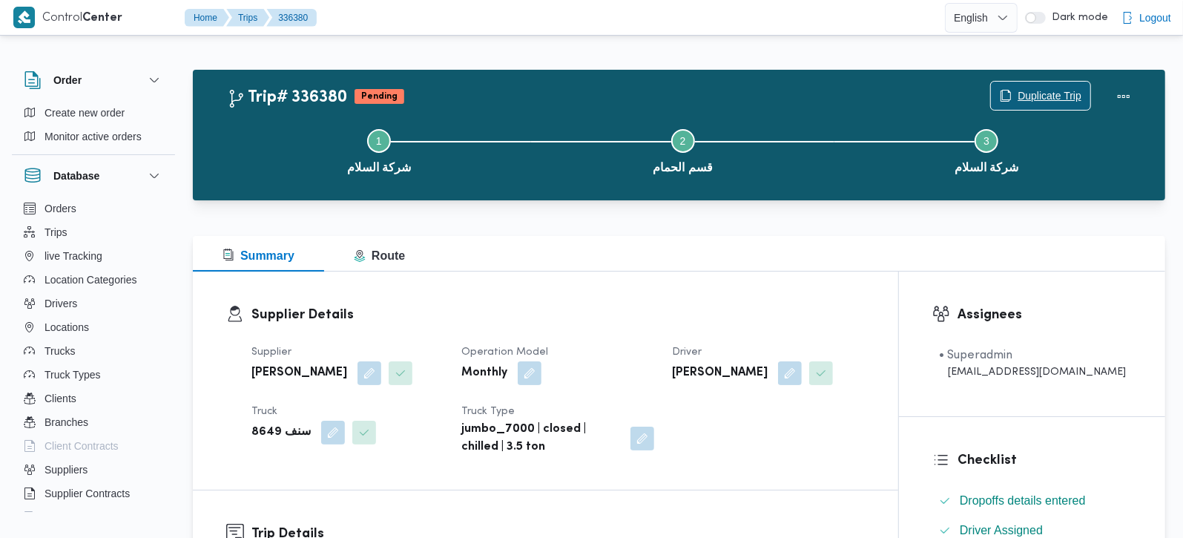
click at [1058, 90] on span "Duplicate Trip" at bounding box center [1050, 96] width 64 height 18
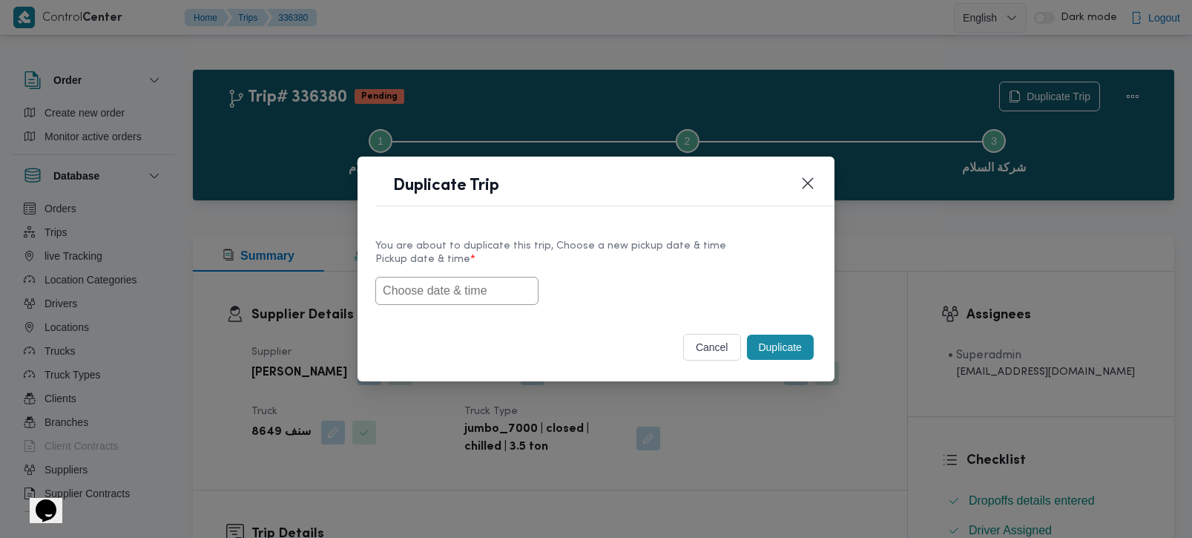
click at [470, 297] on input "text" at bounding box center [456, 291] width 163 height 28
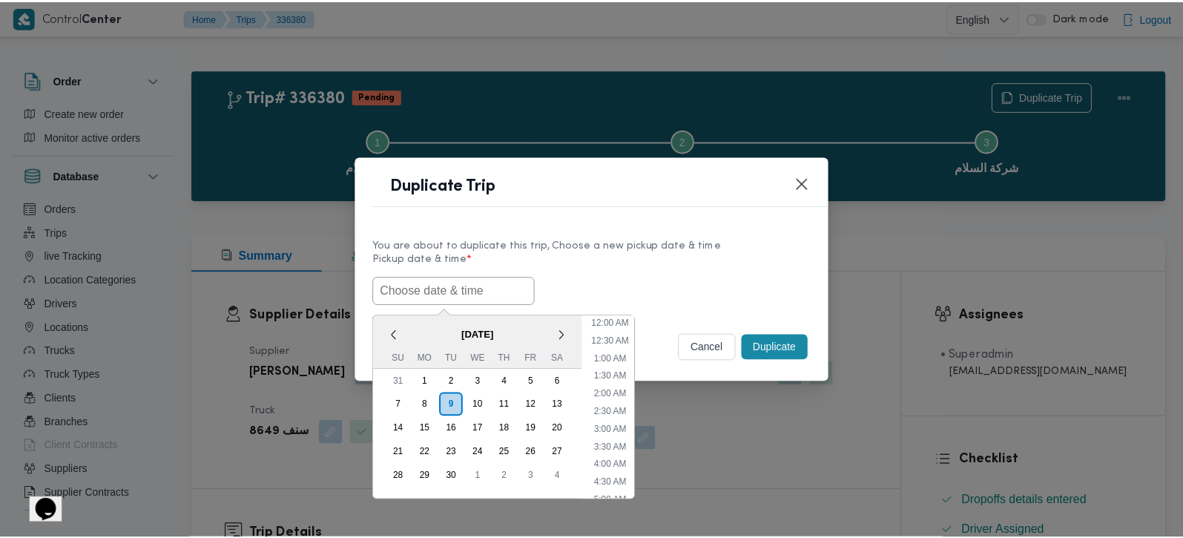
scroll to position [433, 0]
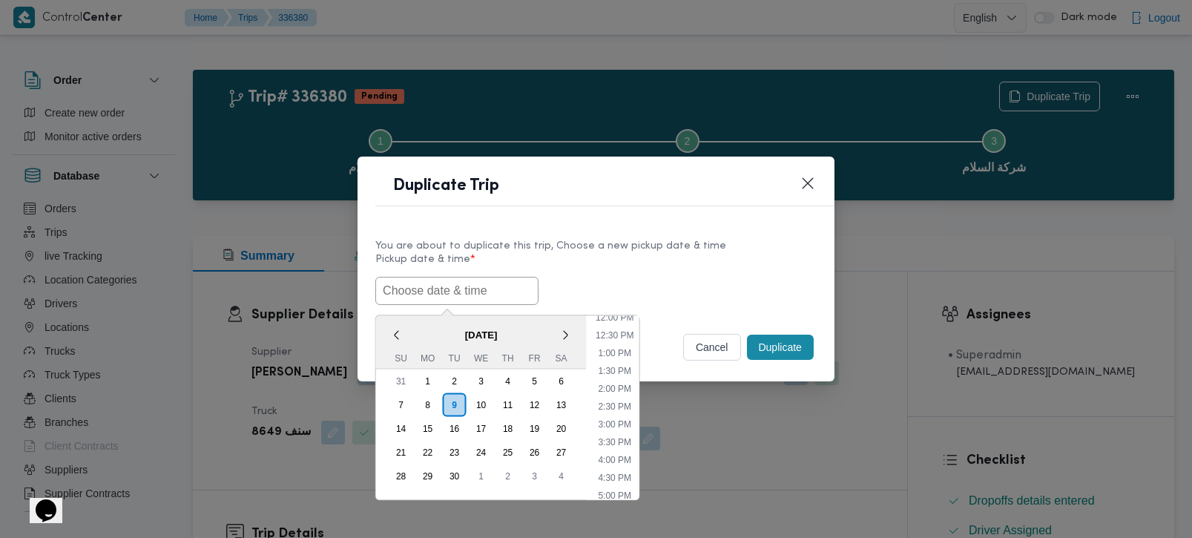
paste input "[DATE] 9:00AM"
type input "[DATE] 9:00AM"
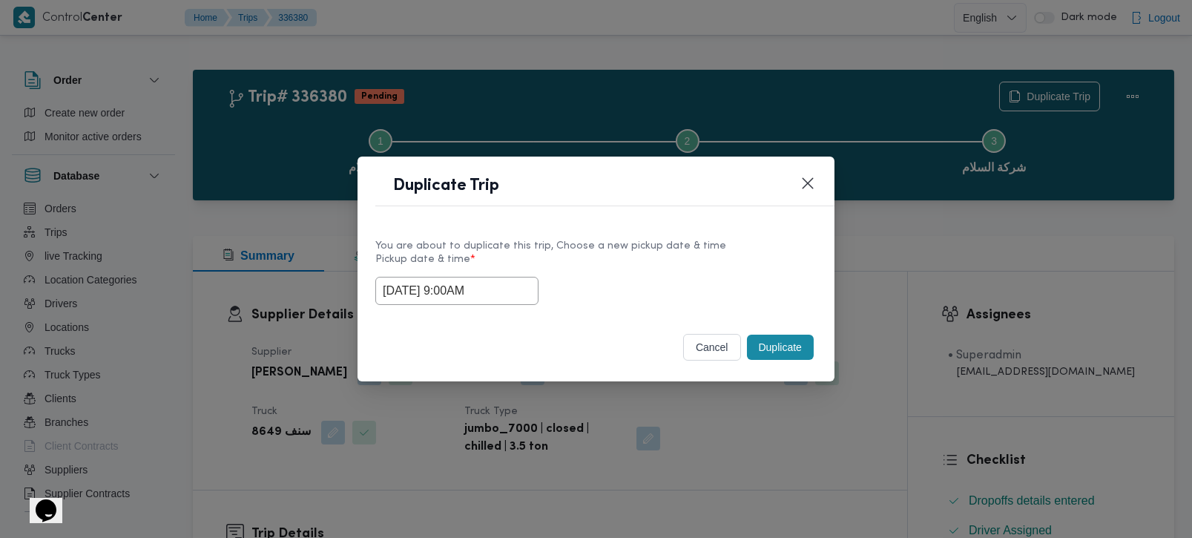
click at [578, 283] on div "[DATE] 9:00AM" at bounding box center [595, 291] width 441 height 28
click at [760, 347] on button "Duplicate" at bounding box center [780, 347] width 67 height 25
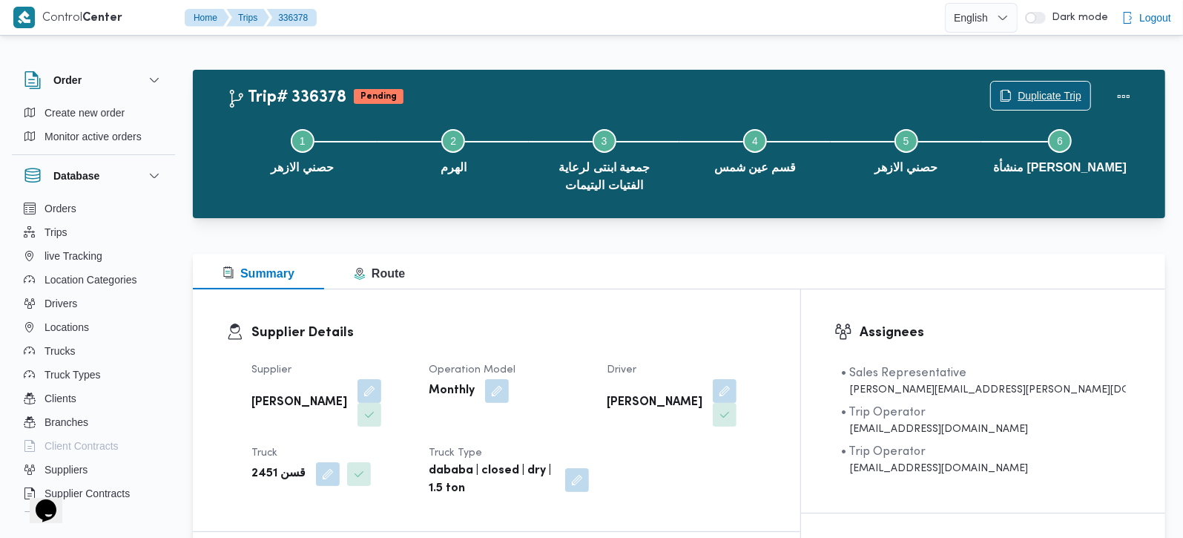
click at [1047, 90] on span "Duplicate Trip" at bounding box center [1050, 96] width 64 height 18
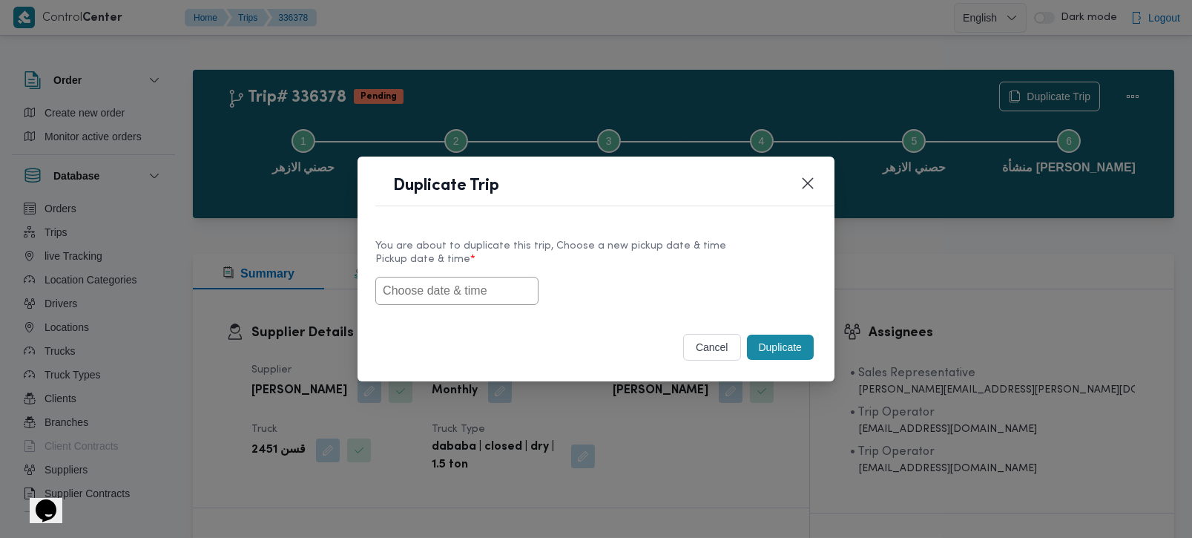
click at [412, 300] on input "text" at bounding box center [456, 291] width 163 height 28
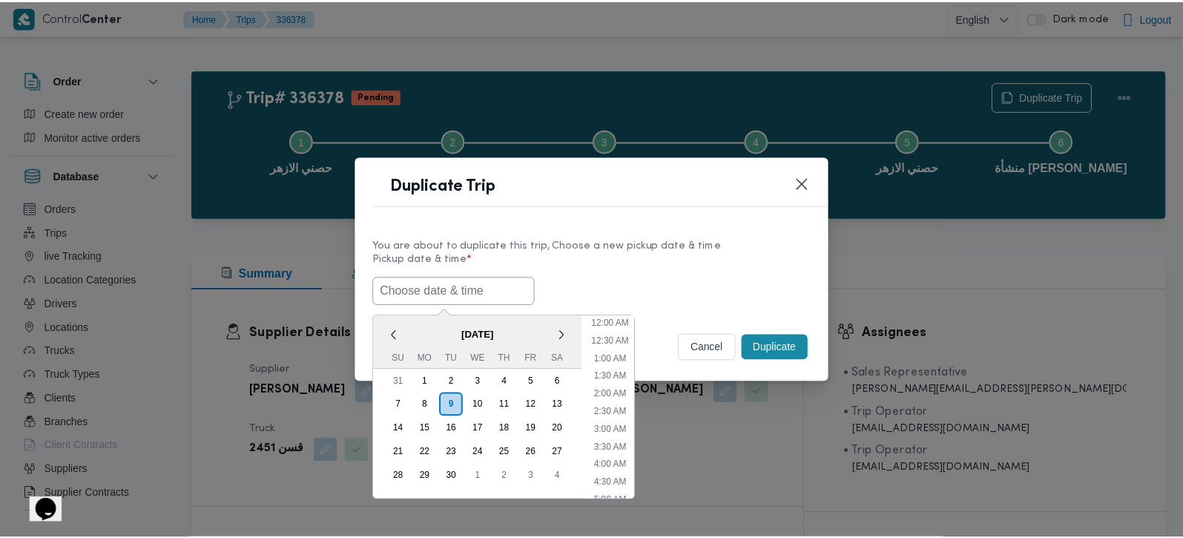
scroll to position [433, 0]
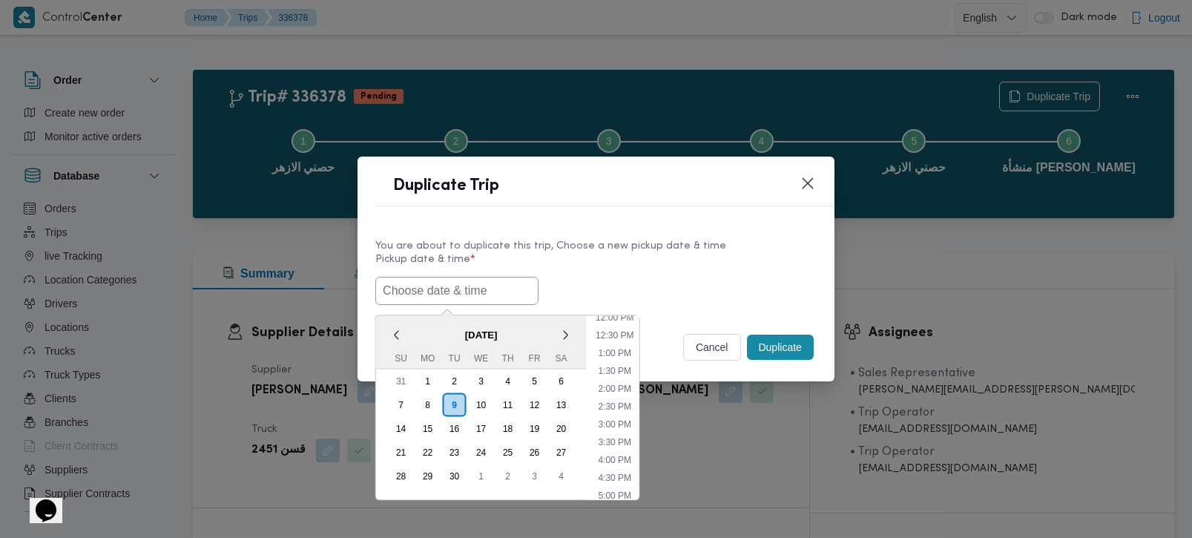
paste input "[DATE] 9:00AM"
type input "[DATE] 9:00AM"
click at [757, 310] on div "You are about to duplicate this trip, Choose a new pickup date & time Pickup da…" at bounding box center [596, 271] width 477 height 95
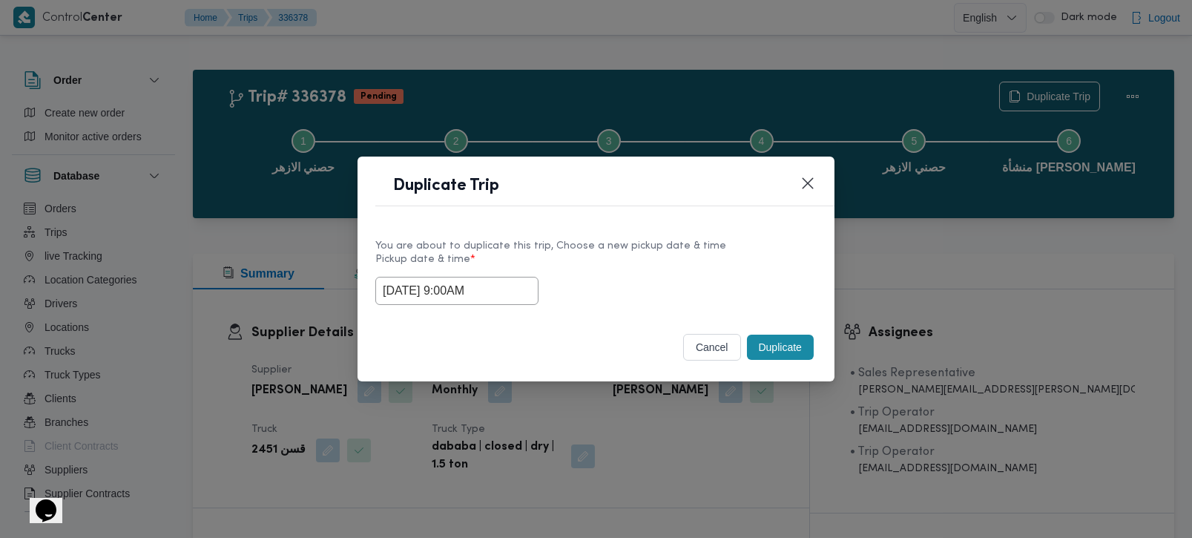
click at [762, 343] on button "Duplicate" at bounding box center [780, 347] width 67 height 25
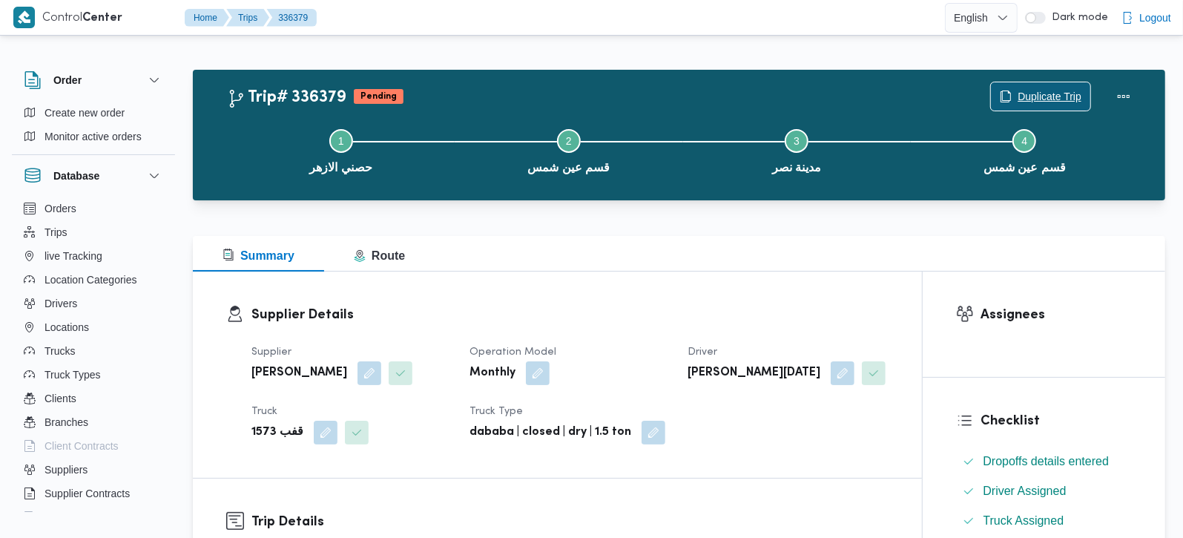
click at [1021, 94] on span "Duplicate Trip" at bounding box center [1050, 97] width 64 height 18
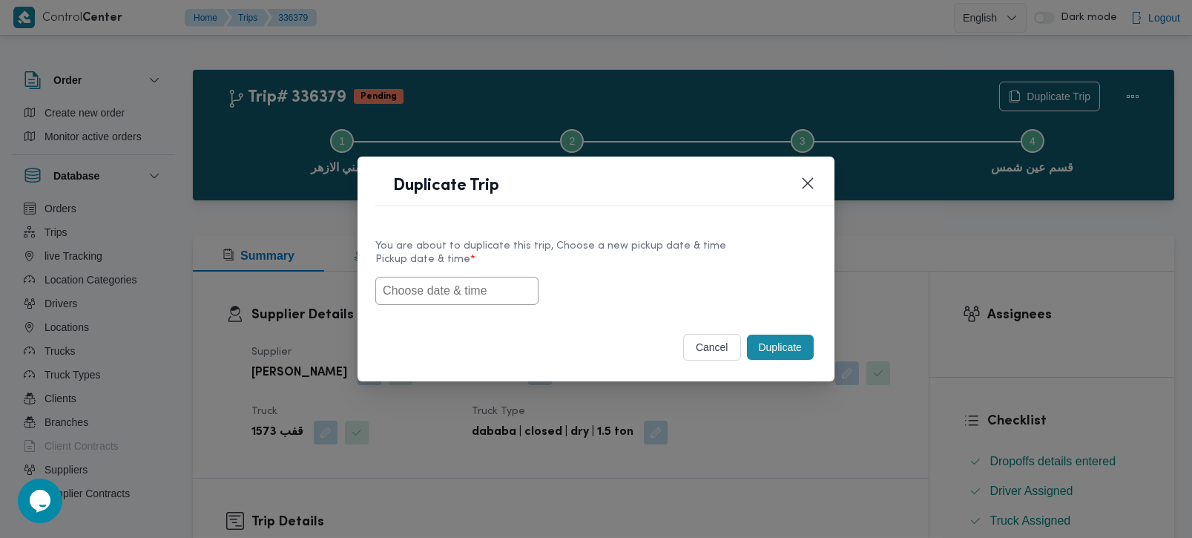
click at [470, 286] on input "text" at bounding box center [456, 291] width 163 height 28
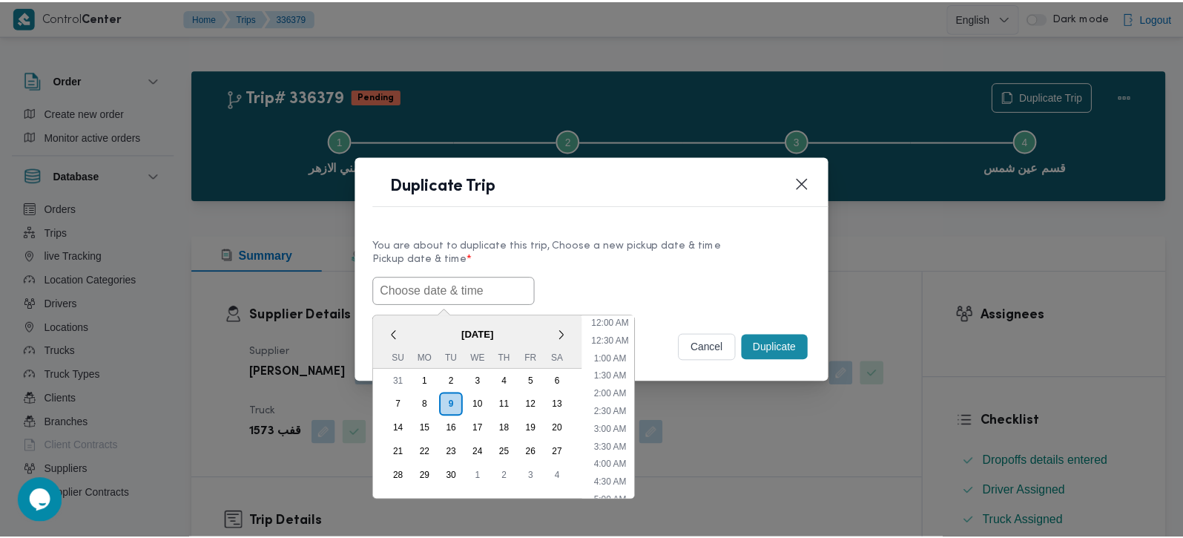
scroll to position [433, 0]
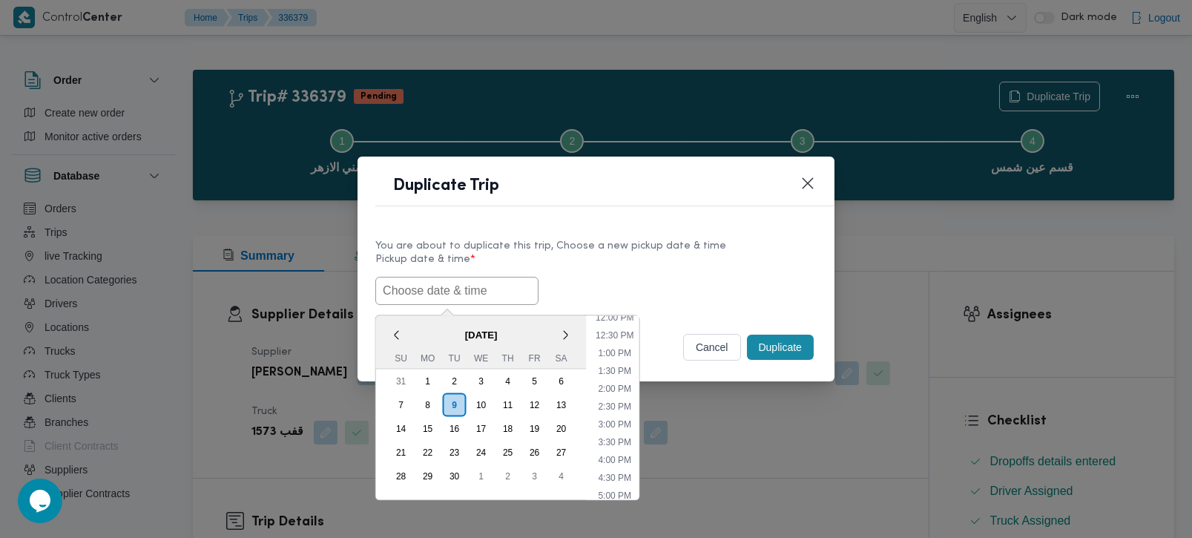
paste input "[DATE] 9:00AM"
type input "[DATE] 9:00AM"
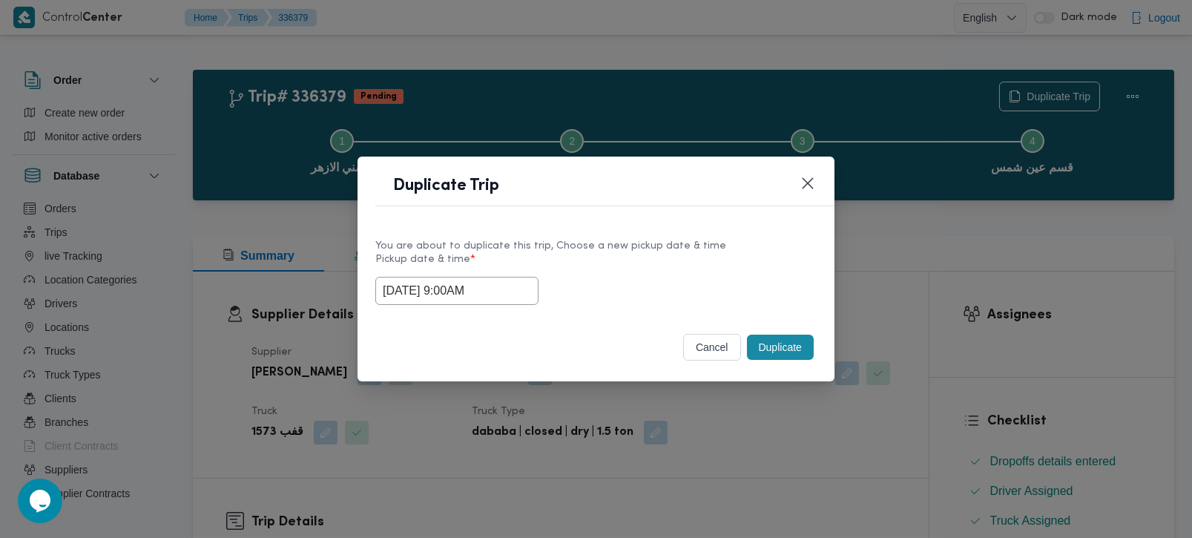
click at [679, 250] on div "You are about to duplicate this trip, Choose a new pickup date & time" at bounding box center [595, 246] width 441 height 16
click at [802, 354] on button "Duplicate" at bounding box center [780, 347] width 67 height 25
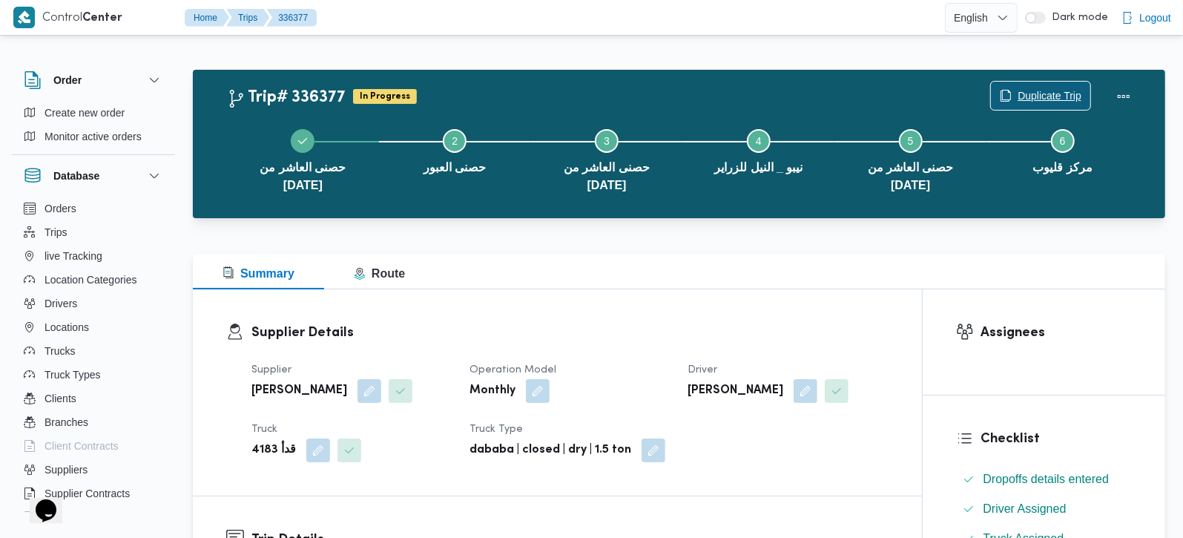
click at [1040, 94] on span "Duplicate Trip" at bounding box center [1050, 96] width 64 height 18
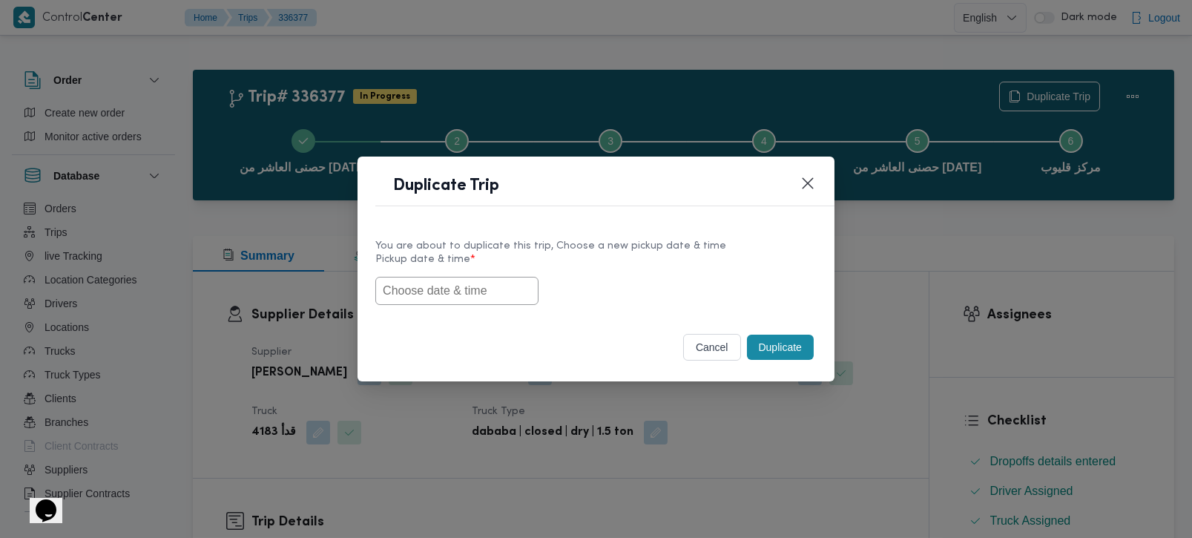
click at [475, 280] on input "text" at bounding box center [456, 291] width 163 height 28
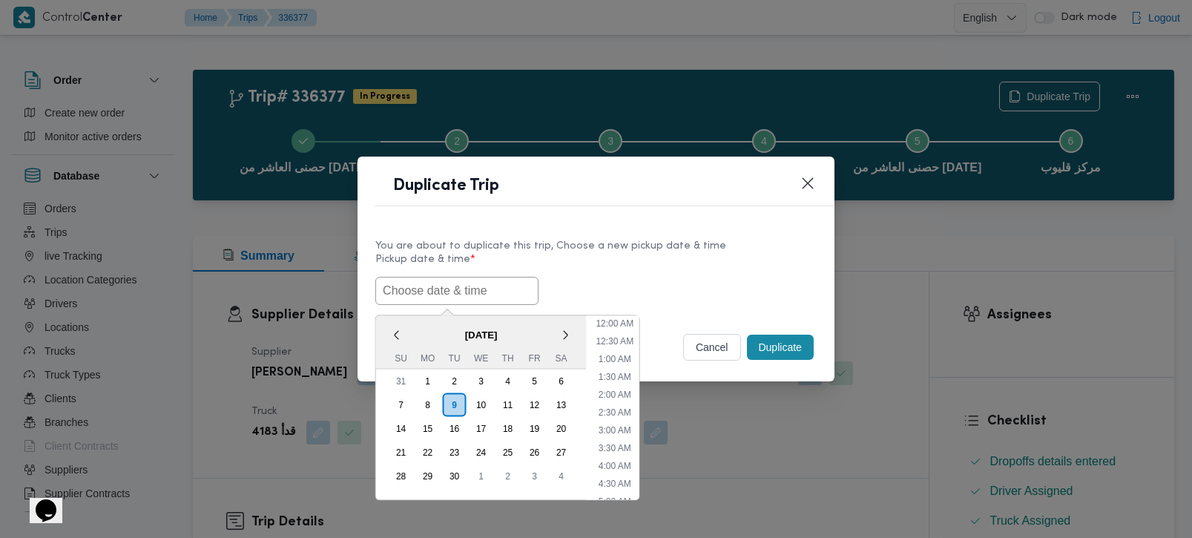
paste input "[DATE] 9:00AM"
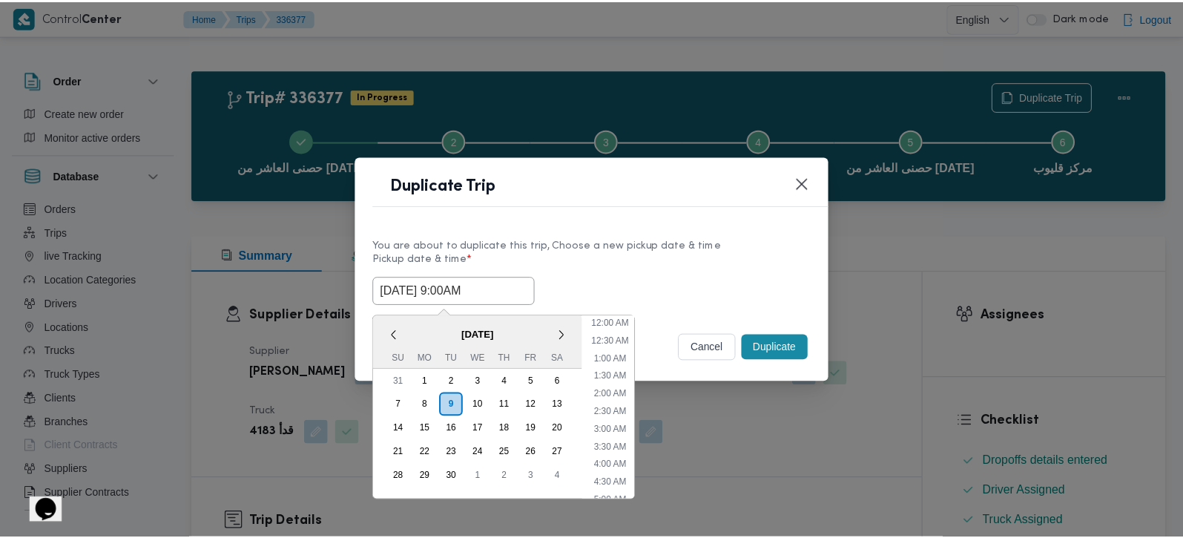
scroll to position [433, 0]
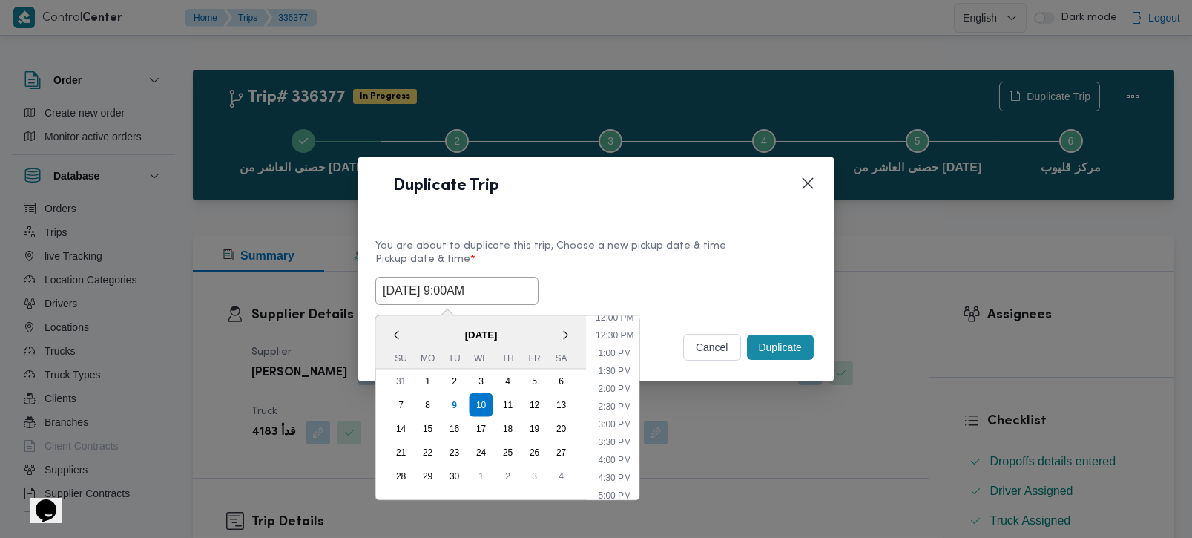
type input "[DATE] 9:00AM"
drag, startPoint x: 630, startPoint y: 273, endPoint x: 659, endPoint y: 291, distance: 33.3
click at [630, 273] on label "Pickup date & time *" at bounding box center [595, 265] width 441 height 23
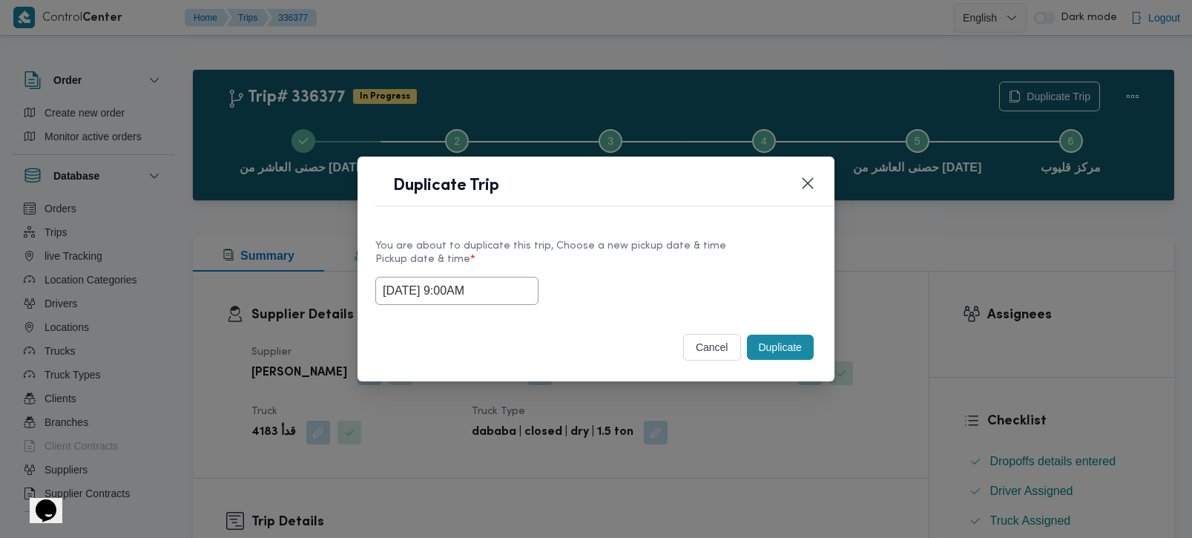
click at [768, 340] on button "Duplicate" at bounding box center [780, 347] width 67 height 25
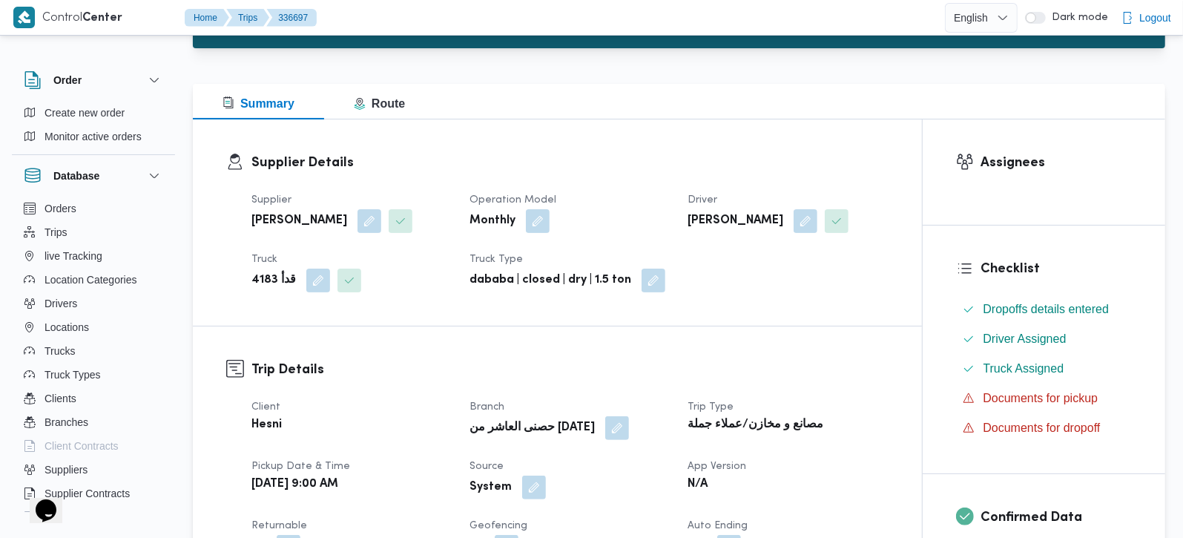
scroll to position [174, 0]
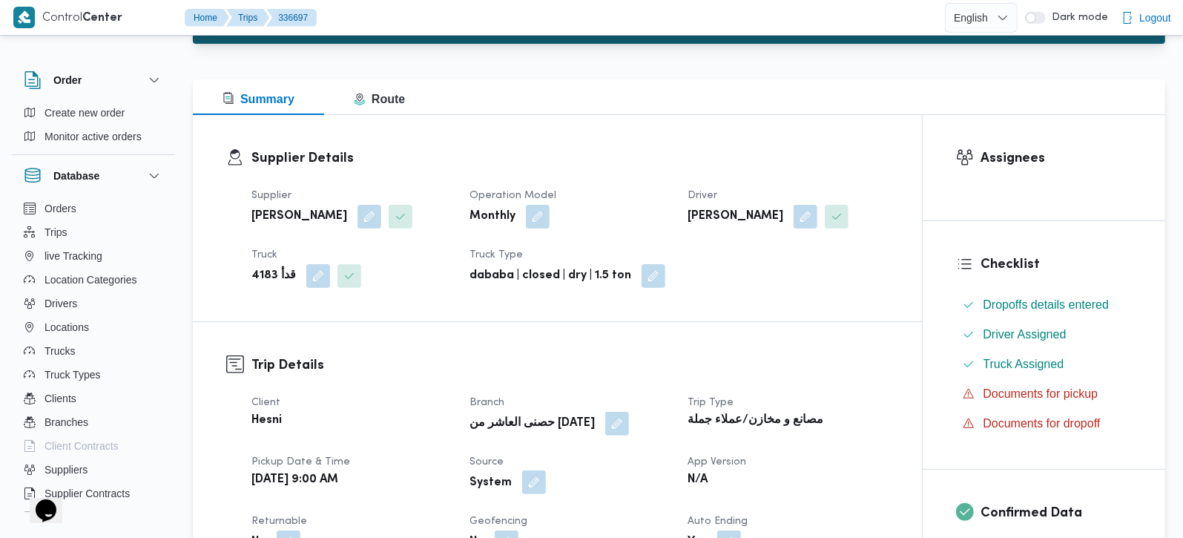
click at [527, 470] on button "button" at bounding box center [534, 482] width 24 height 24
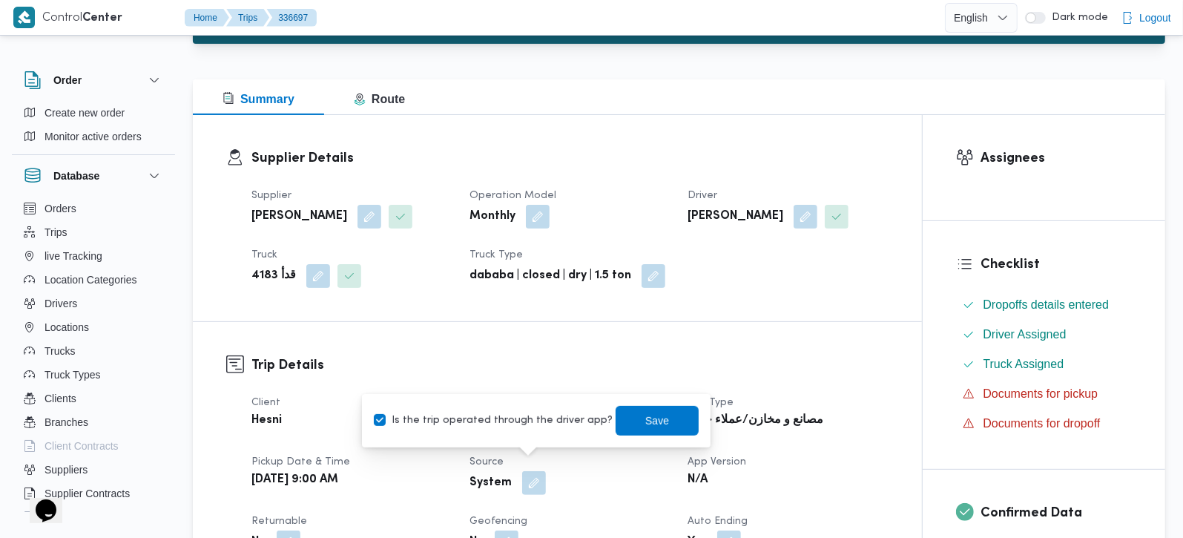
click at [493, 421] on label "Is the trip operated through the driver app?" at bounding box center [493, 421] width 239 height 18
checkbox input "false"
click at [616, 419] on span "Save" at bounding box center [657, 420] width 83 height 30
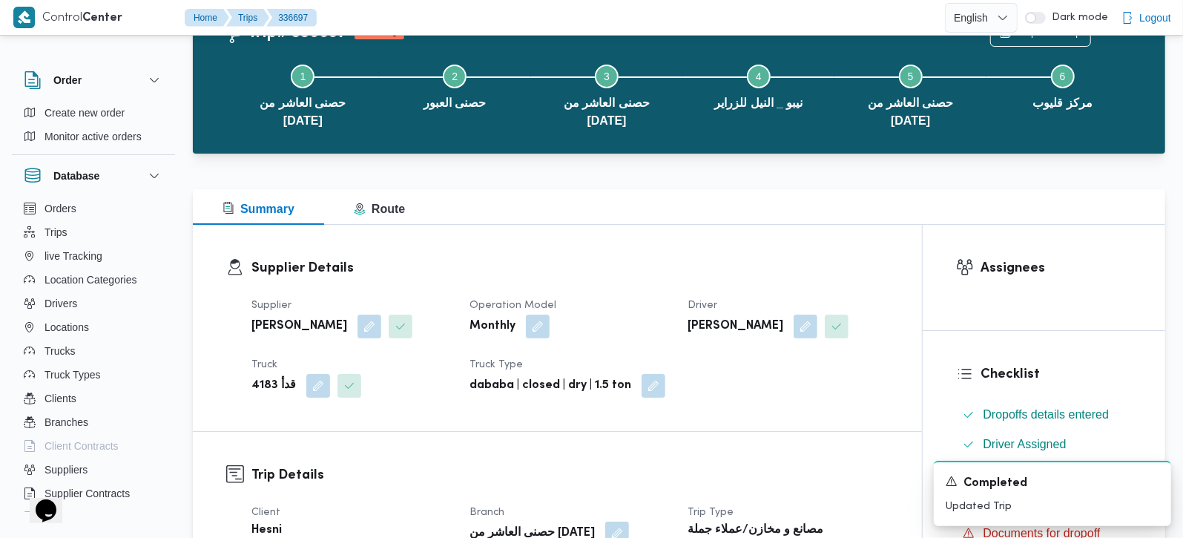
scroll to position [0, 0]
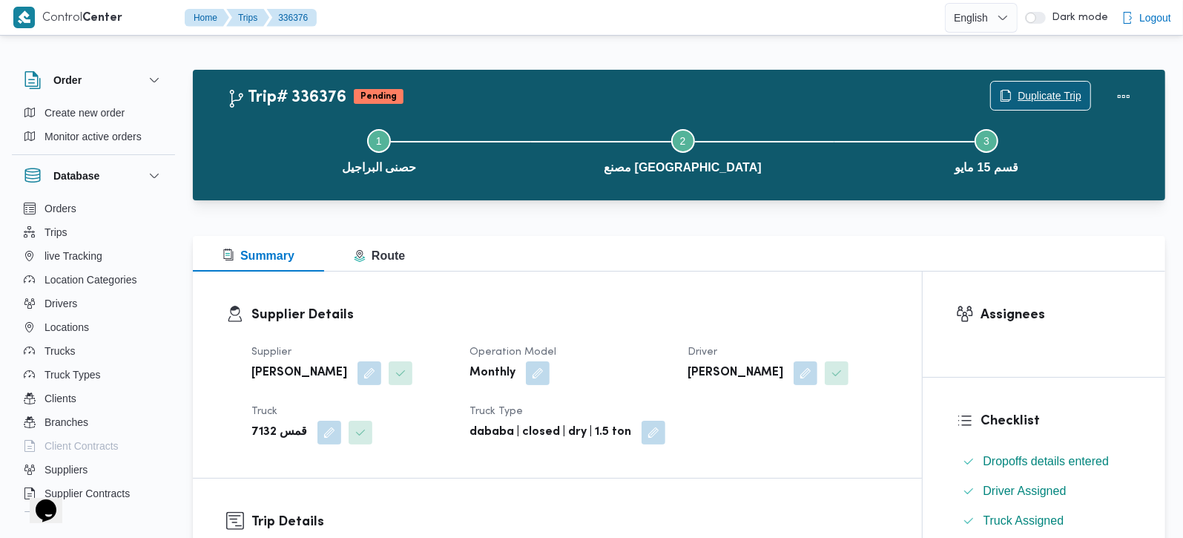
click at [1018, 96] on span "Duplicate Trip" at bounding box center [1050, 96] width 64 height 18
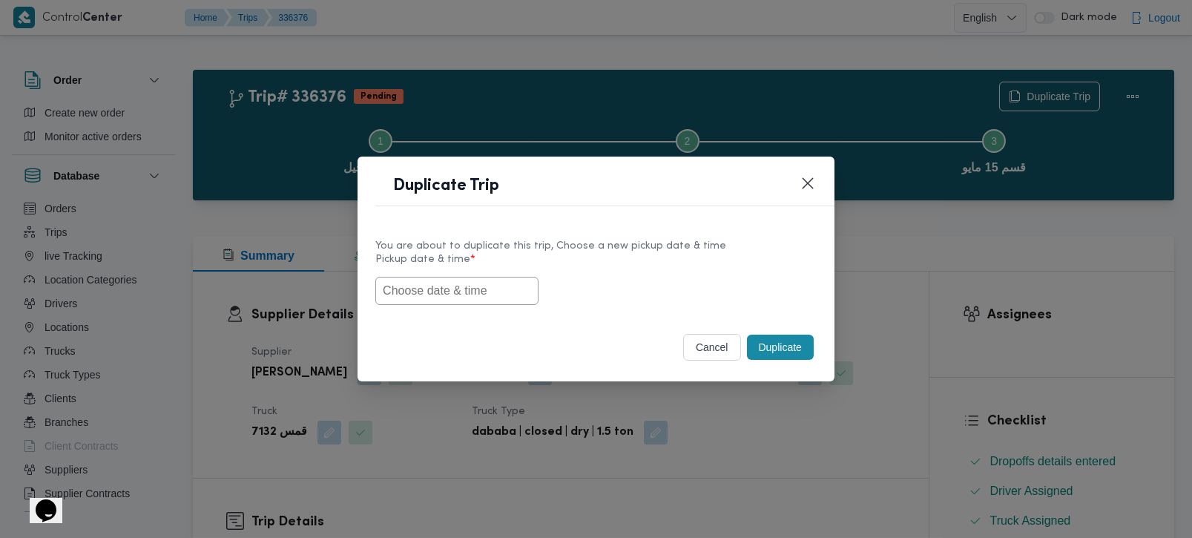
click at [399, 295] on input "text" at bounding box center [456, 291] width 163 height 28
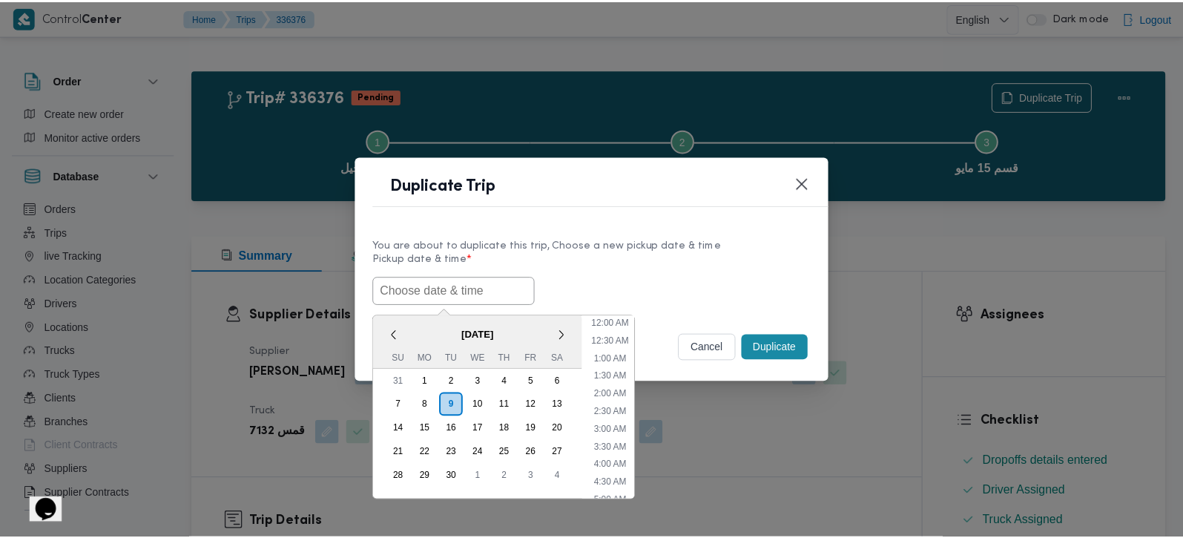
scroll to position [433, 0]
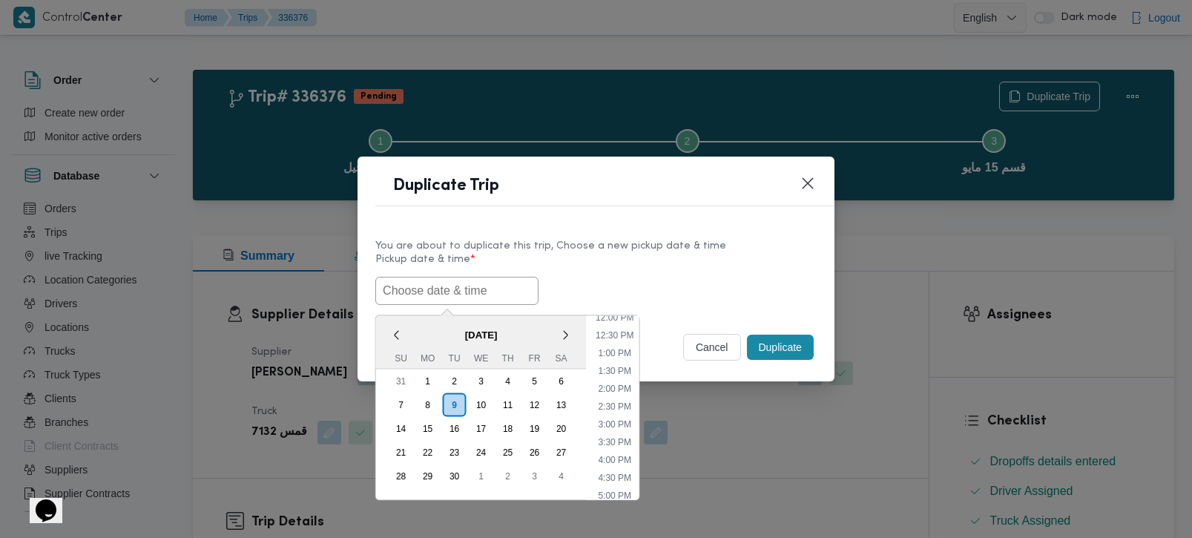
paste input "[DATE] 9:00AM"
type input "[DATE] 9:00AM"
click at [559, 270] on label "Pickup date & time *" at bounding box center [595, 265] width 441 height 23
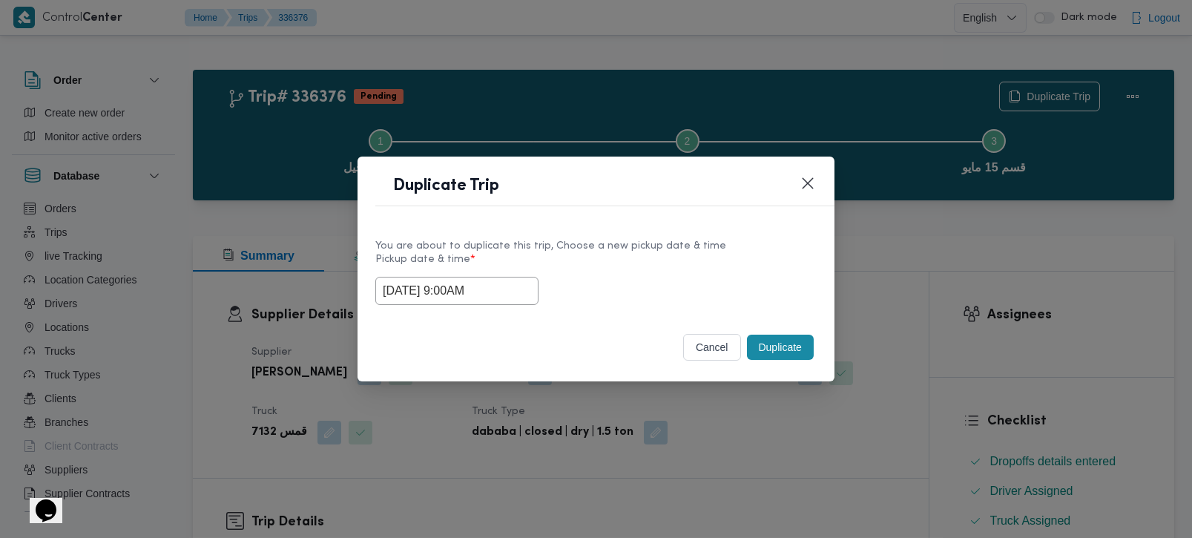
click at [762, 357] on button "Duplicate" at bounding box center [780, 347] width 67 height 25
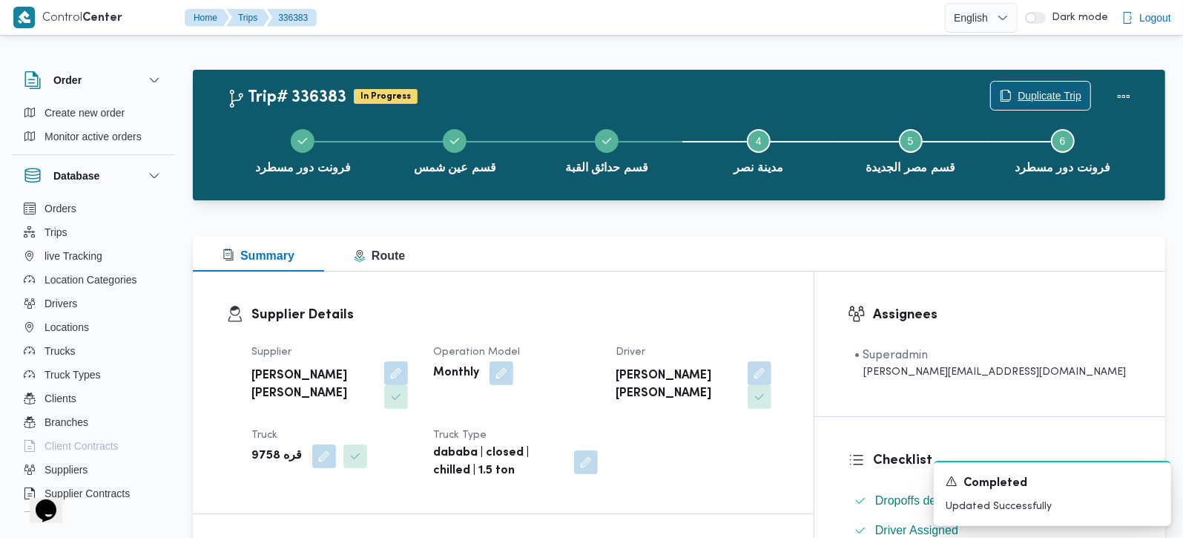
click at [1030, 92] on span "Duplicate Trip" at bounding box center [1050, 96] width 64 height 18
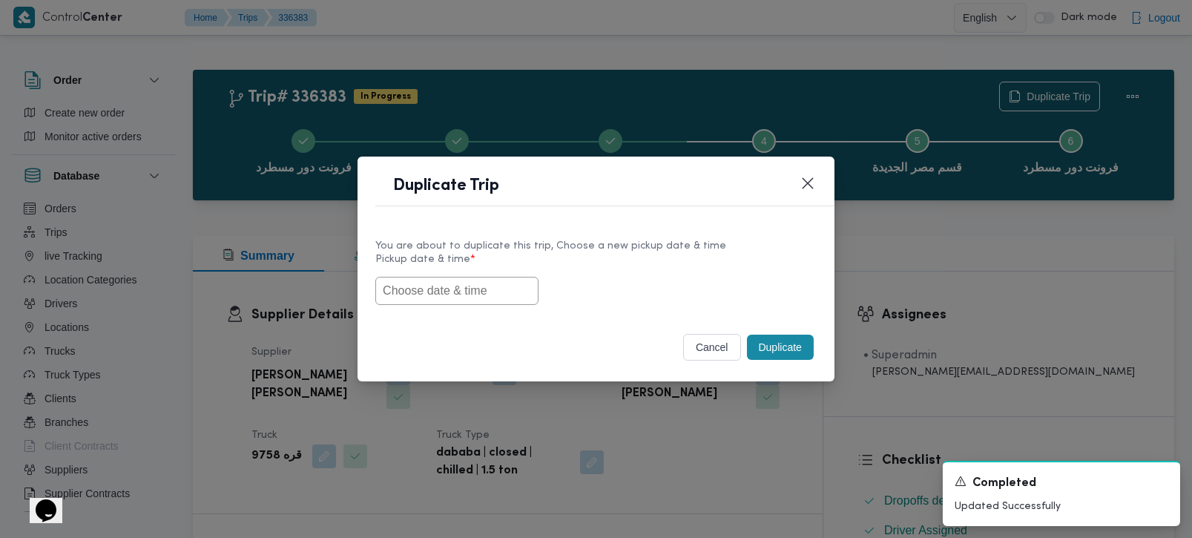
click at [484, 286] on input "text" at bounding box center [456, 291] width 163 height 28
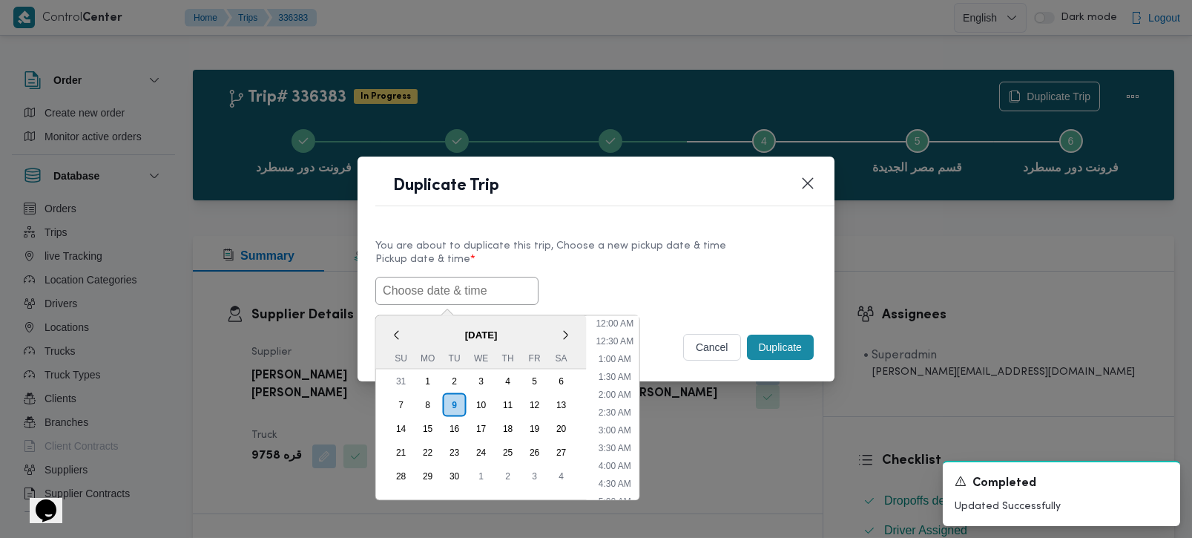
scroll to position [433, 0]
paste input "10/09/2025 9:00AM"
click at [545, 254] on label "Pickup date & time *" at bounding box center [595, 265] width 441 height 23
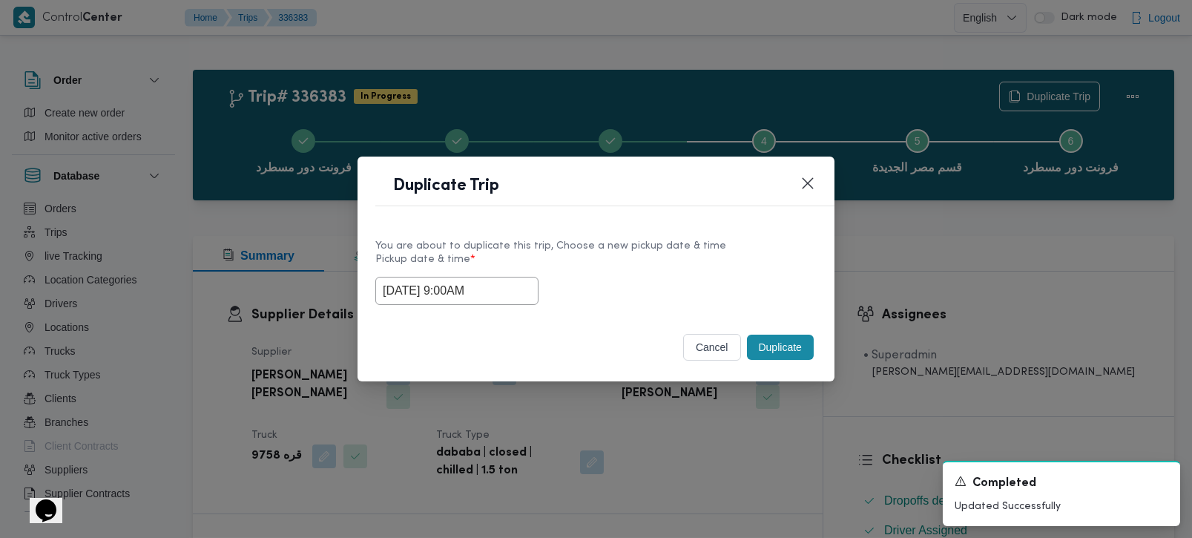
click at [487, 288] on input "10/09/2025 9:00AM" at bounding box center [456, 291] width 163 height 28
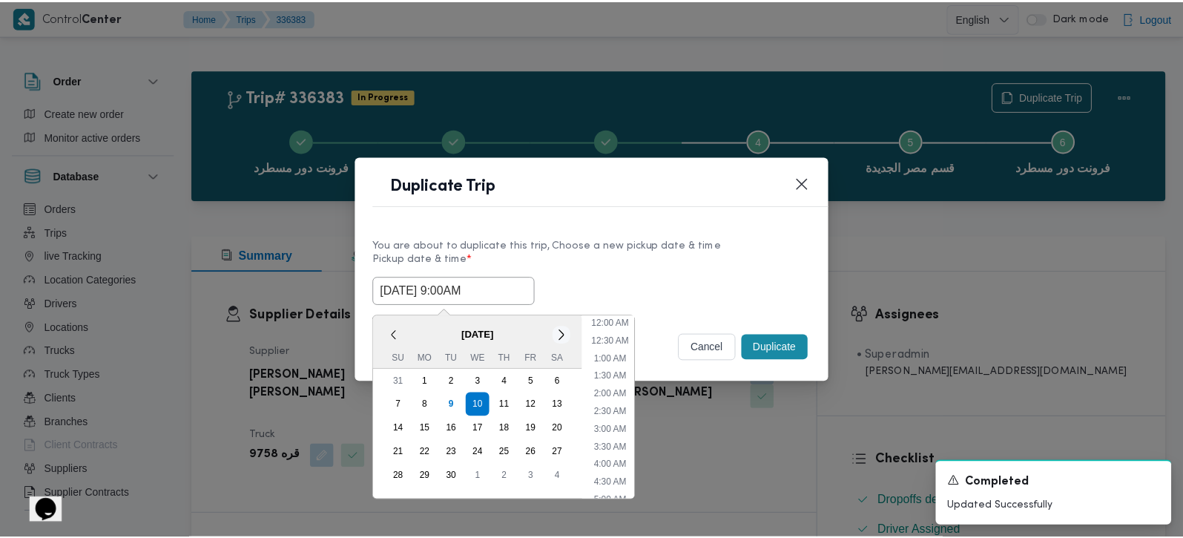
scroll to position [237, 0]
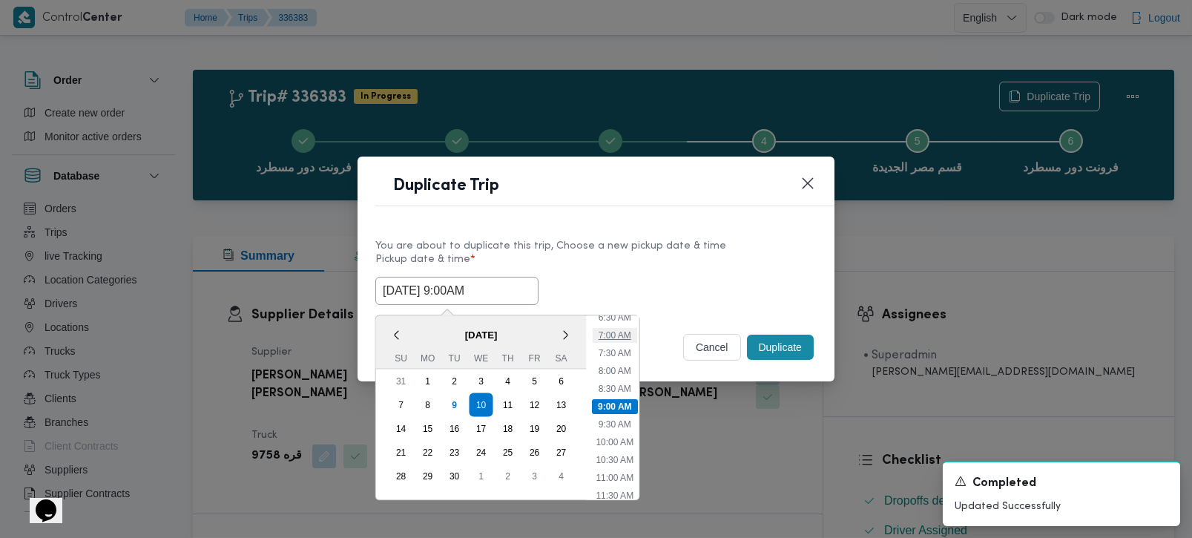
click at [616, 332] on li "7:00 AM" at bounding box center [614, 334] width 45 height 15
type input "[DATE] 7:00AM"
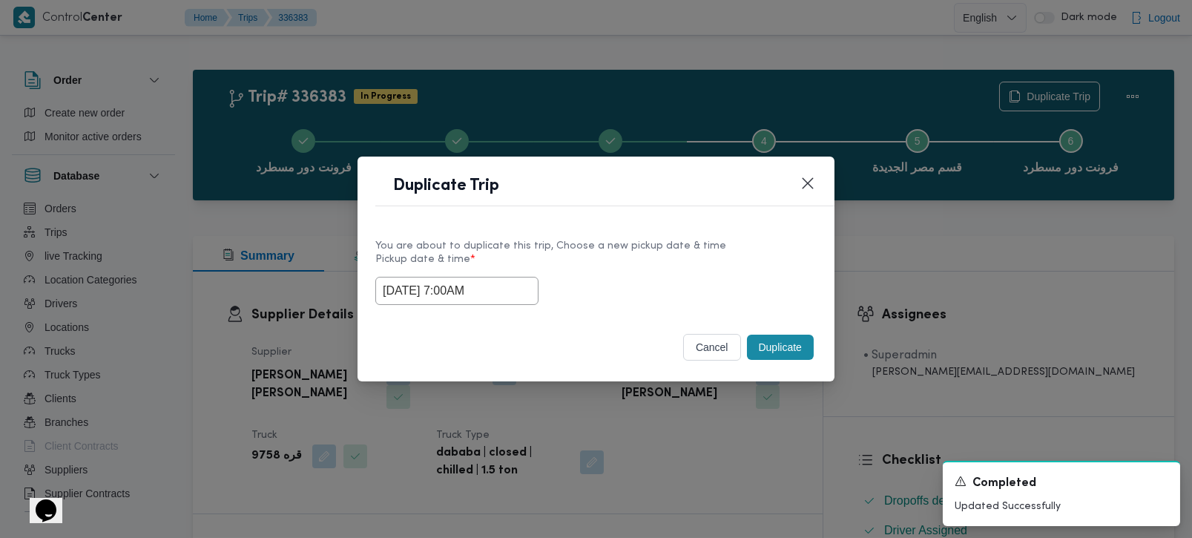
drag, startPoint x: 488, startPoint y: 289, endPoint x: 240, endPoint y: 302, distance: 248.8
click at [253, 303] on div "Duplicate Trip You are about to duplicate this trip, Choose a new pickup date &…" at bounding box center [596, 269] width 1192 height 538
click at [555, 307] on div "You are about to duplicate this trip, Choose a new pickup date & time Pickup da…" at bounding box center [596, 271] width 477 height 95
click at [817, 335] on div "cancel Duplicate" at bounding box center [596, 350] width 477 height 62
click at [799, 343] on button "Duplicate" at bounding box center [780, 347] width 67 height 25
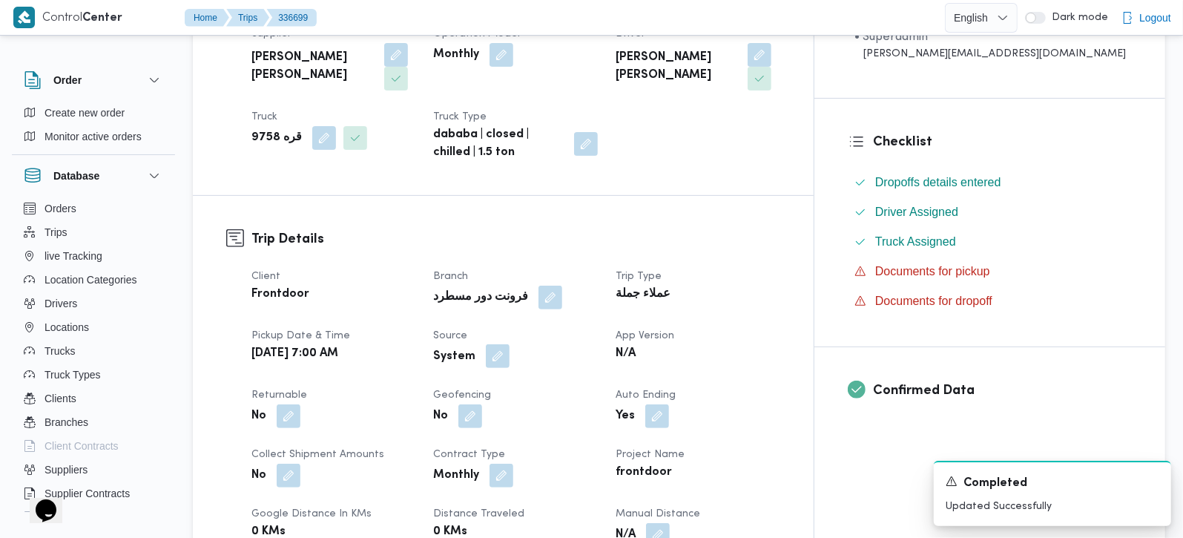
scroll to position [349, 0]
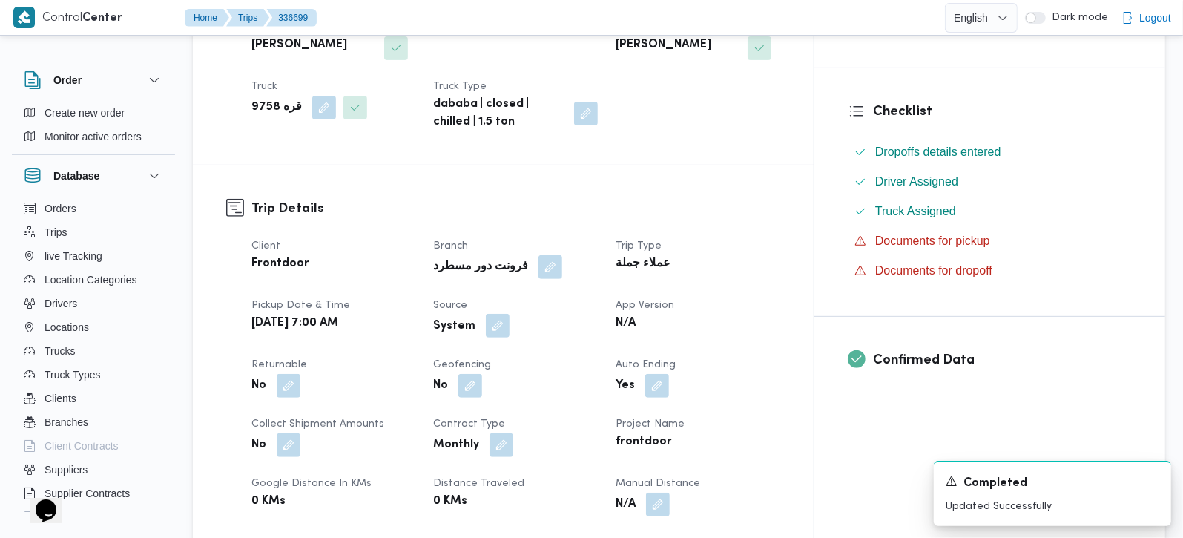
click at [510, 314] on button "button" at bounding box center [498, 326] width 24 height 24
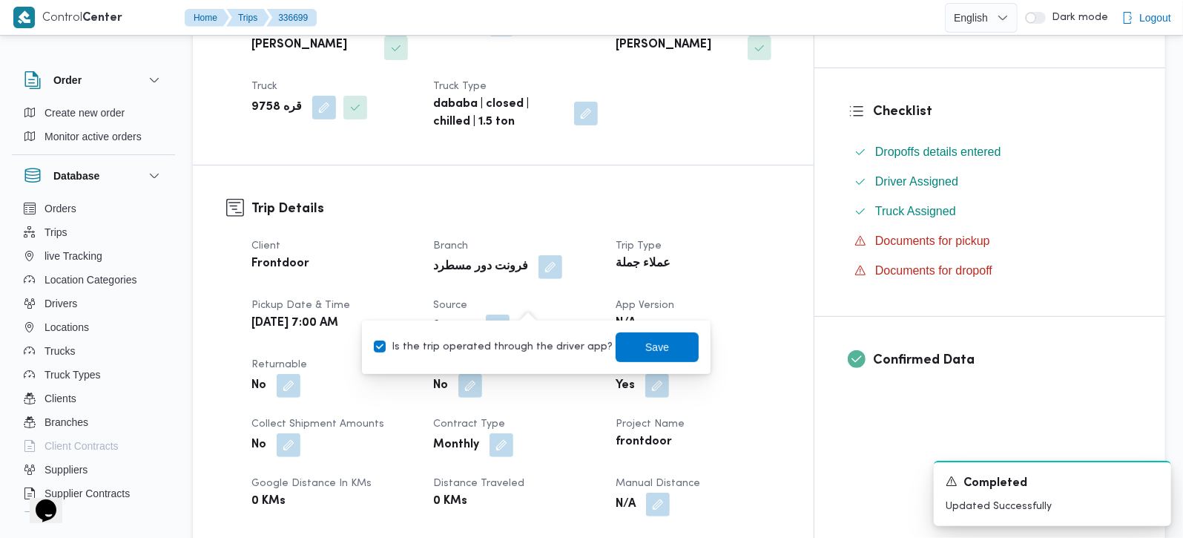
click at [527, 340] on label "Is the trip operated through the driver app?" at bounding box center [493, 347] width 239 height 18
checkbox input "false"
click at [619, 340] on span "Save" at bounding box center [657, 347] width 83 height 30
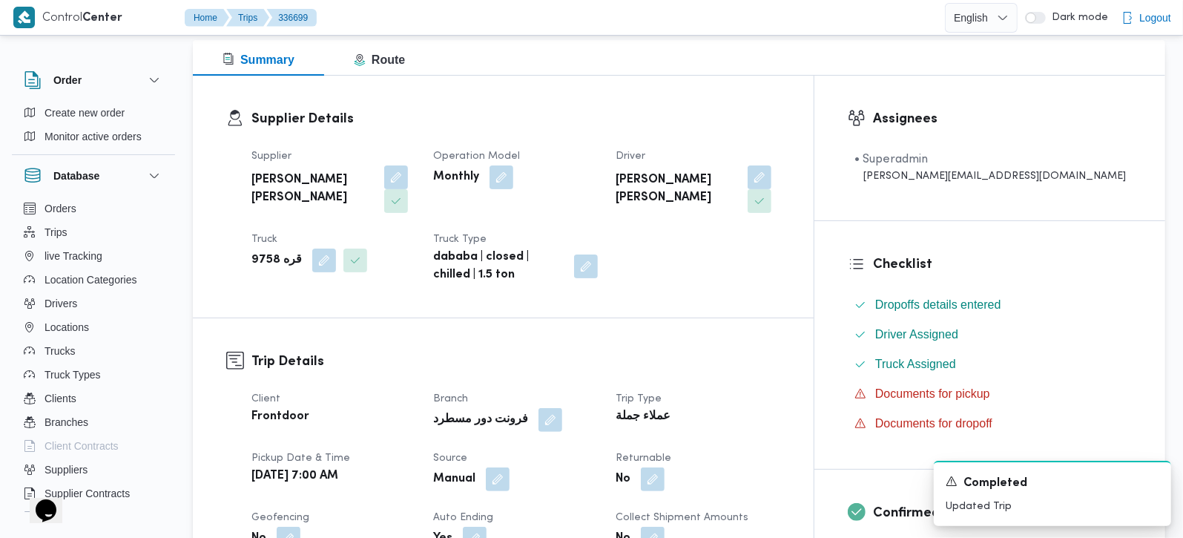
scroll to position [0, 0]
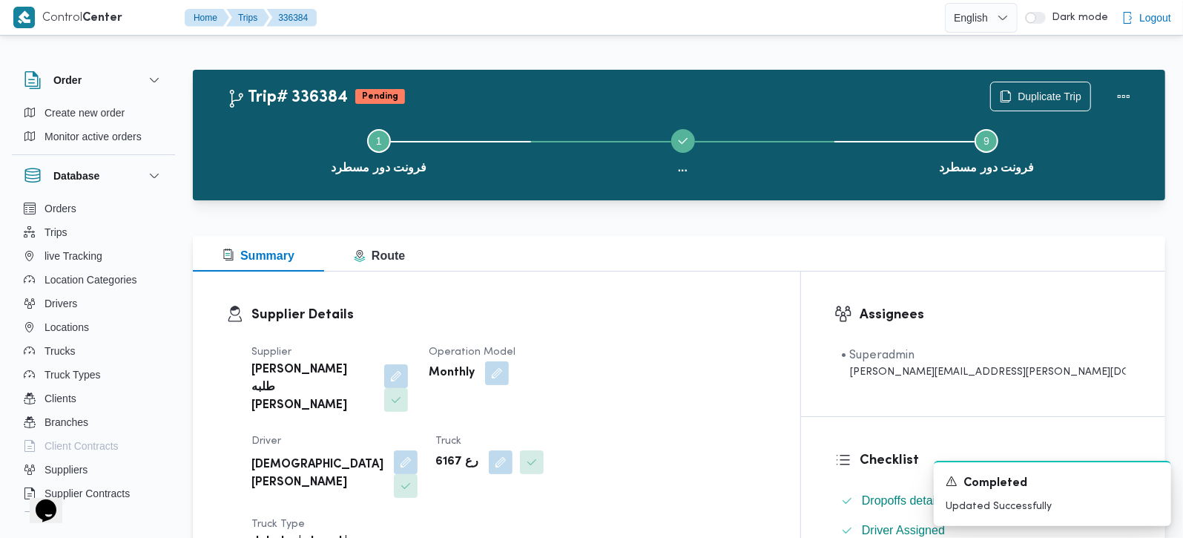
click at [1037, 102] on div "Step 1 is incomplete 1 فرونت دور مسطرد ... Step 3 is incomplete 3 قسم ثان شبرا …" at bounding box center [682, 149] width 929 height 95
click at [1032, 96] on span "Duplicate Trip" at bounding box center [1050, 96] width 64 height 18
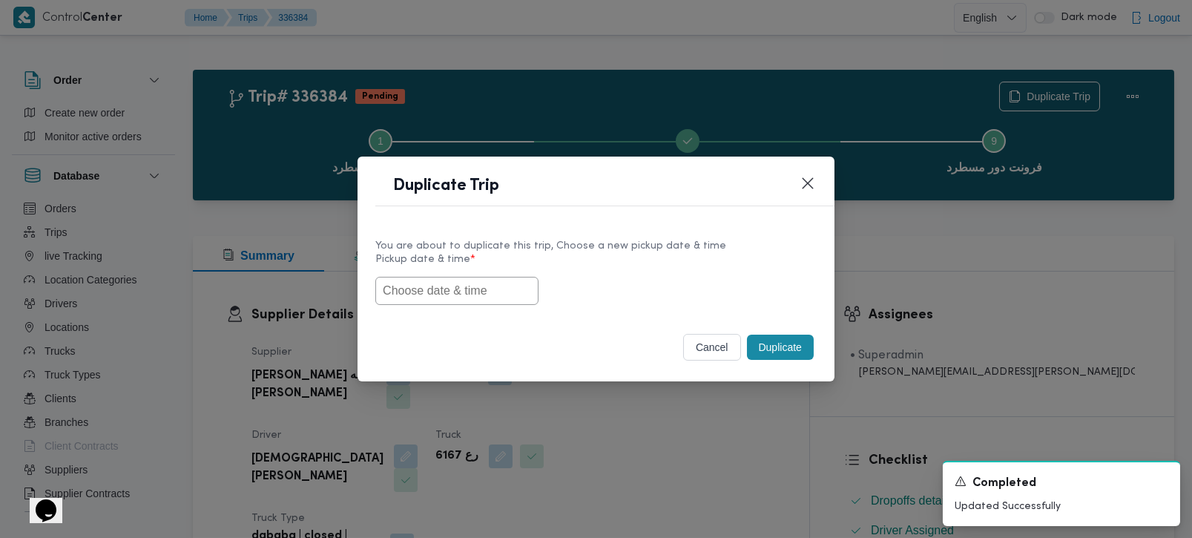
click at [470, 281] on input "text" at bounding box center [456, 291] width 163 height 28
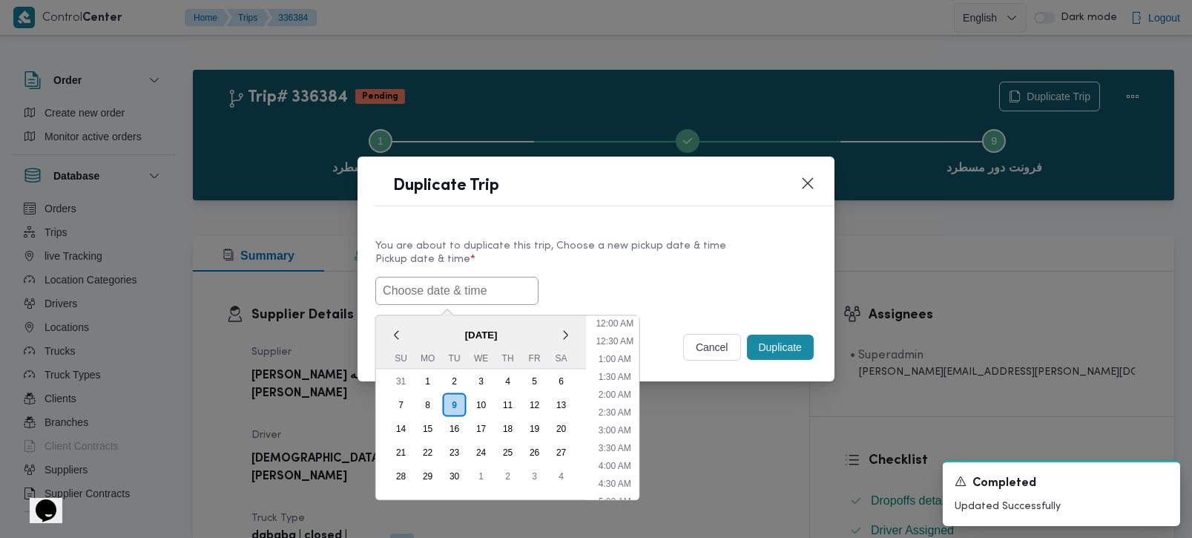
paste input "[DATE] 7:00AM"
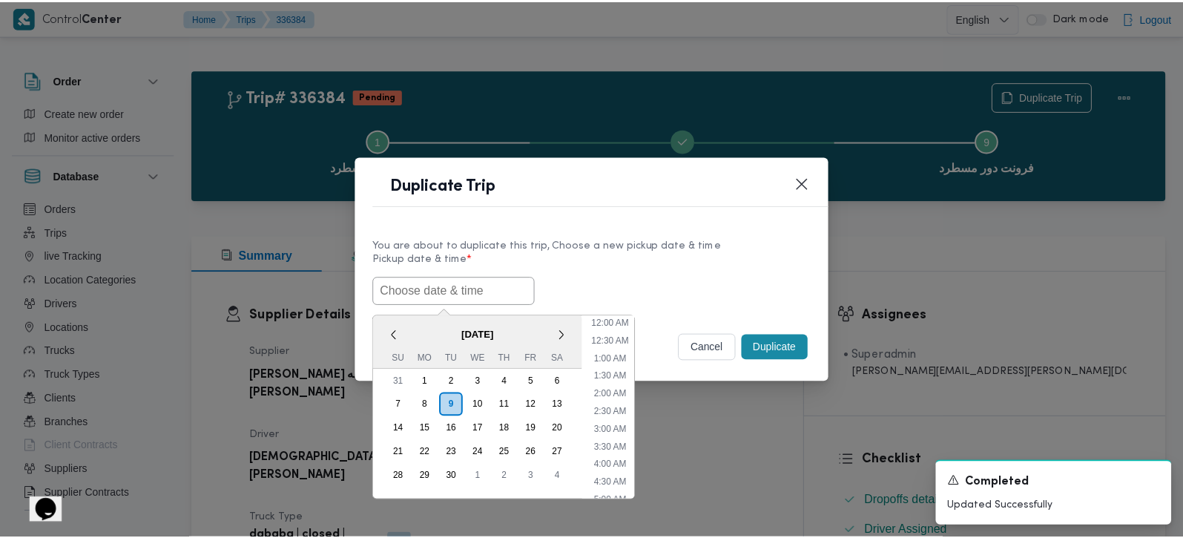
scroll to position [433, 0]
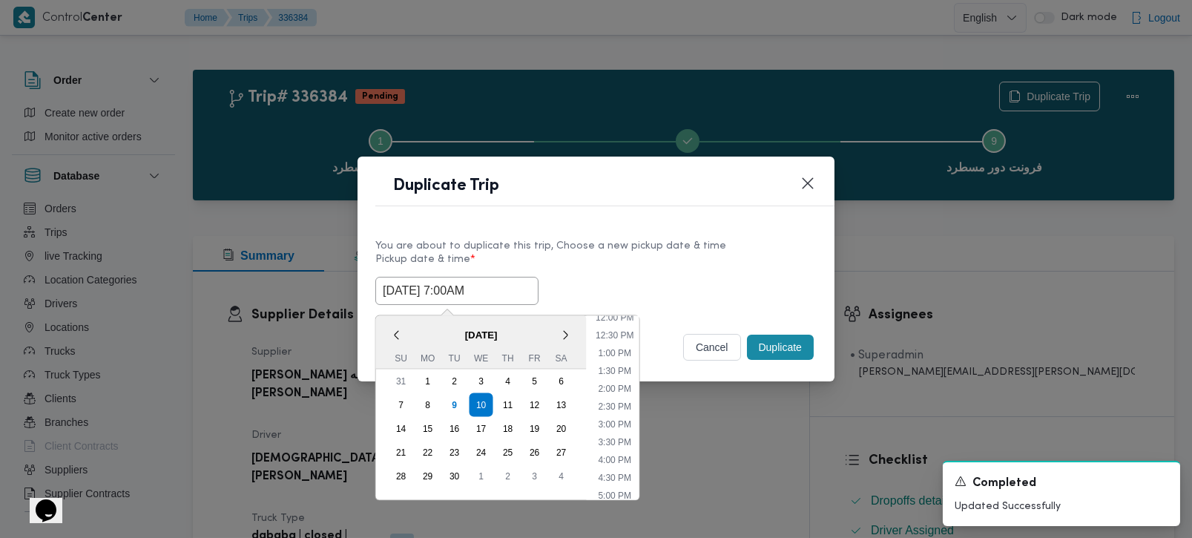
type input "[DATE] 7:00AM"
click at [636, 264] on label "Pickup date & time *" at bounding box center [595, 265] width 441 height 23
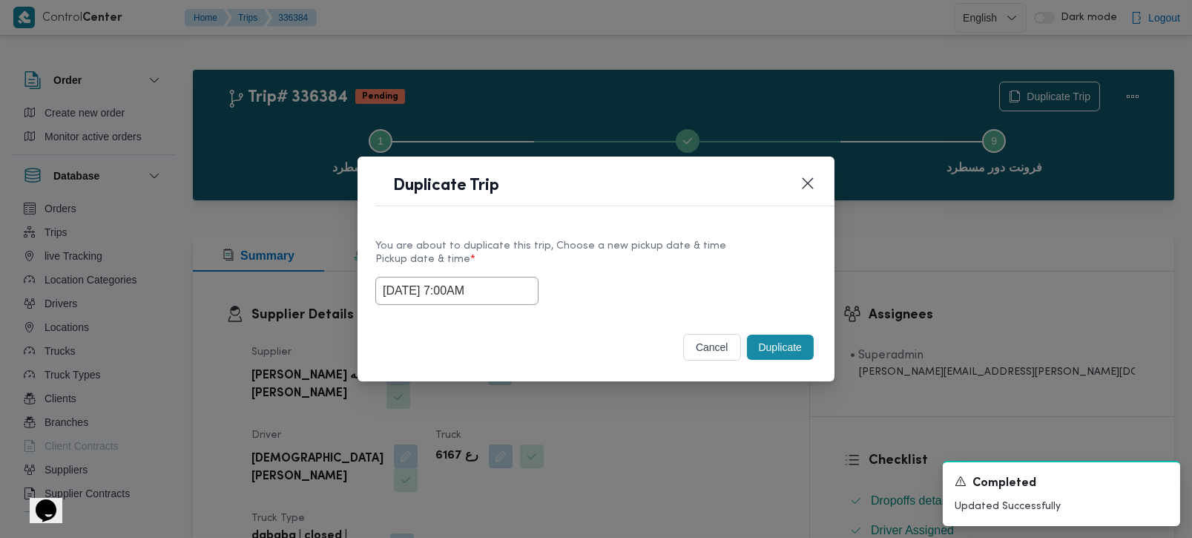
click at [784, 339] on button "Duplicate" at bounding box center [780, 347] width 67 height 25
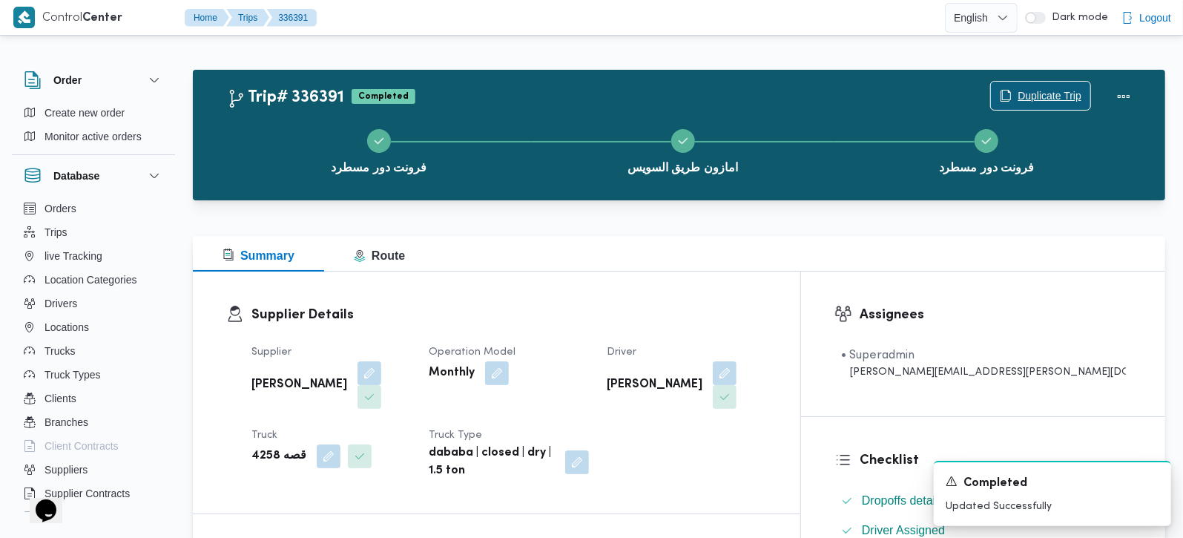
click at [1040, 100] on span "Duplicate Trip" at bounding box center [1050, 96] width 64 height 18
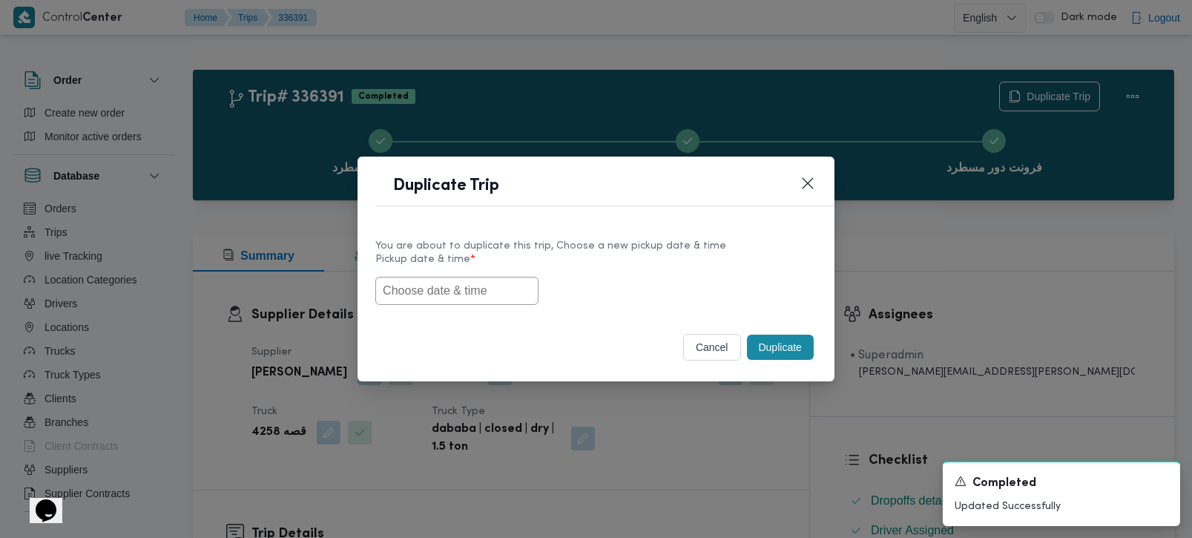
click at [462, 289] on input "text" at bounding box center [456, 291] width 163 height 28
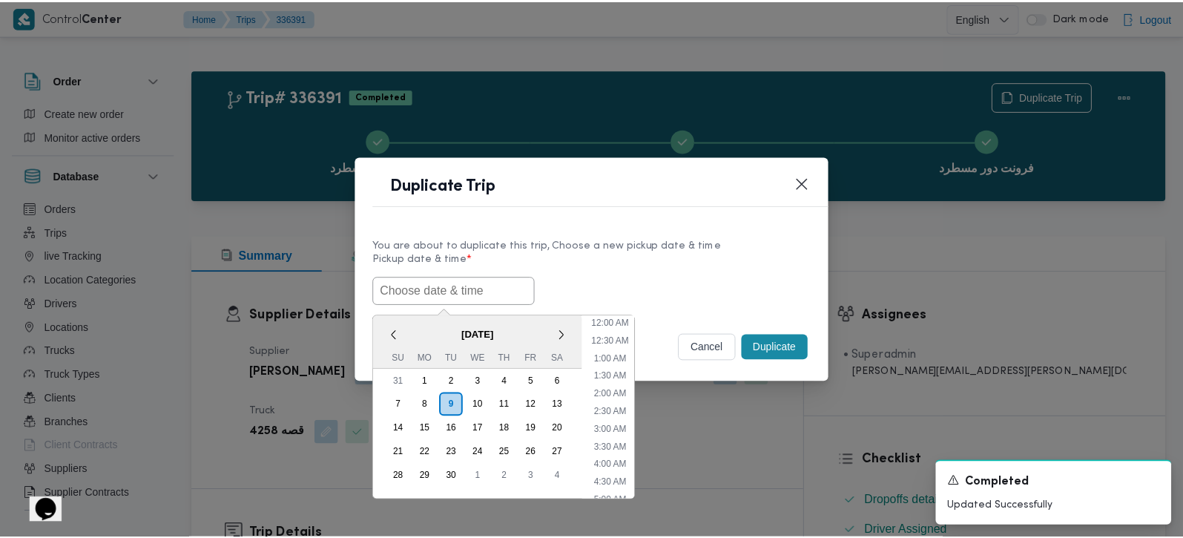
scroll to position [433, 0]
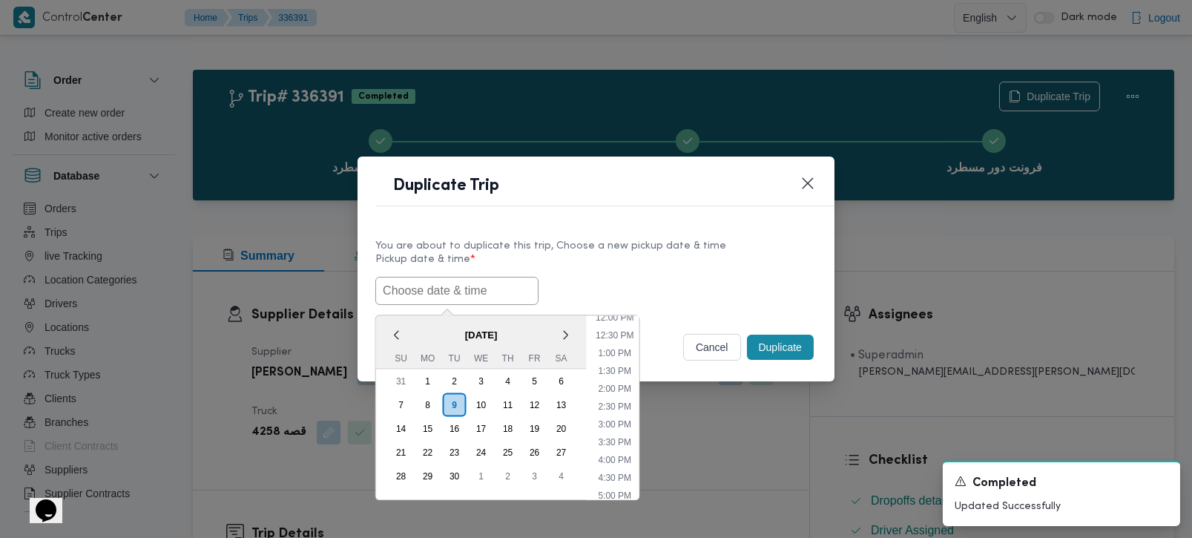
paste input "[DATE] 7:00AM"
type input "[DATE] 7:00AM"
click at [650, 260] on label "Pickup date & time *" at bounding box center [595, 265] width 441 height 23
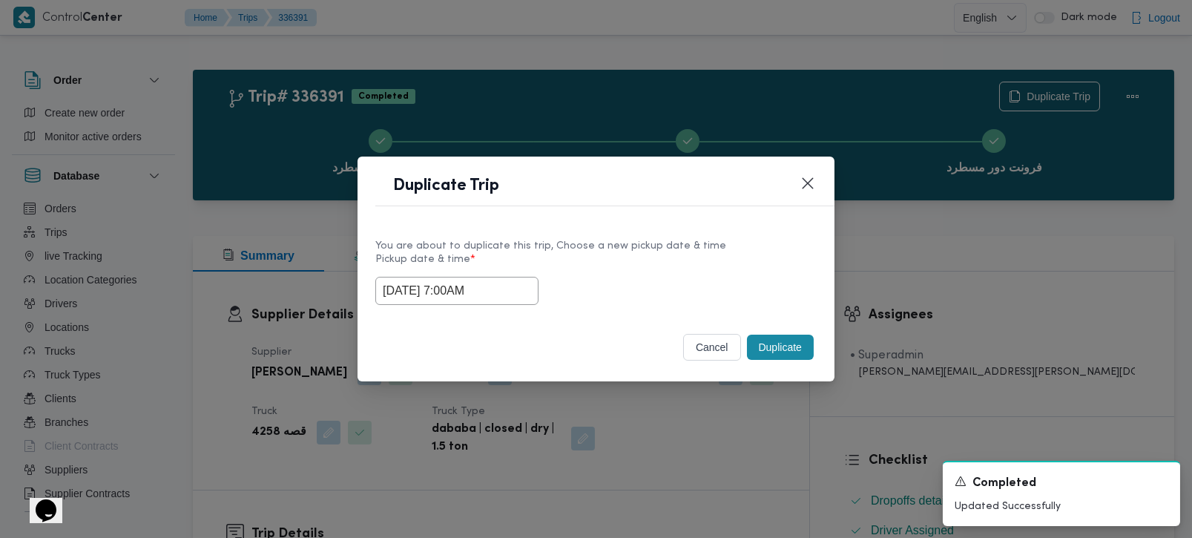
click at [788, 342] on button "Duplicate" at bounding box center [780, 347] width 67 height 25
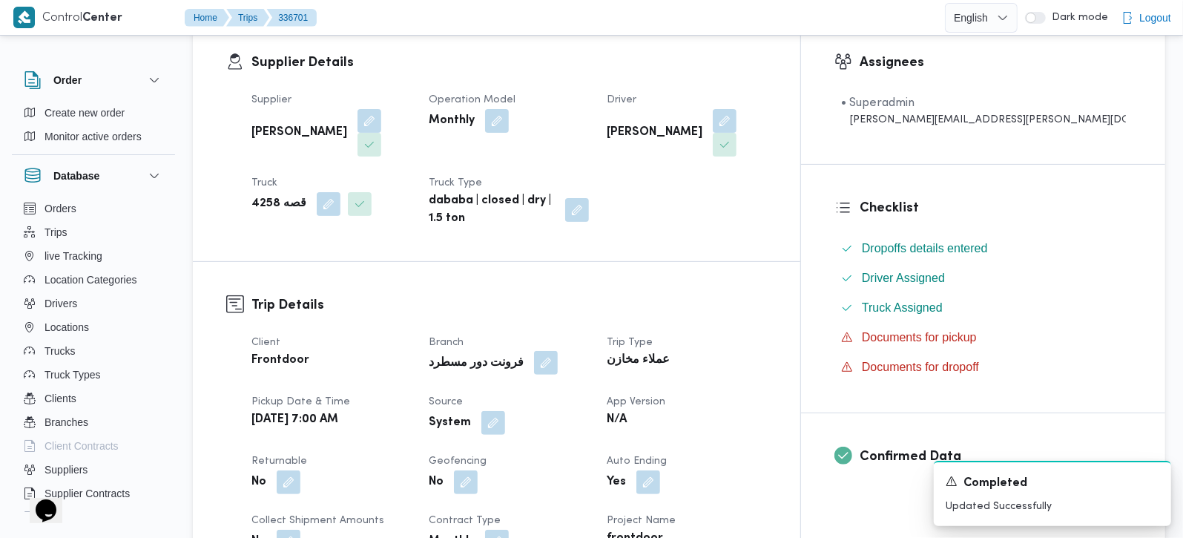
scroll to position [261, 0]
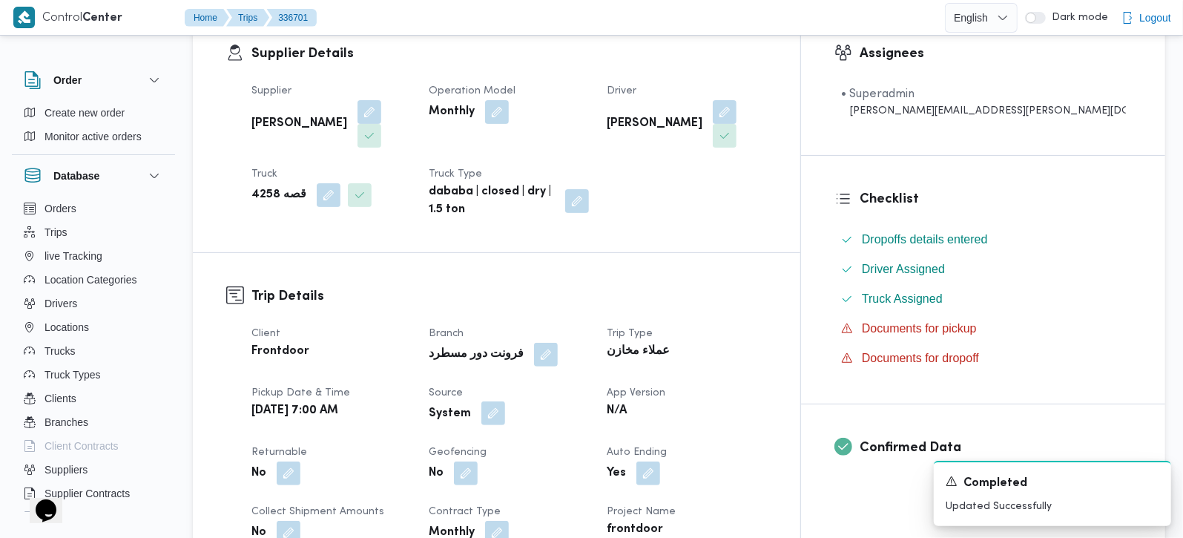
click at [505, 401] on button "button" at bounding box center [493, 413] width 24 height 24
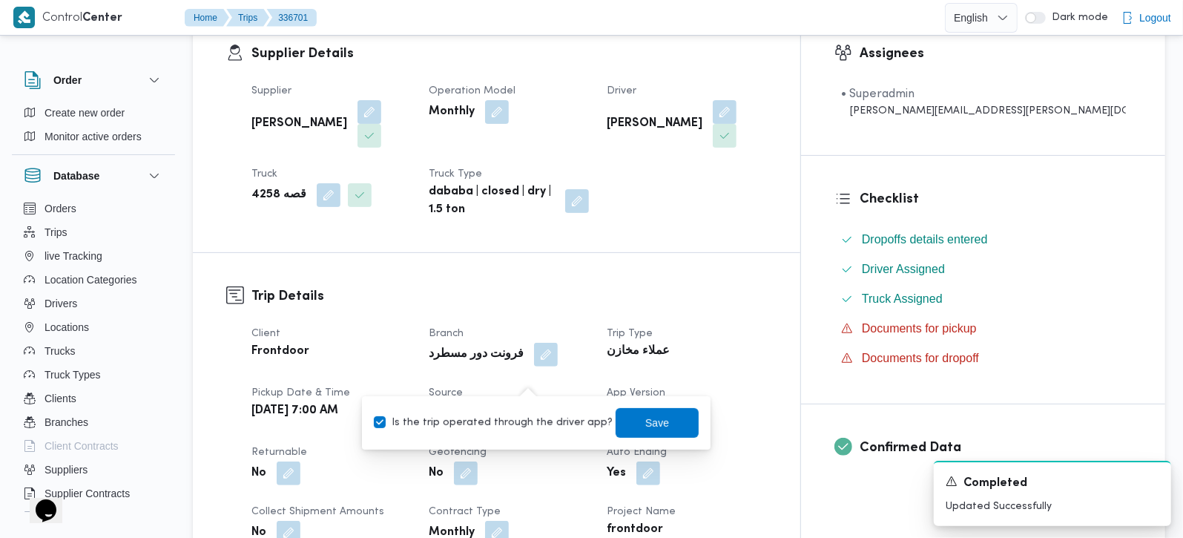
click at [513, 415] on label "Is the trip operated through the driver app?" at bounding box center [493, 423] width 239 height 18
checkbox input "false"
click at [627, 416] on span "Save" at bounding box center [657, 422] width 83 height 30
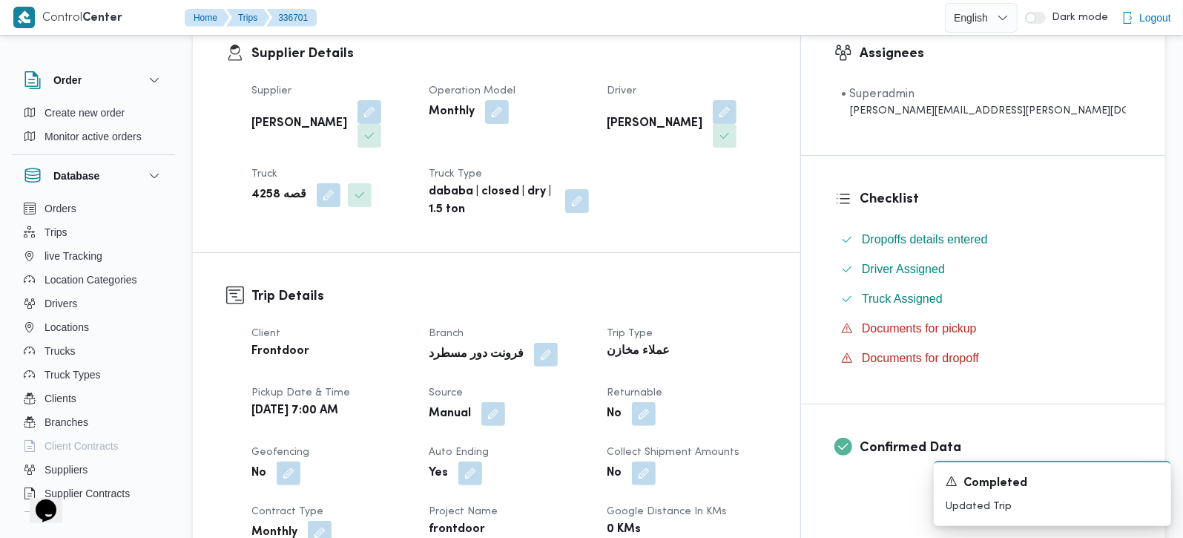
scroll to position [0, 0]
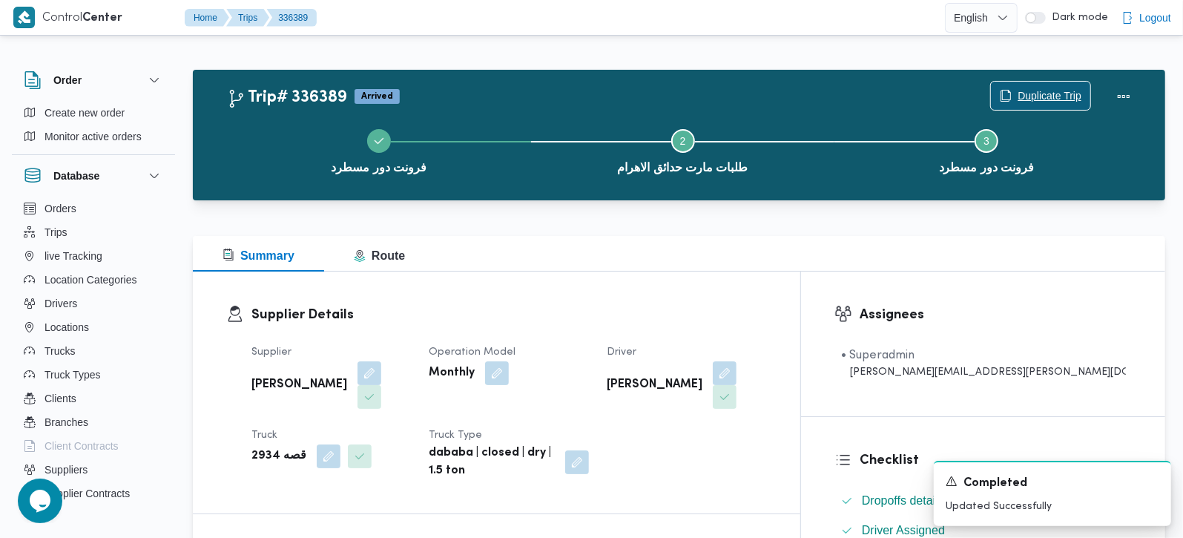
click at [1047, 101] on span "Duplicate Trip" at bounding box center [1050, 96] width 64 height 18
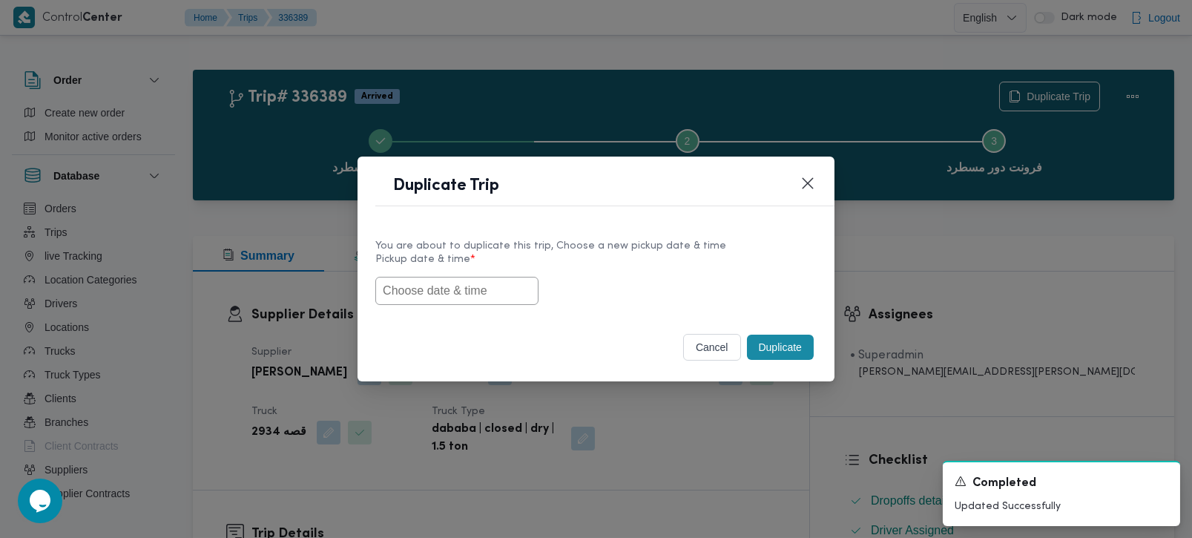
click at [495, 292] on input "text" at bounding box center [456, 291] width 163 height 28
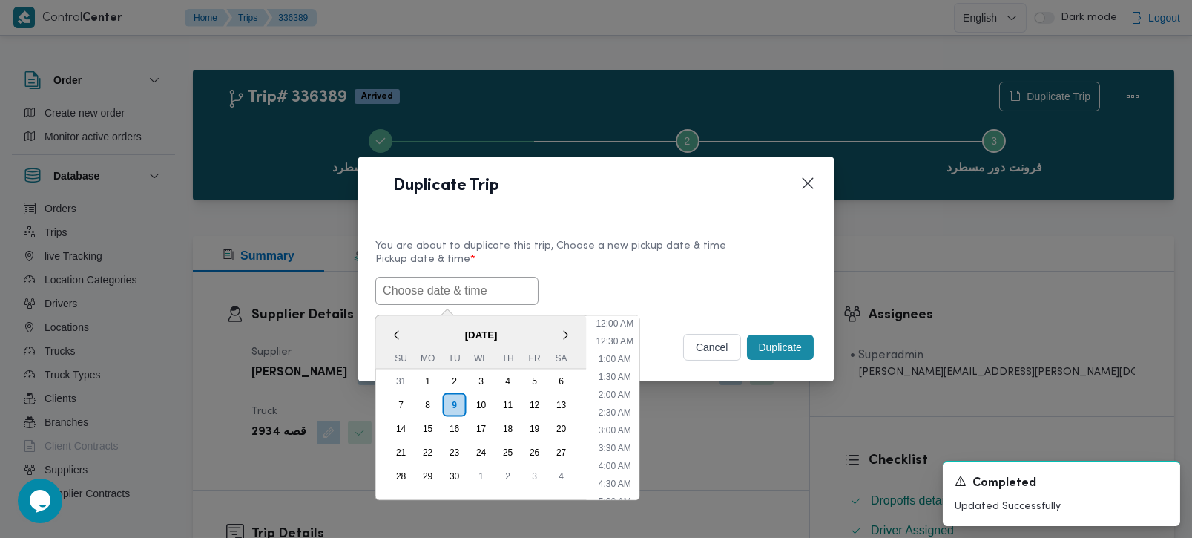
paste input "[DATE] 7:00AM"
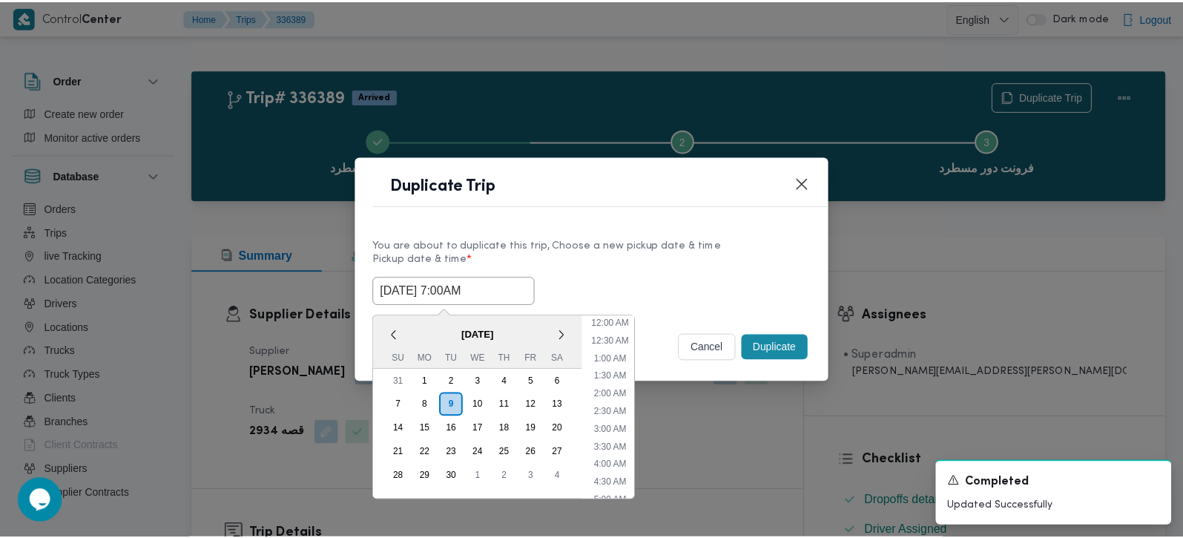
scroll to position [433, 0]
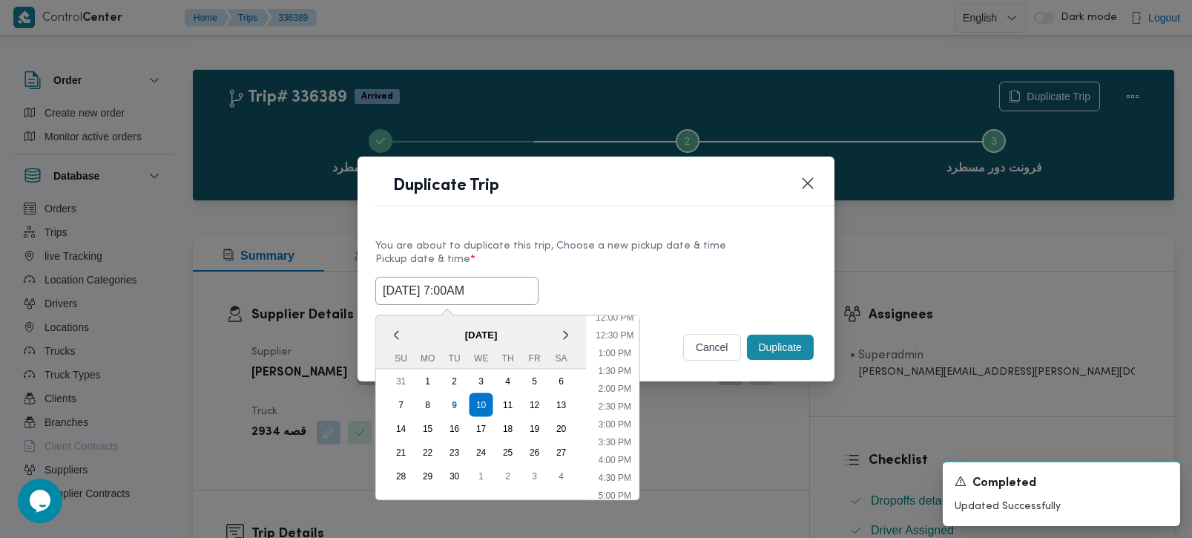
type input "[DATE] 7:00AM"
click at [620, 254] on label "Pickup date & time *" at bounding box center [595, 265] width 441 height 23
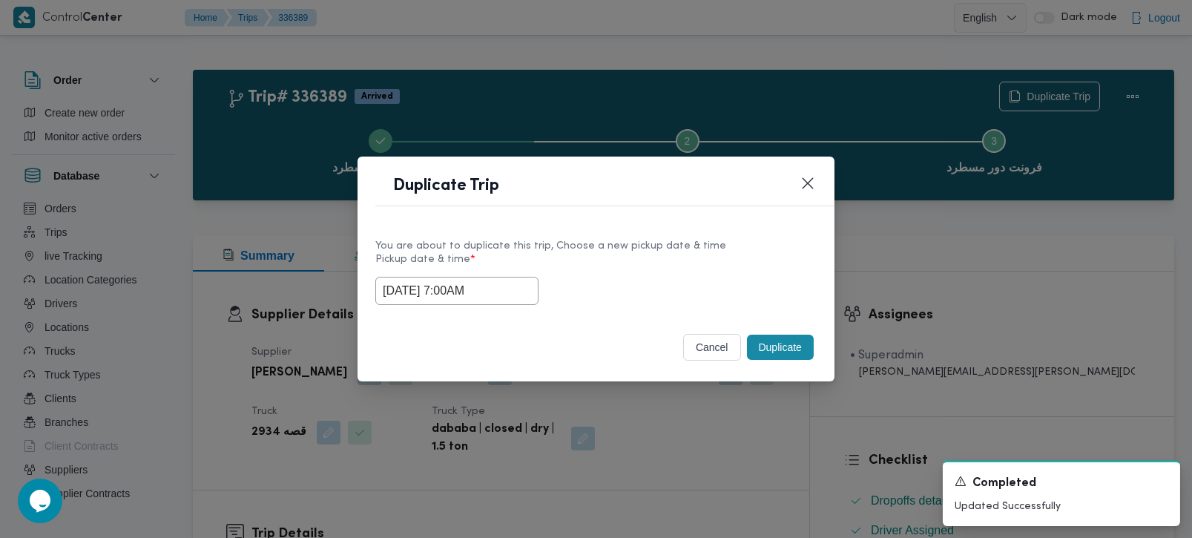
click at [775, 337] on button "Duplicate" at bounding box center [780, 347] width 67 height 25
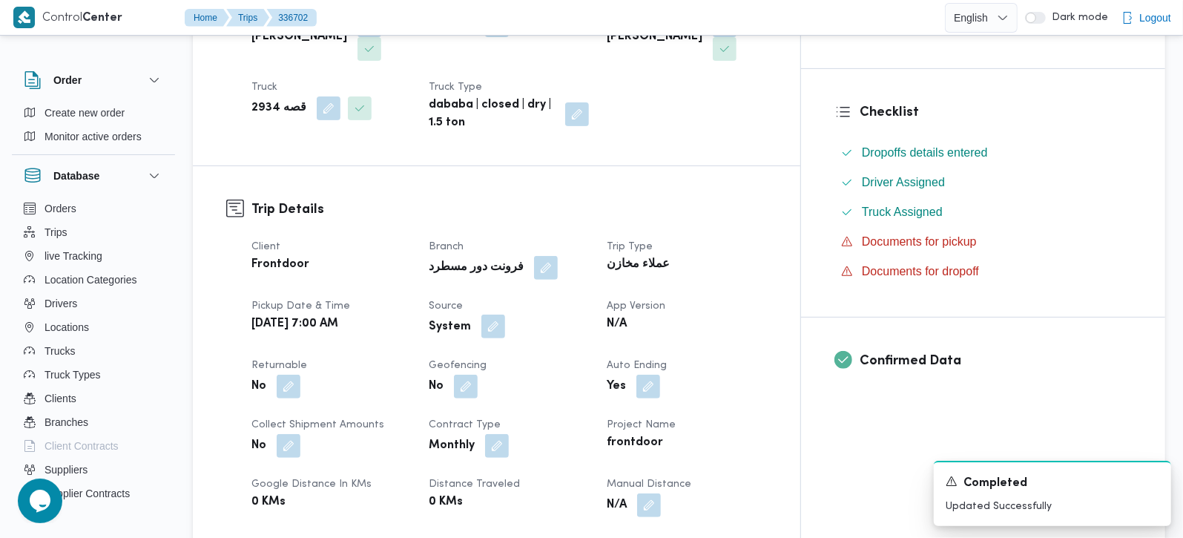
scroll to position [349, 0]
click at [505, 314] on button "button" at bounding box center [493, 326] width 24 height 24
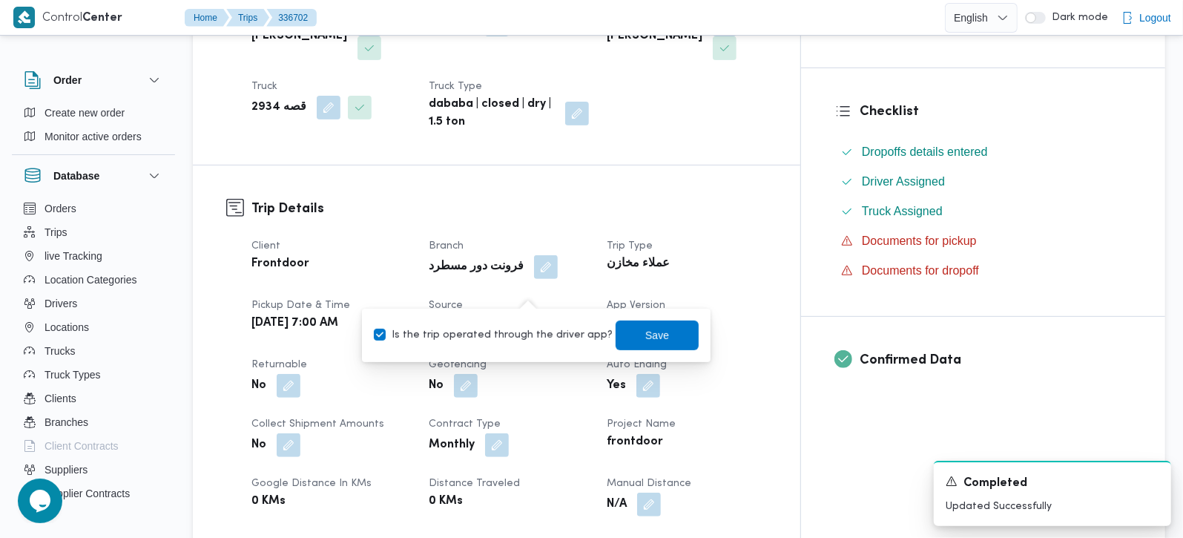
click at [524, 329] on label "Is the trip operated through the driver app?" at bounding box center [493, 335] width 239 height 18
checkbox input "false"
click at [659, 329] on span "Save" at bounding box center [657, 335] width 83 height 30
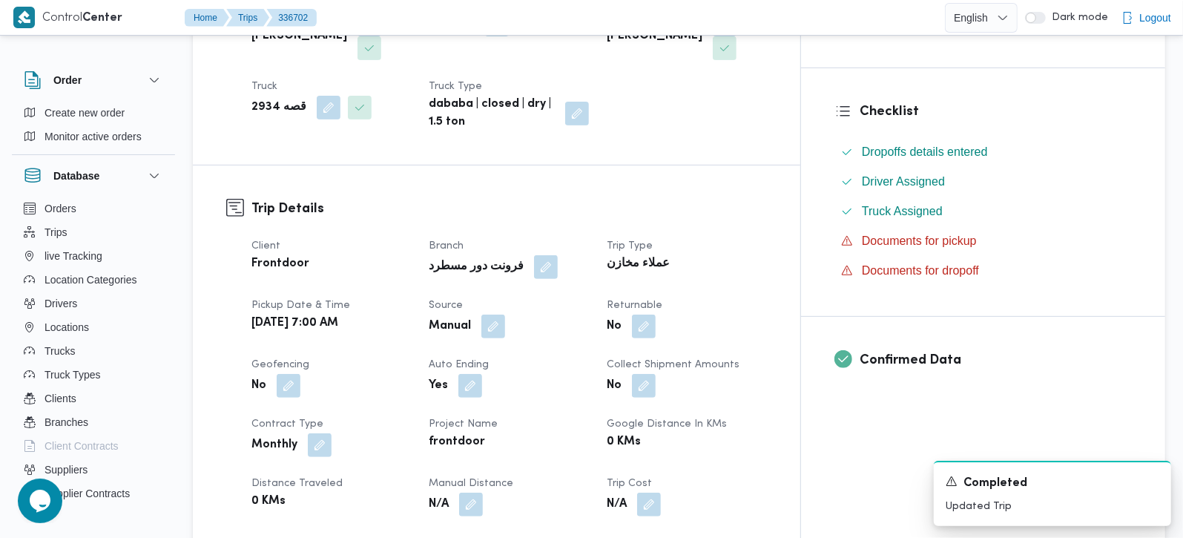
scroll to position [0, 0]
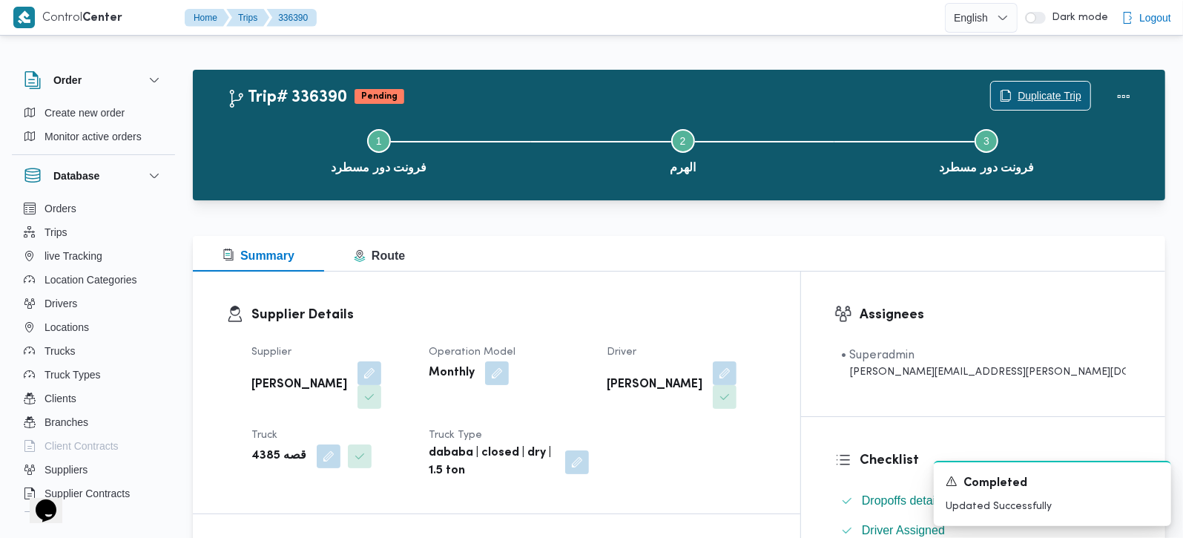
click at [1049, 82] on span "Duplicate Trip" at bounding box center [1040, 96] width 99 height 28
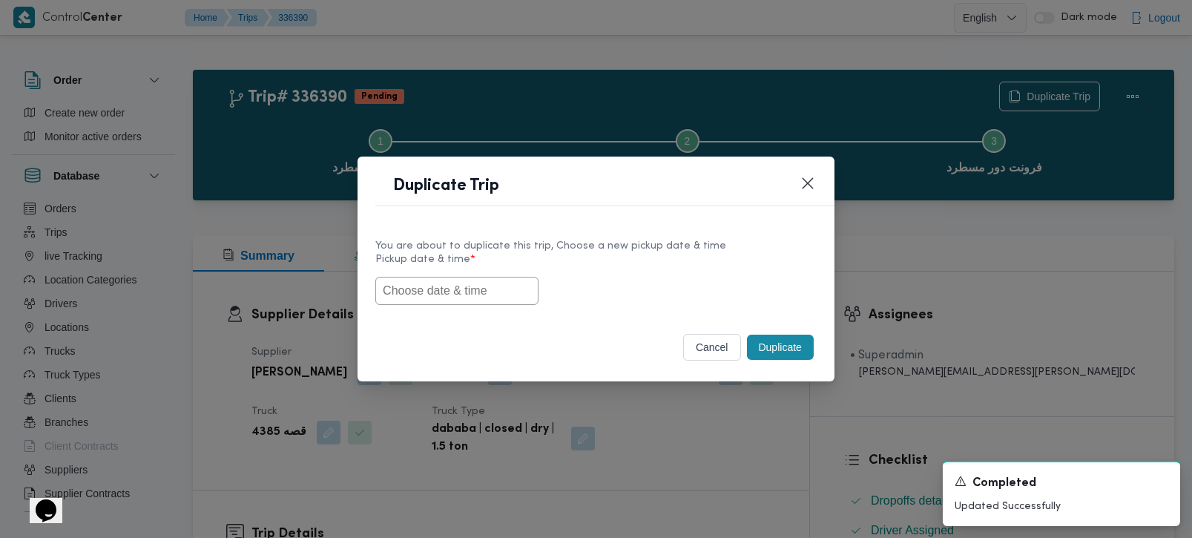
click at [449, 293] on input "text" at bounding box center [456, 291] width 163 height 28
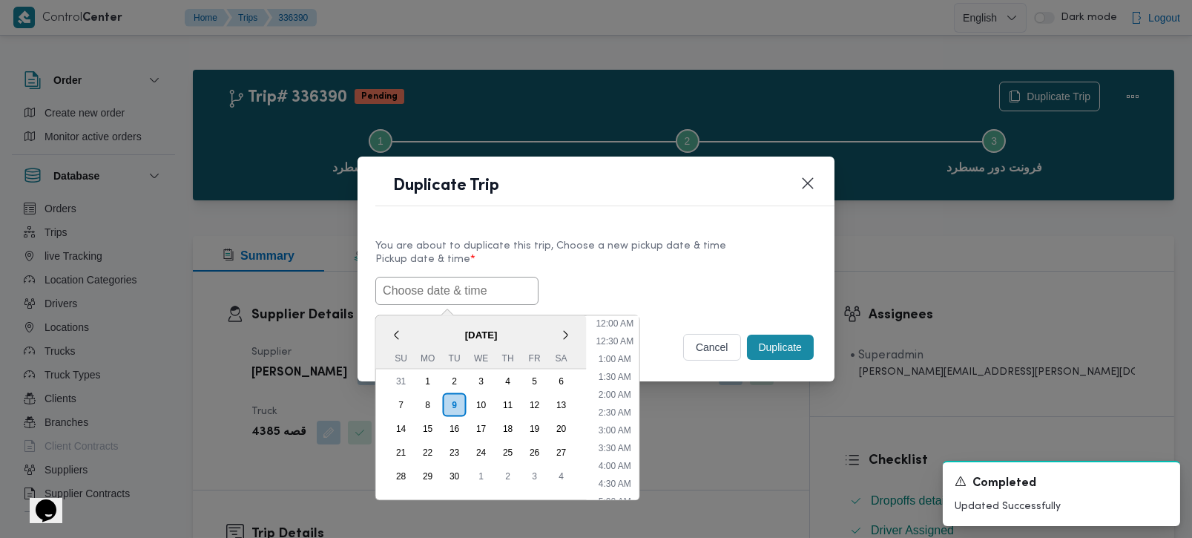
paste input "[DATE] 7:00AM"
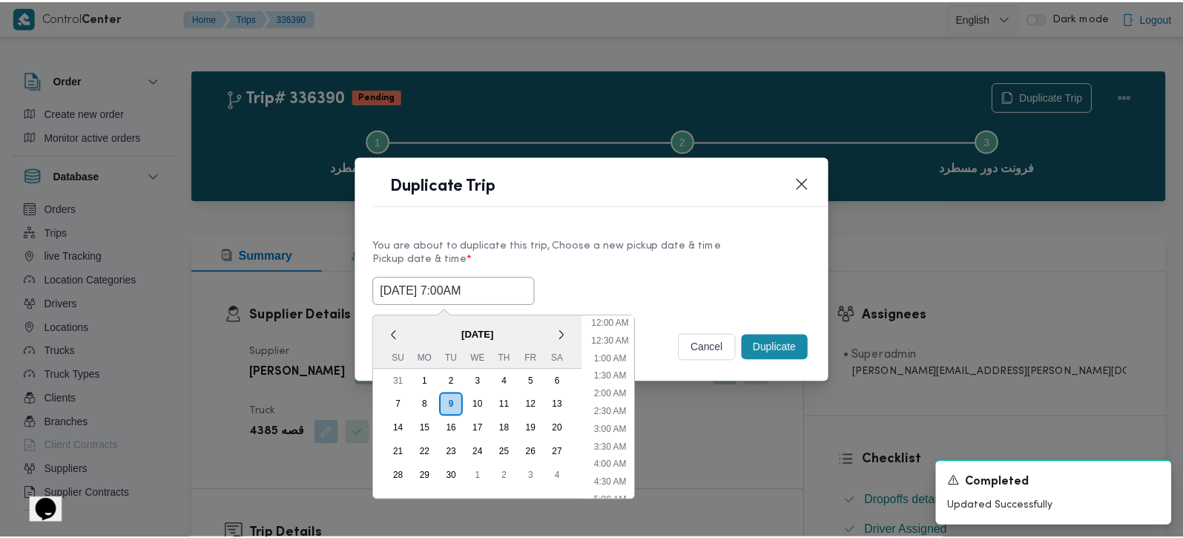
scroll to position [433, 0]
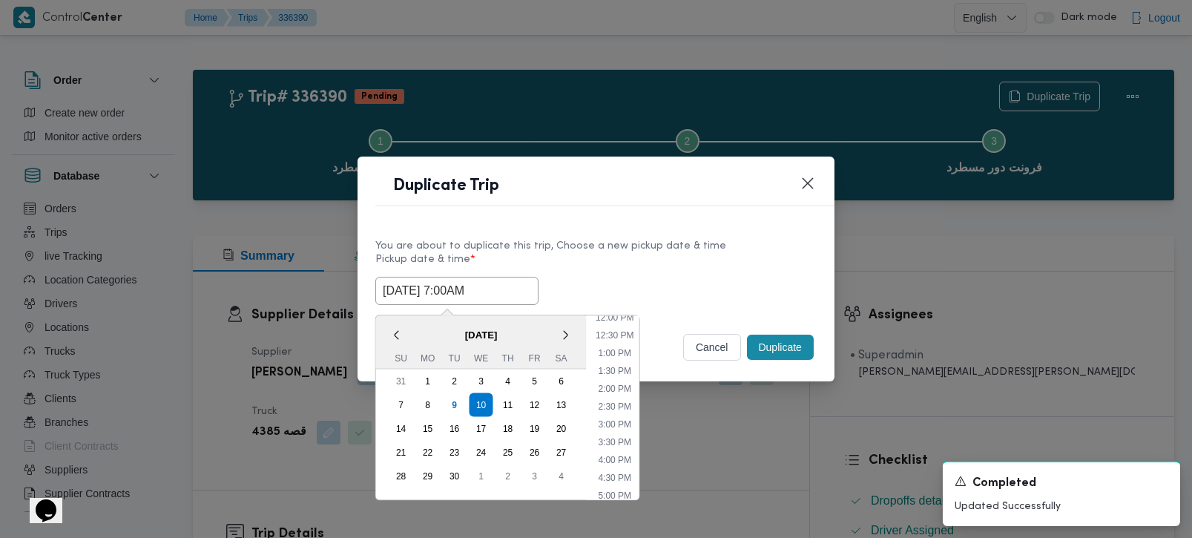
type input "[DATE] 7:00AM"
click at [648, 254] on label "Pickup date & time *" at bounding box center [595, 265] width 441 height 23
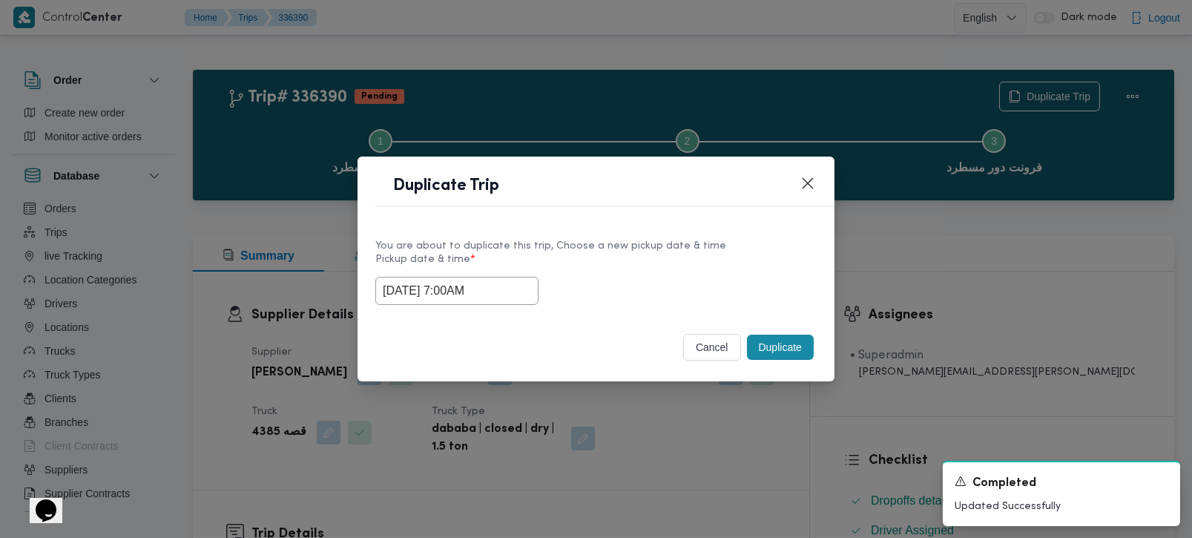
click at [768, 349] on button "Duplicate" at bounding box center [780, 347] width 67 height 25
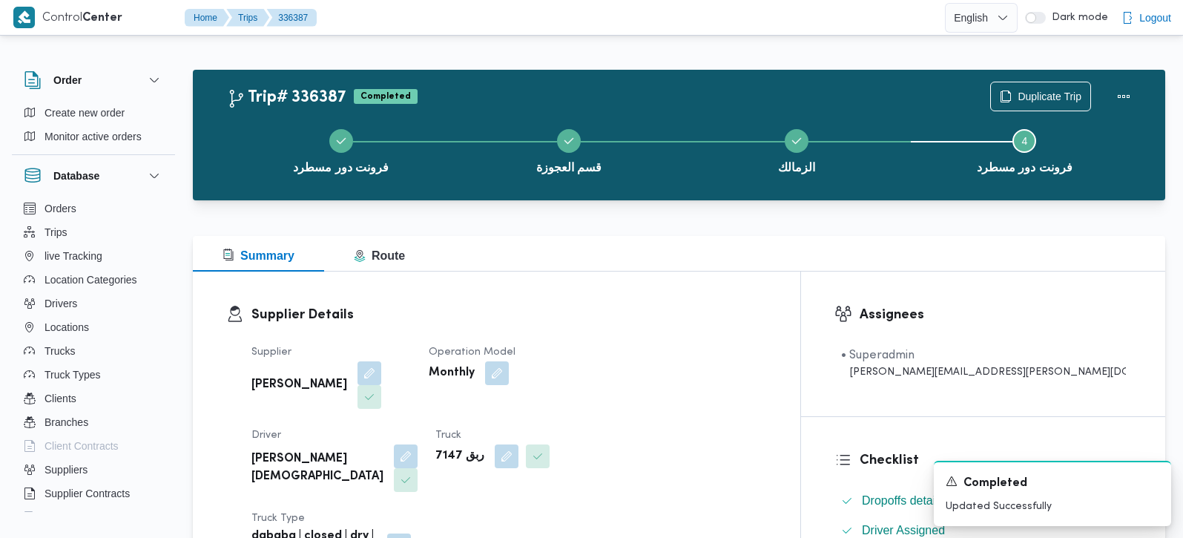
click at [1050, 96] on span "Duplicate Trip" at bounding box center [1050, 97] width 64 height 18
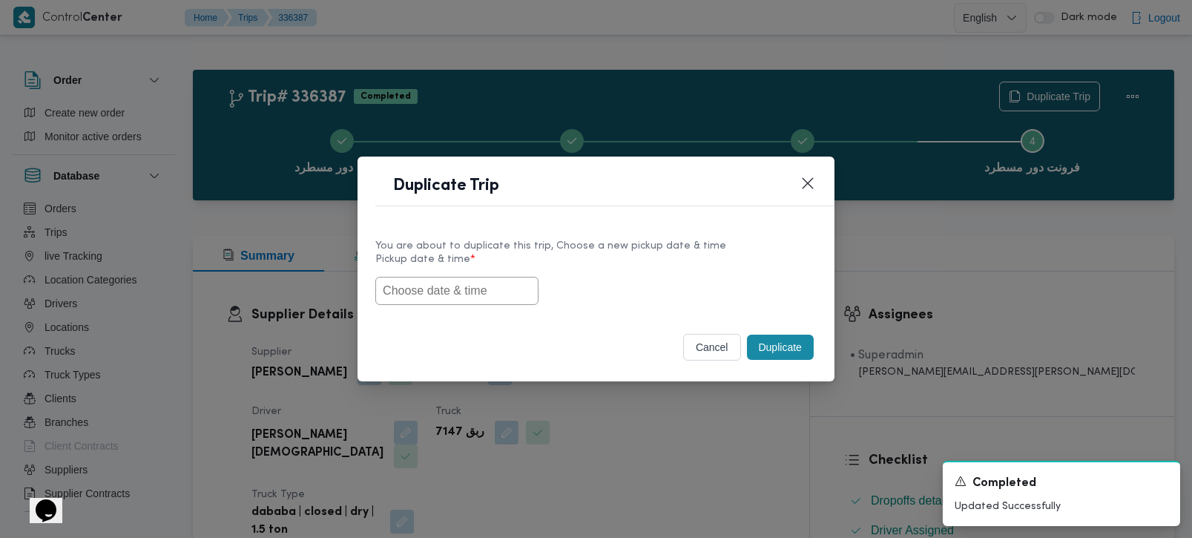
click at [452, 296] on input "text" at bounding box center [456, 291] width 163 height 28
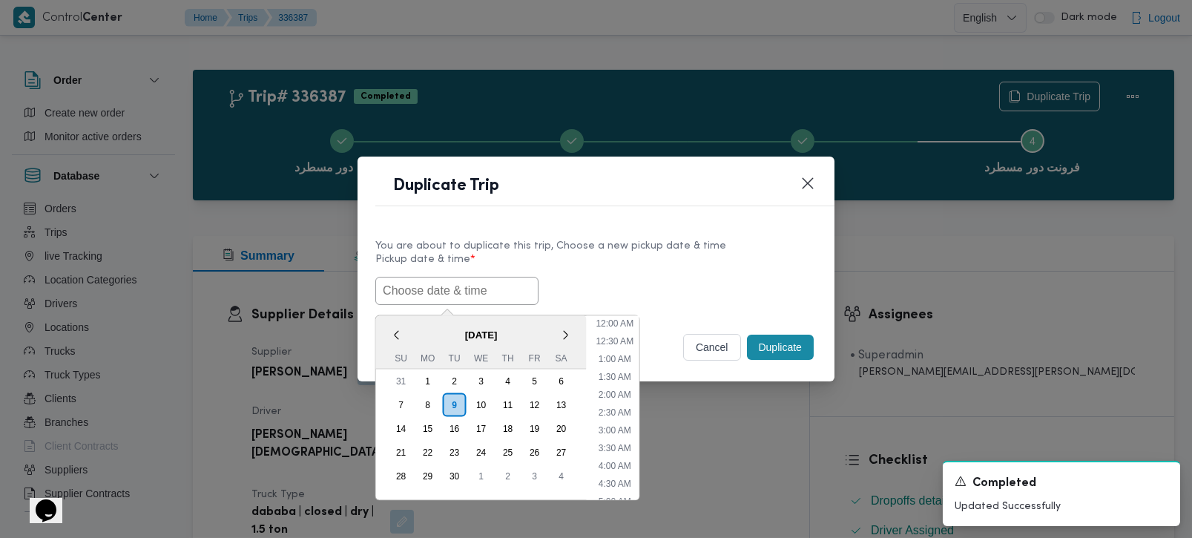
paste input "[DATE] 7:00AM"
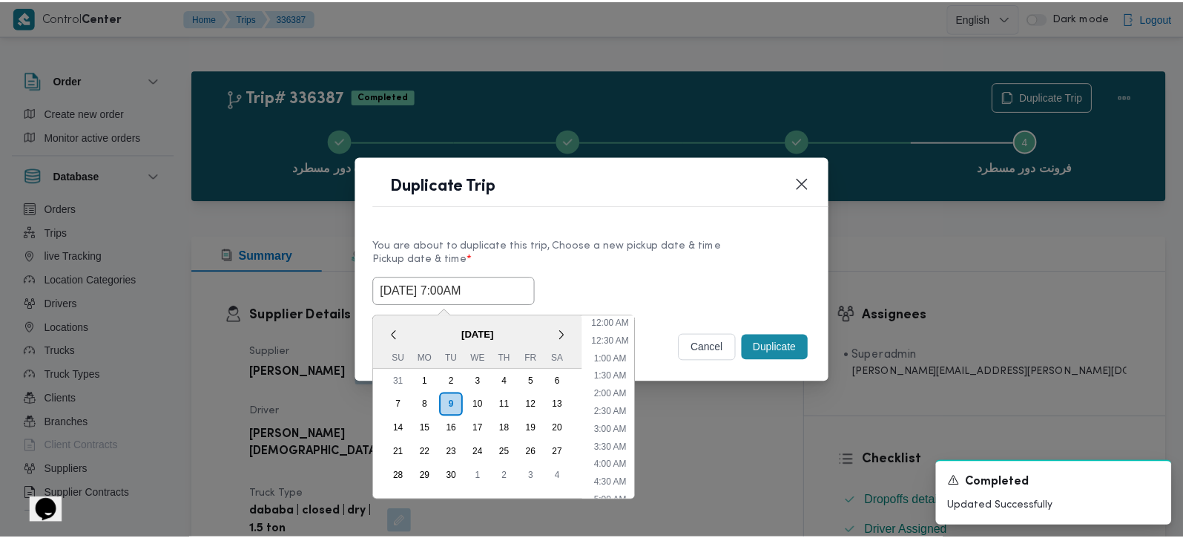
scroll to position [433, 0]
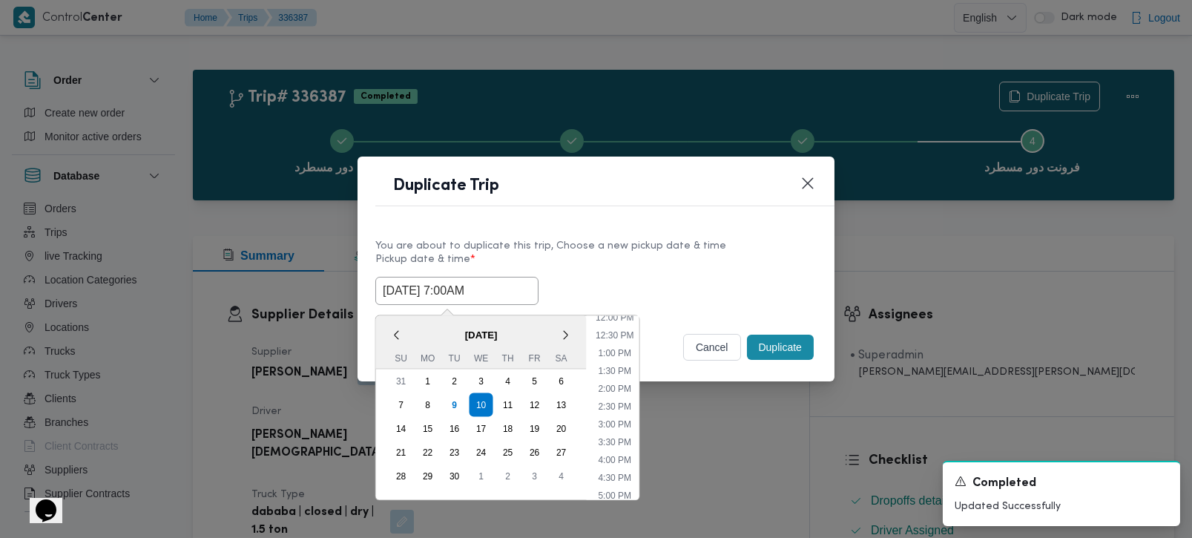
type input "[DATE] 7:00AM"
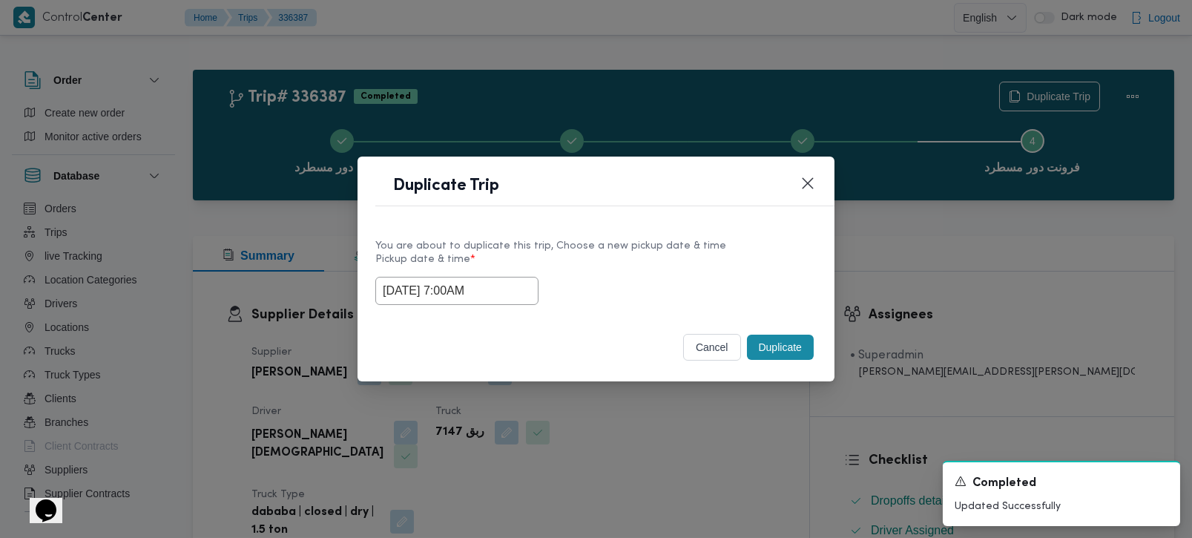
click at [688, 254] on label "Pickup date & time *" at bounding box center [595, 265] width 441 height 23
click at [775, 343] on button "Duplicate" at bounding box center [780, 347] width 67 height 25
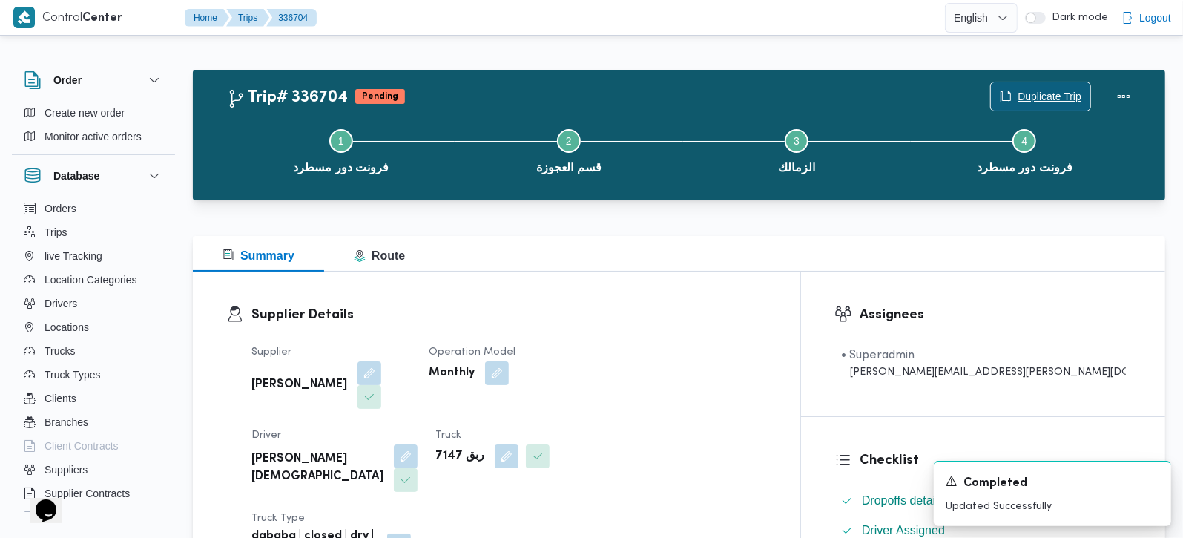
scroll to position [174, 0]
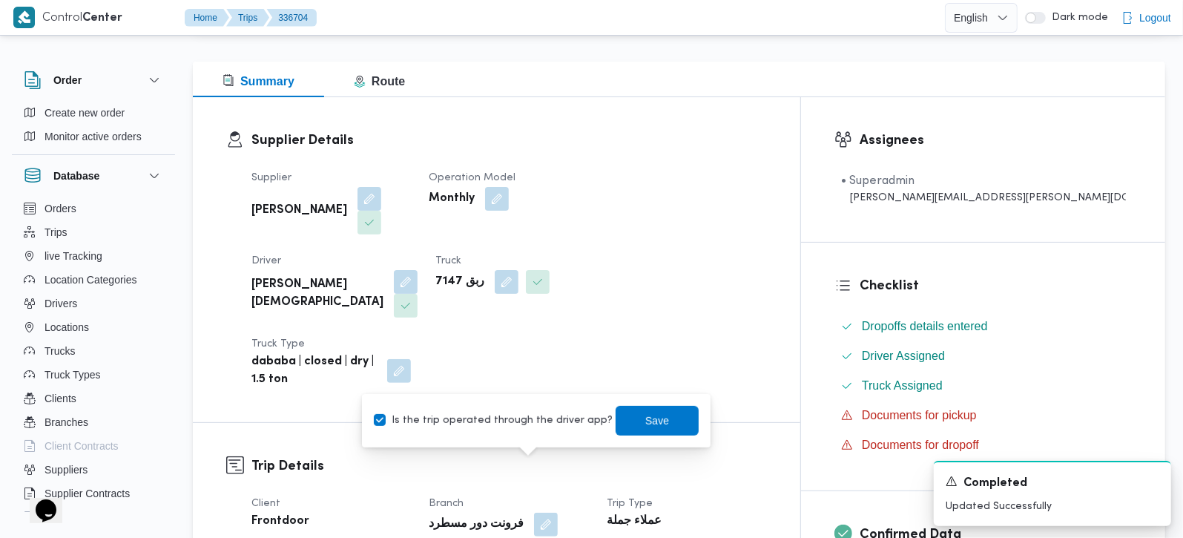
click at [487, 426] on label "Is the trip operated through the driver app?" at bounding box center [493, 421] width 239 height 18
checkbox input "false"
click at [645, 424] on span "Save" at bounding box center [657, 420] width 24 height 18
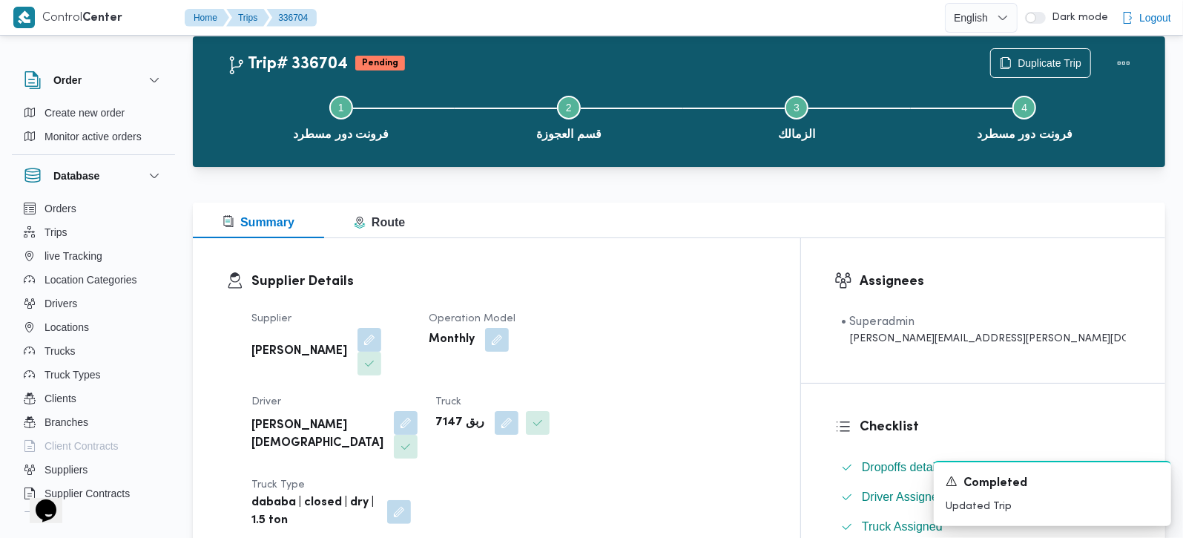
scroll to position [0, 0]
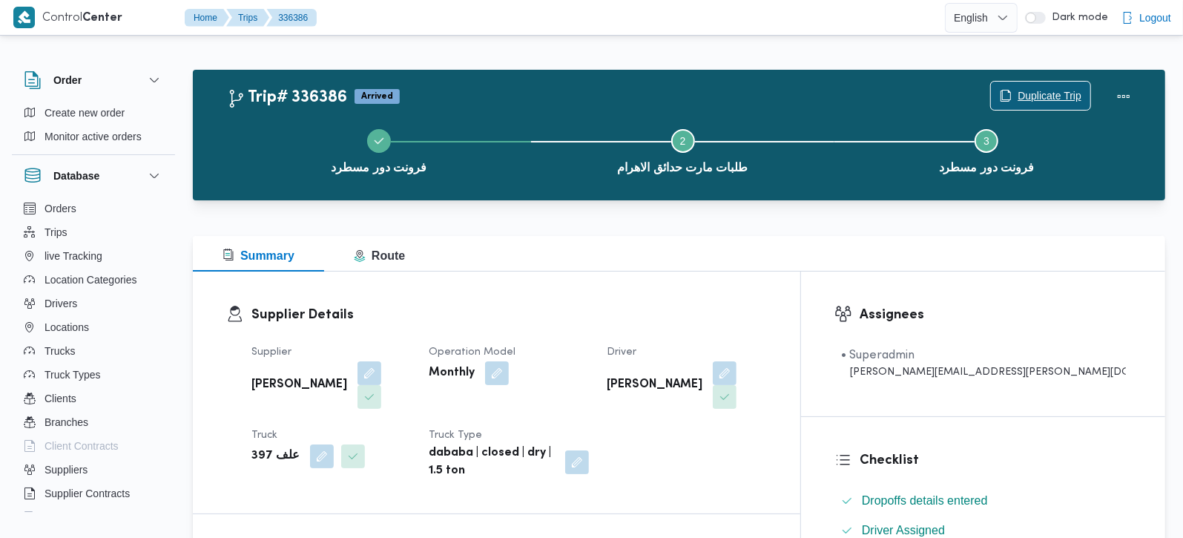
click at [1036, 95] on span "Duplicate Trip" at bounding box center [1050, 96] width 64 height 18
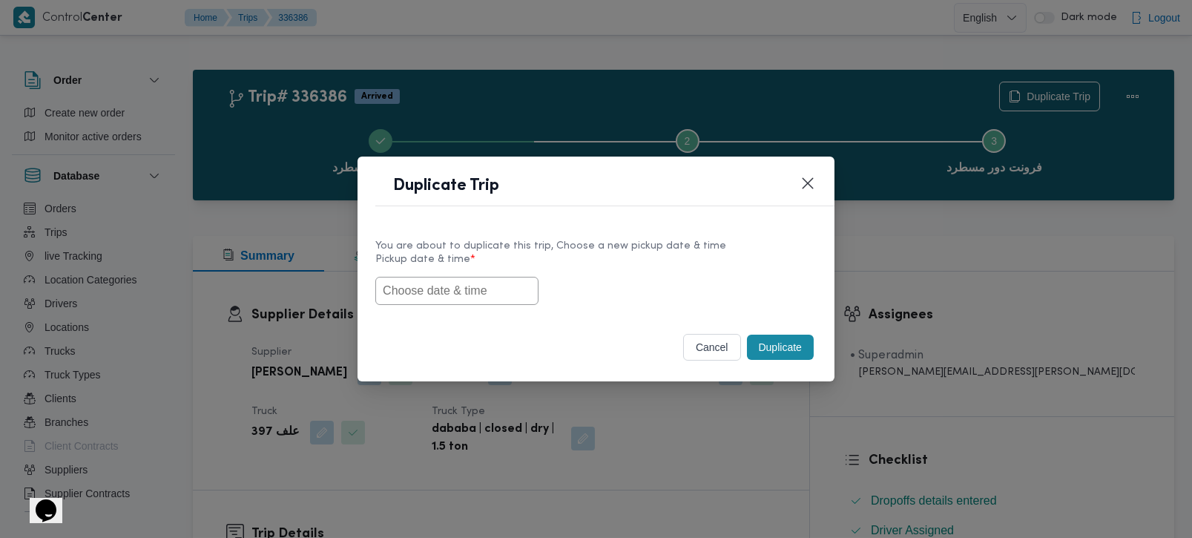
click at [432, 283] on input "text" at bounding box center [456, 291] width 163 height 28
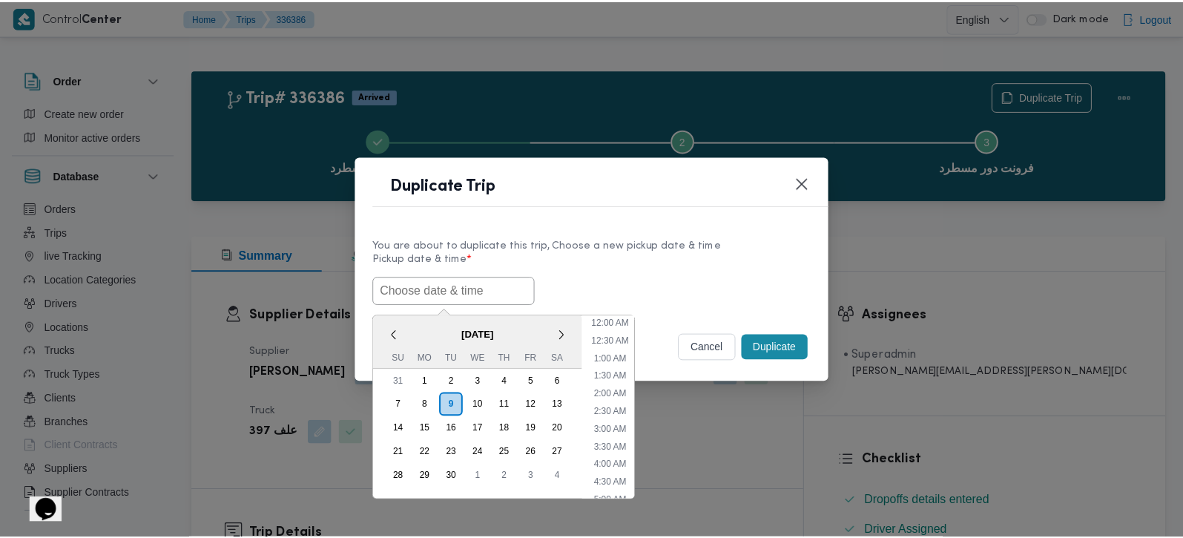
scroll to position [433, 0]
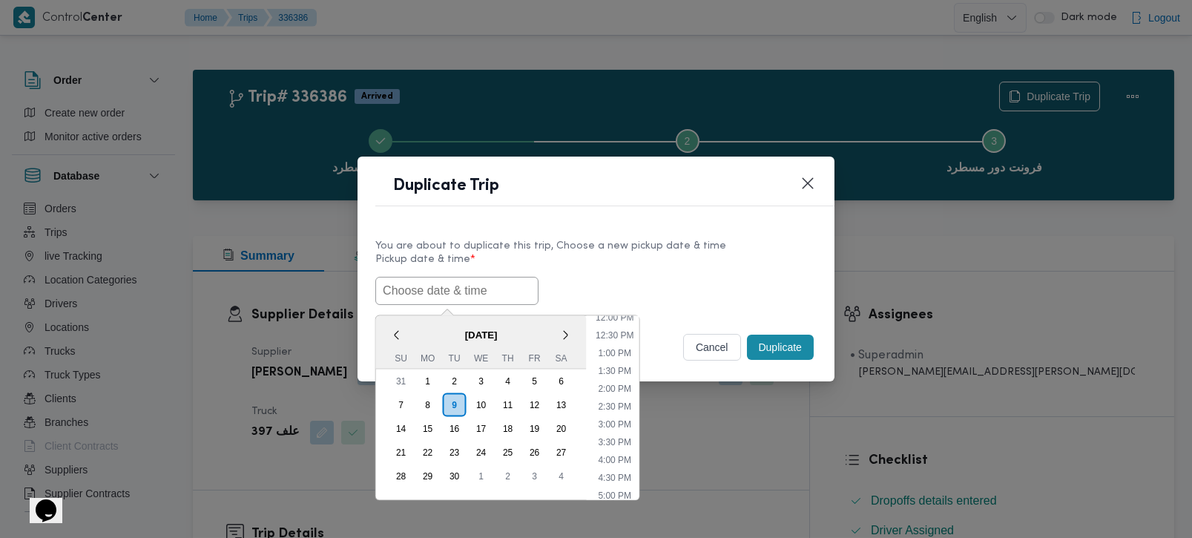
paste input "[DATE] 7:00AM"
type input "[DATE] 7:00AM"
click at [580, 254] on label "Pickup date & time *" at bounding box center [595, 265] width 441 height 23
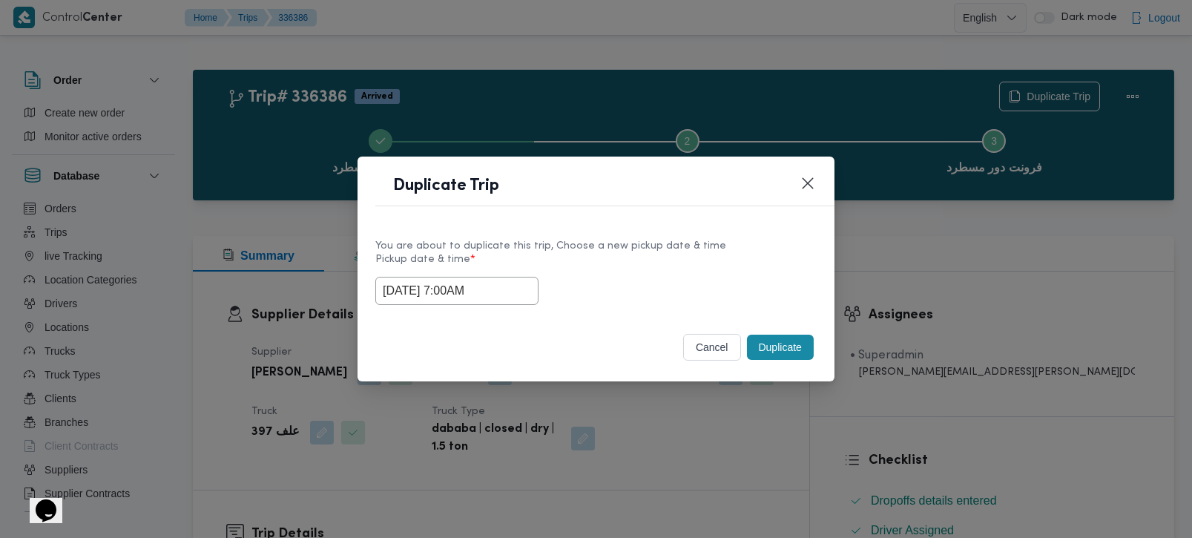
click at [763, 346] on button "Duplicate" at bounding box center [780, 347] width 67 height 25
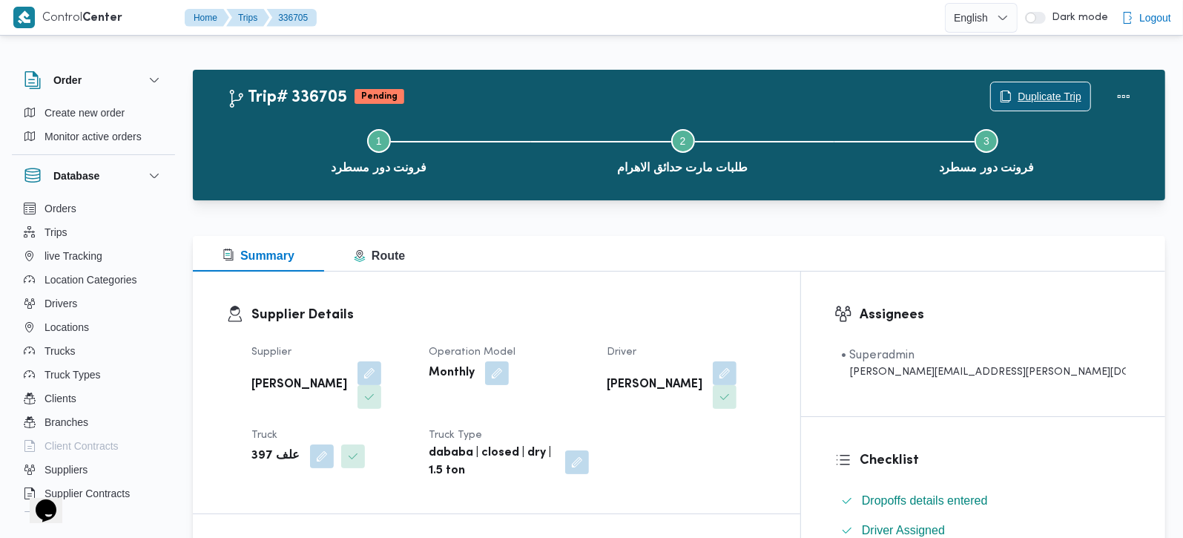
scroll to position [349, 0]
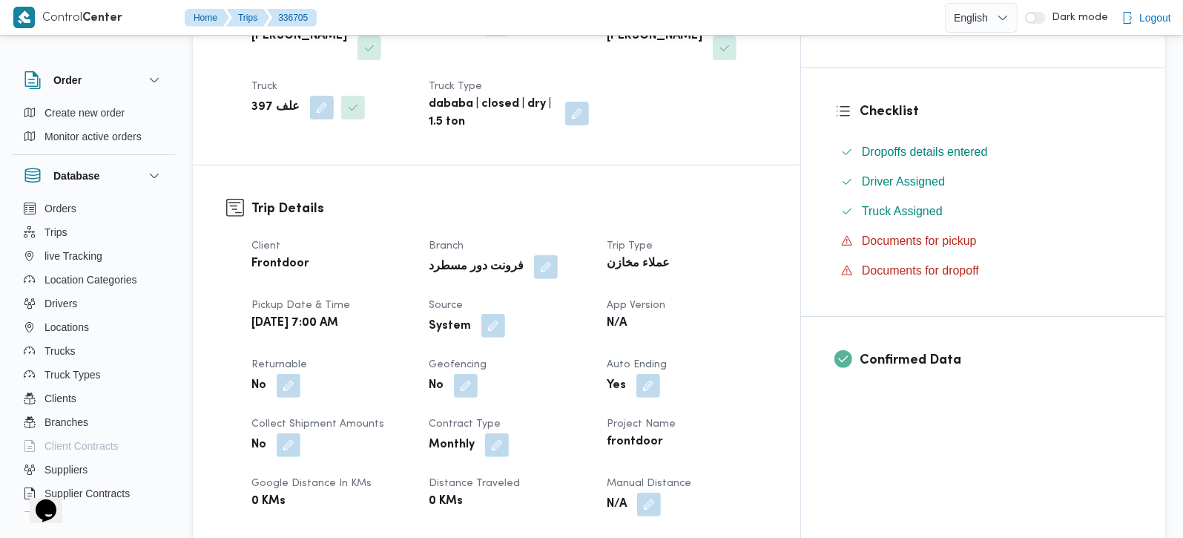
click at [505, 314] on button "button" at bounding box center [493, 326] width 24 height 24
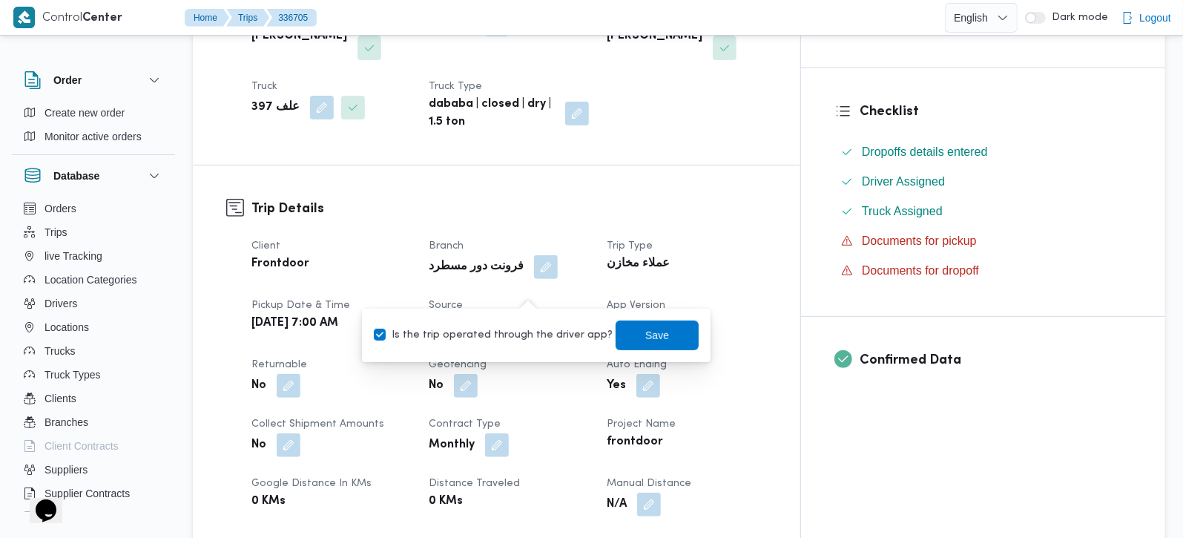
click at [513, 337] on label "Is the trip operated through the driver app?" at bounding box center [493, 335] width 239 height 18
checkbox input "false"
click at [659, 332] on span "Save" at bounding box center [657, 335] width 83 height 30
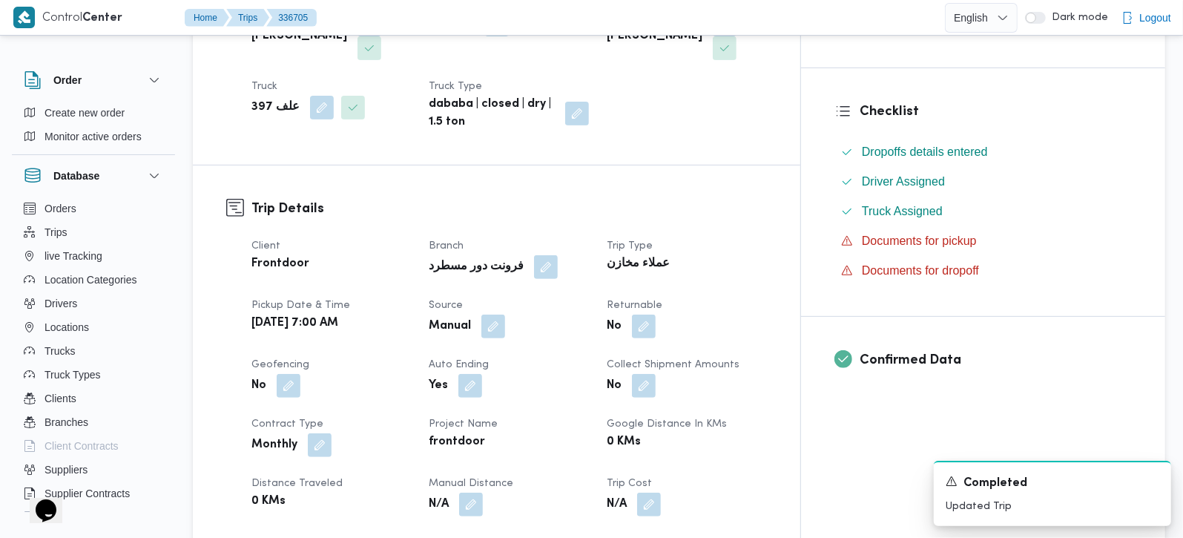
scroll to position [0, 0]
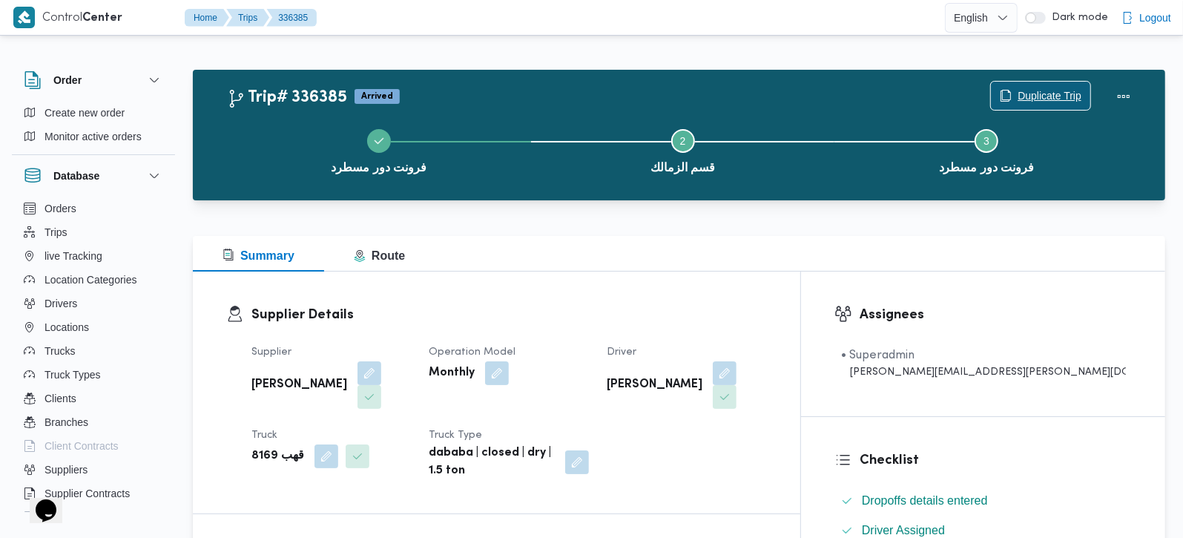
click at [1039, 88] on span "Duplicate Trip" at bounding box center [1050, 96] width 64 height 18
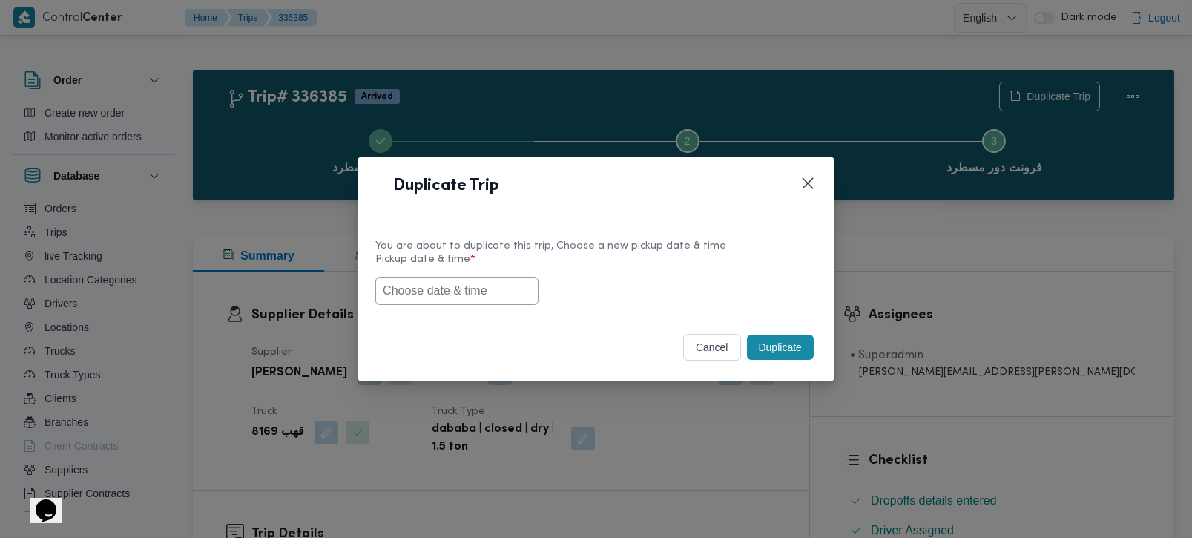
click at [490, 292] on input "text" at bounding box center [456, 291] width 163 height 28
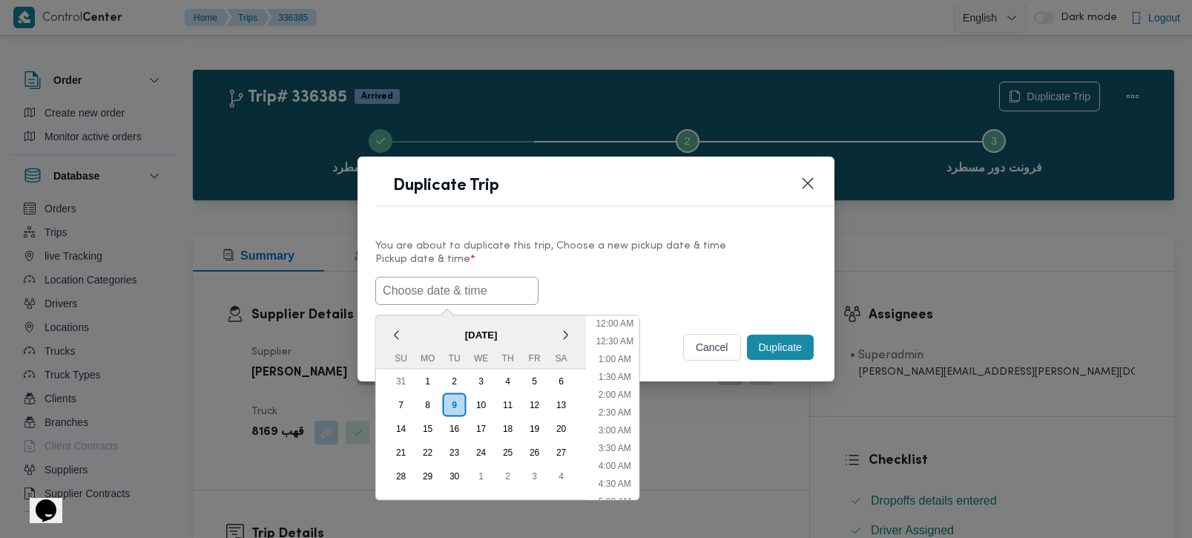
paste input "[DATE] 7:00AM"
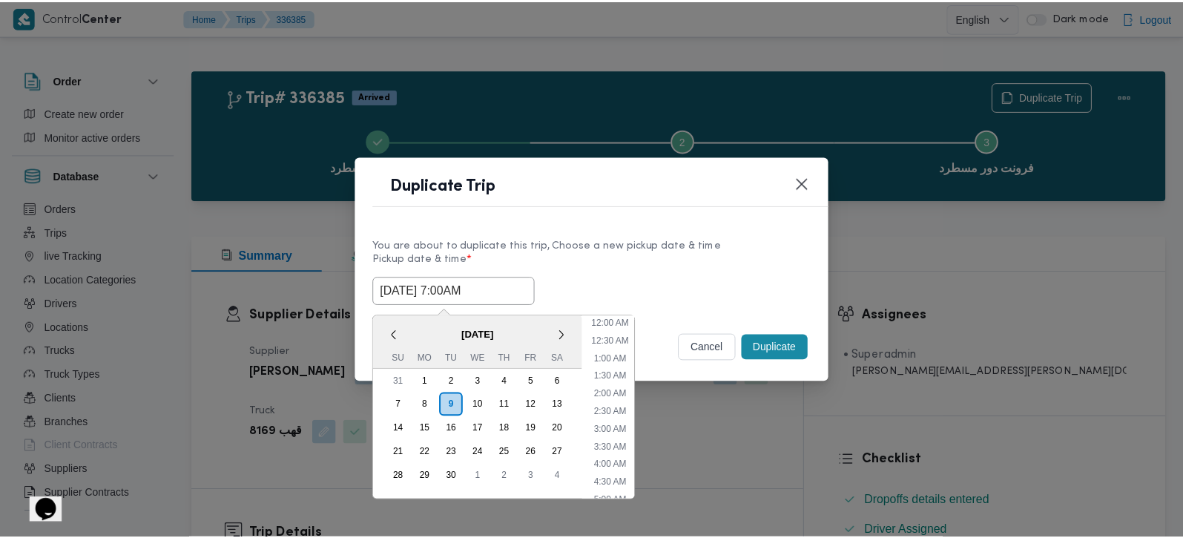
scroll to position [433, 0]
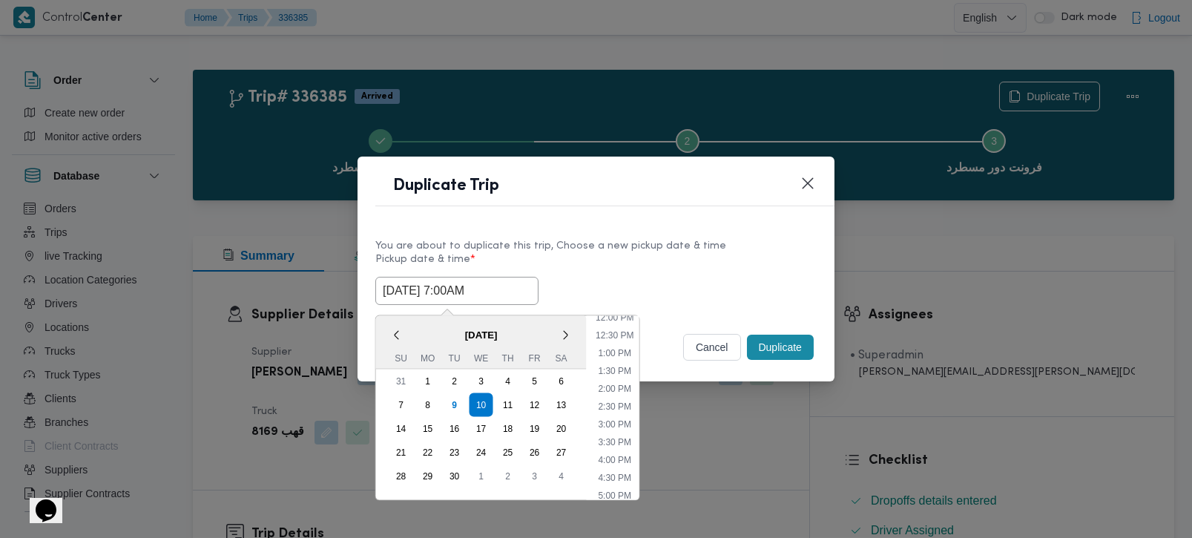
type input "[DATE] 7:00AM"
click at [622, 272] on label "Pickup date & time *" at bounding box center [595, 265] width 441 height 23
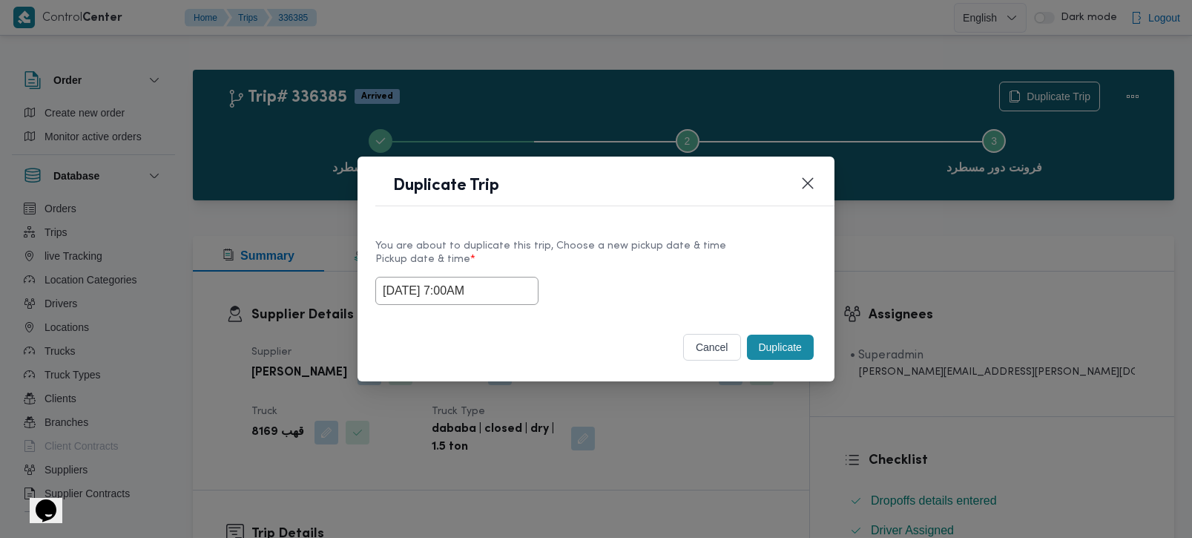
click at [762, 337] on button "Duplicate" at bounding box center [780, 347] width 67 height 25
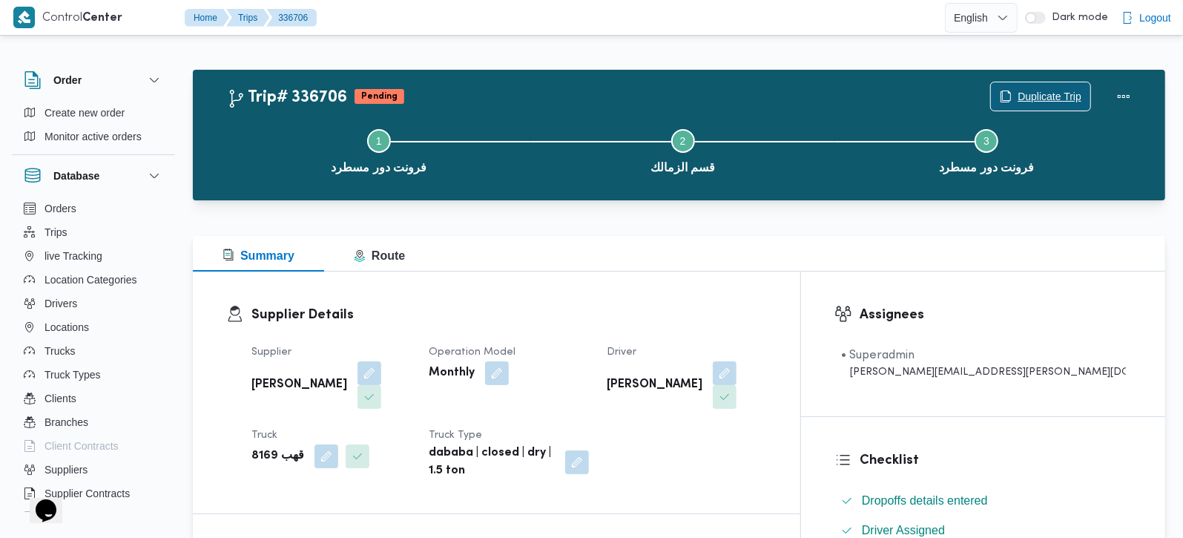
scroll to position [261, 0]
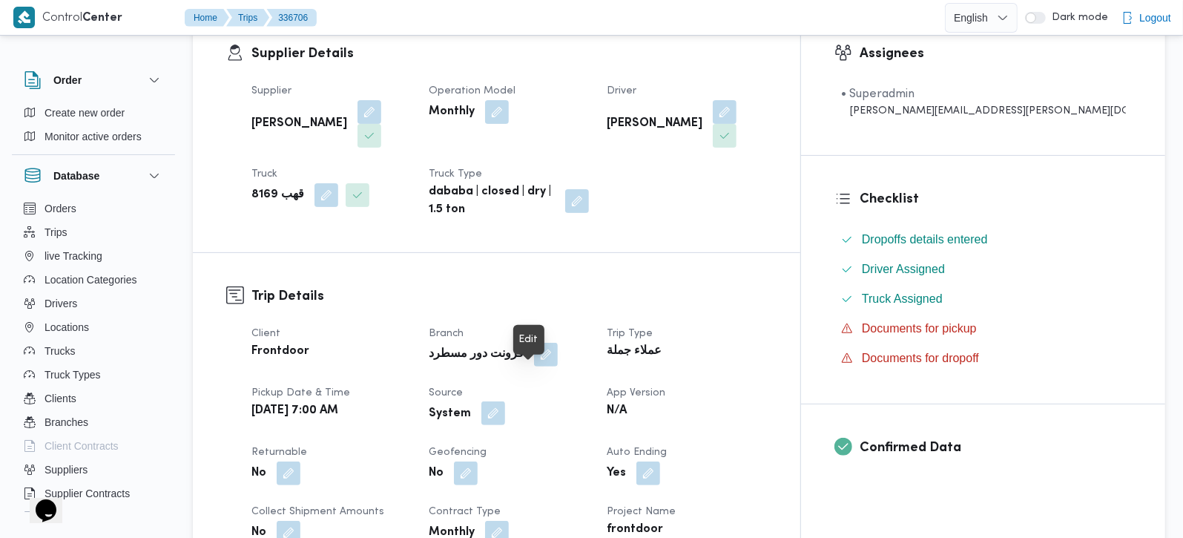
click at [505, 401] on button "button" at bounding box center [493, 413] width 24 height 24
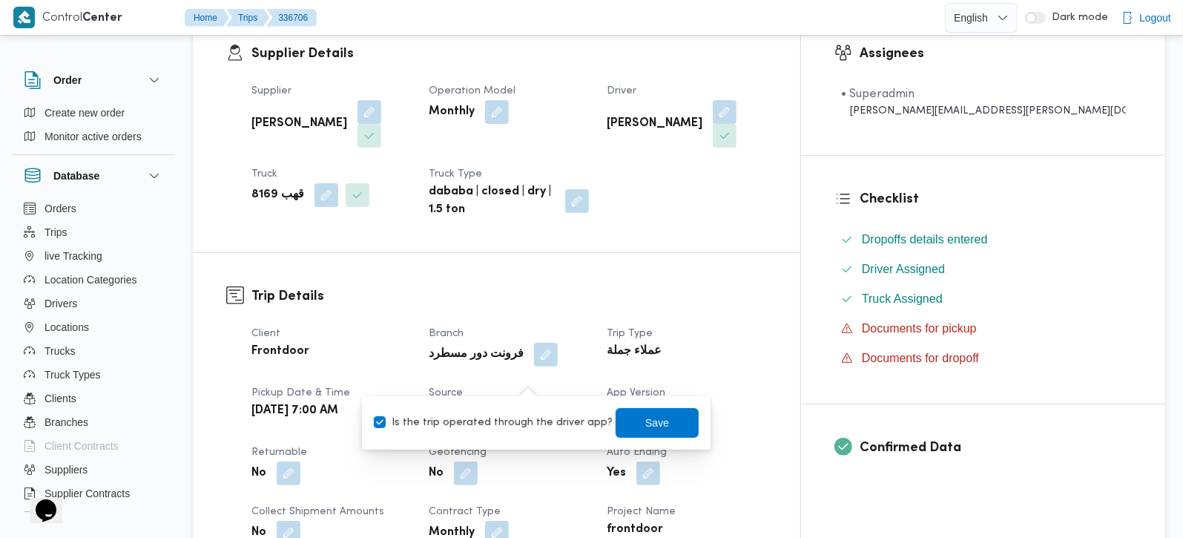
click at [520, 416] on label "Is the trip operated through the driver app?" at bounding box center [493, 423] width 239 height 18
checkbox input "false"
click at [616, 418] on span "Save" at bounding box center [657, 422] width 83 height 30
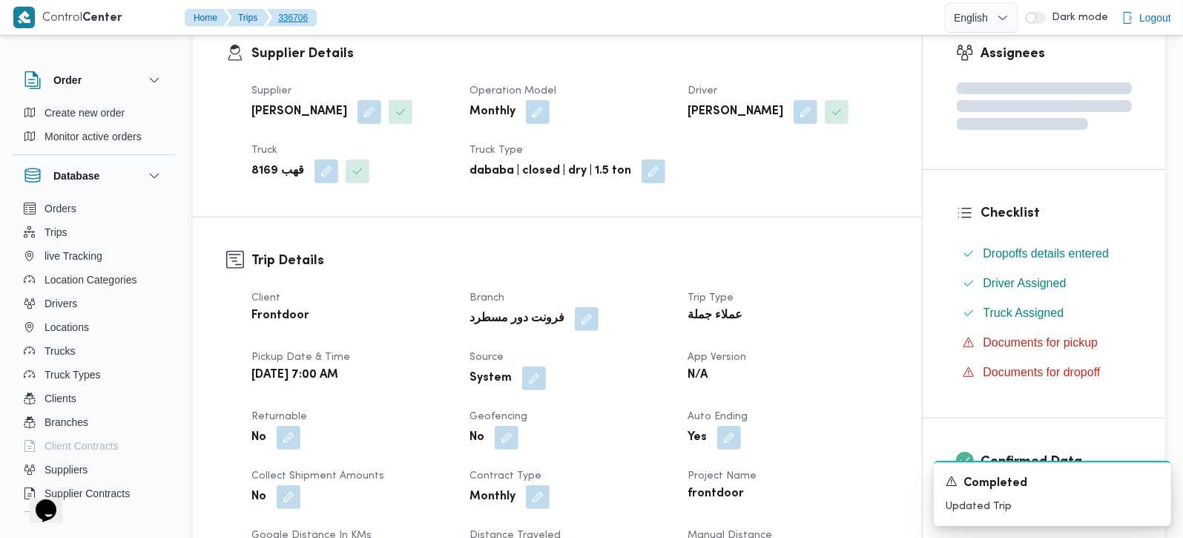
scroll to position [0, 0]
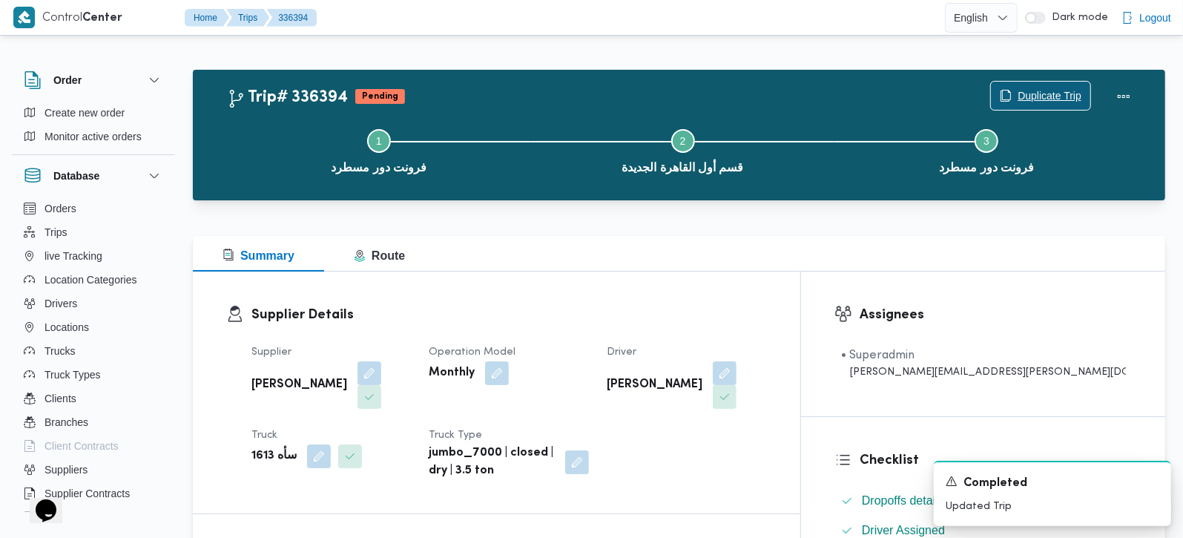
click at [1029, 96] on span "Duplicate Trip" at bounding box center [1050, 96] width 64 height 18
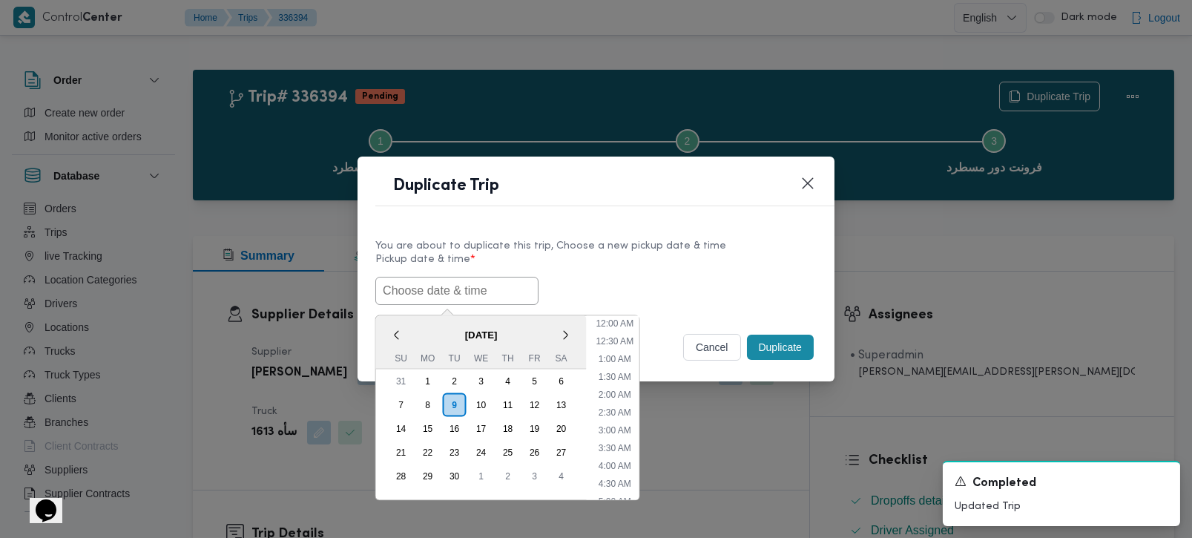
click at [487, 294] on input "text" at bounding box center [456, 291] width 163 height 28
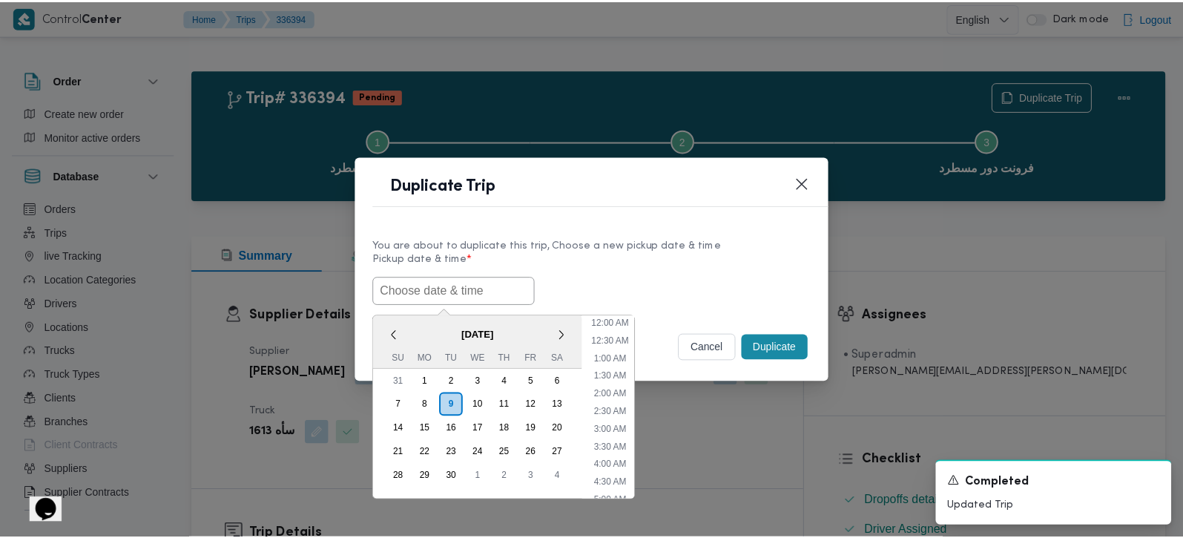
scroll to position [433, 0]
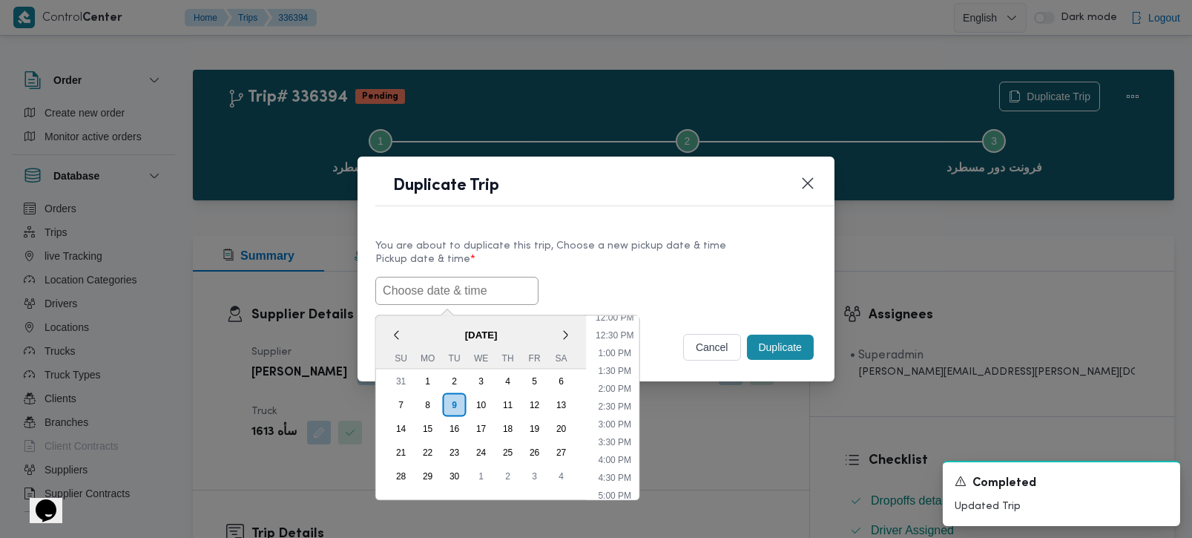
paste input "[DATE] 7:00AM"
type input "[DATE] 7:00AM"
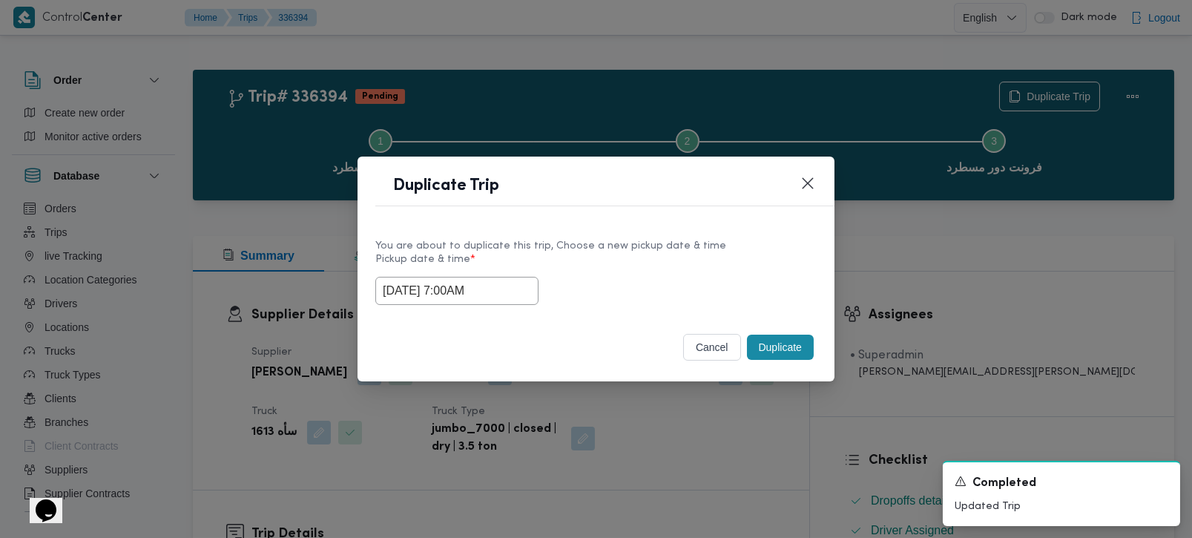
click at [582, 264] on label "Pickup date & time *" at bounding box center [595, 265] width 441 height 23
click at [755, 344] on button "Duplicate" at bounding box center [780, 347] width 67 height 25
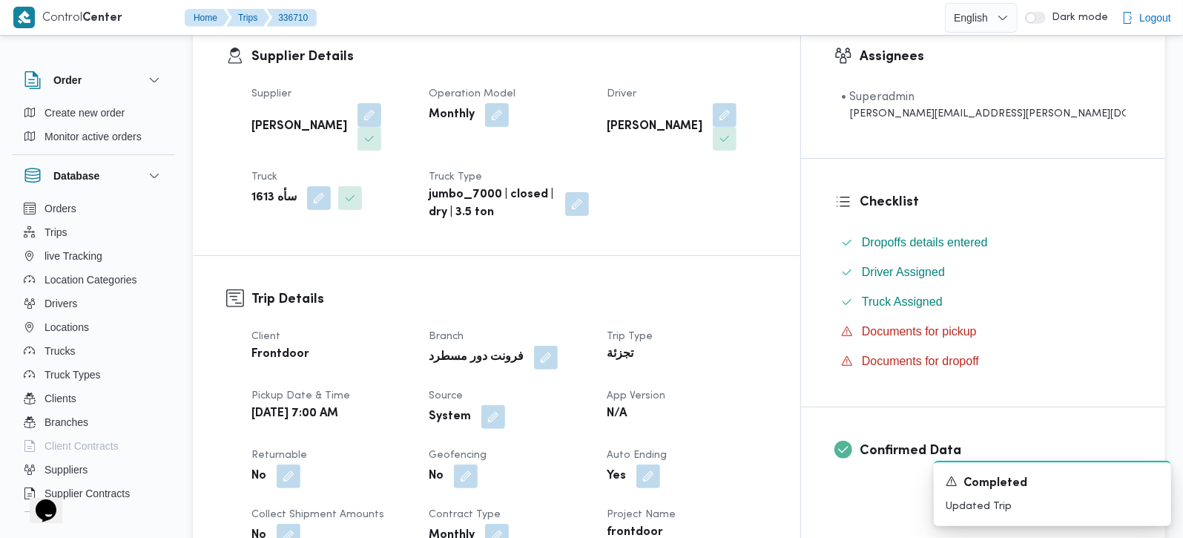
scroll to position [261, 0]
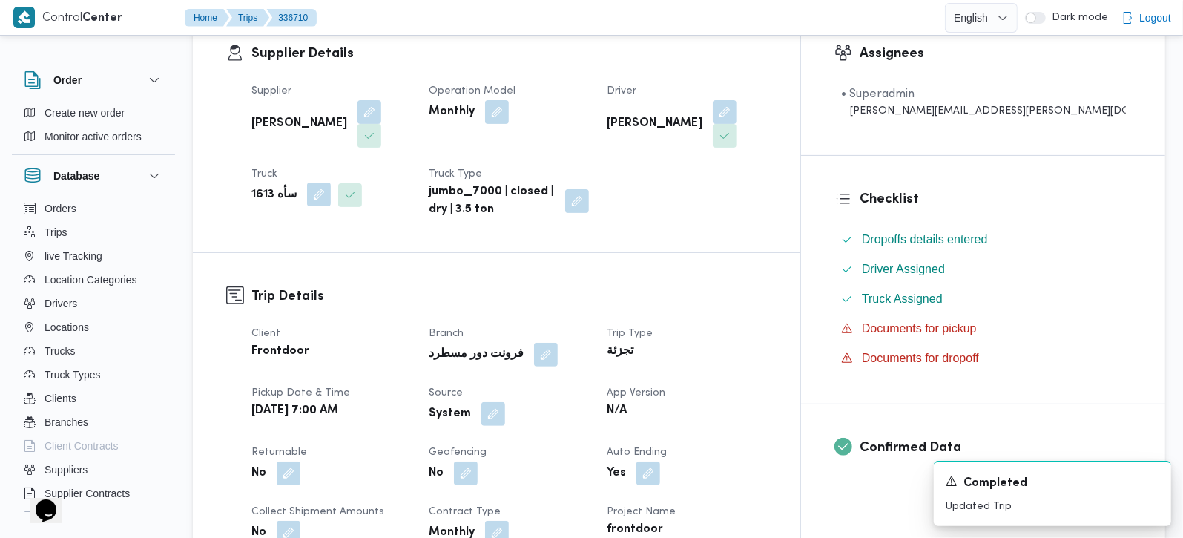
click at [315, 182] on button "button" at bounding box center [319, 194] width 24 height 24
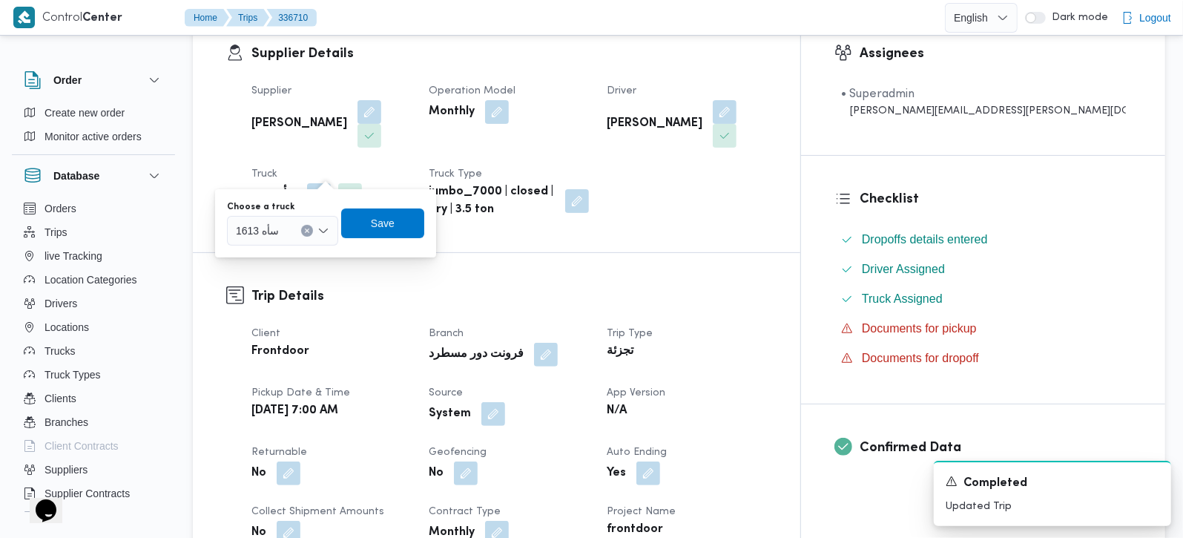
click at [310, 229] on button "Clear input" at bounding box center [307, 231] width 12 height 12
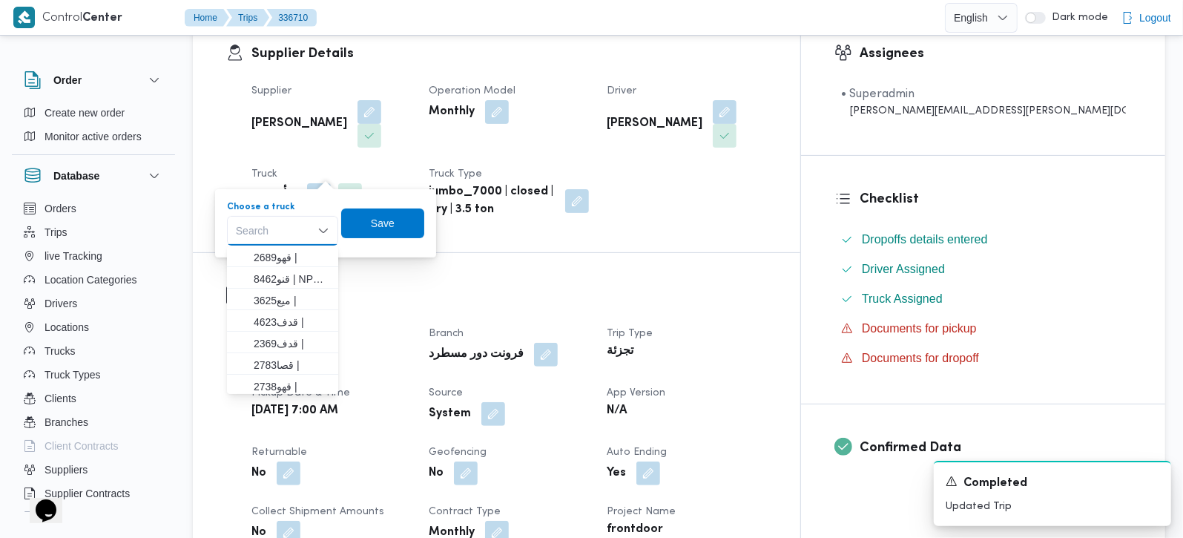
paste input "قلب5678"
type input "قلب5678"
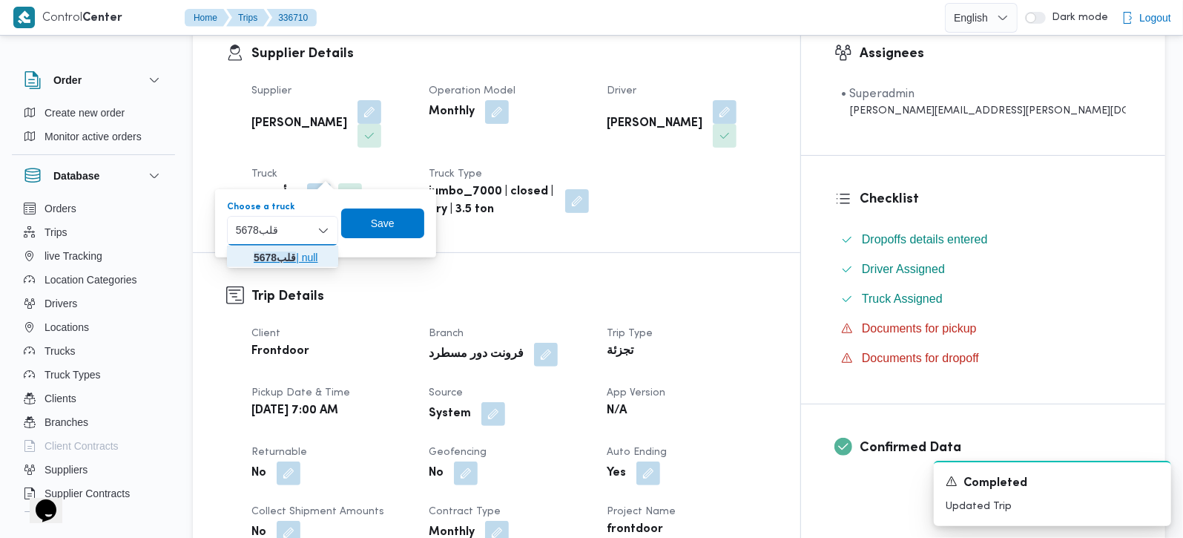
click at [283, 254] on mark "قلب5678" at bounding box center [275, 257] width 42 height 12
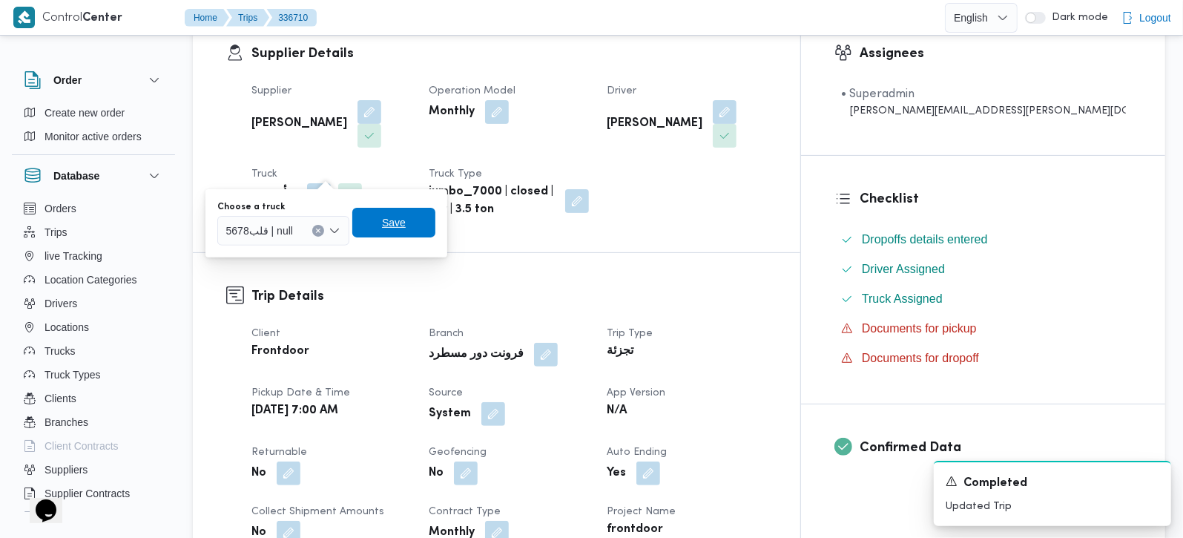
click at [389, 231] on span "Save" at bounding box center [393, 223] width 83 height 30
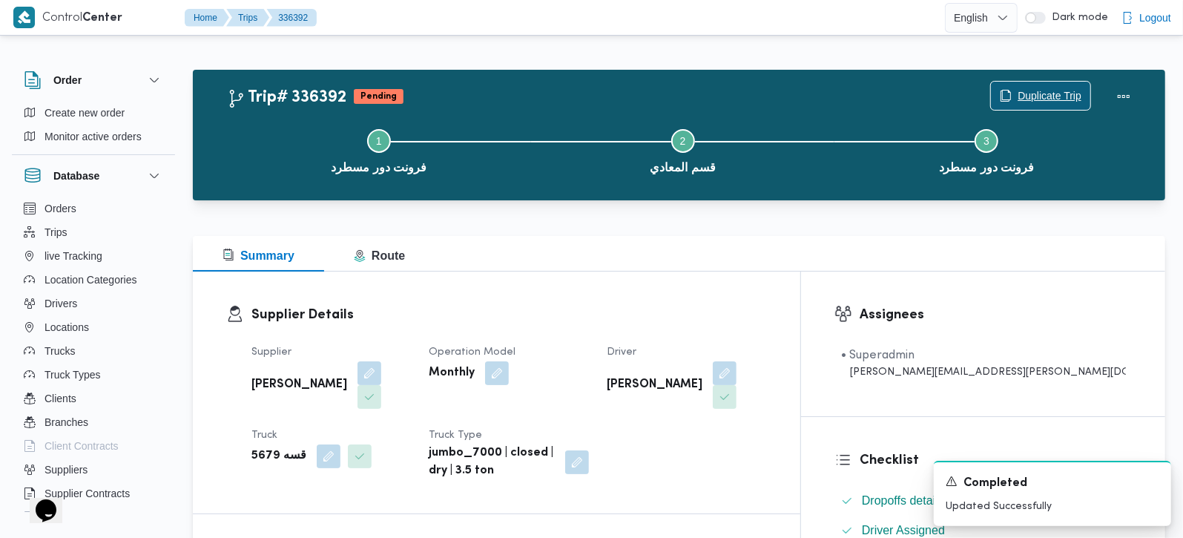
click at [1040, 96] on span "Duplicate Trip" at bounding box center [1050, 96] width 64 height 18
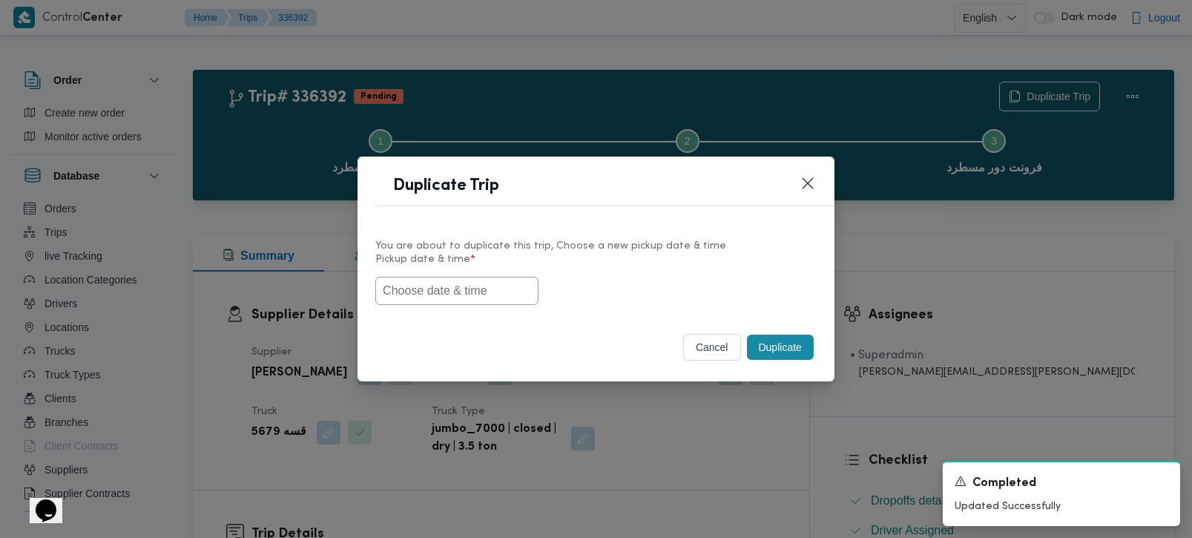
click at [462, 294] on input "text" at bounding box center [456, 291] width 163 height 28
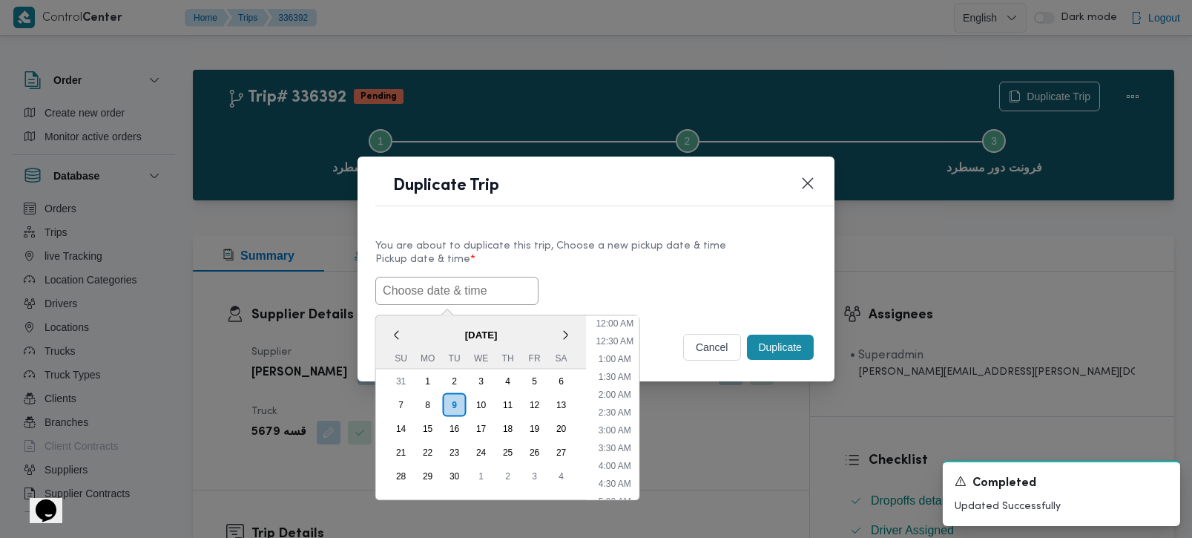
paste input "[DATE] 7:00AM"
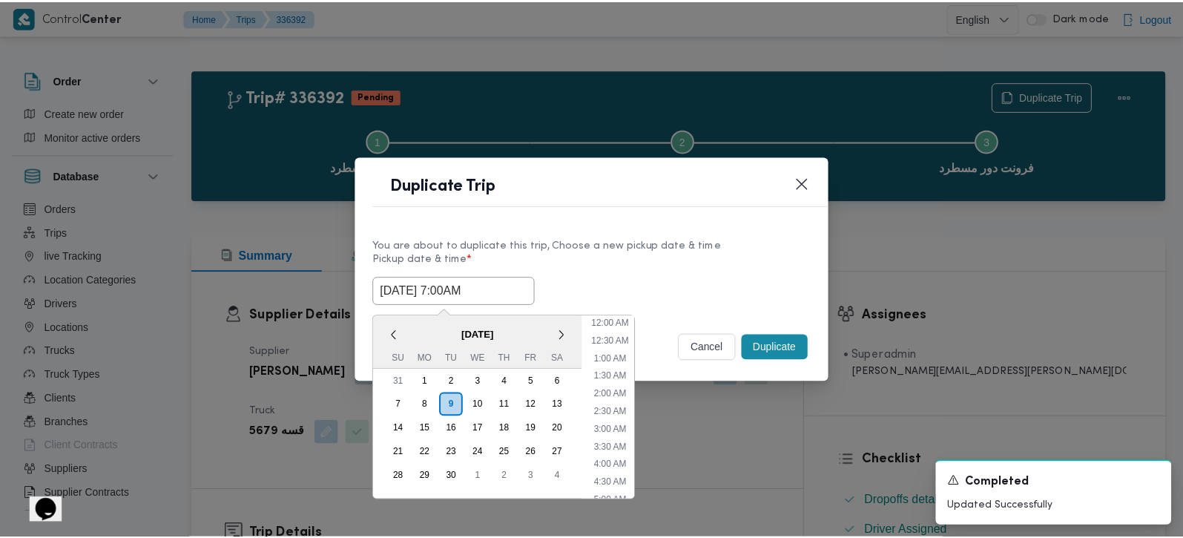
scroll to position [433, 0]
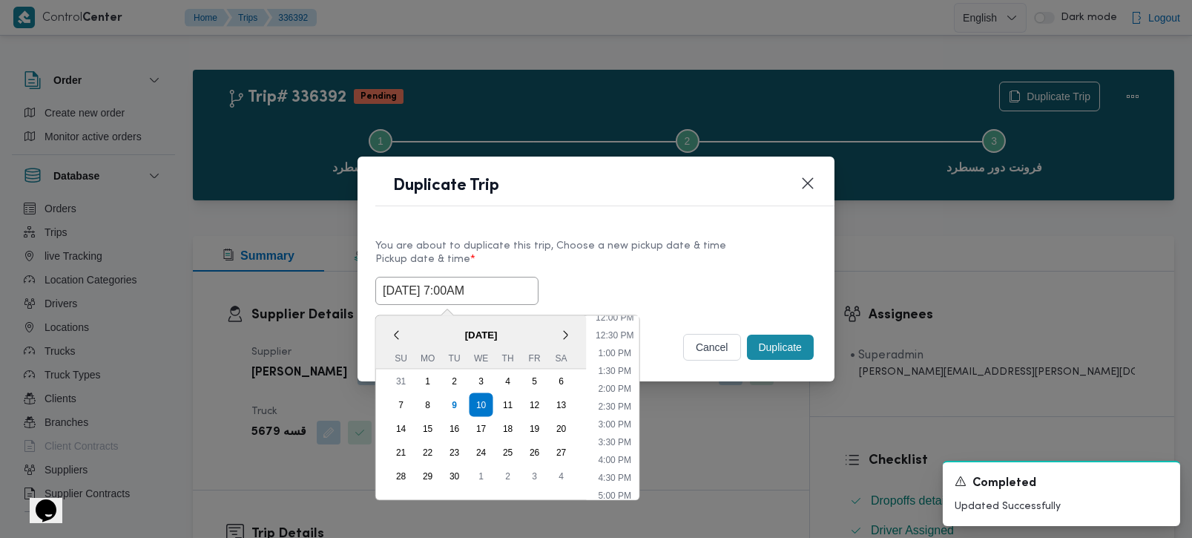
type input "[DATE] 7:00AM"
click at [663, 263] on label "Pickup date & time *" at bounding box center [595, 265] width 441 height 23
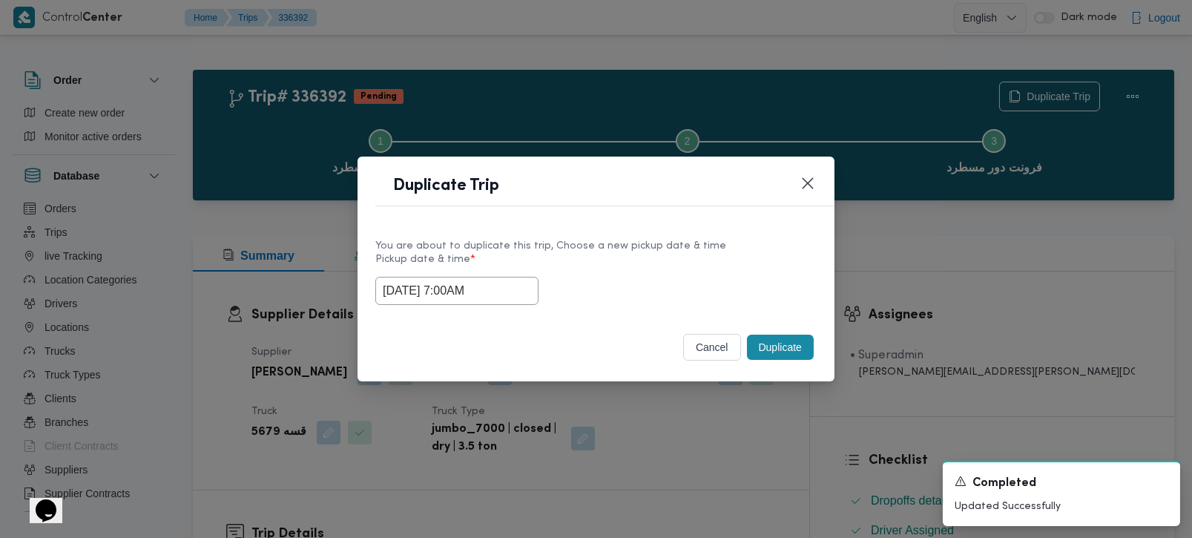
click at [789, 348] on button "Duplicate" at bounding box center [780, 347] width 67 height 25
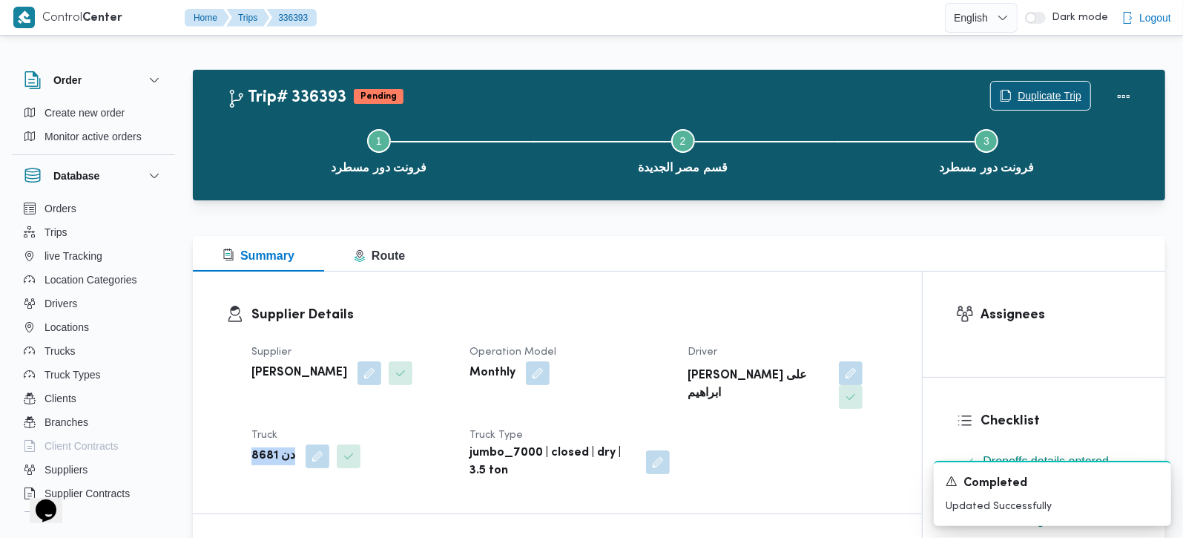
click at [1018, 83] on span "Duplicate Trip" at bounding box center [1040, 96] width 99 height 28
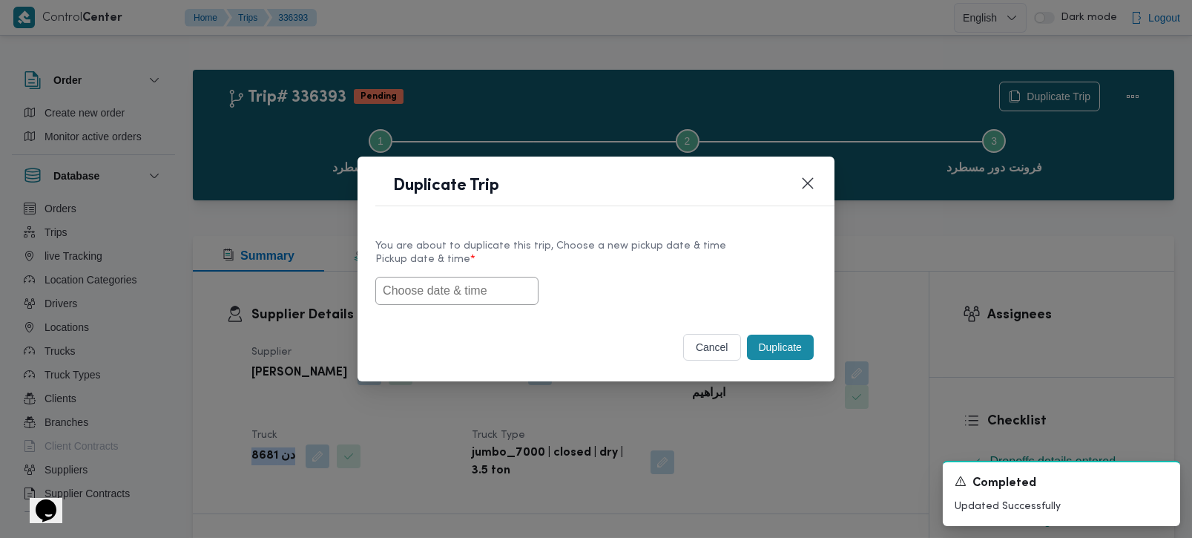
click at [452, 300] on input "text" at bounding box center [456, 291] width 163 height 28
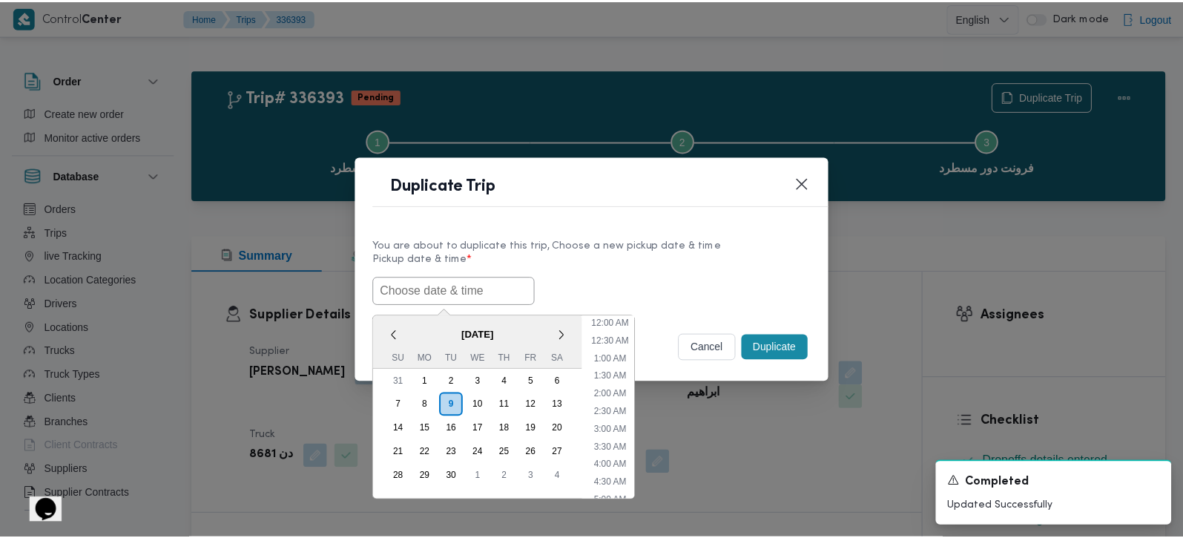
scroll to position [433, 0]
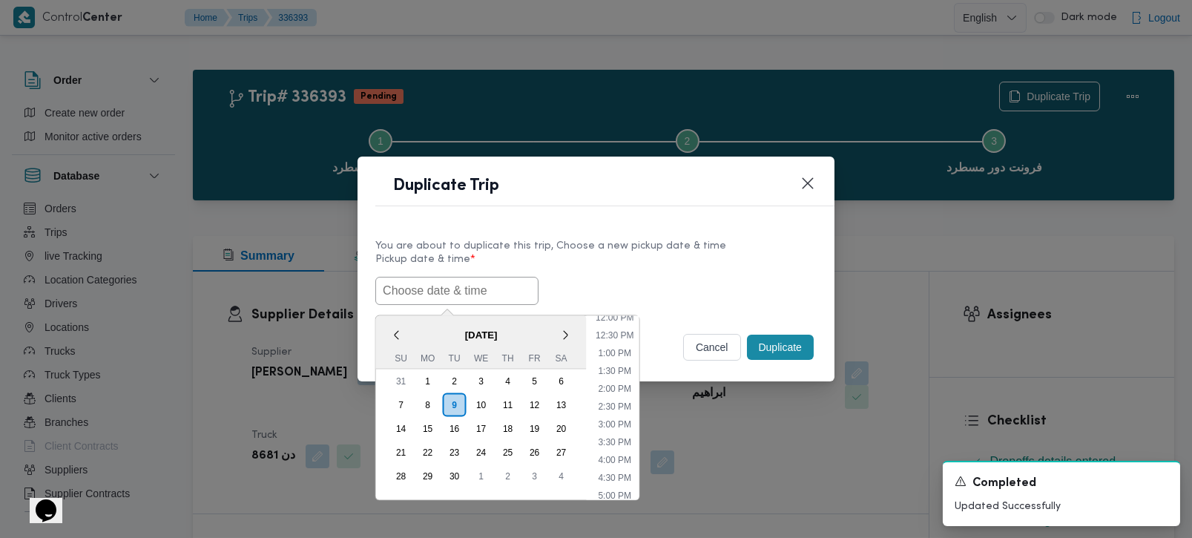
paste input "[DATE] 7:00AM"
type input "[DATE] 7:00AM"
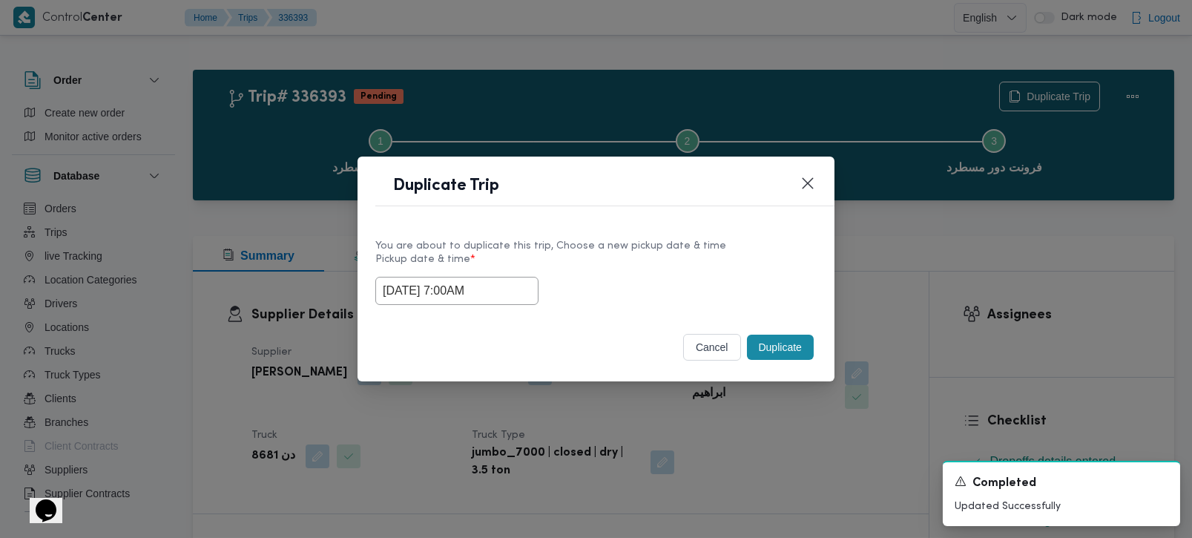
drag, startPoint x: 599, startPoint y: 280, endPoint x: 774, endPoint y: 339, distance: 184.8
click at [599, 280] on div "[DATE] 7:00AM" at bounding box center [595, 291] width 441 height 28
click at [809, 348] on button "Duplicate" at bounding box center [780, 347] width 67 height 25
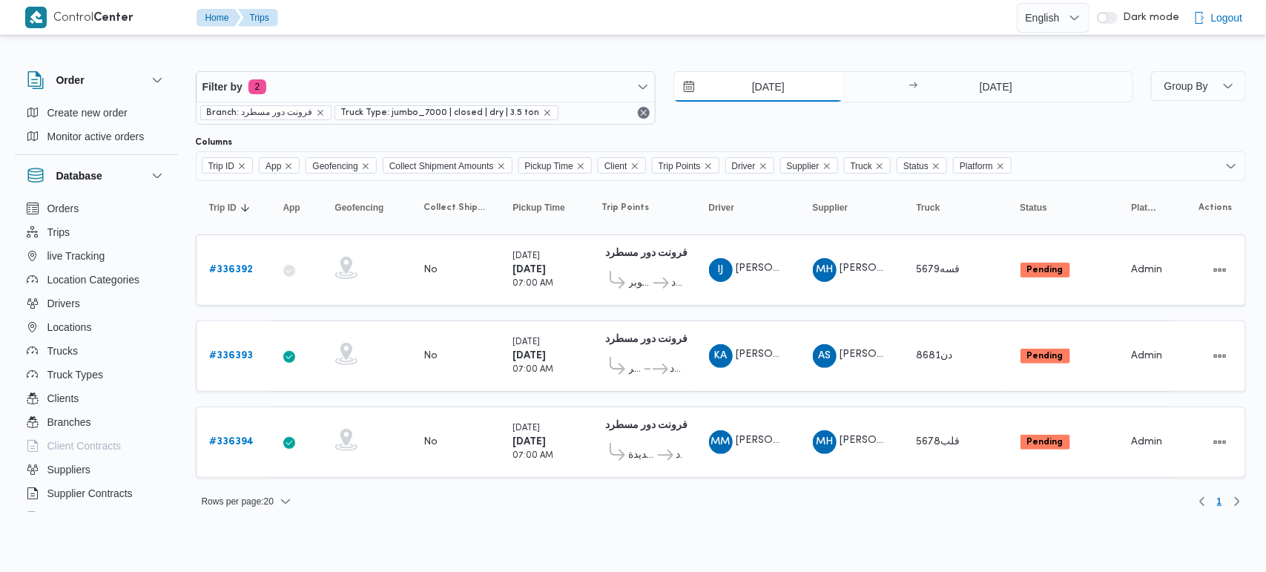
click at [751, 90] on input "9/9/2025" at bounding box center [758, 87] width 168 height 30
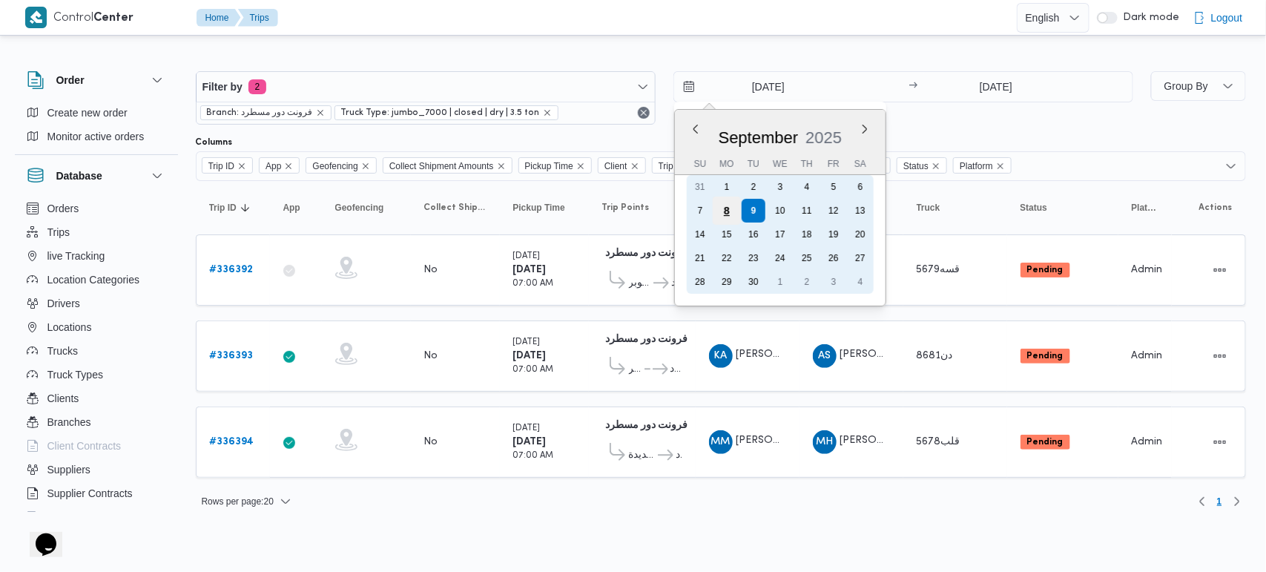
click at [723, 220] on div "8" at bounding box center [726, 211] width 28 height 28
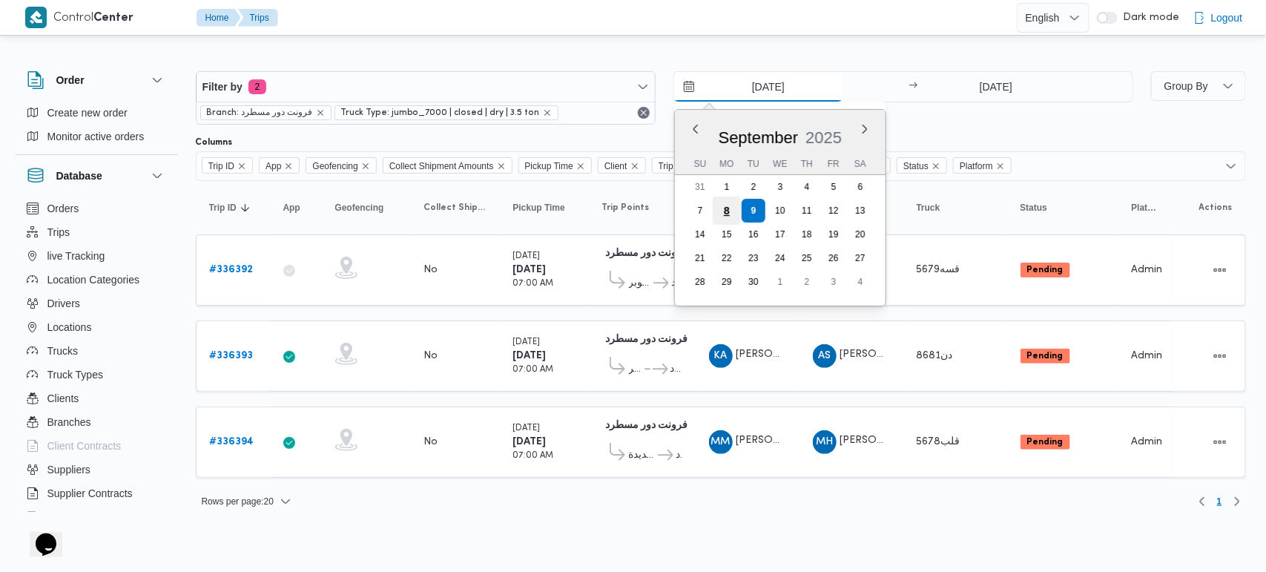
type input "8/9/2025"
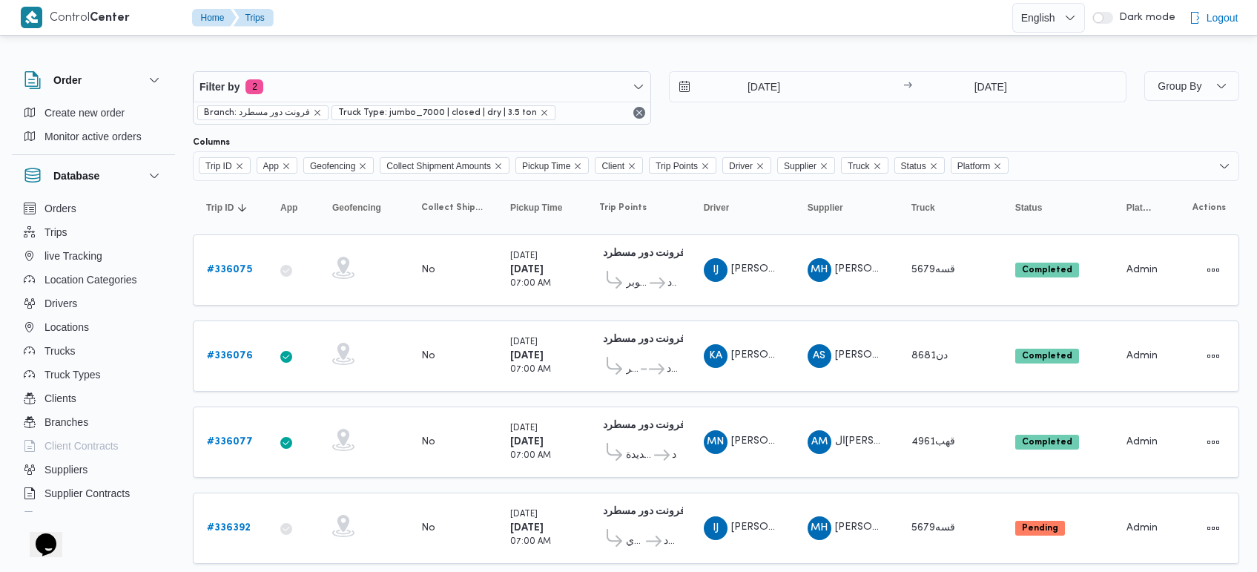
click at [859, 53] on div at bounding box center [716, 59] width 1047 height 24
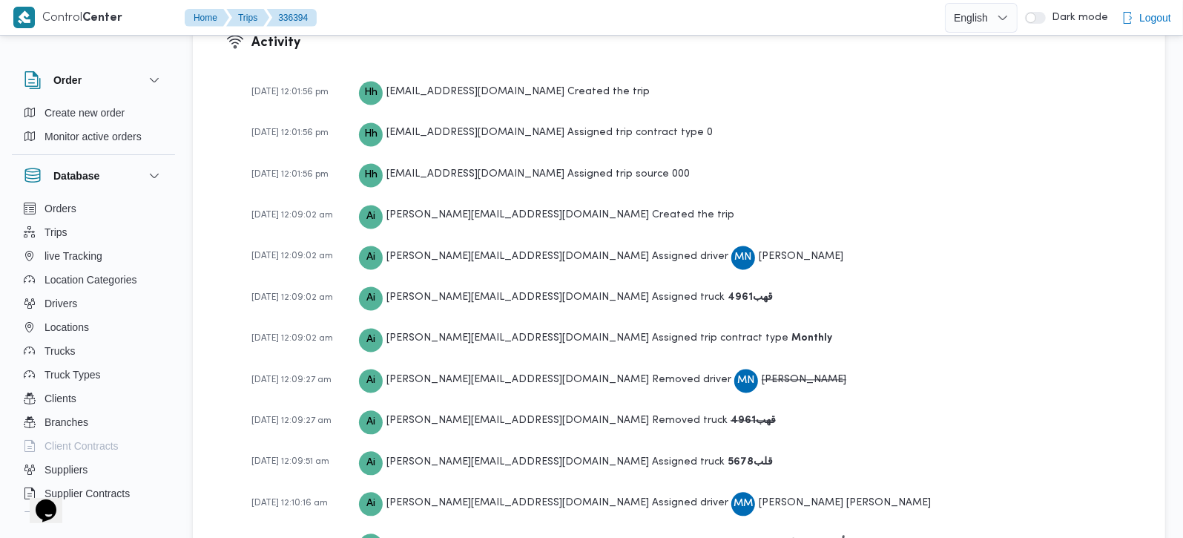
scroll to position [2210, 0]
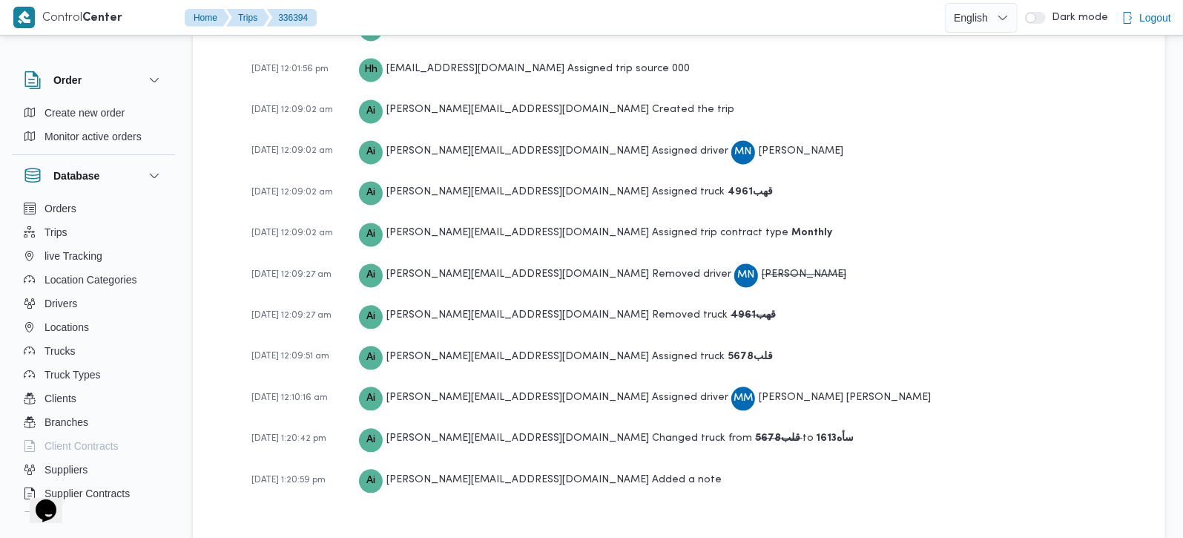
click at [728, 352] on b "قلب5678" at bounding box center [750, 357] width 45 height 10
copy b "قلب5678"
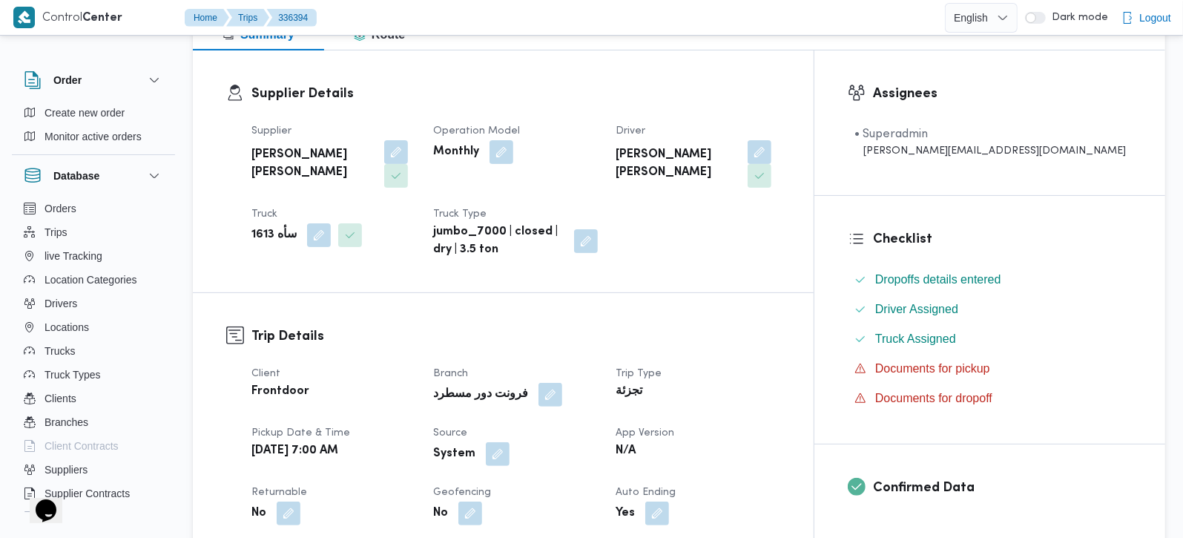
scroll to position [0, 0]
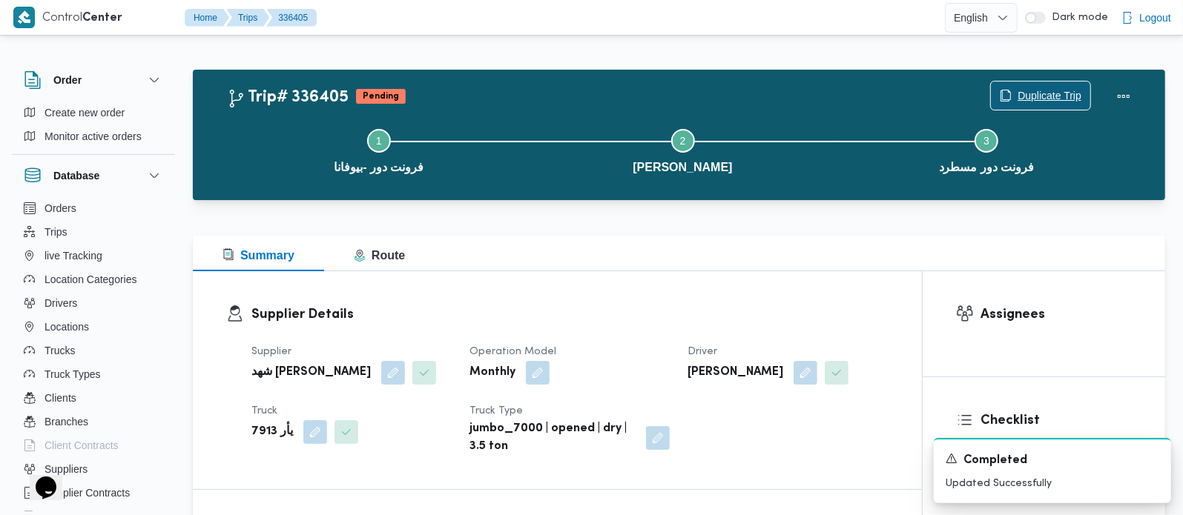
click at [1058, 90] on span "Duplicate Trip" at bounding box center [1050, 96] width 64 height 18
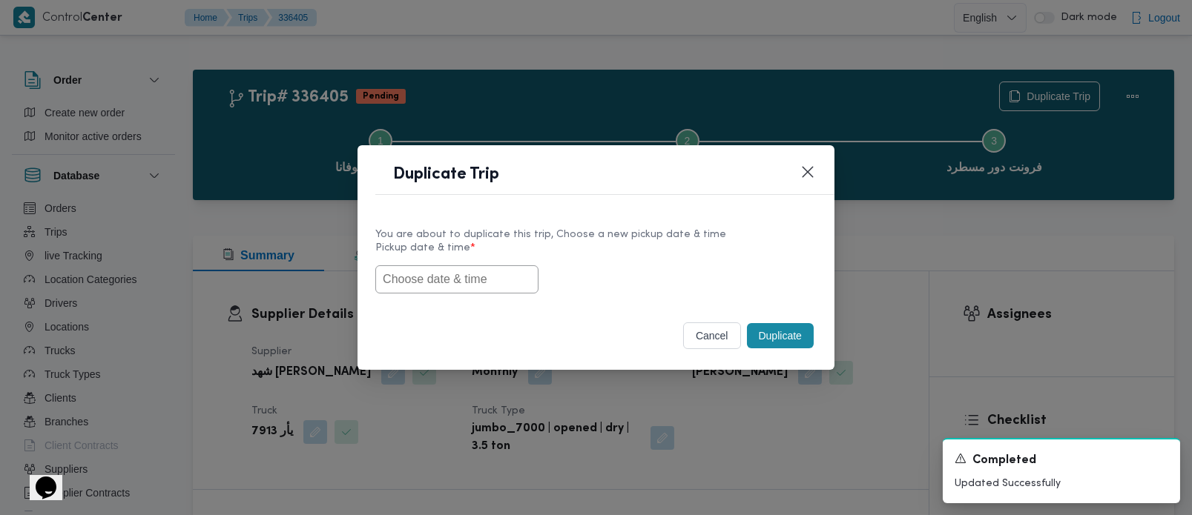
click at [510, 273] on input "text" at bounding box center [456, 280] width 163 height 28
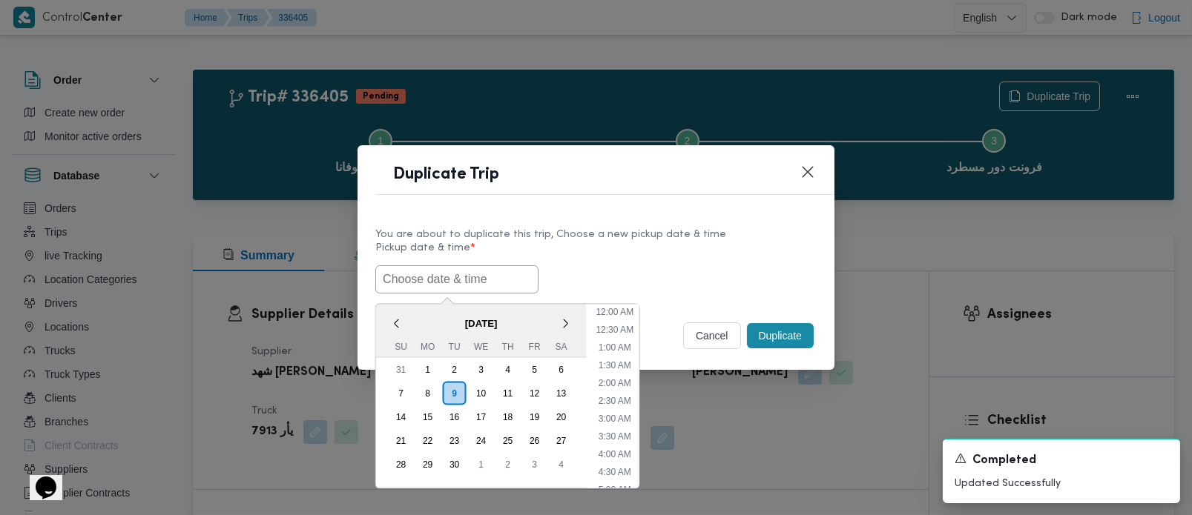
paste input "[DATE] 7:00AM"
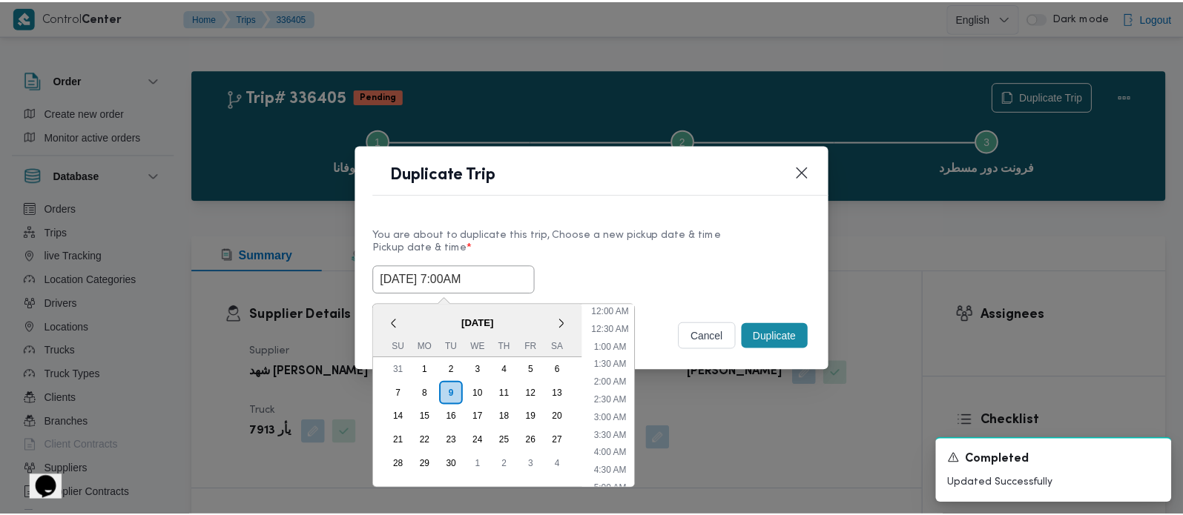
scroll to position [433, 0]
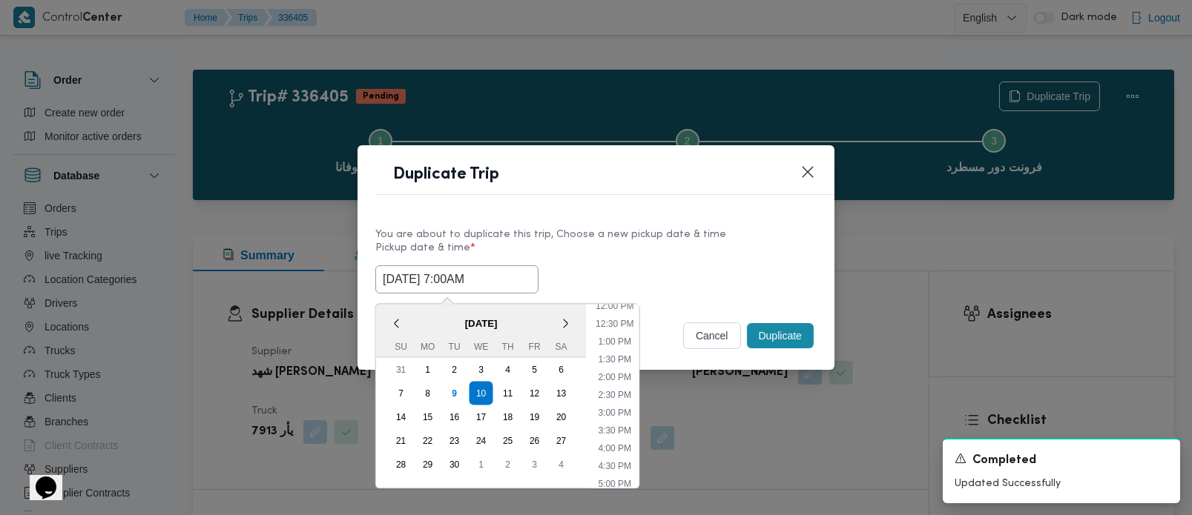
type input "[DATE] 7:00AM"
drag, startPoint x: 616, startPoint y: 251, endPoint x: 751, endPoint y: 314, distance: 148.3
click at [616, 251] on label "Pickup date & time *" at bounding box center [595, 254] width 441 height 23
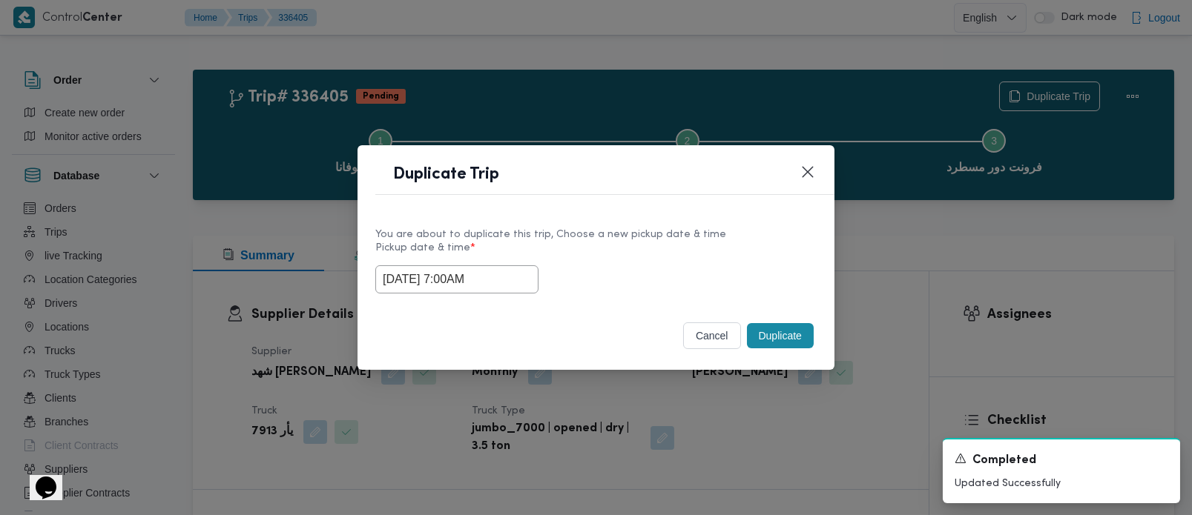
click at [794, 329] on button "Duplicate" at bounding box center [780, 335] width 67 height 25
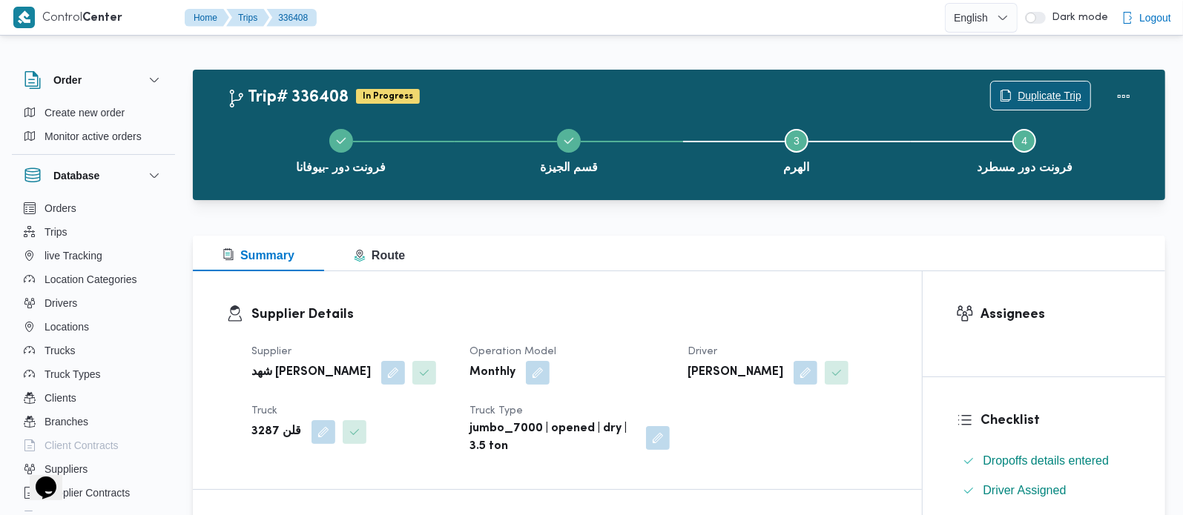
click at [1047, 96] on span "Duplicate Trip" at bounding box center [1050, 96] width 64 height 18
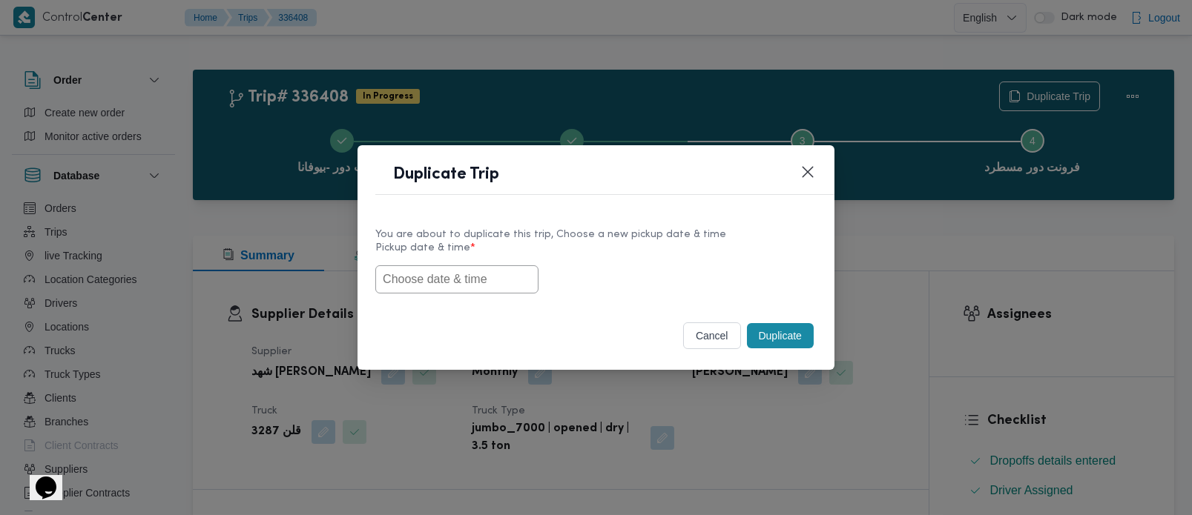
click at [489, 278] on input "text" at bounding box center [456, 280] width 163 height 28
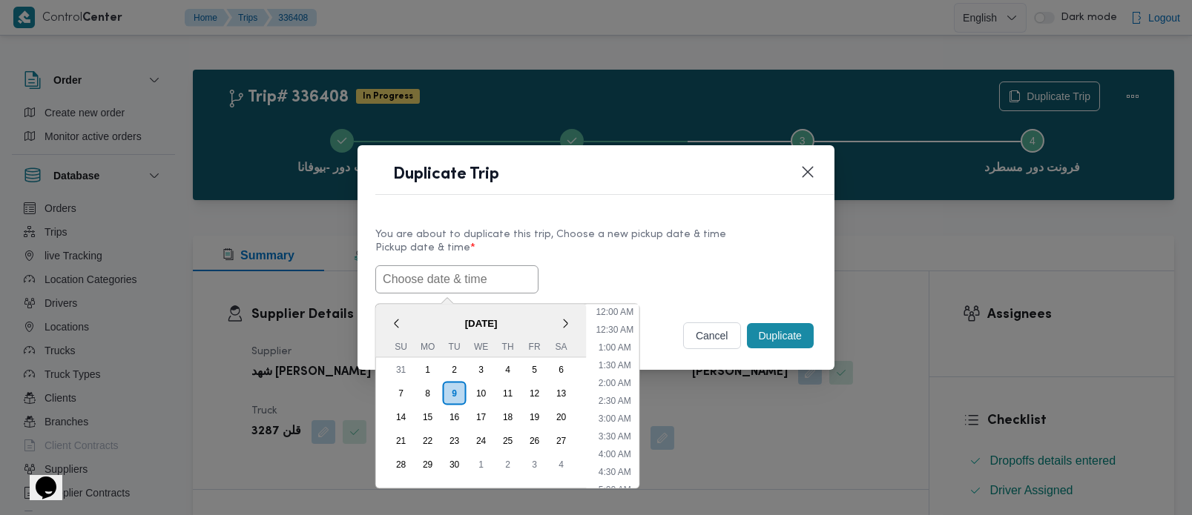
scroll to position [433, 0]
paste input "قلب5678"
type input "قلب5678"
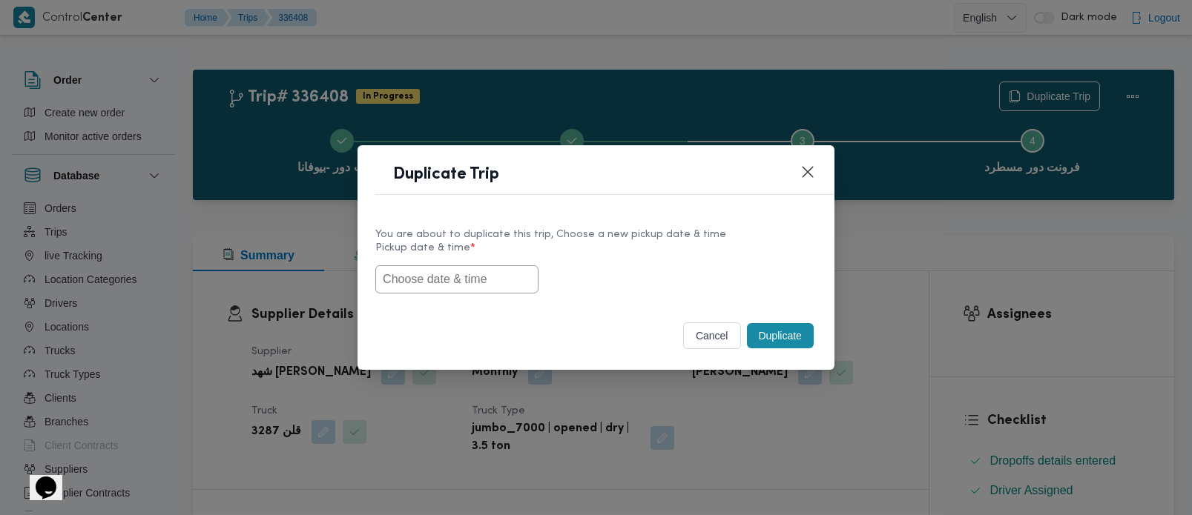
click at [594, 248] on label "Pickup date & time *" at bounding box center [595, 254] width 441 height 23
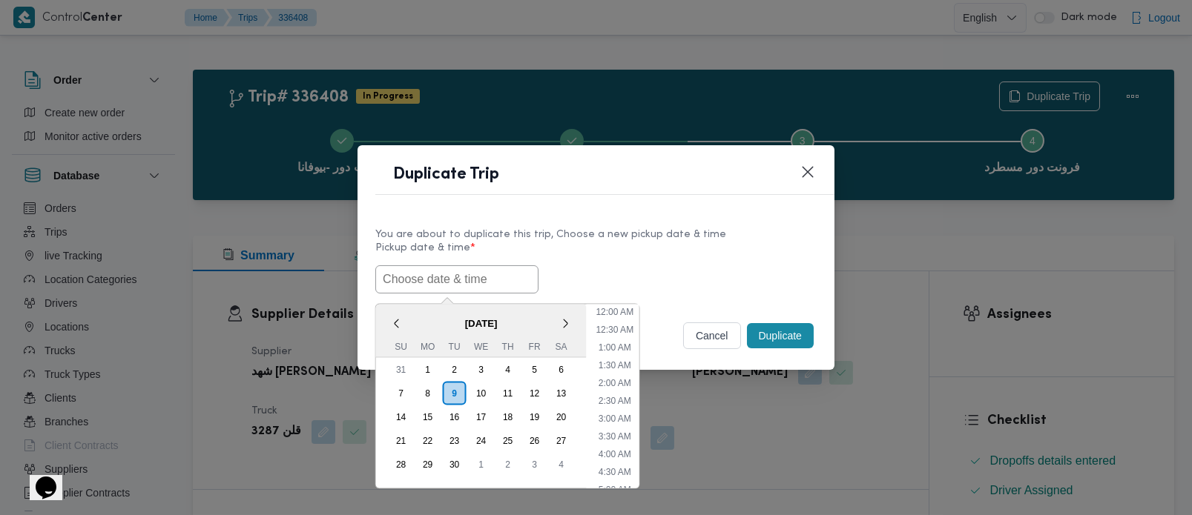
click at [504, 277] on input "text" at bounding box center [456, 280] width 163 height 28
click at [417, 319] on span "[DATE]" at bounding box center [481, 323] width 211 height 26
click at [478, 395] on div "10" at bounding box center [481, 393] width 28 height 28
click at [620, 381] on li "7:00 AM" at bounding box center [615, 386] width 45 height 15
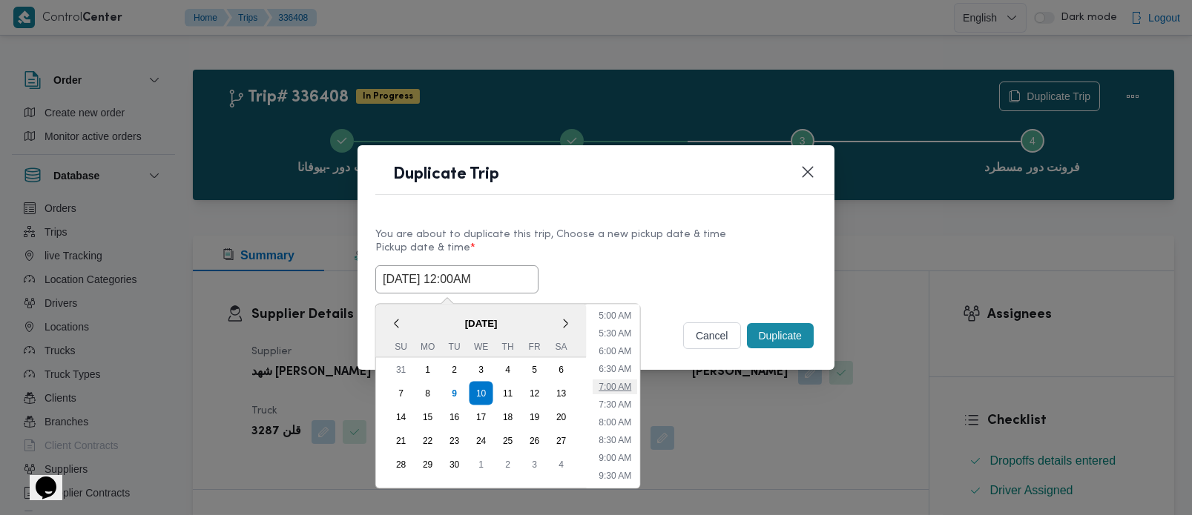
type input "[DATE] 7:00AM"
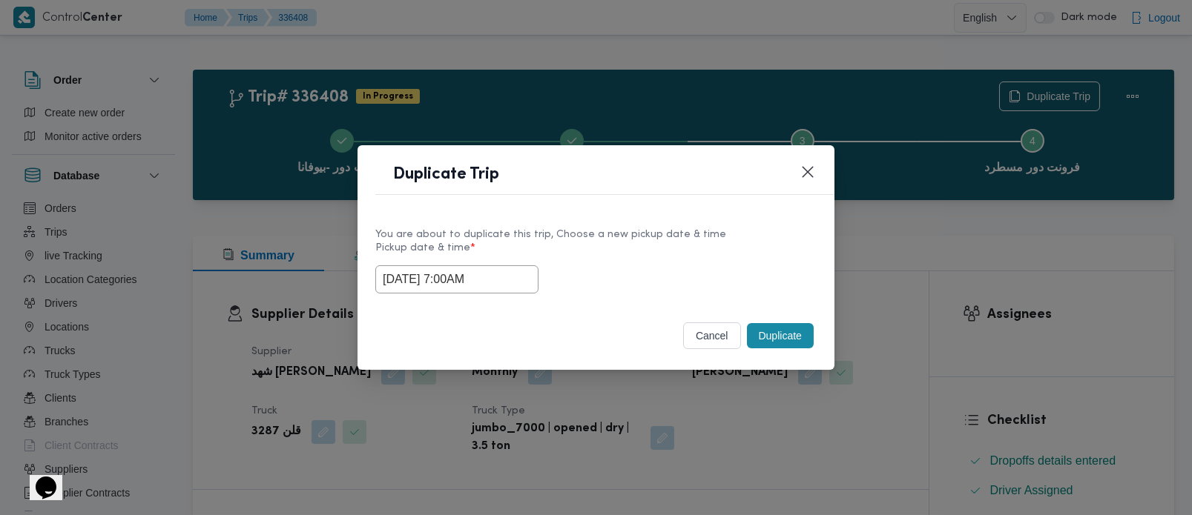
drag, startPoint x: 488, startPoint y: 280, endPoint x: 249, endPoint y: 274, distance: 238.9
click at [256, 277] on div "Duplicate Trip You are about to duplicate this trip, Choose a new pickup date &…" at bounding box center [596, 257] width 1192 height 515
click at [580, 278] on div "Selected date: Wednesday, September 10th, 2025 at 7:00 AM 10/09/2025 7:00AM" at bounding box center [595, 280] width 441 height 28
click at [783, 340] on button "Duplicate" at bounding box center [780, 335] width 67 height 25
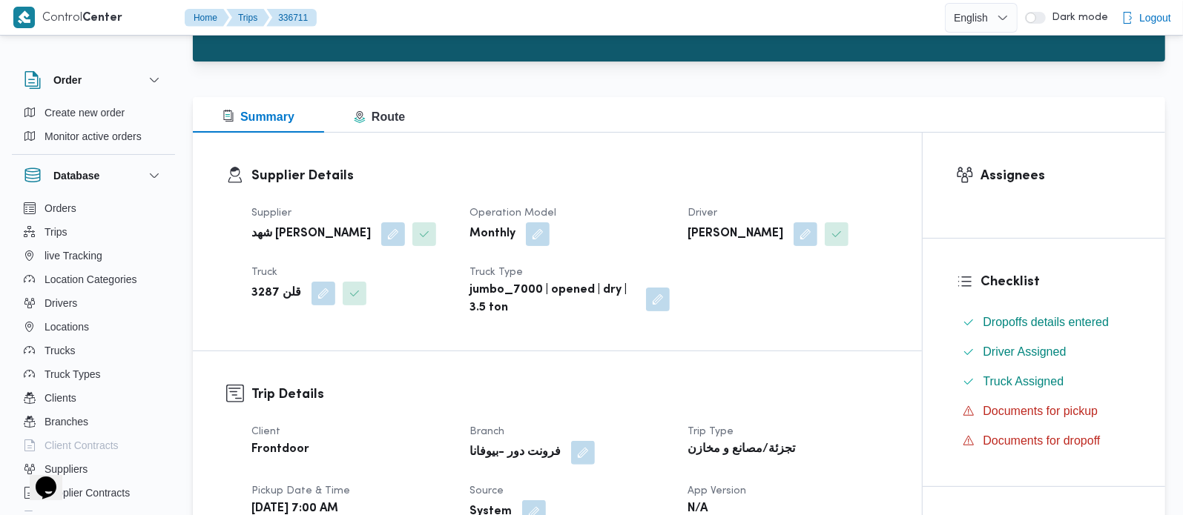
scroll to position [261, 0]
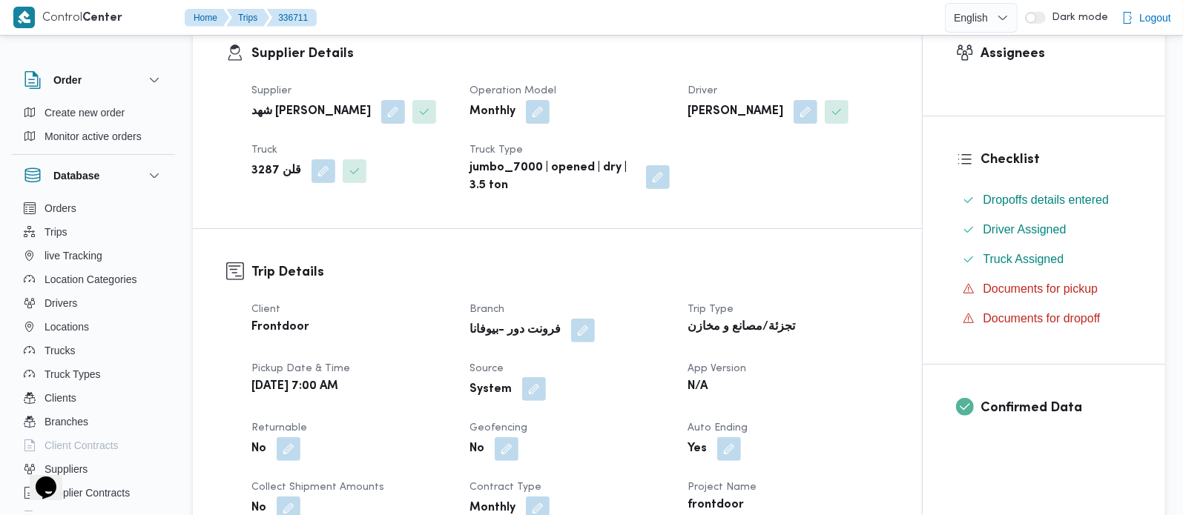
click at [531, 401] on button "button" at bounding box center [534, 390] width 24 height 24
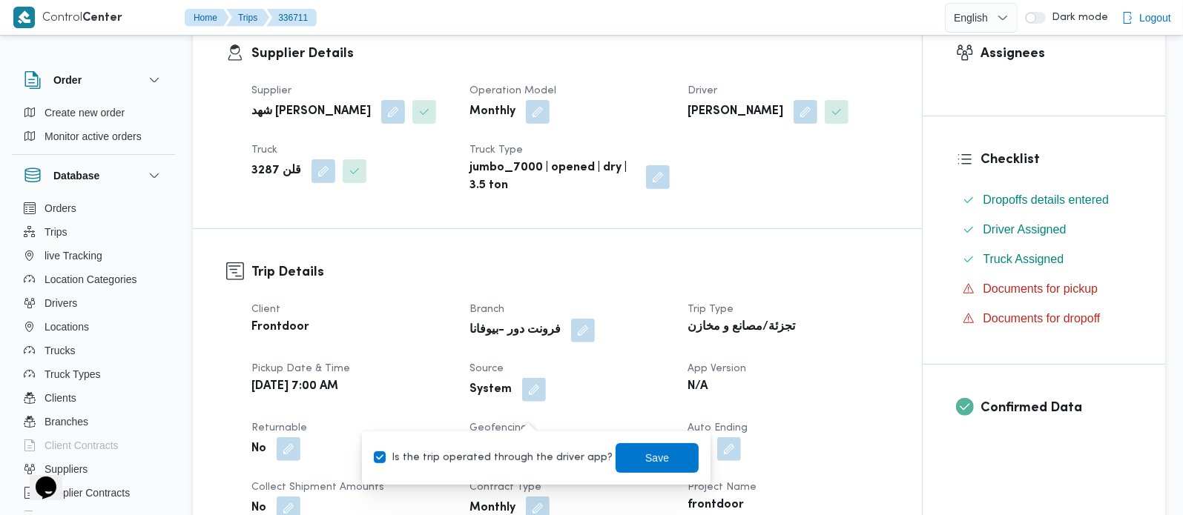
click at [510, 458] on label "Is the trip operated through the driver app?" at bounding box center [493, 458] width 239 height 18
checkbox input "false"
click at [616, 456] on span "Save" at bounding box center [657, 458] width 83 height 30
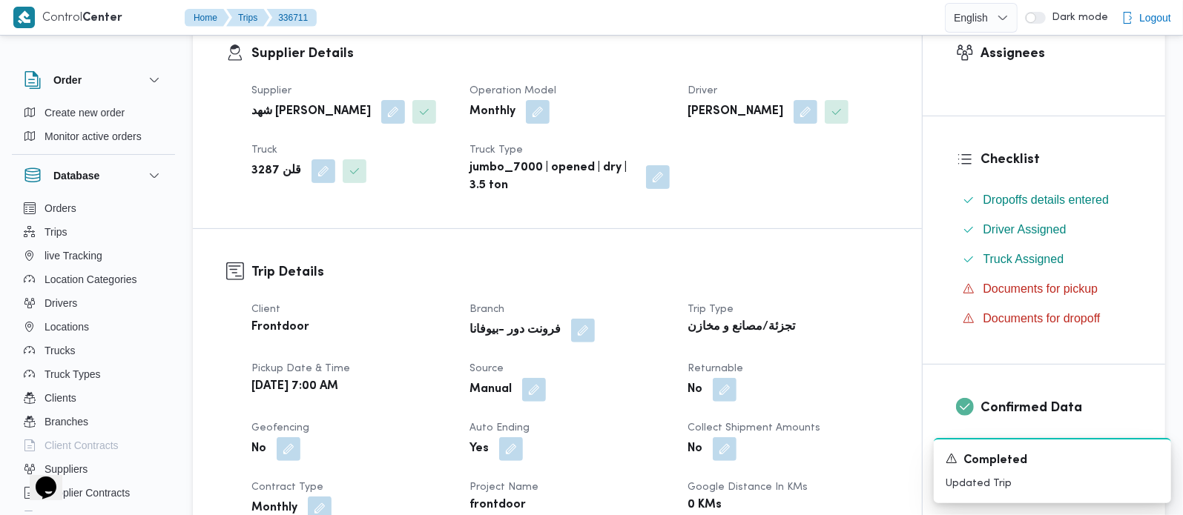
scroll to position [0, 0]
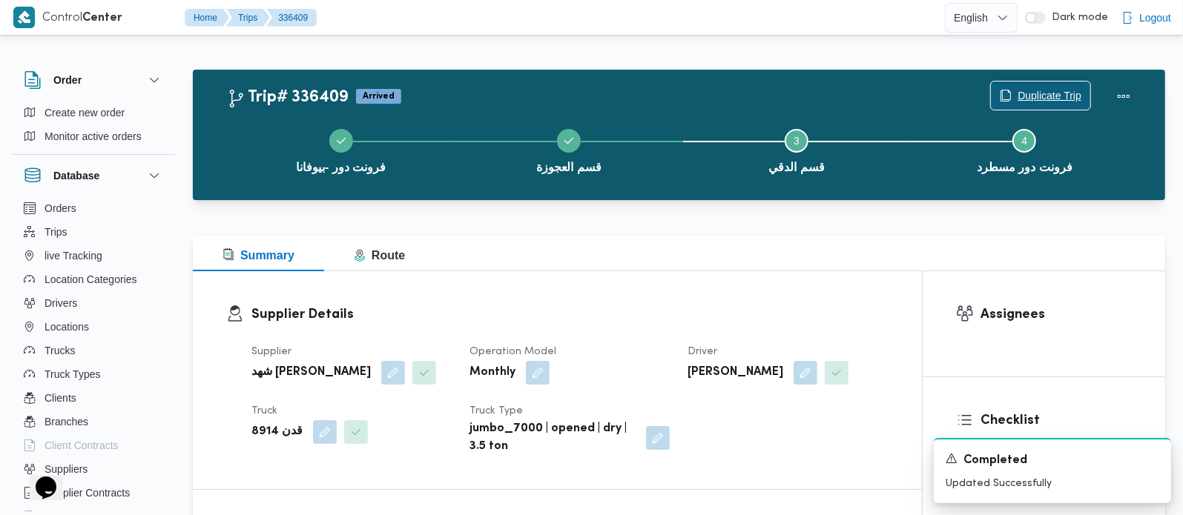
click at [1052, 91] on span "Duplicate Trip" at bounding box center [1050, 96] width 64 height 18
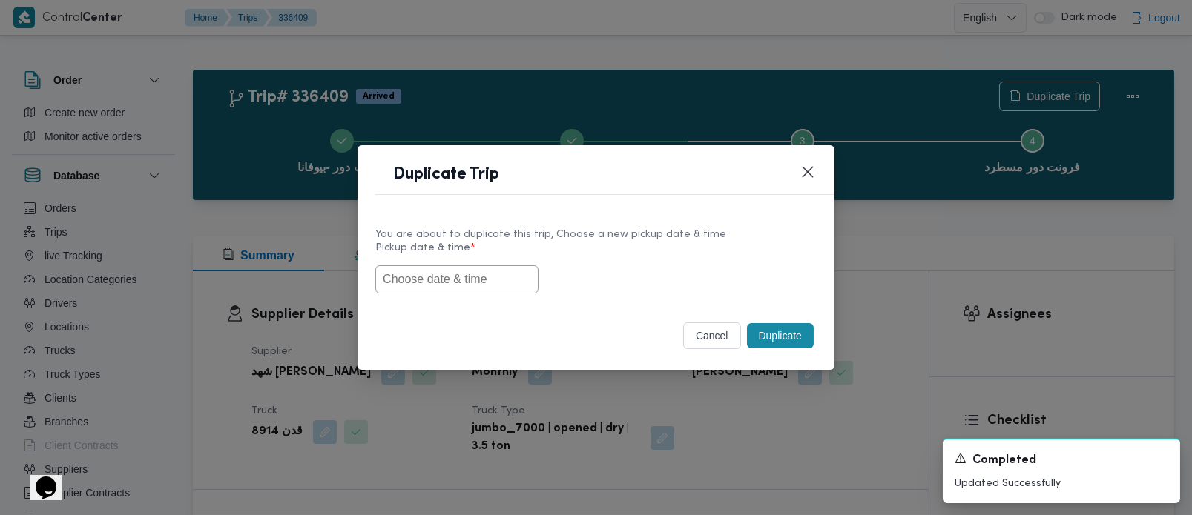
click at [485, 274] on input "text" at bounding box center [456, 280] width 163 height 28
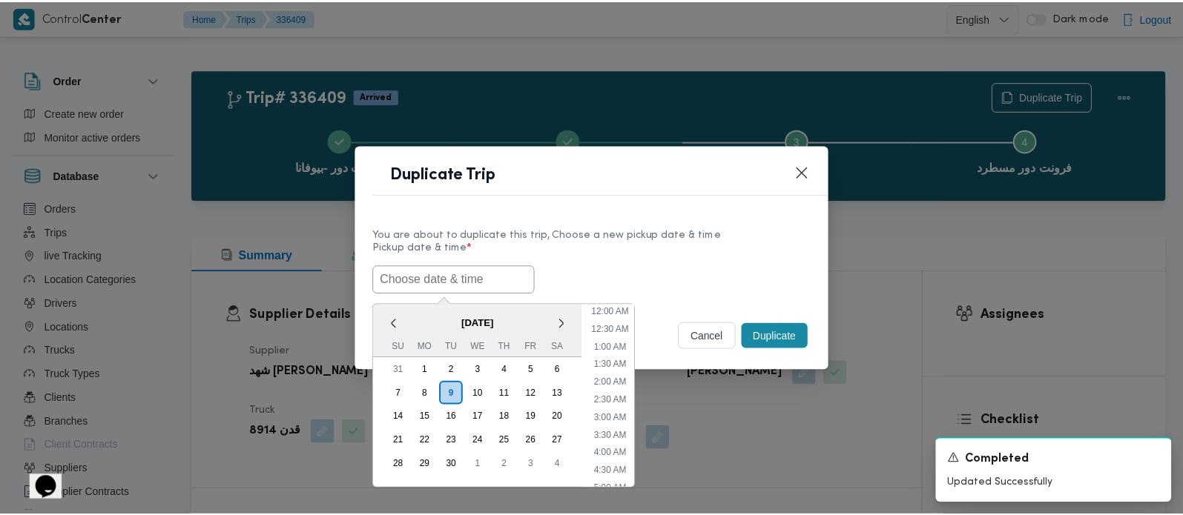
scroll to position [433, 0]
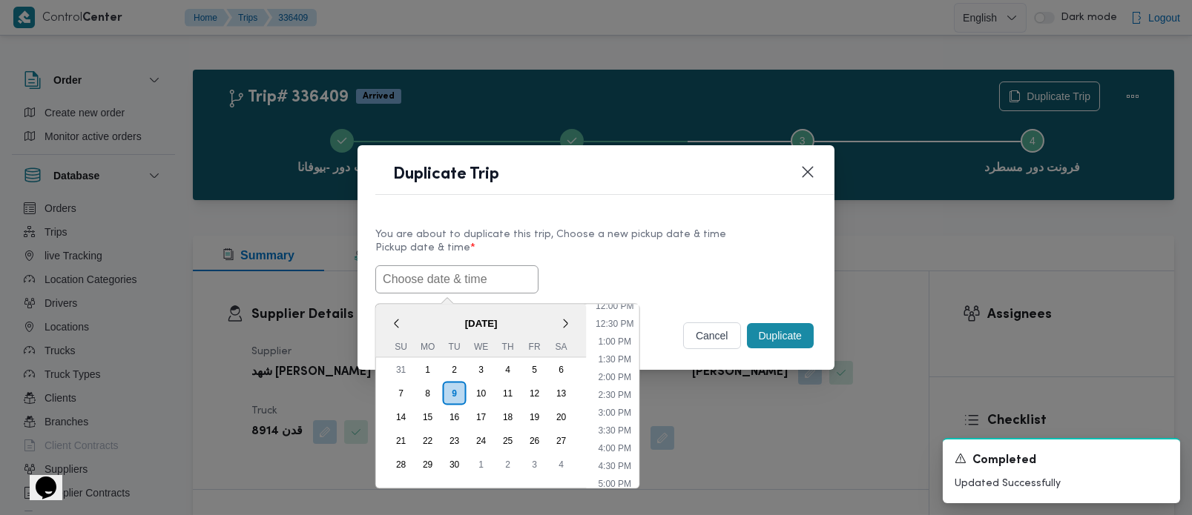
paste input "[DATE] 7:00AM"
type input "[DATE] 7:00AM"
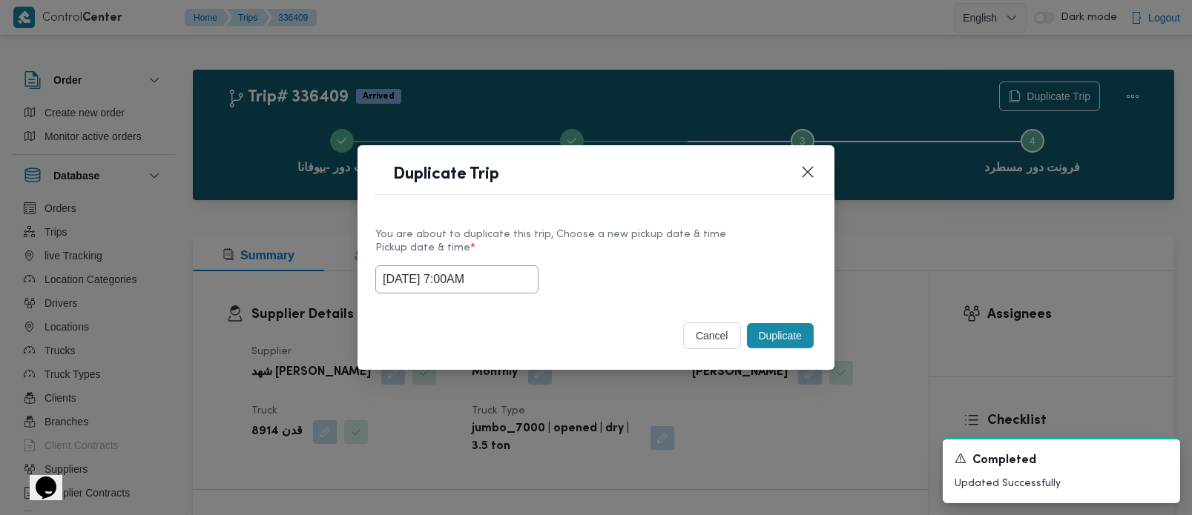
click at [632, 245] on label "Pickup date & time *" at bounding box center [595, 254] width 441 height 23
click at [754, 335] on button "Duplicate" at bounding box center [780, 335] width 67 height 25
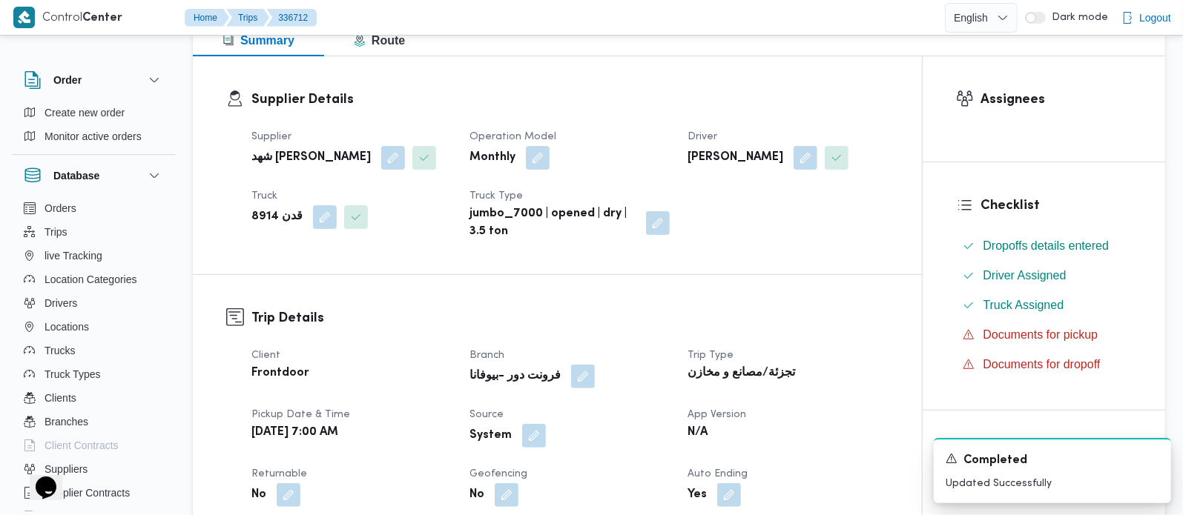
scroll to position [349, 0]
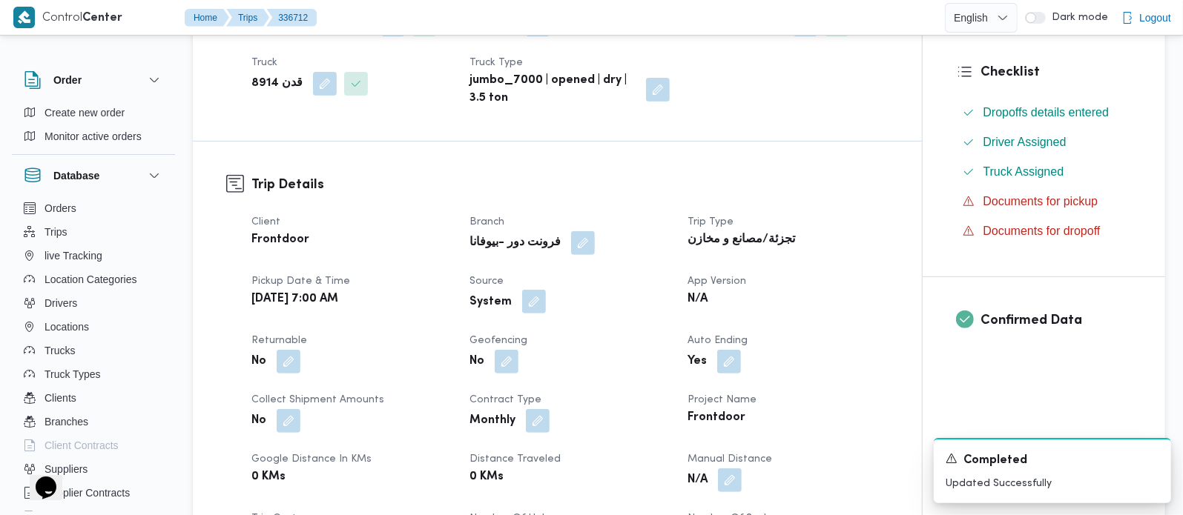
click at [532, 314] on button "button" at bounding box center [534, 302] width 24 height 24
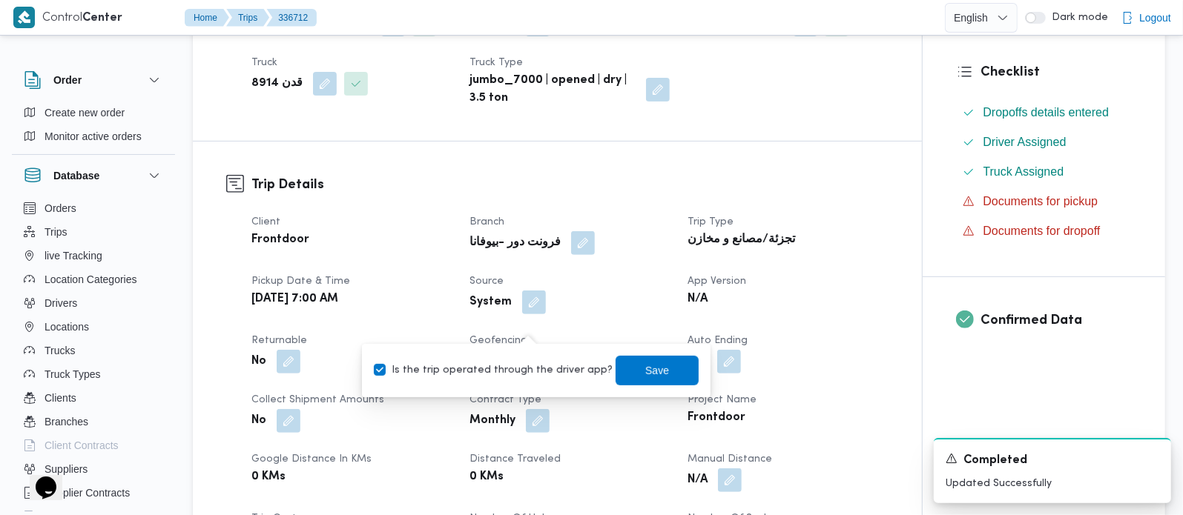
click at [513, 372] on label "Is the trip operated through the driver app?" at bounding box center [493, 371] width 239 height 18
checkbox input "false"
click at [645, 376] on span "Save" at bounding box center [657, 370] width 24 height 18
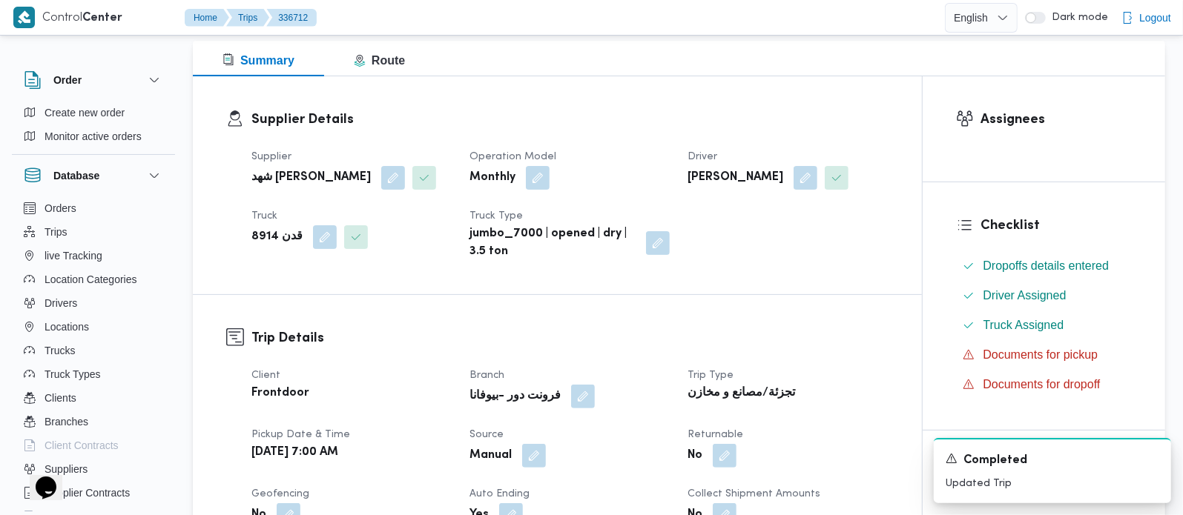
scroll to position [0, 0]
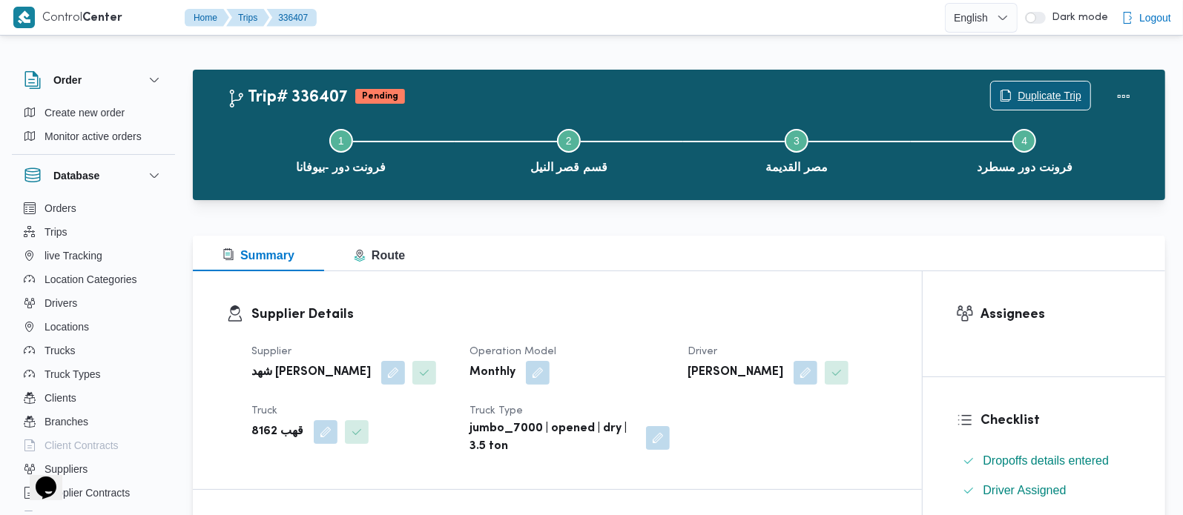
click at [1067, 96] on span "Duplicate Trip" at bounding box center [1050, 96] width 64 height 18
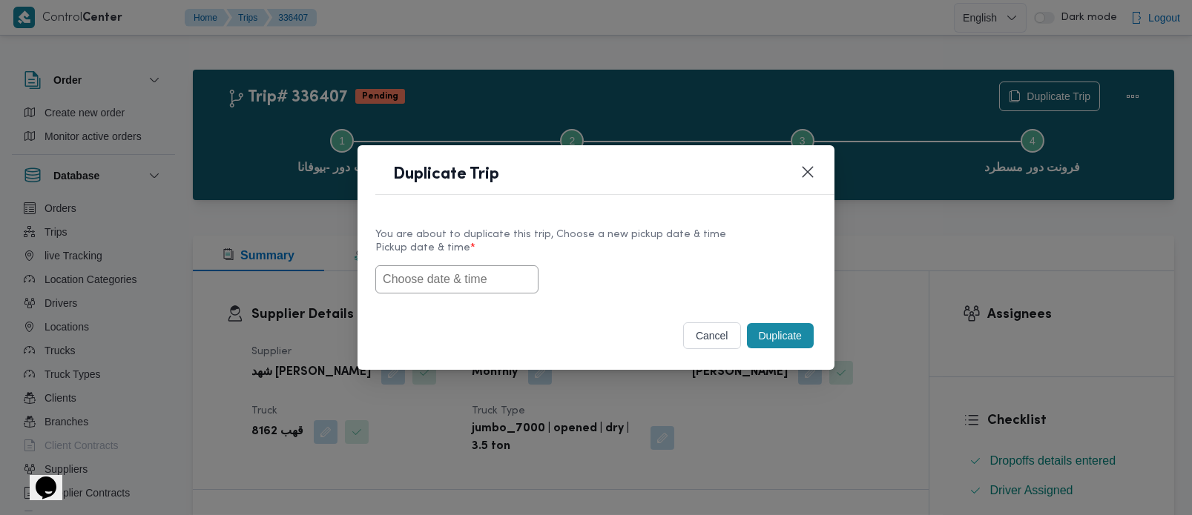
click at [447, 277] on input "text" at bounding box center [456, 280] width 163 height 28
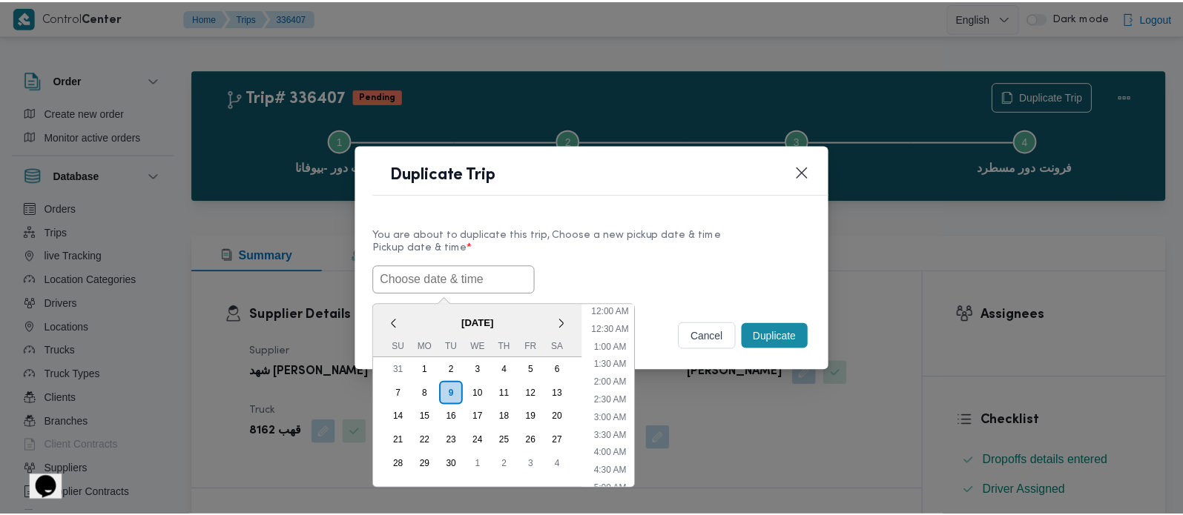
scroll to position [433, 0]
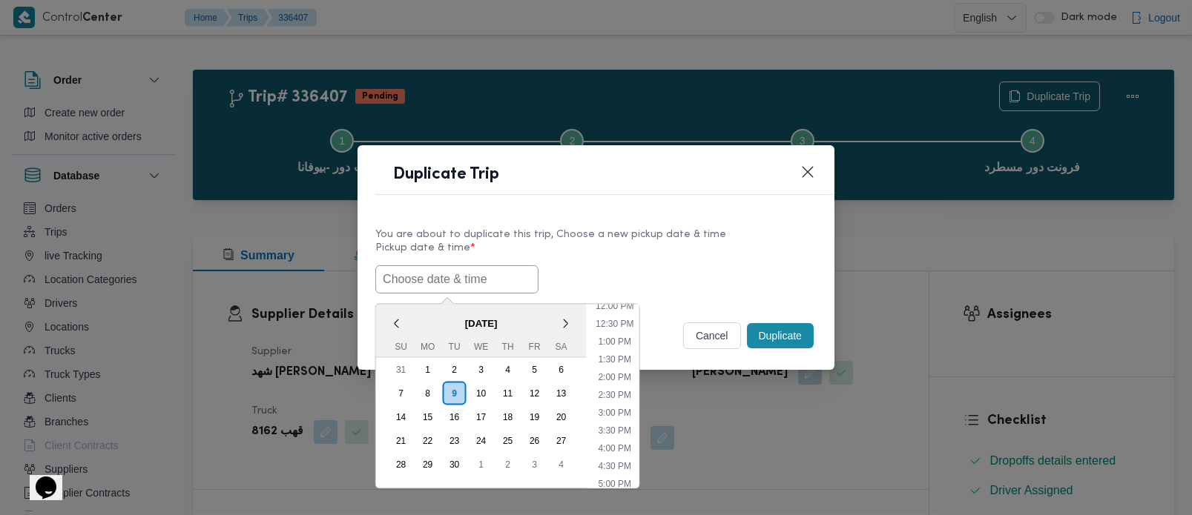
paste input "[DATE] 7:00AM"
type input "[DATE] 7:00AM"
click at [760, 236] on div "You are about to duplicate this trip, Choose a new pickup date & time" at bounding box center [595, 235] width 441 height 16
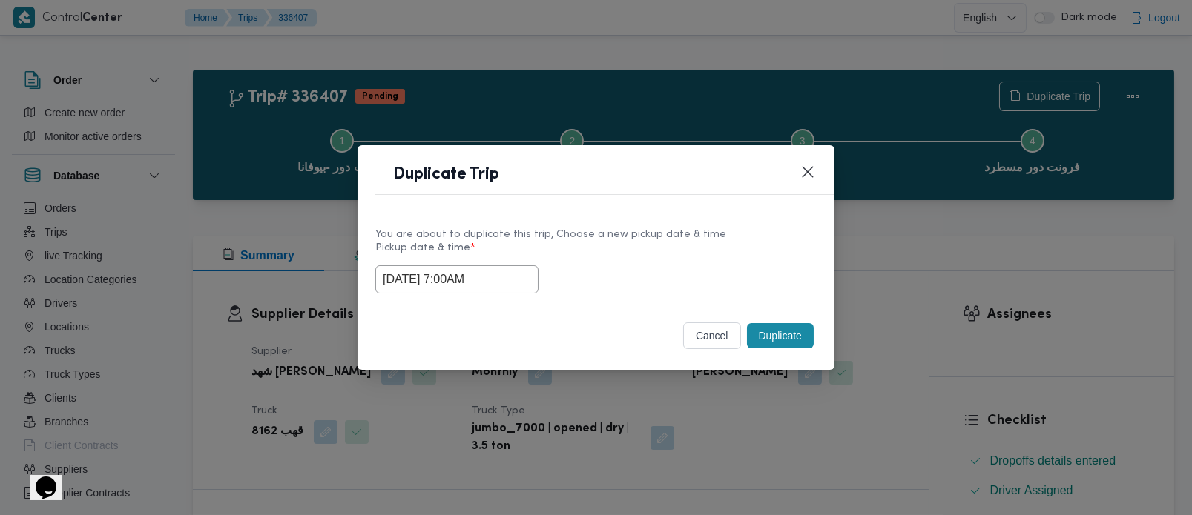
click at [807, 320] on div "Duplicate" at bounding box center [780, 335] width 73 height 31
click at [806, 330] on button "Duplicate" at bounding box center [780, 335] width 67 height 25
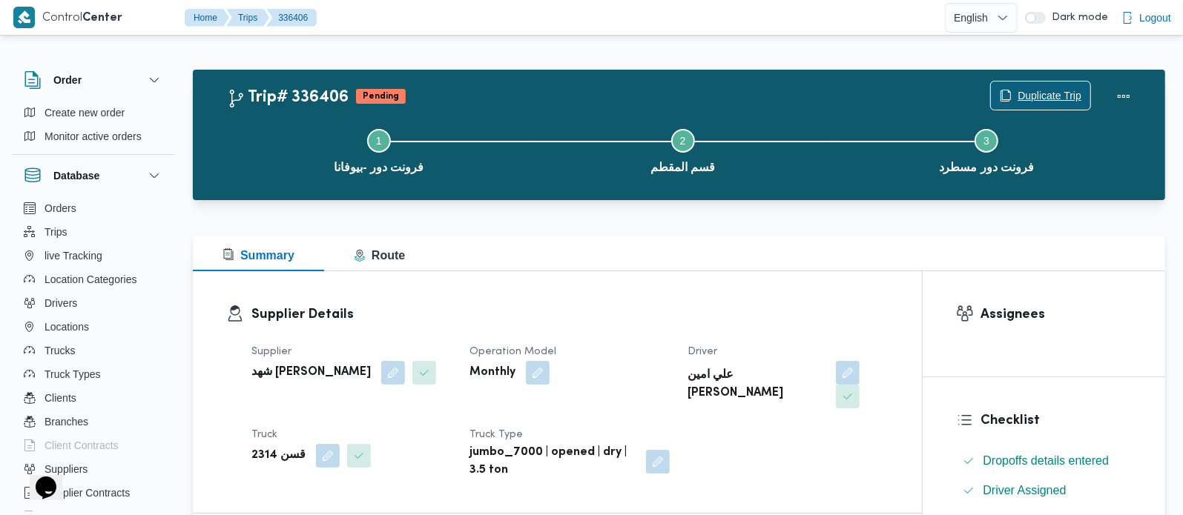
click at [1012, 88] on span "Duplicate Trip" at bounding box center [1040, 96] width 99 height 28
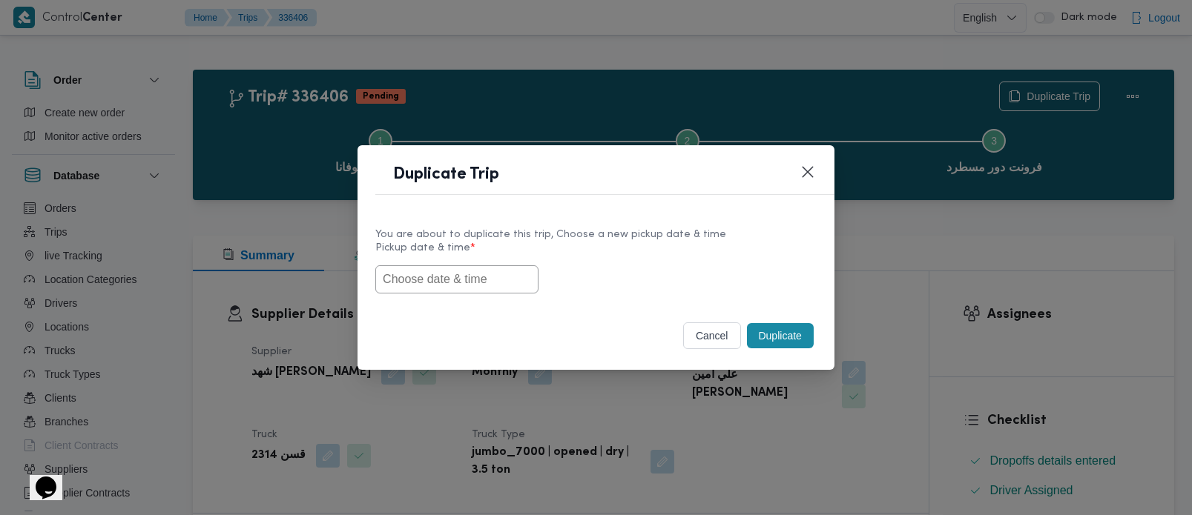
click at [470, 283] on input "text" at bounding box center [456, 280] width 163 height 28
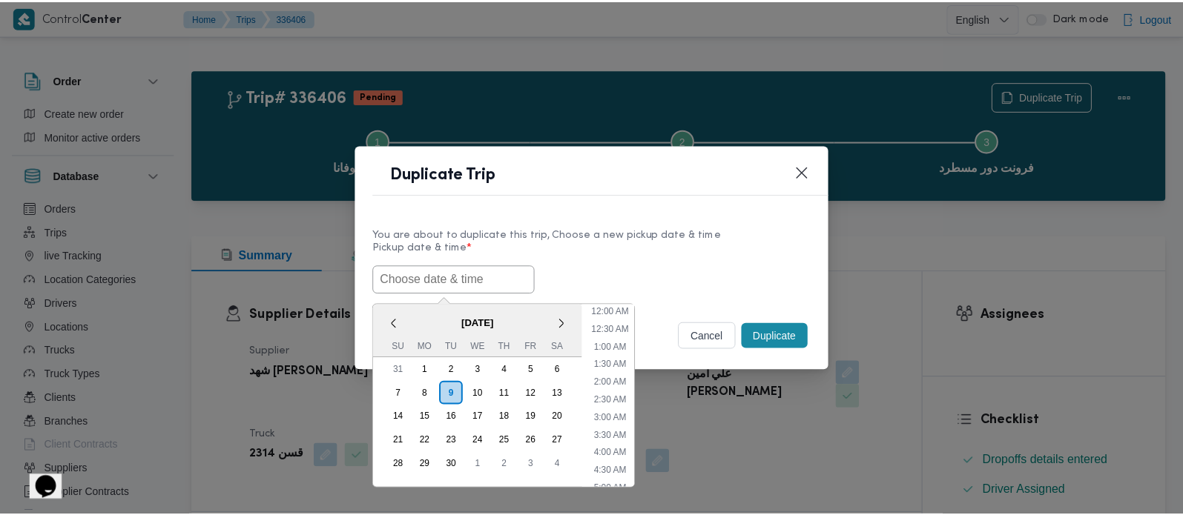
scroll to position [433, 0]
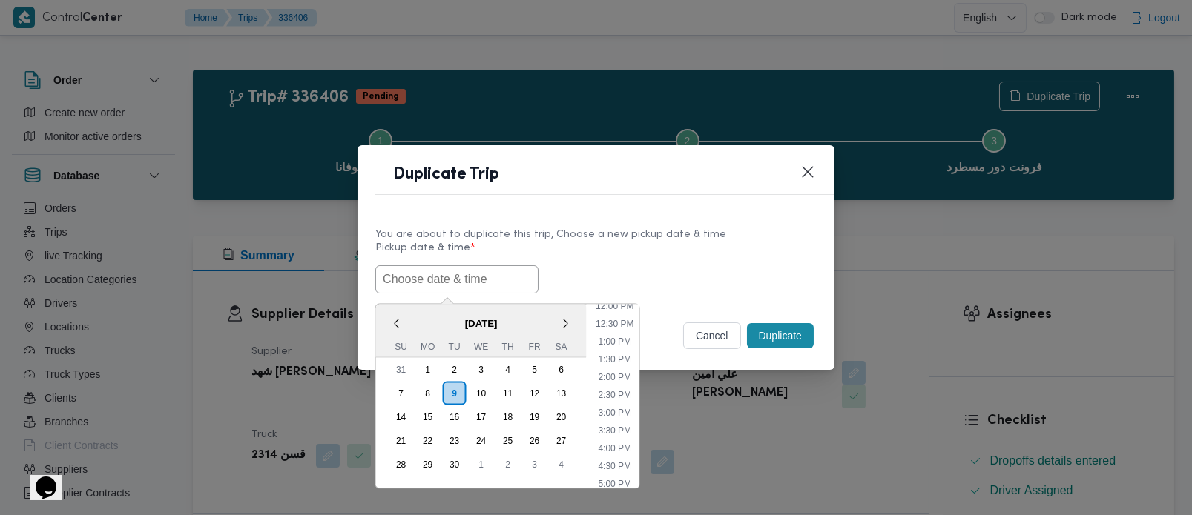
paste input "[DATE] 7:00AM"
type input "[DATE] 7:00AM"
drag, startPoint x: 624, startPoint y: 251, endPoint x: 689, endPoint y: 300, distance: 81.6
click at [624, 251] on label "Pickup date & time *" at bounding box center [595, 254] width 441 height 23
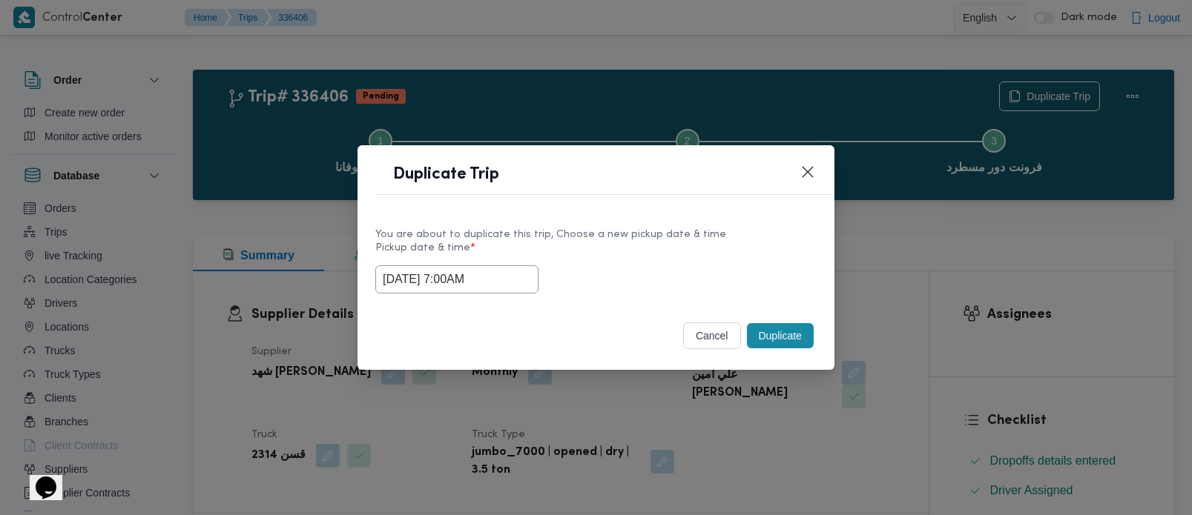
click at [807, 344] on button "Duplicate" at bounding box center [780, 335] width 67 height 25
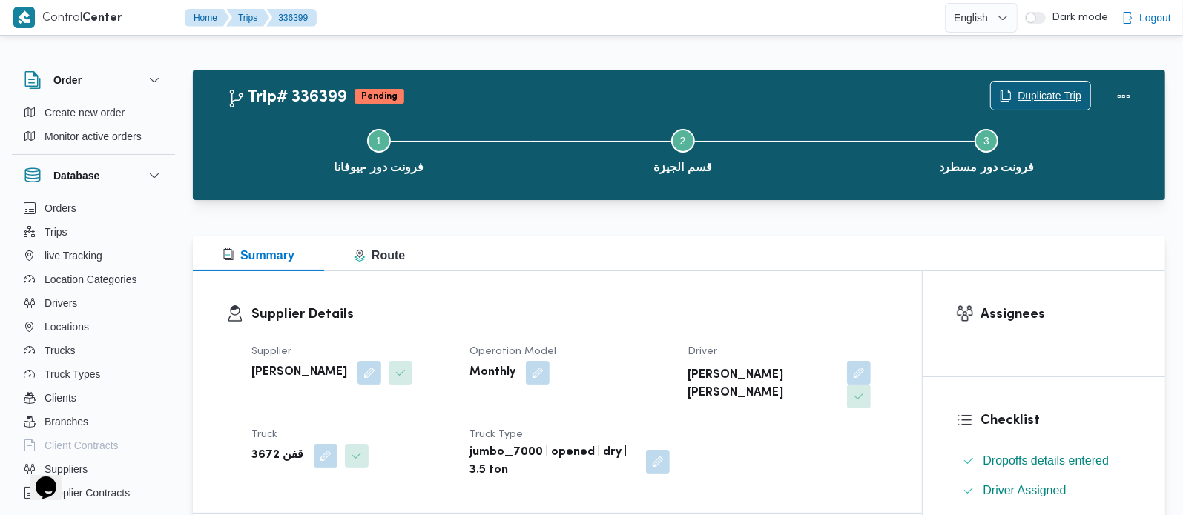
click at [1035, 97] on span "Duplicate Trip" at bounding box center [1050, 96] width 64 height 18
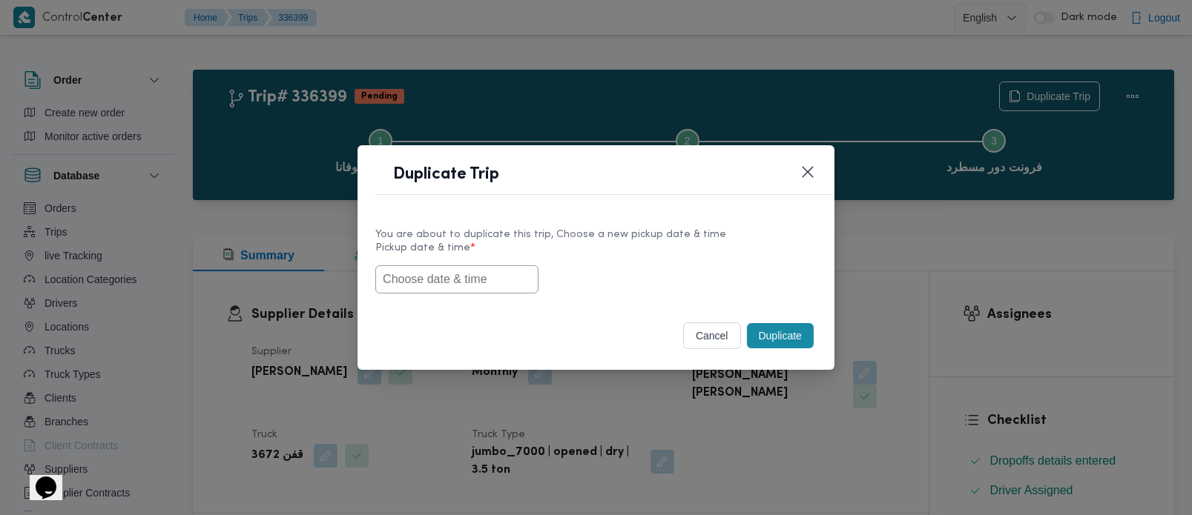
click at [458, 288] on input "text" at bounding box center [456, 280] width 163 height 28
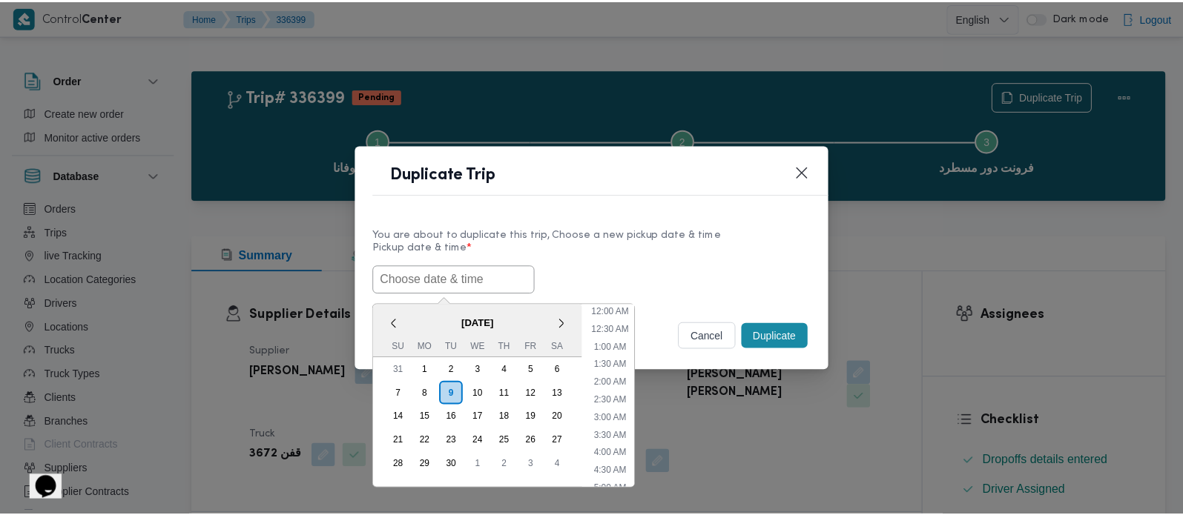
scroll to position [433, 0]
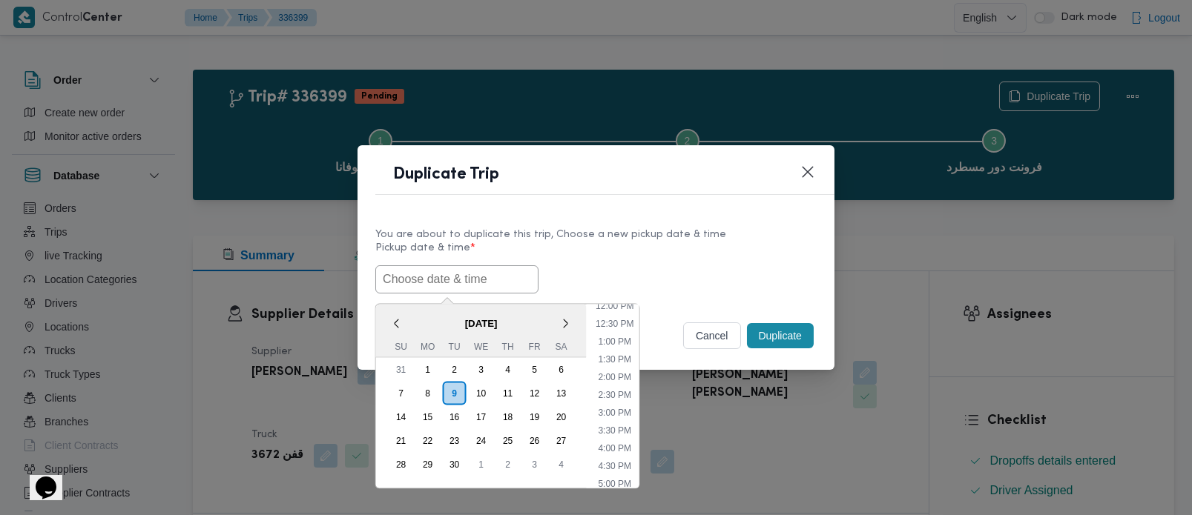
paste input "[DATE] 7:00AM"
type input "[DATE] 7:00AM"
click at [673, 251] on label "Pickup date & time *" at bounding box center [595, 254] width 441 height 23
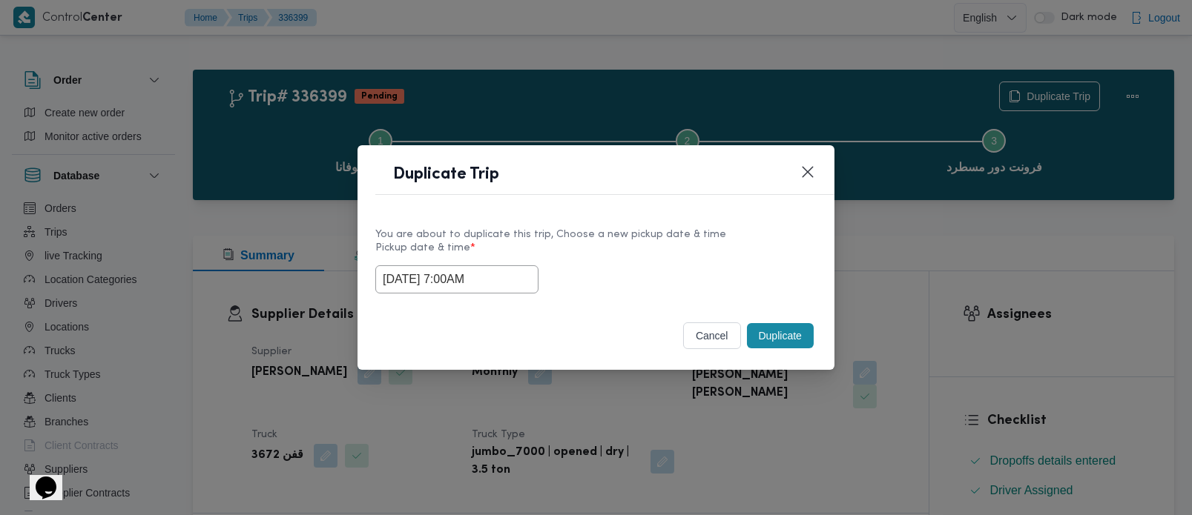
click at [777, 323] on button "Duplicate" at bounding box center [780, 335] width 67 height 25
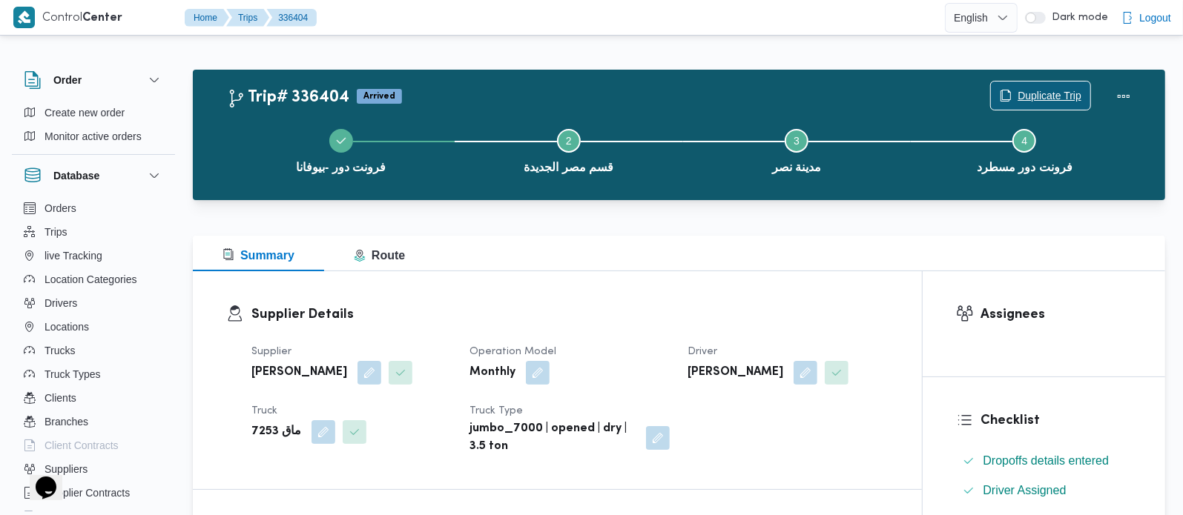
click at [1031, 96] on span "Duplicate Trip" at bounding box center [1050, 96] width 64 height 18
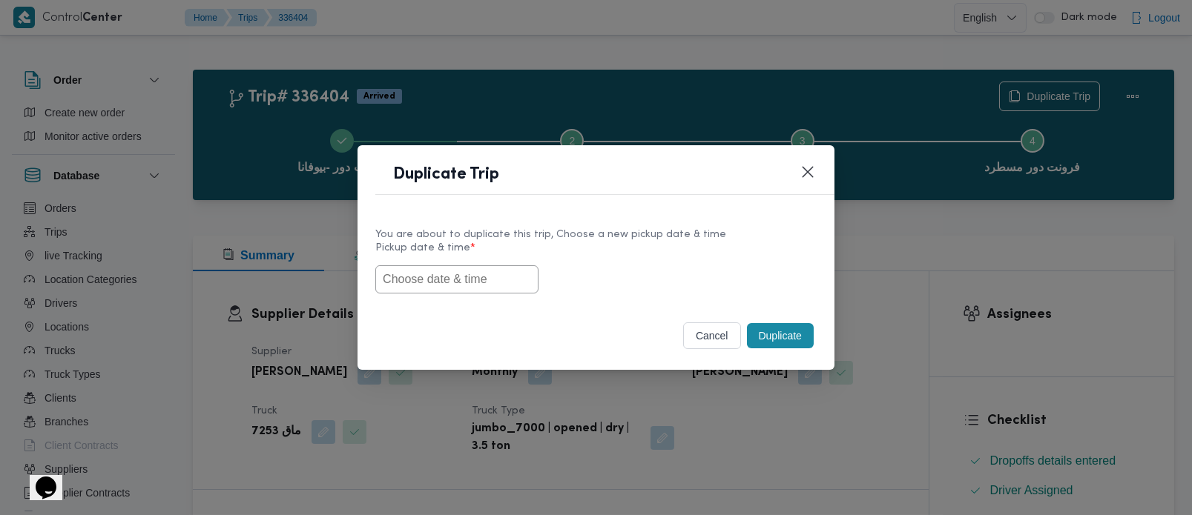
click at [389, 283] on input "text" at bounding box center [456, 280] width 163 height 28
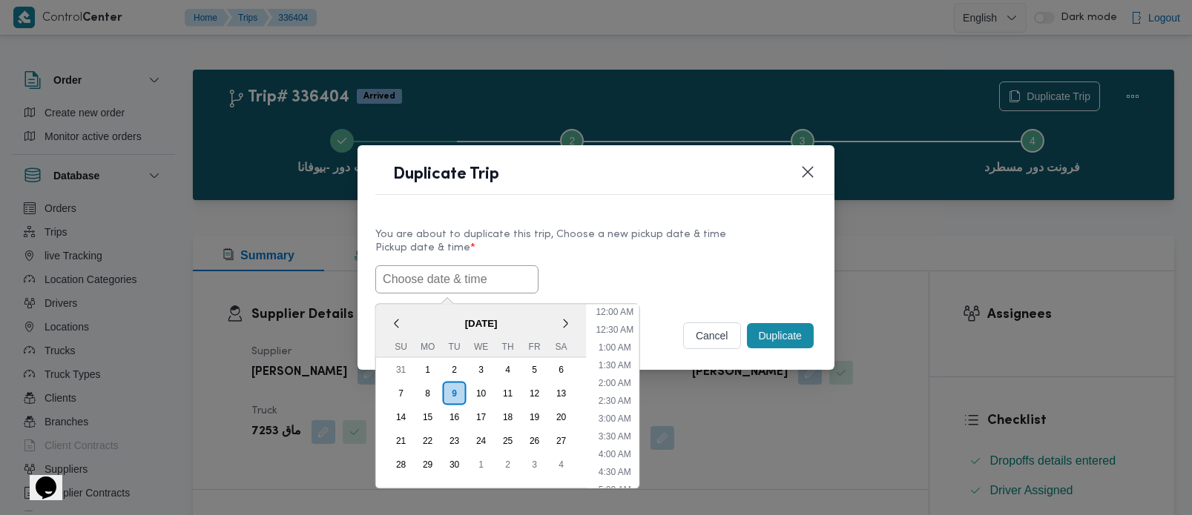
paste input "[DATE] 7:00AM"
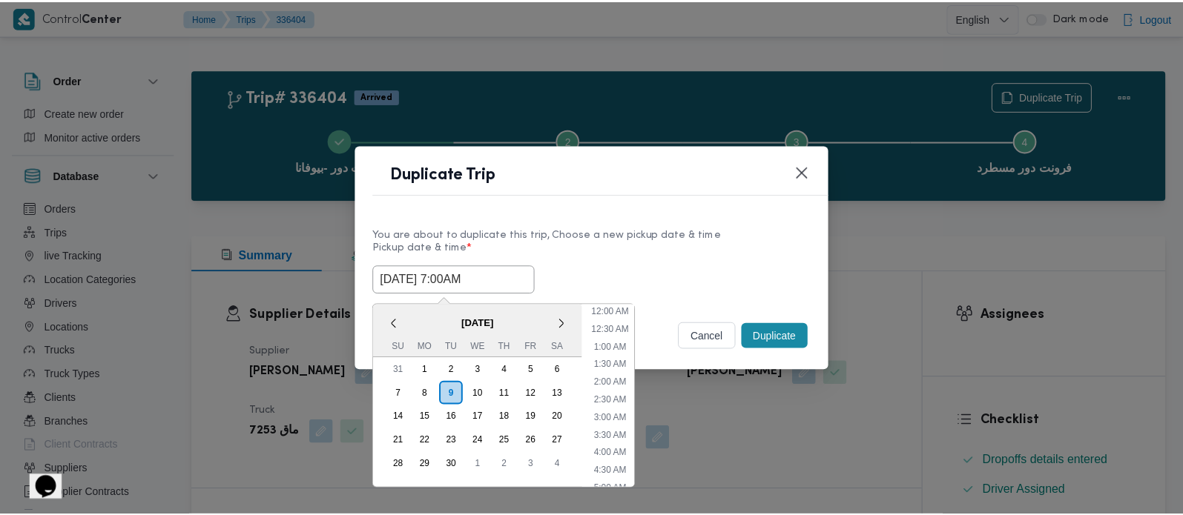
scroll to position [433, 0]
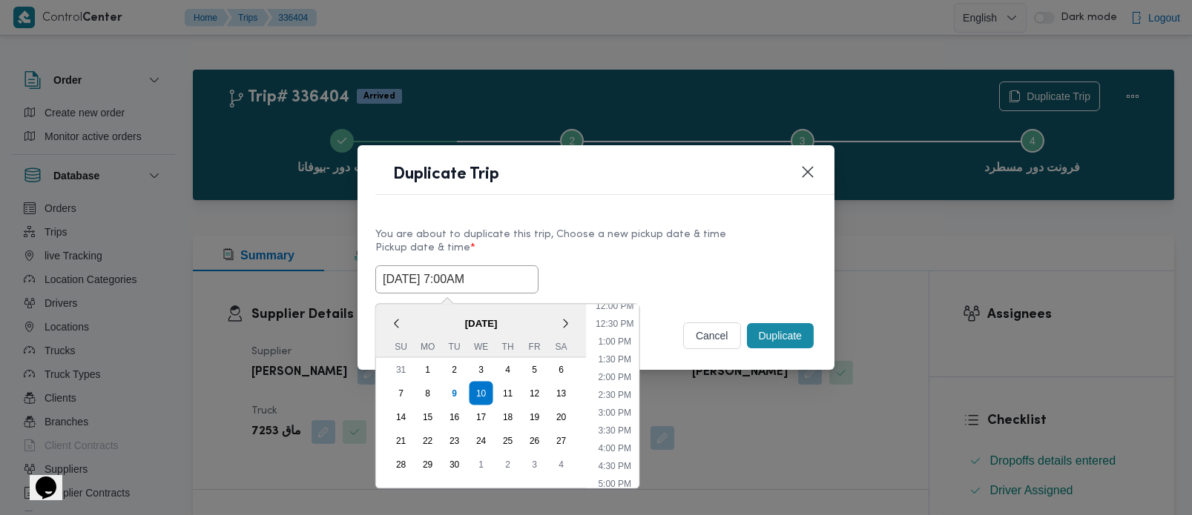
type input "[DATE] 7:00AM"
click at [589, 245] on label "Pickup date & time *" at bounding box center [595, 254] width 441 height 23
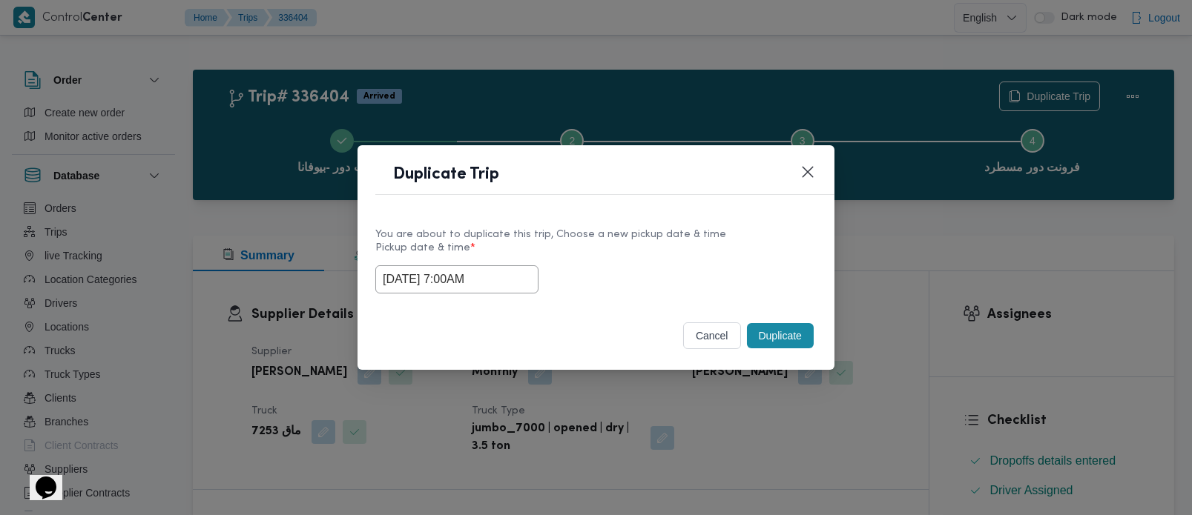
click at [758, 329] on button "Duplicate" at bounding box center [780, 335] width 67 height 25
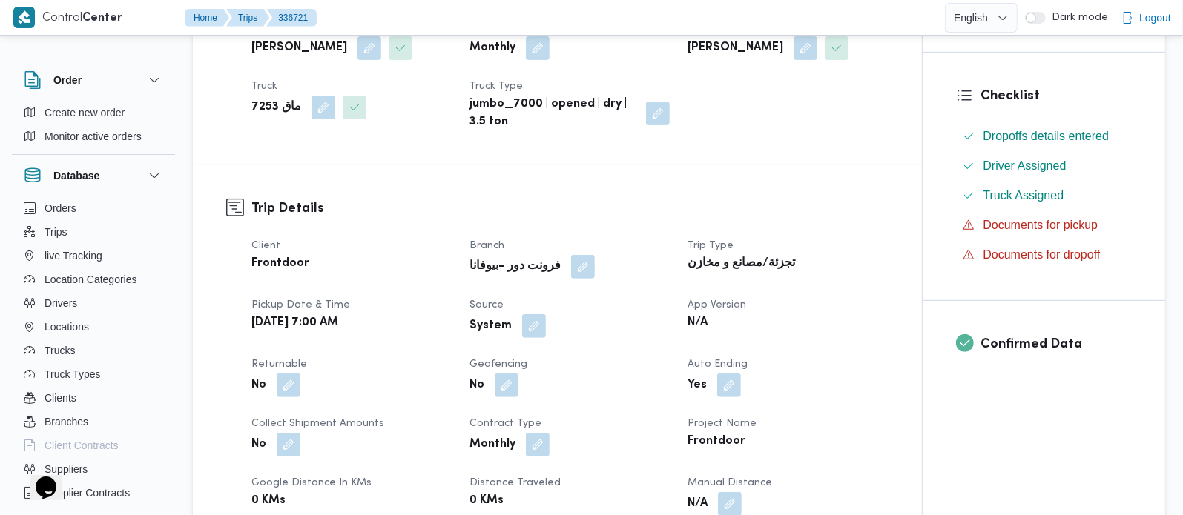
scroll to position [349, 0]
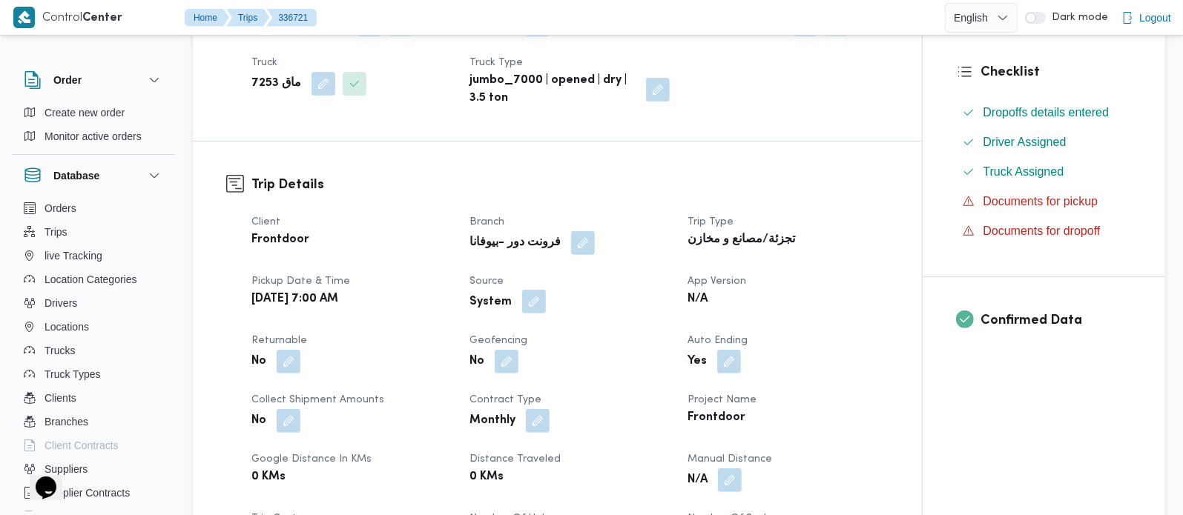
click at [536, 293] on button "button" at bounding box center [534, 302] width 24 height 24
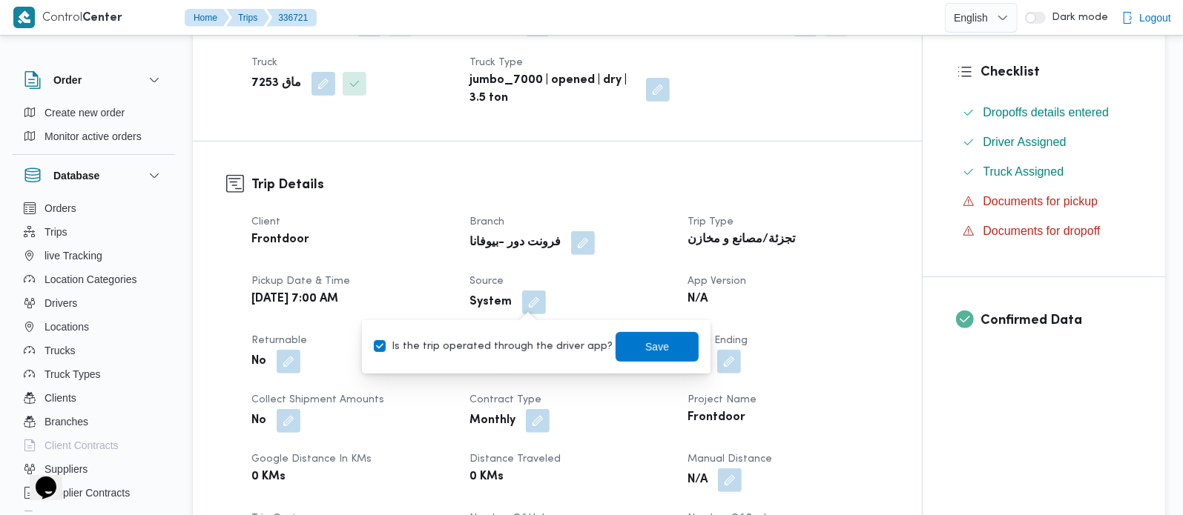
click at [515, 340] on label "Is the trip operated through the driver app?" at bounding box center [493, 347] width 239 height 18
checkbox input "false"
click at [645, 340] on span "Save" at bounding box center [657, 346] width 24 height 18
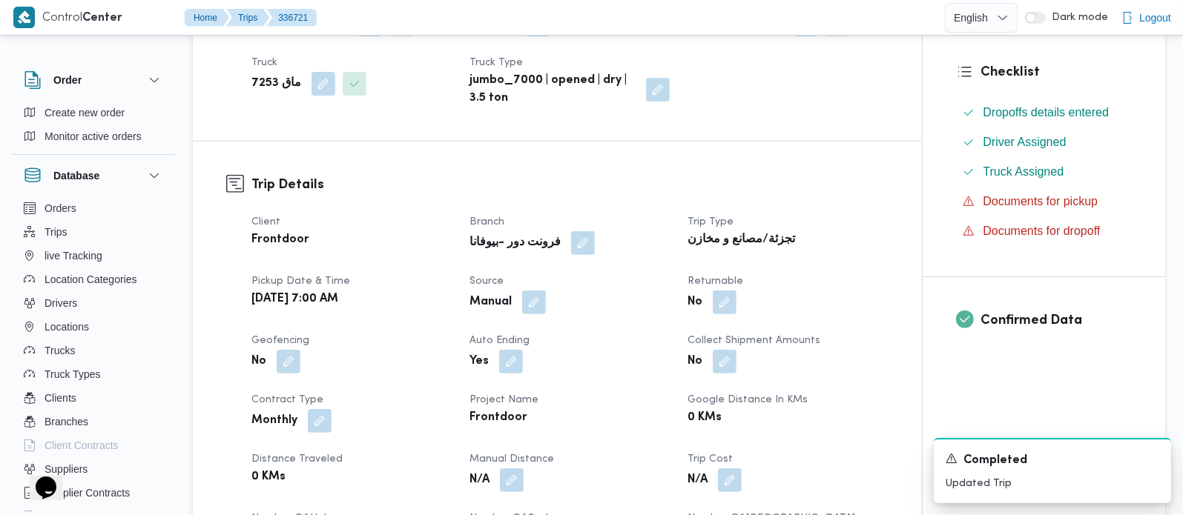
scroll to position [0, 0]
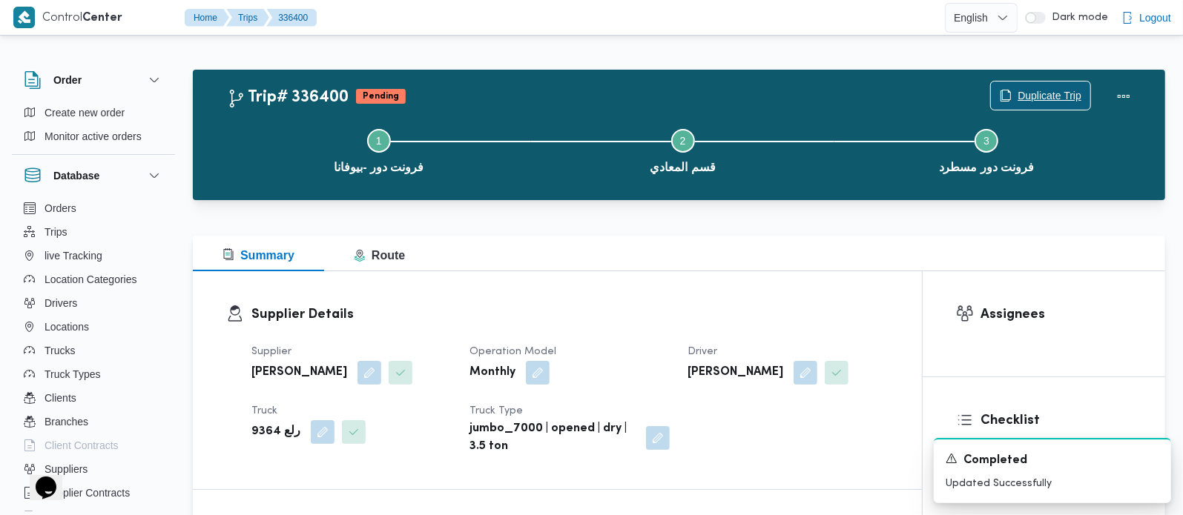
click at [1067, 90] on span "Duplicate Trip" at bounding box center [1050, 96] width 64 height 18
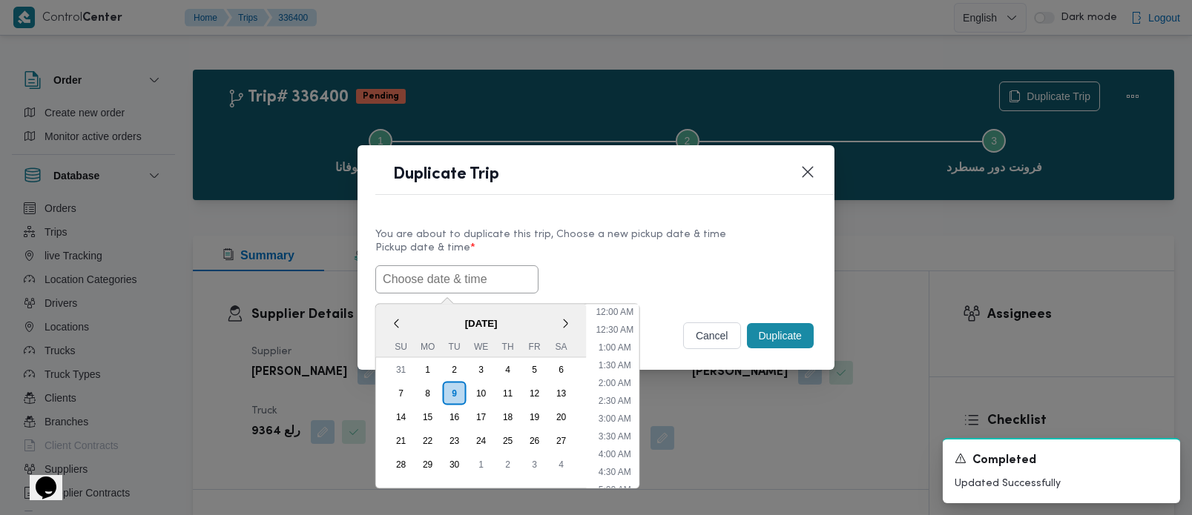
click at [441, 273] on input "text" at bounding box center [456, 280] width 163 height 28
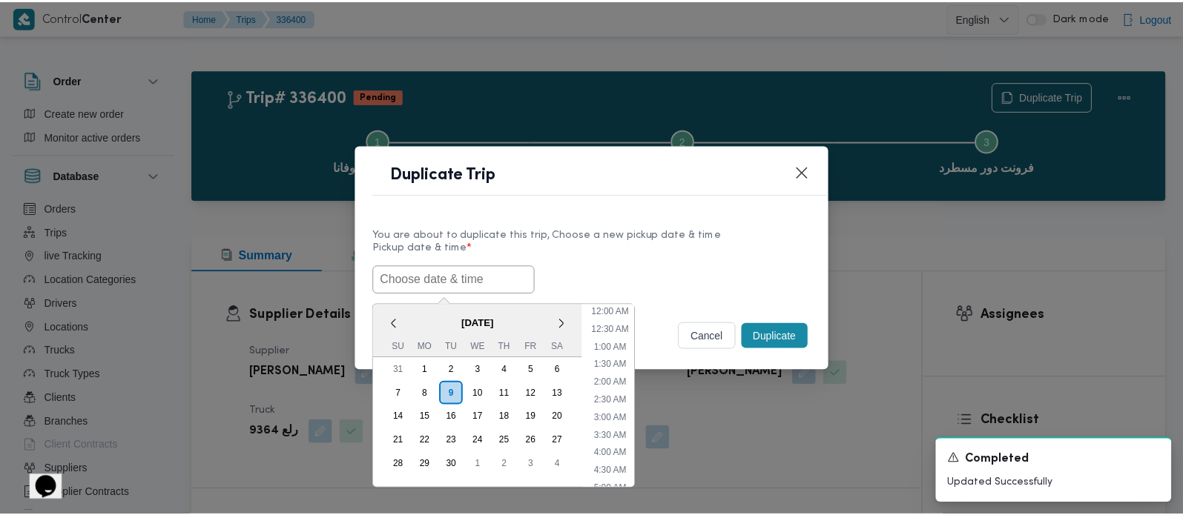
scroll to position [433, 0]
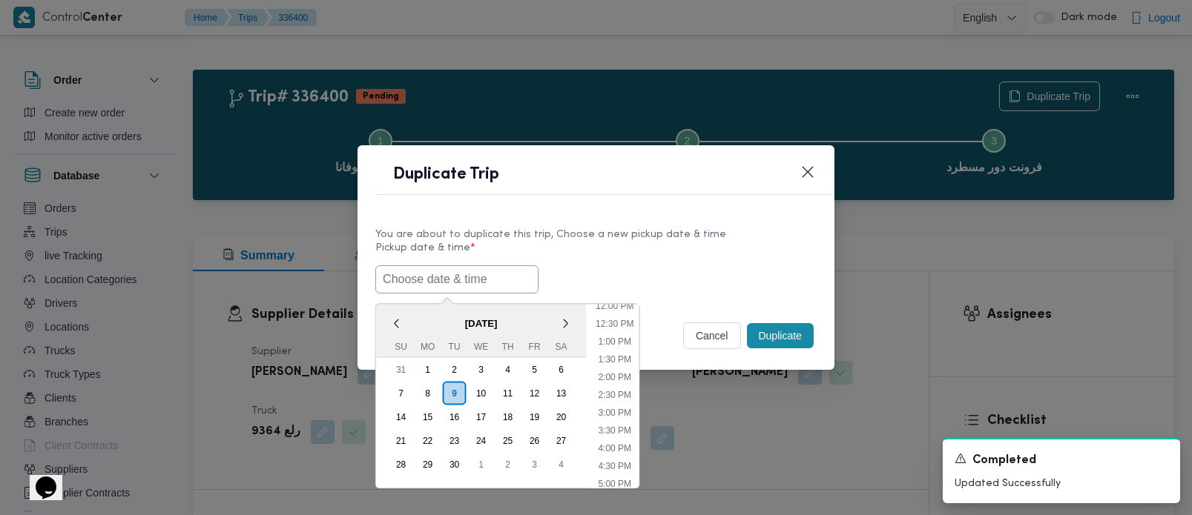
paste input "[DATE] 7:00AM"
type input "[DATE] 7:00AM"
click at [715, 249] on label "Pickup date & time *" at bounding box center [595, 254] width 441 height 23
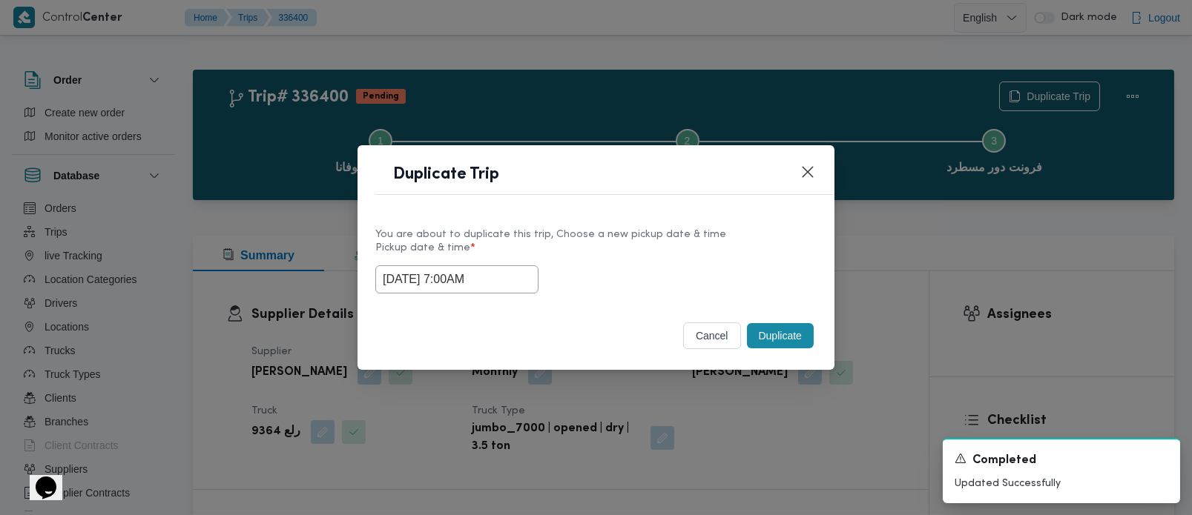
click at [808, 352] on div "Duplicate" at bounding box center [780, 335] width 73 height 31
click at [795, 338] on button "Duplicate" at bounding box center [780, 335] width 67 height 25
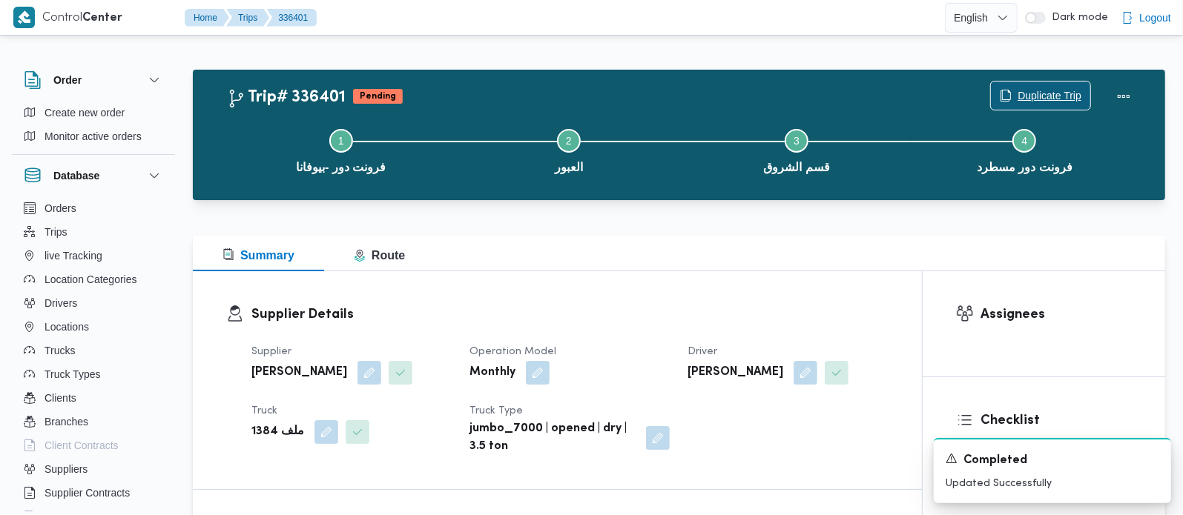
click at [1030, 88] on span "Duplicate Trip" at bounding box center [1050, 96] width 64 height 18
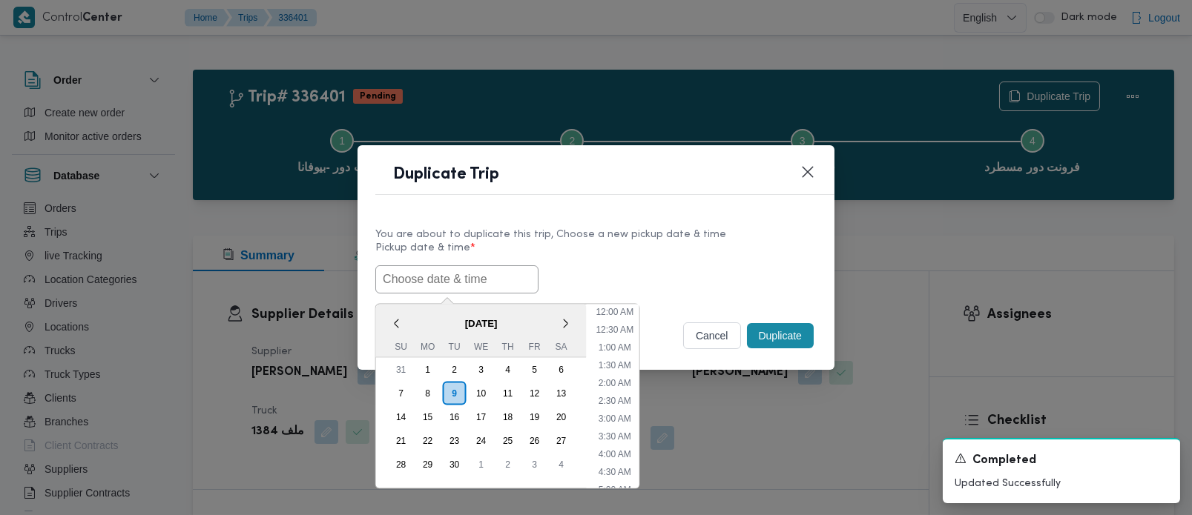
click at [452, 276] on input "text" at bounding box center [456, 280] width 163 height 28
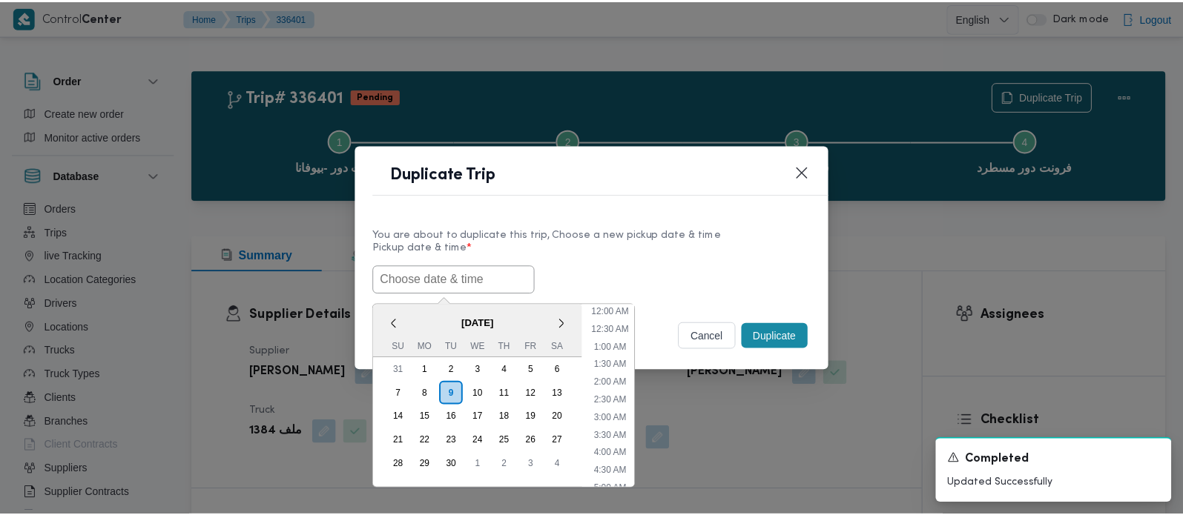
scroll to position [433, 0]
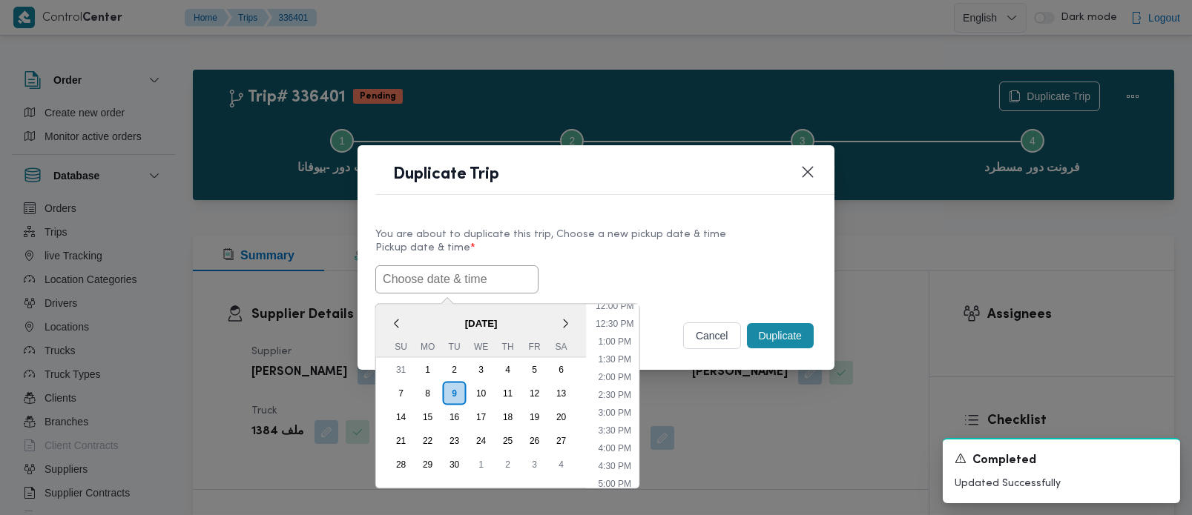
paste input "[DATE] 7:00AM"
type input "[DATE] 7:00AM"
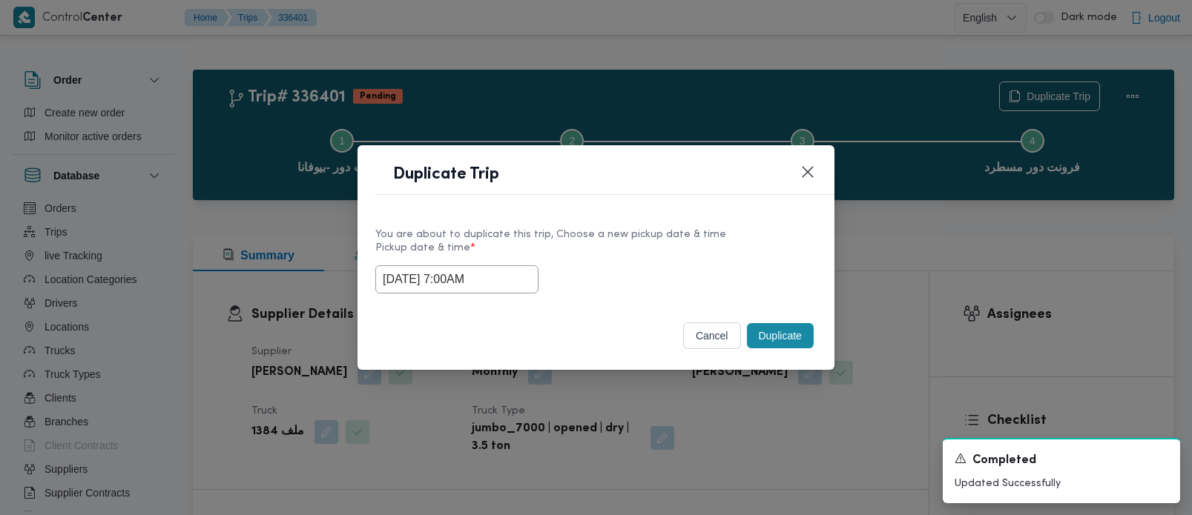
click at [590, 254] on label "Pickup date & time *" at bounding box center [595, 254] width 441 height 23
click at [758, 329] on button "Duplicate" at bounding box center [780, 335] width 67 height 25
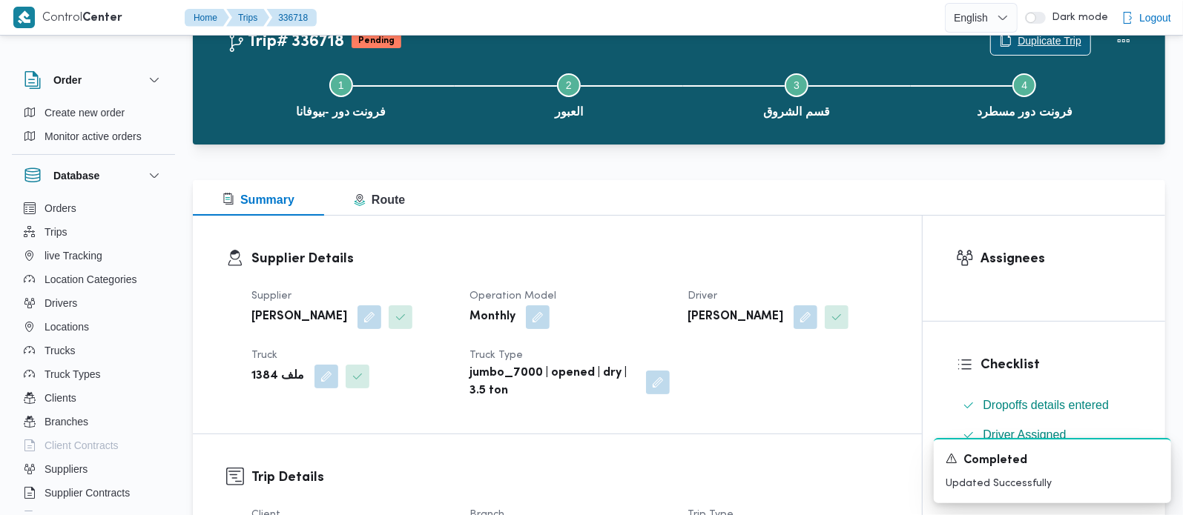
scroll to position [261, 0]
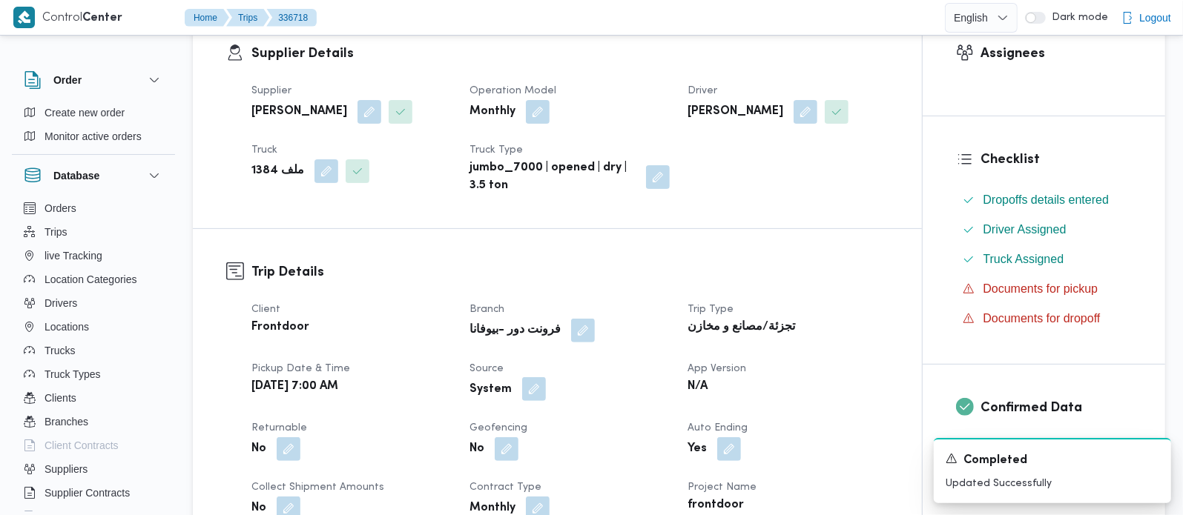
click at [530, 387] on button "button" at bounding box center [534, 390] width 24 height 24
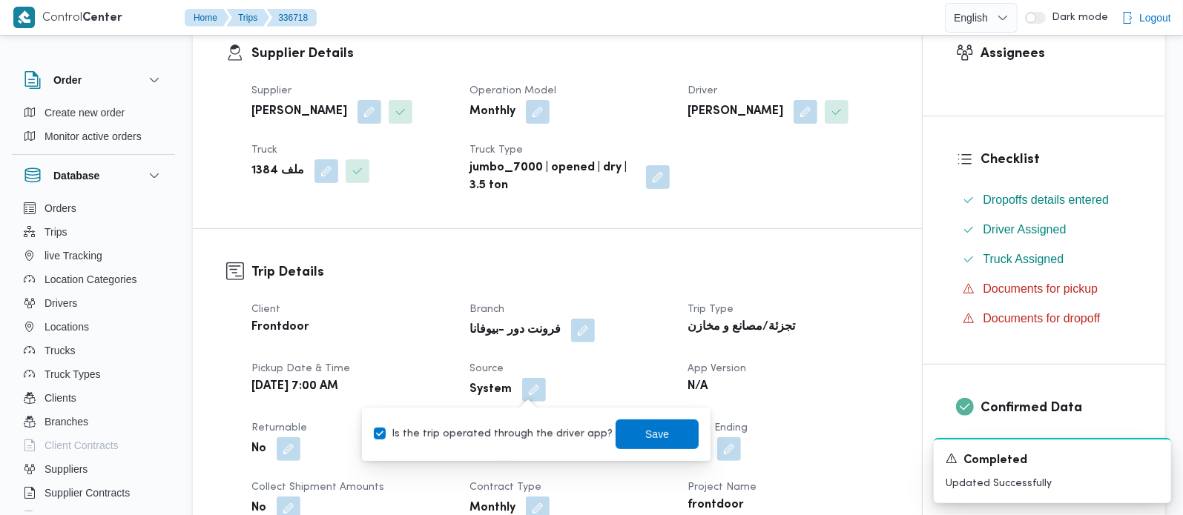
click at [518, 431] on label "Is the trip operated through the driver app?" at bounding box center [493, 435] width 239 height 18
checkbox input "false"
click at [616, 431] on span "Save" at bounding box center [657, 434] width 83 height 30
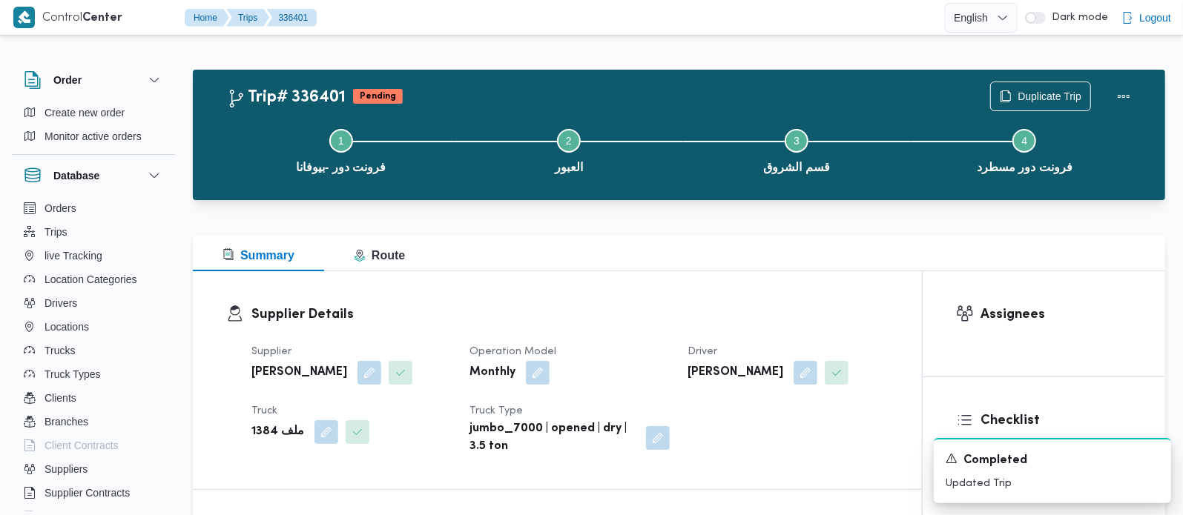
scroll to position [261, 0]
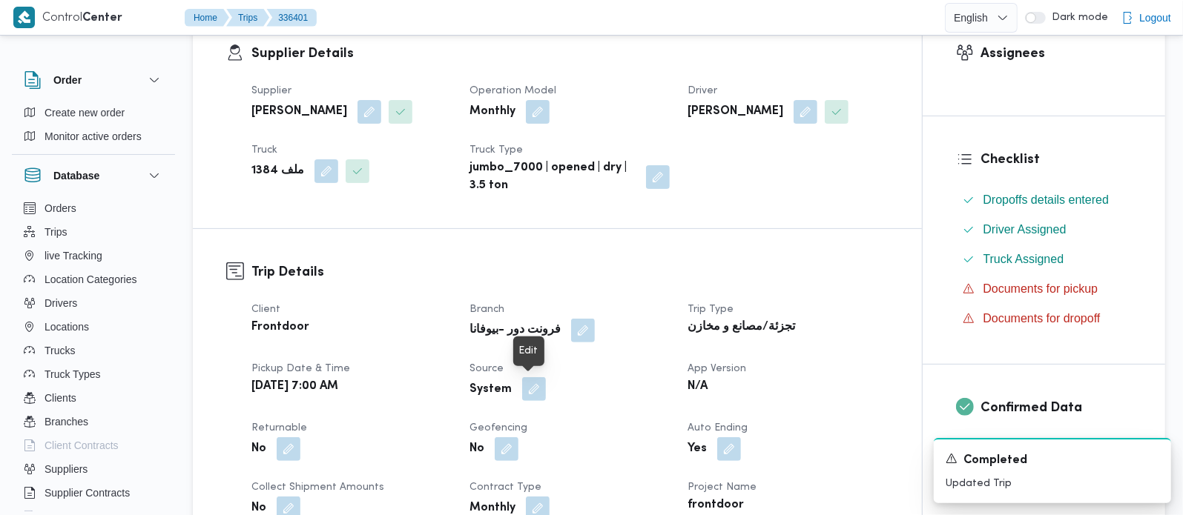
click at [526, 398] on button "button" at bounding box center [534, 390] width 24 height 24
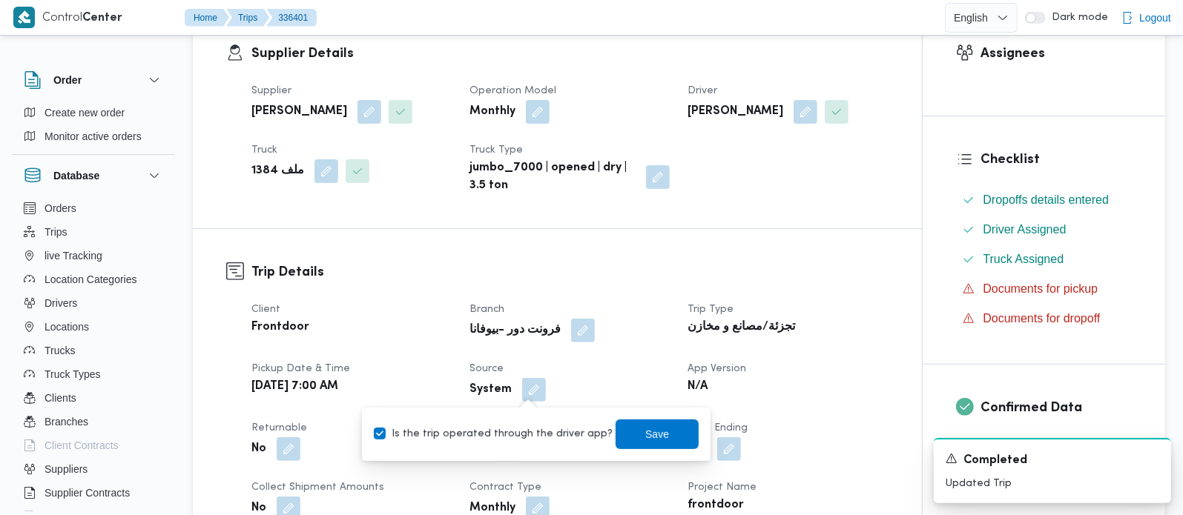
click at [522, 434] on label "Is the trip operated through the driver app?" at bounding box center [493, 435] width 239 height 18
checkbox input "false"
click at [645, 432] on span "Save" at bounding box center [657, 434] width 24 height 18
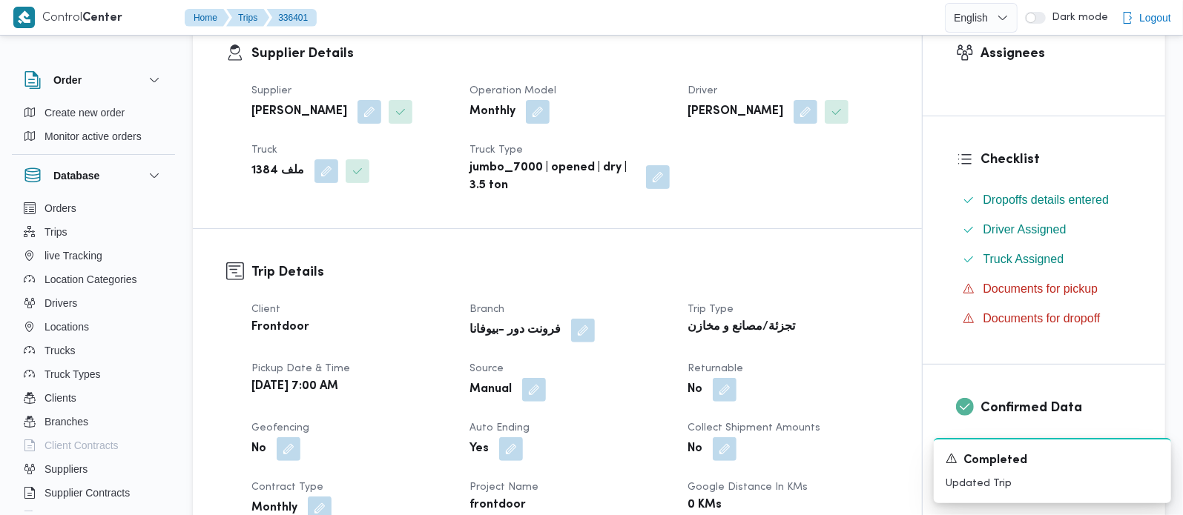
scroll to position [0, 0]
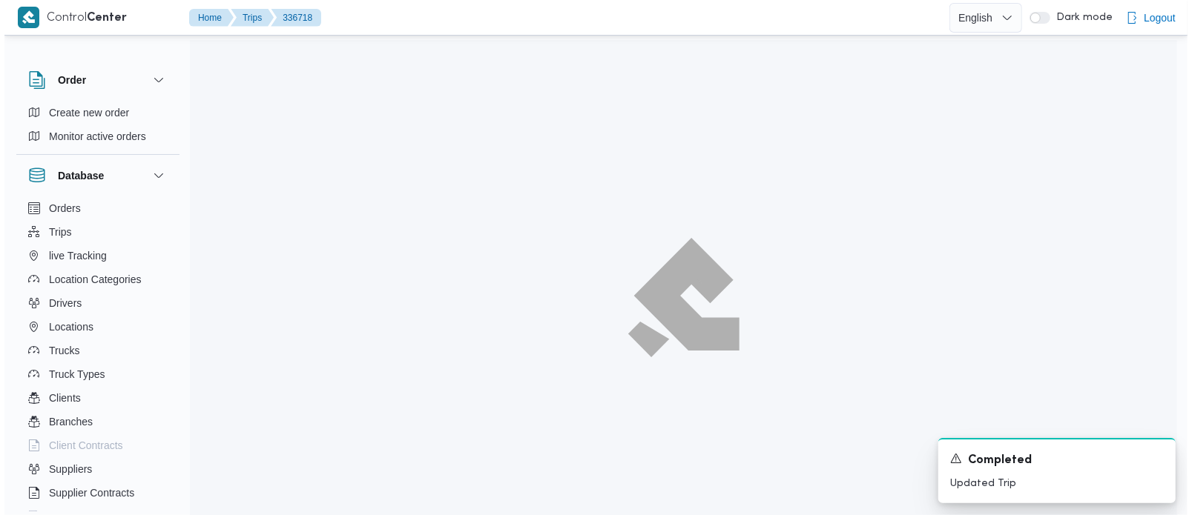
scroll to position [40, 0]
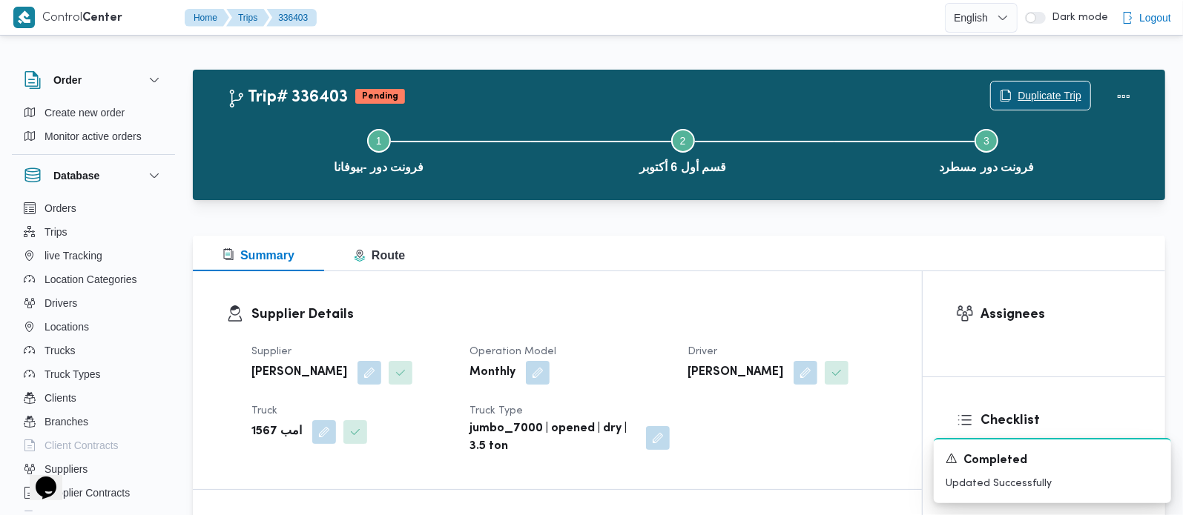
click at [1049, 99] on span "Duplicate Trip" at bounding box center [1050, 96] width 64 height 18
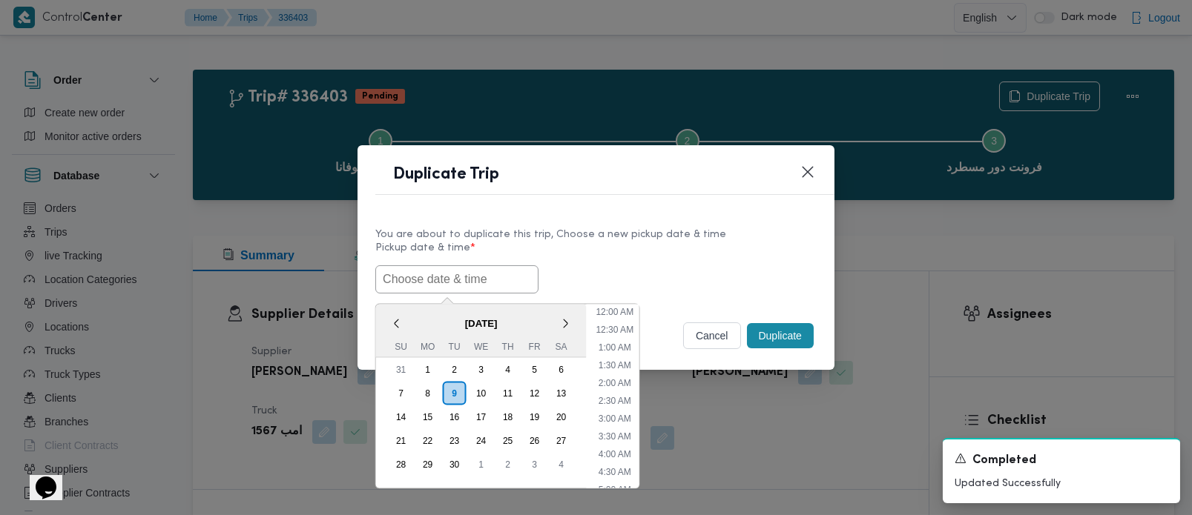
click at [484, 278] on input "text" at bounding box center [456, 280] width 163 height 28
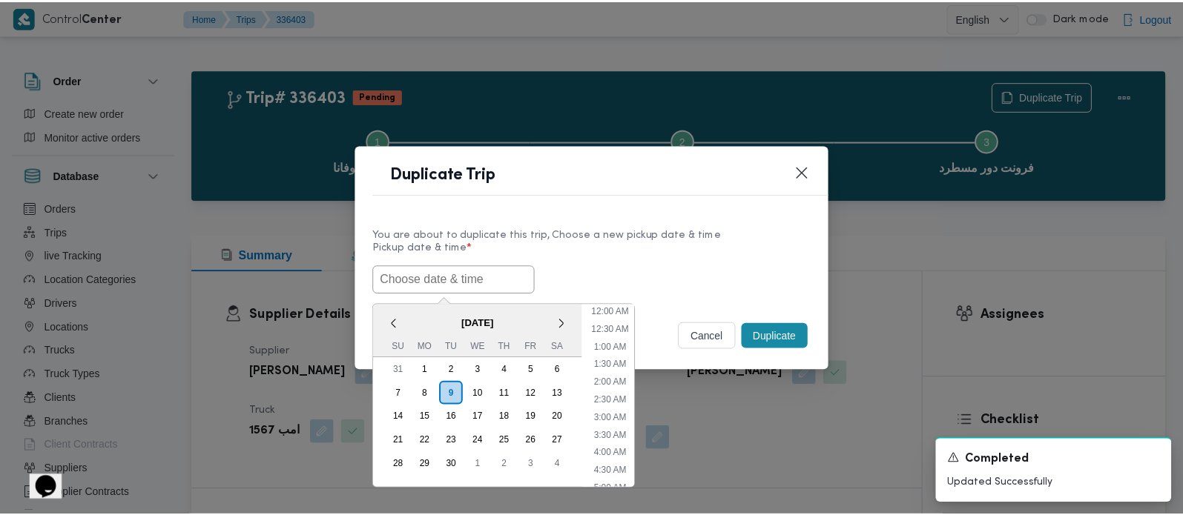
scroll to position [433, 0]
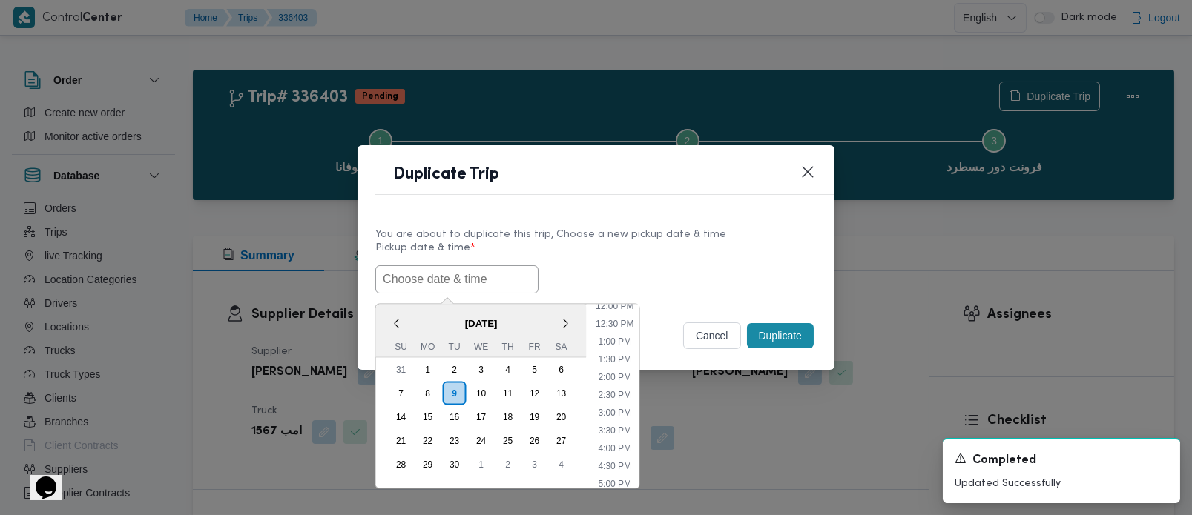
paste input "[DATE] 7:00AM"
type input "[DATE] 7:00AM"
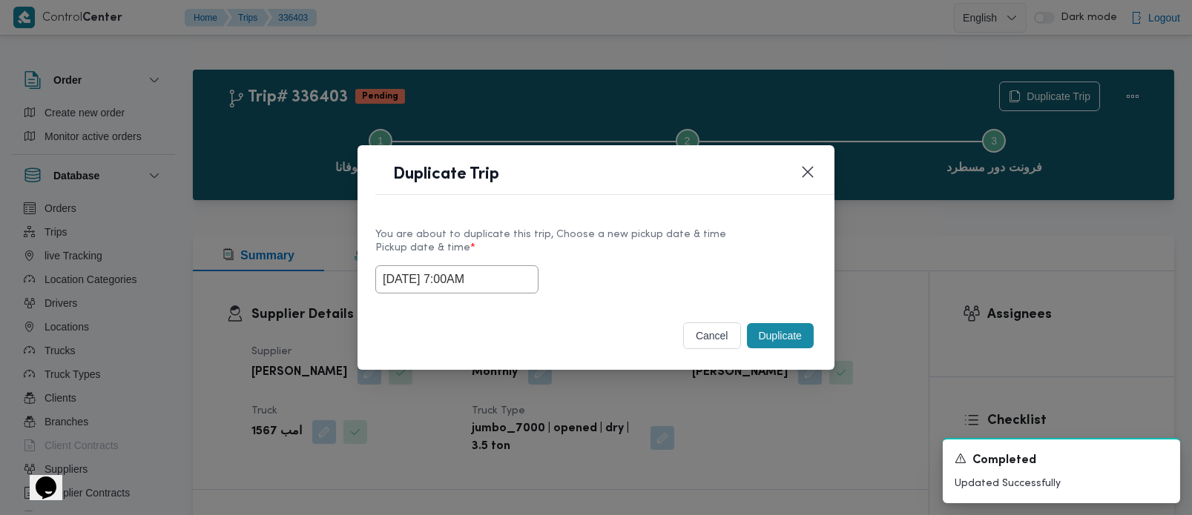
click at [605, 249] on label "Pickup date & time *" at bounding box center [595, 254] width 441 height 23
click at [774, 324] on button "Duplicate" at bounding box center [780, 335] width 67 height 25
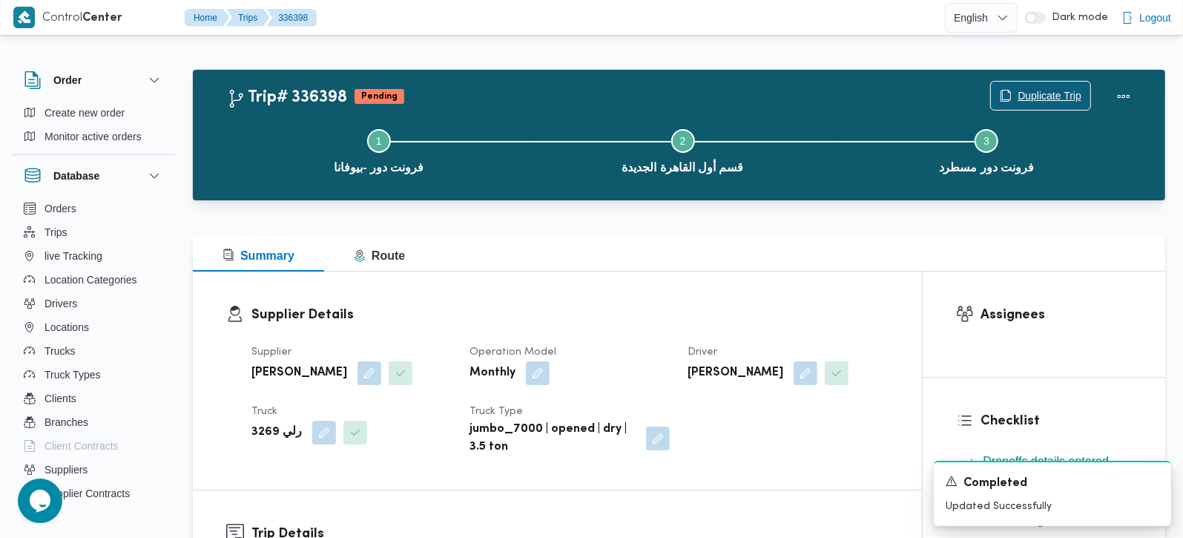
click at [1062, 93] on span "Duplicate Trip" at bounding box center [1050, 96] width 64 height 18
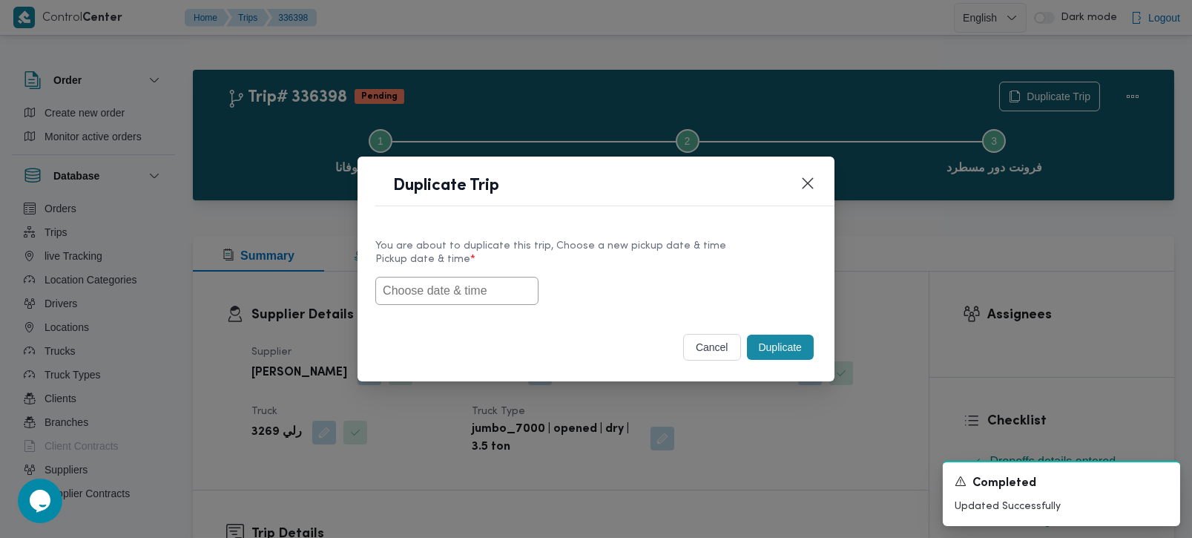
click at [488, 289] on input "text" at bounding box center [456, 291] width 163 height 28
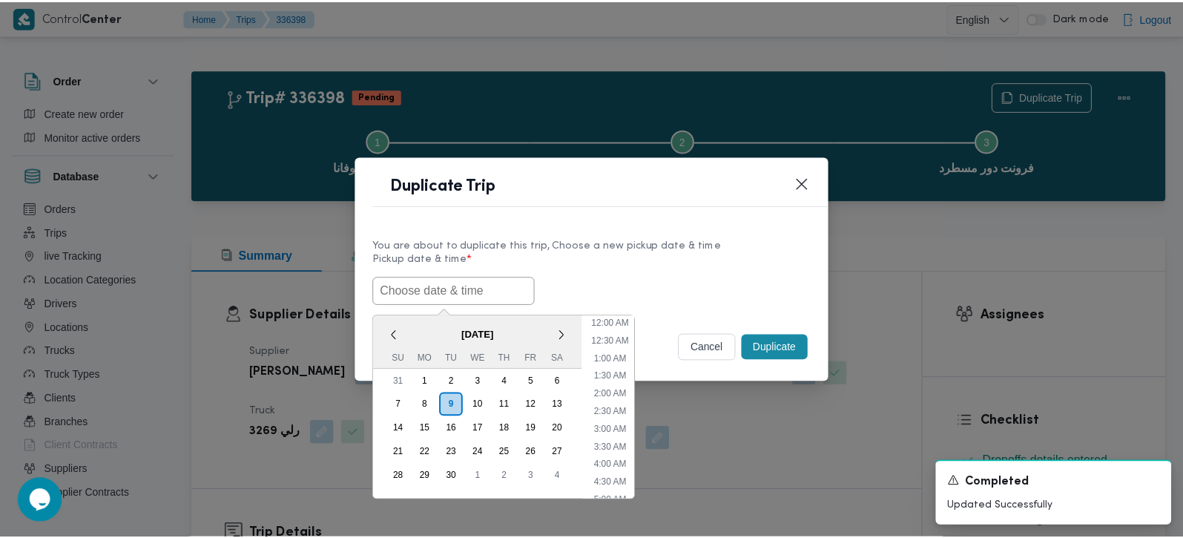
scroll to position [433, 0]
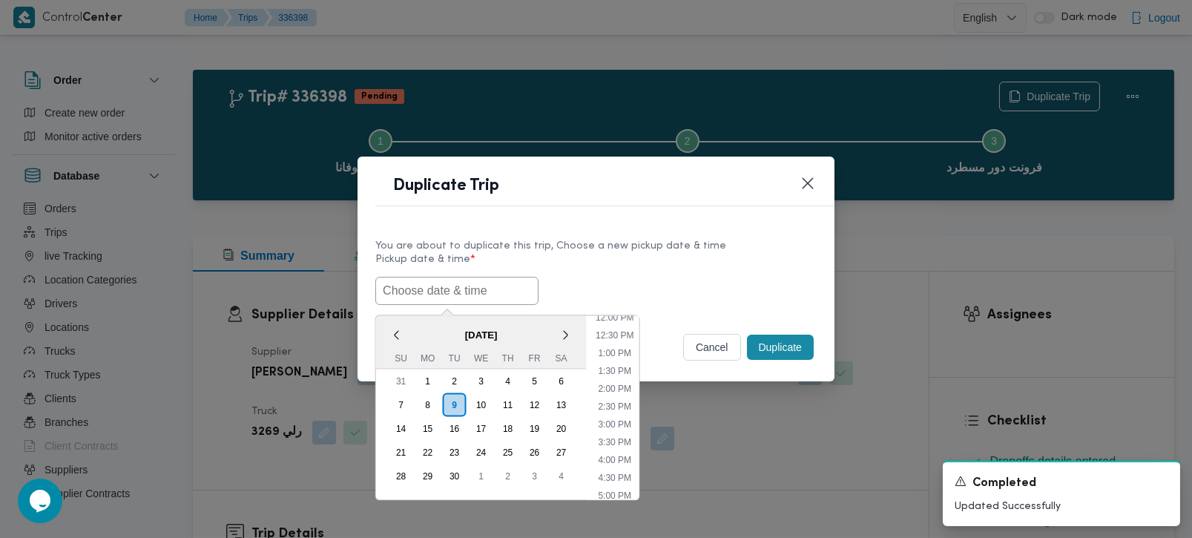
paste input "[DATE] 7:00AM"
type input "[DATE] 7:00AM"
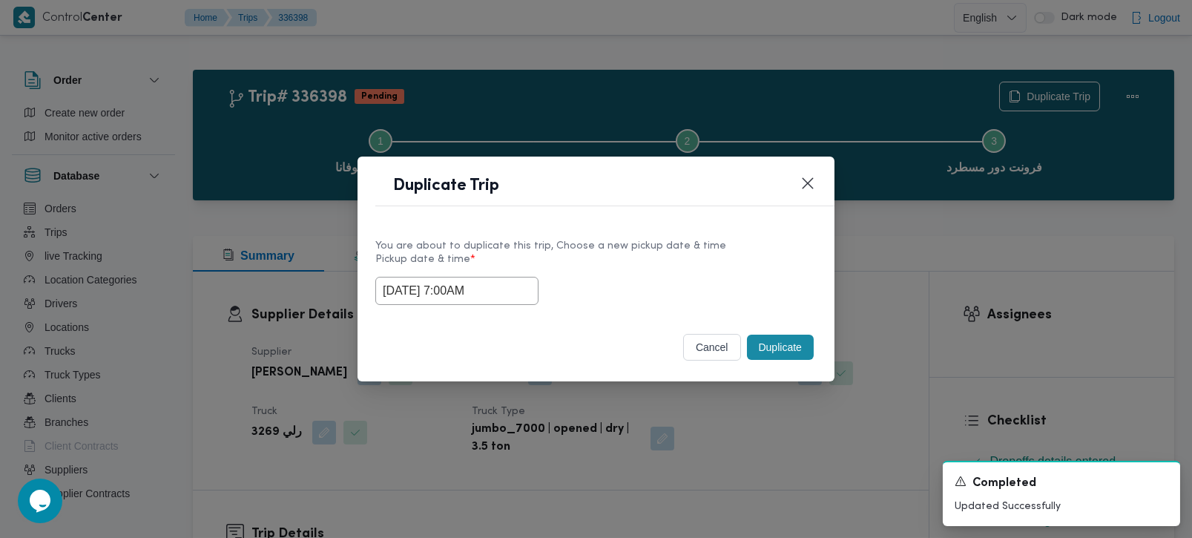
click at [642, 271] on label "Pickup date & time *" at bounding box center [595, 265] width 441 height 23
click at [754, 355] on button "Duplicate" at bounding box center [780, 347] width 67 height 25
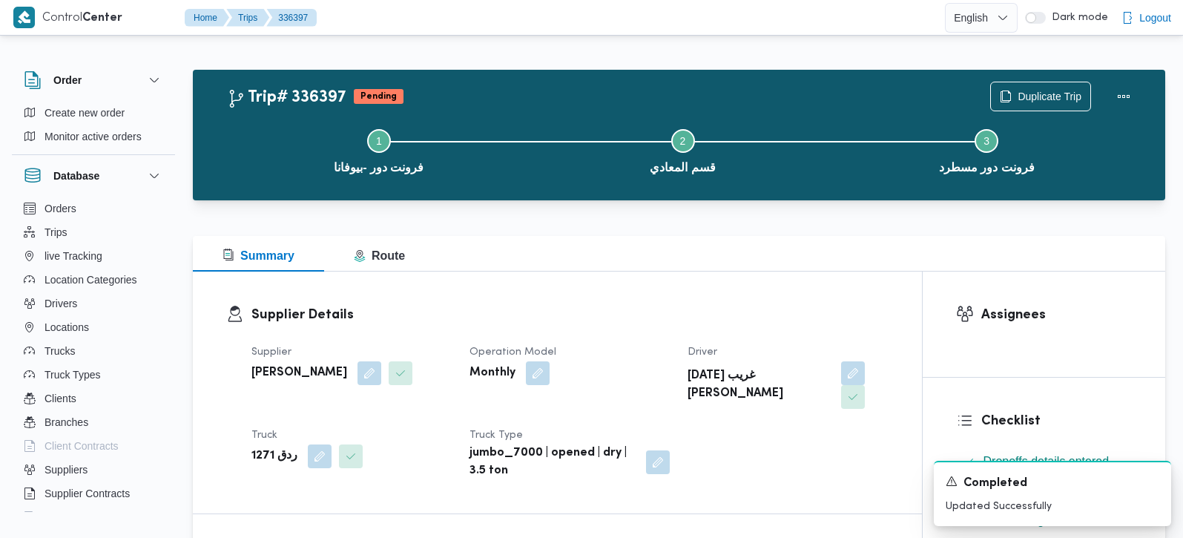
click at [1038, 97] on span "Duplicate Trip" at bounding box center [1050, 97] width 64 height 18
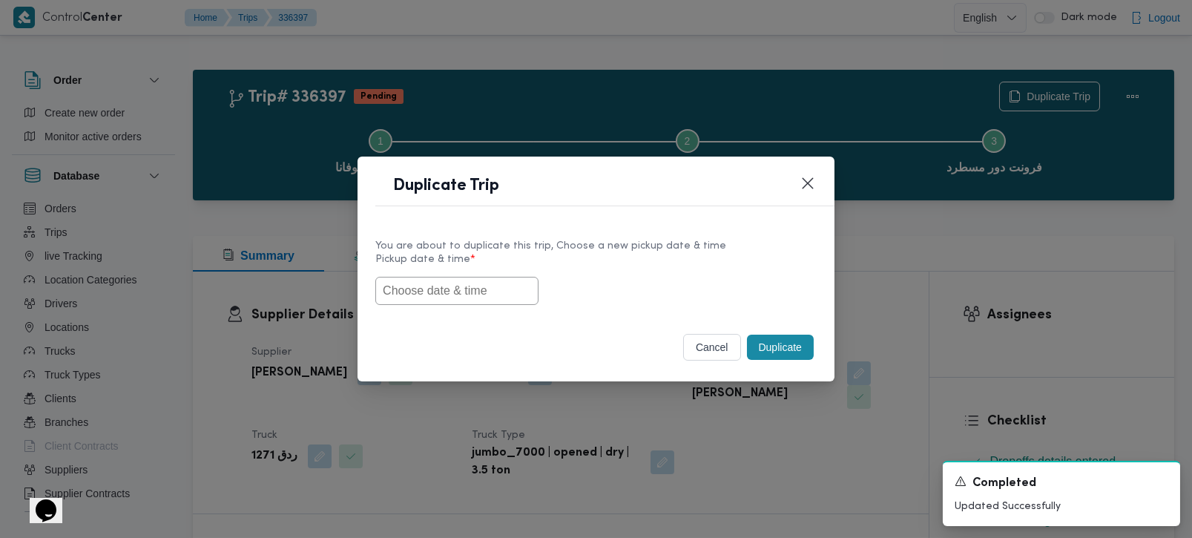
click at [481, 289] on input "text" at bounding box center [456, 291] width 163 height 28
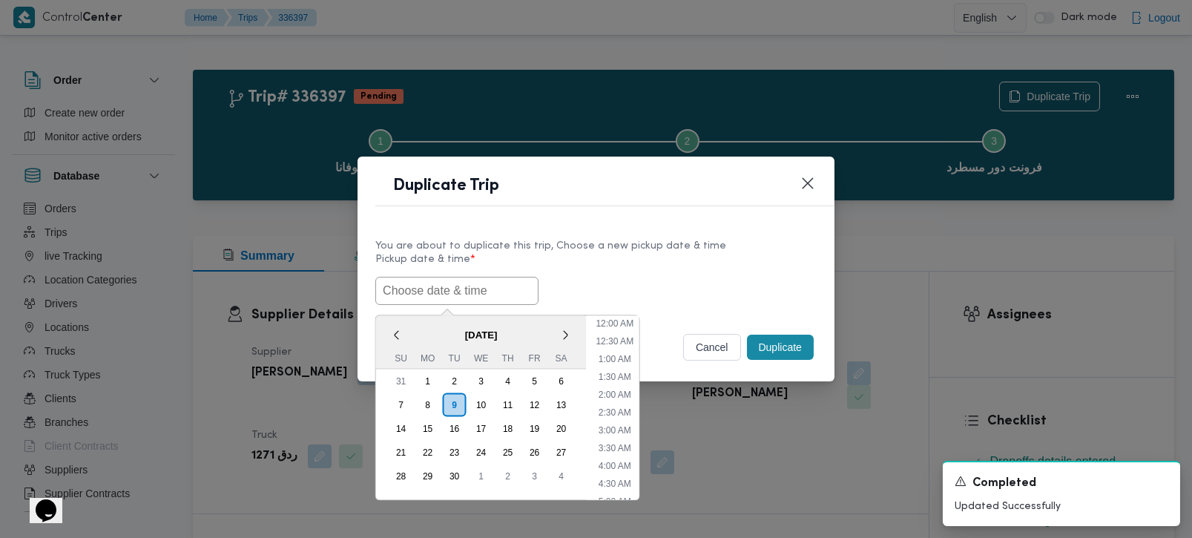
paste input "[DATE] 7:00AM"
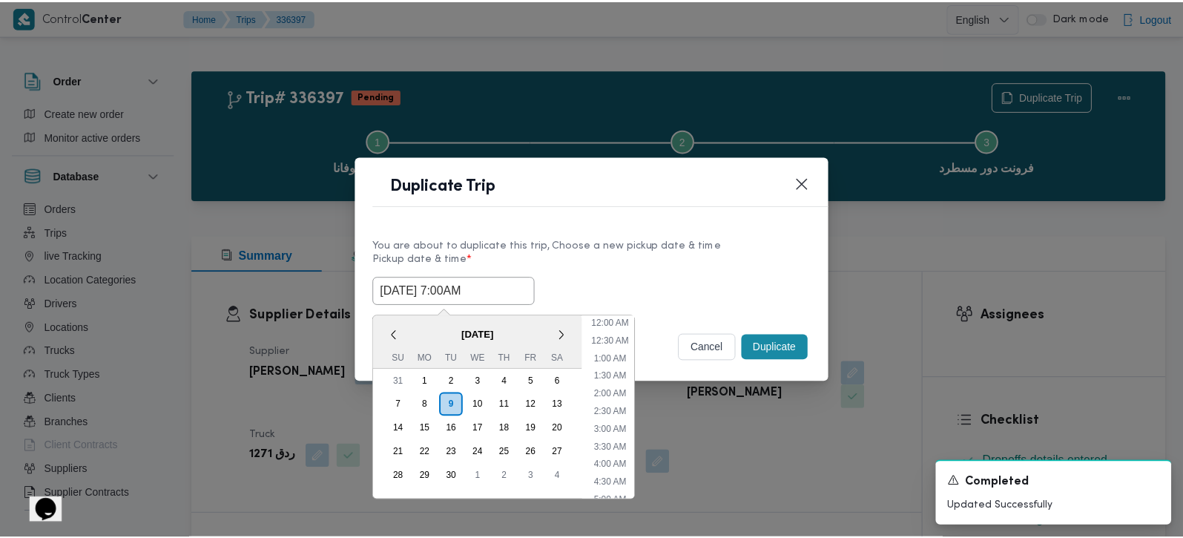
scroll to position [433, 0]
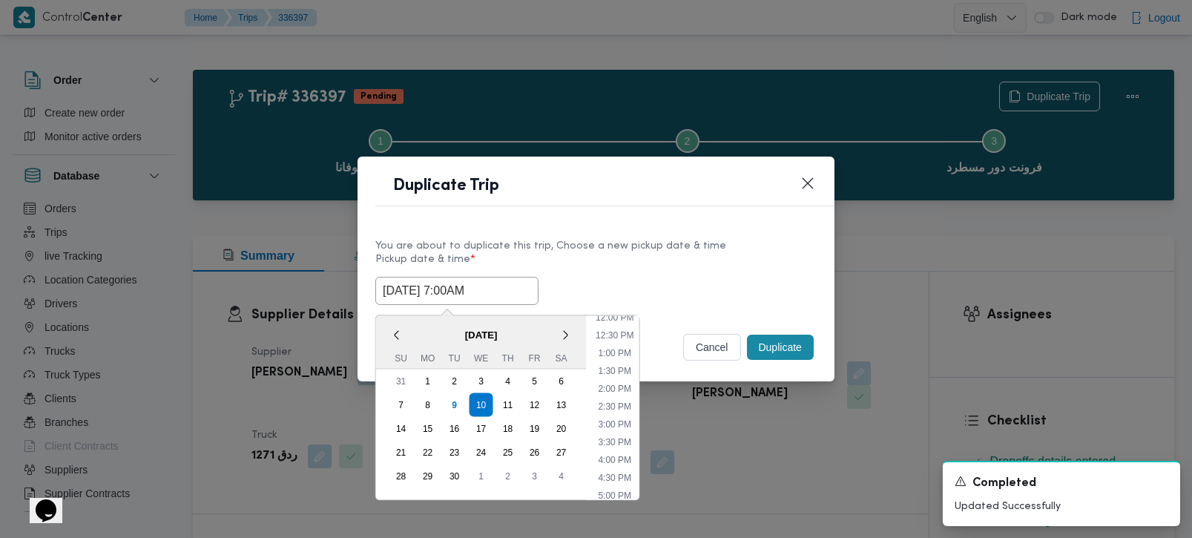
type input "[DATE] 7:00AM"
drag, startPoint x: 584, startPoint y: 266, endPoint x: 614, endPoint y: 281, distance: 33.2
click at [584, 266] on label "Pickup date & time *" at bounding box center [595, 265] width 441 height 23
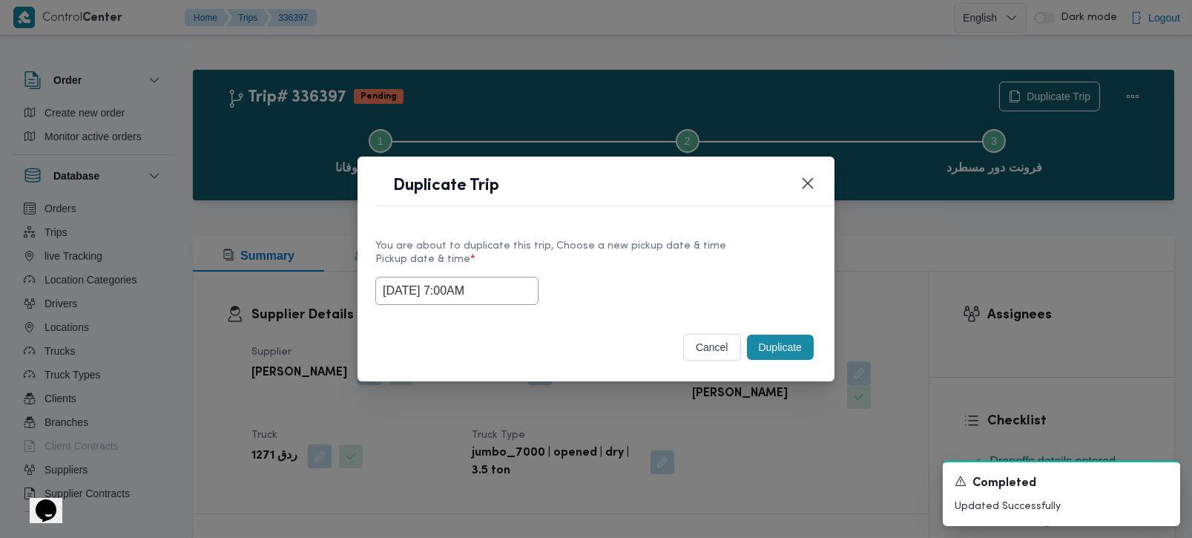
click at [720, 349] on button "cancel" at bounding box center [712, 347] width 58 height 27
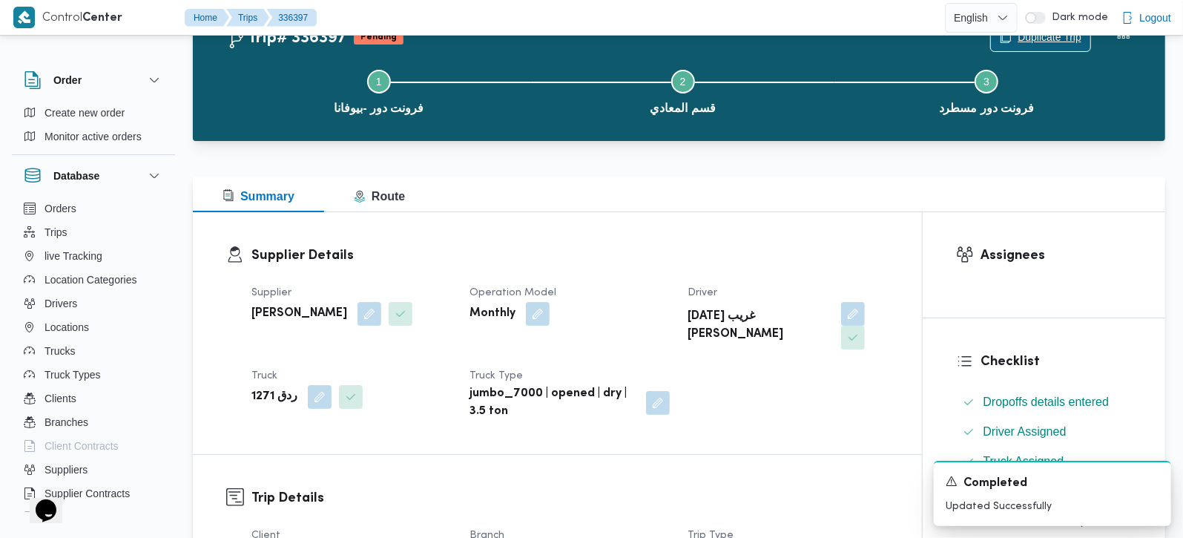
scroll to position [0, 0]
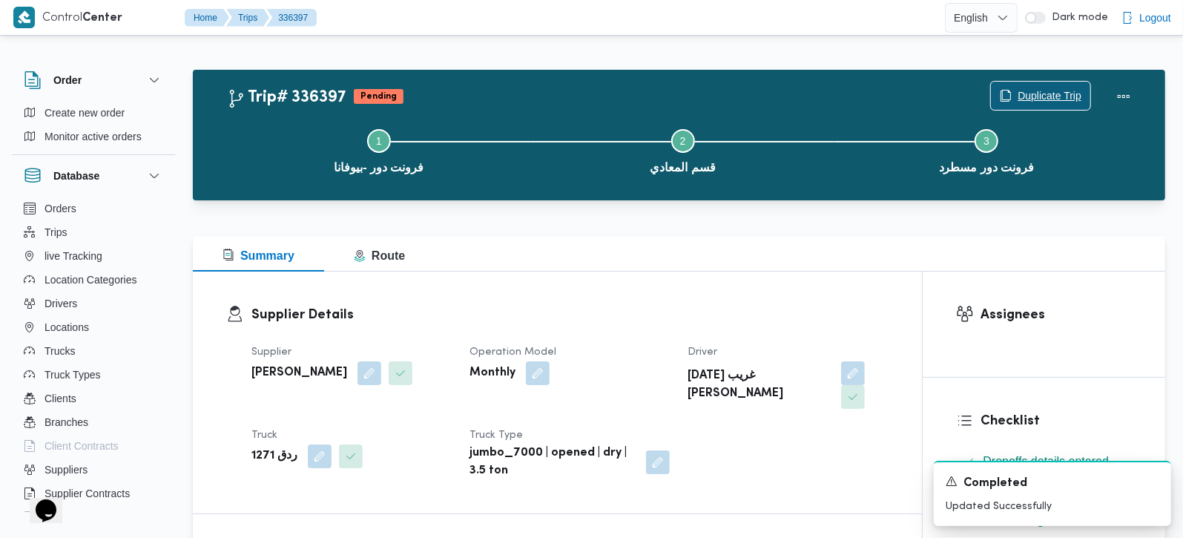
click at [1047, 101] on span "Duplicate Trip" at bounding box center [1050, 96] width 64 height 18
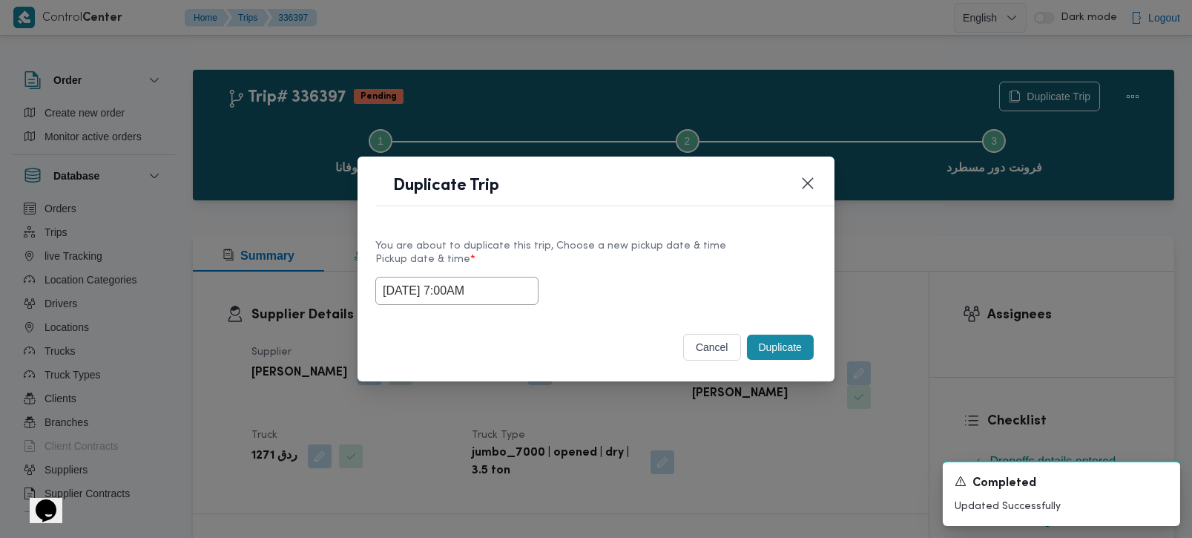
click at [771, 332] on div "Duplicate" at bounding box center [780, 347] width 73 height 31
click at [774, 349] on button "Duplicate" at bounding box center [780, 347] width 67 height 25
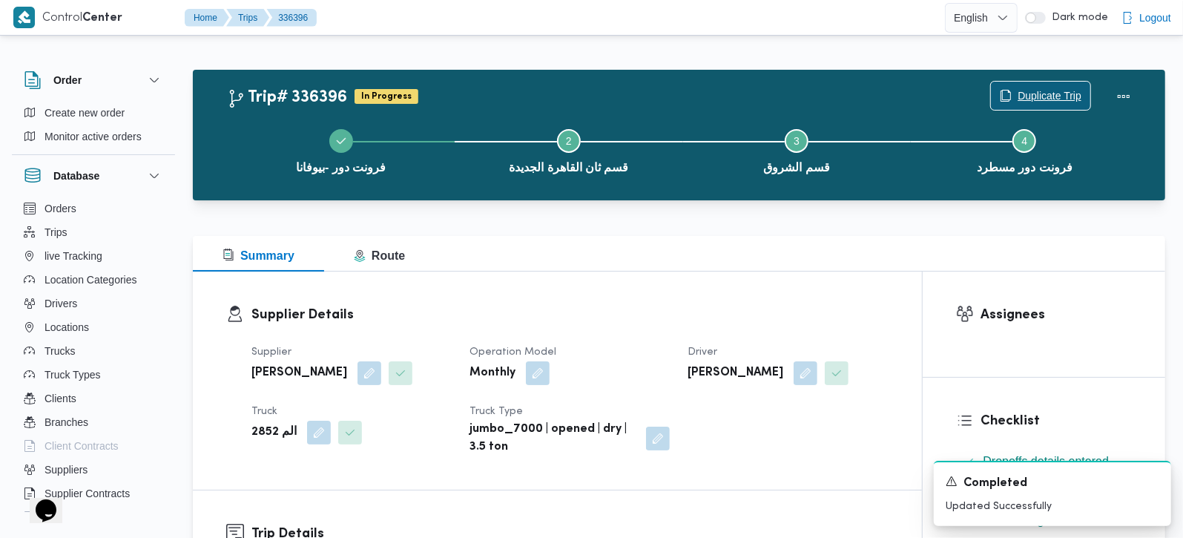
click at [1018, 90] on span "Duplicate Trip" at bounding box center [1050, 96] width 64 height 18
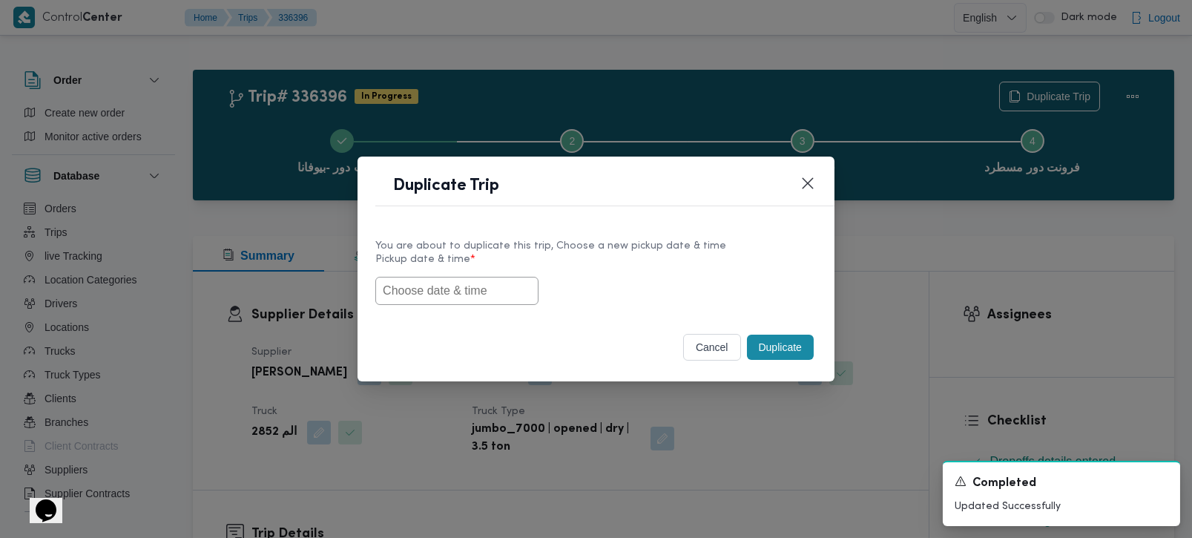
click at [505, 291] on input "text" at bounding box center [456, 291] width 163 height 28
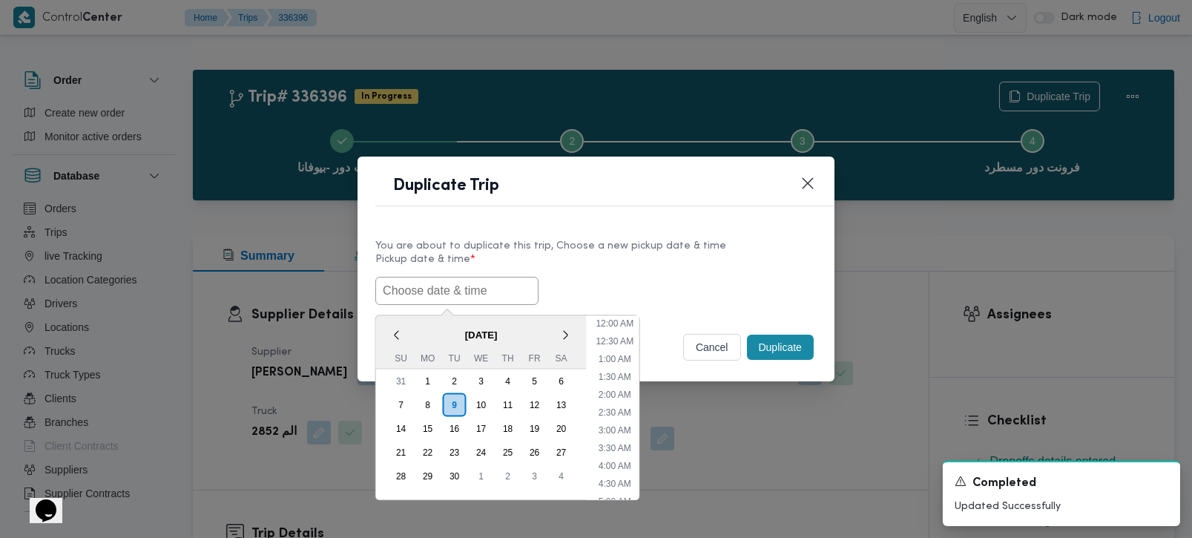
paste input "[DATE] 7:00AM"
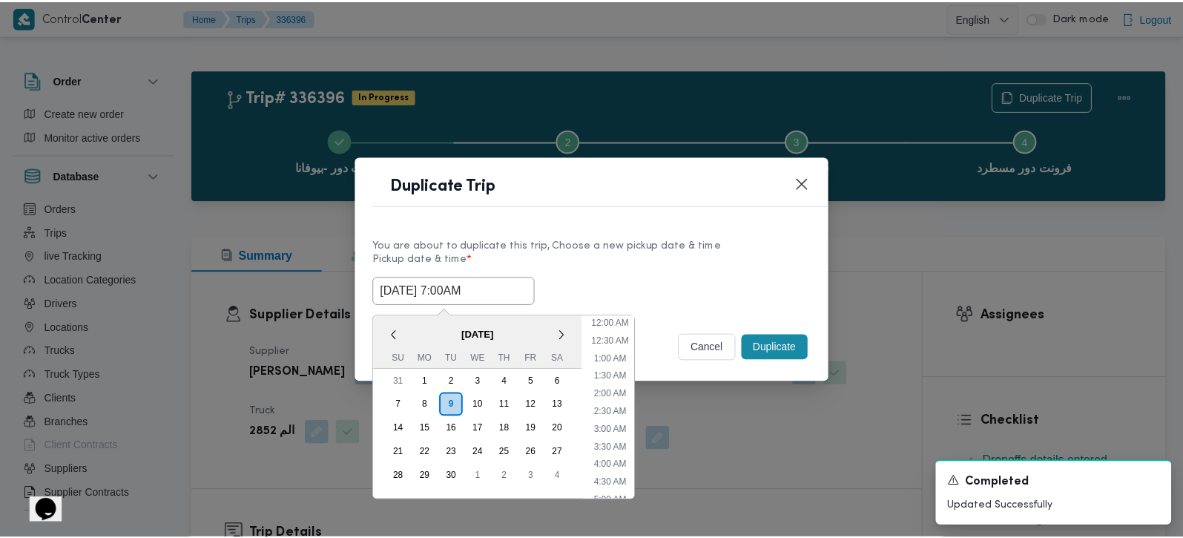
scroll to position [433, 0]
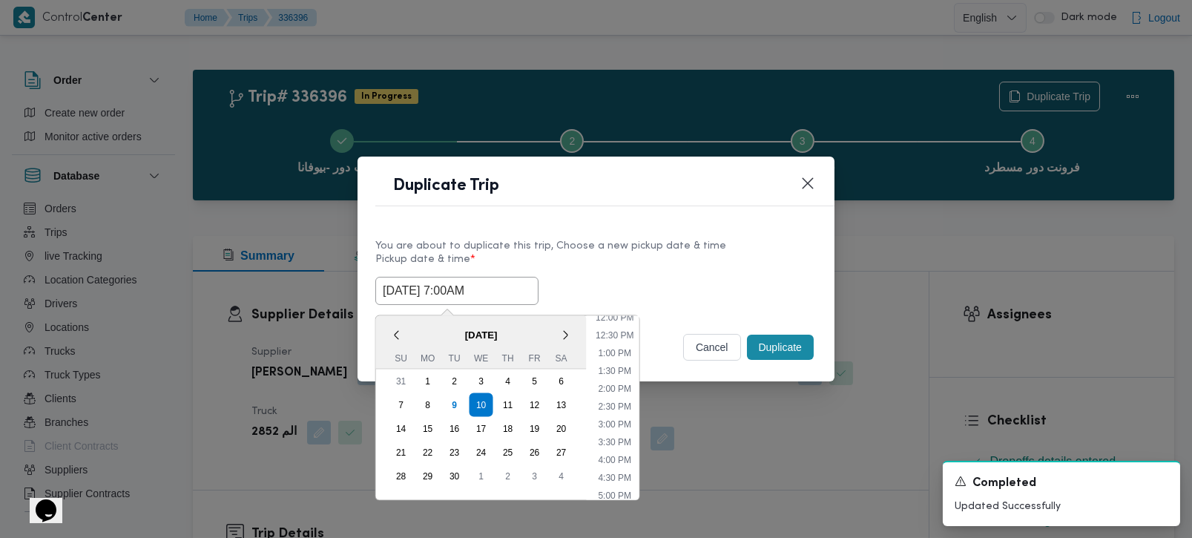
type input "[DATE] 7:00AM"
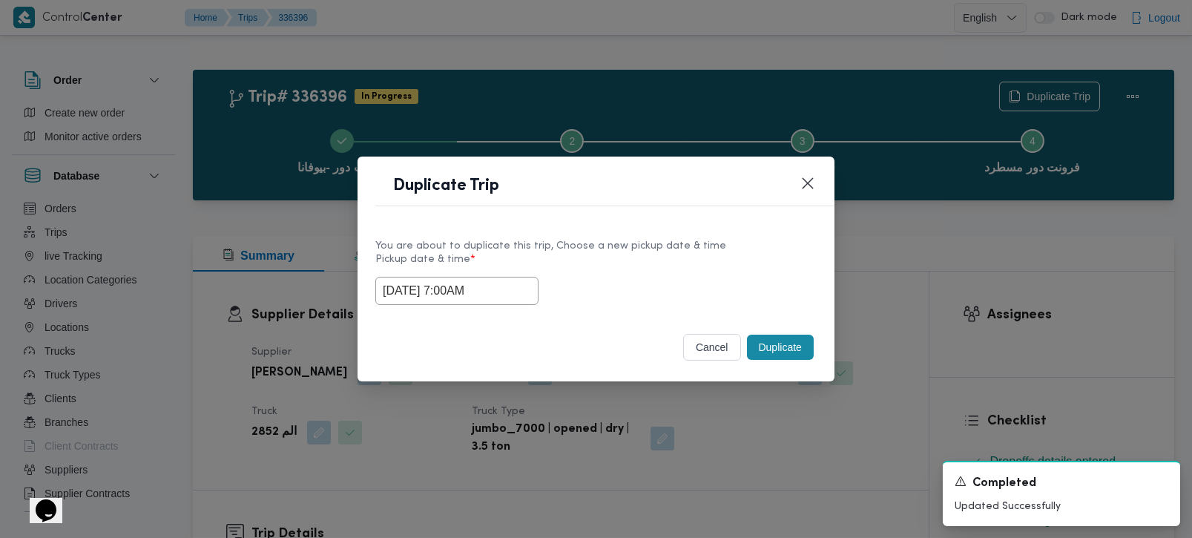
click at [606, 263] on label "Pickup date & time *" at bounding box center [595, 265] width 441 height 23
click at [783, 337] on button "Duplicate" at bounding box center [780, 347] width 67 height 25
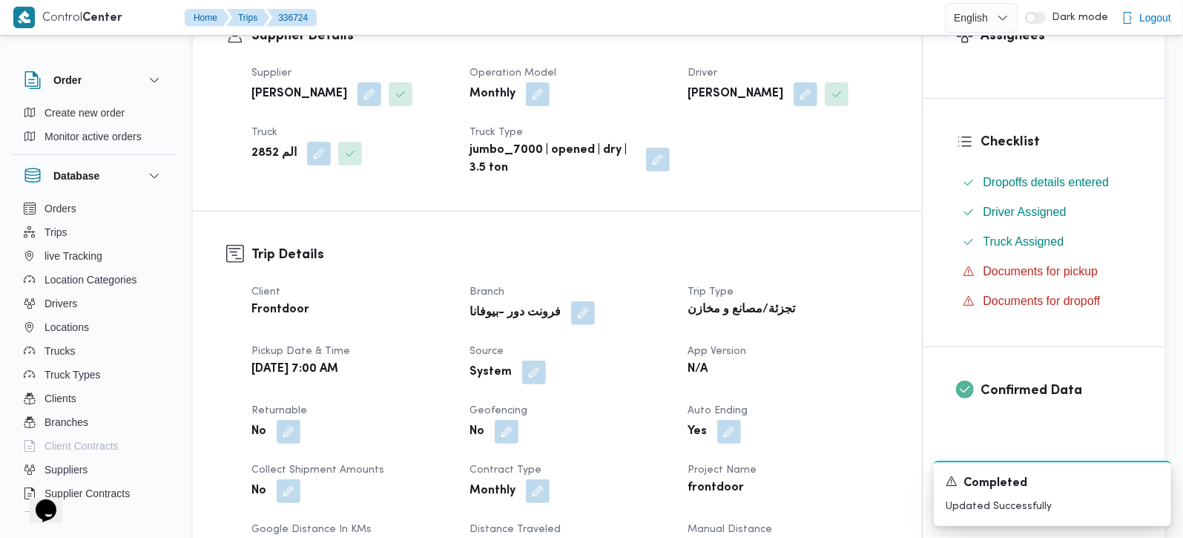
scroll to position [349, 0]
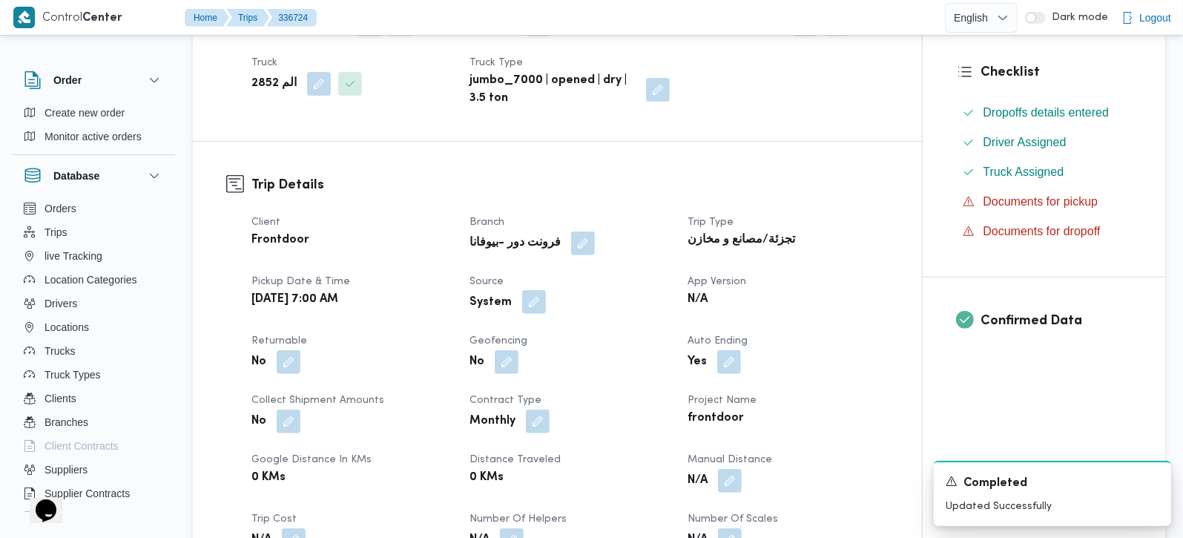
click at [538, 303] on button "button" at bounding box center [534, 302] width 24 height 24
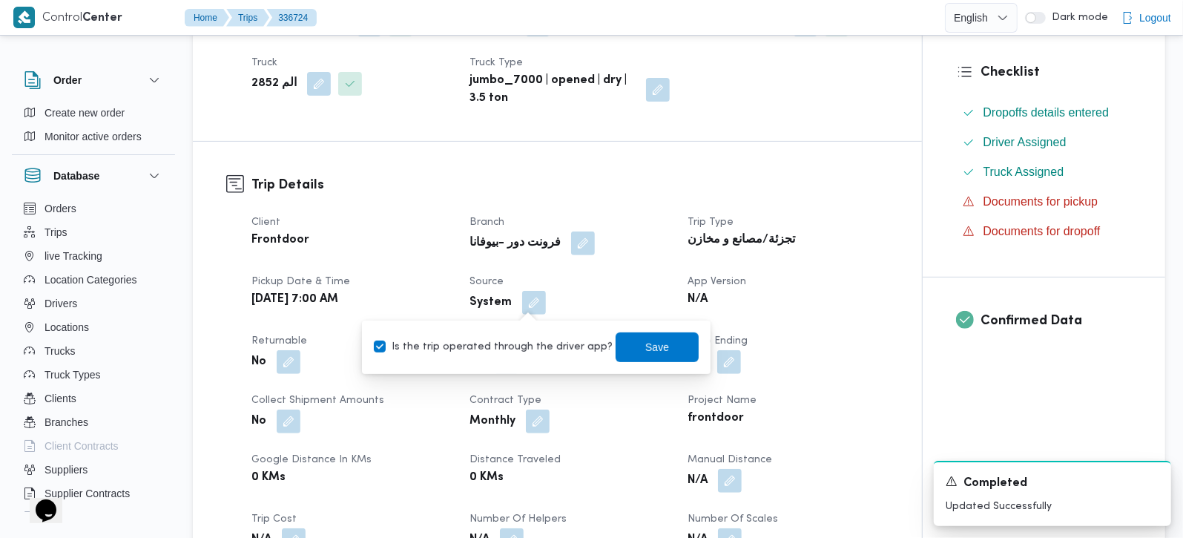
click at [528, 344] on label "Is the trip operated through the driver app?" at bounding box center [493, 347] width 239 height 18
checkbox input "false"
click at [619, 339] on span "Save" at bounding box center [657, 347] width 83 height 30
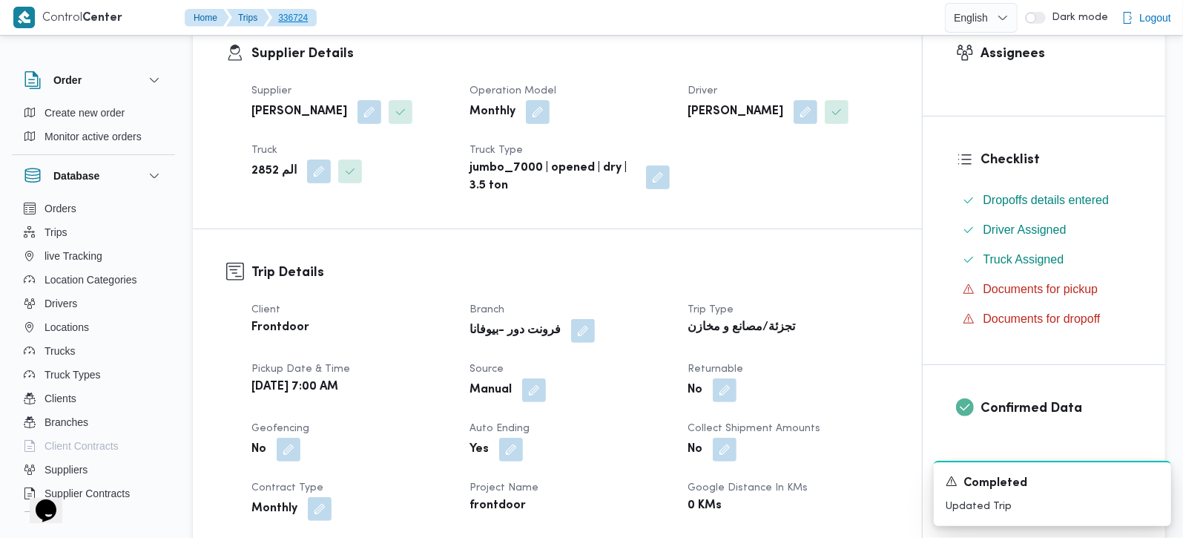
scroll to position [0, 0]
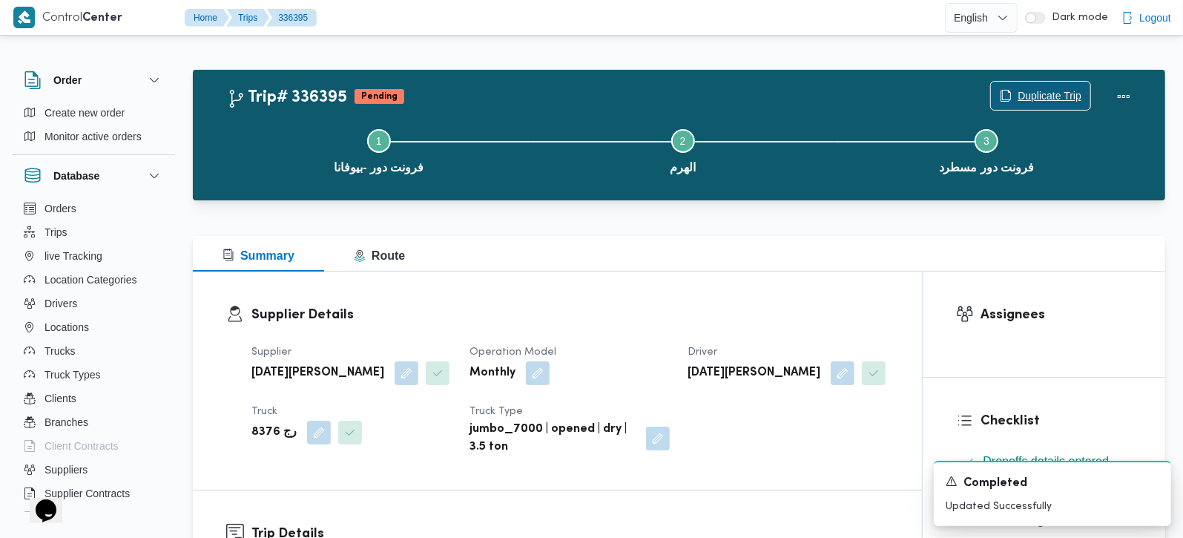
click at [1025, 96] on span "Duplicate Trip" at bounding box center [1050, 96] width 64 height 18
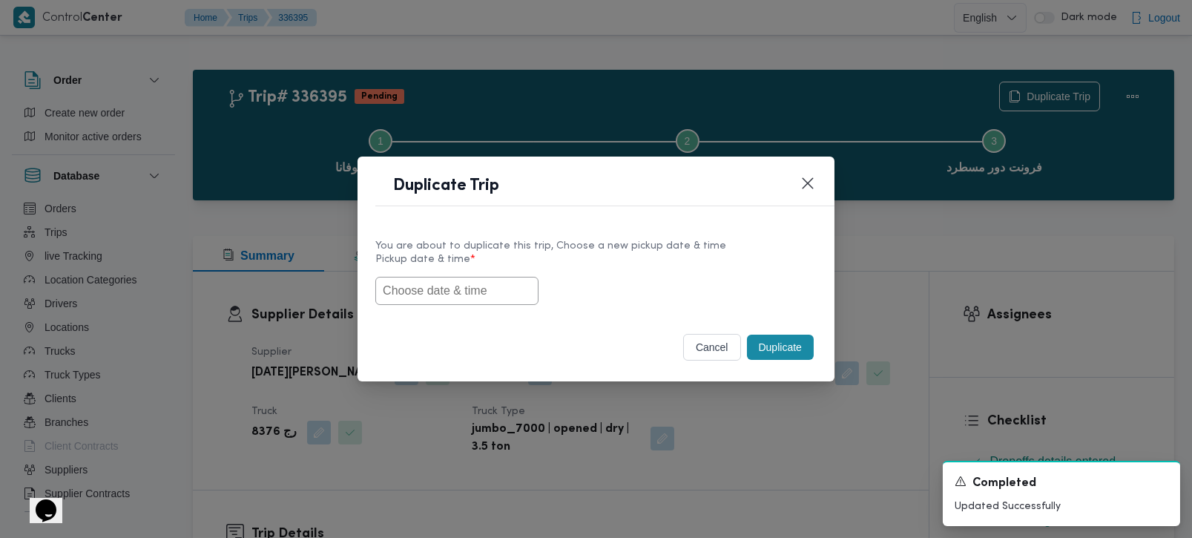
click at [469, 284] on input "text" at bounding box center [456, 291] width 163 height 28
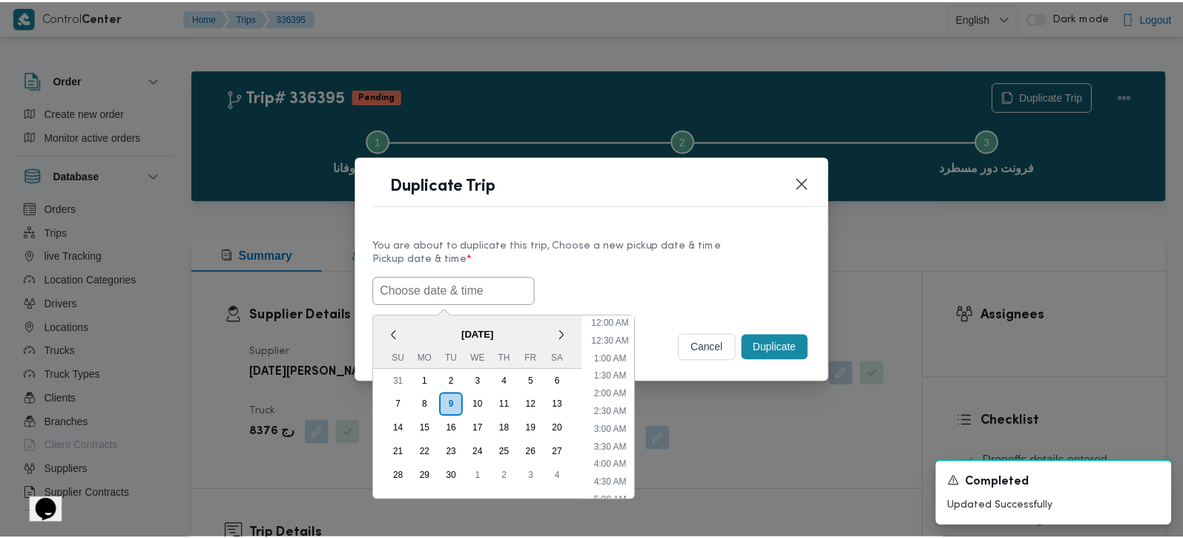
scroll to position [433, 0]
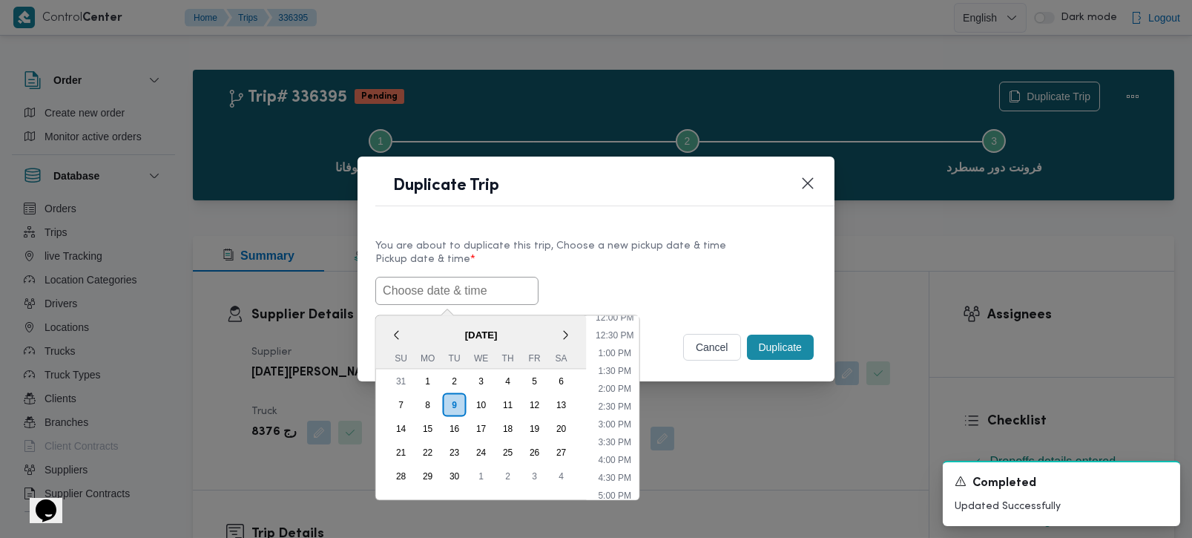
paste input "[DATE] 7:00AM"
type input "[DATE] 7:00AM"
drag, startPoint x: 554, startPoint y: 265, endPoint x: 724, endPoint y: 333, distance: 183.0
click at [554, 265] on label "Pickup date & time *" at bounding box center [595, 265] width 441 height 23
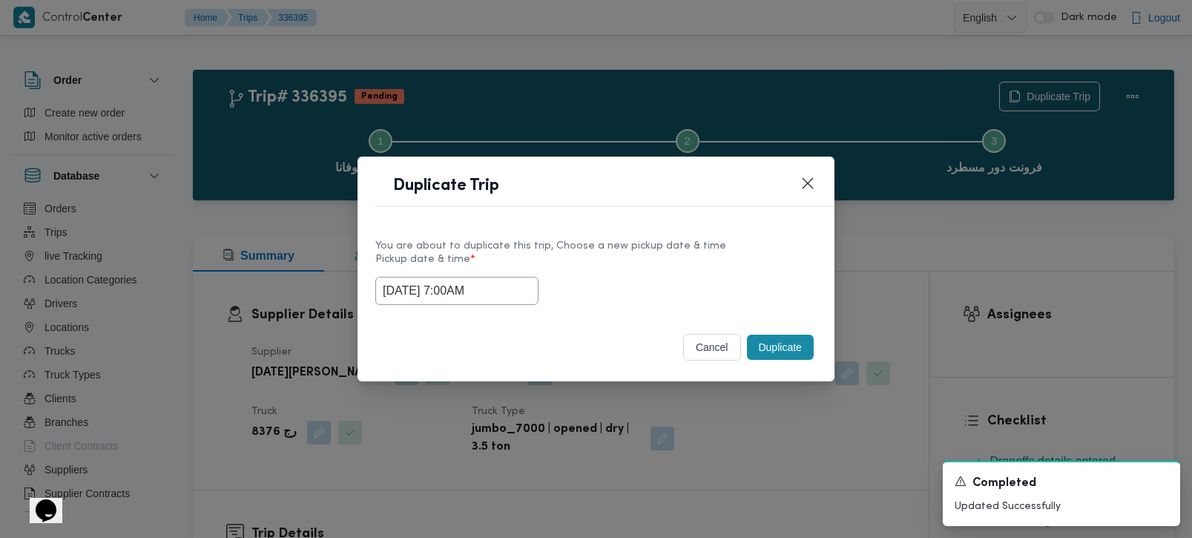
click at [769, 343] on button "Duplicate" at bounding box center [780, 347] width 67 height 25
